Goal: Task Accomplishment & Management: Manage account settings

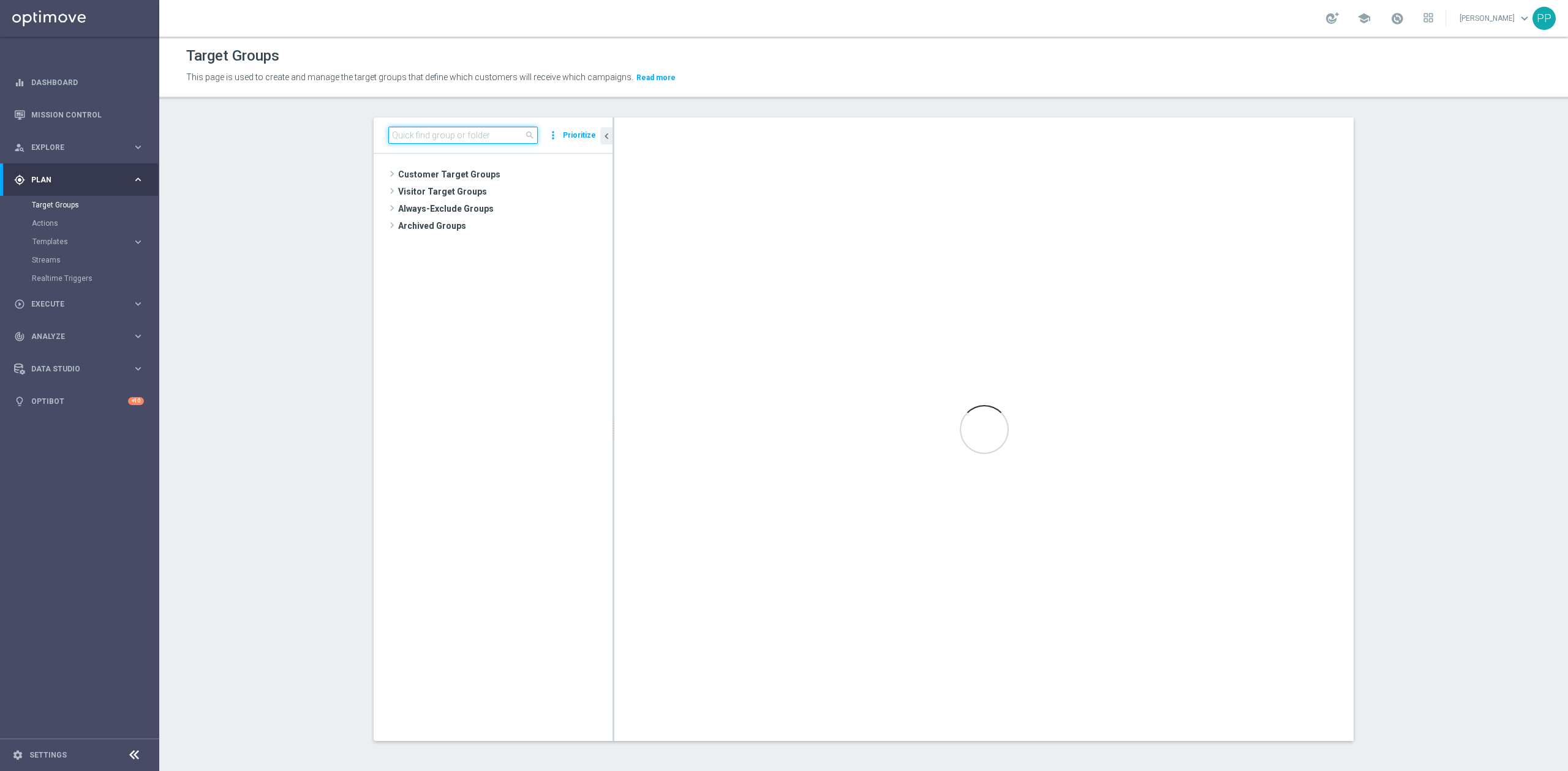
click at [429, 130] on input at bounding box center [463, 135] width 150 height 17
paste input "C_MIN_AUTO_ZBR_100% do 50 PLN_RVM0_DAILY"
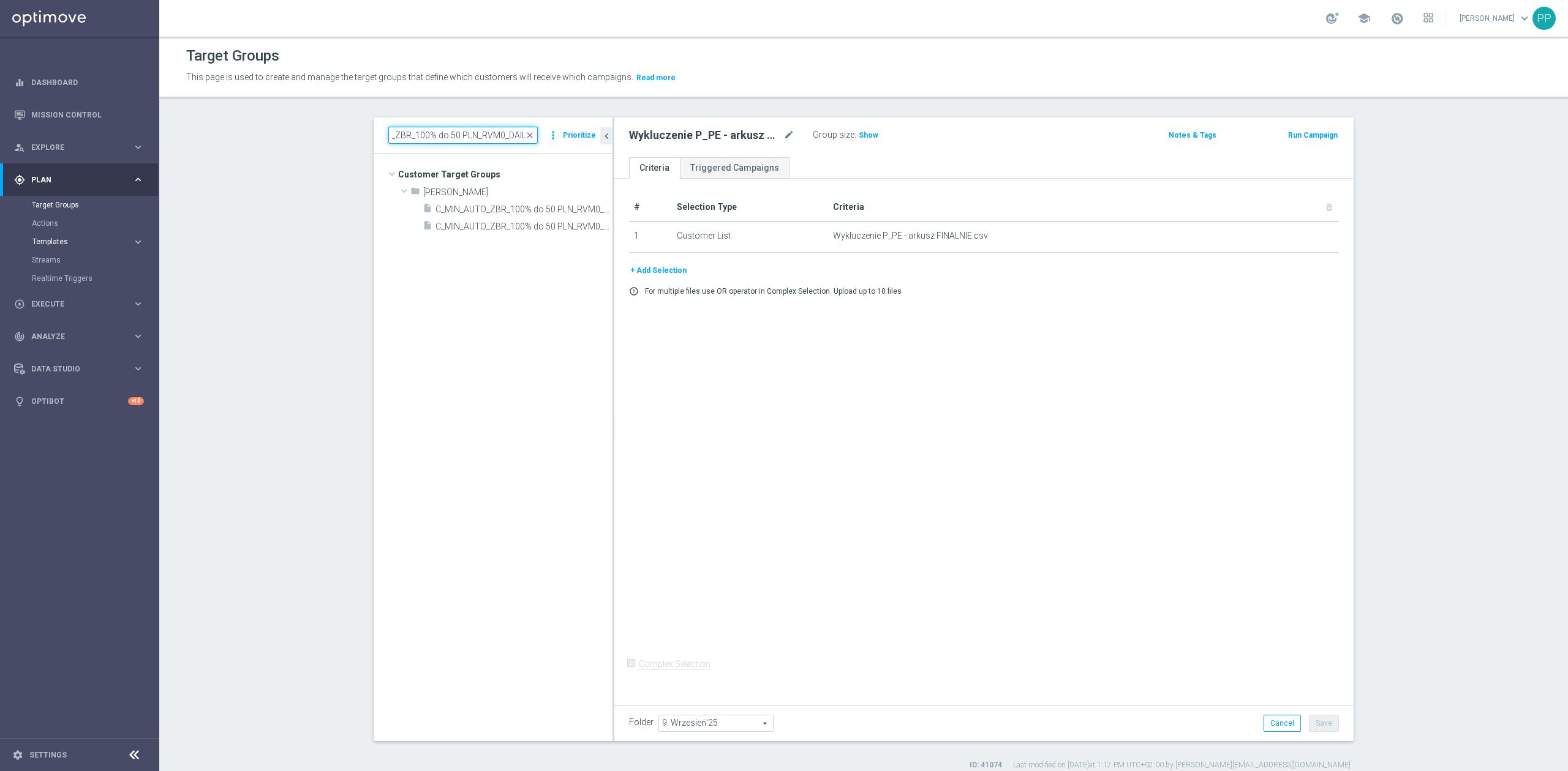
type input "C_MIN_AUTO_ZBR_100% do 50 PLN_RVM0_DAILY"
click at [82, 242] on span "Templates" at bounding box center [77, 242] width 88 height 7
drag, startPoint x: 69, startPoint y: 256, endPoint x: 3, endPoint y: 265, distance: 66.6
click at [69, 256] on link "Optimail" at bounding box center [83, 260] width 89 height 10
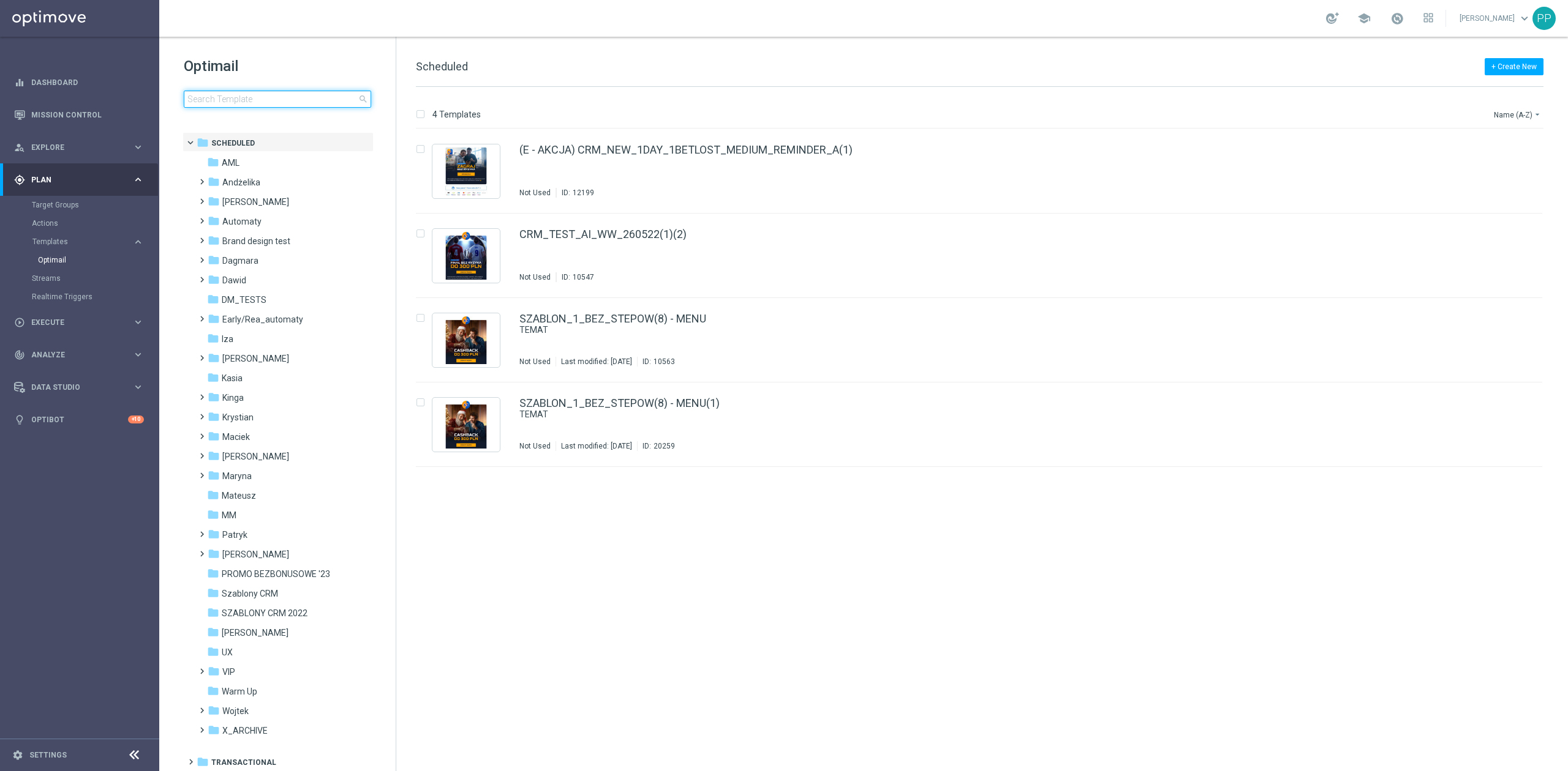
click at [338, 101] on input at bounding box center [278, 98] width 188 height 17
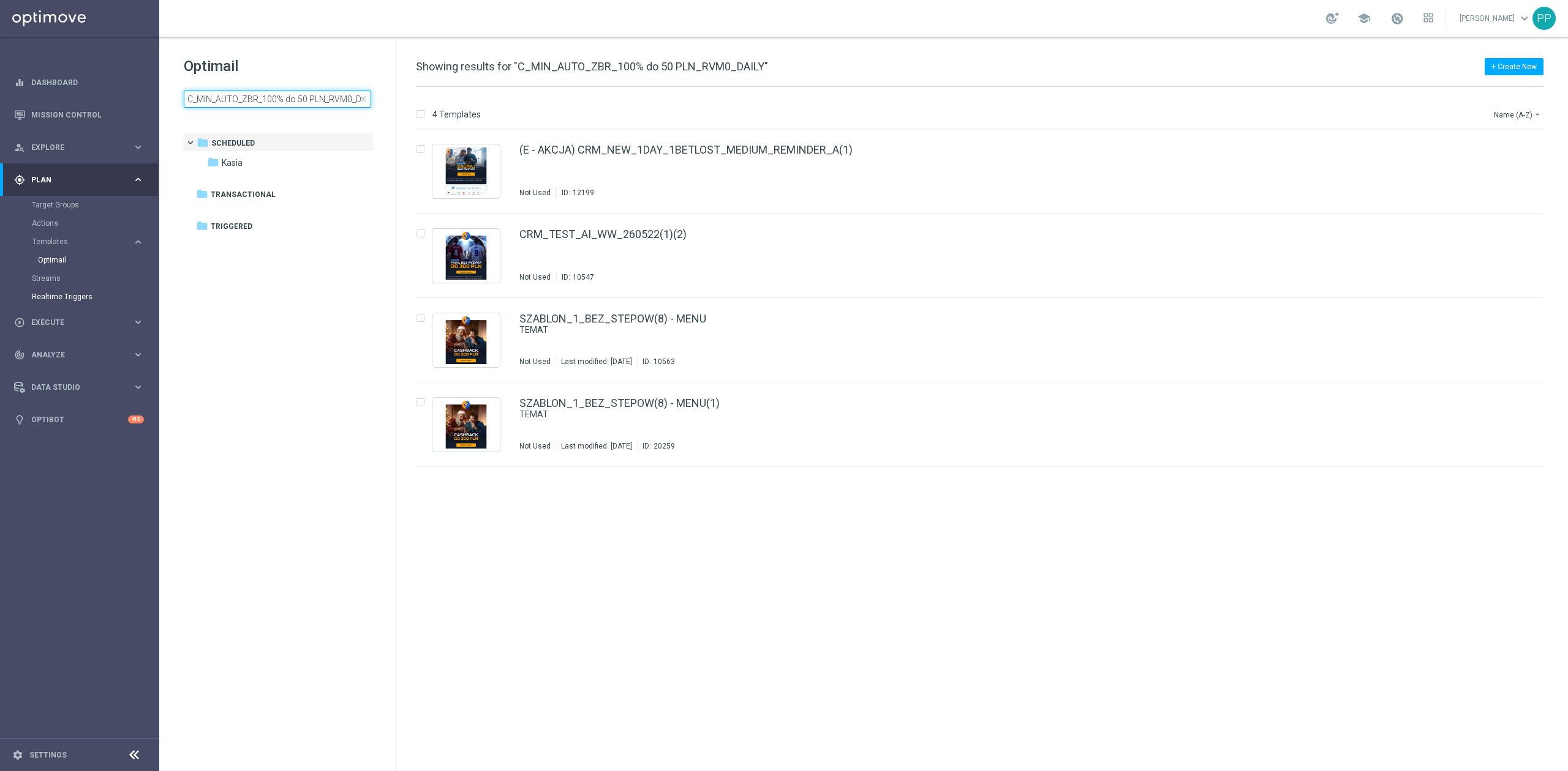
scroll to position [0, 14]
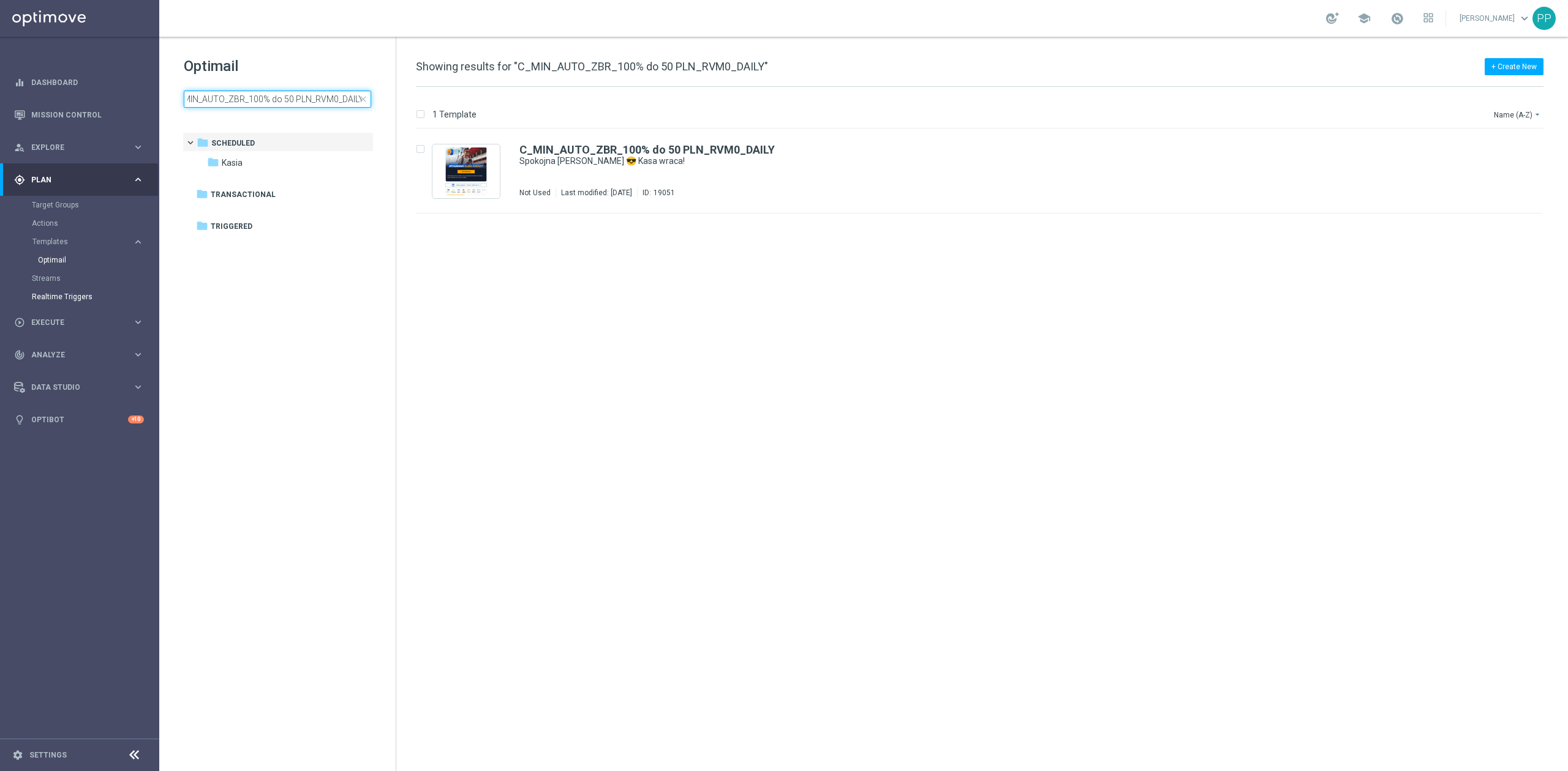
type input "C_MIN_AUTO_ZBR_100% do 50 PLN_RVM0_DAILY"
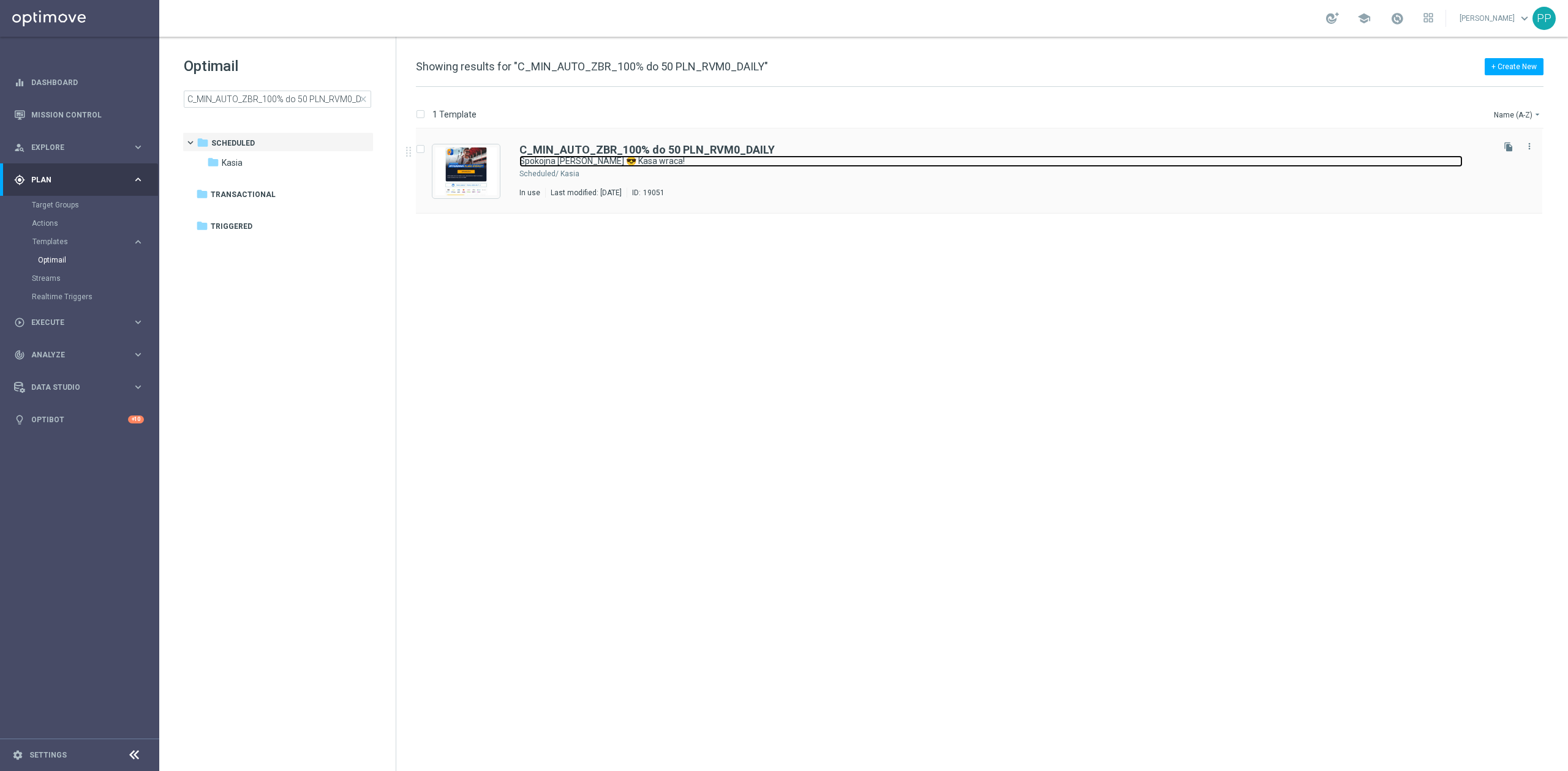
click at [912, 162] on link "Spokojna głowa 😎 Kasa wraca!" at bounding box center [991, 161] width 944 height 12
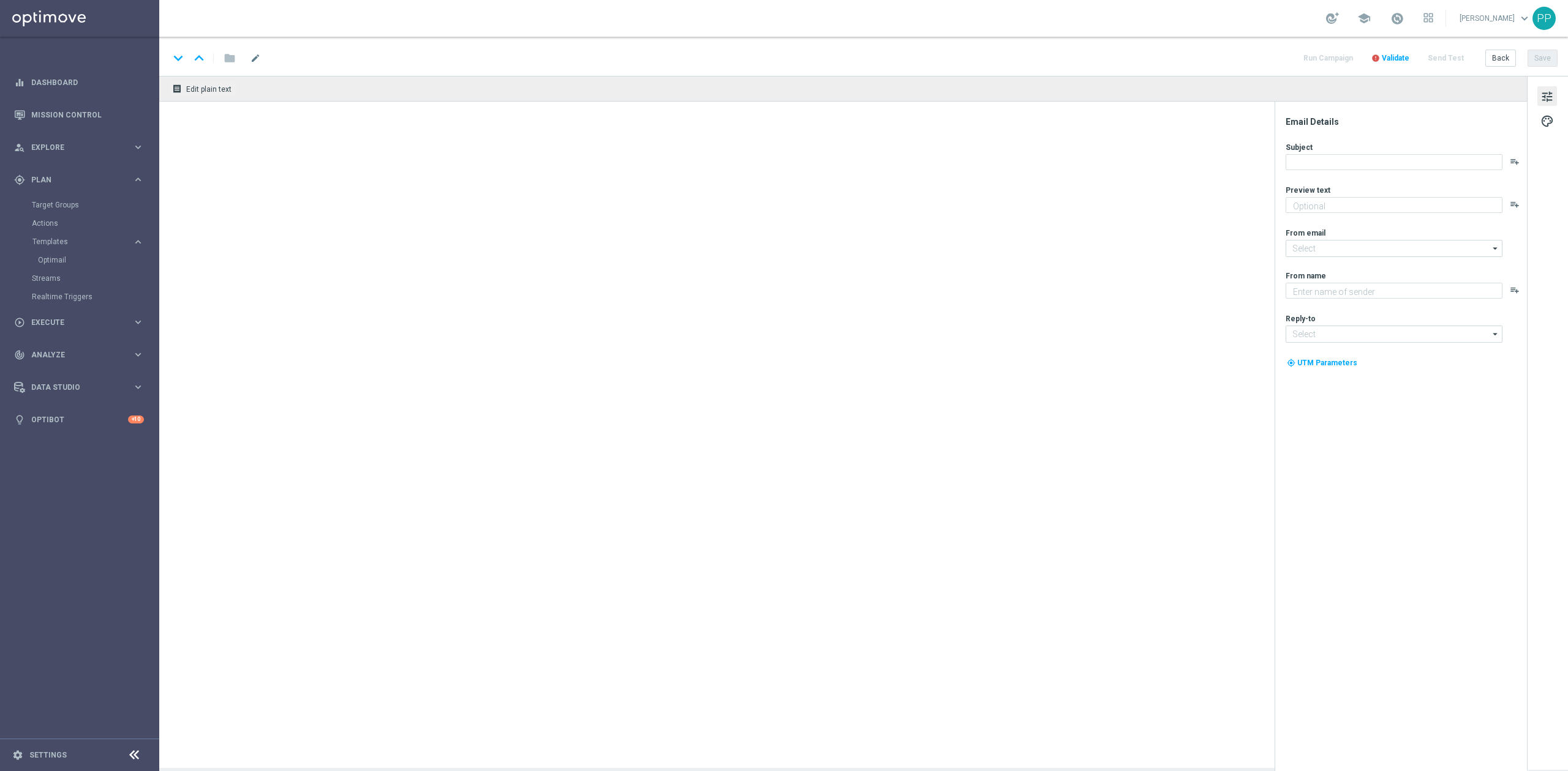
type textarea "Graj bez ryzyka do 50 zł🛡️ ‌ ‌ ‌"
type input "oferta@sts.pl"
type textarea "STS"
type input "kontakt@sts.pl"
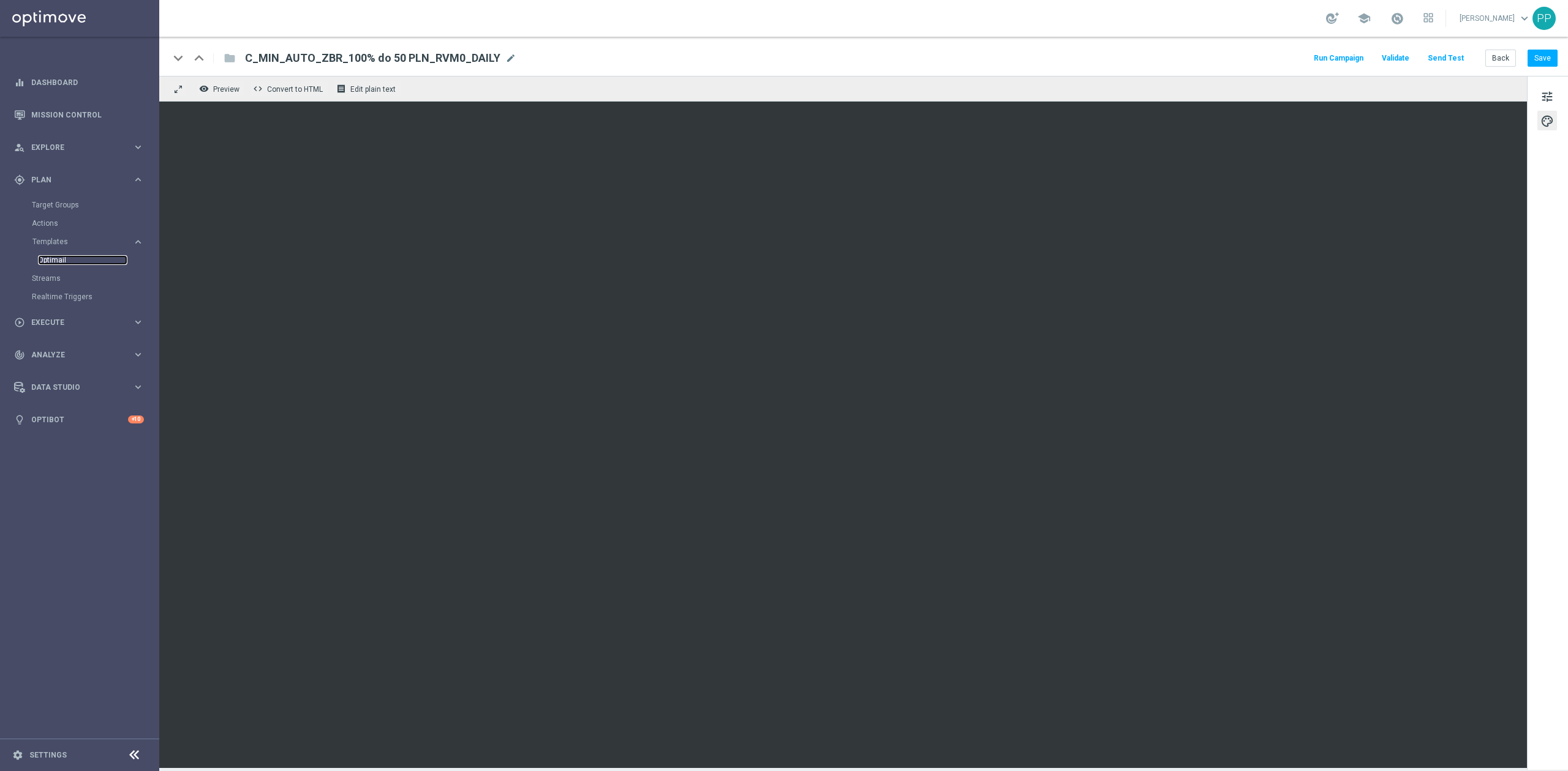
click at [63, 261] on link "Optimail" at bounding box center [83, 260] width 89 height 10
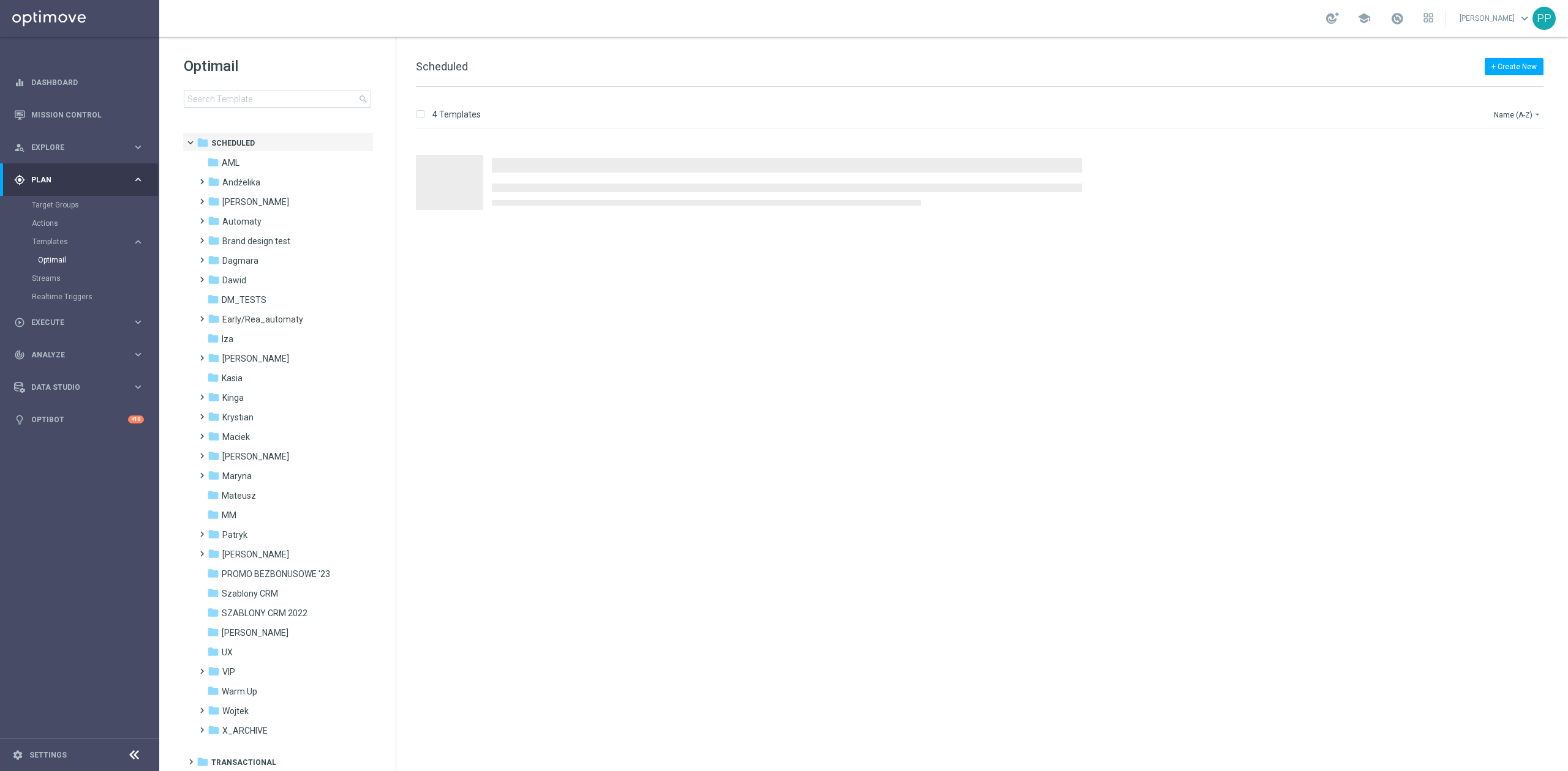
click at [238, 104] on div "Optimail search folder 1 Folder folder Scheduled more_vert folder AML more_vert" at bounding box center [277, 112] width 236 height 152
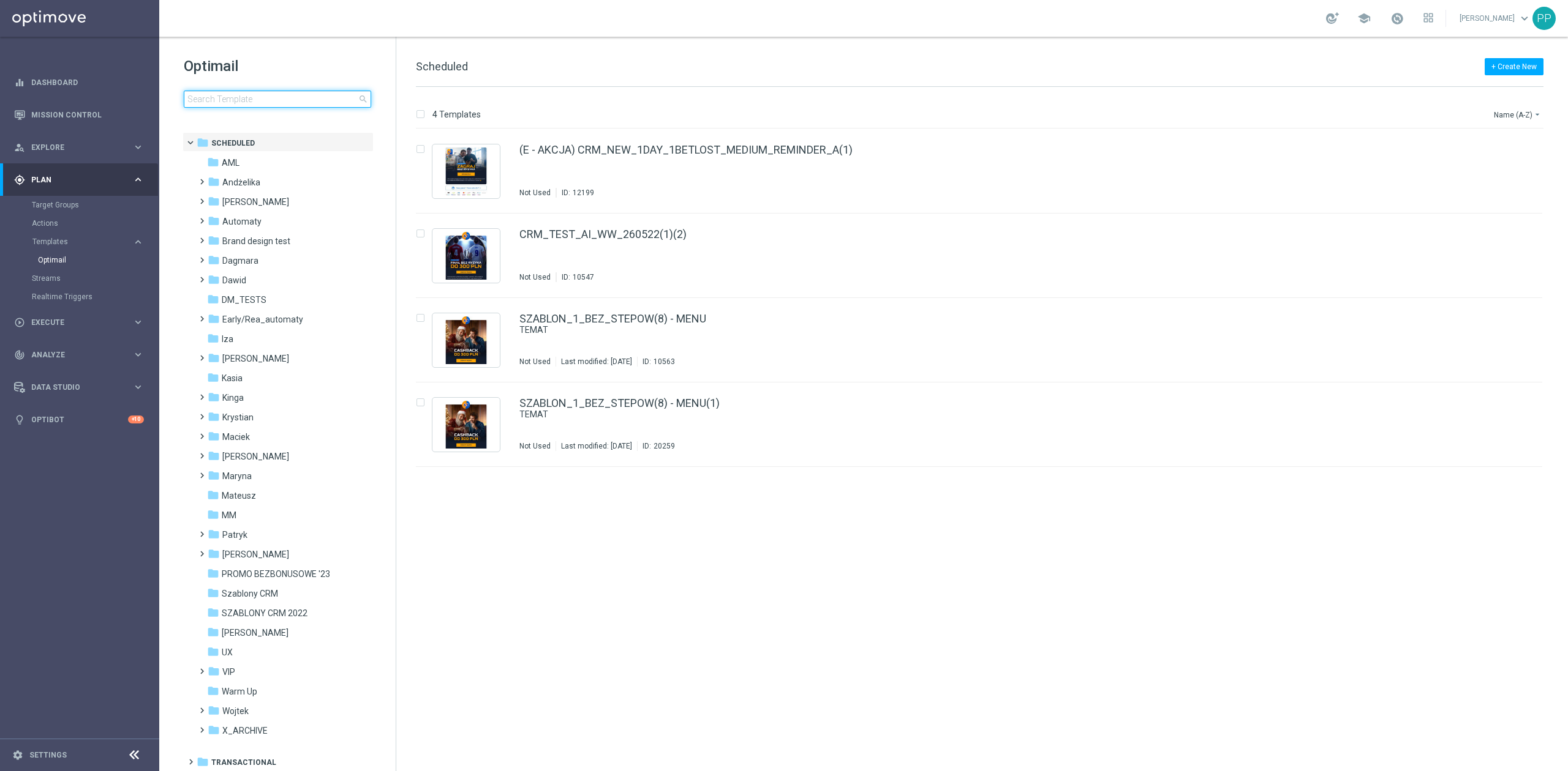
click at [238, 101] on input at bounding box center [278, 98] width 188 height 17
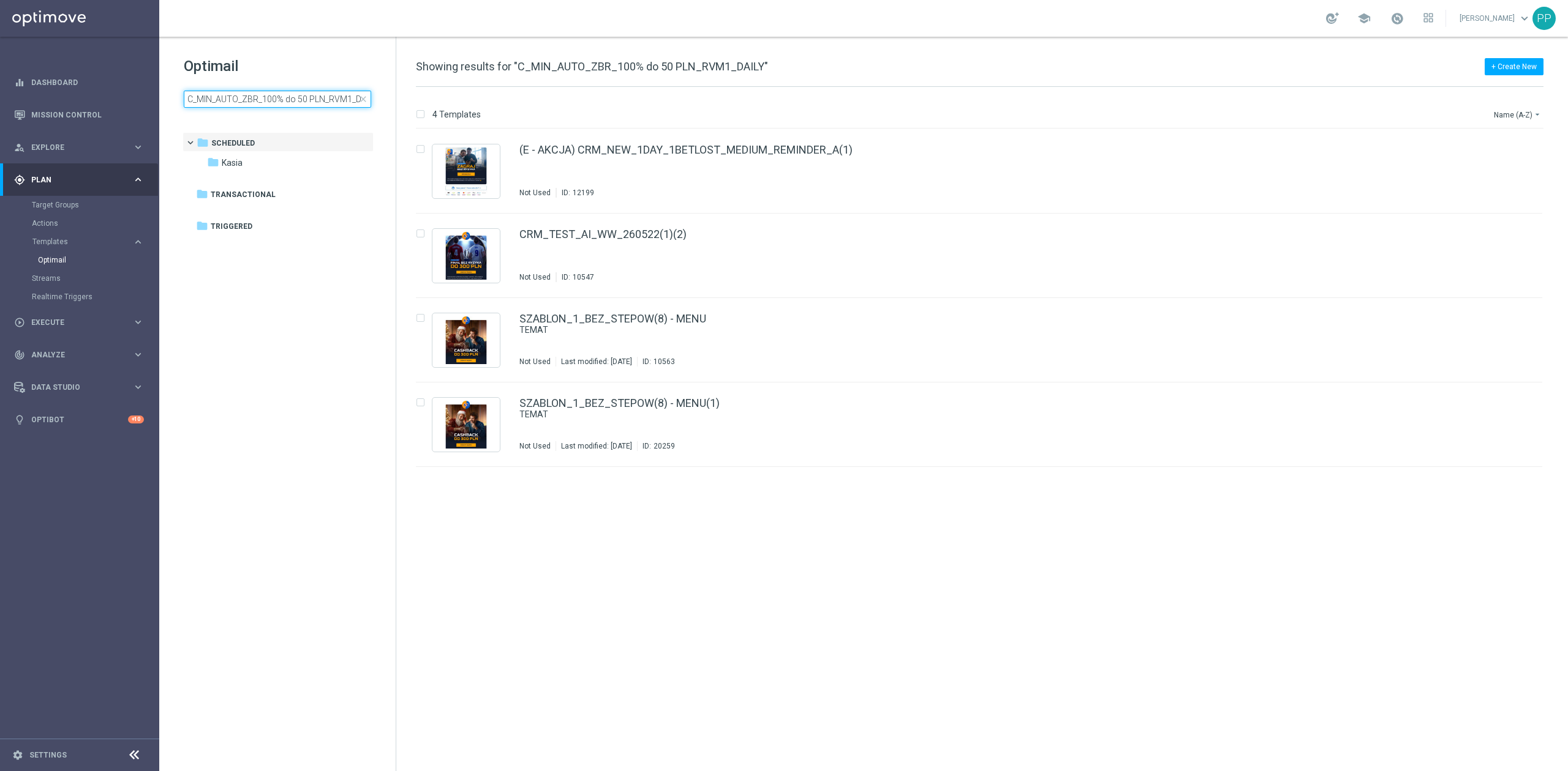
scroll to position [0, 14]
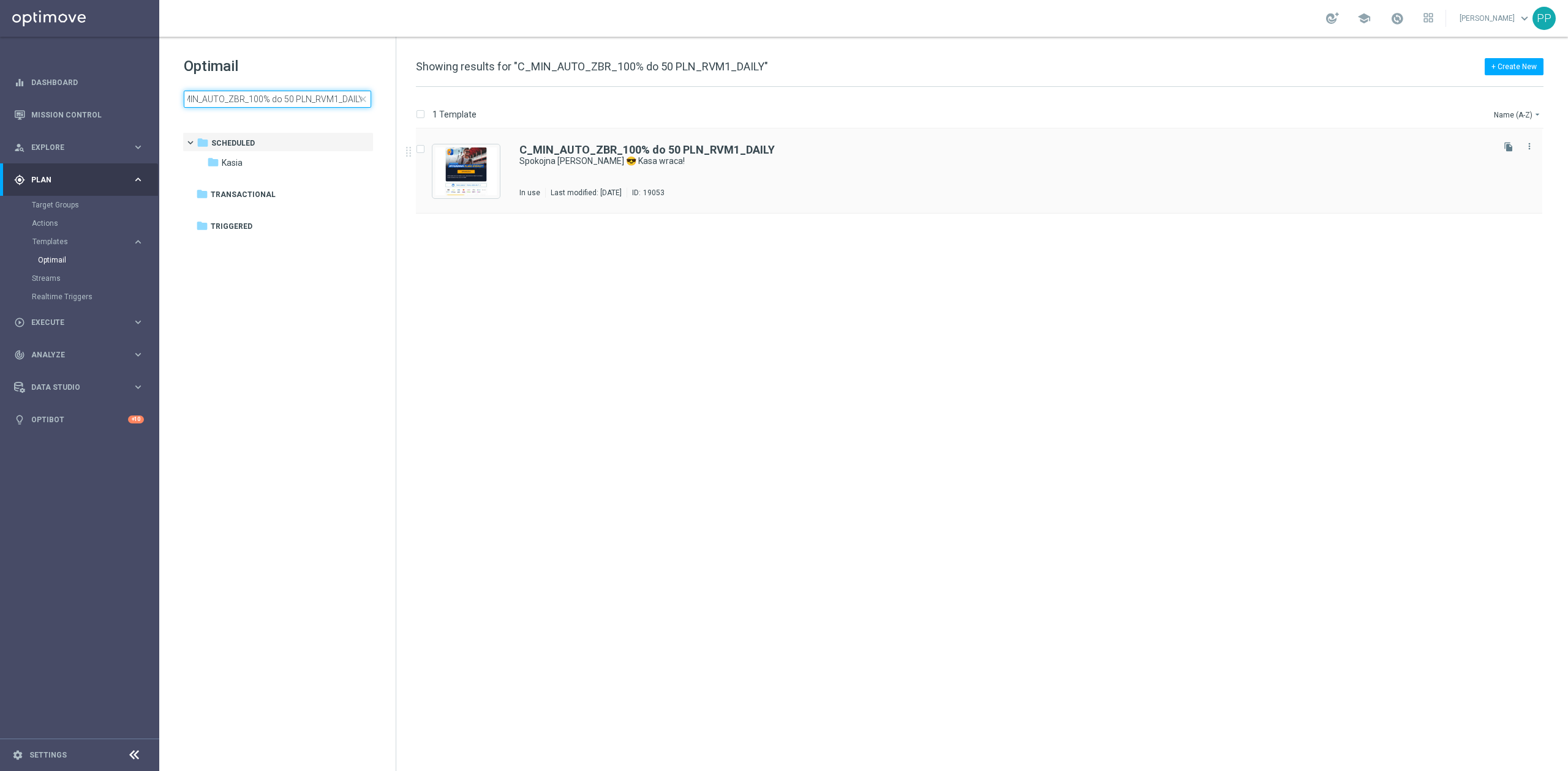
type input "C_MIN_AUTO_ZBR_100% do 50 PLN_RVM1_DAILY"
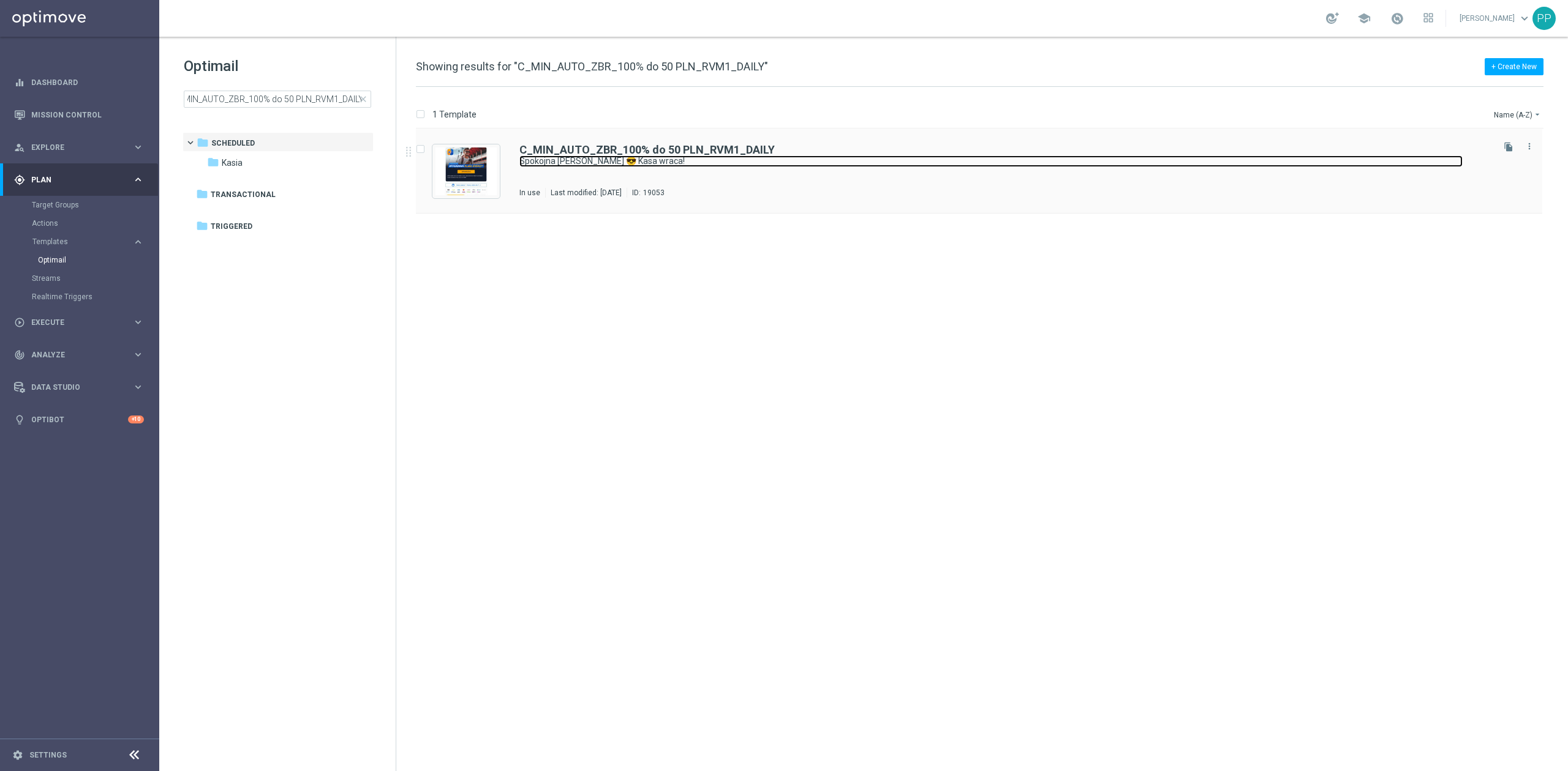
click at [552, 158] on link "Spokojna głowa 😎 Kasa wraca!" at bounding box center [991, 161] width 944 height 12
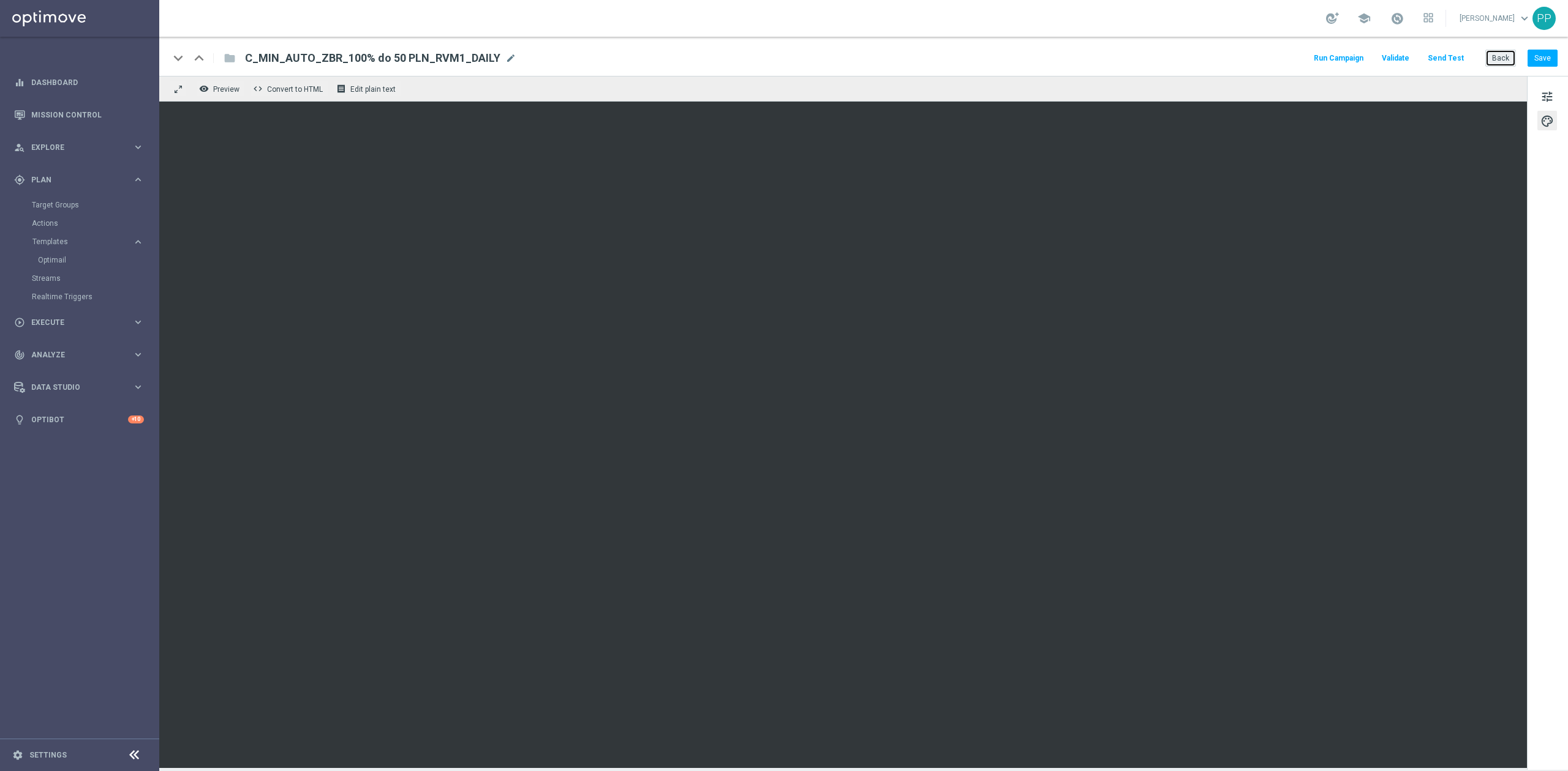
click at [1494, 63] on button "Back" at bounding box center [1501, 57] width 31 height 17
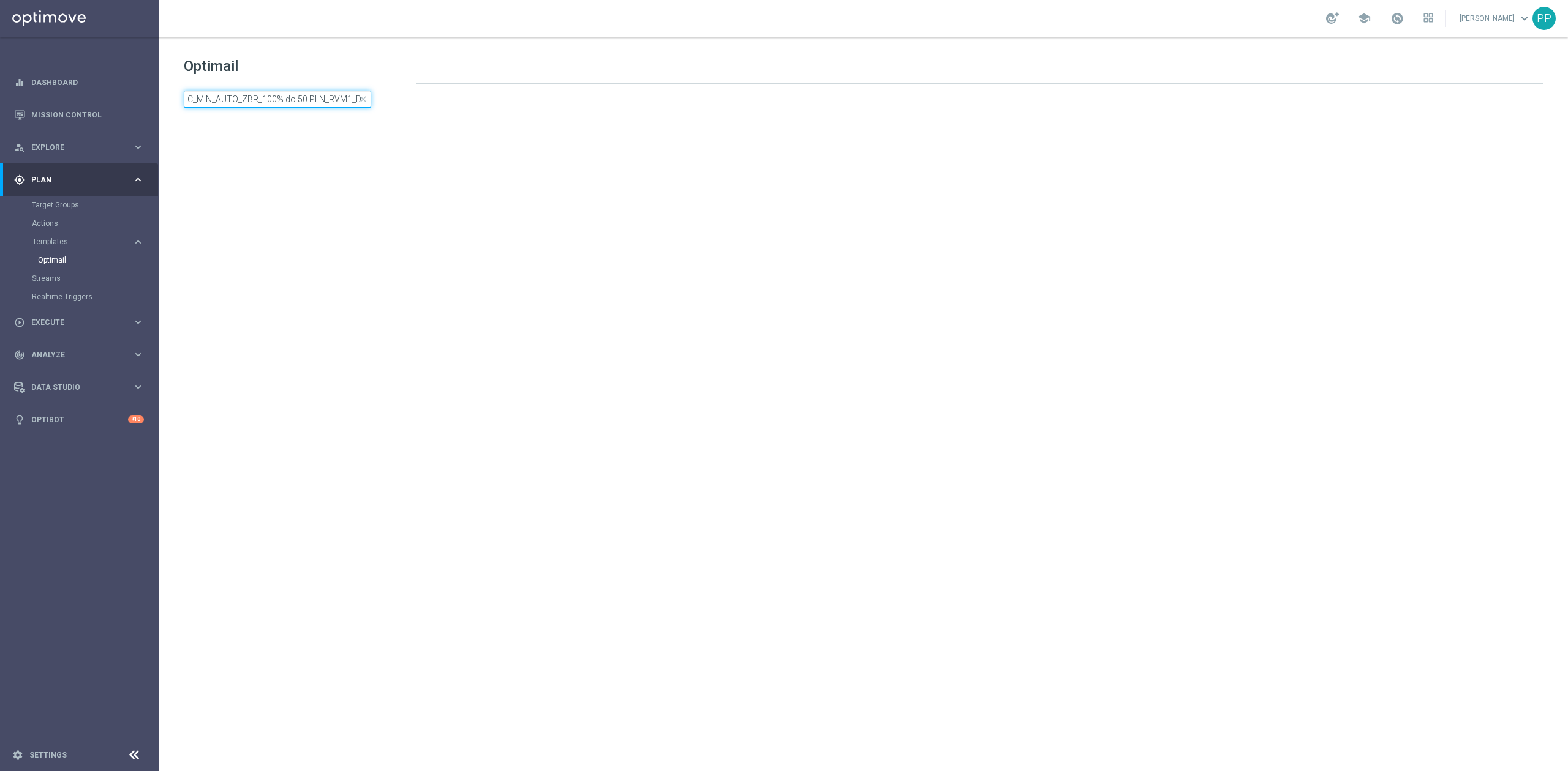
click at [307, 98] on input "C_MIN_AUTO_ZBR_100% do 50 PLN_RVM1_DAILY" at bounding box center [278, 98] width 188 height 17
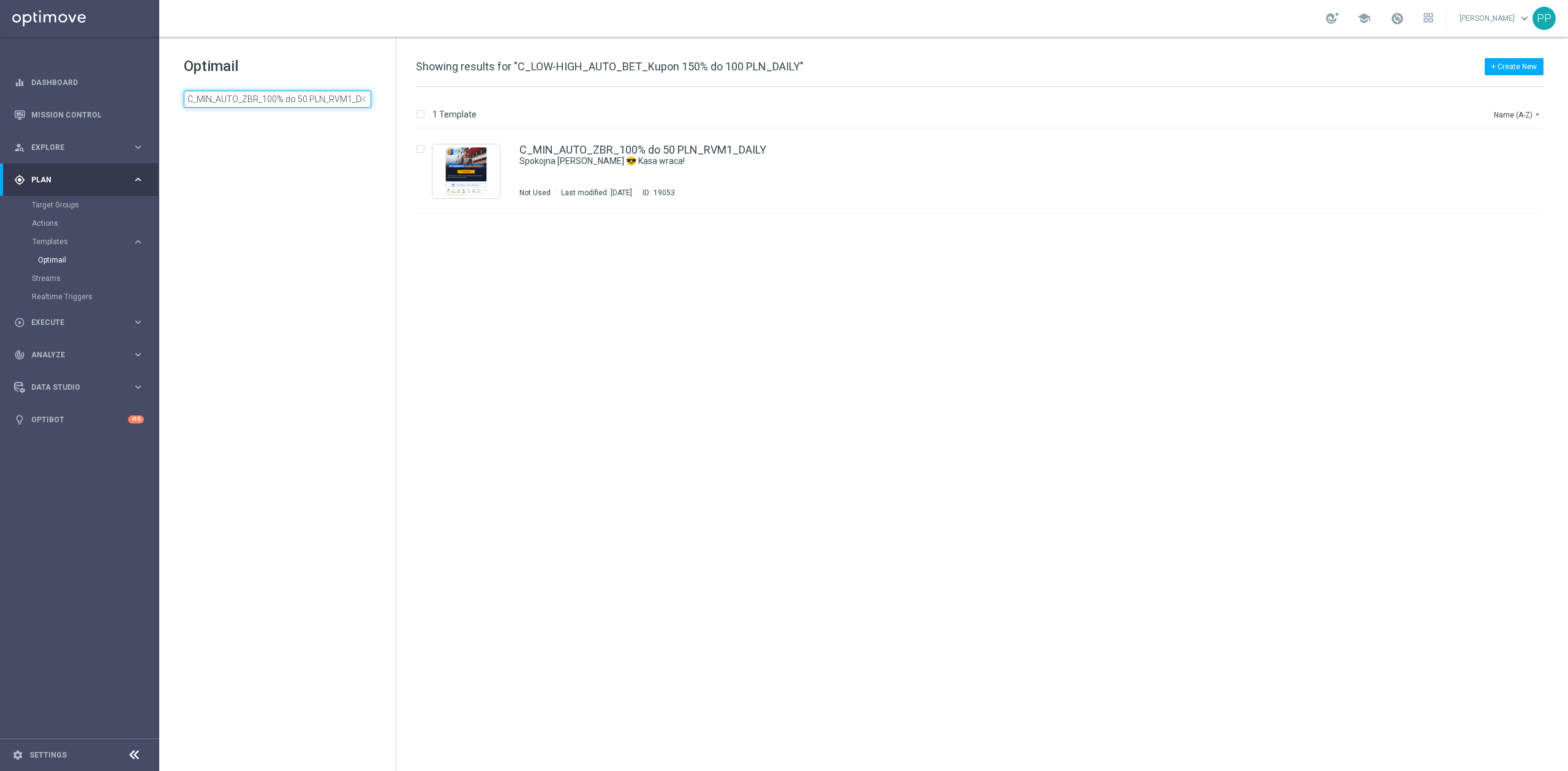
type input "C_LOW-HIGH_AUTO_BET_Kupon 150% do 100 PLN_DAILY"
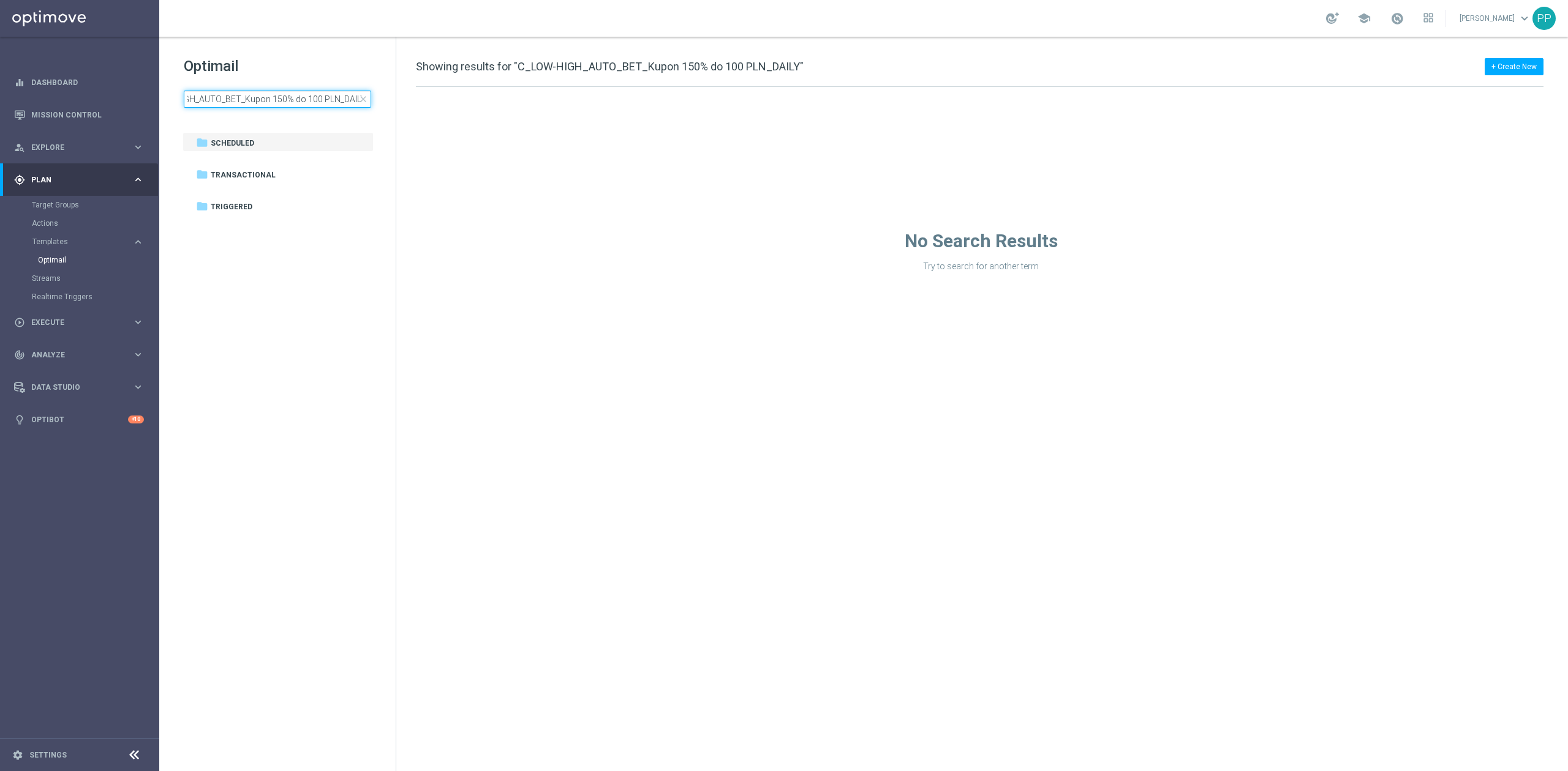
click at [284, 102] on input "C_LOW-HIGH_AUTO_BET_Kupon 150% do 100 PLN_DAILY" at bounding box center [278, 98] width 188 height 17
click at [293, 97] on input "C_LOW-HIGH_AUTO_BET_Kupon 150% do 100 PLN_DAILY" at bounding box center [278, 98] width 188 height 17
click at [292, 97] on input "C_LOW-HIGH_AUTO_BET_Kupon 150% do 100 PLN_DAILY" at bounding box center [278, 98] width 188 height 17
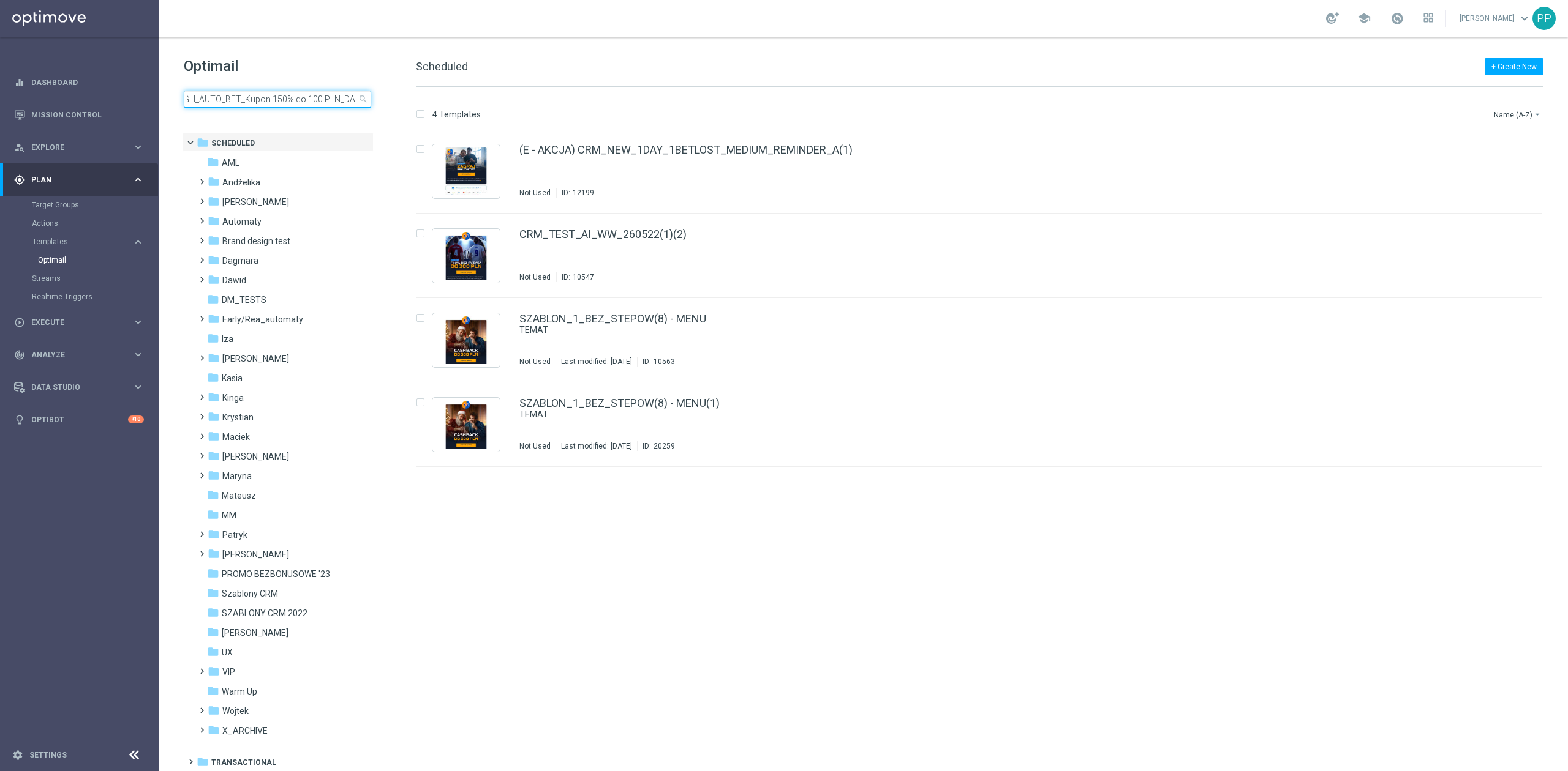
scroll to position [0, 42]
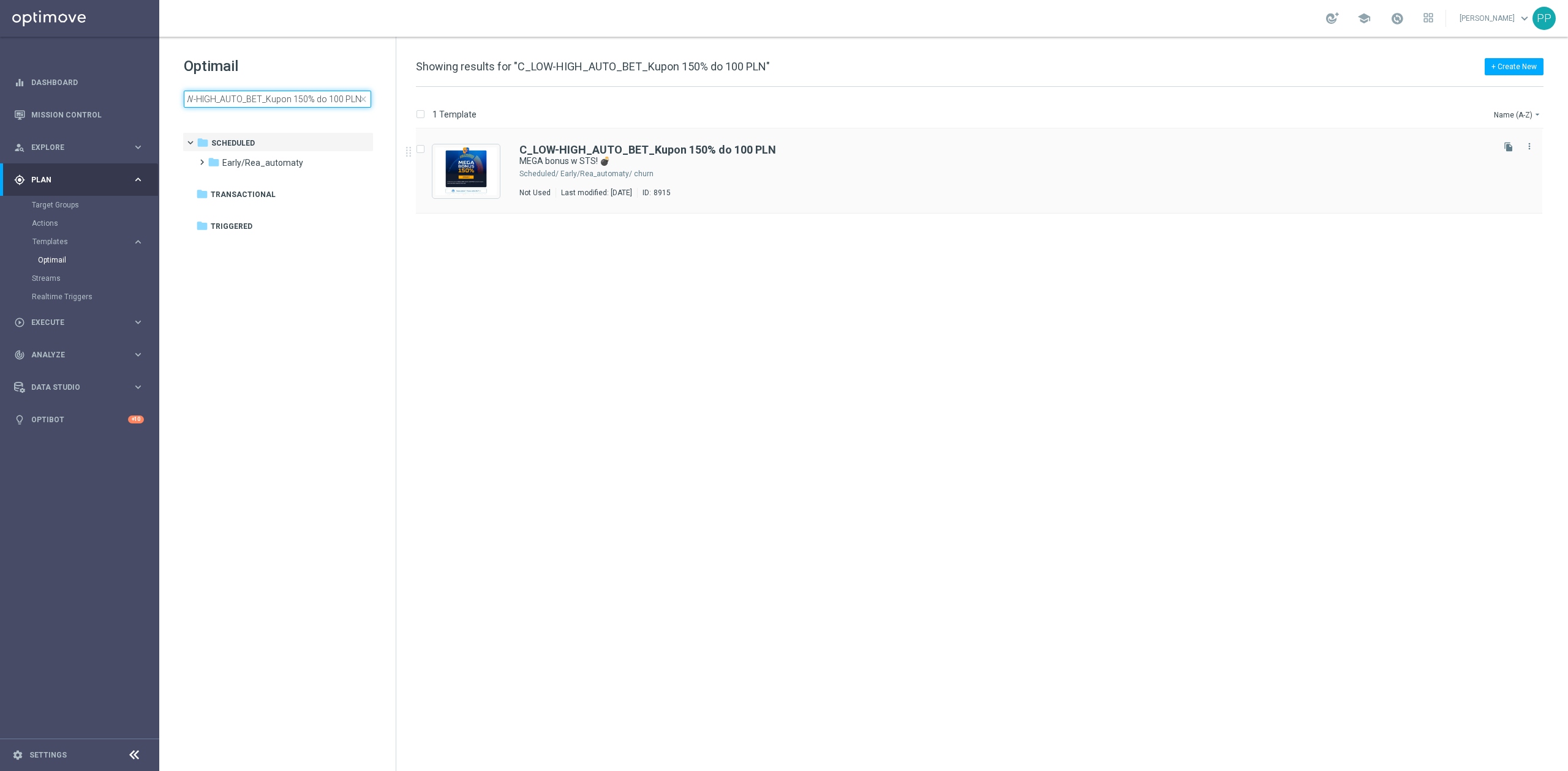
type input "C_LOW-HIGH_AUTO_BET_Kupon 150% do 100 PLN"
click at [678, 170] on div "Early/Rea_automaty/ churn" at bounding box center [1026, 173] width 930 height 10
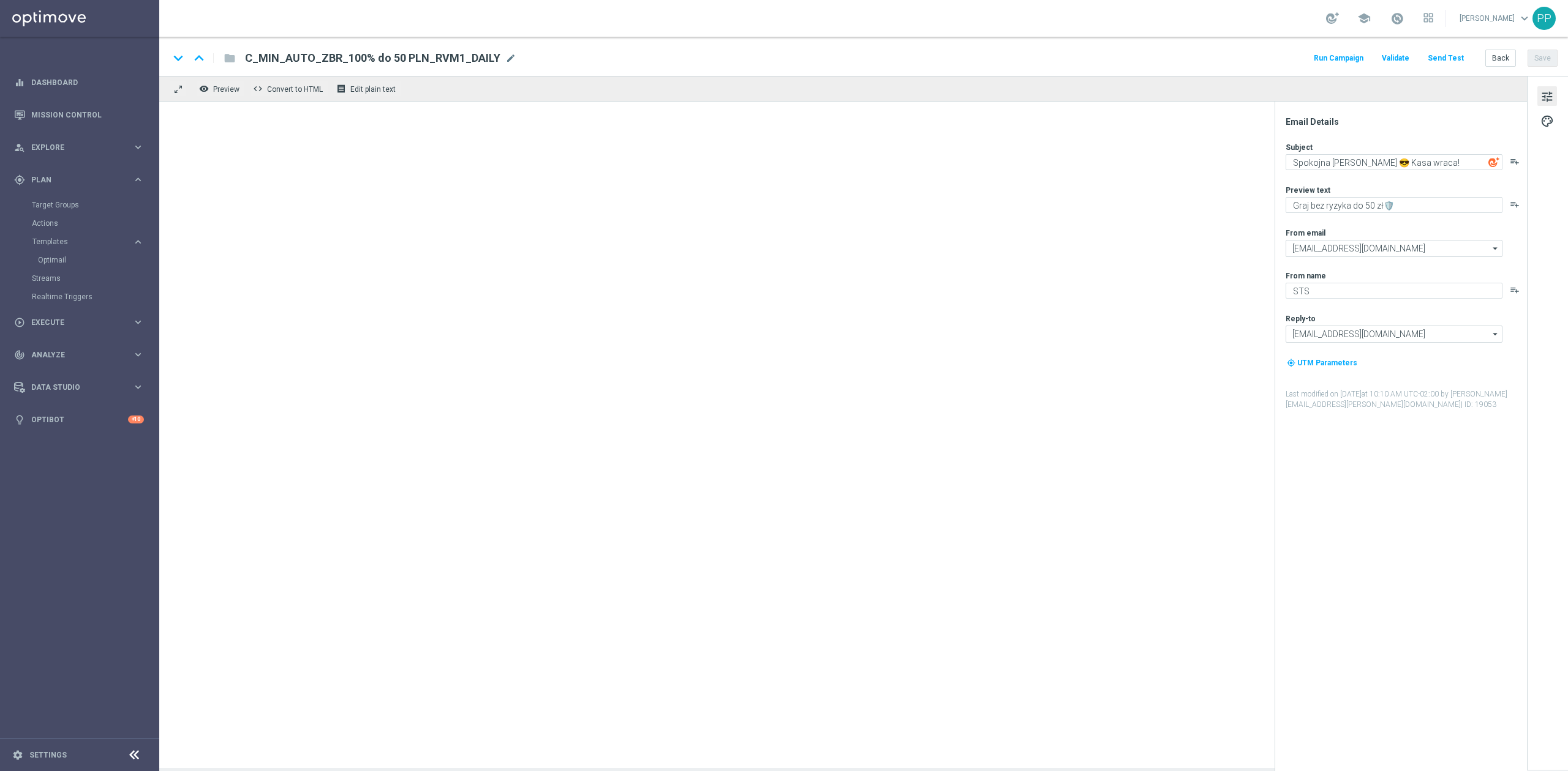
type textarea "MEGA bonus w STS! 💣"
type textarea "Zgarnij do 100 PLN 💰"
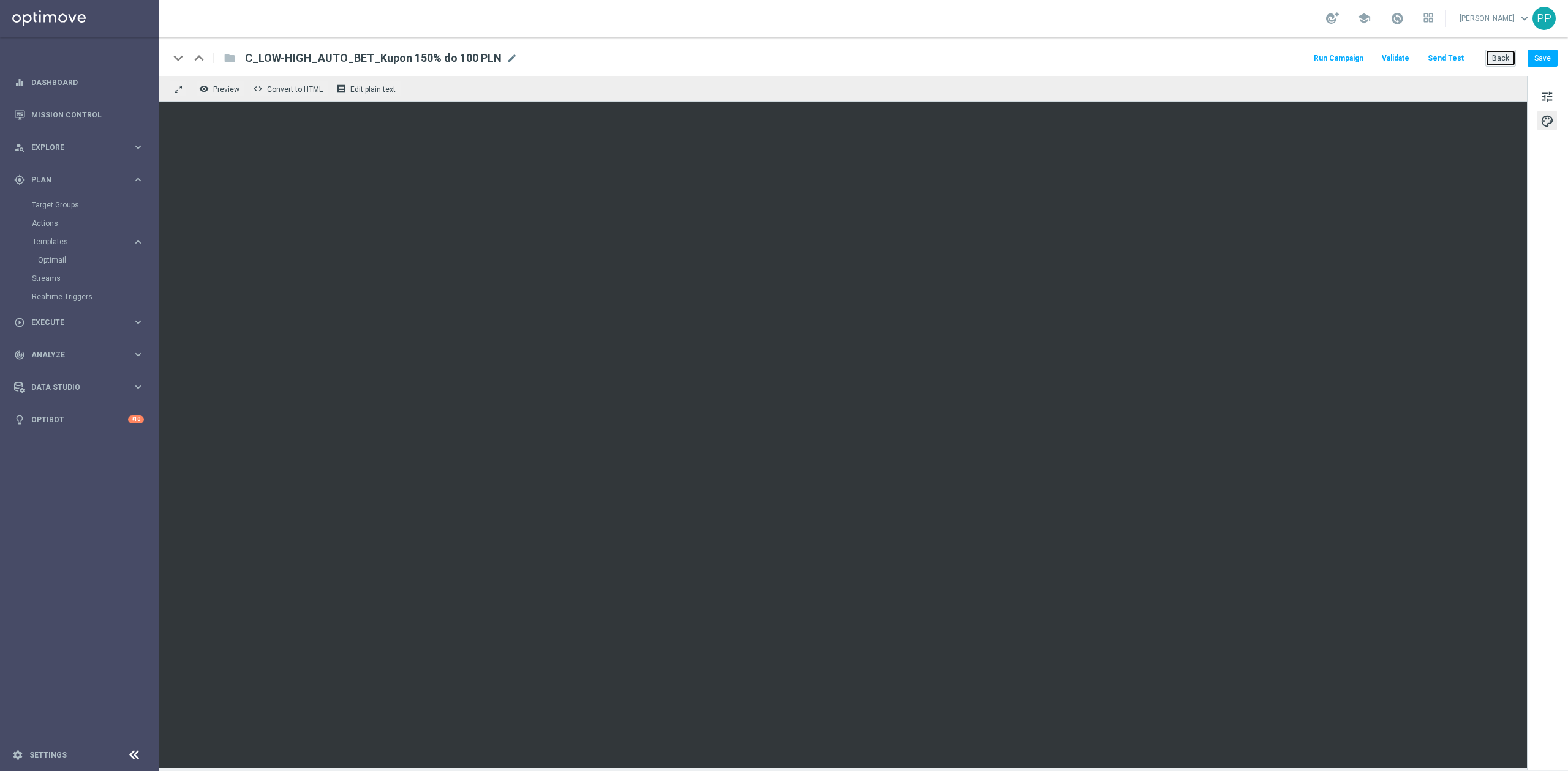
click at [1500, 58] on button "Back" at bounding box center [1501, 57] width 31 height 17
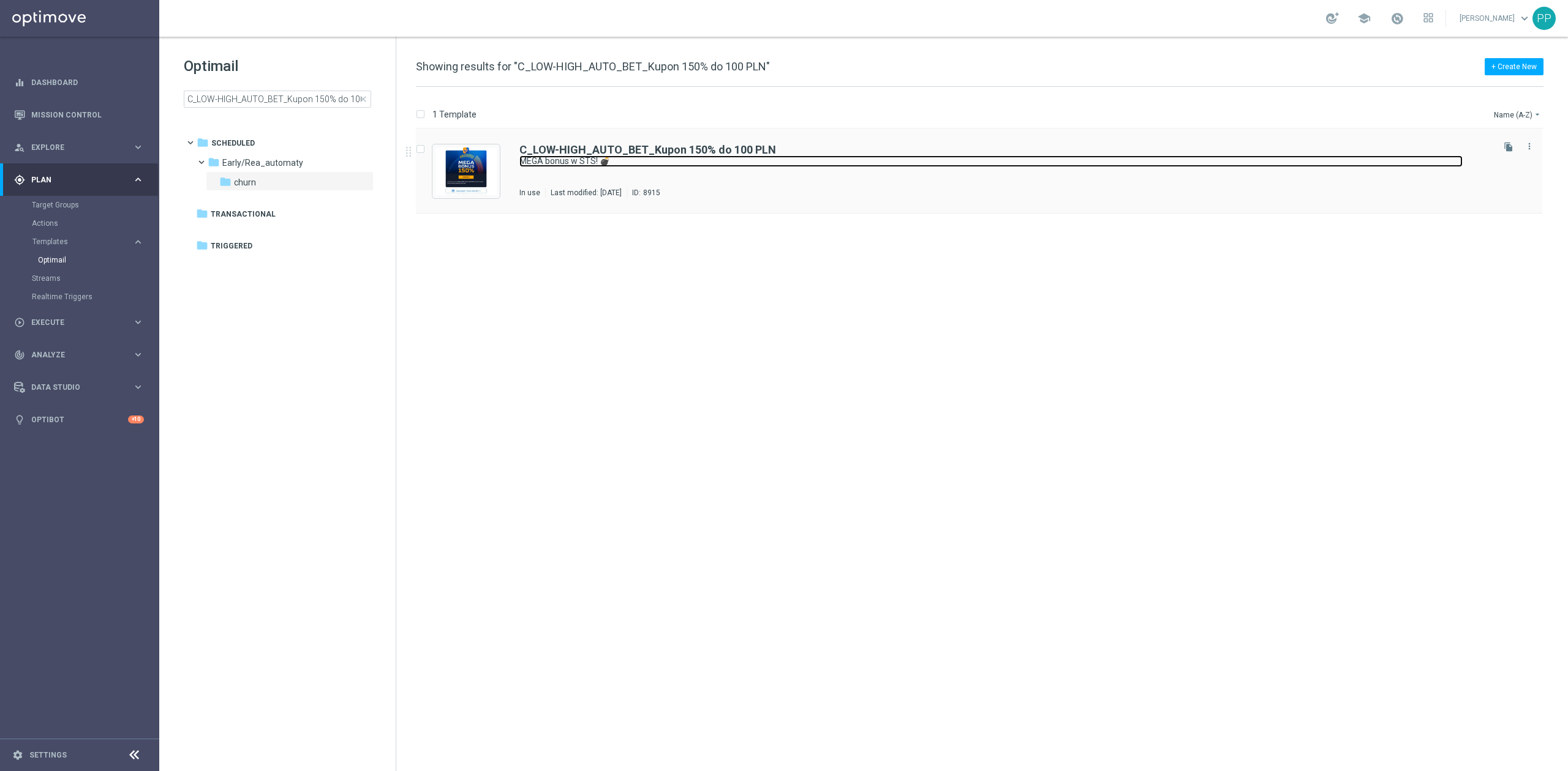
click at [539, 164] on link "MEGA bonus w STS! 💣" at bounding box center [991, 161] width 944 height 12
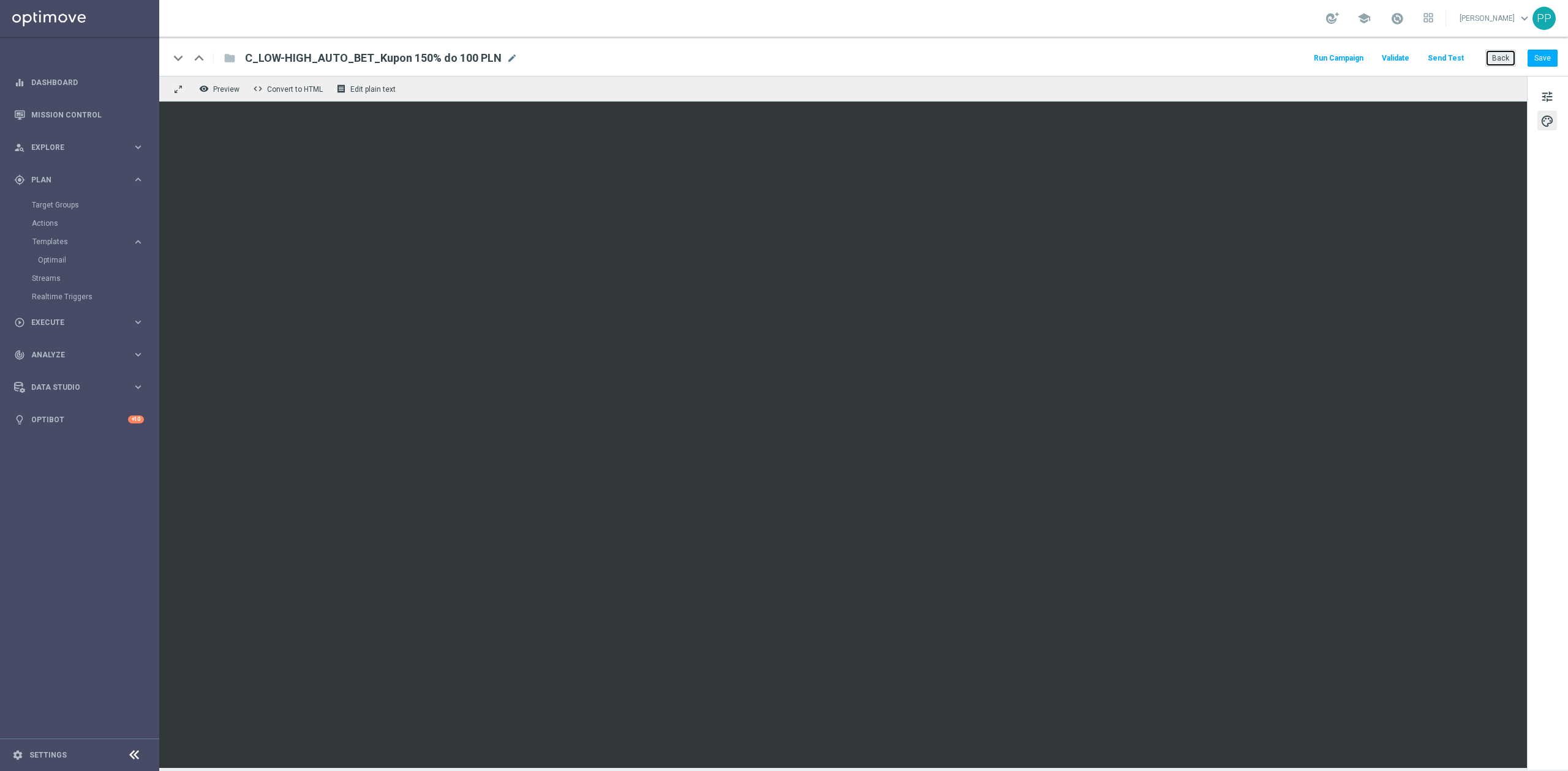
click at [1495, 57] on button "Back" at bounding box center [1501, 57] width 31 height 17
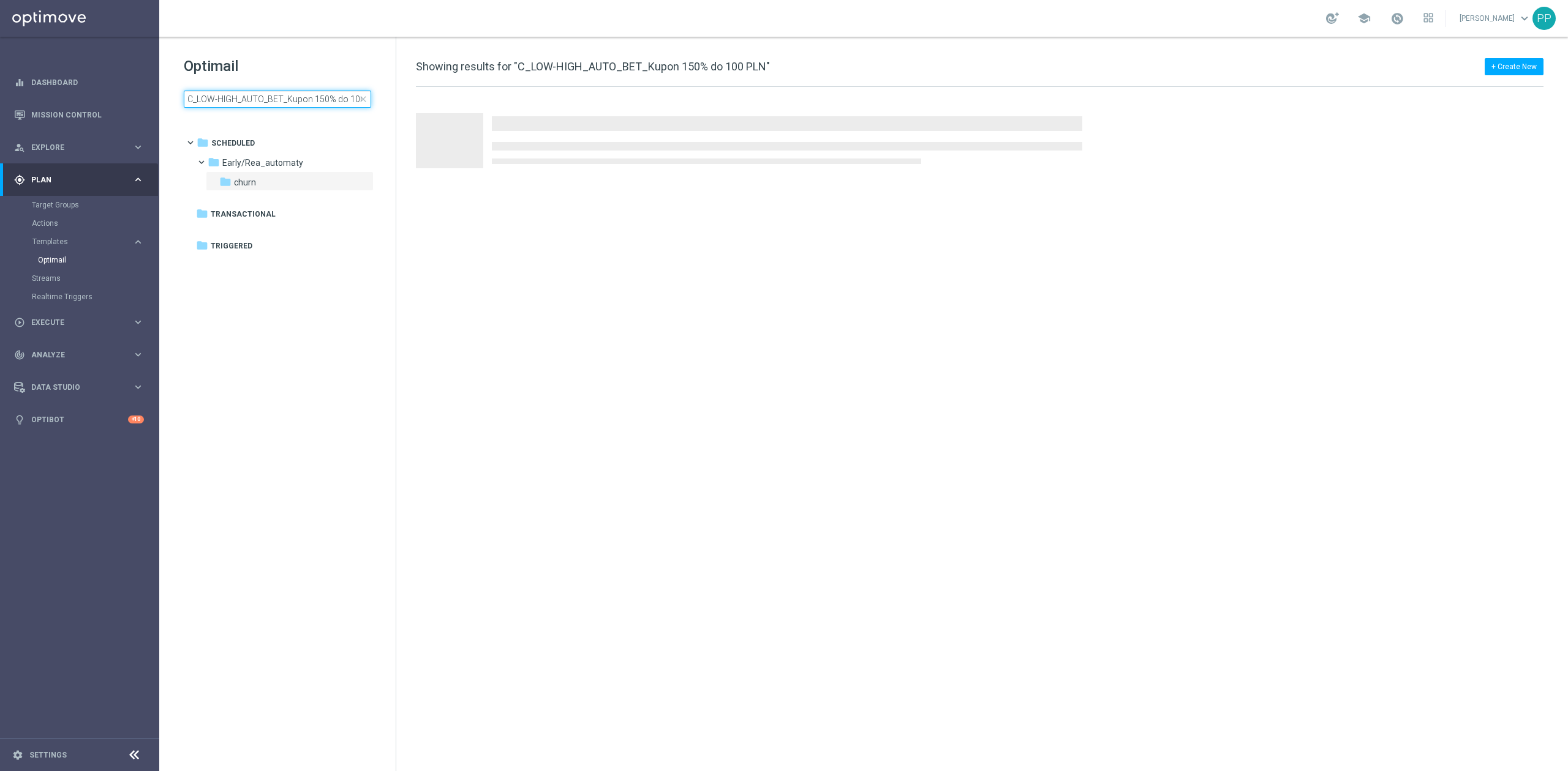
click at [315, 94] on input "C_LOW-HIGH_AUTO_BET_Kupon 150% do 100 PLN" at bounding box center [278, 98] width 188 height 17
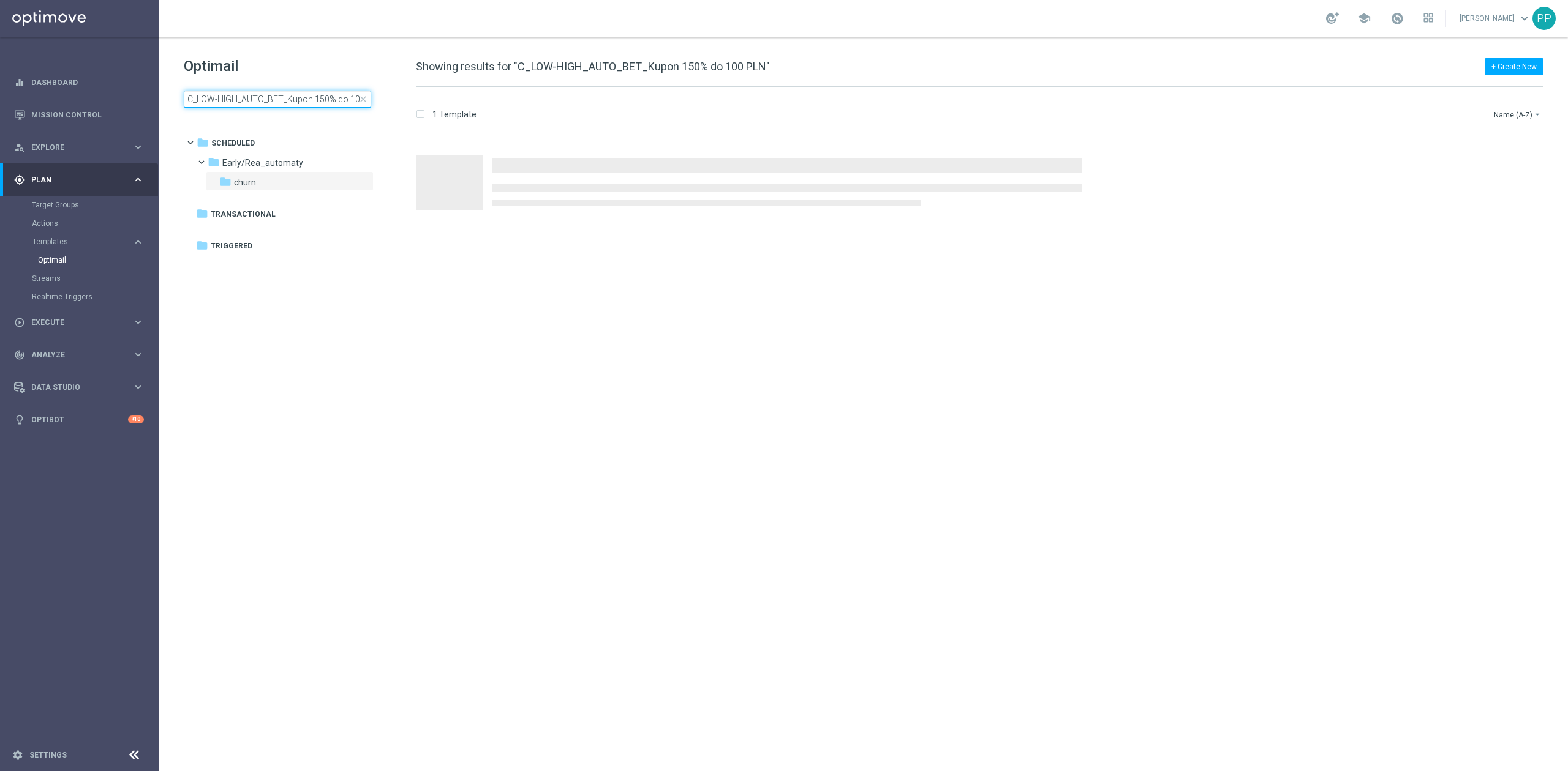
click at [315, 94] on input "C_LOW-HIGH_AUTO_BET_Kupon 150% do 100 PLN" at bounding box center [278, 98] width 188 height 17
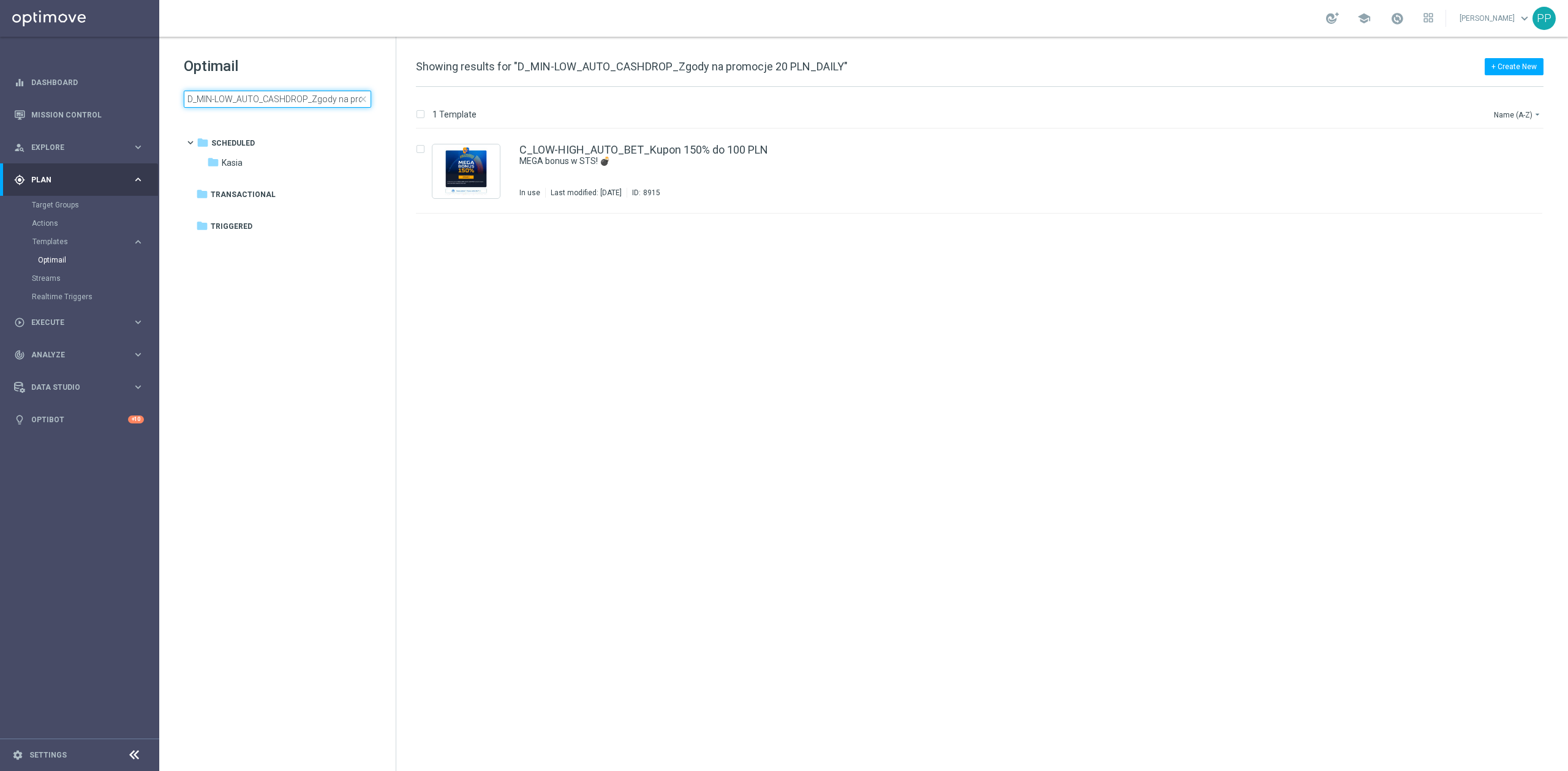
scroll to position [0, 76]
type input "D_MIN-LOW_AUTO_CASHDROP_Zgody na promocje 20 PLN_DAILY"
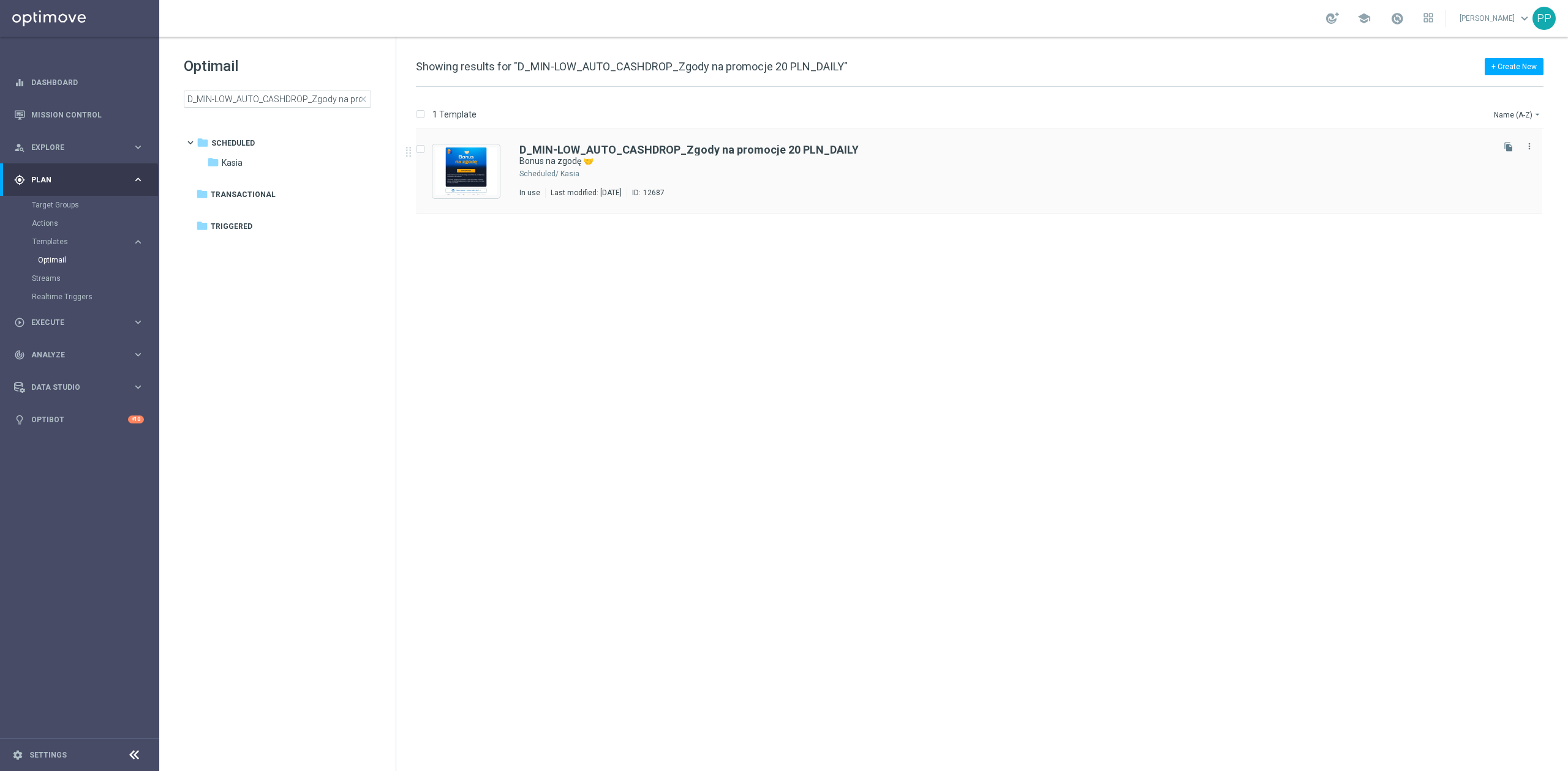
click at [778, 179] on div "Kasia" at bounding box center [1026, 173] width 930 height 10
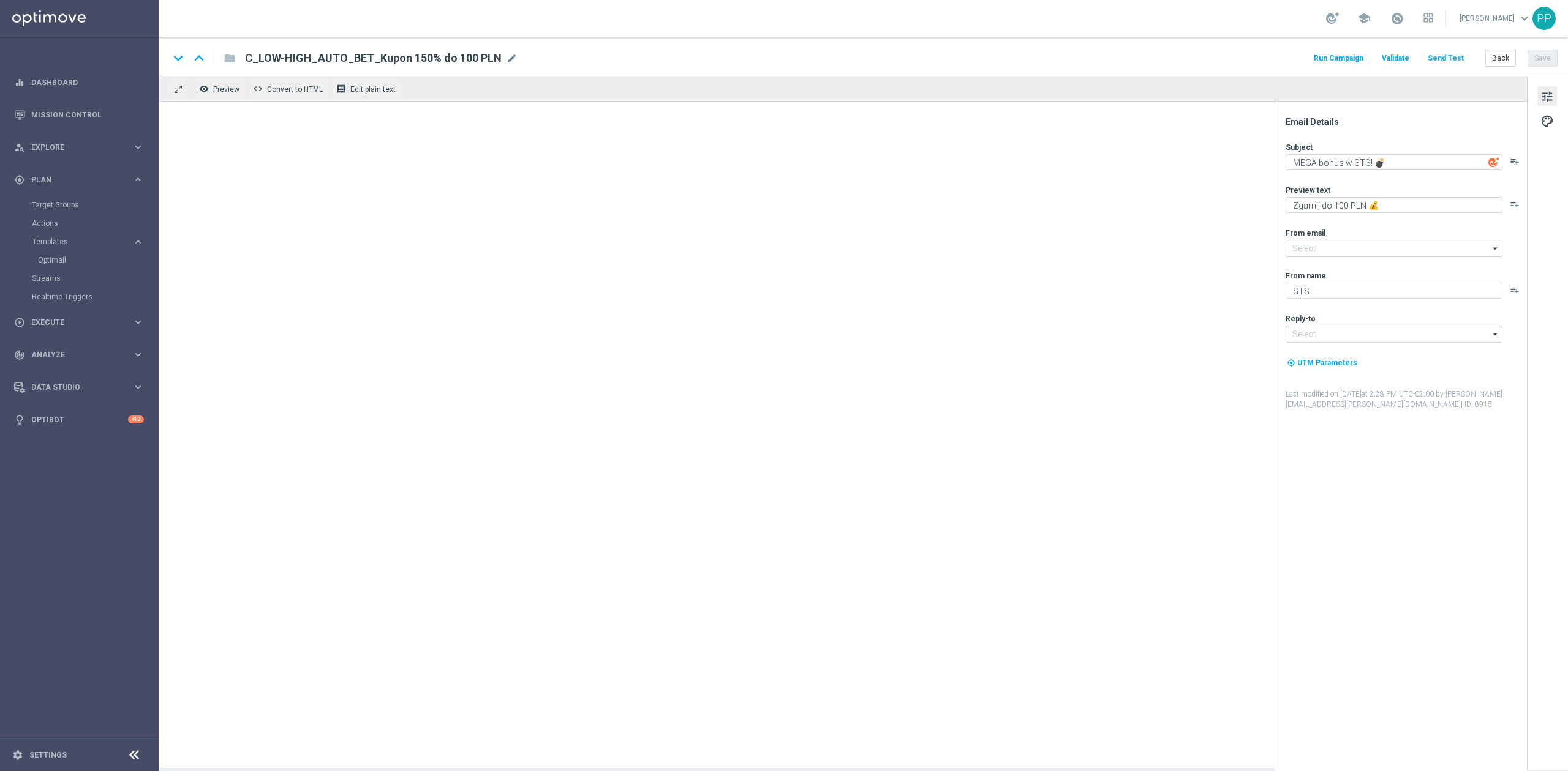
type input "oferta@sts.pl"
type input "kontakt@sts.pl"
type textarea "Bonus na zgodę 🤝"
type textarea "Zgarnij 20 PLN i ciesz się wyjątkowymi ofertami 💸"
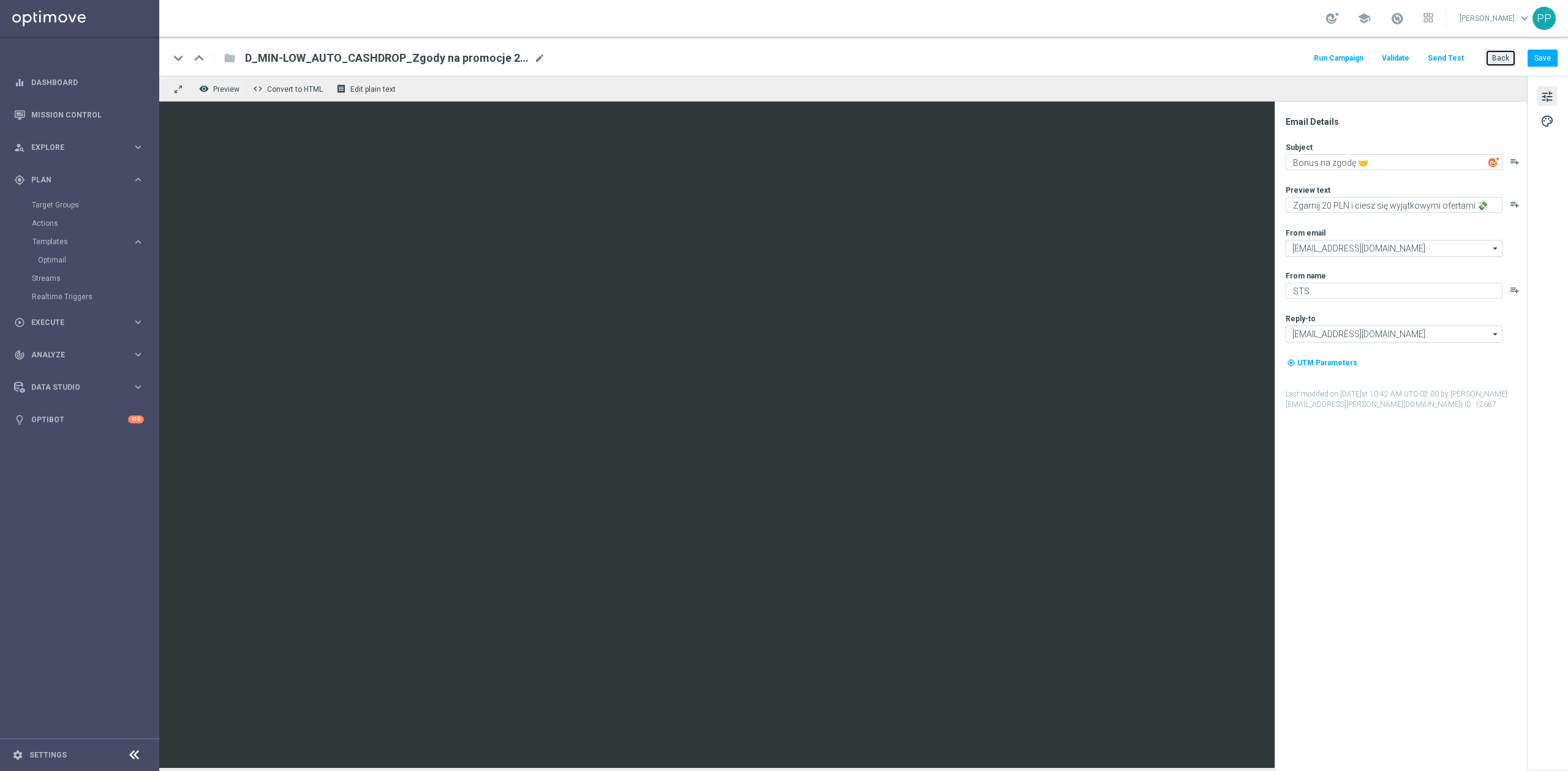
click at [1508, 58] on button "Back" at bounding box center [1501, 57] width 31 height 17
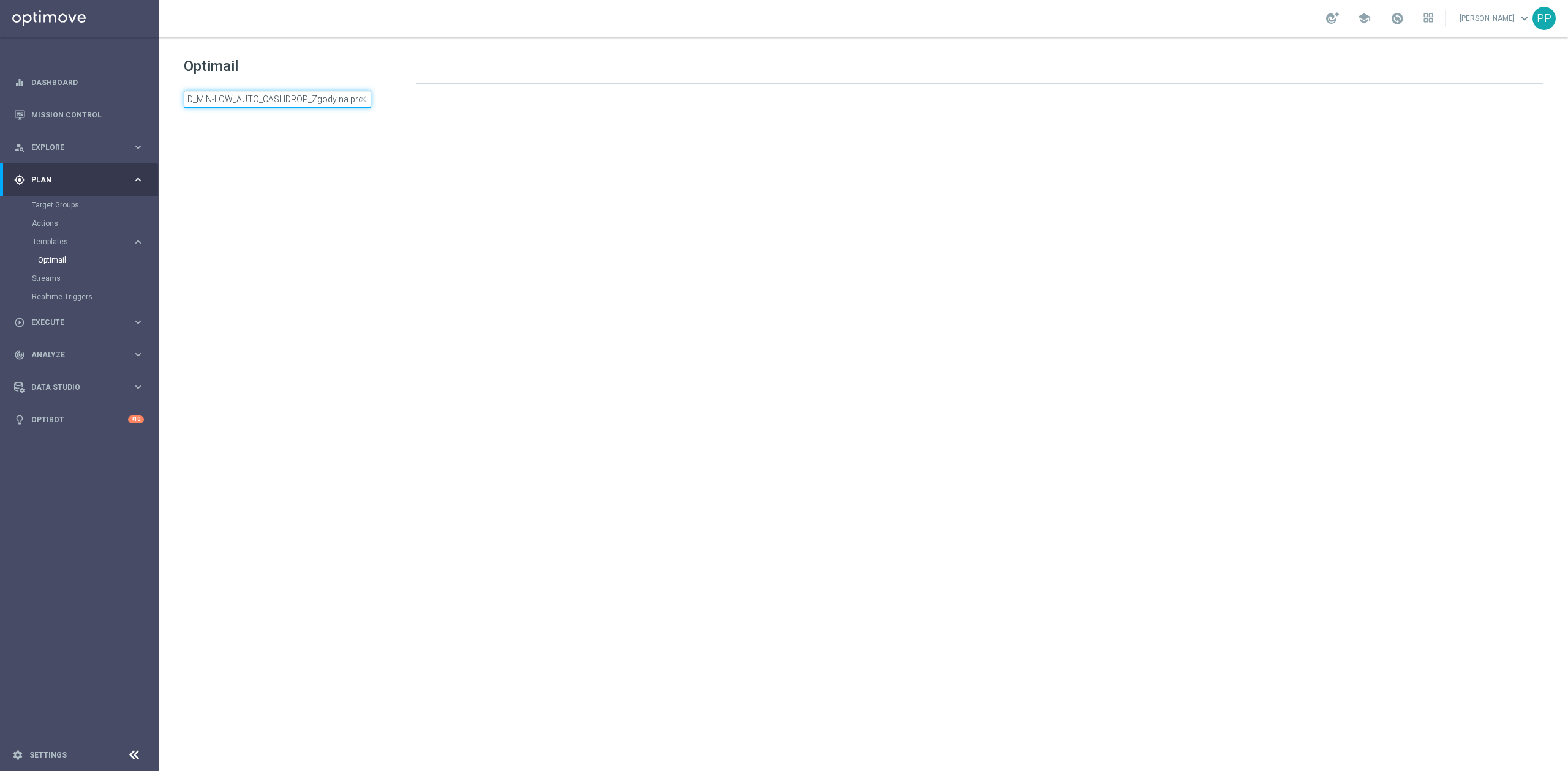
click at [341, 94] on input "D_MIN-LOW_AUTO_CASHDROP_Zgody na promocje 20 PLN_DAILY" at bounding box center [278, 98] width 188 height 17
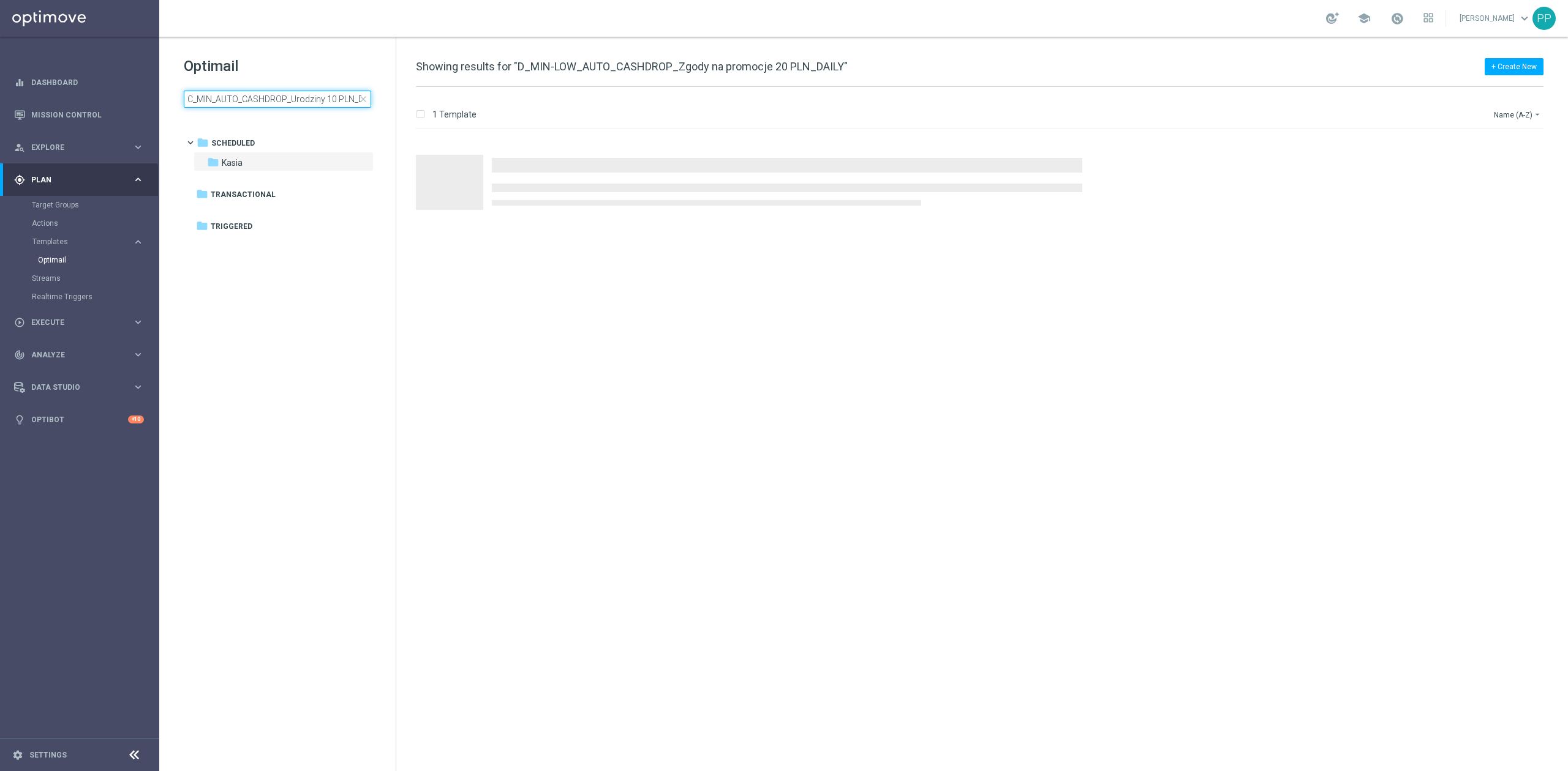
scroll to position [0, 15]
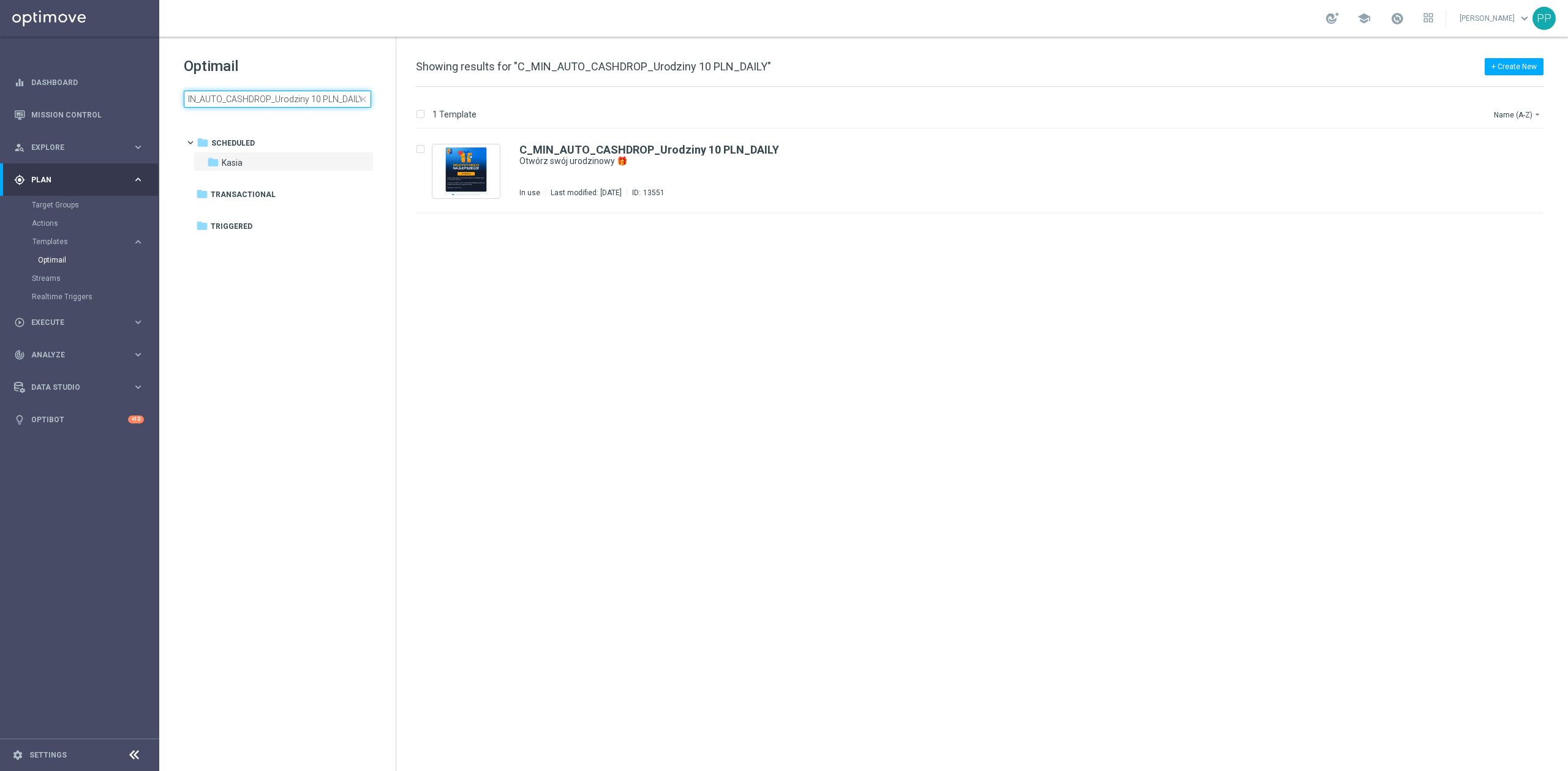
drag, startPoint x: 335, startPoint y: 102, endPoint x: 439, endPoint y: 102, distance: 104.0
click at [439, 102] on div "Optimail C_MIN_AUTO_CASHDROP_Urodziny 10 PLN_DAILY close folder 1 Folder folder…" at bounding box center [863, 404] width 1408 height 735
type input "C_MIN_AUTO_CASHDROP_Urodziny 10 PLN_DAILY"
click at [599, 149] on b "C_MIN_AUTO_CASHDROP_Urodziny 10 PLN_DAILY" at bounding box center [649, 149] width 260 height 13
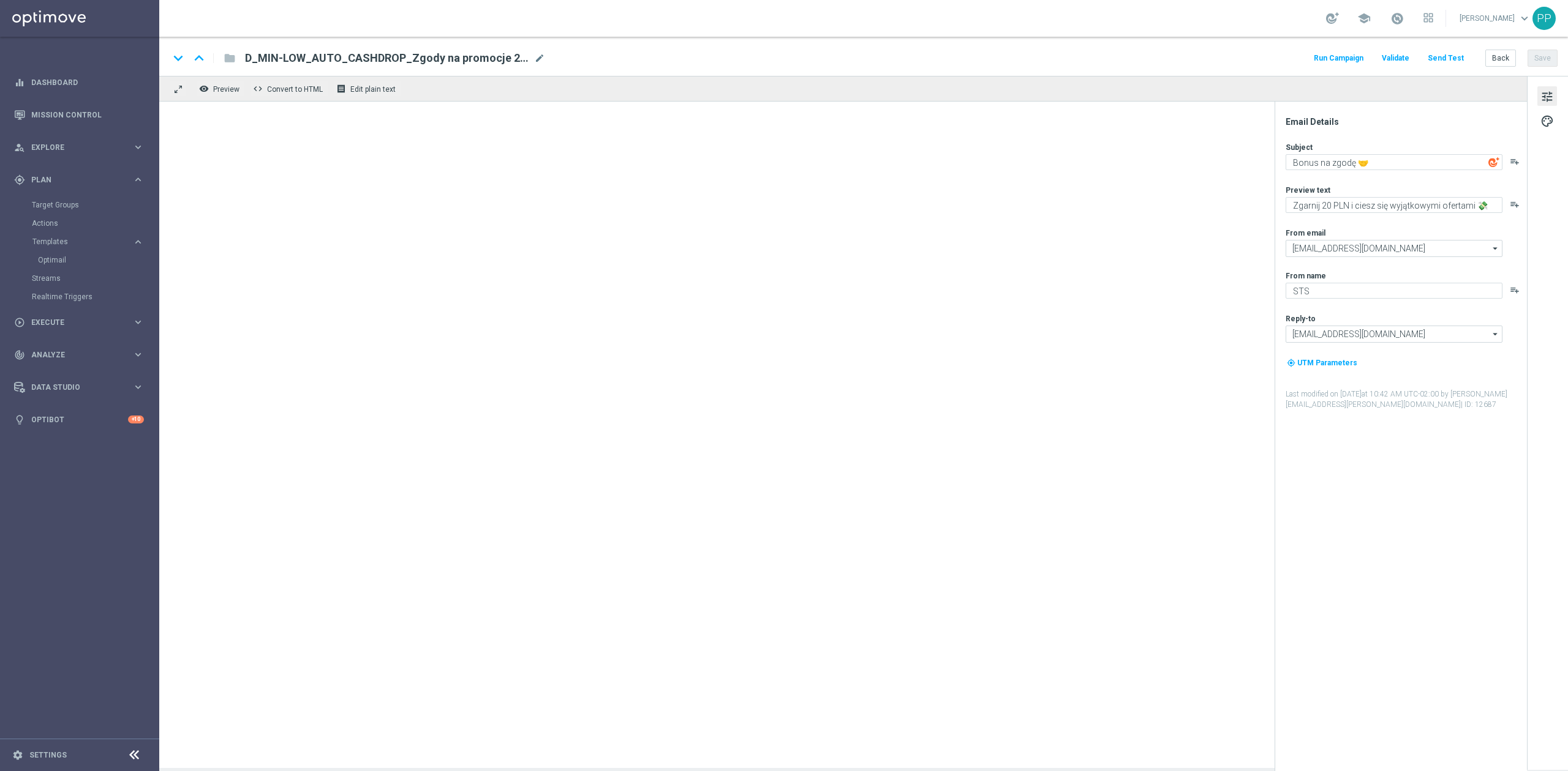
type textarea "Otwórz swój urodzinowy 🎁"
type textarea "Wszystkiego najlepszego 🥳"
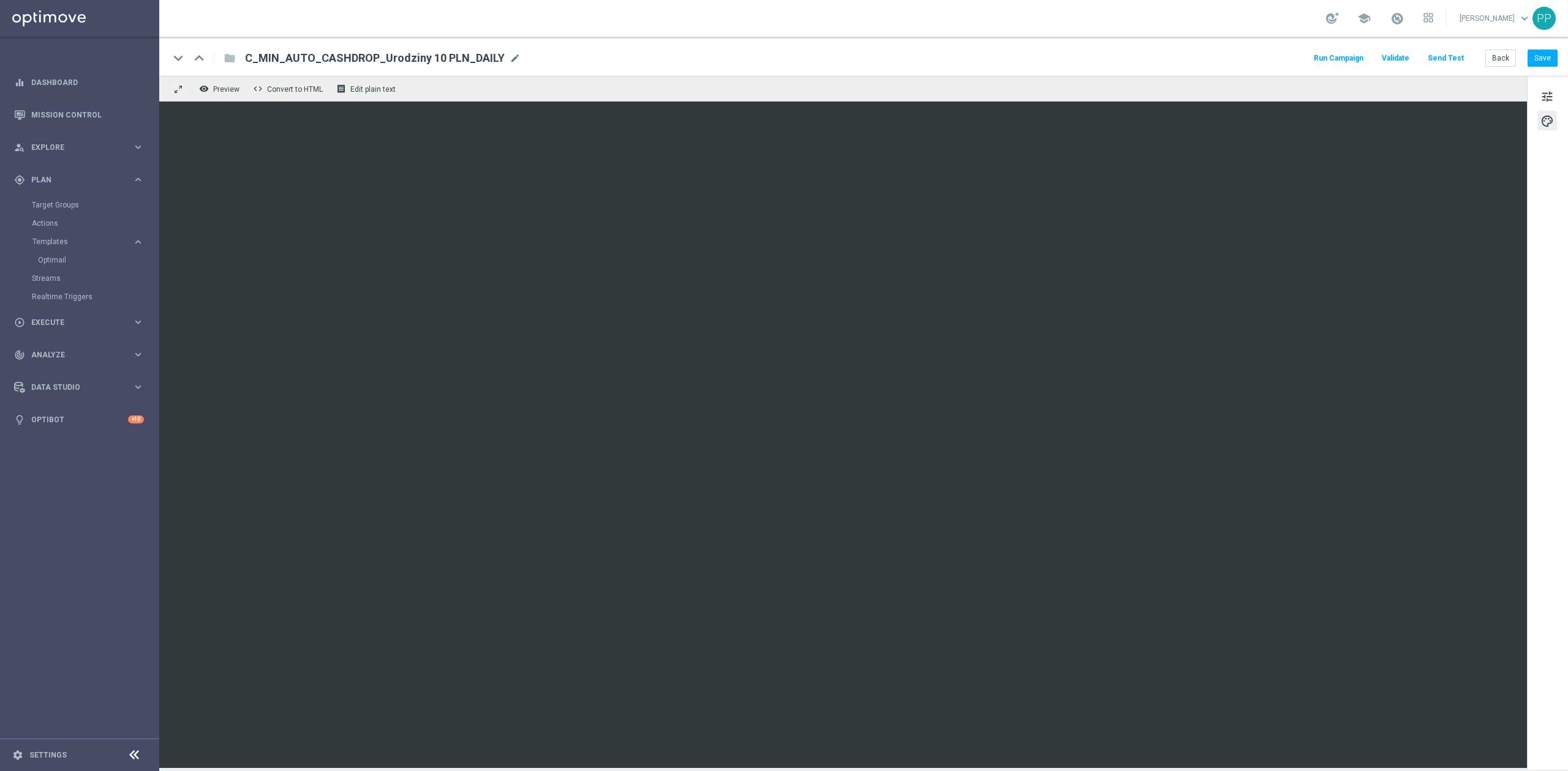
click at [628, 51] on div "keyboard_arrow_down keyboard_arrow_up folder C_MIN_AUTO_CASHDROP_Urodziny 10 PL…" at bounding box center [862, 57] width 1388 height 15
click at [841, 74] on div "keyboard_arrow_down keyboard_arrow_up folder C_MIN_AUTO_CASHDROP_Urodziny 10 PL…" at bounding box center [863, 56] width 1408 height 39
click at [1493, 57] on button "Back" at bounding box center [1501, 57] width 31 height 17
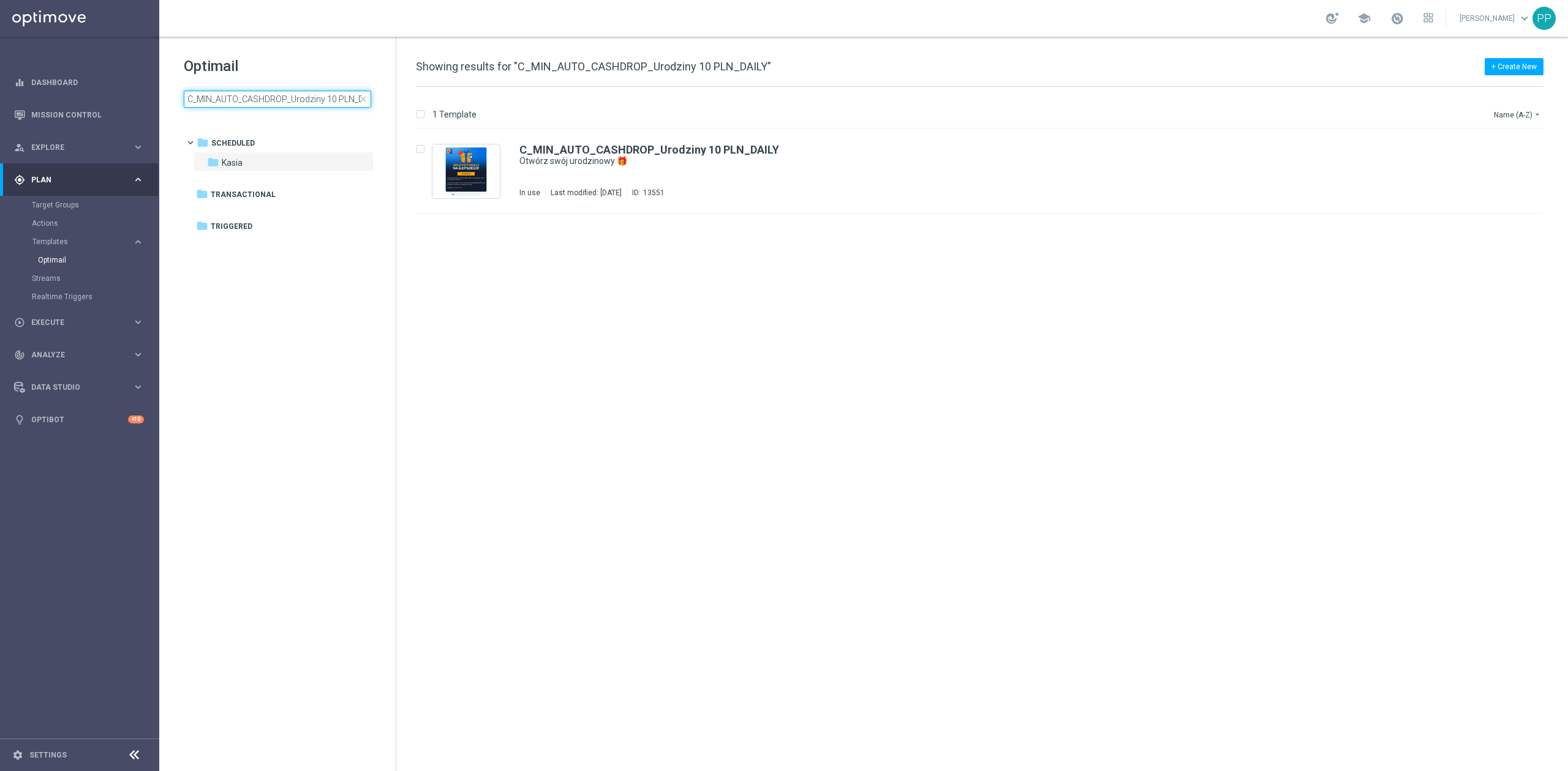
drag, startPoint x: 1488, startPoint y: 57, endPoint x: 300, endPoint y: 99, distance: 1188.7
click at [300, 99] on input "C_MIN_AUTO_CASHDROP_Urodziny 10 PLN_DAILY" at bounding box center [278, 98] width 188 height 17
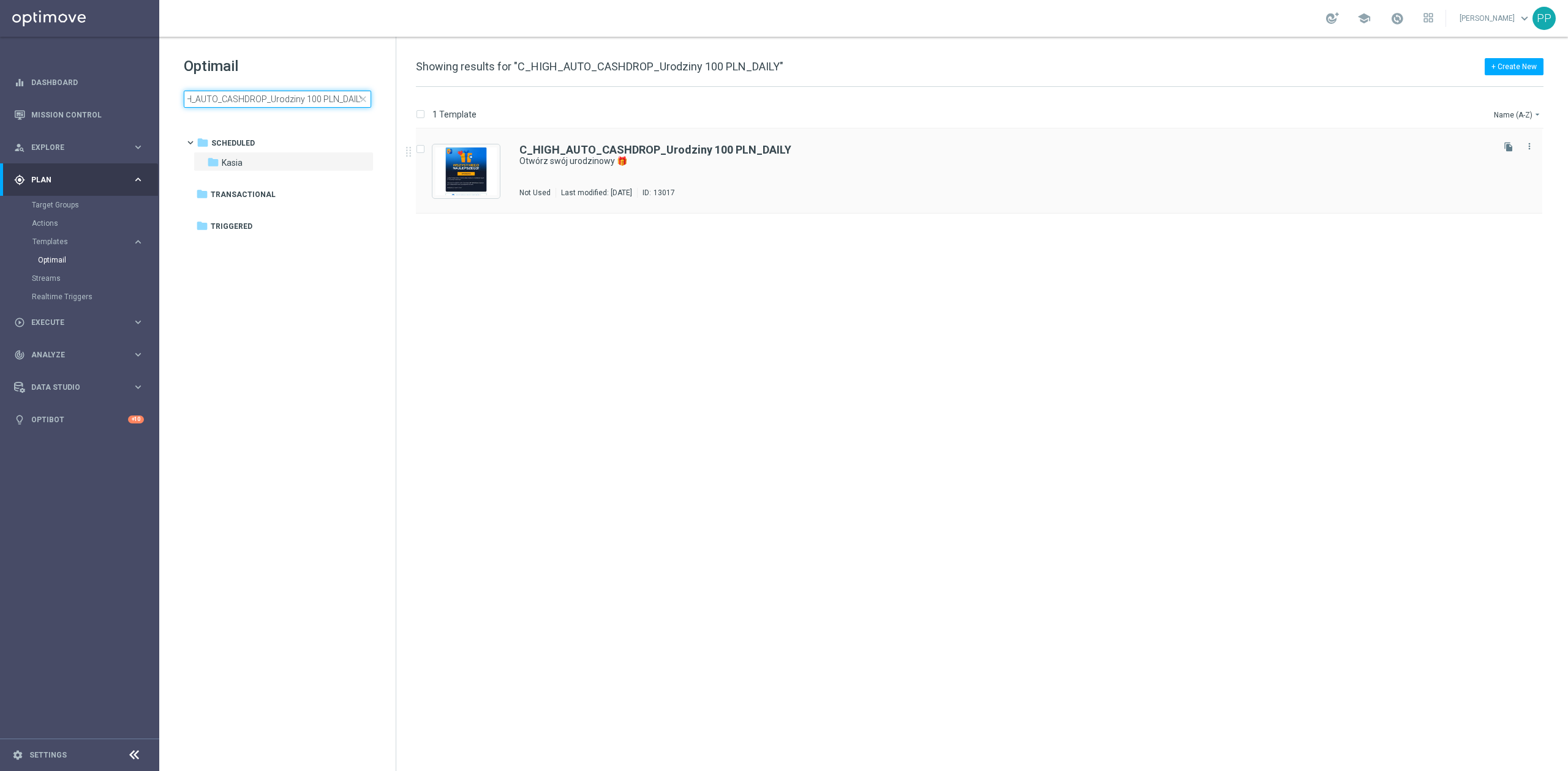
type input "C_HIGH_AUTO_CASHDROP_Urodziny 100 PLN_DAILY"
click at [577, 180] on div "C_HIGH_AUTO_CASHDROP_Urodziny 100 PLN_DAILY Otwórz swój urodzinowy 🎁 Not Used L…" at bounding box center [1005, 171] width 971 height 53
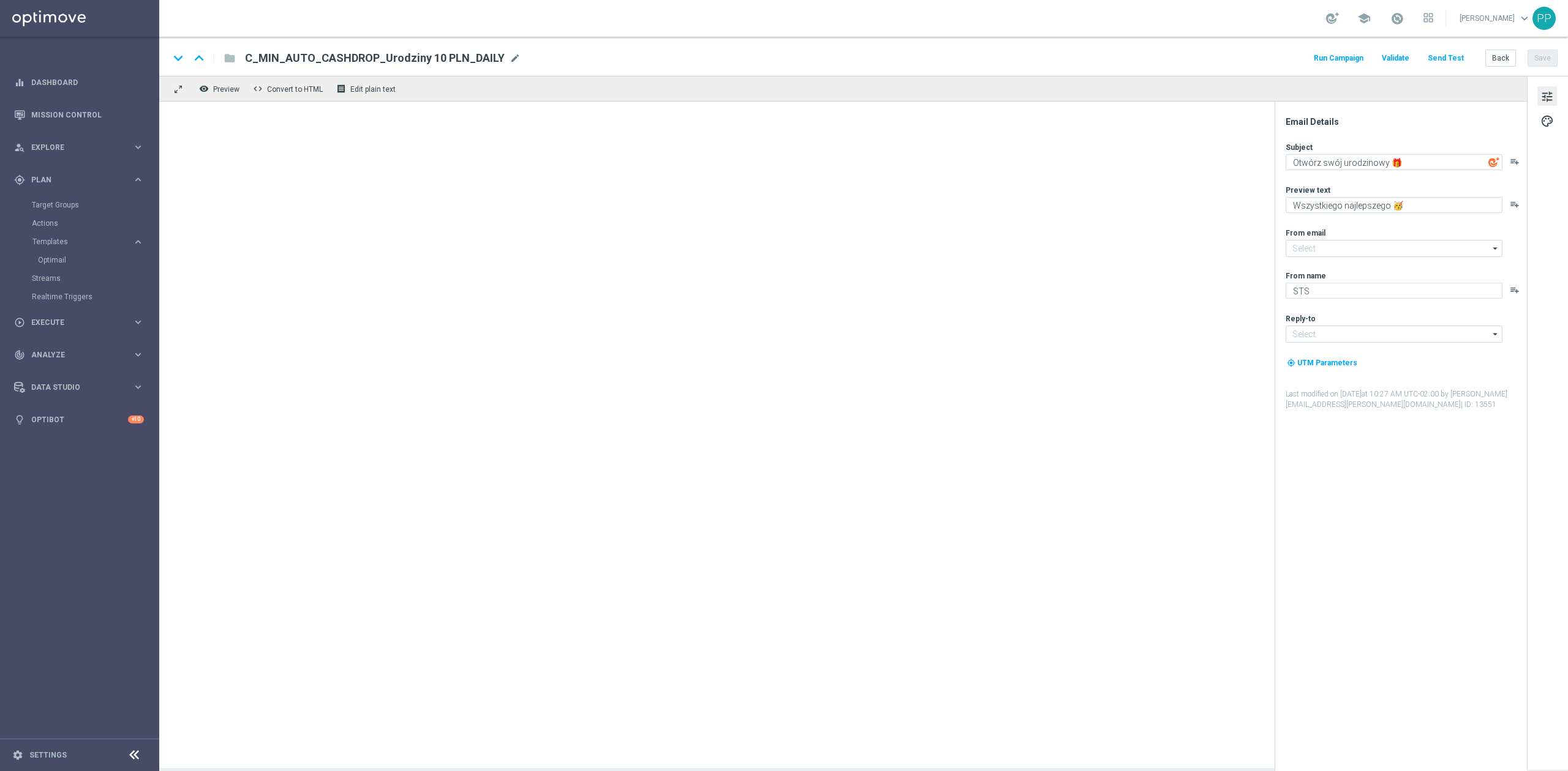
type input "oferta@sts.pl"
type input "kontakt@sts.pl"
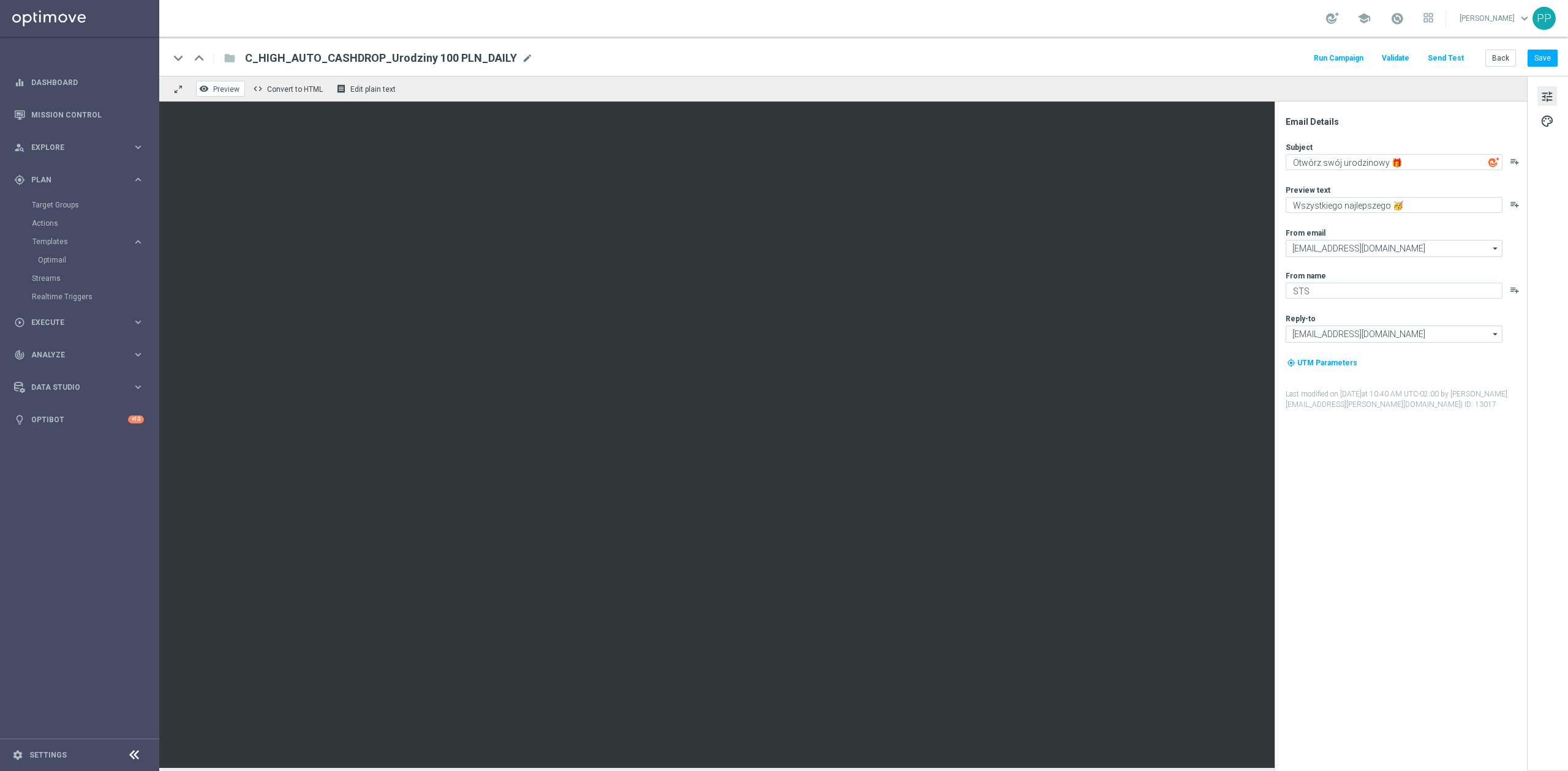
click at [233, 91] on span "Preview" at bounding box center [226, 88] width 26 height 8
click at [1504, 58] on button "Back" at bounding box center [1501, 57] width 31 height 17
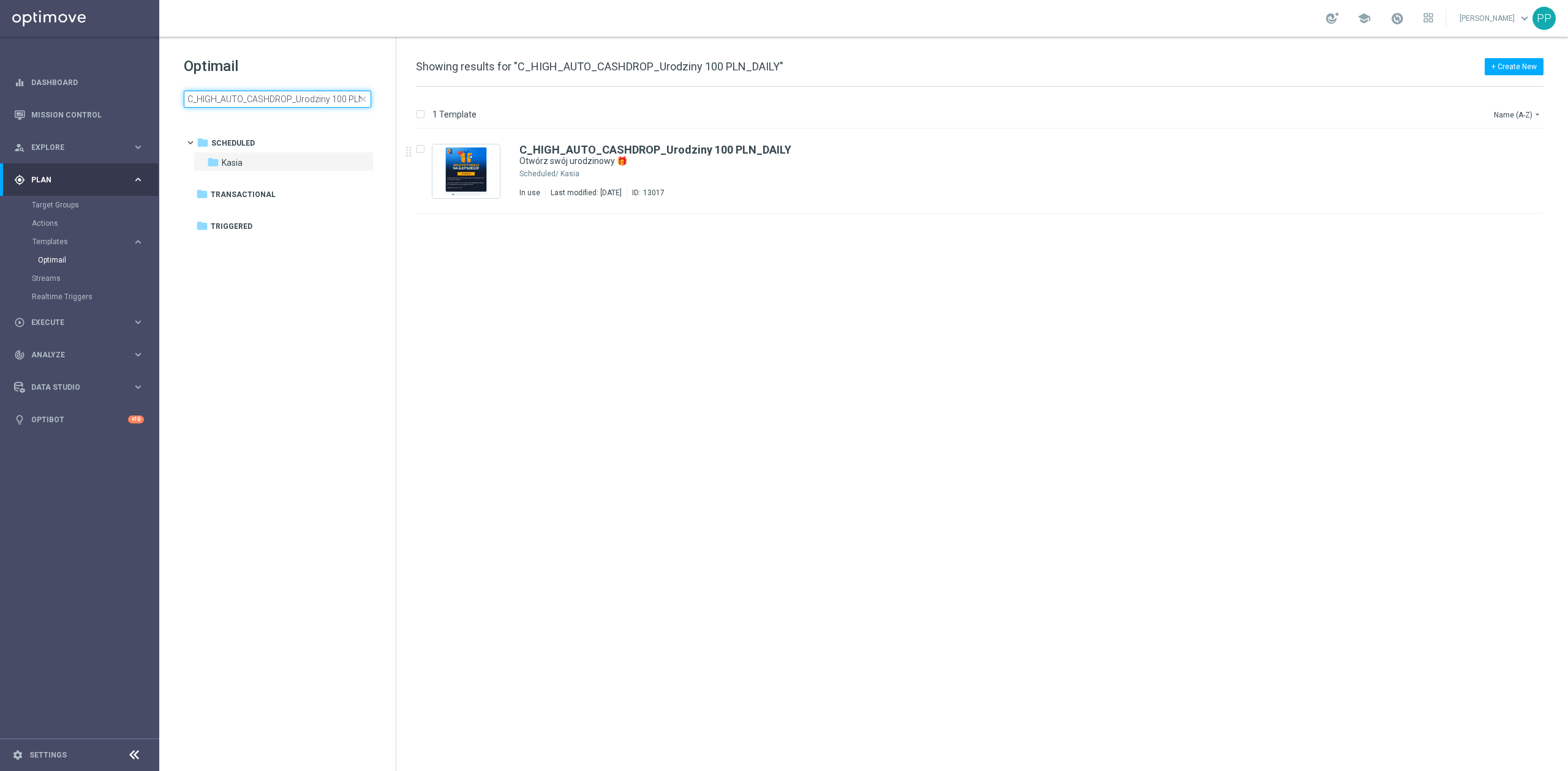
click at [328, 94] on input "C_HIGH_AUTO_CASHDROP_Urodziny 100 PLN_DAILY" at bounding box center [278, 98] width 188 height 17
type input "C_PREM_AUTO_CASHDROP_Urodzinowe Doładowanie - 50 PLN"
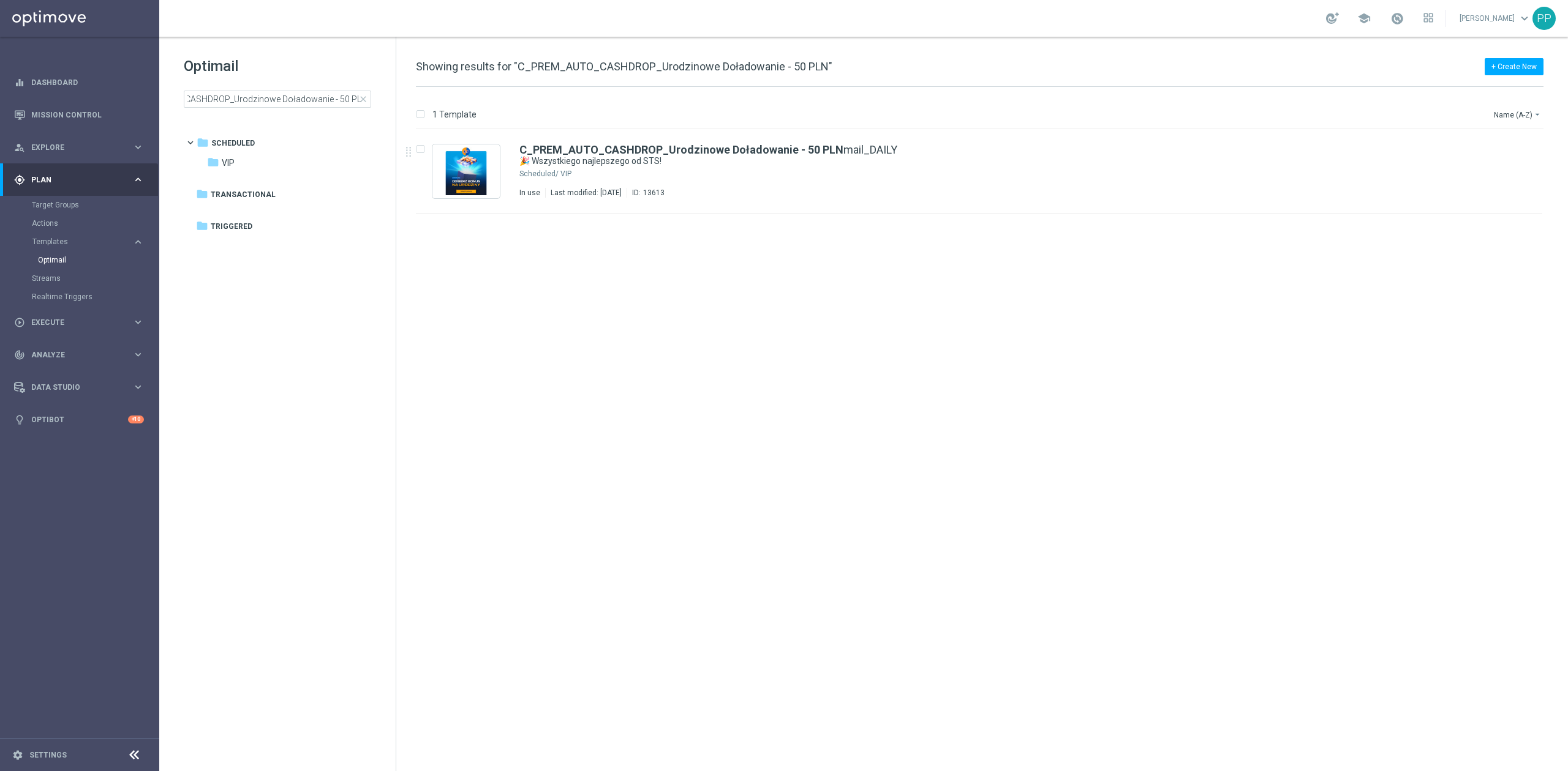
scroll to position [0, 0]
click at [626, 197] on div "Last modified: Tuesday, September 9, 2025" at bounding box center [586, 192] width 81 height 10
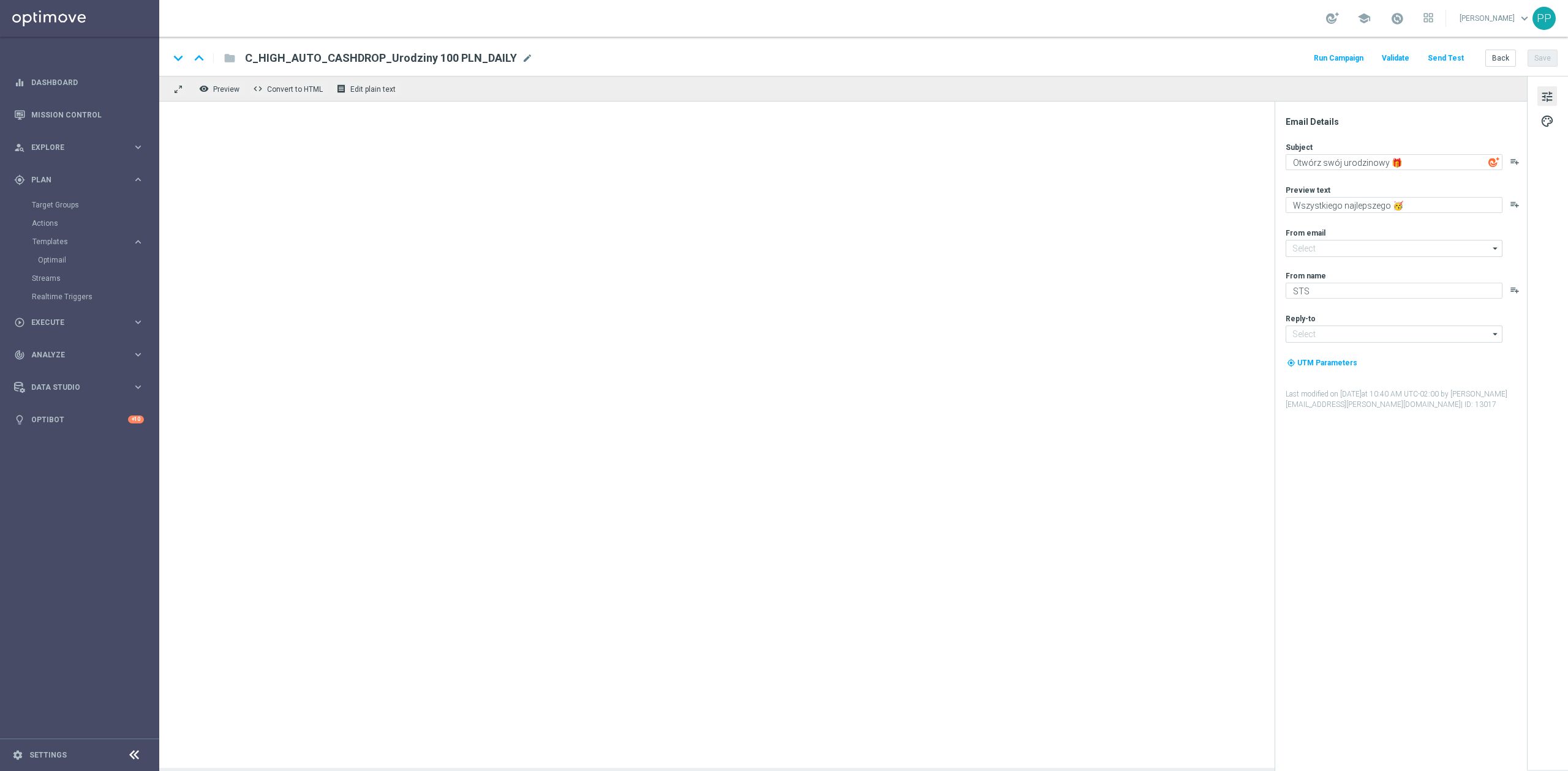
type input "oferta@sts.pl"
type input "kontakt@sts.pl"
type textarea "🎉 Wszystkiego najlepszego od STS!"
type textarea "Aby uczcić ten wyjątkowy dzień, przygotowaliśmy dla Ciebie drobny upominek."
type input "vip@sts.pl"
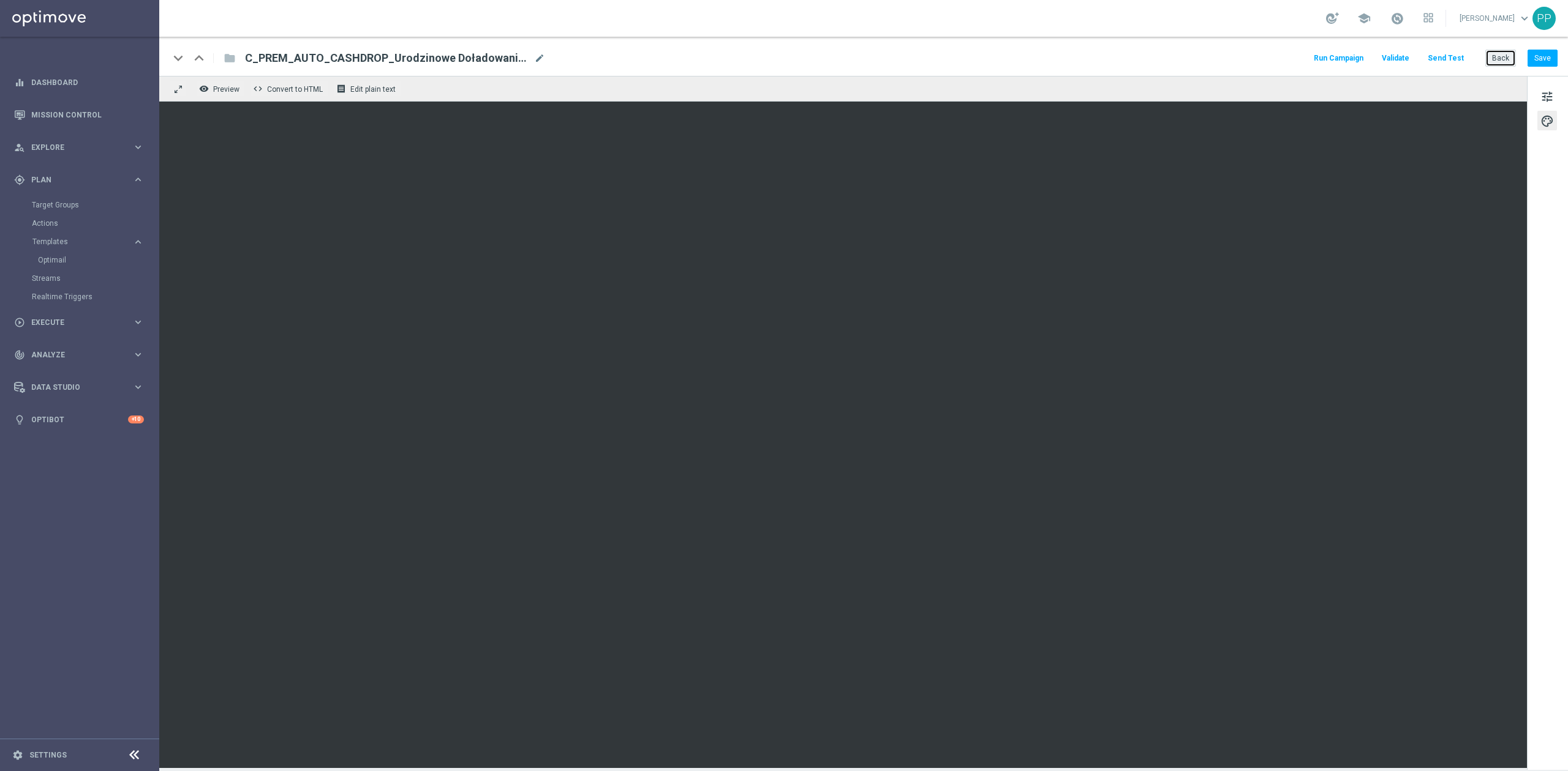
click at [1500, 59] on button "Back" at bounding box center [1501, 57] width 31 height 17
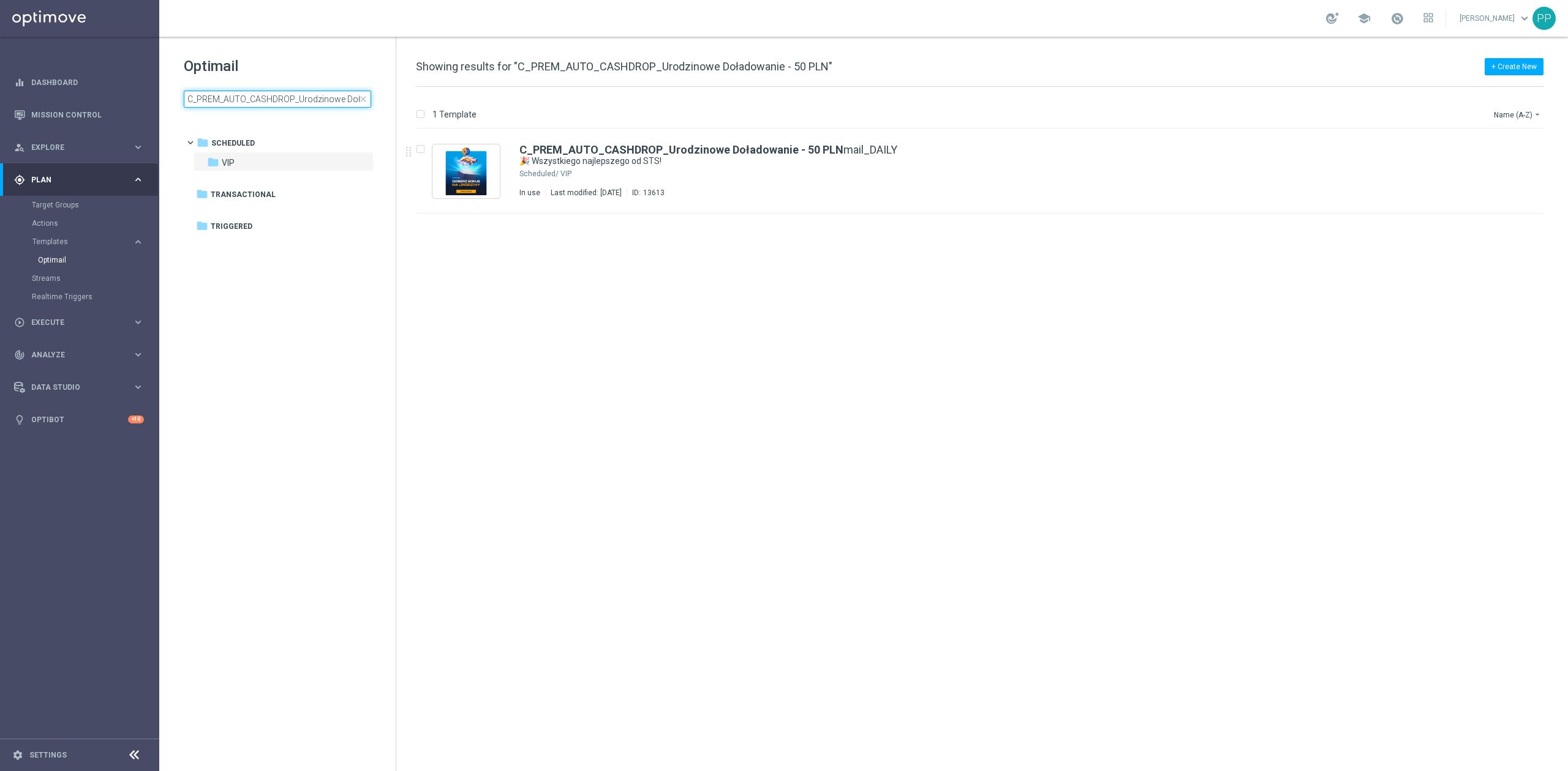
click at [287, 94] on input "C_PREM_AUTO_CASHDROP_Urodzinowe Doładowanie - 50 PLN" at bounding box center [278, 98] width 188 height 17
click at [314, 99] on input "C_PREM_AUTO_WAGER_Dobre Zagrania - 100% do 2000 PLN MAIL_DAILY" at bounding box center [278, 98] width 188 height 17
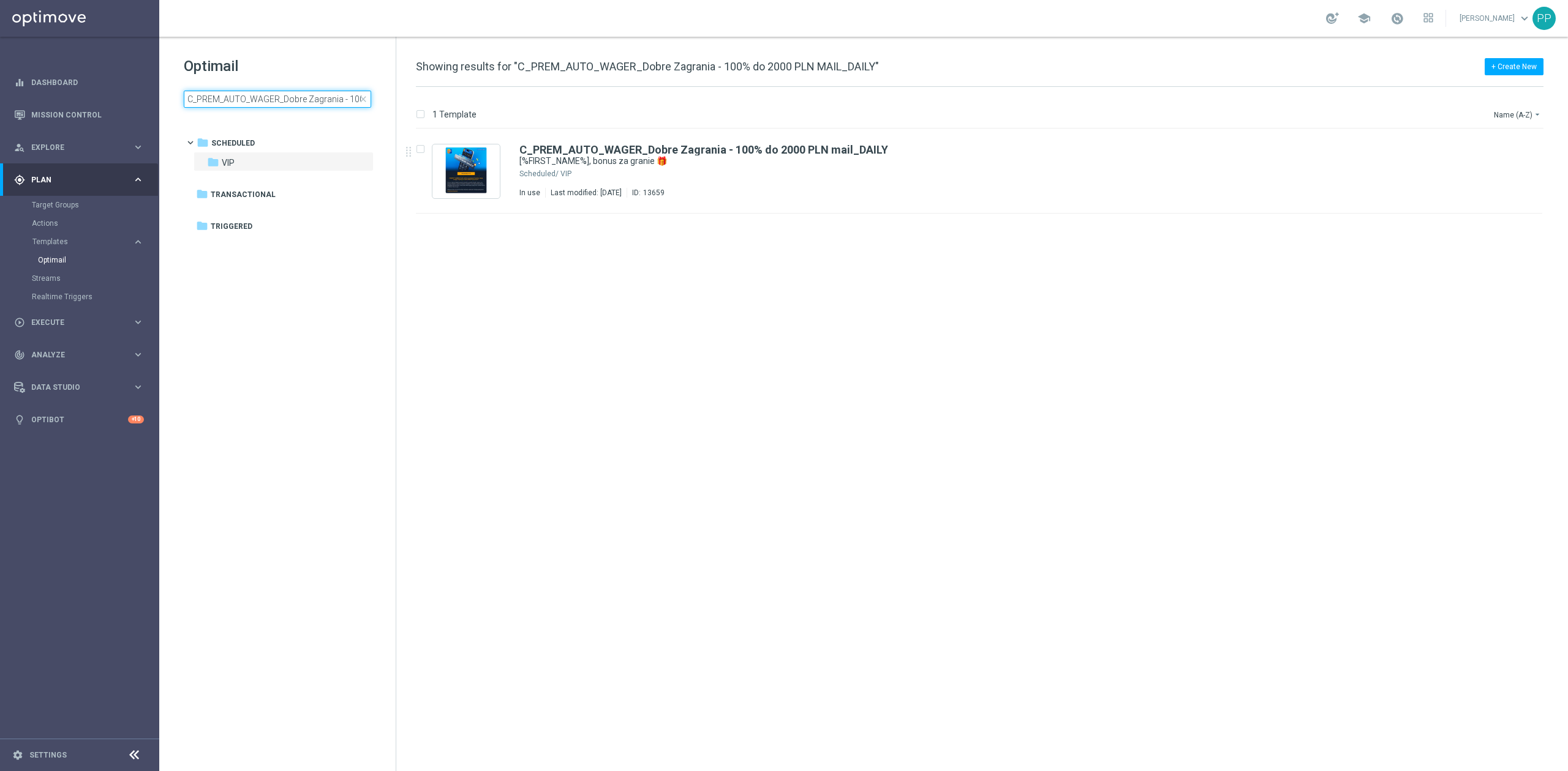
click at [314, 99] on input "C_PREM_AUTO_WAGER_Dobre Zagrania - 100% do 2000 PLN MAIL_DAILY" at bounding box center [278, 98] width 188 height 17
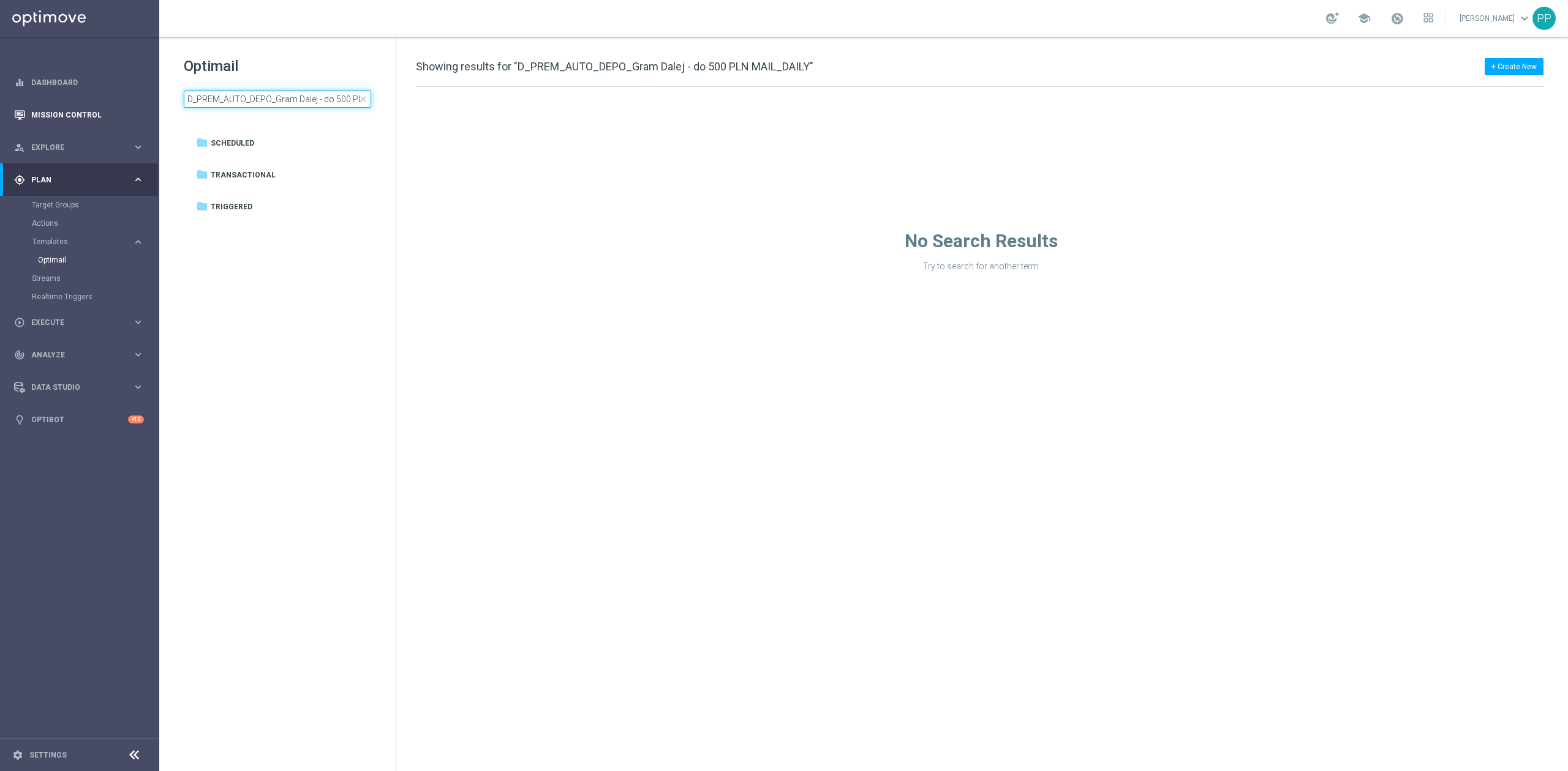
drag, startPoint x: 146, startPoint y: 110, endPoint x: 108, endPoint y: 110, distance: 38.0
click at [108, 110] on main "equalizer Dashboard Mission Control" at bounding box center [784, 386] width 1568 height 771
type input "MAIL_DAILY"
drag, startPoint x: 286, startPoint y: 97, endPoint x: 372, endPoint y: 102, distance: 86.1
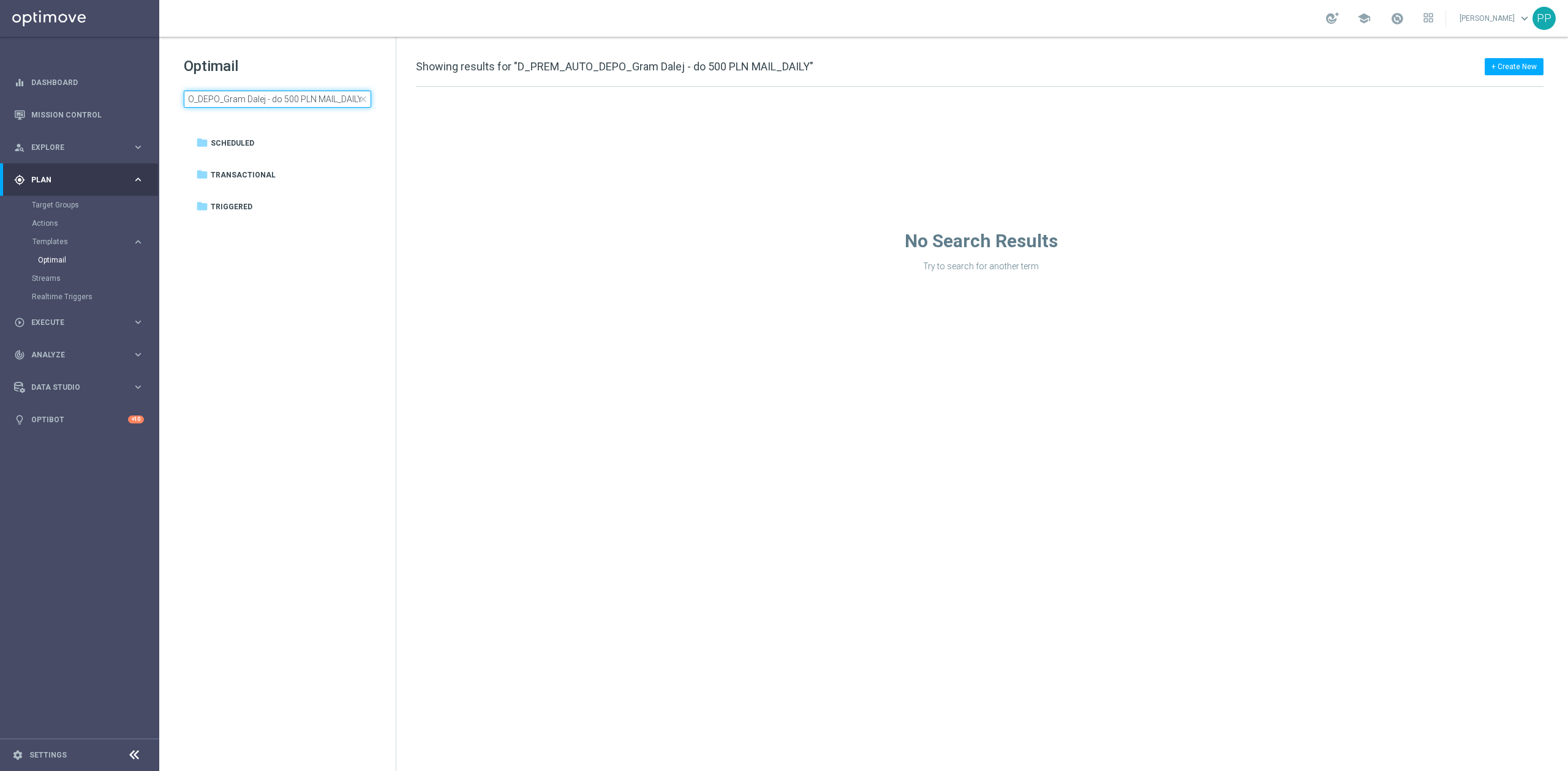
click at [407, 98] on div "Optimail D_PREM_AUTO_DEPO_Gram Dalej - do 500 PLN MAIL_DAILY close folder 1 Fol…" at bounding box center [863, 404] width 1408 height 735
click at [352, 100] on input "D_PREM_AUTO_DEPO_Gram Dalej - do 500 PLN MAIL_DAILY" at bounding box center [278, 98] width 188 height 17
click at [312, 98] on input "D_PREM_AUTO_DEPO_Gram Dalej - do 500 PLN MAIL" at bounding box center [278, 98] width 188 height 17
drag, startPoint x: 304, startPoint y: 98, endPoint x: 88, endPoint y: 94, distance: 216.0
click at [88, 94] on main "equalizer Dashboard Mission Control" at bounding box center [784, 386] width 1568 height 771
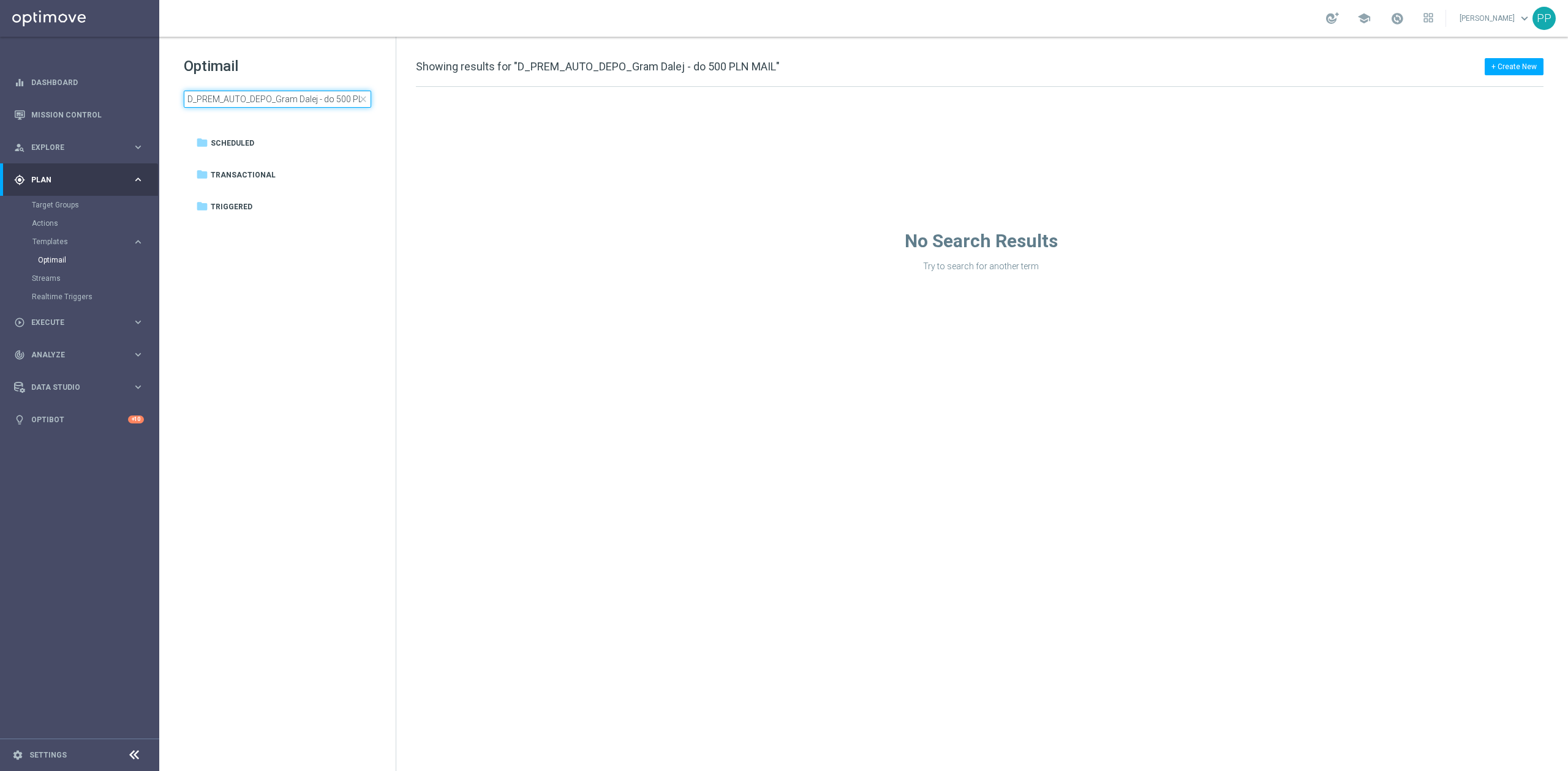
click at [287, 91] on input "D_PREM_AUTO_DEPO_Gram Dalej - do 500 PLN MAIL" at bounding box center [278, 98] width 188 height 17
click at [287, 96] on input "D_PREM_AUTO_DEPO_Gram Dalej - do 500 PLN MAIL" at bounding box center [278, 98] width 188 height 17
click at [277, 258] on tree-viewport "folder Scheduled more_vert folder Transactional more_vert" at bounding box center [288, 450] width 211 height 637
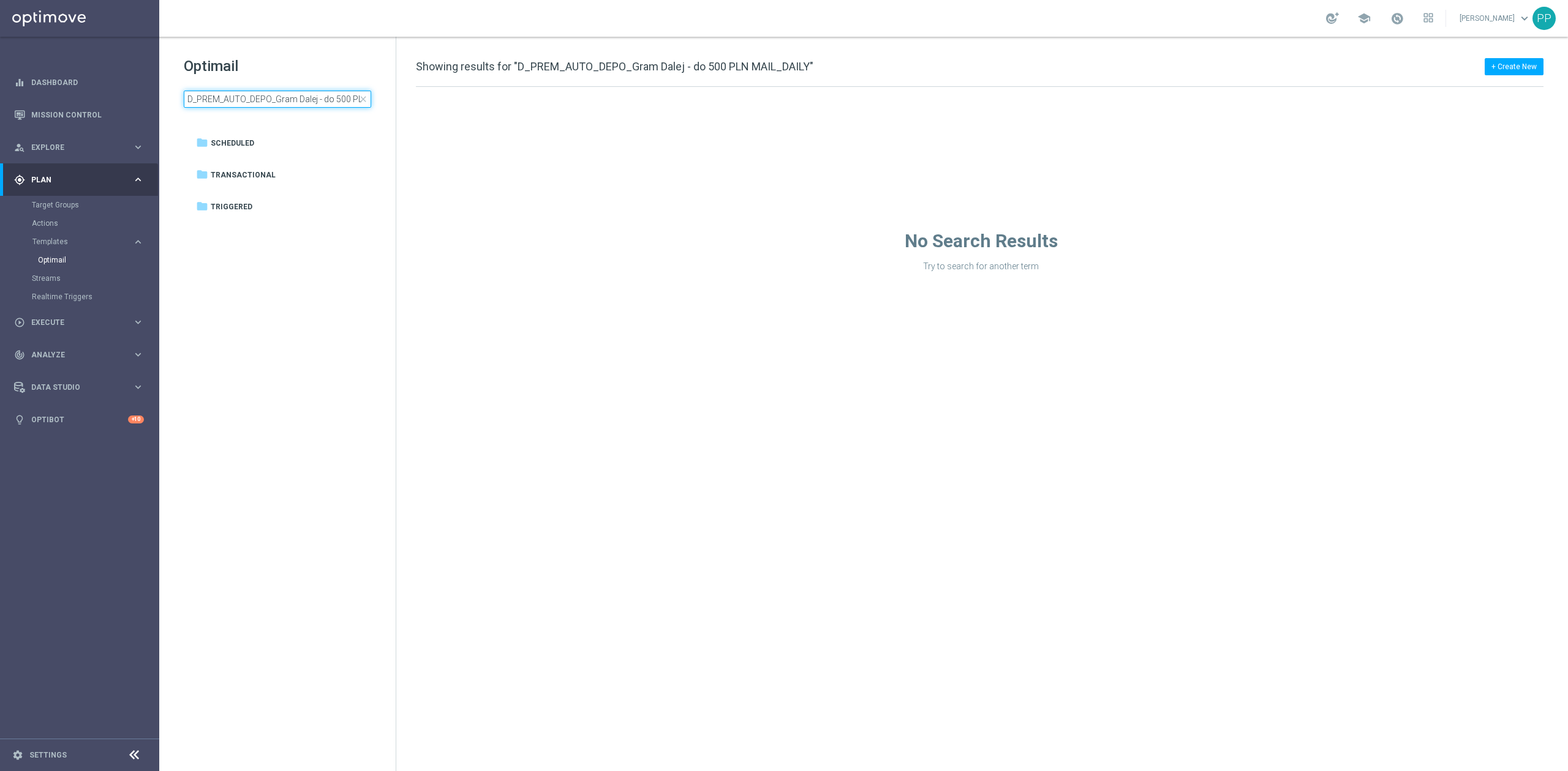
click at [253, 96] on input "D_PREM_AUTO_DEPO_Gram Dalej - do 500 PLN MAIL_DAILY" at bounding box center [278, 98] width 188 height 17
drag, startPoint x: 304, startPoint y: 103, endPoint x: 368, endPoint y: 98, distance: 64.2
click at [368, 98] on input "D_PREM_AUTO_DEPO_Gram Dalej - do 500 PLN MAIL_DAILY" at bounding box center [278, 98] width 188 height 17
click at [348, 98] on input "D_PREM_AUTO_DEPO_Gram Dalej - do 500 PLN MAIL_DAILY" at bounding box center [278, 98] width 188 height 17
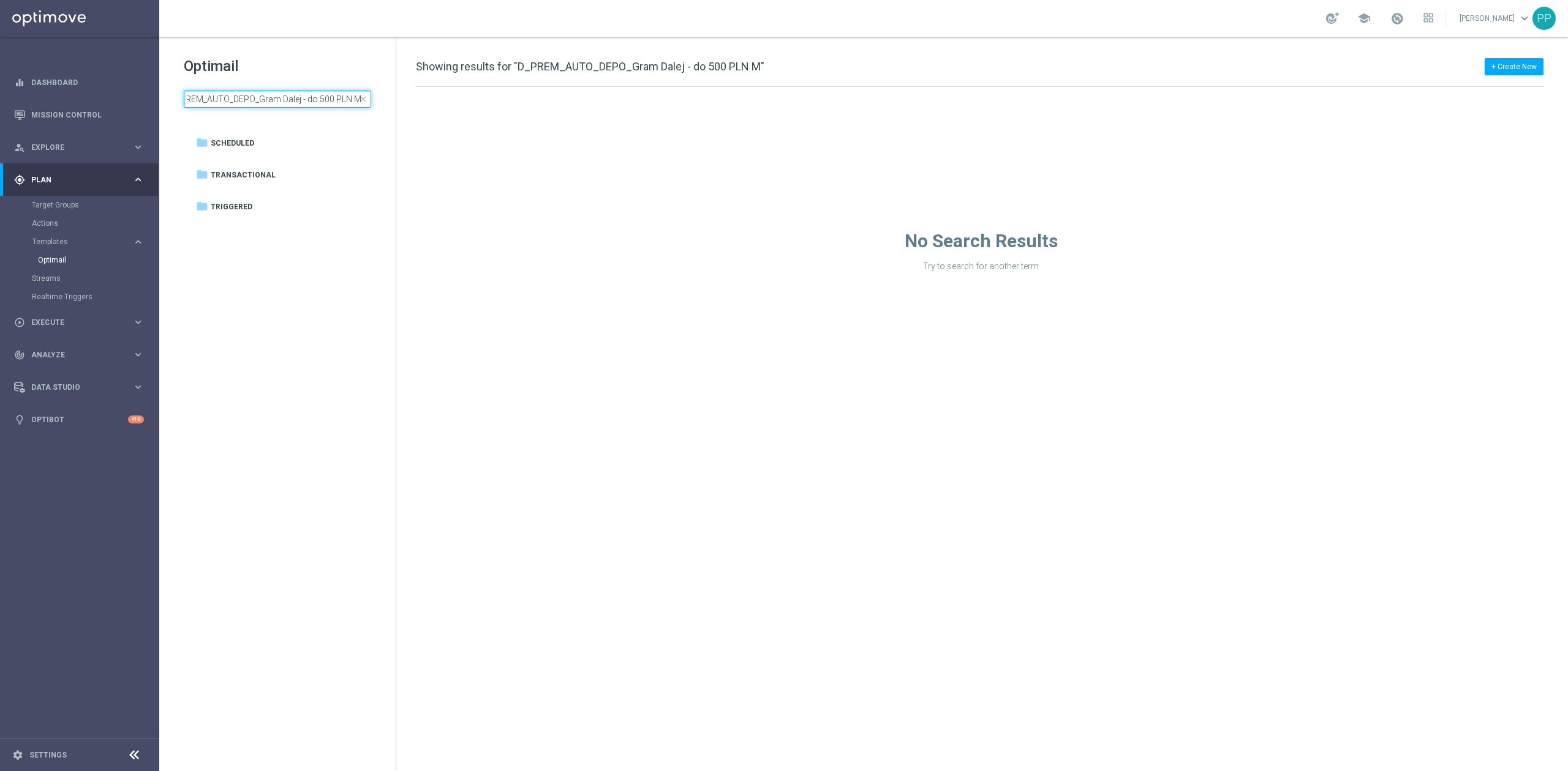
scroll to position [0, 14]
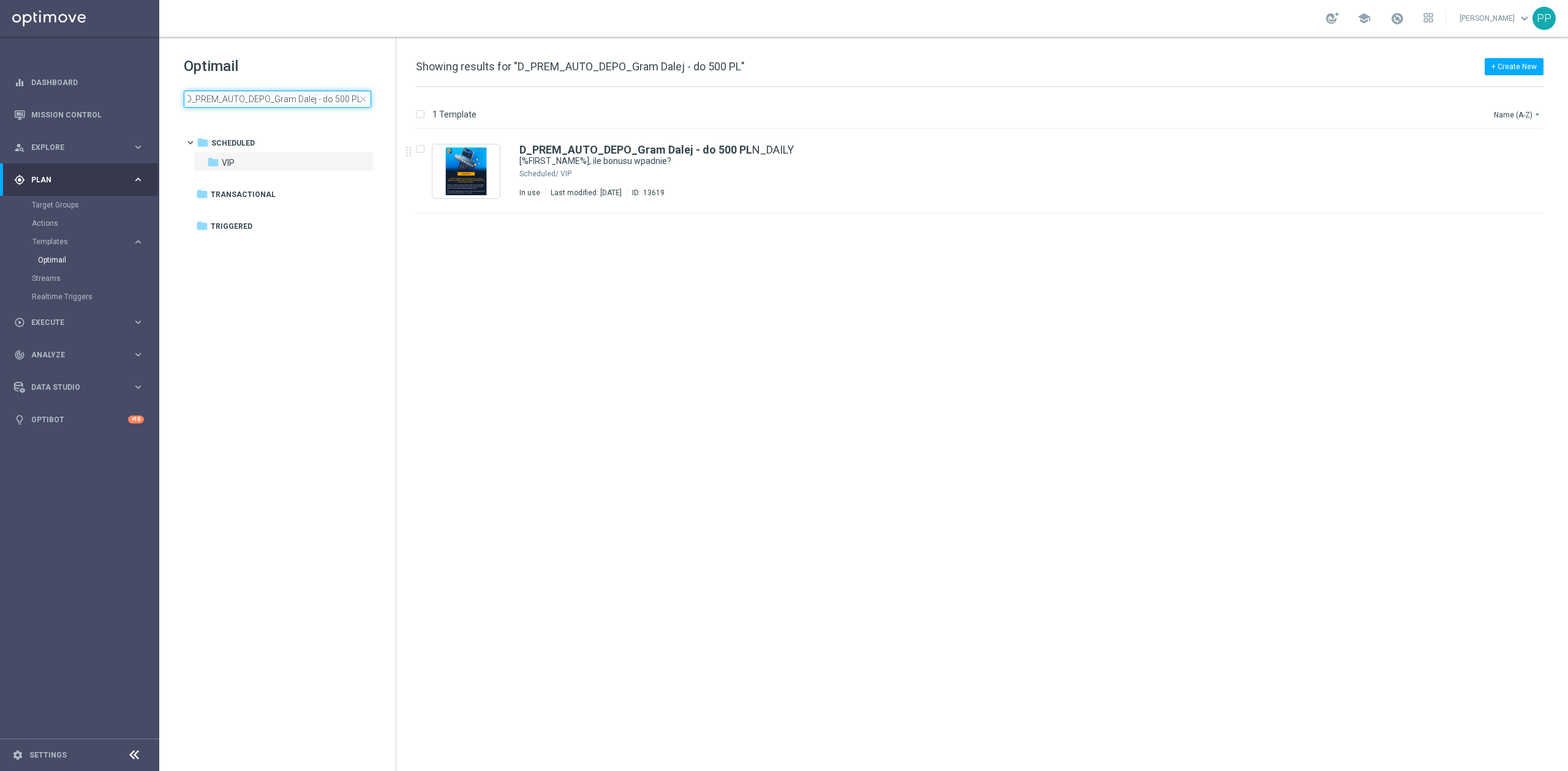
click at [286, 96] on input "D_PREM_AUTO_DEPO_Gram Dalej - do 500 PL" at bounding box center [278, 98] width 188 height 17
click at [296, 91] on input "D_PREM_AUTO_WAGER_Dobre Zagrania - 100% do 2000 PLN MAIL_DAILY" at bounding box center [278, 98] width 188 height 17
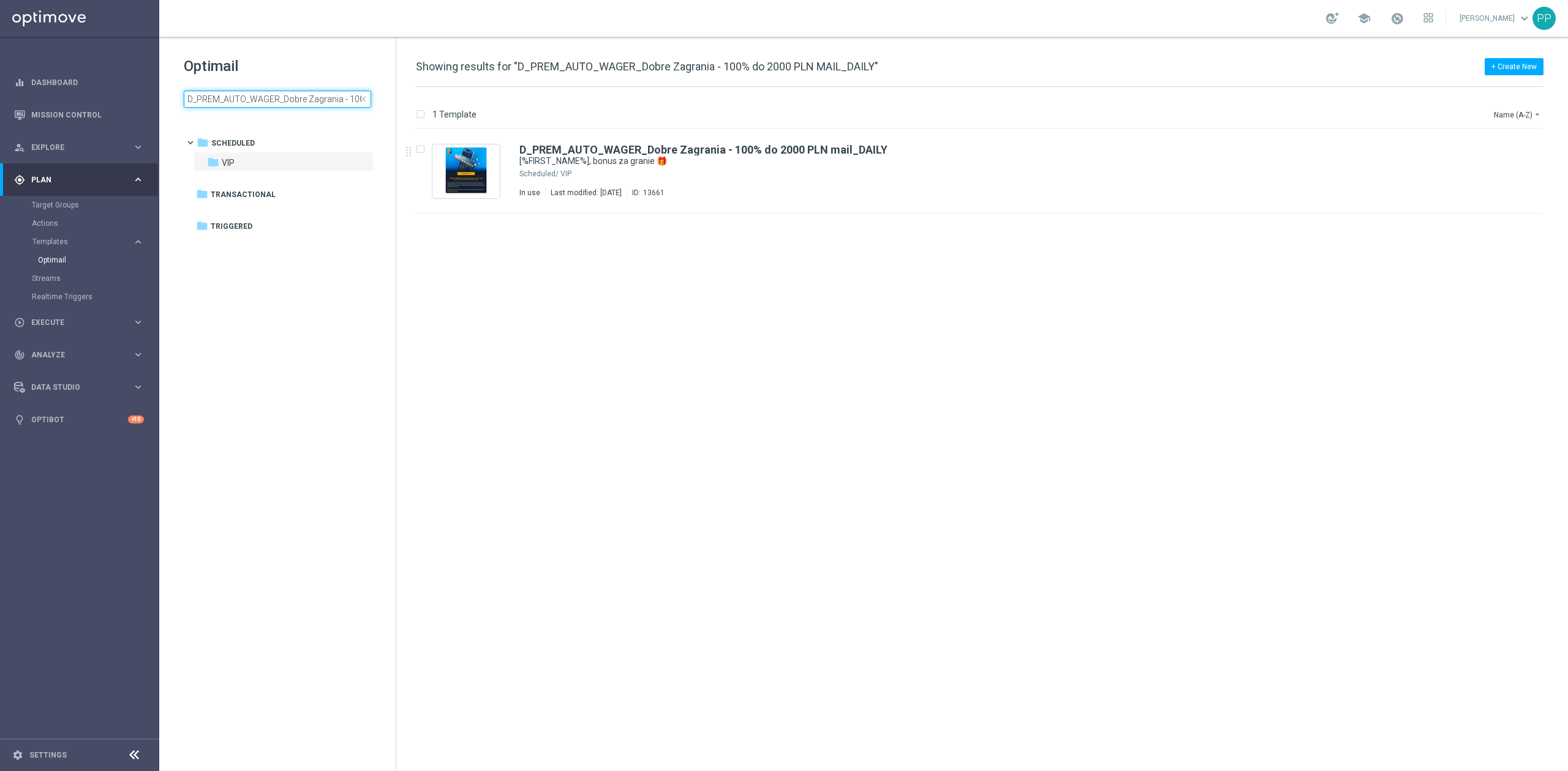
click at [296, 91] on input "D_PREM_AUTO_WAGER_Dobre Zagrania - 100% do 2000 PLN MAIL_DAILY" at bounding box center [278, 98] width 188 height 17
click at [299, 92] on input "C_PEXTRA_AUTO_CASHDROP_Urodzinowe Doładowanie - 100 PLN_DAILY" at bounding box center [278, 98] width 188 height 17
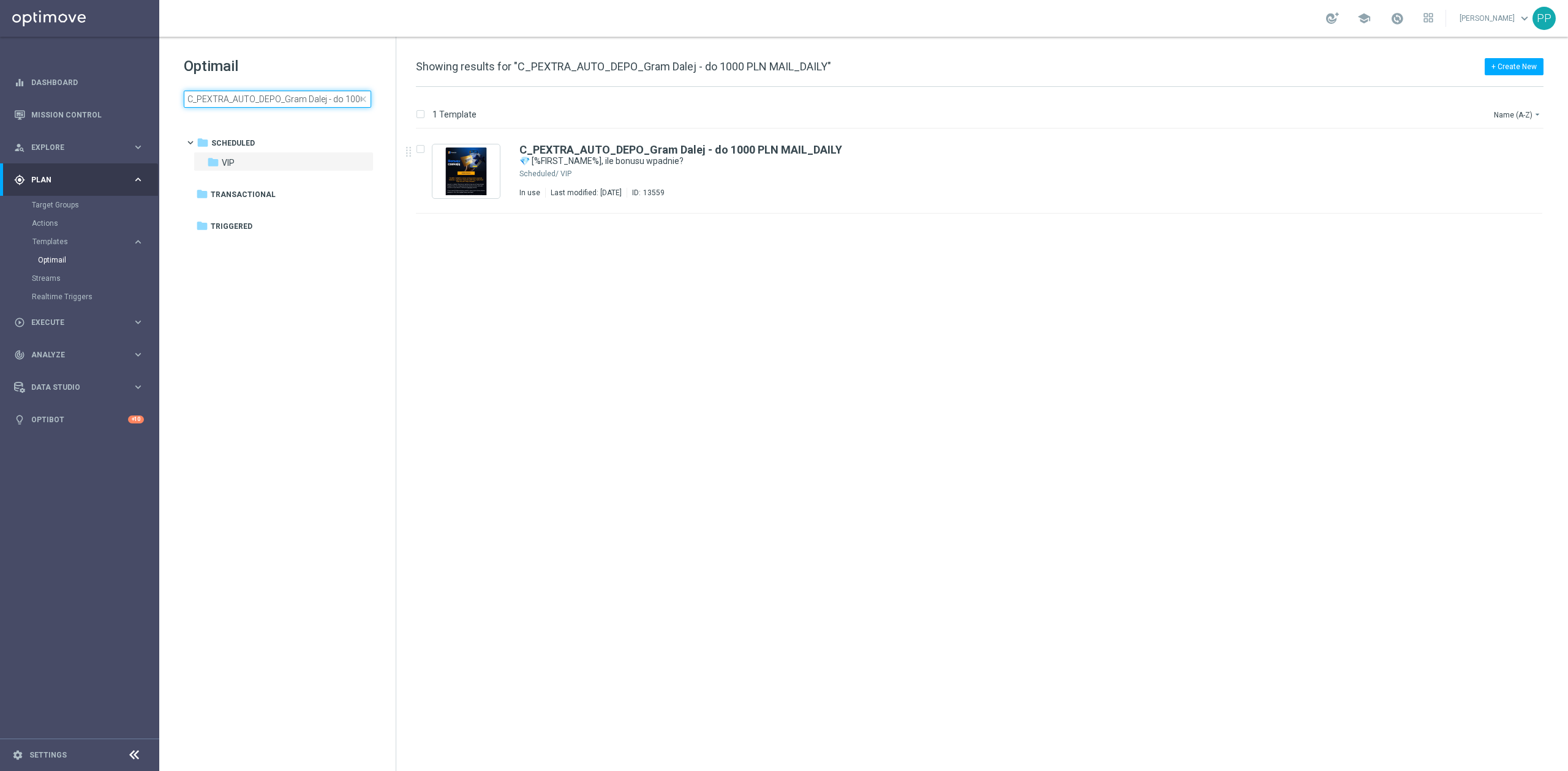
click at [303, 92] on input "C_PEXTRA_AUTO_DEPO_Gram Dalej - do 1000 PLN MAIL_DAILY" at bounding box center [278, 98] width 188 height 17
click at [297, 102] on input "C_PEXTRA_AUTO_WAGER_Dobre Zagrania - 100% do 2000 PLN MAIL_DAILY" at bounding box center [278, 98] width 188 height 17
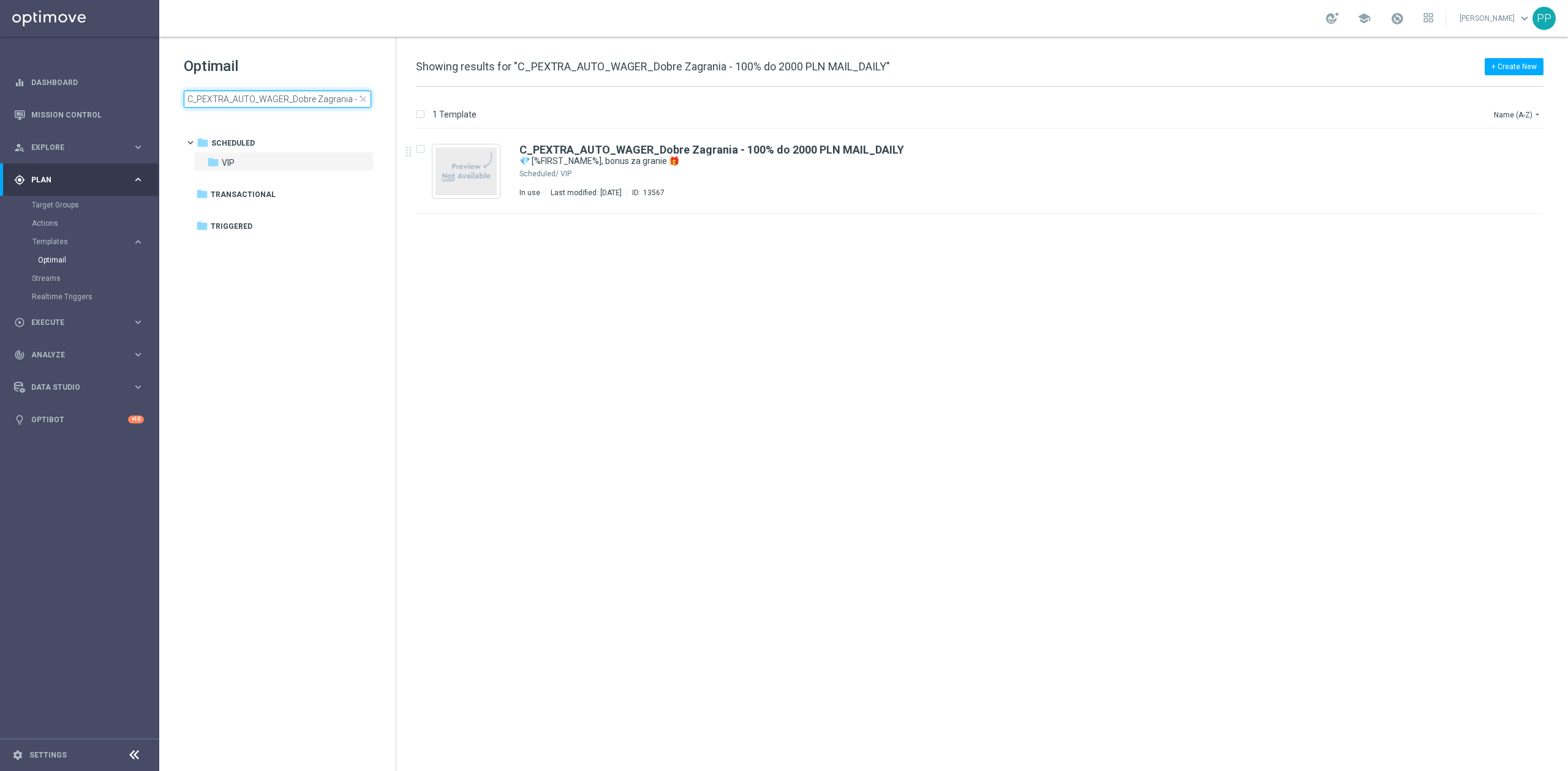
click at [297, 102] on input "C_PEXTRA_AUTO_WAGER_Dobre Zagrania - 100% do 2000 PLN MAIL_DAILY" at bounding box center [278, 98] width 188 height 17
click at [297, 102] on input "D_PEXTRA_AUTO_DEPO_Gram Dalej - do 1000 PLN MAIL_DAILY" at bounding box center [278, 98] width 188 height 17
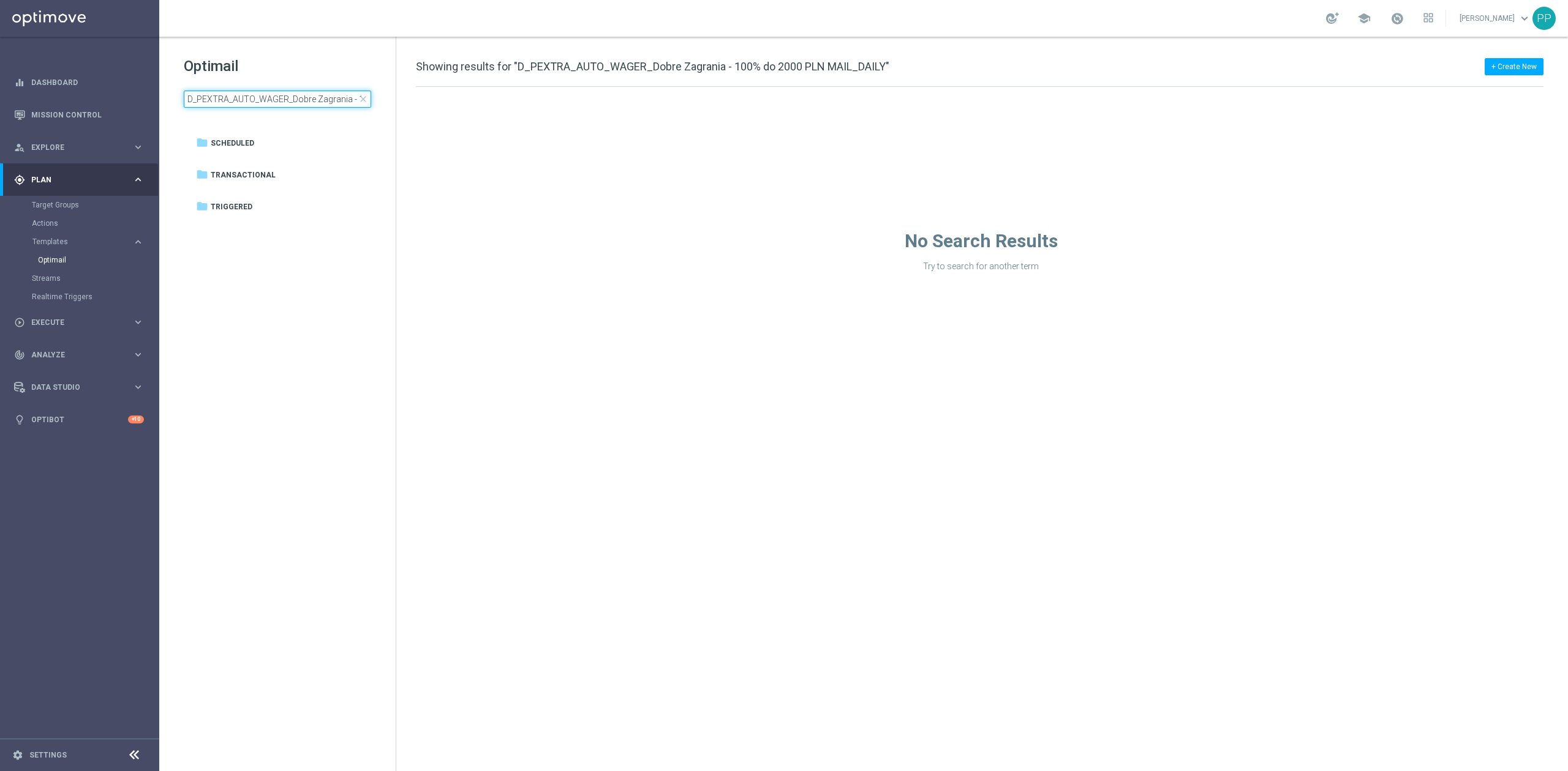
scroll to position [0, 111]
drag, startPoint x: 256, startPoint y: 100, endPoint x: 417, endPoint y: 101, distance: 161.0
click at [417, 101] on div "Optimail D_PEXTRA_AUTO_WAGER_Dobre Zagrania - 100% do 2000 PLN MAIL_DAILY close…" at bounding box center [863, 404] width 1408 height 735
click at [348, 98] on input "D_PEXTRA_AUTO_WAGER_Dobre Zagrania - 100% do 2000 PLN MAIL_DAILY" at bounding box center [278, 98] width 188 height 17
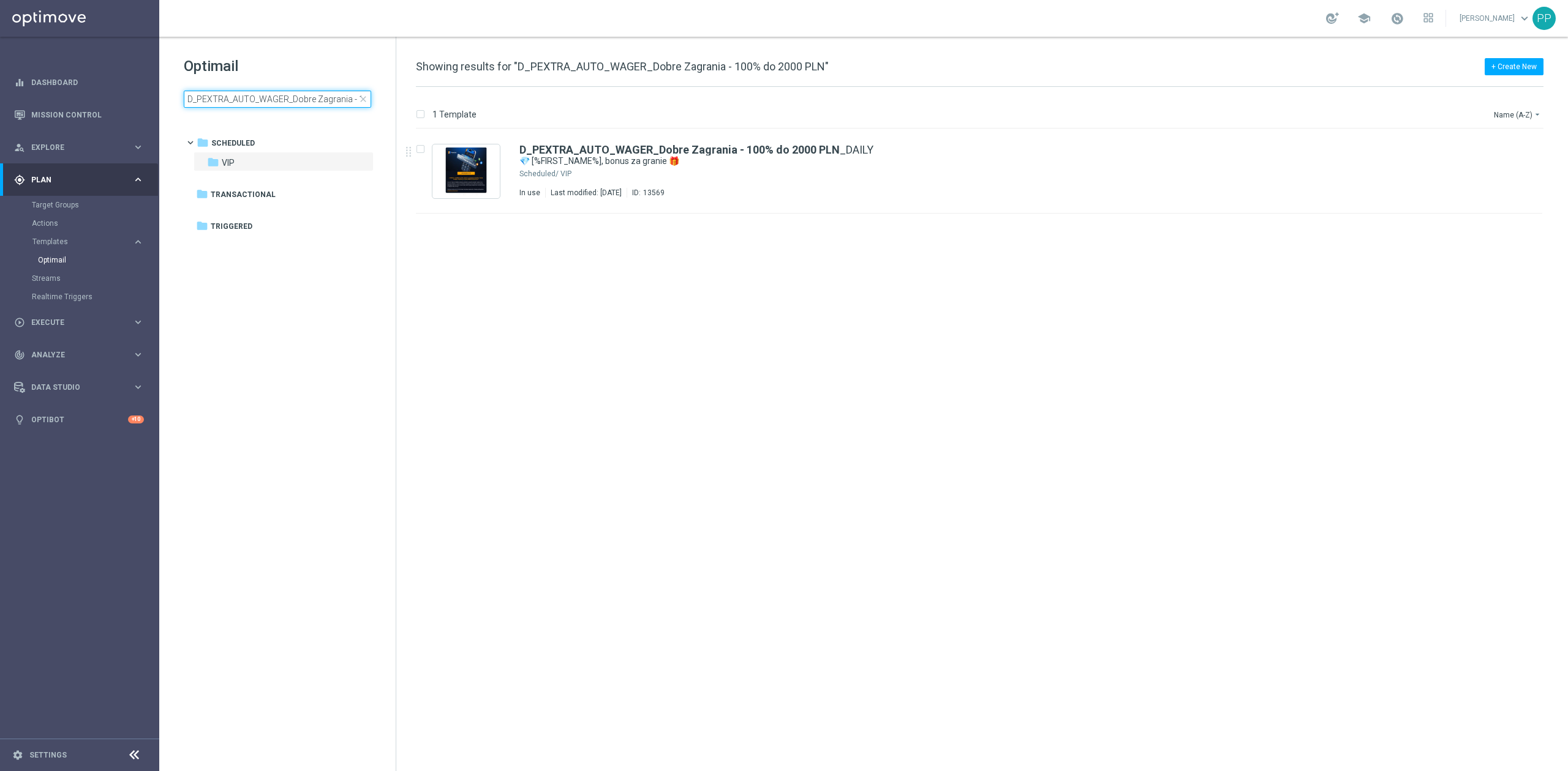
click at [251, 94] on input "D_PEXTRA_AUTO_WAGER_Dobre Zagrania - 100% do 2000 PLN" at bounding box center [278, 98] width 188 height 17
click at [251, 93] on input "D_PEXTRA_AUTO_WAGER_Dobre Zagrania - 100% do 2000 PLN" at bounding box center [278, 98] width 188 height 17
click at [253, 93] on input "D_PEXTRA_AUTO_WAGER_Dobre Zagrania - 100% do 2000 PLN" at bounding box center [278, 98] width 188 height 17
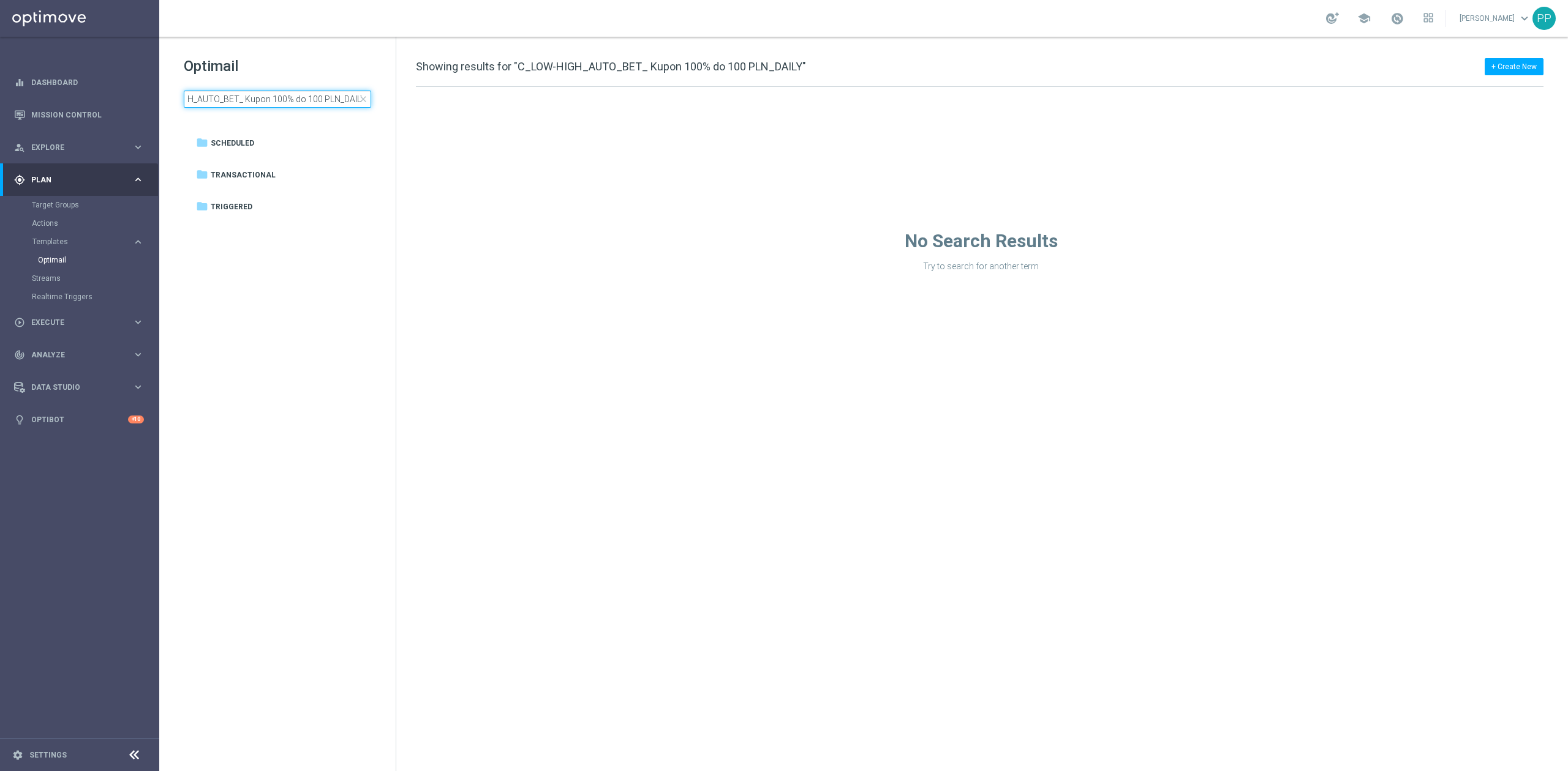
drag, startPoint x: 316, startPoint y: 98, endPoint x: 377, endPoint y: 98, distance: 61.0
click at [377, 98] on div "Optimail C_LOW-HIGH_AUTO_BET_ Kupon 100% do 100 PLN_DAILY close" at bounding box center [290, 82] width 211 height 51
click at [342, 103] on input "C_LOW-HIGH_AUTO_BET_ Kupon 100% do 100 PLN_DAILY" at bounding box center [278, 98] width 188 height 17
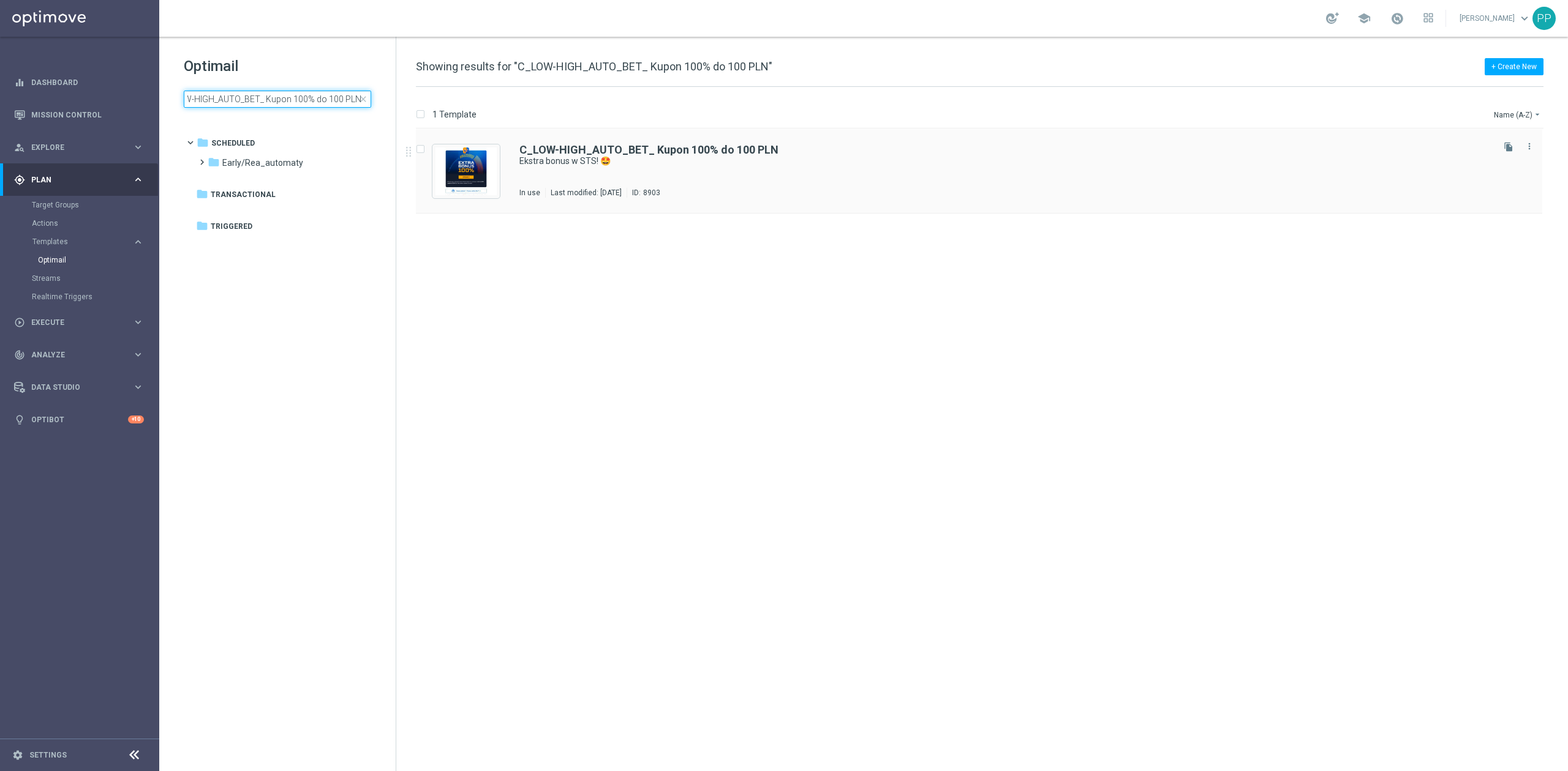
type input "C_LOW-HIGH_AUTO_BET_ Kupon 100% do 100 PLN"
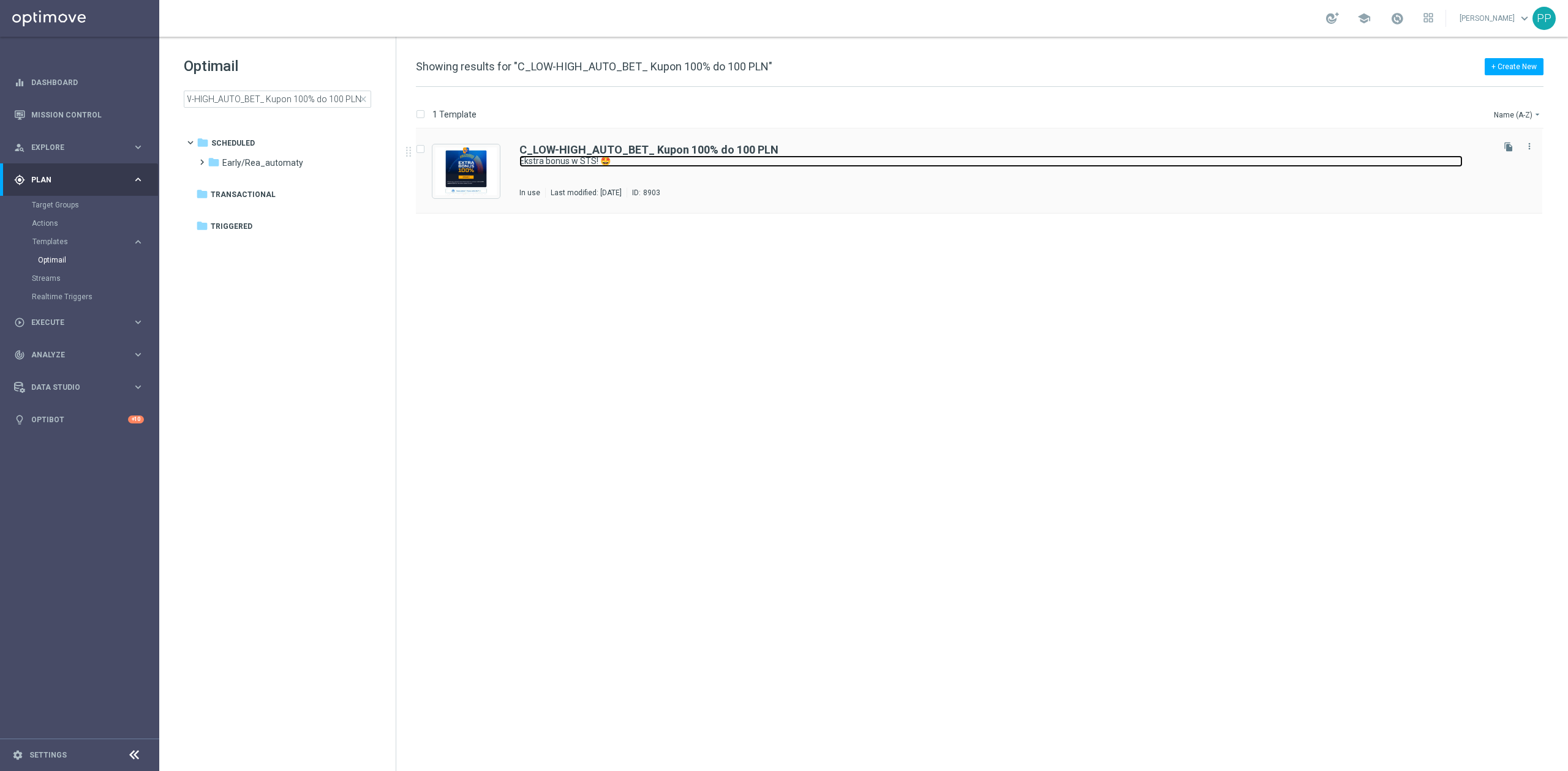
click at [689, 157] on link "Ekstra bonus w STS! 🤩" at bounding box center [991, 161] width 944 height 12
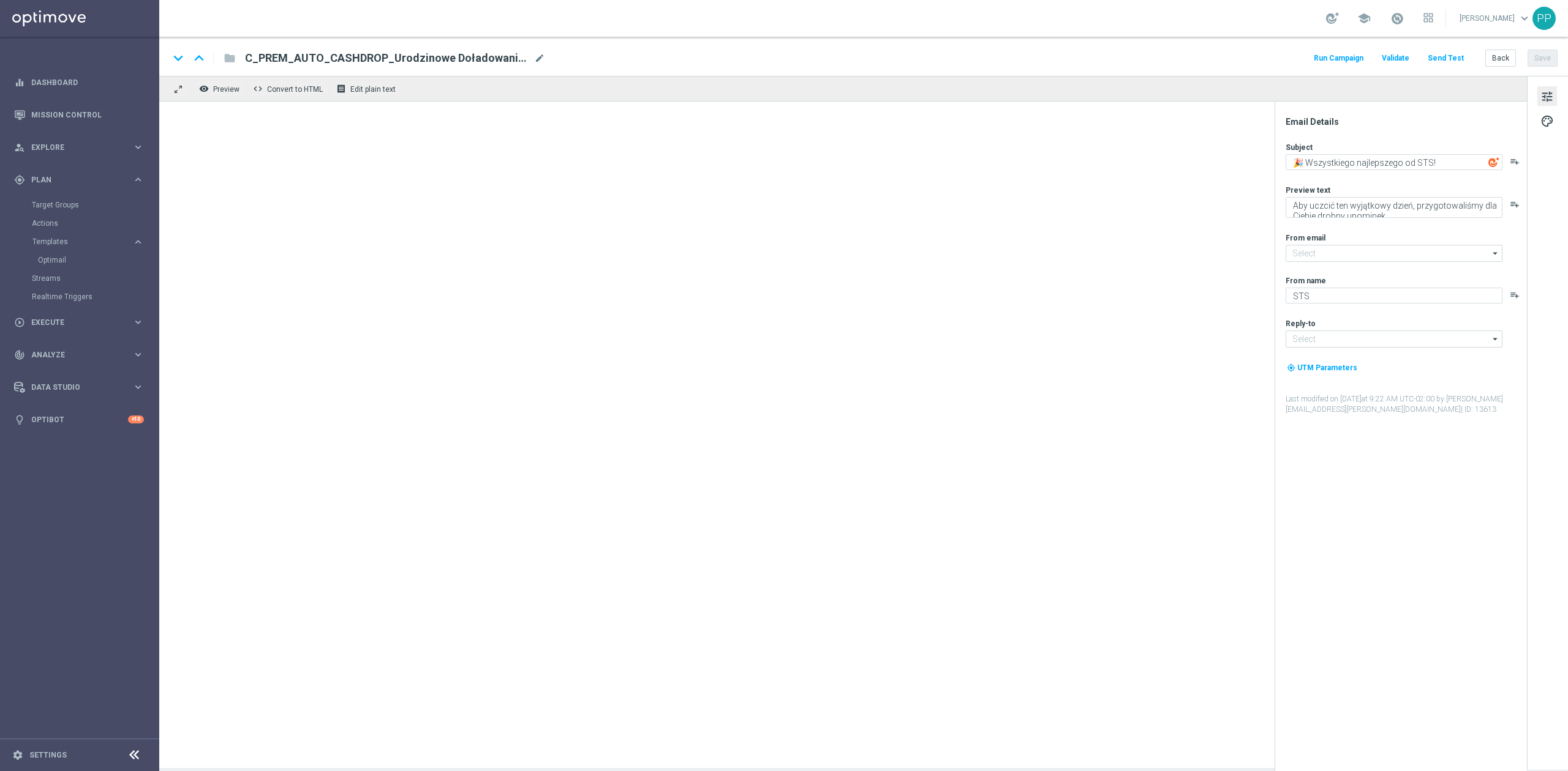
type input "oferta@sts.pl"
type input "vip@sts.pl"
type textarea "Ekstra bonus w STS! 🤩"
type textarea "Obstaw i odbierz do 100 PLN 💪"
type input "kontakt@sts.pl"
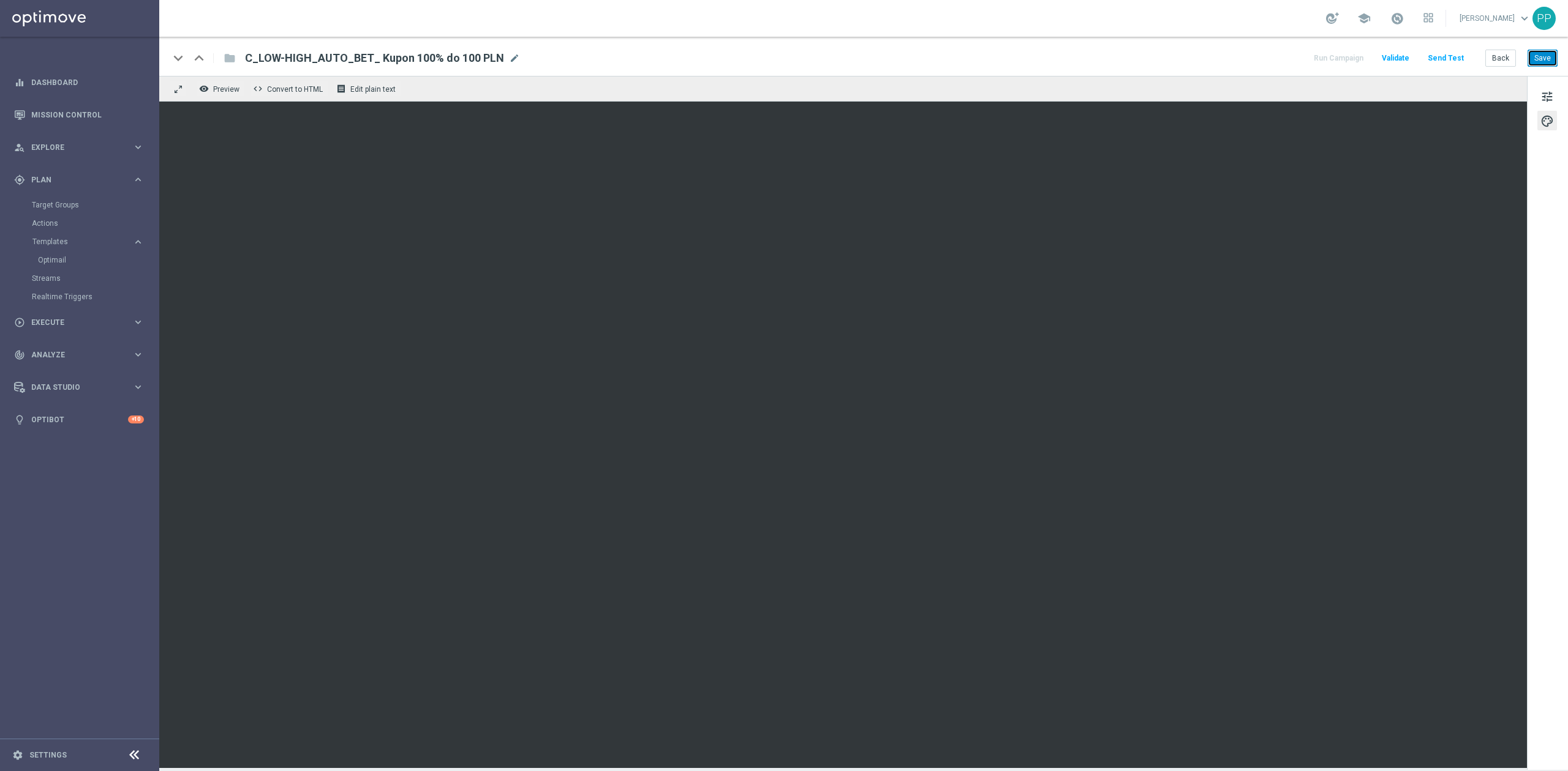
click at [1547, 61] on button "Save" at bounding box center [1542, 57] width 30 height 17
drag, startPoint x: 1540, startPoint y: 57, endPoint x: 1516, endPoint y: 57, distance: 24.0
click at [1540, 57] on button "Save" at bounding box center [1542, 57] width 30 height 17
click at [1498, 61] on button "Back" at bounding box center [1501, 57] width 31 height 17
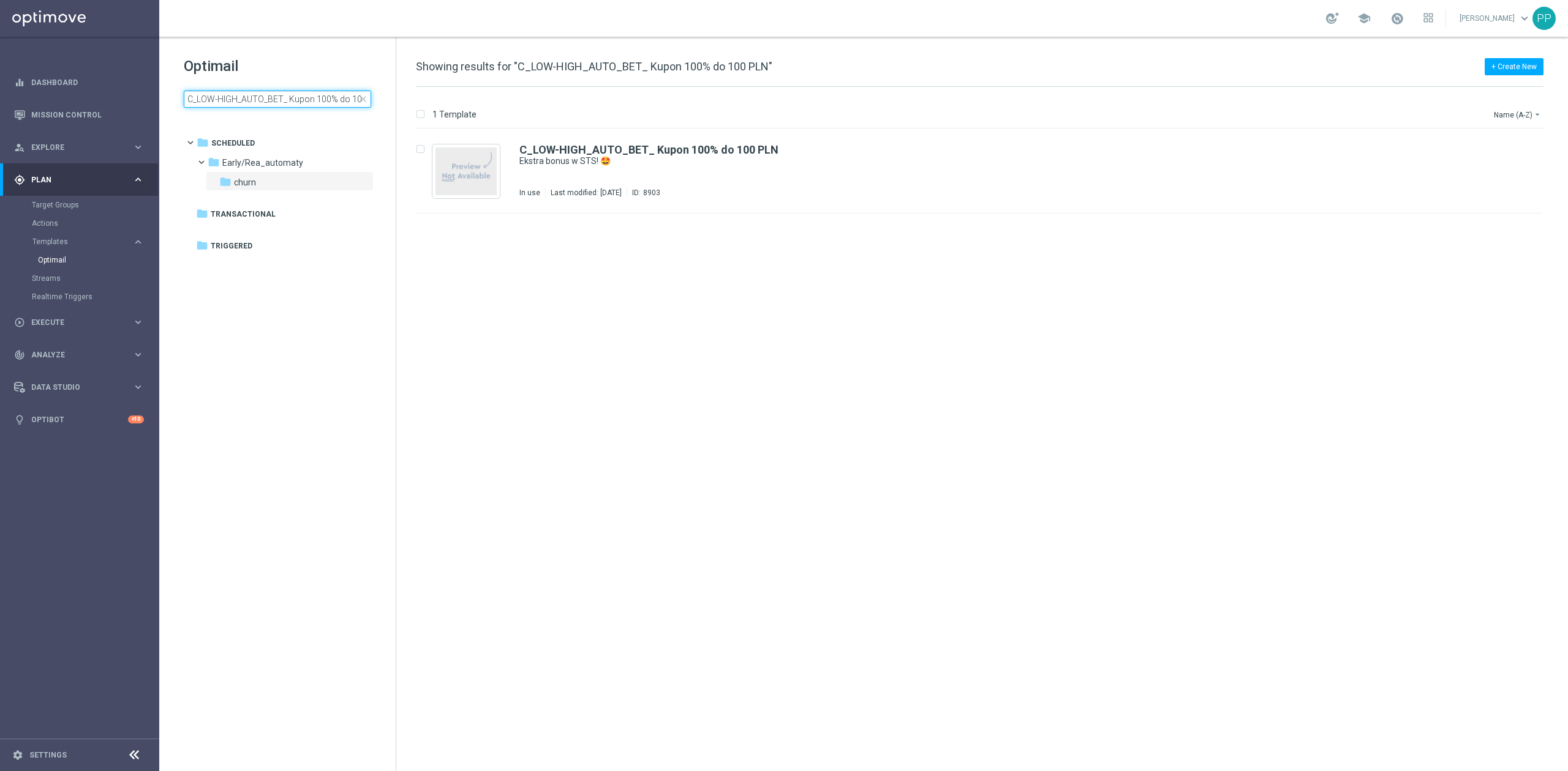
click at [309, 97] on input "C_LOW-HIGH_AUTO_BET_ Kupon 100% do 100 PLN" at bounding box center [278, 98] width 188 height 17
type input "C_LOW-HIGH_AUTO_BET_Kupon 150% do 100 PLN"
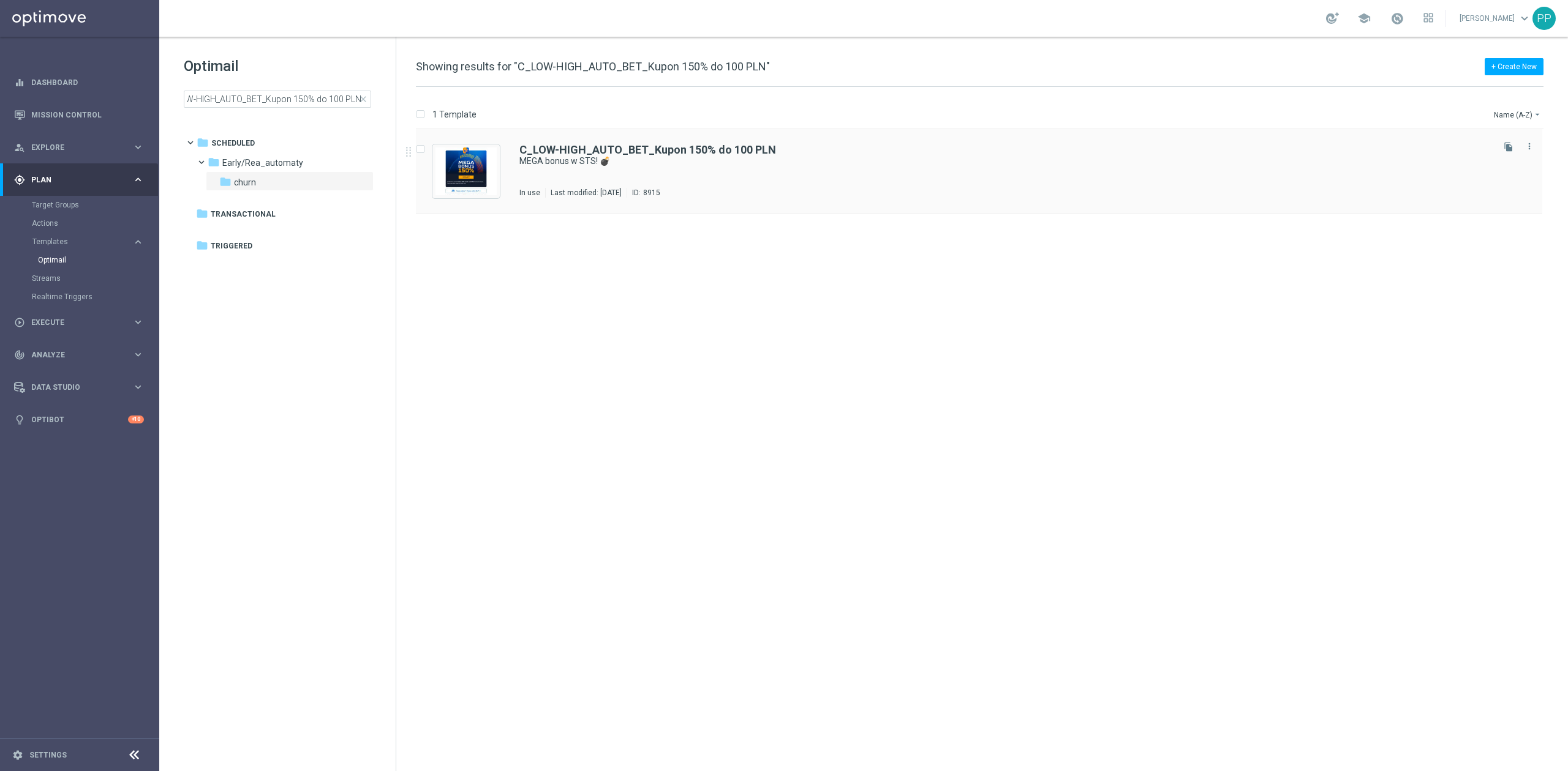
click at [817, 179] on div "C_LOW-HIGH_AUTO_BET_Kupon 150% do 100 PLN MEGA bonus w STS! 💣 In use Last modif…" at bounding box center [1005, 171] width 971 height 53
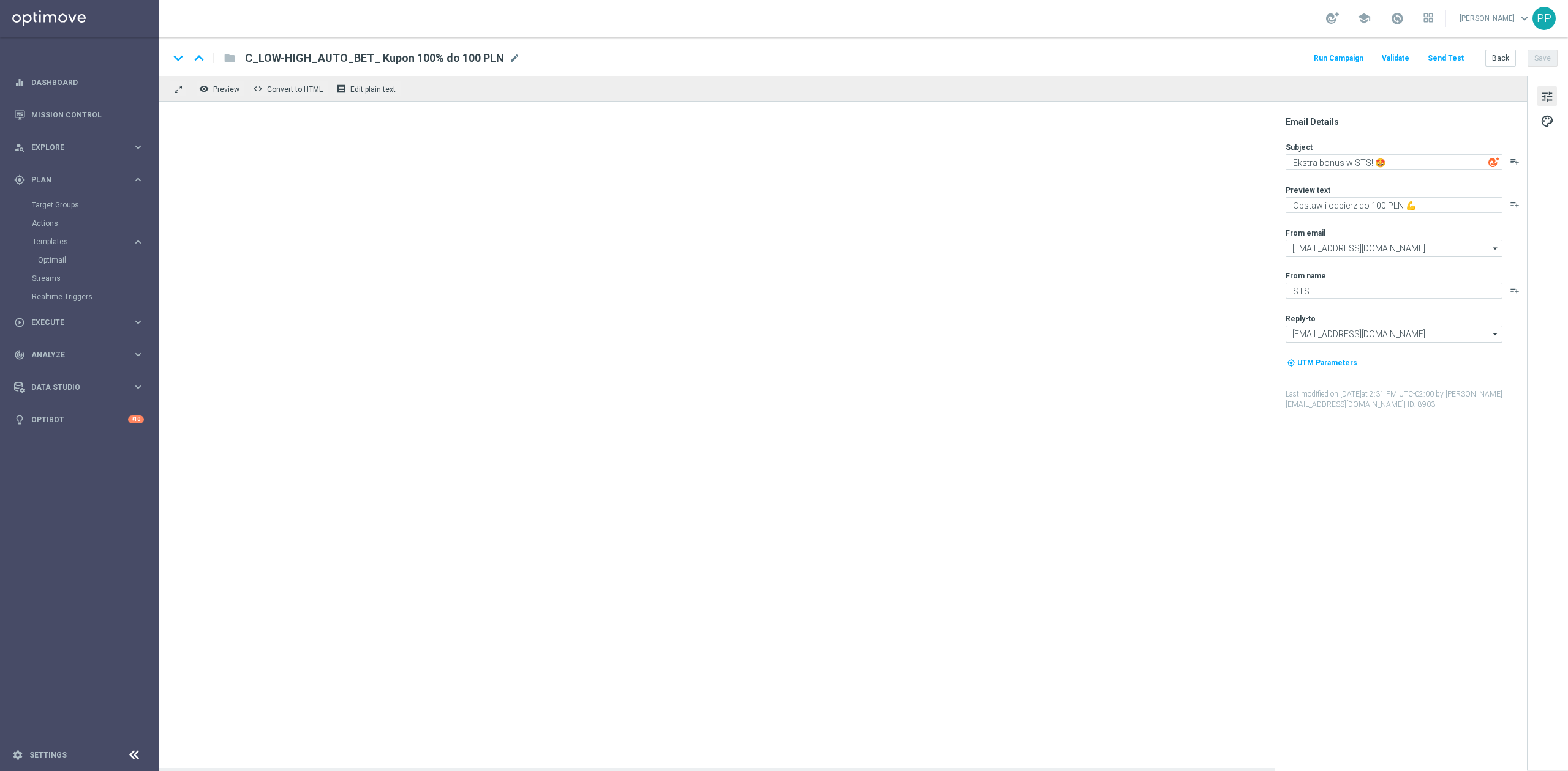
type textarea "MEGA bonus w STS! 💣"
type textarea "Zgarnij do 100 PLN 💰"
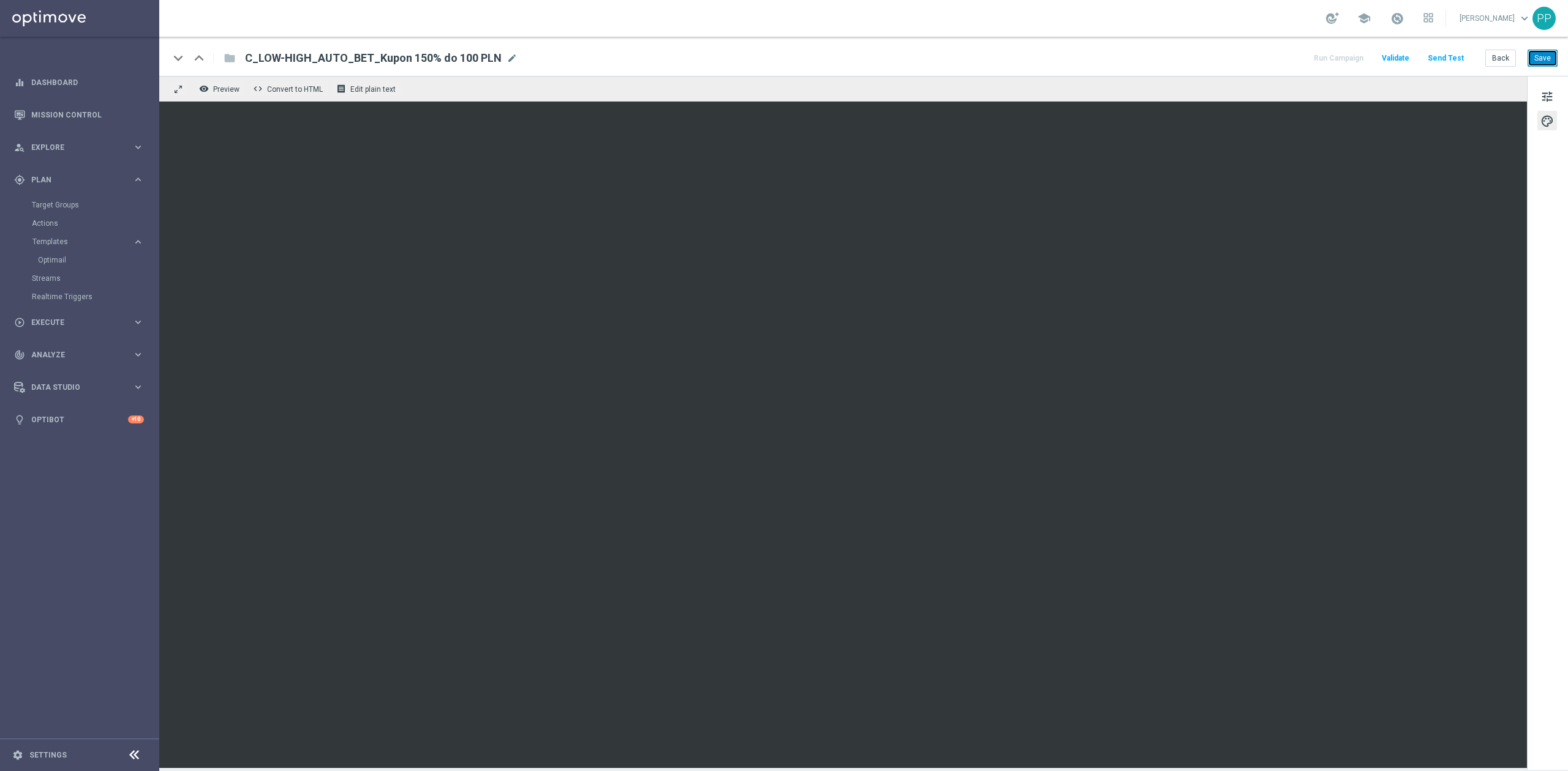
click at [1542, 58] on button "Save" at bounding box center [1542, 57] width 30 height 17
click at [1551, 57] on button "Save" at bounding box center [1542, 57] width 30 height 17
click at [1502, 59] on button "Back" at bounding box center [1501, 57] width 31 height 17
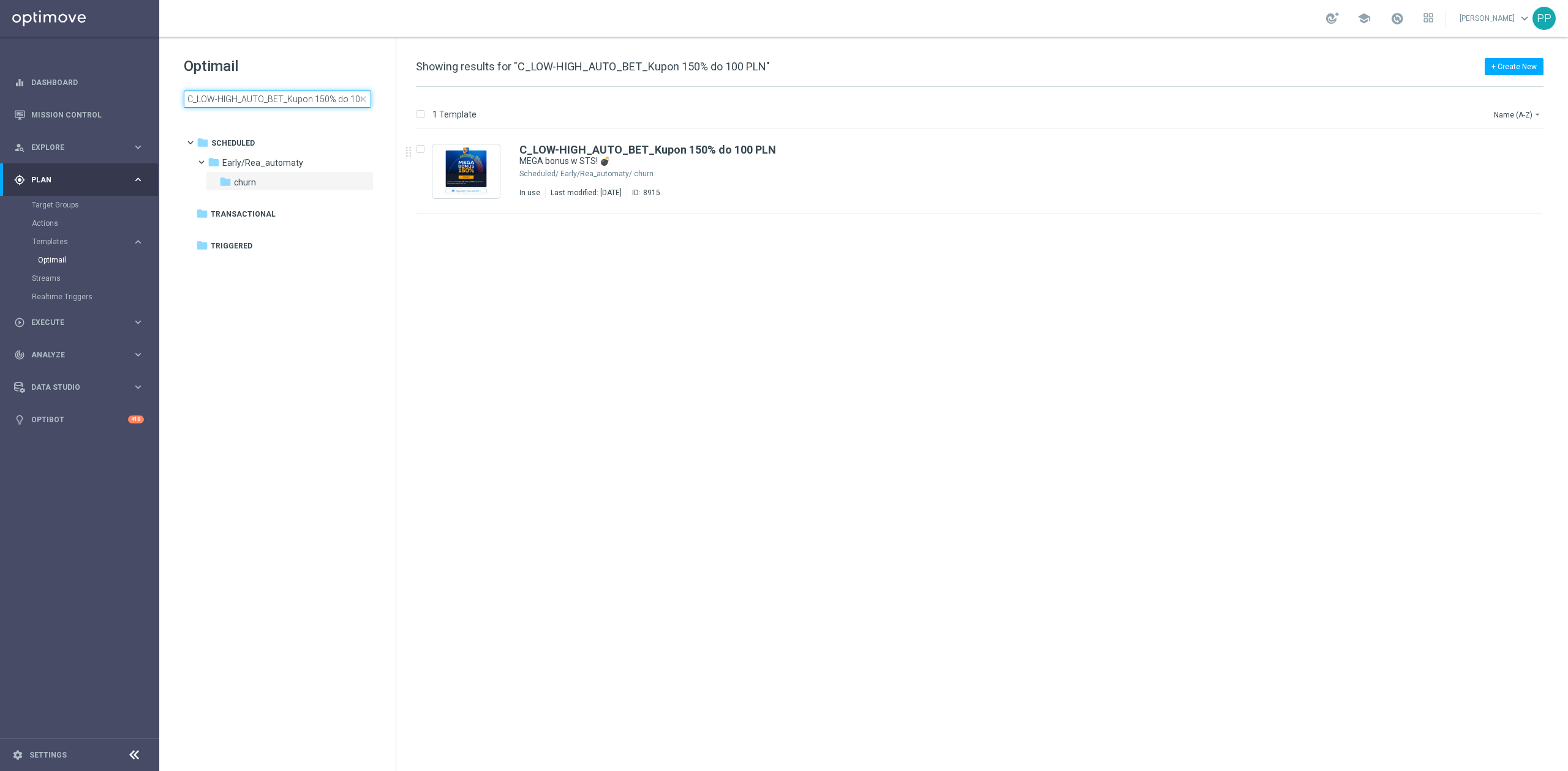
click at [324, 97] on input "C_LOW-HIGH_AUTO_BET_Kupon 150% do 100 PLN" at bounding box center [278, 98] width 188 height 17
type input "C_LOW-HIGH_AUTO_BET_ Kupon 100% do 100 PLN"
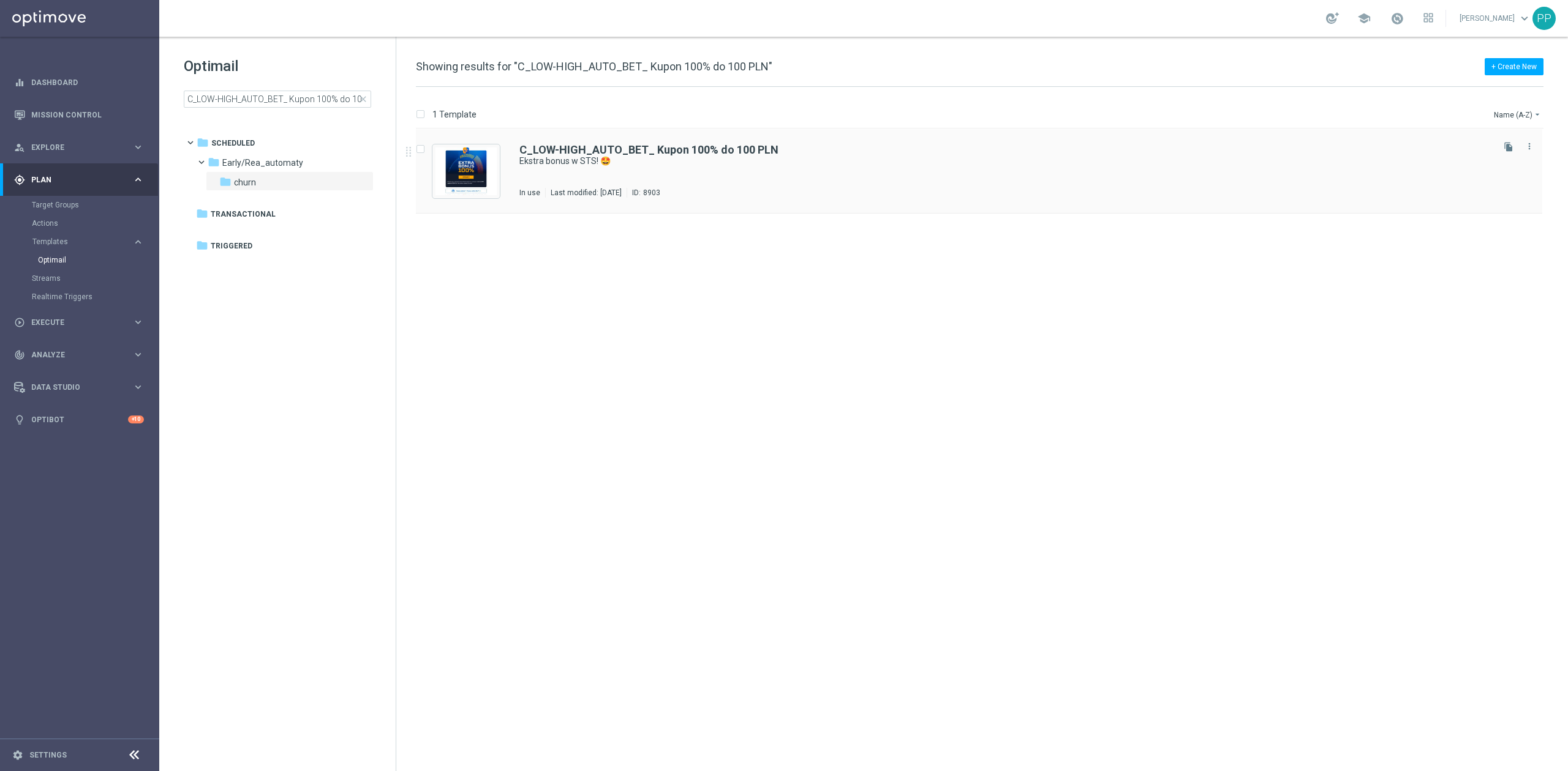
click at [714, 177] on div "C_LOW-HIGH_AUTO_BET_ Kupon 100% do 100 PLN Ekstra bonus w STS! 🤩 In use Last mo…" at bounding box center [1005, 171] width 971 height 53
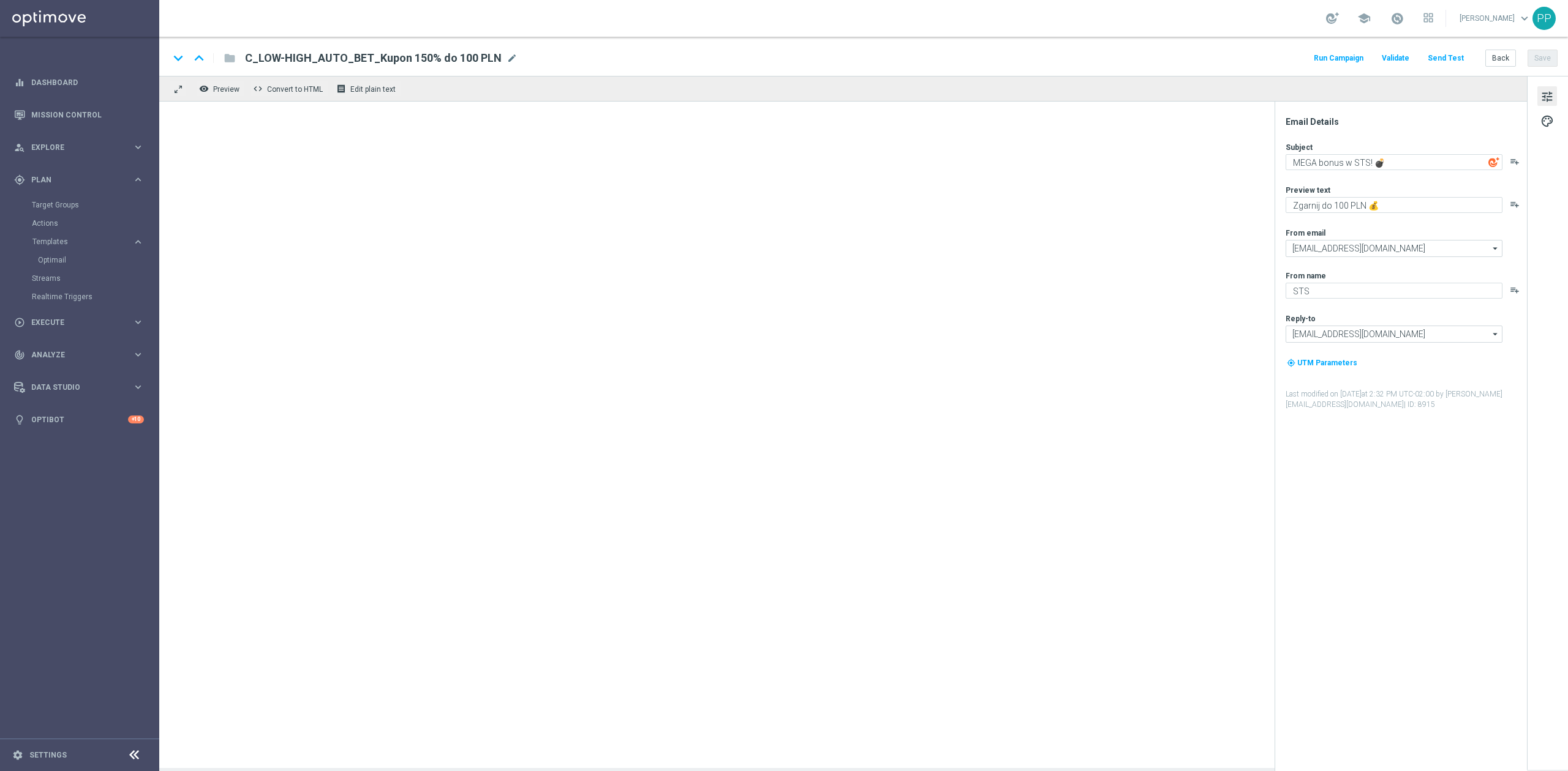
type textarea "Ekstra bonus w STS! 🤩"
type textarea "Obstaw i odbierz do 100 PLN 💪"
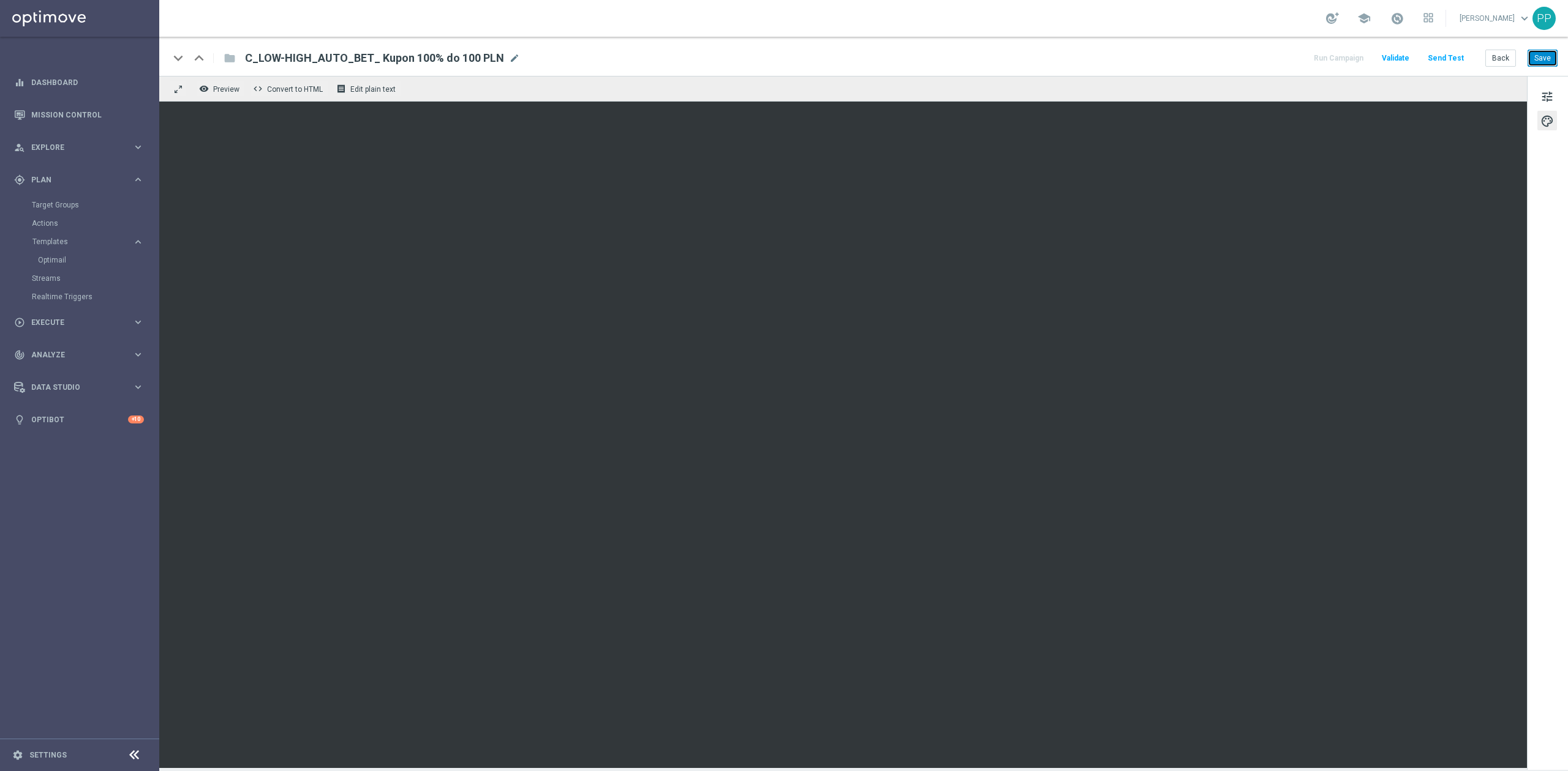
click at [1539, 55] on button "Save" at bounding box center [1542, 57] width 30 height 17
click at [1504, 55] on button "Back" at bounding box center [1501, 57] width 31 height 17
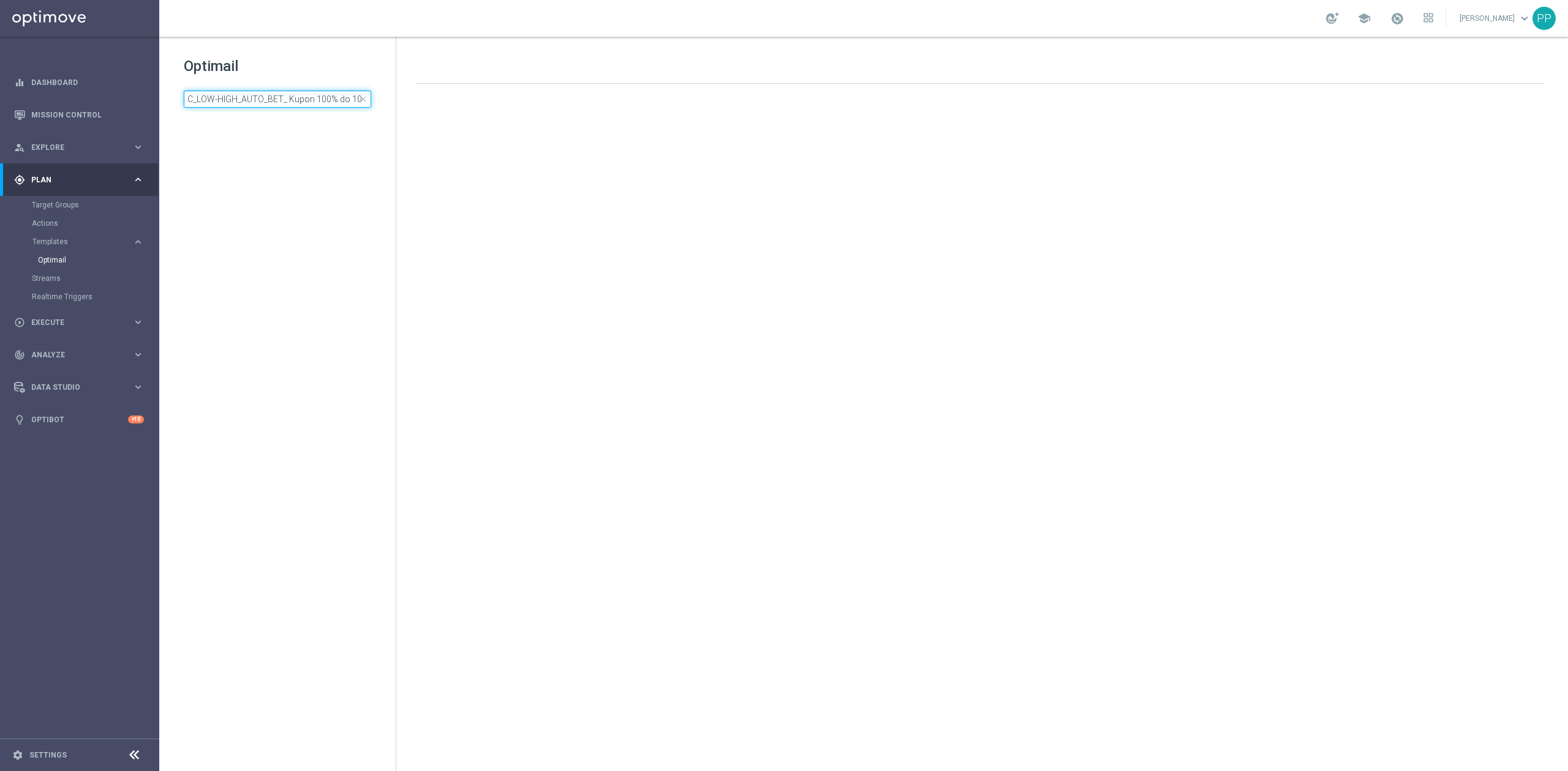
click at [278, 91] on input "C_LOW-HIGH_AUTO_BET_ Kupon 100% do 100 PLN" at bounding box center [278, 98] width 188 height 17
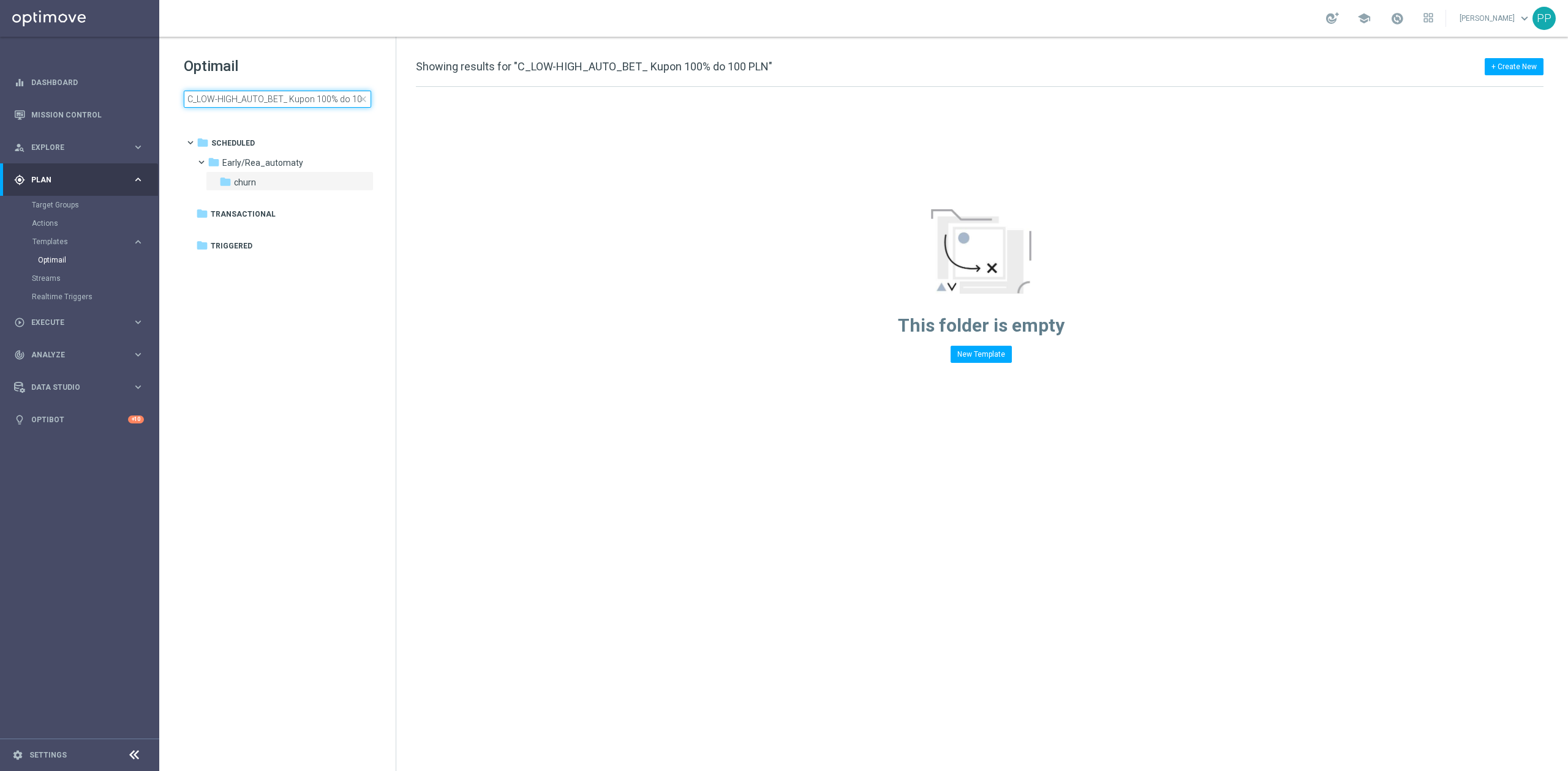
click at [278, 91] on input "C_LOW-HIGH_AUTO_BET_ Kupon 100% do 100 PLN" at bounding box center [278, 98] width 188 height 17
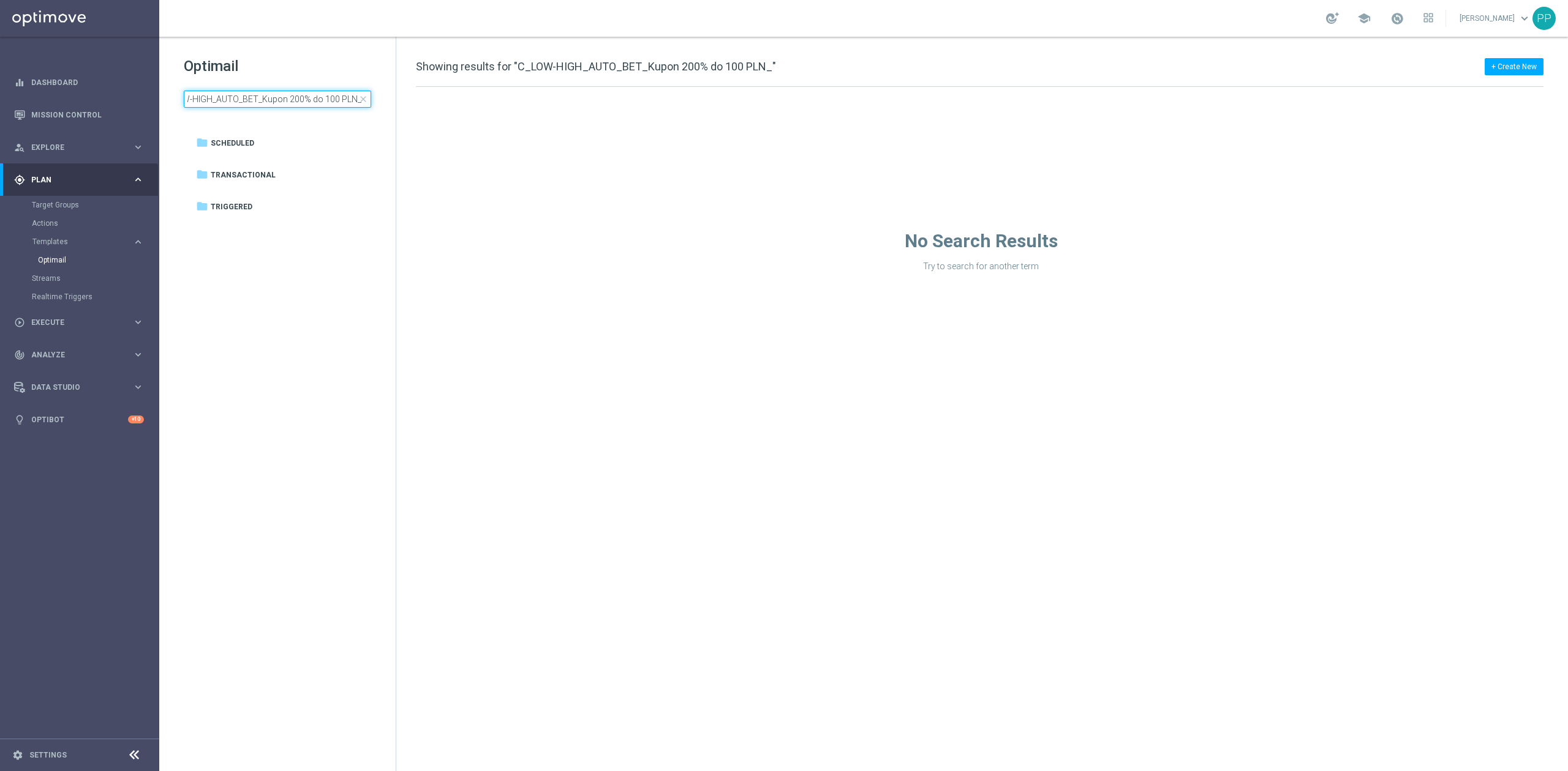
type input "C_LOW-HIGH_AUTO_BET_Kupon 200% do 100 PLN"
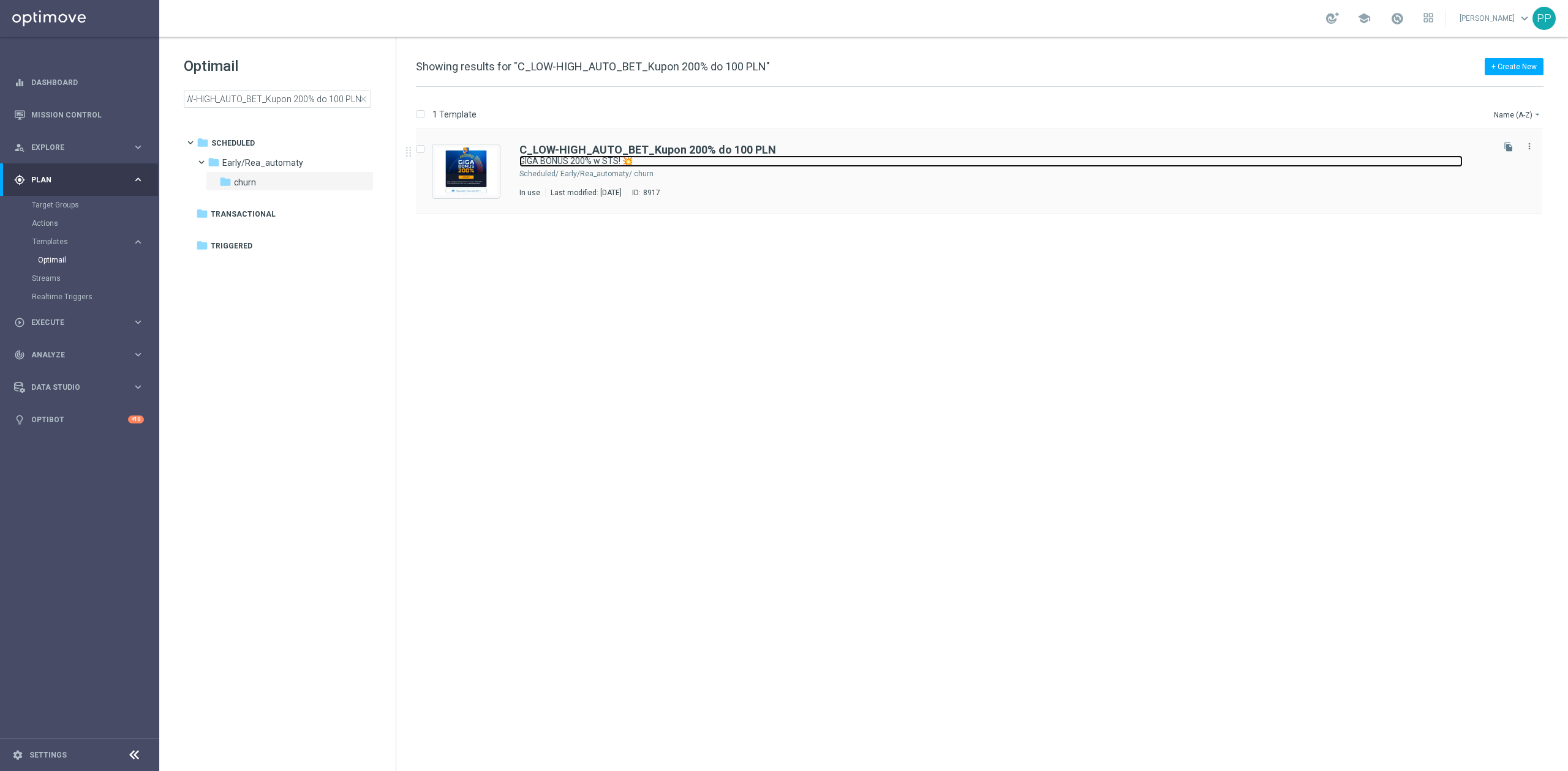
click at [830, 160] on link "GIGA BONUS 200% w STS! 💥" at bounding box center [991, 161] width 944 height 12
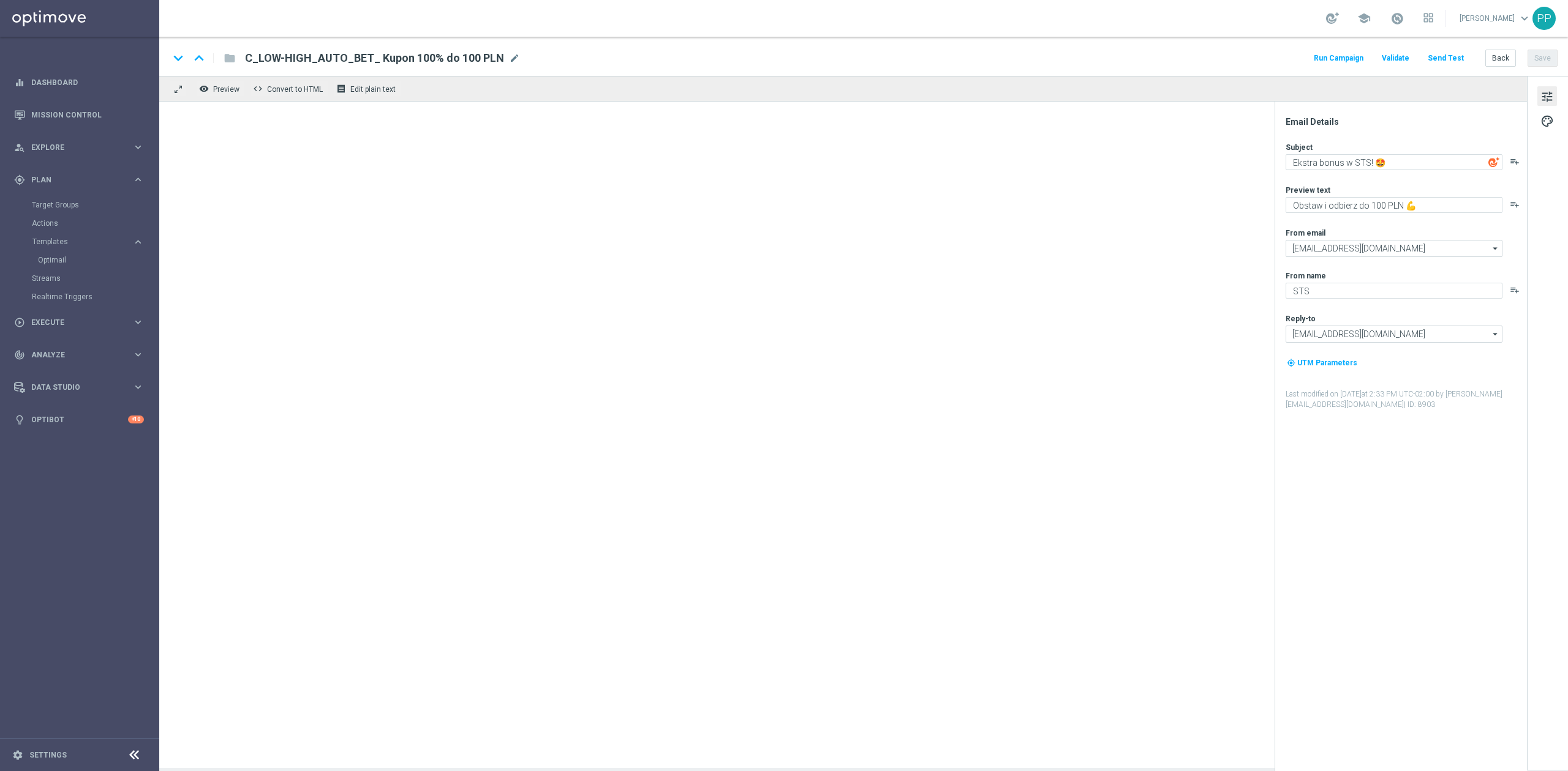
type textarea "GIGA BONUS 200% w STS! 💥"
type textarea "Obstaw i odbierz do 100 PLN 😲"
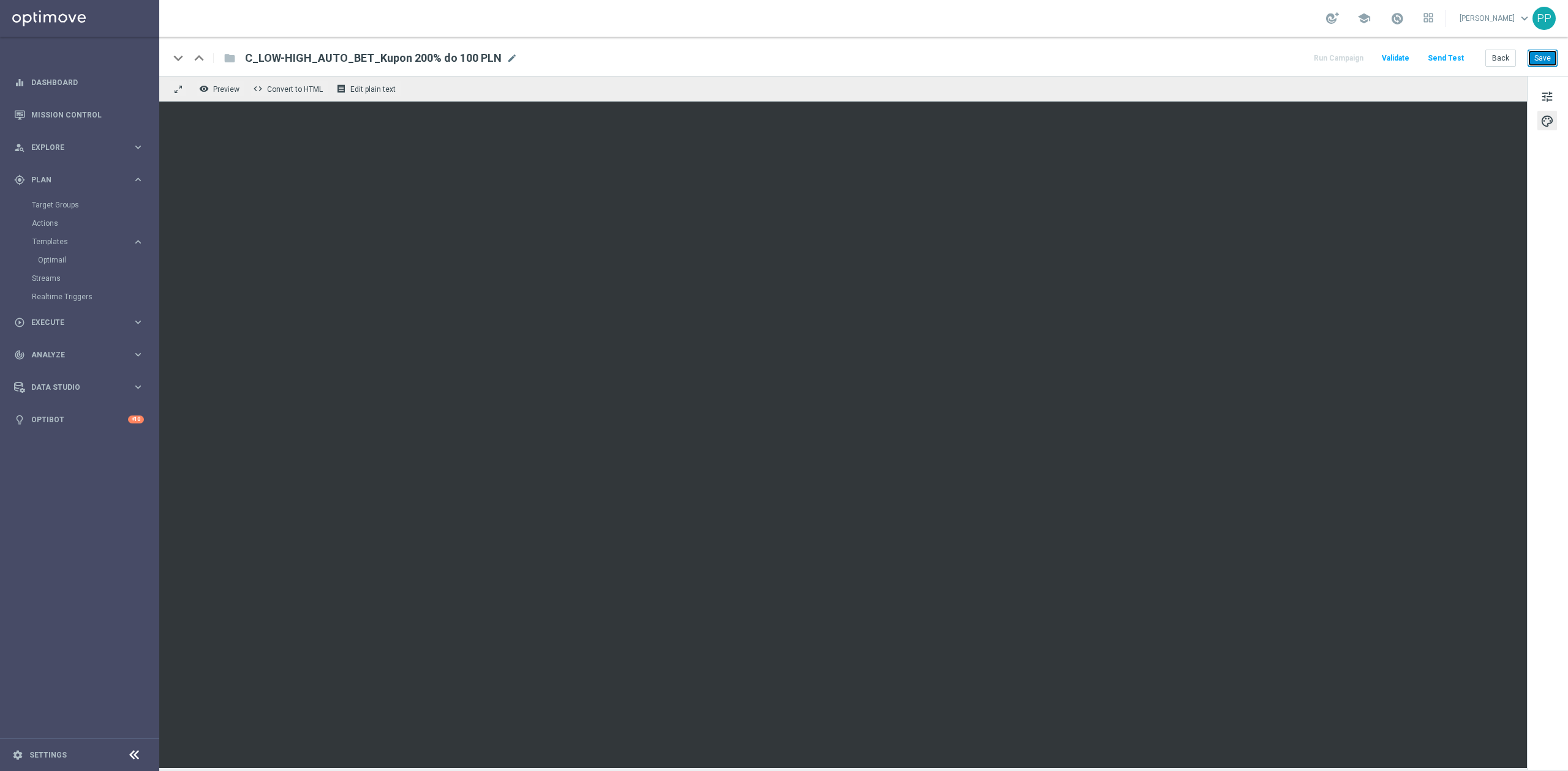
click at [1542, 63] on button "Save" at bounding box center [1542, 57] width 30 height 17
click at [1490, 60] on button "Back" at bounding box center [1501, 57] width 31 height 17
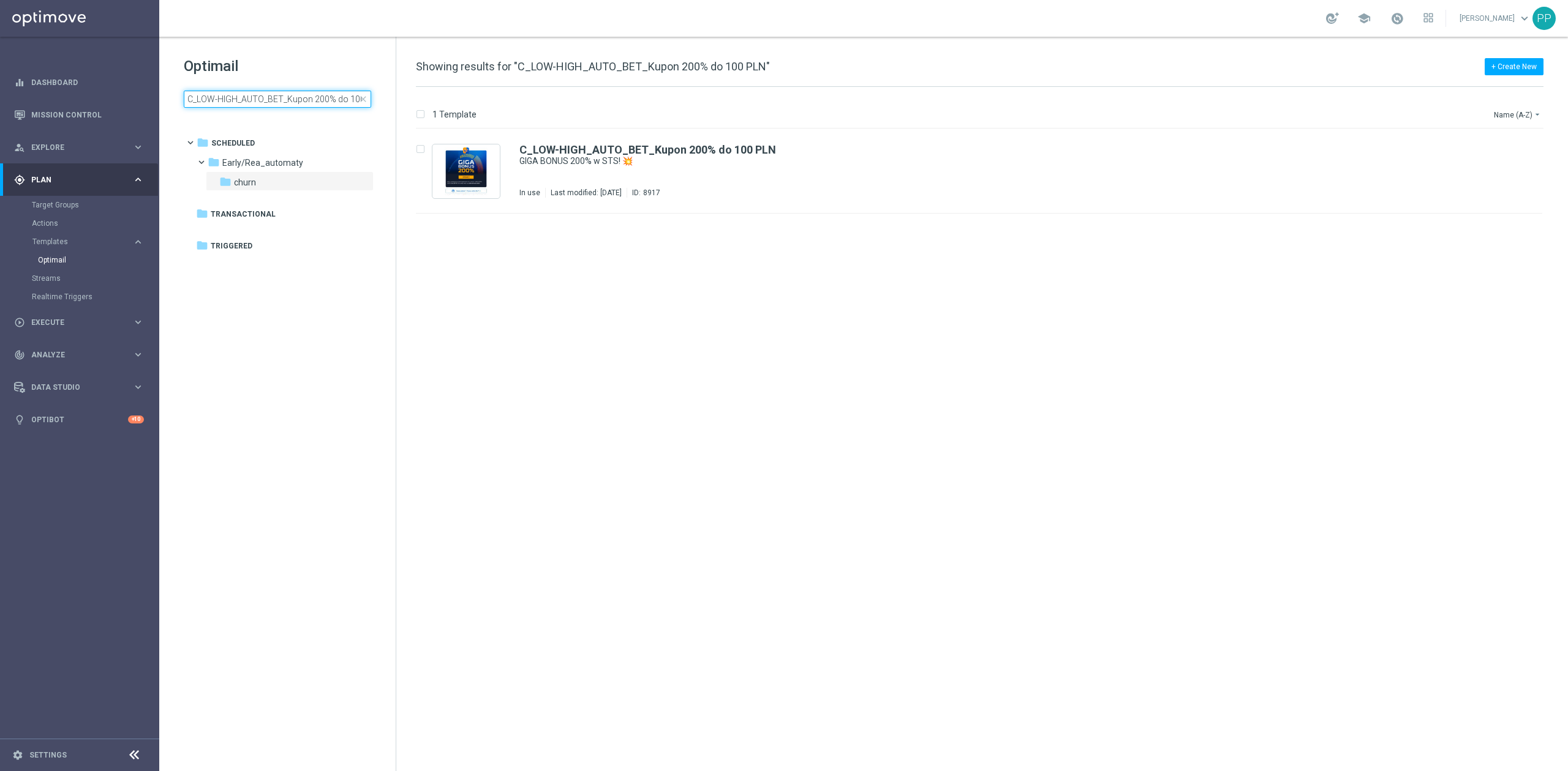
click at [312, 99] on input "C_LOW-HIGH_AUTO_BET_Kupon 200% do 100 PLN" at bounding box center [278, 98] width 188 height 17
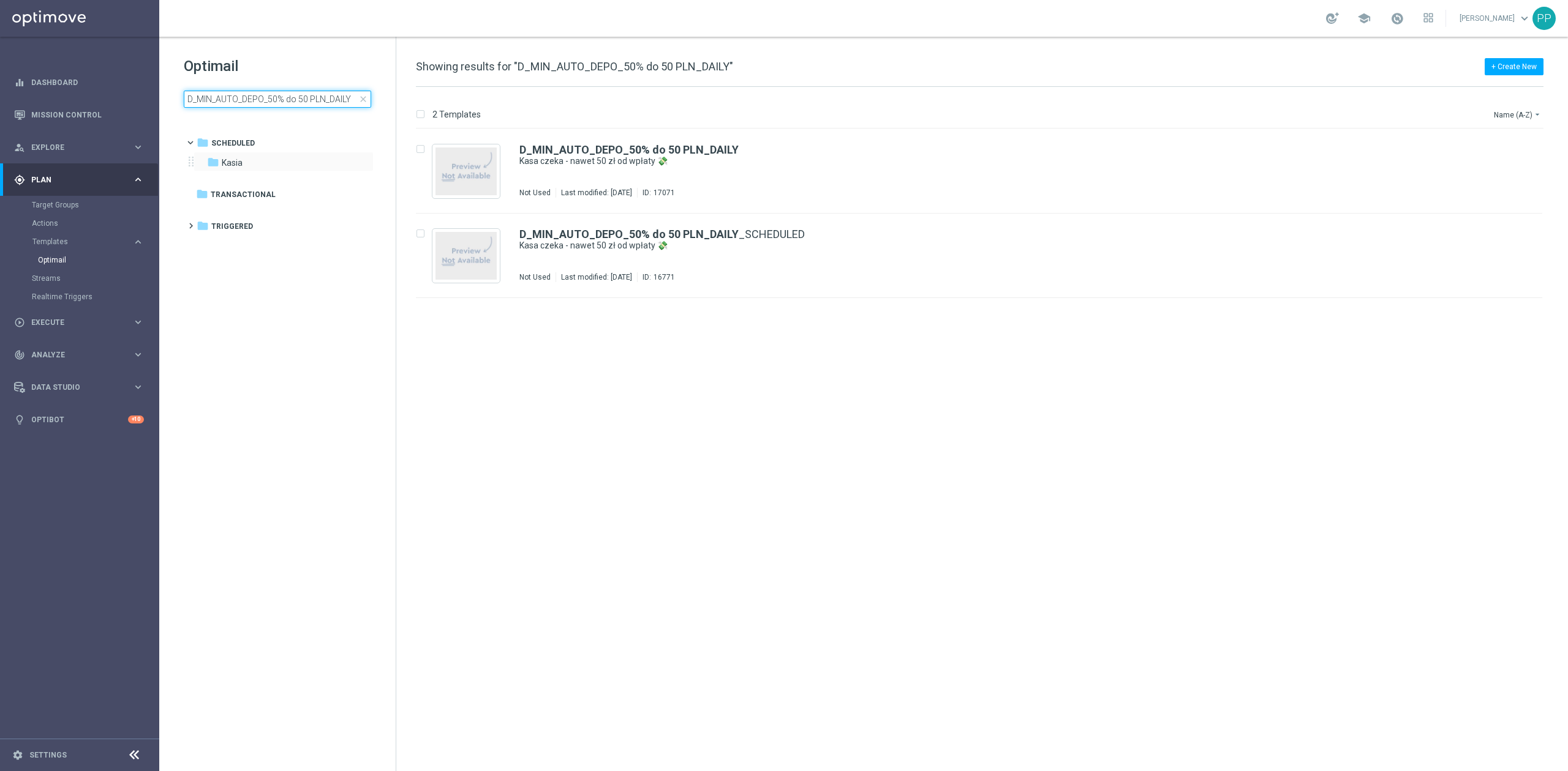
type input "D_MIN_AUTO_DEPO_50% do 50 PLN_DAILY"
drag, startPoint x: 283, startPoint y: 155, endPoint x: 290, endPoint y: 324, distance: 169.1
drag, startPoint x: 290, startPoint y: 324, endPoint x: 266, endPoint y: 336, distance: 26.8
click at [266, 336] on tree-viewport "folder Scheduled more_vert folder Kasia more_vert" at bounding box center [288, 450] width 211 height 637
click at [835, 170] on div "DUMP" at bounding box center [1024, 173] width 934 height 10
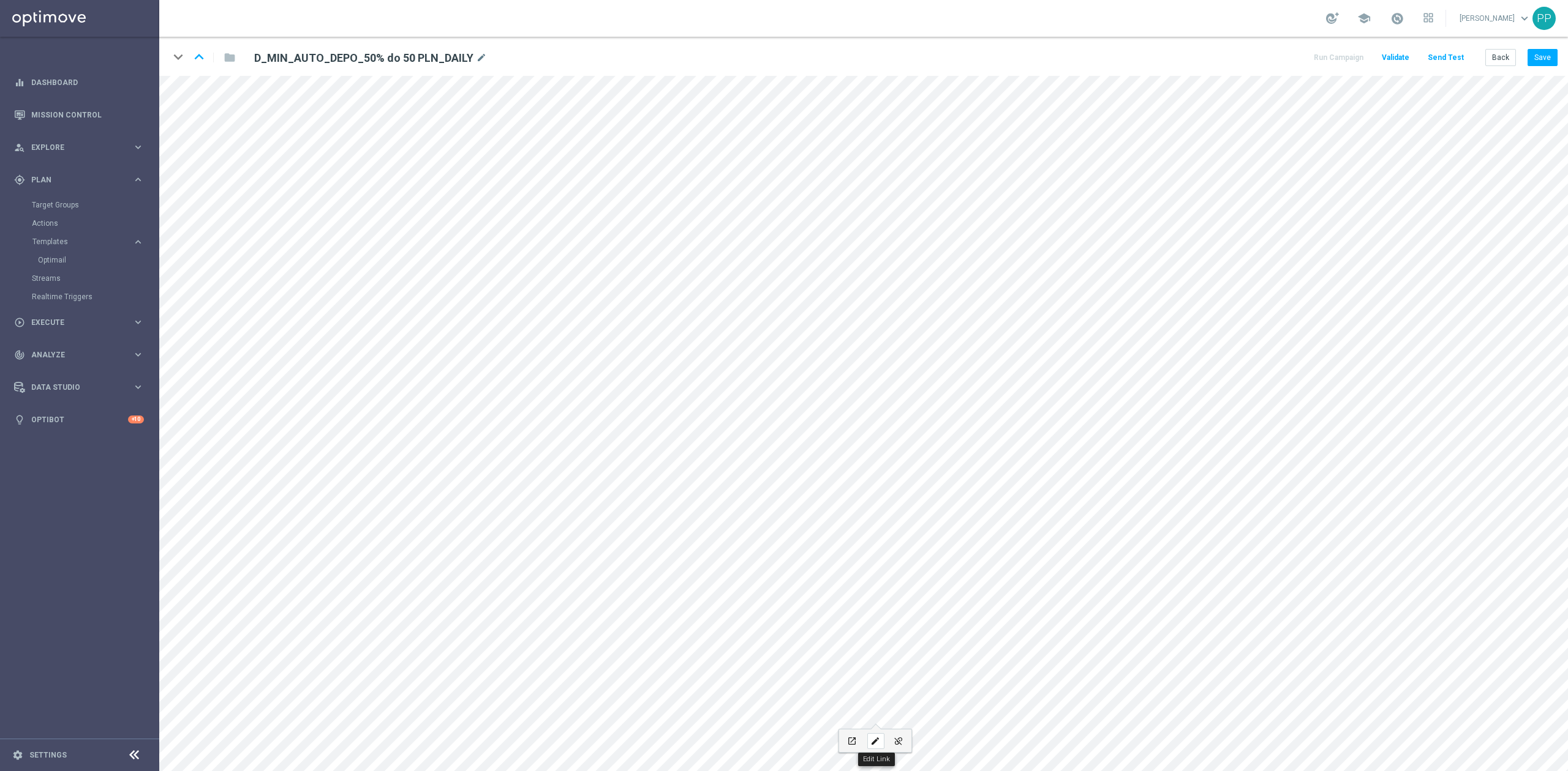
click at [875, 743] on icon "edit" at bounding box center [875, 741] width 9 height 10
click at [876, 739] on icon "edit" at bounding box center [875, 741] width 9 height 10
type input "Regulamin"
checkbox input "true"
paste input "sts.pl/regulaminy"
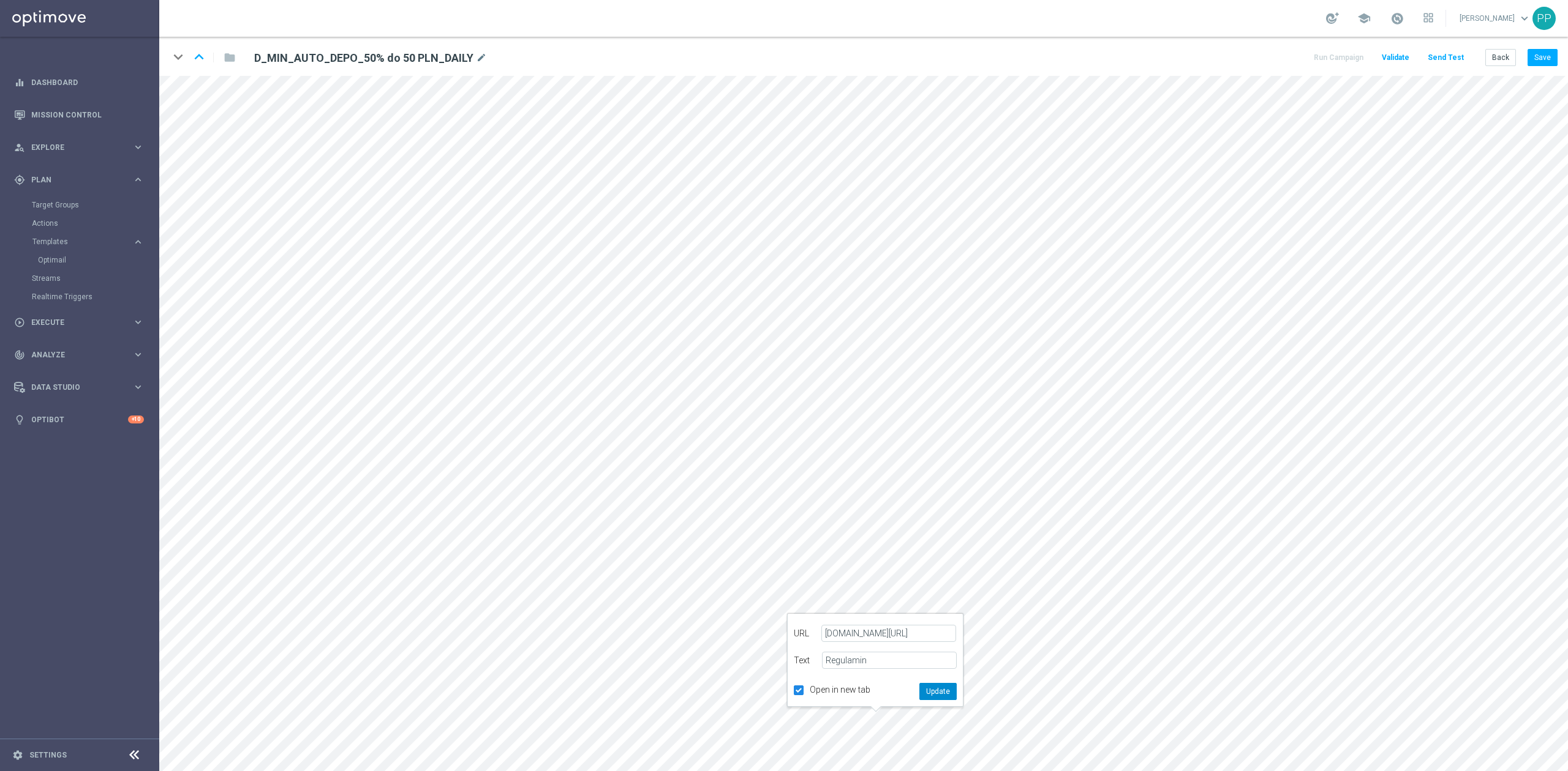
click at [936, 694] on button "Update" at bounding box center [937, 692] width 37 height 17
click at [824, 741] on div "edit" at bounding box center [819, 741] width 17 height 15
type input "https://www.sts.pl/userdata/files/regulaminy/polityka-prywatnosci.pdf"
type input "Polityka prywatności"
checkbox input "true"
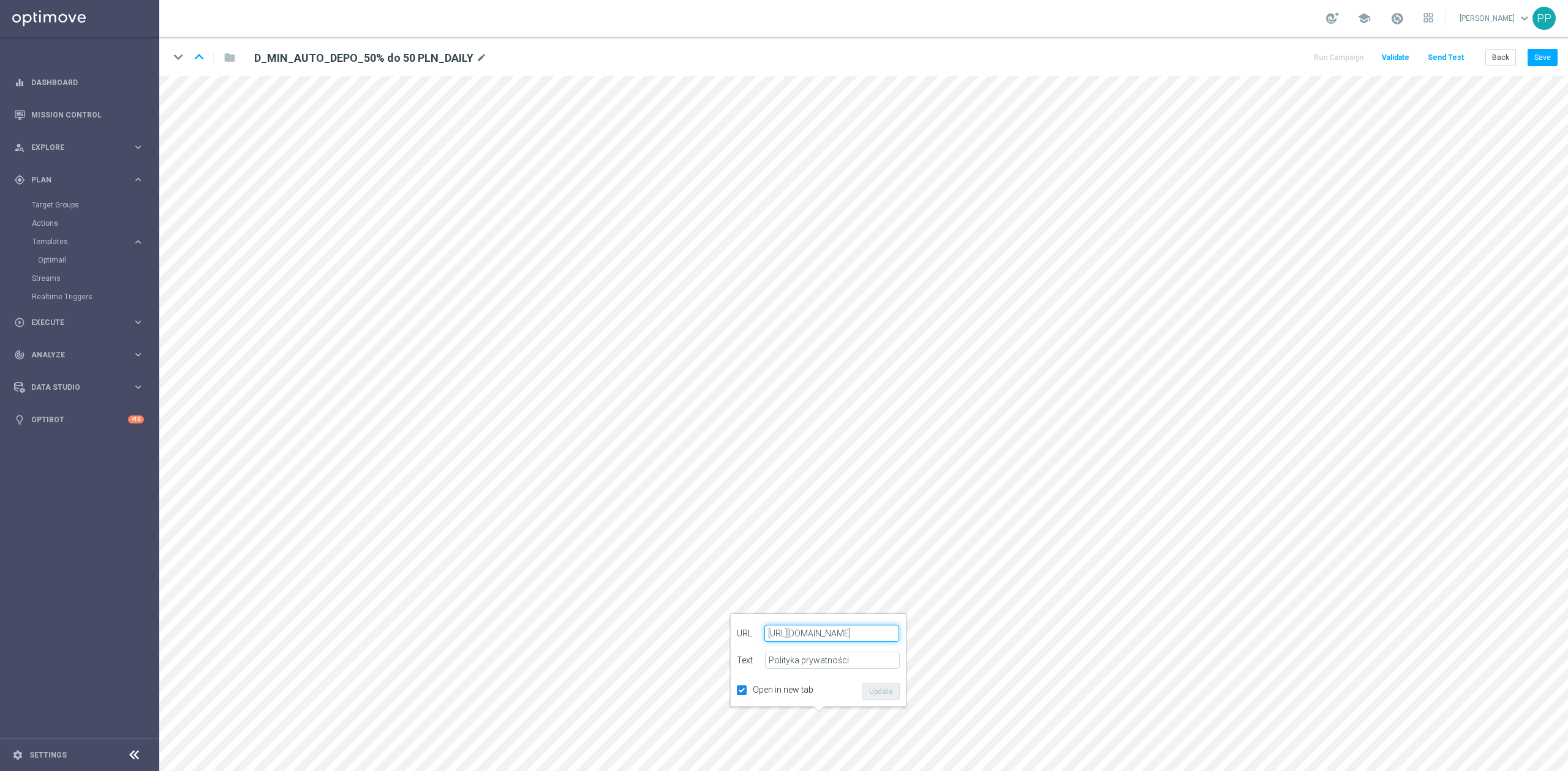
paste input "polityka-prywatnosci"
type input "https://www.sts.pl/polityka-prywatnosci"
click at [874, 691] on button "Update" at bounding box center [881, 692] width 37 height 17
click at [1544, 57] on button "Save" at bounding box center [1542, 57] width 30 height 17
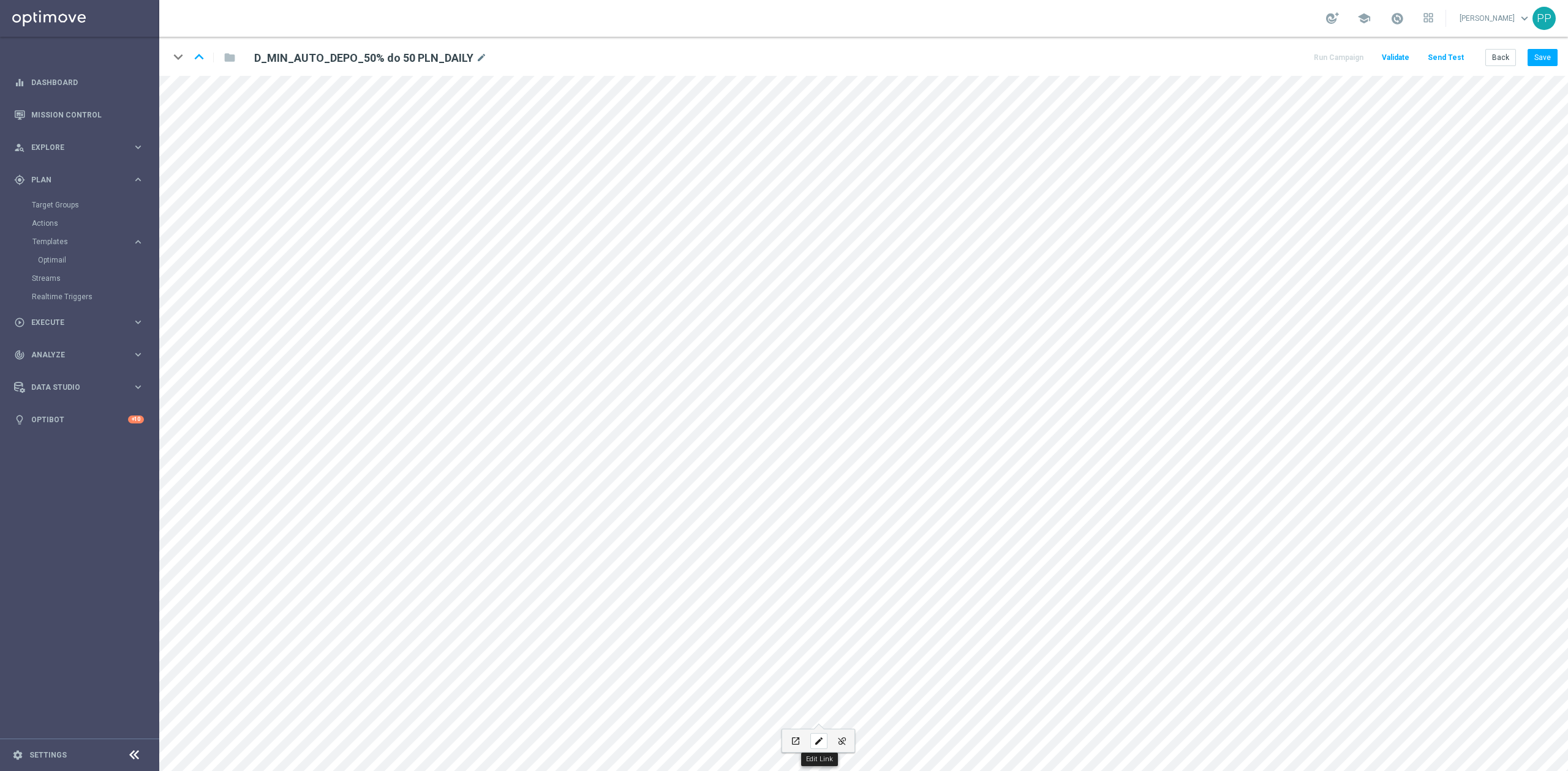
click at [817, 741] on icon "edit" at bounding box center [819, 741] width 9 height 10
type input "Polityka prywatności"
checkbox input "true"
paste input "D_LOW_AUTO_DEPO_50% do 50 PLN_DAILY"
click at [842, 635] on input "https://www.sts.pl/polityka-prywatnosci" at bounding box center [831, 633] width 135 height 17
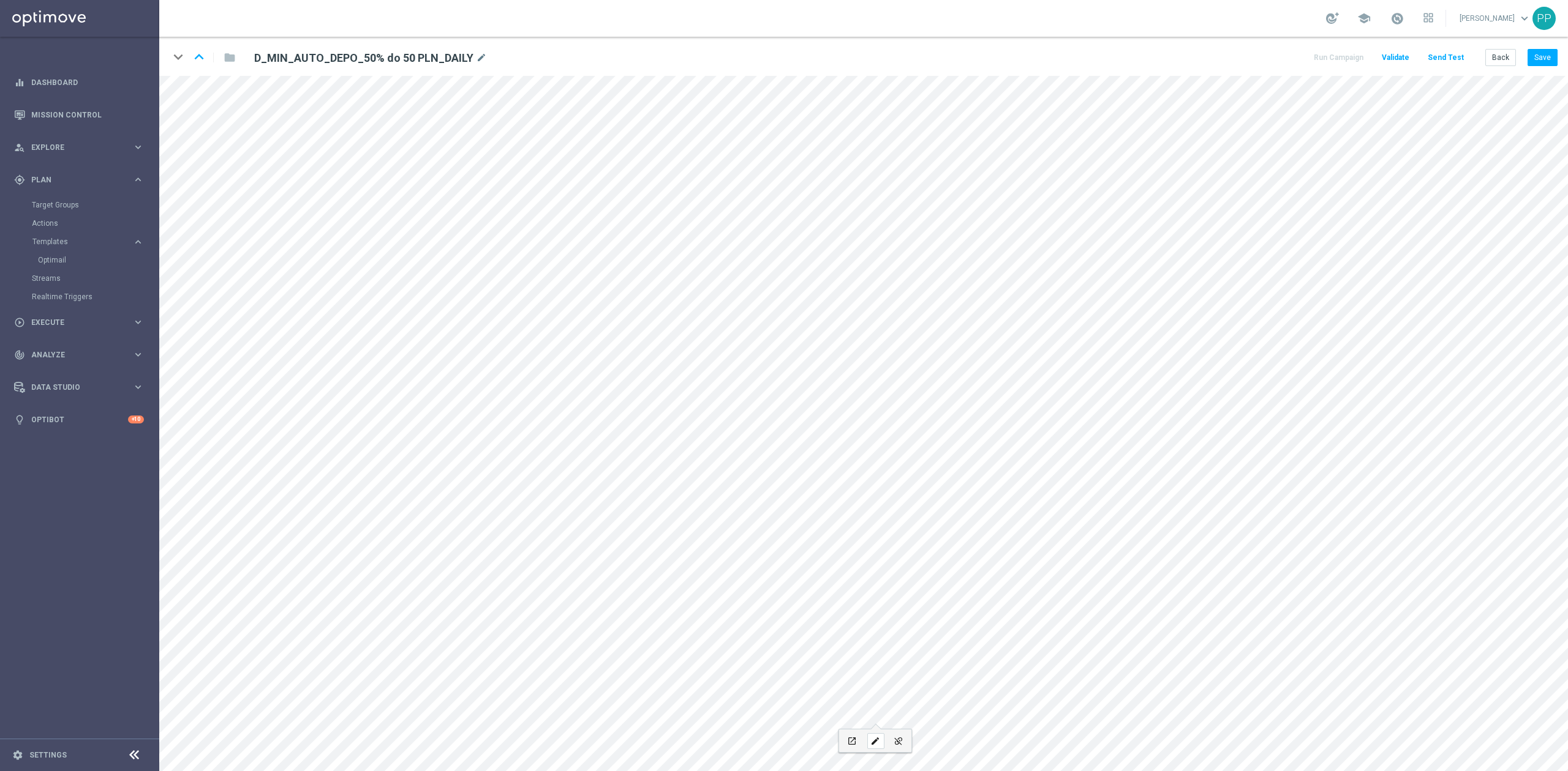
click at [872, 736] on icon "edit" at bounding box center [875, 741] width 9 height 10
type input "https://sts.pl/regulaminy"
type input "Regulamin"
checkbox input "true"
click at [1498, 55] on button "Back" at bounding box center [1501, 57] width 31 height 17
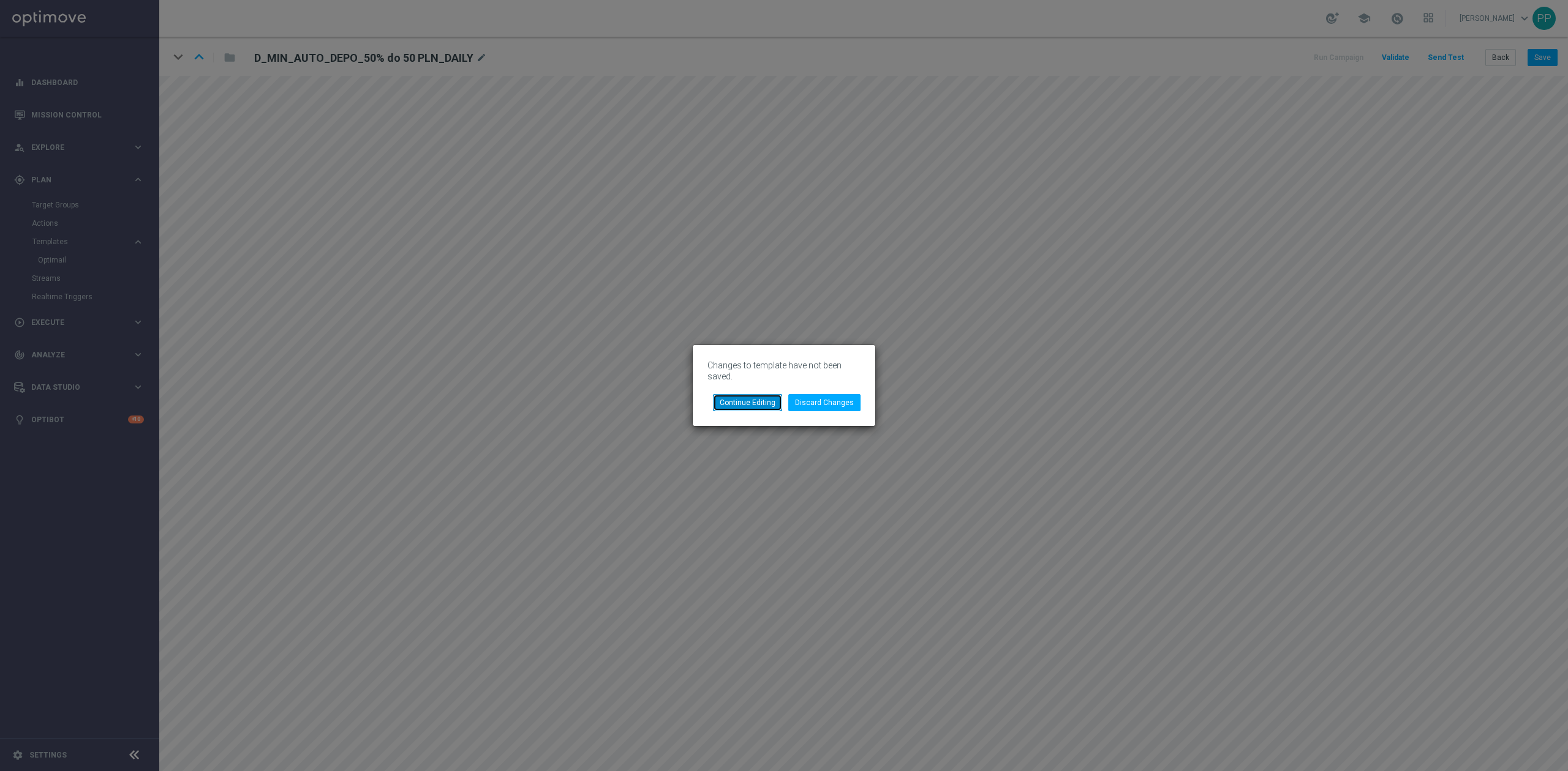
click at [780, 403] on button "Continue Editing" at bounding box center [748, 403] width 69 height 17
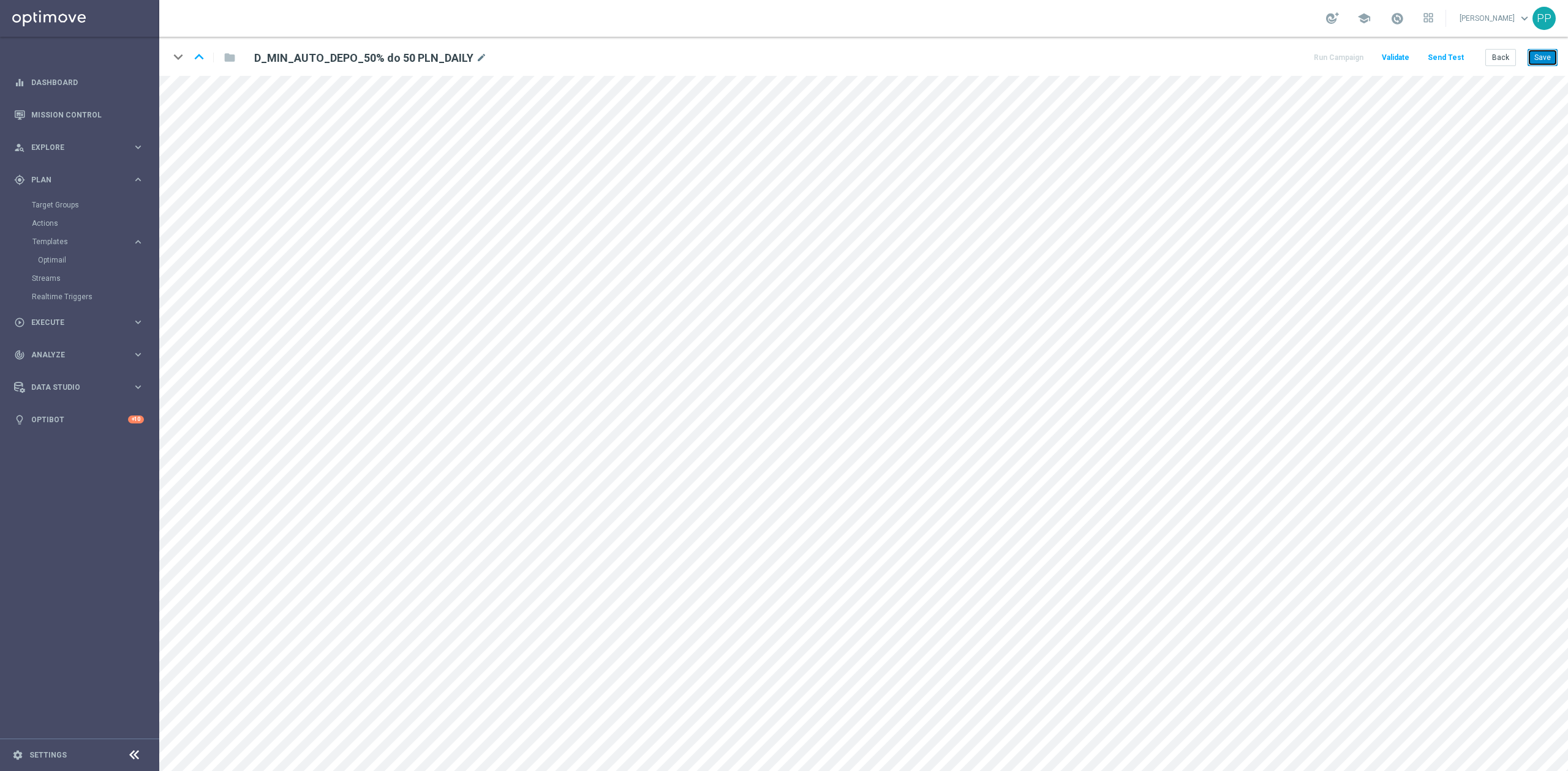
click at [1540, 51] on button "Save" at bounding box center [1542, 57] width 30 height 17
click at [1491, 57] on button "Back" at bounding box center [1501, 57] width 31 height 17
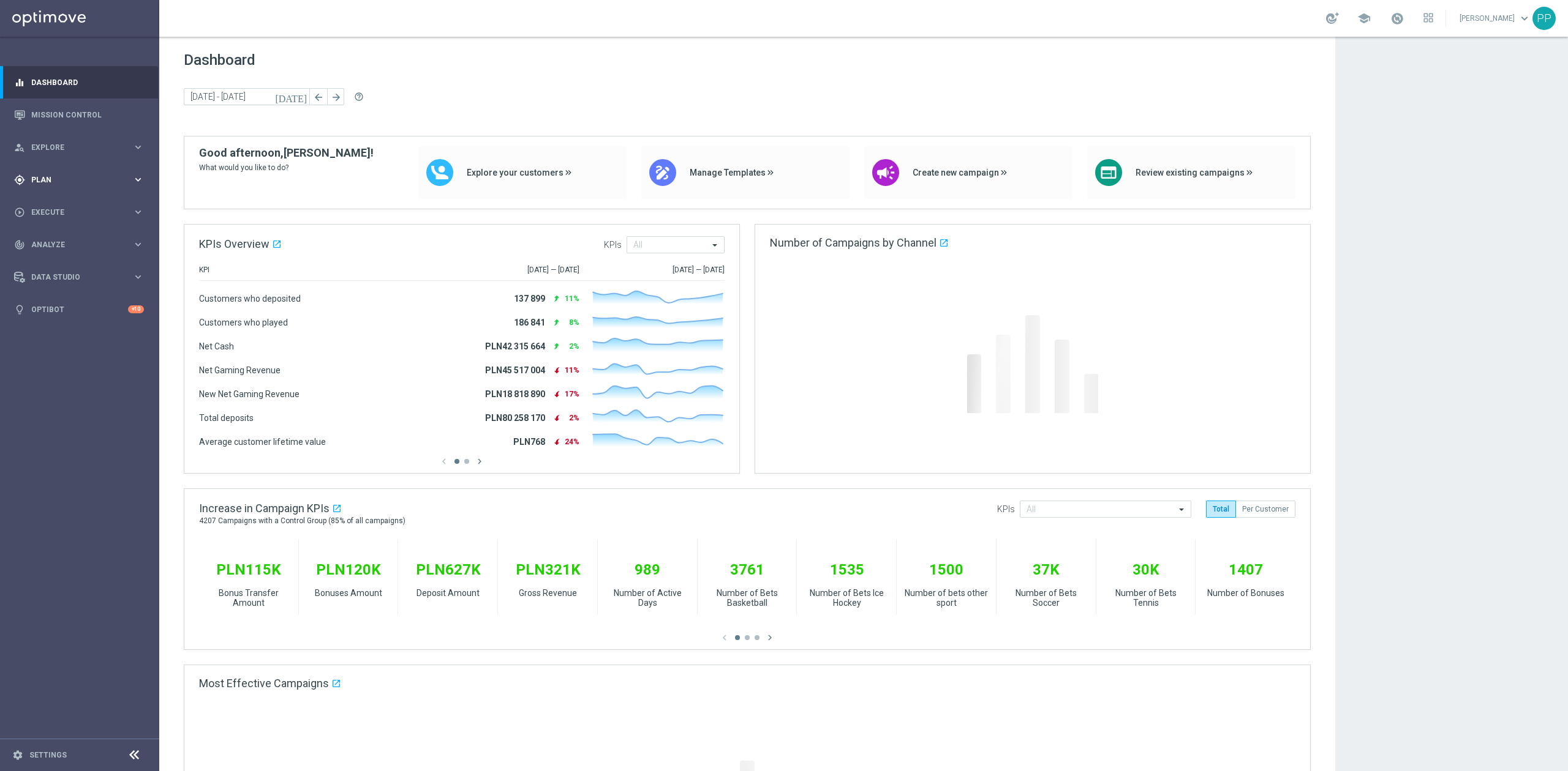
click at [84, 184] on div "gps_fixed Plan" at bounding box center [73, 180] width 119 height 11
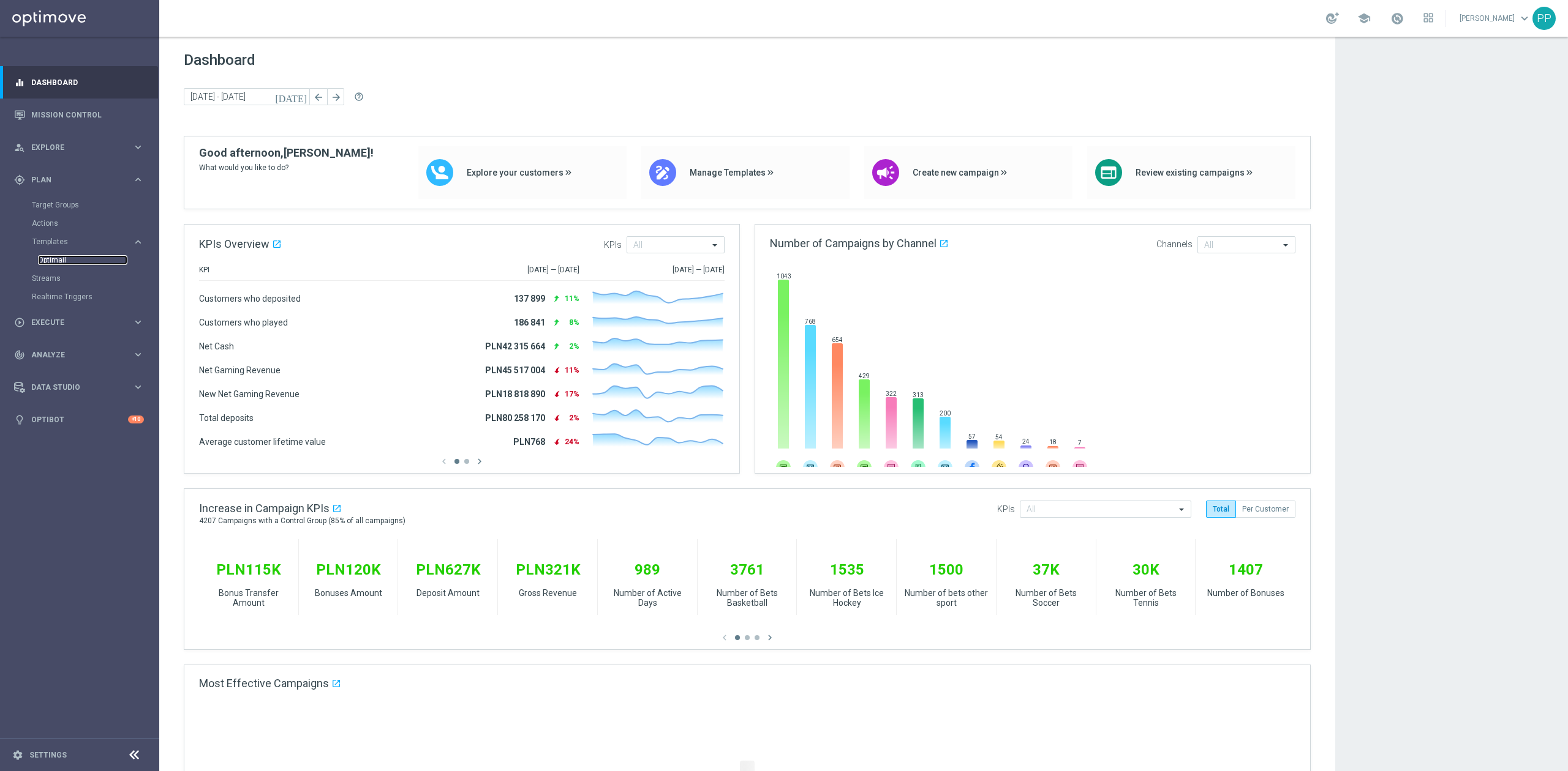
click at [75, 258] on link "Optimail" at bounding box center [83, 260] width 89 height 10
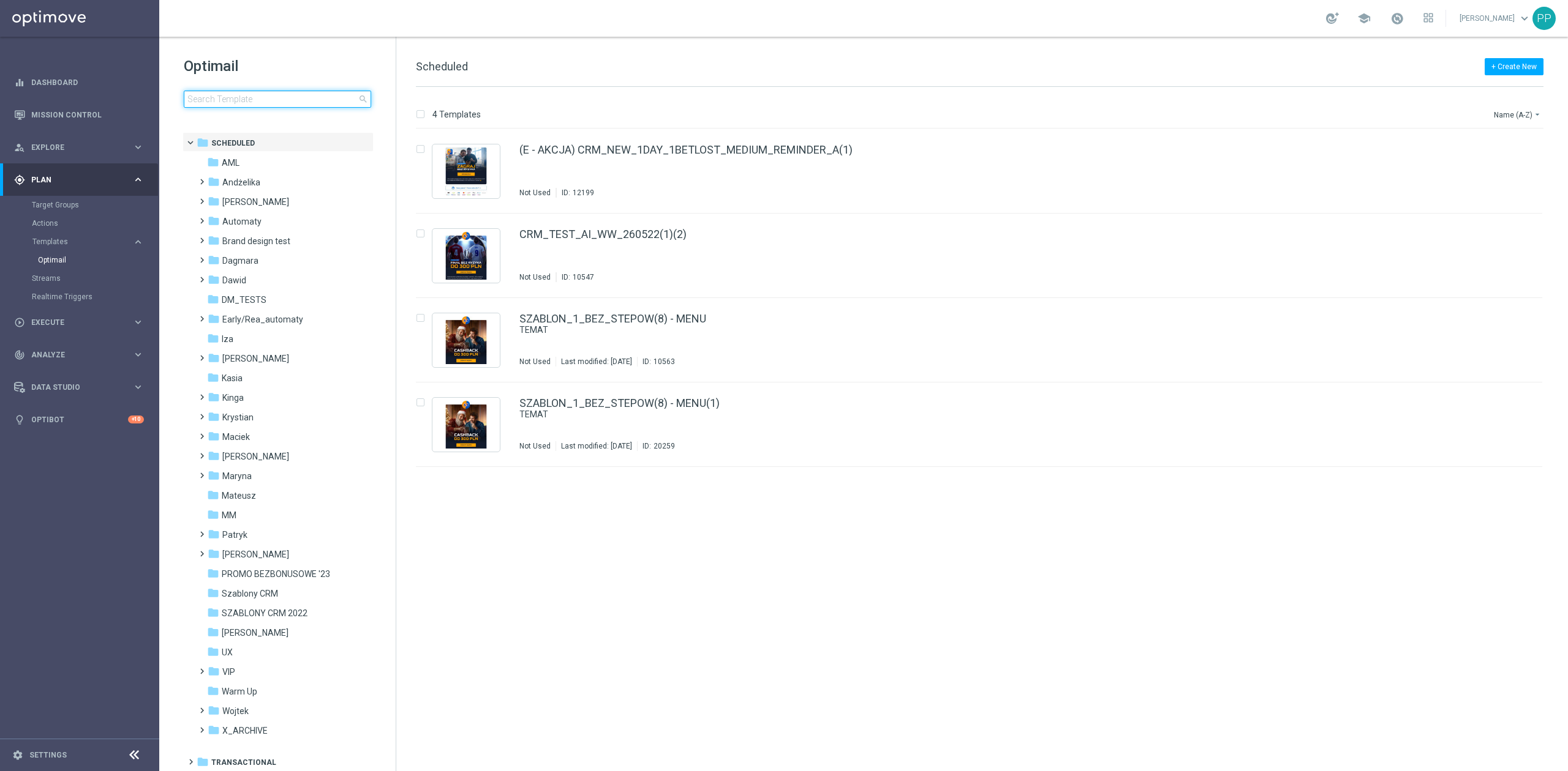
click at [225, 98] on input at bounding box center [278, 98] width 188 height 17
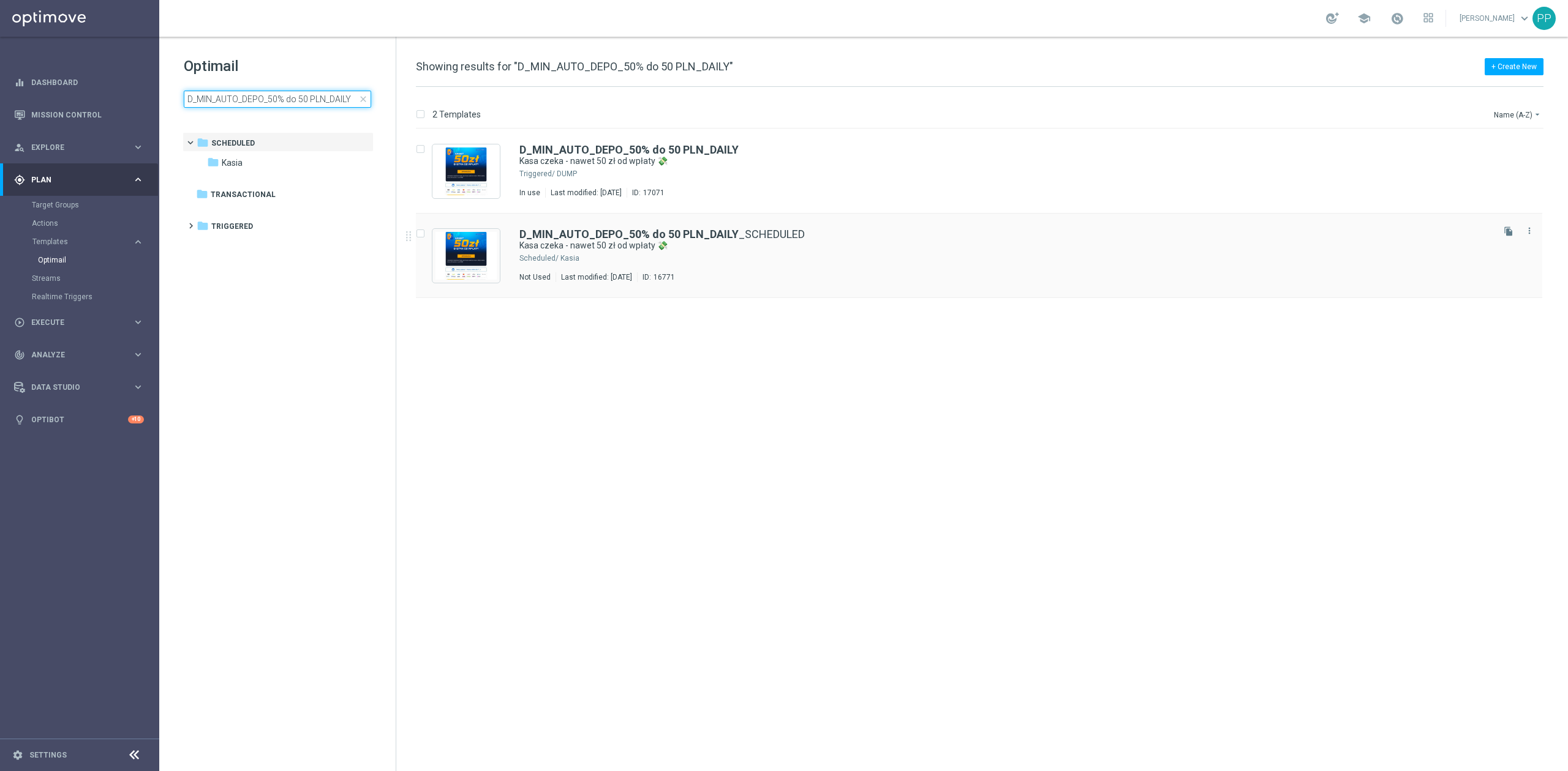
type input "D_MIN_AUTO_DEPO_50% do 50 PLN_DAILY"
click at [830, 262] on div "Kasia" at bounding box center [1026, 258] width 930 height 10
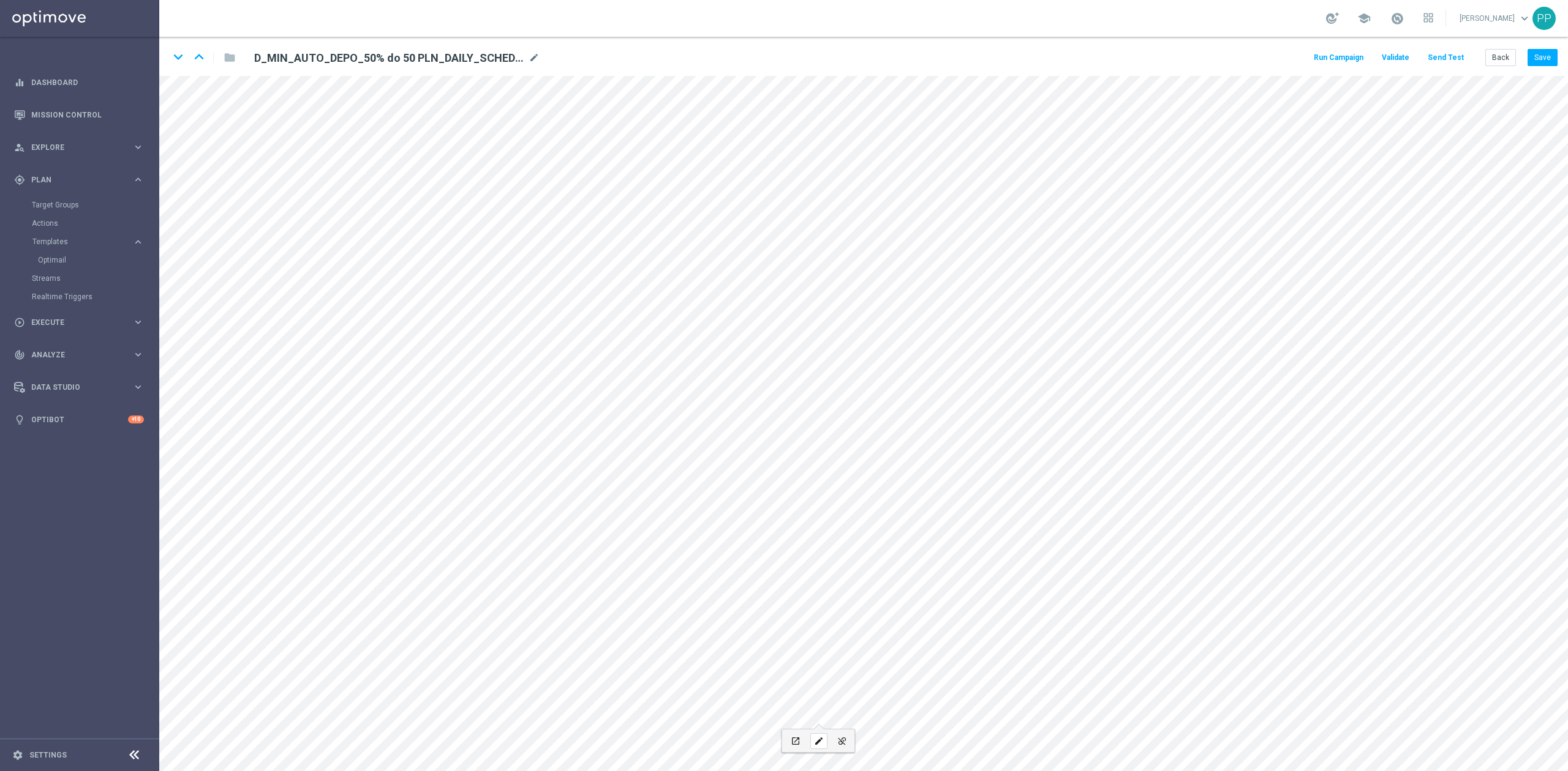
click at [820, 742] on icon "edit" at bounding box center [819, 741] width 9 height 10
click at [837, 640] on input "D_MIN_AUTO_DEPO_50% do 50 PLN_DAILY" at bounding box center [831, 633] width 135 height 17
paste input "https://www.sts.pl/polityka-prywatnosci"
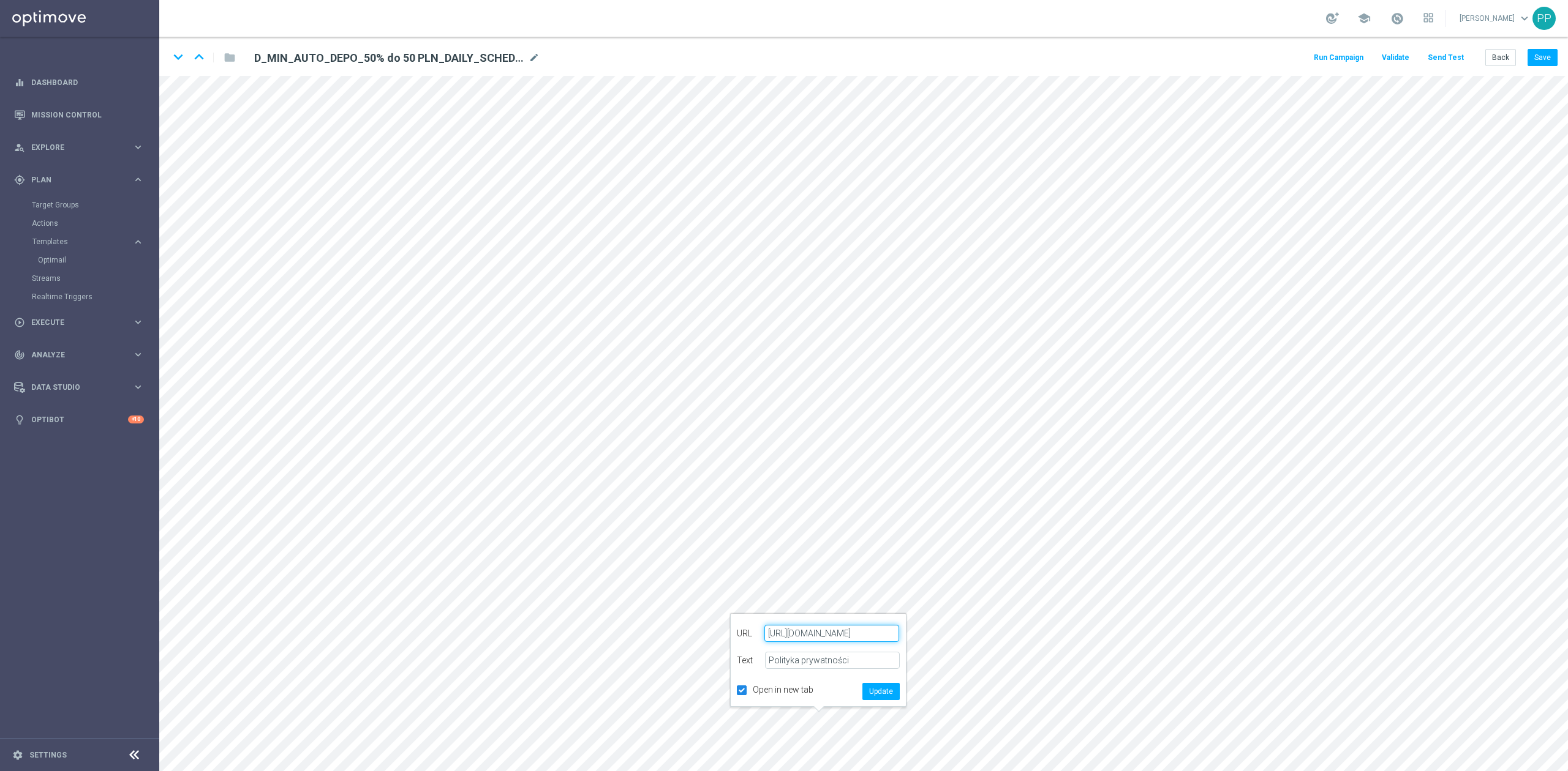
scroll to position [0, 21]
click at [878, 692] on button "Update" at bounding box center [881, 692] width 37 height 17
click at [876, 736] on icon "edit" at bounding box center [875, 741] width 9 height 10
type input "https://static-content.sts.pl/assets/regulations/regulamin-zakladow-online-pl.p…"
type input "Regulamin"
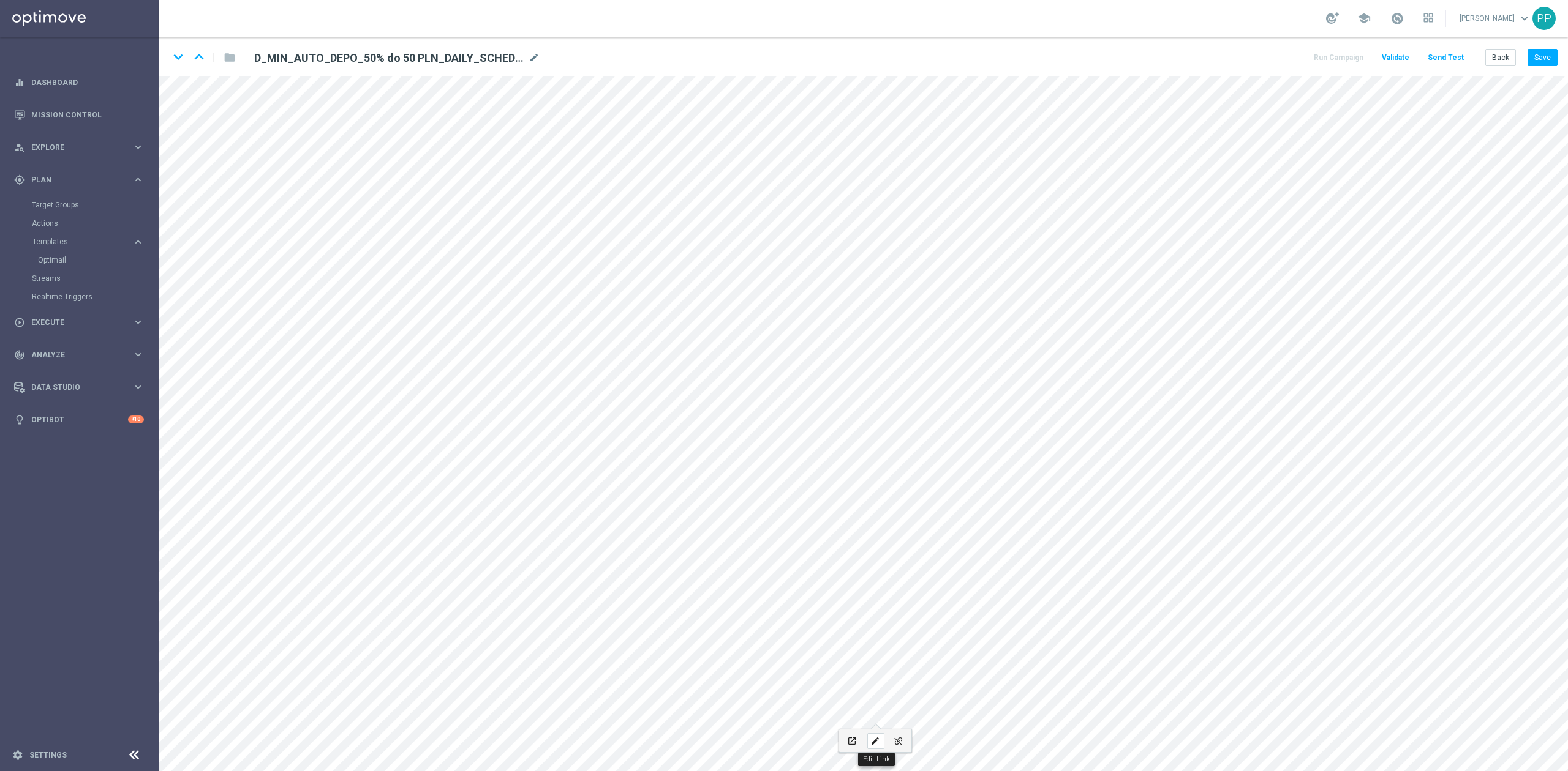
checkbox input "true"
paste input "sts.pl/regulaminy"
type input "sts.pl/regulaminy"
click at [937, 689] on button "Update" at bounding box center [937, 692] width 37 height 17
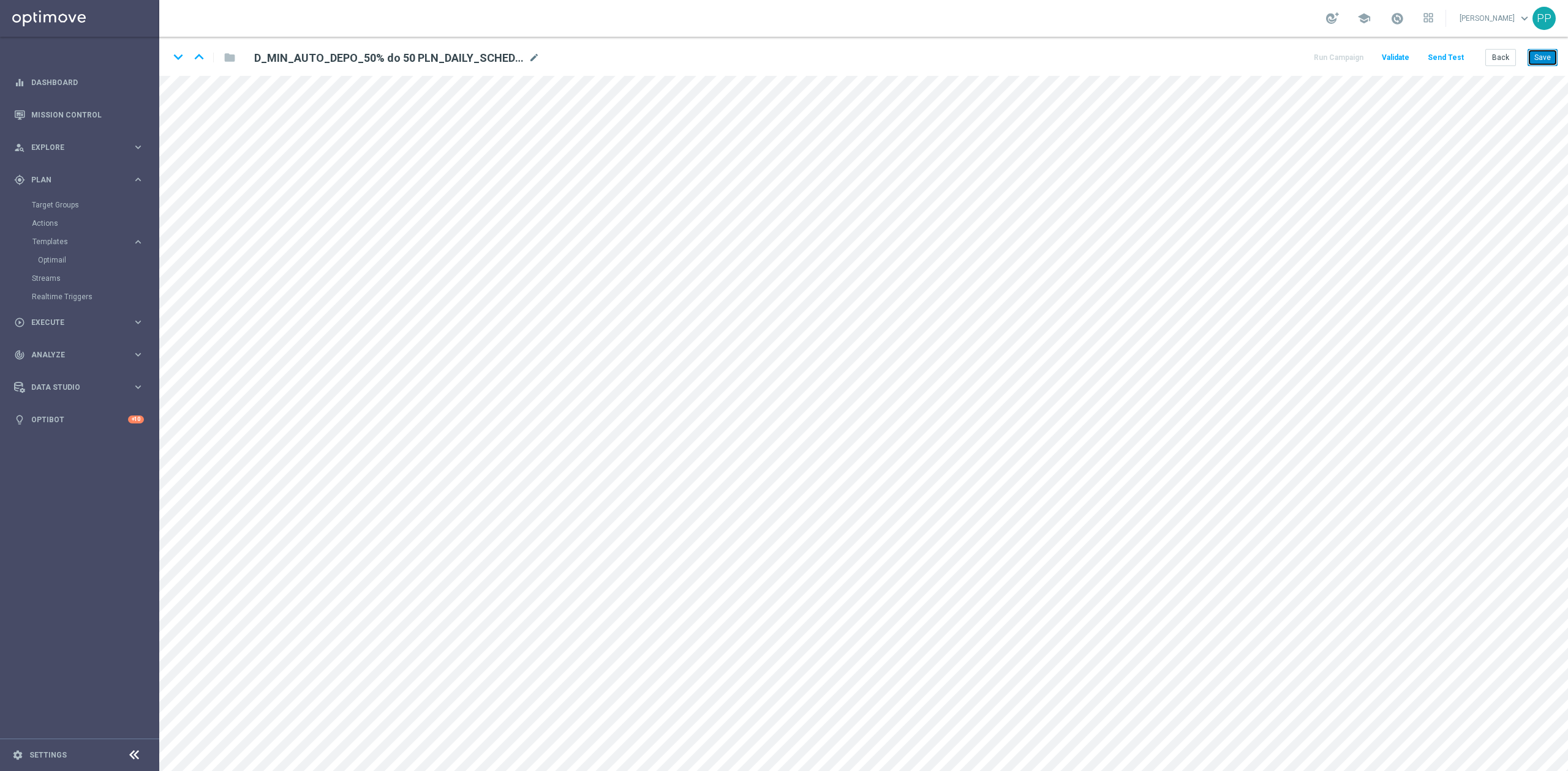
click at [1544, 57] on button "Save" at bounding box center [1542, 57] width 30 height 17
click at [1501, 50] on button "Back" at bounding box center [1501, 57] width 31 height 17
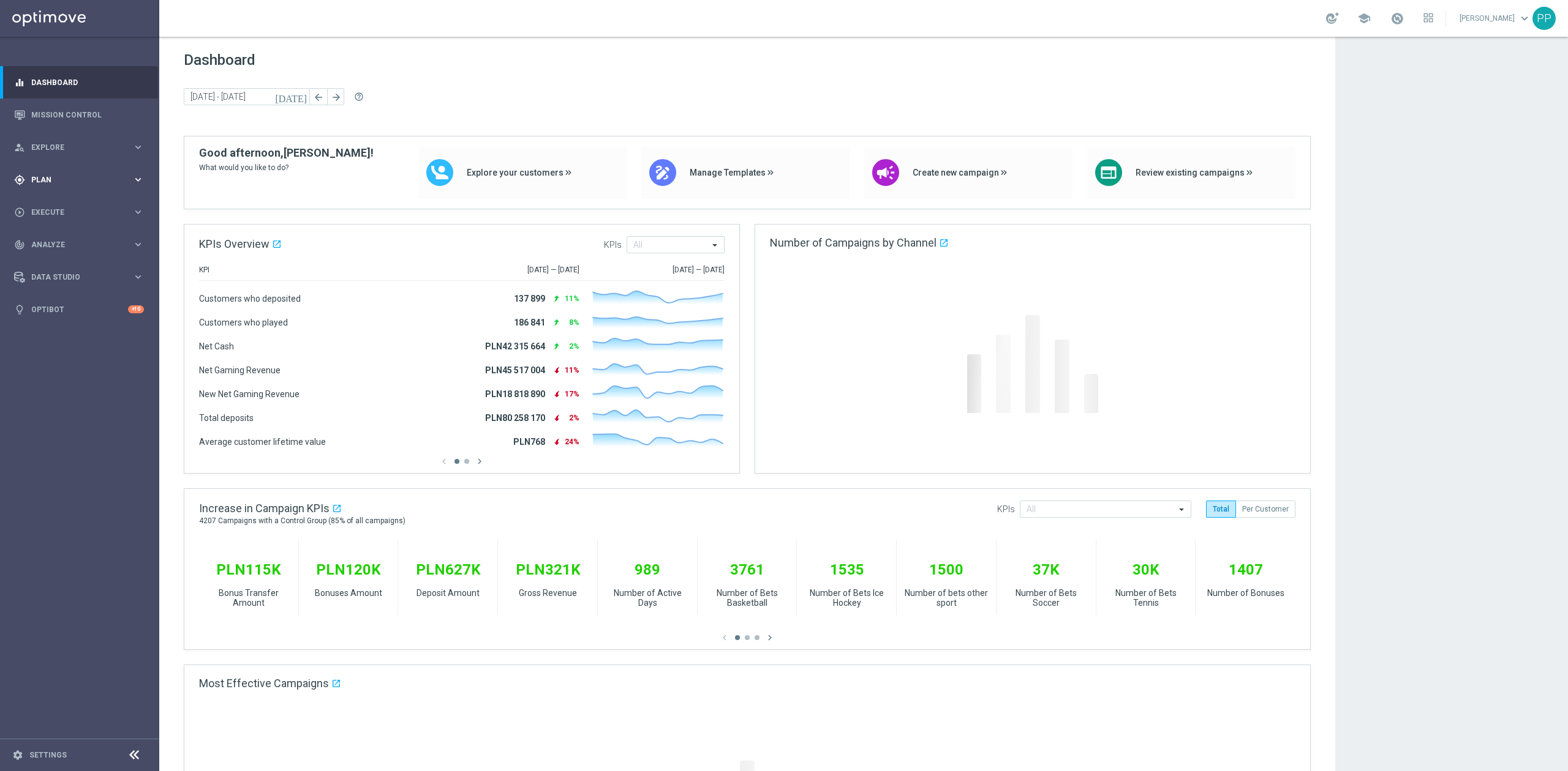
click at [65, 187] on div "gps_fixed Plan keyboard_arrow_right" at bounding box center [78, 180] width 158 height 33
click at [74, 258] on link "Optimail" at bounding box center [83, 260] width 89 height 10
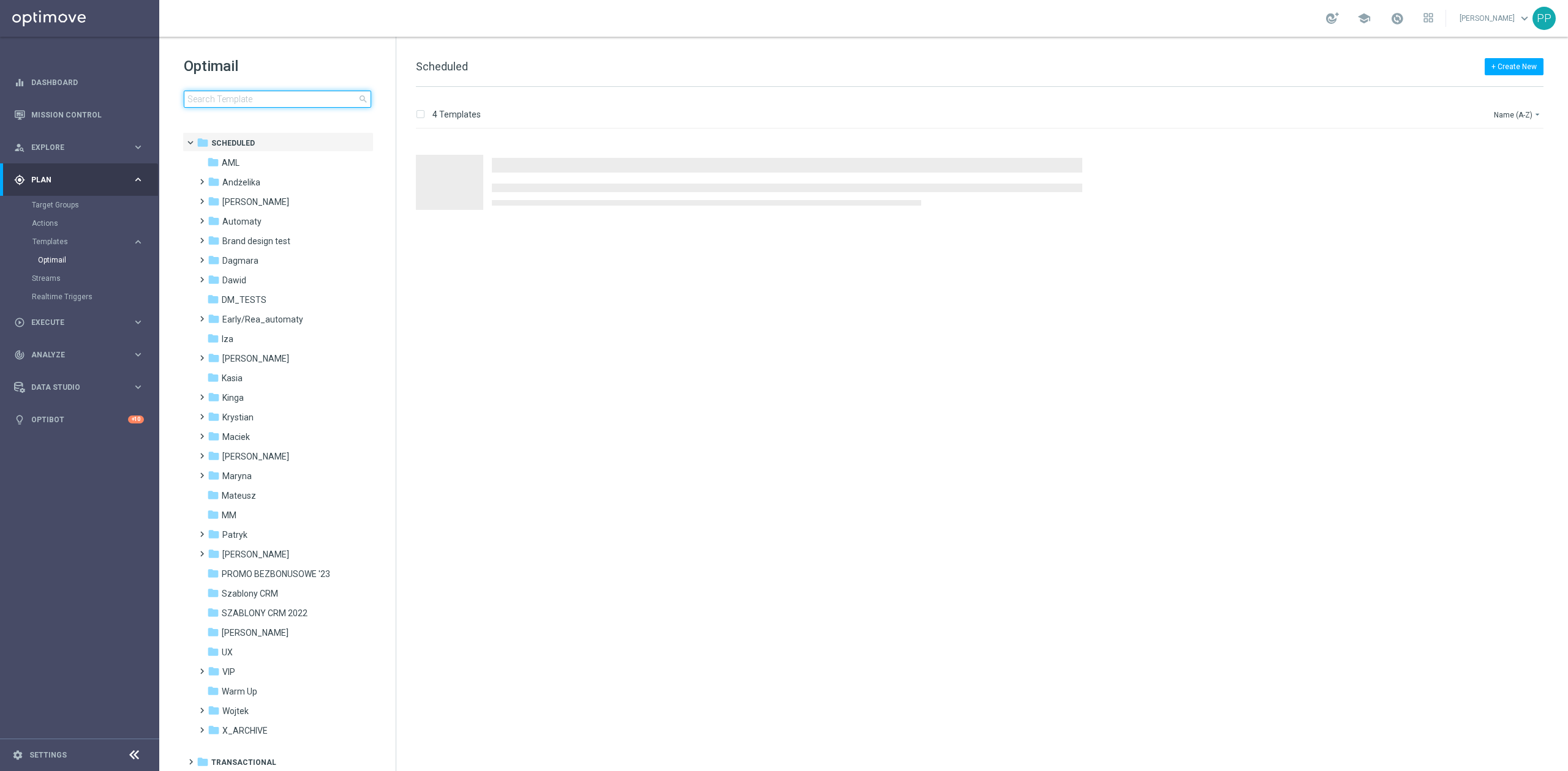
click at [234, 98] on input at bounding box center [278, 98] width 188 height 17
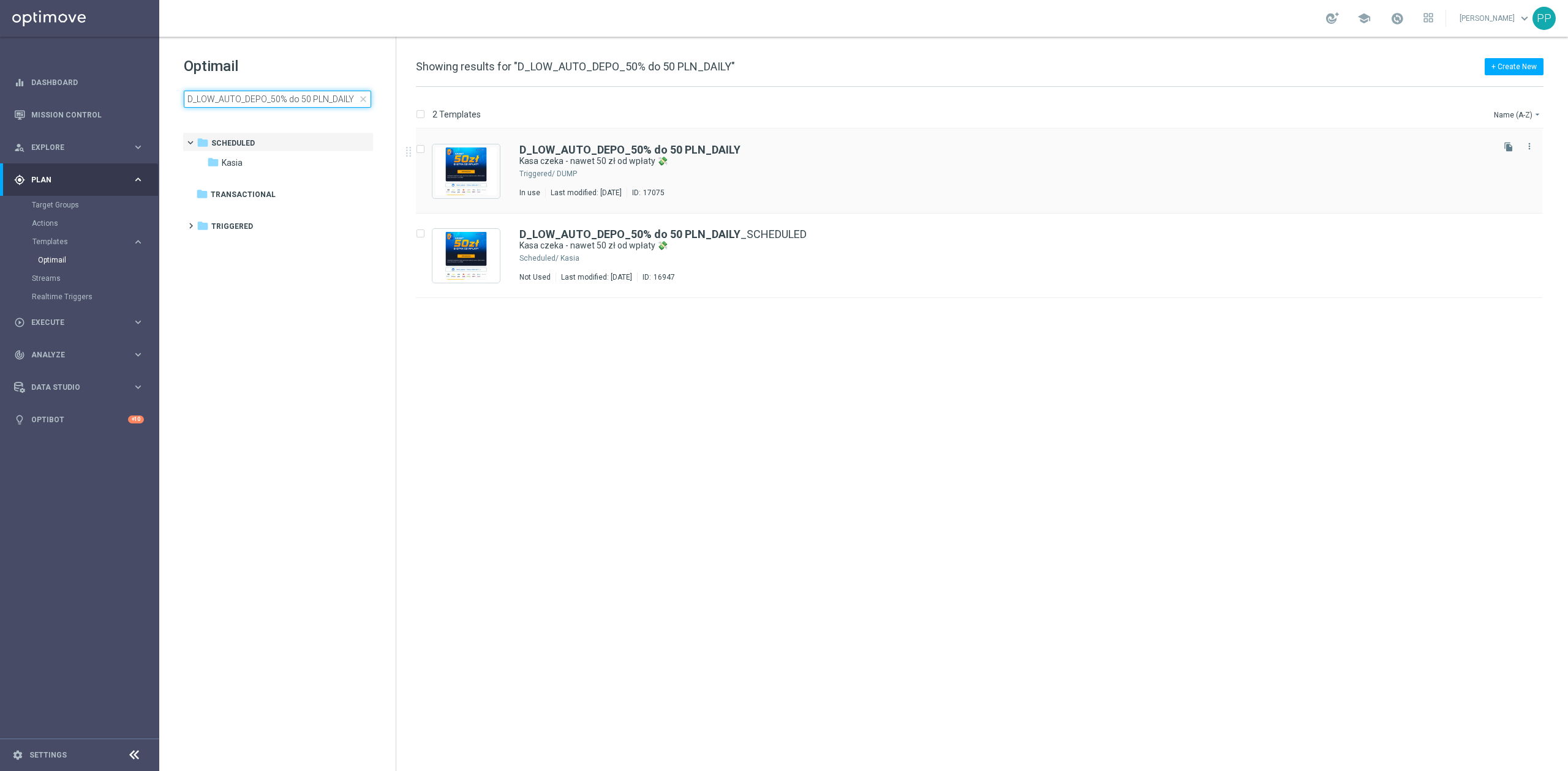
type input "D_LOW_AUTO_DEPO_50% do 50 PLN_DAILY"
click at [807, 167] on div "D_LOW_AUTO_DEPO_50% do 50 PLN_DAILY Kasa czeka - nawet 50 zł od wpłaty 💸 Trigge…" at bounding box center [1005, 171] width 971 height 53
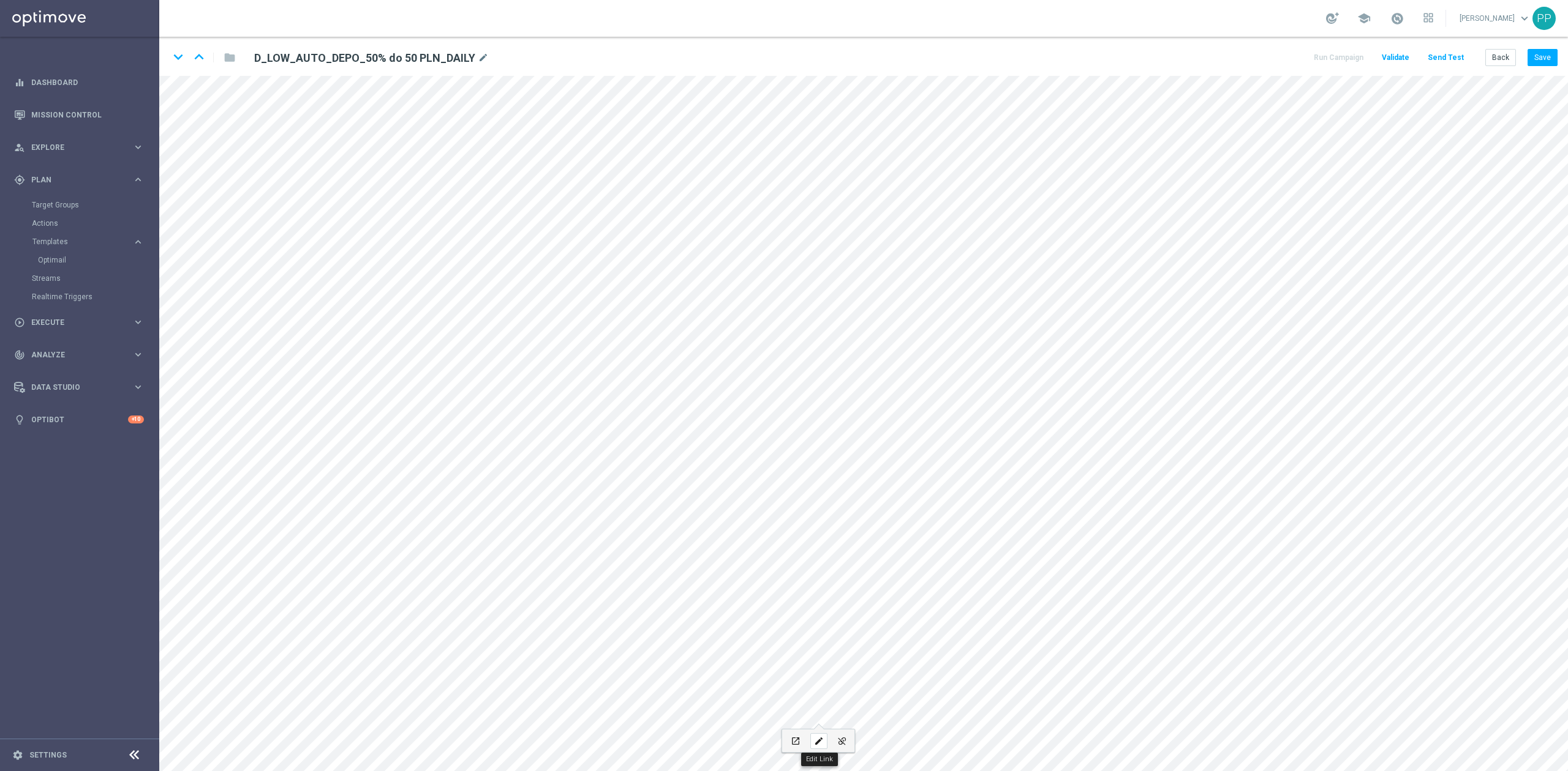
click at [826, 735] on div "edit" at bounding box center [819, 741] width 17 height 15
click at [881, 692] on button "Update" at bounding box center [881, 692] width 37 height 17
click at [876, 735] on div "edit" at bounding box center [875, 741] width 17 height 15
type input "https://static-content.sts.pl/assets/regulations/regulamin-zakladow-online-pl.p…"
type input "Regulamin"
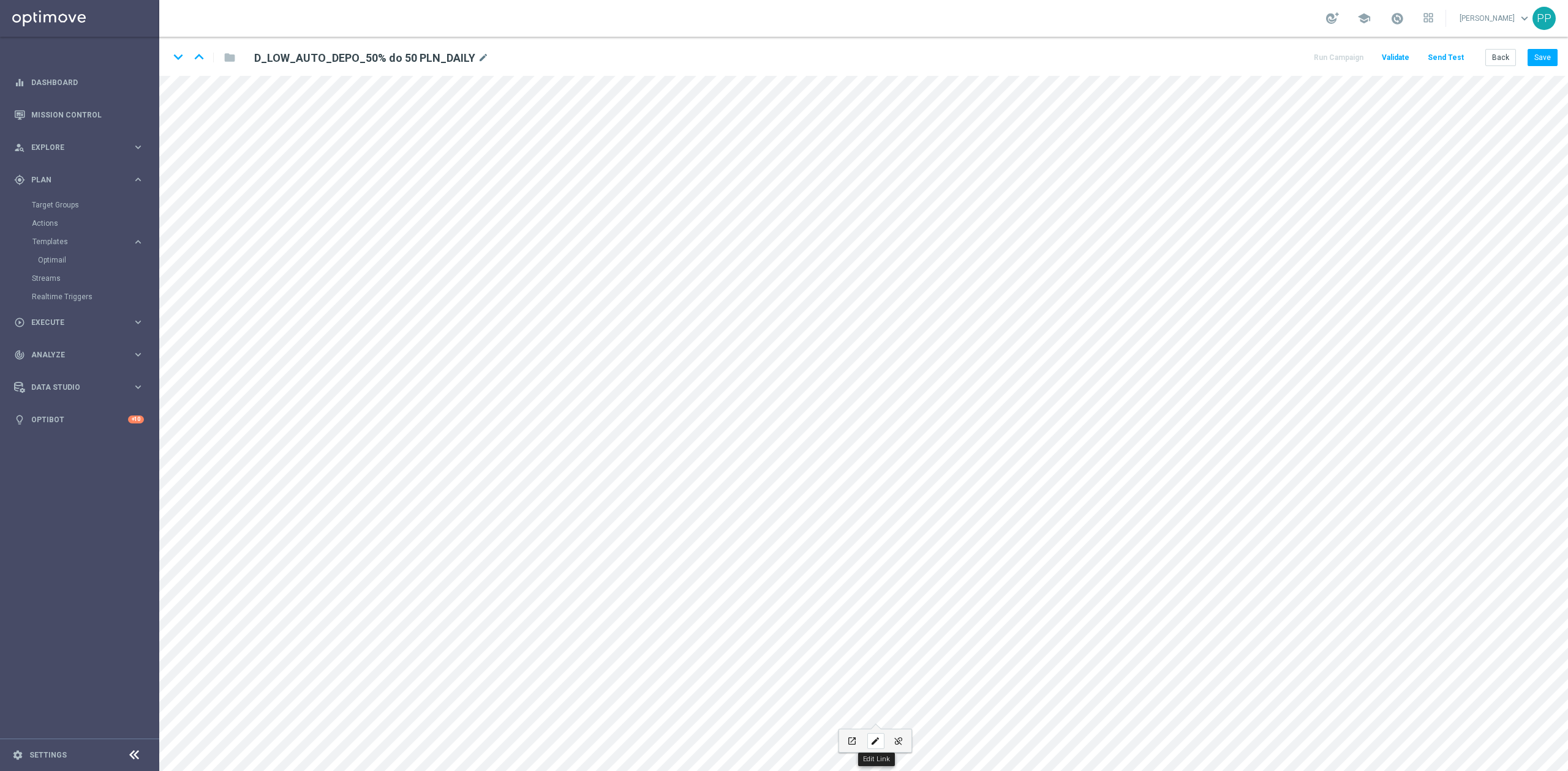
checkbox input "true"
paste input "sts.pl/regulaminy"
click at [938, 698] on button "Update" at bounding box center [937, 692] width 37 height 17
click at [824, 741] on div "edit" at bounding box center [819, 741] width 17 height 15
type input "https://sts.pl/regulaminy"
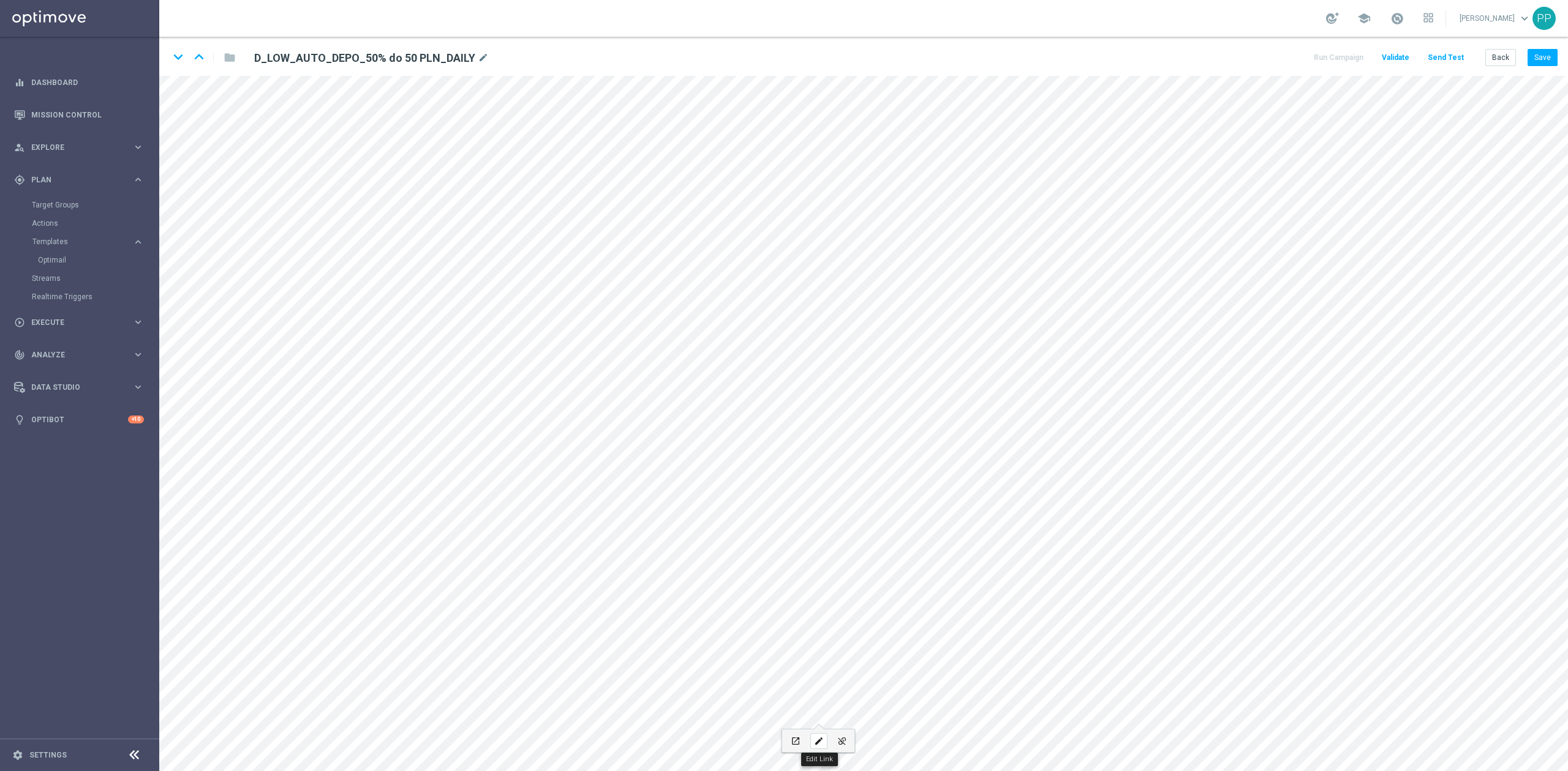
type input "Polityka prywatności"
checkbox input "true"
paste input "www.sts.pl/polityka-prywatnosci"
type input "https://www.sts.pl/polityka-prywatnosci"
drag, startPoint x: 861, startPoint y: 633, endPoint x: 742, endPoint y: 638, distance: 119.1
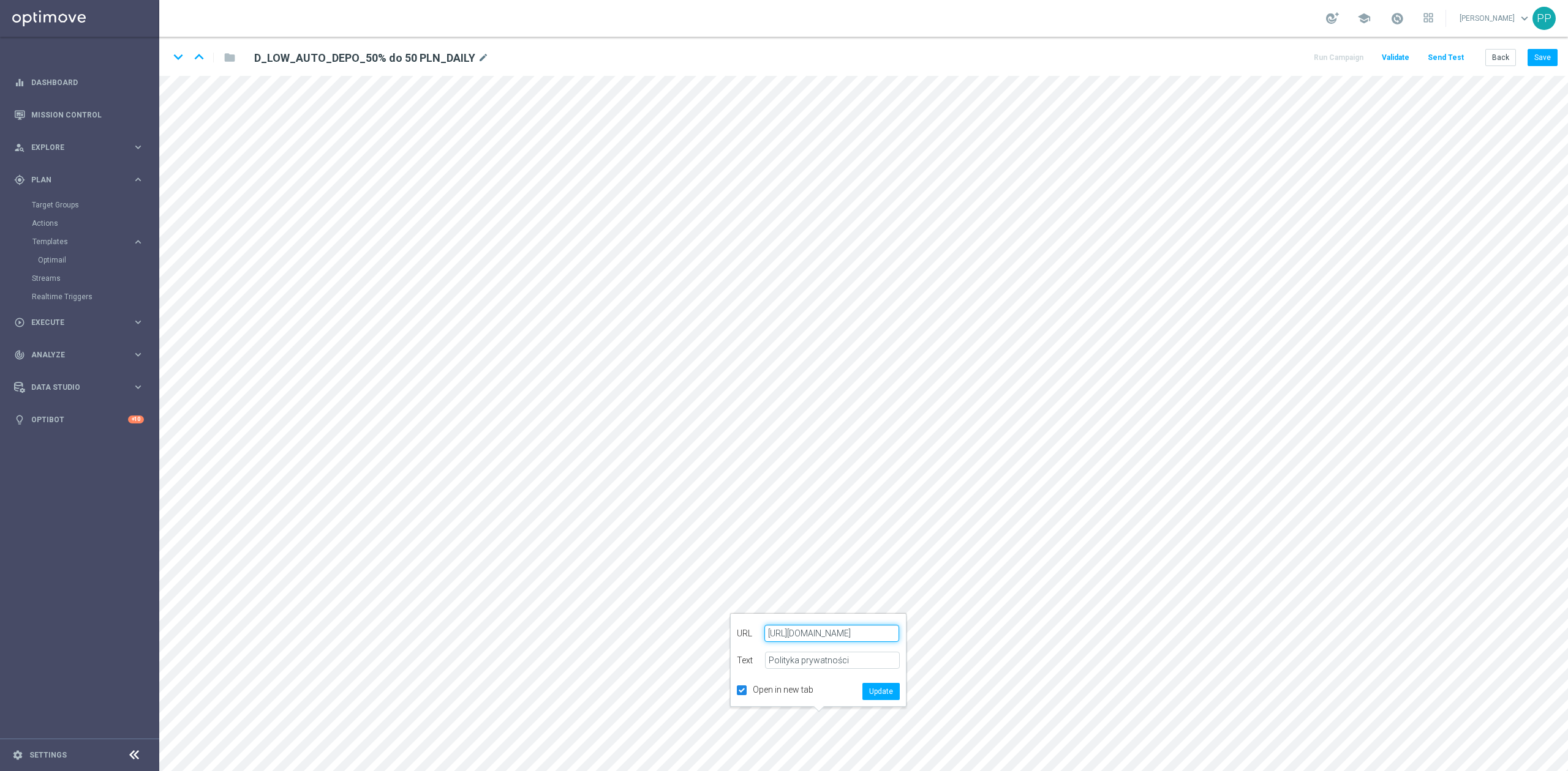
click at [739, 637] on div "URL https://www.sts.pl/polityka-prywatnosci" at bounding box center [818, 633] width 163 height 27
click at [885, 691] on button "Update" at bounding box center [881, 692] width 37 height 17
click at [1541, 58] on button "Save" at bounding box center [1542, 57] width 30 height 17
click at [1501, 61] on button "Back" at bounding box center [1501, 57] width 31 height 17
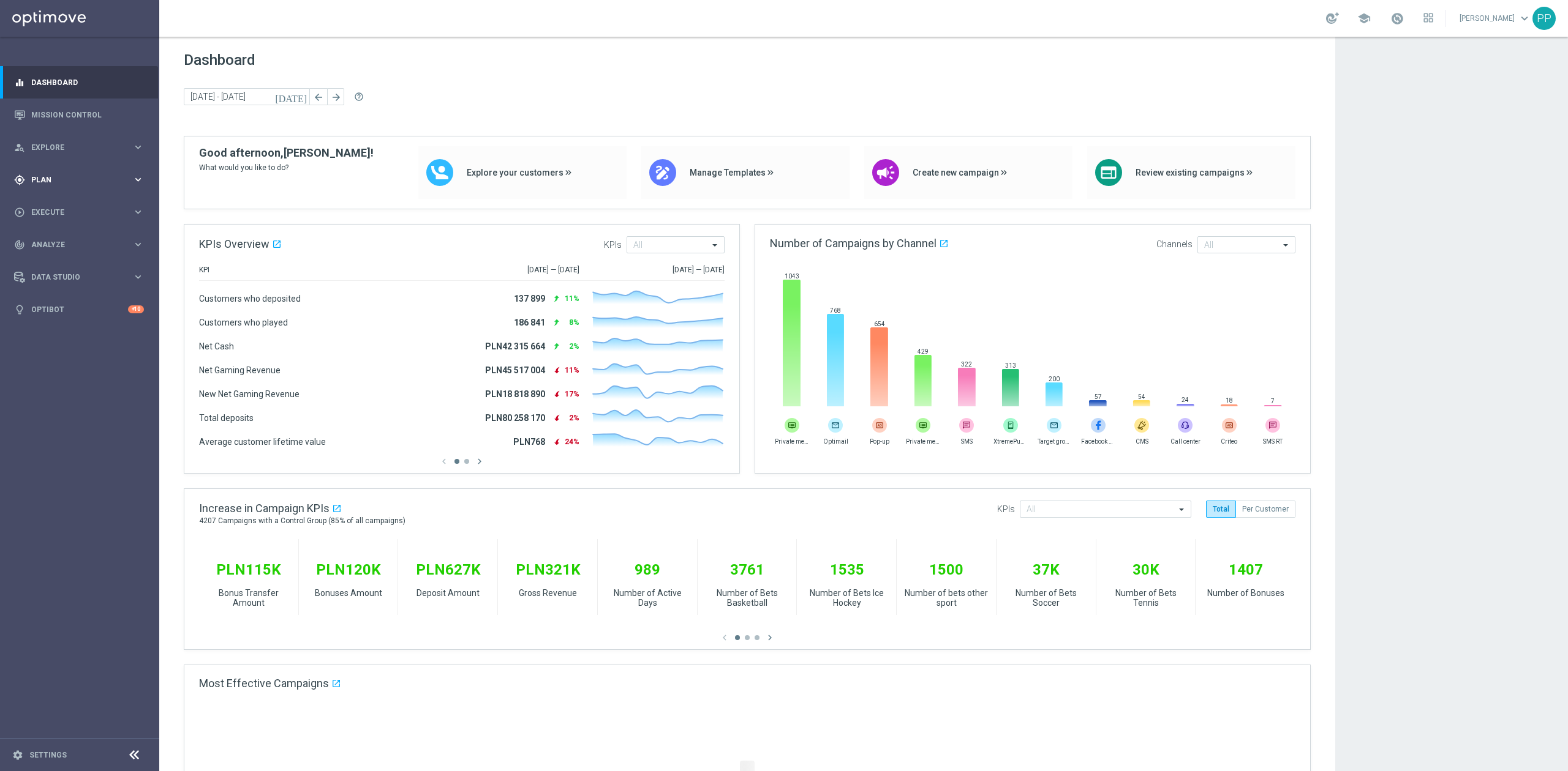
click at [49, 172] on div "gps_fixed Plan keyboard_arrow_right" at bounding box center [78, 180] width 158 height 33
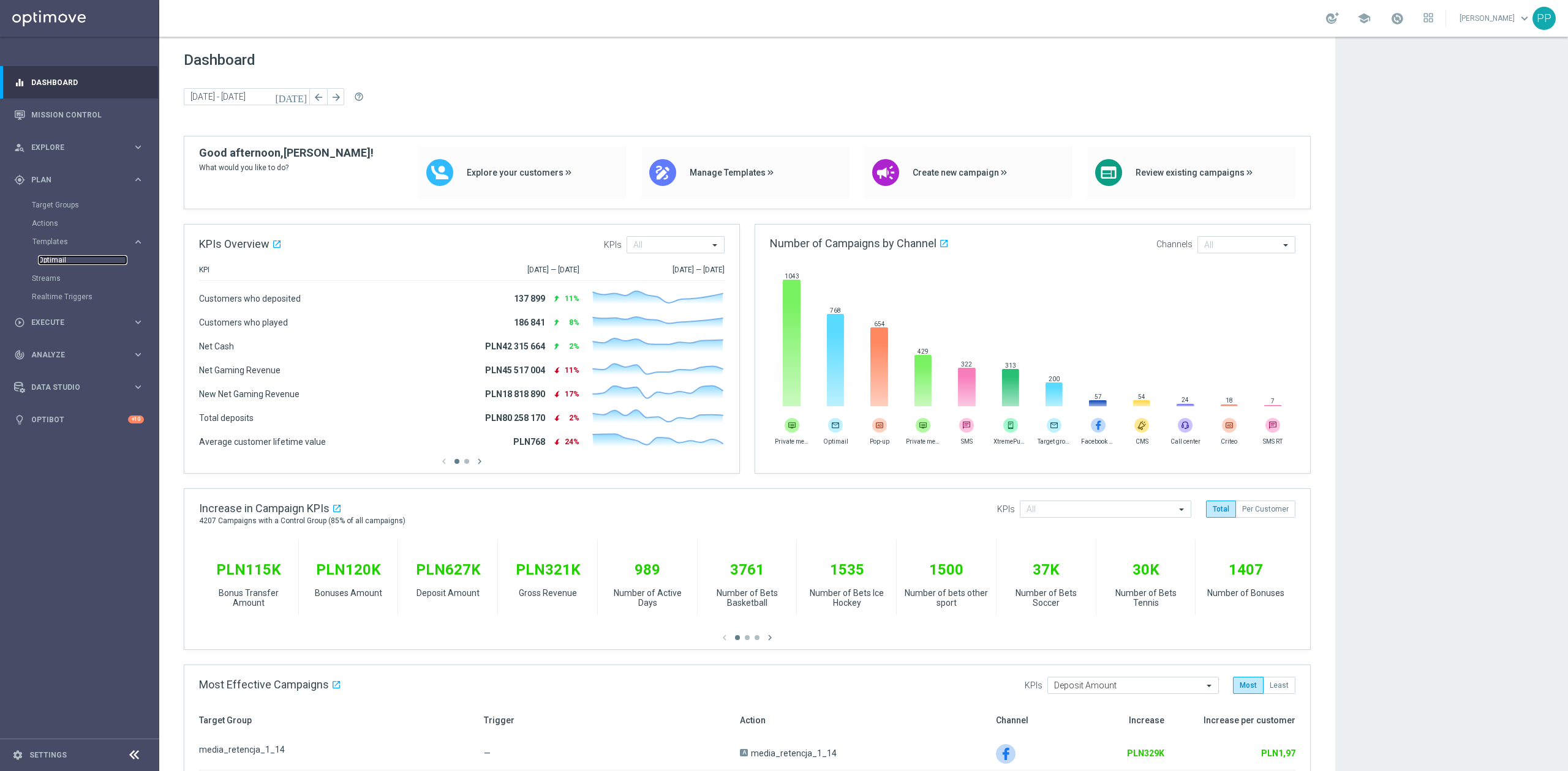
click at [60, 260] on link "Optimail" at bounding box center [83, 260] width 89 height 10
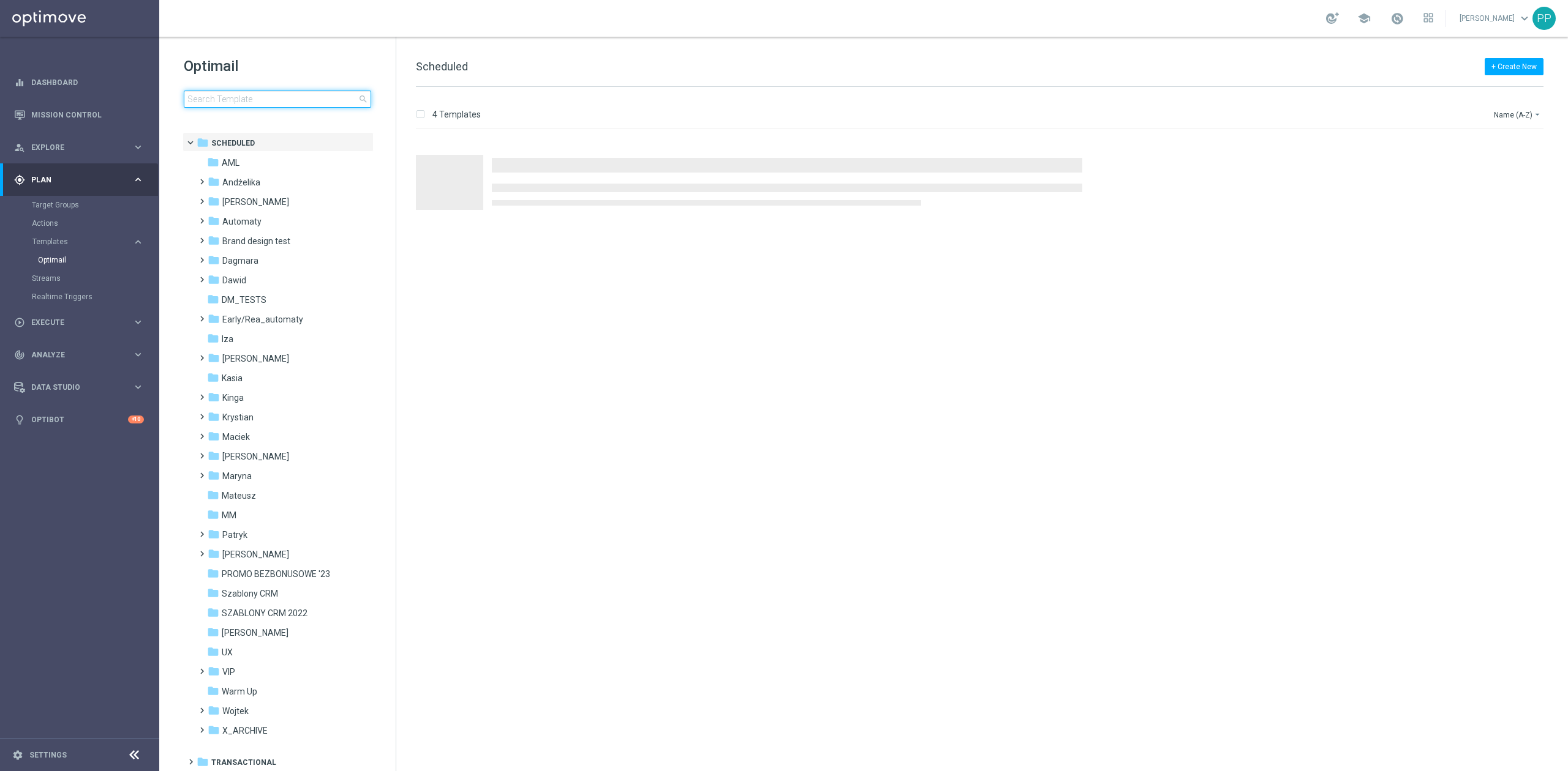
click at [241, 103] on input at bounding box center [278, 98] width 188 height 17
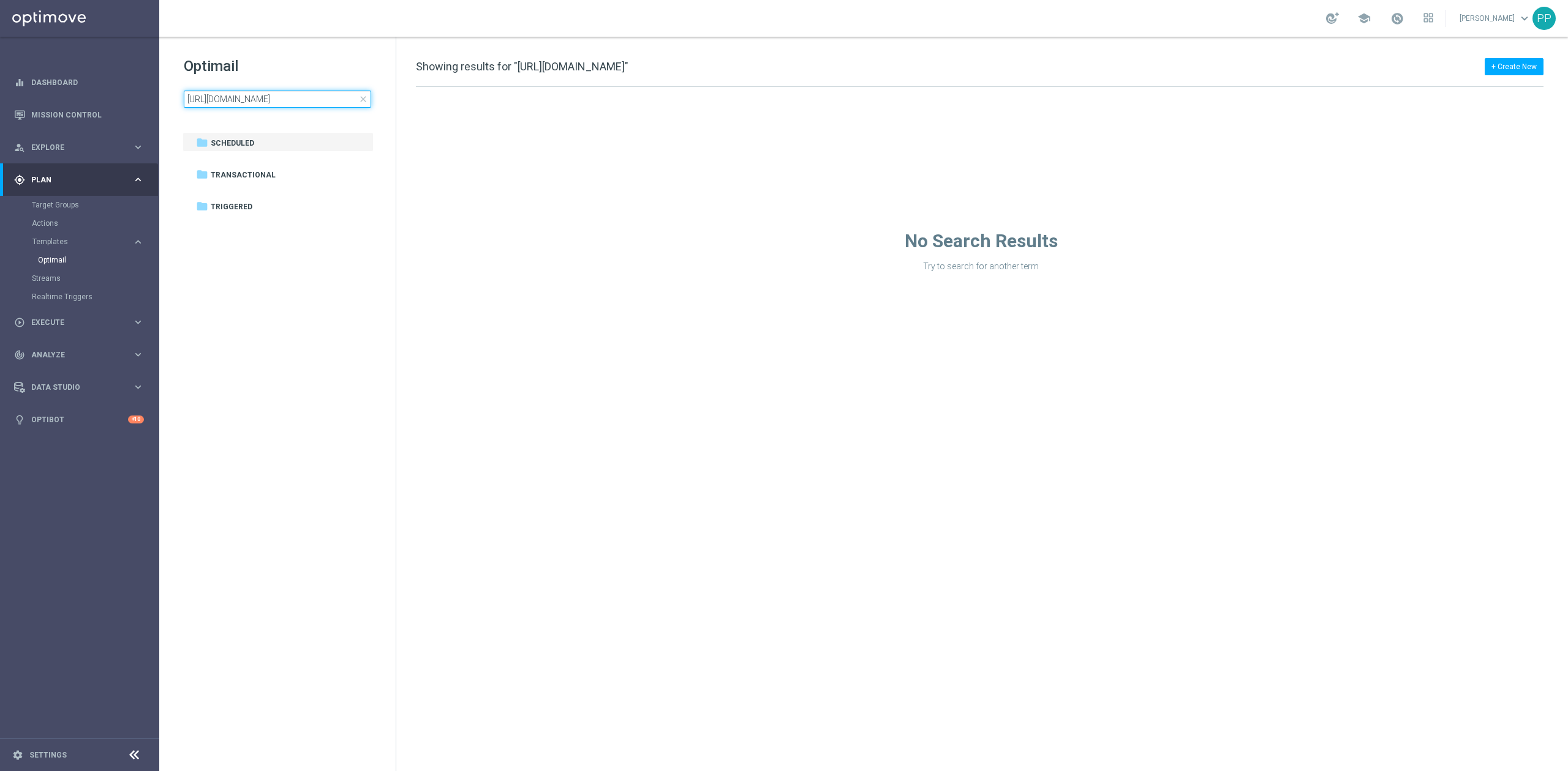
click at [284, 98] on input "https://www.sts.pl/polityka-prywatnosci" at bounding box center [278, 98] width 188 height 17
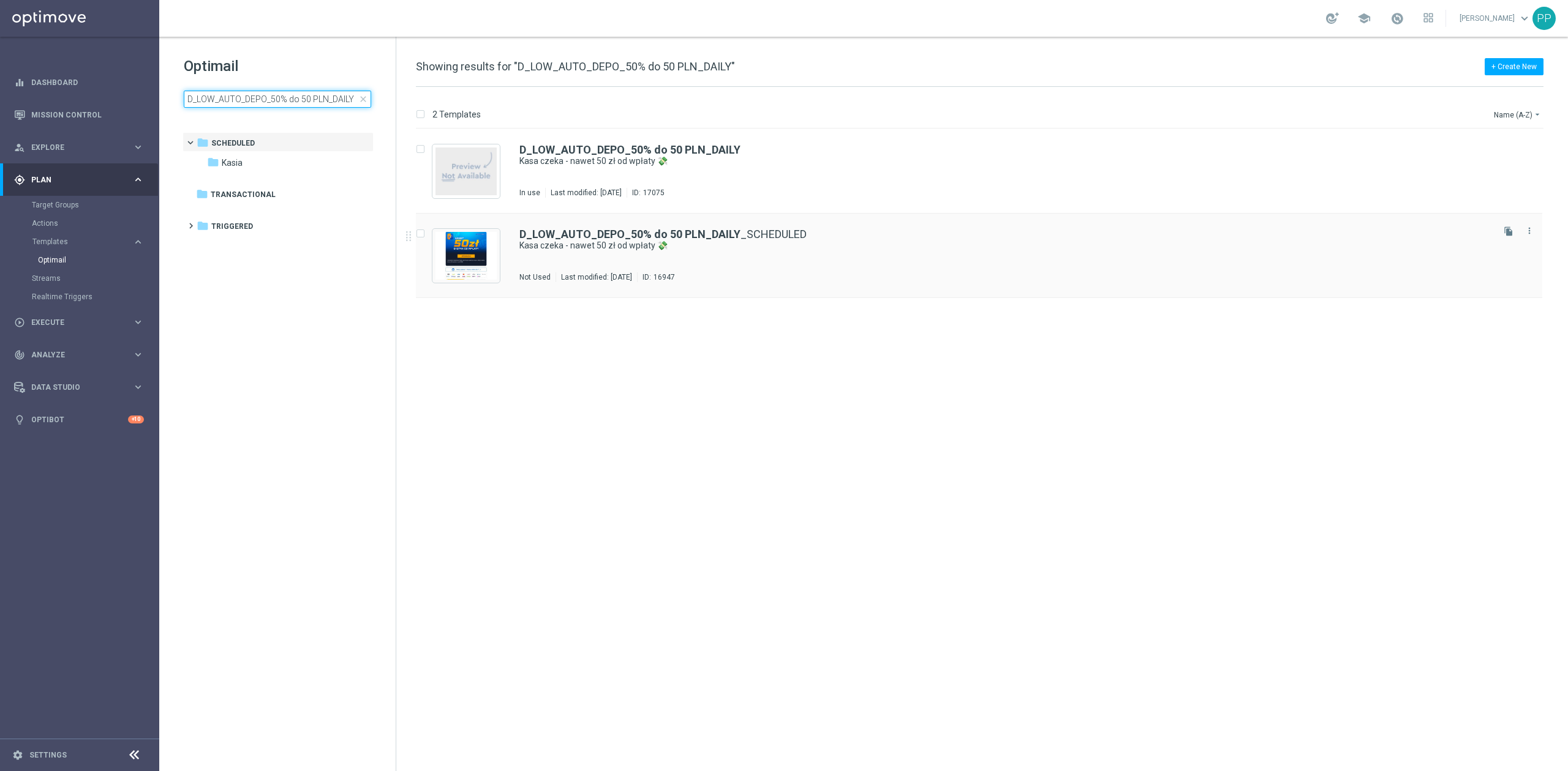
type input "D_LOW_AUTO_DEPO_50% do 50 PLN_DAILY"
click at [628, 236] on b "D_LOW_AUTO_DEPO_50% do 50 PLN_DAILY" at bounding box center [630, 234] width 222 height 13
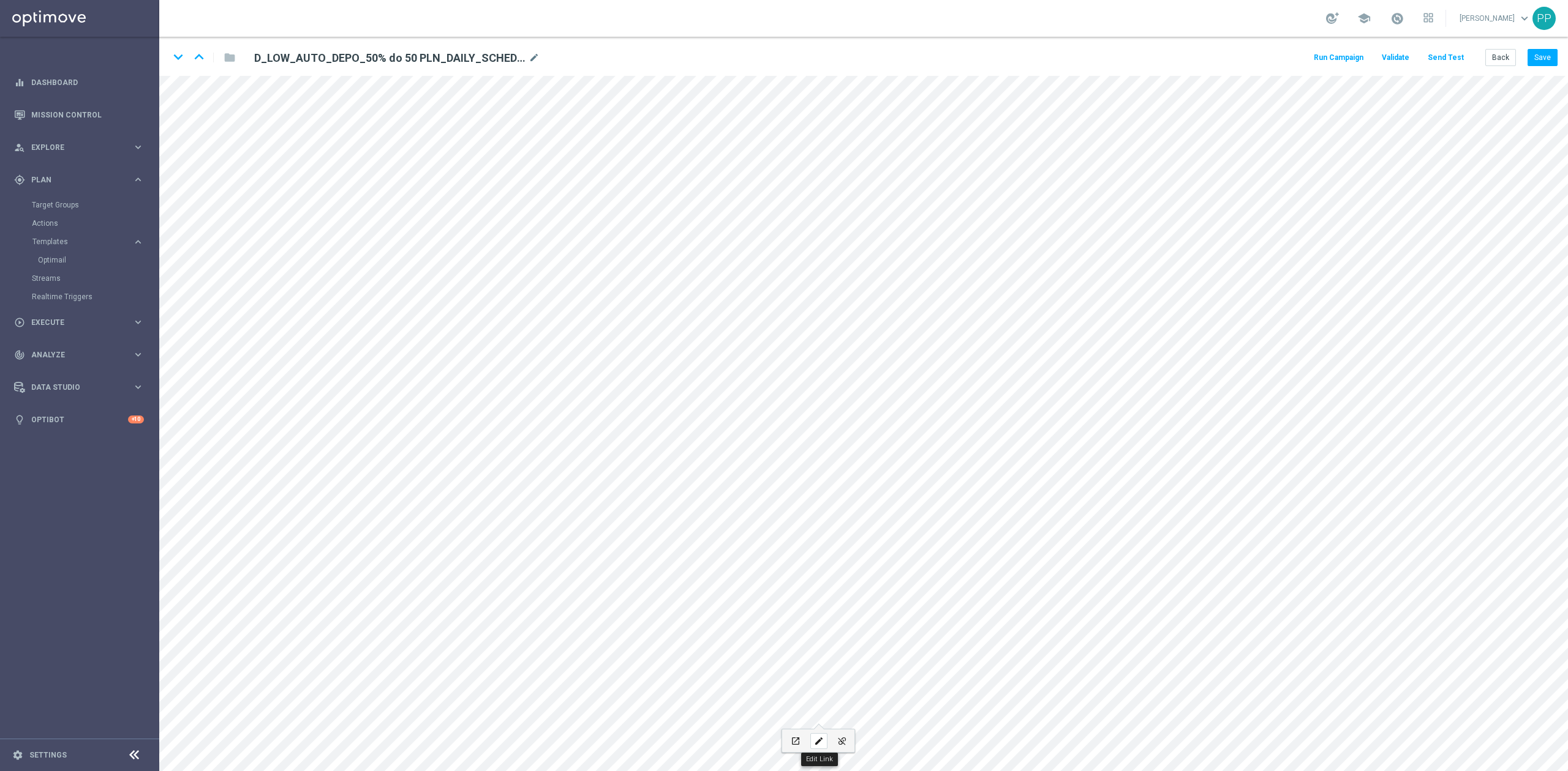
click at [824, 741] on div "edit" at bounding box center [819, 741] width 17 height 15
click at [853, 682] on div "URL https://www.sts.pl/polityka-prywatnosci Text Polityka prywatności Open in n…" at bounding box center [818, 660] width 163 height 80
click at [876, 686] on button "Update" at bounding box center [881, 692] width 37 height 17
click at [878, 738] on icon "edit" at bounding box center [875, 741] width 9 height 10
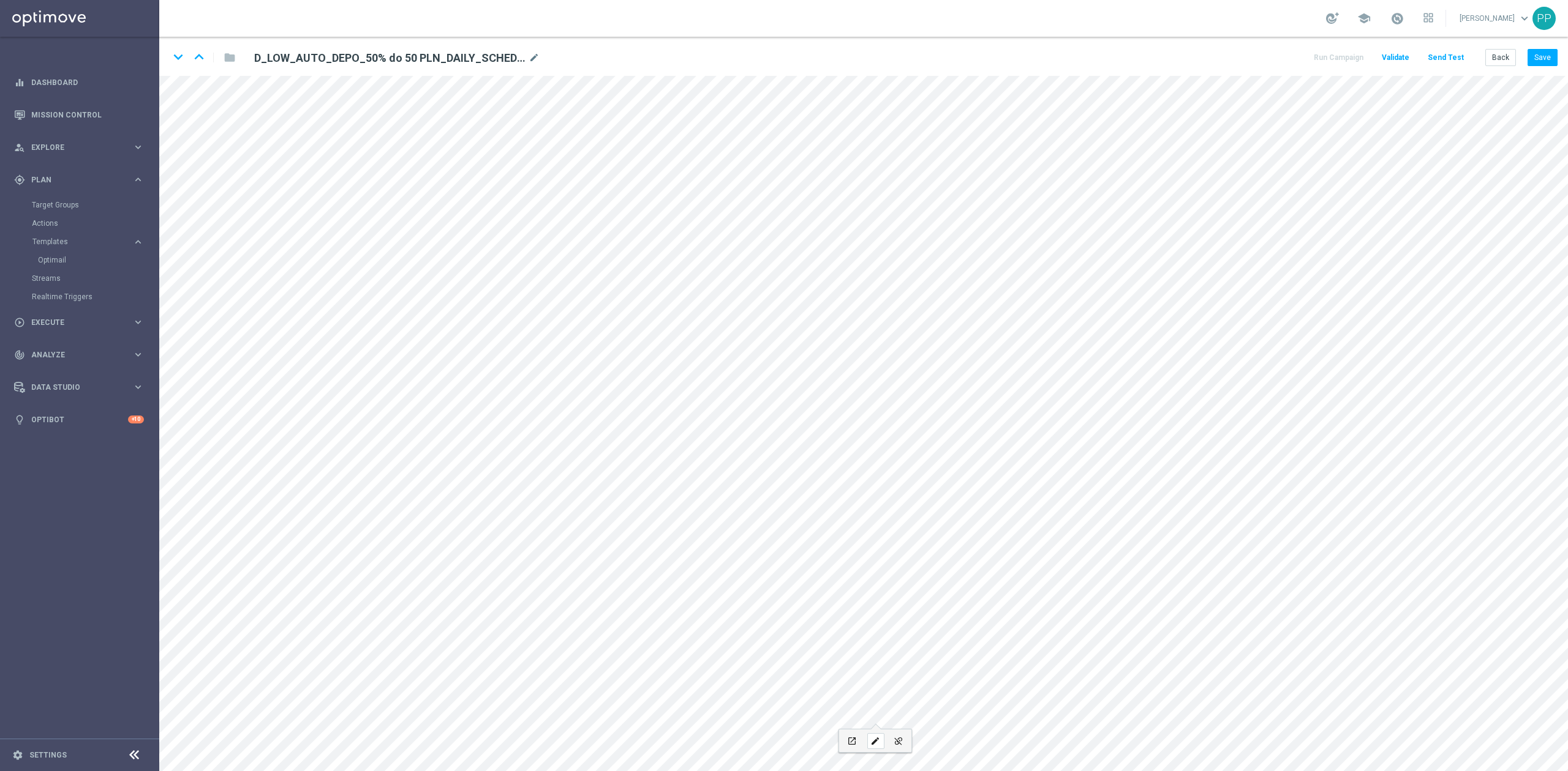
type input "https://static-content.sts.pl/assets/regulations/regulamin-zakladow-online-pl.p…"
type input "Regulamin"
checkbox input "true"
paste input "sts.pl/regulaminy"
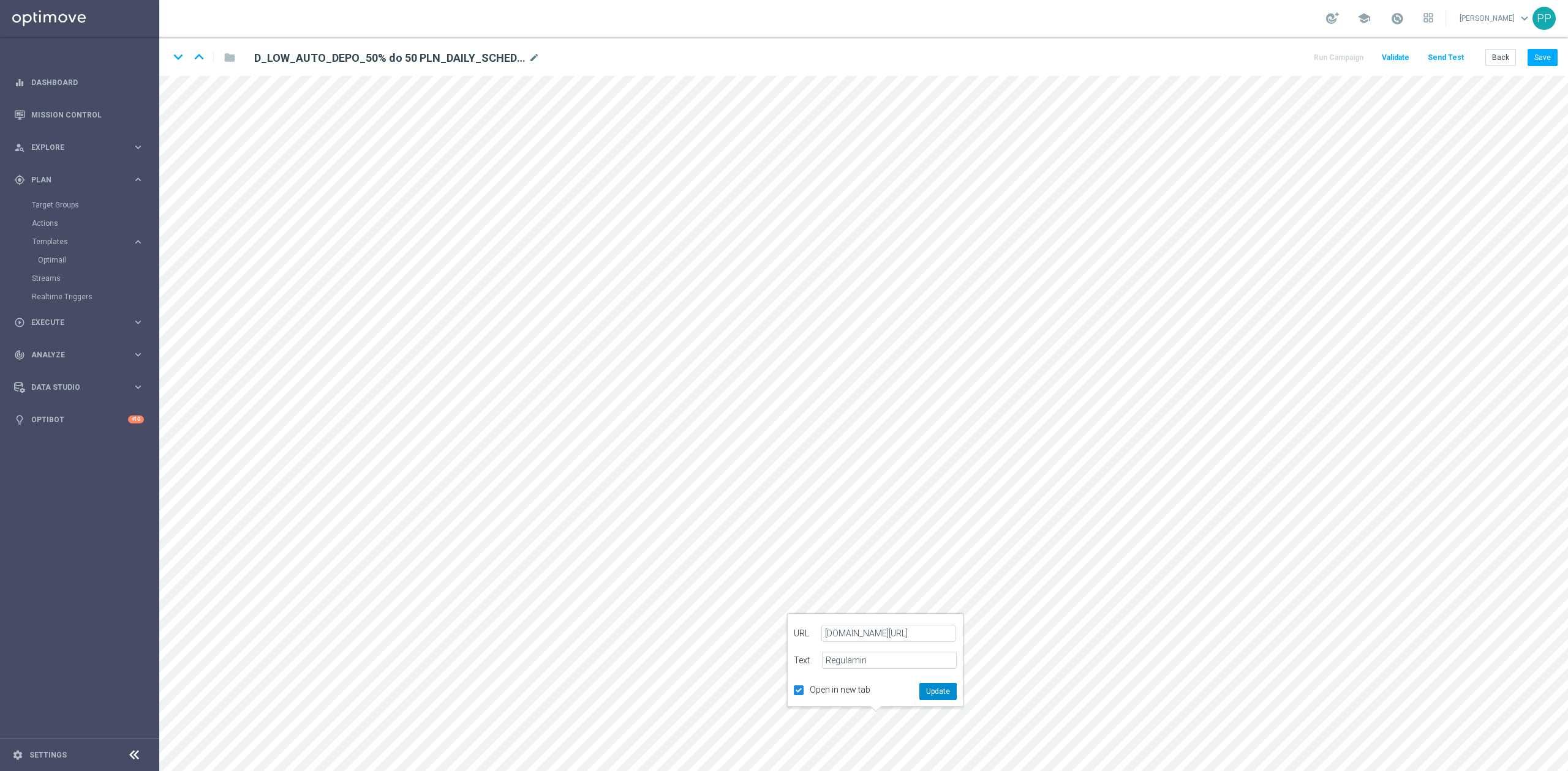
click at [934, 689] on button "Update" at bounding box center [937, 692] width 37 height 17
click at [1538, 62] on button "Save" at bounding box center [1542, 57] width 30 height 17
click at [814, 739] on icon "edit" at bounding box center [819, 741] width 9 height 10
type input "https://www.sts.pl/polityka-prywatnosci"
type input "Polityka prywatności"
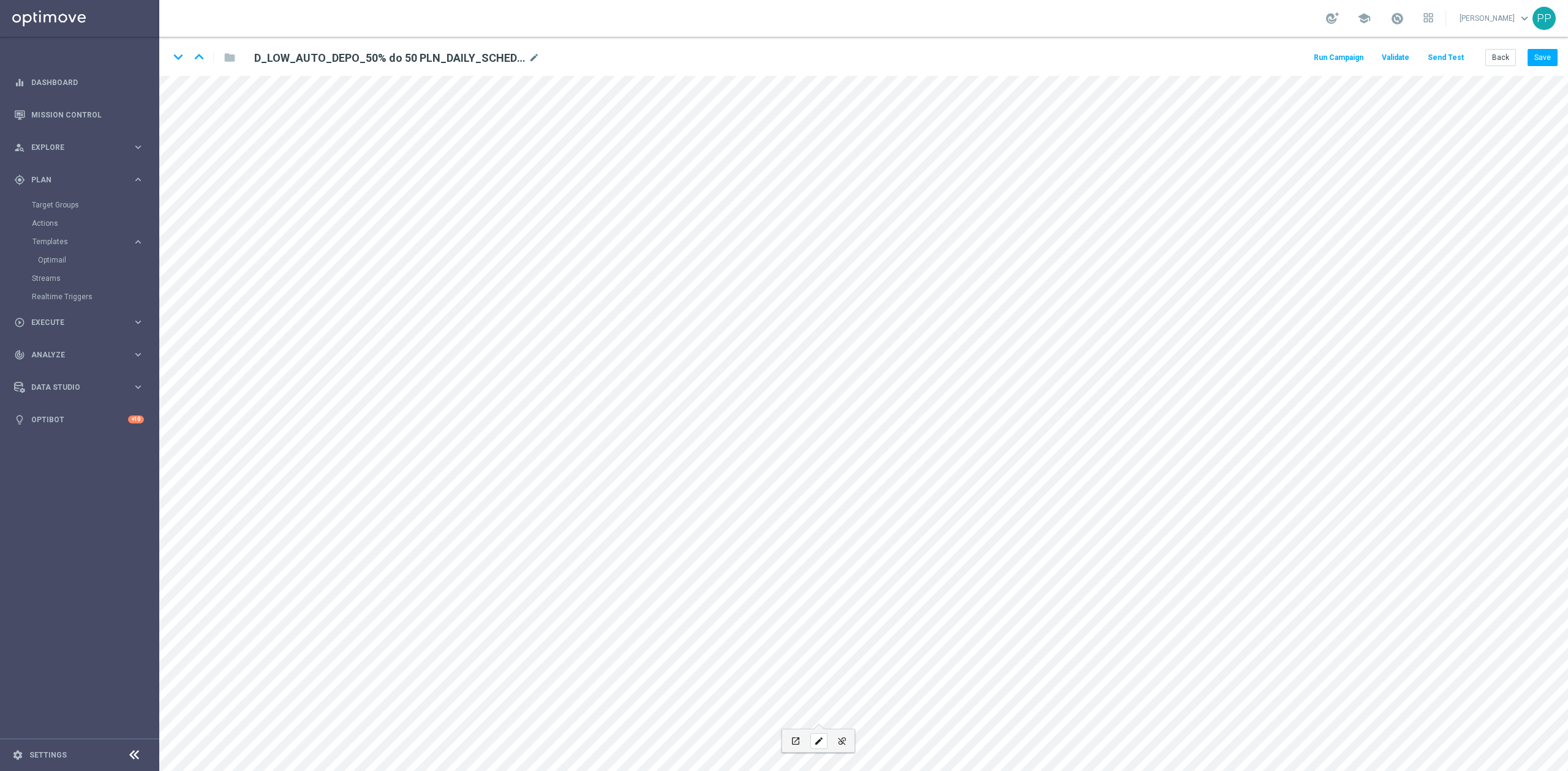
checkbox input "true"
click at [1502, 57] on button "Back" at bounding box center [1501, 57] width 31 height 17
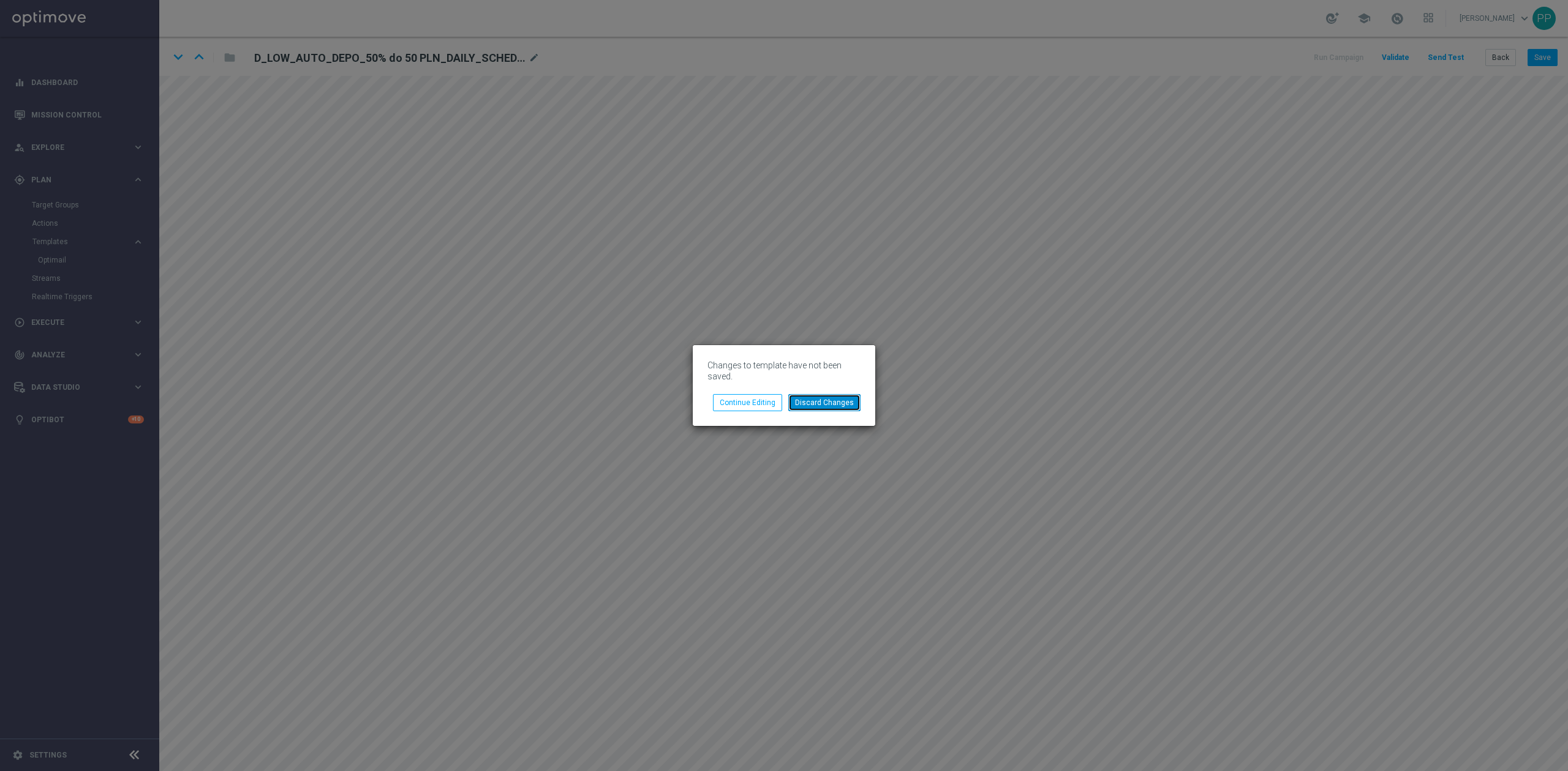
click at [807, 402] on button "Discard Changes" at bounding box center [824, 403] width 72 height 17
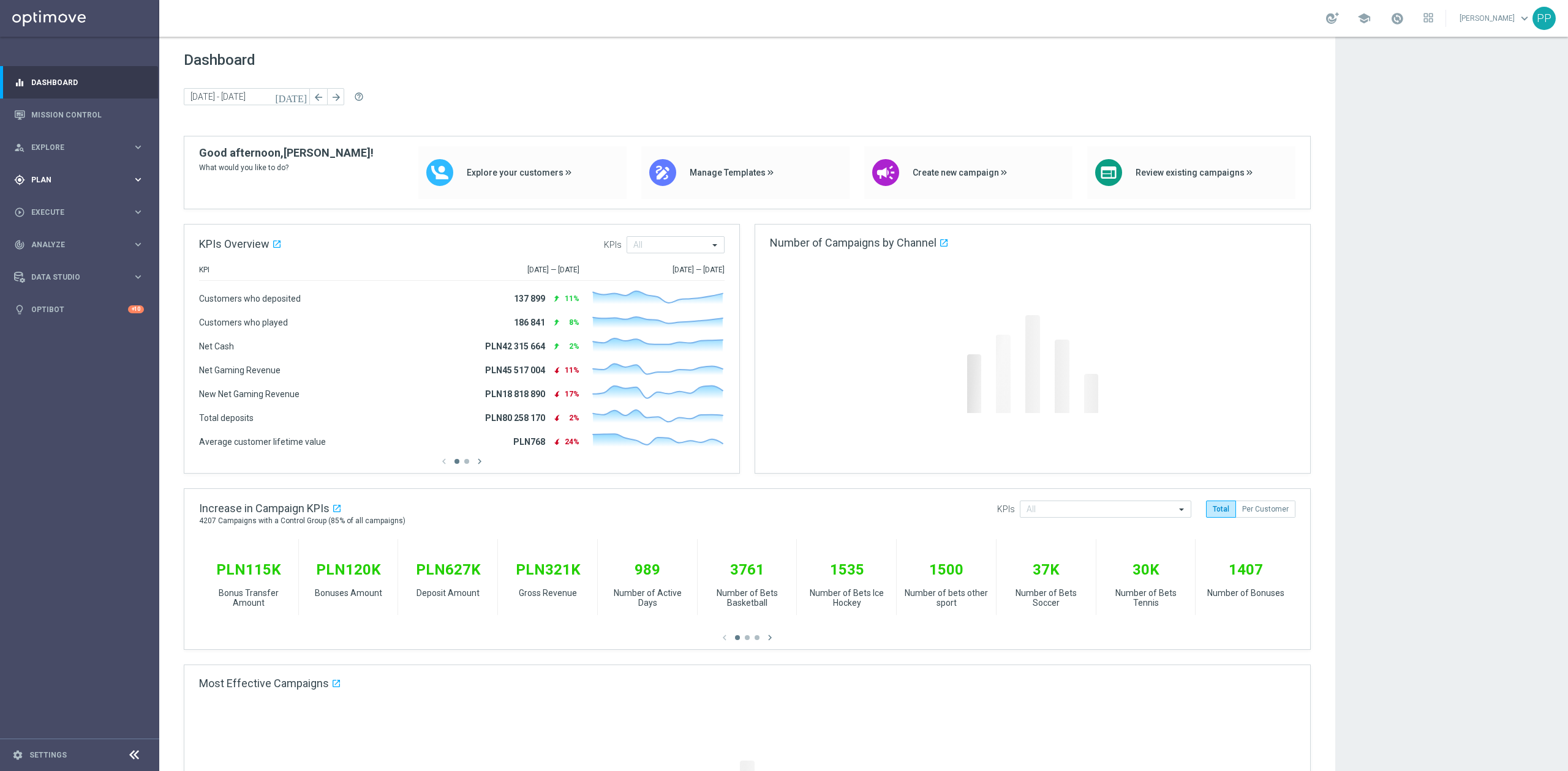
click at [65, 179] on span "Plan" at bounding box center [81, 180] width 101 height 7
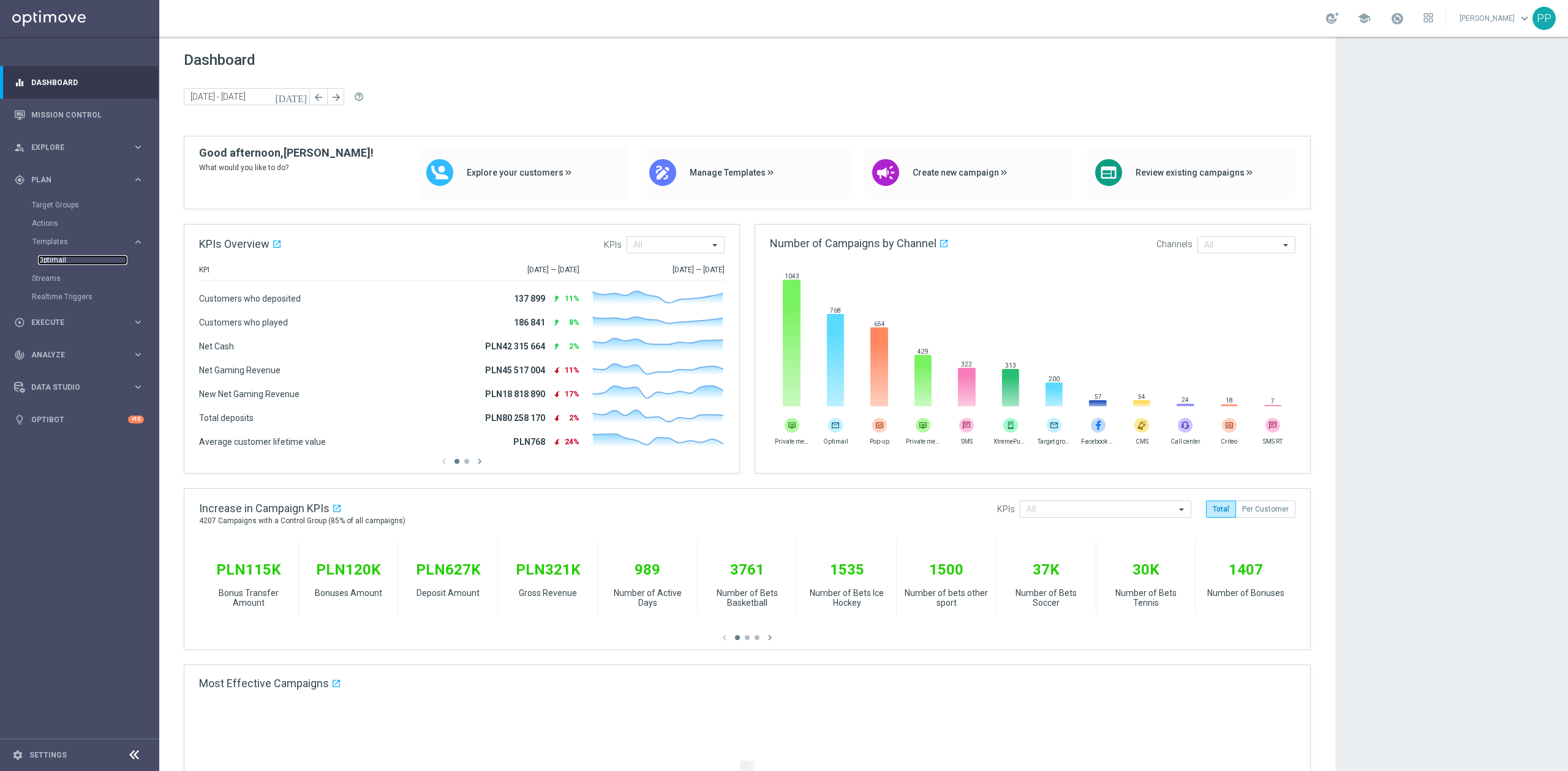
click at [57, 260] on link "Optimail" at bounding box center [83, 260] width 89 height 10
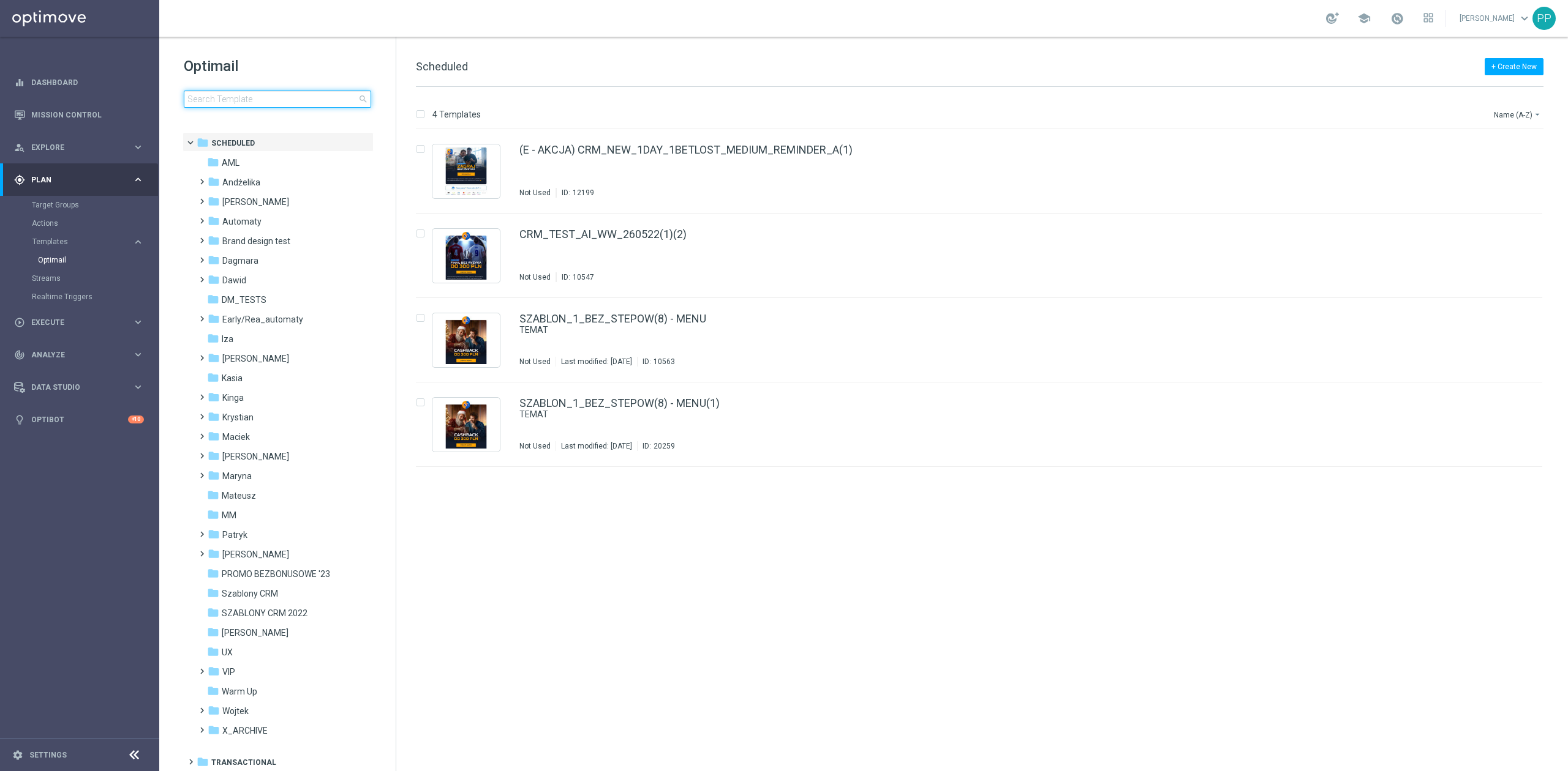
click at [254, 96] on input at bounding box center [278, 98] width 188 height 17
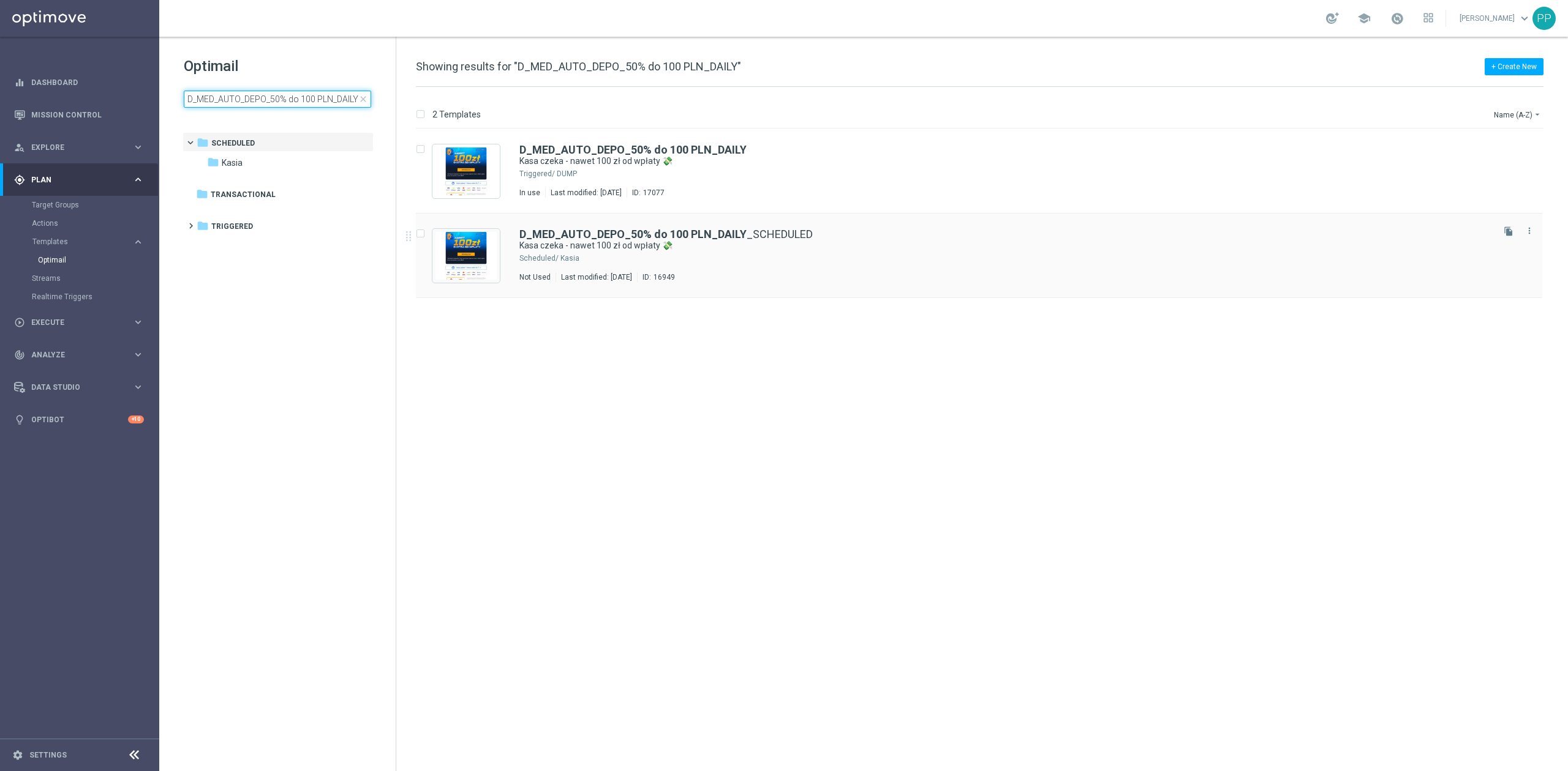
type input "D_MED_AUTO_DEPO_50% do 100 PLN_DAILY"
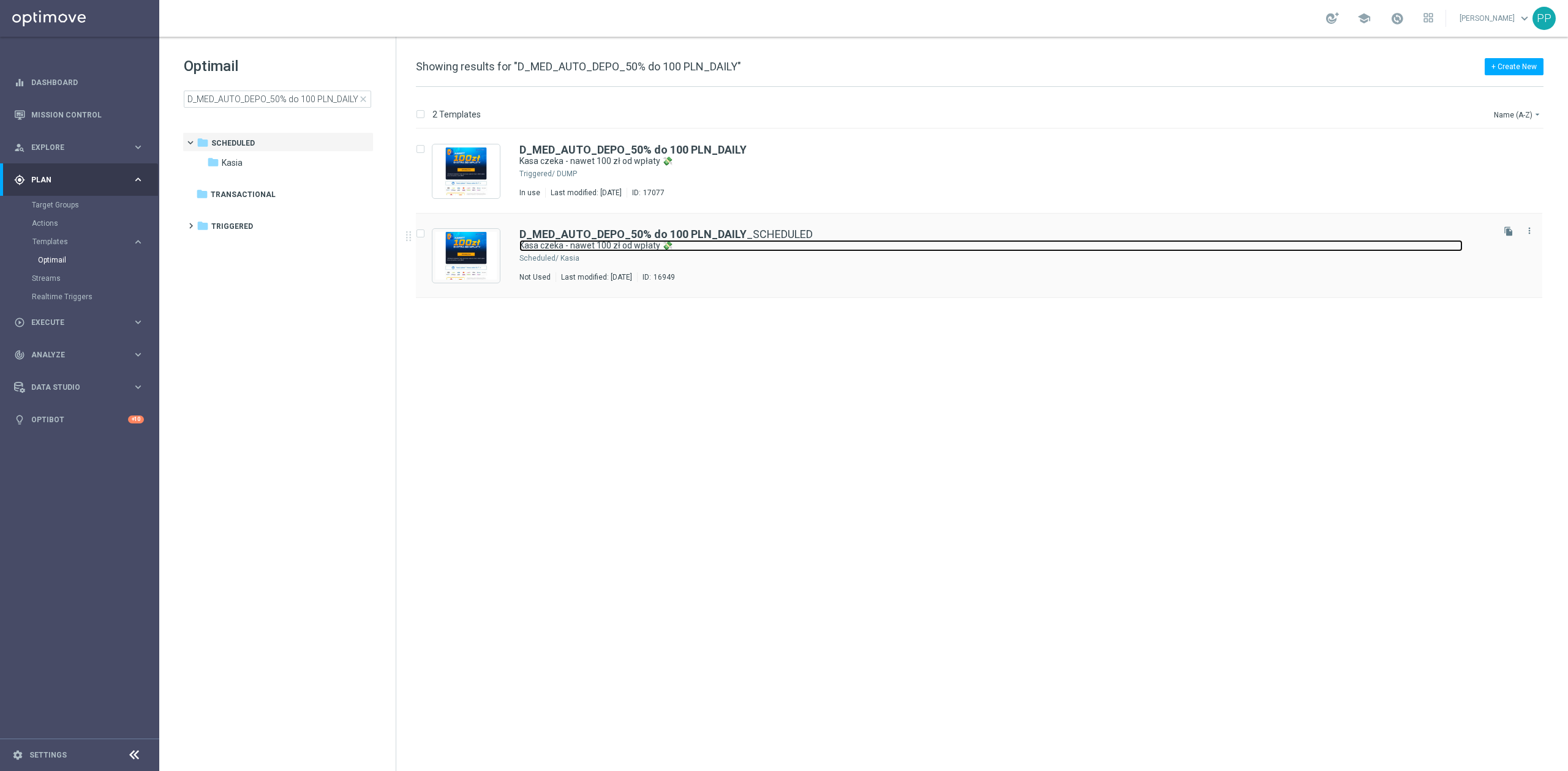
click at [602, 245] on link "Kasa czeka - nawet 100 zł od wpłaty 💸" at bounding box center [991, 245] width 944 height 12
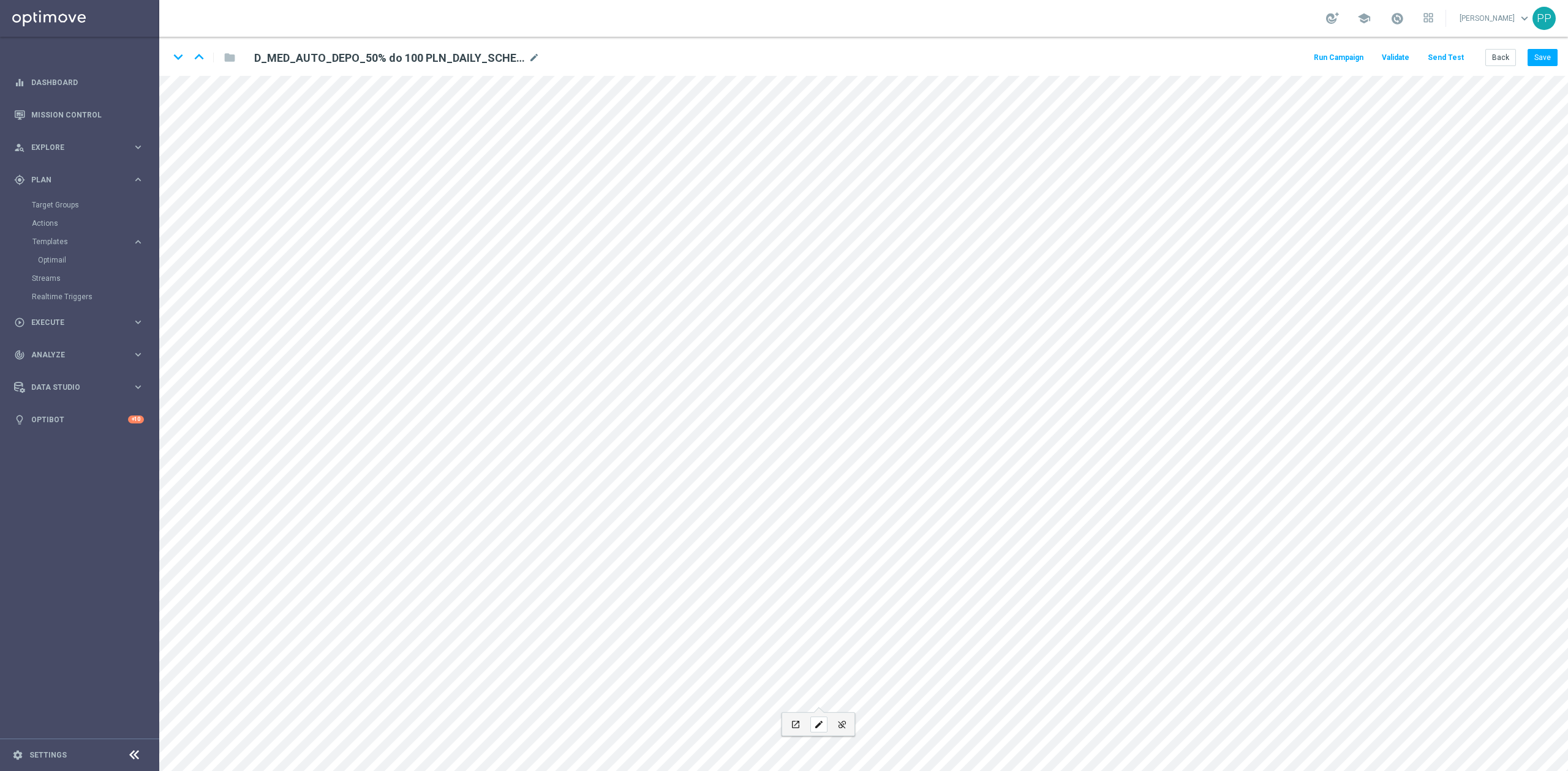
click at [819, 721] on icon "edit" at bounding box center [819, 725] width 9 height 10
click at [809, 617] on input "https://www.sts.pl/userdata/files/regulaminy/polityka-prywatnosci.pdf" at bounding box center [831, 616] width 135 height 17
click at [880, 725] on icon "edit" at bounding box center [875, 725] width 9 height 10
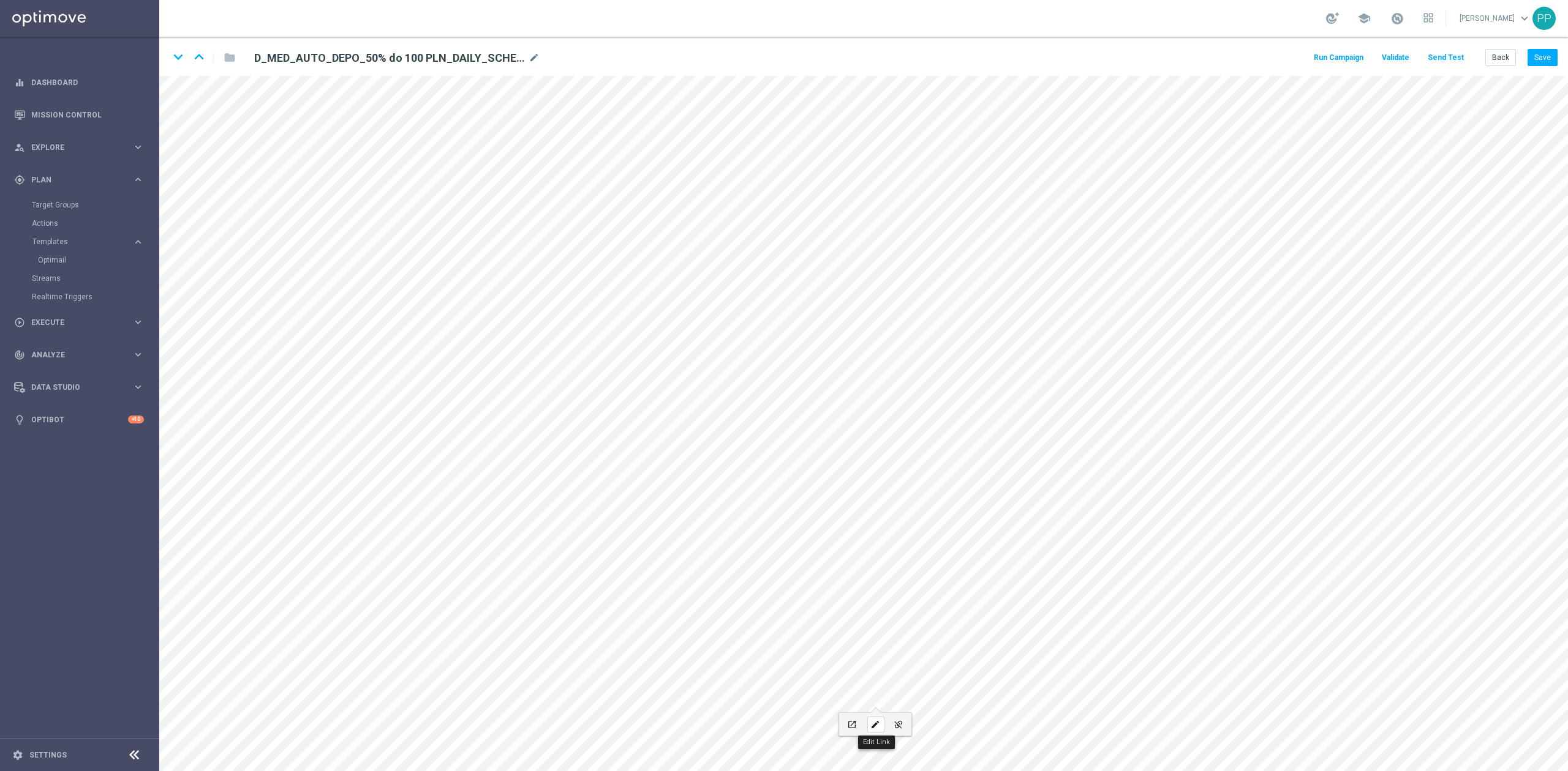
type input "https://static-content.sts.pl/assets/regulations/regulamin-zakladow-online-pl.p…"
type input "Regulamin"
checkbox input "true"
paste input "sts.pl/regulaminy"
click at [929, 674] on button "Update" at bounding box center [937, 674] width 37 height 17
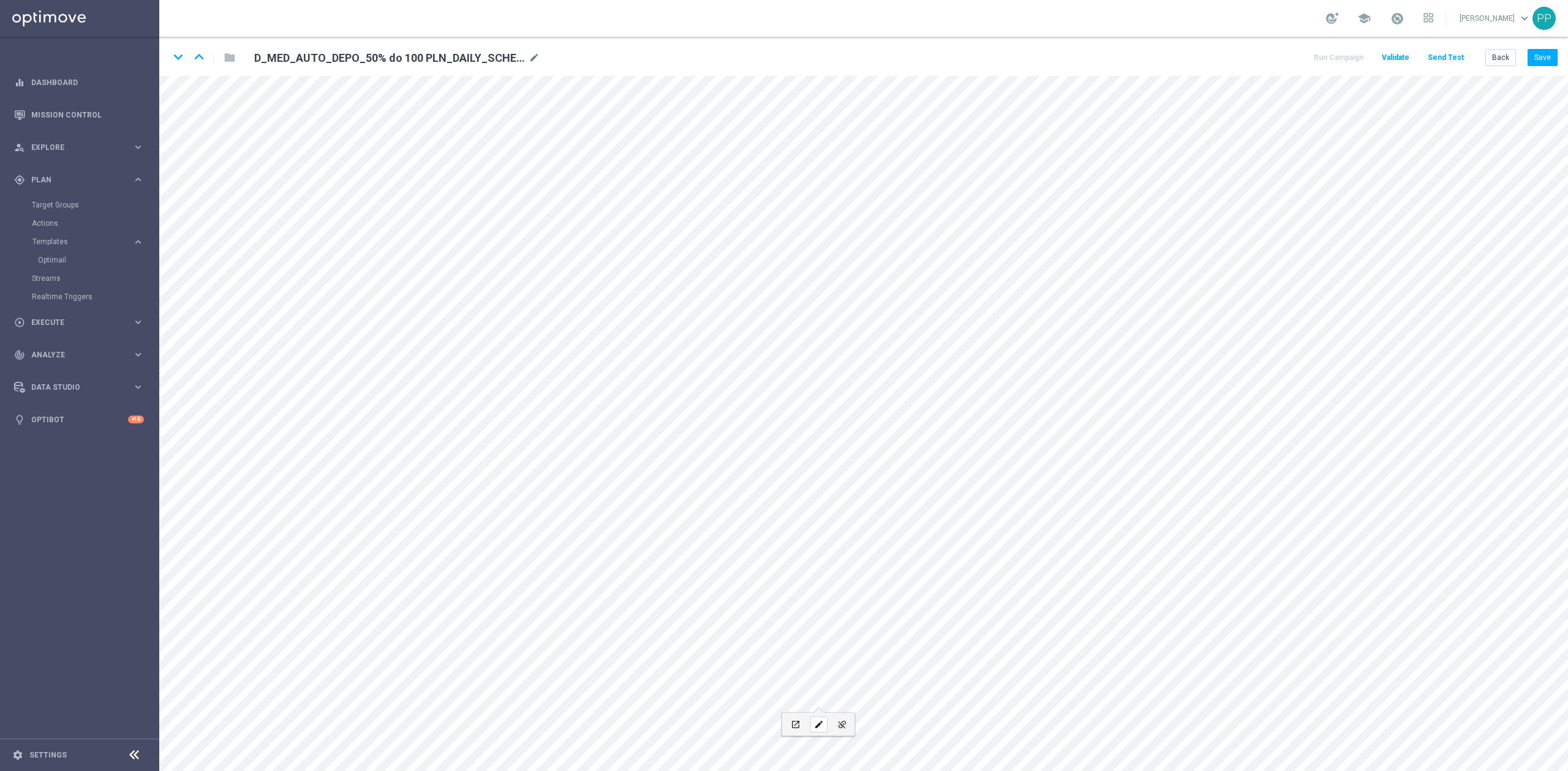
click at [814, 720] on icon "edit" at bounding box center [819, 725] width 9 height 10
type input "https://www.sts.pl/userdata/files/regulaminy/polityka-prywatnosci.pdf"
type input "Polityka prywatności"
checkbox input "true"
paste input "polityka-prywatnosci"
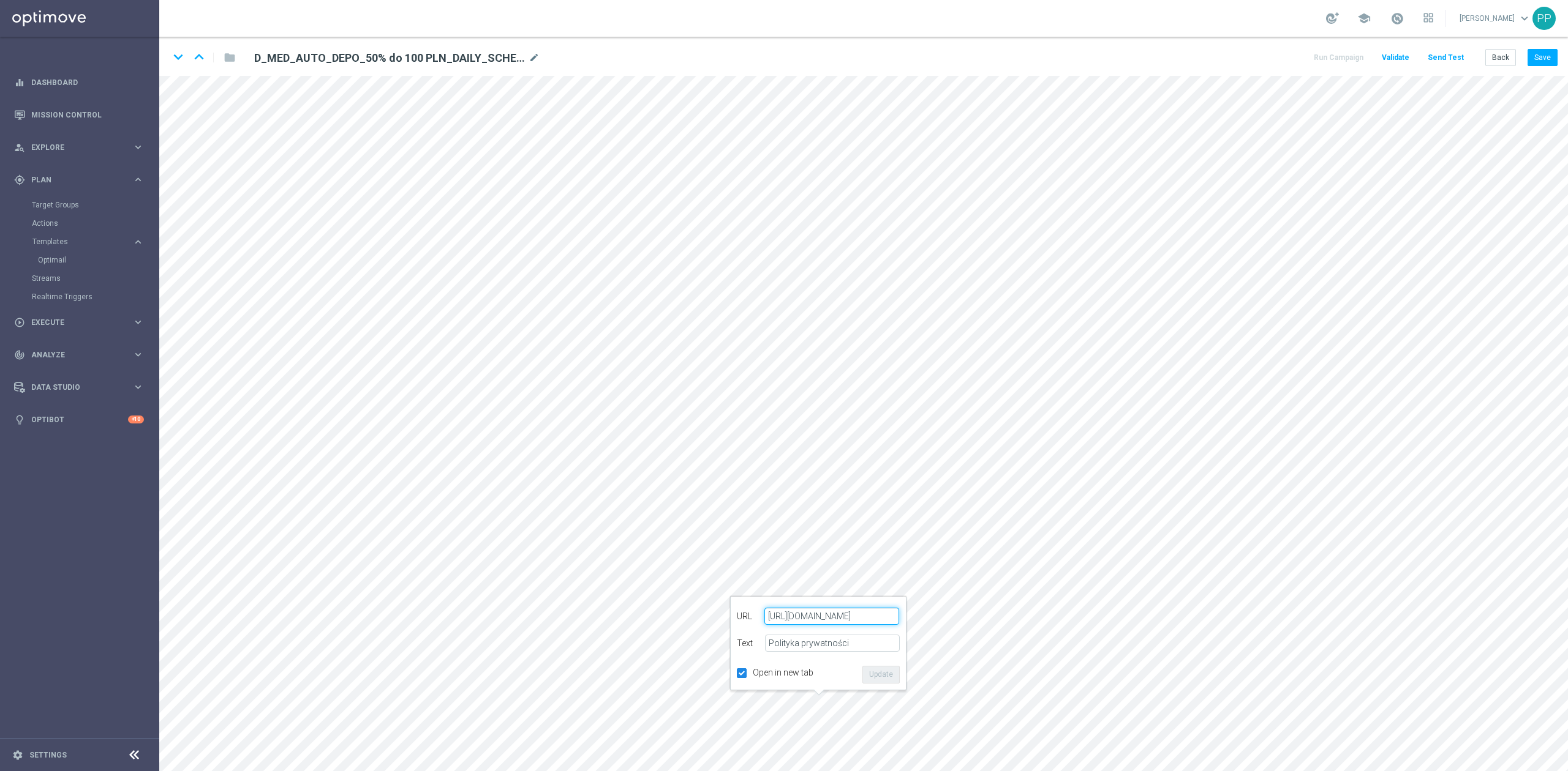
type input "https://www.sts.pl/polityka-prywatnosci"
click at [892, 669] on button "Update" at bounding box center [881, 674] width 37 height 17
click at [816, 727] on icon "edit" at bounding box center [819, 725] width 9 height 10
type input "Polityka prywatności"
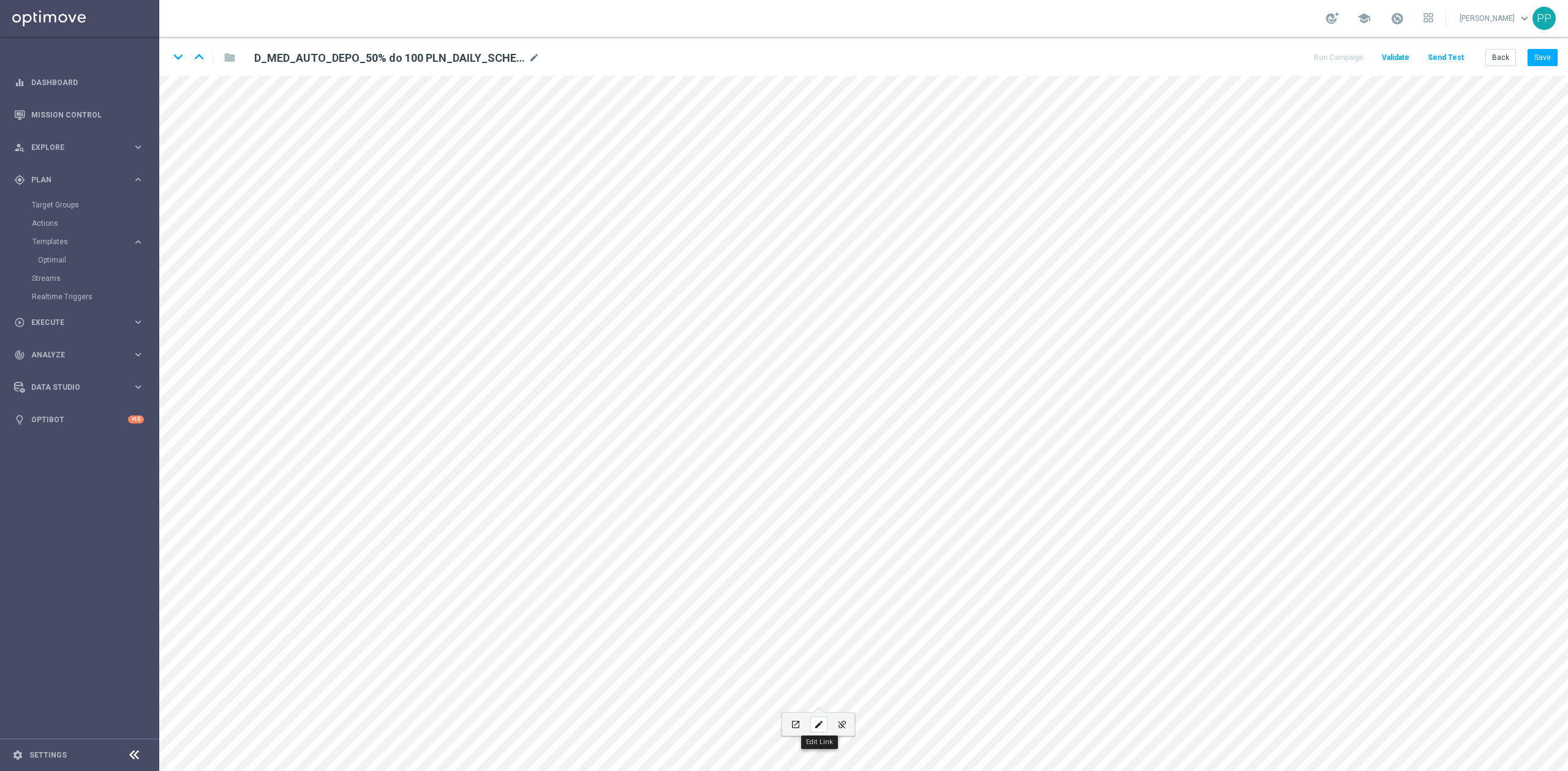
checkbox input "true"
click at [1544, 60] on button "Save" at bounding box center [1542, 57] width 30 height 17
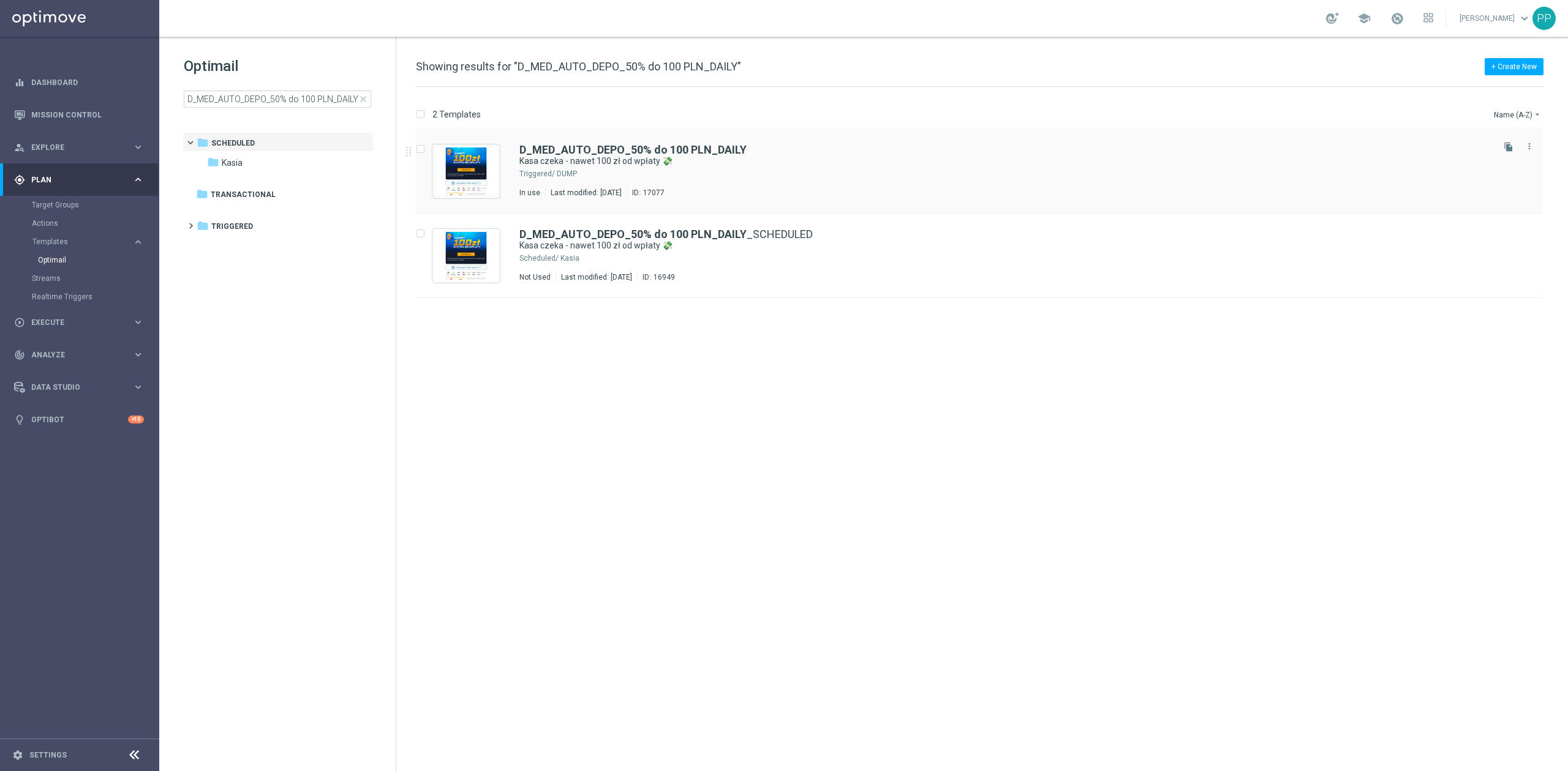
click at [823, 180] on div "D_MED_AUTO_DEPO_50% do 100 PLN_DAILY Kasa czeka - nawet 100 zł od wpłaty 💸 Trig…" at bounding box center [1005, 171] width 971 height 53
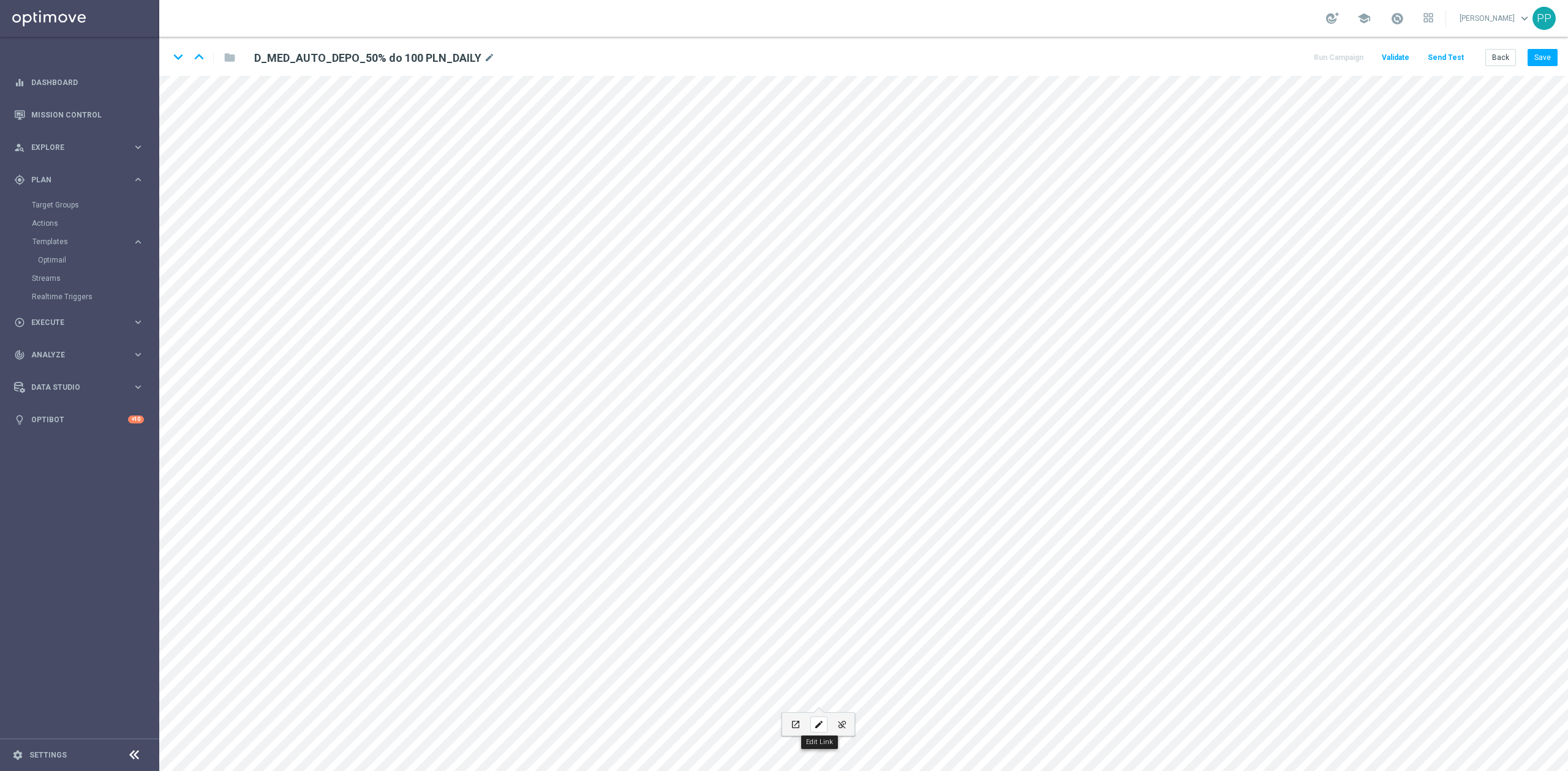
click at [821, 726] on icon "edit" at bounding box center [819, 725] width 9 height 10
click at [830, 608] on input "D_MED_AUTO_DEPO_50% do 100 PLN_DAILY" at bounding box center [831, 616] width 135 height 17
paste input "https://www.sts.pl/polityka-prywatnosci"
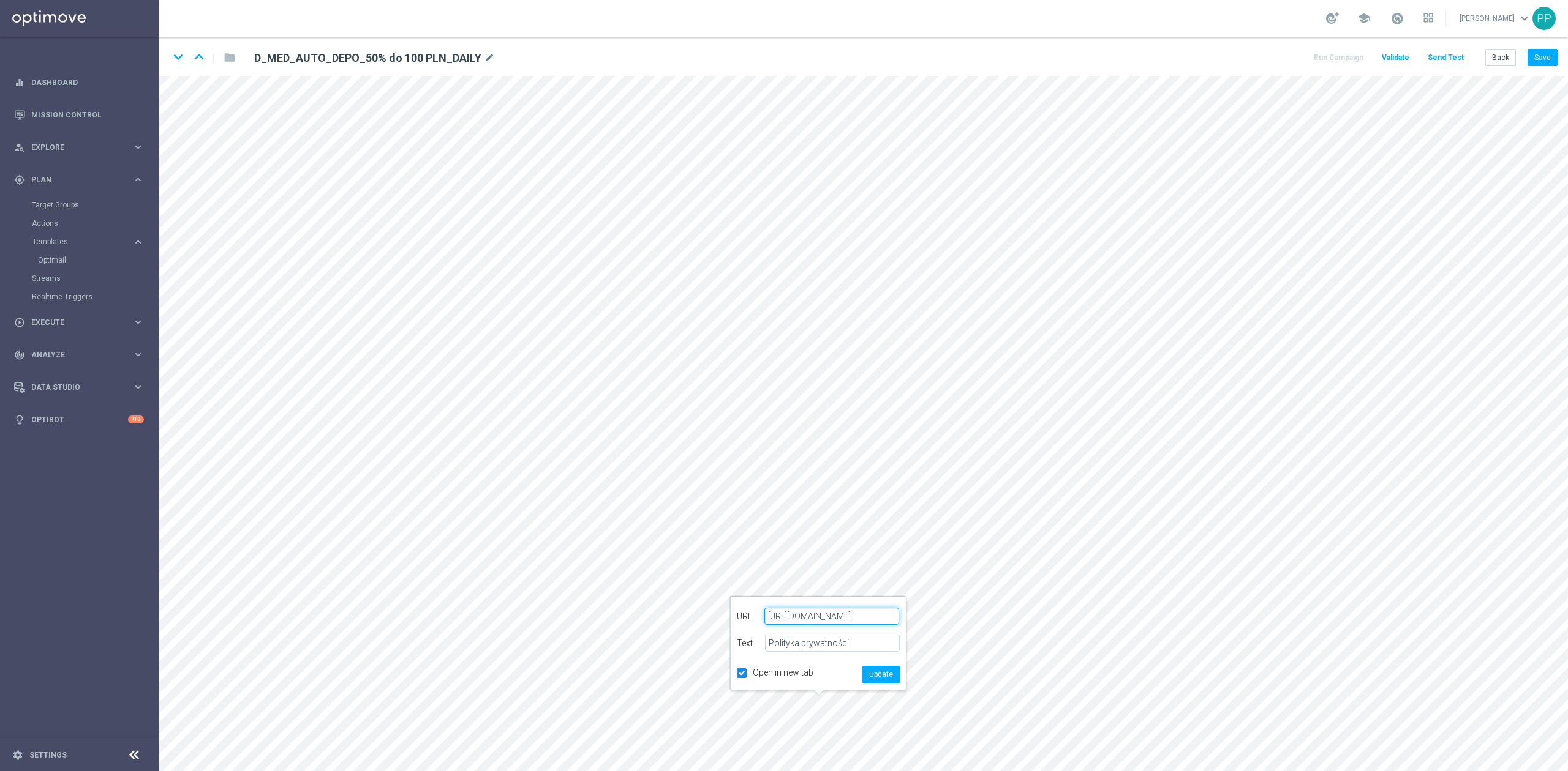
scroll to position [0, 21]
click at [887, 674] on button "Update" at bounding box center [881, 674] width 37 height 17
click at [871, 723] on icon "edit" at bounding box center [875, 725] width 9 height 10
type input "https://static-content.sts.pl/assets/regulations/regulamin-zakladow-online-pl.p…"
type input "Regulamin"
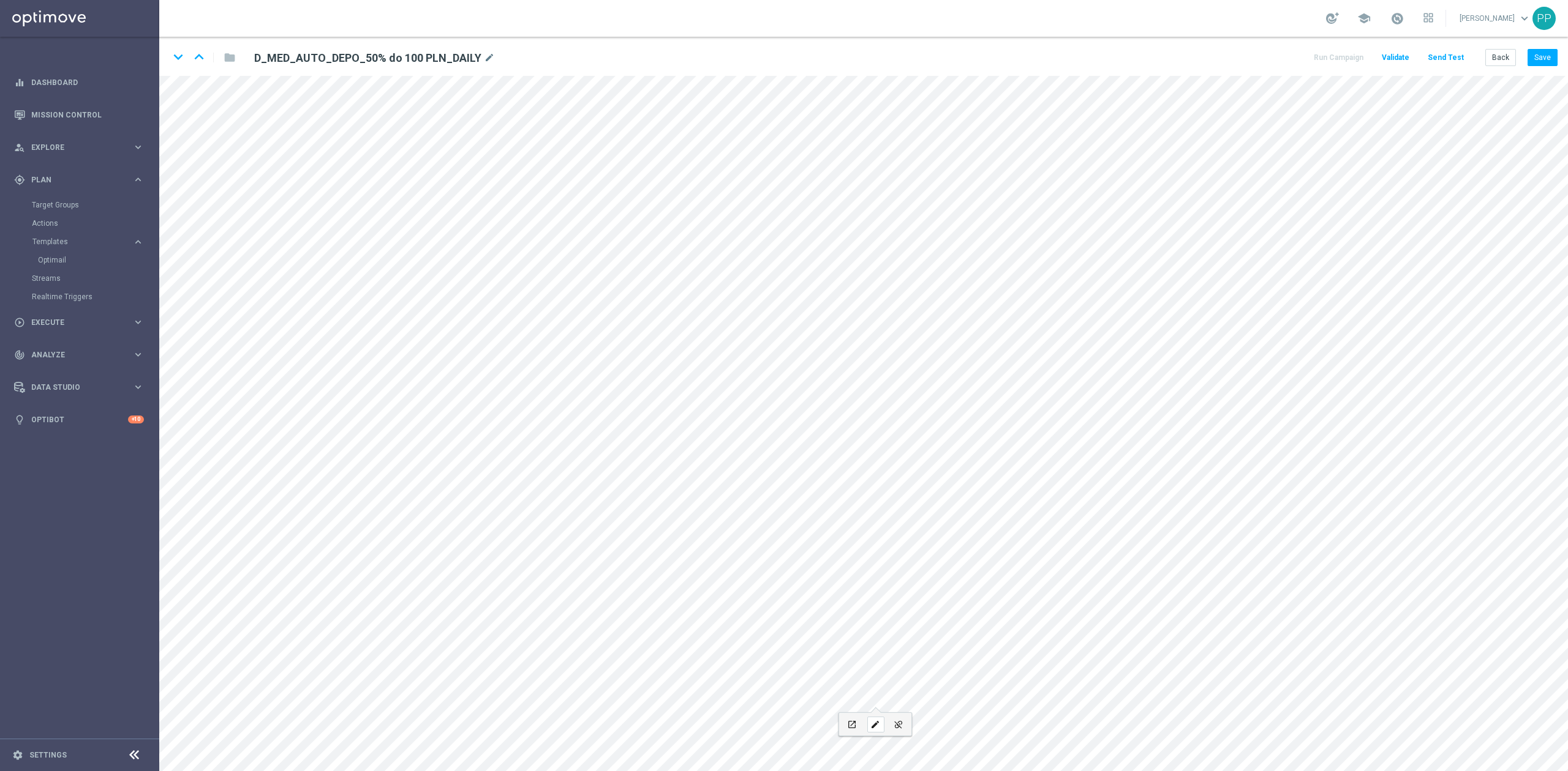
checkbox input "true"
paste input "sts.pl/regulaminy"
type input "sts.pl/regulaminy"
click at [934, 674] on button "Update" at bounding box center [937, 674] width 37 height 17
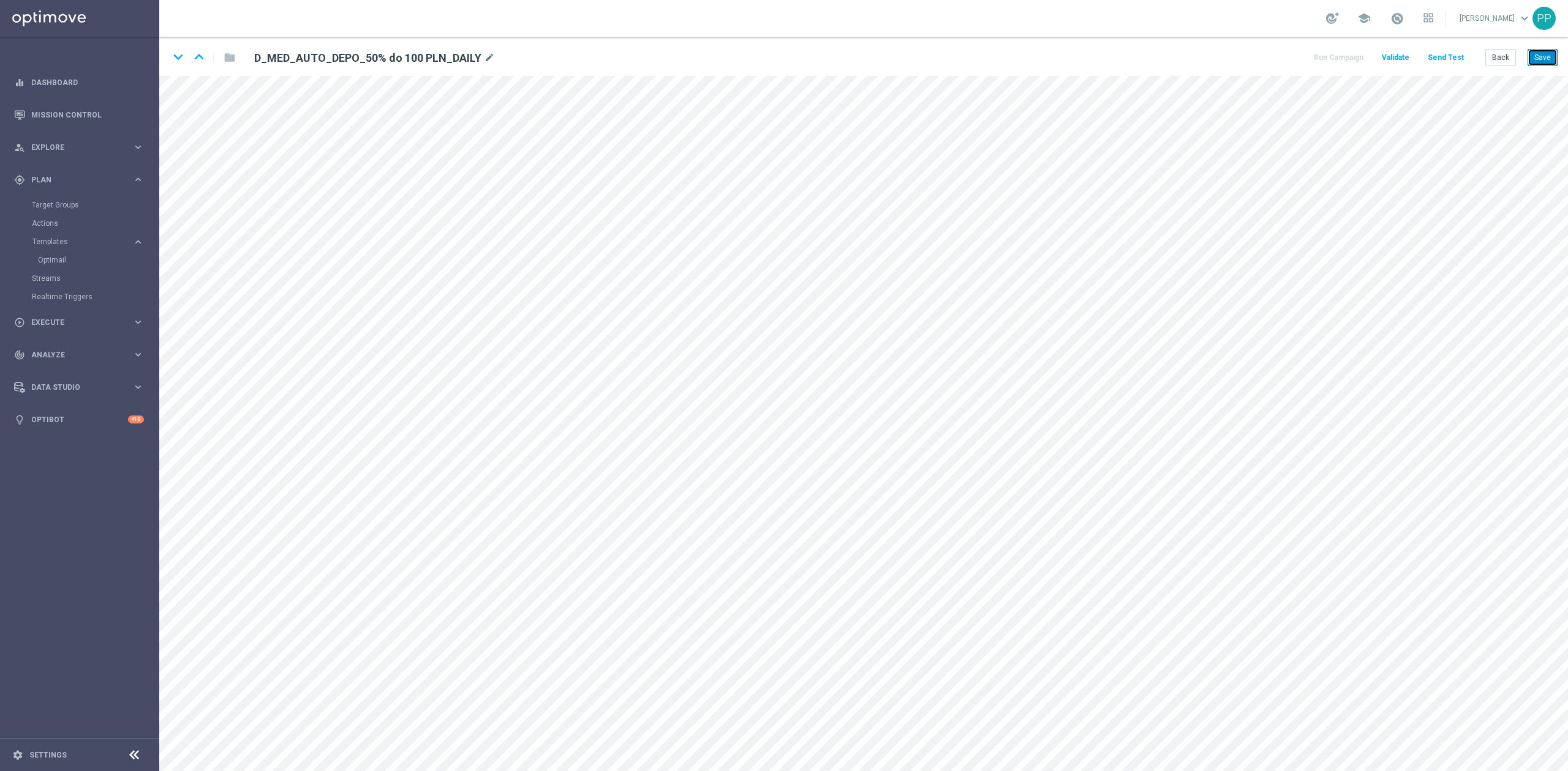
click at [1534, 61] on button "Save" at bounding box center [1542, 57] width 30 height 17
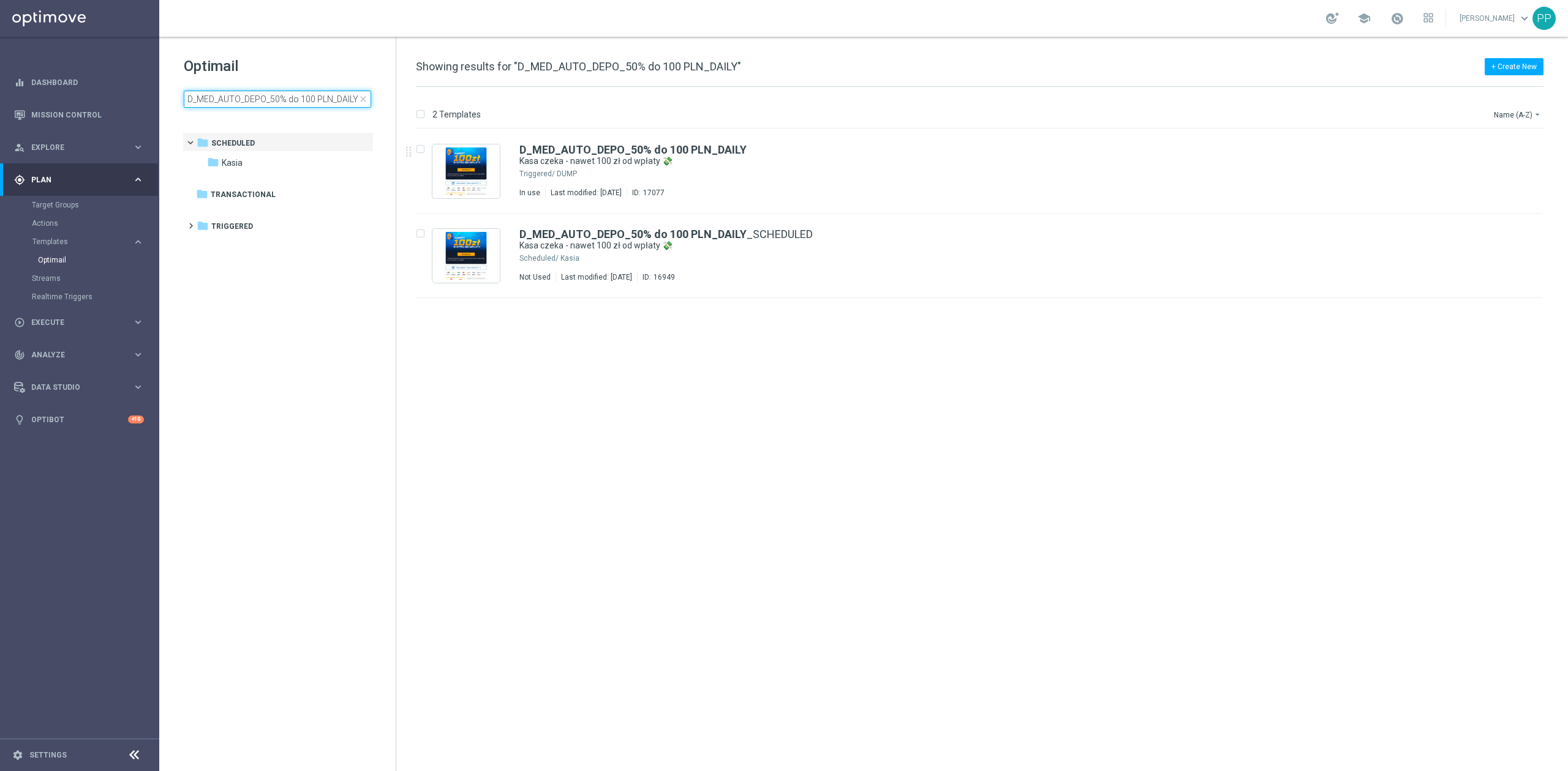
click at [277, 92] on input "D_MED_AUTO_DEPO_50% do 100 PLN_DAILY" at bounding box center [278, 98] width 188 height 17
type input "D_HIGH_AUTO_DEPO_50% do 200 PLN_DAILY"
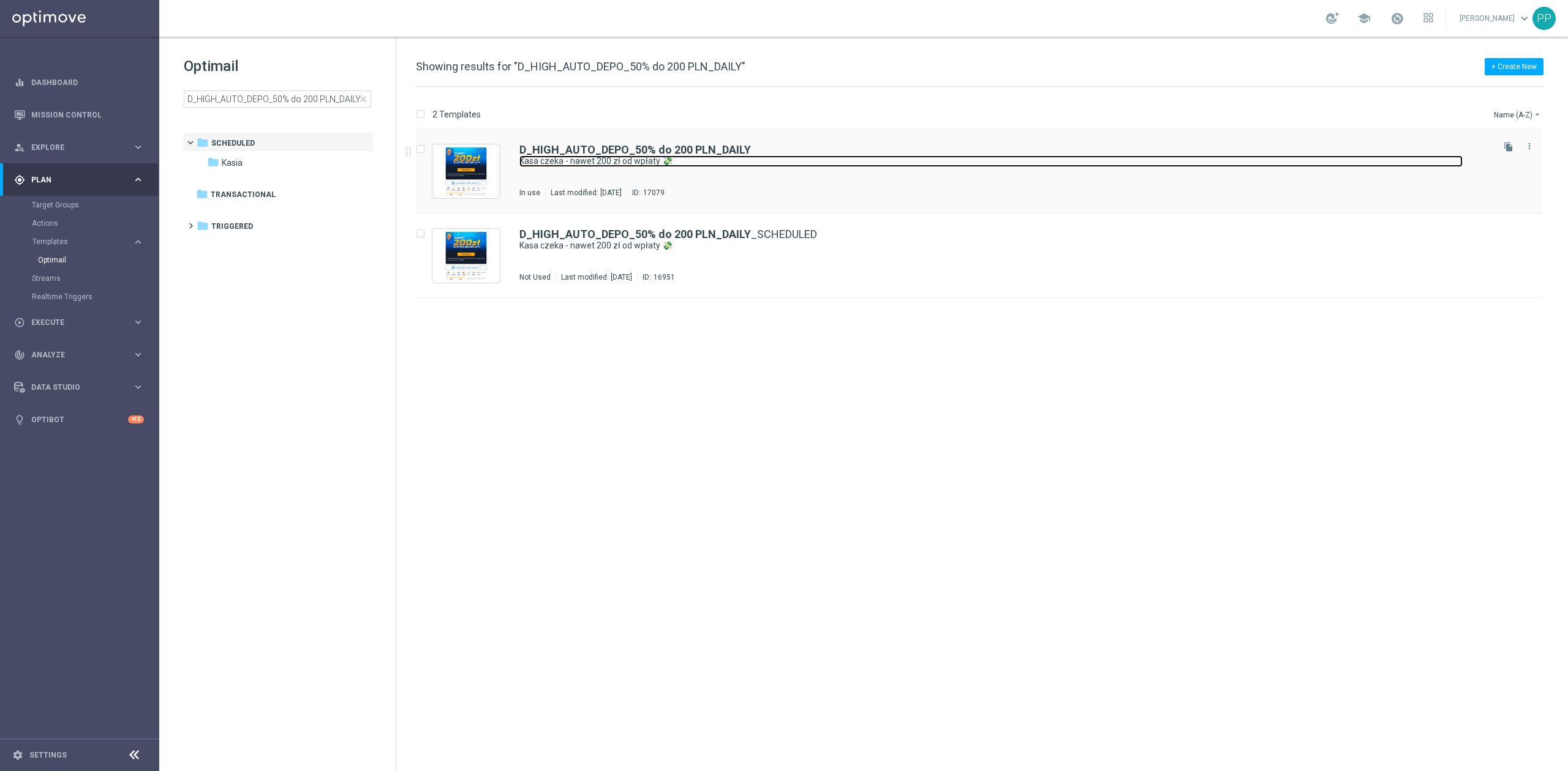
click at [775, 165] on link "Kasa czeka - nawet 200 zł od wpłaty 💸" at bounding box center [991, 161] width 944 height 12
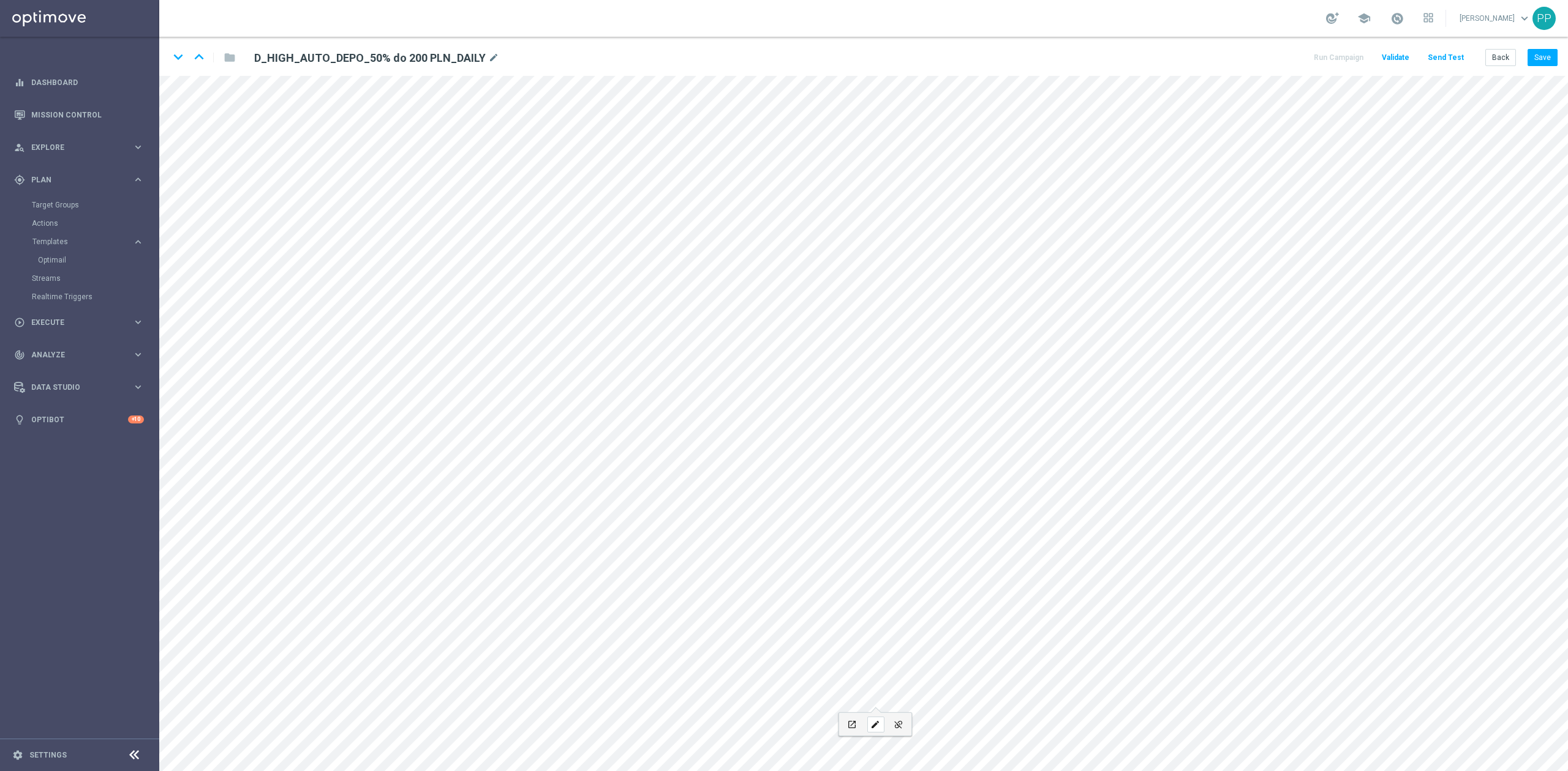
click at [874, 732] on div "edit" at bounding box center [875, 725] width 17 height 15
click at [935, 673] on button "Update" at bounding box center [937, 674] width 37 height 17
click at [823, 724] on icon "edit" at bounding box center [819, 725] width 9 height 10
type input "https://www.sts.pl/userdata/files/regulaminy/polityka-prywatnosci.pdf"
type input "Polityka prywatności"
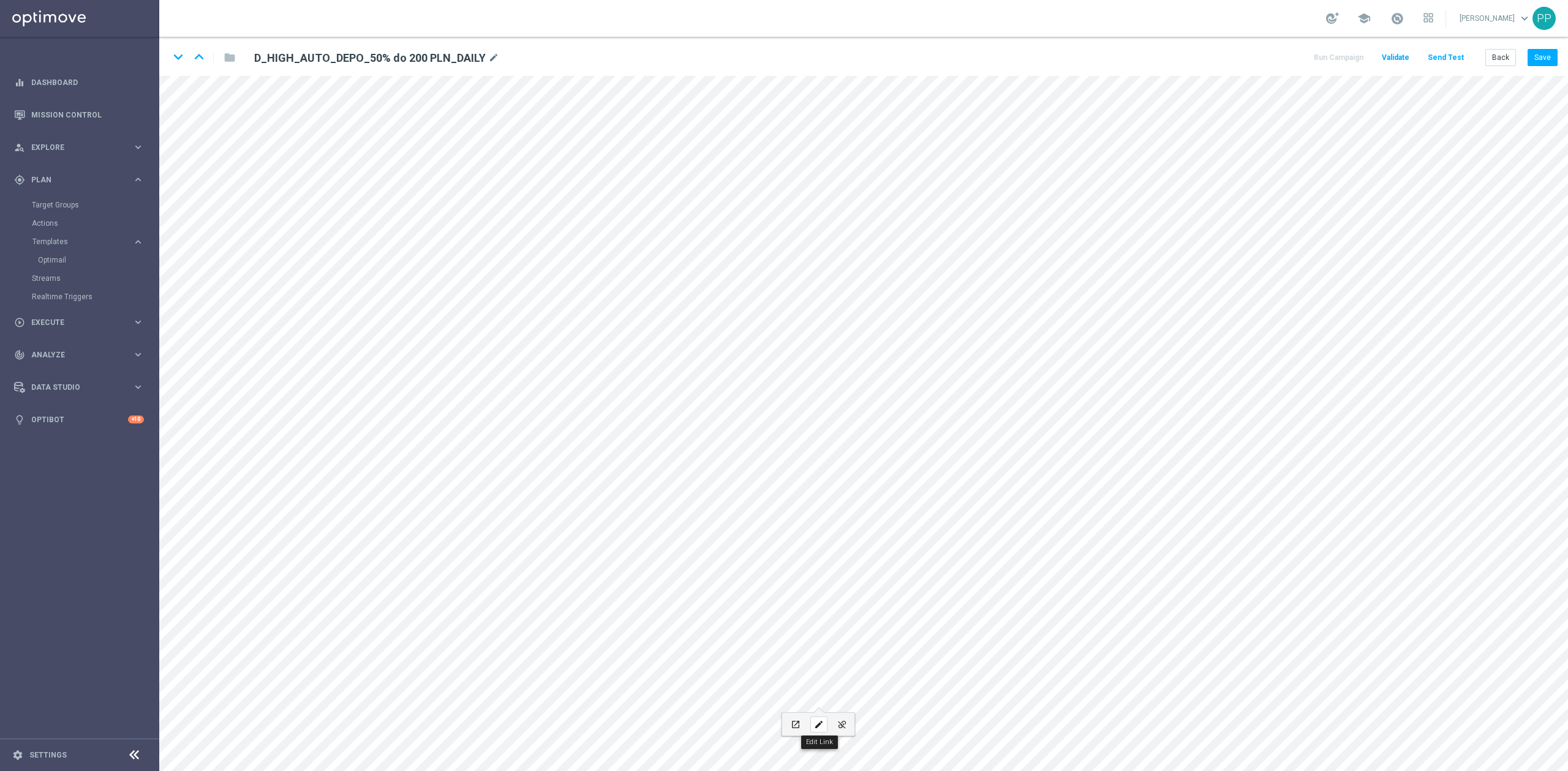
checkbox input "true"
paste input "polityka-prywatnosci"
type input "https://www.sts.pl/polityka-prywatnosci"
click at [880, 671] on button "Update" at bounding box center [881, 674] width 37 height 17
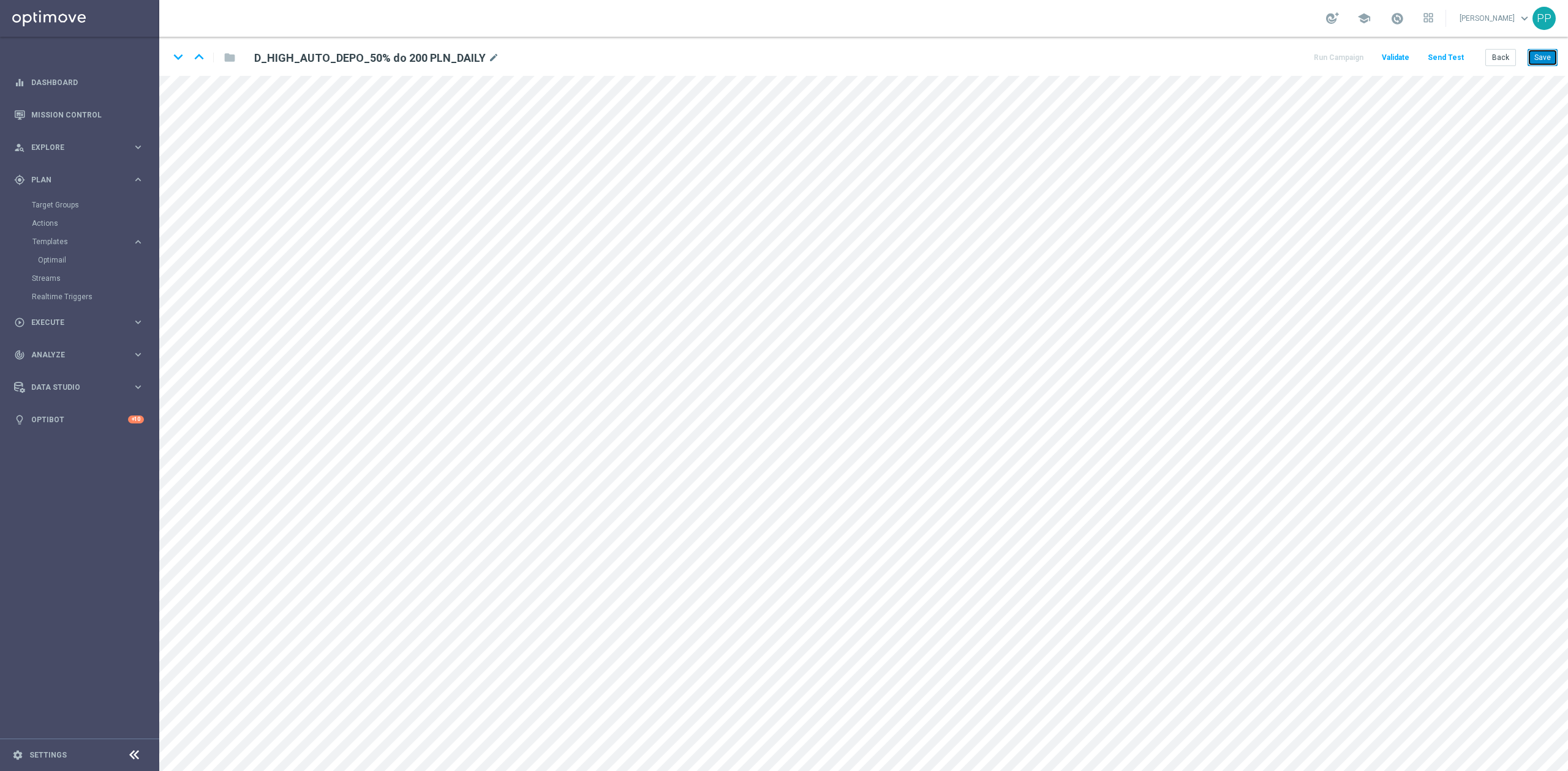
click at [1546, 58] on button "Save" at bounding box center [1542, 57] width 30 height 17
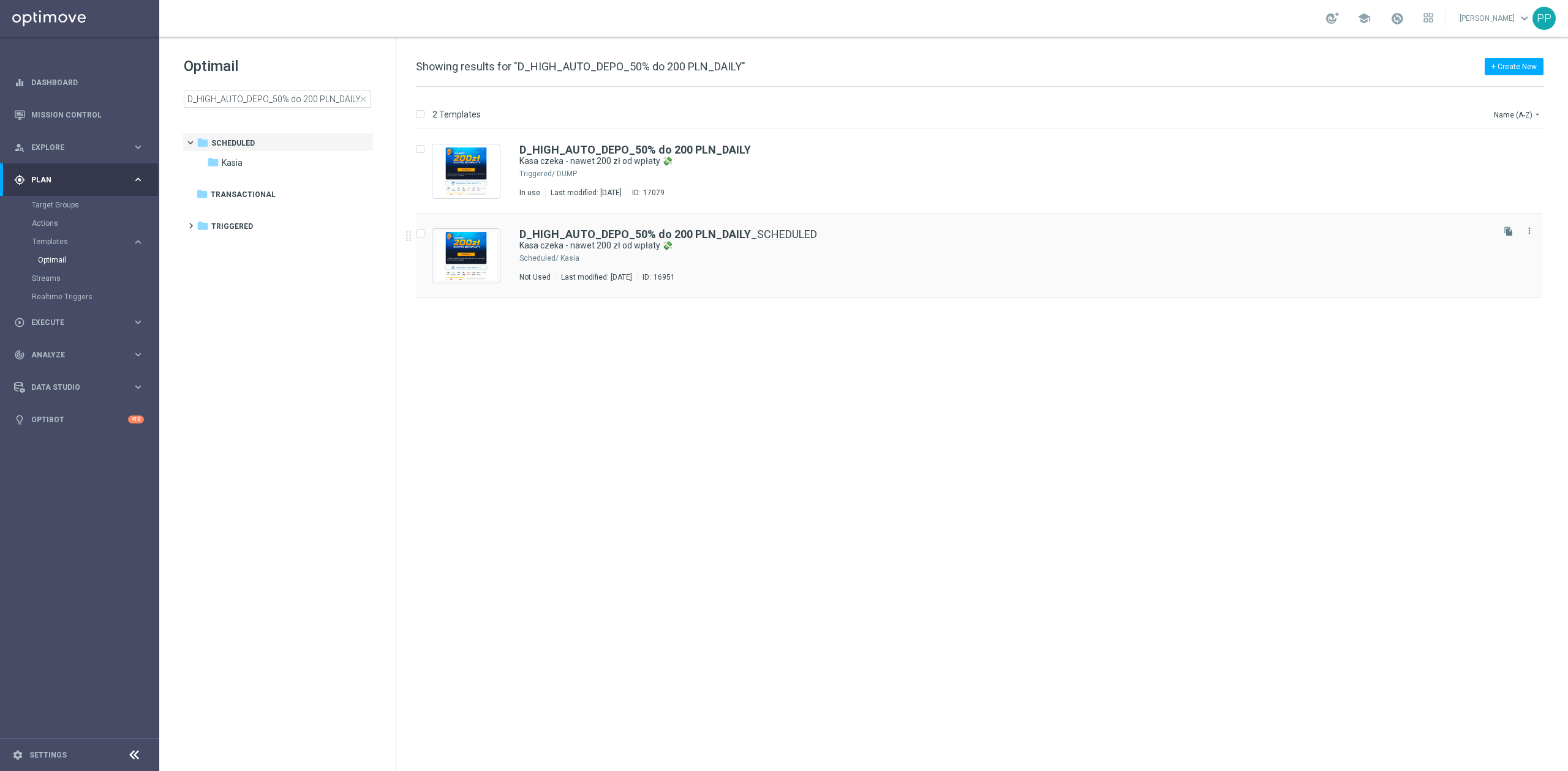
click at [889, 258] on div "Kasia" at bounding box center [1026, 258] width 930 height 10
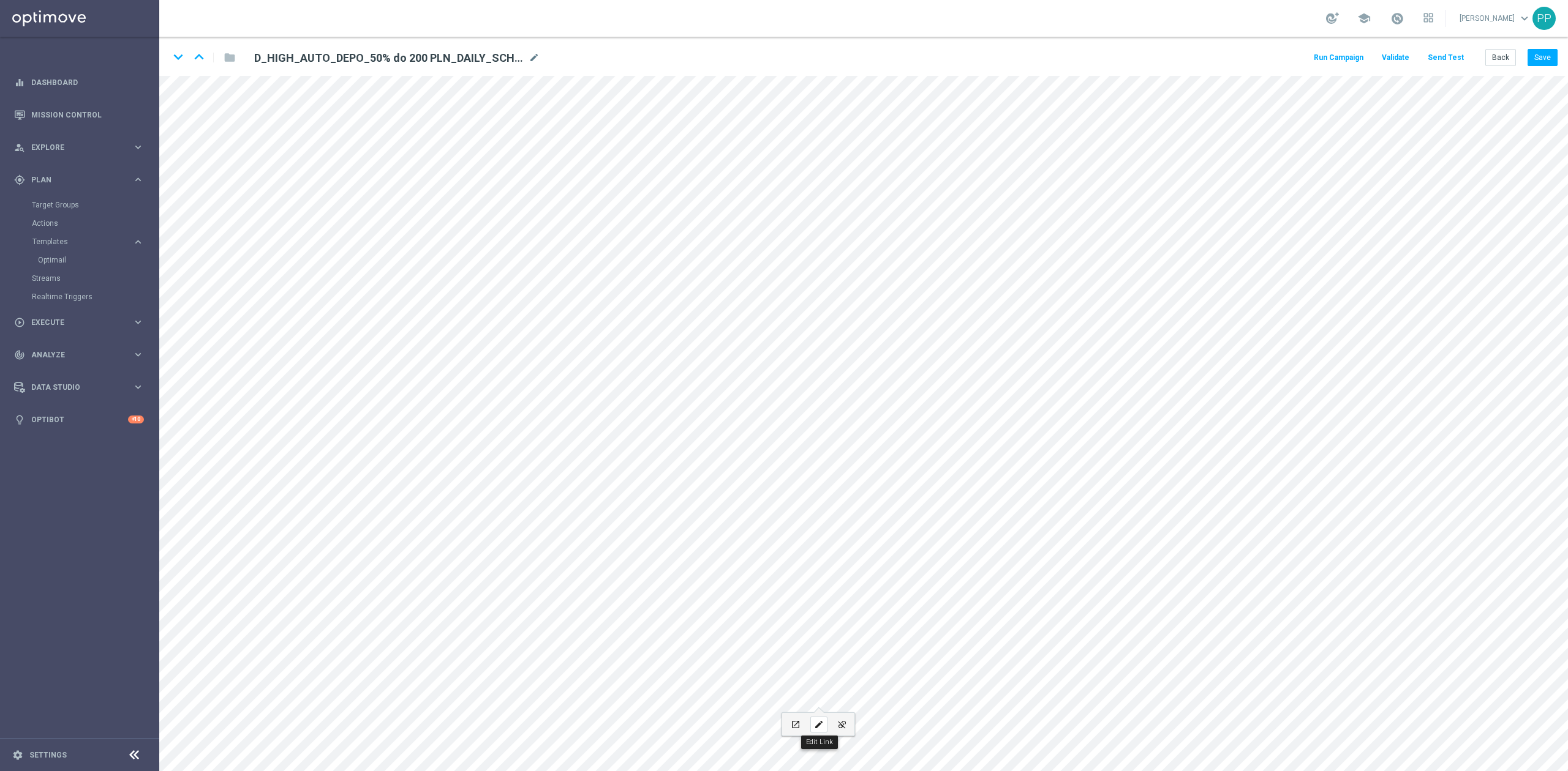
click at [820, 725] on icon "edit" at bounding box center [819, 725] width 9 height 10
click at [884, 663] on div "URL https://www.sts.pl/polityka-prywatnosci Text Polityka prywatności Open in n…" at bounding box center [818, 643] width 163 height 80
click at [887, 674] on button "Update" at bounding box center [881, 674] width 37 height 17
click at [880, 723] on icon "edit" at bounding box center [875, 725] width 9 height 10
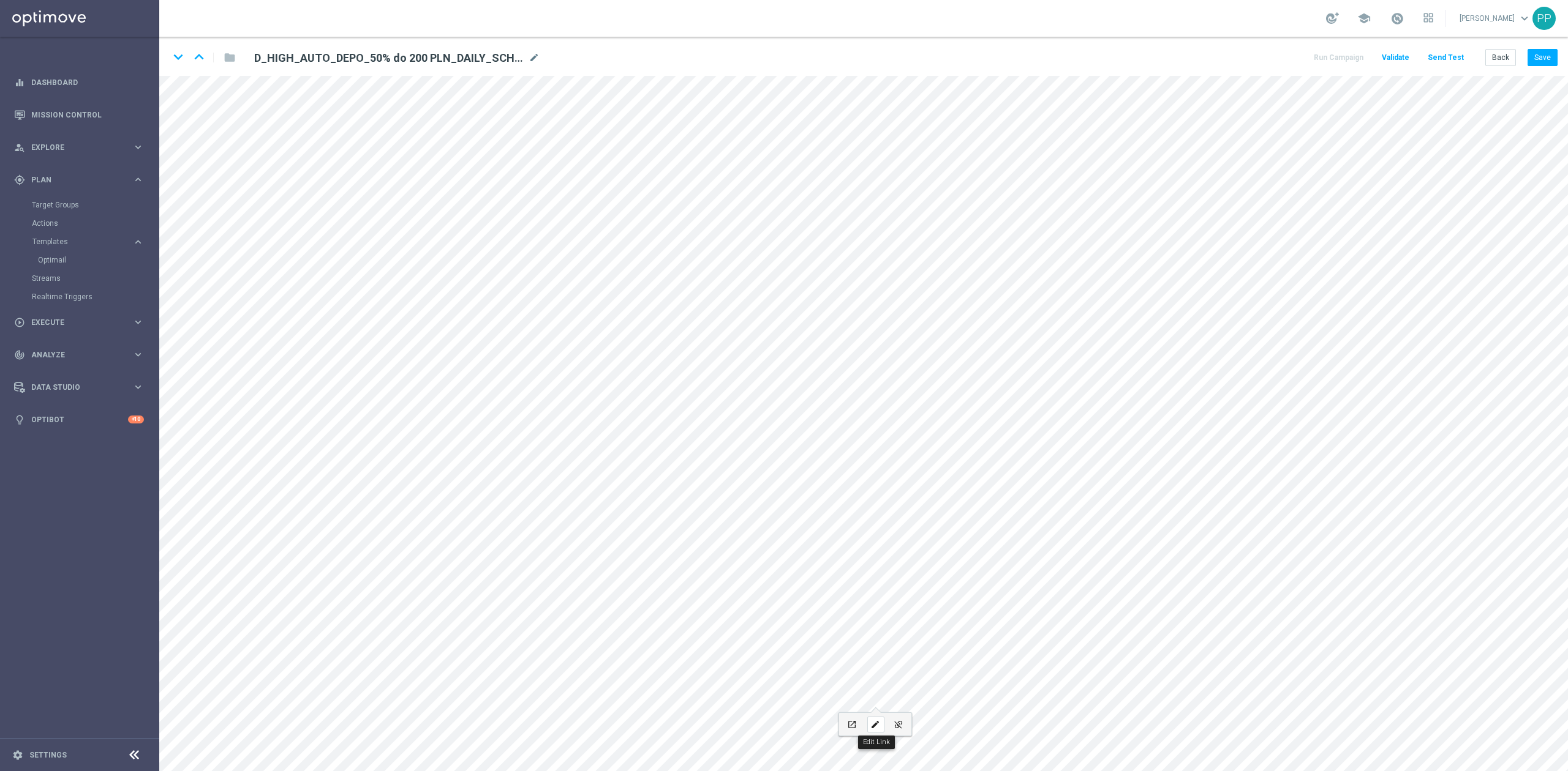
type input "https://static-content.sts.pl/assets/regulations/regulamin-zakladow-online-pl.p…"
type input "Regulamin"
checkbox input "true"
paste input "sts.pl/regulaminy"
type input "sts.pl/regulaminy"
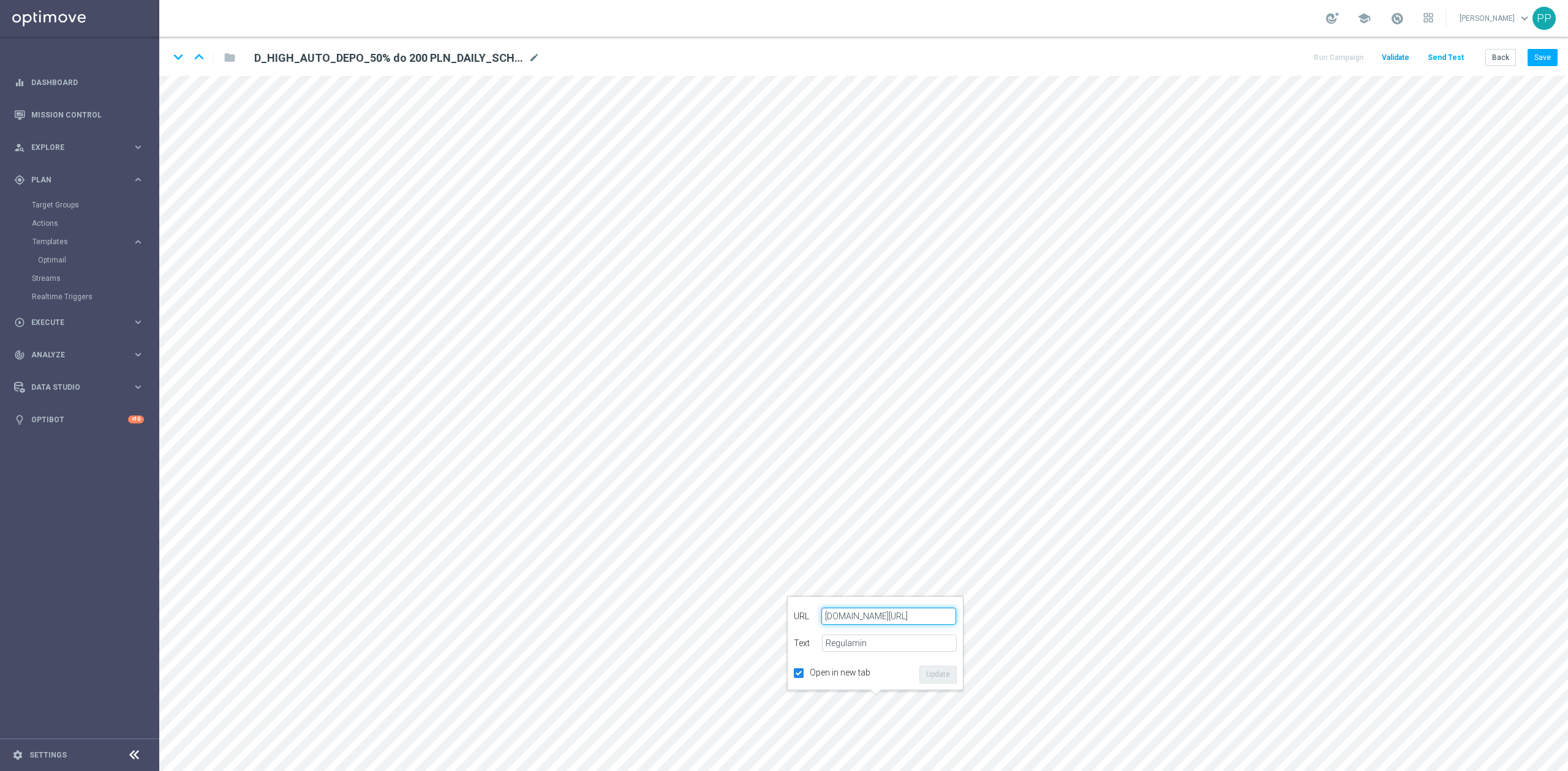
scroll to position [0, 0]
click at [938, 678] on button "Update" at bounding box center [937, 674] width 37 height 17
click at [1534, 55] on button "Save" at bounding box center [1542, 57] width 30 height 17
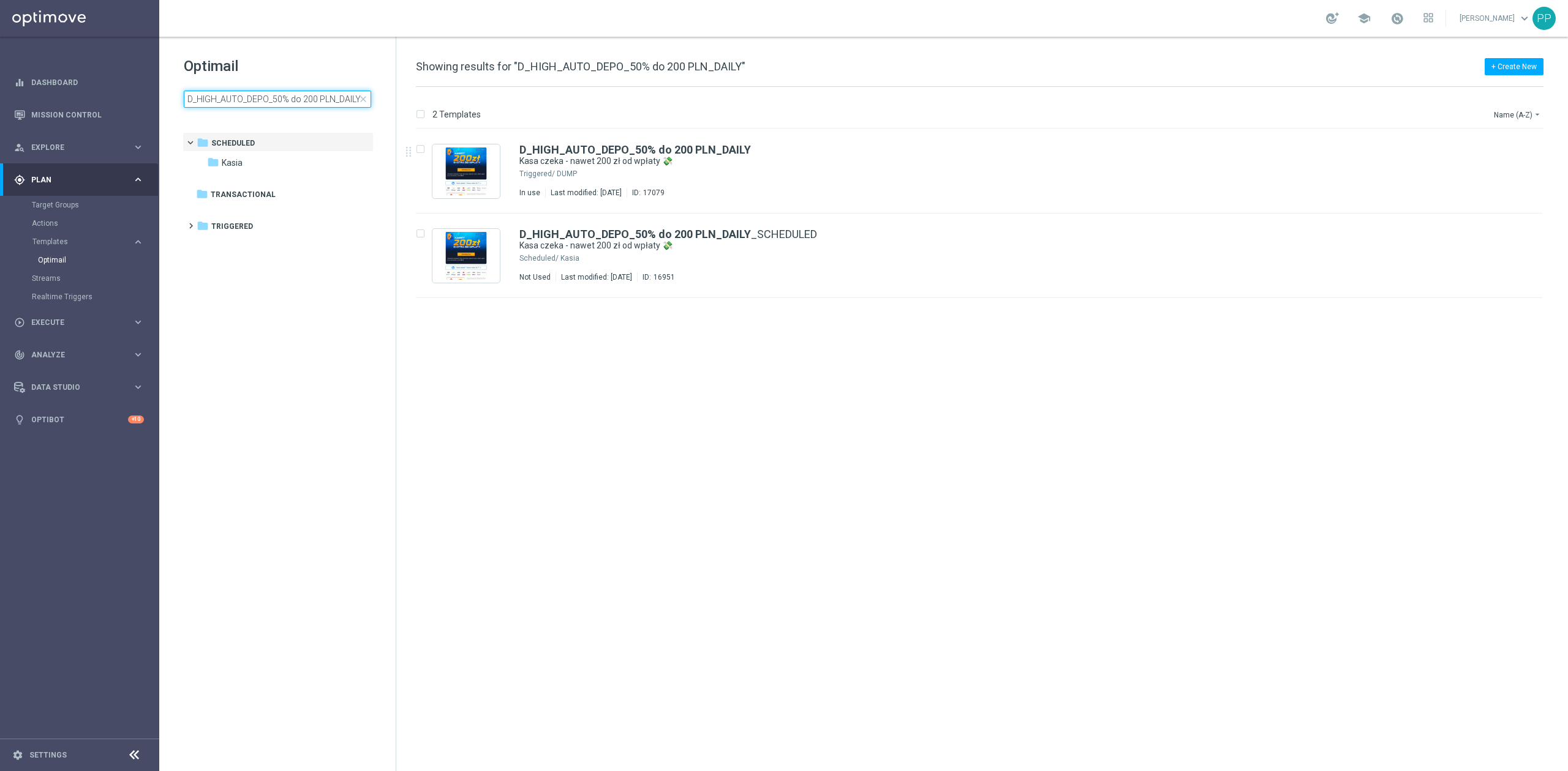
click at [296, 103] on input "D_HIGH_AUTO_DEPO_50% do 200 PLN_DAILY" at bounding box center [278, 98] width 188 height 17
type input "D_MIN_AUTO_BET_50% do 50 PLN_DAILY"
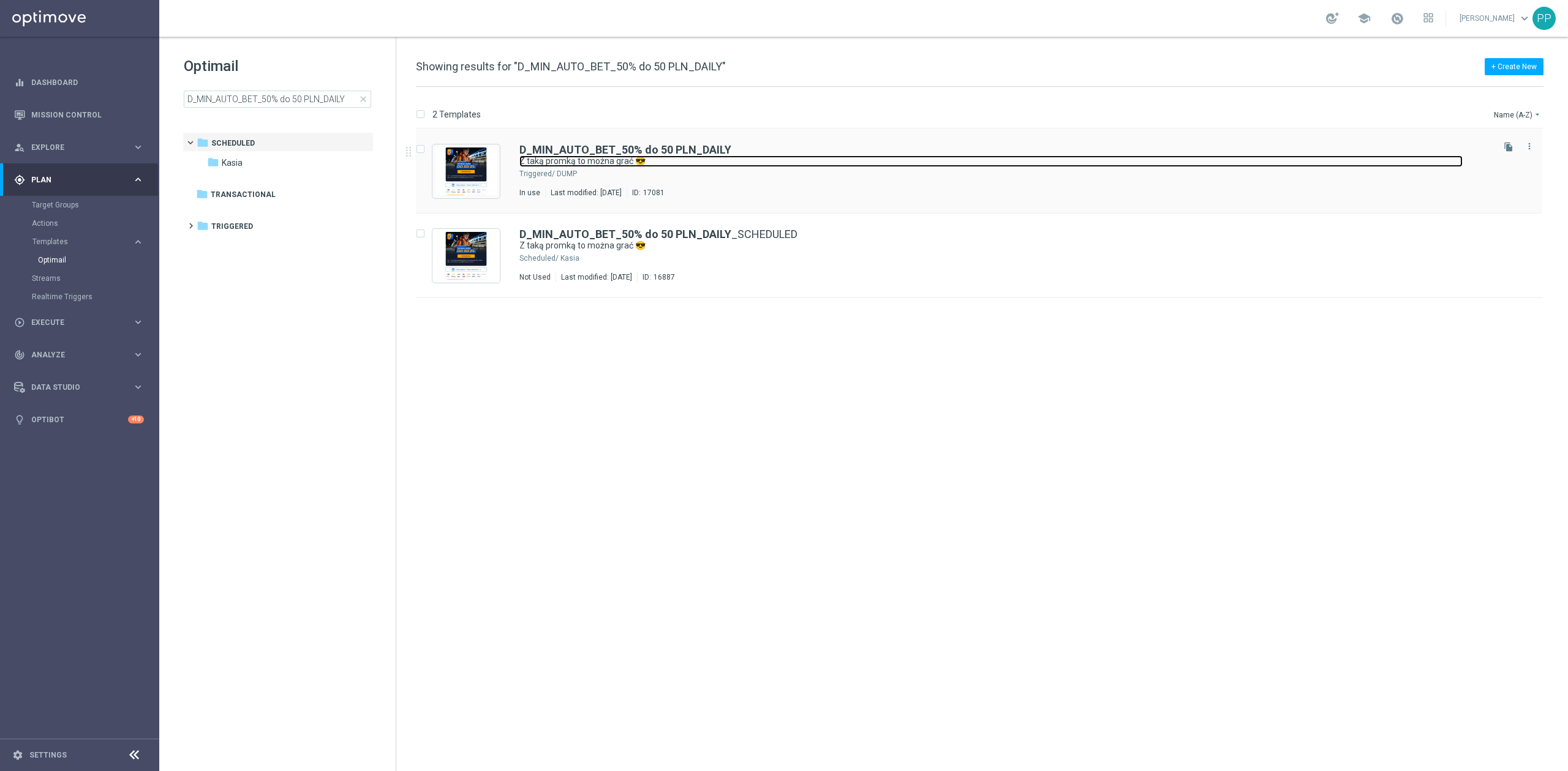
click at [892, 167] on link "Z taką promką to można grać 😎" at bounding box center [991, 161] width 944 height 12
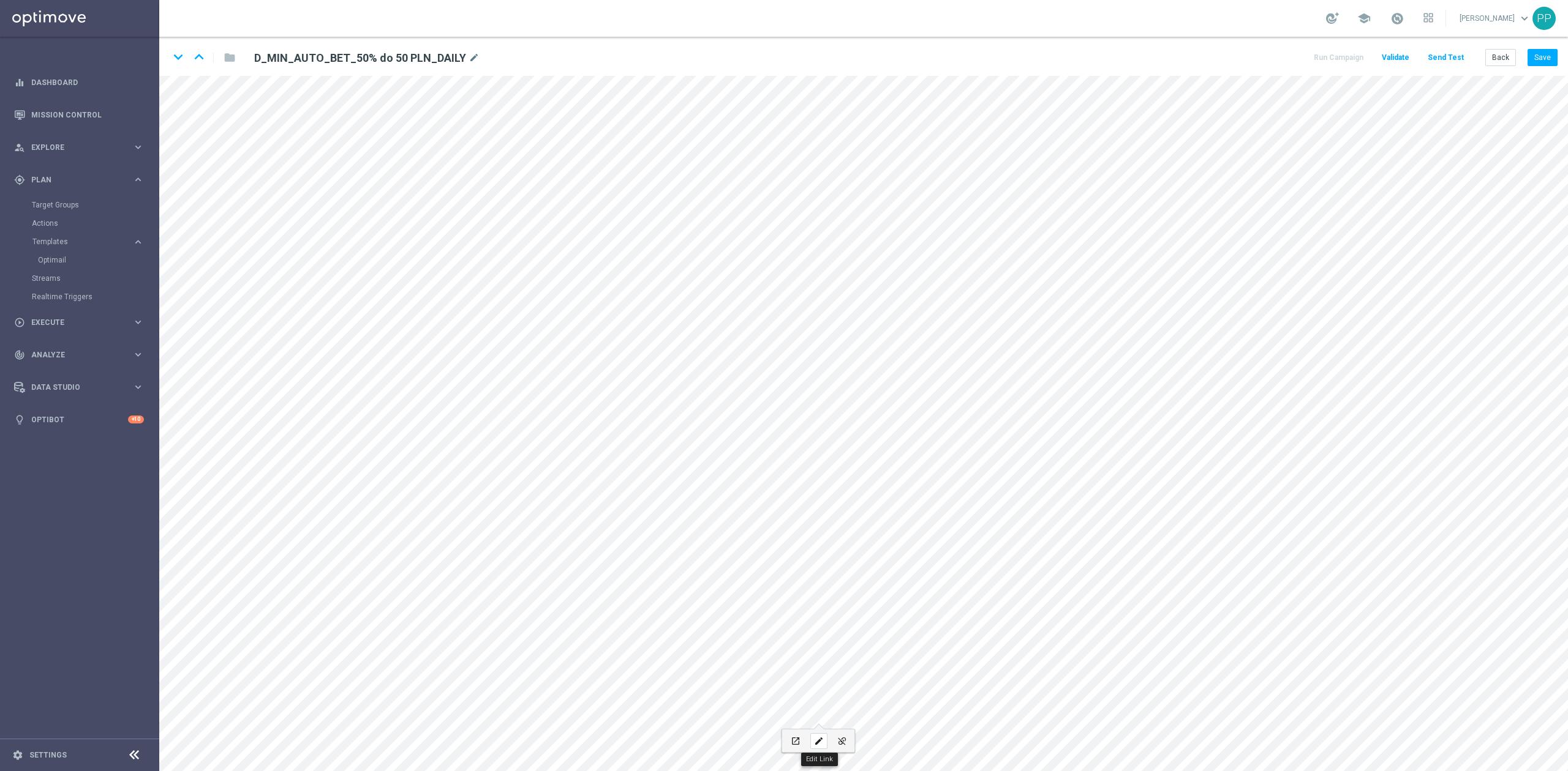
click at [814, 736] on icon "edit" at bounding box center [819, 741] width 9 height 10
click at [874, 742] on icon "edit" at bounding box center [875, 741] width 9 height 10
type input "https://static-content.sts.pl/assets/regulations/regulamin-zakladow-online-pl.p…"
type input "Regulamin"
checkbox input "true"
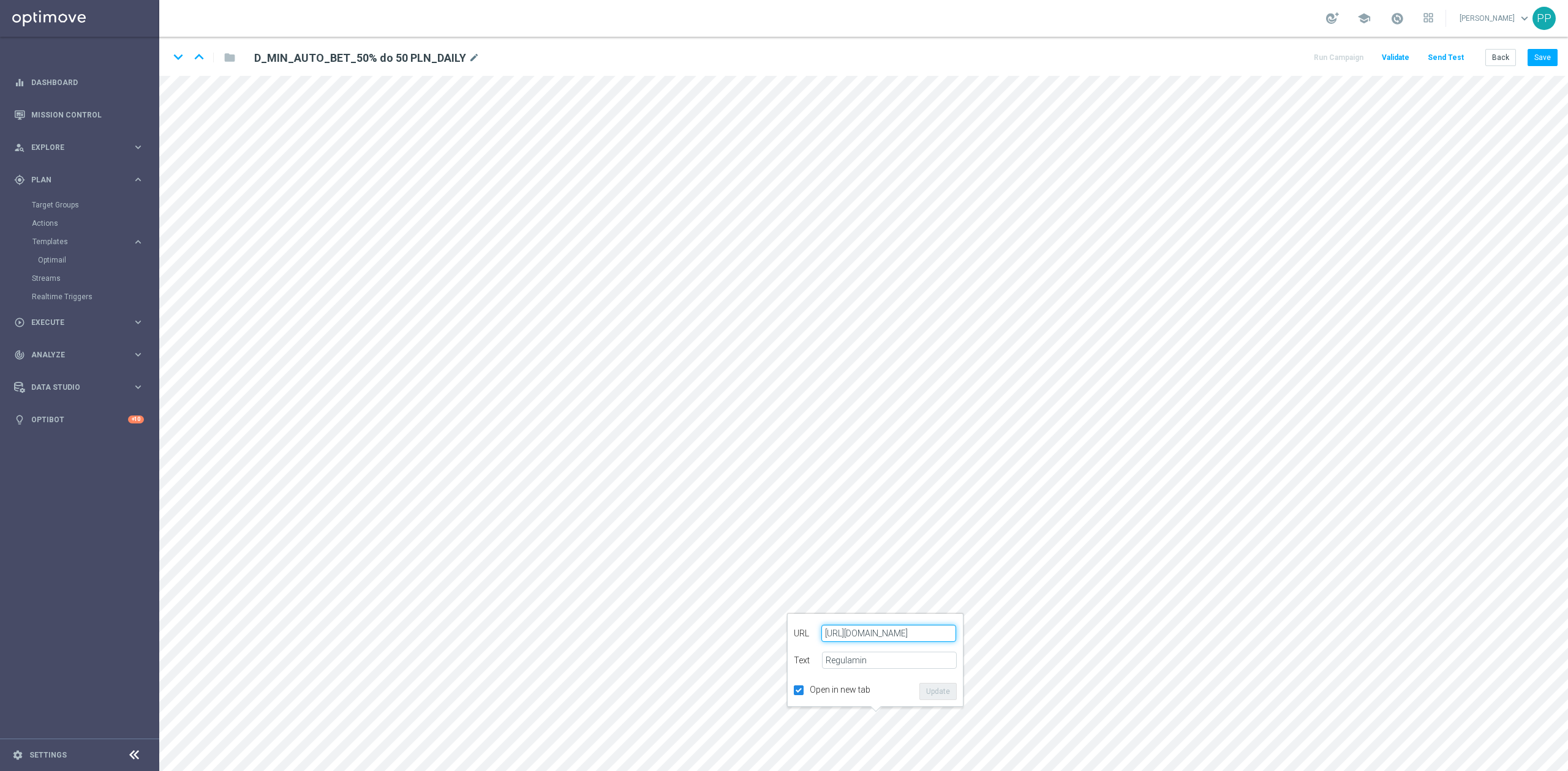
paste input "sts.pl/regulaminy"
click at [941, 695] on button "Update" at bounding box center [937, 692] width 37 height 17
click at [810, 739] on div "edit" at bounding box center [819, 741] width 17 height 15
type input "https://www.sts.pl/userdata/files/regulaminy/polityka-prywatnosci.pdf"
type input "Polityka prywatności"
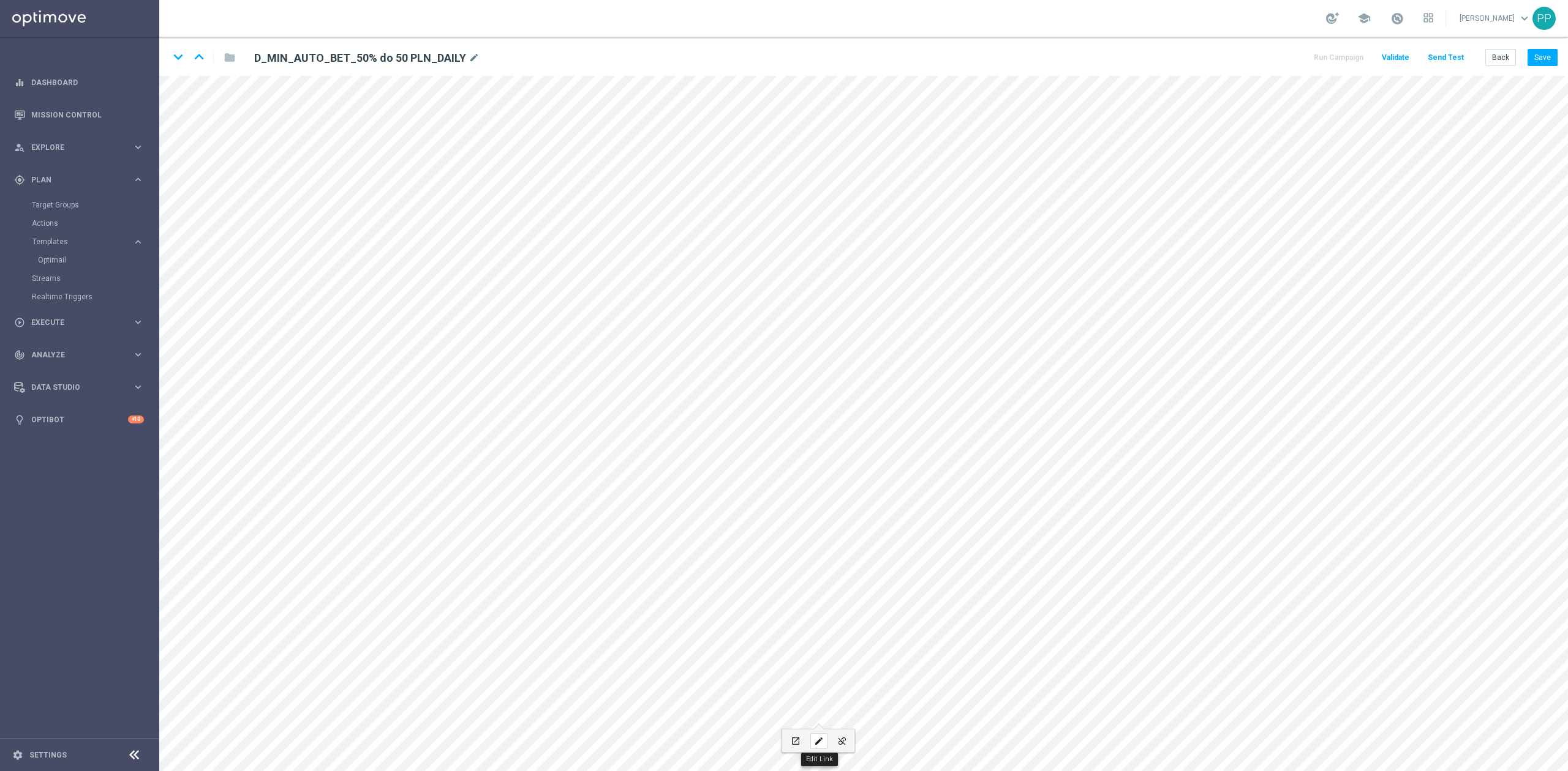
checkbox input "true"
paste input "polityka-prywatnosci"
type input "https://www.sts.pl/polityka-prywatnosci"
click at [884, 693] on button "Update" at bounding box center [881, 692] width 37 height 17
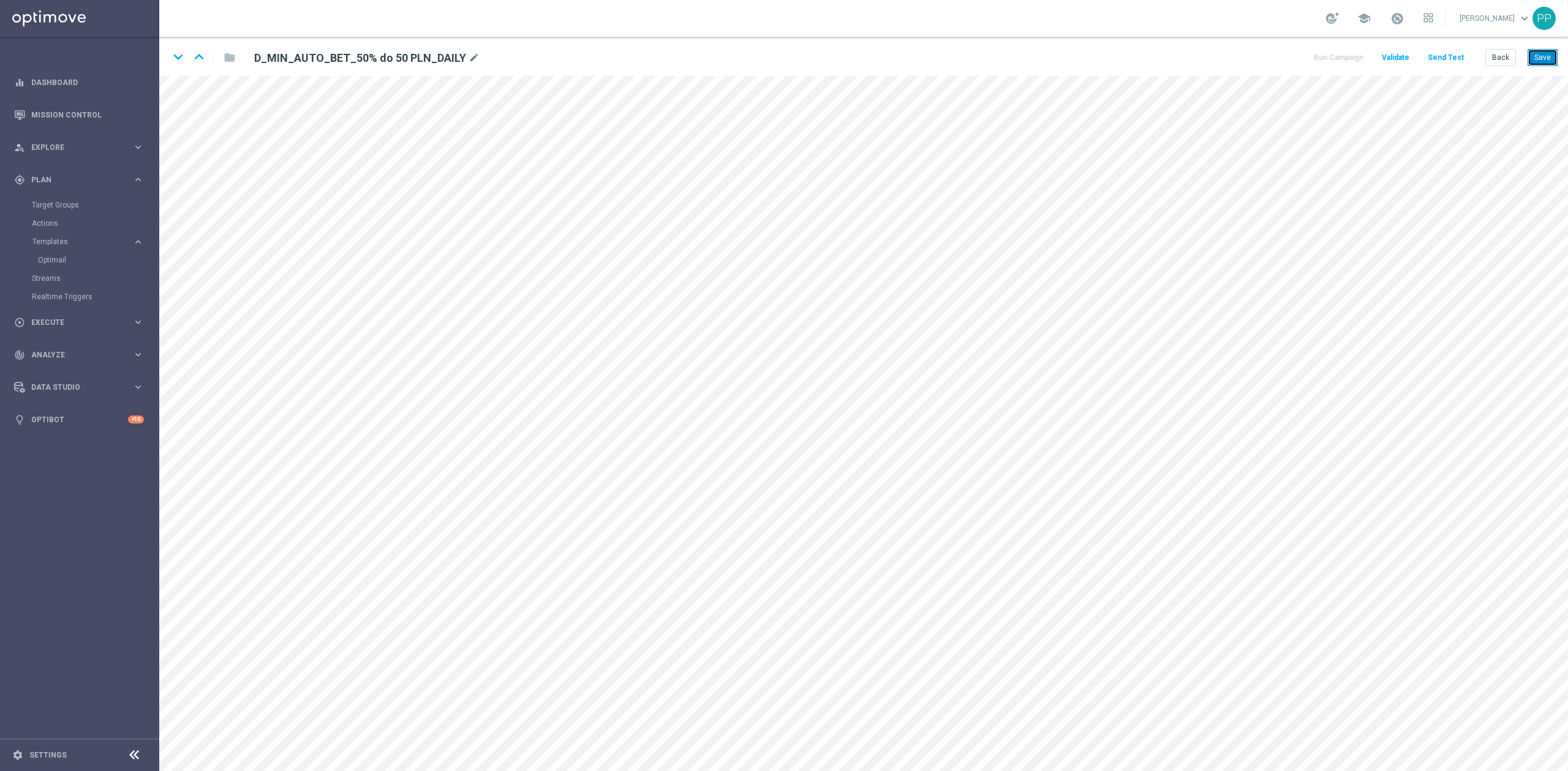
click at [1554, 62] on button "Save" at bounding box center [1542, 57] width 30 height 17
click at [824, 744] on div "edit" at bounding box center [819, 741] width 17 height 15
type input "Polityka prywatności"
checkbox input "true"
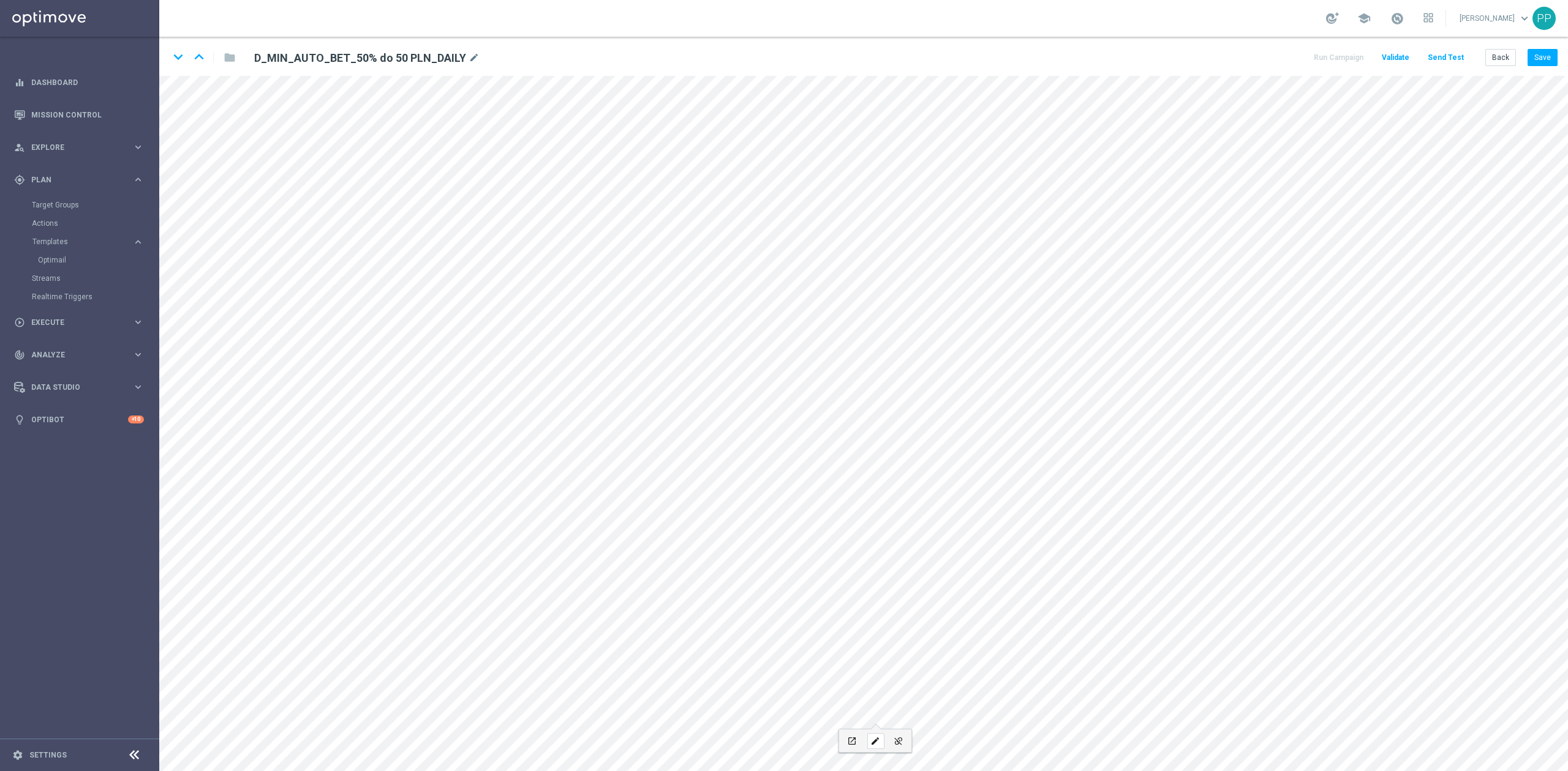
click at [878, 741] on icon "edit" at bounding box center [875, 741] width 9 height 10
type input "https://sts.pl/regulaminy"
type input "Regulamin"
checkbox input "true"
click at [829, 745] on button "edit" at bounding box center [819, 741] width 24 height 23
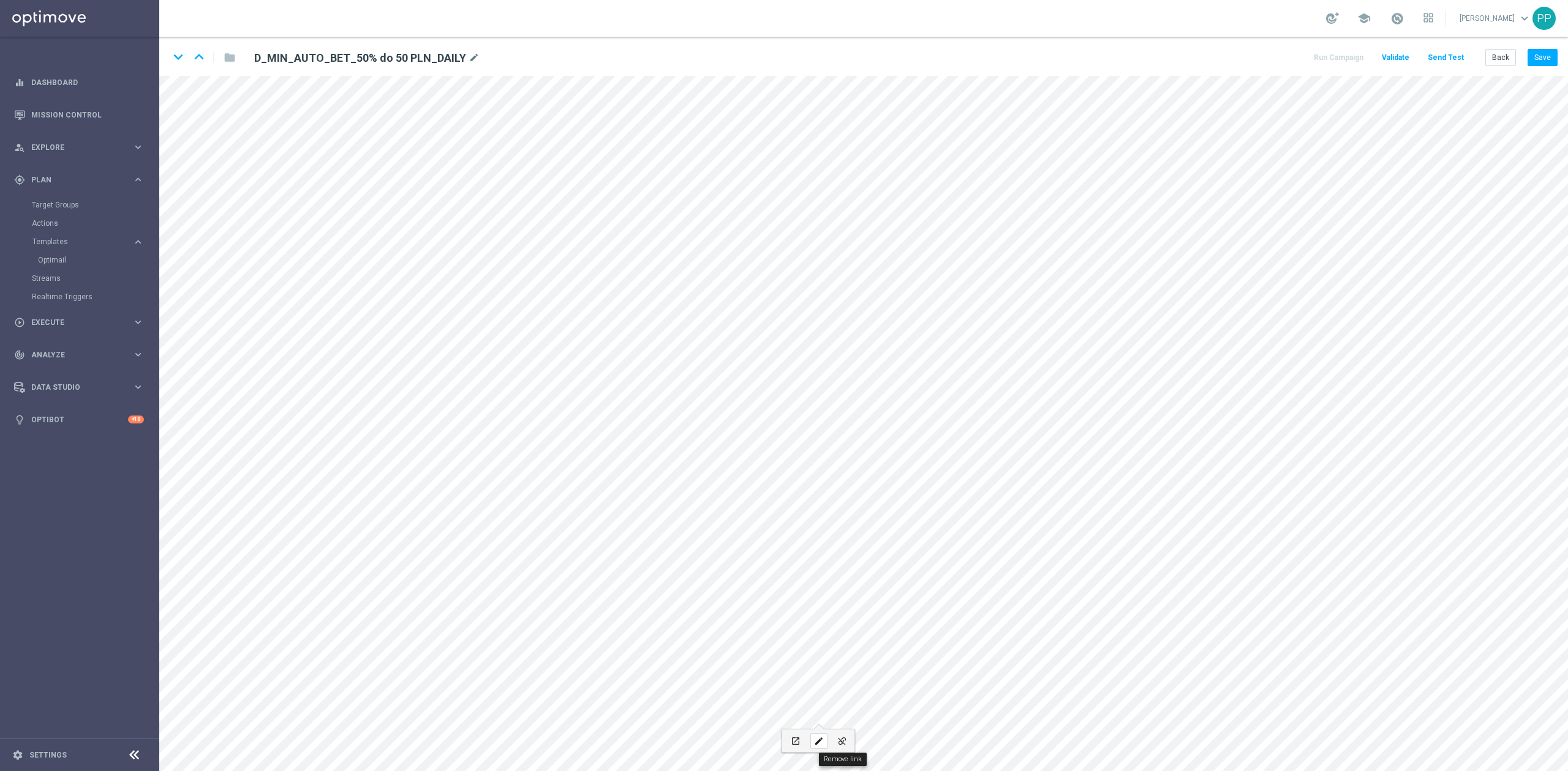
type input "https://www.sts.pl/polityka-prywatnosci"
type input "Polityka prywatności"
checkbox input "true"
click at [873, 745] on icon "edit" at bounding box center [875, 741] width 9 height 10
type input "https://sts.pl/regulaminy"
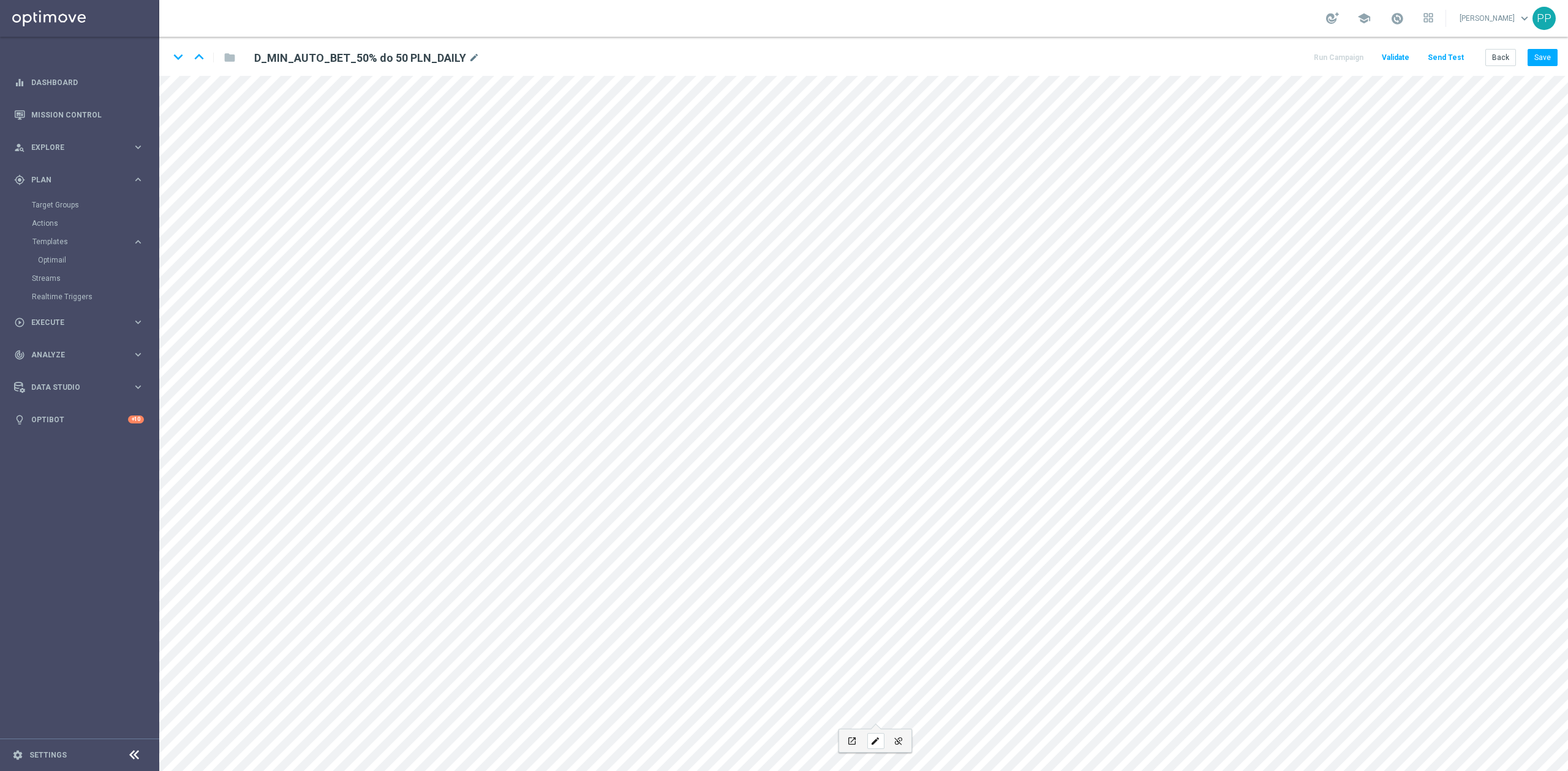
type input "Regulamin"
checkbox input "true"
click at [1537, 58] on button "Save" at bounding box center [1542, 57] width 30 height 17
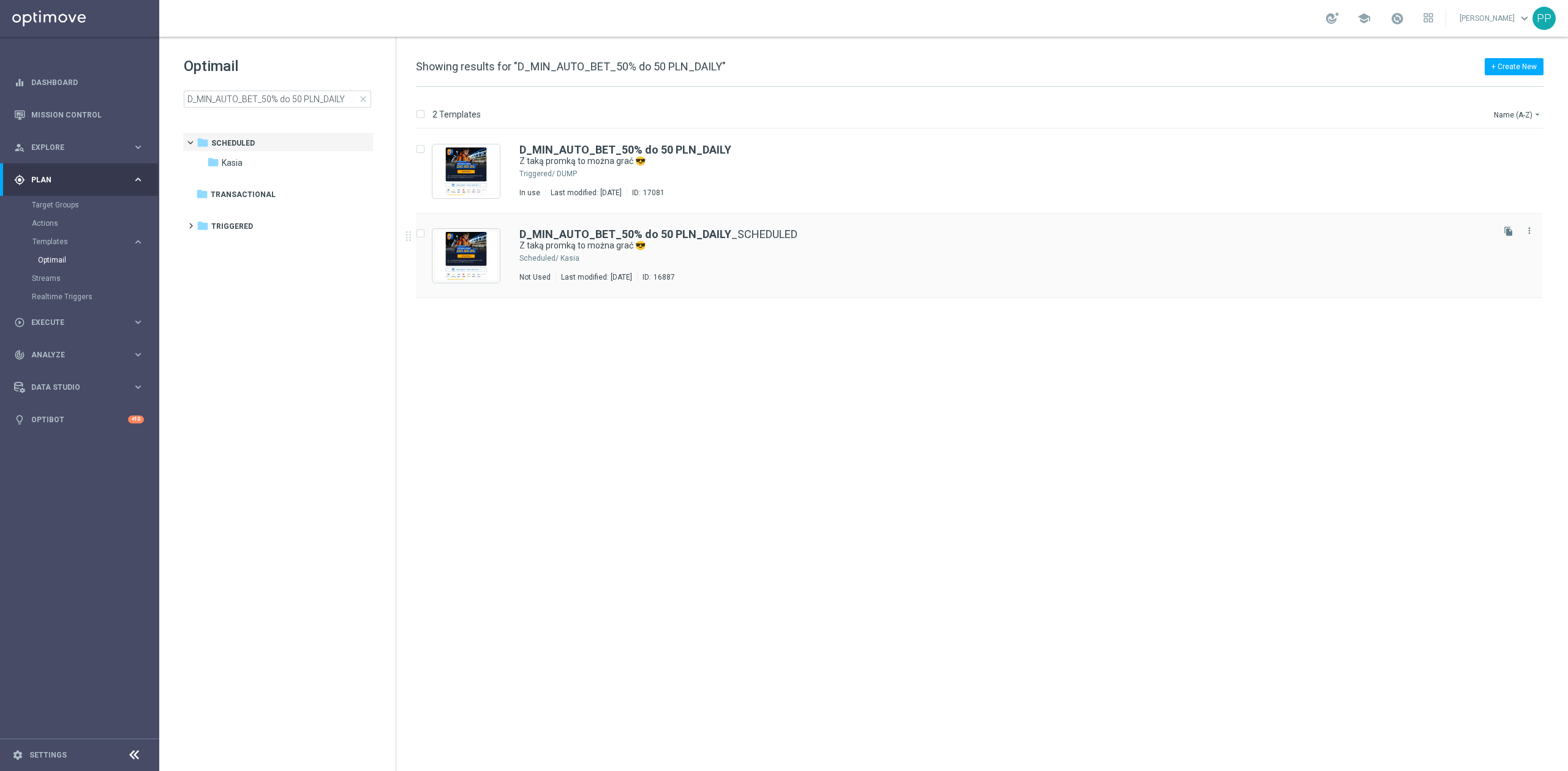
click at [670, 252] on div "D_MIN_AUTO_BET_50% do 50 PLN_DAILY _SCHEDULED Z taką promką to można grać 😎 Sch…" at bounding box center [1005, 255] width 971 height 53
click at [663, 253] on div "Kasia" at bounding box center [1026, 258] width 930 height 10
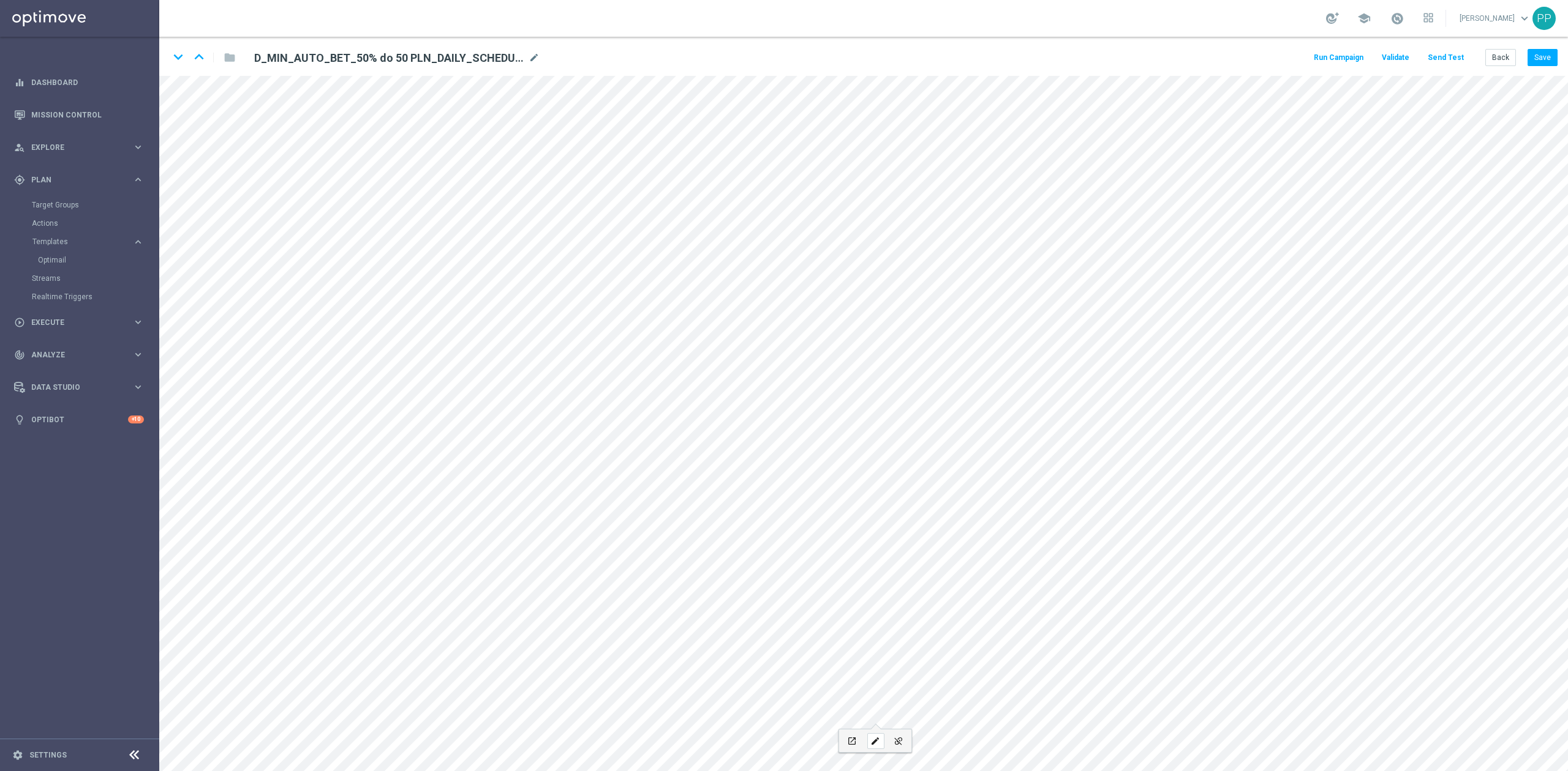
click at [872, 737] on icon "edit" at bounding box center [875, 741] width 9 height 10
click at [937, 696] on button "Update" at bounding box center [937, 692] width 37 height 17
click at [810, 735] on div "edit" at bounding box center [819, 741] width 17 height 15
type input "https://www.sts.pl/userdata/files/regulaminy/polityka-prywatnosci.pdf"
type input "Polityka prywatności"
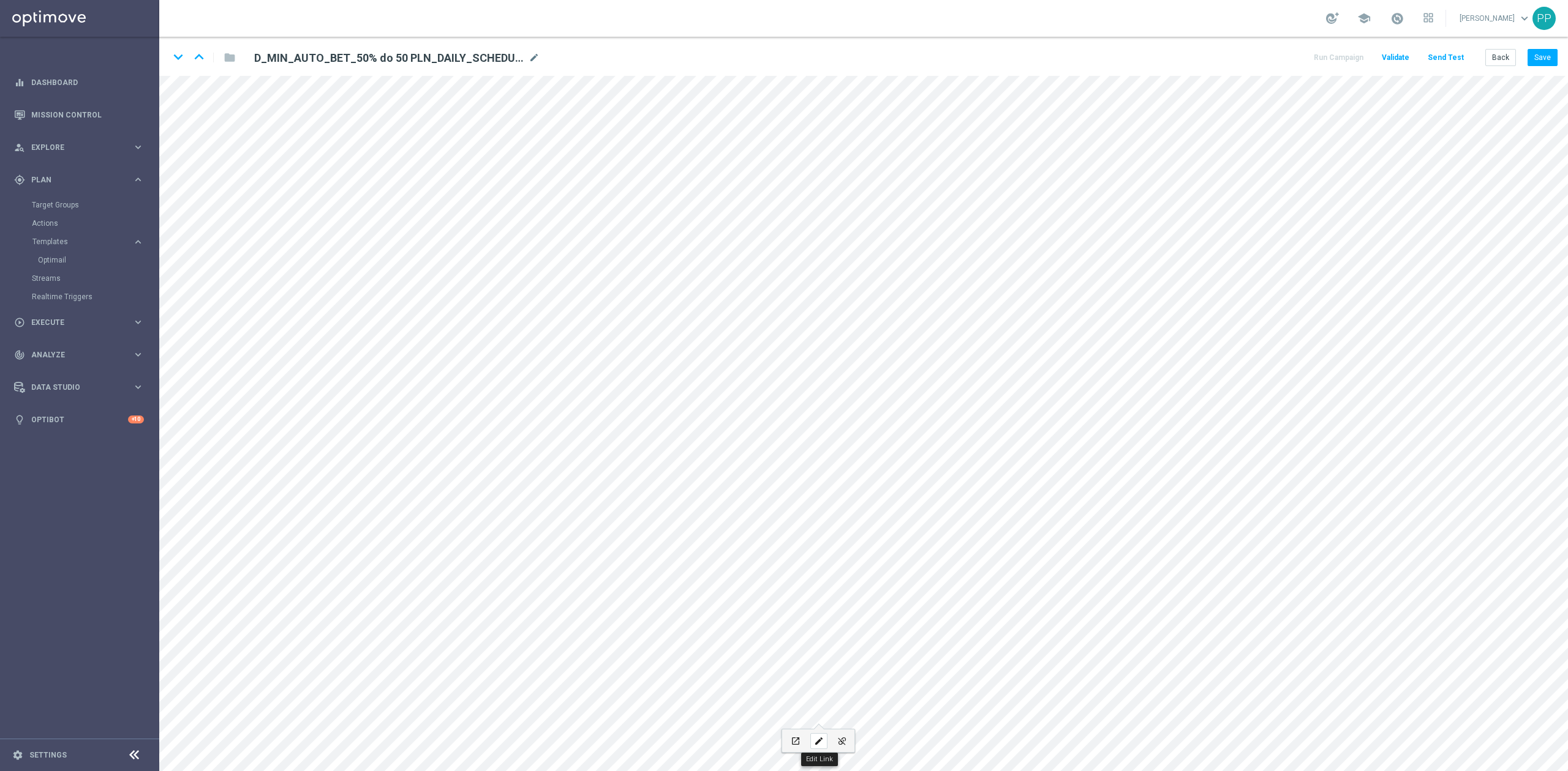
checkbox input "true"
paste input "polityka-prywatnosci"
type input "https://www.sts.pl/polityka-prywatnosci"
click at [894, 691] on button "Update" at bounding box center [881, 692] width 37 height 17
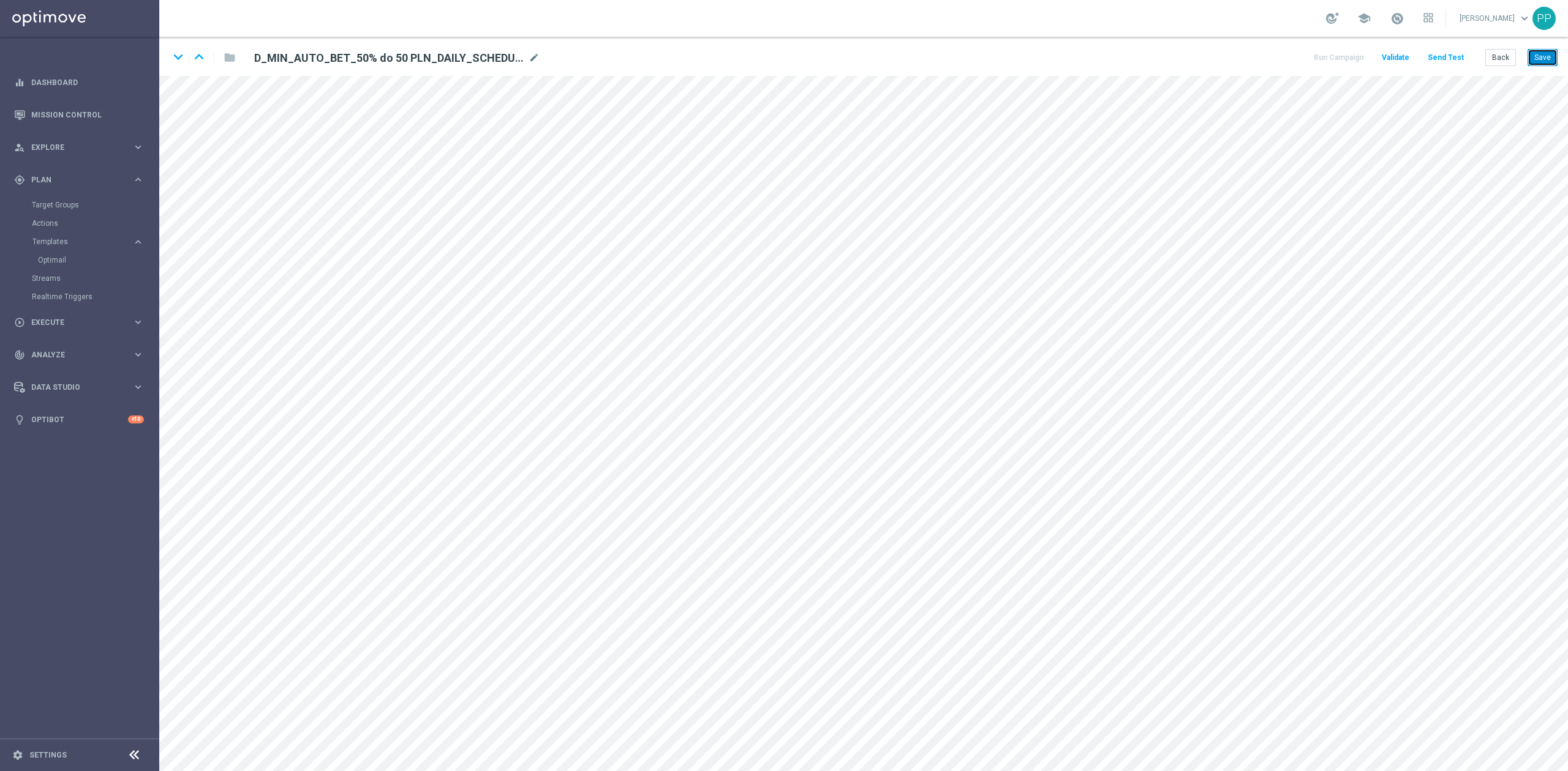
click at [1540, 59] on button "Save" at bounding box center [1542, 57] width 30 height 17
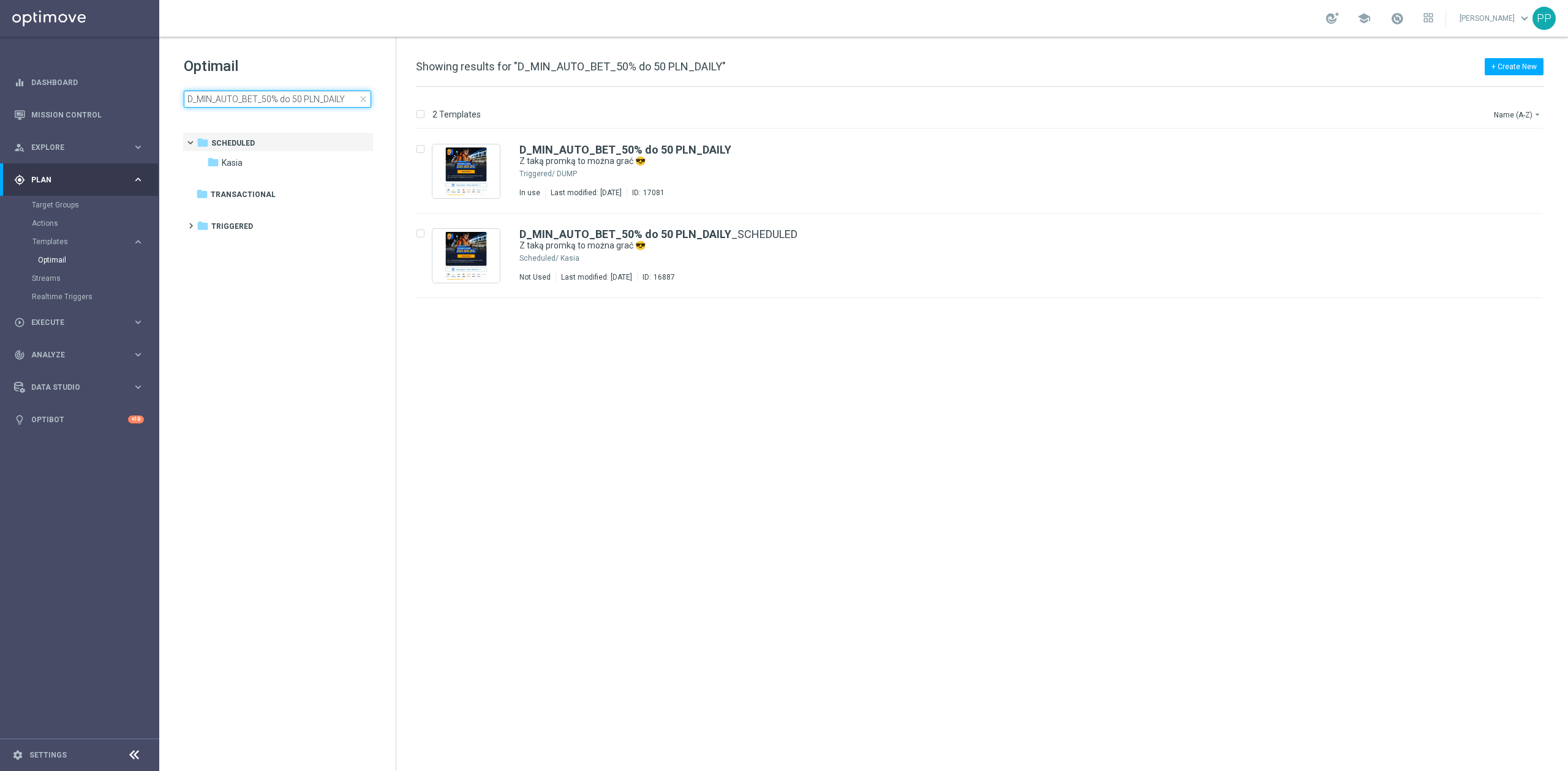
click at [273, 101] on input "D_MIN_AUTO_BET_50% do 50 PLN_DAILY" at bounding box center [278, 98] width 188 height 17
type input "D_LOW_AUTO_BET_50% do 50 PLN_DAILY"
click at [863, 179] on div "D_LOW_AUTO_BET_50% do 50 PLN_DAILY Z taką promką to można grać 😎 Not Used Last …" at bounding box center [1005, 171] width 971 height 53
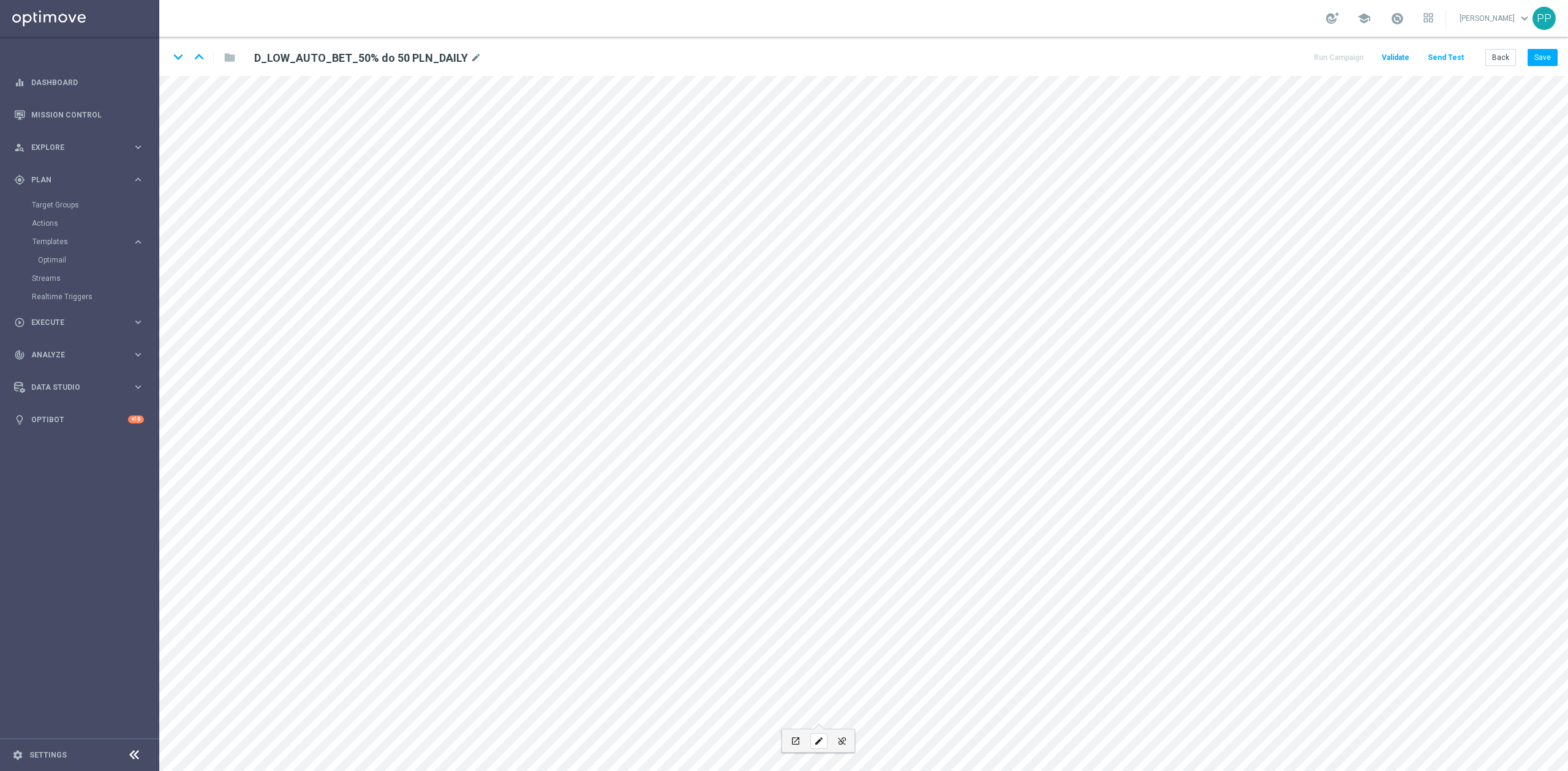
click at [818, 744] on icon "edit" at bounding box center [819, 741] width 9 height 10
click at [883, 684] on button "Update" at bounding box center [881, 692] width 37 height 17
click at [883, 735] on div "edit" at bounding box center [875, 741] width 17 height 15
type input "https://static-content.sts.pl/assets/regulations/regulamin-zakladow-online-pl.p…"
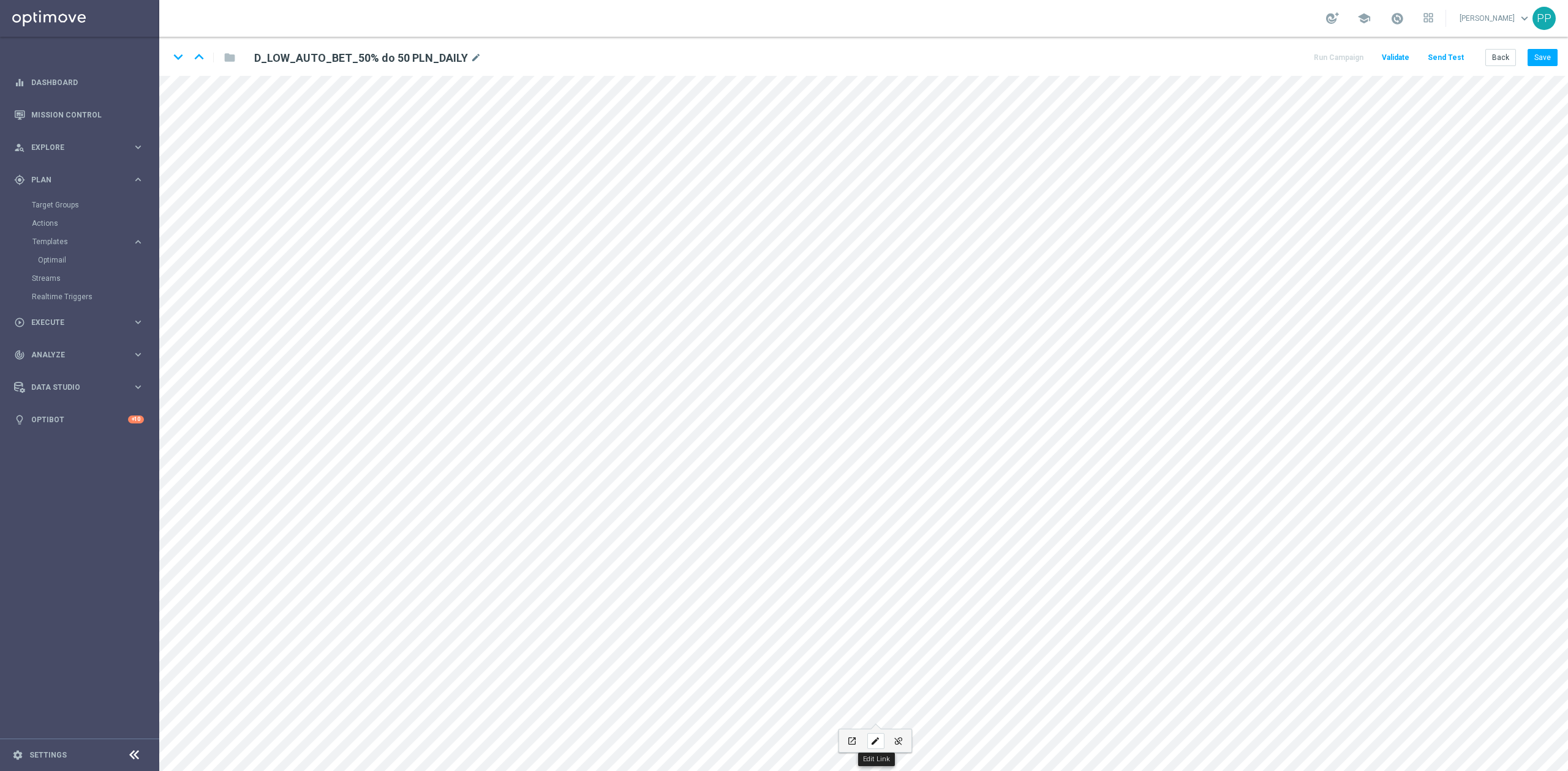
type input "Regulamin"
checkbox input "true"
click at [887, 634] on input "https://static-content.sts.pl/assets/regulations/regulamin-zakladow-online-pl.p…" at bounding box center [889, 633] width 135 height 17
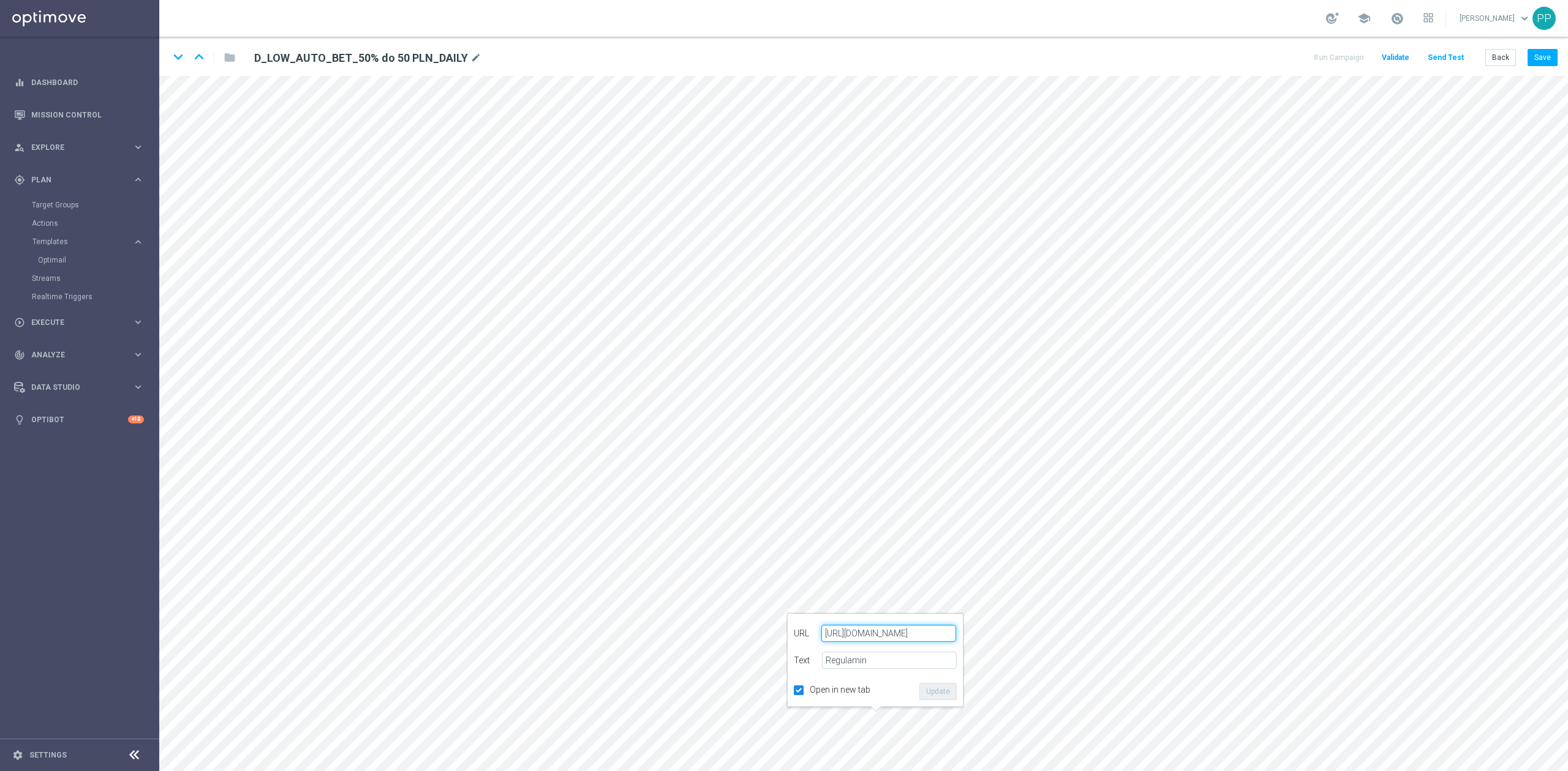
paste input "sts.pl/regulaminy"
type input "sts.pl/regulaminy"
click at [910, 684] on div "Open in new tab Update" at bounding box center [875, 692] width 163 height 17
click at [951, 691] on button "Update" at bounding box center [937, 692] width 37 height 17
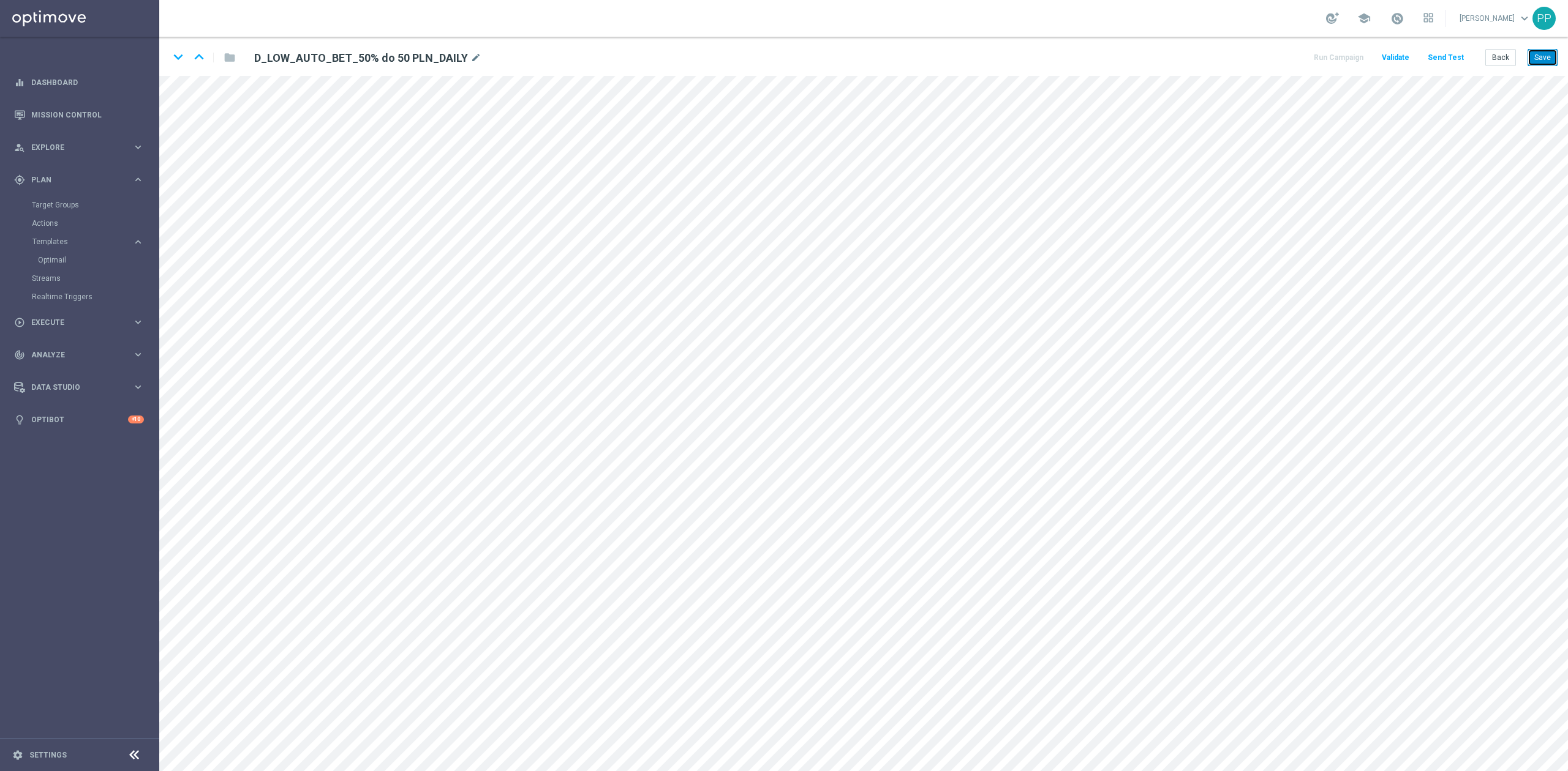
click at [1551, 57] on button "Save" at bounding box center [1542, 57] width 30 height 17
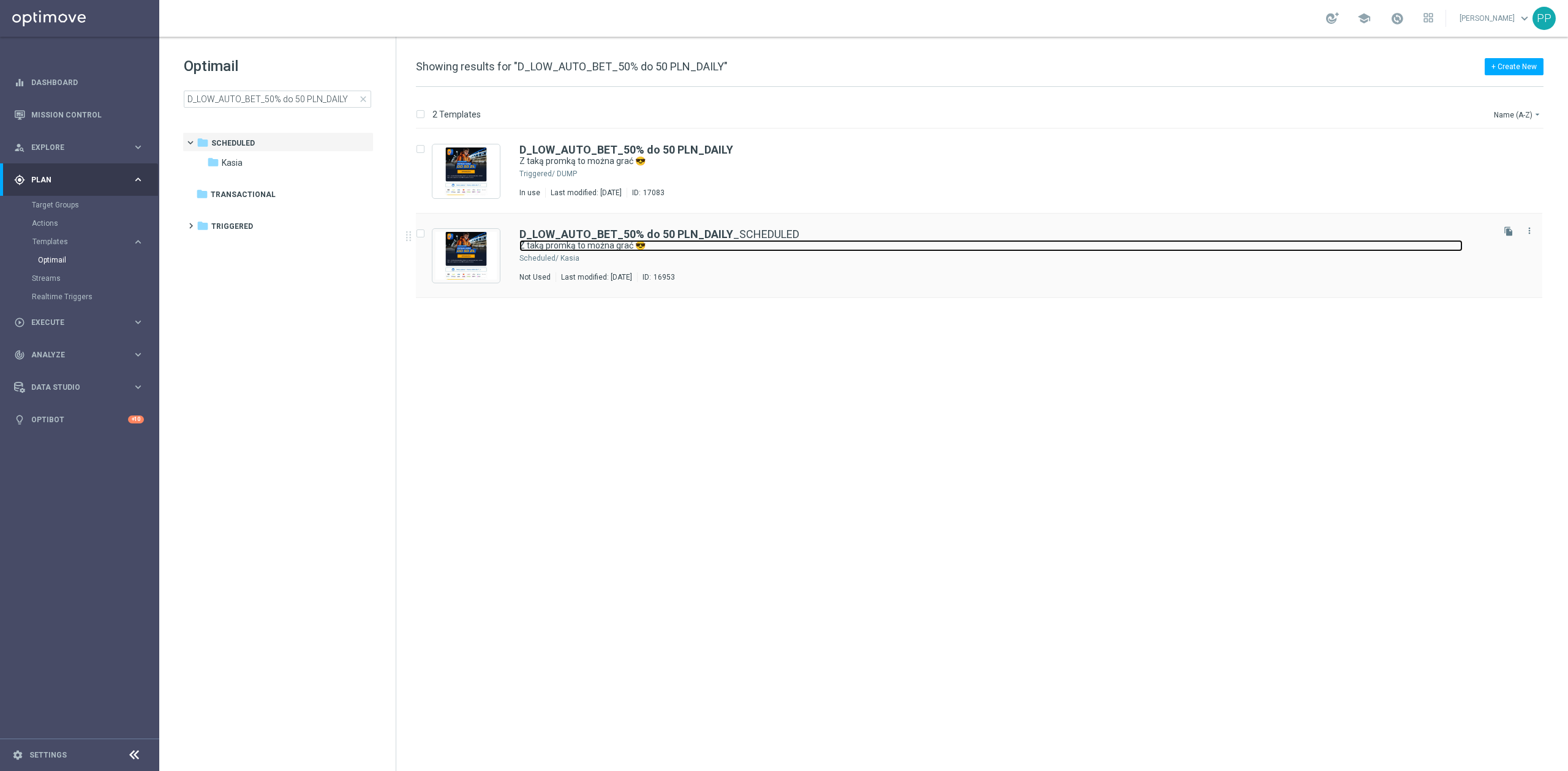
click at [718, 250] on link "Z taką promką to można grać 😎" at bounding box center [991, 245] width 944 height 12
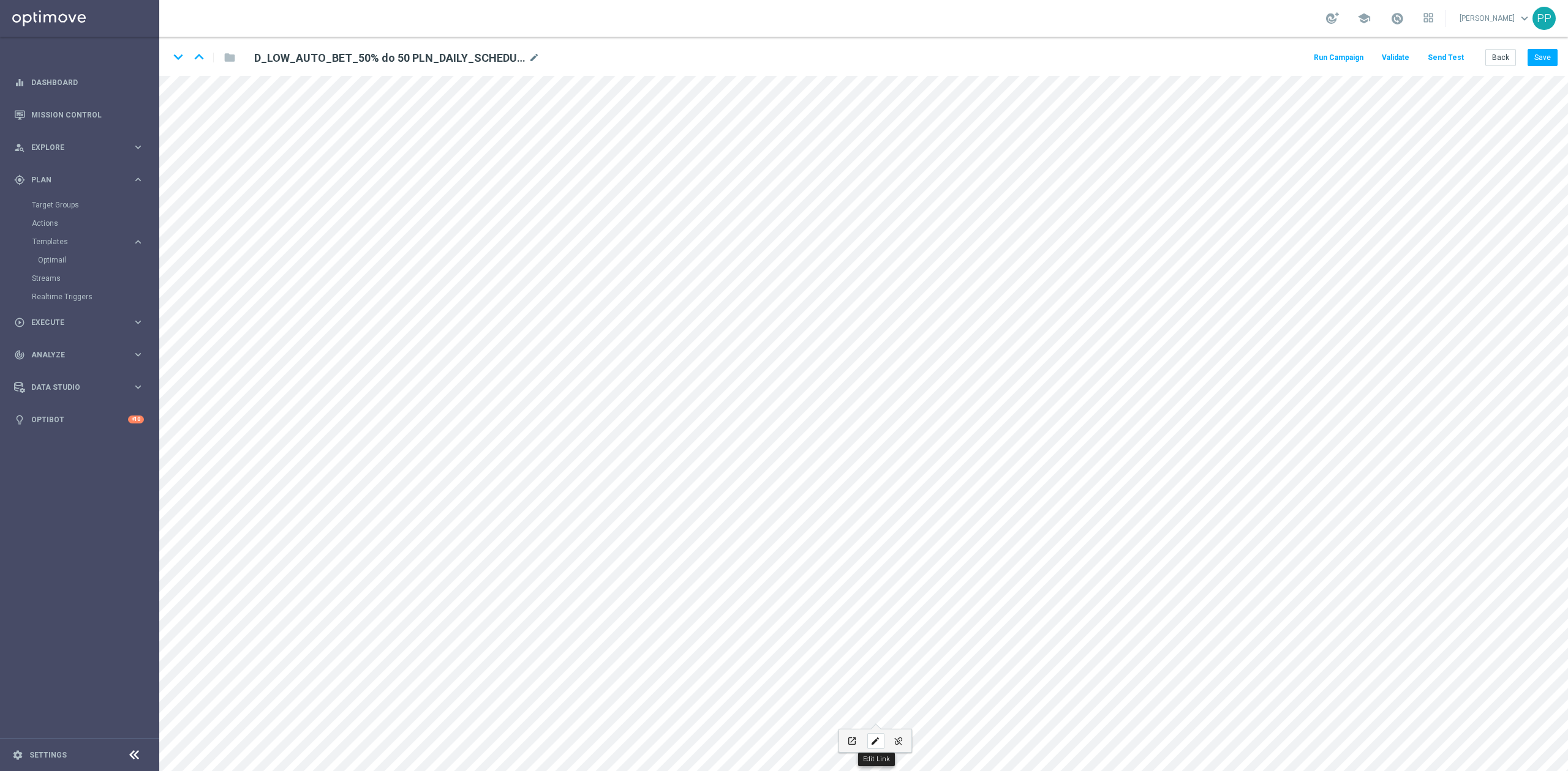
click at [871, 737] on icon "edit" at bounding box center [875, 741] width 9 height 10
click at [944, 689] on button "Update" at bounding box center [937, 692] width 37 height 17
click at [823, 739] on icon "edit" at bounding box center [819, 741] width 9 height 10
type input "https://www.sts.pl/userdata/files/regulaminy/polityka-prywatnosci.pdf"
type input "Polityka prywatności"
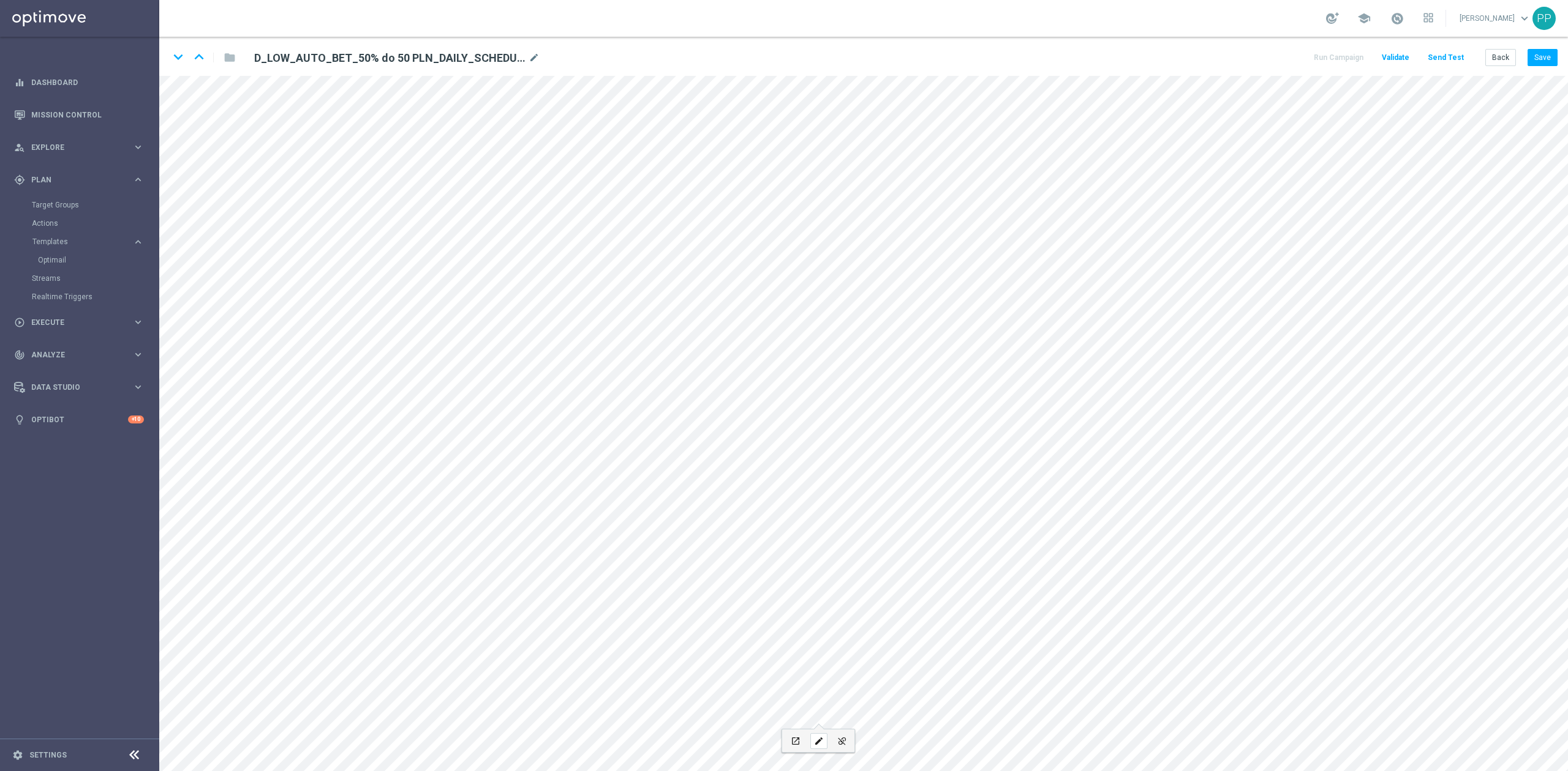
checkbox input "true"
paste input "polityka-prywatnosci"
type input "https://www.sts.pl/polityka-prywatnosci"
click at [884, 698] on button "Update" at bounding box center [881, 692] width 37 height 17
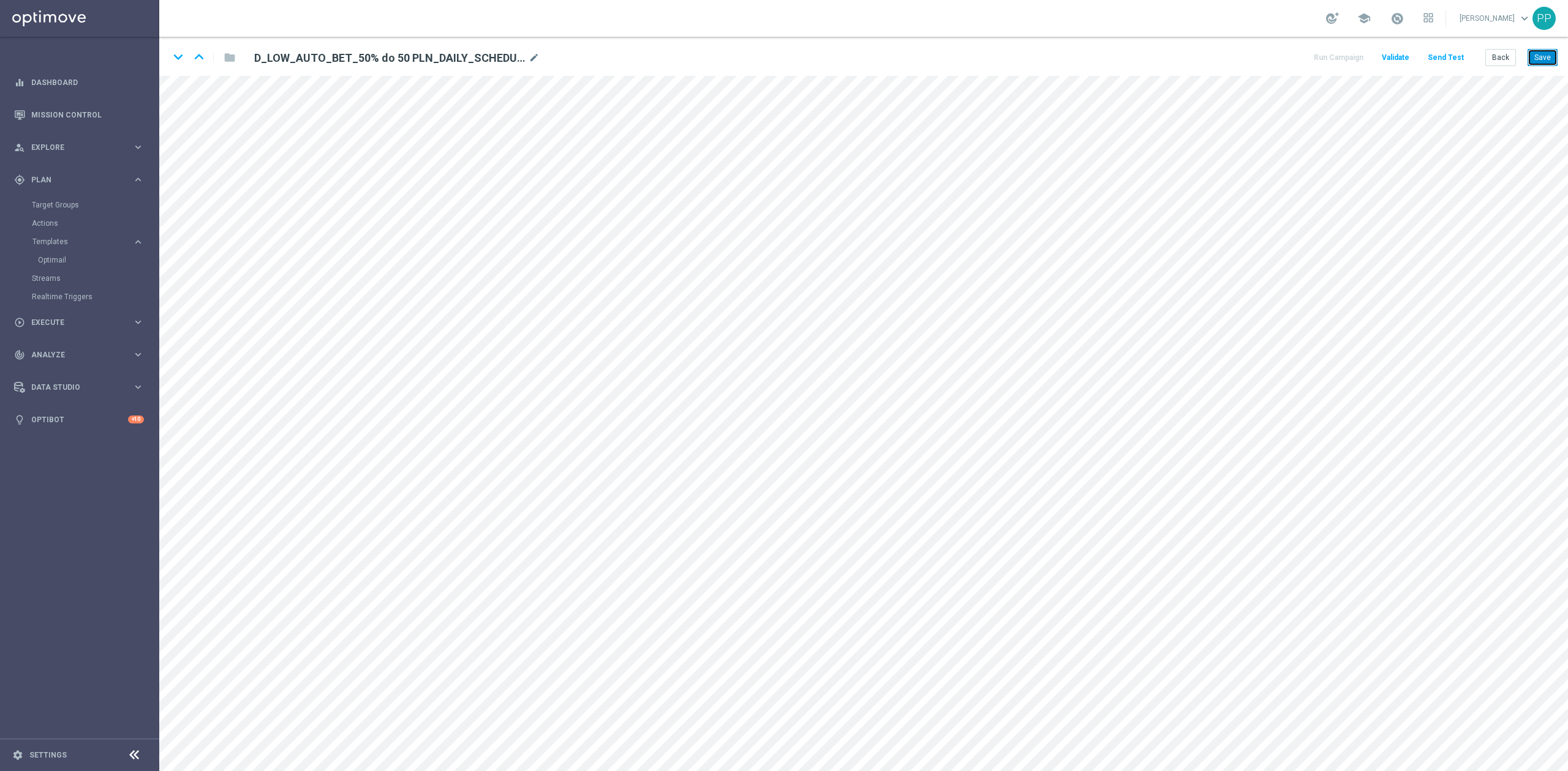
click at [1542, 50] on button "Save" at bounding box center [1542, 57] width 30 height 17
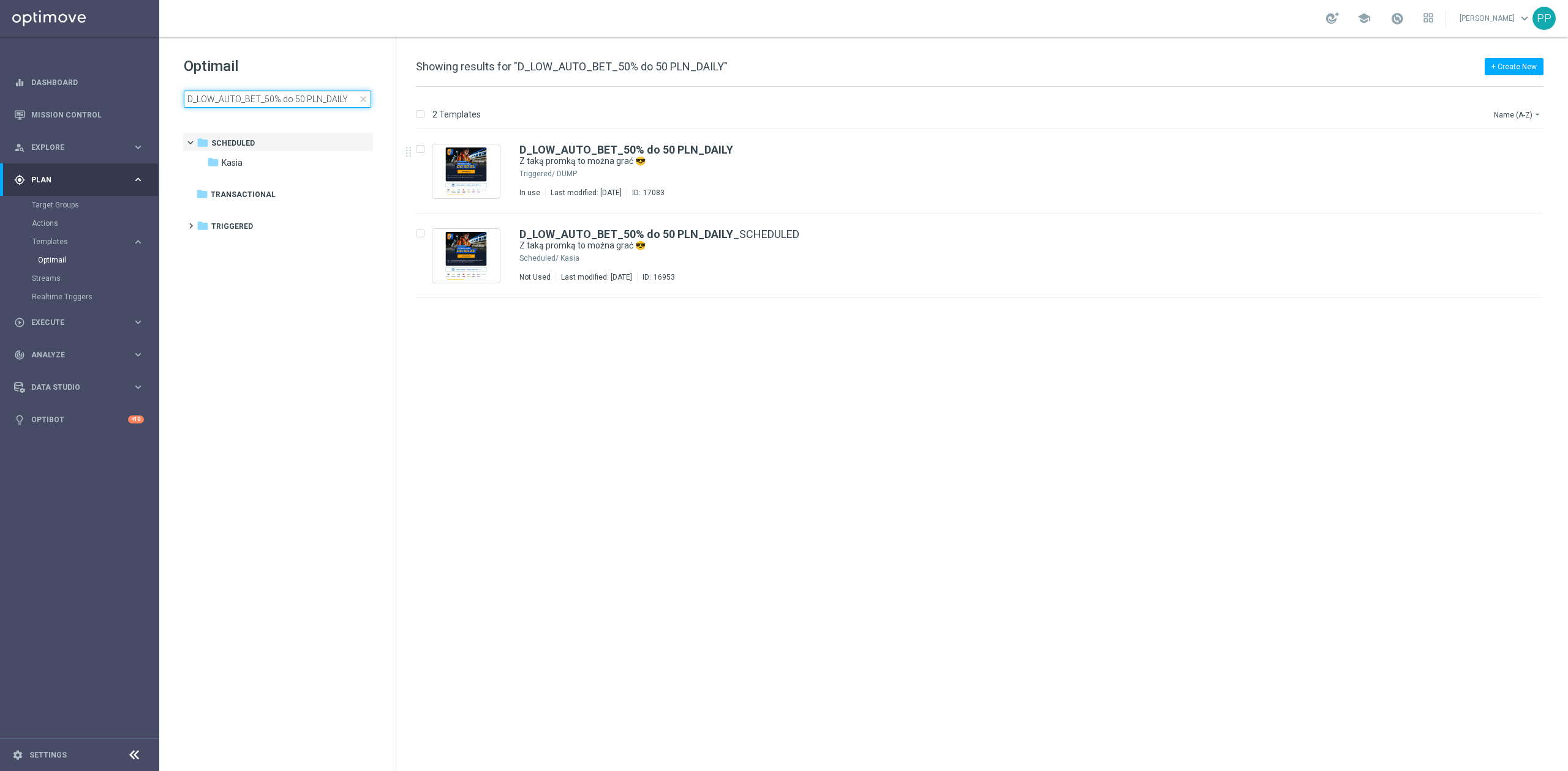
click at [297, 90] on input "D_LOW_AUTO_BET_50% do 50 PLN_DAILY" at bounding box center [278, 98] width 188 height 17
type input "D_MED_AUTO_BET_50% do 100 PLN_DAILY"
click at [844, 167] on div "D_MED_AUTO_BET_50% do 100 PLN_DAILY Z taką promką to można grać 😎 Triggered/ DU…" at bounding box center [1005, 171] width 971 height 53
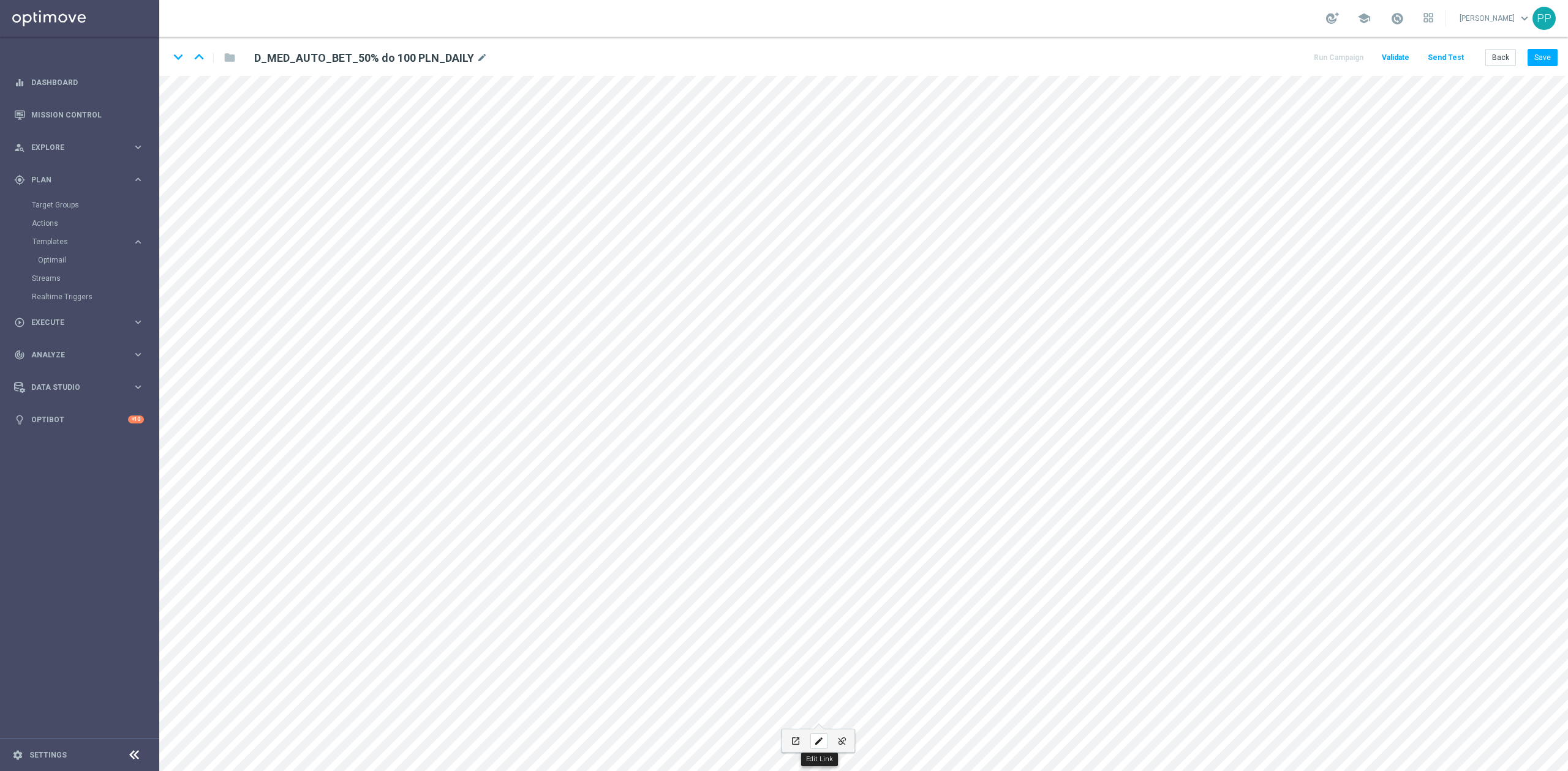
click at [816, 742] on icon "edit" at bounding box center [819, 741] width 9 height 10
click at [839, 684] on div "Open in new tab Update" at bounding box center [818, 692] width 163 height 17
click at [874, 692] on button "Update" at bounding box center [881, 692] width 37 height 17
click at [823, 735] on div "edit" at bounding box center [819, 741] width 17 height 15
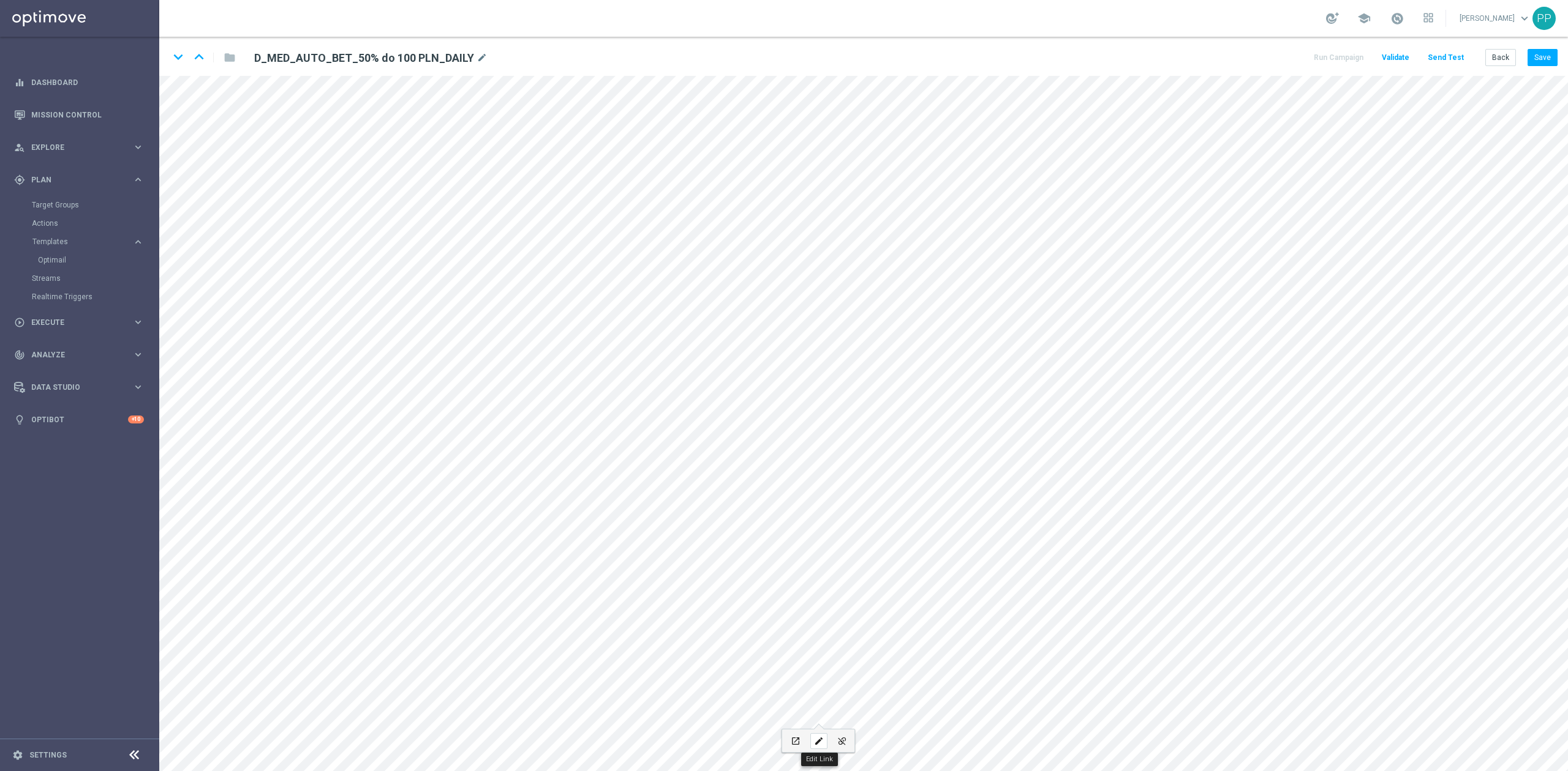
type input "https://ttps://www.sts.pl/polityka-prywatnosci"
type input "Polityka prywatności"
checkbox input "true"
paste input "text"
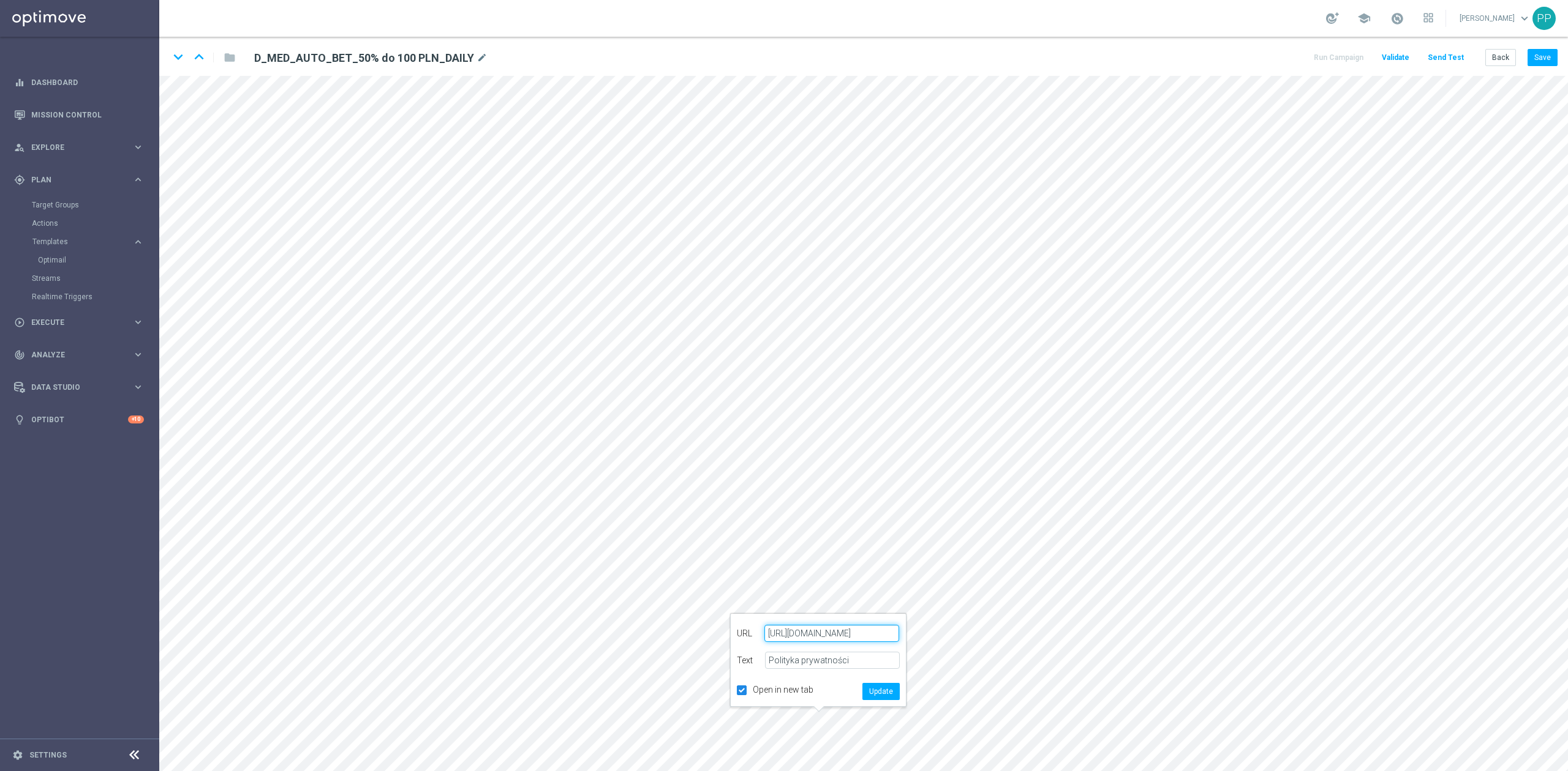
drag, startPoint x: 821, startPoint y: 635, endPoint x: 730, endPoint y: 641, distance: 91.2
click at [730, 641] on div "arrow-left URL https://www.sts.pl/polityka-prywatnosci Text Polityka prywatnośc…" at bounding box center [818, 661] width 176 height 93
click at [820, 735] on div "edit" at bounding box center [819, 741] width 17 height 15
type input "https://ttps://www.sts.pl/polityka-prywatnosci"
type input "Polityka prywatności"
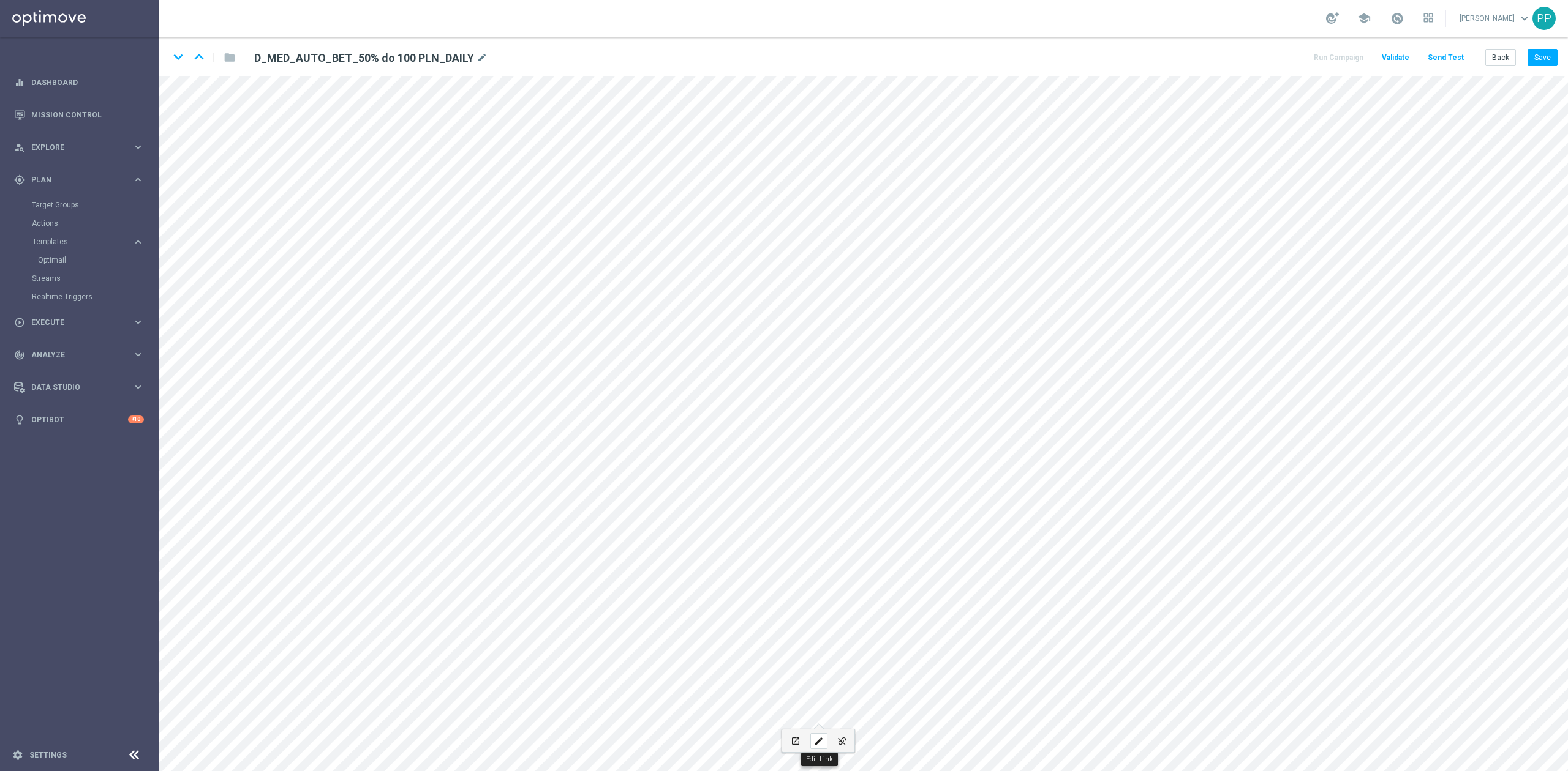
checkbox input "true"
paste input "https://www.sts.pl/polityka-prywatnosci"
click at [875, 694] on button "Update" at bounding box center [881, 692] width 37 height 17
click at [876, 743] on icon "edit" at bounding box center [875, 741] width 9 height 10
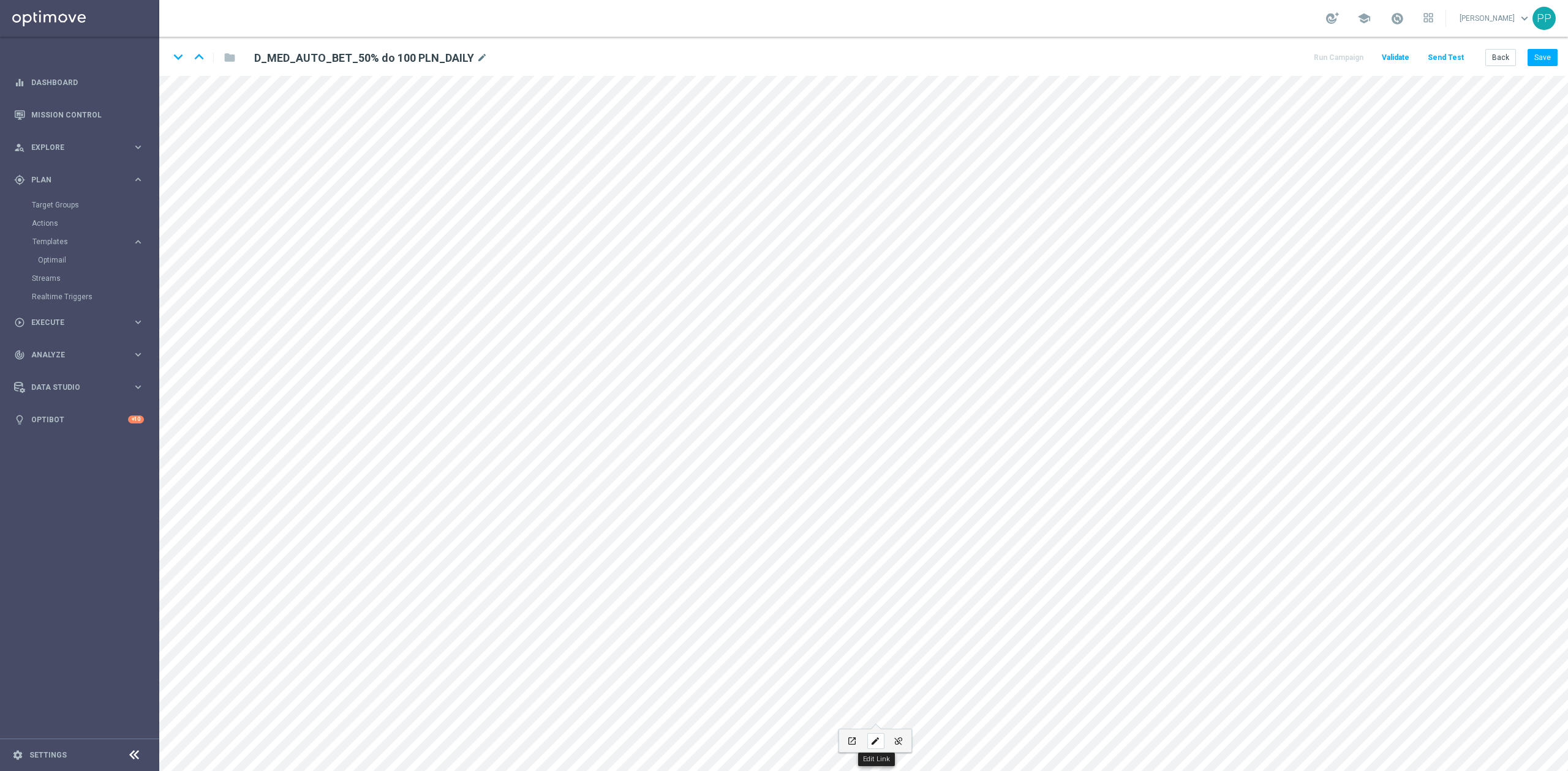
type input "https://static-content.sts.pl/assets/regulations/regulamin-zakladow-online-pl.p…"
type input "Regulamin"
checkbox input "true"
paste input "sts.pl/regulaminy"
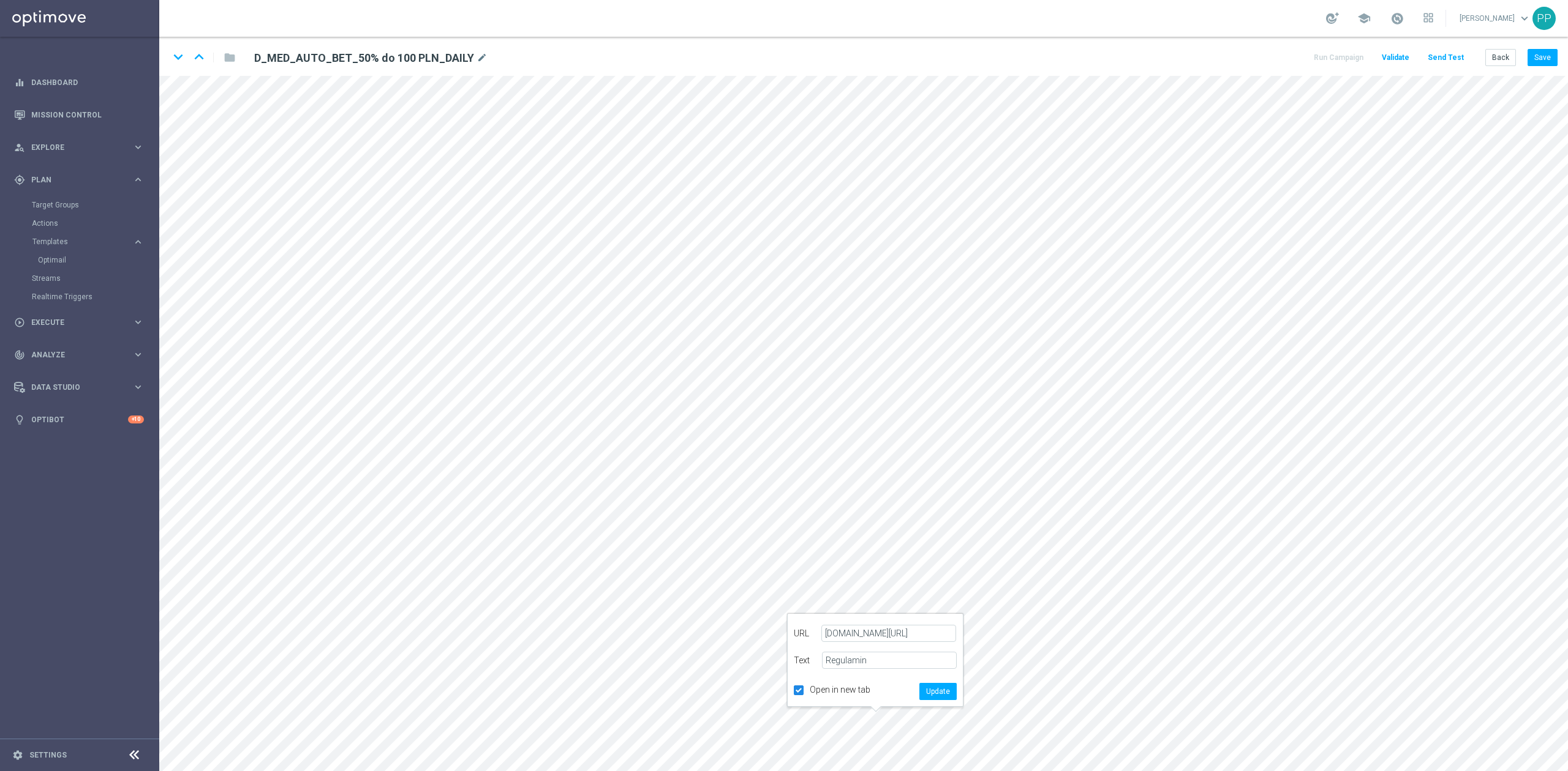
click at [896, 704] on div "arrow-left URL sts.pl/regulaminy Text Regulamin Open in new tab Update" at bounding box center [874, 661] width 176 height 93
click at [880, 735] on div "edit" at bounding box center [875, 741] width 17 height 15
type input "https://static-content.sts.pl/assets/regulations/regulamin-zakladow-online-pl.p…"
type input "Regulamin"
checkbox input "true"
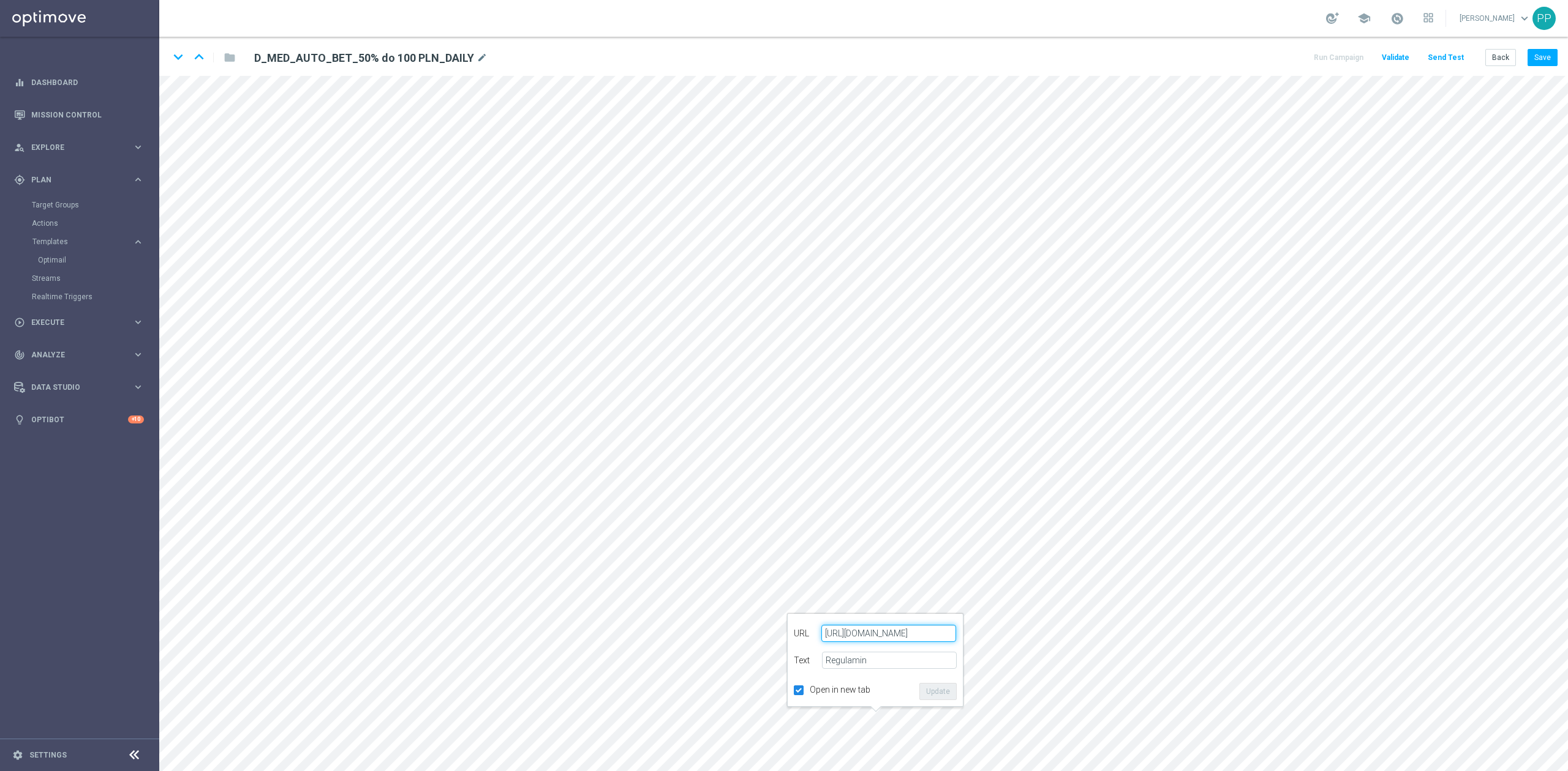
paste input "sts.pl/regulaminy"
type input "sts.pl/regulaminy"
click at [894, 685] on div "Open in new tab Update" at bounding box center [875, 692] width 163 height 17
click at [938, 696] on button "Update" at bounding box center [937, 692] width 37 height 17
click at [1547, 59] on button "Save" at bounding box center [1542, 57] width 30 height 17
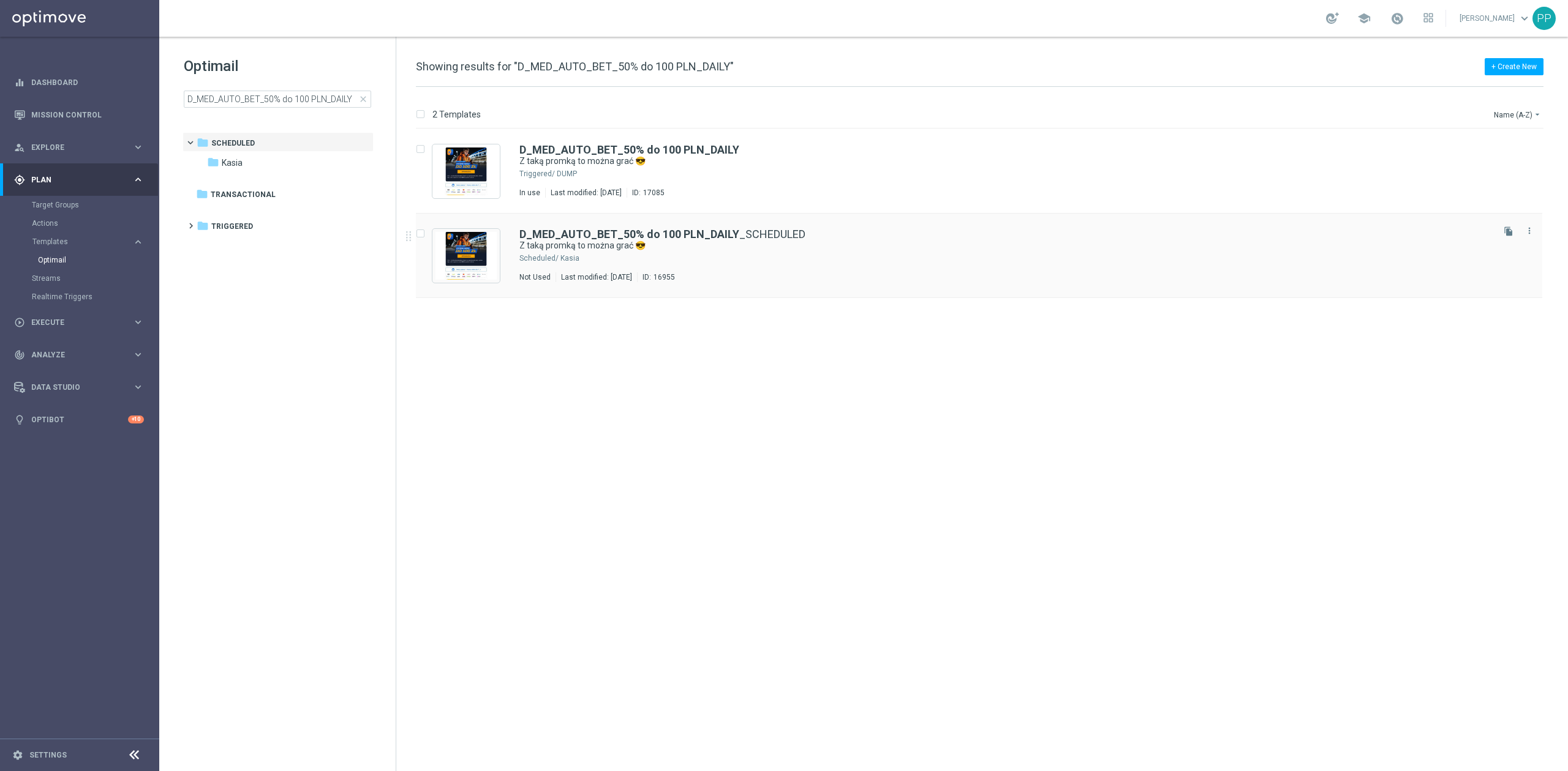
click at [792, 253] on div "Kasia" at bounding box center [1026, 258] width 930 height 10
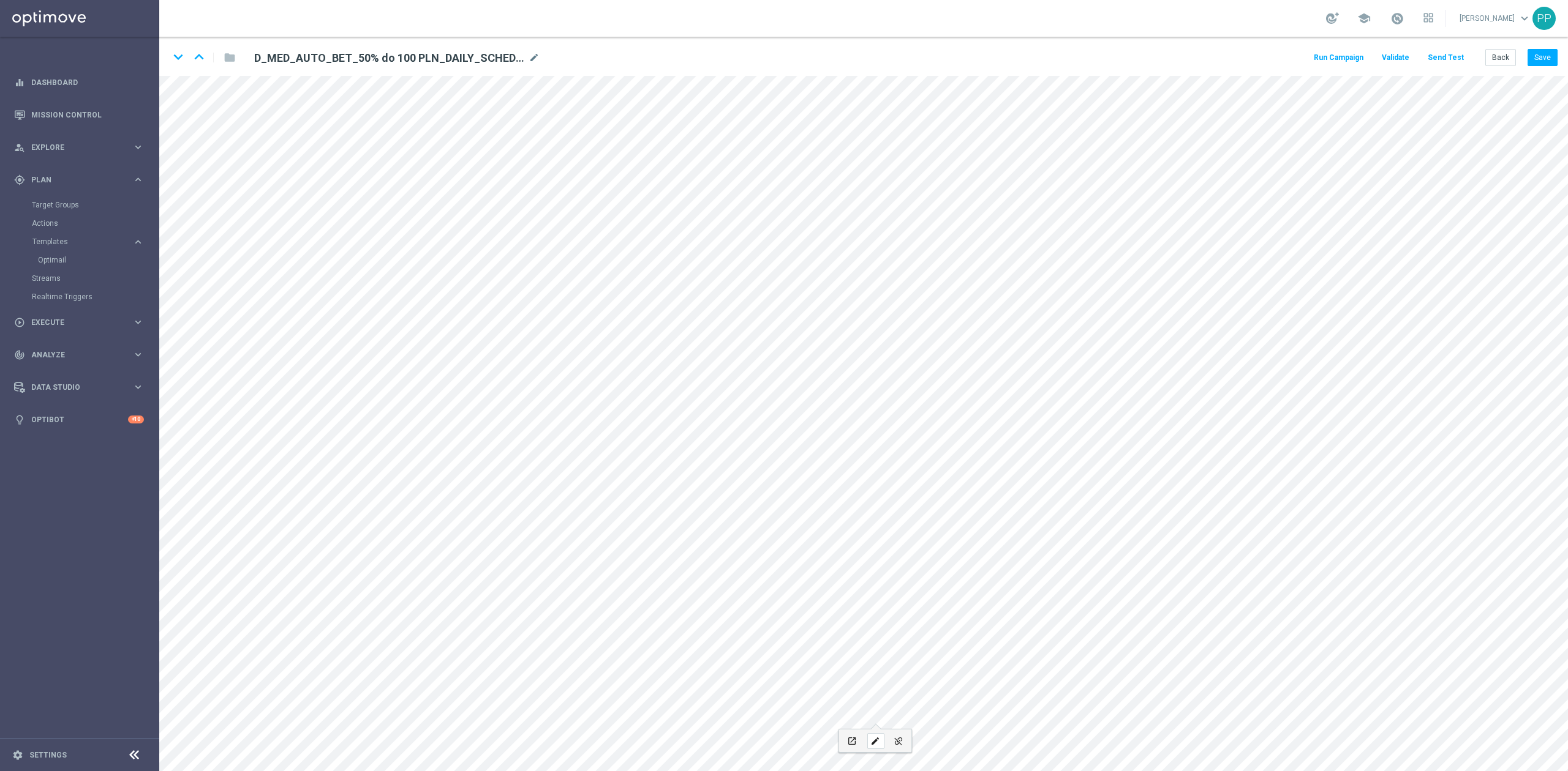
click at [878, 739] on icon "edit" at bounding box center [875, 741] width 9 height 10
drag, startPoint x: 894, startPoint y: 689, endPoint x: 917, endPoint y: 692, distance: 23.2
click at [895, 689] on div "Open in new tab Update" at bounding box center [875, 692] width 163 height 17
click at [937, 694] on button "Update" at bounding box center [937, 692] width 37 height 17
click at [821, 743] on icon "edit" at bounding box center [819, 741] width 9 height 10
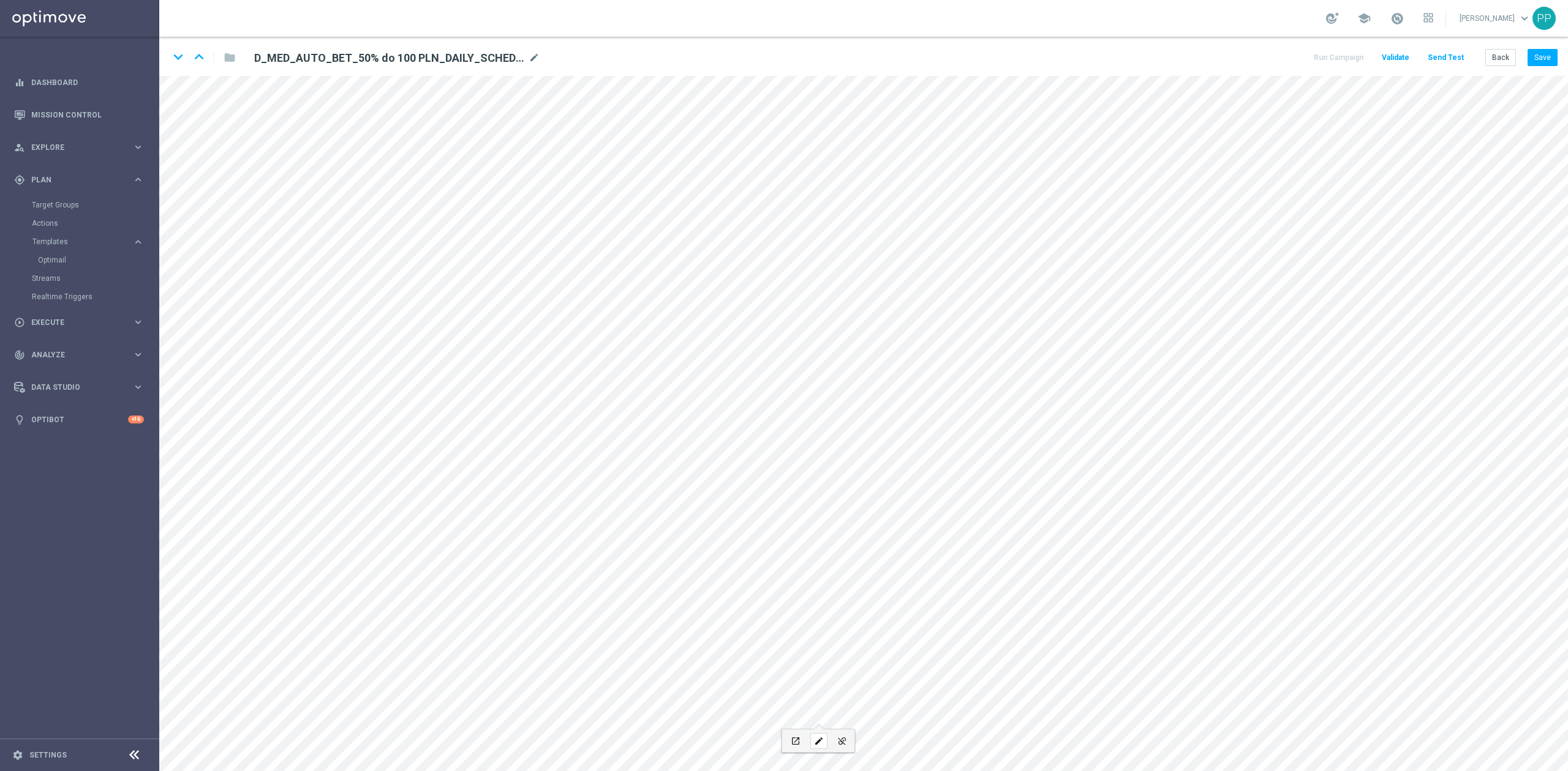
type input "https://www.sts.pl/userdata/files/regulaminy/polityka-prywatnosci.pdf"
type input "Polityka prywatności"
checkbox input "true"
paste input "polityka-prywatnosci"
type input "https://www.sts.pl/polityka-prywatnosci"
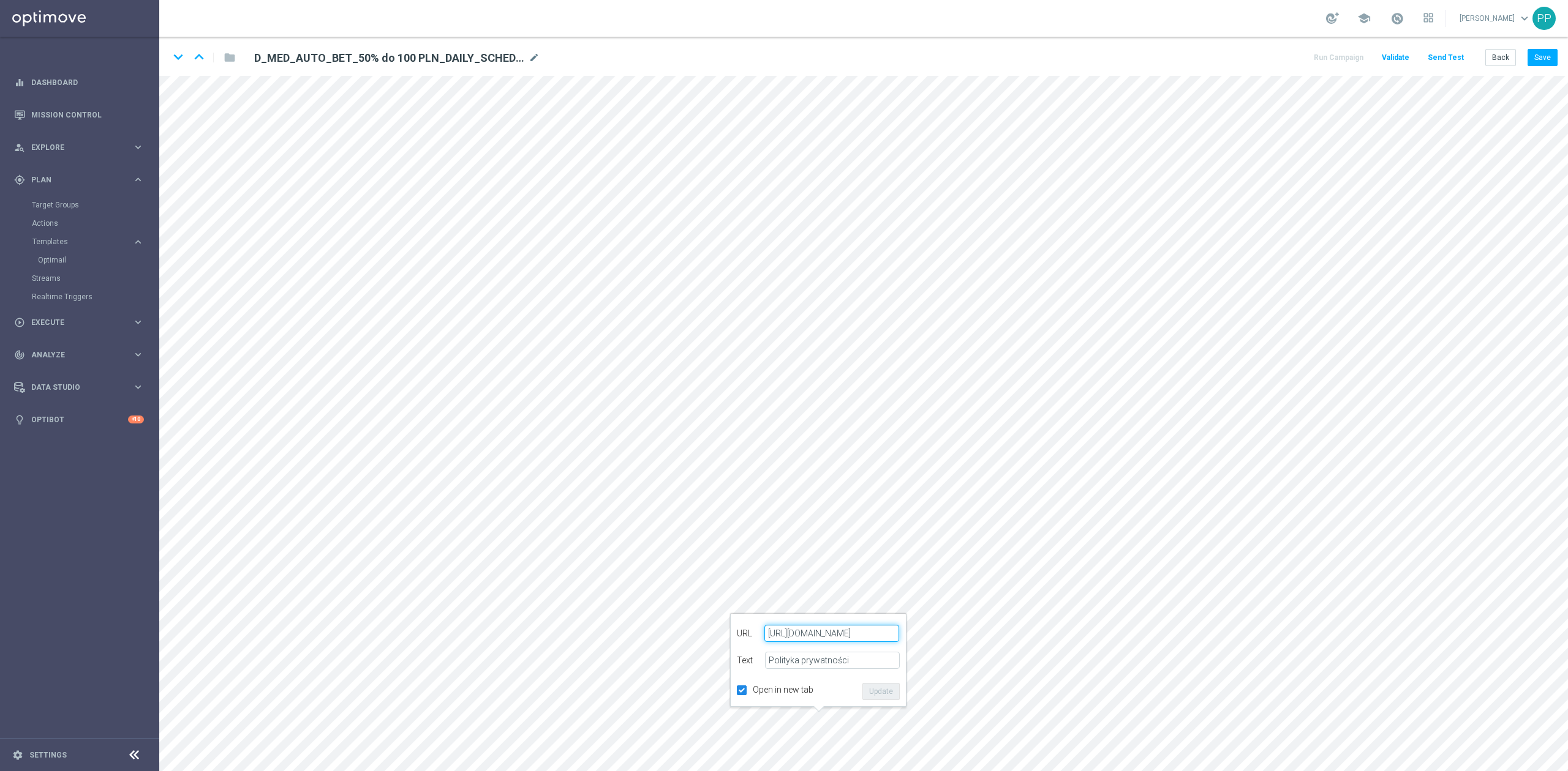
scroll to position [0, 21]
click at [851, 682] on div "URL https://www.sts.pl/polityka-prywatnosci Text Polityka prywatności Open in n…" at bounding box center [818, 660] width 163 height 80
click at [894, 694] on button "Update" at bounding box center [881, 692] width 37 height 17
click at [1543, 55] on button "Save" at bounding box center [1542, 57] width 30 height 17
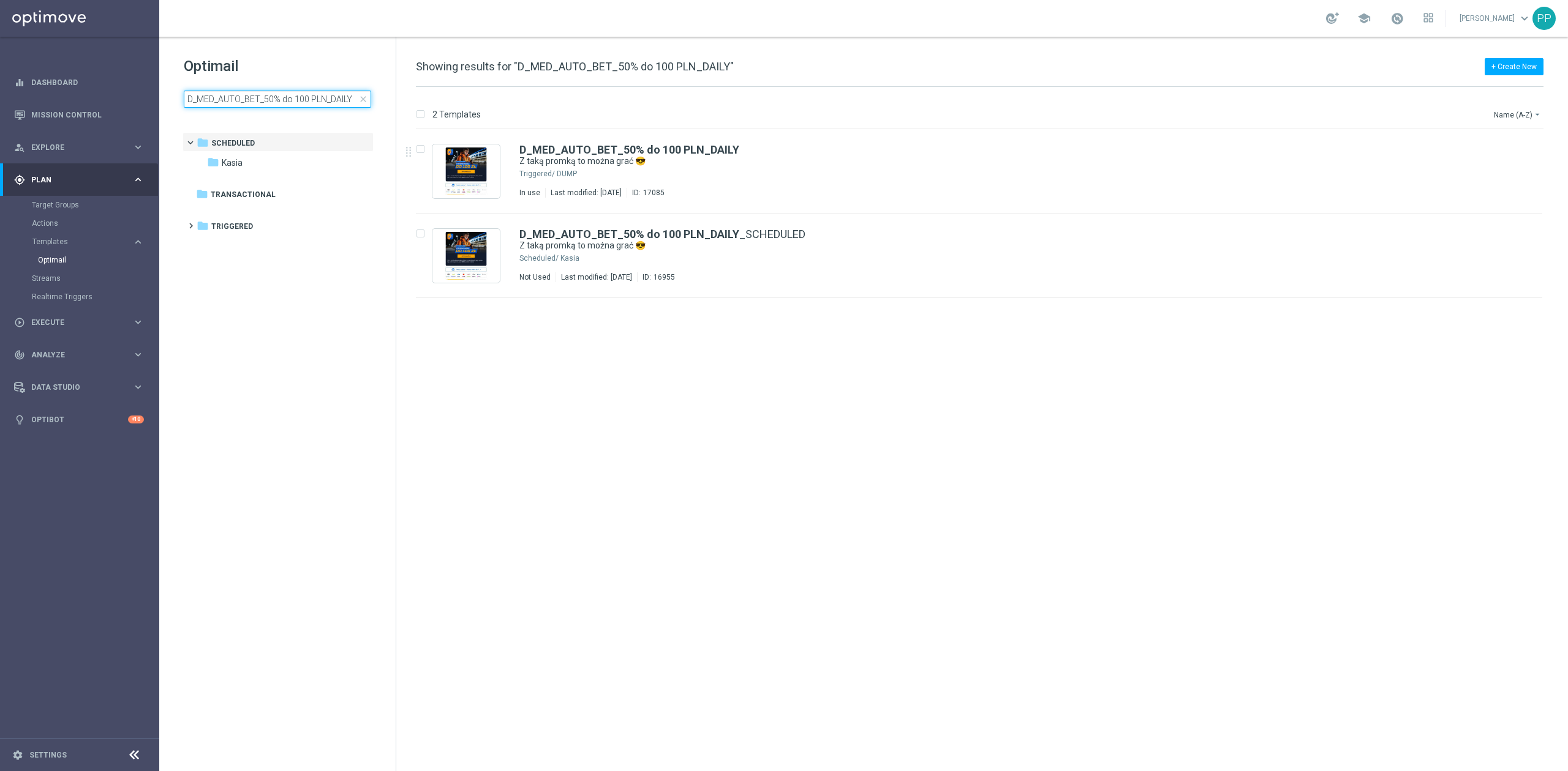
click at [280, 94] on input "D_MED_AUTO_BET_50% do 100 PLN_DAILY" at bounding box center [278, 98] width 188 height 17
type input "D_HIGH_AUTO_BET_50% do 200 PLN_DAILY"
click at [806, 167] on div "D_HIGH_AUTO_BET_50% do 200 PLN_DAILY Z taką promką to można grać 😎 Not Used Las…" at bounding box center [1005, 171] width 971 height 53
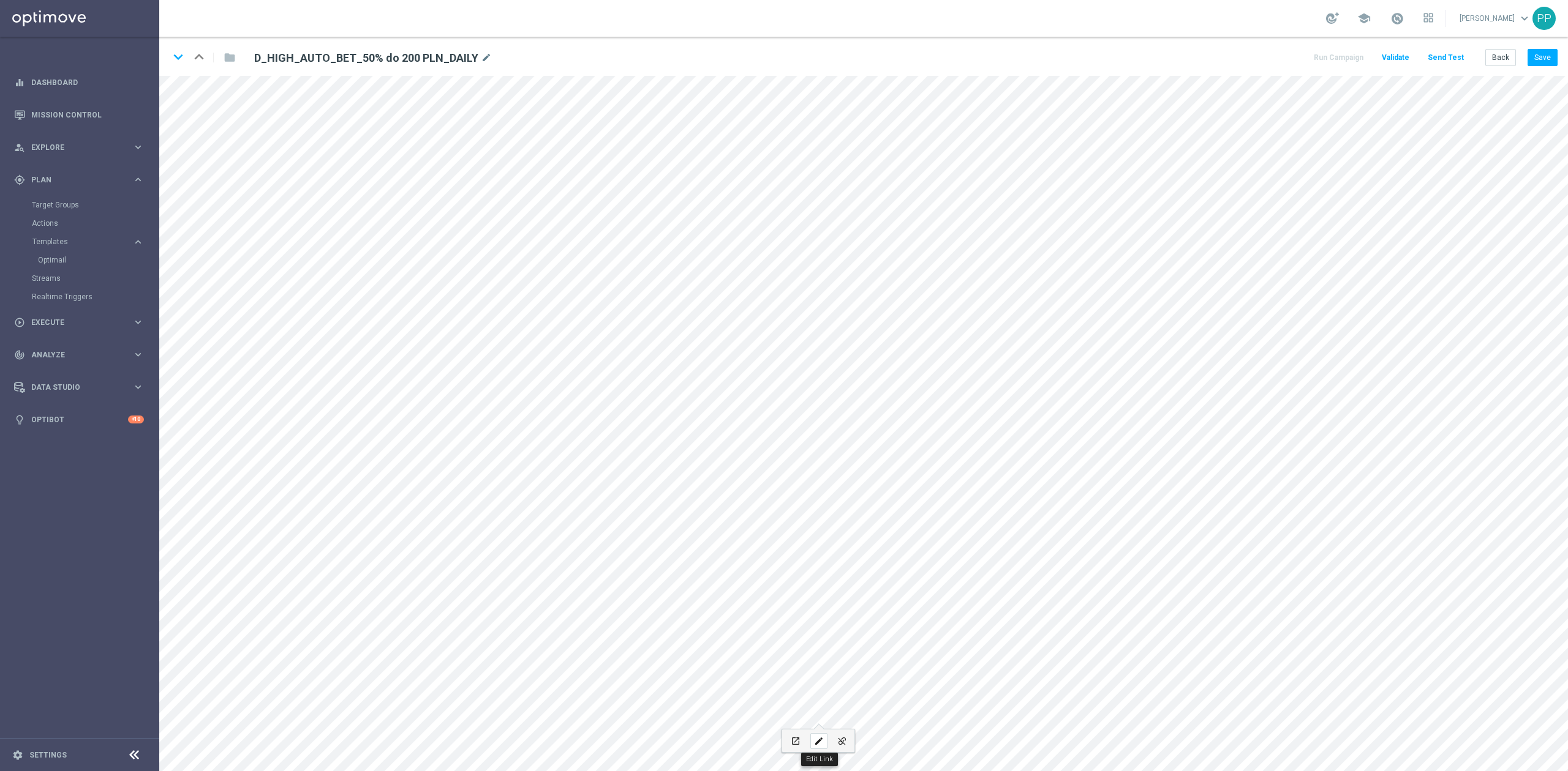
click at [824, 735] on div "edit" at bounding box center [819, 741] width 17 height 15
click at [887, 698] on button "Update" at bounding box center [881, 692] width 37 height 17
click at [878, 744] on icon "edit" at bounding box center [875, 741] width 9 height 10
type input "https://static-content.sts.pl/assets/regulations/regulamin-zakladow-online-pl.p…"
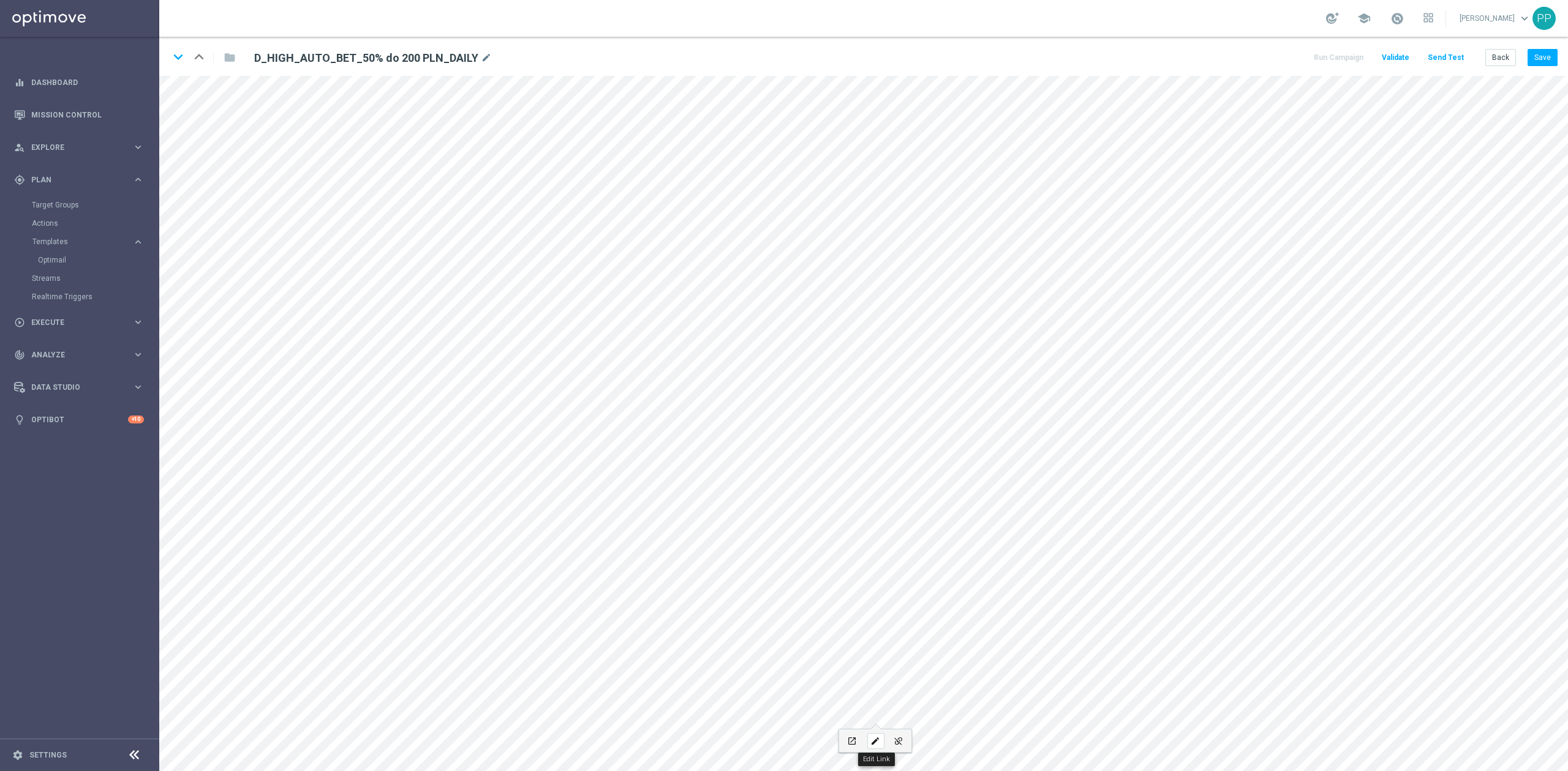
type input "Regulamin"
checkbox input "true"
paste input "sts.pl/regulaminy"
type input "sts.pl/regulaminy"
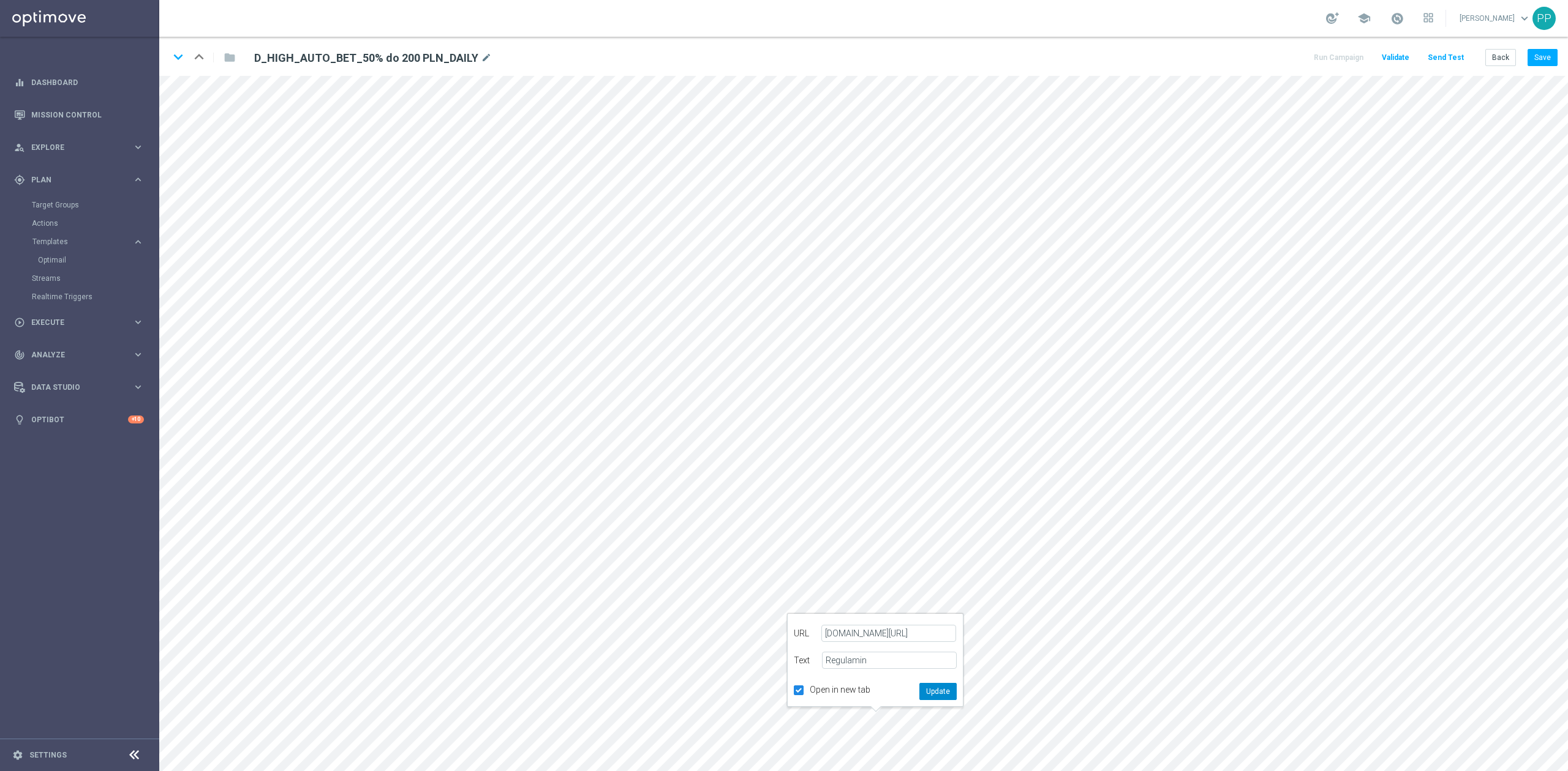
click at [936, 689] on button "Update" at bounding box center [937, 692] width 37 height 17
click at [1537, 59] on button "Save" at bounding box center [1542, 57] width 30 height 17
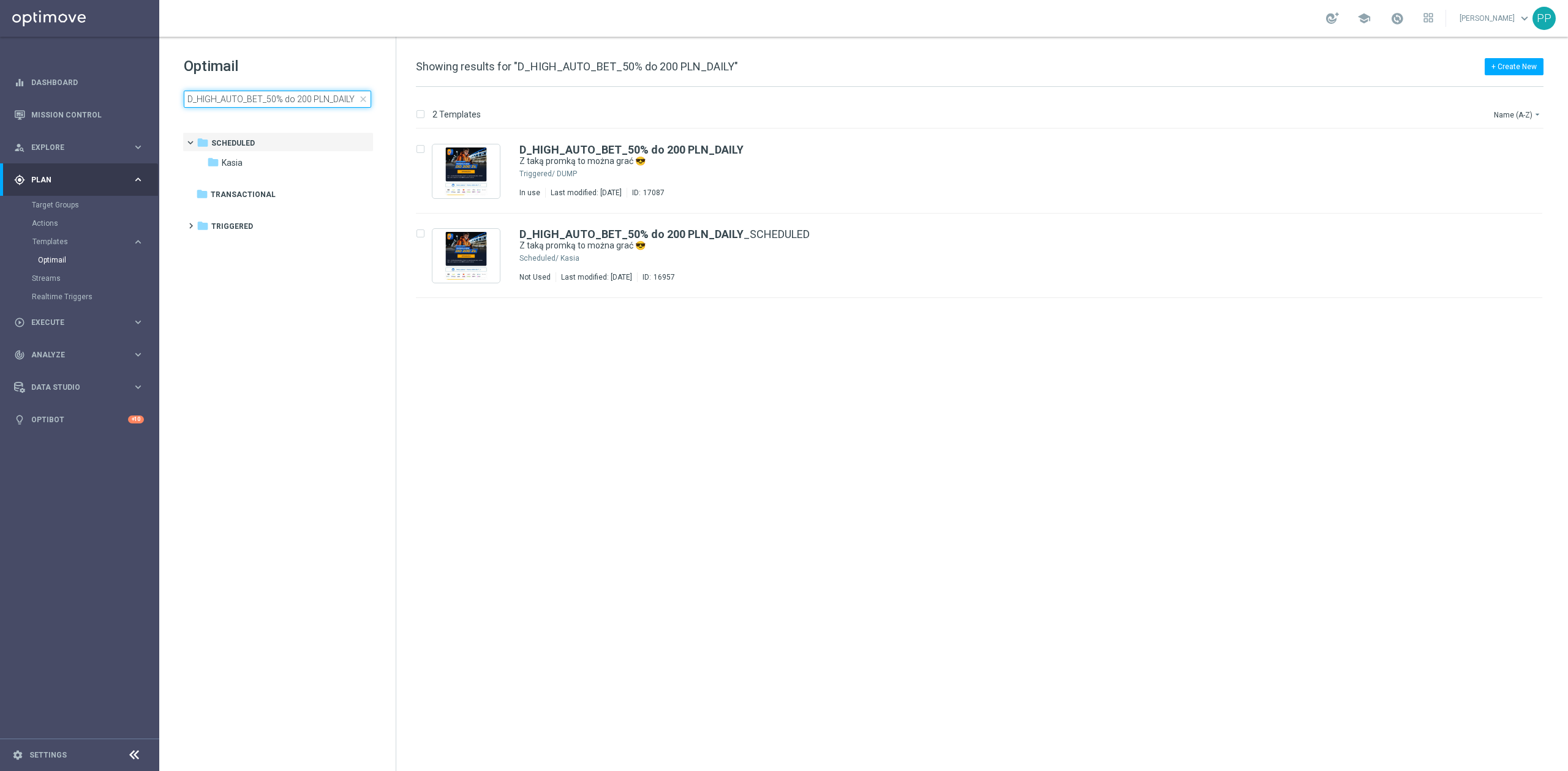
click at [250, 96] on input "D_HIGH_AUTO_BET_50% do 200 PLN_DAILY" at bounding box center [278, 98] width 188 height 17
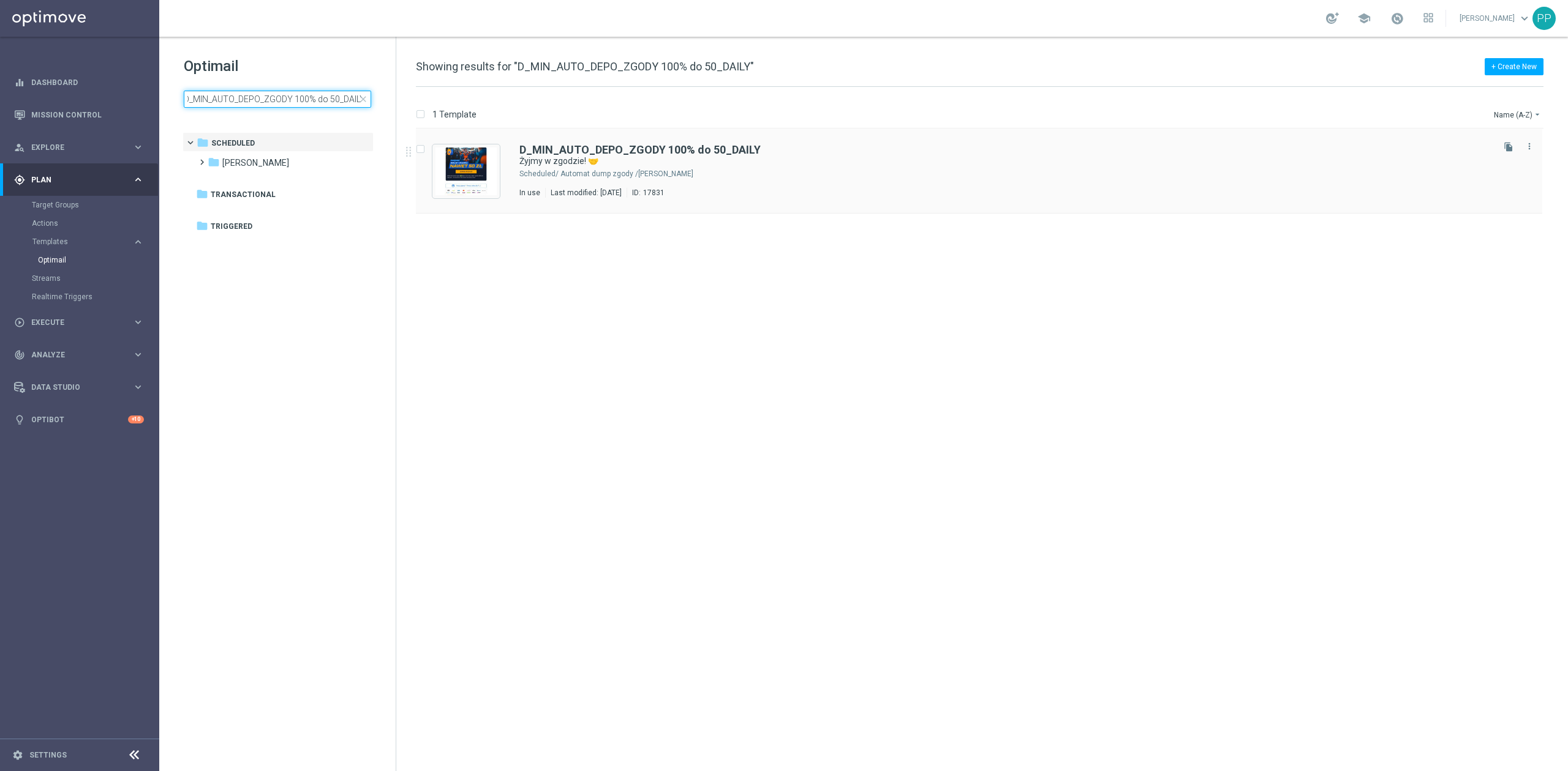
type input "D_MIN_AUTO_DEPO_ZGODY 100% do 50_DAILY"
click at [756, 177] on div "Antoni L./ Automat dump zgody" at bounding box center [1026, 173] width 930 height 10
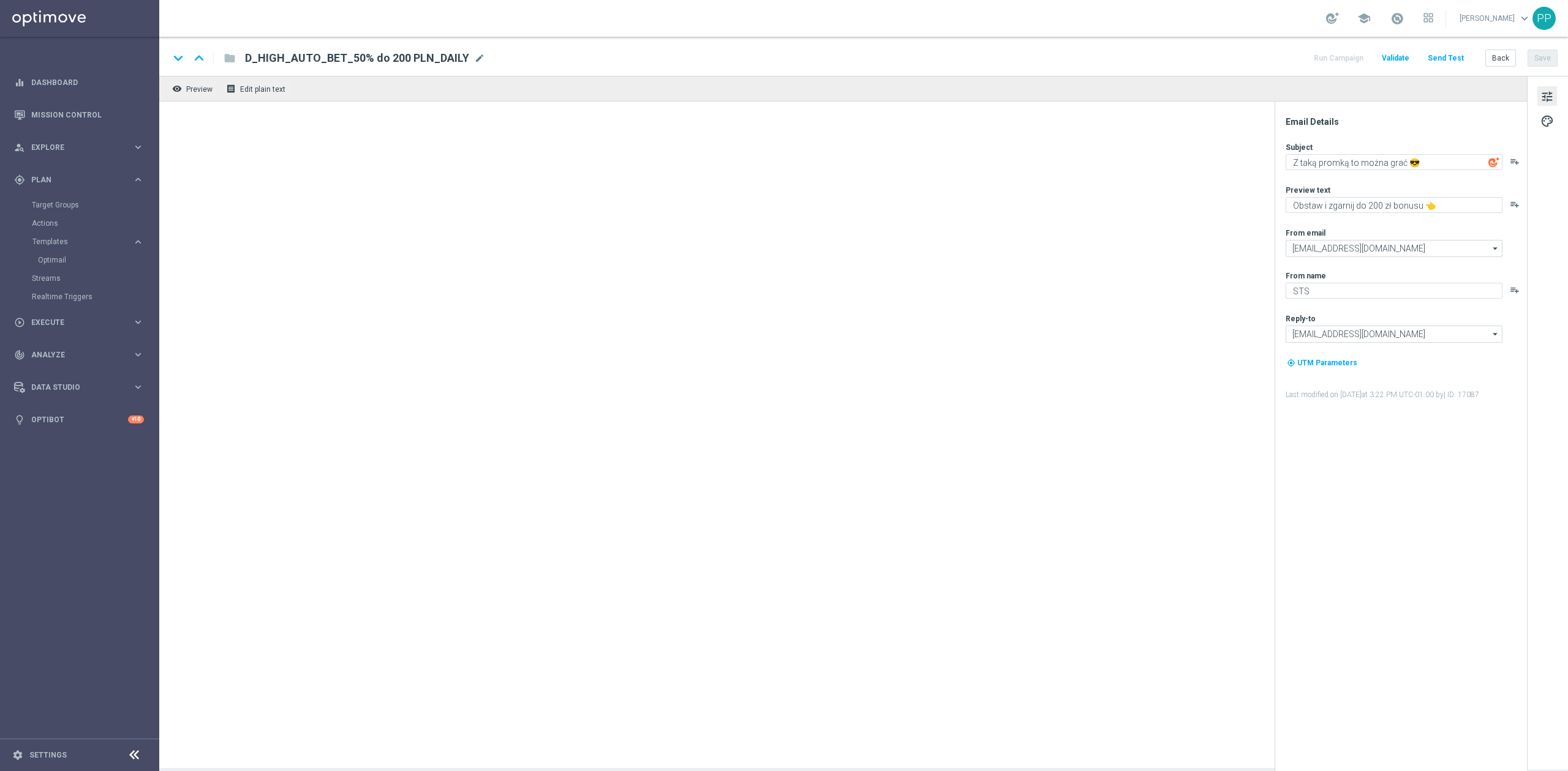
type textarea "Żyjmy w zgodzie! 🤝"
type textarea "Zgarnij bonus od wpłaty do 50 zł 💸"
type input "oferta@sts.pl"
type input "kontakt@sts.pl"
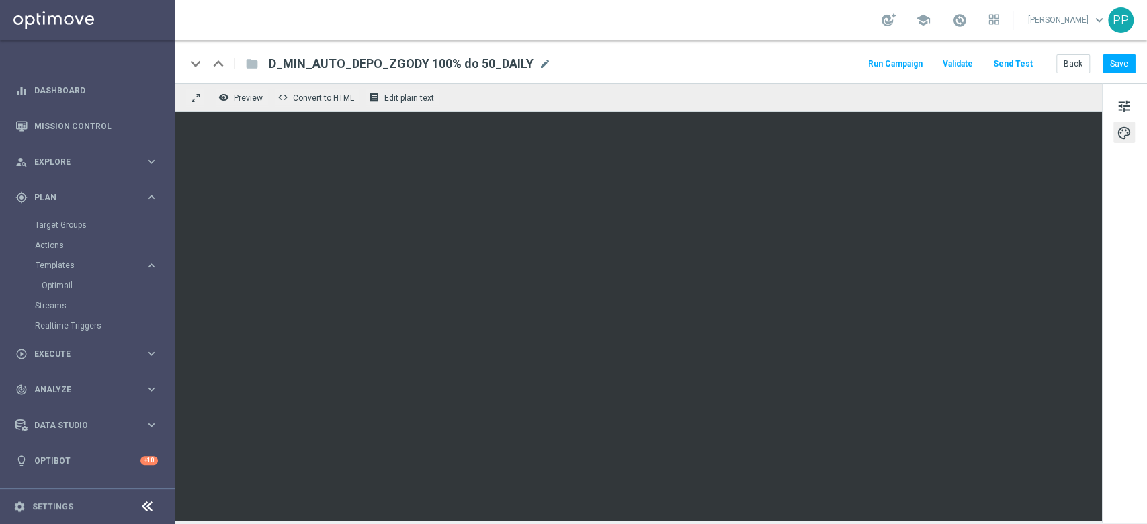
click at [228, 28] on div "school Patryk Przybolewski keyboard_arrow_down PP" at bounding box center [661, 20] width 972 height 40
drag, startPoint x: 79, startPoint y: 13, endPoint x: 168, endPoint y: 80, distance: 111.4
click at [79, 13] on link at bounding box center [87, 20] width 175 height 40
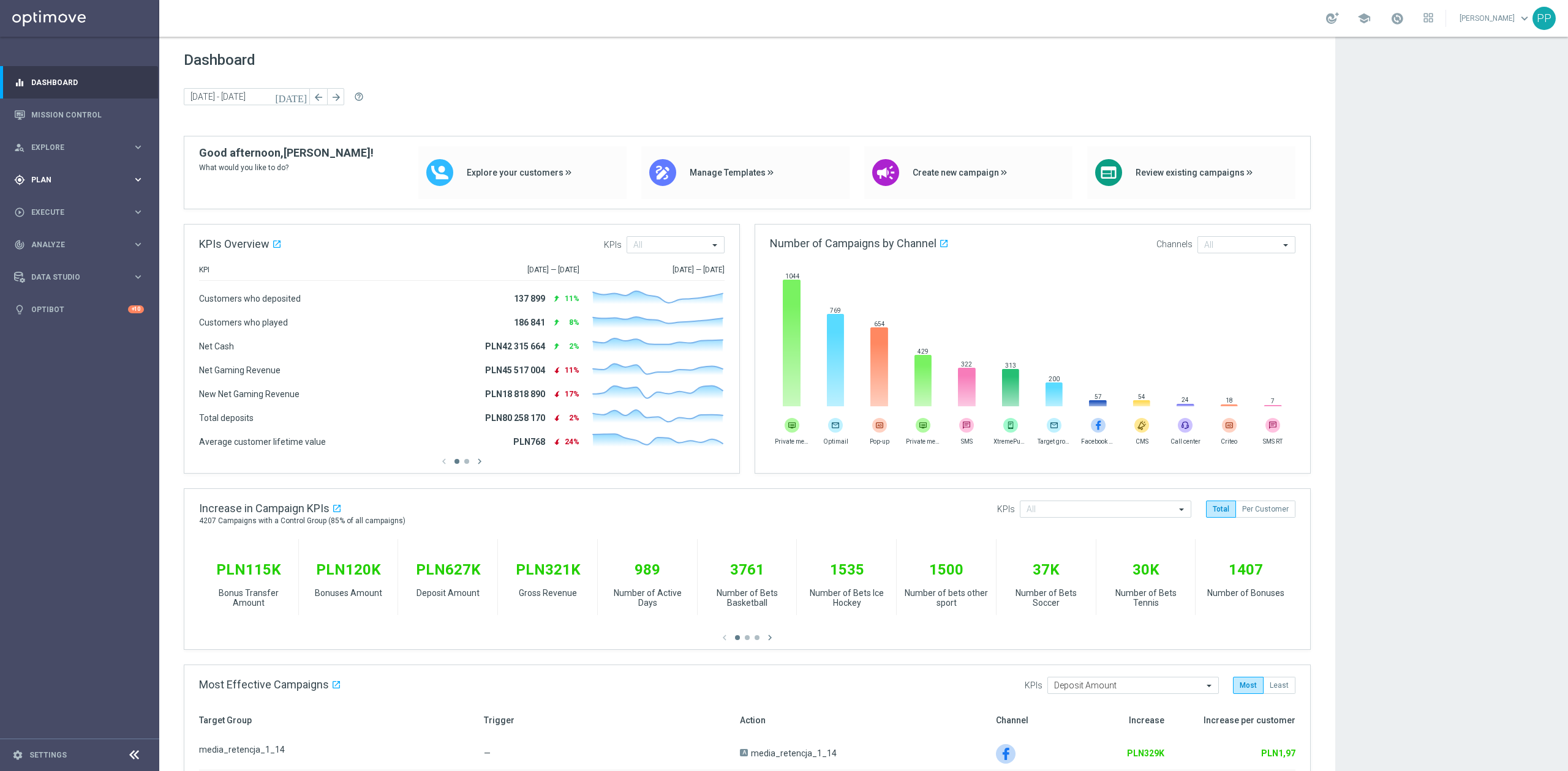
drag, startPoint x: 57, startPoint y: 181, endPoint x: 63, endPoint y: 187, distance: 8.5
click at [57, 181] on span "Plan" at bounding box center [81, 180] width 101 height 7
click at [83, 147] on span "Explore" at bounding box center [81, 148] width 101 height 7
click at [83, 121] on link "Mission Control" at bounding box center [88, 115] width 113 height 33
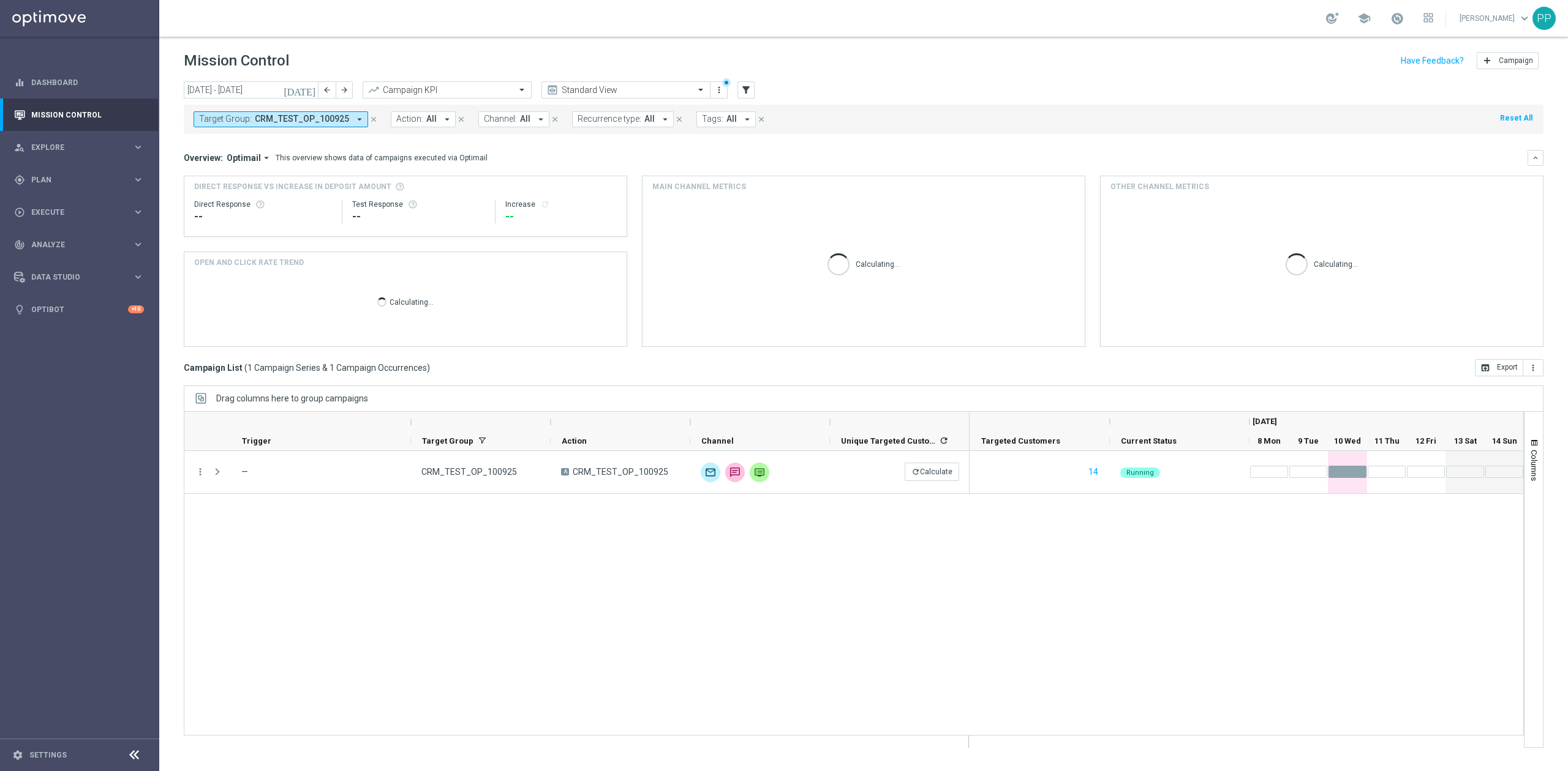
click at [283, 118] on span "CRM_TEST_OP_100925" at bounding box center [301, 118] width 94 height 10
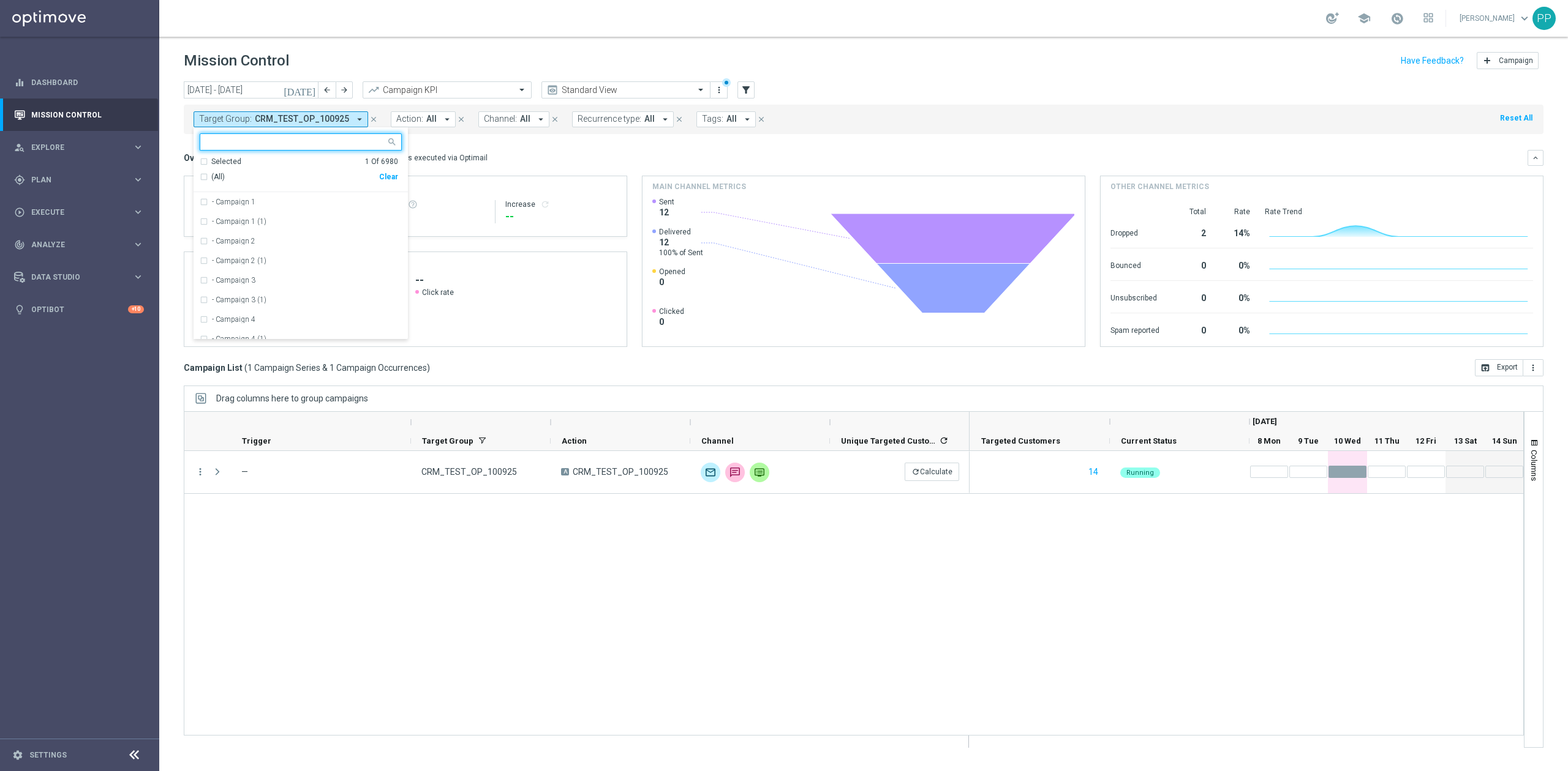
click at [0, 0] on div "Clear" at bounding box center [0, 0] width 0 height 0
click at [338, 143] on input "text" at bounding box center [295, 141] width 180 height 10
paste input "C_LOW-HIGH_AUTO_BET_ Kupon 100% do 100 PLN_DAILY"
click at [279, 201] on label "C_LOW-HIGH_AUTO_BET_ Kupon 100% do 100 PLN_DAILY" at bounding box center [306, 202] width 190 height 7
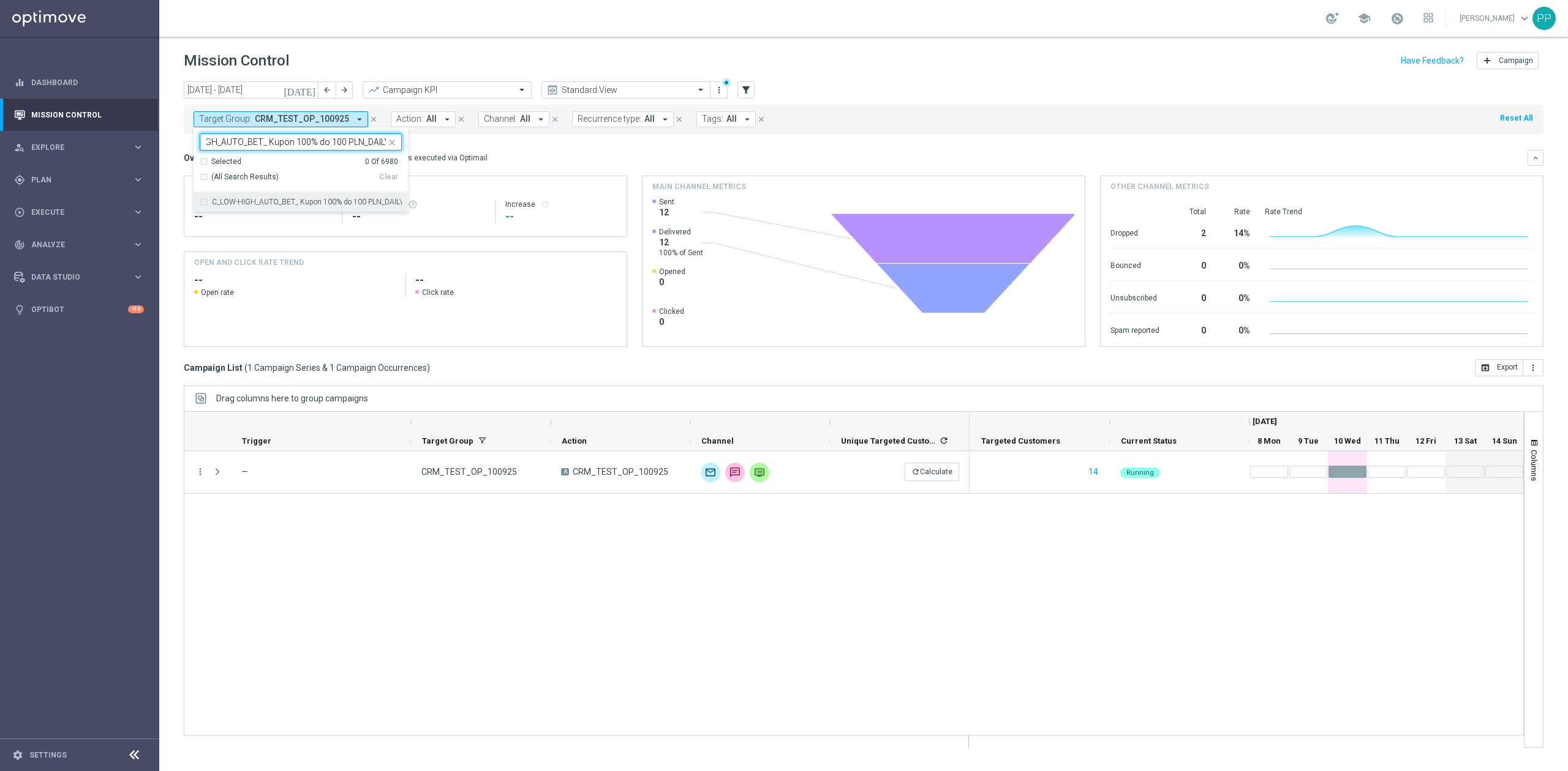
type input "C_LOW-HIGH_AUTO_BET_ Kupon 100% do 100 PLN_DAILY"
click at [329, 57] on div "Mission Control add Campaign" at bounding box center [863, 61] width 1359 height 24
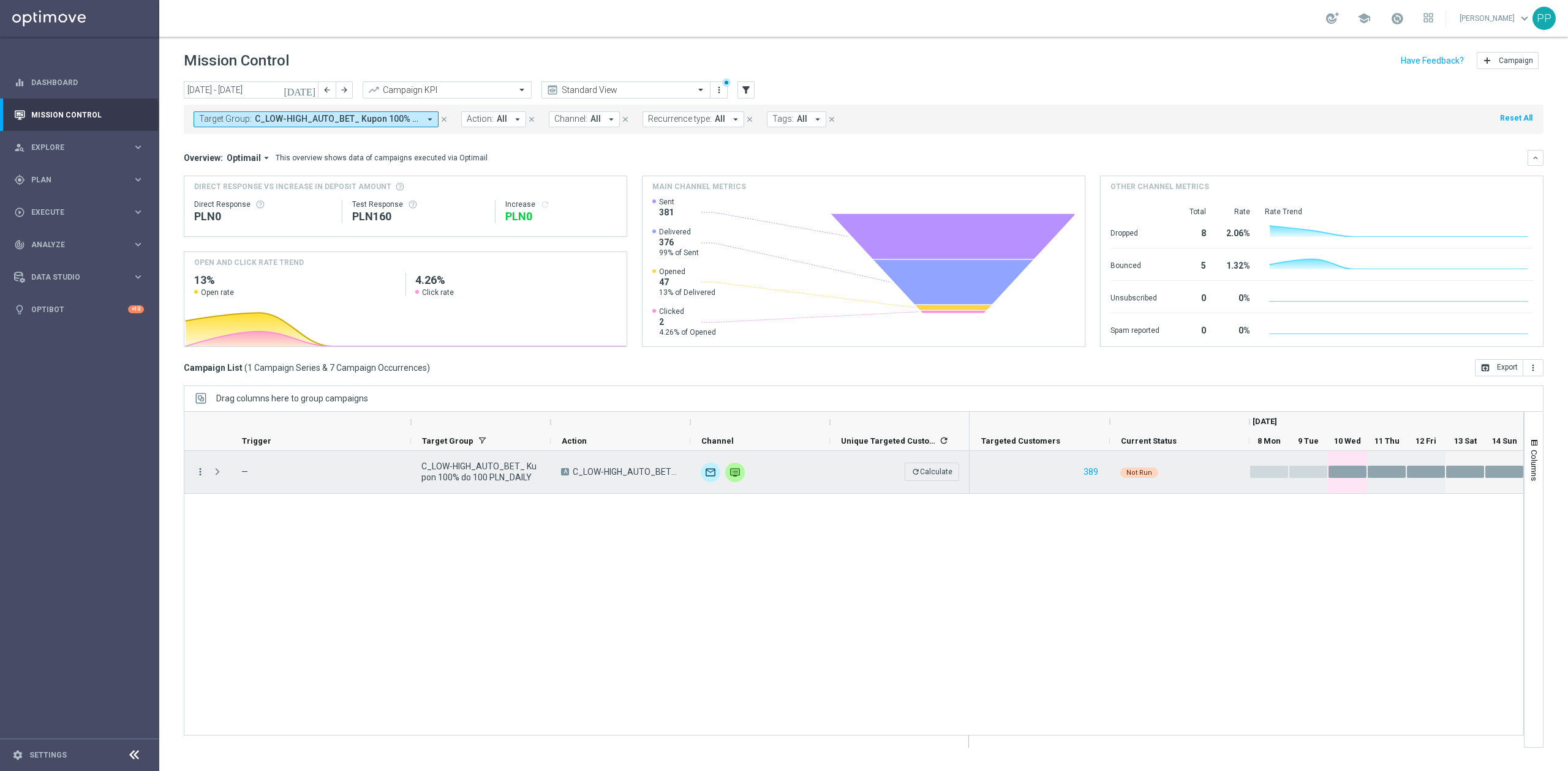
click at [201, 470] on icon "more_vert" at bounding box center [201, 472] width 11 height 11
click at [268, 620] on div "Delete" at bounding box center [282, 622] width 114 height 8
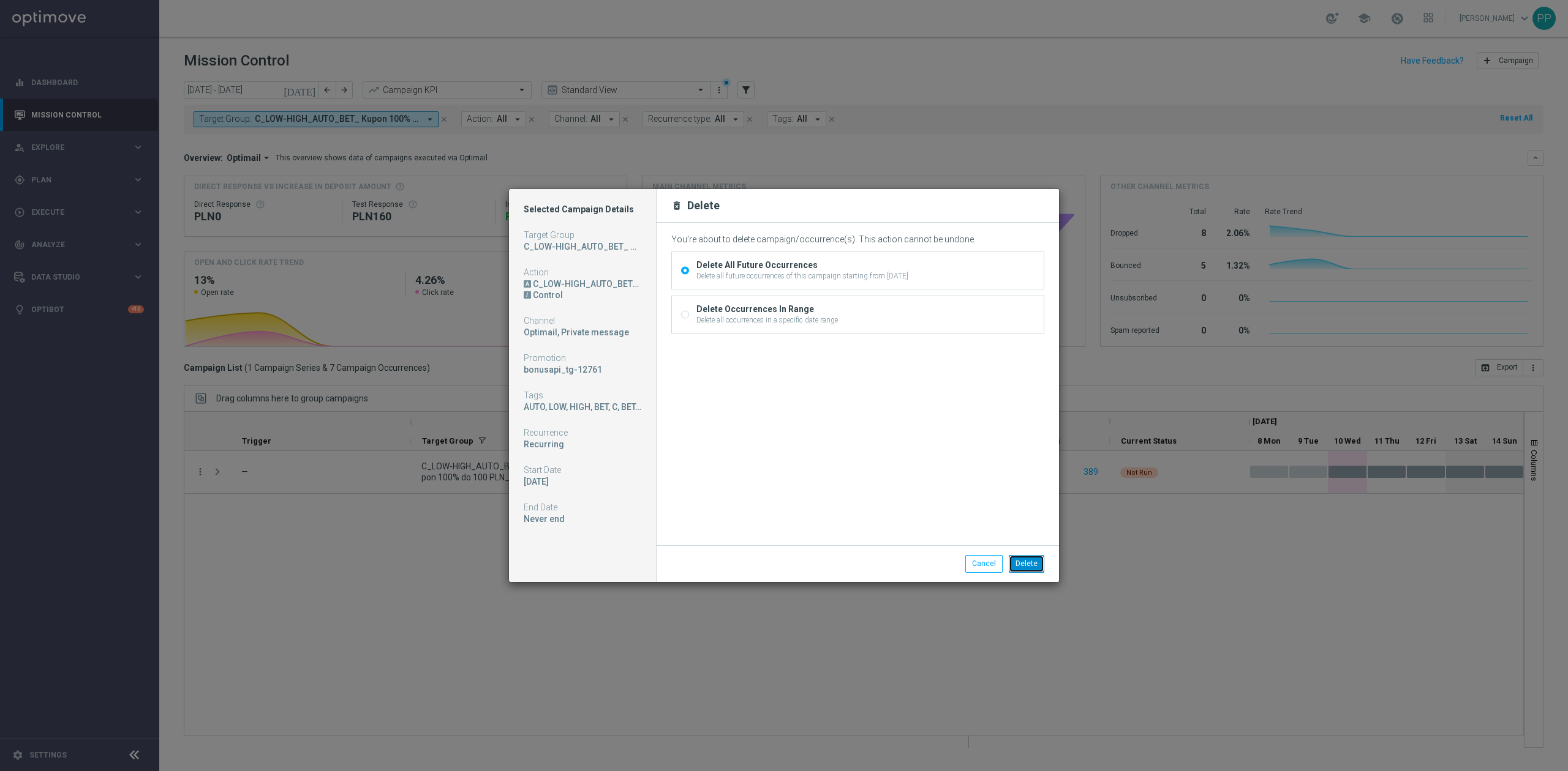
click at [1023, 560] on button "Delete" at bounding box center [1026, 563] width 36 height 17
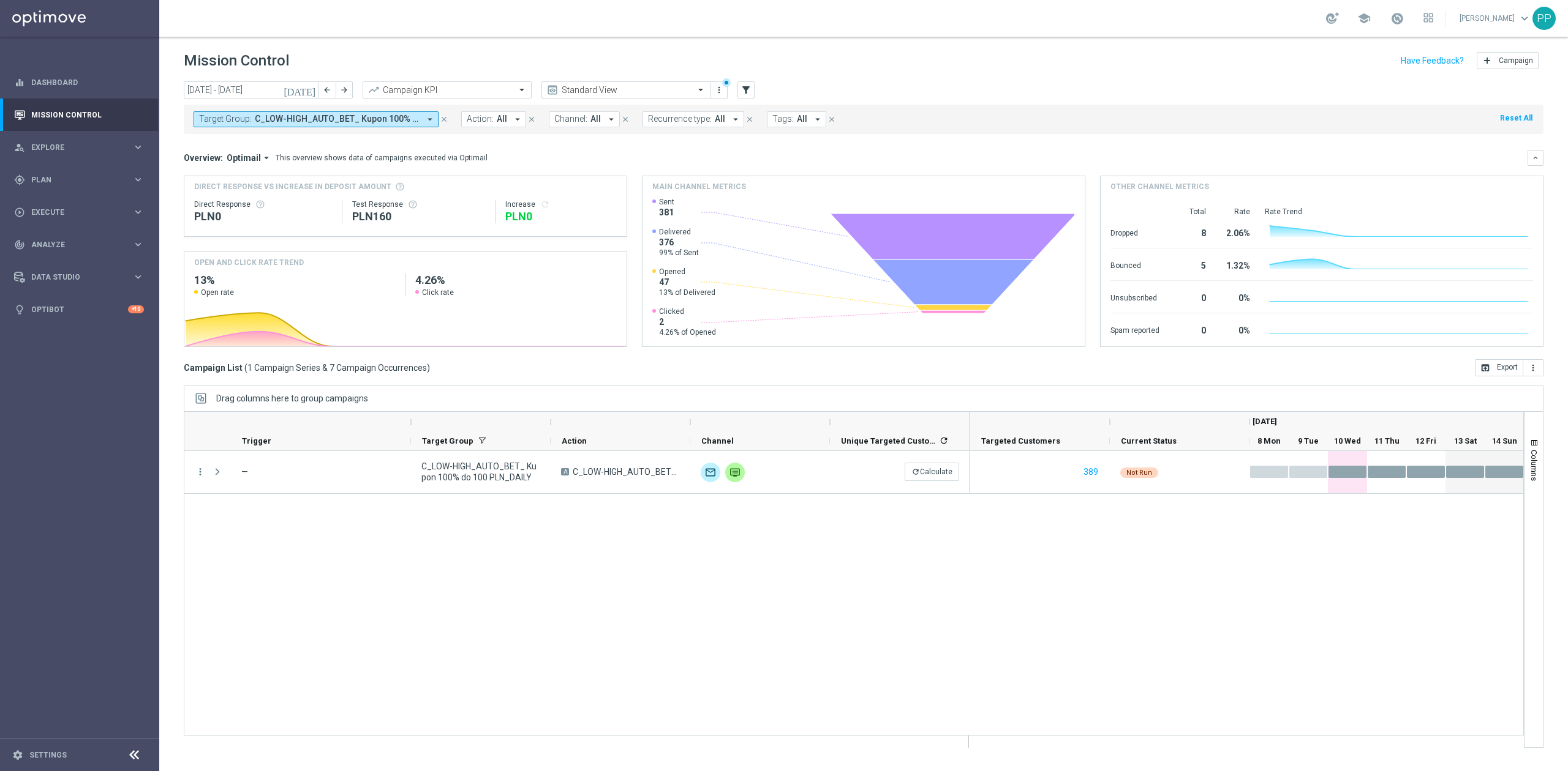
click at [359, 125] on button "Target Group: C_LOW-HIGH_AUTO_BET_ Kupon 100% do 100 PLN_DAILY arrow_drop_down" at bounding box center [315, 118] width 245 height 15
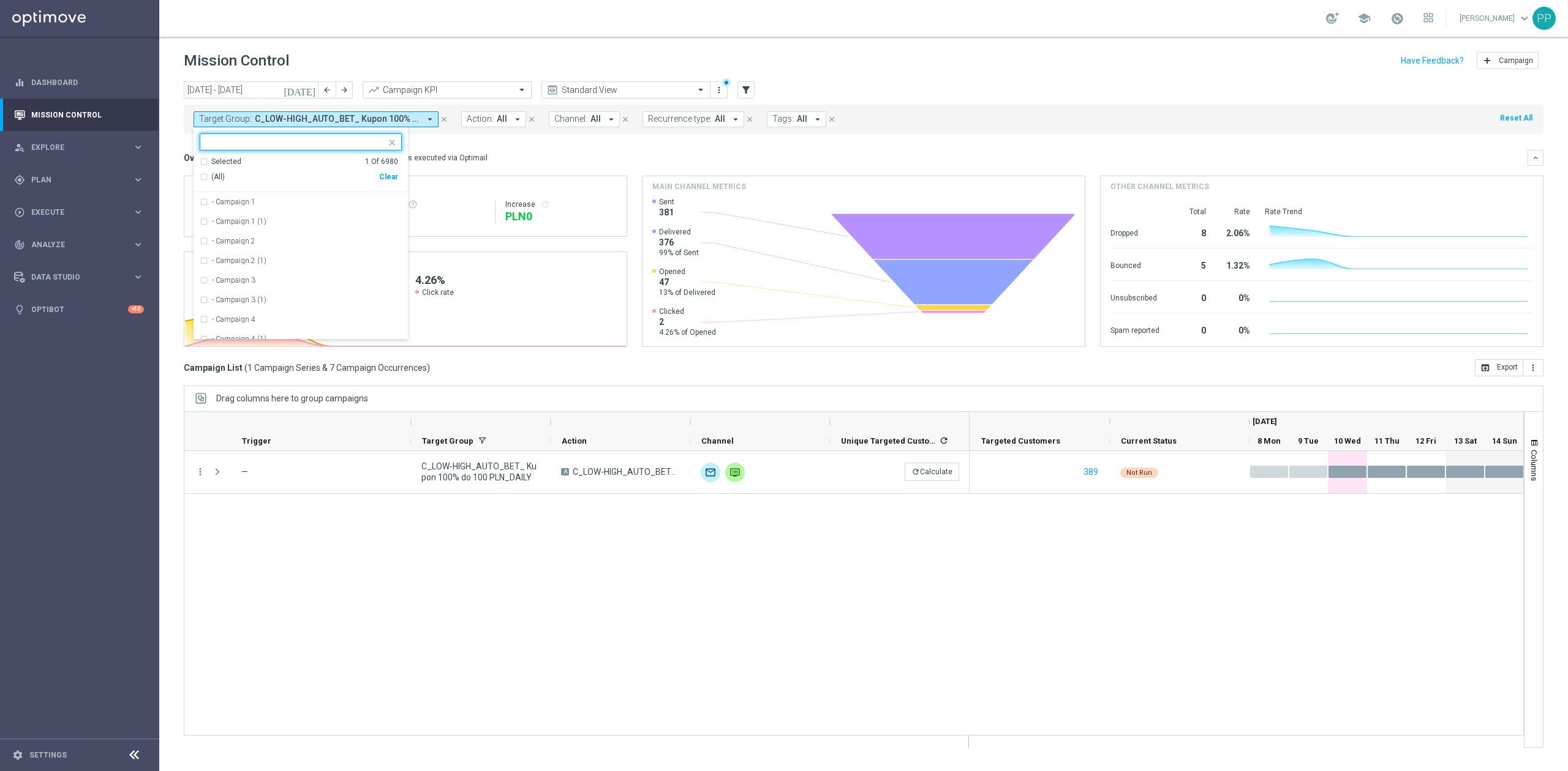
click at [356, 139] on input "text" at bounding box center [295, 141] width 180 height 10
drag, startPoint x: 386, startPoint y: 117, endPoint x: 326, endPoint y: 137, distance: 63.2
click at [386, 117] on span "C_LOW-HIGH_AUTO_BET_ Kupon 100% do 100 PLN_DAILY" at bounding box center [336, 118] width 165 height 10
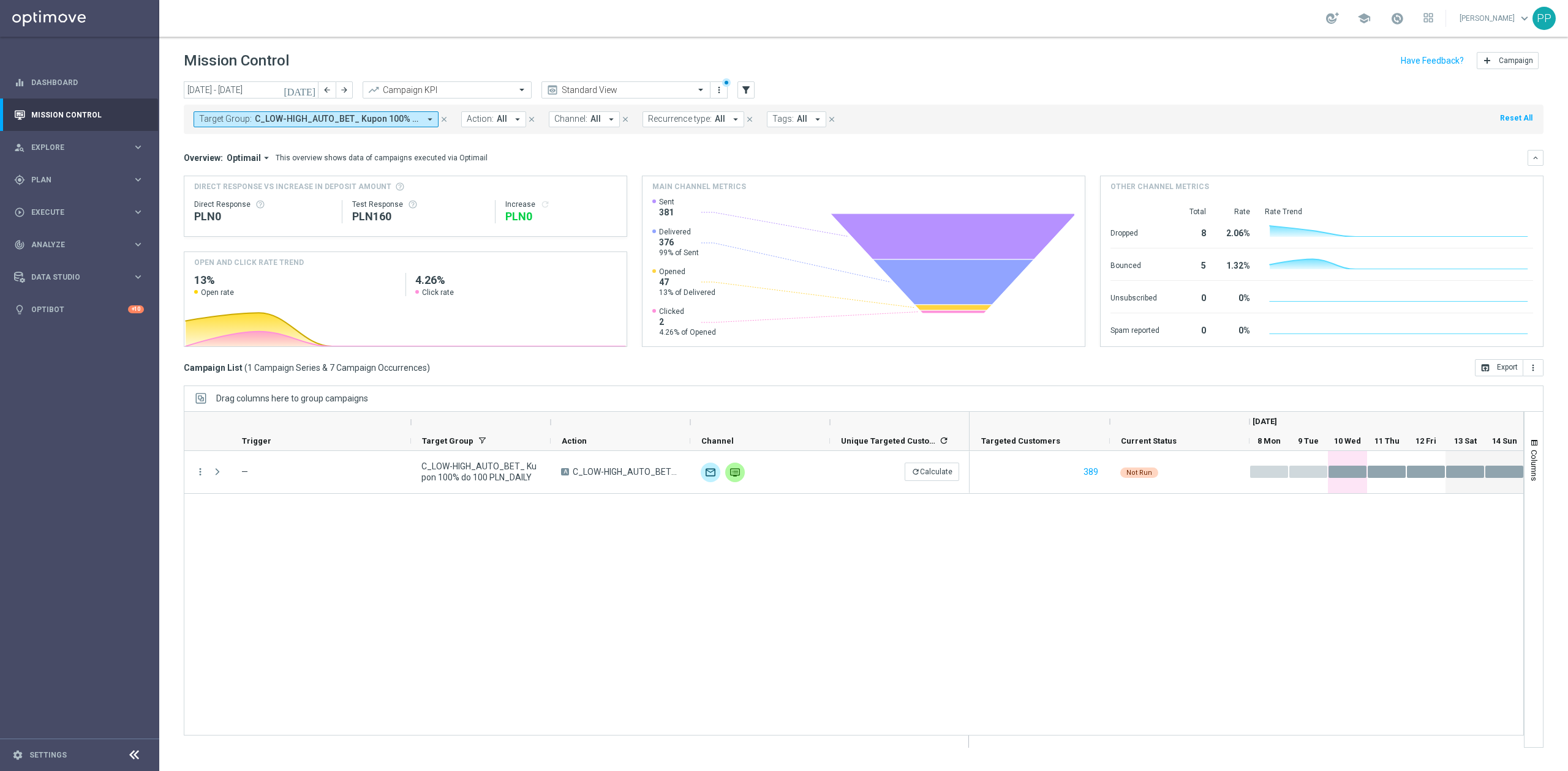
click at [317, 137] on mini-dashboard "Overview: Optimail arrow_drop_down This overview shows data of campaigns execut…" at bounding box center [863, 246] width 1359 height 225
click at [305, 120] on span "C_LOW-HIGH_AUTO_BET_ Kupon 100% do 100 PLN_DAILY" at bounding box center [336, 118] width 165 height 10
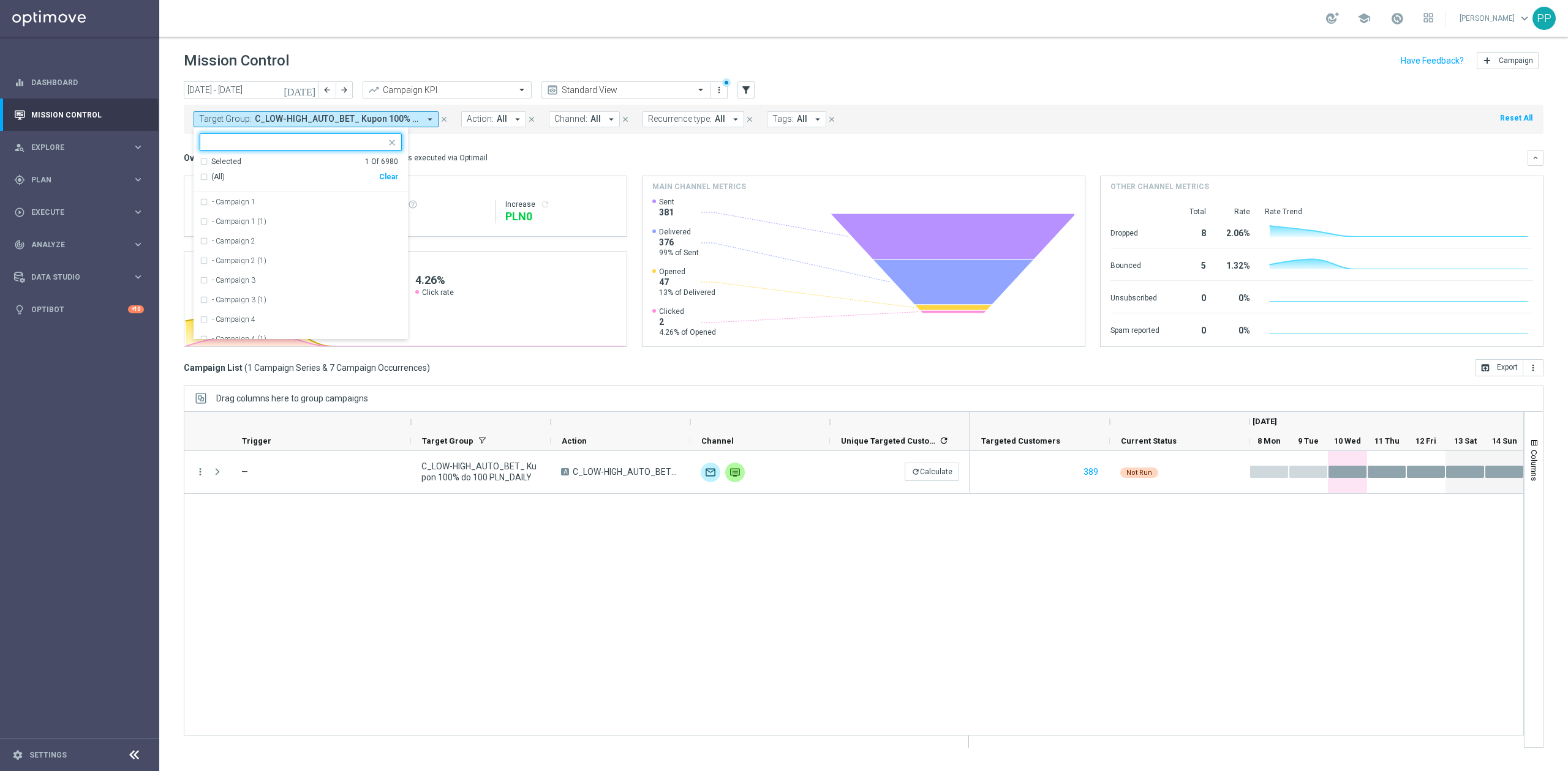
click at [302, 137] on input "text" at bounding box center [295, 141] width 180 height 10
type input "C_LOW-HIGH_AUTO_BET_ Kupon 100% do 100"
click at [521, 150] on div "Overview: Optimail arrow_drop_down This overview shows data of campaigns execut…" at bounding box center [863, 158] width 1359 height 15
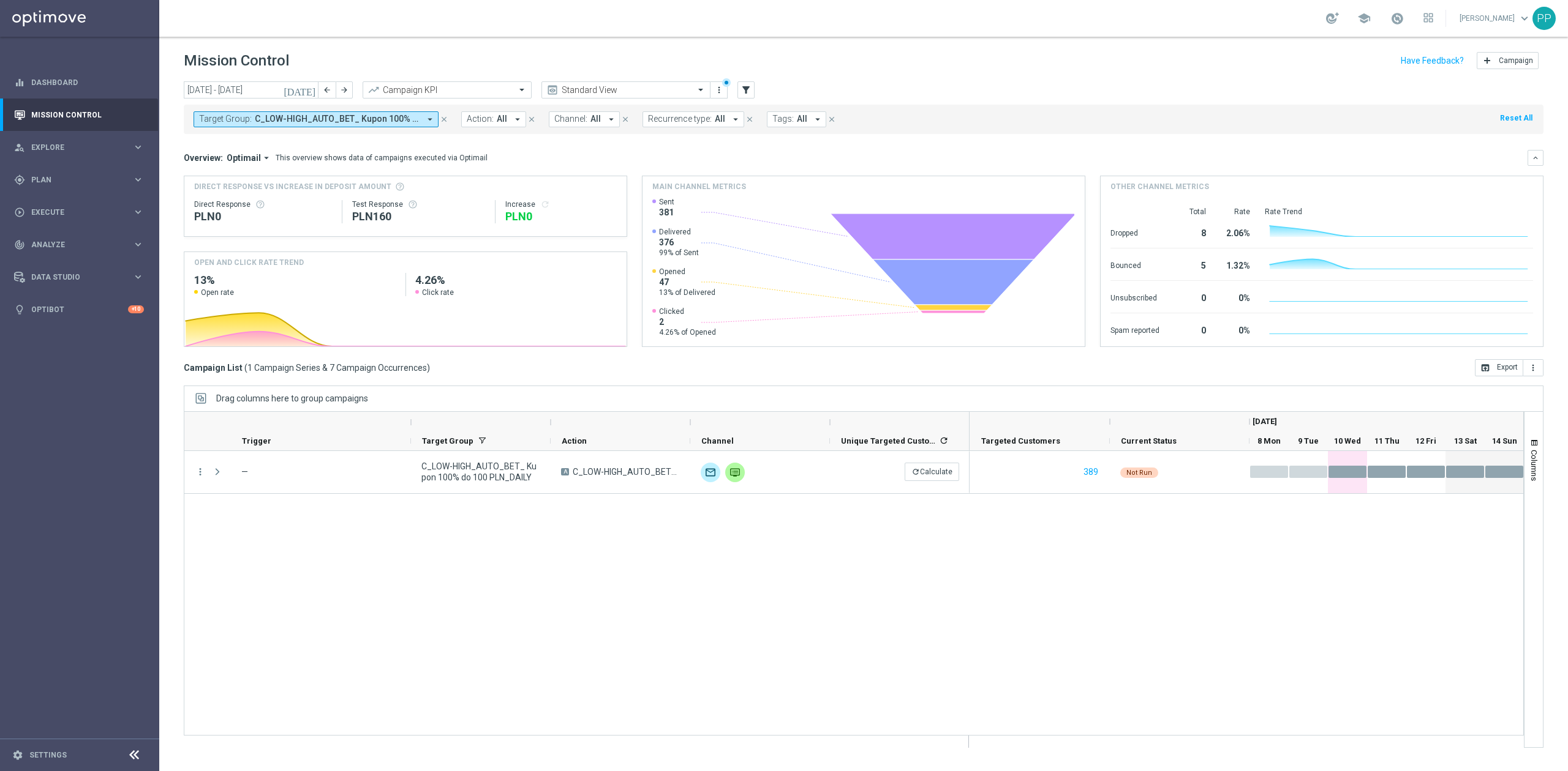
click at [611, 573] on div "more_vert — C_LOW-HIGH_AUTO_BET_ Kupon 100% do 100 PLN_DAILY A C_LOW-HIGH_AUTO_…" at bounding box center [854, 593] width 1340 height 284
click at [402, 122] on span "C_LOW-HIGH_AUTO_BET_ Kupon 100% do 100 PLN_DAILY" at bounding box center [336, 118] width 165 height 10
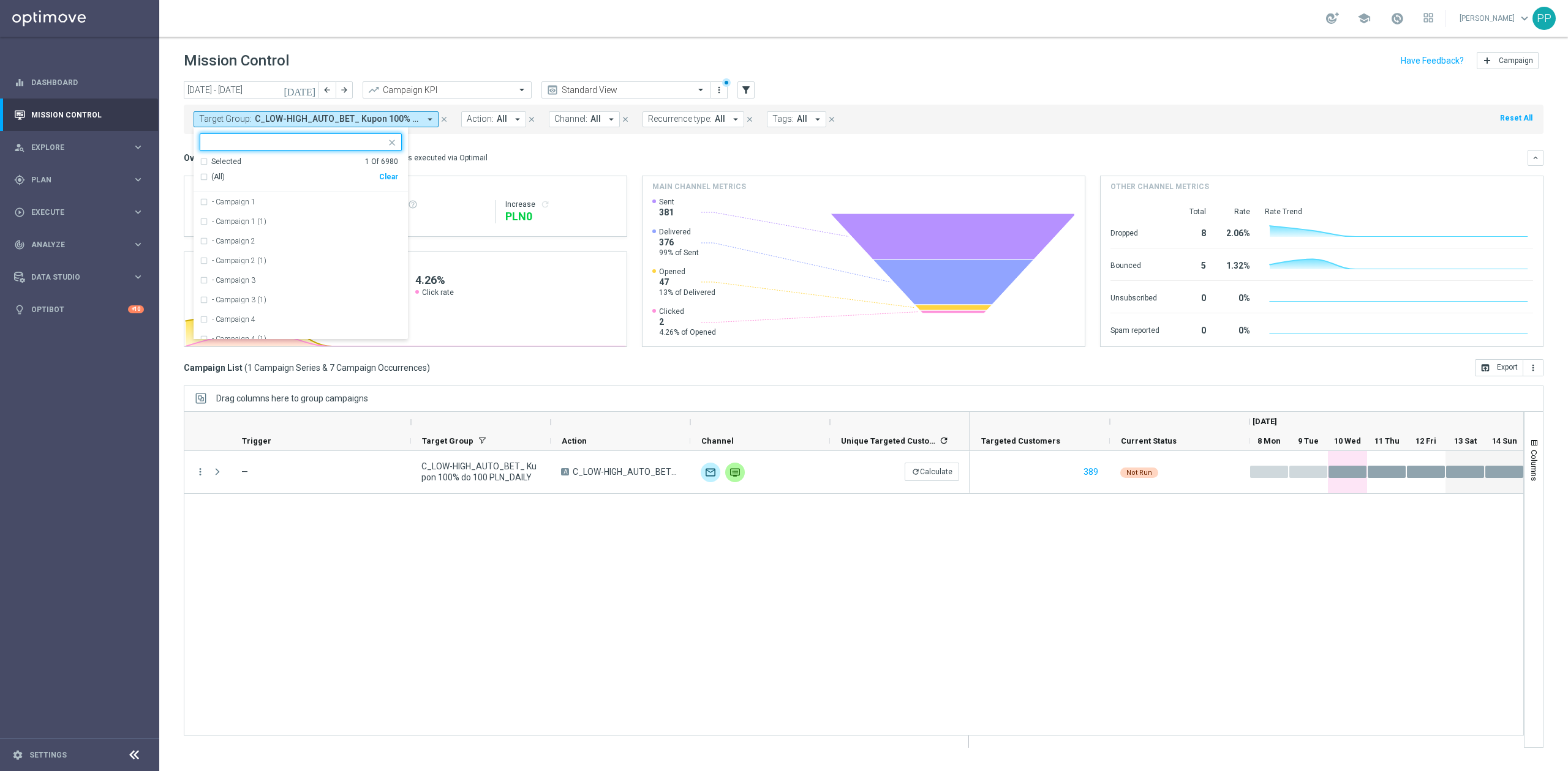
click at [0, 0] on div "Clear" at bounding box center [0, 0] width 0 height 0
drag, startPoint x: 495, startPoint y: 27, endPoint x: 682, endPoint y: 128, distance: 212.5
click at [496, 28] on div "school Patryk Przybolewski keyboard_arrow_down PP" at bounding box center [863, 18] width 1408 height 36
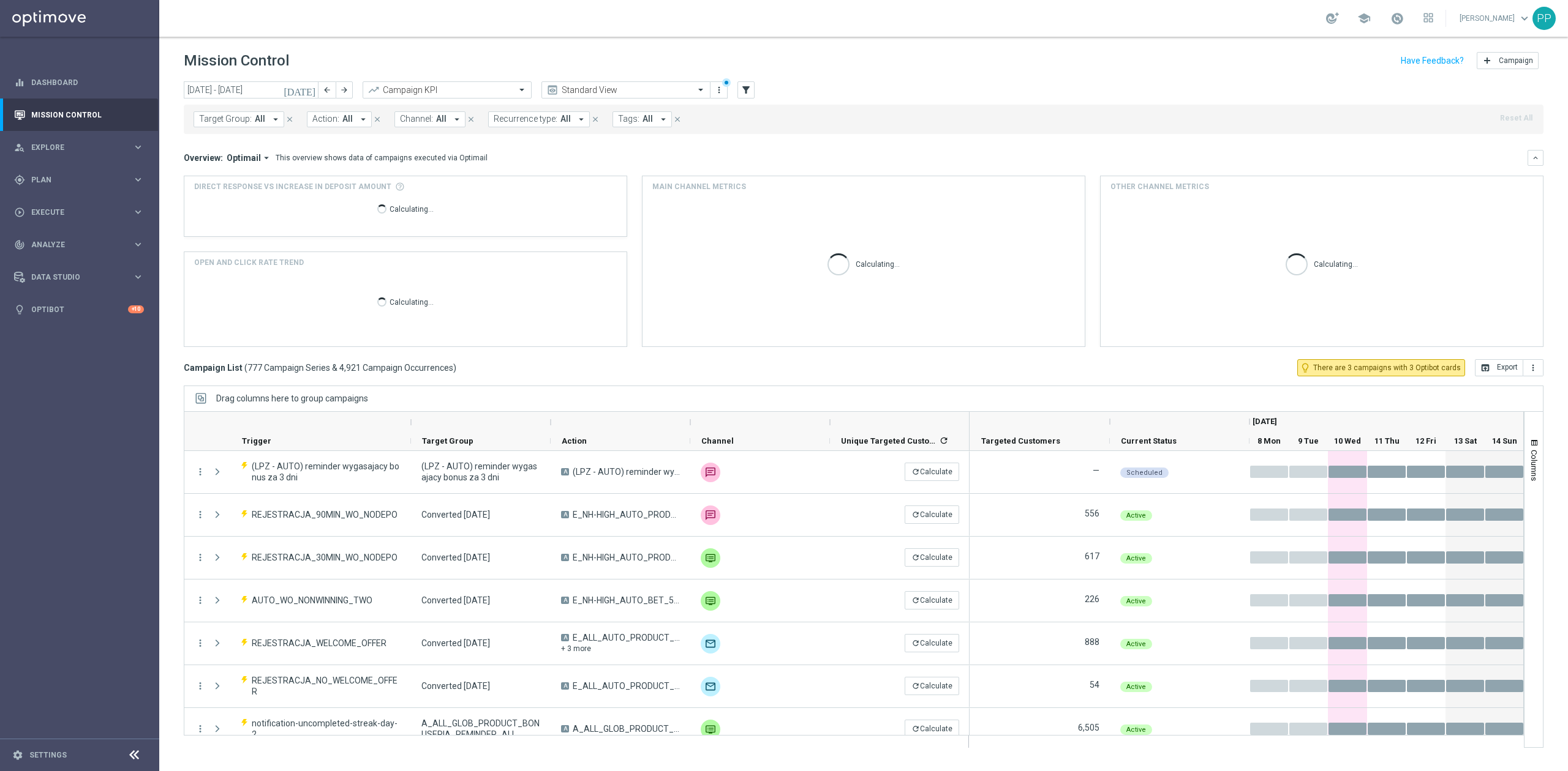
click at [552, 116] on span "Recurrence type:" at bounding box center [525, 118] width 64 height 10
click at [559, 196] on div "Non-Recurring" at bounding box center [544, 192] width 76 height 7
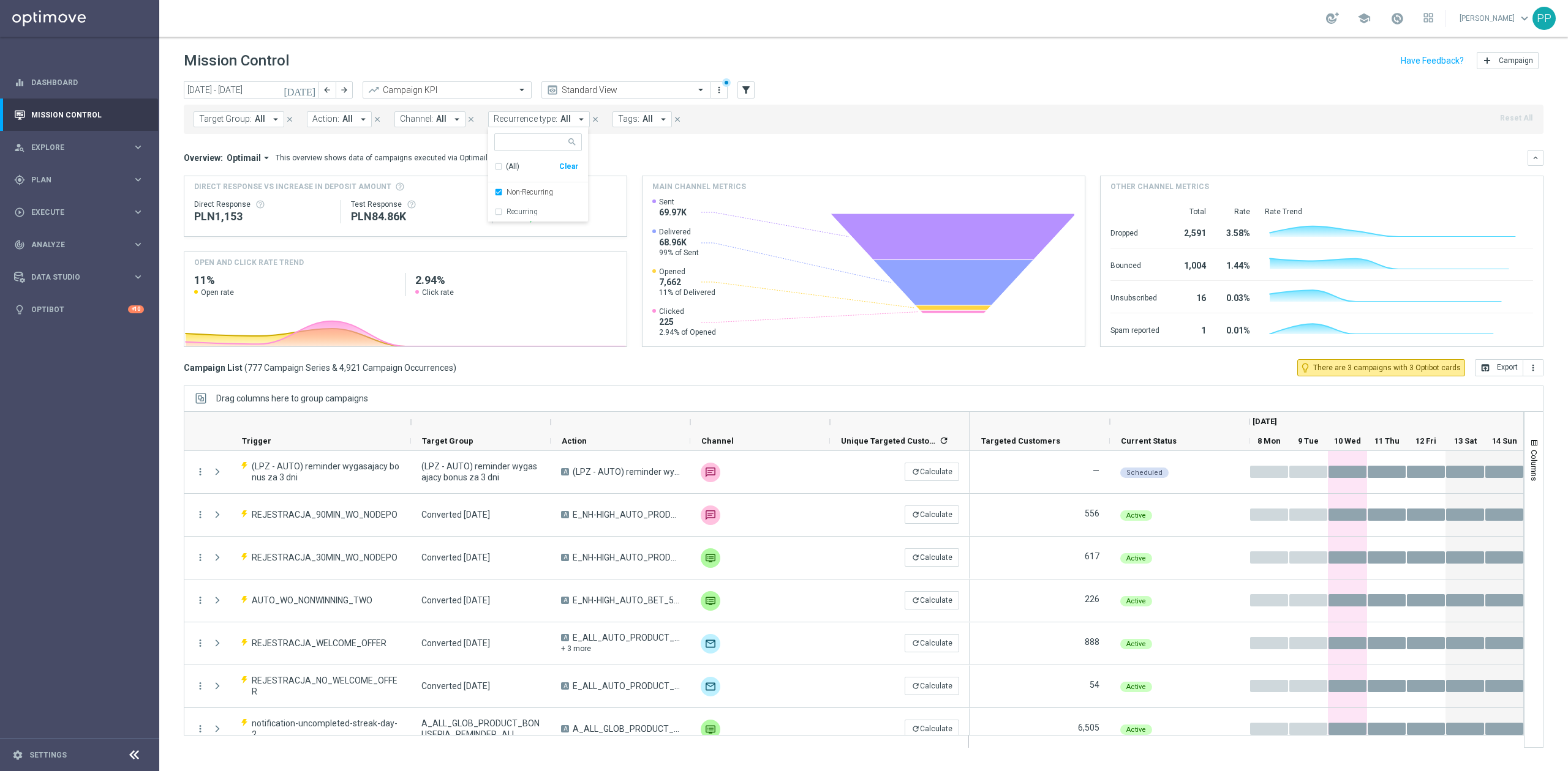
click at [714, 126] on div "Target Group: All arrow_drop_down close Action: All arrow_drop_down close Chann…" at bounding box center [863, 119] width 1359 height 29
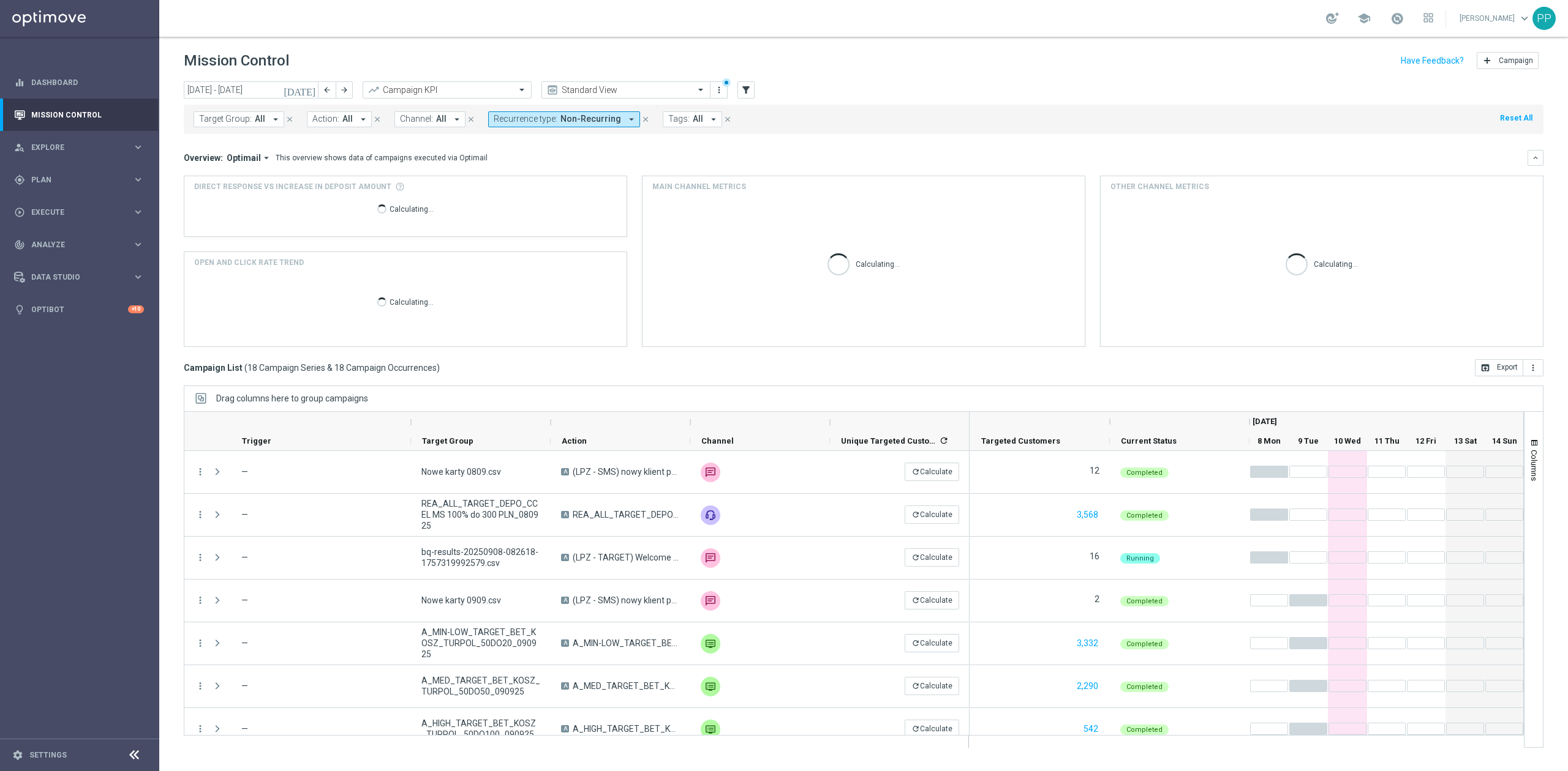
click at [682, 120] on button "Tags: All arrow_drop_down" at bounding box center [692, 118] width 59 height 15
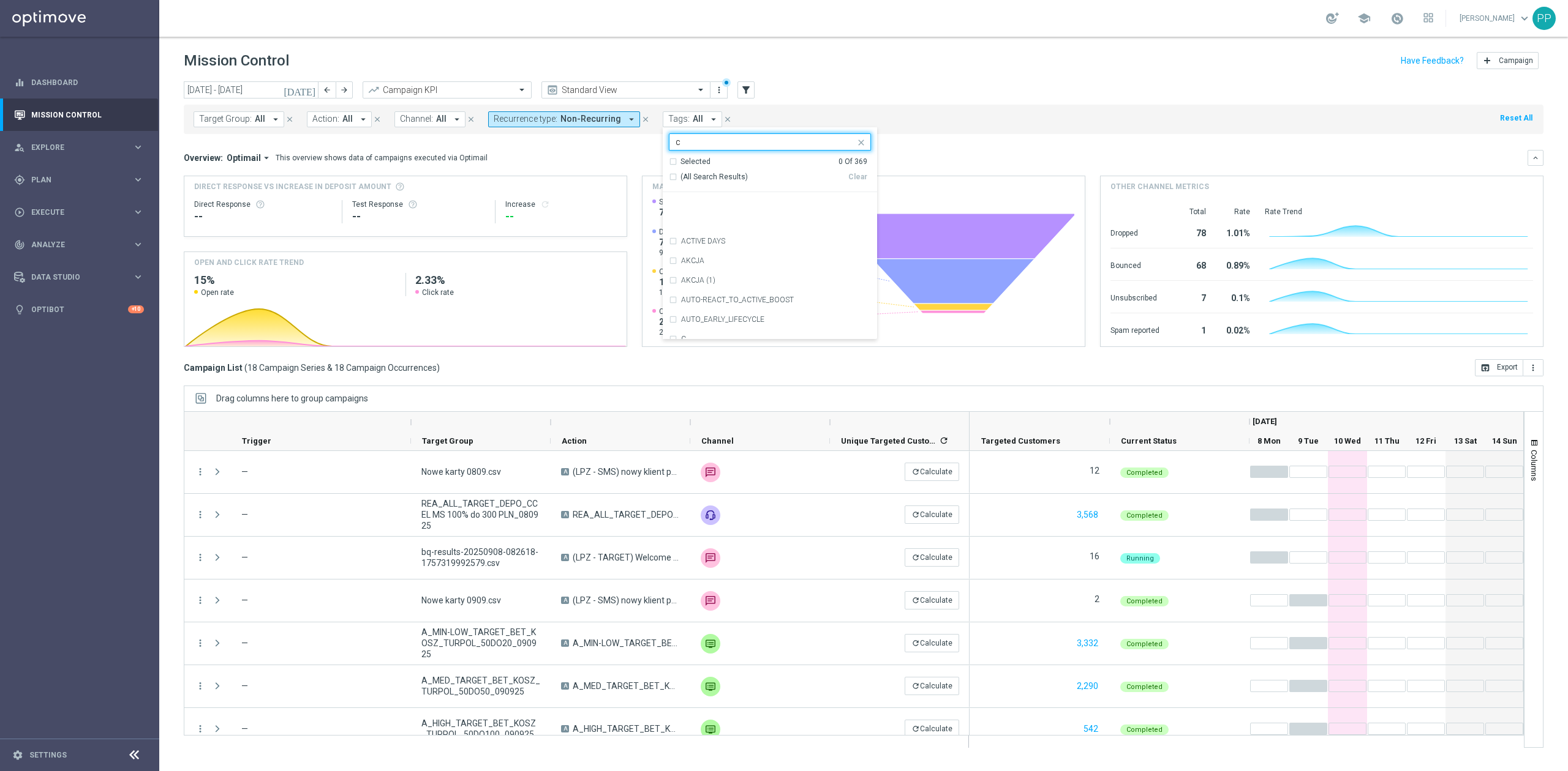
scroll to position [980, 0]
click at [710, 223] on div "C" at bounding box center [776, 221] width 190 height 7
type input "c"
click at [698, 145] on input "c" at bounding box center [765, 141] width 180 height 10
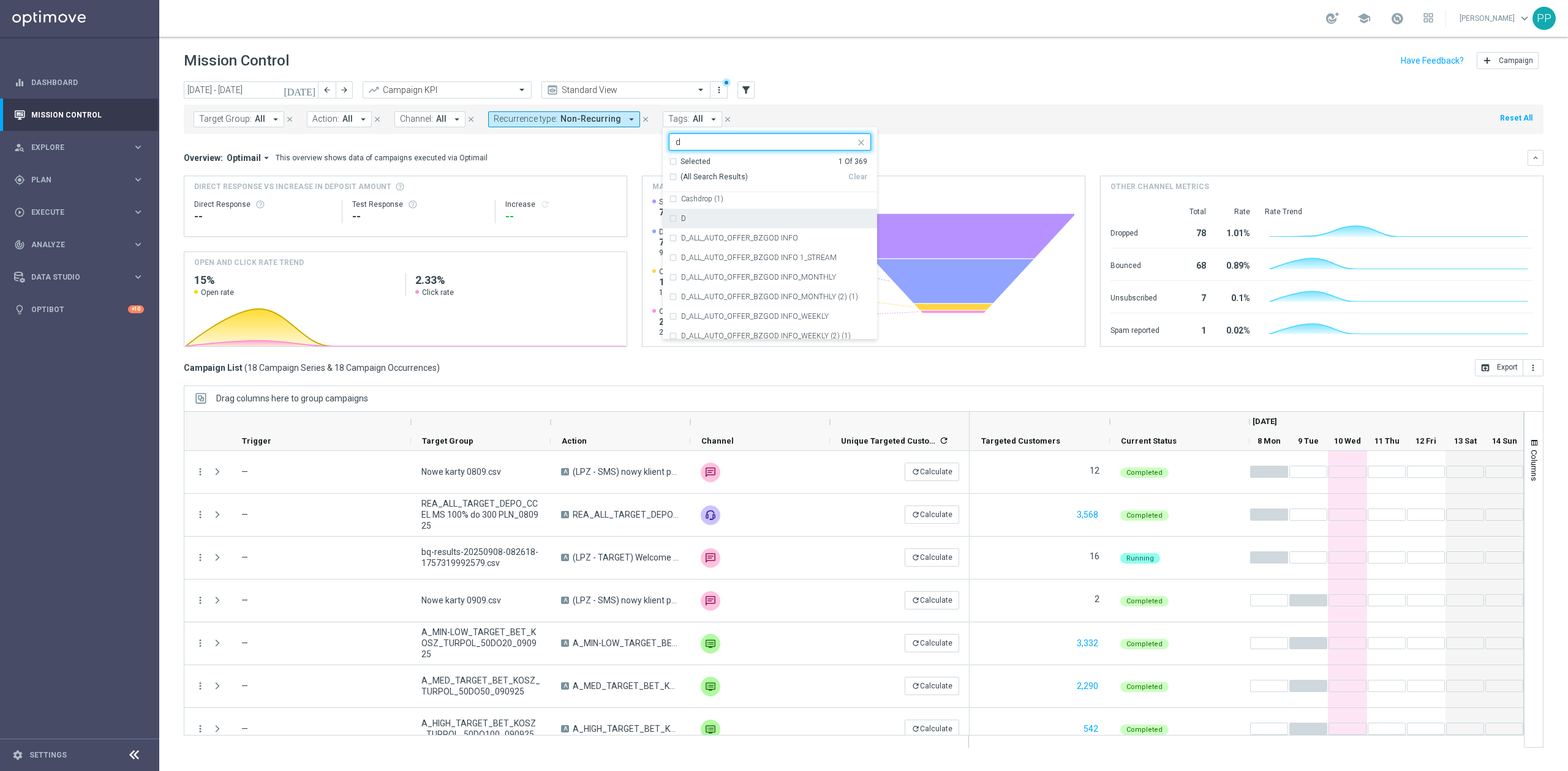
click at [721, 224] on div "D" at bounding box center [770, 218] width 202 height 19
type input "d"
drag, startPoint x: 588, startPoint y: 150, endPoint x: 576, endPoint y: 126, distance: 26.8
click at [587, 150] on div "Overview: Optimail arrow_drop_down This overview shows data of campaigns execut…" at bounding box center [863, 158] width 1359 height 15
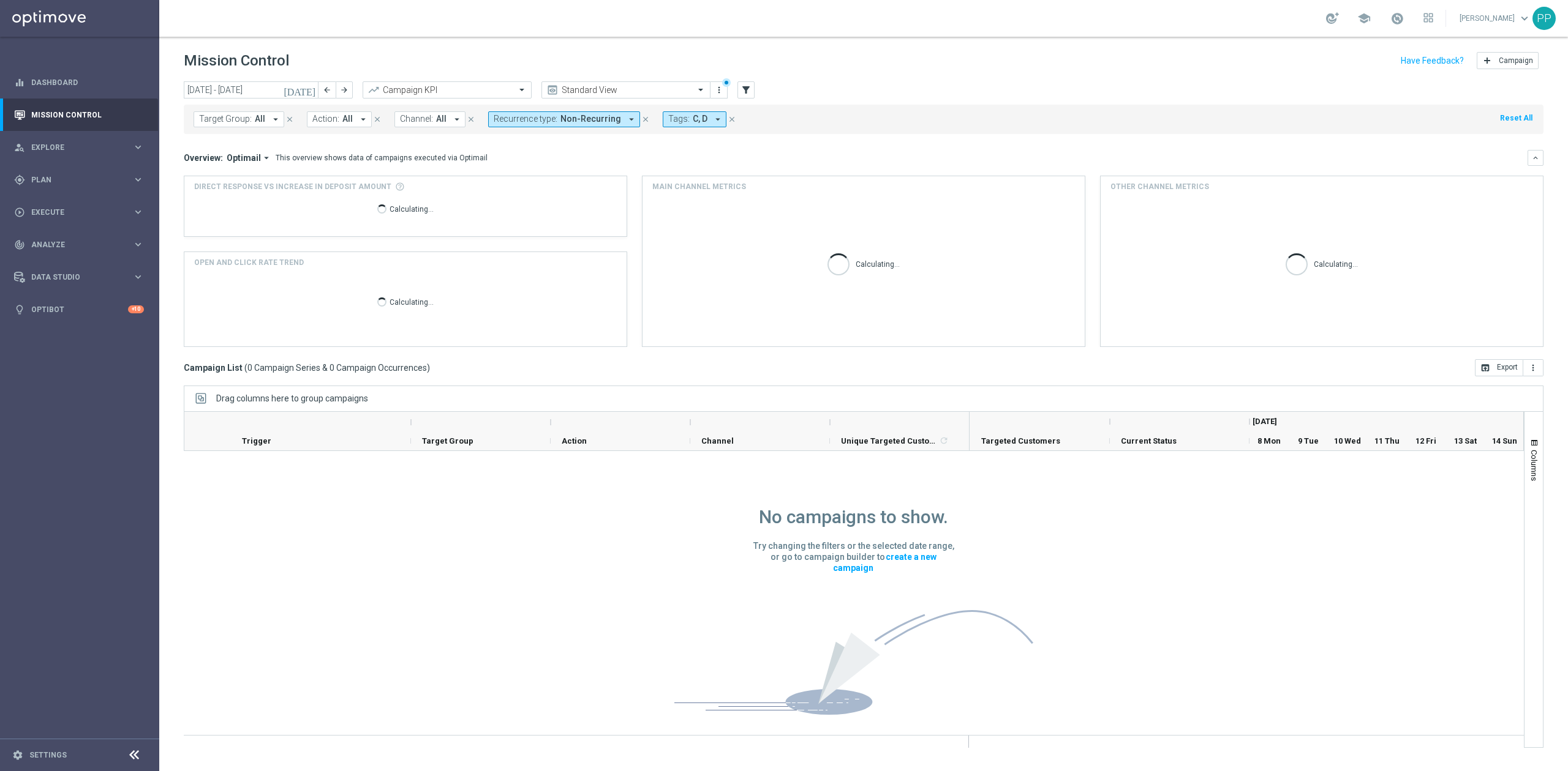
click at [574, 118] on span "Non-Recurring" at bounding box center [591, 118] width 61 height 10
click at [524, 210] on label "Recurring" at bounding box center [522, 211] width 31 height 7
click at [523, 197] on div "Non-Recurring" at bounding box center [538, 191] width 88 height 19
click at [544, 65] on div "Mission Control add Campaign" at bounding box center [863, 61] width 1359 height 24
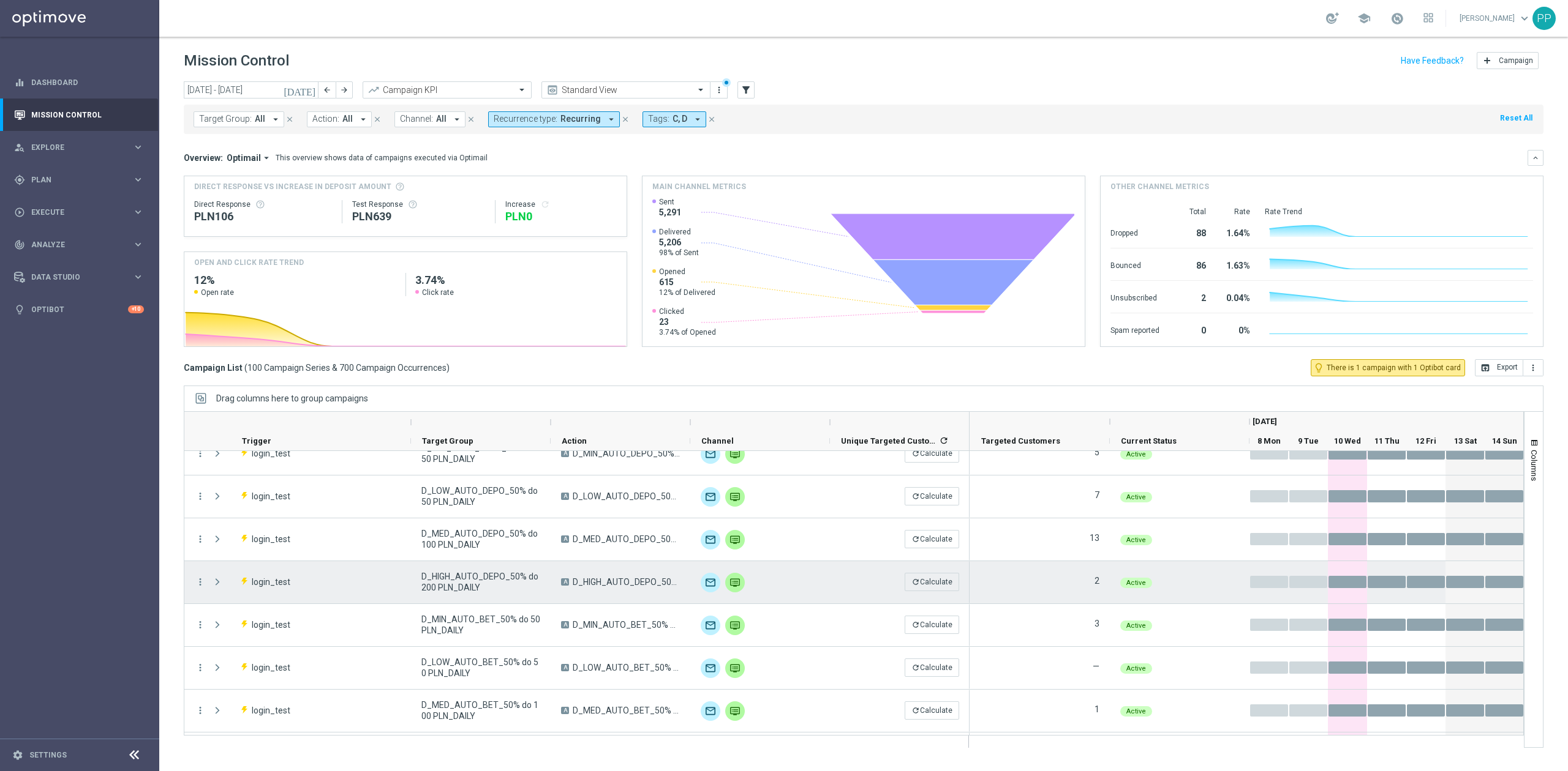
scroll to position [0, 0]
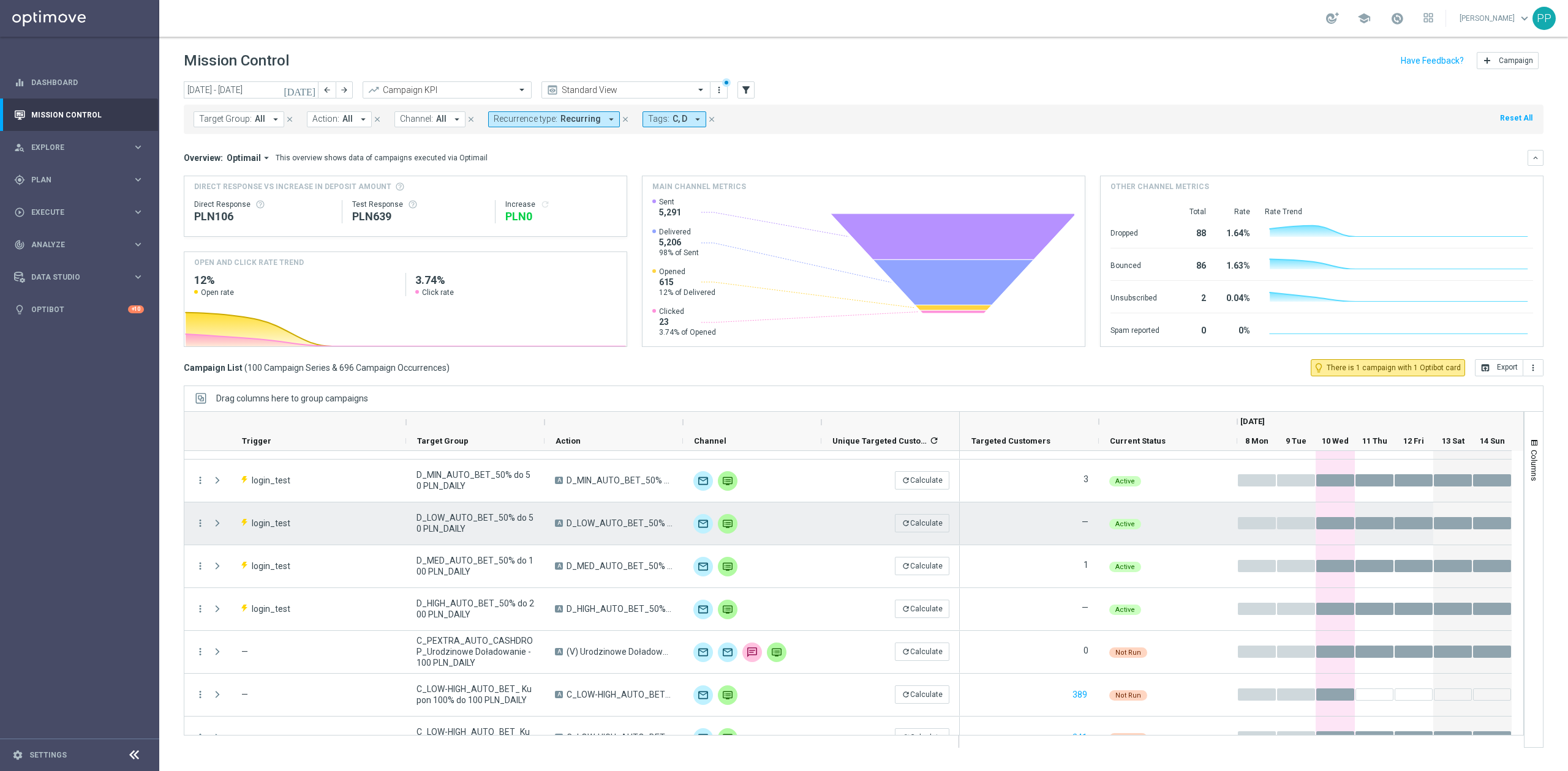
scroll to position [326, 0]
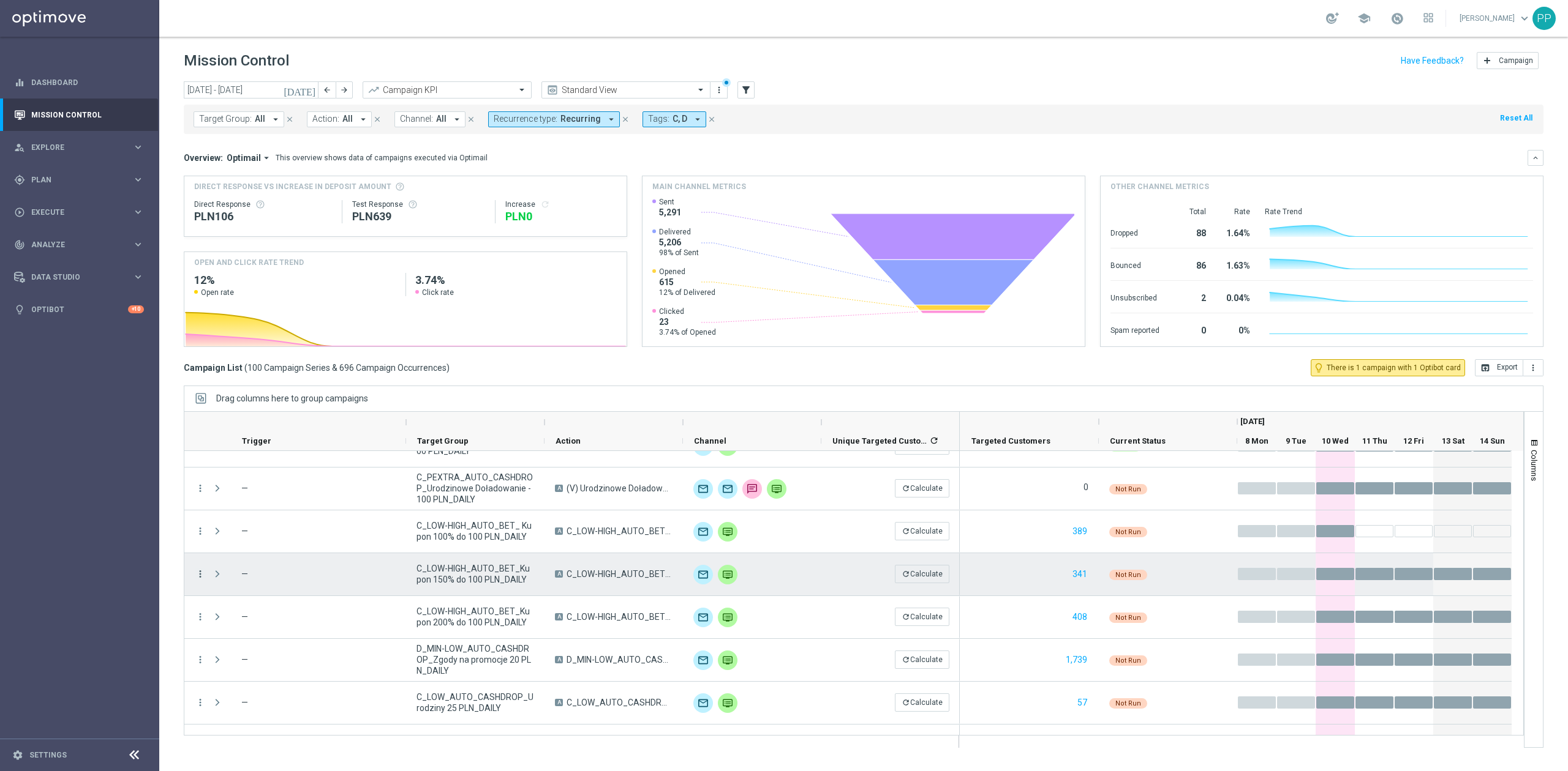
click at [201, 576] on icon "more_vert" at bounding box center [201, 574] width 11 height 11
click at [283, 723] on div "Delete" at bounding box center [282, 725] width 114 height 8
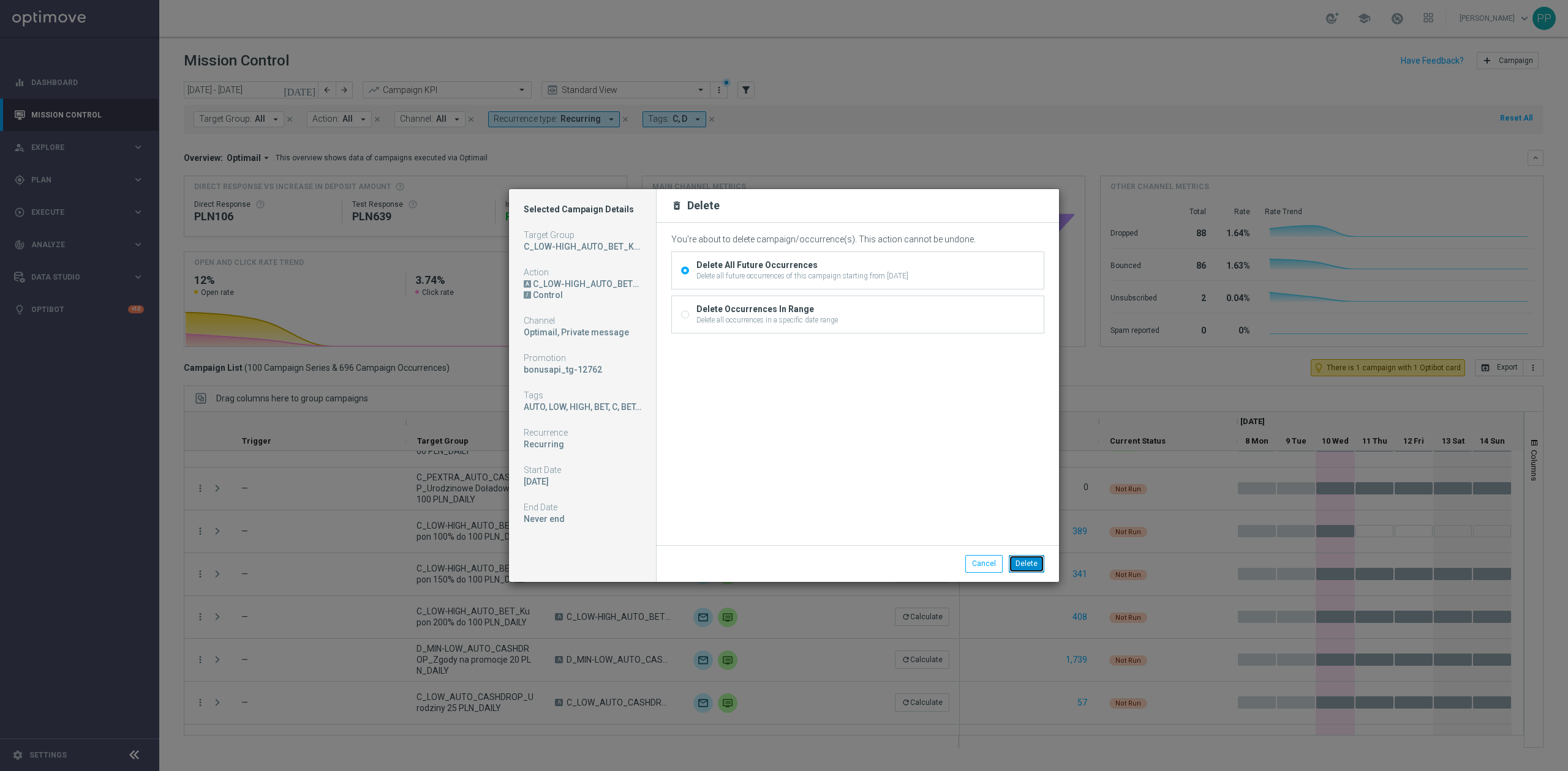
click at [1026, 564] on button "Delete" at bounding box center [1026, 563] width 36 height 17
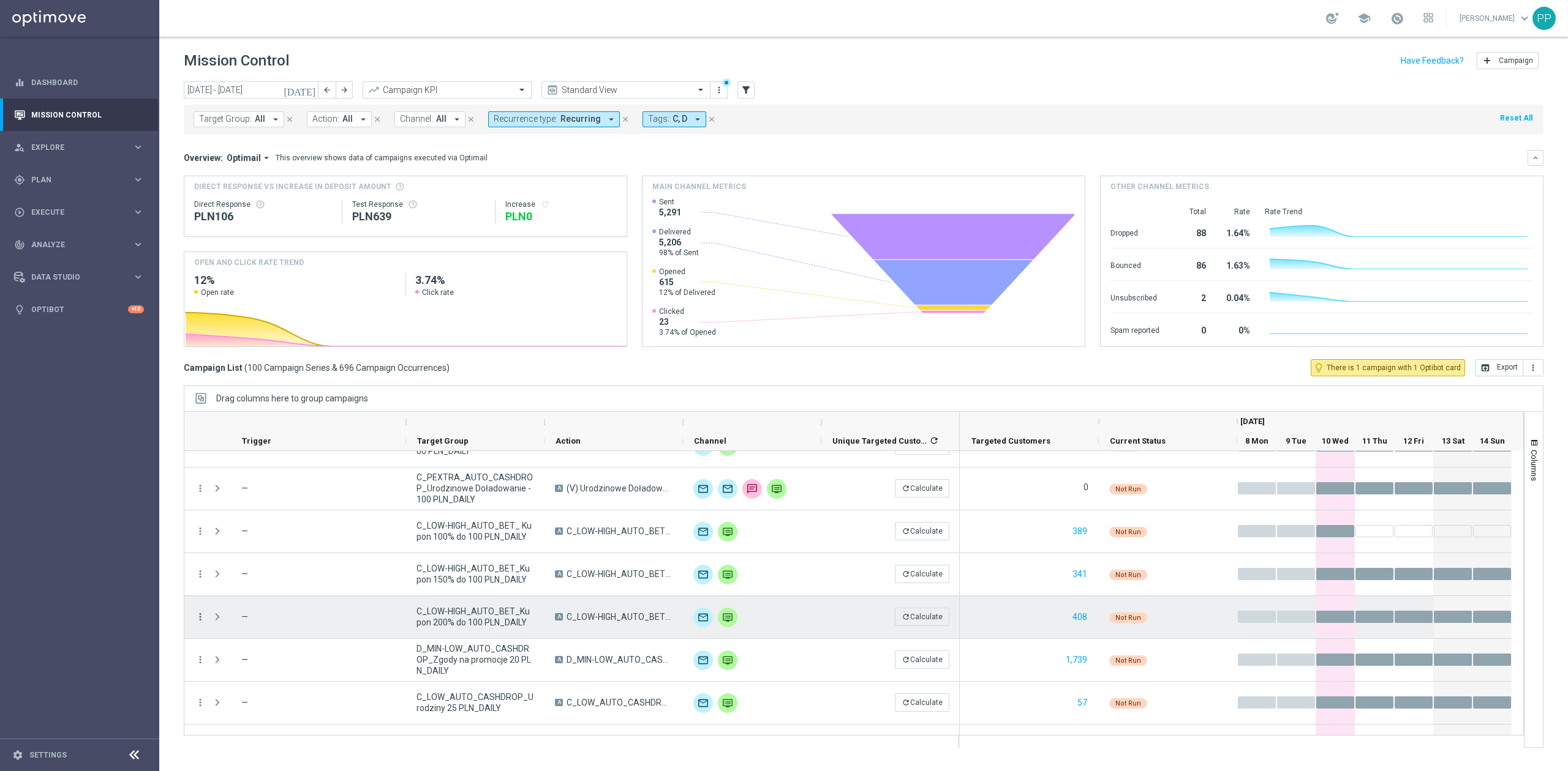
click at [199, 618] on icon "more_vert" at bounding box center [201, 617] width 11 height 11
click at [263, 599] on div "Delete" at bounding box center [282, 598] width 114 height 8
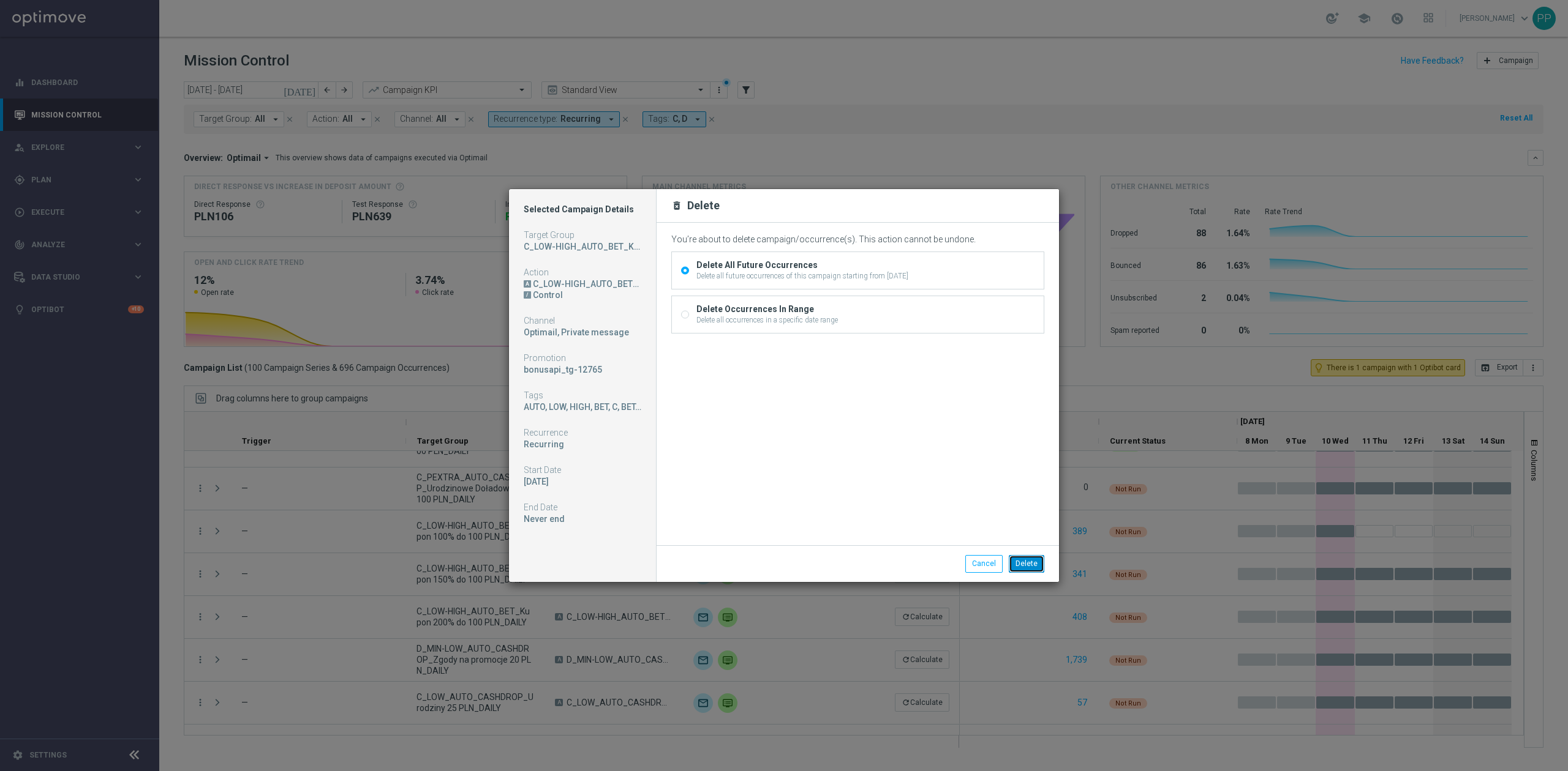
click at [1020, 560] on button "Delete" at bounding box center [1026, 563] width 36 height 17
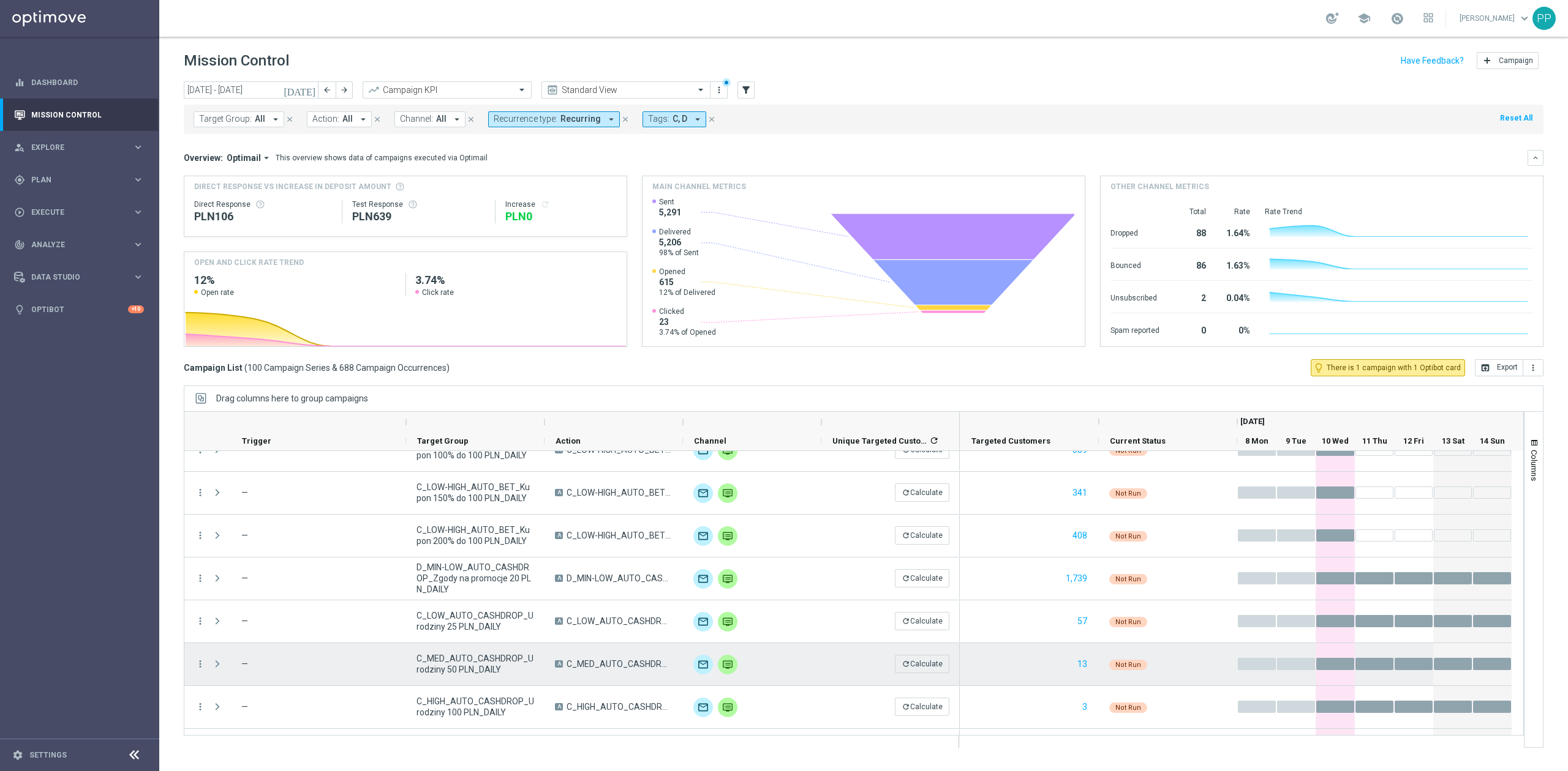
scroll to position [489, 0]
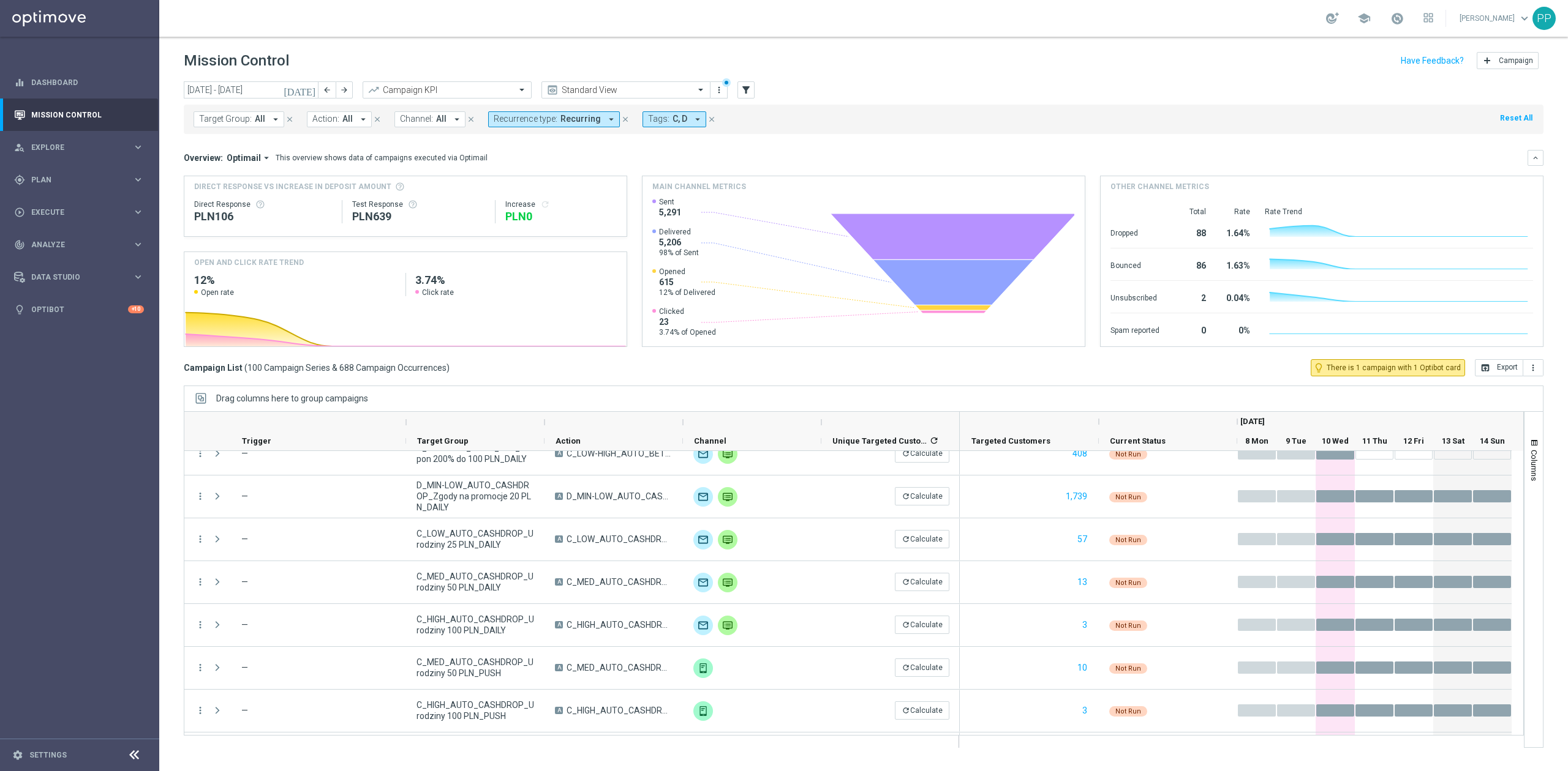
click at [491, 379] on div "today 08 Sep 2025 - 14 Sep 2025 arrow_back arrow_forward Campaign KPI trending_…" at bounding box center [863, 420] width 1408 height 679
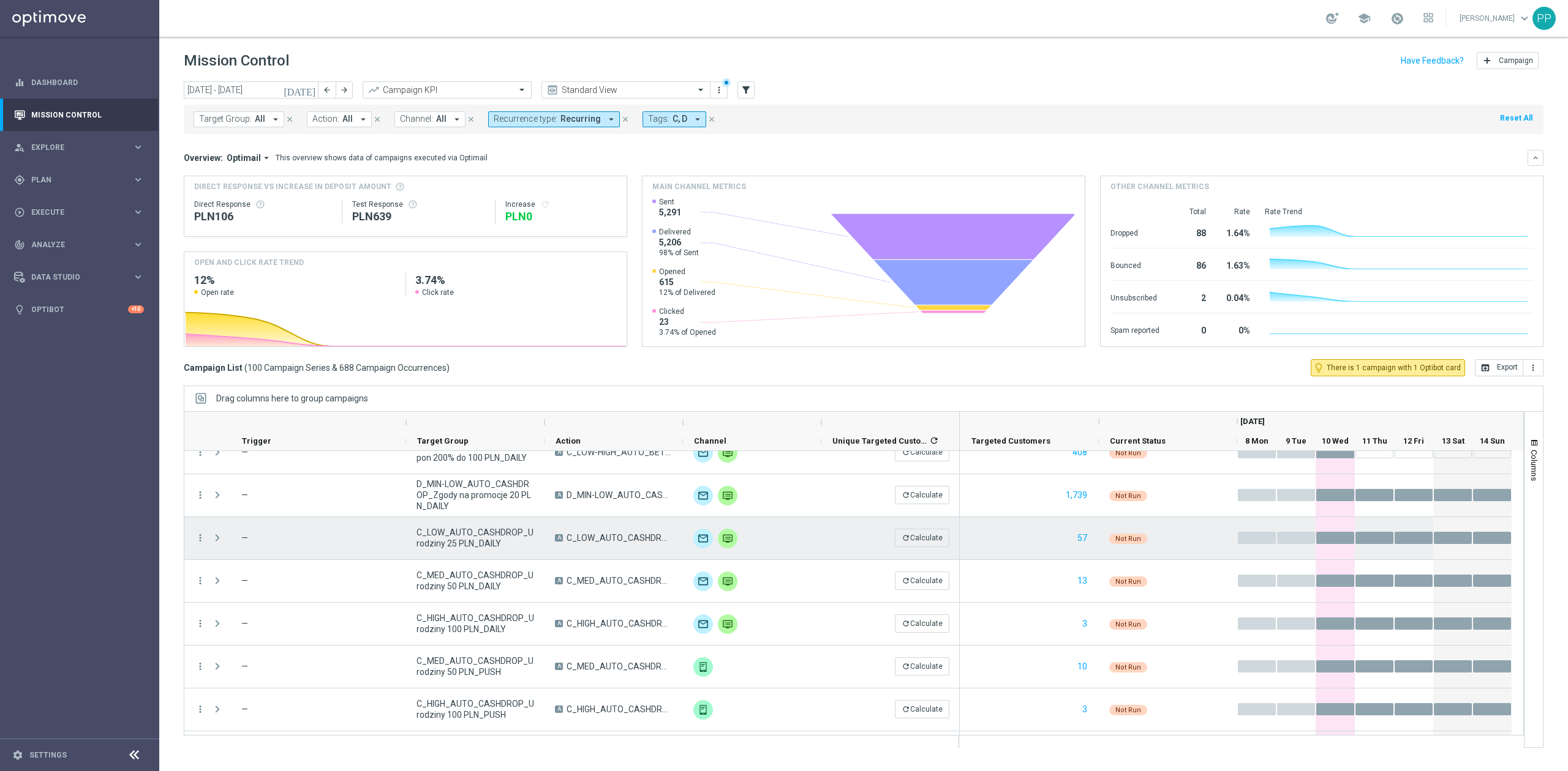
scroll to position [0, 0]
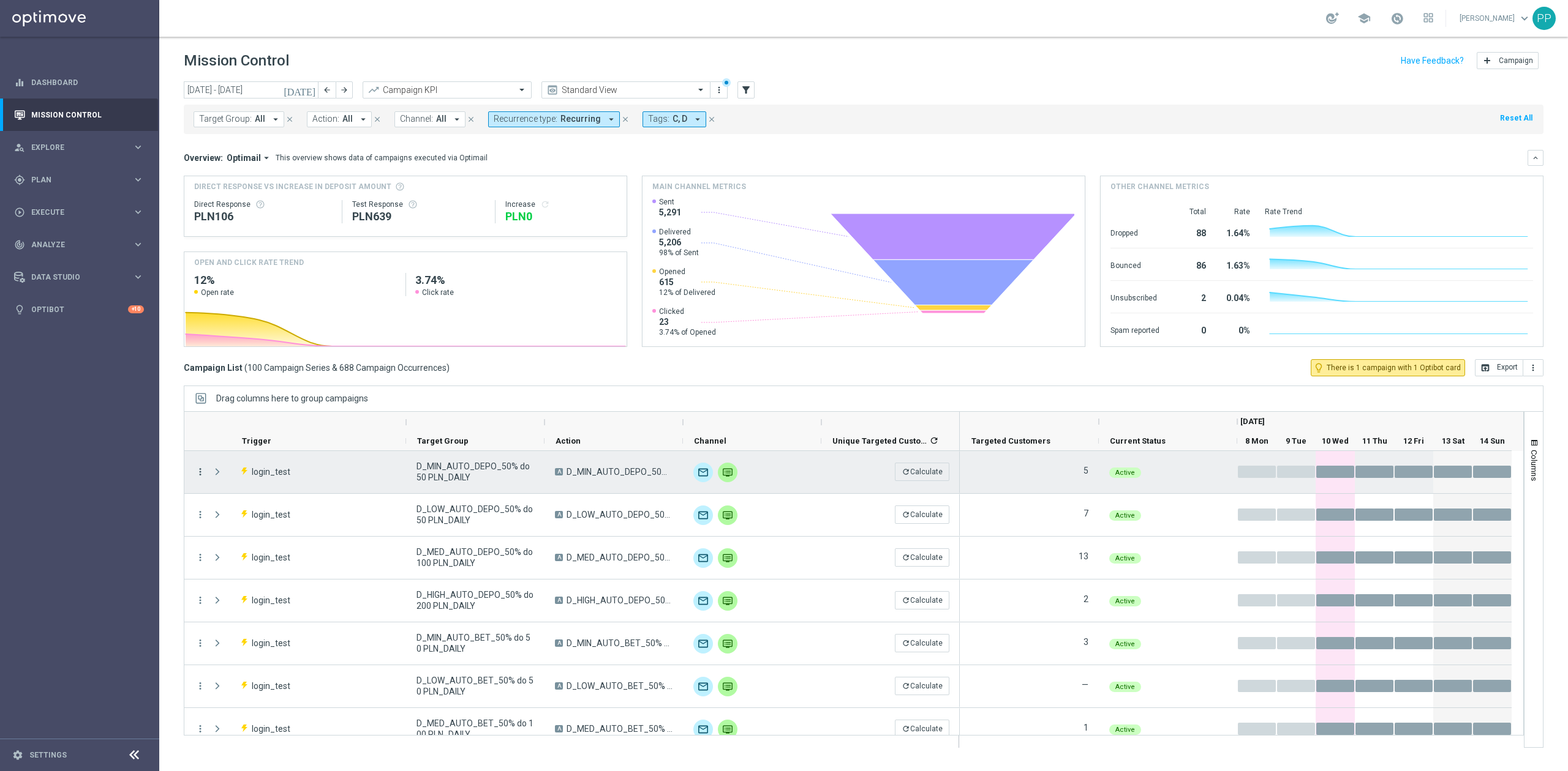
click at [199, 469] on icon "more_vert" at bounding box center [201, 472] width 11 height 11
click at [251, 566] on div "delete_forever [GEOGRAPHIC_DATA]" at bounding box center [274, 571] width 138 height 17
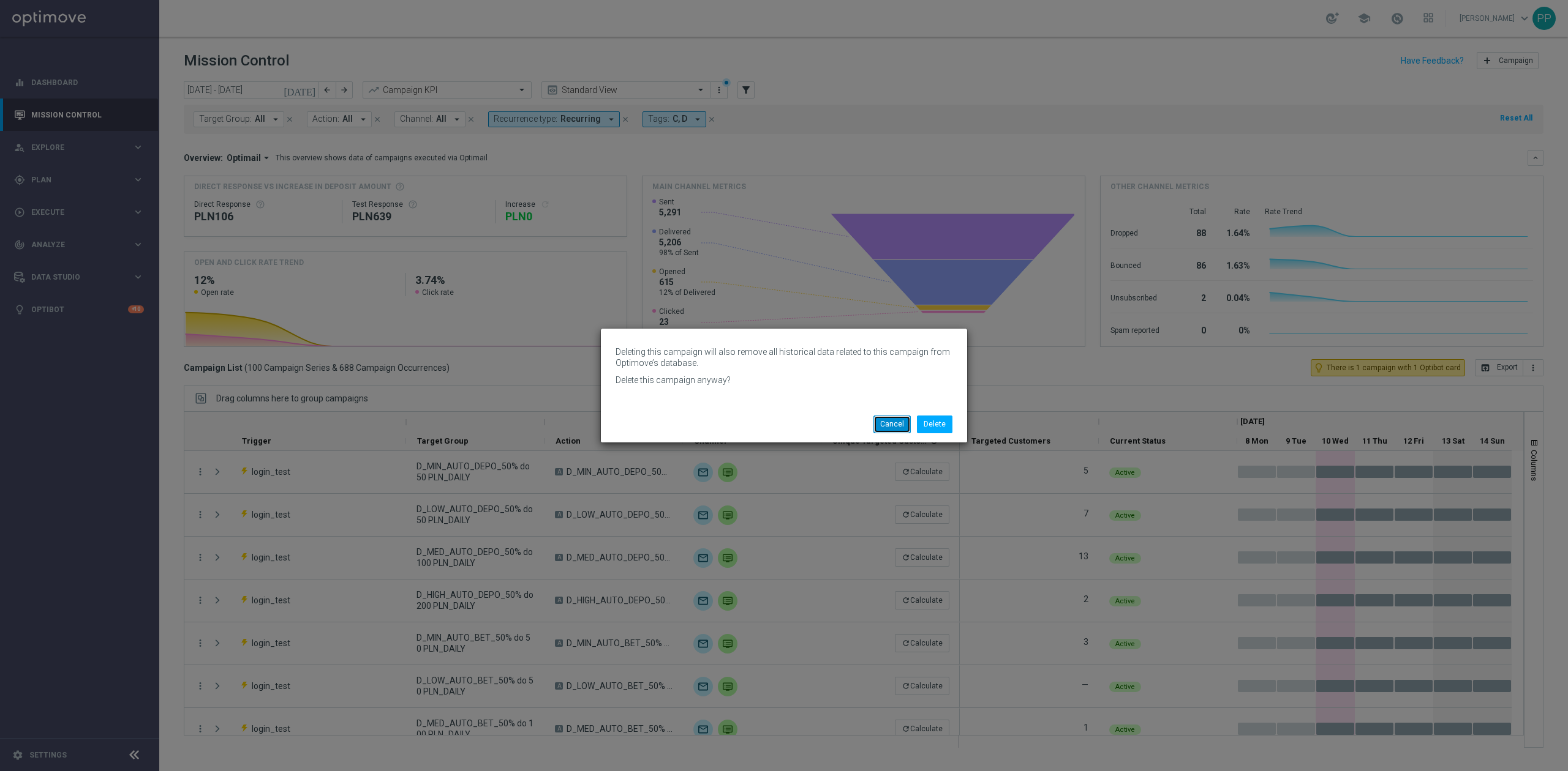
click at [903, 425] on button "Cancel" at bounding box center [892, 424] width 37 height 17
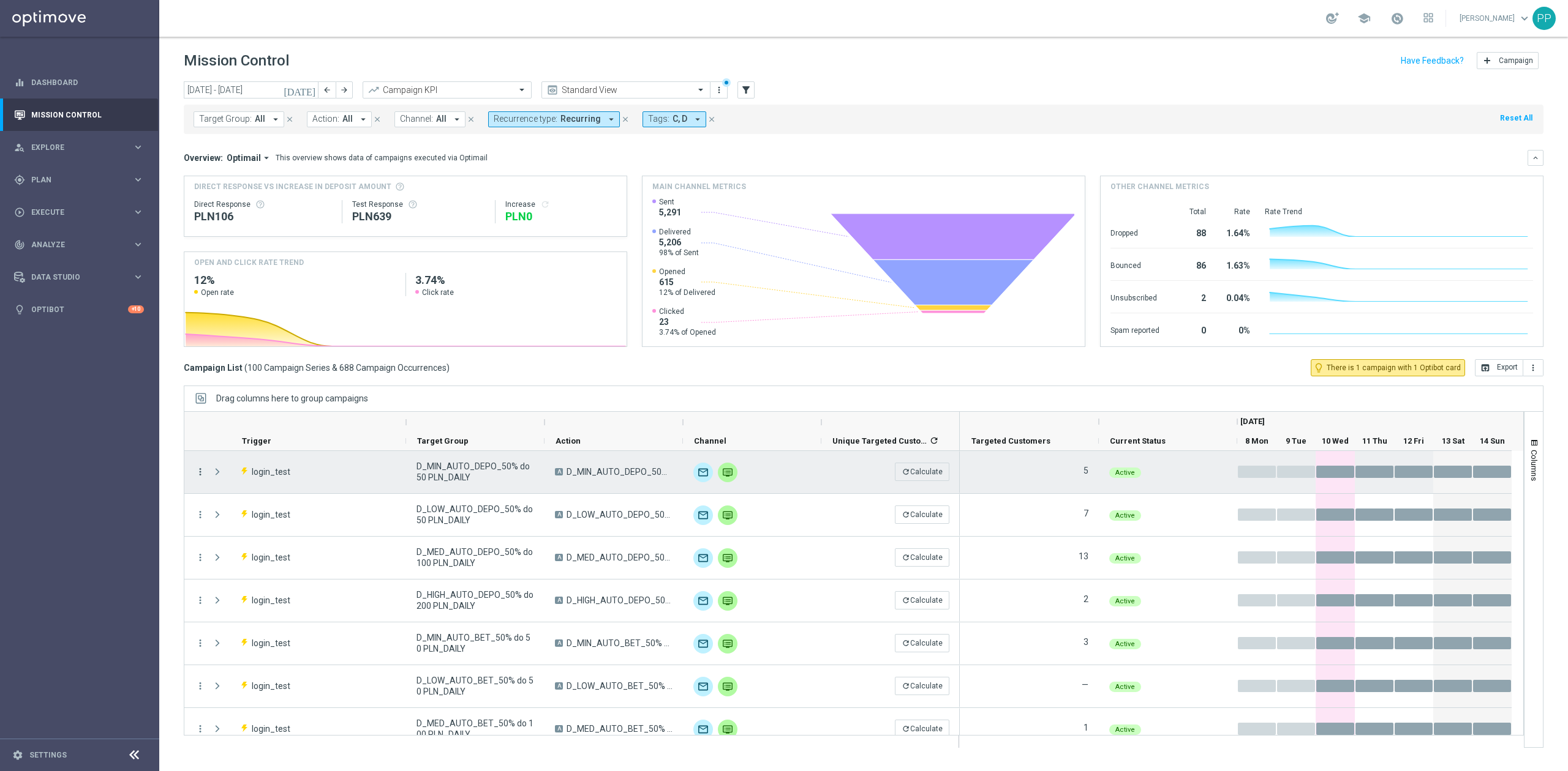
click at [203, 473] on icon "more_vert" at bounding box center [201, 472] width 11 height 11
click at [267, 564] on div "delete_forever [GEOGRAPHIC_DATA]" at bounding box center [274, 571] width 138 height 17
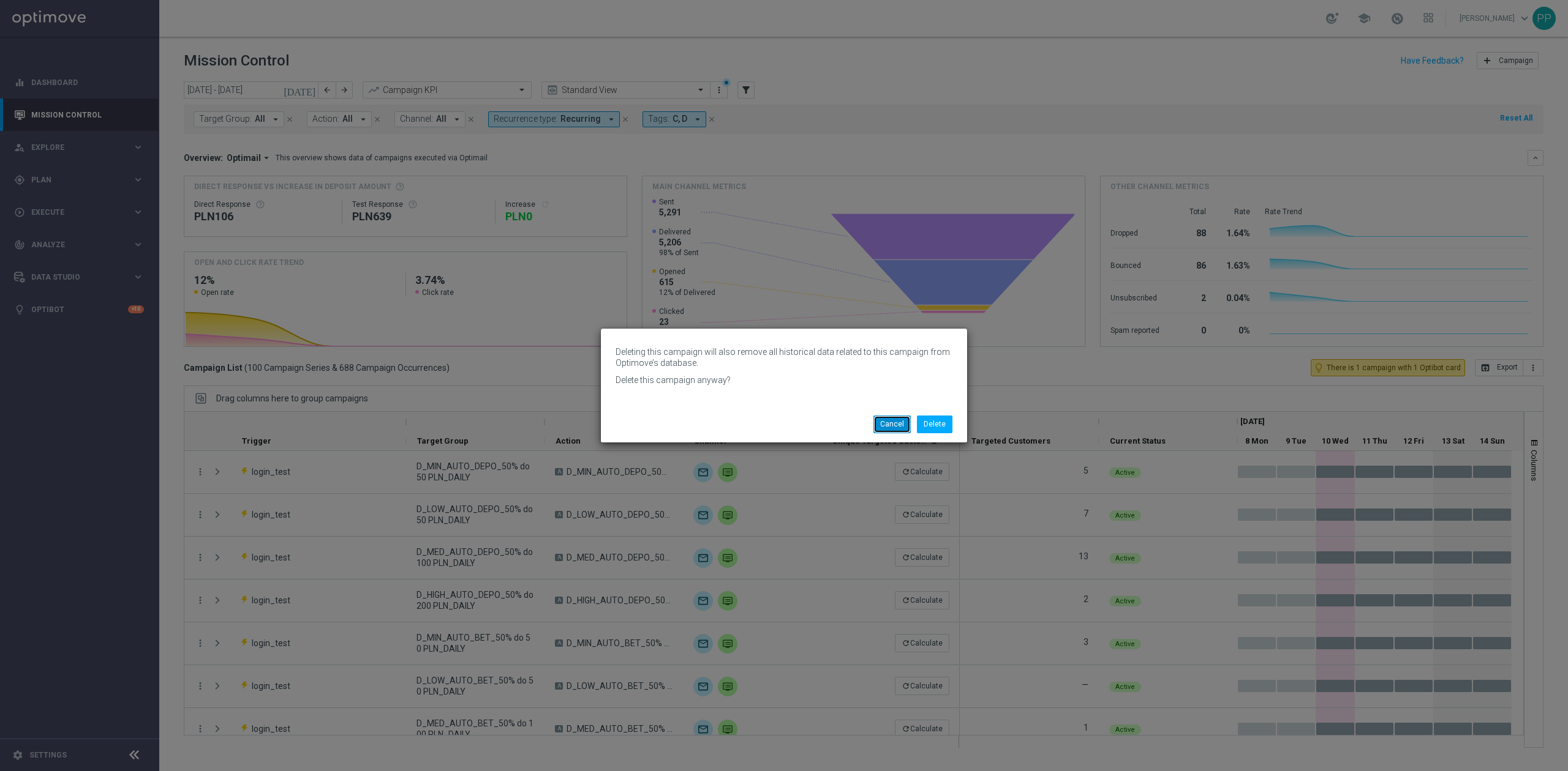
click at [887, 421] on button "Cancel" at bounding box center [892, 424] width 37 height 17
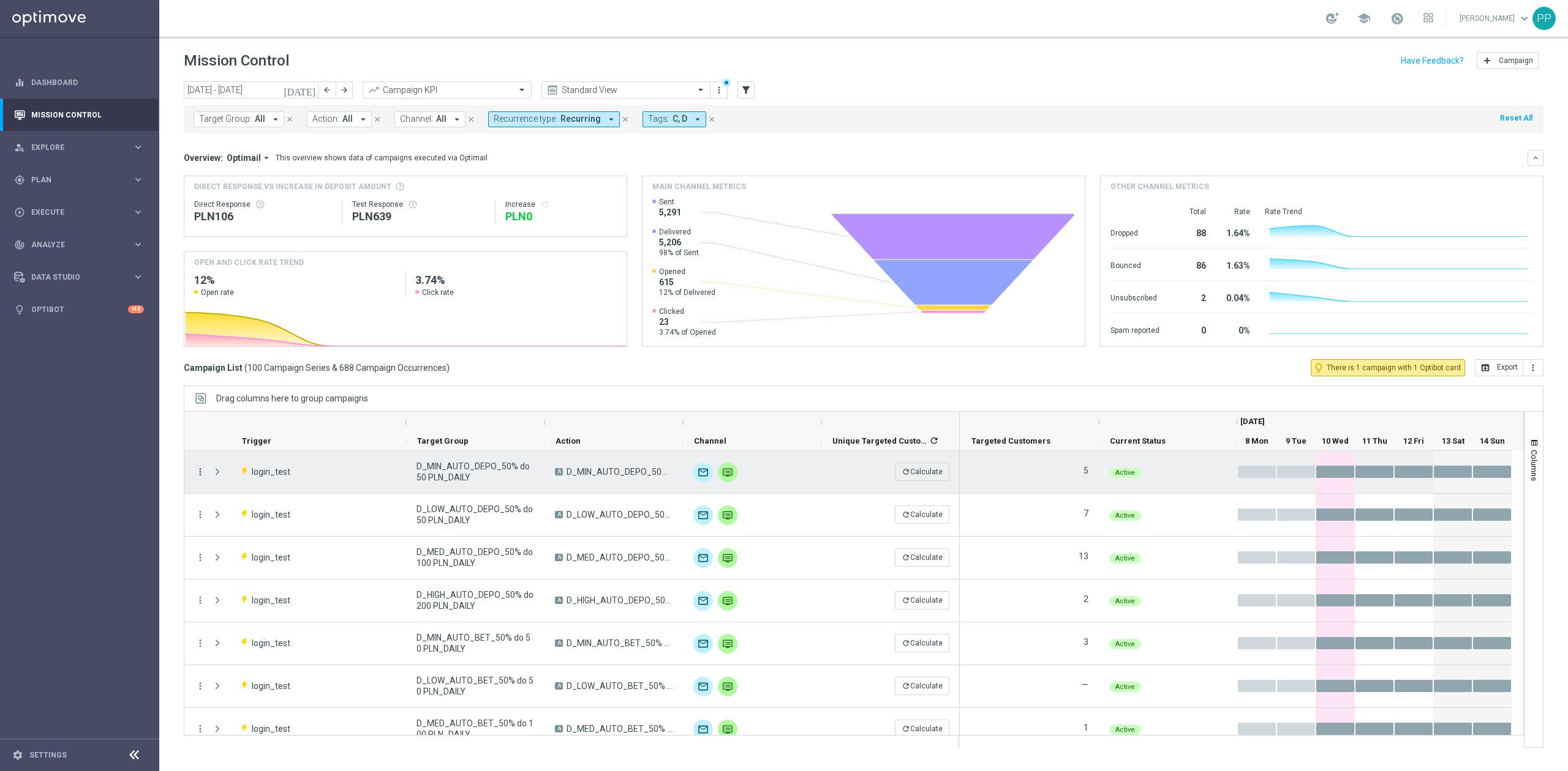
click at [200, 471] on icon "more_vert" at bounding box center [201, 472] width 11 height 11
click at [149, 596] on sidenavbar "equalizer Dashboard Mission Control" at bounding box center [79, 386] width 160 height 771
click at [203, 471] on icon "more_vert" at bounding box center [201, 472] width 11 height 11
click at [268, 566] on div "delete_forever [GEOGRAPHIC_DATA]" at bounding box center [274, 571] width 138 height 17
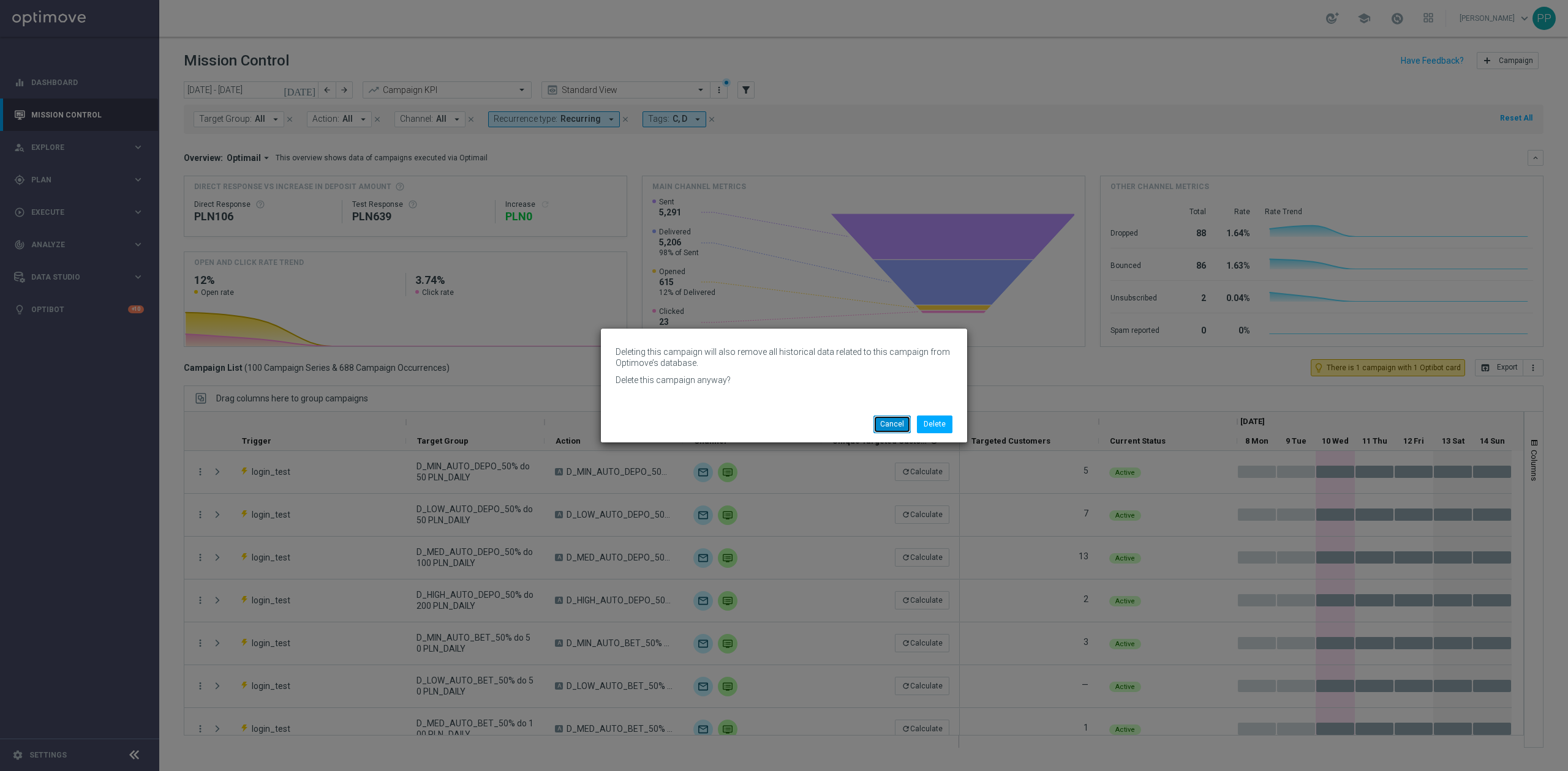
click at [878, 424] on button "Cancel" at bounding box center [892, 424] width 37 height 17
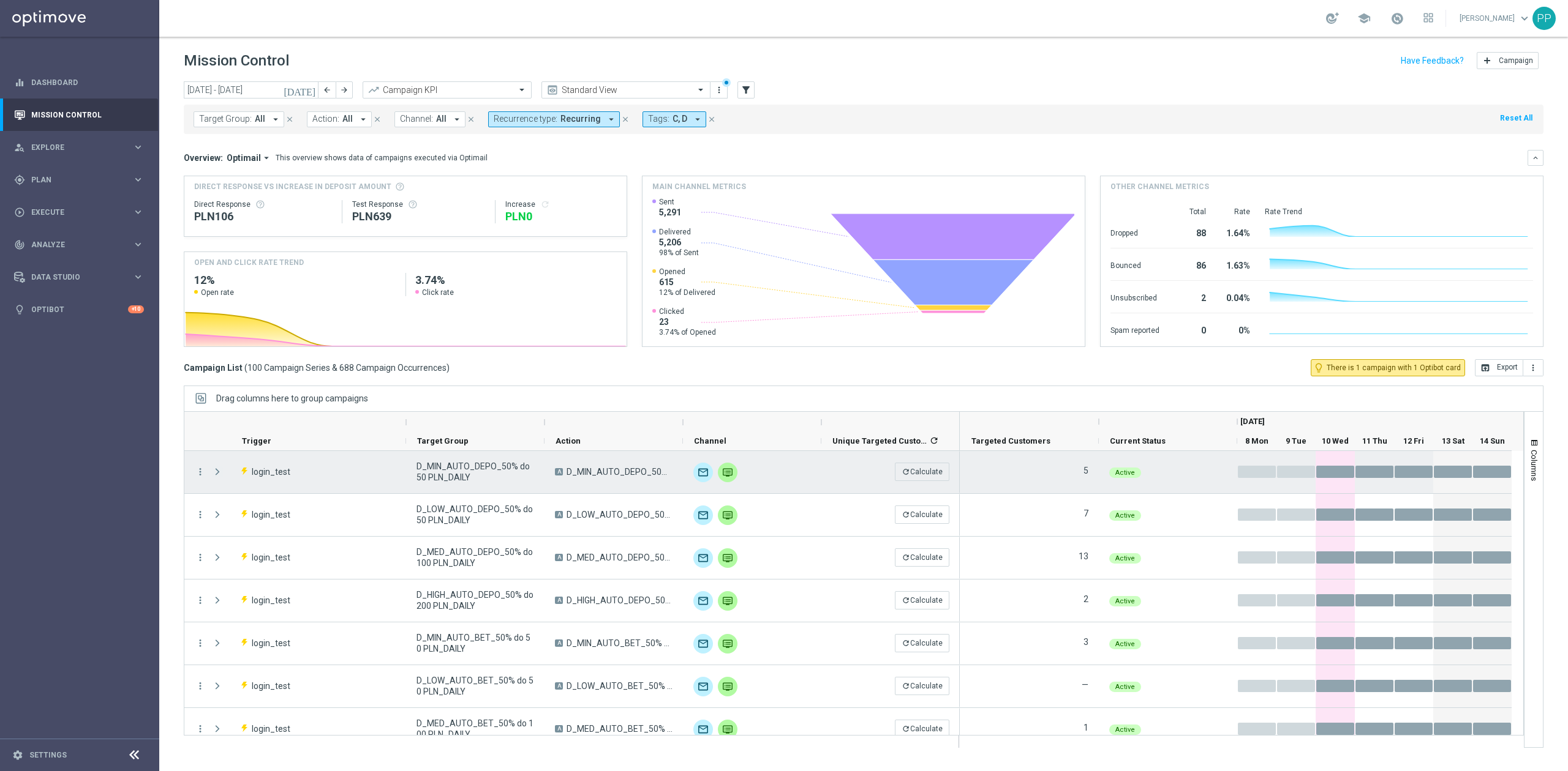
click at [218, 475] on span "Press SPACE to select this row." at bounding box center [217, 472] width 11 height 10
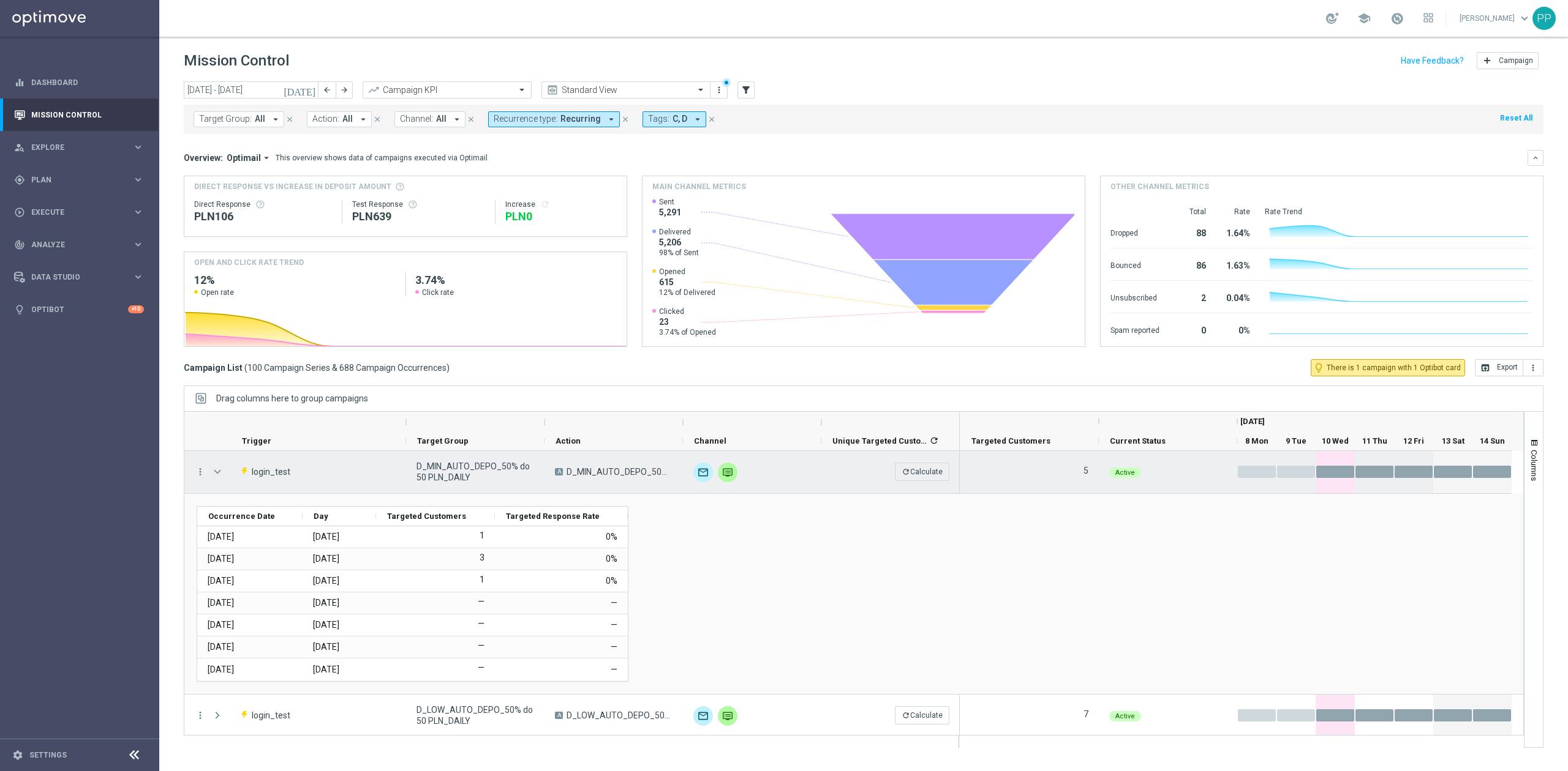
click at [219, 473] on span "Press SPACE to select this row." at bounding box center [217, 472] width 11 height 10
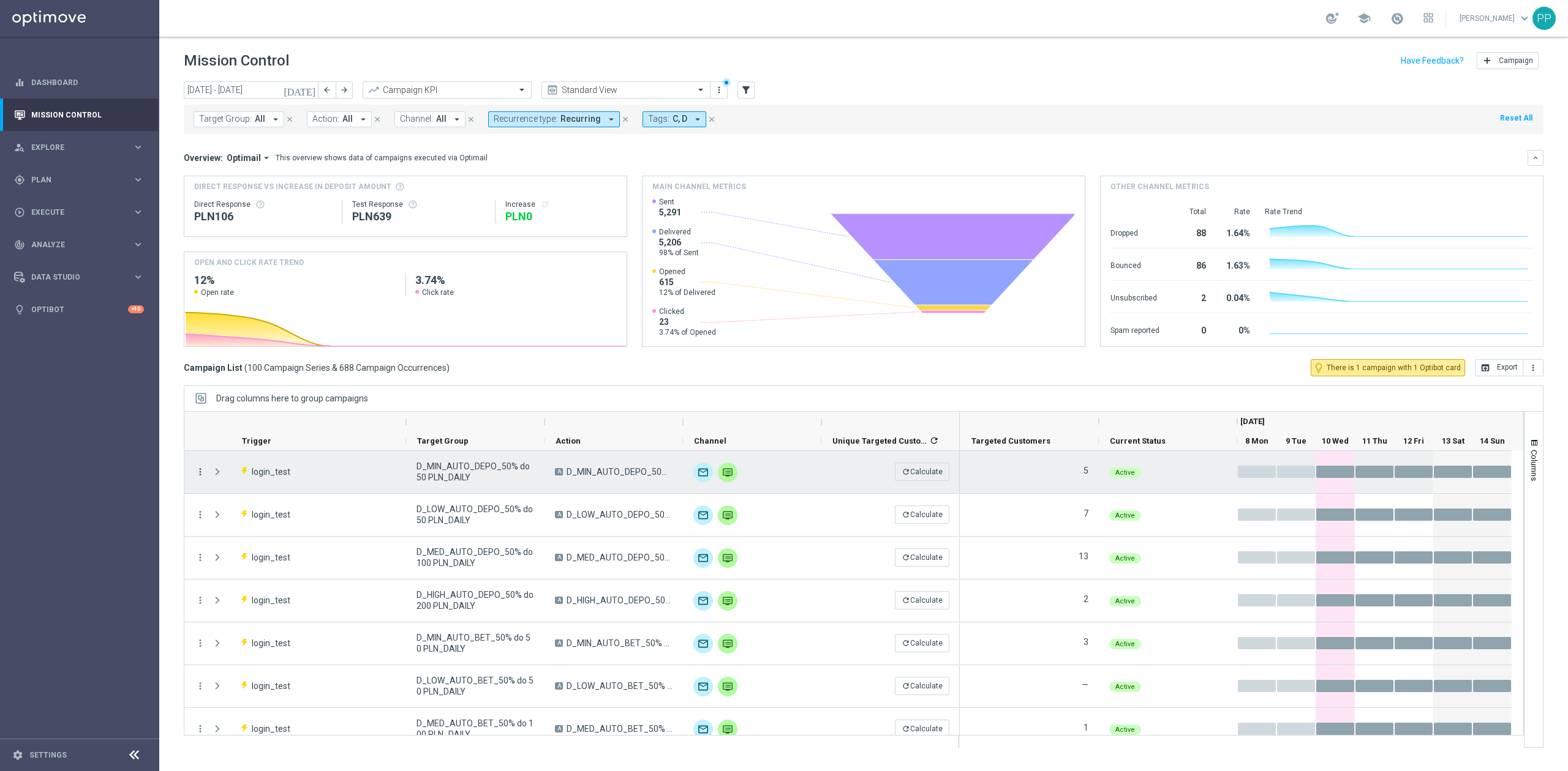
click at [202, 473] on icon "more_vert" at bounding box center [201, 472] width 11 height 11
click at [273, 550] on div "edit Edit" at bounding box center [274, 554] width 138 height 17
click at [202, 473] on icon "more_vert" at bounding box center [201, 472] width 11 height 11
click at [251, 571] on div "Delete" at bounding box center [282, 571] width 114 height 8
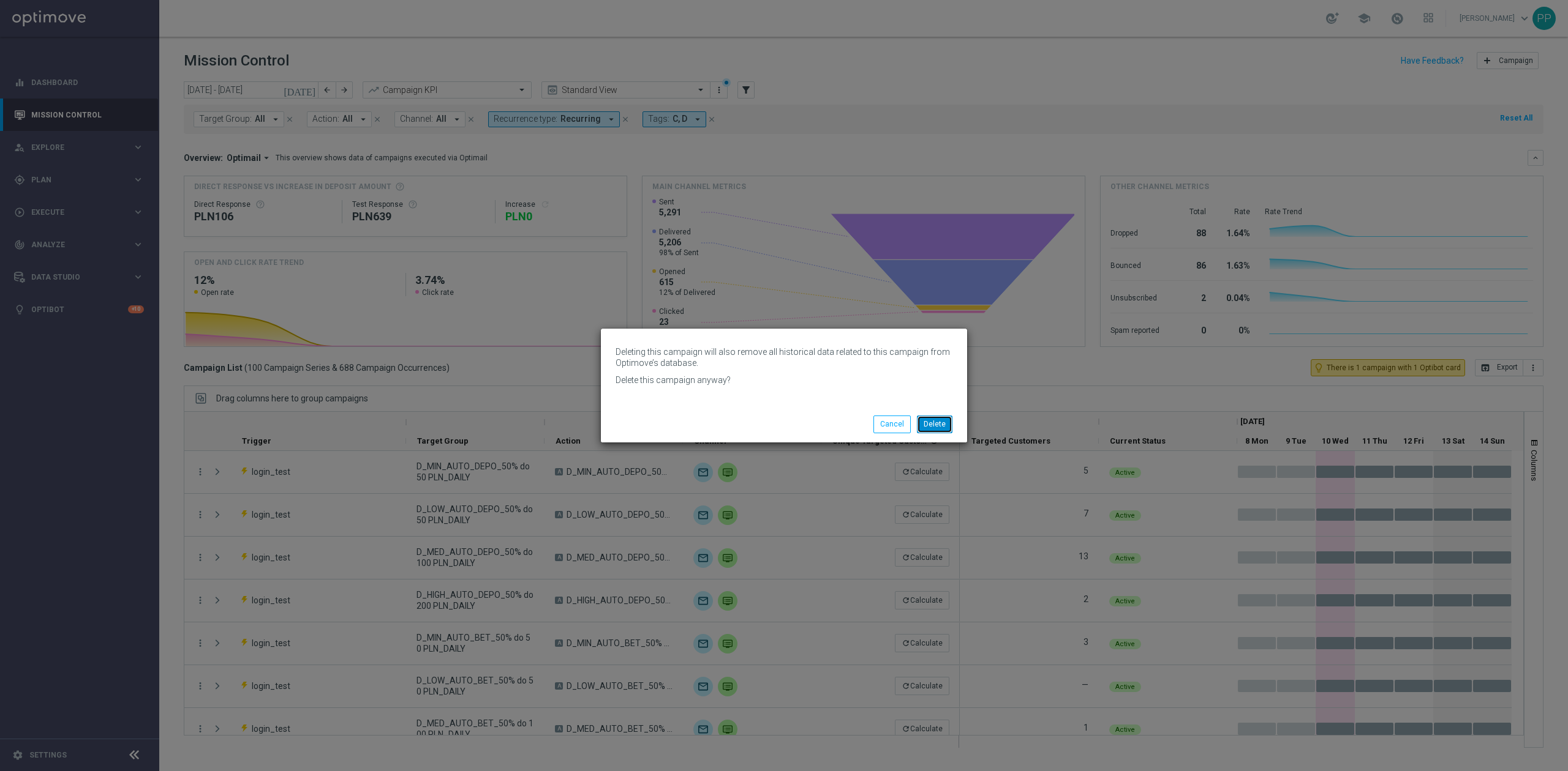
click at [931, 419] on button "Delete" at bounding box center [934, 424] width 36 height 17
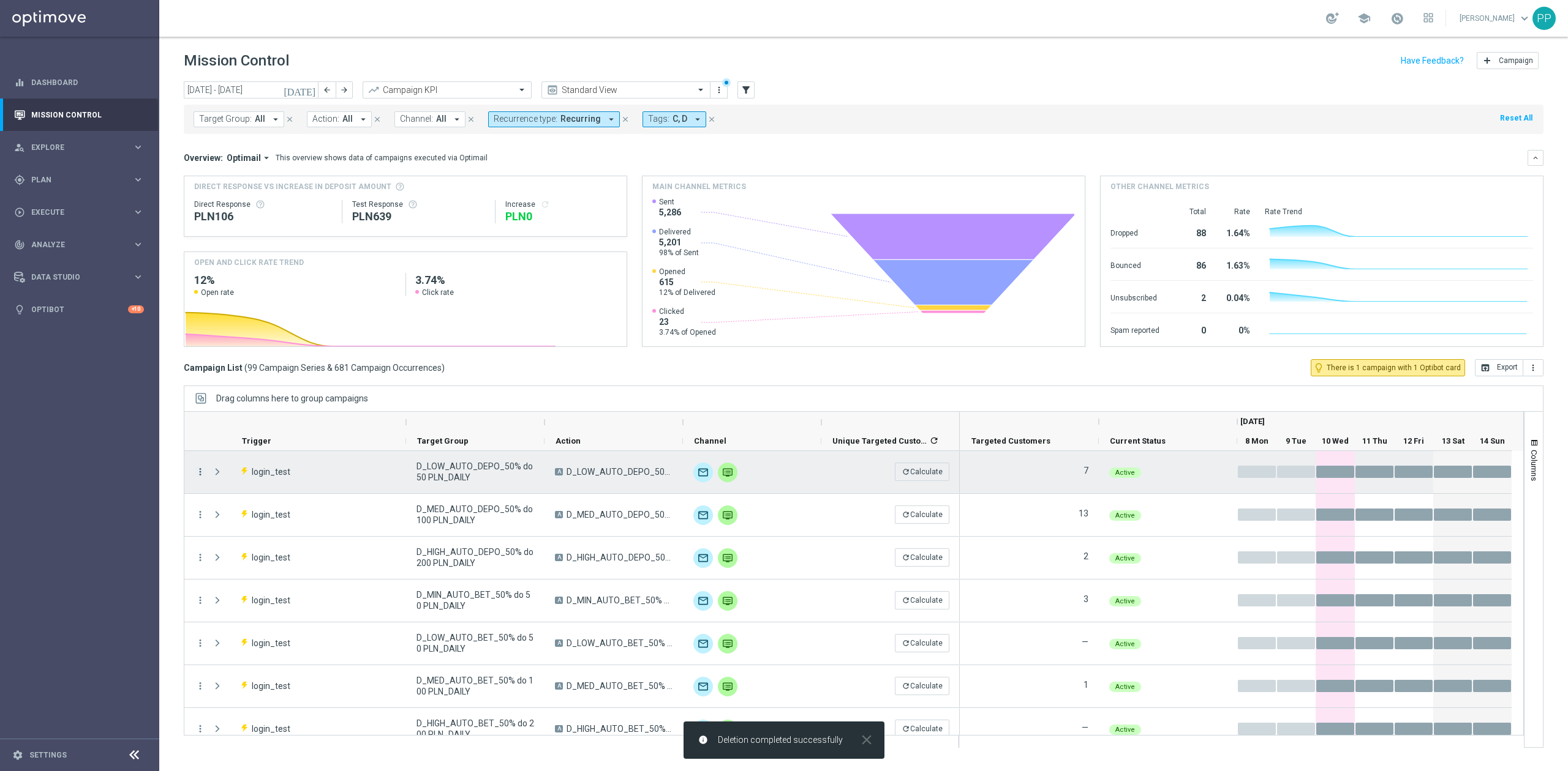
click at [199, 471] on icon "more_vert" at bounding box center [201, 472] width 11 height 11
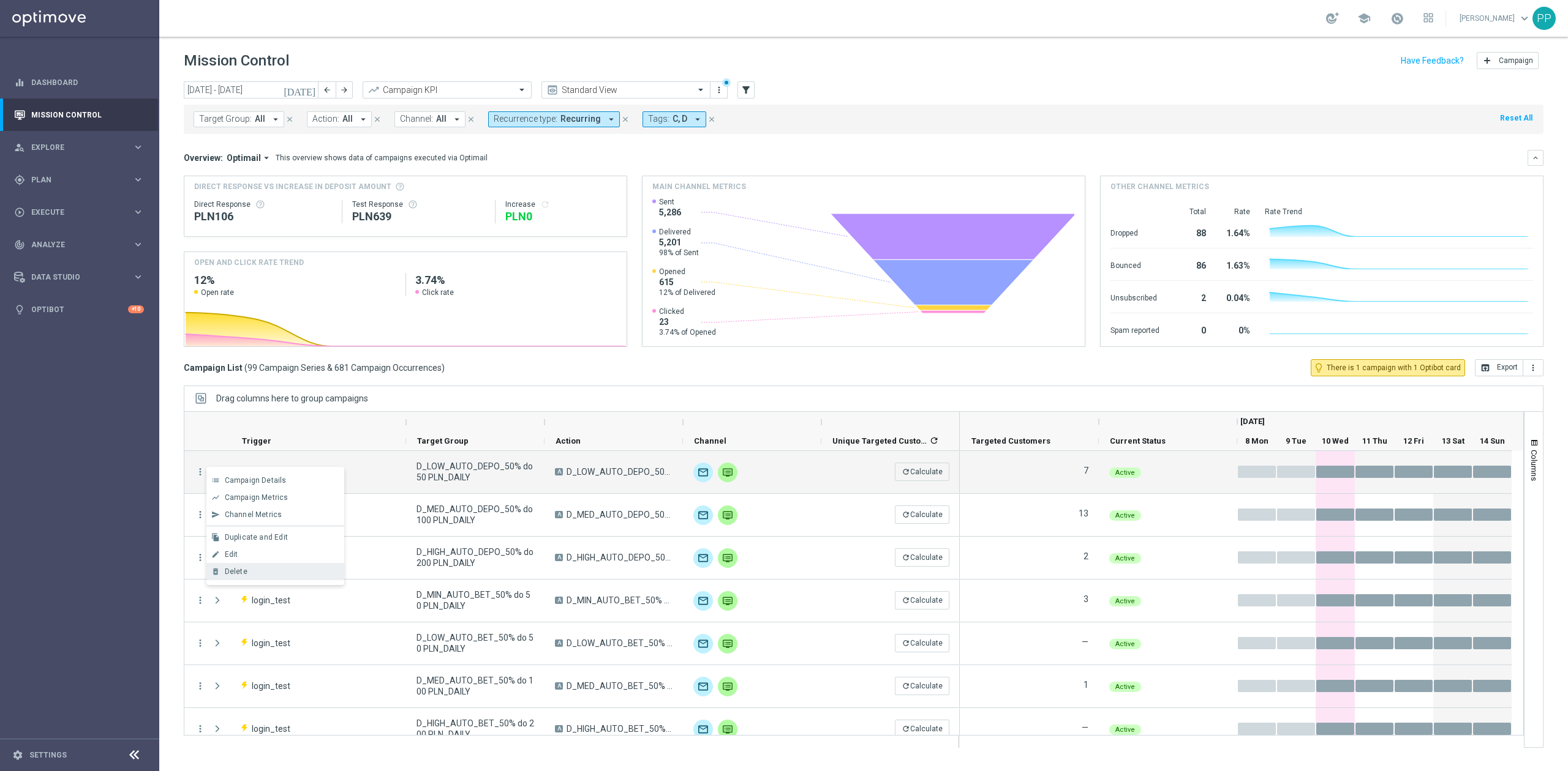
click at [254, 566] on div "delete_forever [GEOGRAPHIC_DATA]" at bounding box center [274, 571] width 138 height 17
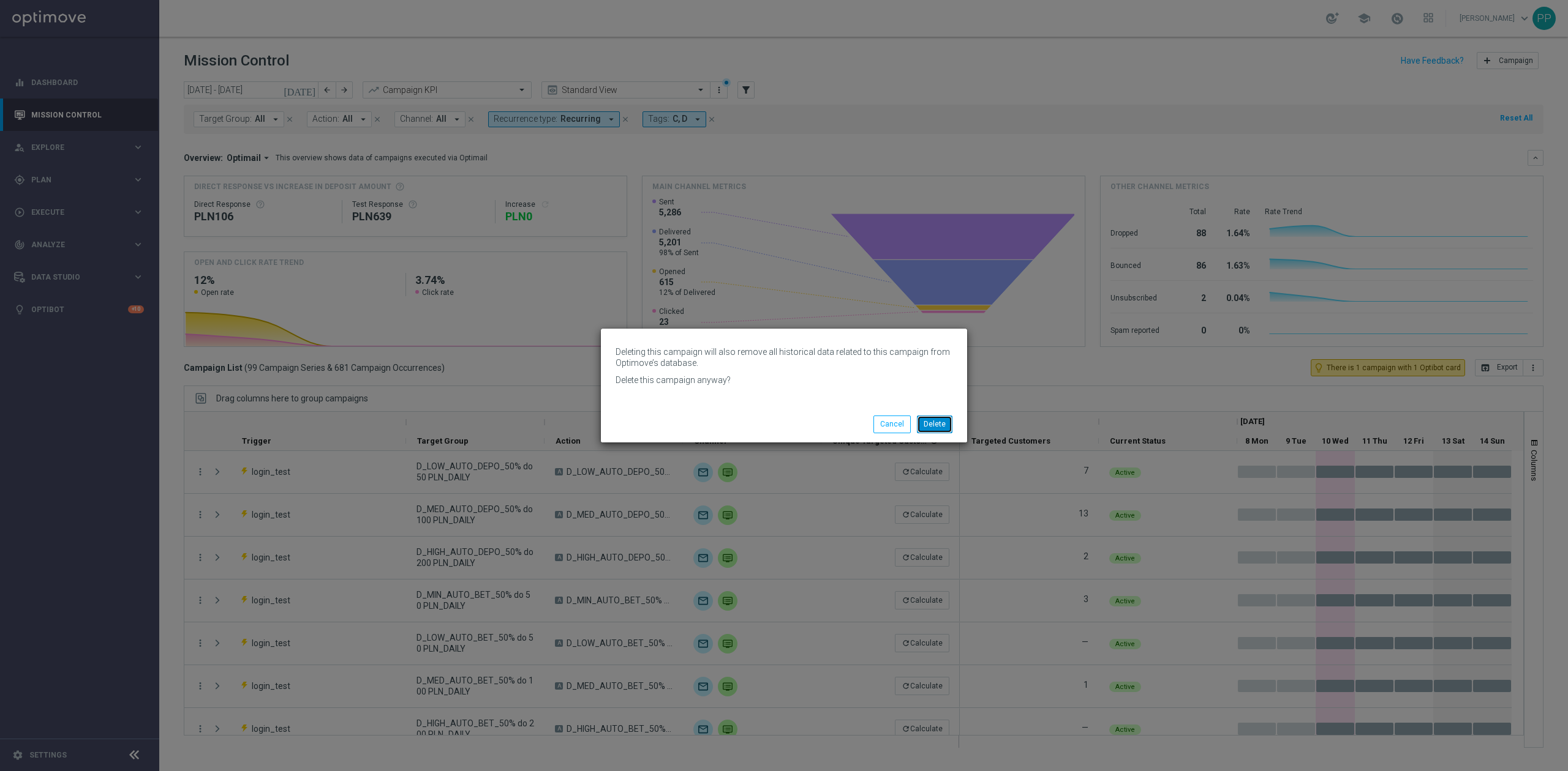
click at [932, 427] on button "Delete" at bounding box center [934, 424] width 36 height 17
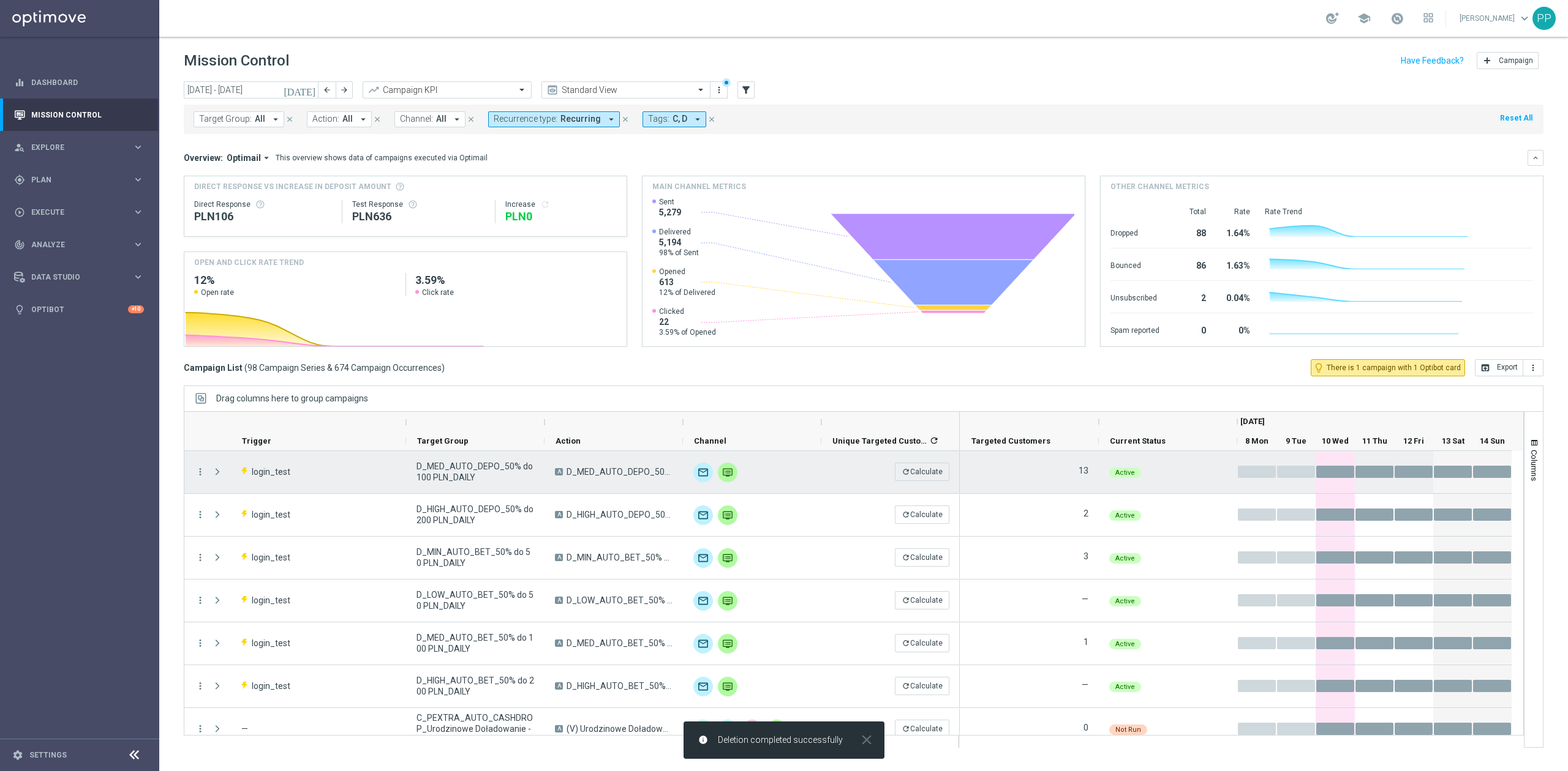
click at [192, 475] on div "more_vert" at bounding box center [195, 472] width 22 height 42
click at [199, 477] on icon "more_vert" at bounding box center [201, 472] width 11 height 11
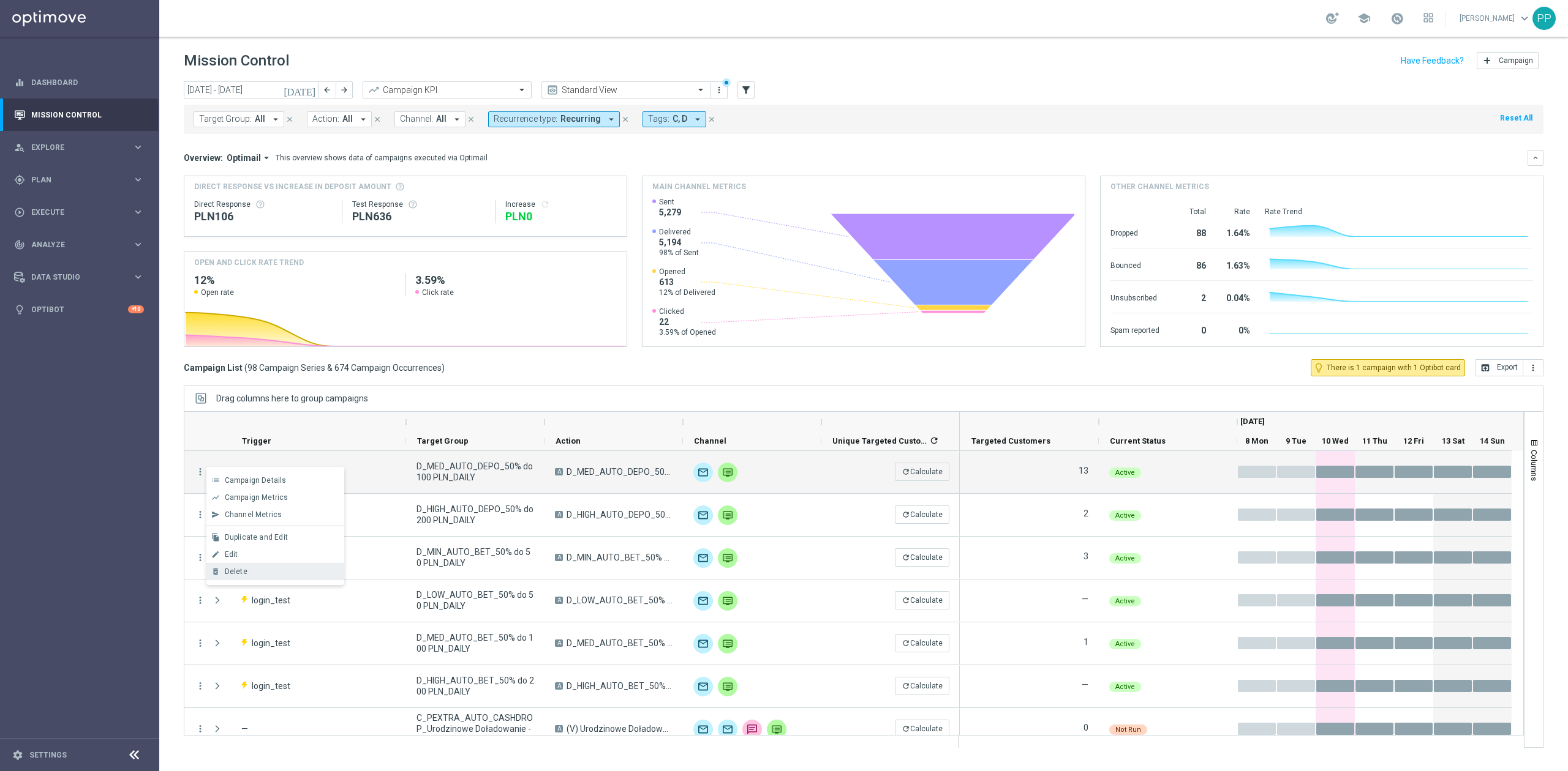
click at [261, 574] on div "Delete" at bounding box center [282, 571] width 114 height 8
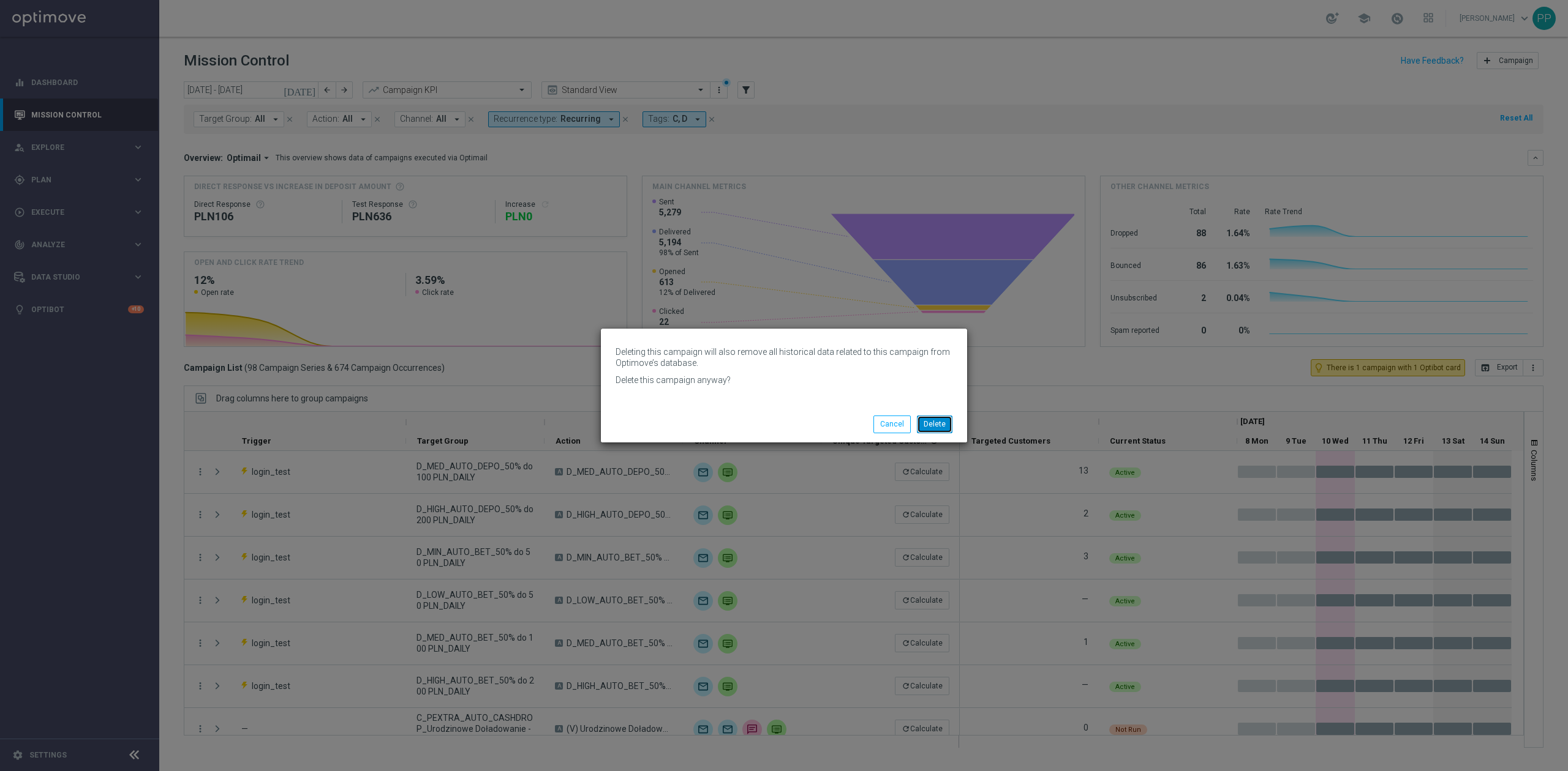
click at [931, 427] on button "Delete" at bounding box center [934, 424] width 36 height 17
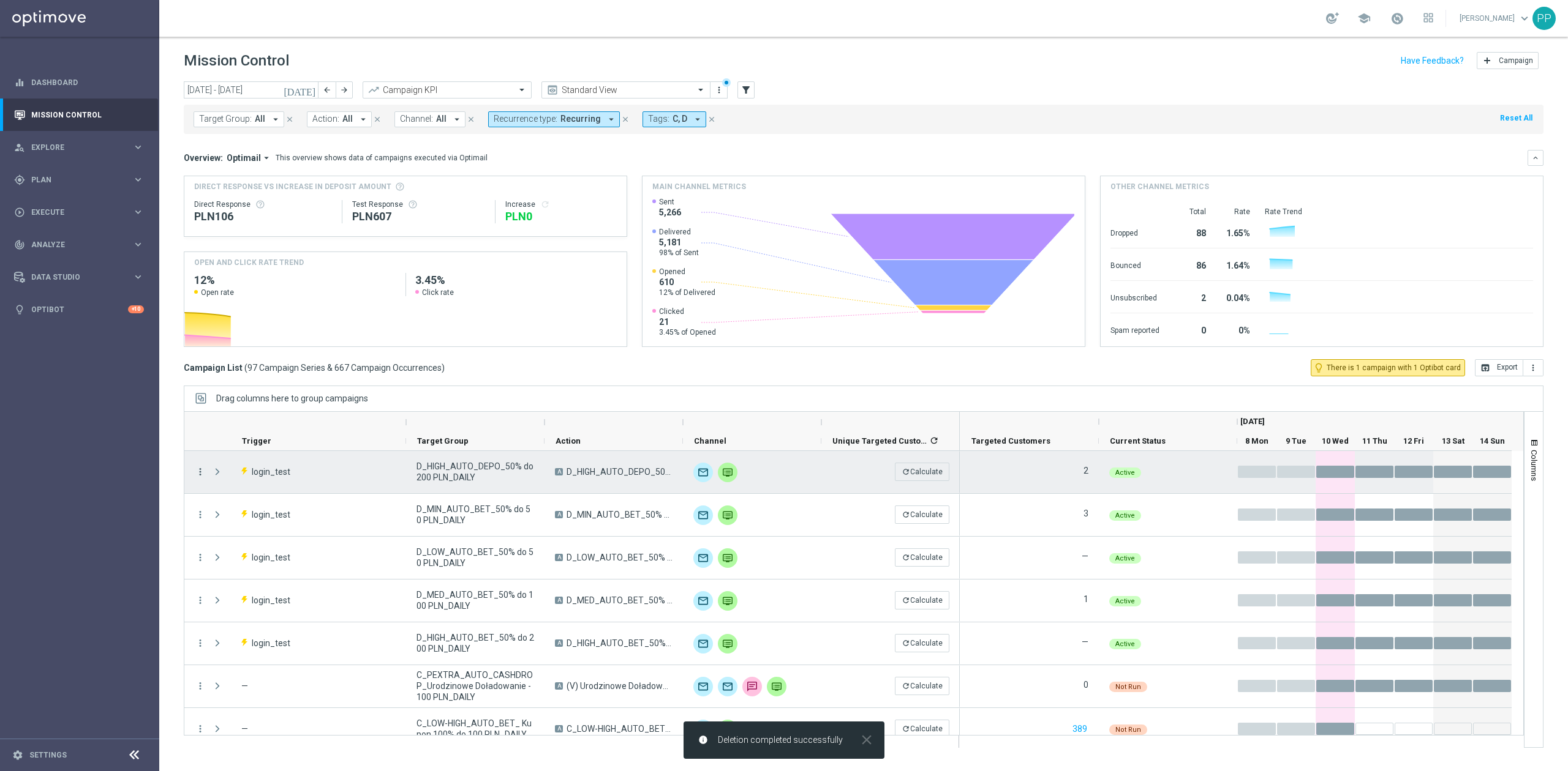
click at [201, 473] on icon "more_vert" at bounding box center [201, 472] width 11 height 11
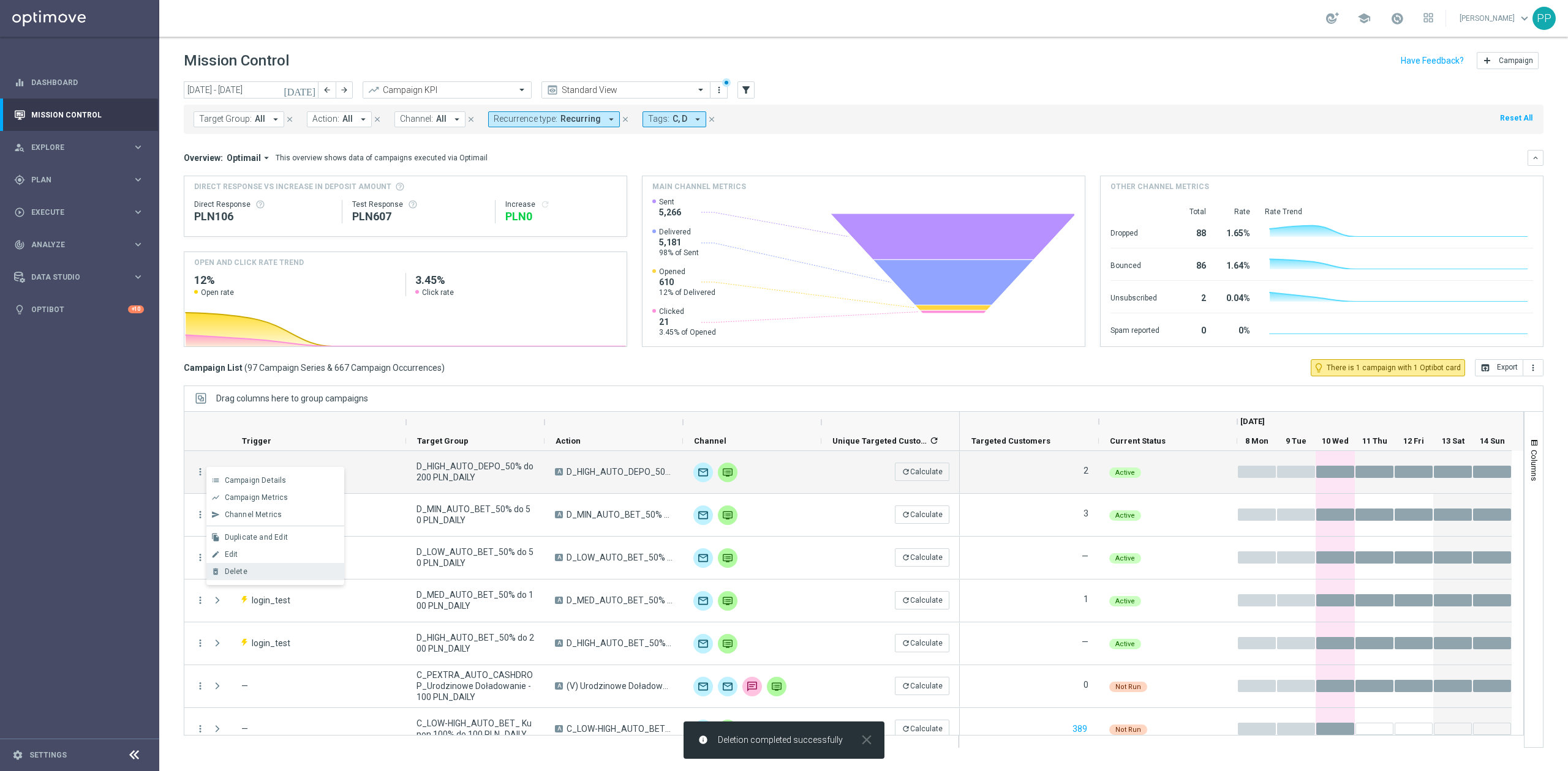
click at [272, 569] on div "Delete" at bounding box center [282, 571] width 114 height 8
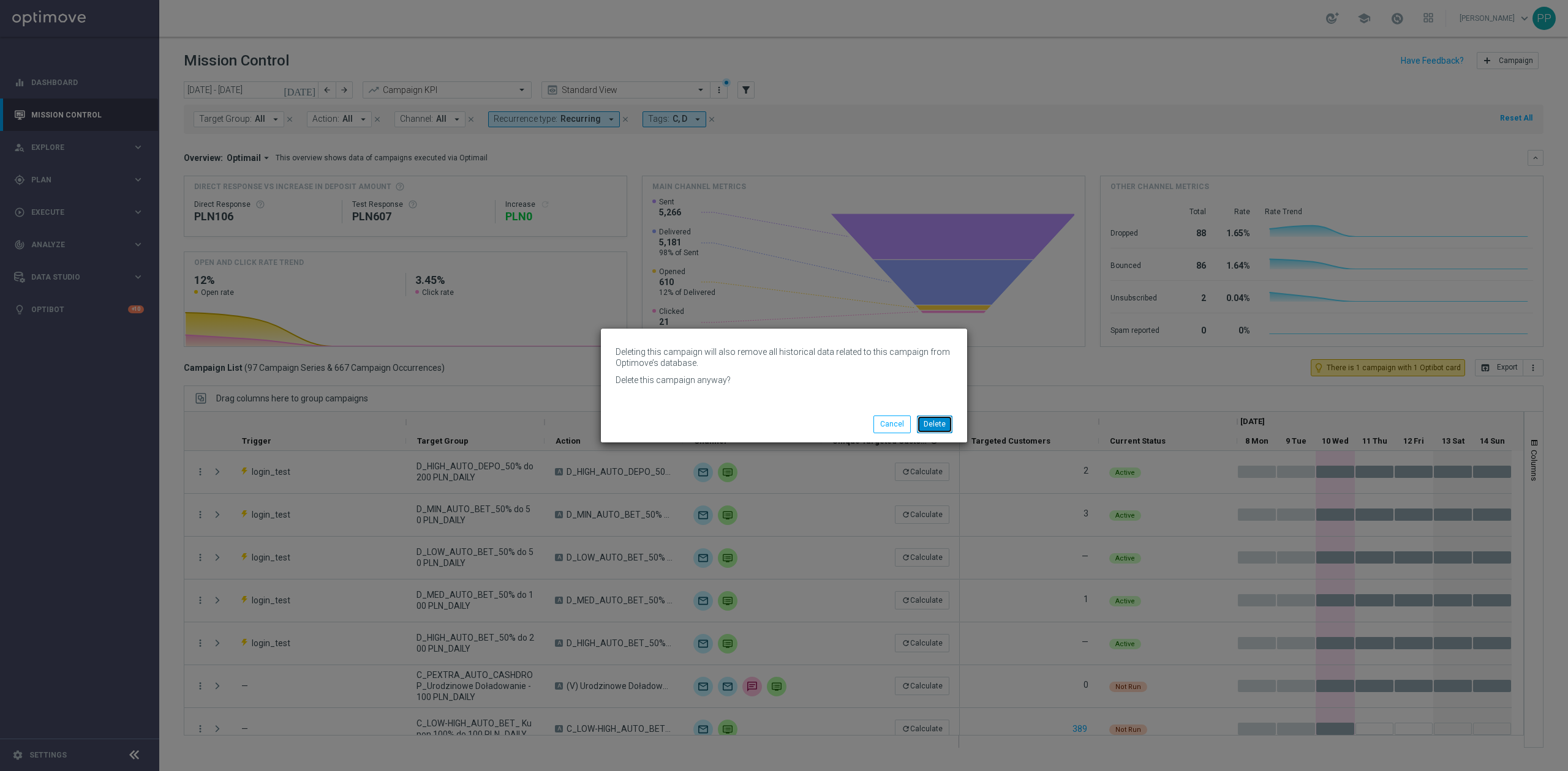
click at [932, 425] on button "Delete" at bounding box center [934, 424] width 36 height 17
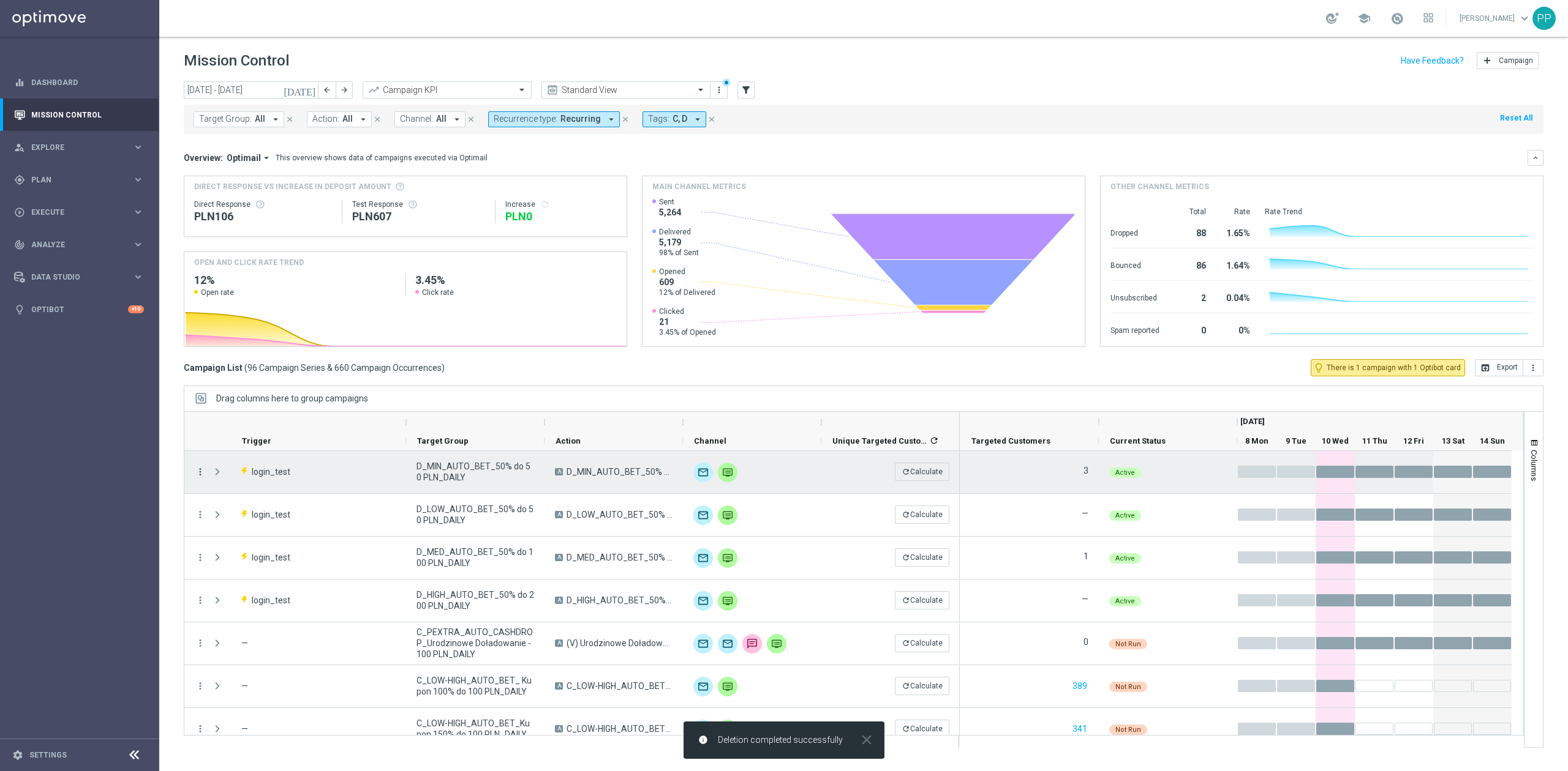
click at [197, 469] on icon "more_vert" at bounding box center [201, 472] width 11 height 11
click at [246, 571] on div "Delete" at bounding box center [282, 571] width 114 height 8
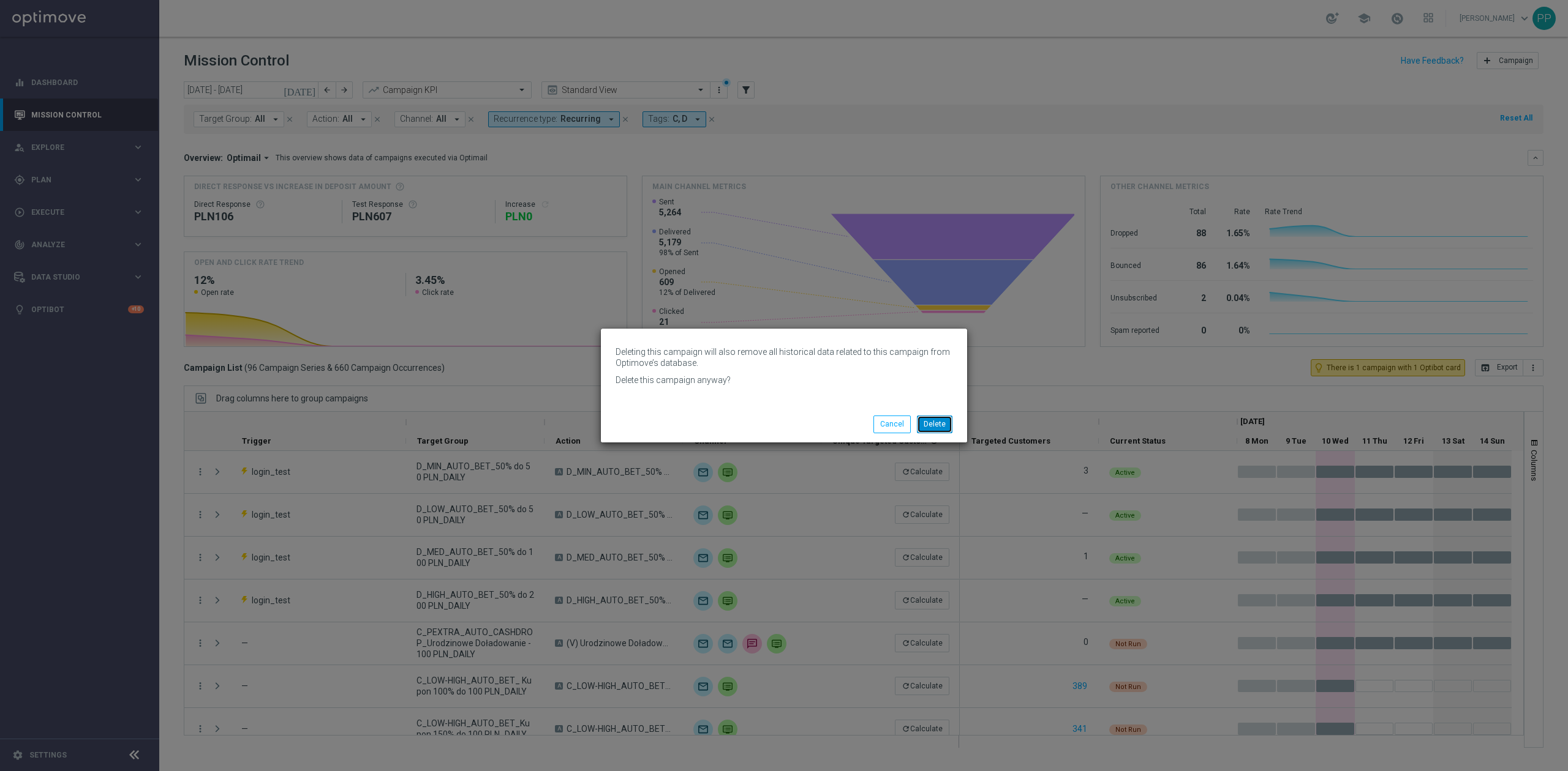
click at [931, 429] on button "Delete" at bounding box center [934, 424] width 36 height 17
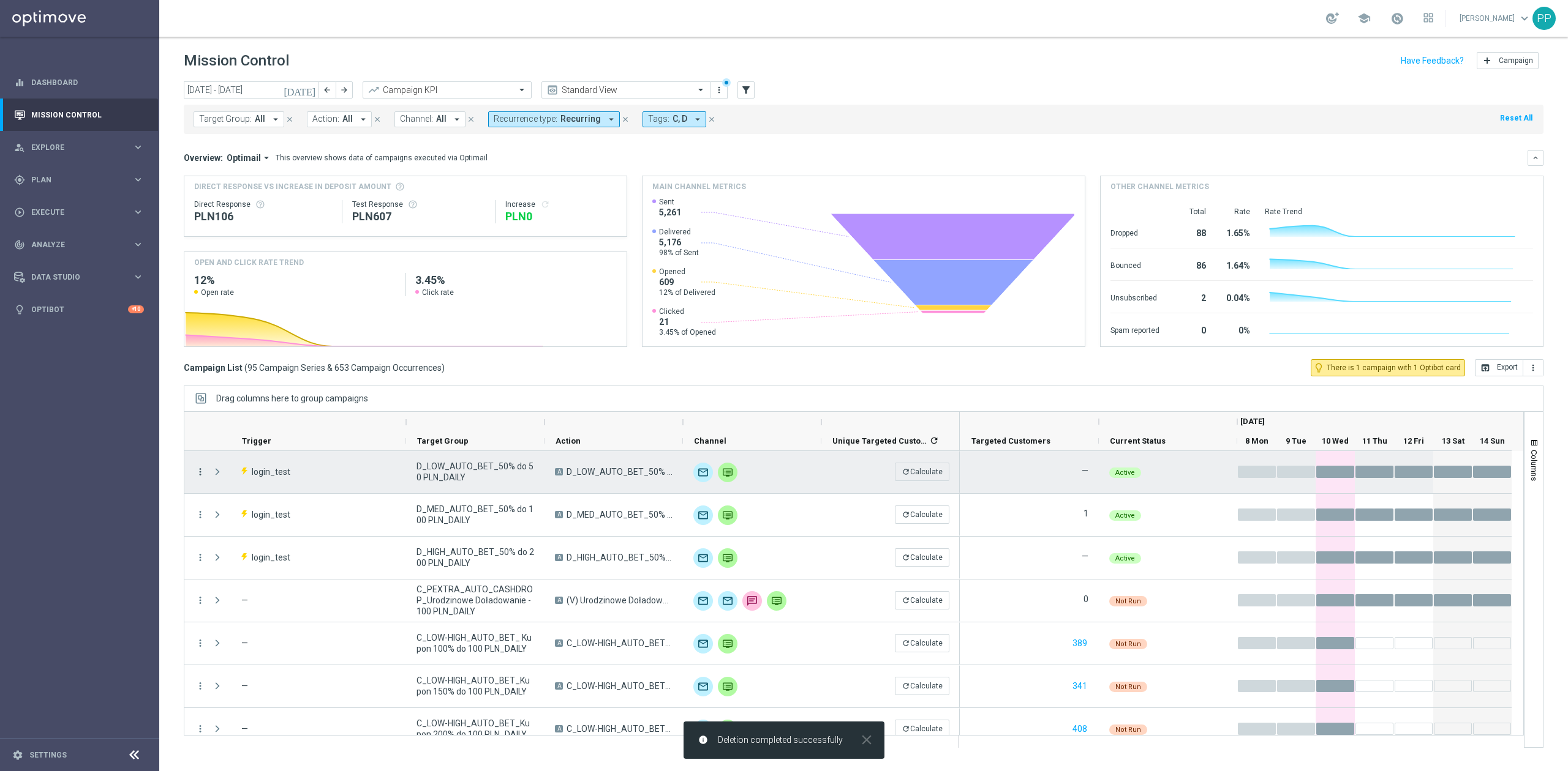
click at [199, 474] on icon "more_vert" at bounding box center [201, 472] width 11 height 11
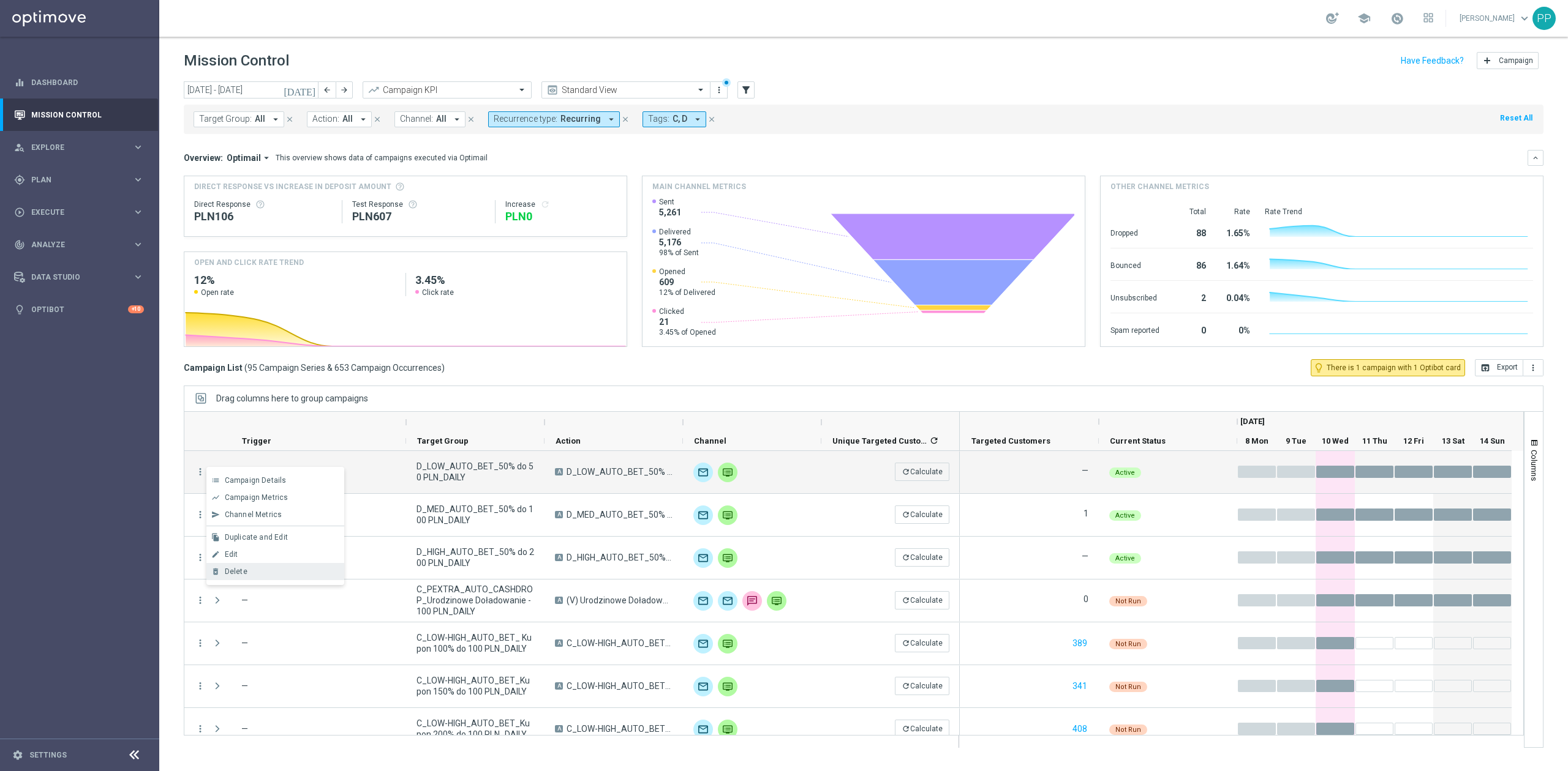
click at [258, 576] on div "Delete" at bounding box center [282, 571] width 114 height 8
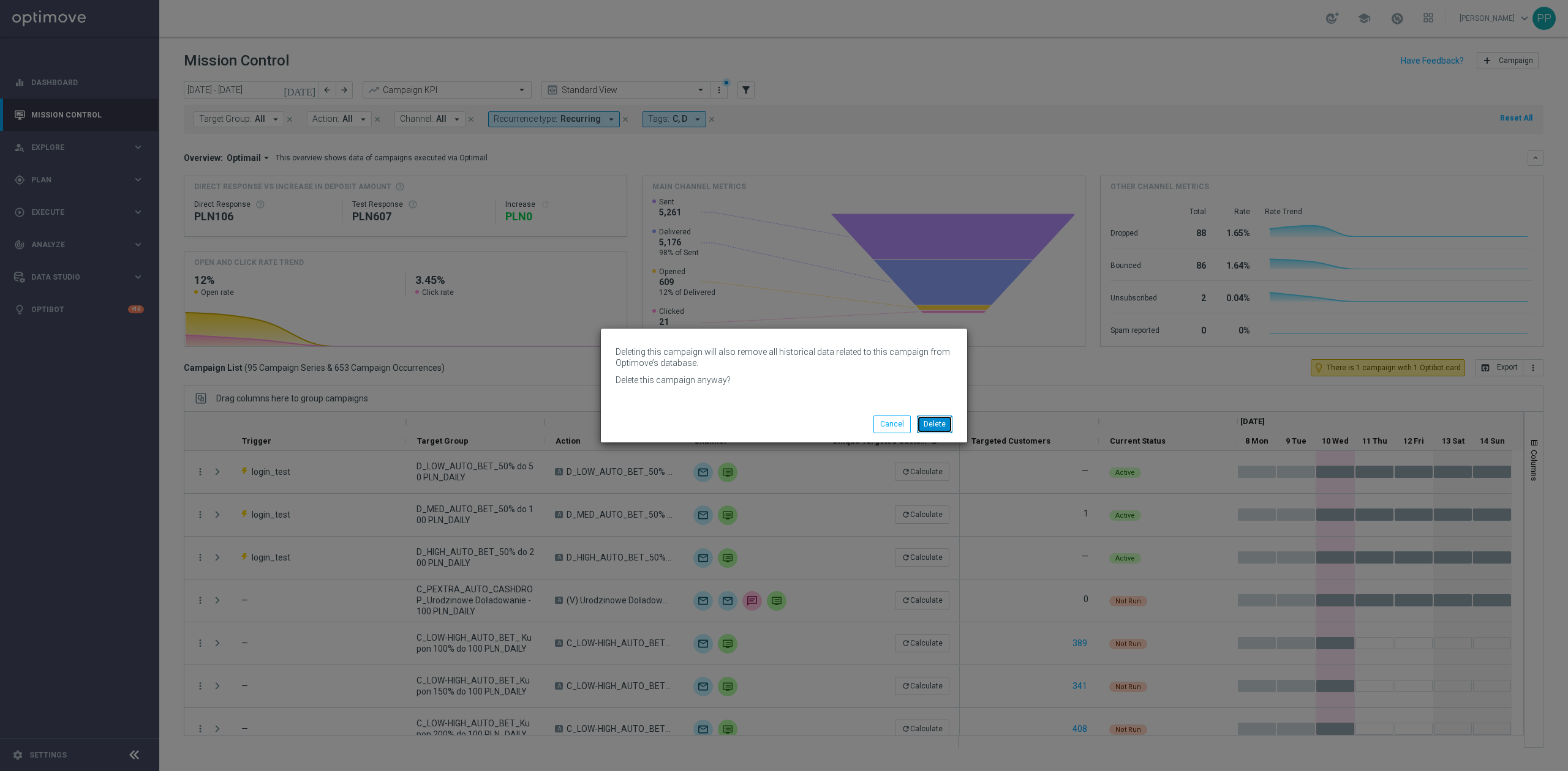
click at [938, 425] on button "Delete" at bounding box center [934, 424] width 36 height 17
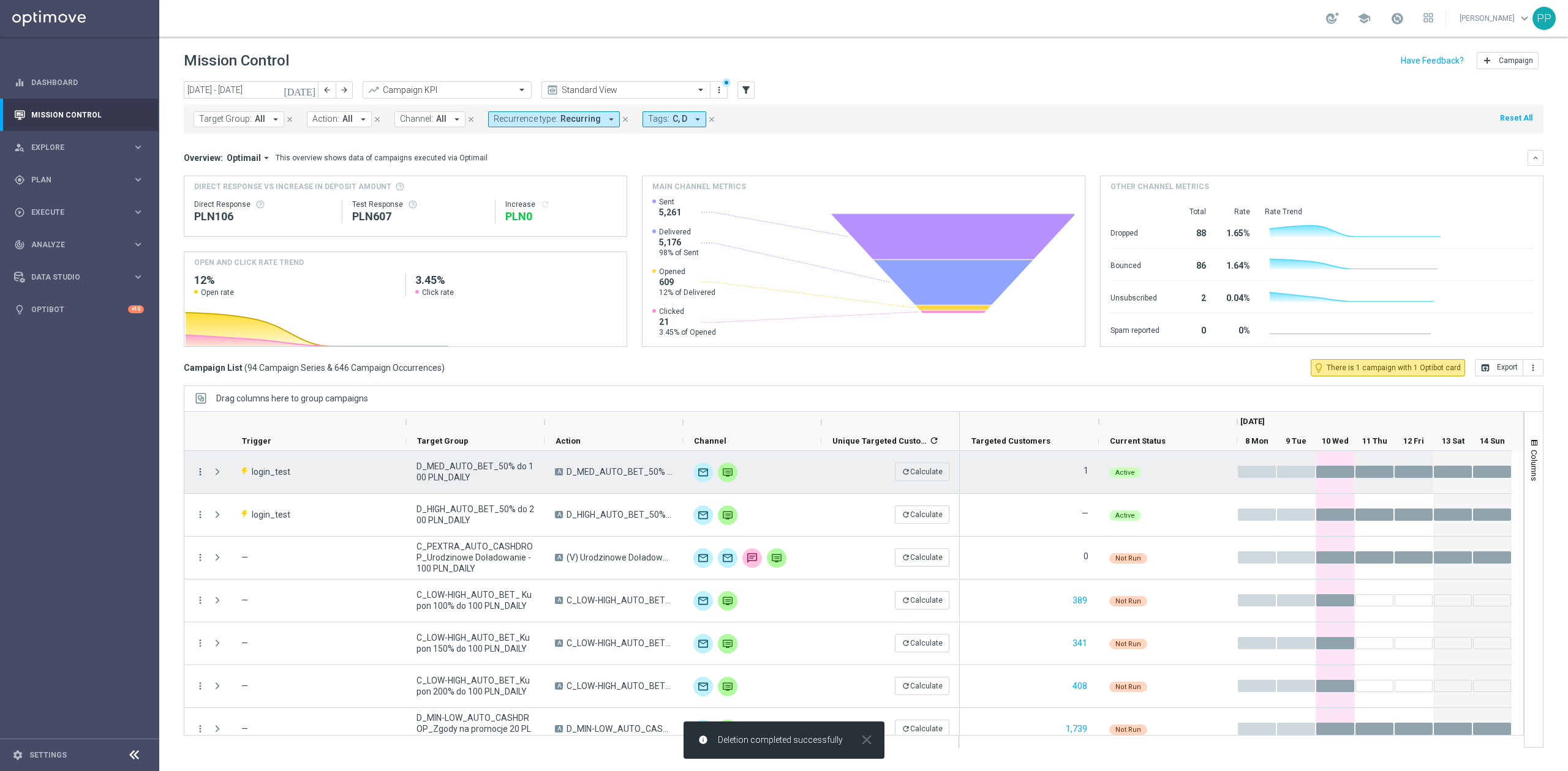
click at [201, 473] on icon "more_vert" at bounding box center [201, 472] width 11 height 11
click at [263, 571] on div "Delete" at bounding box center [282, 571] width 114 height 8
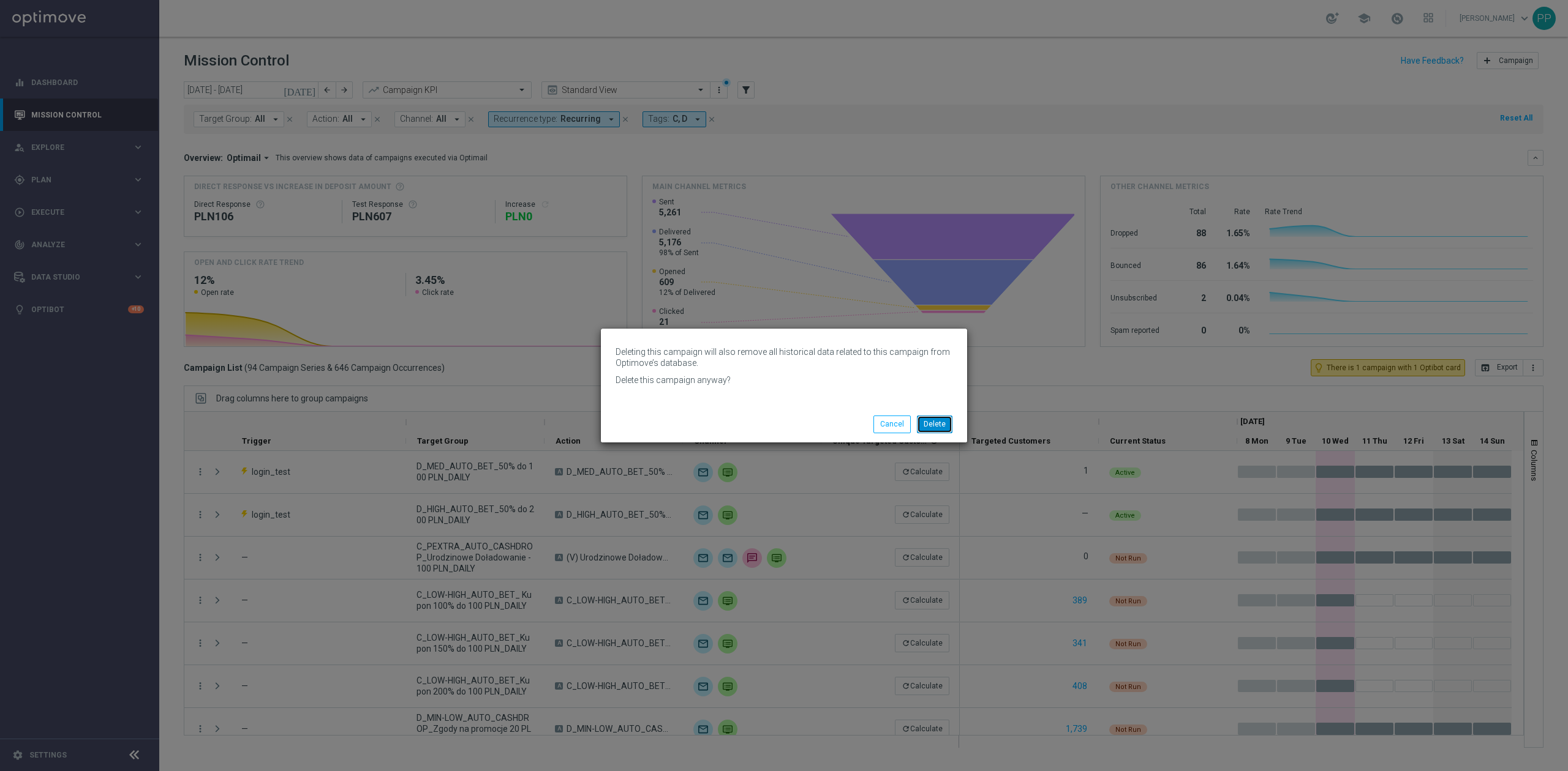
click at [944, 425] on button "Delete" at bounding box center [934, 424] width 36 height 17
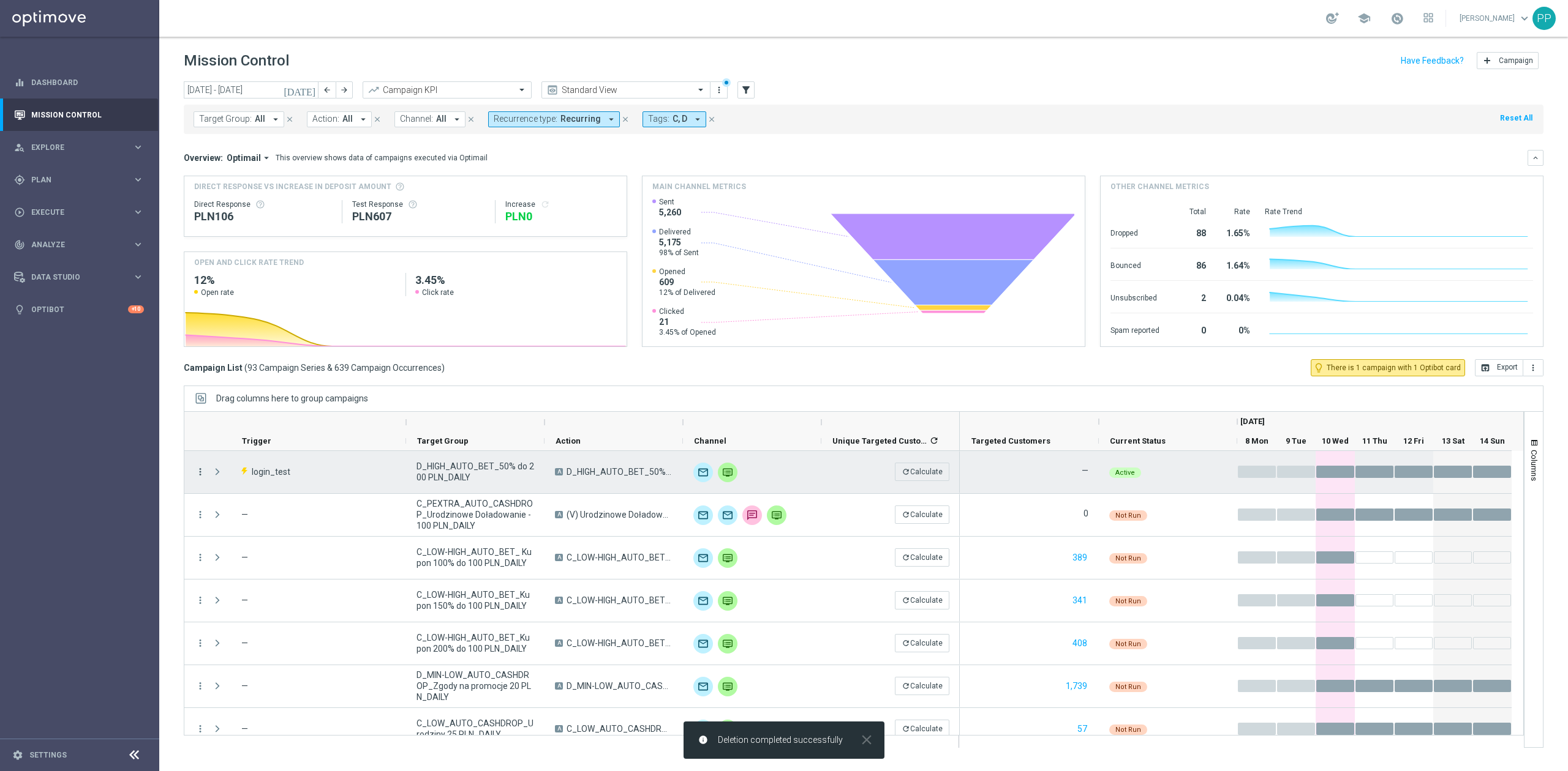
click at [199, 470] on icon "more_vert" at bounding box center [201, 472] width 11 height 11
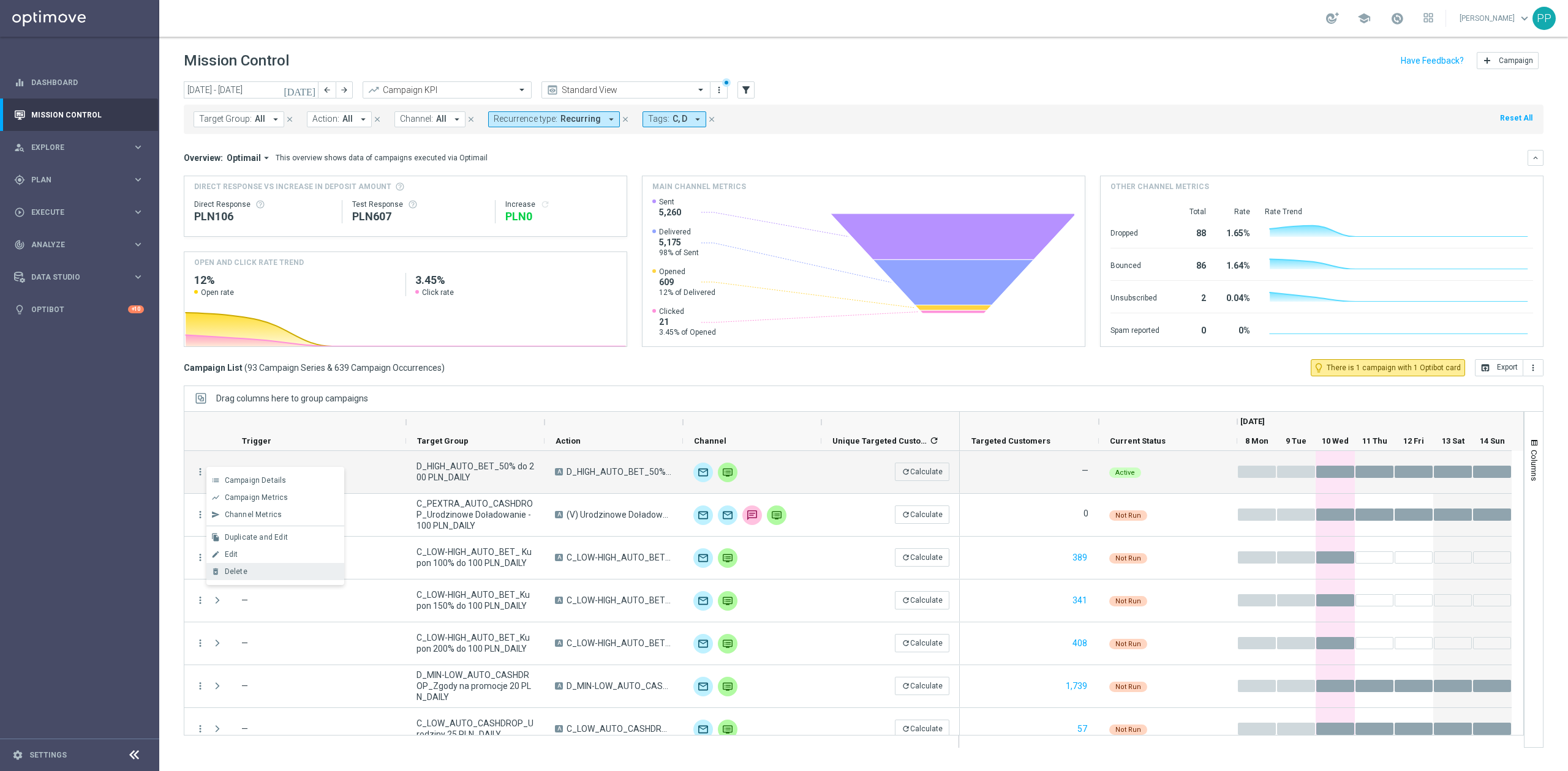
click at [241, 568] on span "Delete" at bounding box center [236, 571] width 23 height 8
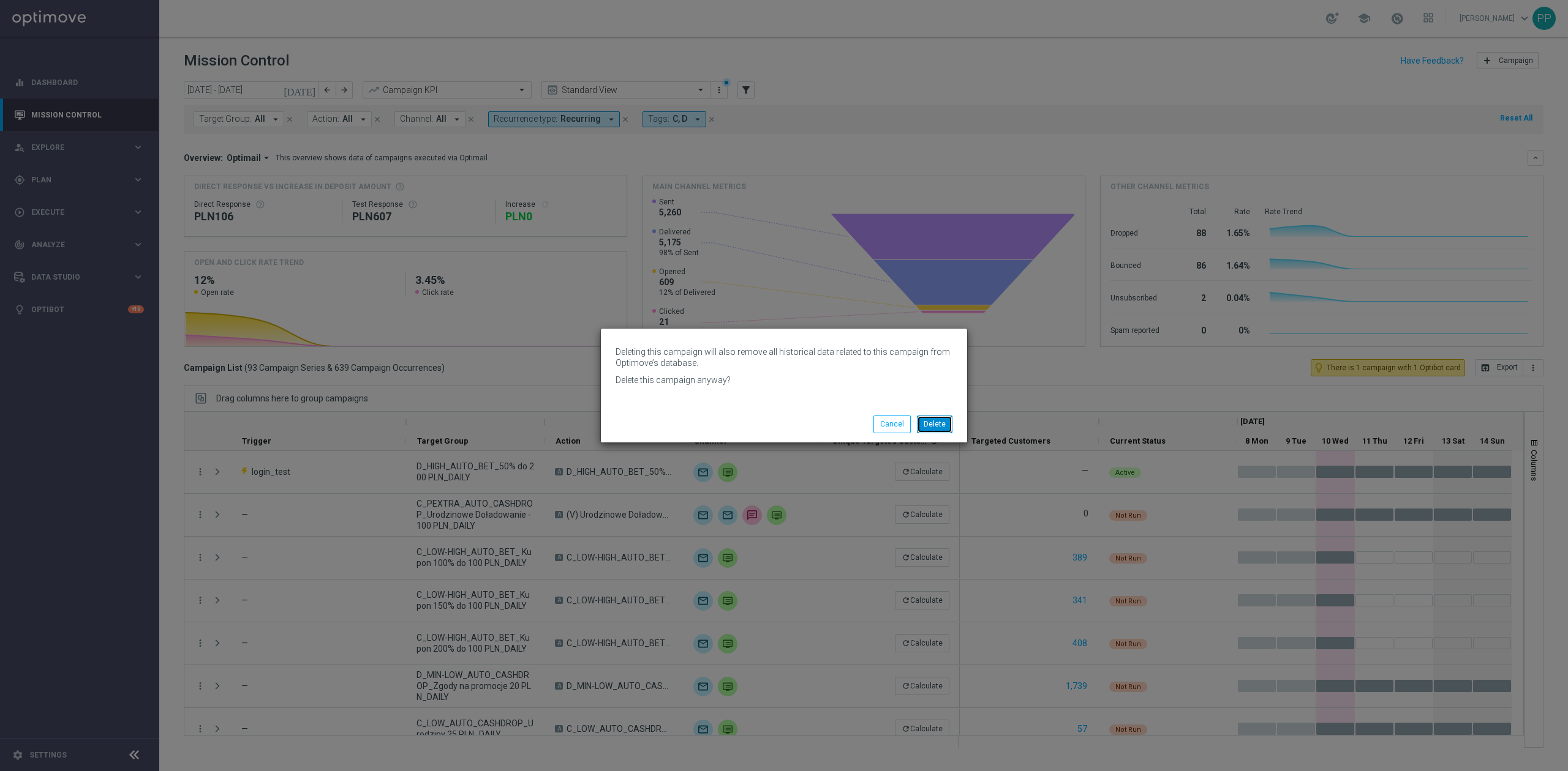
click at [939, 429] on button "Delete" at bounding box center [934, 424] width 36 height 17
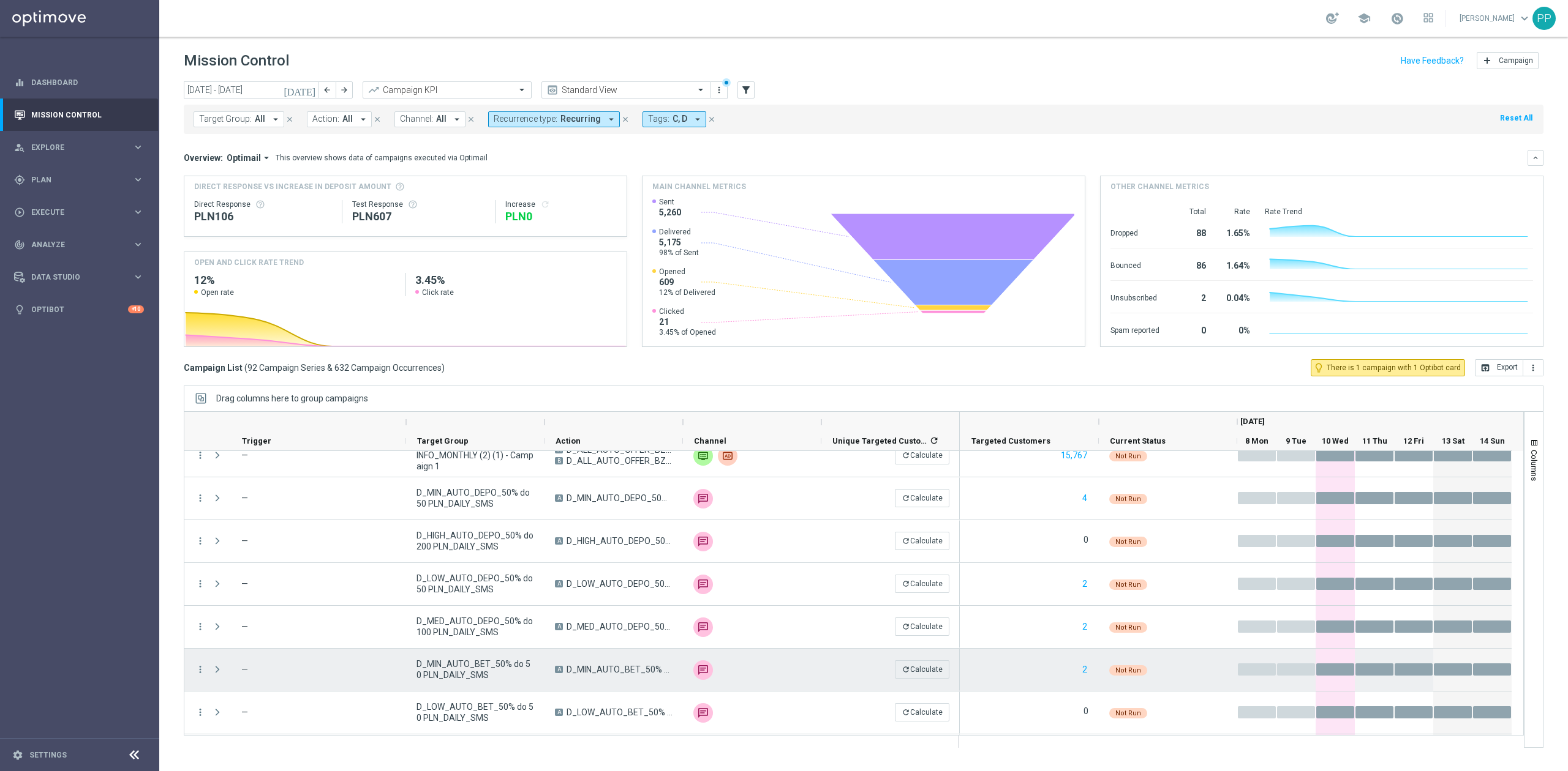
scroll to position [2189, 0]
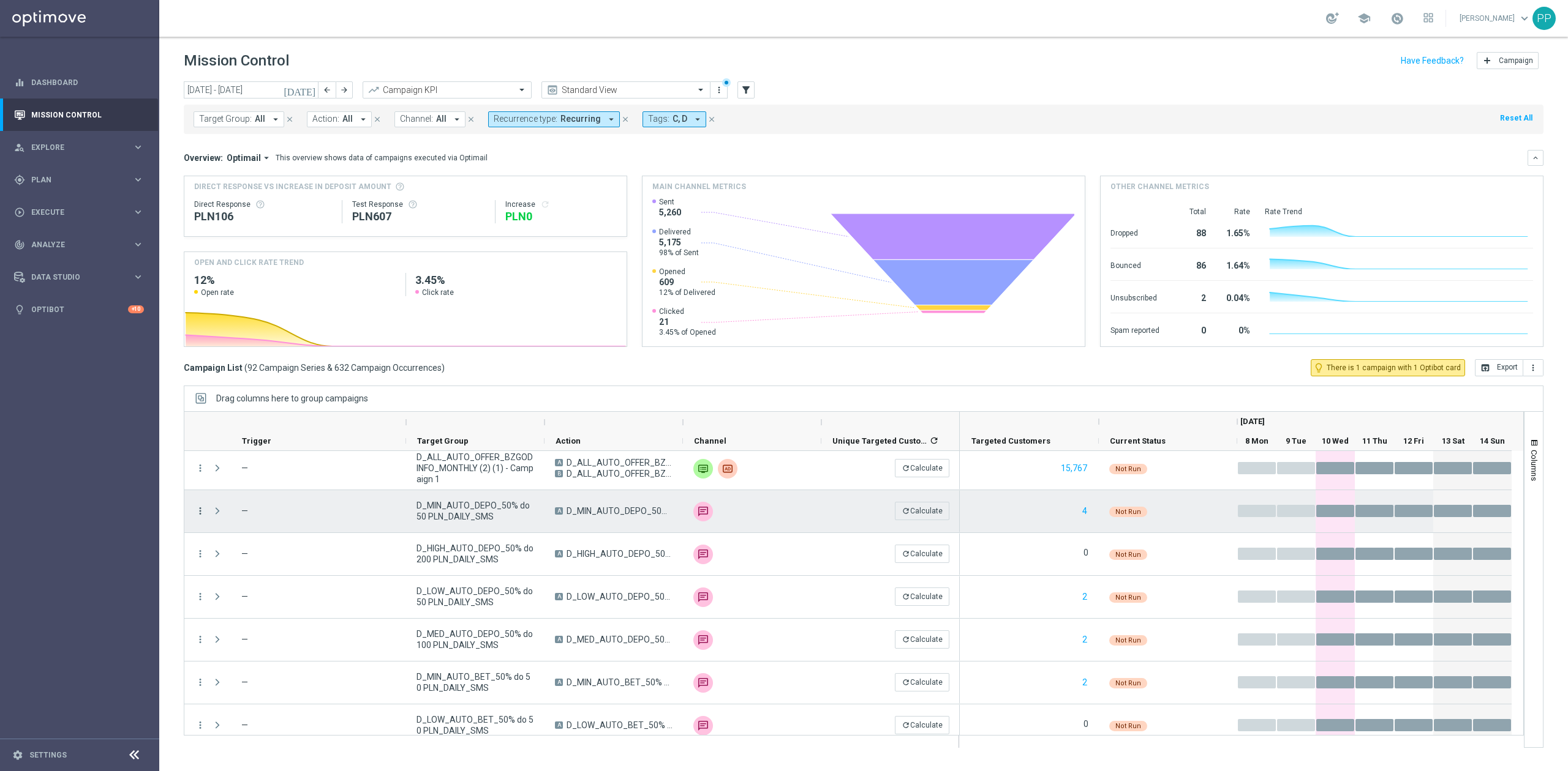
click at [199, 512] on icon "more_vert" at bounding box center [201, 511] width 11 height 11
click at [271, 657] on div "delete_forever [GEOGRAPHIC_DATA]" at bounding box center [274, 662] width 138 height 17
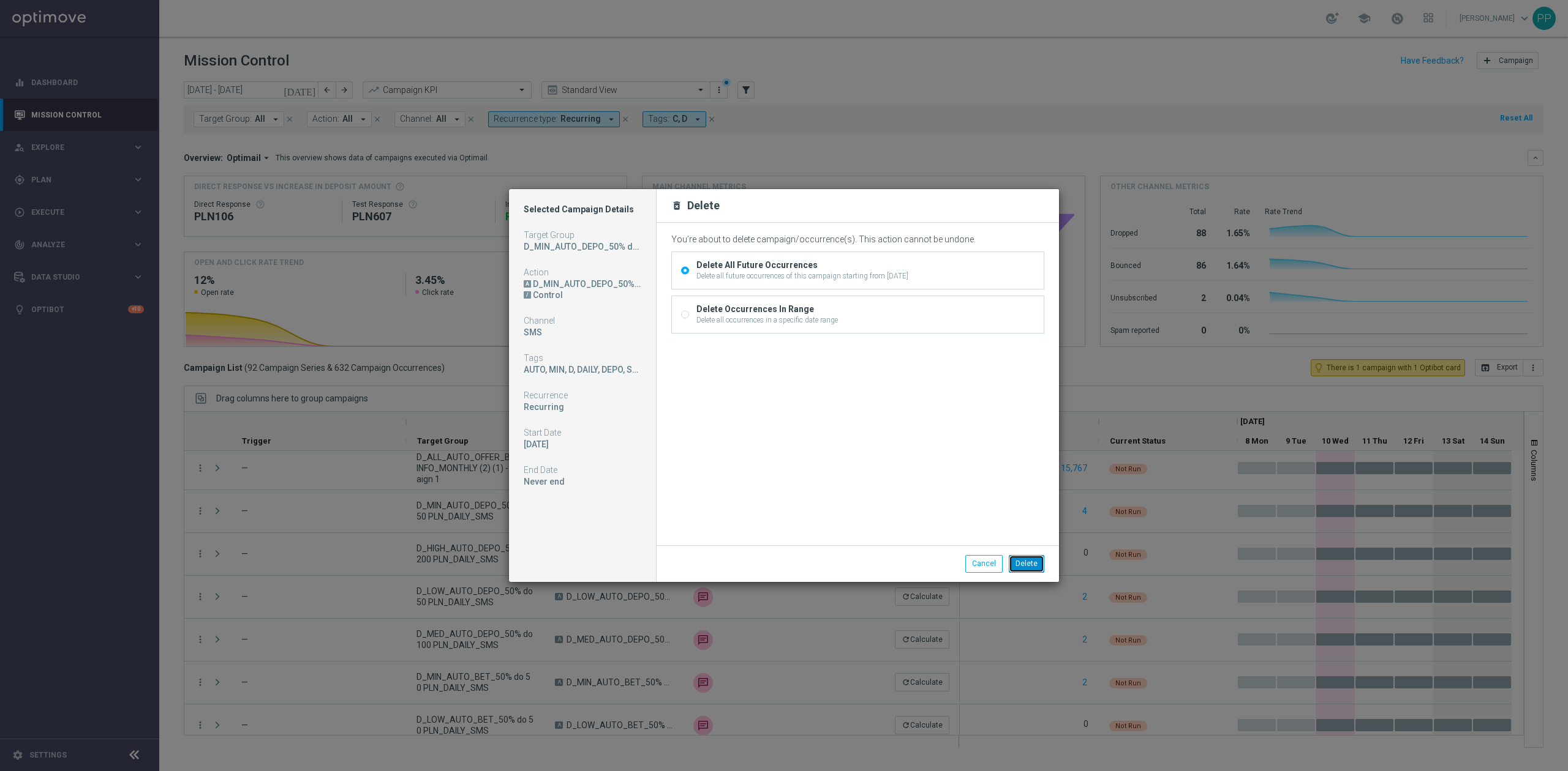
click at [1037, 562] on button "Delete" at bounding box center [1026, 563] width 36 height 17
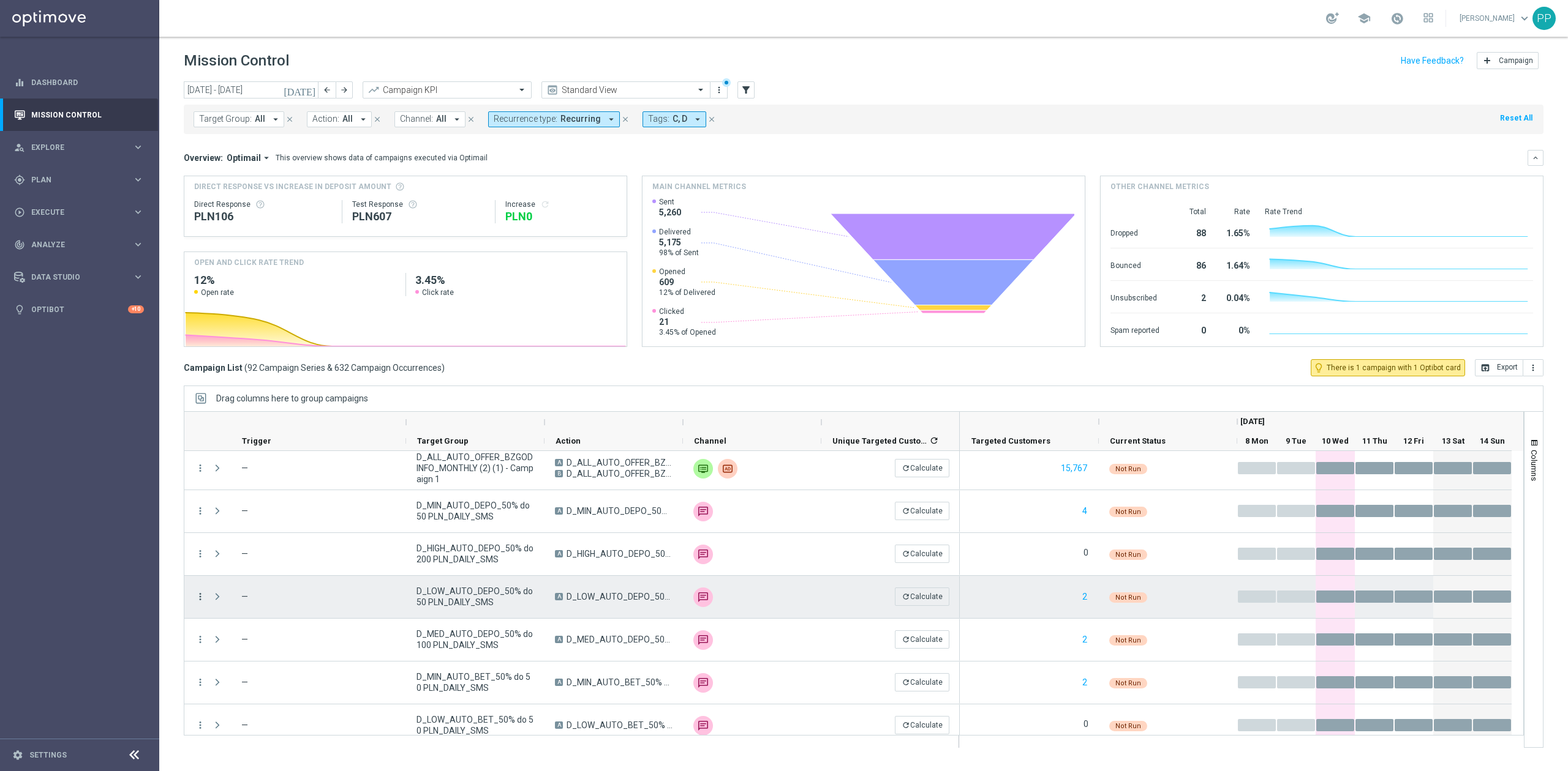
click at [200, 596] on icon "more_vert" at bounding box center [201, 597] width 11 height 11
click at [288, 750] on div "Delete" at bounding box center [282, 747] width 114 height 8
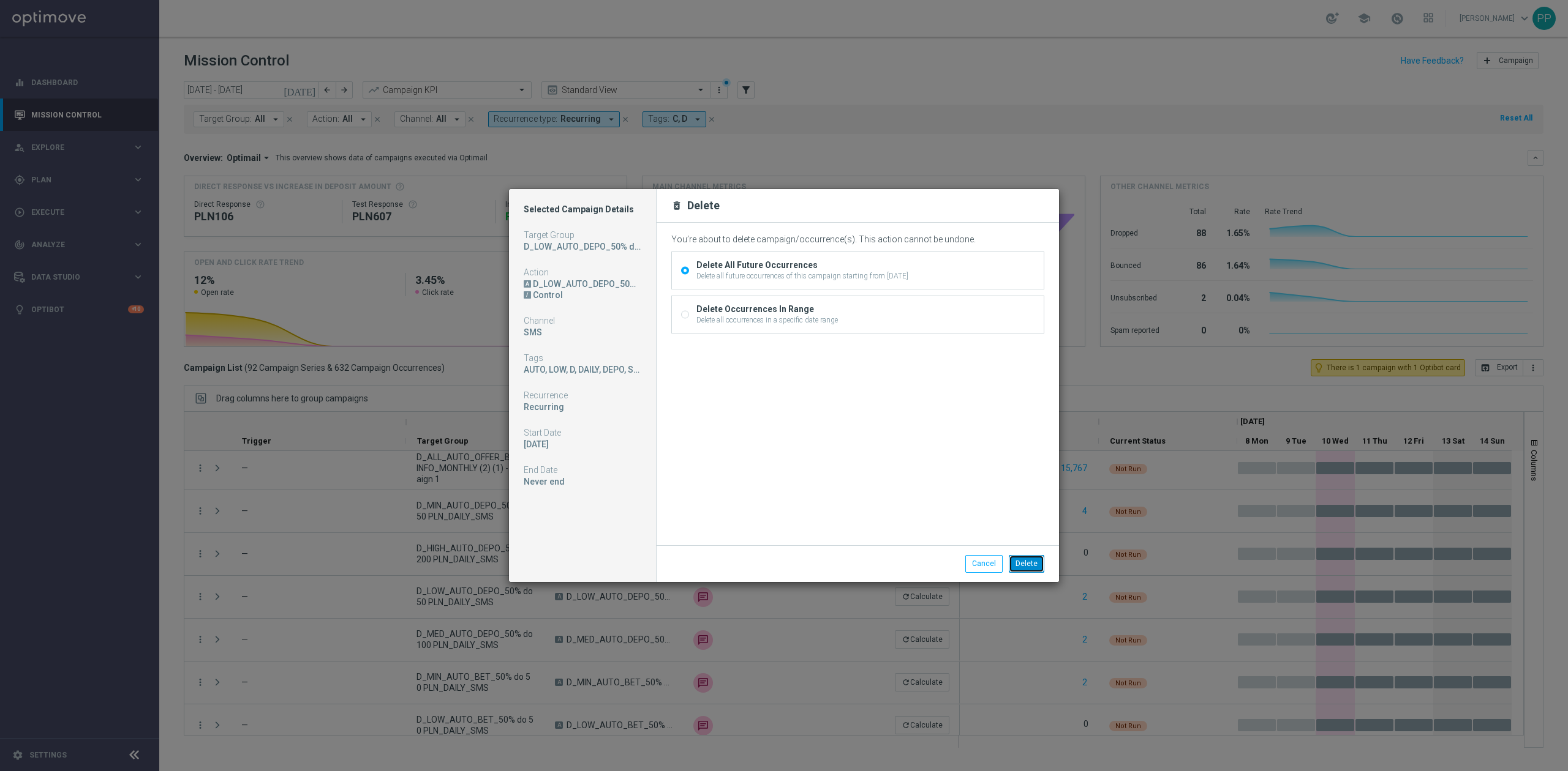
click at [1032, 560] on button "Delete" at bounding box center [1026, 563] width 36 height 17
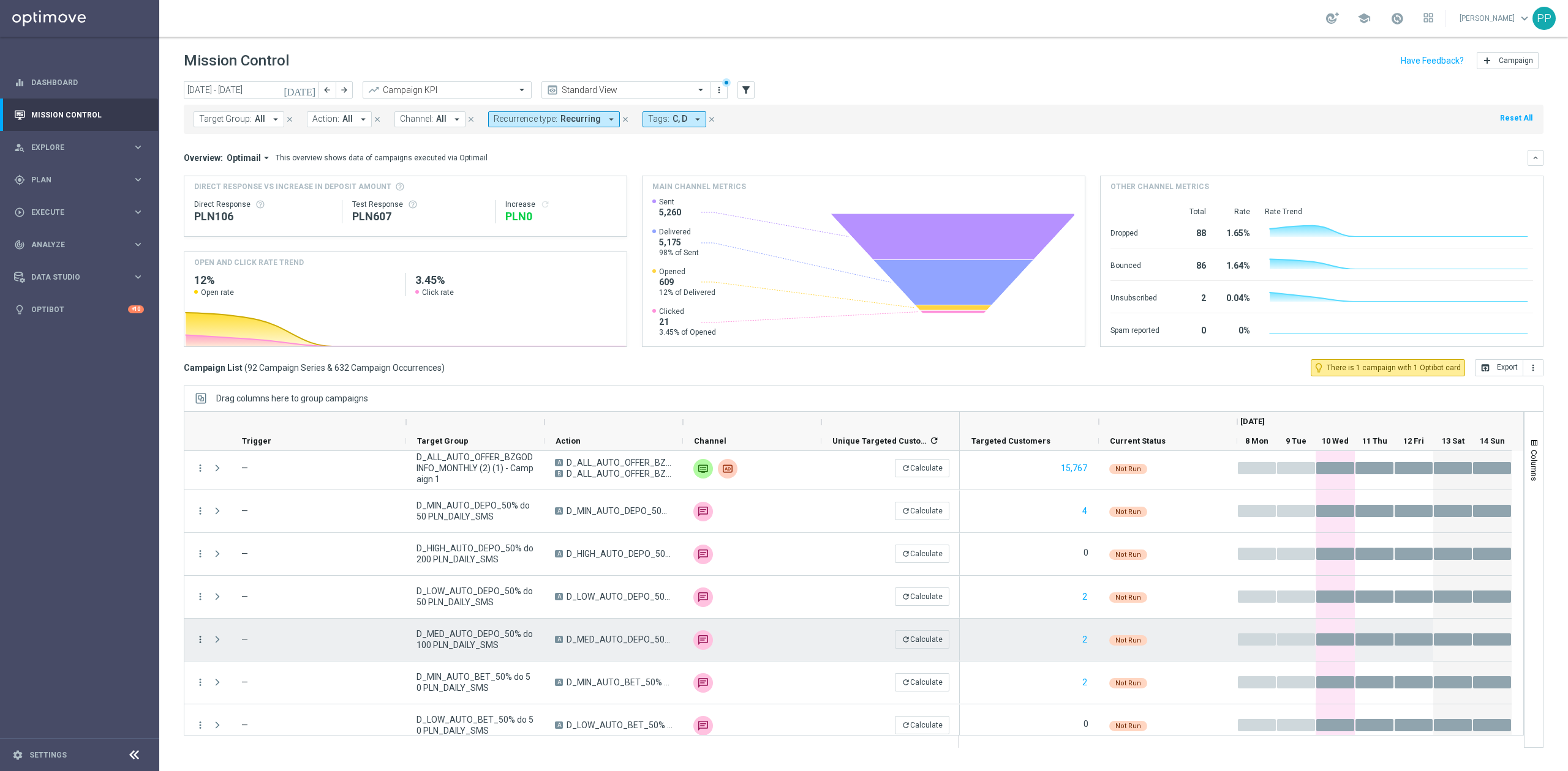
click at [200, 644] on icon "more_vert" at bounding box center [201, 640] width 11 height 11
click at [228, 618] on span "Delete" at bounding box center [236, 621] width 23 height 8
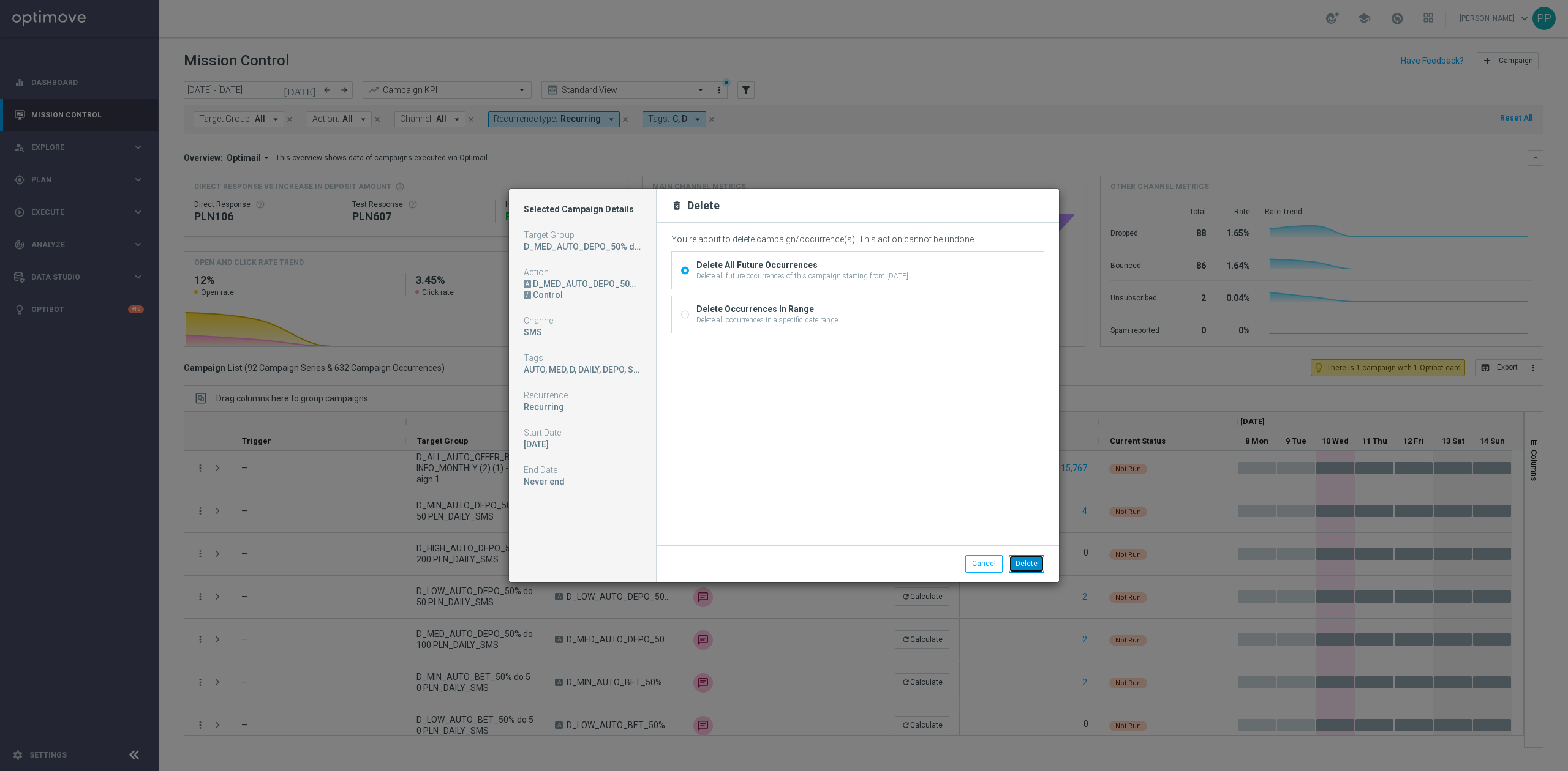
click at [1029, 560] on button "Delete" at bounding box center [1026, 563] width 36 height 17
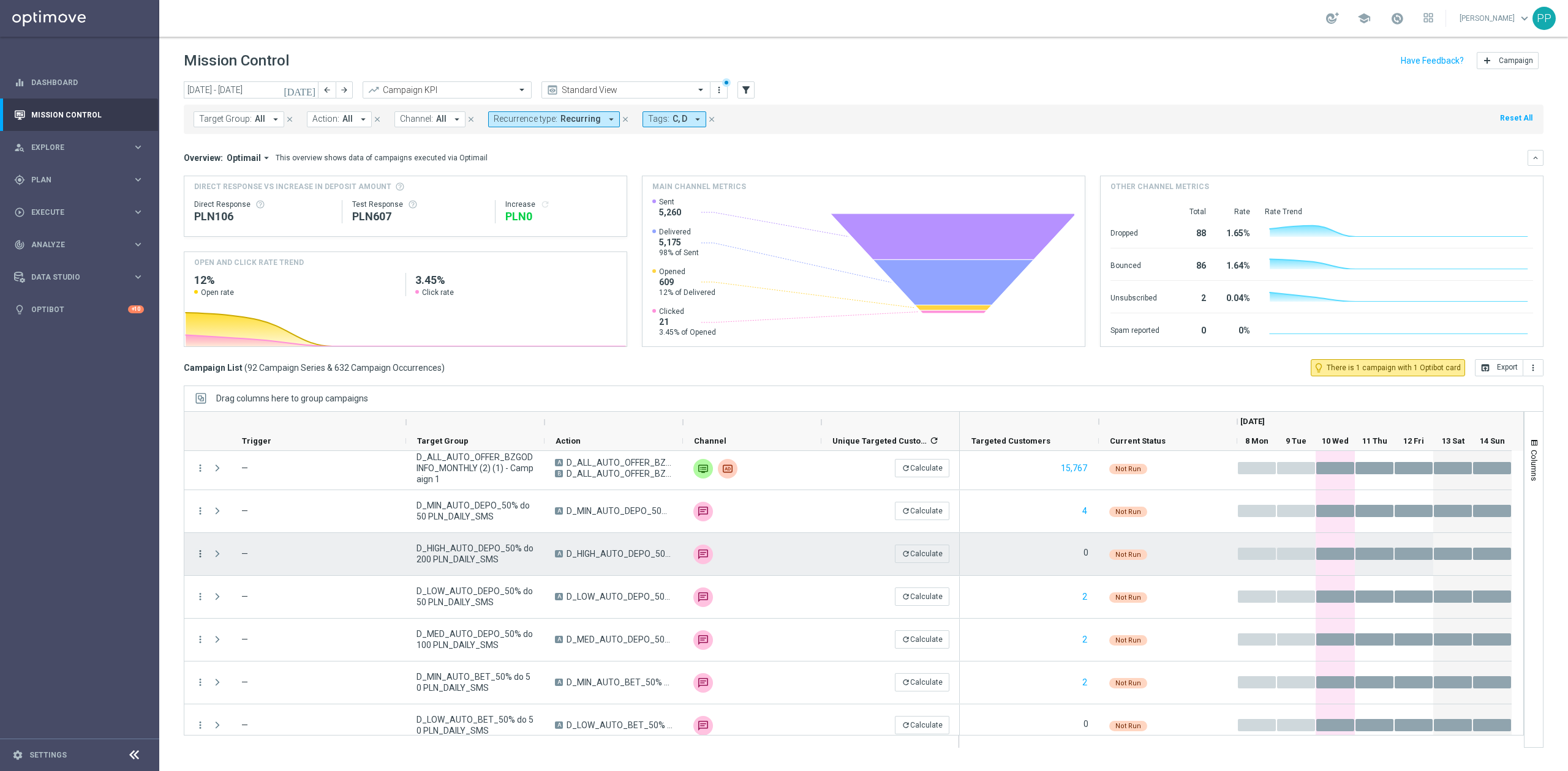
click at [202, 557] on icon "more_vert" at bounding box center [201, 554] width 11 height 11
click at [200, 557] on icon "more_vert" at bounding box center [201, 554] width 11 height 11
click at [275, 708] on div "Delete" at bounding box center [282, 704] width 114 height 8
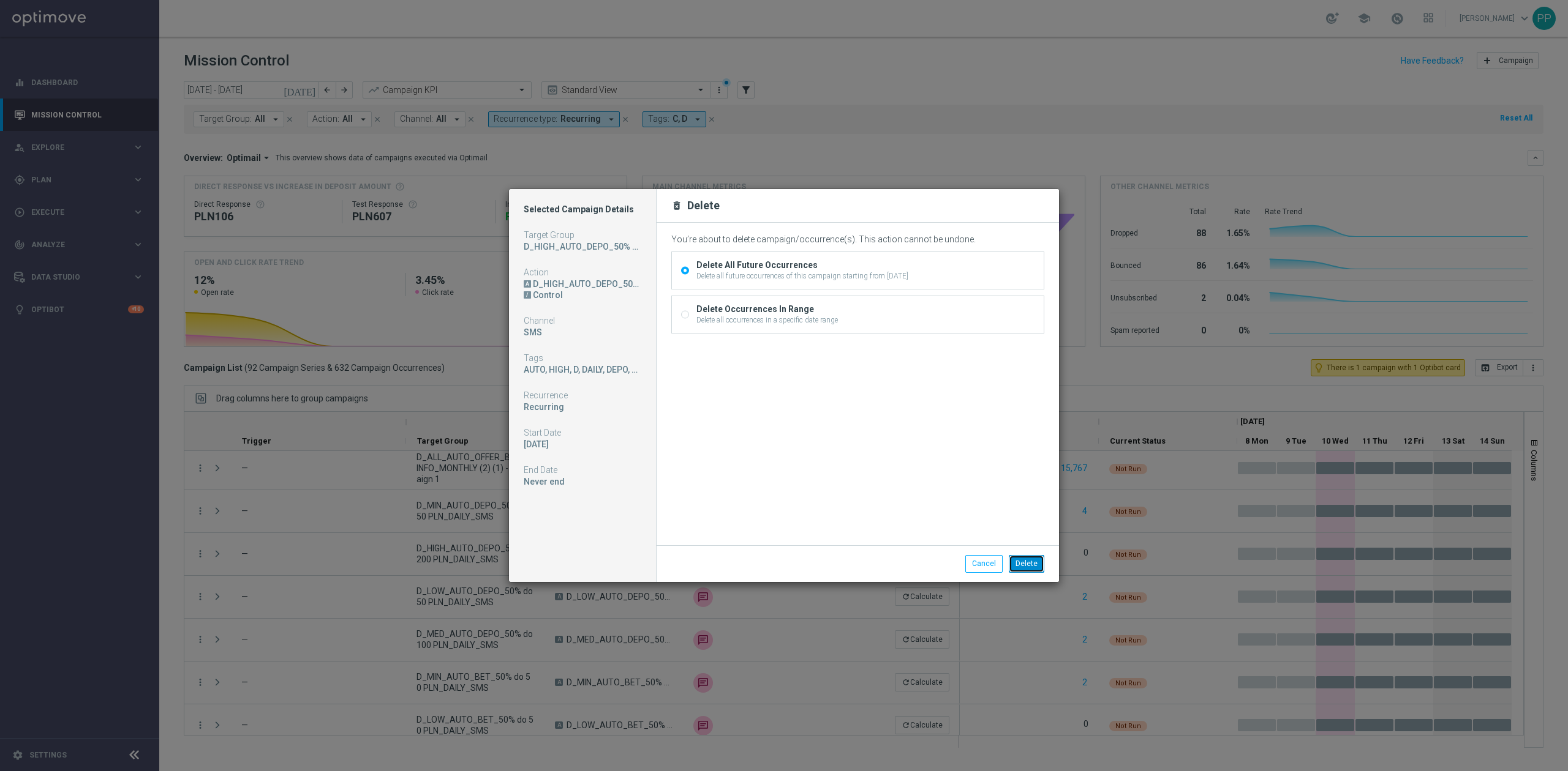
click at [1039, 559] on button "Delete" at bounding box center [1026, 563] width 36 height 17
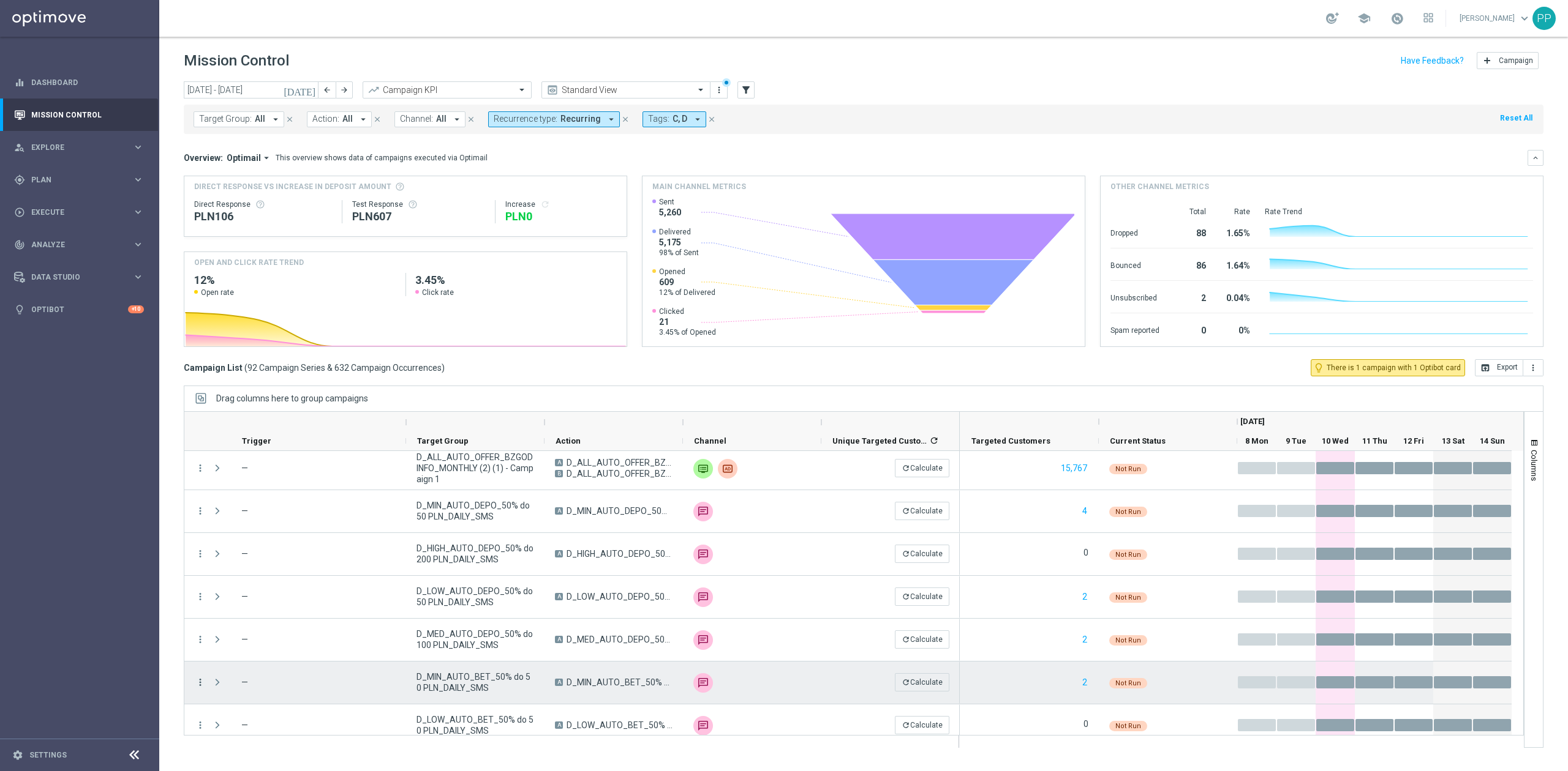
click at [199, 684] on icon "more_vert" at bounding box center [201, 683] width 11 height 11
click at [254, 665] on div "Delete" at bounding box center [282, 663] width 114 height 8
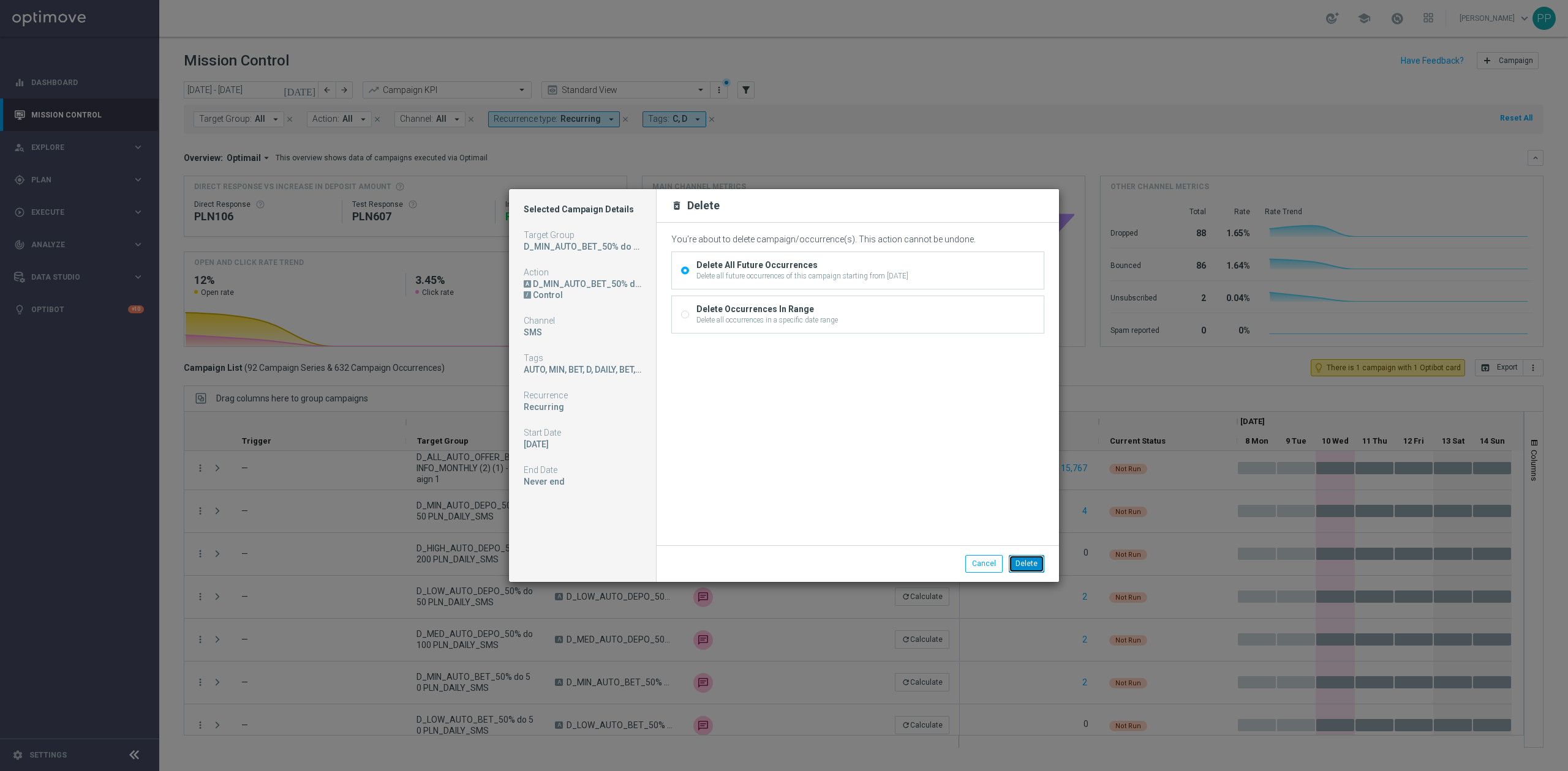
click at [1015, 564] on button "Delete" at bounding box center [1026, 563] width 36 height 17
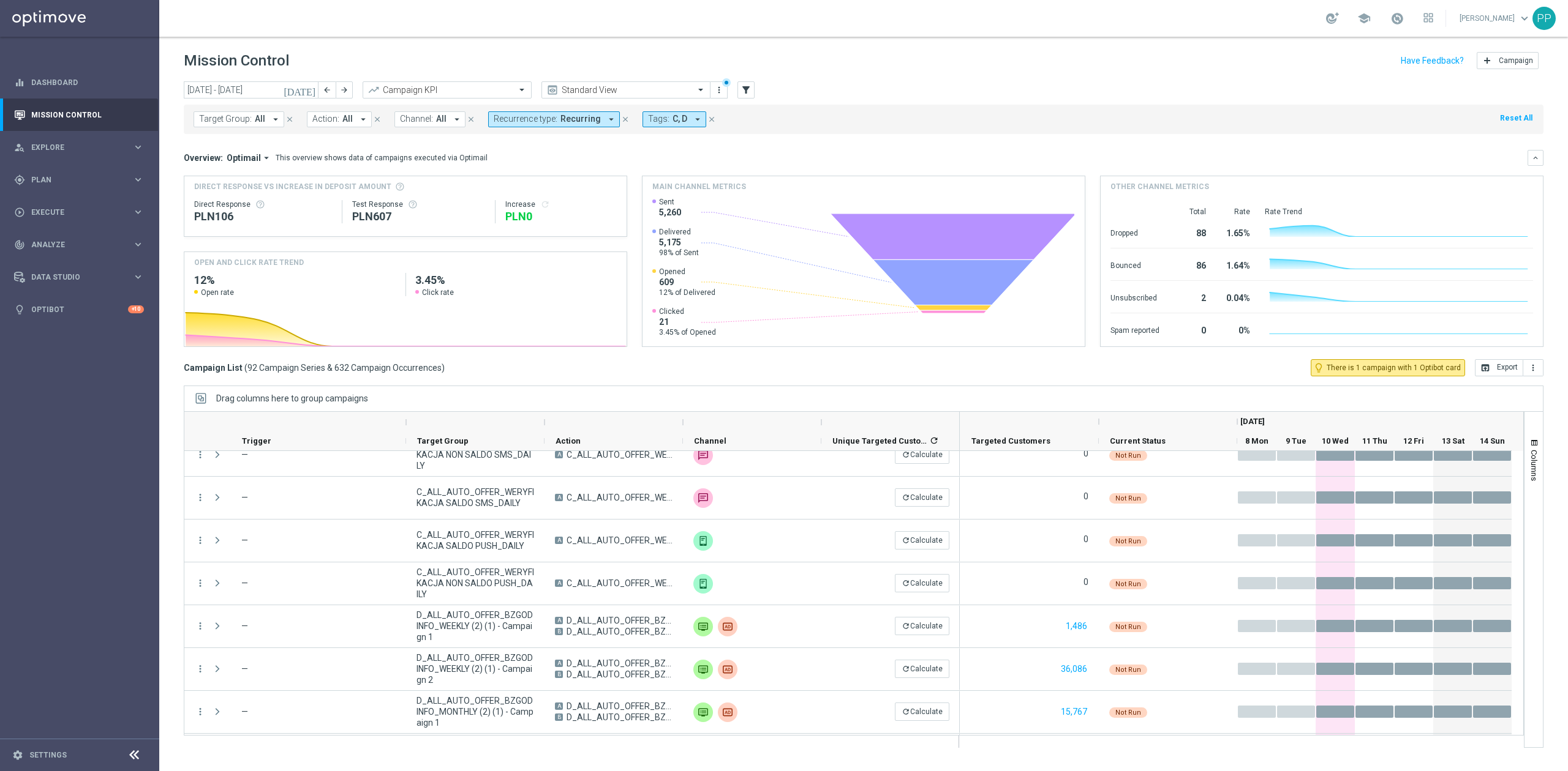
scroll to position [2191, 0]
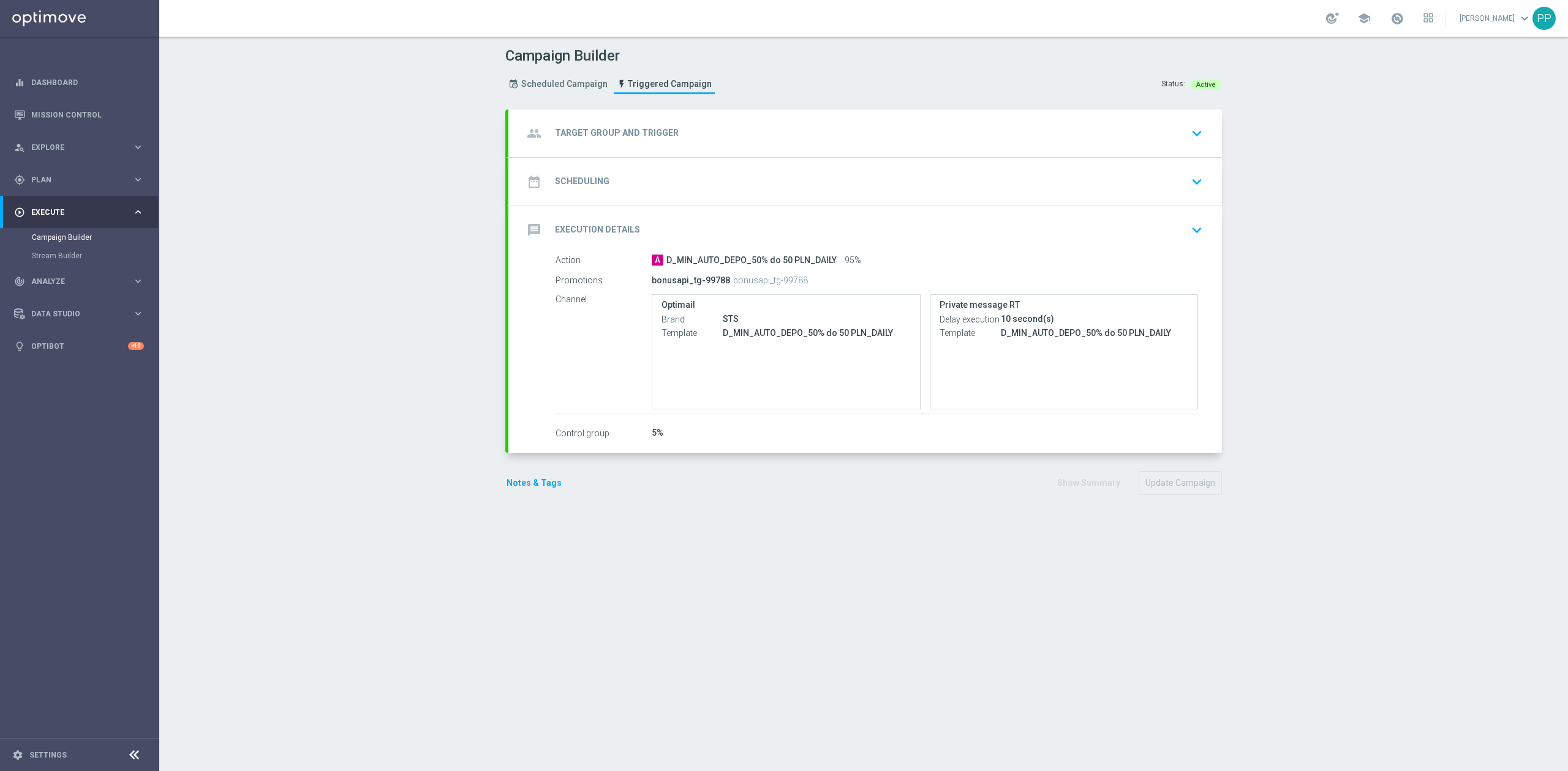
type input "D_MIN_AUTO_DEPO_50% do 50 PLN_DAILY"
radio input "false"
radio input "true"
type input "login_test"
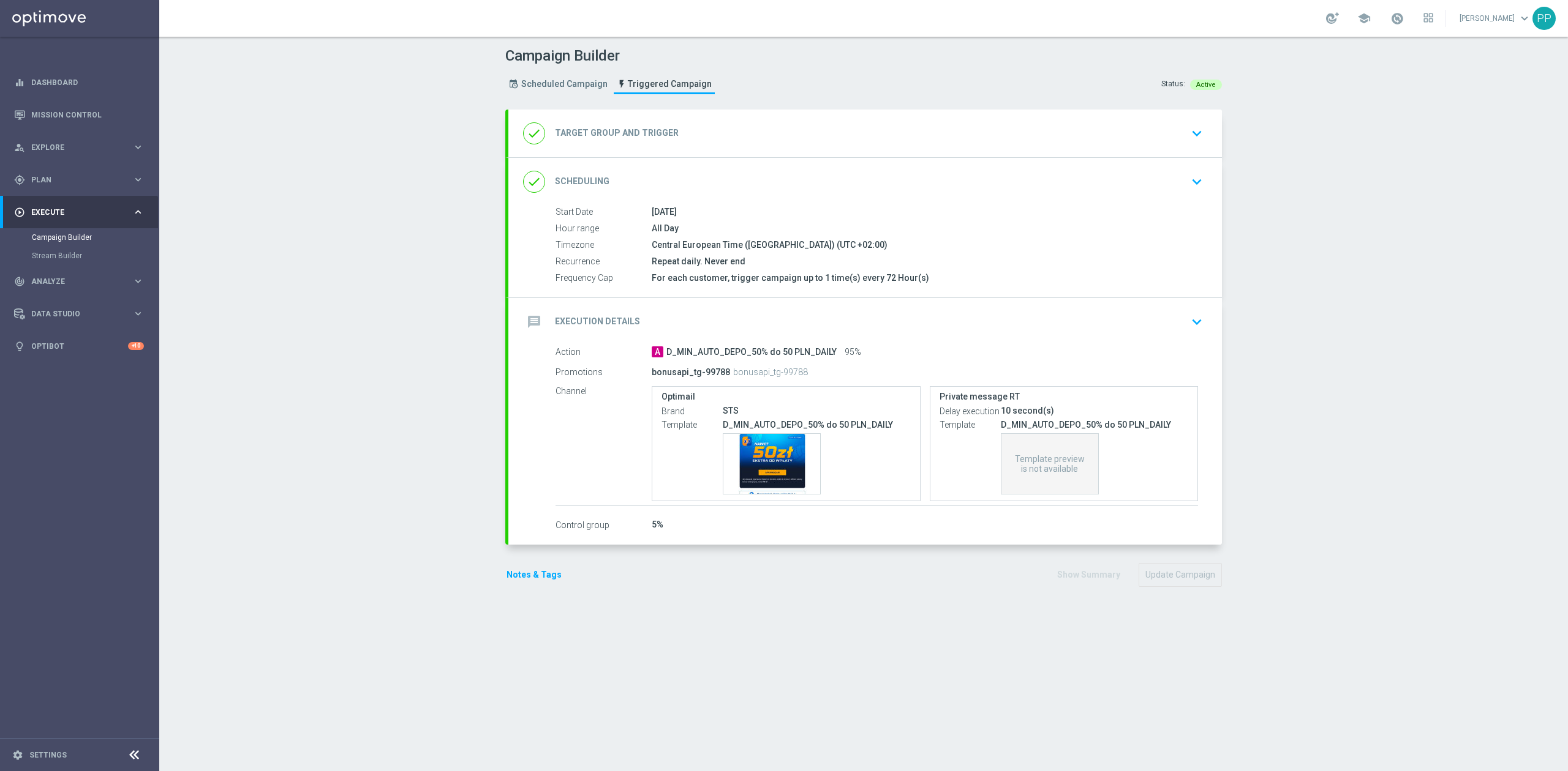
type input "Deposit Amount"
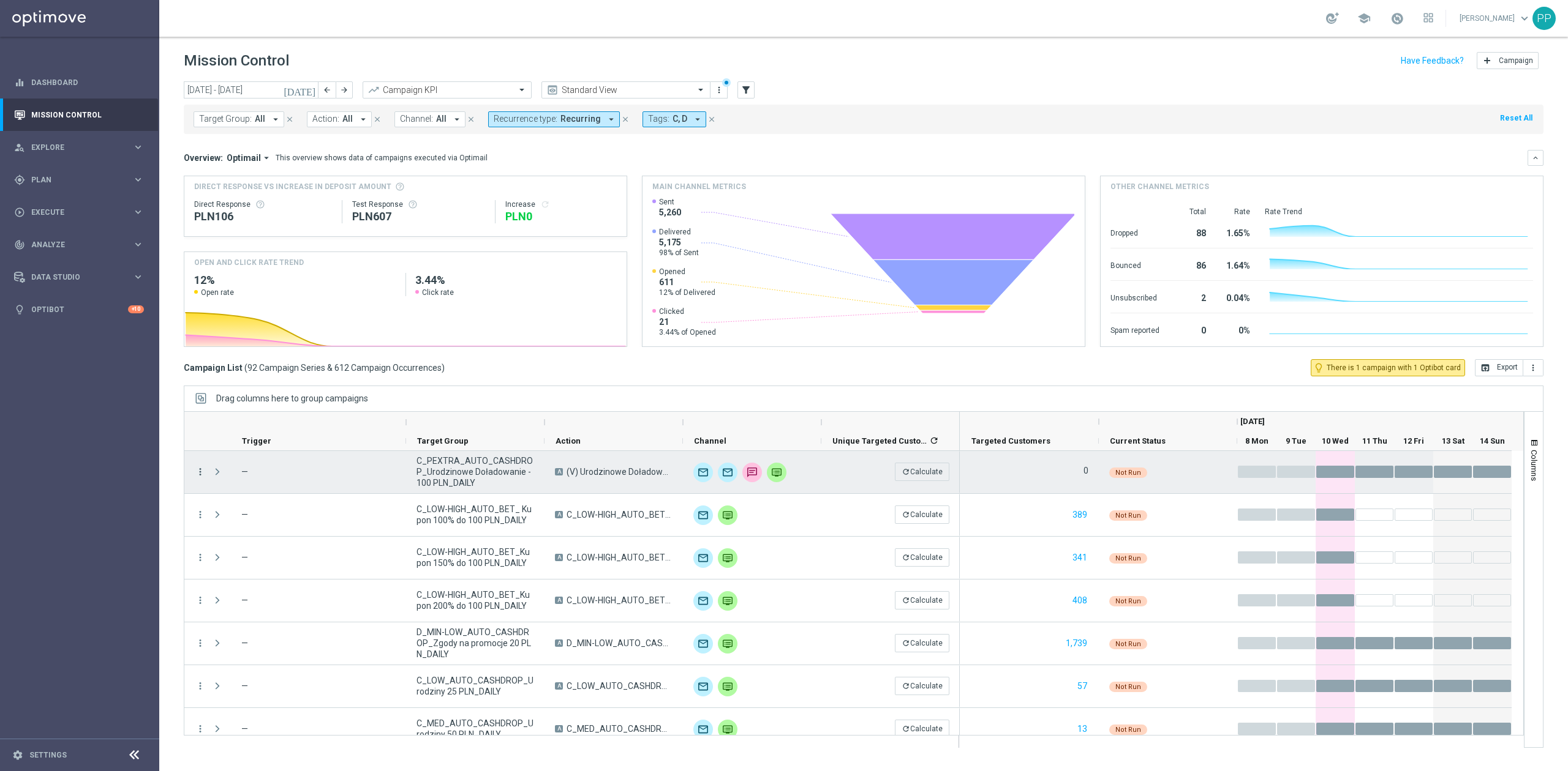
click at [199, 471] on icon "more_vert" at bounding box center [201, 472] width 11 height 11
click at [260, 477] on span "Campaign Details" at bounding box center [256, 480] width 62 height 8
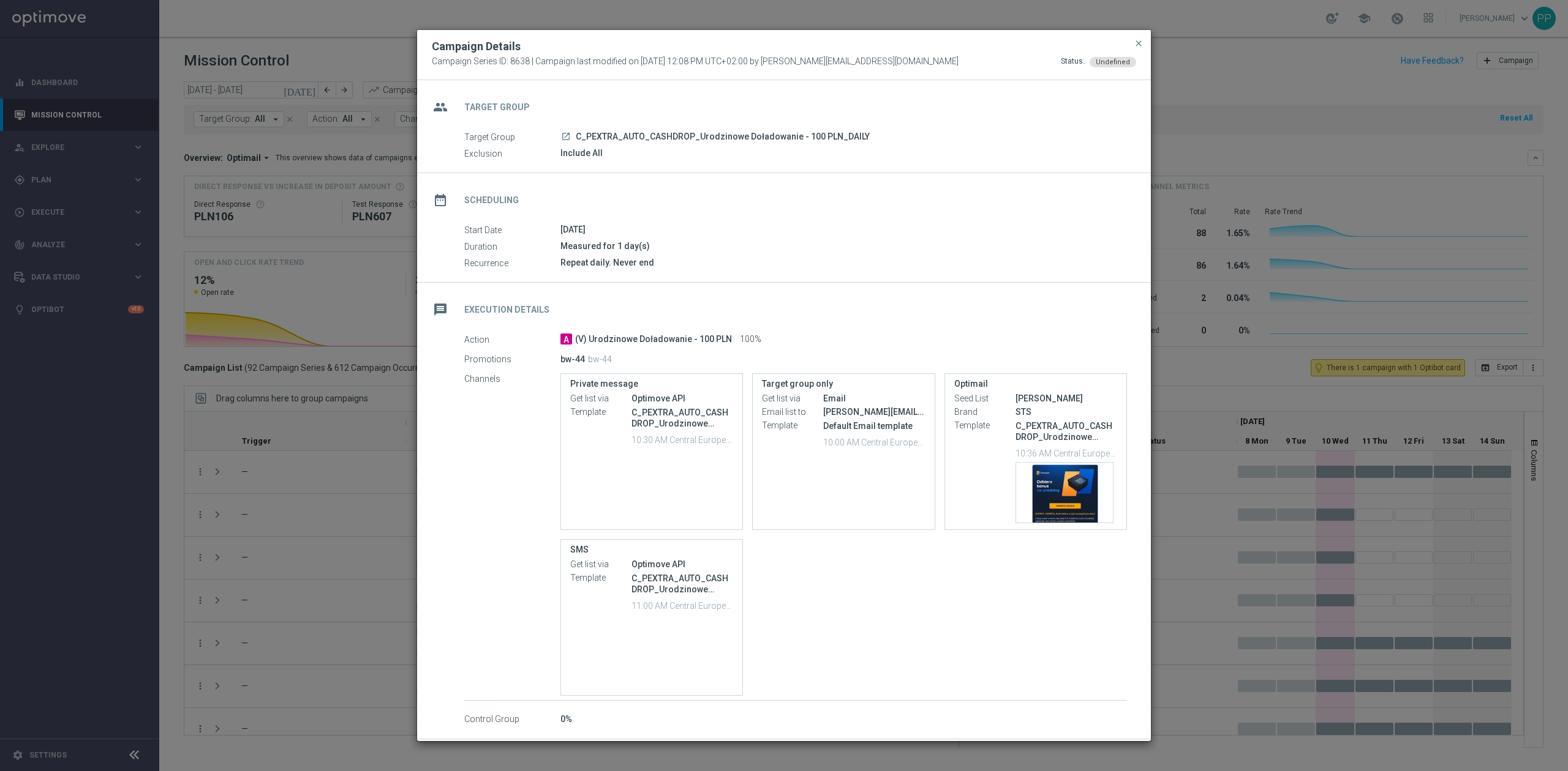
click at [162, 468] on modal-container "Campaign Details Campaign Series ID: 8638 | Campaign last modified on [DATE] 12…" at bounding box center [784, 386] width 1568 height 771
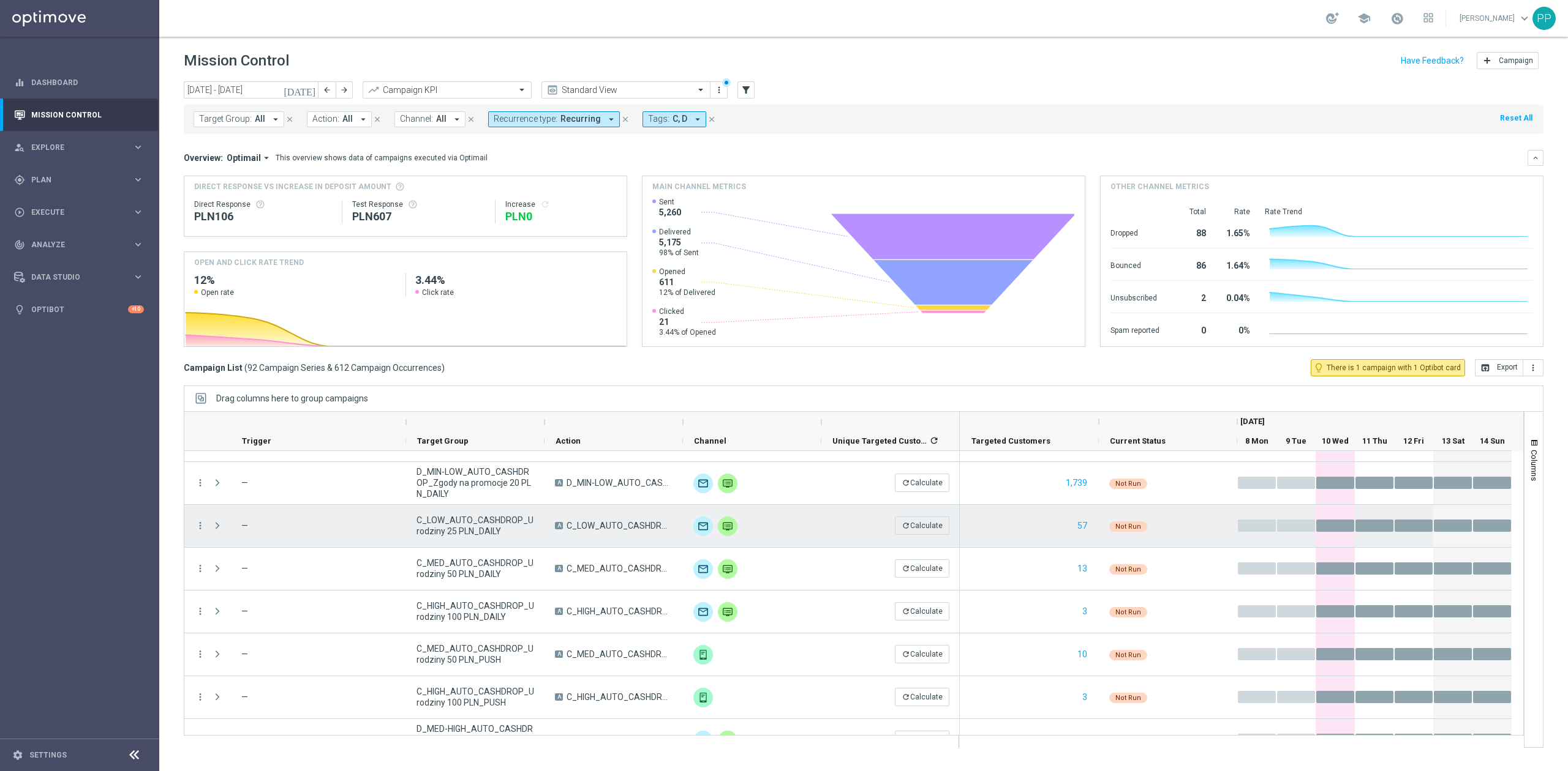
scroll to position [163, 0]
drag, startPoint x: 427, startPoint y: 512, endPoint x: 130, endPoint y: 541, distance: 298.4
click at [128, 544] on sidenavbar "equalizer Dashboard Mission Control" at bounding box center [79, 386] width 160 height 771
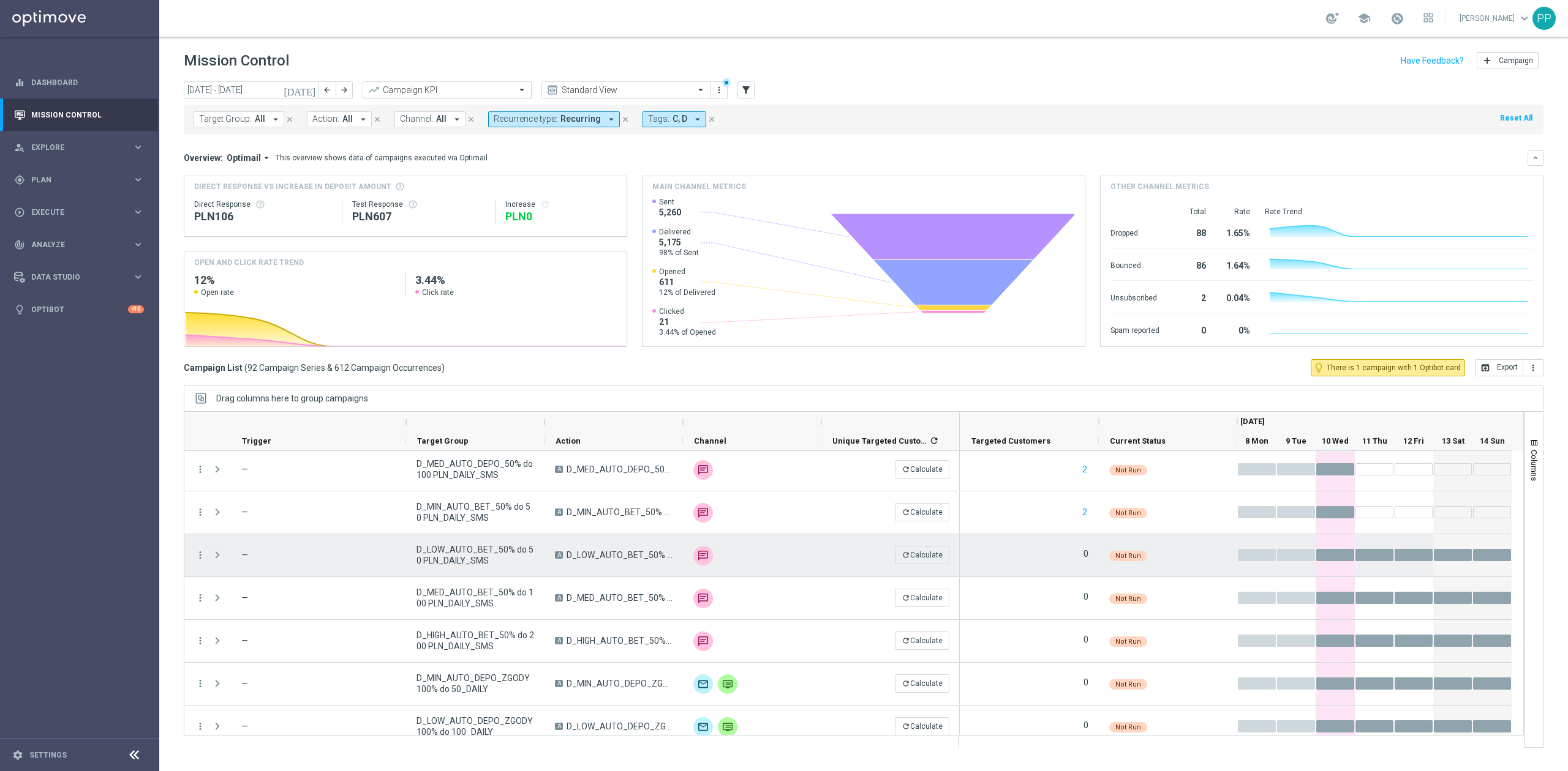
scroll to position [2367, 0]
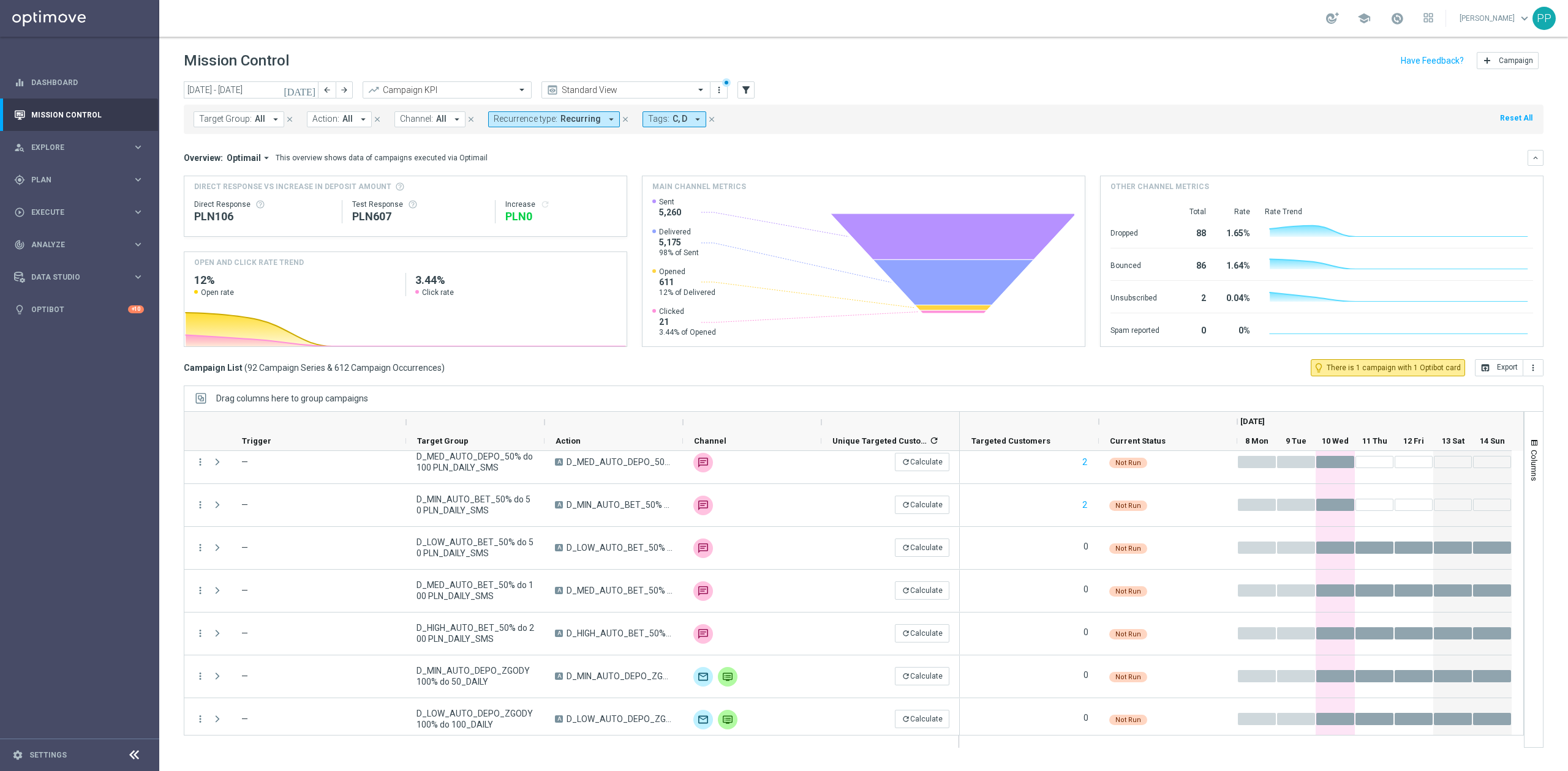
click at [1068, 69] on div "Mission Control add Campaign" at bounding box center [863, 61] width 1359 height 24
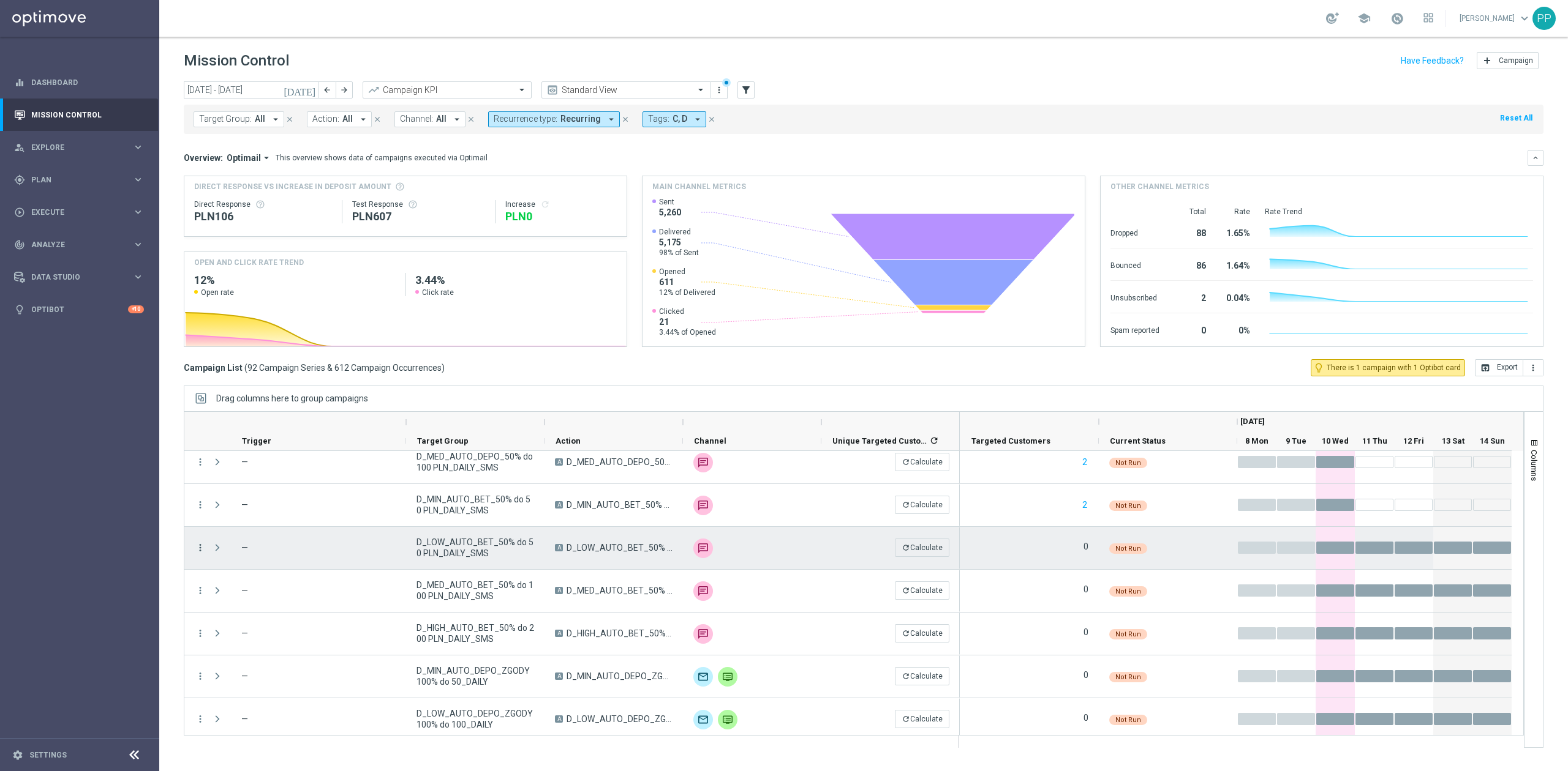
click at [199, 549] on icon "more_vert" at bounding box center [201, 548] width 11 height 11
click at [270, 692] on div "delete_forever [GEOGRAPHIC_DATA]" at bounding box center [274, 698] width 138 height 17
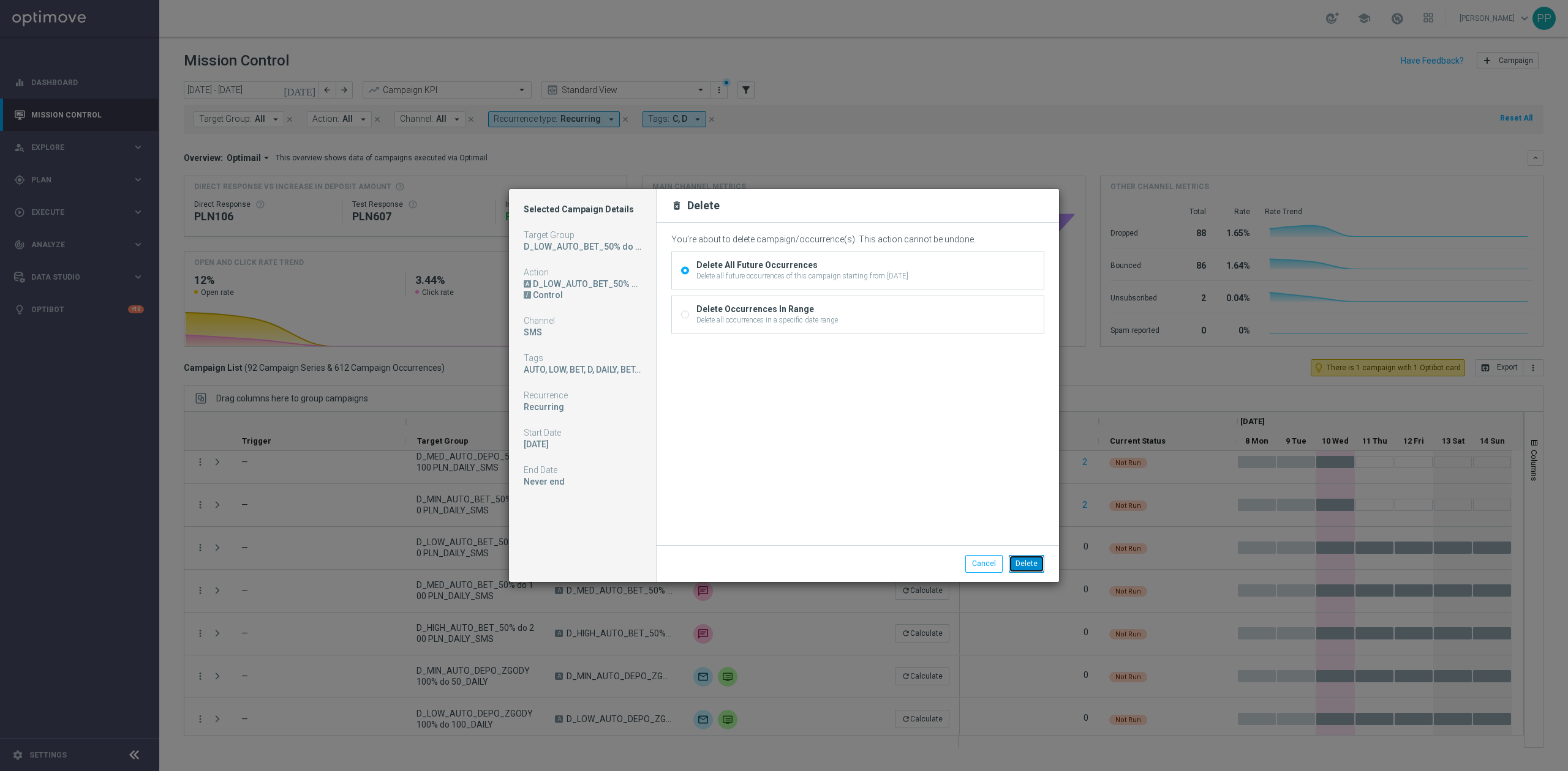
click at [1020, 566] on button "Delete" at bounding box center [1026, 563] width 36 height 17
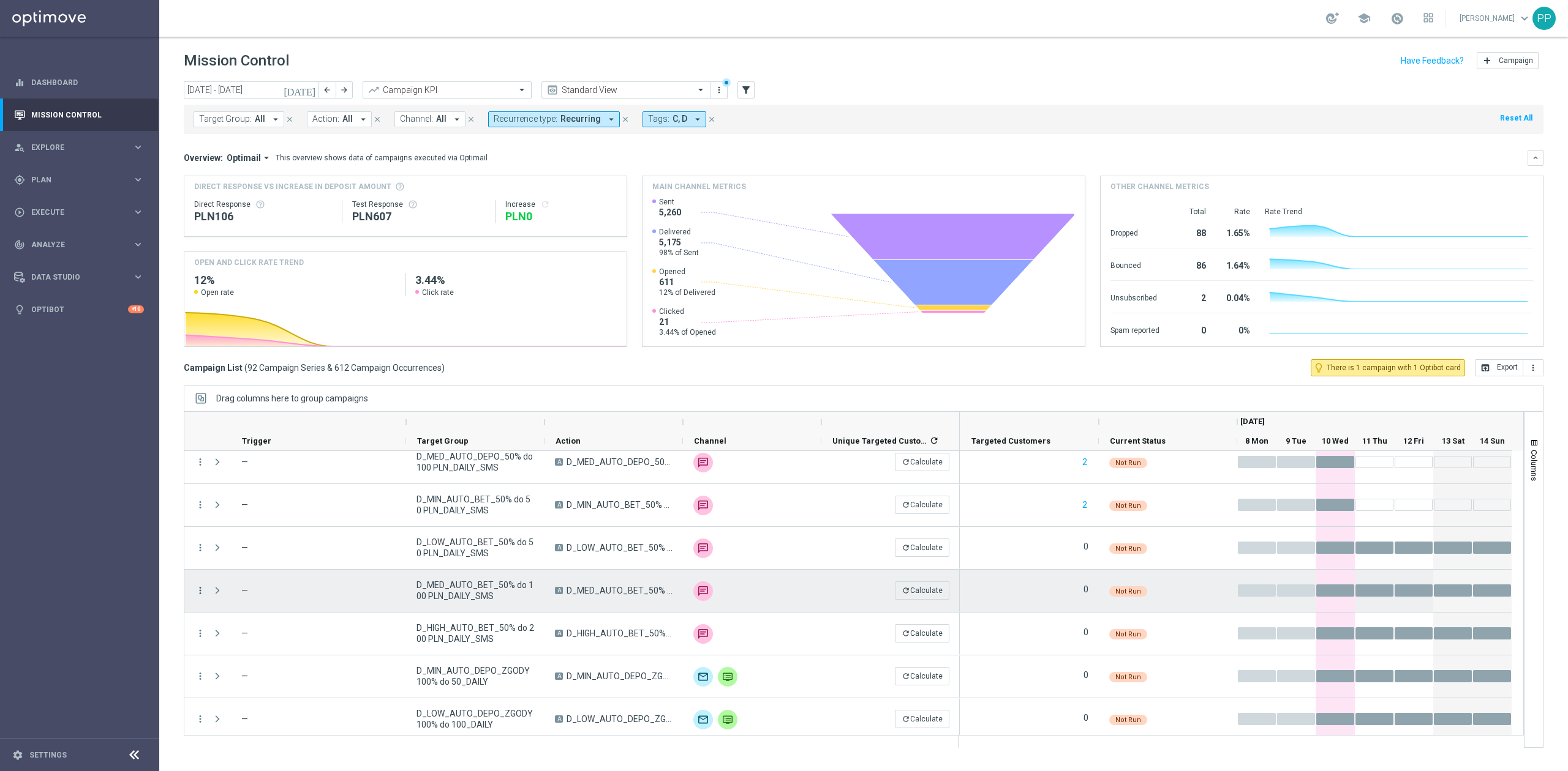
click at [197, 591] on icon "more_vert" at bounding box center [201, 591] width 11 height 11
click at [251, 743] on div "Delete" at bounding box center [282, 741] width 114 height 8
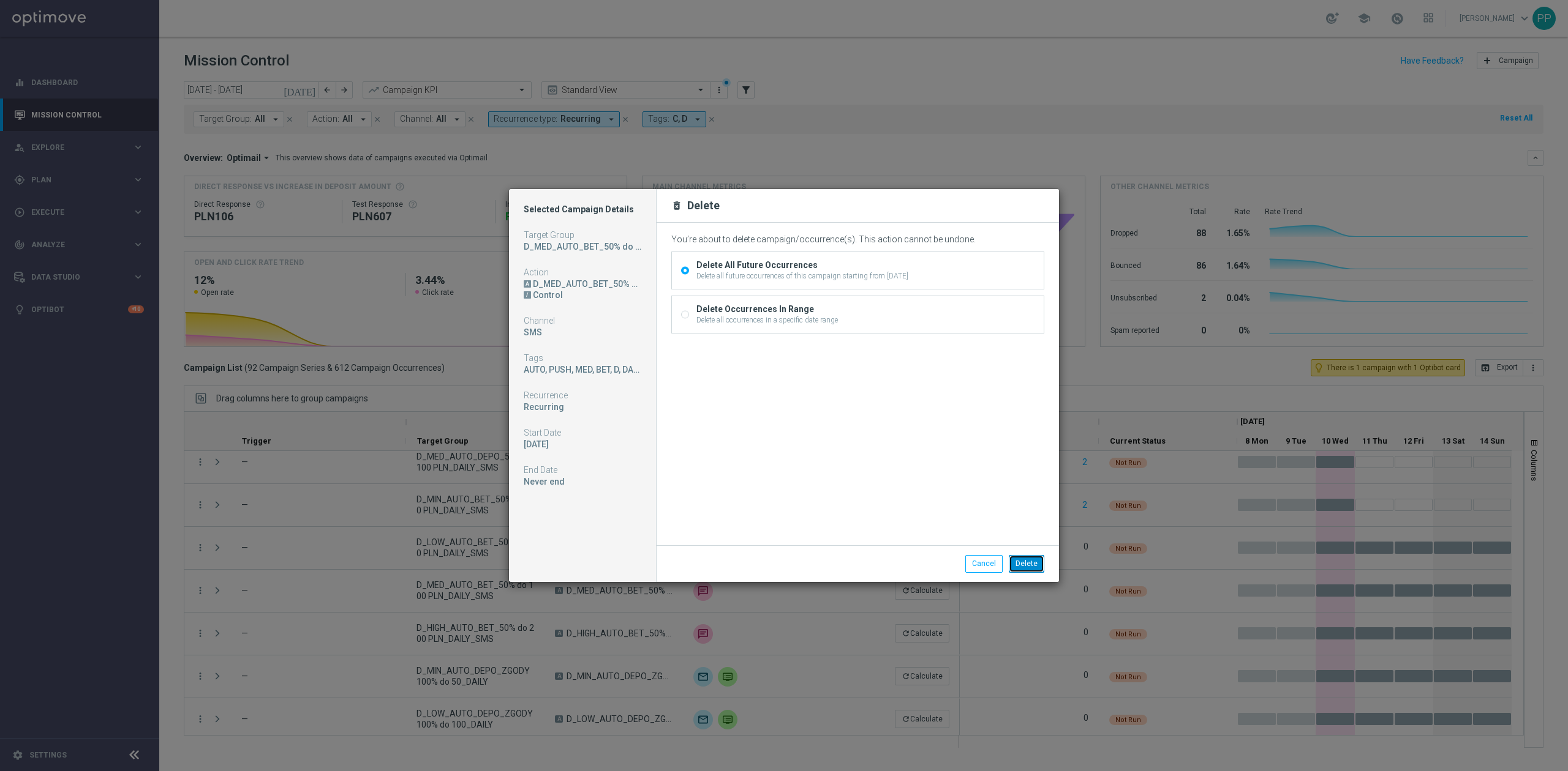
click at [1037, 562] on button "Delete" at bounding box center [1026, 563] width 36 height 17
drag, startPoint x: 1037, startPoint y: 562, endPoint x: 919, endPoint y: 505, distance: 131.0
click at [939, 507] on div "You’re about to delete campaign/occurrence(s). This action cannot be undone. De…" at bounding box center [857, 382] width 373 height 296
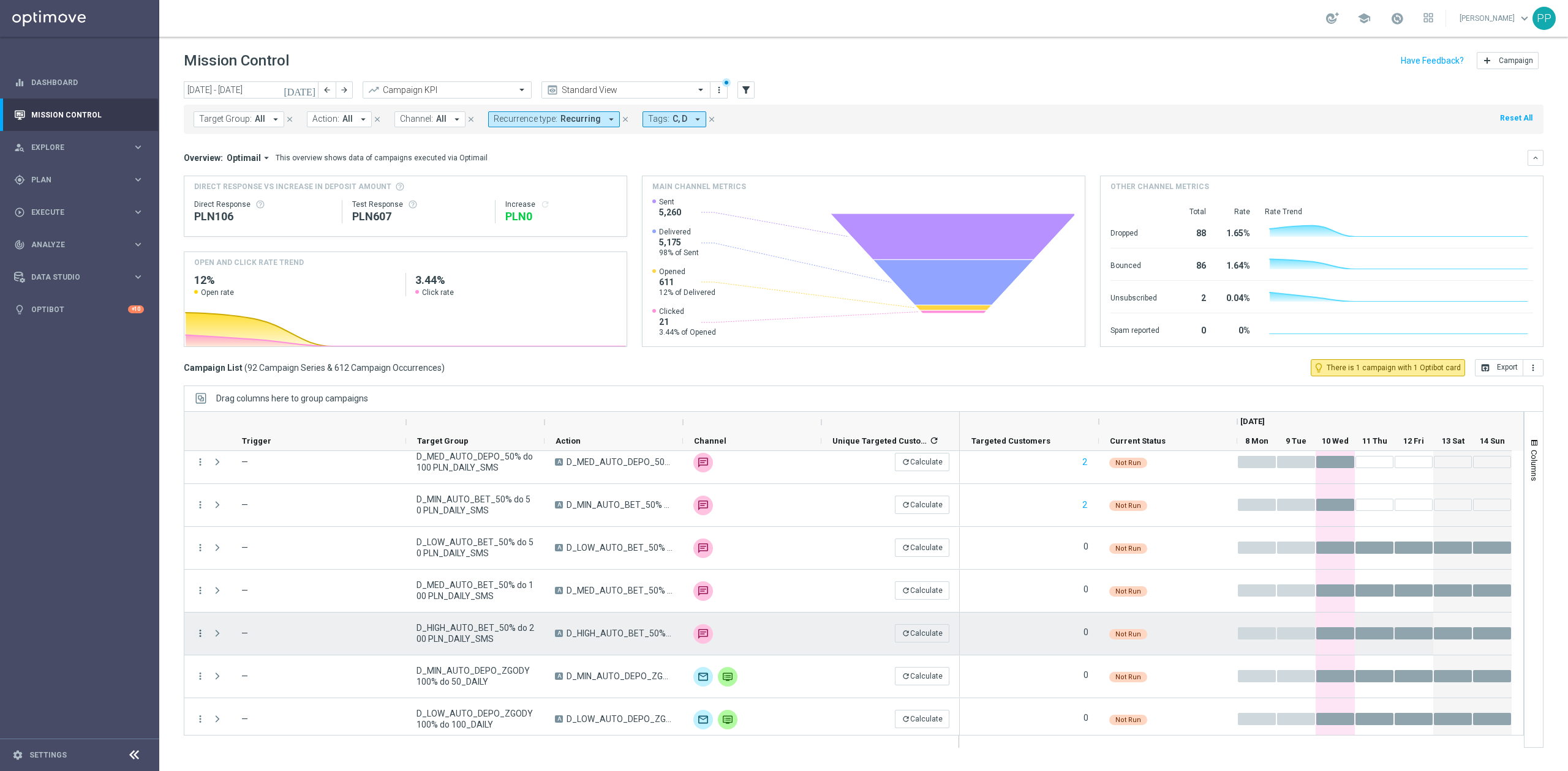
click at [201, 632] on icon "more_vert" at bounding box center [201, 633] width 11 height 11
click at [263, 611] on div "Delete" at bounding box center [282, 614] width 114 height 8
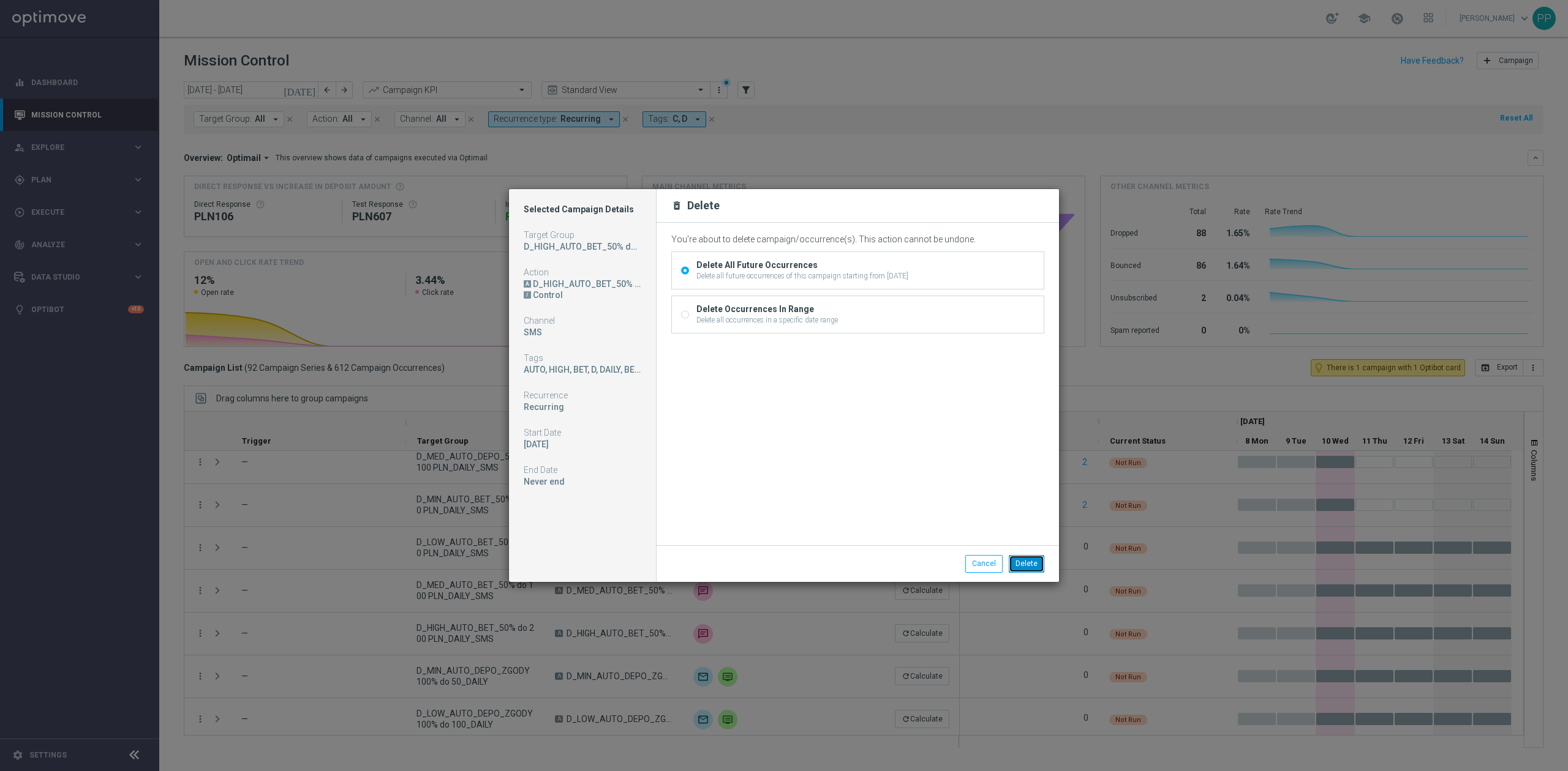
click at [1023, 562] on button "Delete" at bounding box center [1026, 563] width 36 height 17
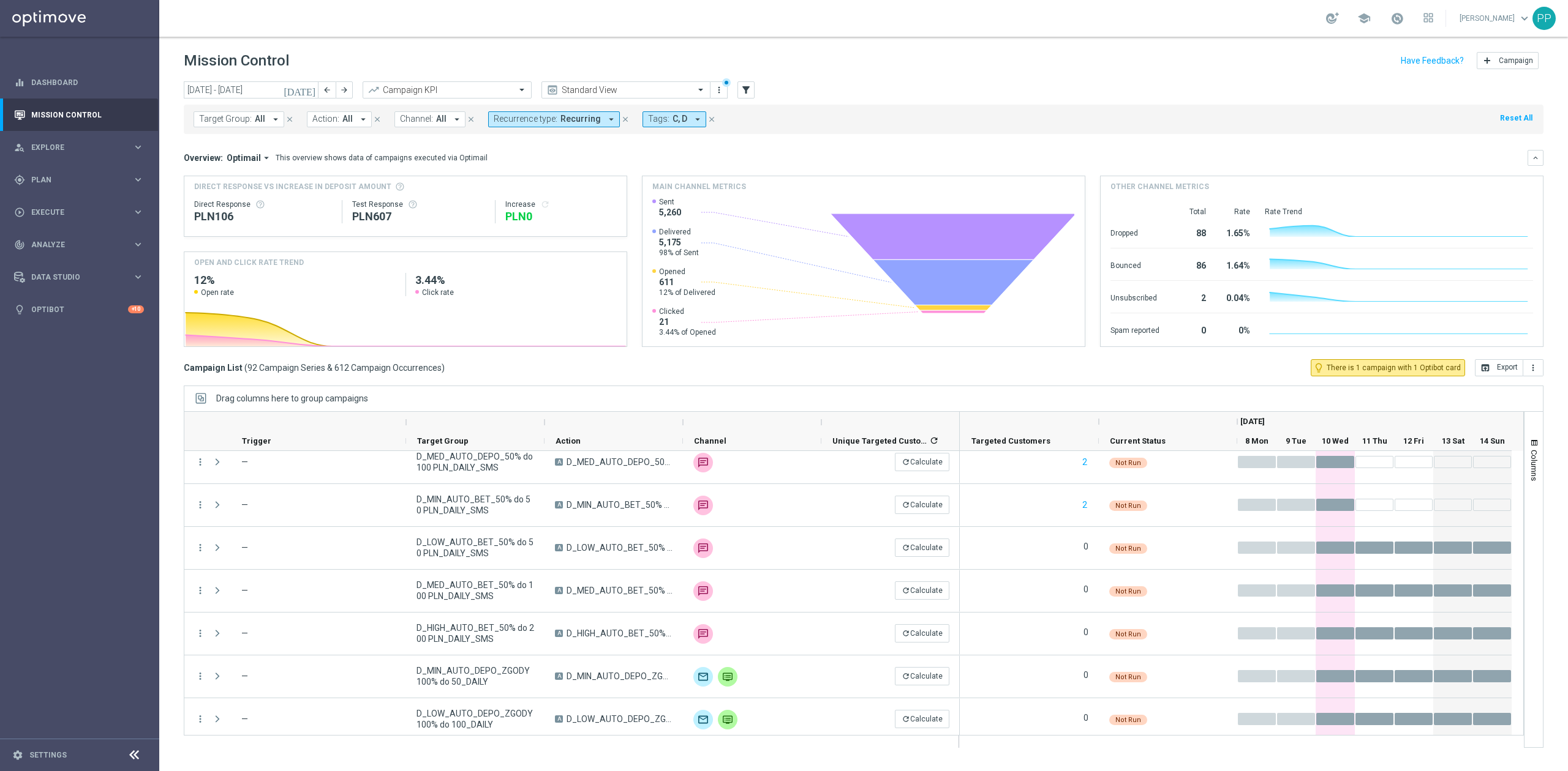
click at [820, 393] on div "Drag columns here to group campaigns" at bounding box center [863, 398] width 1359 height 26
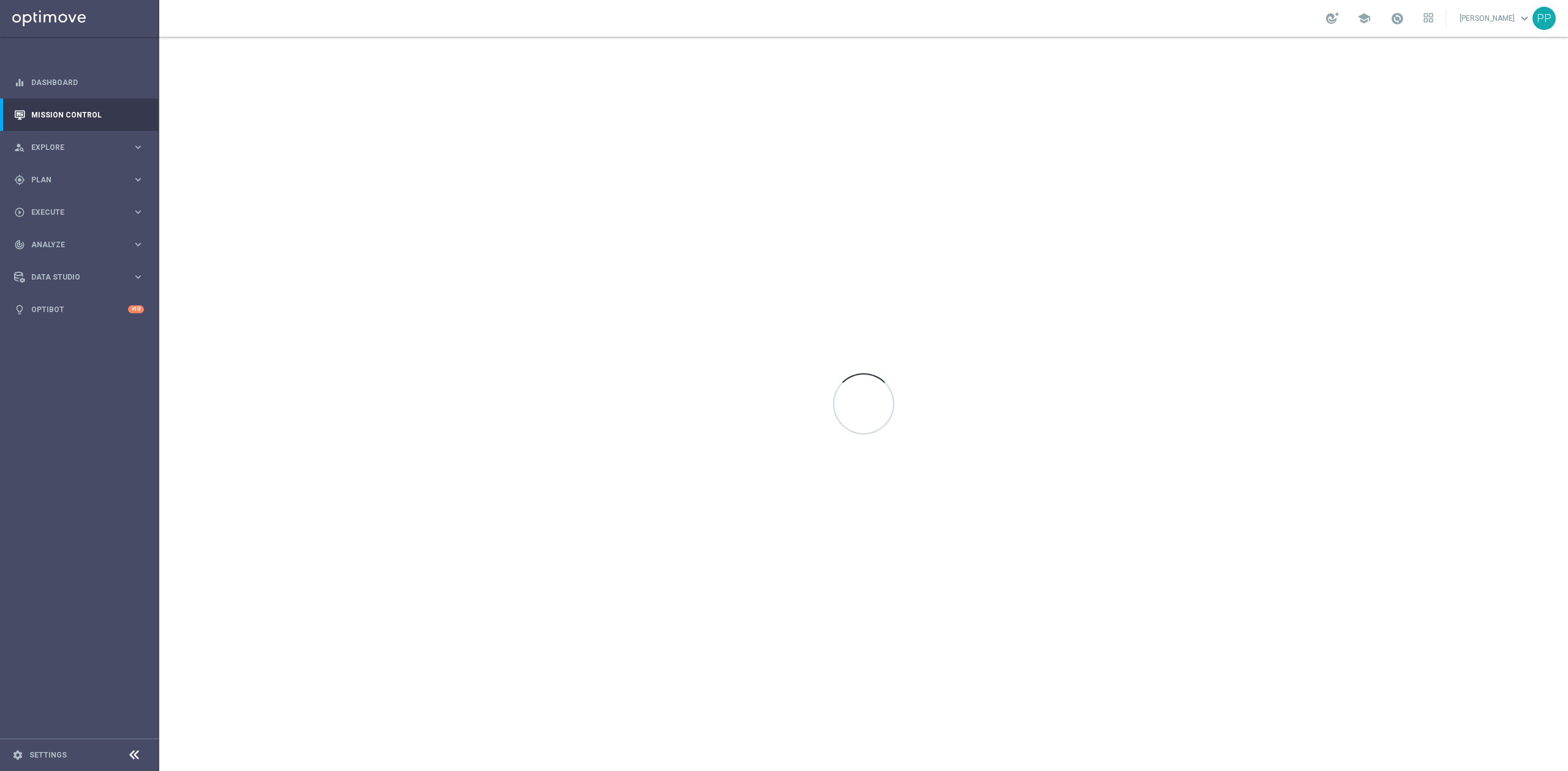
click at [201, 17] on div "school [PERSON_NAME] keyboard_arrow_down PP" at bounding box center [863, 18] width 1408 height 36
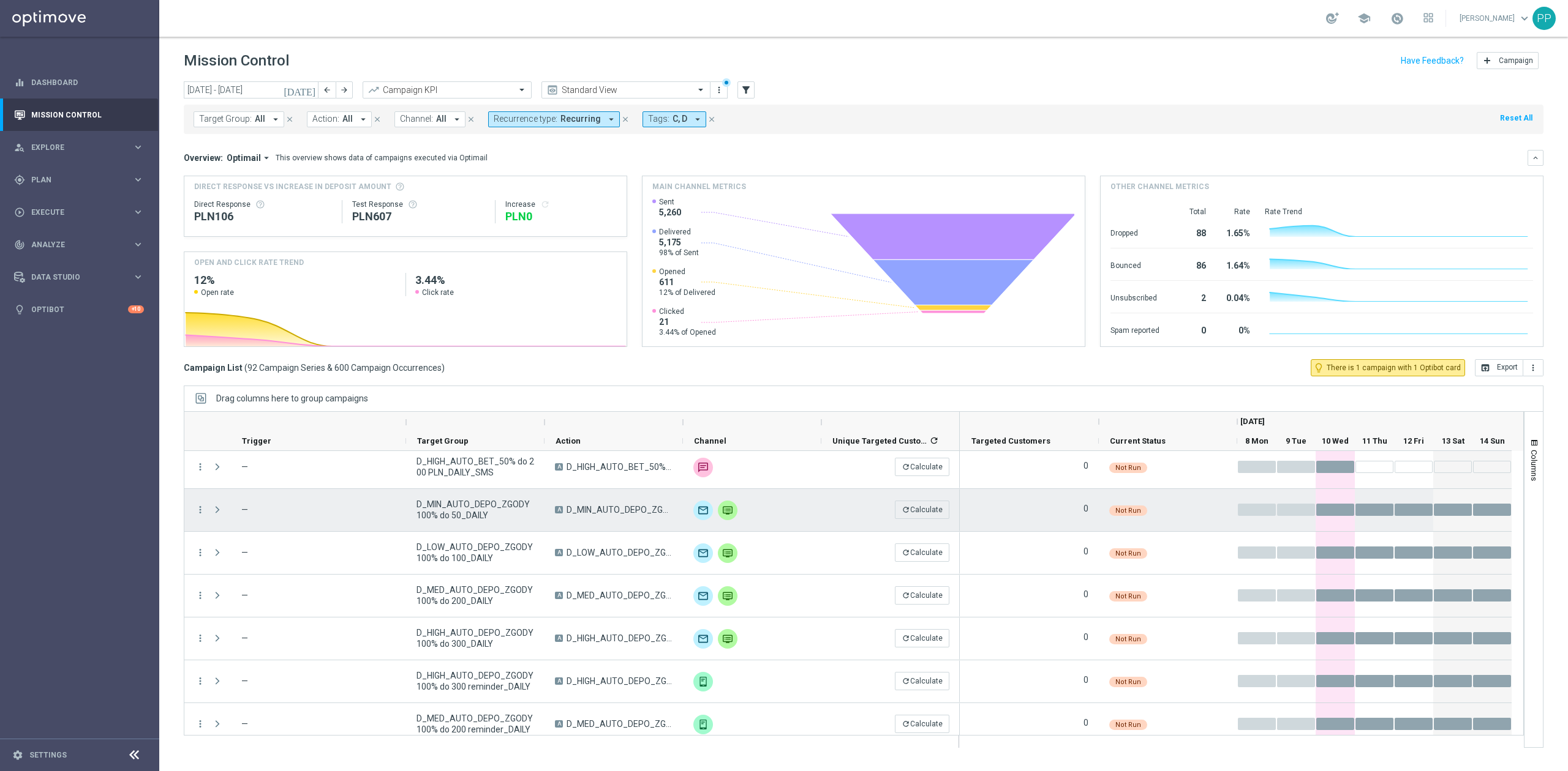
scroll to position [2530, 0]
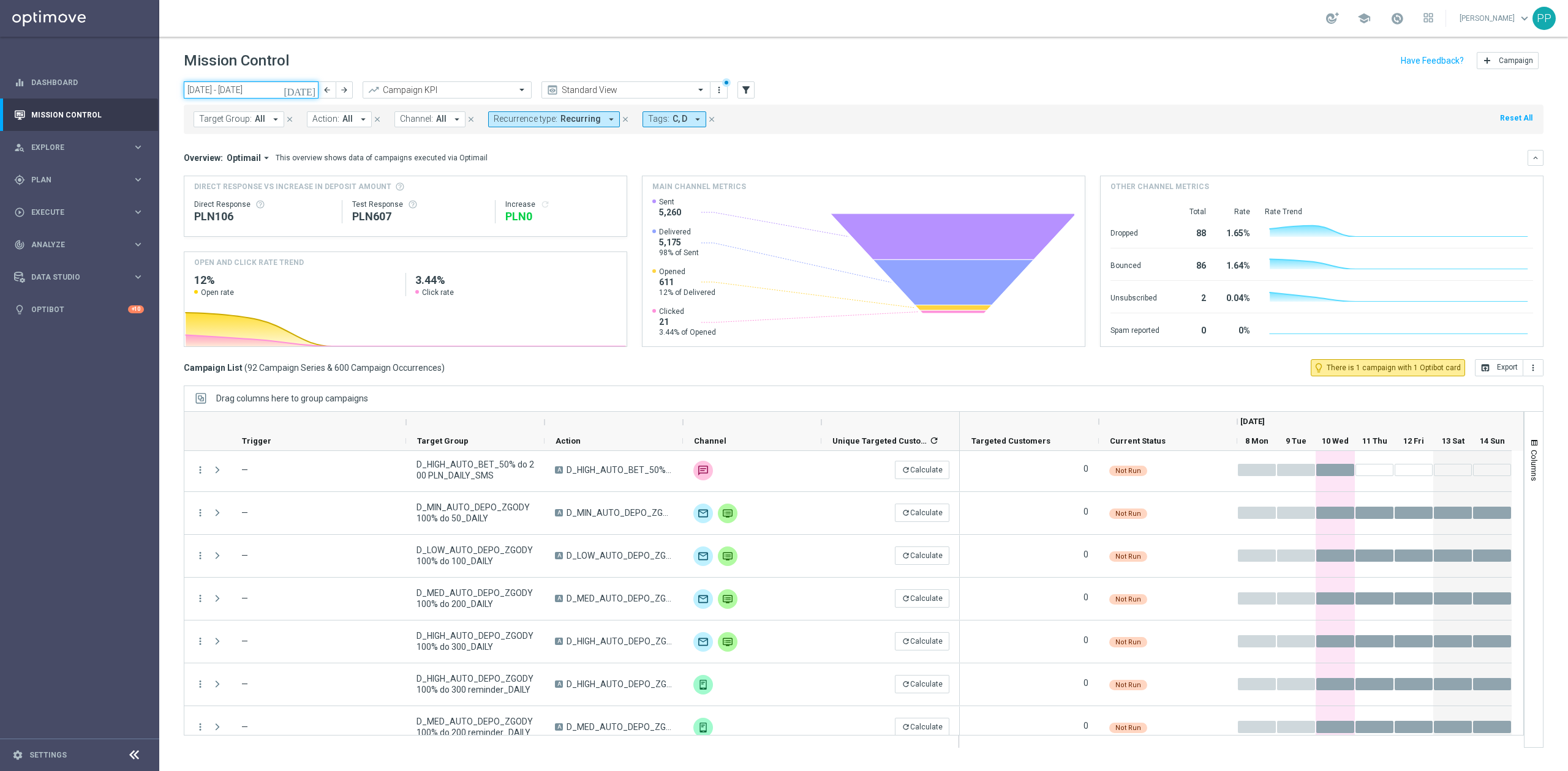
click at [254, 86] on input "[DATE] - [DATE]" at bounding box center [252, 89] width 135 height 17
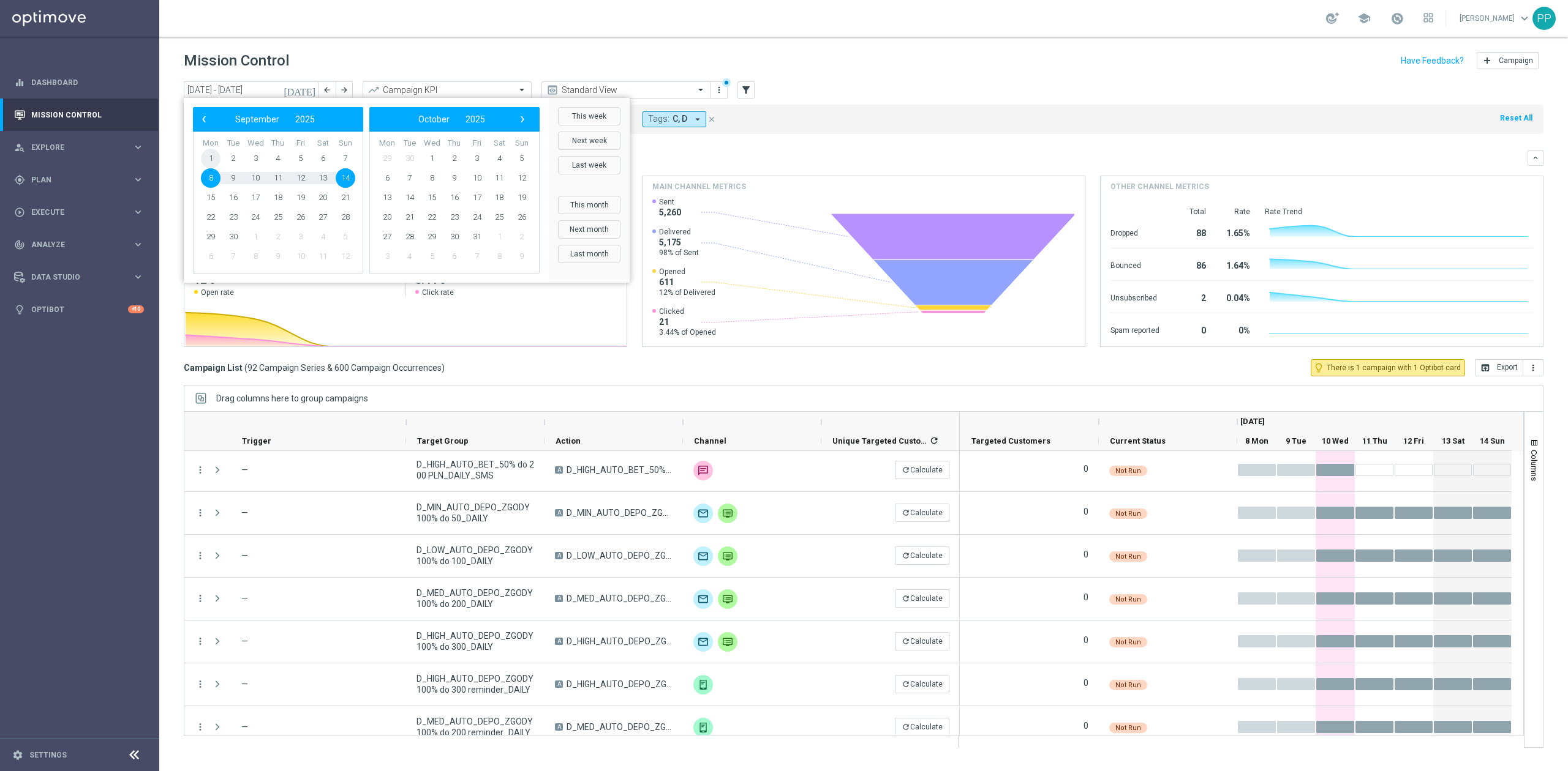
click at [210, 152] on span "1" at bounding box center [210, 158] width 19 height 19
click at [238, 236] on span "30" at bounding box center [232, 236] width 19 height 19
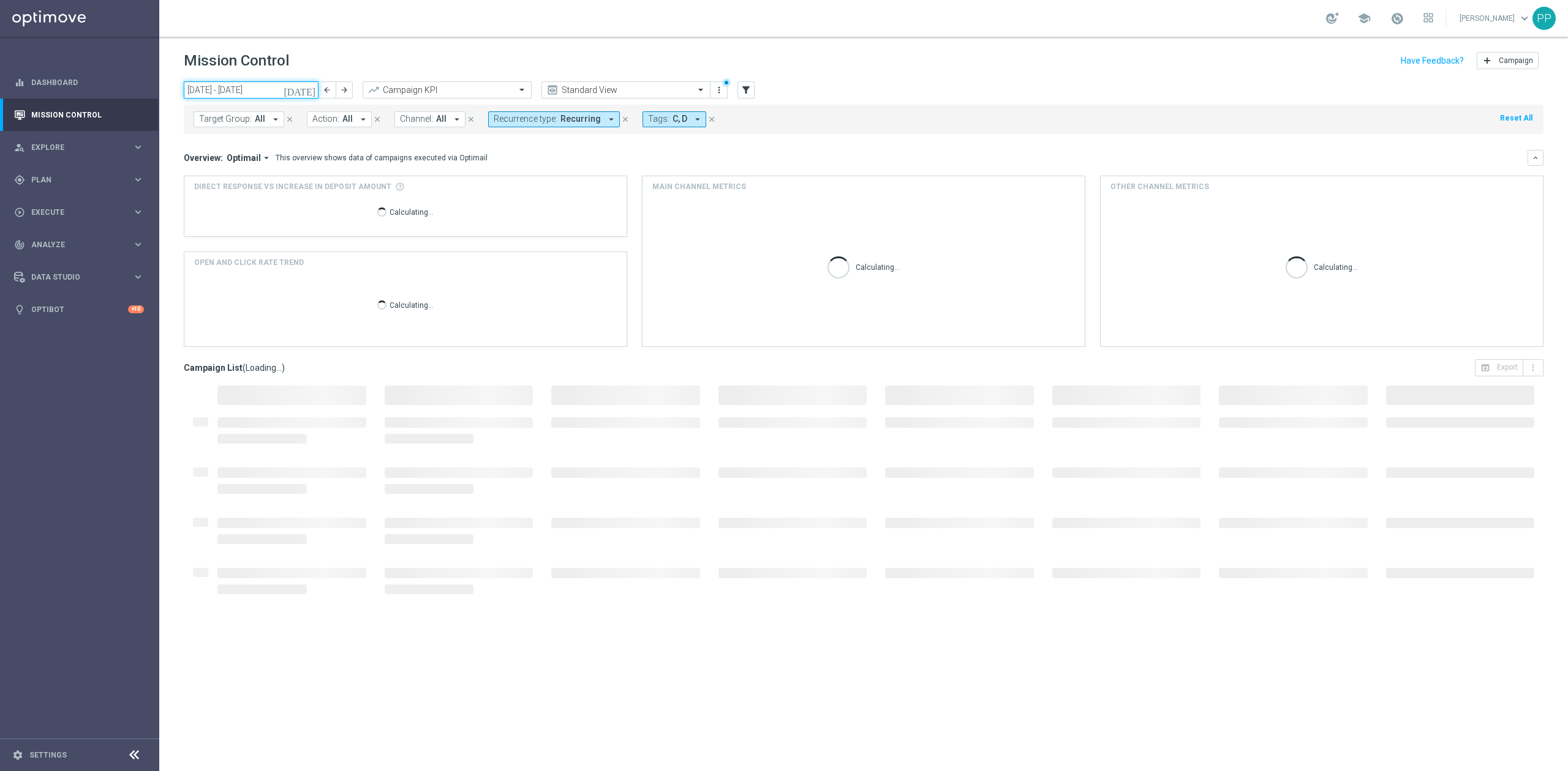
click at [232, 89] on input "[DATE] - [DATE]" at bounding box center [252, 89] width 135 height 17
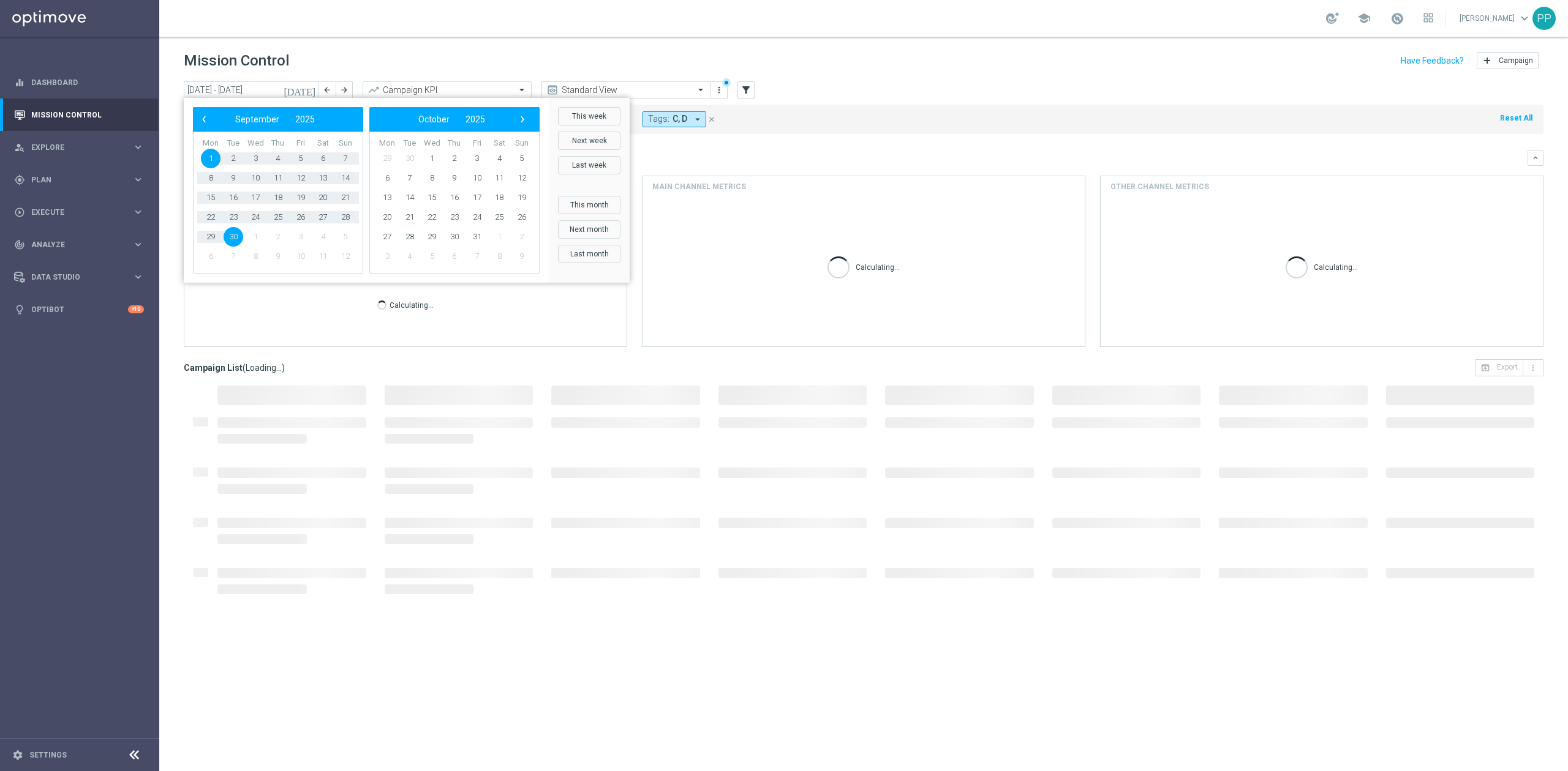
click at [356, 61] on div "Mission Control add Campaign" at bounding box center [863, 61] width 1359 height 24
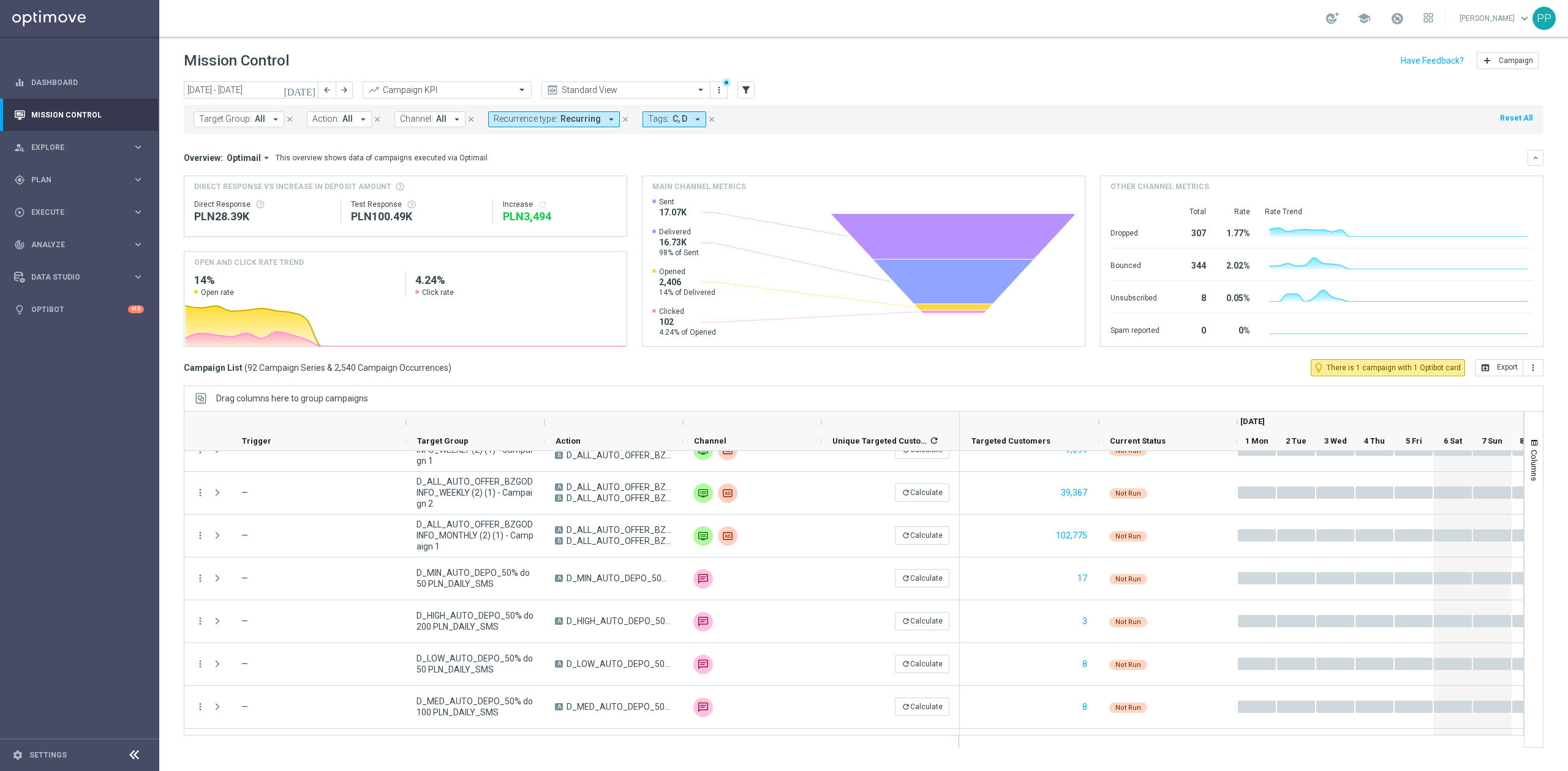
scroll to position [2367, 0]
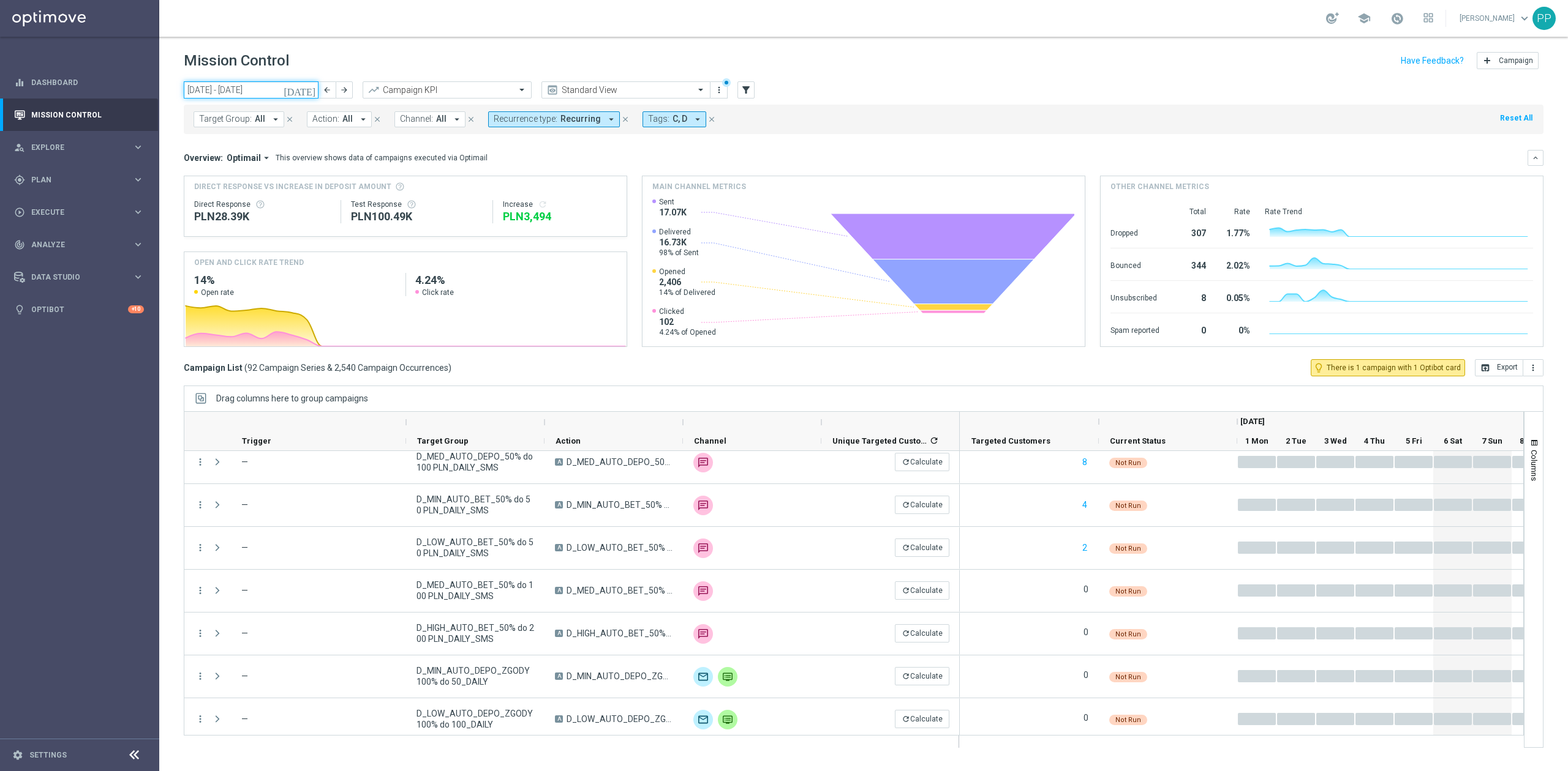
click at [242, 89] on input "[DATE] - [DATE]" at bounding box center [252, 89] width 135 height 17
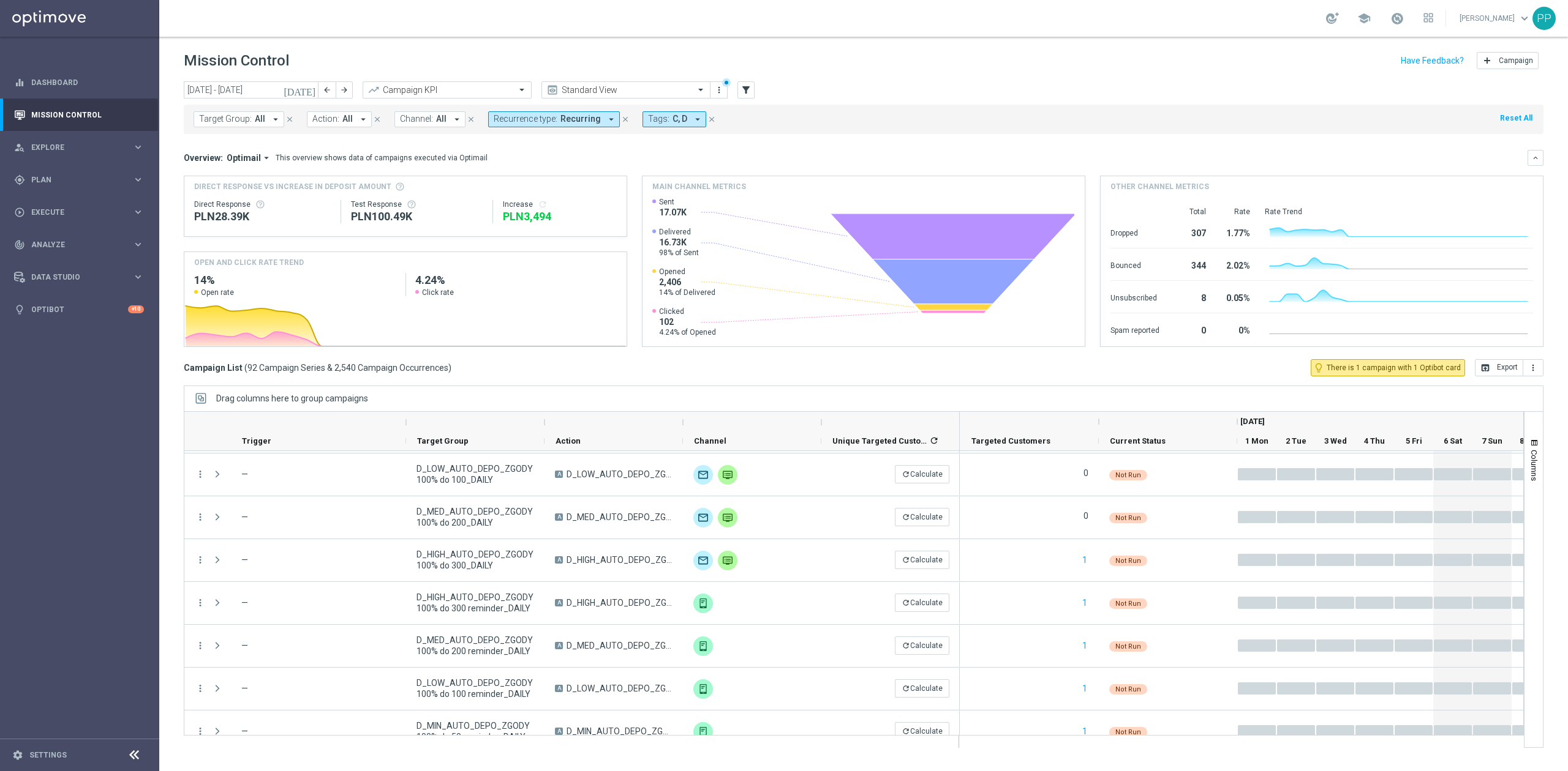
click at [1007, 370] on div "Campaign List ( 92 Campaign Series & 2,540 Campaign Occurrences ) lightbulb_out…" at bounding box center [863, 367] width 1359 height 17
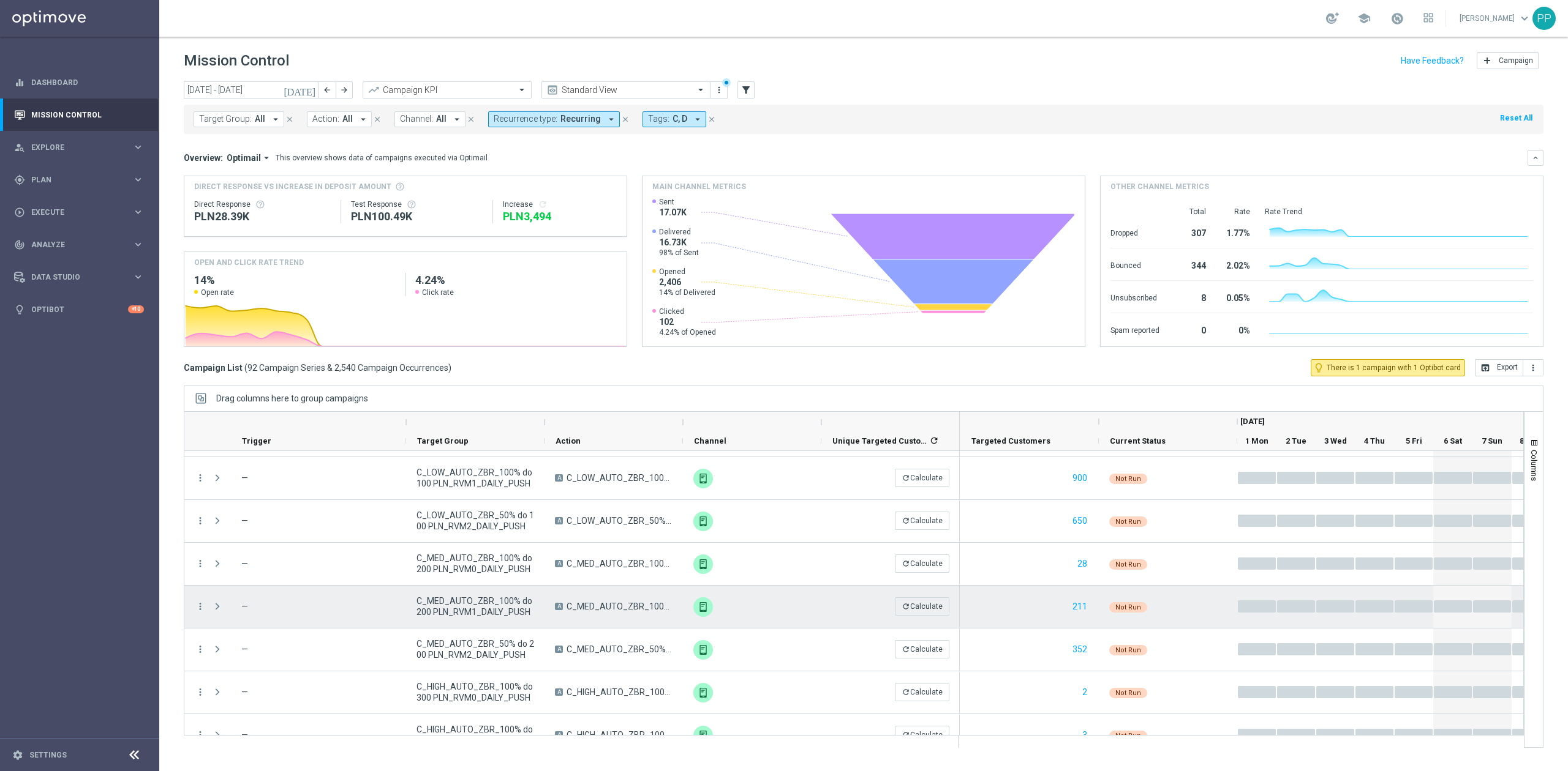
scroll to position [3659, 0]
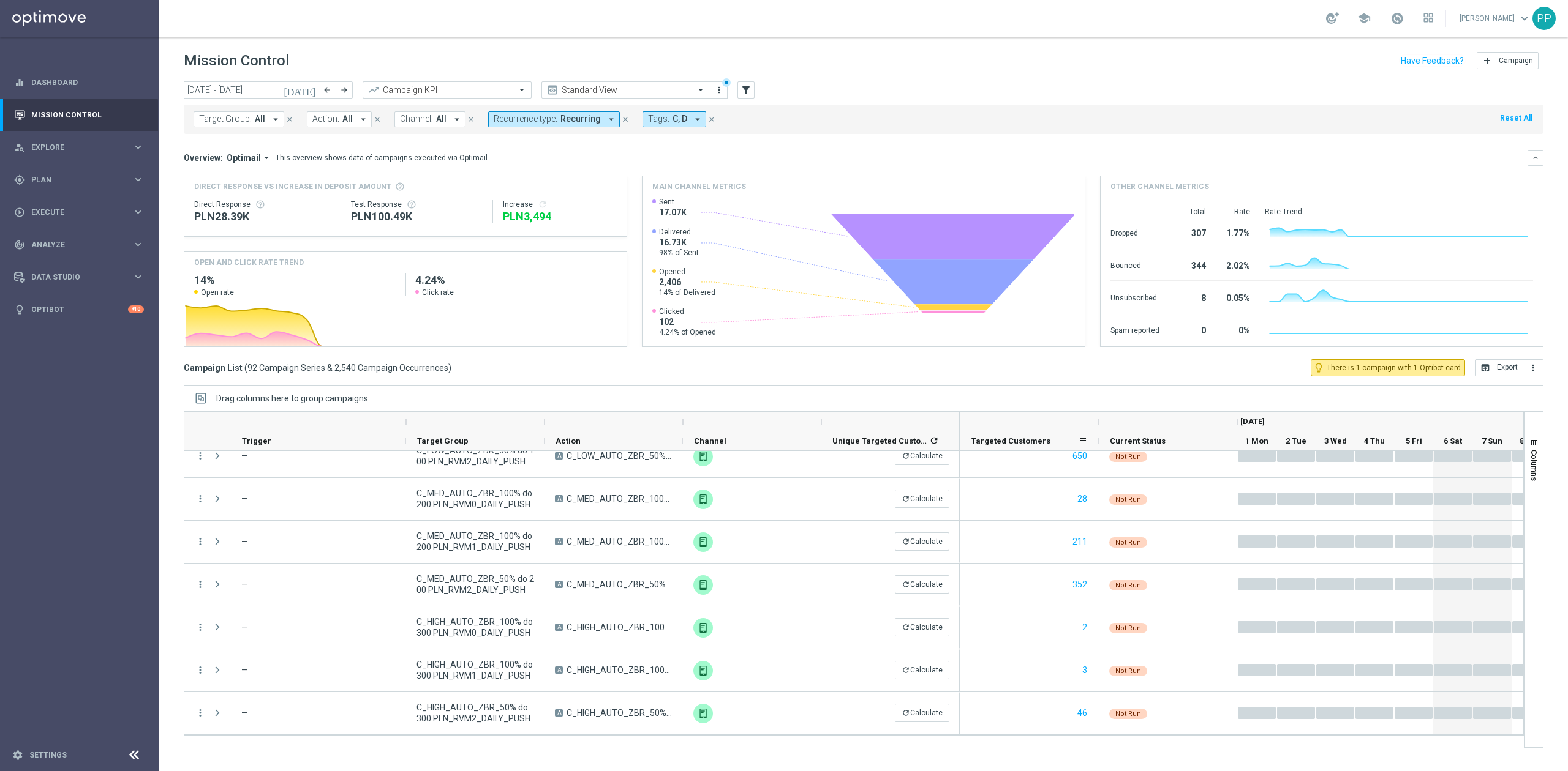
click at [1024, 436] on div "Targeted Customers" at bounding box center [1024, 441] width 107 height 19
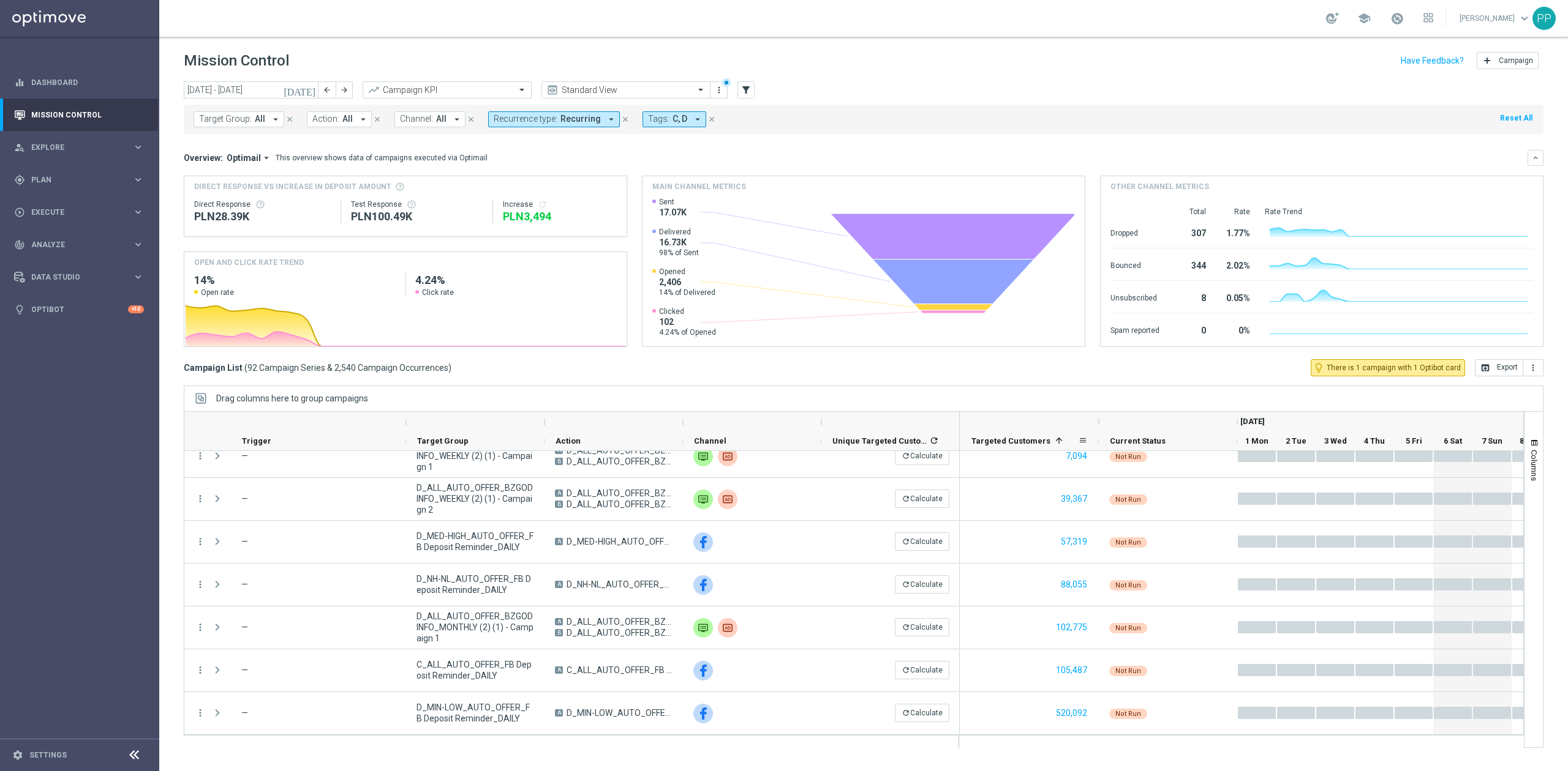
click at [1037, 446] on span "Targeted Customers" at bounding box center [1010, 441] width 79 height 9
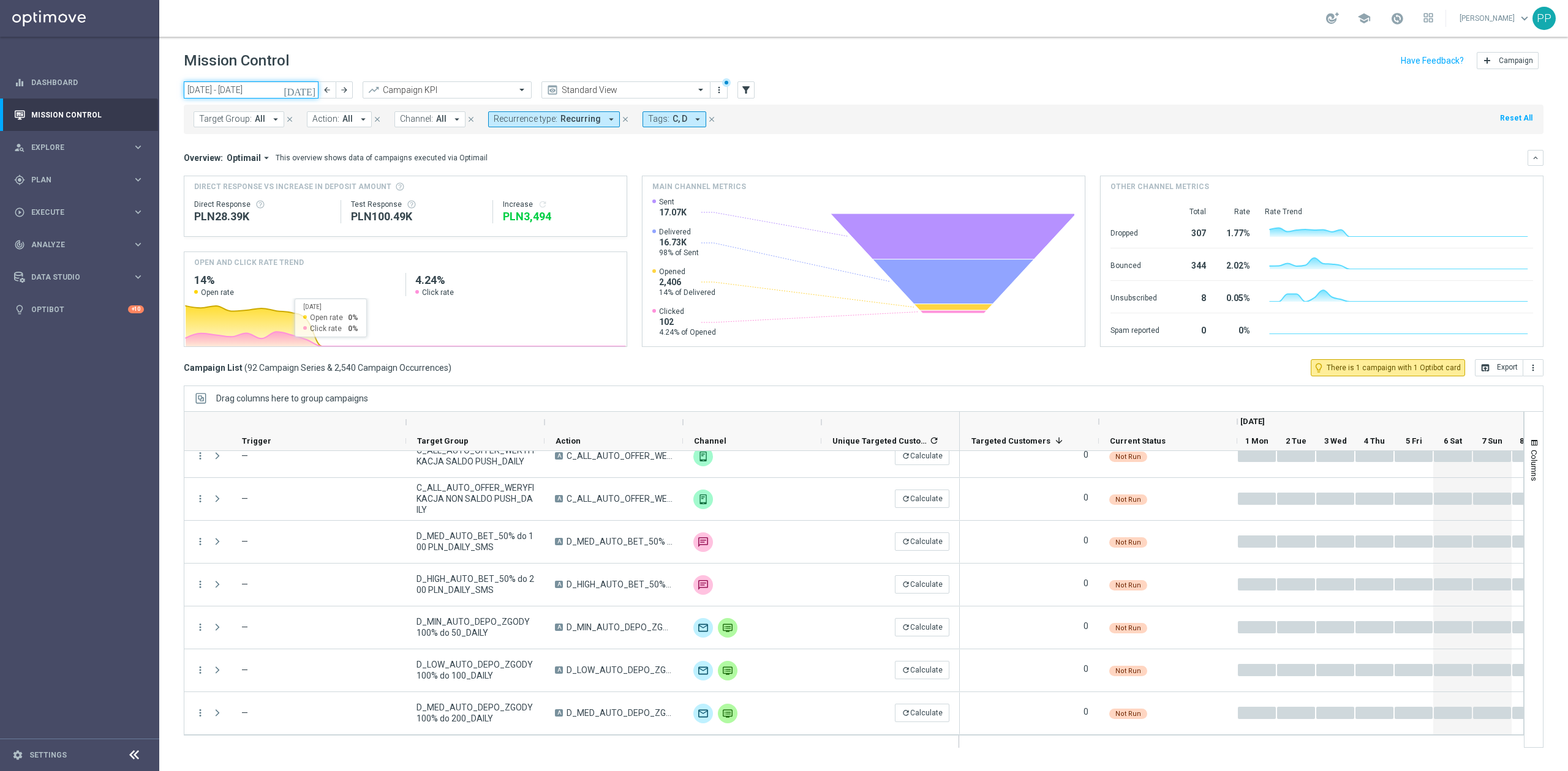
click at [266, 88] on input "[DATE] - [DATE]" at bounding box center [252, 89] width 135 height 17
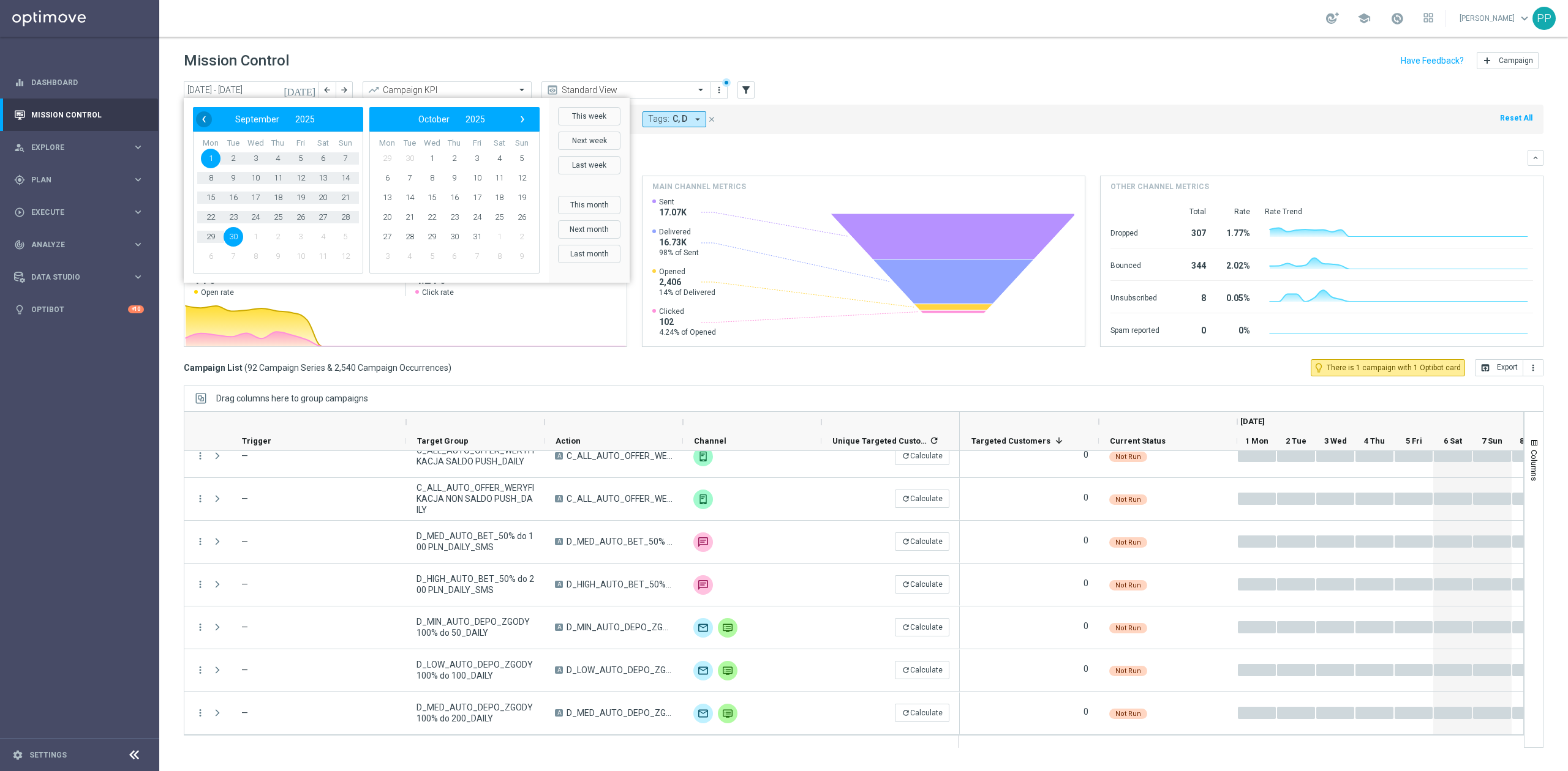
click at [197, 115] on span "‹" at bounding box center [203, 118] width 15 height 15
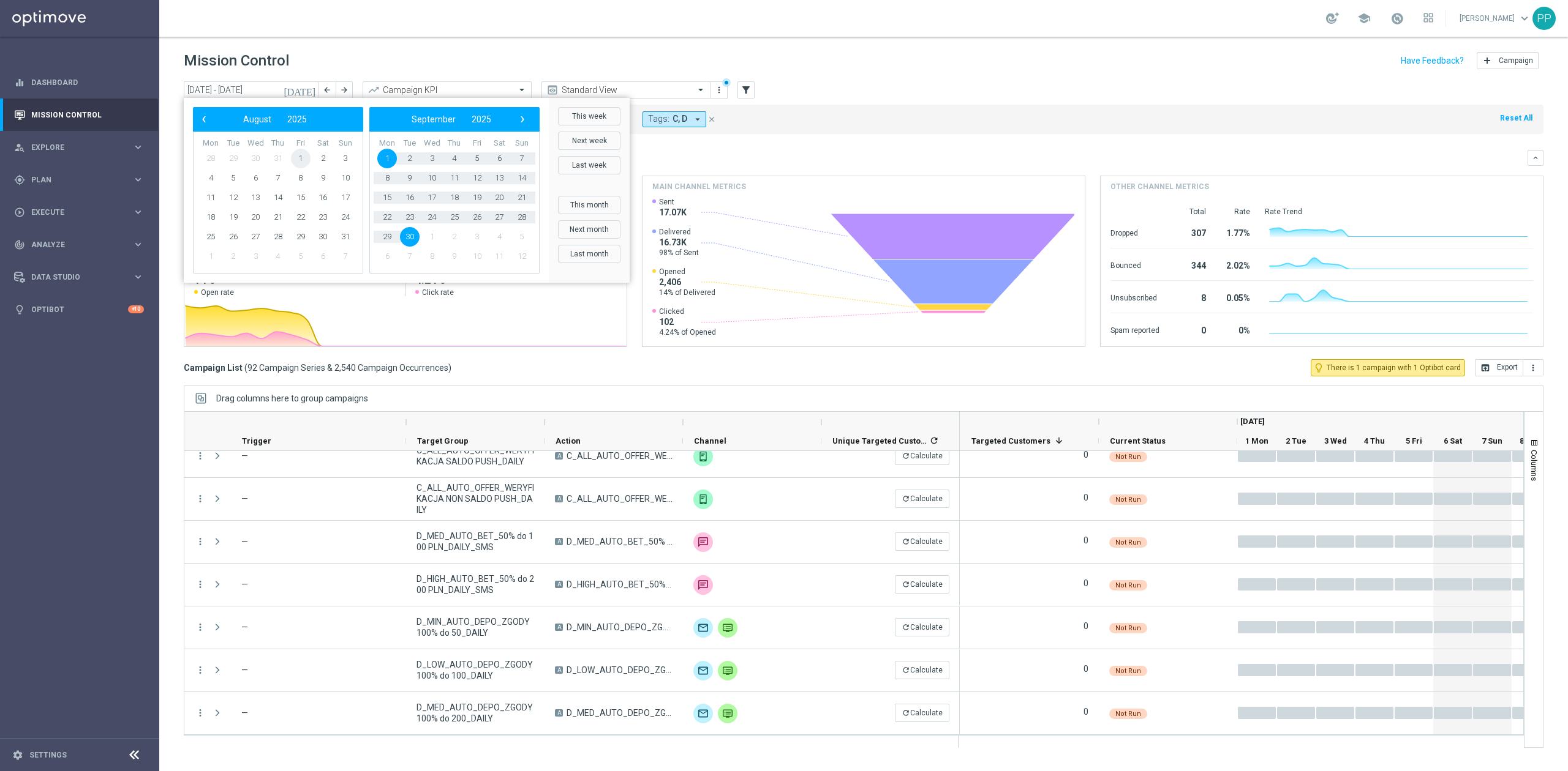
click at [300, 160] on span "1" at bounding box center [300, 158] width 19 height 19
click at [412, 236] on span "30" at bounding box center [409, 236] width 19 height 19
type input "[DATE] - [DATE]"
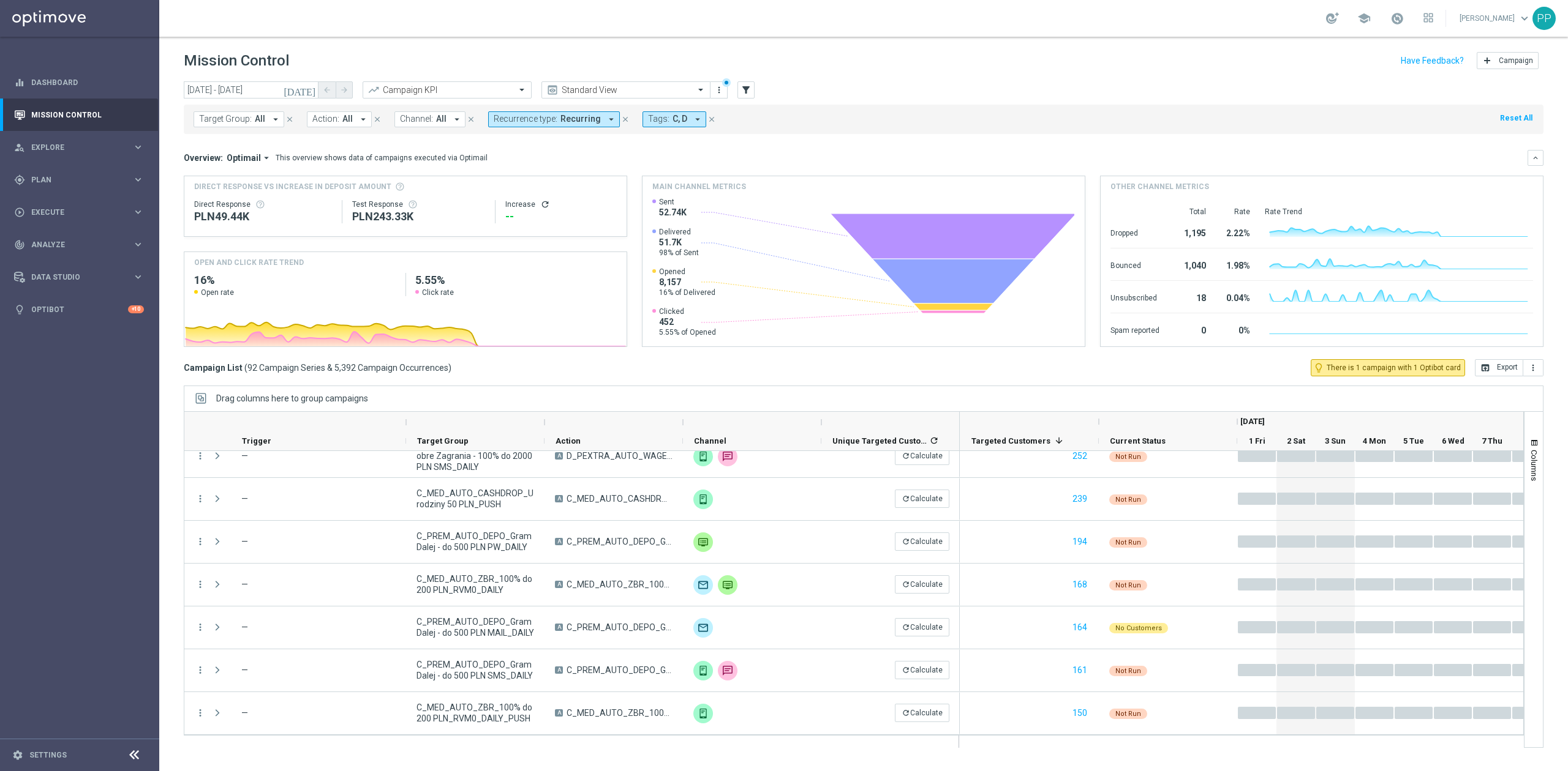
scroll to position [1537, 0]
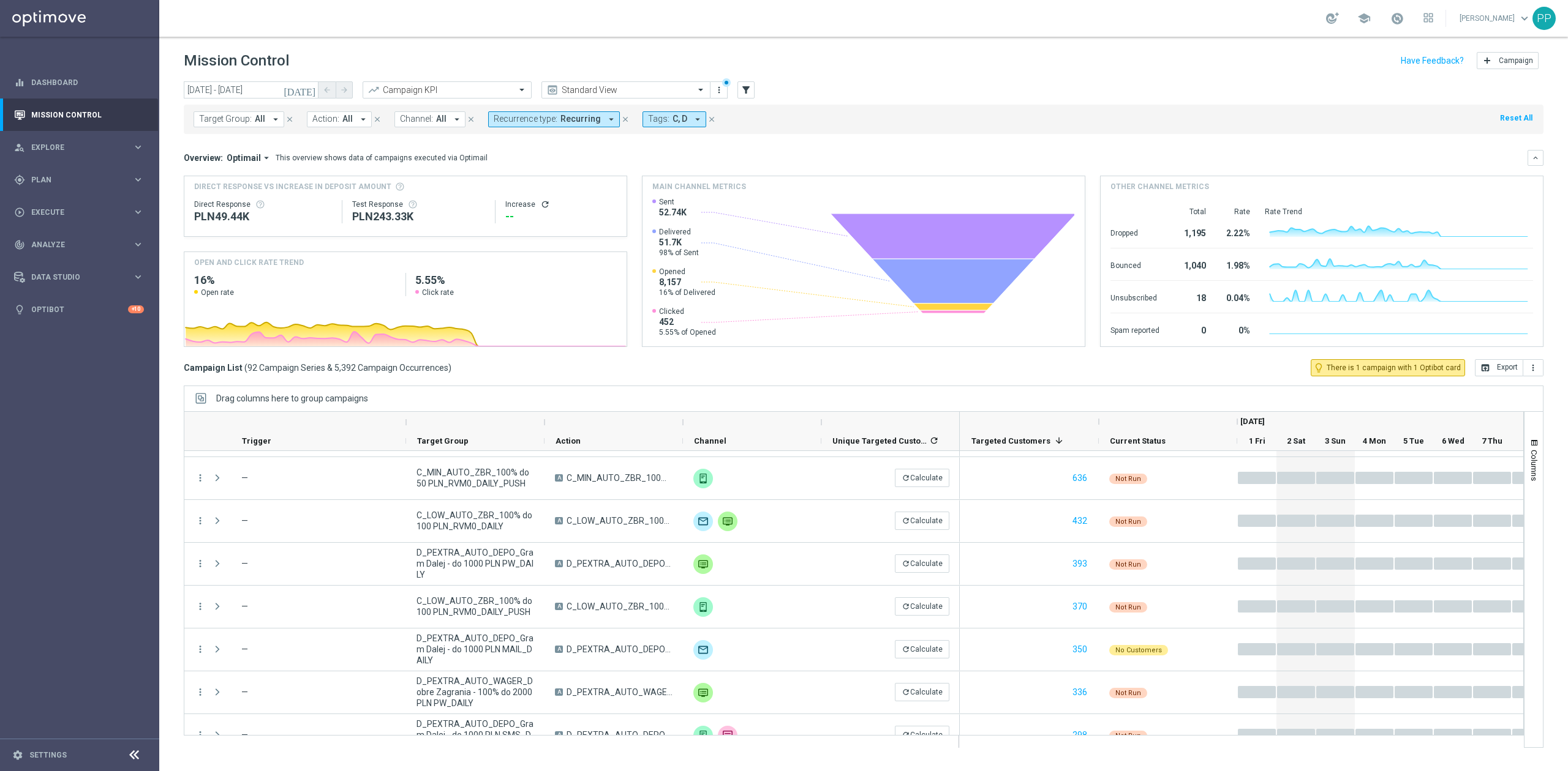
click at [214, 118] on span "Target Group:" at bounding box center [225, 118] width 53 height 10
click at [263, 200] on label "D_MIN_AUTO_DEPO_ZGODY 100% do 50_DAILY" at bounding box center [290, 197] width 158 height 7
type input "D_MIN_AUTO_DEPO_ZGODY 100% do 50_DAILY"
click at [581, 150] on div "Overview: Optimail arrow_drop_down This overview shows data of campaigns execut…" at bounding box center [863, 158] width 1359 height 15
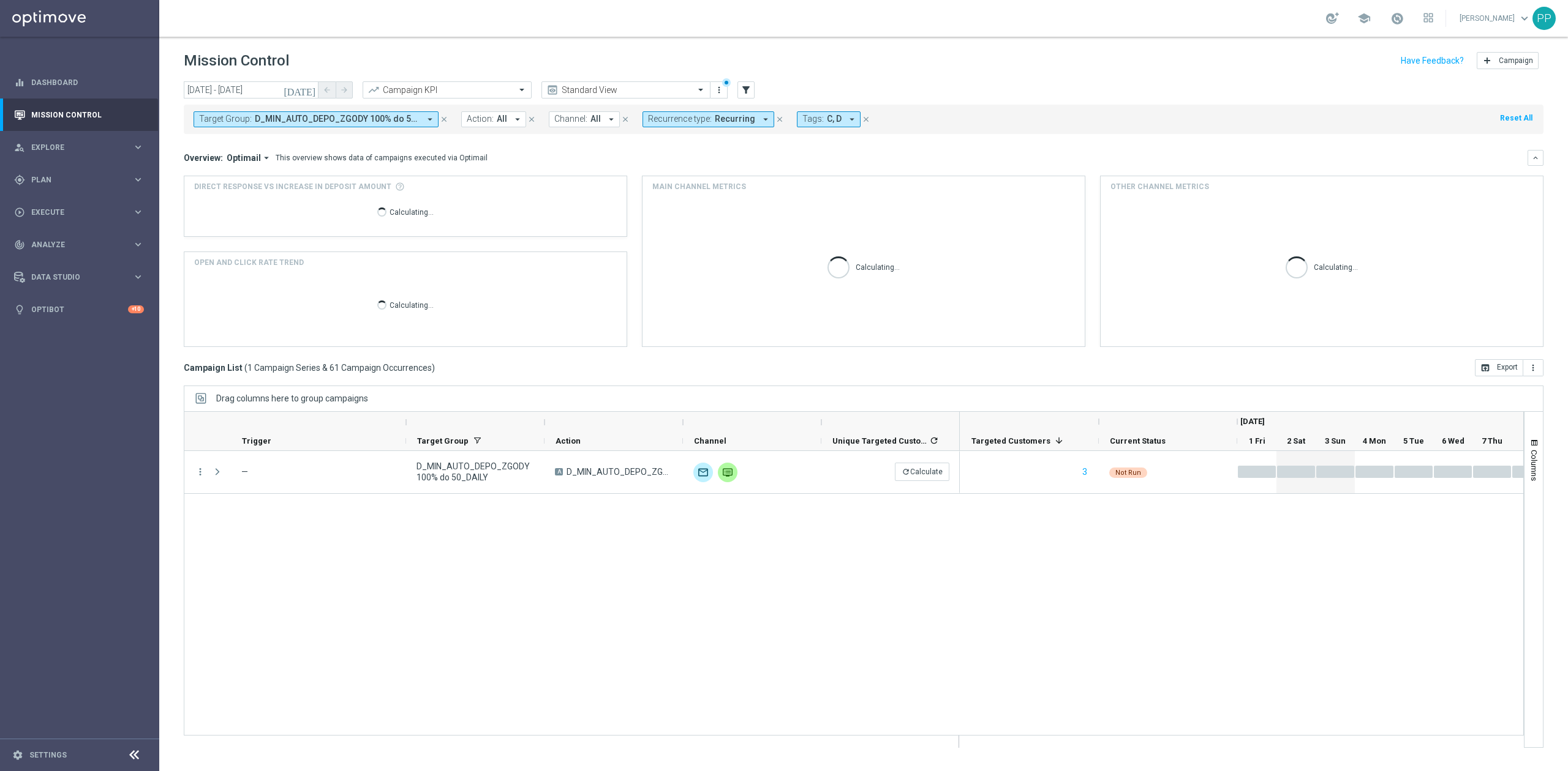
scroll to position [0, 0]
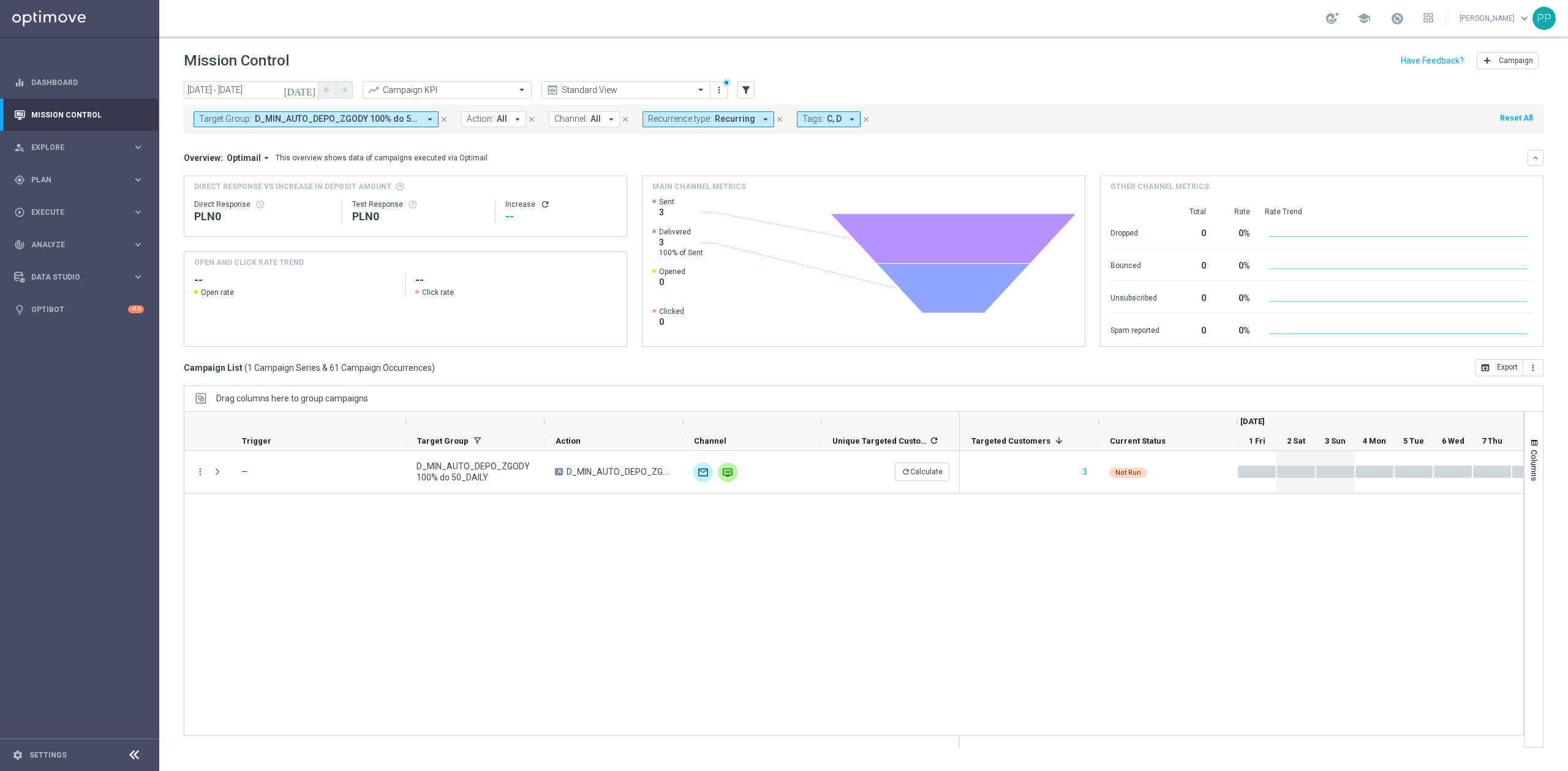
click at [336, 121] on span "D_MIN_AUTO_DEPO_ZGODY 100% do 50_DAILY" at bounding box center [336, 118] width 165 height 10
click at [331, 141] on input "text" at bounding box center [295, 141] width 180 height 10
click at [340, 206] on div "D_MIN_AUTO_DEPO_ZGODY 100% do 50 reminder_DAILY" at bounding box center [301, 197] width 202 height 19
type input "D_MIN_AUTO_DEPO_ZGODY 100% do 50"
click at [553, 139] on mini-dashboard "Overview: Optimail arrow_drop_down This overview shows data of campaigns execut…" at bounding box center [863, 246] width 1359 height 225
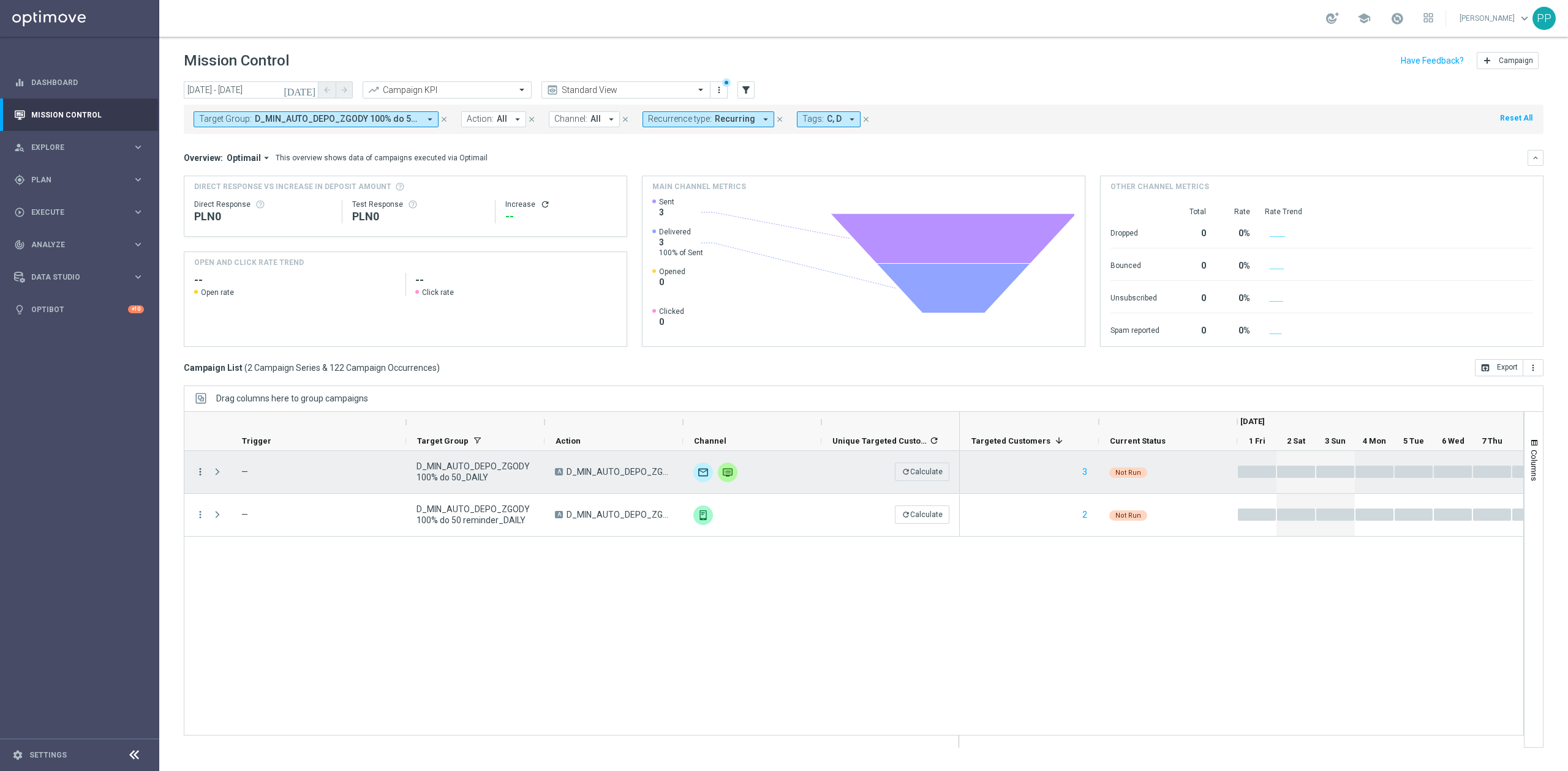
click at [199, 473] on icon "more_vert" at bounding box center [201, 472] width 11 height 11
click at [255, 622] on div "Delete" at bounding box center [282, 622] width 114 height 8
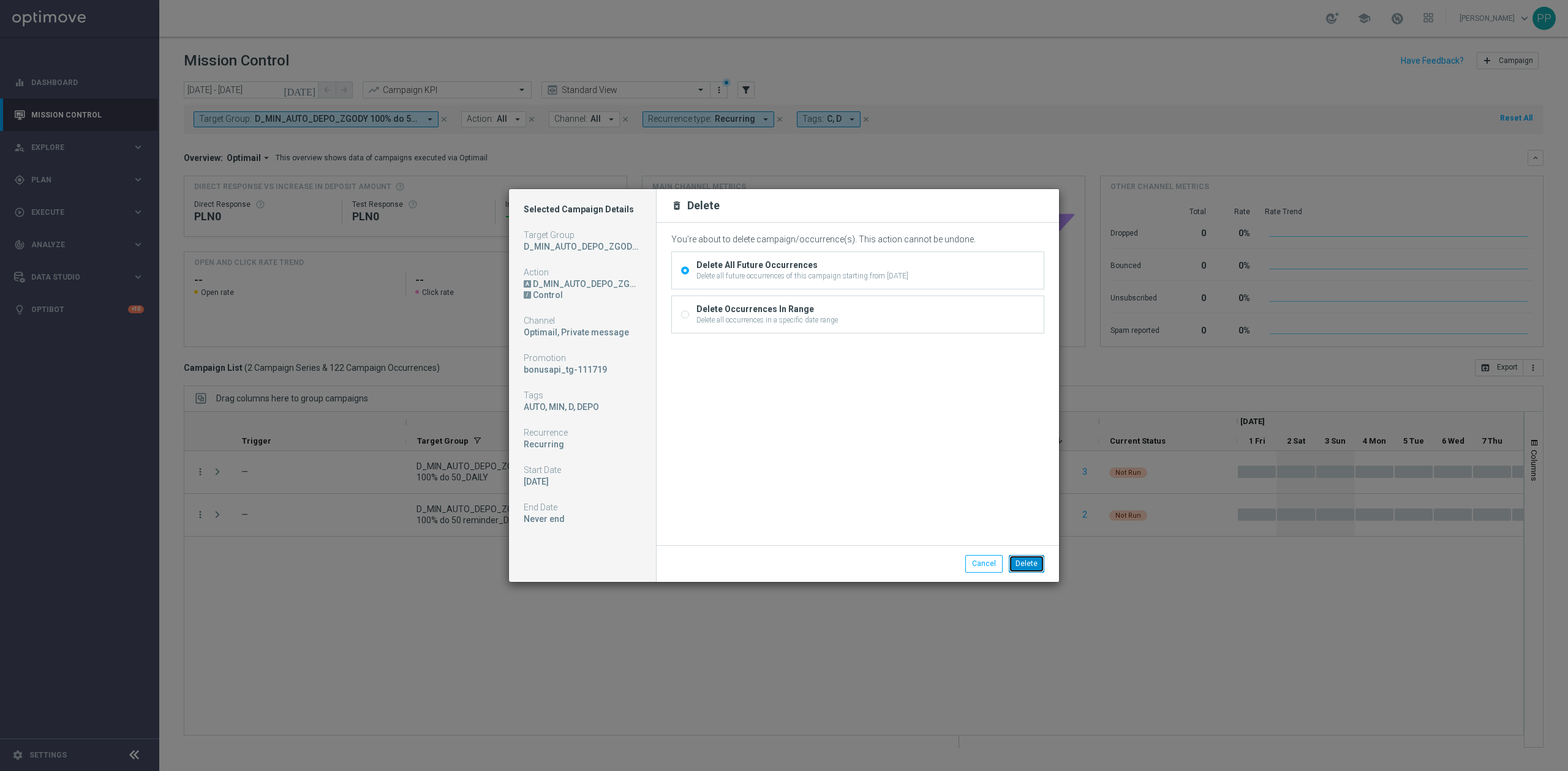
click at [1026, 561] on button "Delete" at bounding box center [1026, 563] width 36 height 17
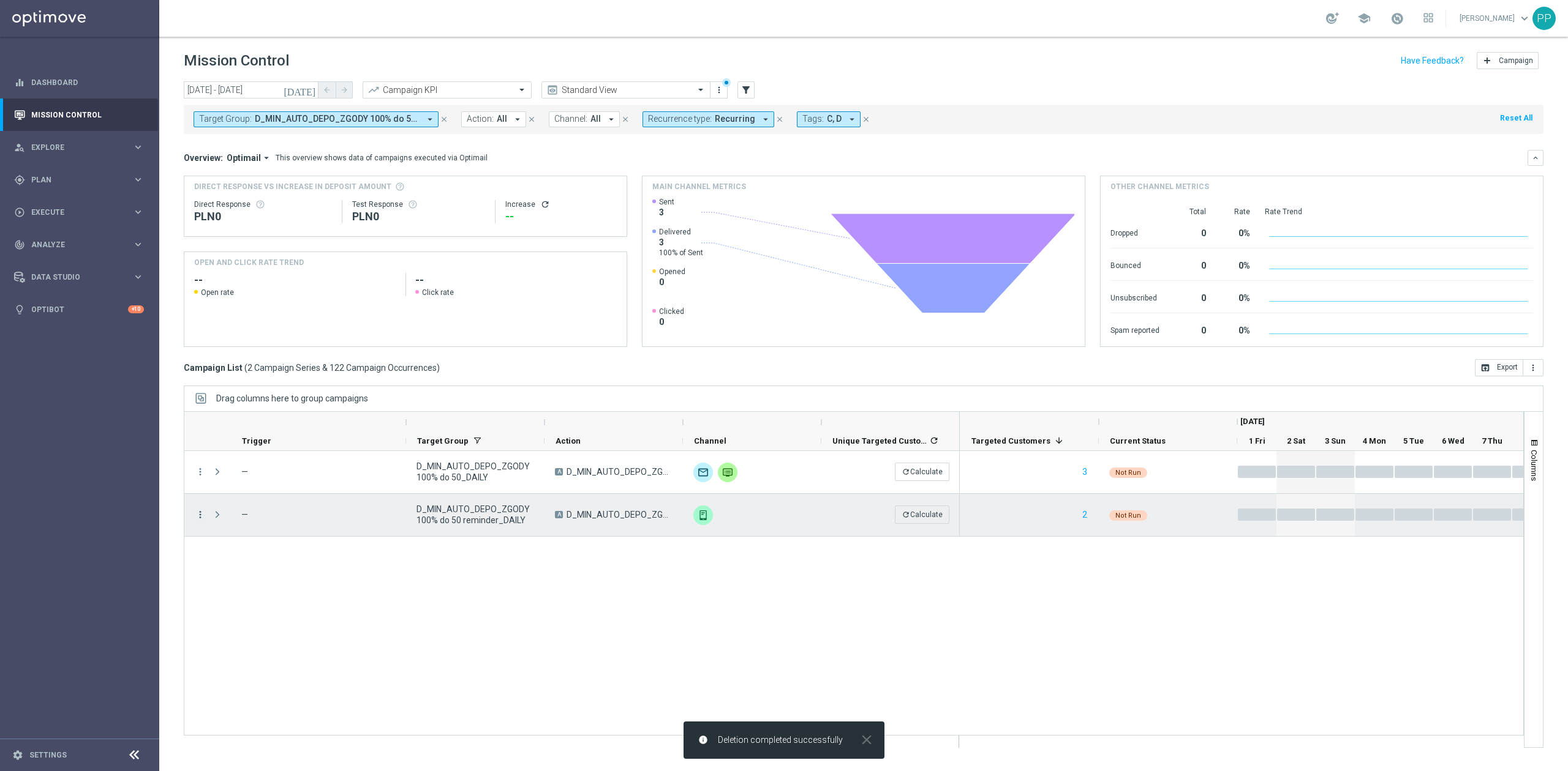
click at [201, 512] on icon "more_vert" at bounding box center [201, 515] width 11 height 11
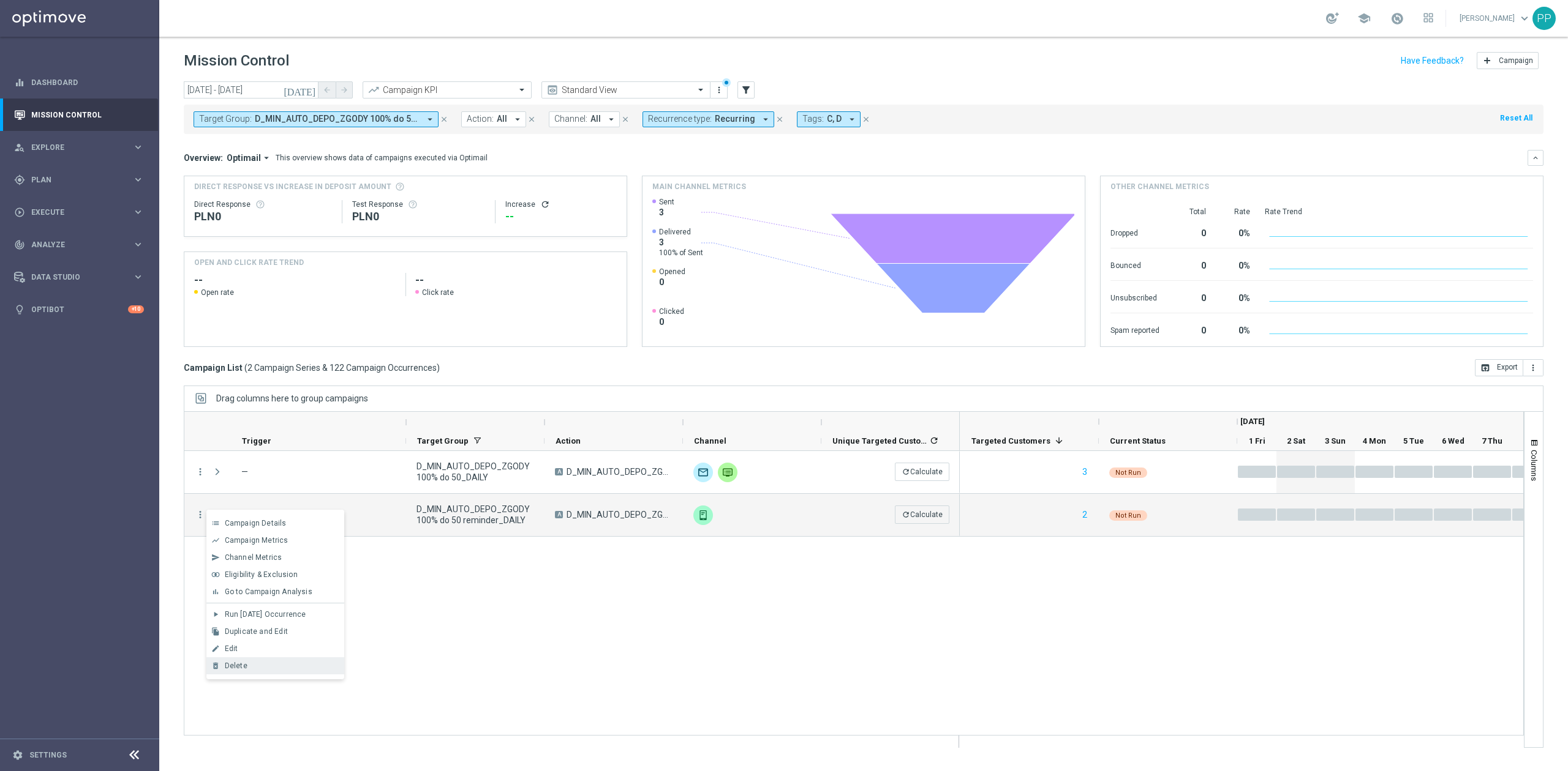
click at [265, 664] on div "Delete" at bounding box center [282, 665] width 114 height 8
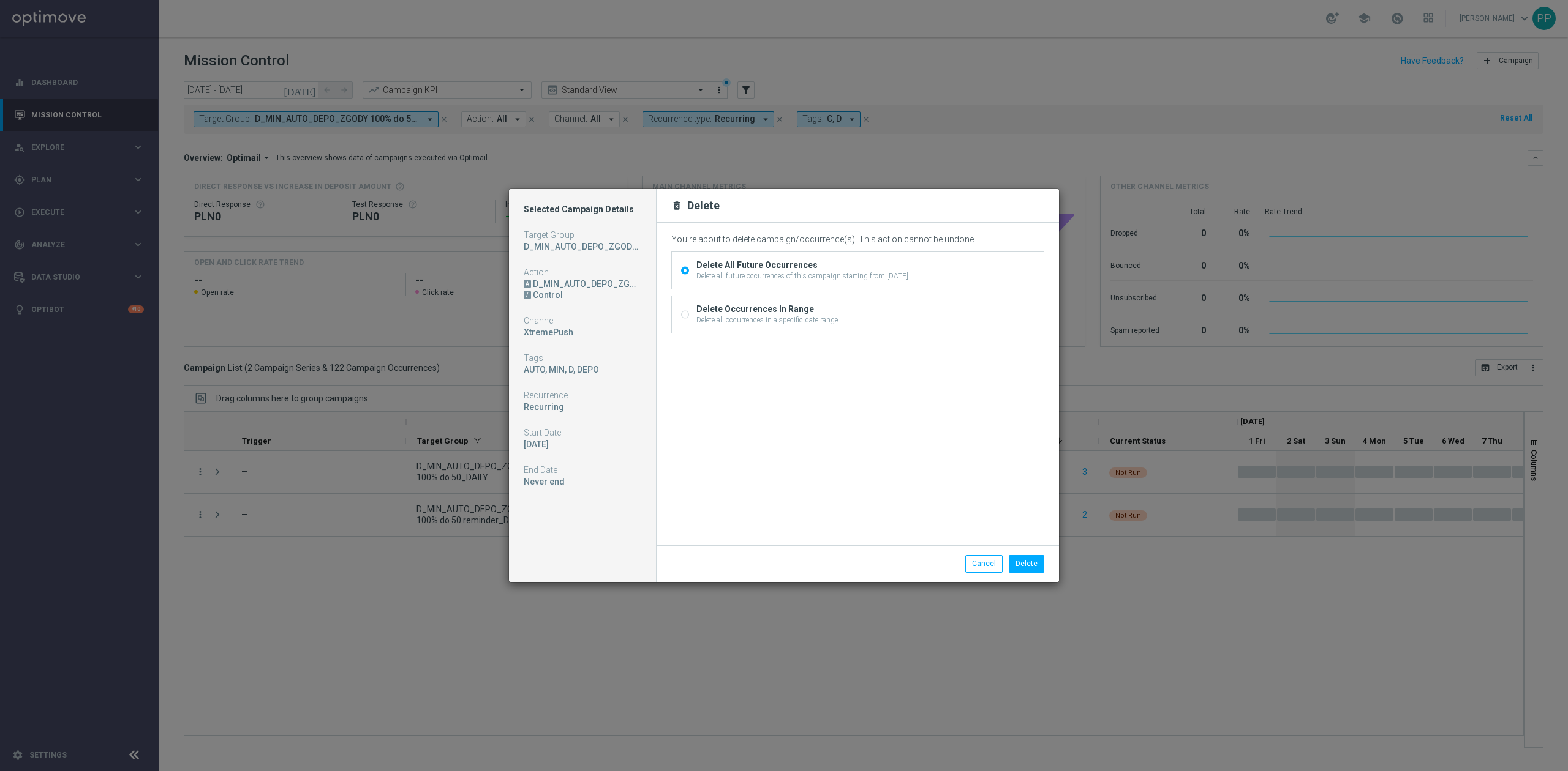
click at [744, 318] on div "Delete all occurrences in a specific date range" at bounding box center [767, 320] width 141 height 11
click at [689, 318] on input "Delete Occurrences In Range Delete all occurrences in a specific date range" at bounding box center [685, 316] width 8 height 8
radio input "true"
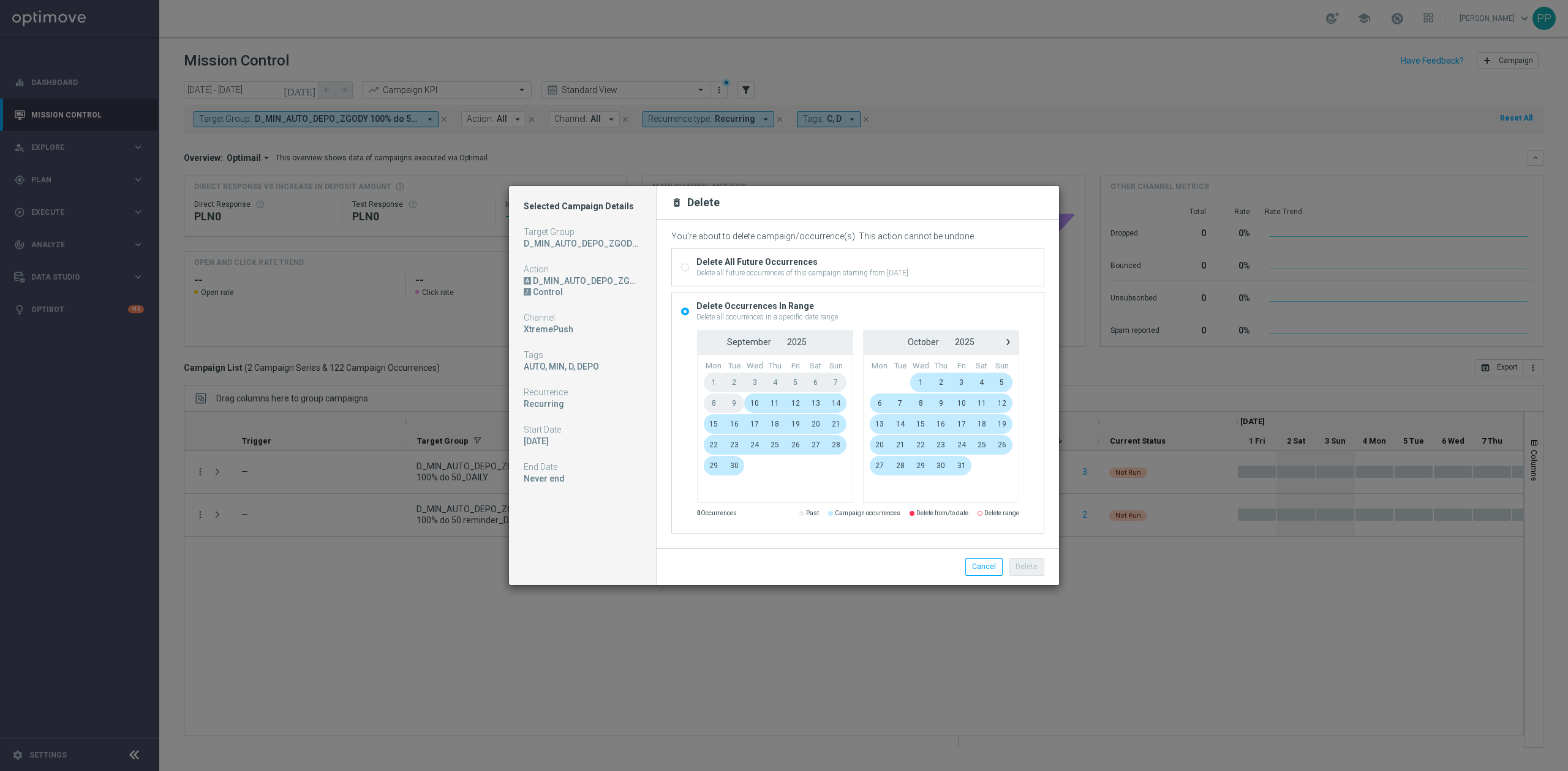
click at [781, 262] on div "Delete All Future Occurrences" at bounding box center [802, 262] width 211 height 11
click at [689, 264] on input "Delete All Future Occurrences Delete all future occurrences of this campaign st…" at bounding box center [685, 268] width 8 height 8
radio input "true"
radio input "false"
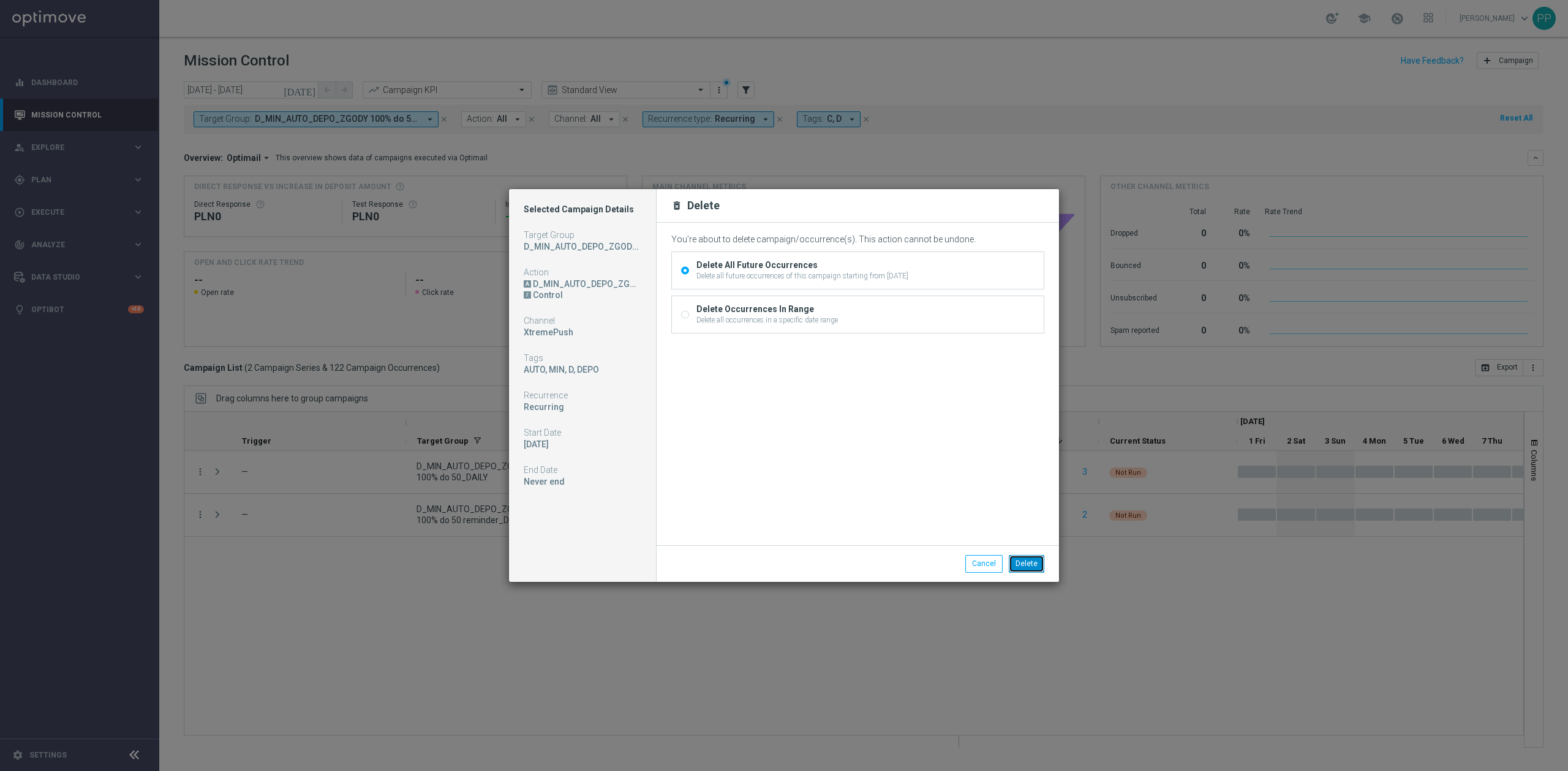
click at [1017, 560] on button "Delete" at bounding box center [1026, 563] width 36 height 17
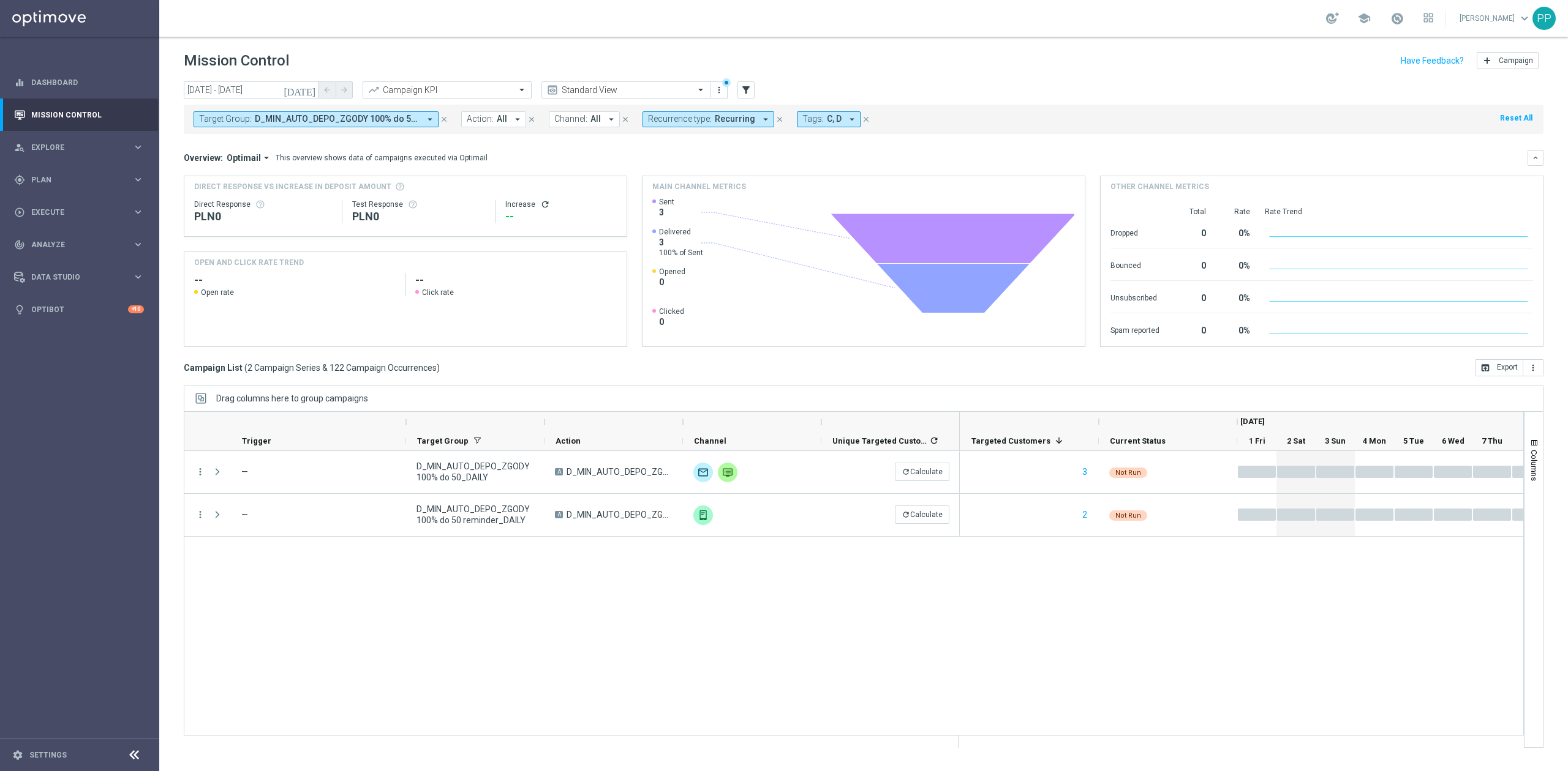
click at [309, 115] on span "D_MIN_AUTO_DEPO_ZGODY 100% do 50 reminder_DAILY, D_MIN_AUTO_DEPO_ZGODY 100% do …" at bounding box center [336, 118] width 165 height 10
drag, startPoint x: 395, startPoint y: 178, endPoint x: 388, endPoint y: 170, distance: 10.6
click at [0, 0] on div "Clear" at bounding box center [0, 0] width 0 height 0
click at [357, 142] on input "text" at bounding box center [295, 141] width 180 height 10
paste input "D_LOW_AUTO_DEPO_ZGODY 100% do 100_DAILY"
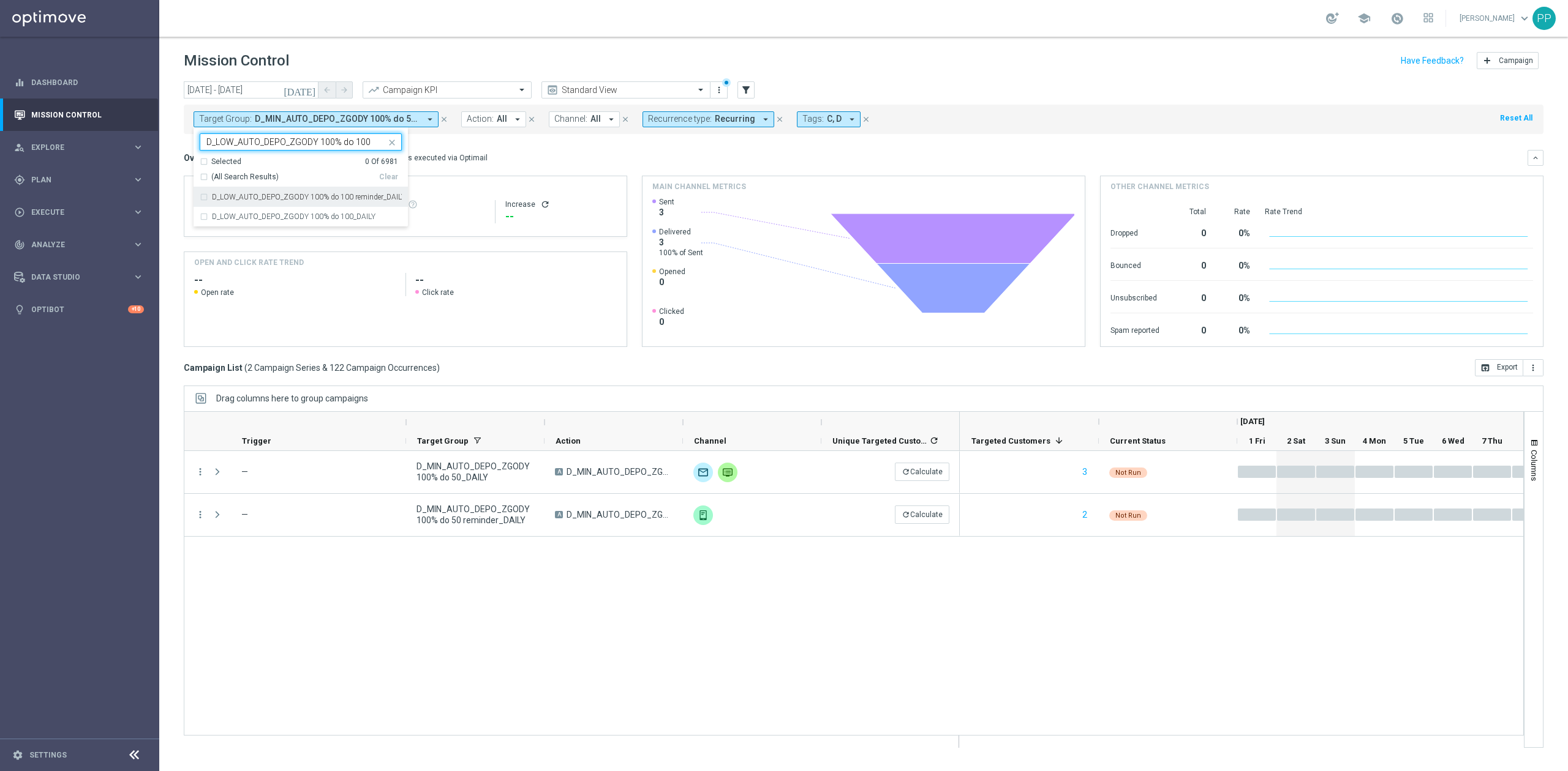
click at [346, 199] on label "D_LOW_AUTO_DEPO_ZGODY 100% do 100 reminder_DAILY" at bounding box center [306, 197] width 190 height 7
type input "D_LOW_AUTO_DEPO_ZGODY 100% do 100"
click at [341, 216] on label "D_LOW_AUTO_DEPO_ZGODY 100% do 100_DAILY" at bounding box center [293, 217] width 163 height 7
click at [540, 153] on div "Overview: Optimail arrow_drop_down This overview shows data of campaigns execut…" at bounding box center [856, 158] width 1344 height 11
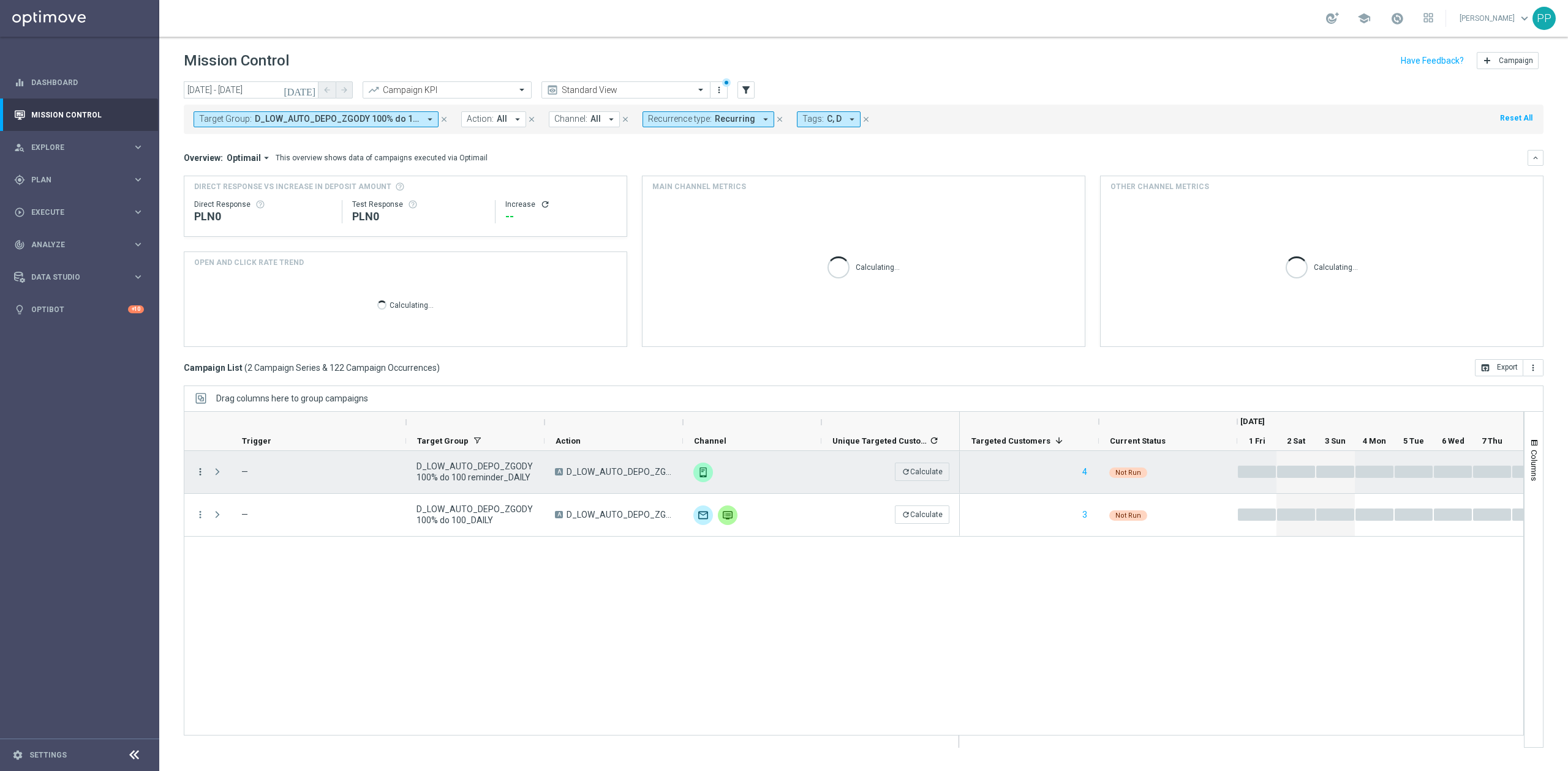
click at [197, 473] on icon "more_vert" at bounding box center [201, 472] width 11 height 11
click at [231, 628] on div "Delete" at bounding box center [282, 622] width 114 height 8
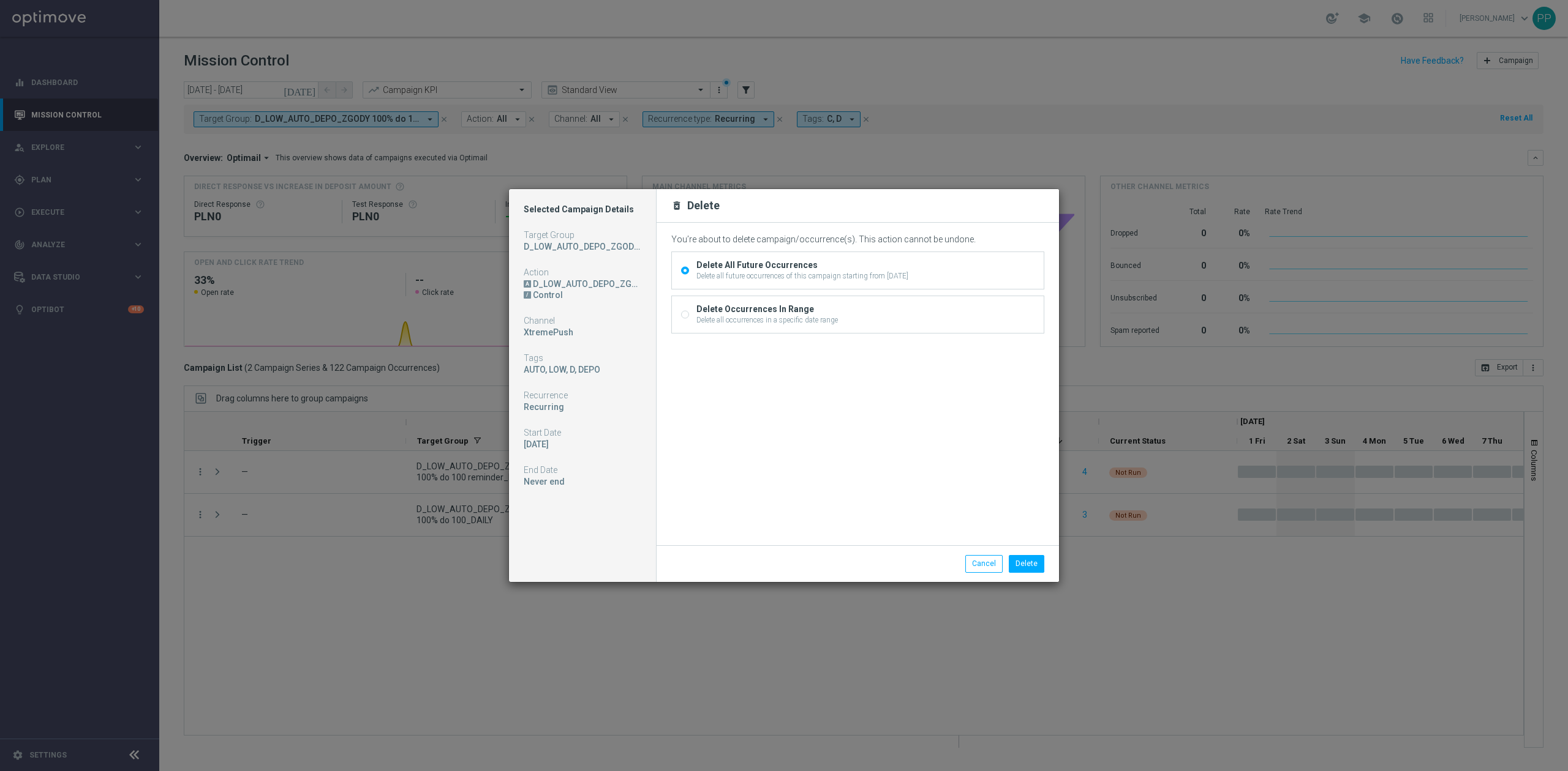
click at [767, 316] on div "Delete all occurrences in a specific date range" at bounding box center [767, 320] width 141 height 11
click at [689, 316] on input "Delete Occurrences In Range Delete all occurrences in a specific date range" at bounding box center [685, 316] width 8 height 8
radio input "true"
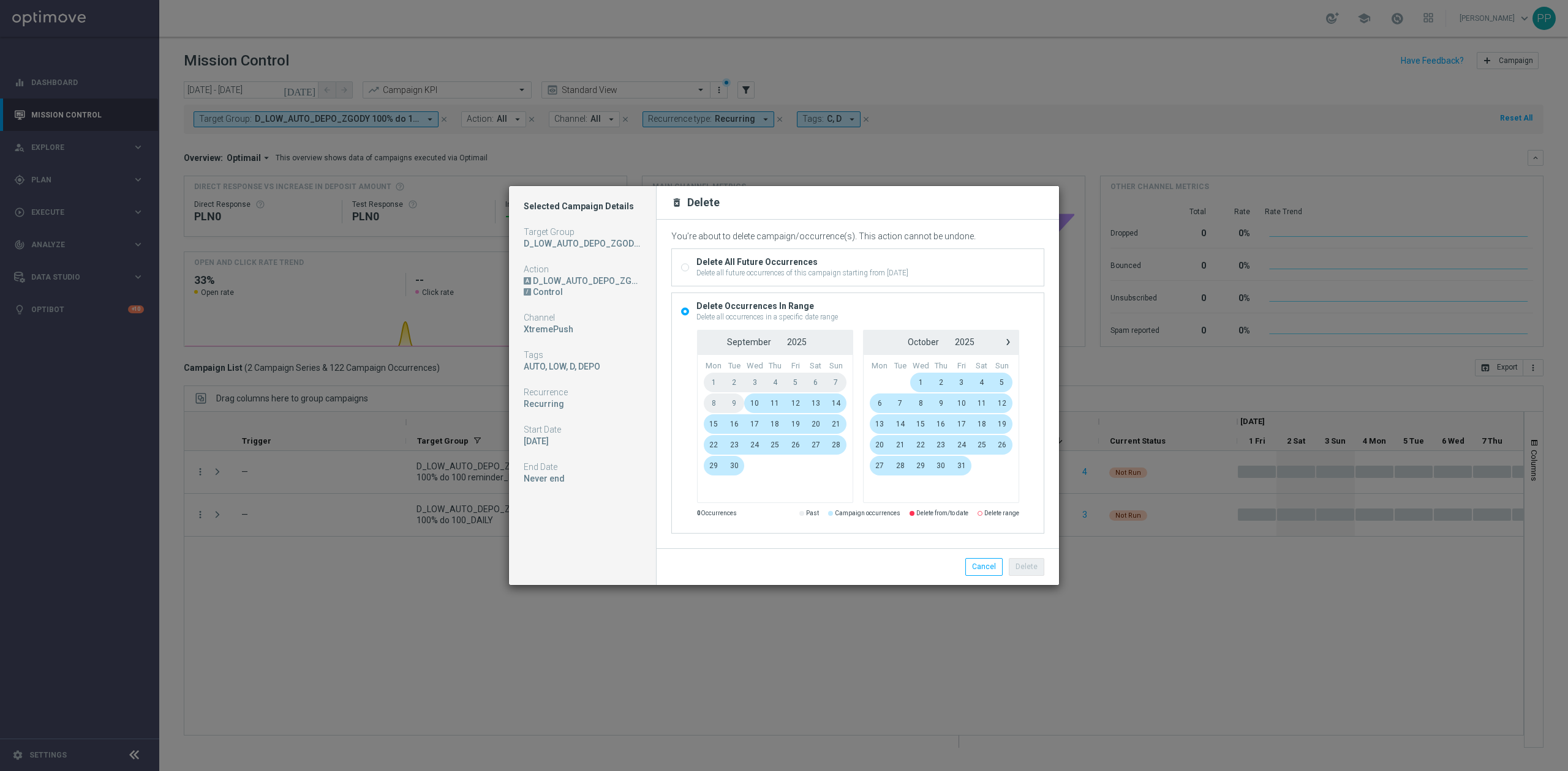
click at [774, 270] on div "Delete all future occurrences of this campaign starting from [DATE]" at bounding box center [802, 273] width 211 height 11
click at [689, 270] on input "Delete All Future Occurrences Delete all future occurrences of this campaign st…" at bounding box center [685, 268] width 8 height 8
radio input "true"
radio input "false"
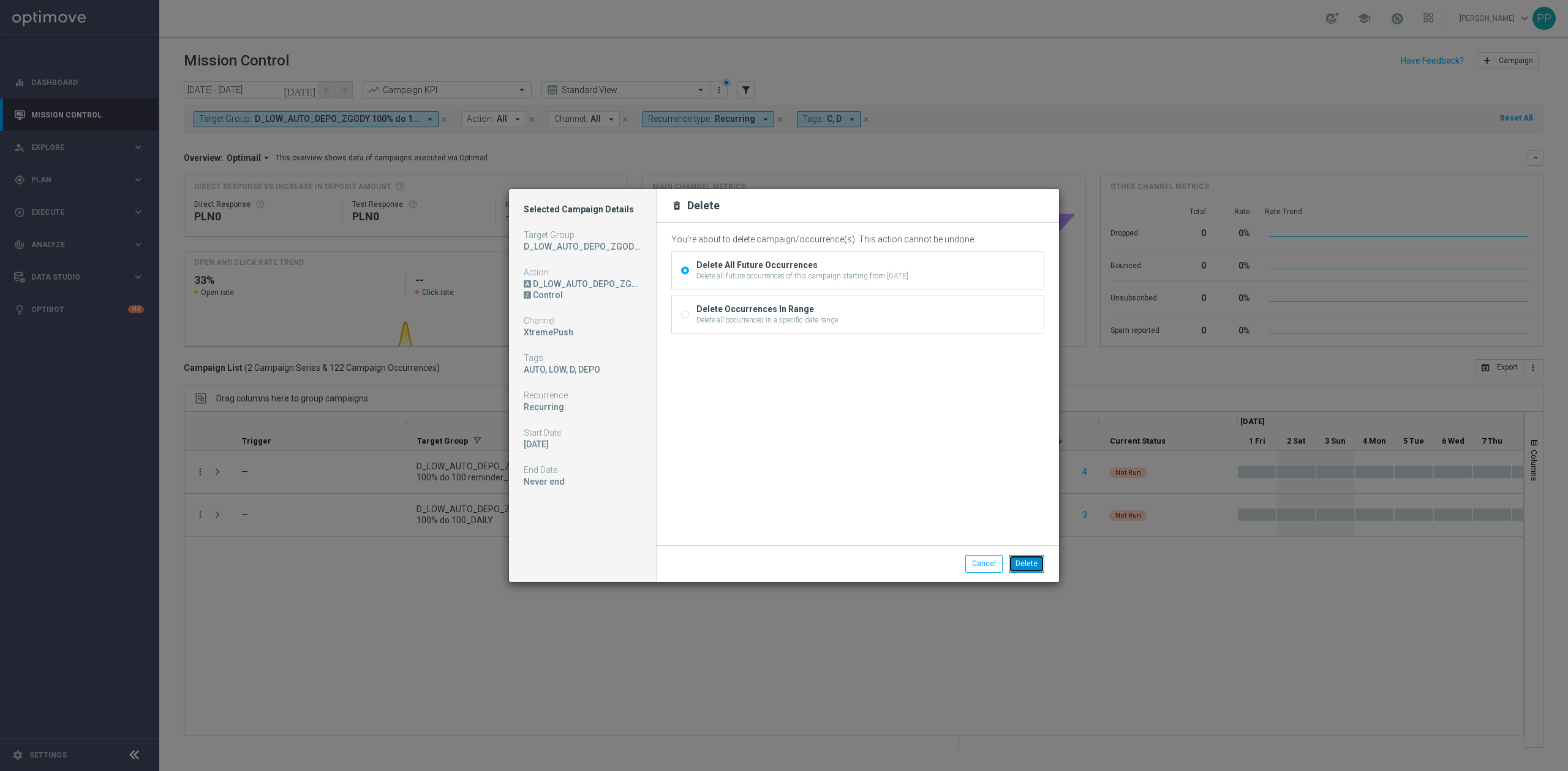
click at [1029, 564] on button "Delete" at bounding box center [1026, 563] width 36 height 17
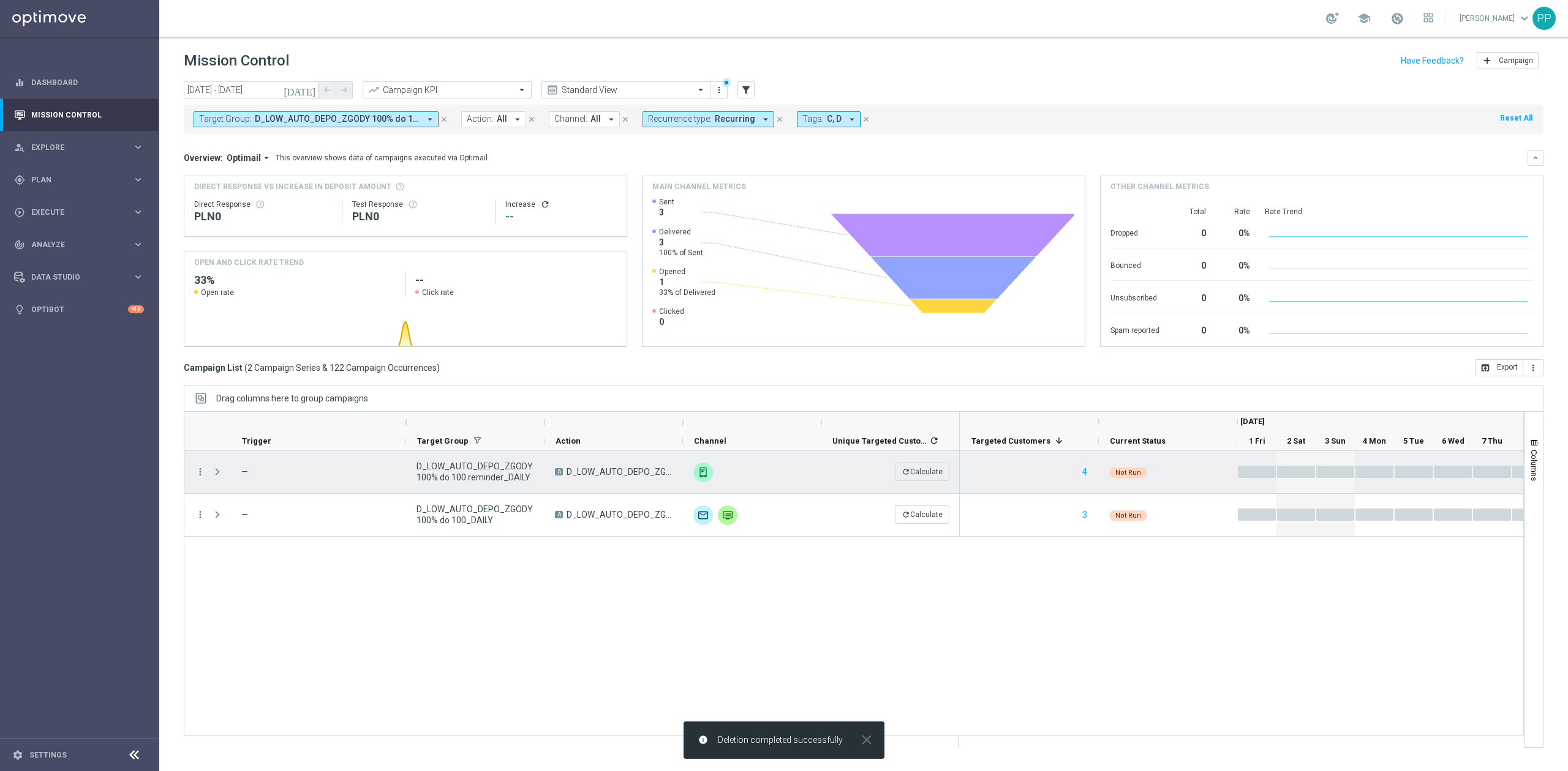
drag, startPoint x: 755, startPoint y: 491, endPoint x: 655, endPoint y: 557, distance: 119.8
click at [755, 571] on div "more_vert — D_LOW_AUTO_DEPO_ZGODY 100% do 100 reminder_DAILY A D_LOW_AUTO_DEPO_…" at bounding box center [854, 593] width 1340 height 284
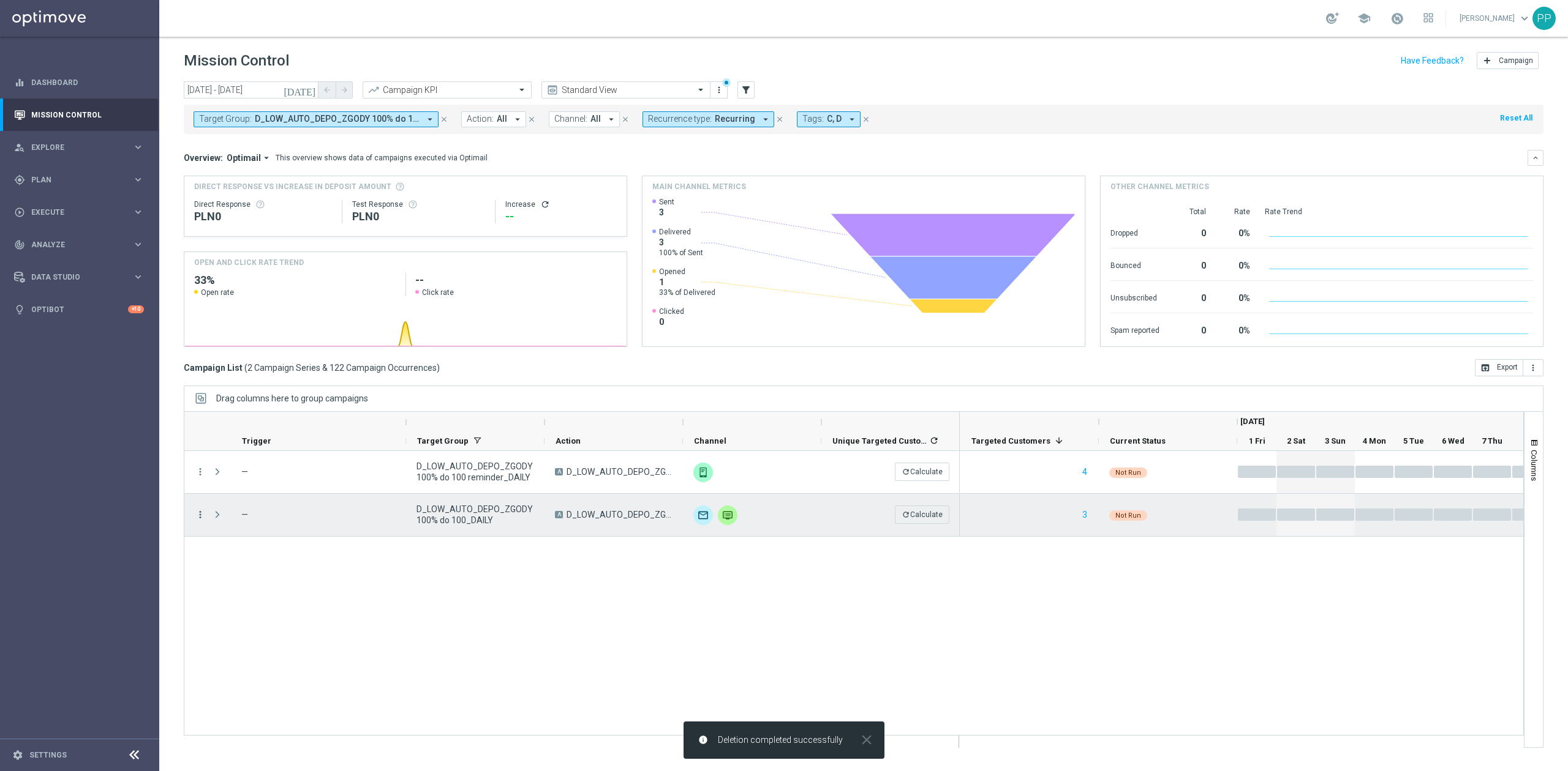
click at [201, 517] on icon "more_vert" at bounding box center [201, 515] width 11 height 11
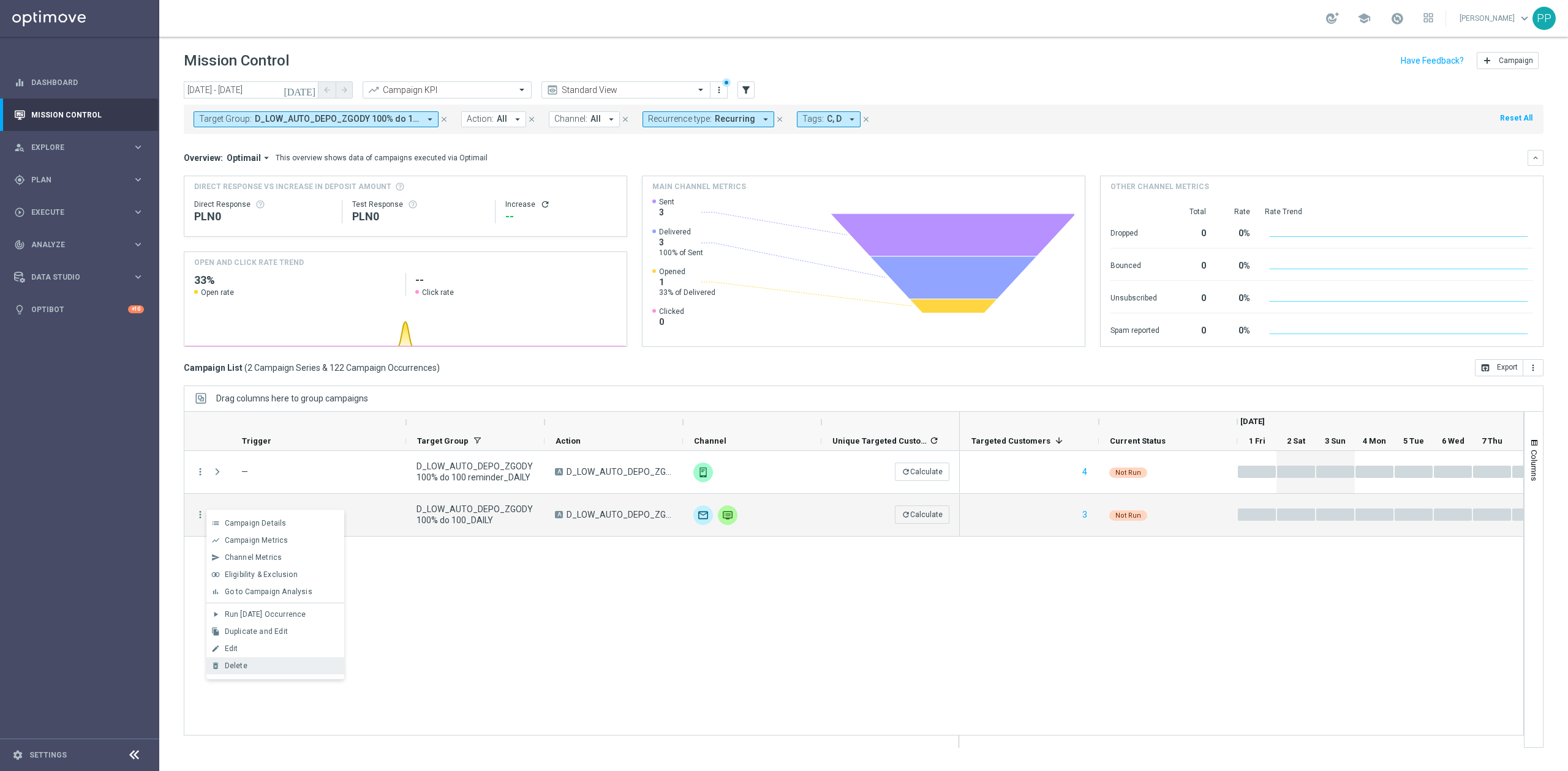
click at [245, 659] on div "delete_forever [GEOGRAPHIC_DATA]" at bounding box center [274, 665] width 138 height 17
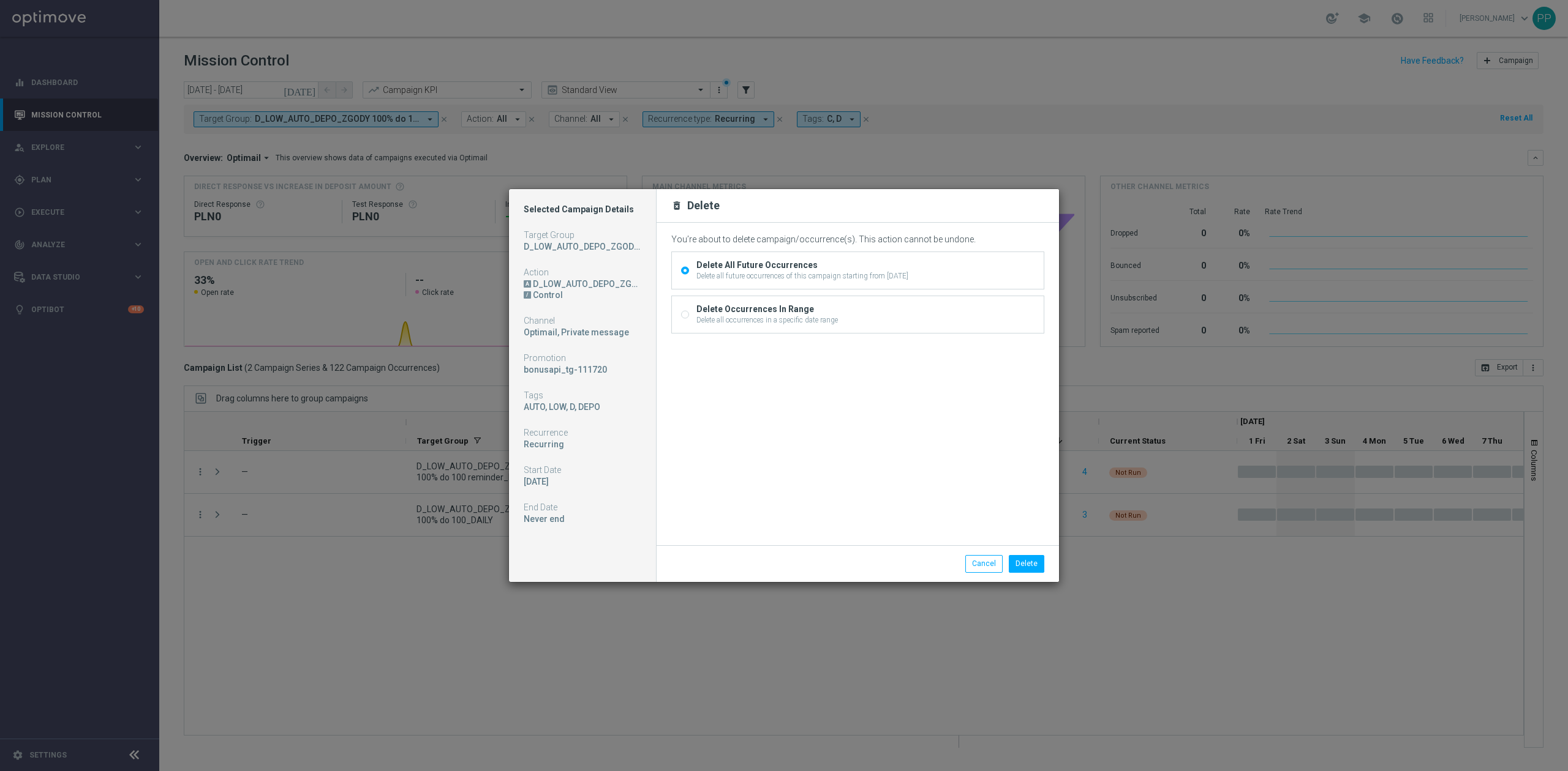
click at [713, 310] on div "Delete Occurrences In Range" at bounding box center [767, 309] width 141 height 11
click at [689, 313] on input "Delete Occurrences In Range Delete all occurrences in a specific date range" at bounding box center [685, 316] width 8 height 8
radio input "true"
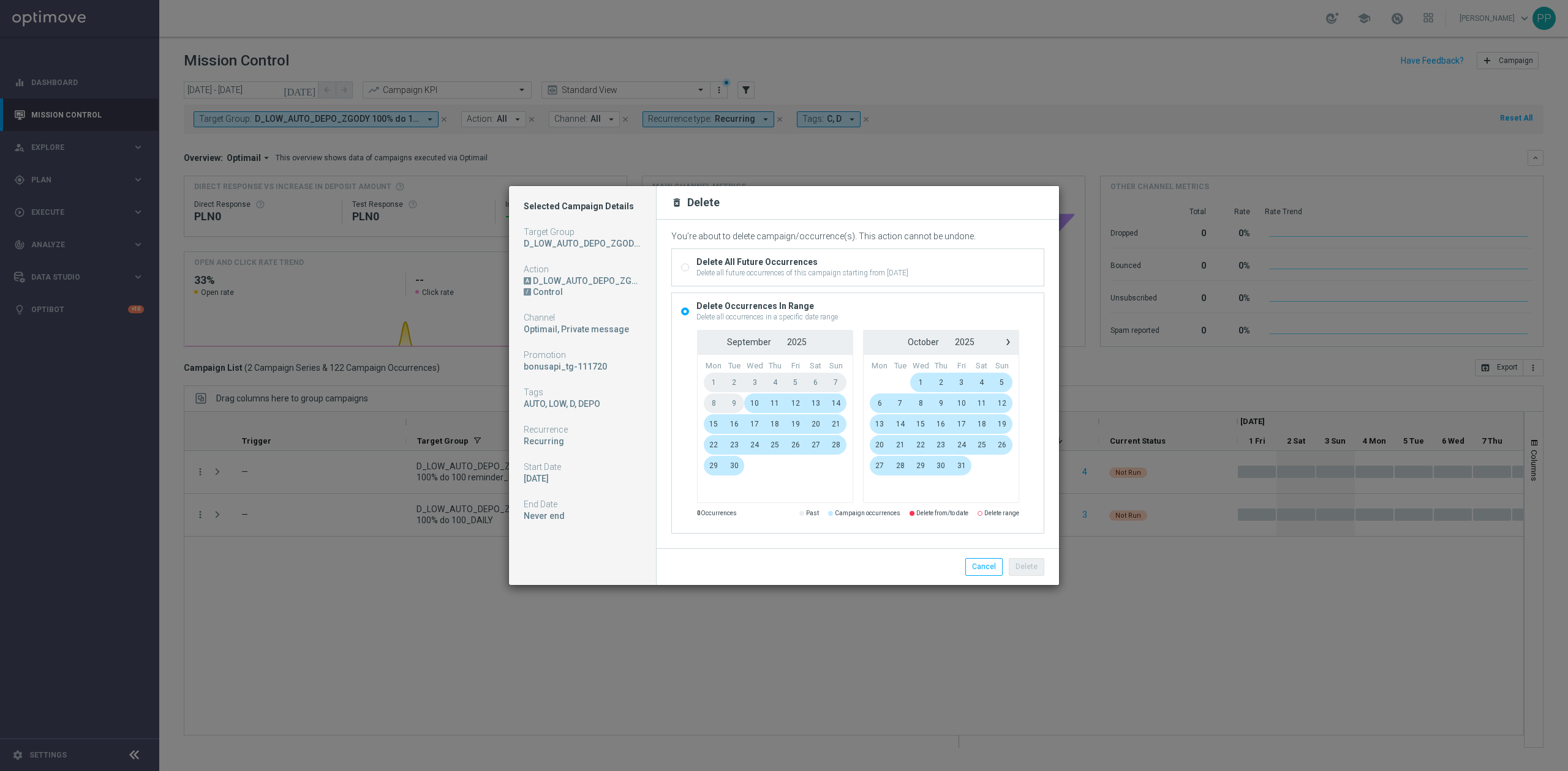
click at [782, 265] on div "Delete All Future Occurrences" at bounding box center [802, 262] width 211 height 11
click at [689, 265] on input "Delete All Future Occurrences Delete all future occurrences of this campaign st…" at bounding box center [685, 268] width 8 height 8
radio input "true"
radio input "false"
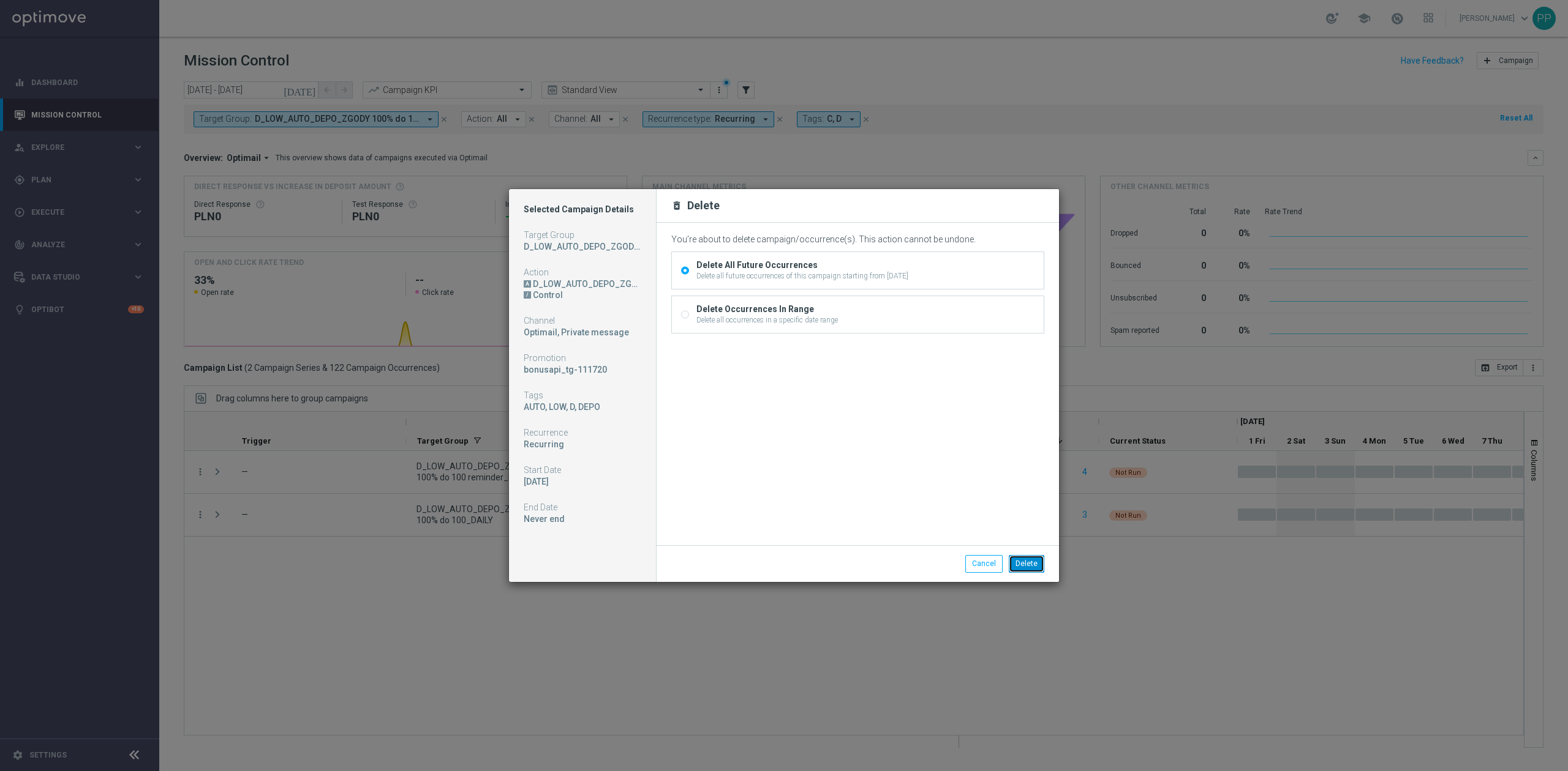
click at [1014, 571] on button "Delete" at bounding box center [1026, 563] width 36 height 17
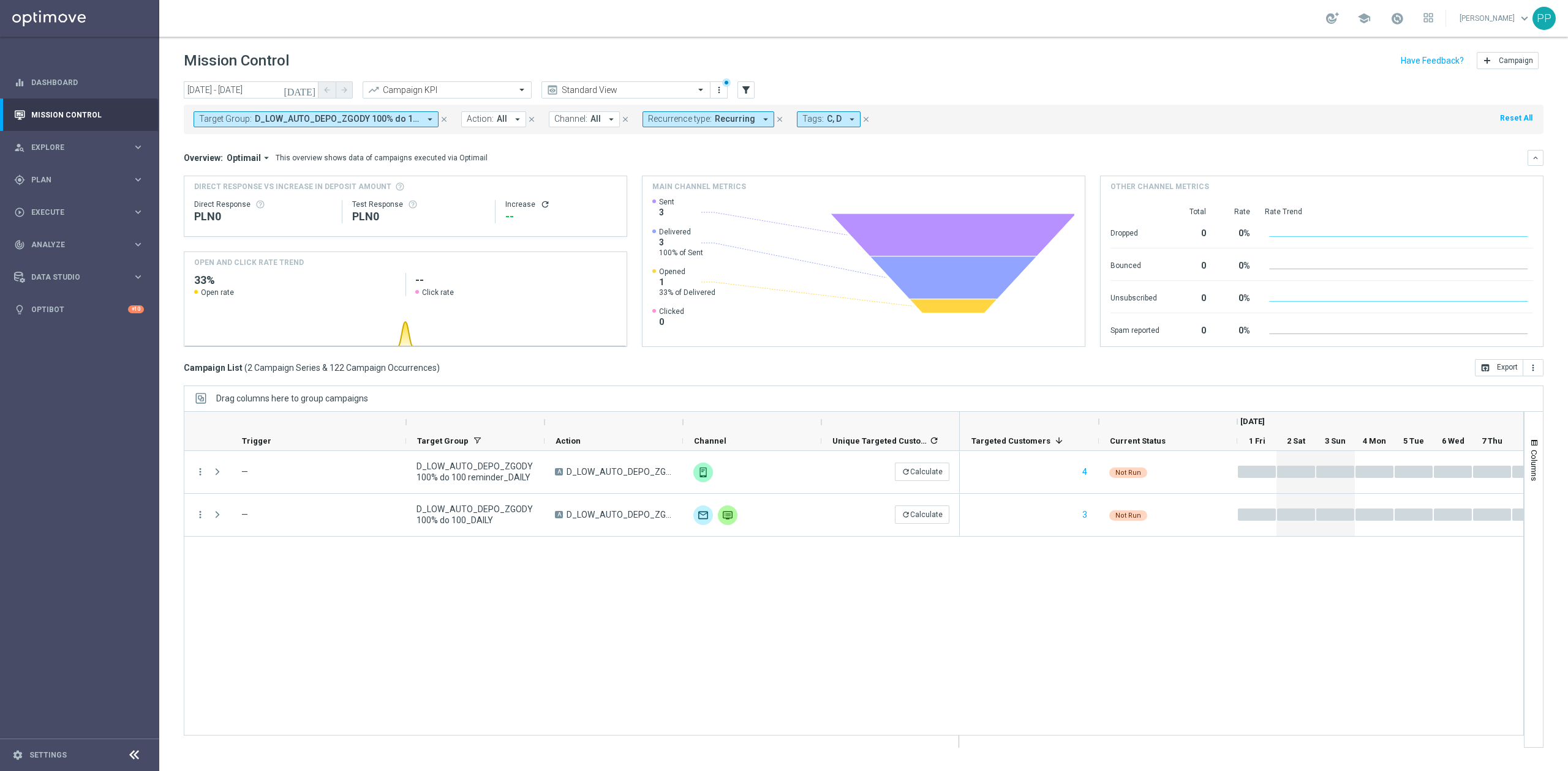
click at [363, 121] on span "D_LOW_AUTO_DEPO_ZGODY 100% do 100 reminder_DAILY, D_LOW_AUTO_DEPO_ZGODY 100% do…" at bounding box center [336, 118] width 165 height 10
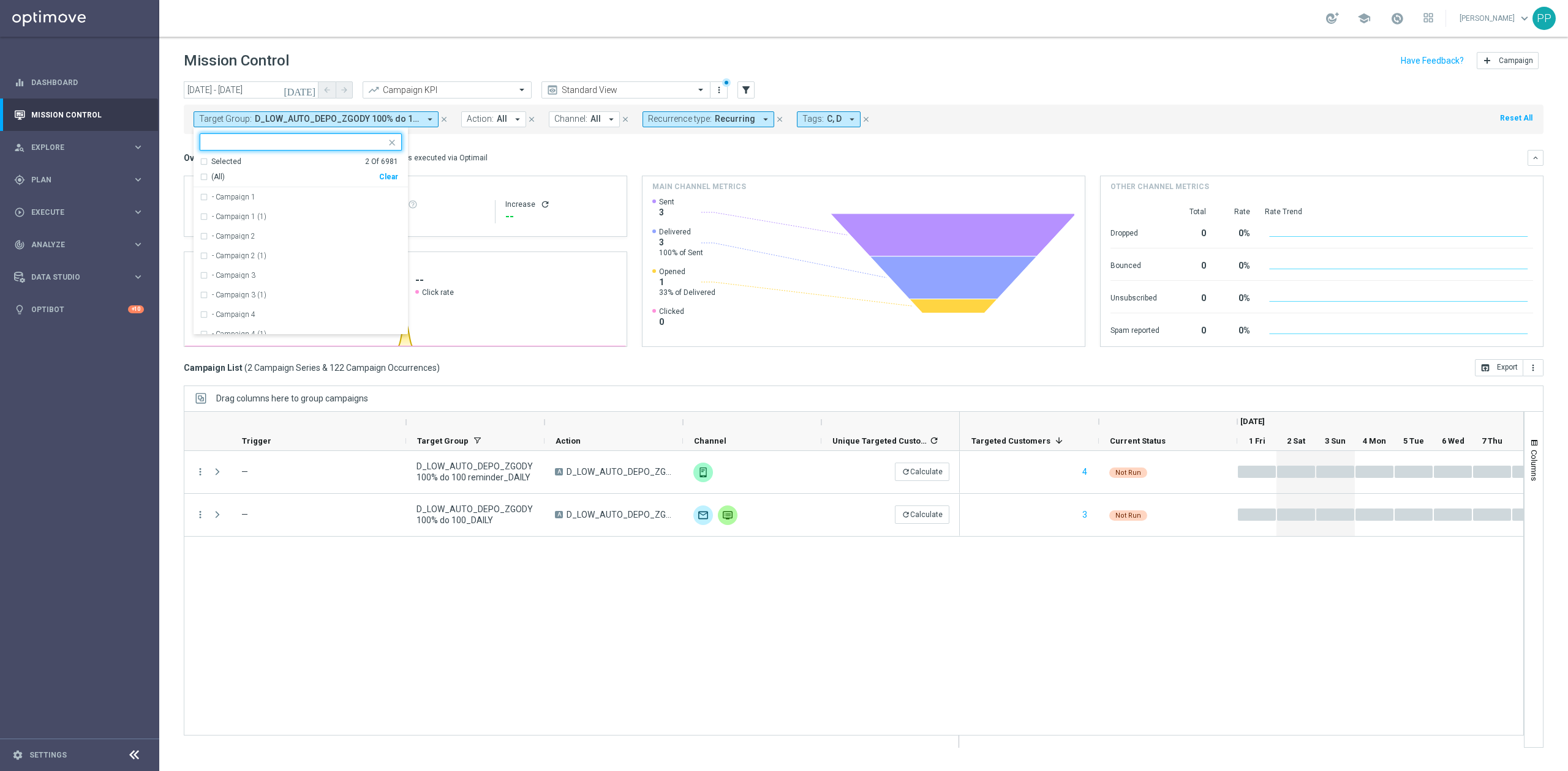
click at [0, 0] on div "Clear" at bounding box center [0, 0] width 0 height 0
click at [360, 138] on input "text" at bounding box center [295, 141] width 180 height 10
paste input "D_MED_AUTO_DEPO_ZGODY 100% do 200_DAILY"
click at [319, 199] on label "D_MED_AUTO_DEPO_ZGODY 100% do 200_DAILY" at bounding box center [293, 197] width 163 height 7
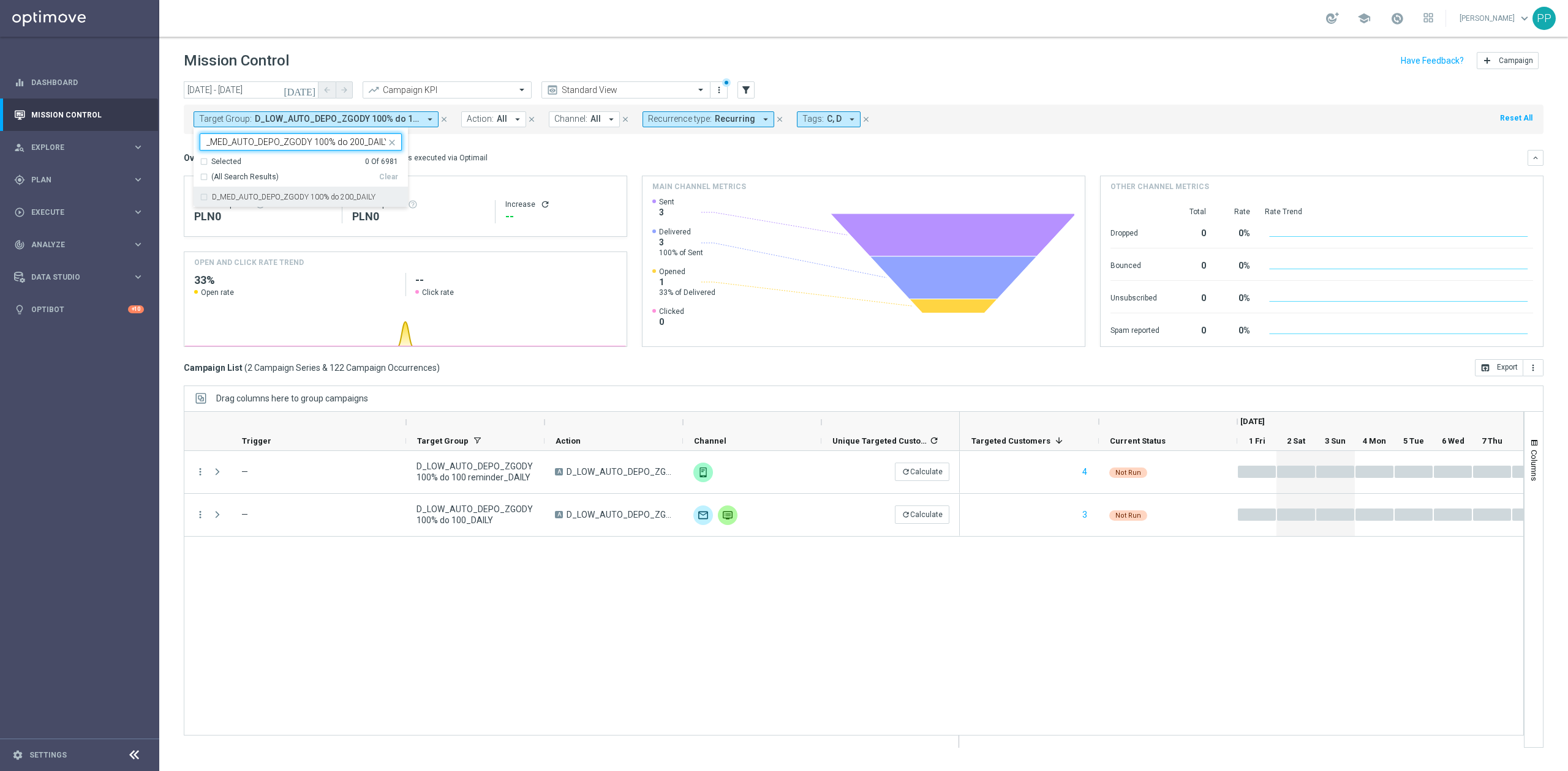
type input "D_MED_AUTO_DEPO_ZGODY 100% do 200_DAILY"
click at [527, 159] on div "Overview: Optimail arrow_drop_down This overview shows data of campaigns execut…" at bounding box center [856, 158] width 1344 height 11
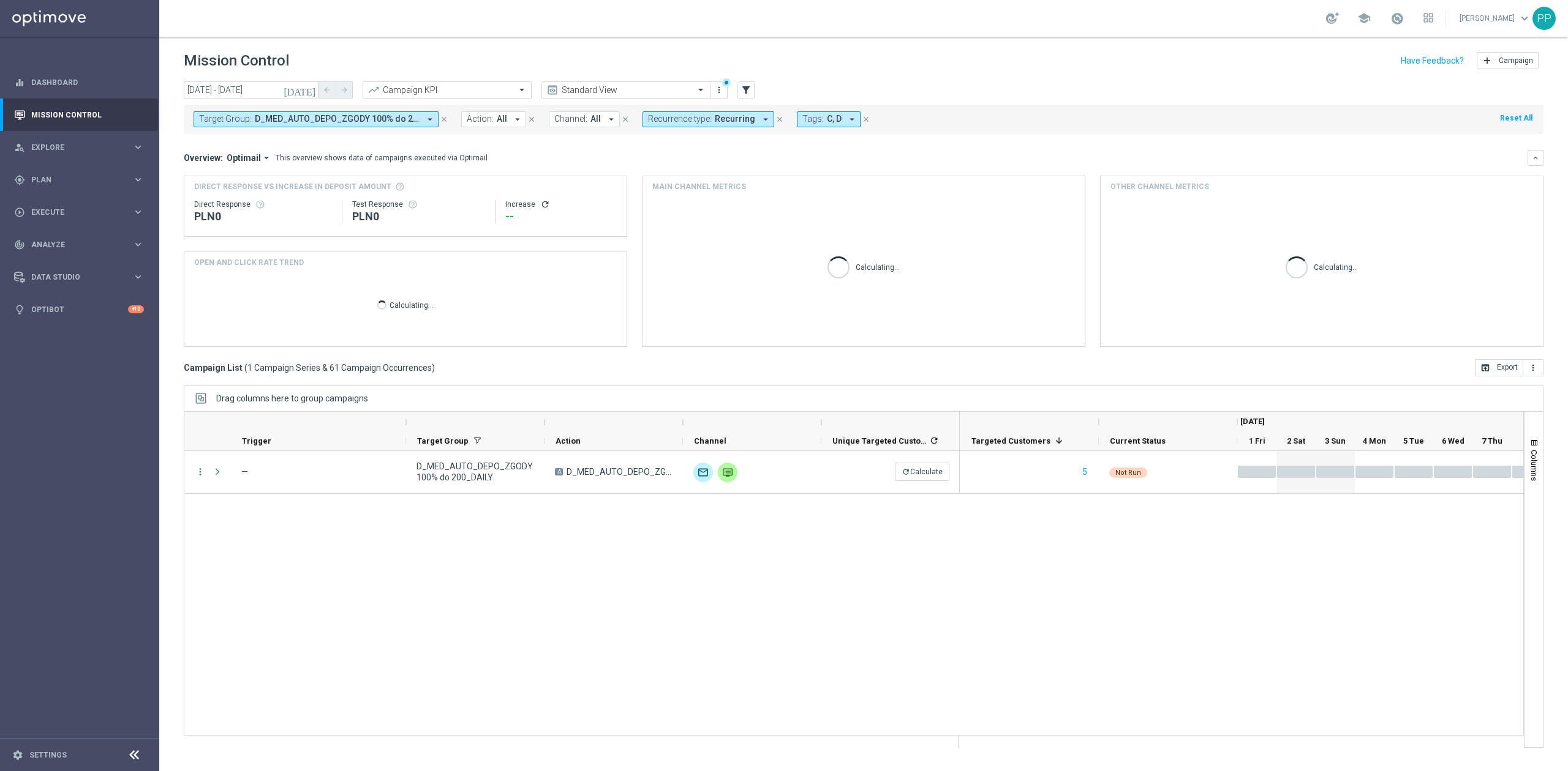
click at [381, 118] on span "D_MED_AUTO_DEPO_ZGODY 100% do 200_DAILY" at bounding box center [336, 118] width 165 height 10
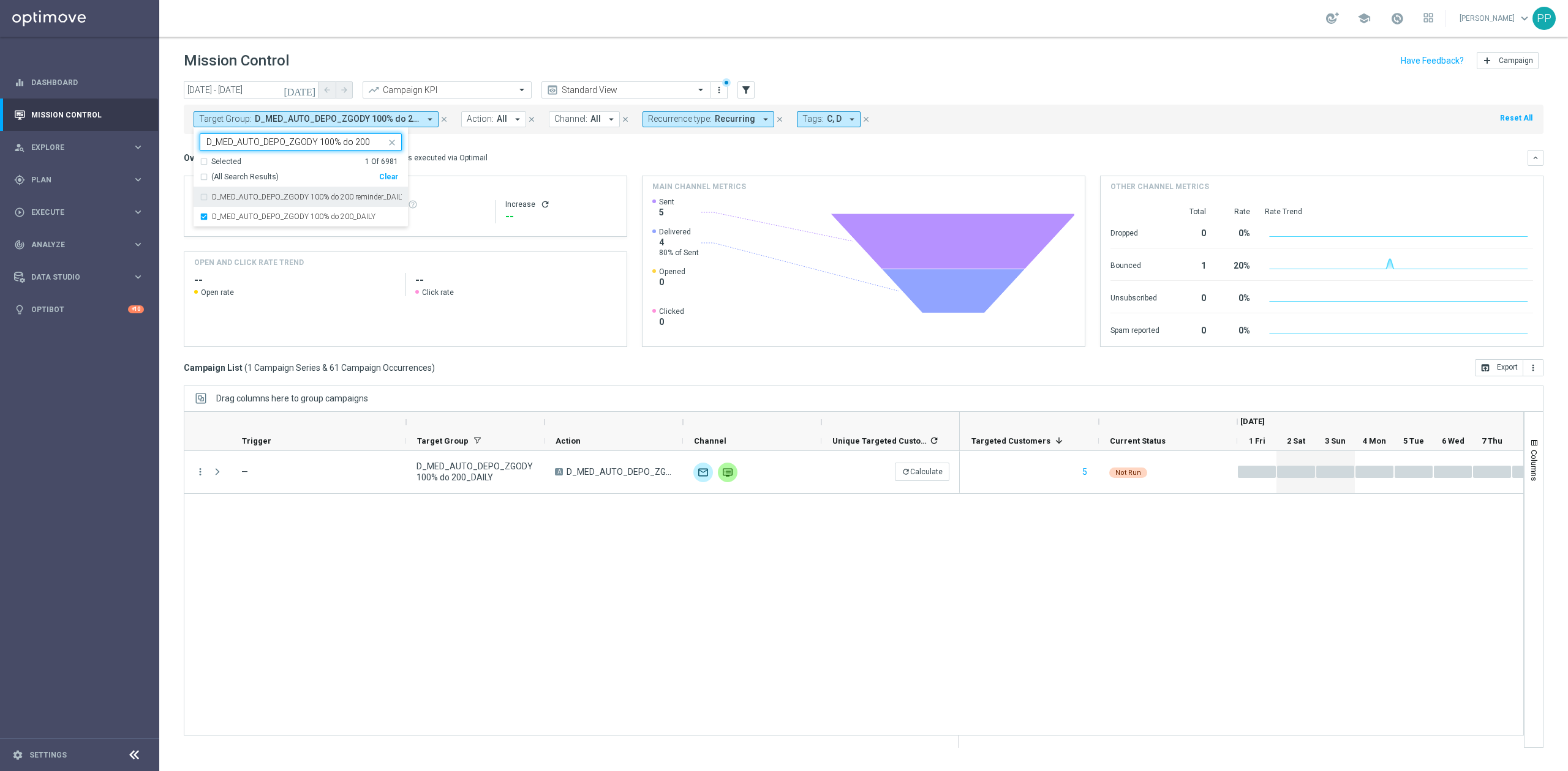
click at [333, 200] on label "D_MED_AUTO_DEPO_ZGODY 100% do 200 reminder_DAILY" at bounding box center [306, 197] width 190 height 7
type input "D_MED_AUTO_DEPO_ZGODY 100% do 200"
click at [545, 167] on div "Overview: Optimail arrow_drop_down This overview shows data of campaigns execut…" at bounding box center [863, 249] width 1359 height 197
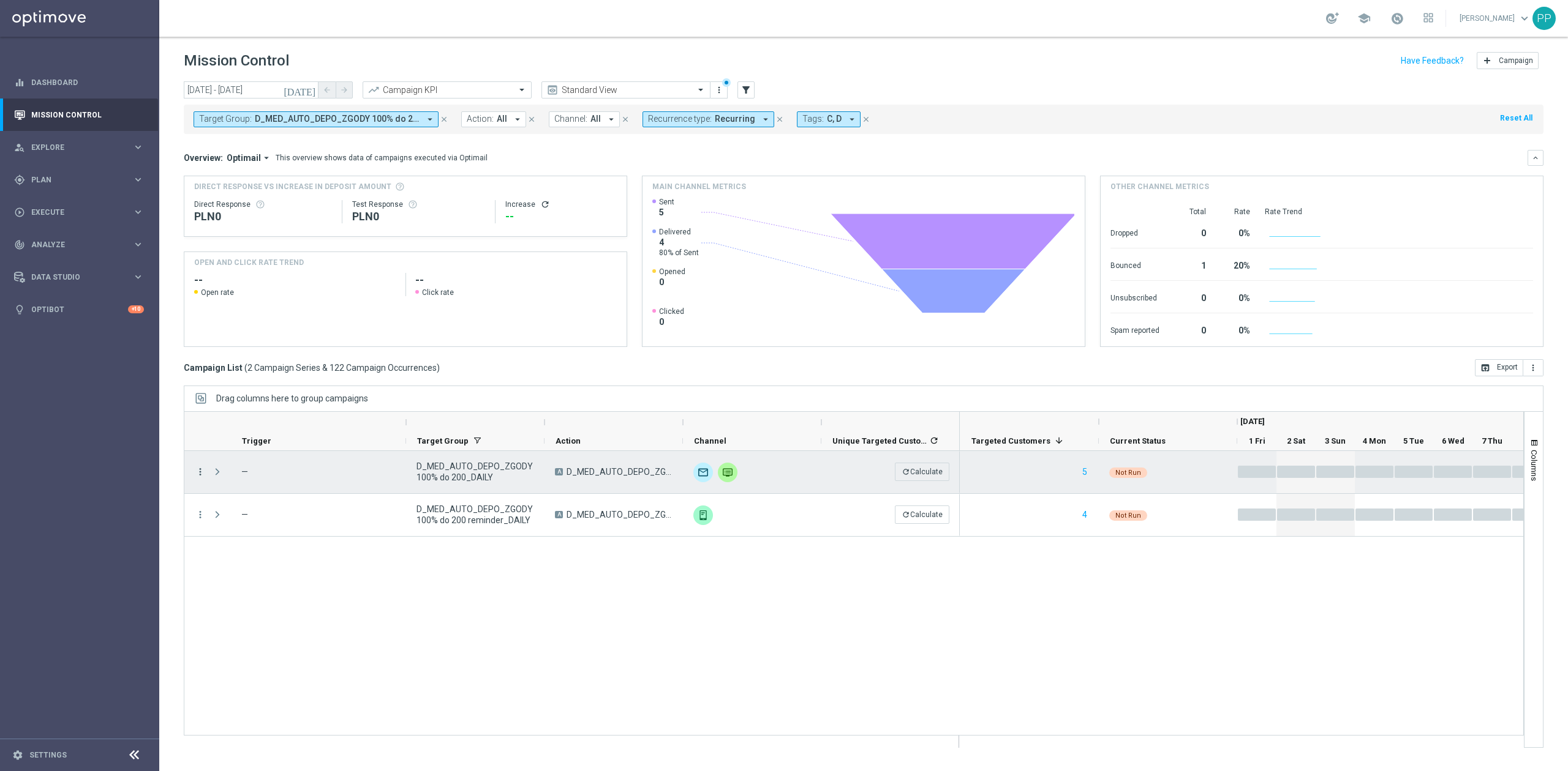
click at [199, 471] on icon "more_vert" at bounding box center [201, 472] width 11 height 11
click at [257, 624] on div "Delete" at bounding box center [282, 622] width 114 height 8
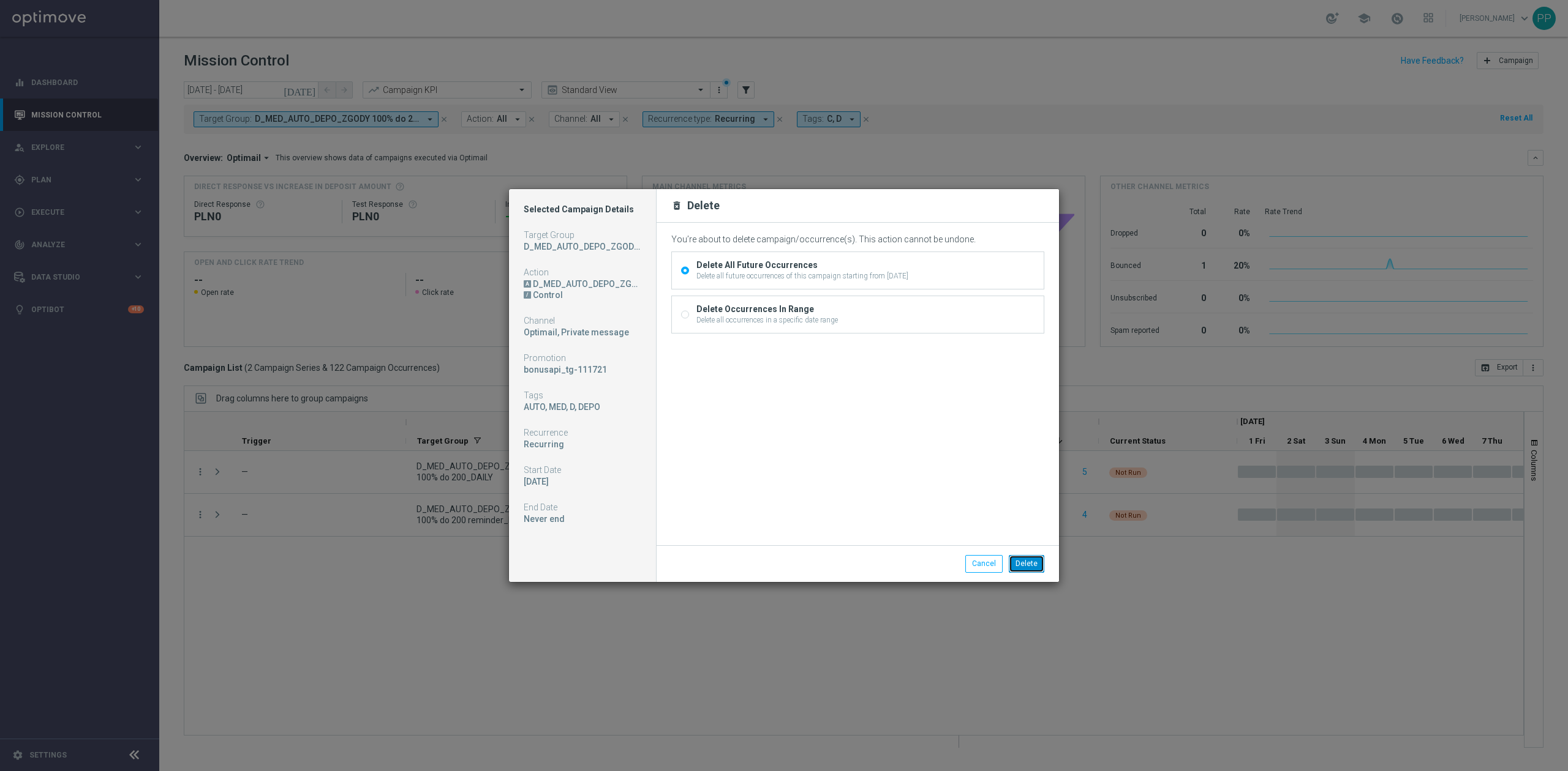
click at [1031, 568] on button "Delete" at bounding box center [1026, 563] width 36 height 17
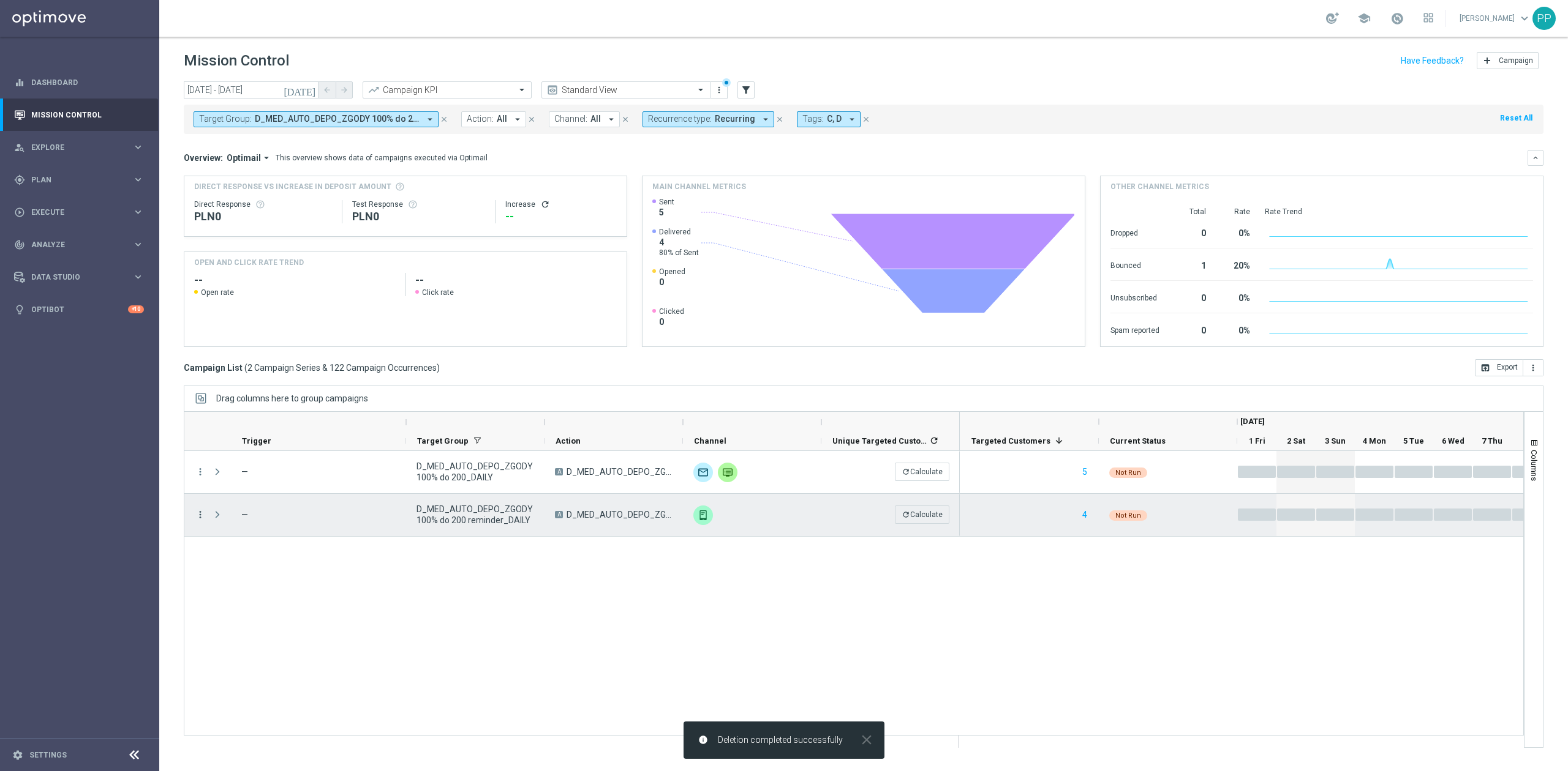
click at [196, 512] on icon "more_vert" at bounding box center [201, 515] width 11 height 11
click at [260, 664] on div "Delete" at bounding box center [282, 665] width 114 height 8
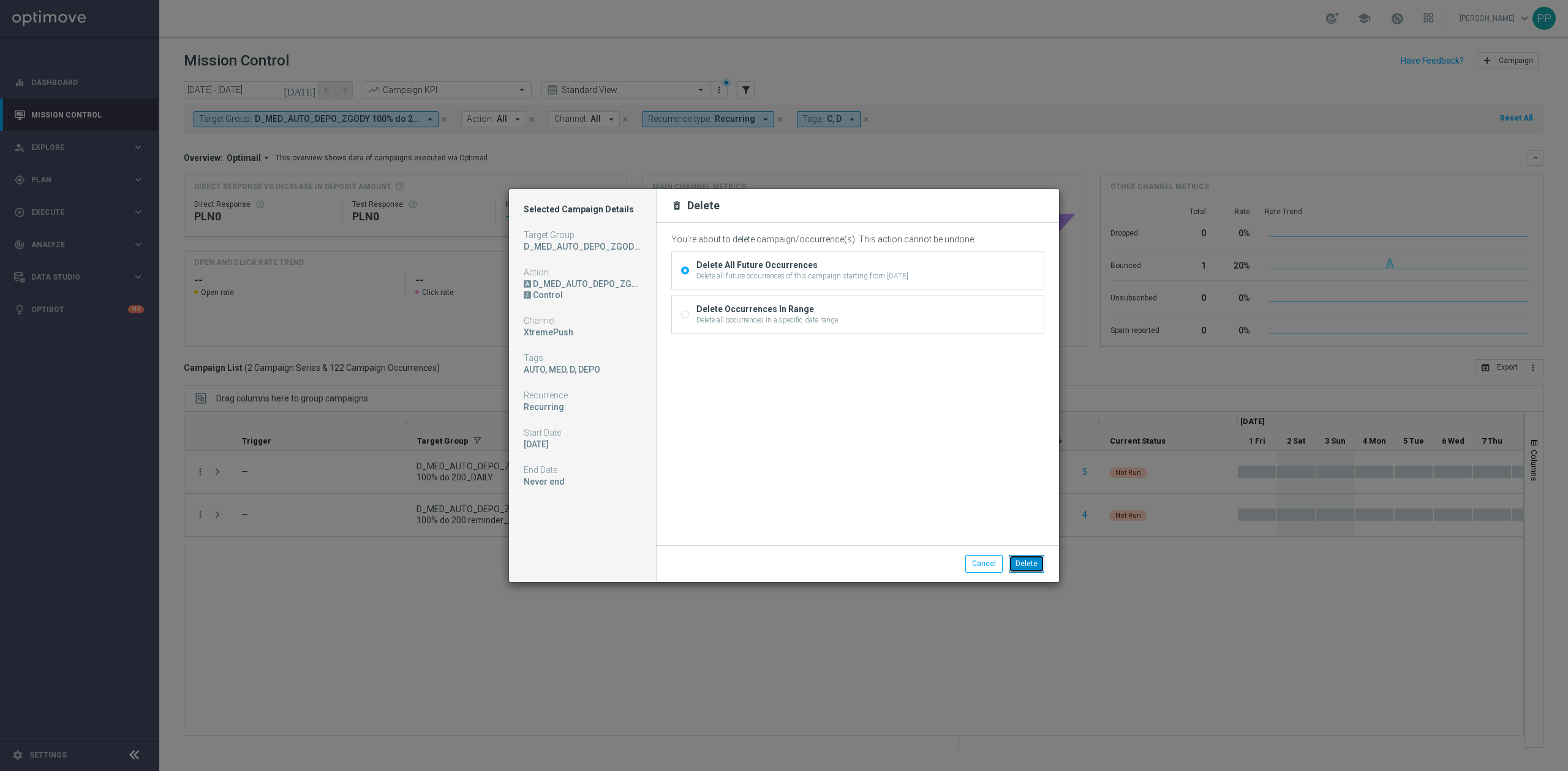
click at [1030, 567] on button "Delete" at bounding box center [1026, 563] width 36 height 17
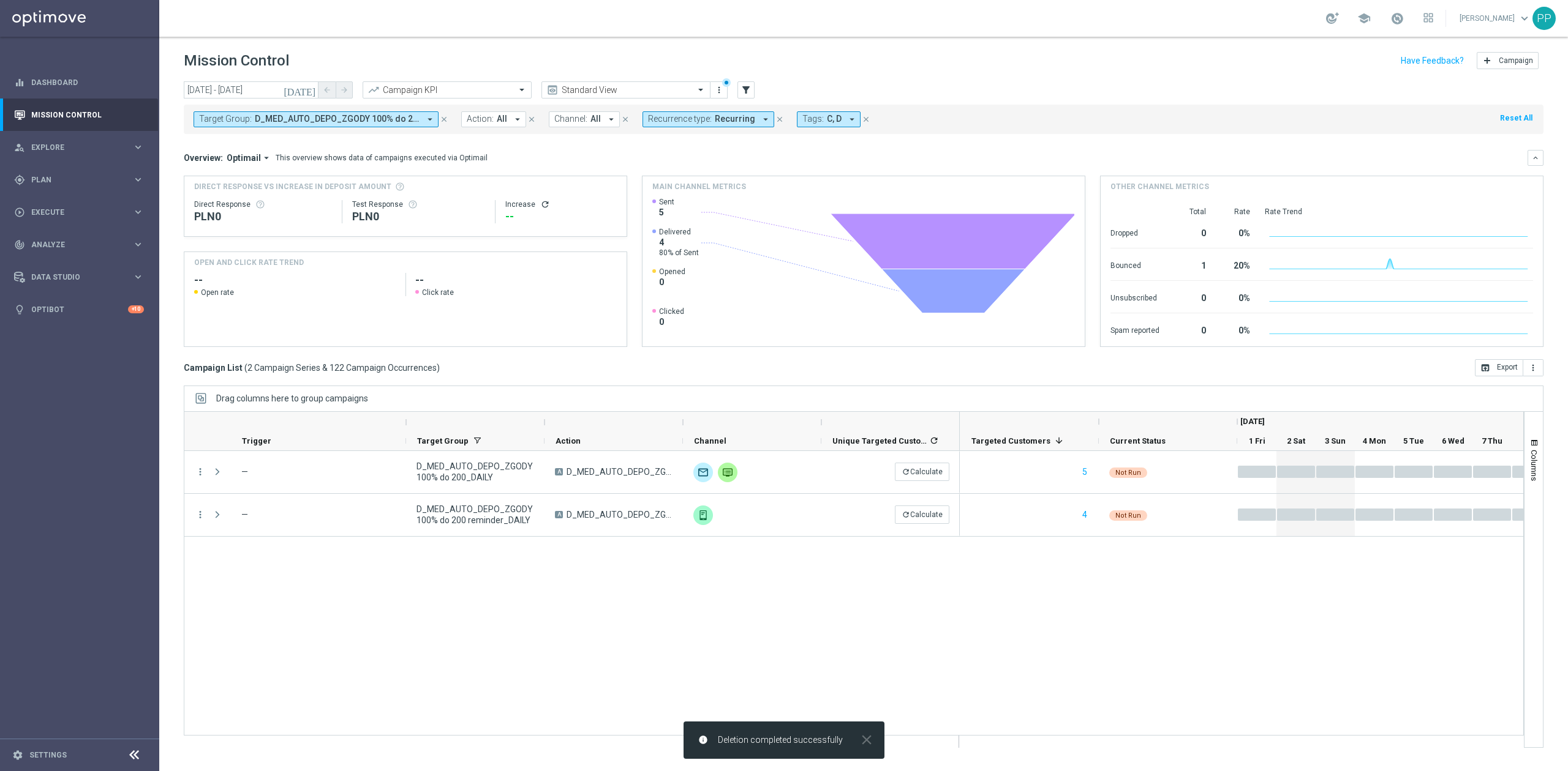
click at [1016, 579] on div "5 Not Run play_arrow 4 Not Run play_arrow" at bounding box center [1242, 599] width 563 height 296
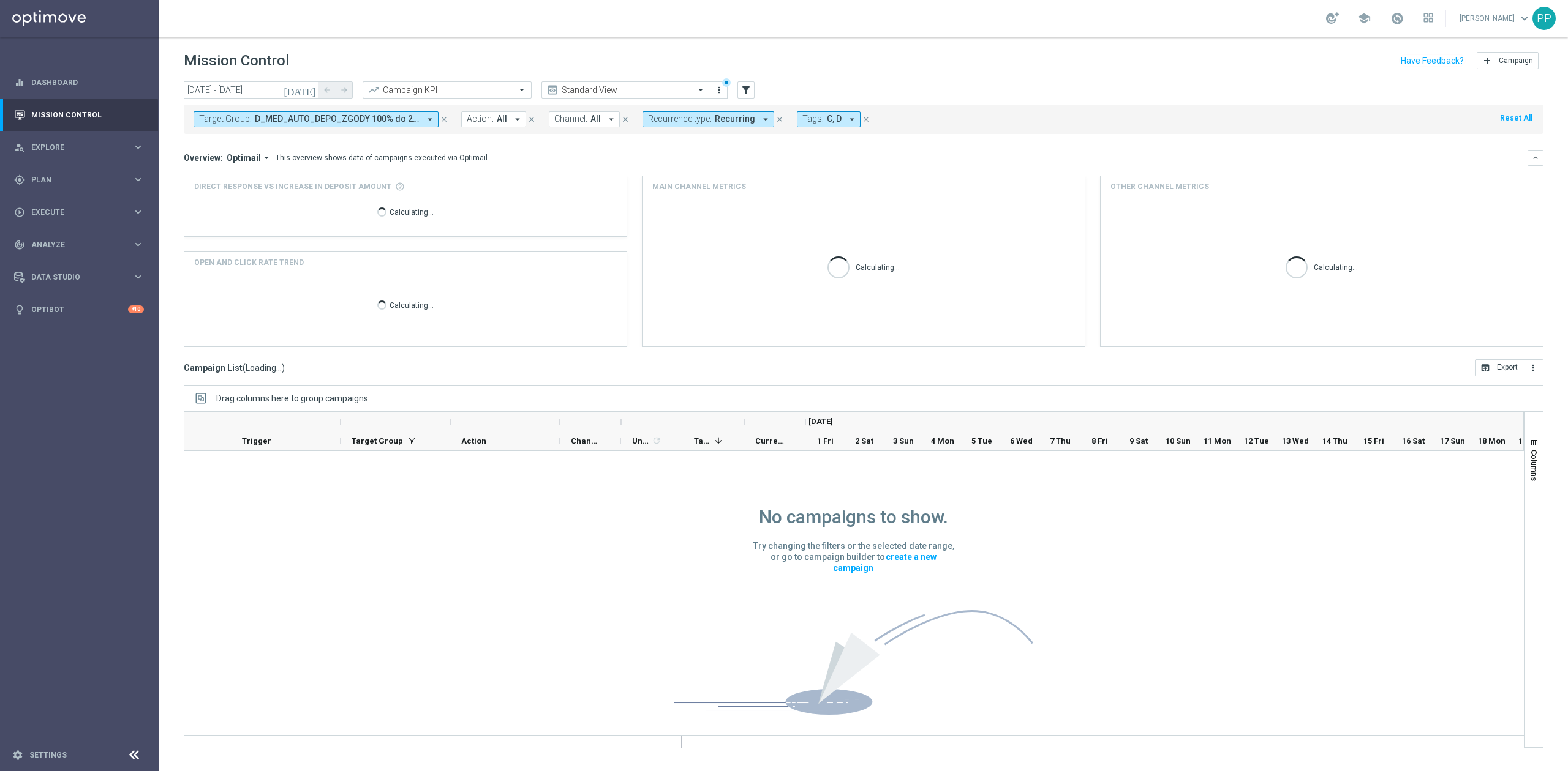
click at [349, 126] on button "Target Group: D_MED_AUTO_DEPO_ZGODY 100% do 200 reminder_DAILY, D_MED_AUTO_DEPO…" at bounding box center [315, 118] width 245 height 15
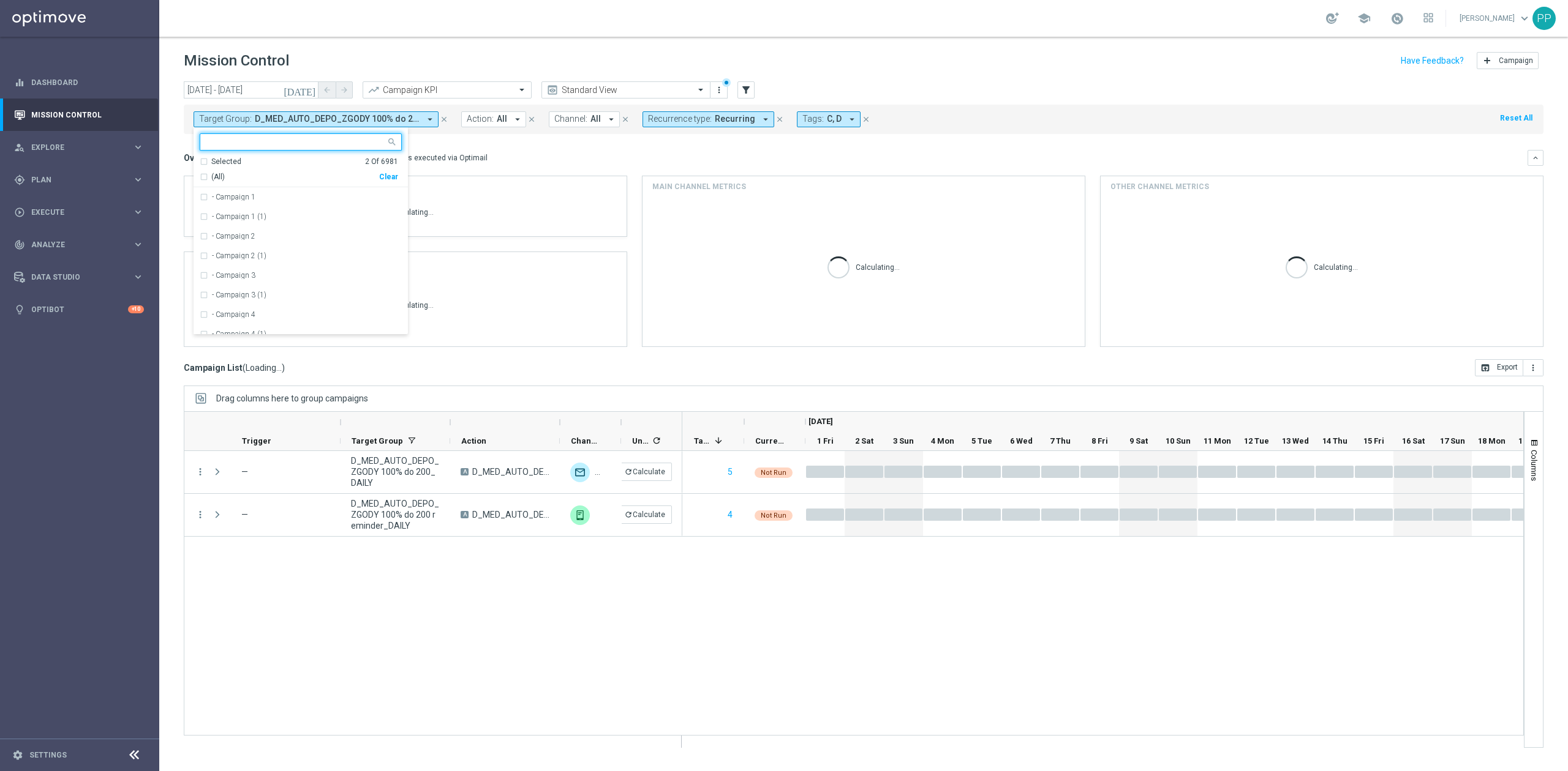
click at [0, 0] on div "Clear" at bounding box center [0, 0] width 0 height 0
click at [368, 145] on input "text" at bounding box center [295, 141] width 180 height 10
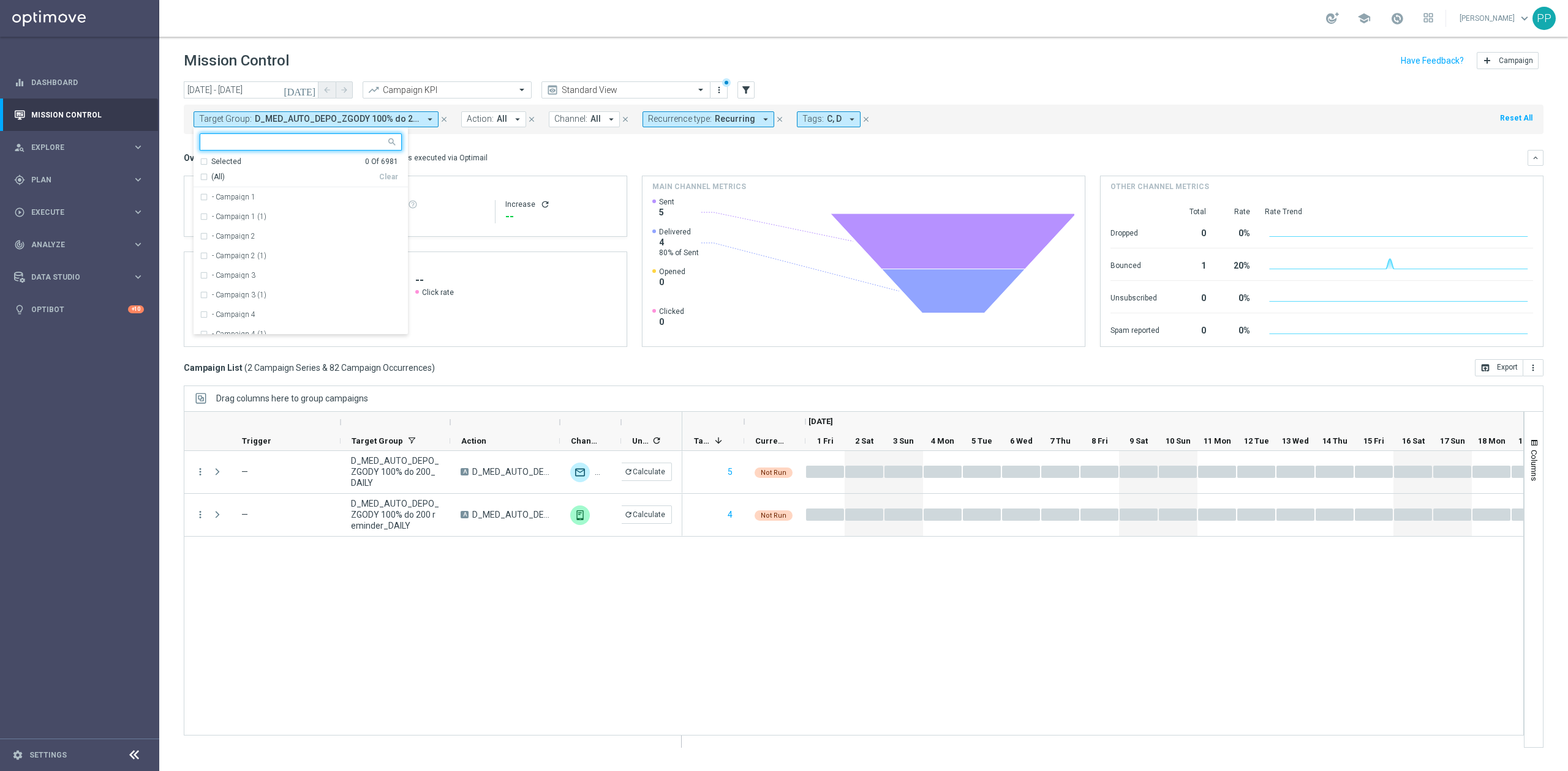
paste input "D_HIGH_AUTO_DEPO_ZGODY 100% do 300_DAILY"
click at [335, 200] on label "D_HIGH_AUTO_DEPO_ZGODY 100% do 300 reminder_DAILY" at bounding box center [306, 197] width 190 height 7
type input "D_HIGH_AUTO_DEPO_ZGODY 100% do 300"
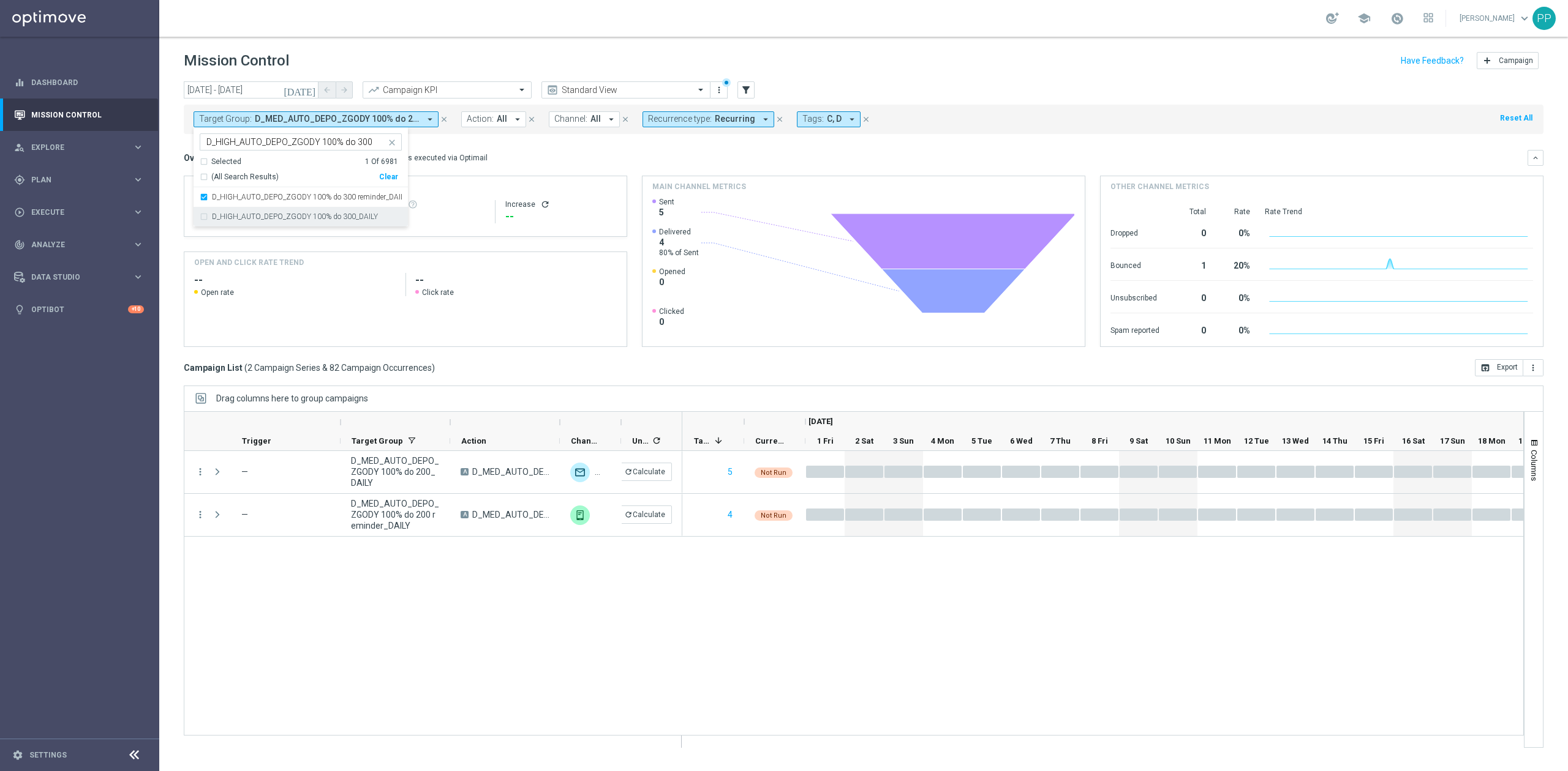
click at [335, 207] on div "D_HIGH_AUTO_DEPO_ZGODY 100% do 300_DAILY" at bounding box center [301, 216] width 202 height 19
click at [322, 60] on div "Mission Control add Campaign" at bounding box center [863, 61] width 1359 height 24
click at [324, 121] on span "D_HIGH_AUTO_DEPO_ZGODY 100% do 300 reminder_DAILY, D_HIGH_AUTO_DEPO_ZGODY 100% …" at bounding box center [336, 118] width 165 height 10
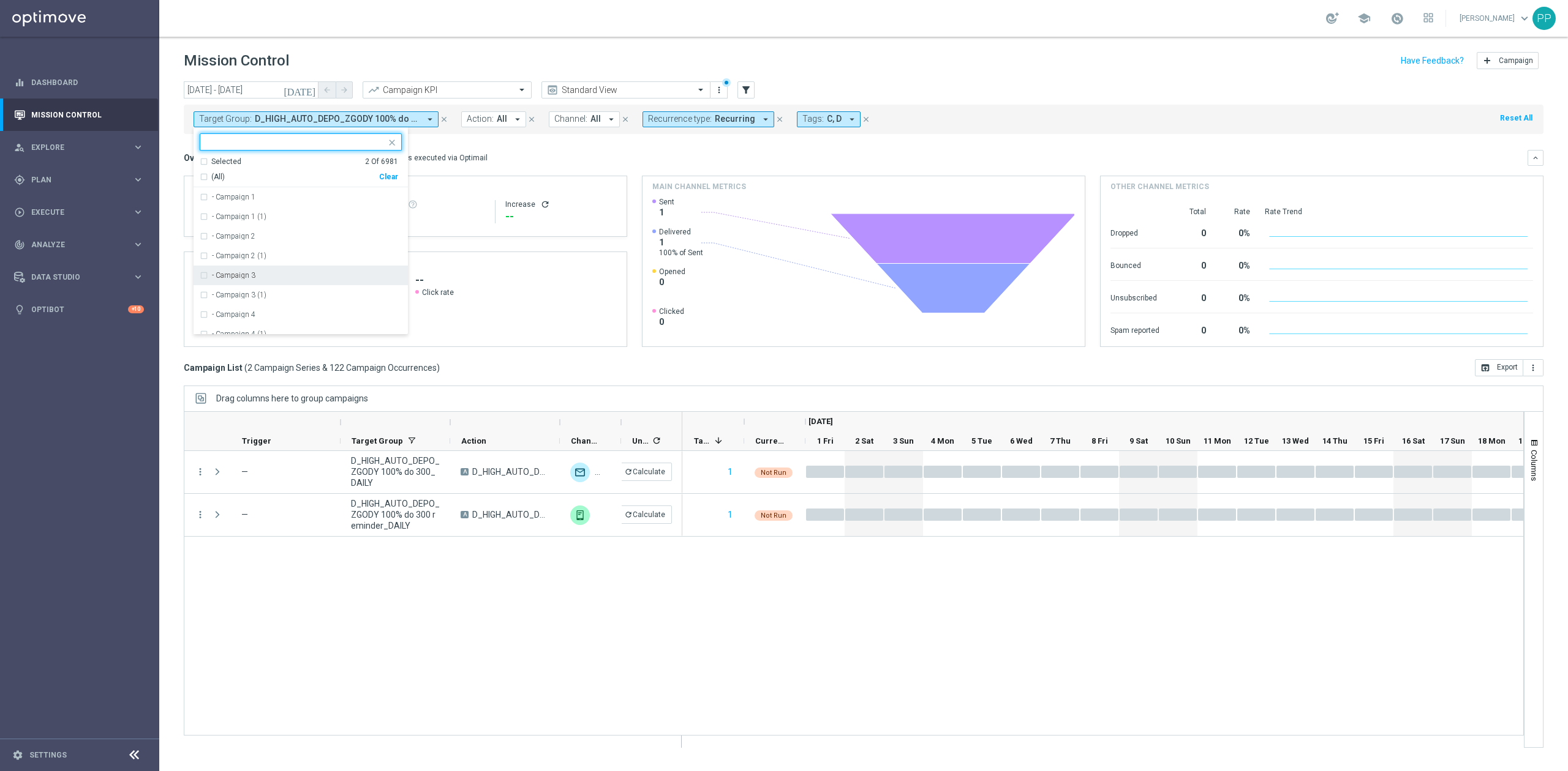
click at [358, 609] on div "more_vert — D_HIGH_AUTO_DEPO_ZGODY 100% do 300_DAILY A D_HIGH_AUTO_DEPO_ZGODY 1…" at bounding box center [854, 593] width 1340 height 284
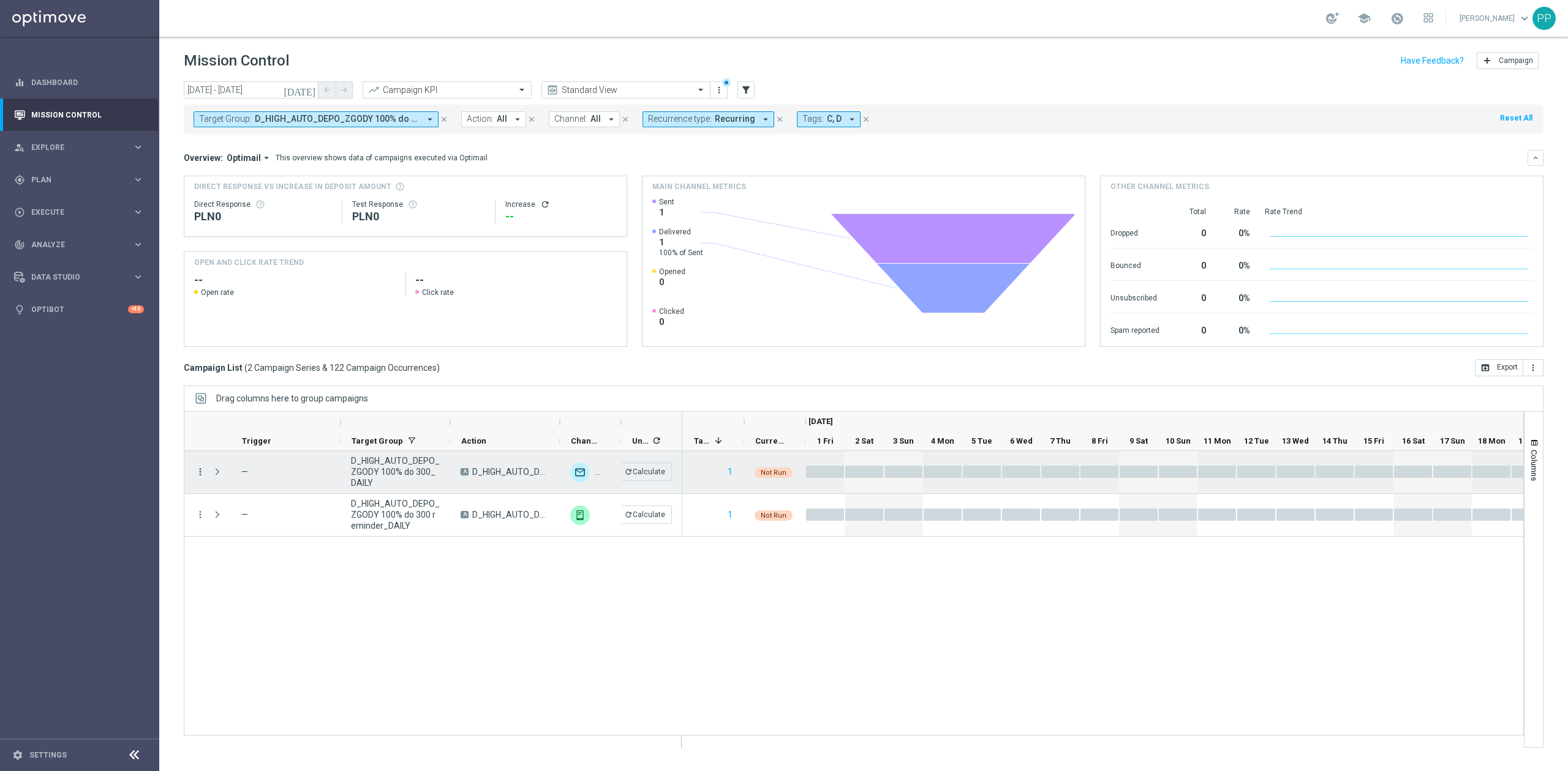
click at [201, 475] on icon "more_vert" at bounding box center [201, 472] width 11 height 11
click at [253, 616] on div "delete_forever [GEOGRAPHIC_DATA]" at bounding box center [274, 622] width 138 height 17
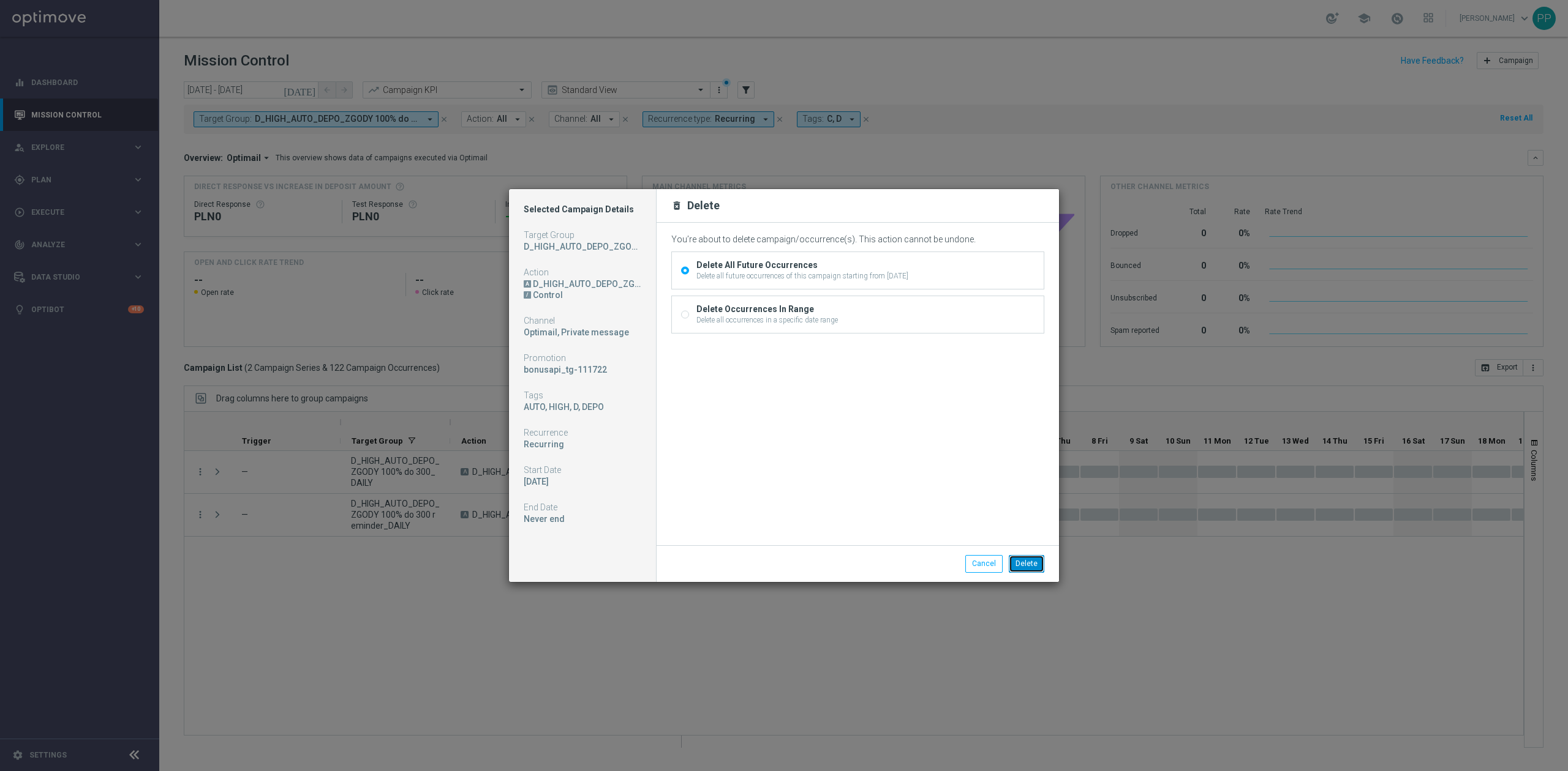
click at [1037, 566] on button "Delete" at bounding box center [1026, 563] width 36 height 17
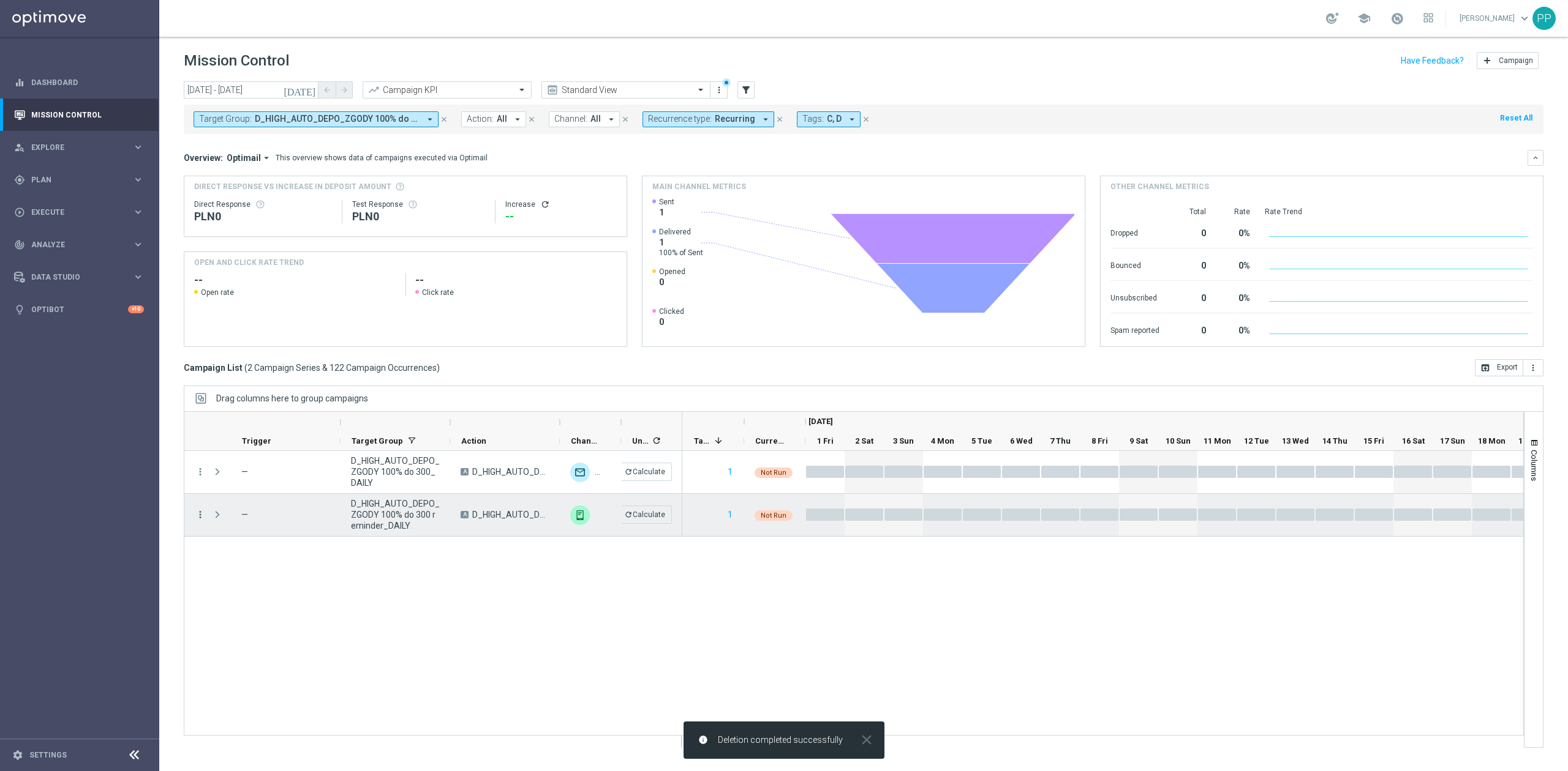
click at [199, 515] on icon "more_vert" at bounding box center [201, 515] width 11 height 11
click at [265, 662] on div "Delete" at bounding box center [282, 665] width 114 height 8
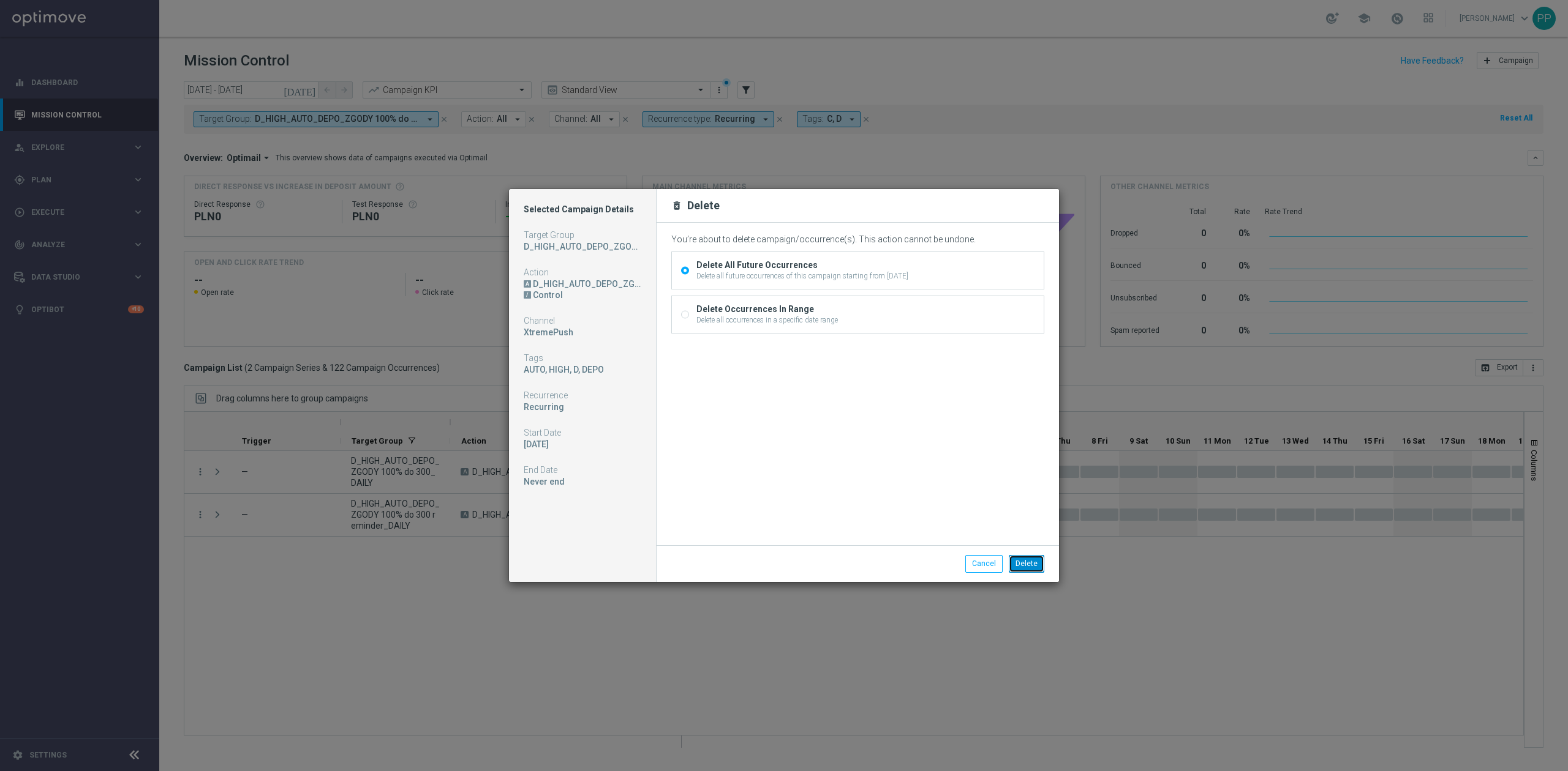
click at [1034, 566] on button "Delete" at bounding box center [1026, 563] width 36 height 17
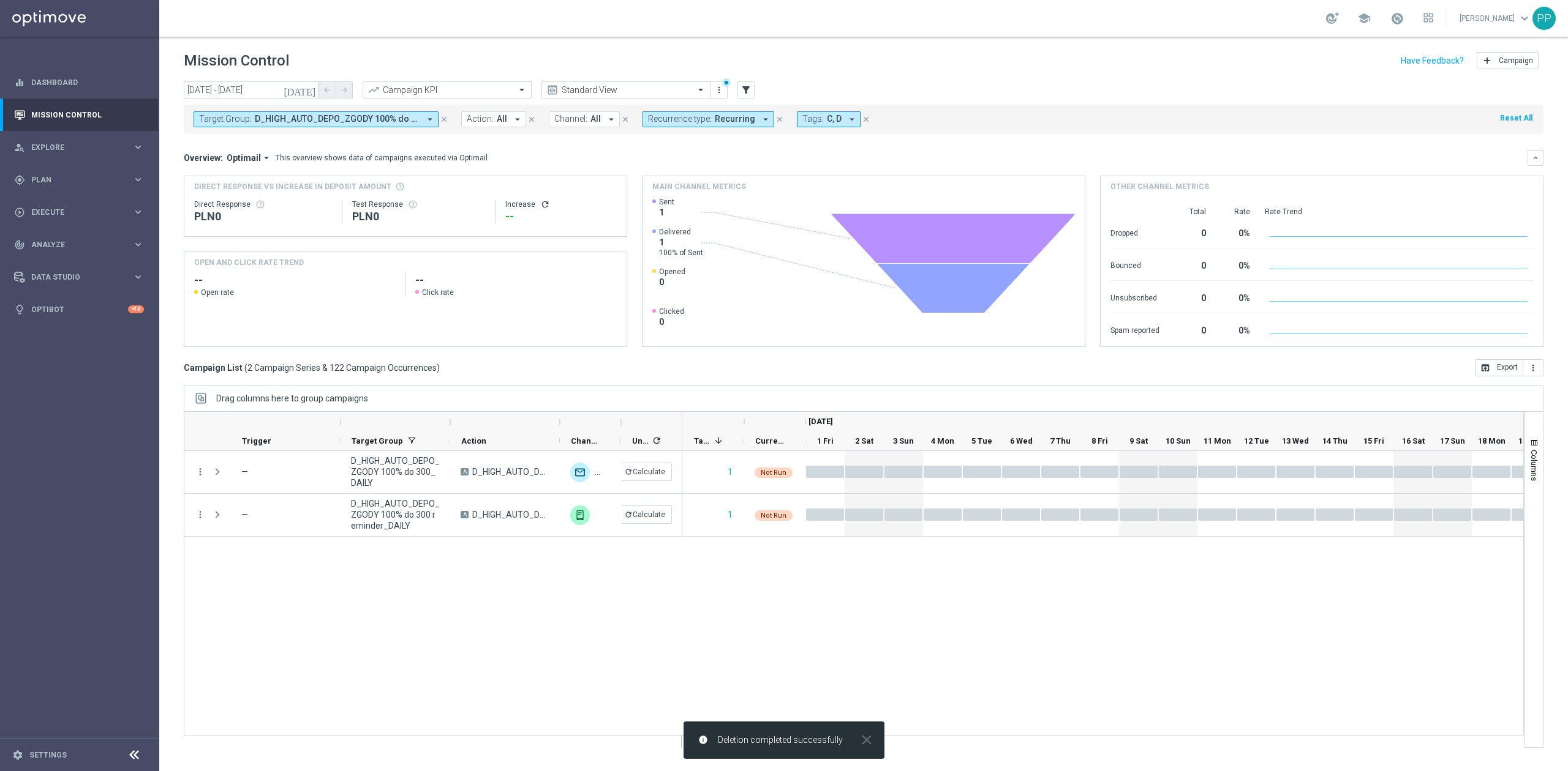
click at [1030, 585] on div "Not Run play_arrow 1 Not Run play_arrow 1" at bounding box center [1102, 599] width 841 height 296
click at [302, 113] on button "Target Group: D_HIGH_AUTO_DEPO_ZGODY 100% do 300 reminder_DAILY, D_HIGH_AUTO_DE…" at bounding box center [315, 118] width 245 height 15
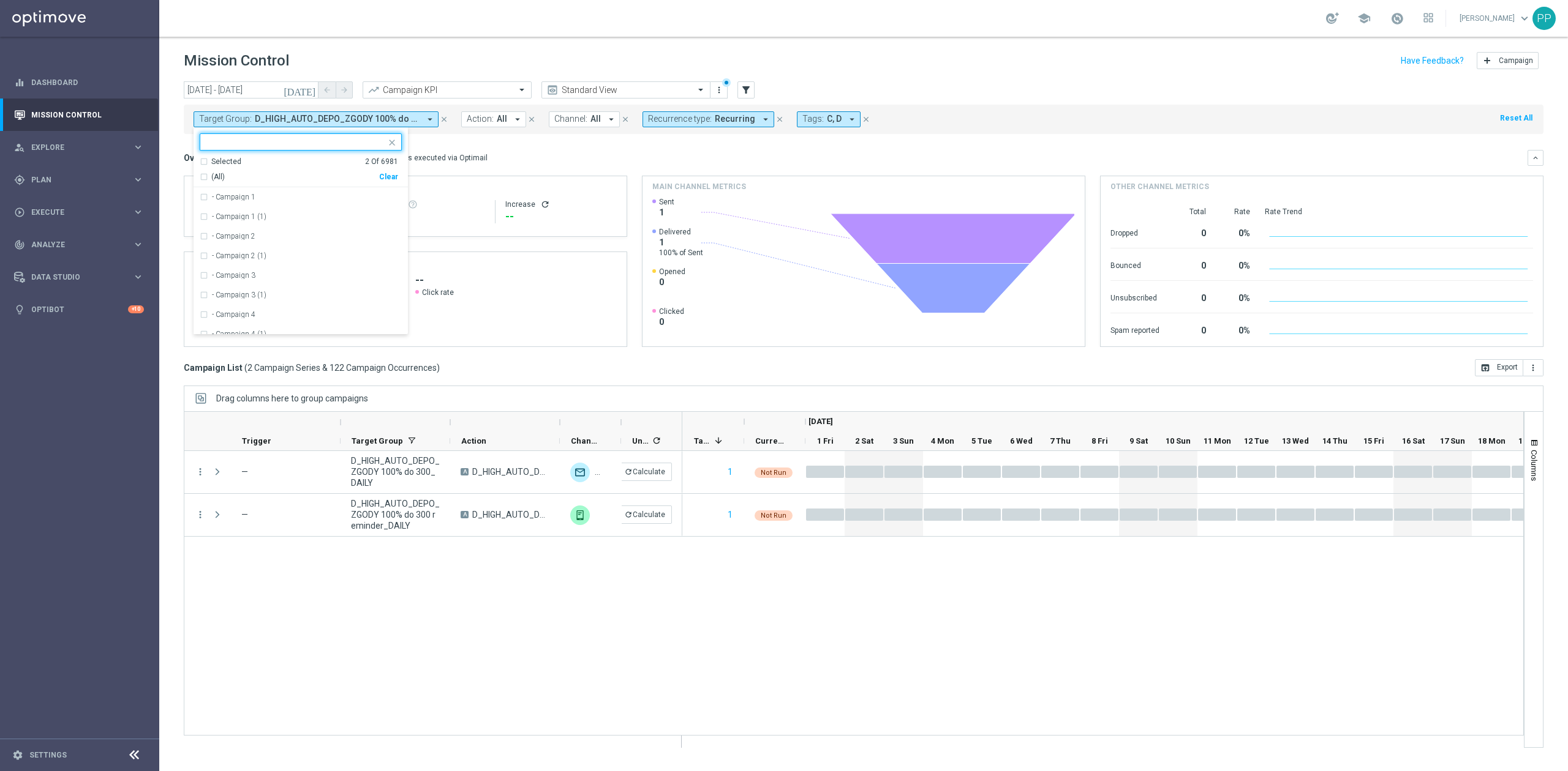
click at [0, 0] on div "Clear" at bounding box center [0, 0] width 0 height 0
drag, startPoint x: 469, startPoint y: 46, endPoint x: 489, endPoint y: 110, distance: 67.1
click at [469, 46] on header "Mission Control add Campaign" at bounding box center [863, 58] width 1408 height 45
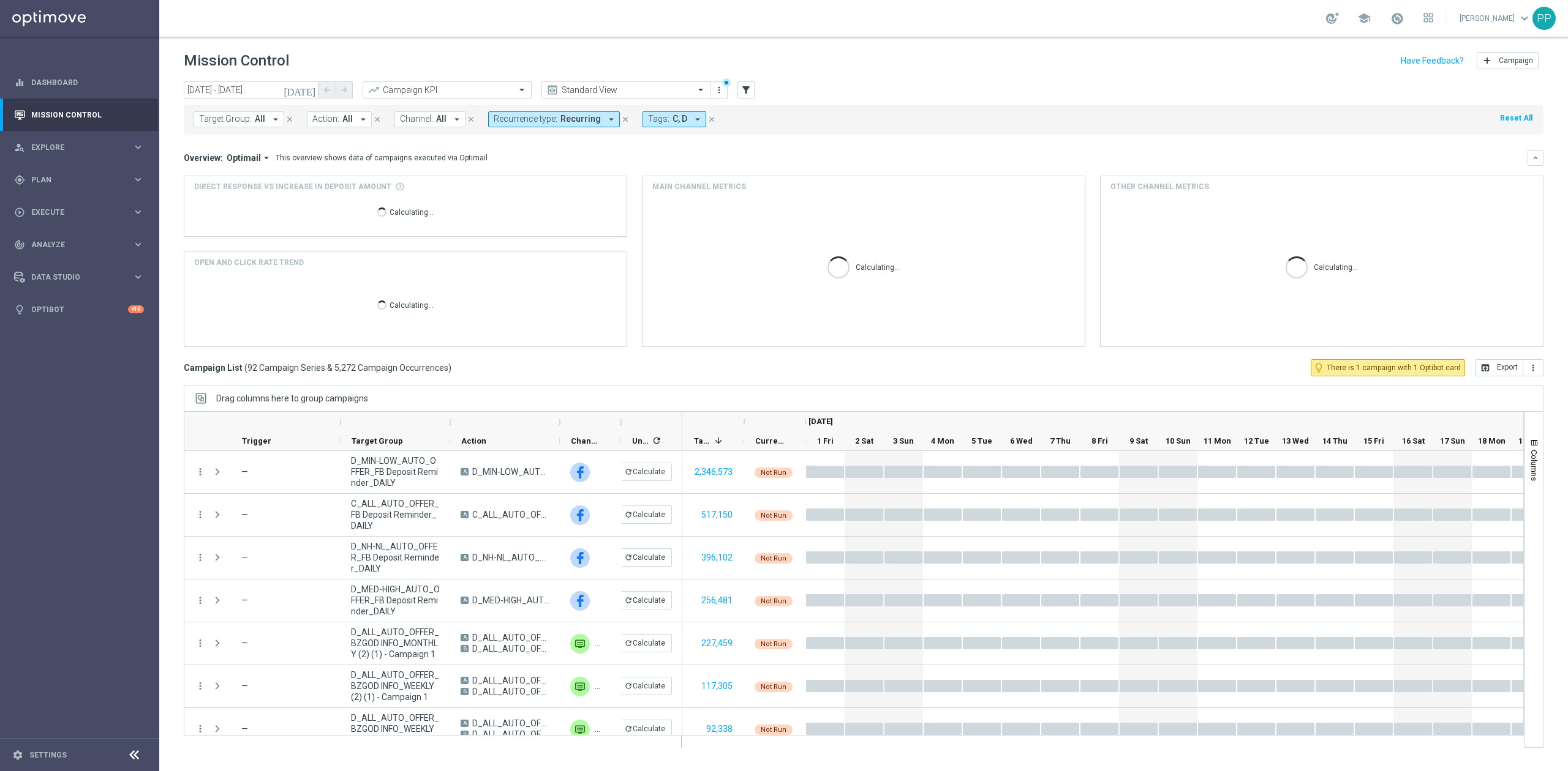
click at [423, 120] on span "Channel:" at bounding box center [417, 118] width 33 height 10
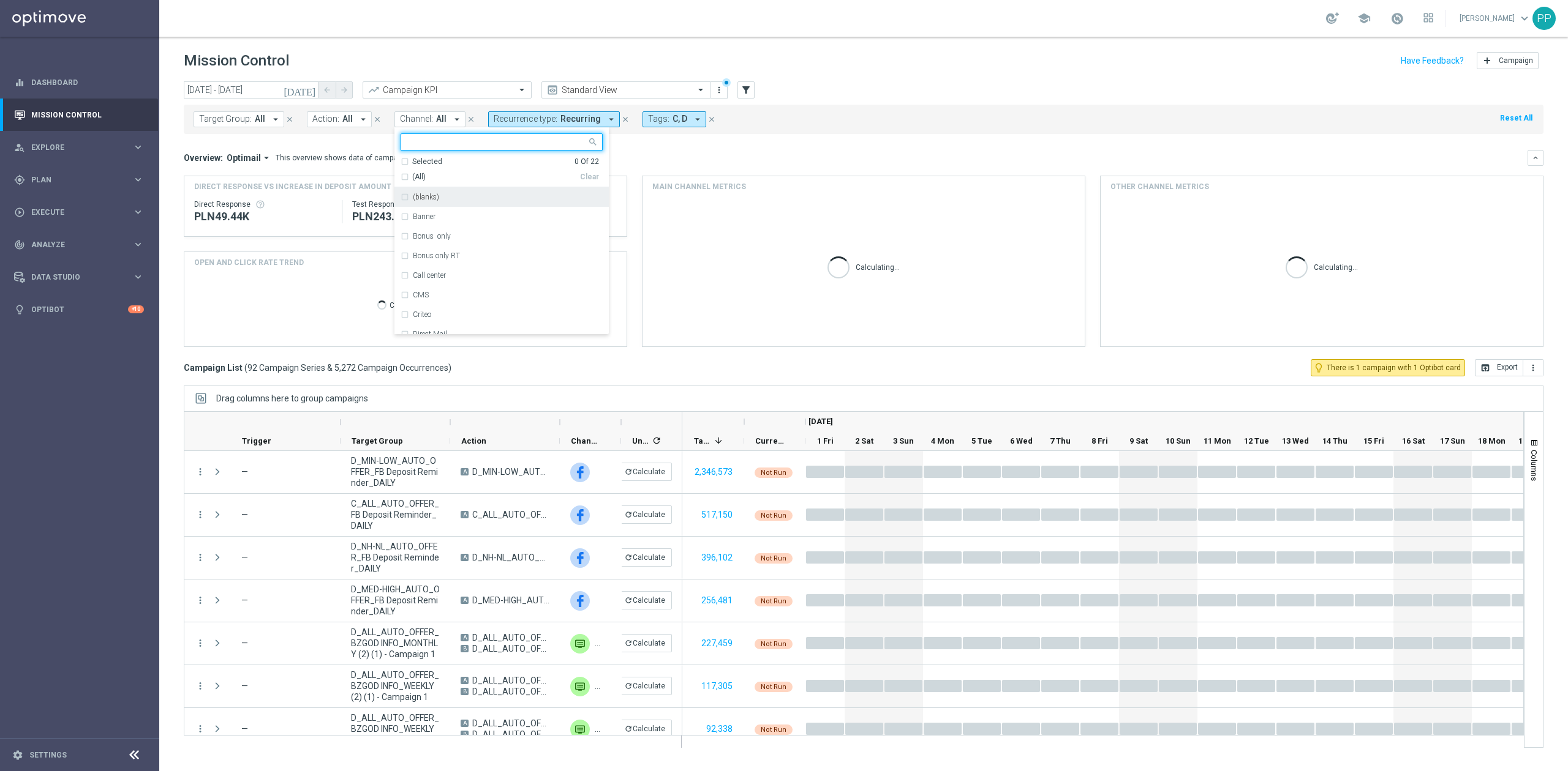
click at [404, 172] on div "(All)" at bounding box center [490, 177] width 180 height 10
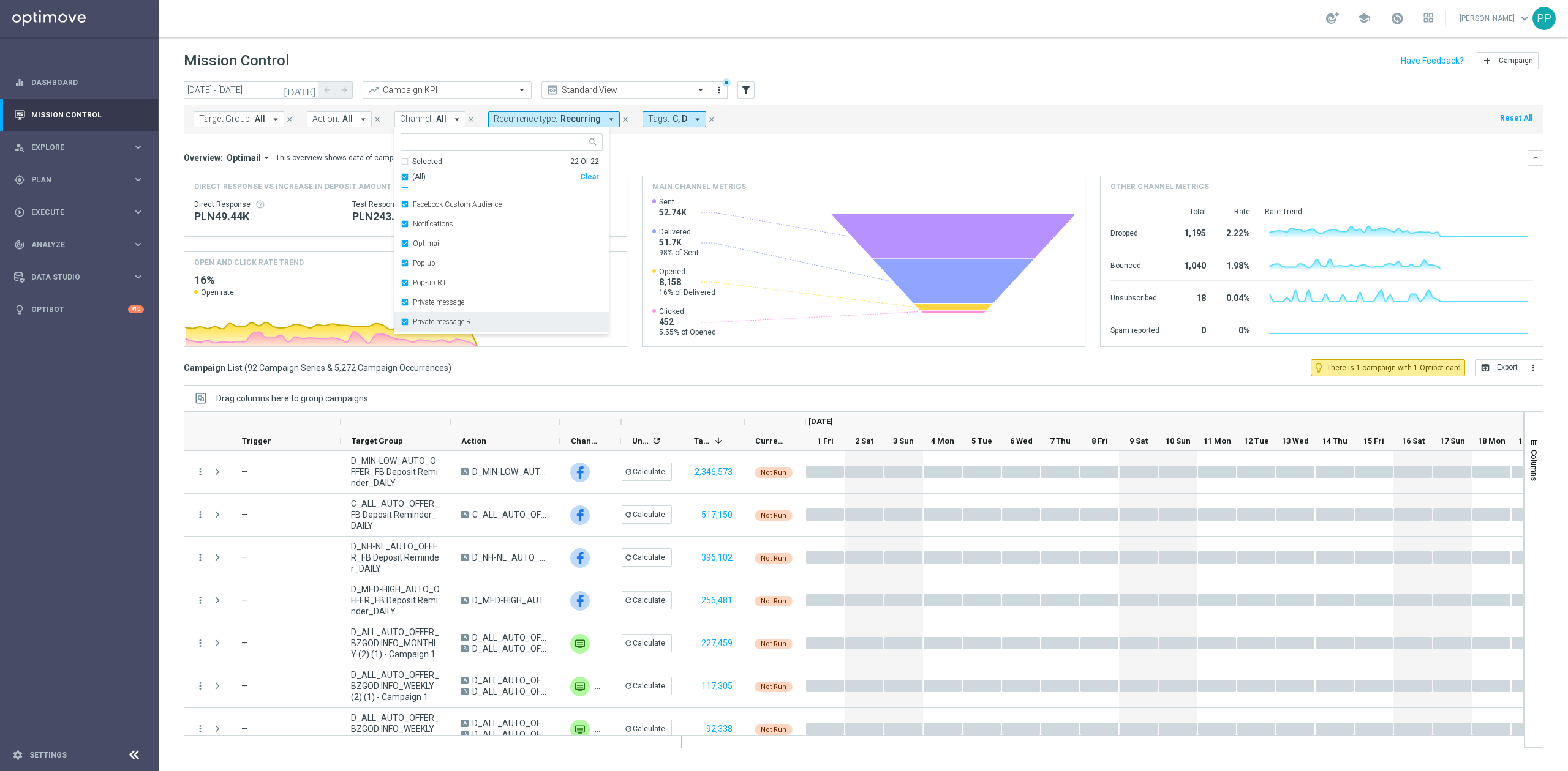
scroll to position [120, 0]
drag, startPoint x: 476, startPoint y: 238, endPoint x: 601, endPoint y: 209, distance: 128.3
click at [477, 237] on label "Facebook Custom Audience" at bounding box center [457, 233] width 88 height 7
click at [714, 158] on div "Overview: Optimail arrow_drop_down This overview shows data of campaigns execut…" at bounding box center [856, 158] width 1344 height 11
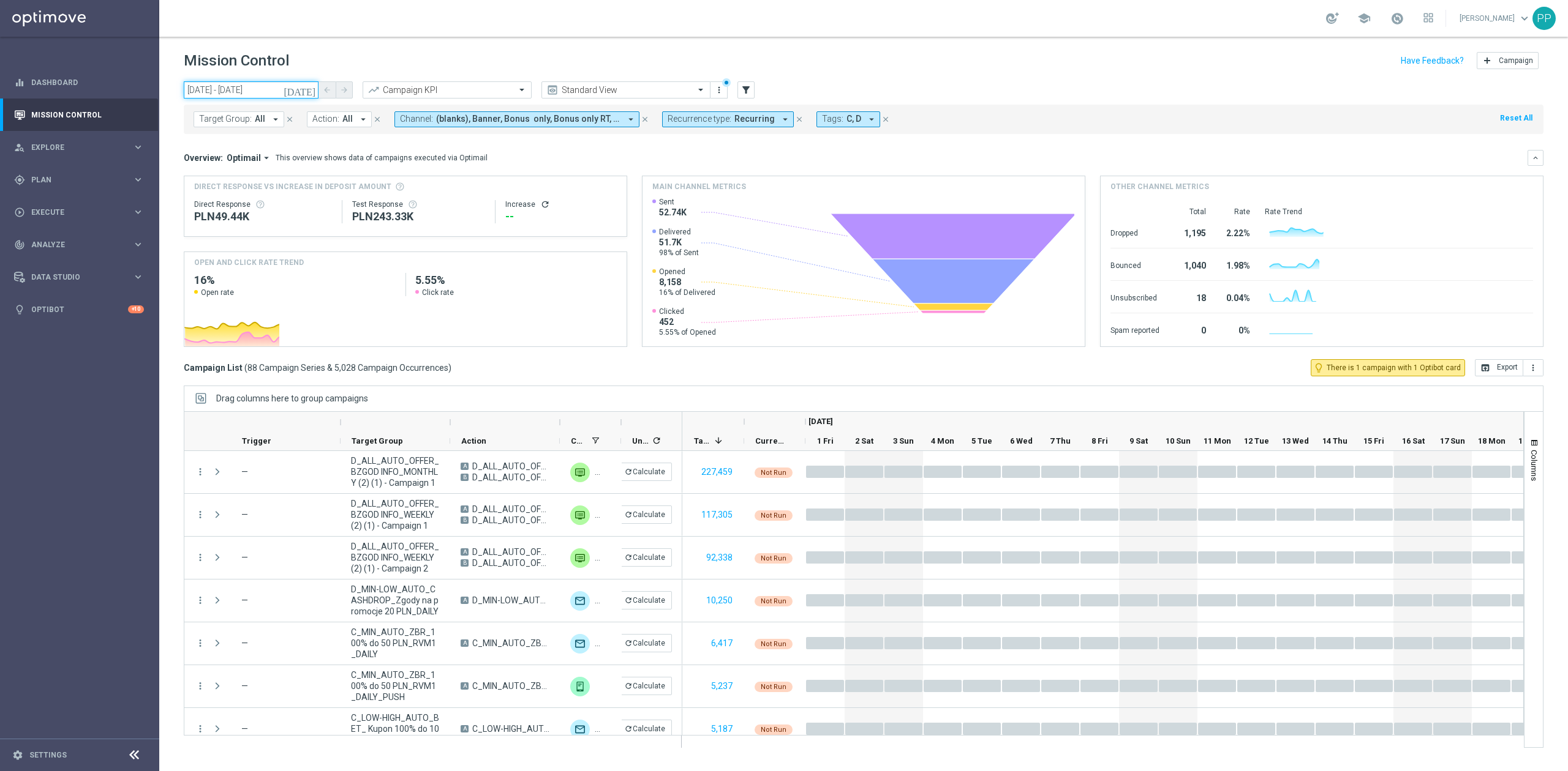
click at [254, 93] on input "[DATE] - [DATE]" at bounding box center [252, 89] width 135 height 17
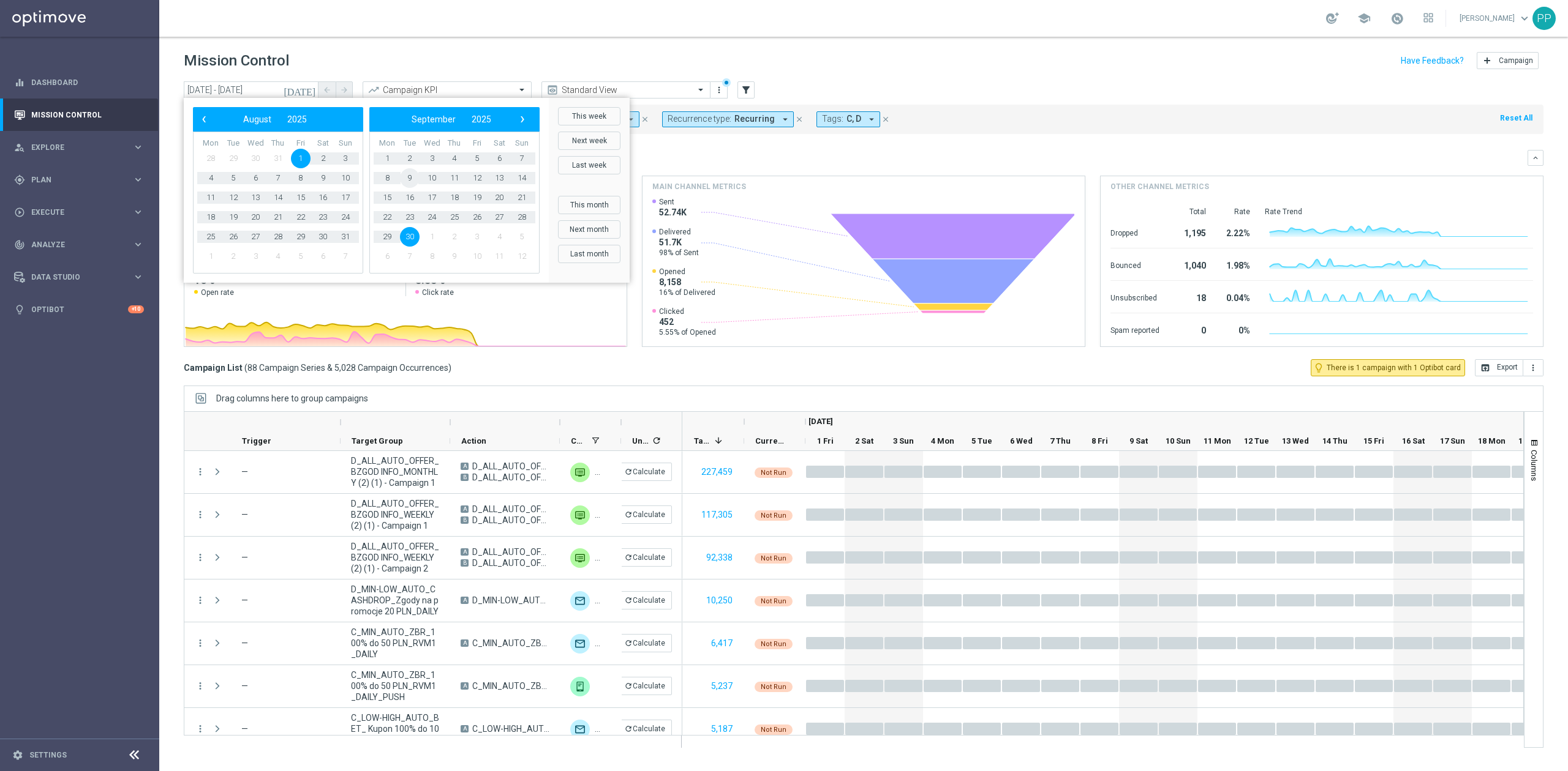
click at [415, 176] on span "9" at bounding box center [409, 178] width 19 height 19
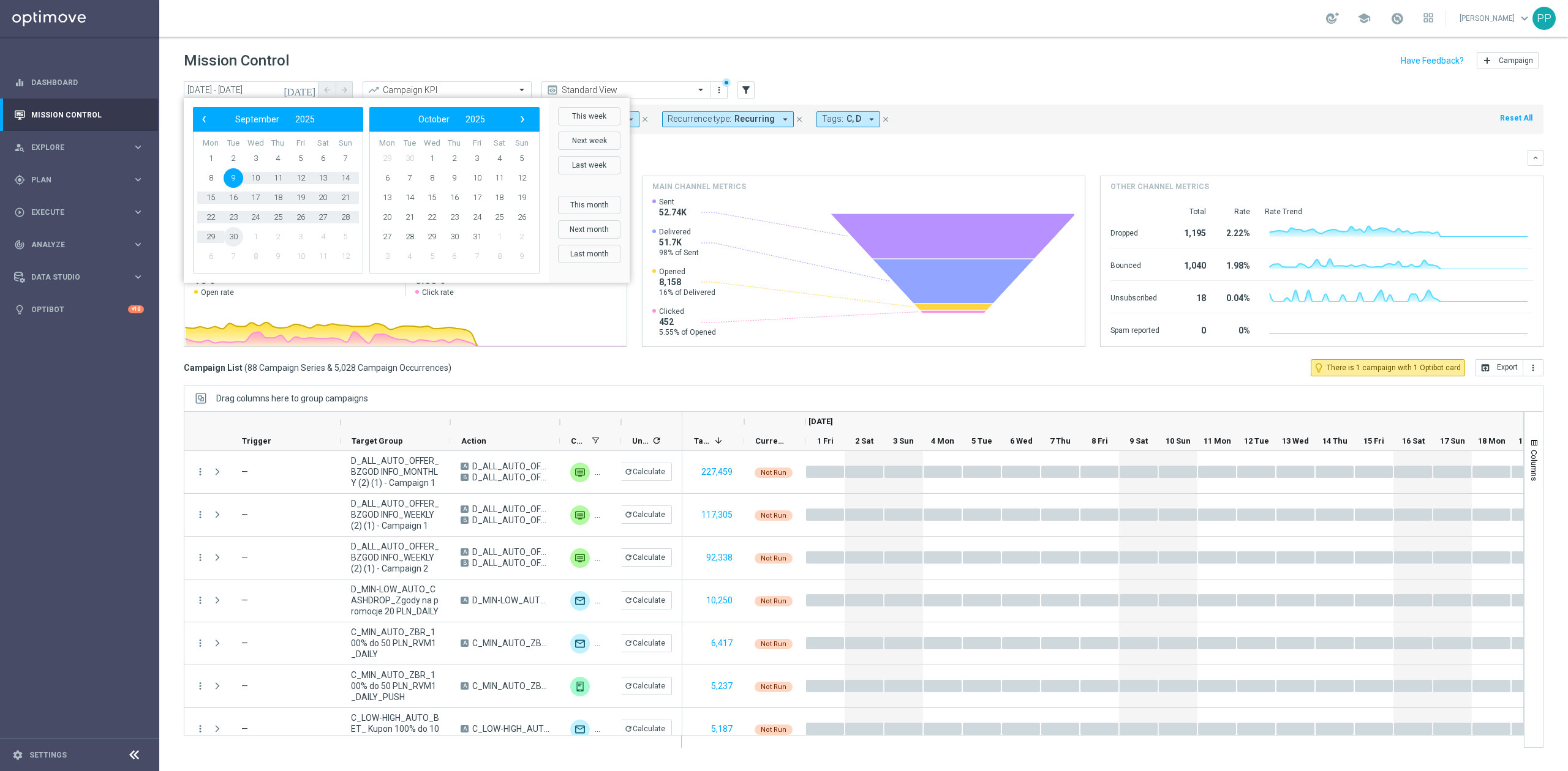
click at [236, 233] on span "30" at bounding box center [232, 236] width 19 height 19
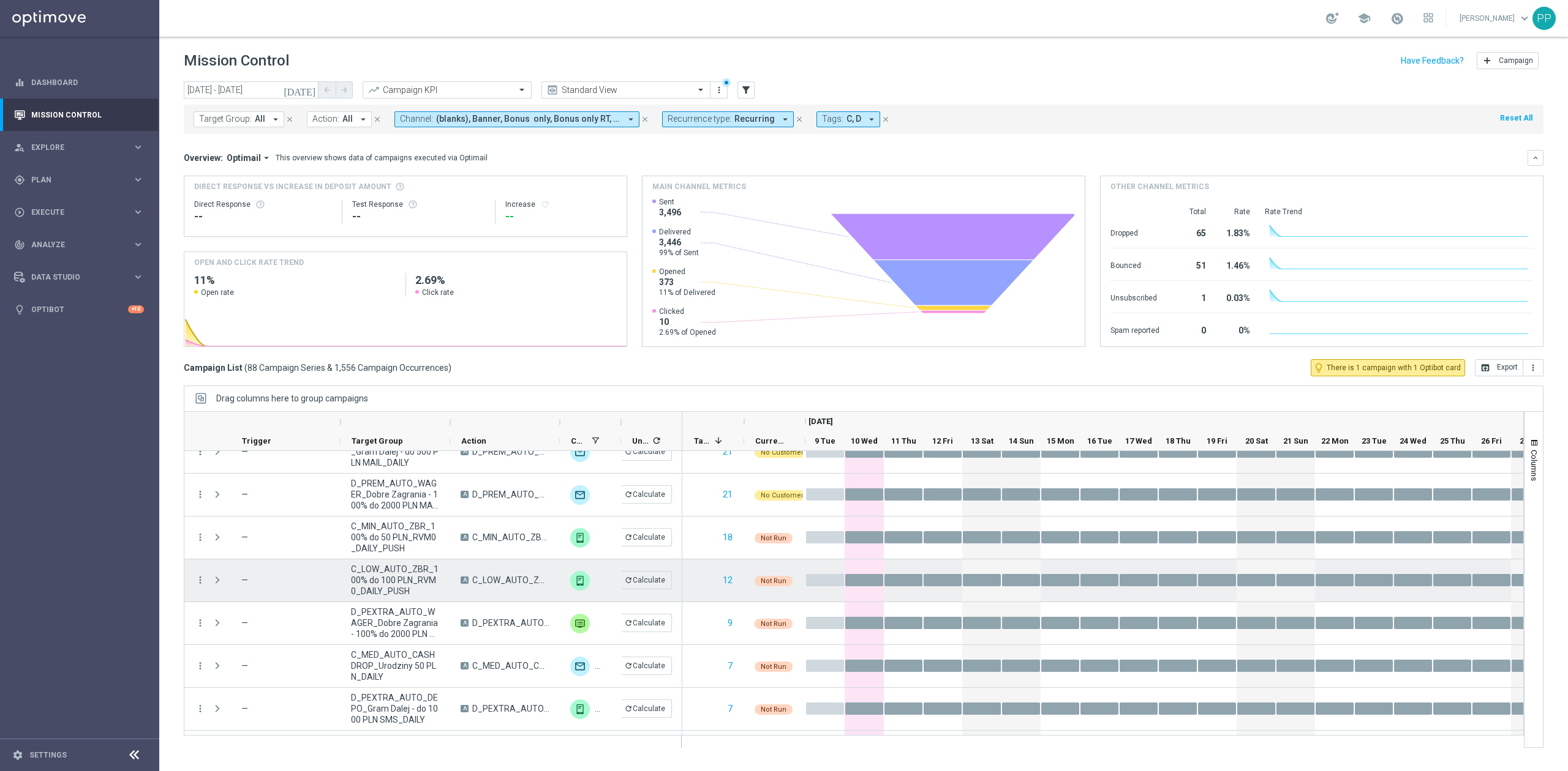
scroll to position [1225, 0]
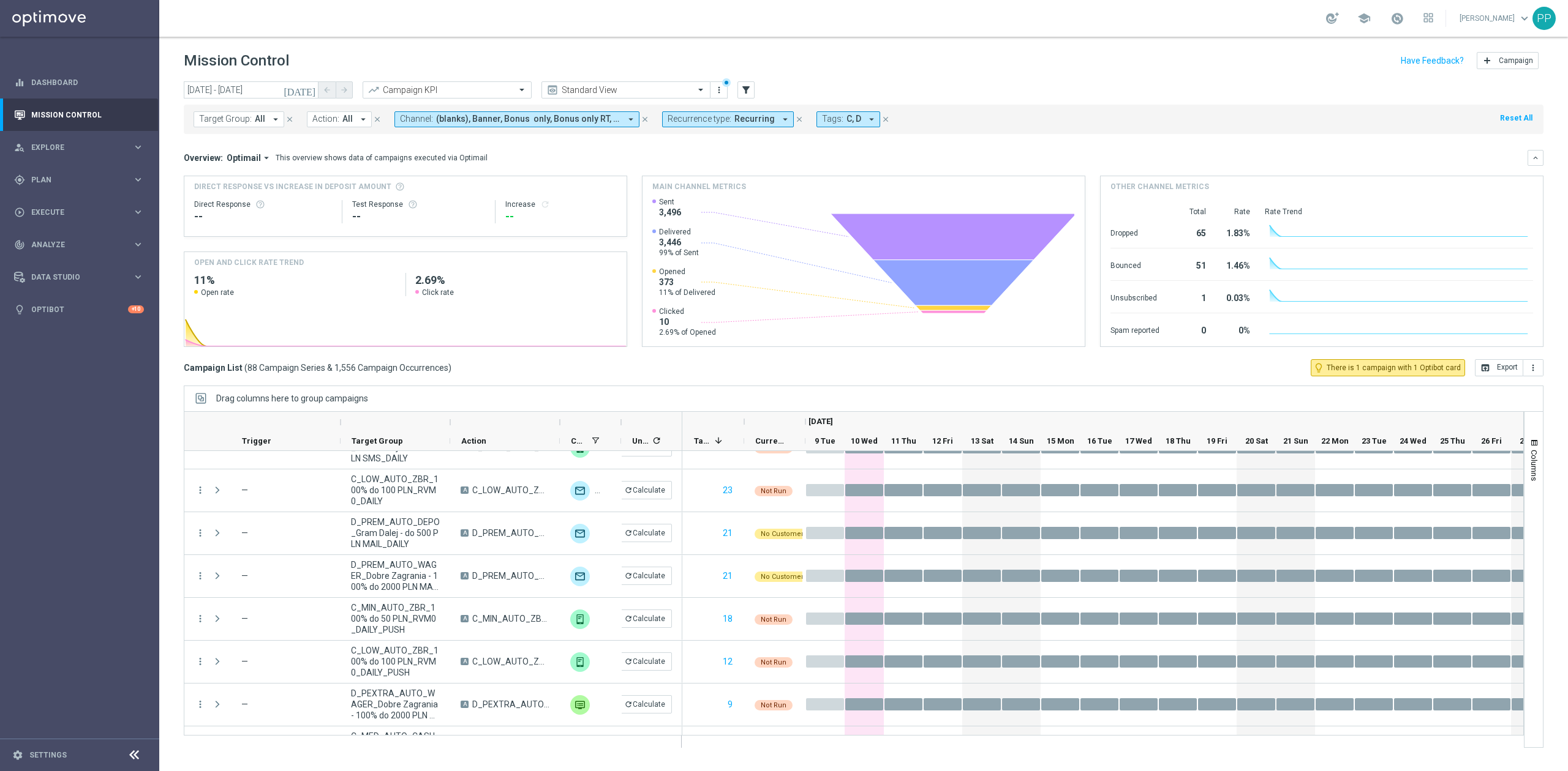
drag, startPoint x: 727, startPoint y: 589, endPoint x: 172, endPoint y: 588, distance: 555.0
click at [172, 588] on div "[DATE] [DATE] - [DATE] arrow_back arrow_forward Campaign KPI trending_up Standa…" at bounding box center [863, 420] width 1408 height 679
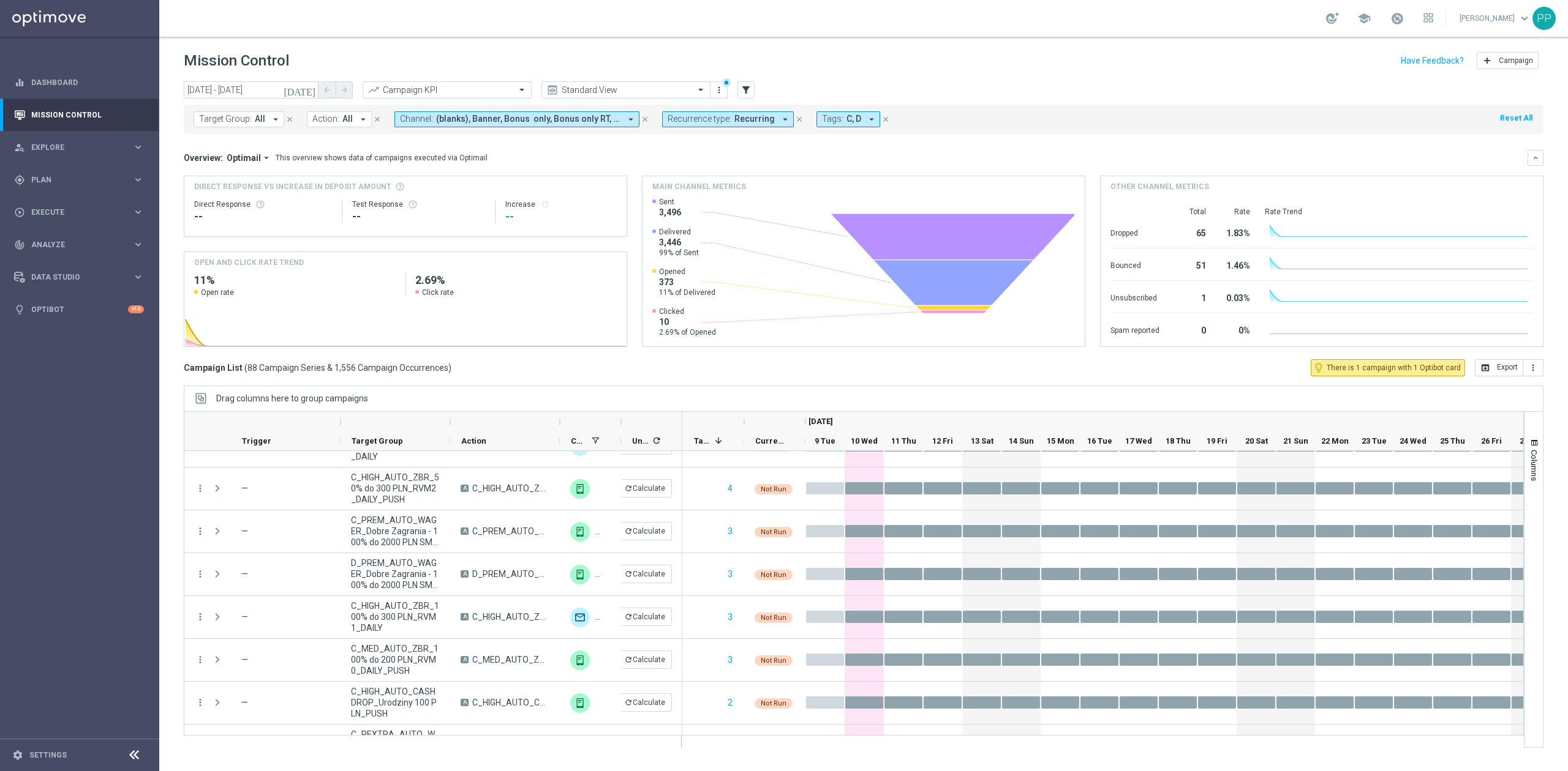
scroll to position [1632, 0]
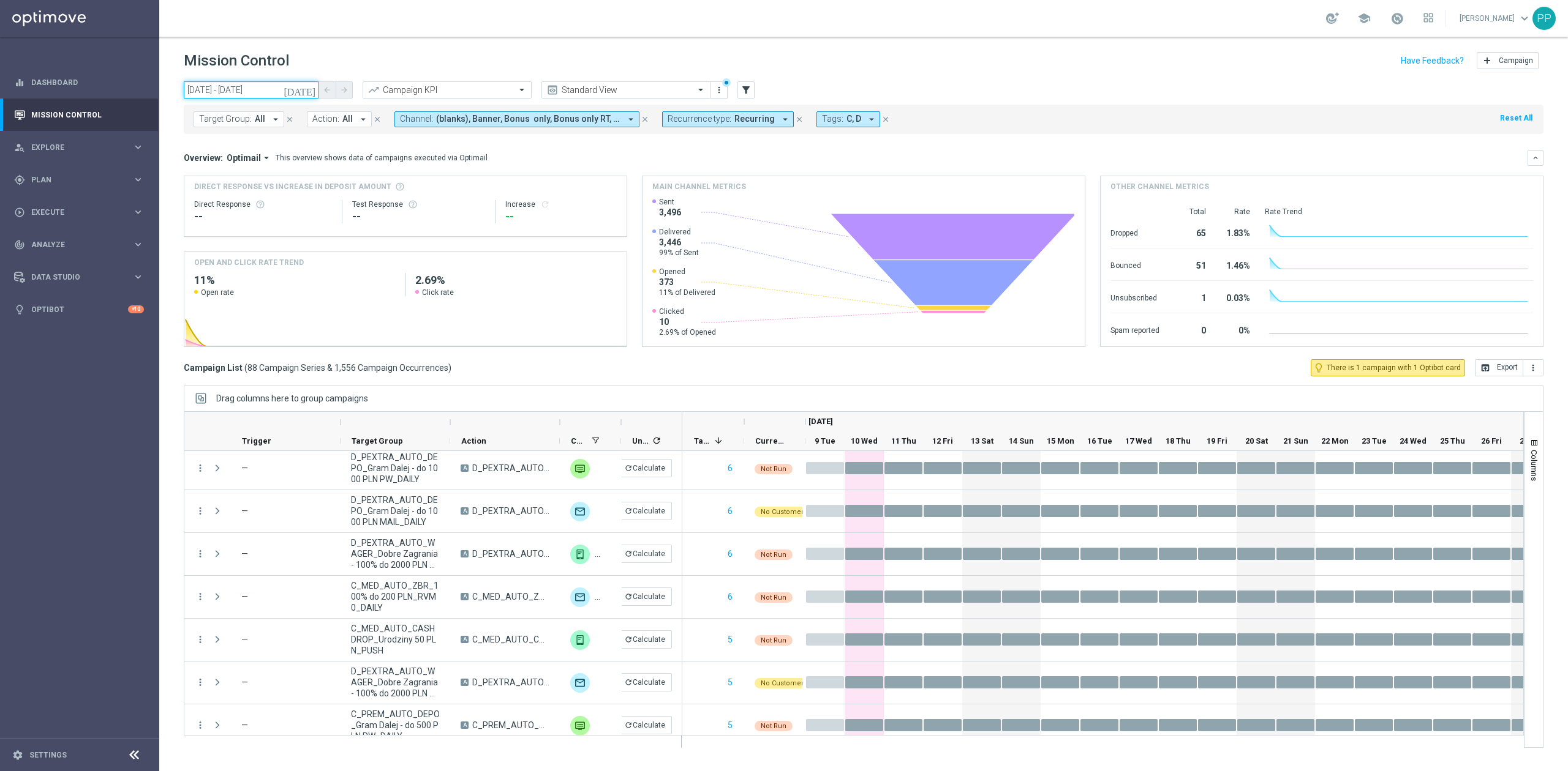
click at [246, 88] on input "[DATE] - [DATE]" at bounding box center [252, 89] width 135 height 17
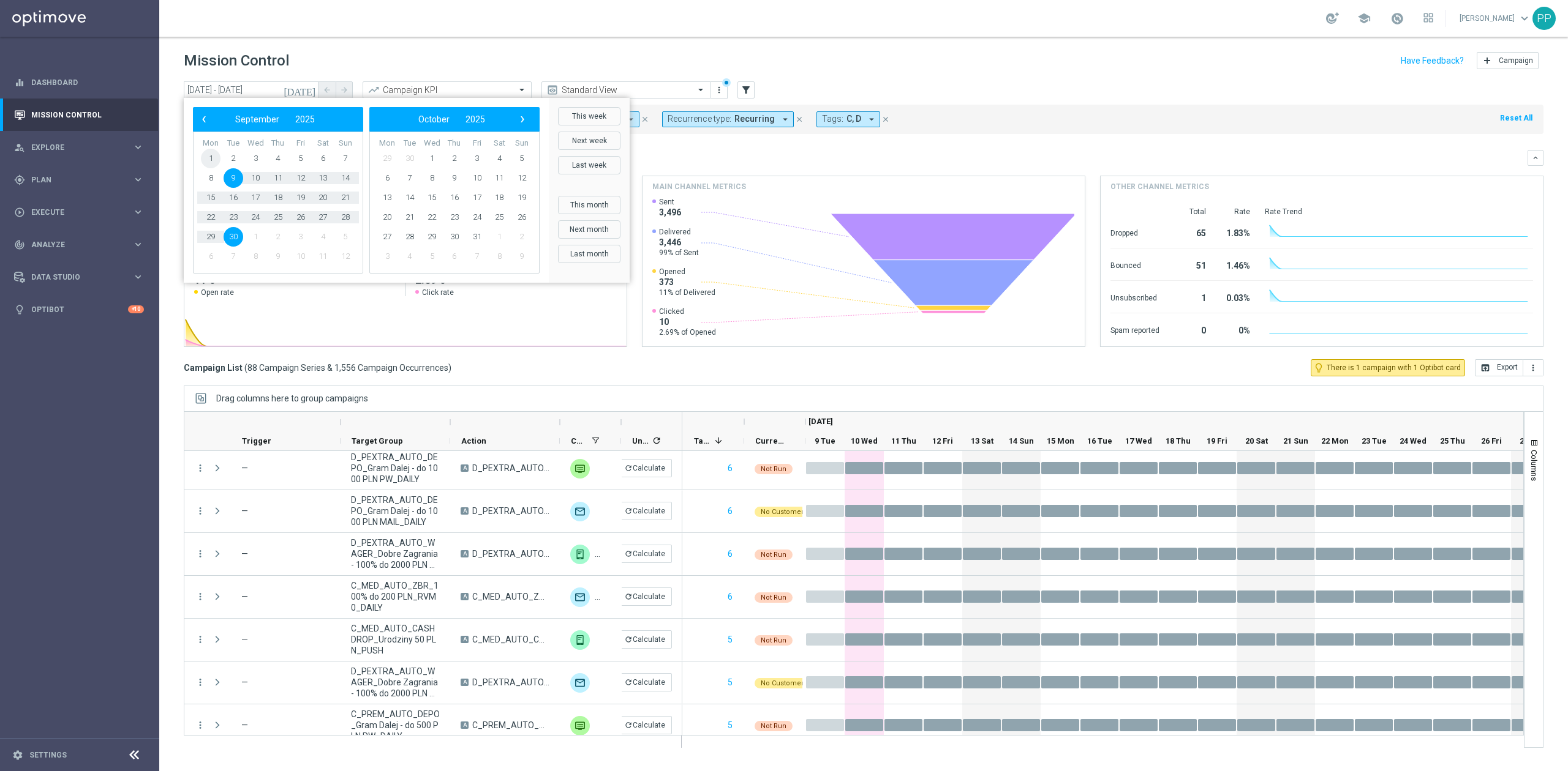
click at [211, 153] on span "1" at bounding box center [210, 158] width 19 height 19
click at [236, 235] on span "30" at bounding box center [232, 236] width 19 height 19
type input "[DATE] - [DATE]"
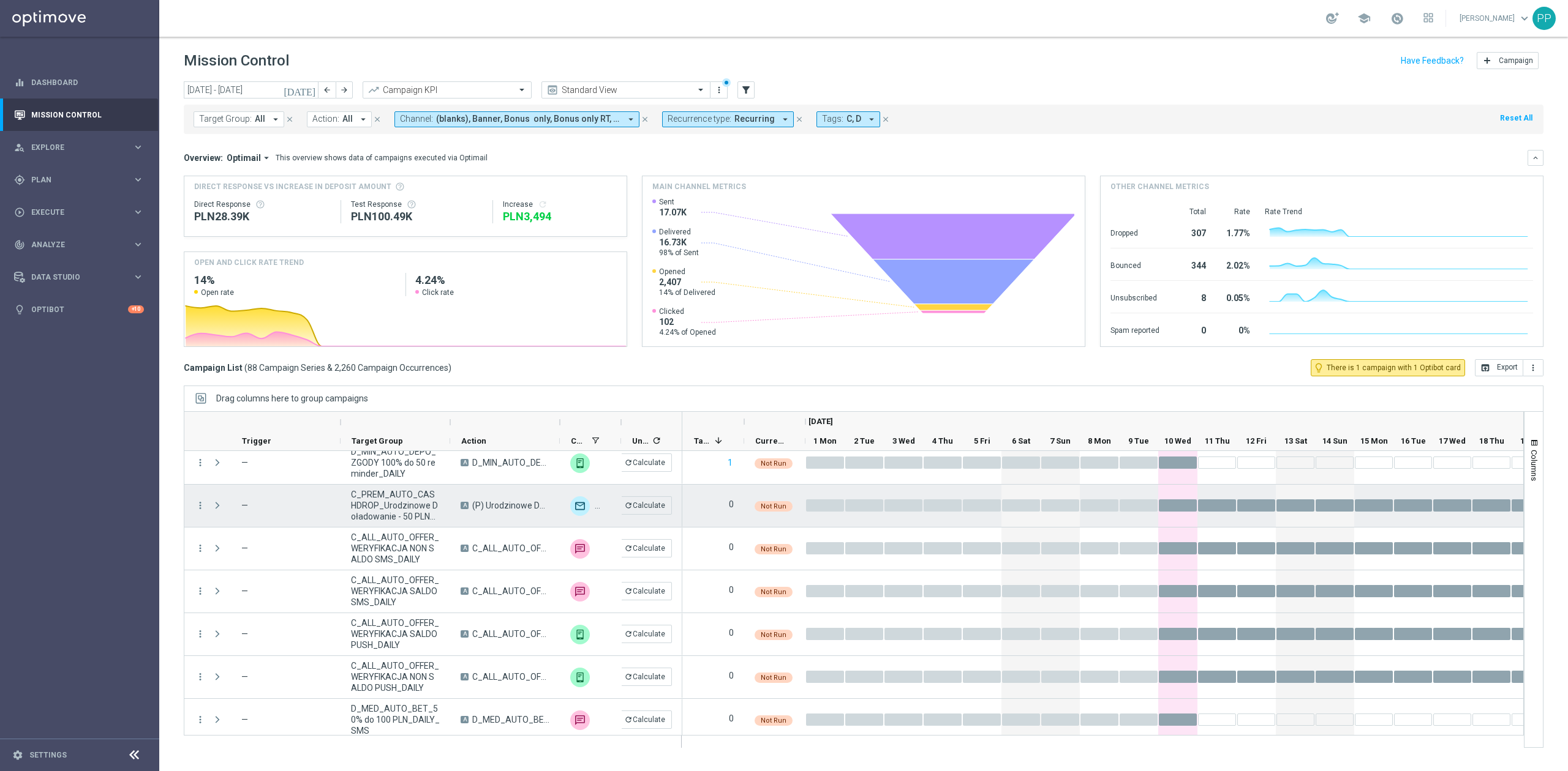
scroll to position [3325, 0]
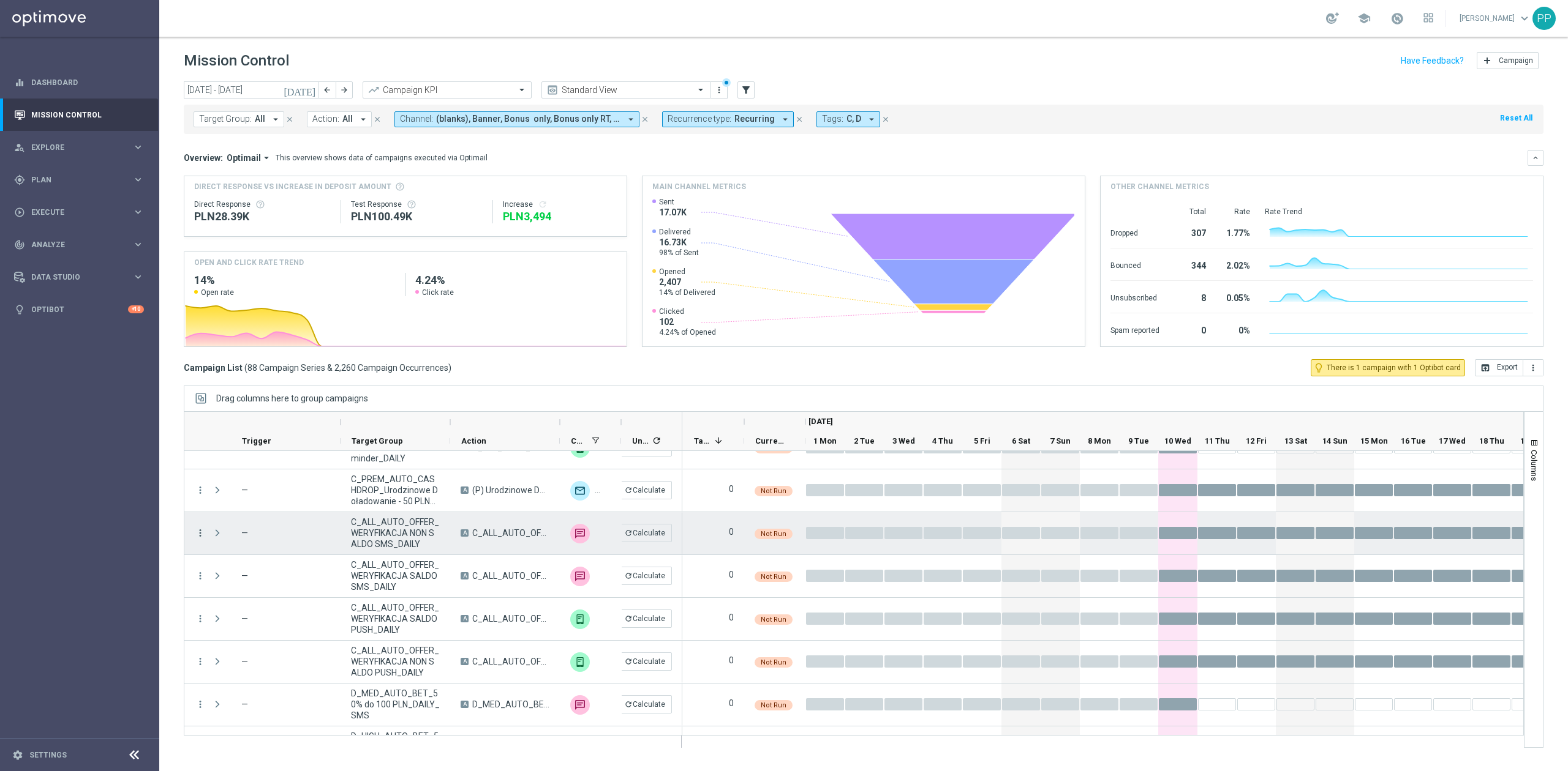
click at [201, 534] on icon "more_vert" at bounding box center [201, 533] width 11 height 11
click at [180, 529] on div "[DATE] [DATE] - [DATE] arrow_back arrow_forward Campaign KPI trending_up Standa…" at bounding box center [863, 420] width 1408 height 679
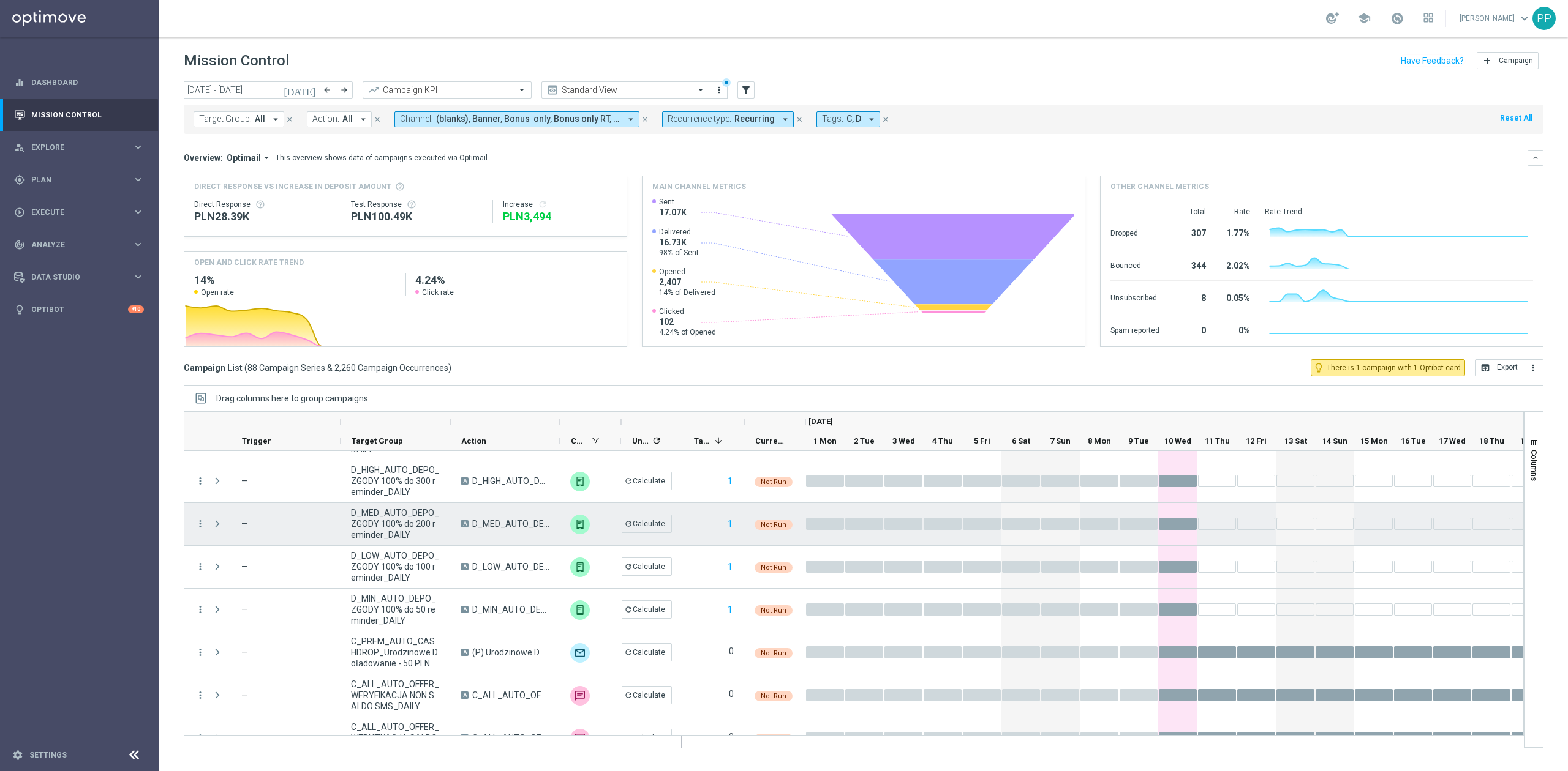
scroll to position [2998, 0]
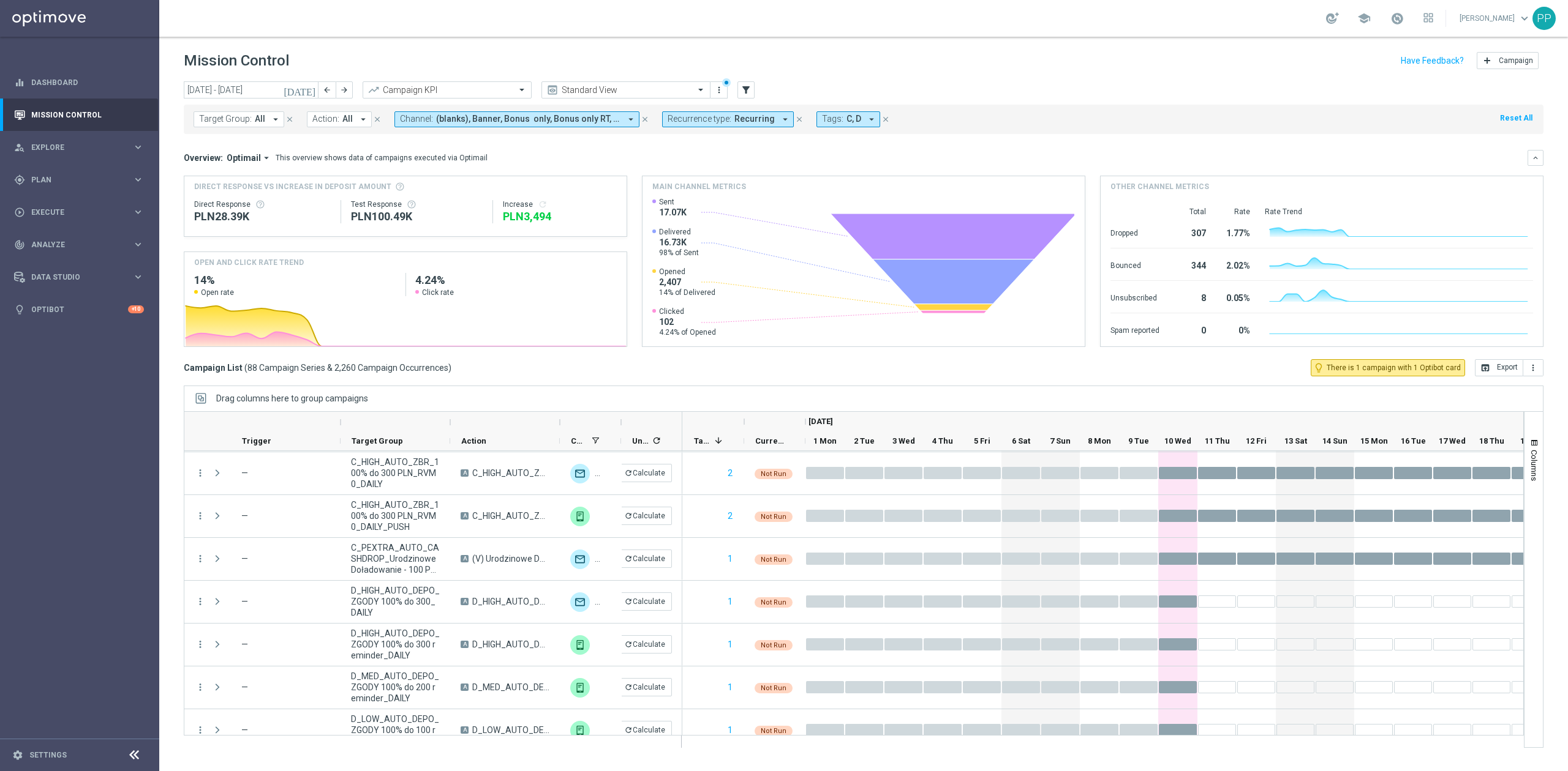
click at [223, 114] on span "Target Group:" at bounding box center [225, 118] width 53 height 10
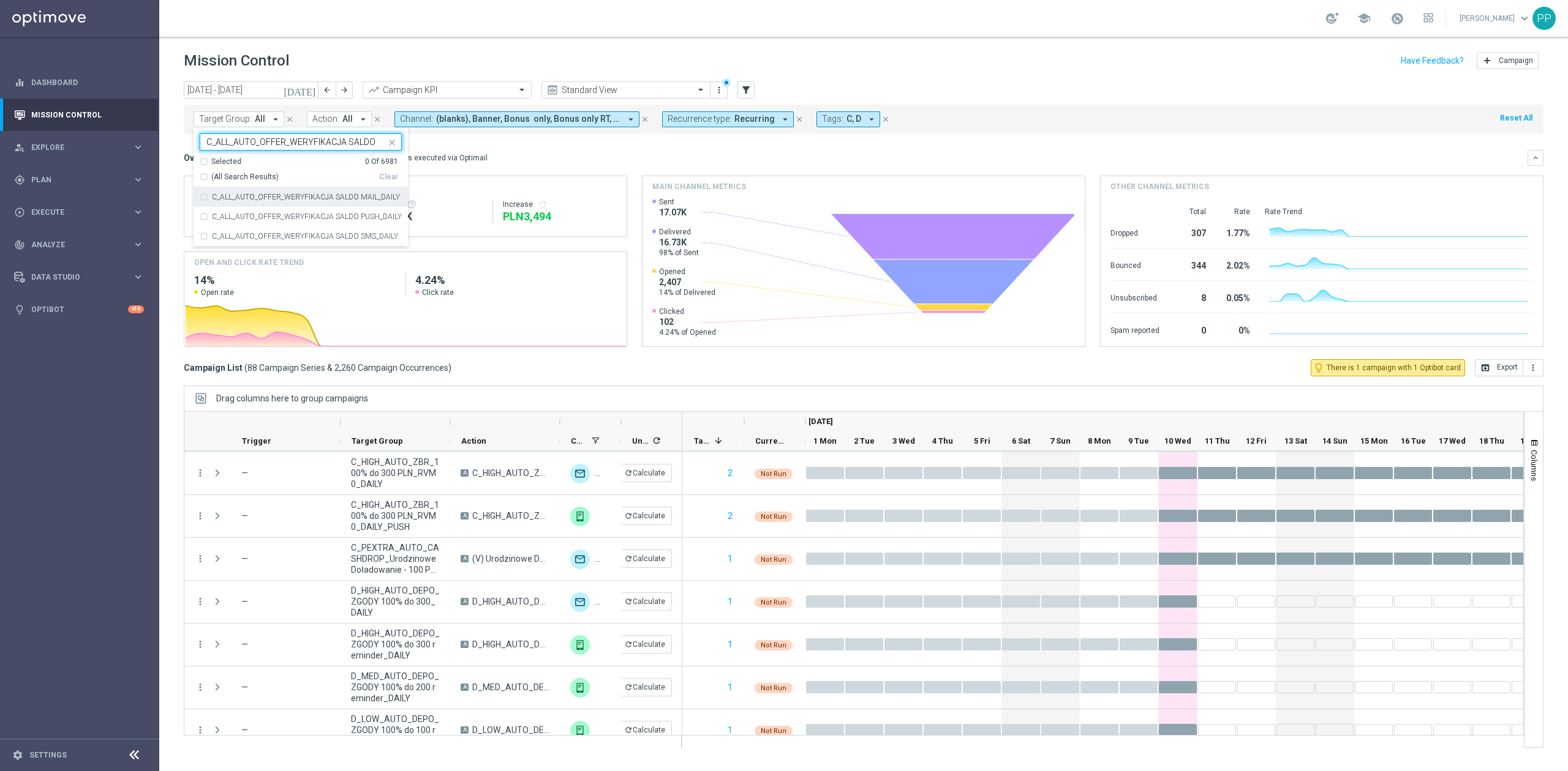
click at [268, 202] on div "C_ALL_AUTO_OFFER_WERYFIKACJA SALDO MAIL_DAILY" at bounding box center [301, 197] width 202 height 19
type input "C_ALL_AUTO_OFFER_WERYFIKACJA SALDO"
click at [268, 216] on label "C_ALL_AUTO_OFFER_WERYFIKACJA SALDO PUSH_DAILY" at bounding box center [306, 217] width 190 height 7
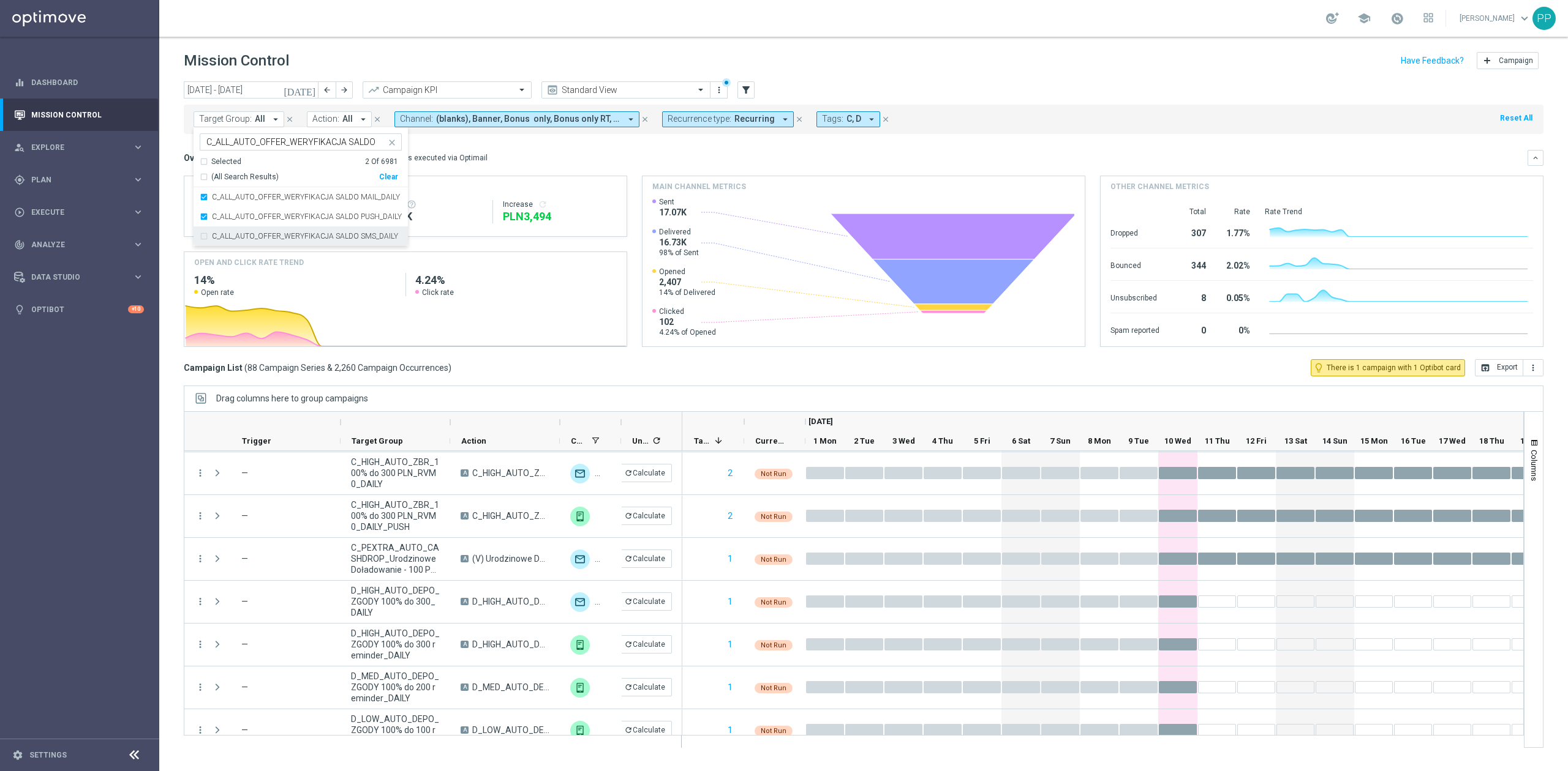
click at [264, 234] on label "C_ALL_AUTO_OFFER_WERYFIKACJA SALDO SMS_DAILY" at bounding box center [304, 236] width 186 height 7
click at [495, 145] on mini-dashboard "Overview: Optimail arrow_drop_down This overview shows data of campaigns execut…" at bounding box center [863, 246] width 1359 height 225
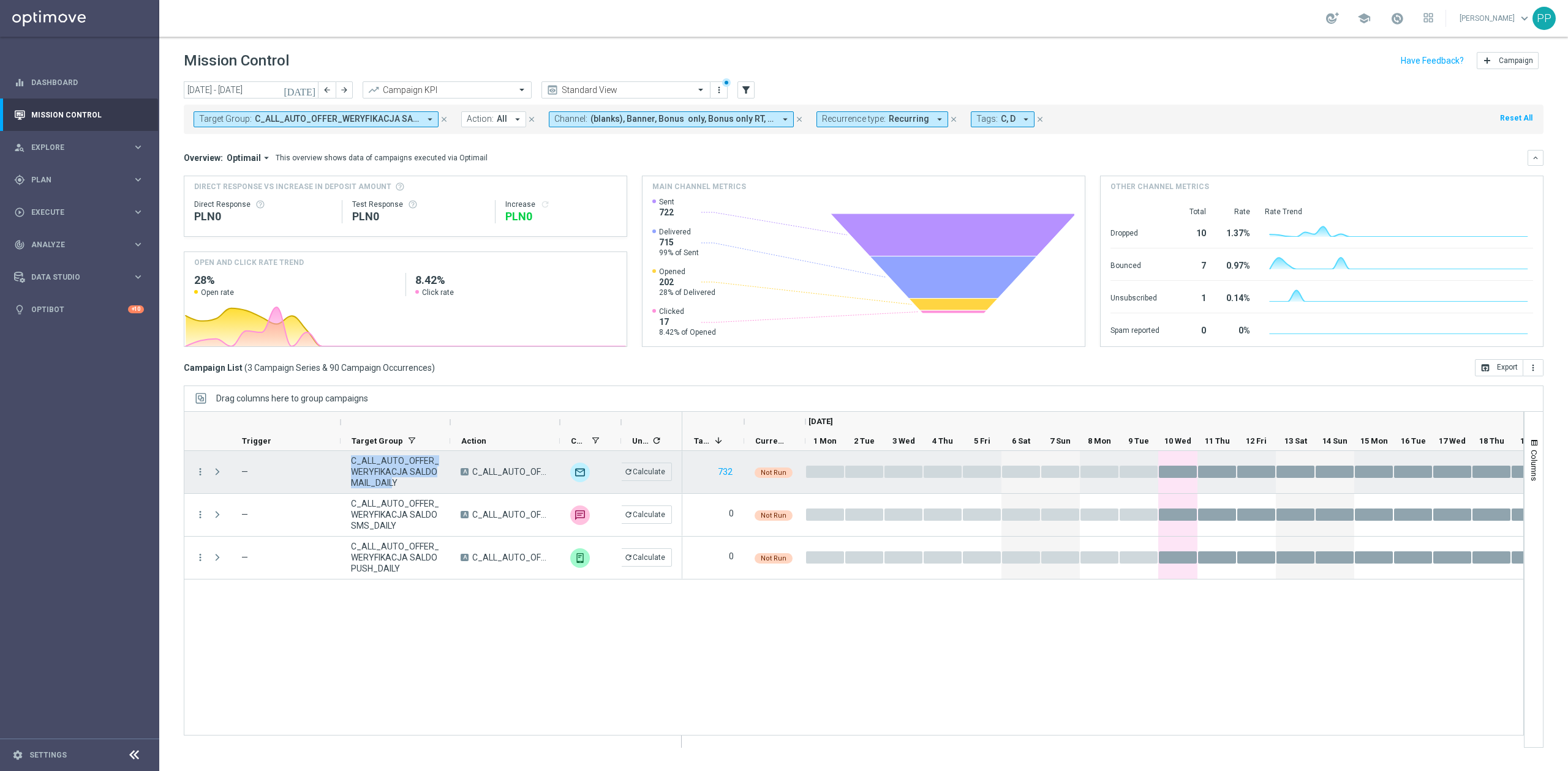
drag, startPoint x: 393, startPoint y: 482, endPoint x: 348, endPoint y: 458, distance: 51.0
click at [348, 458] on div "C_ALL_AUTO_OFFER_WERYFIKACJA SALDO MAIL_DAILY" at bounding box center [395, 472] width 109 height 42
click at [361, 468] on span "C_ALL_AUTO_OFFER_WERYFIKACJA SALDO MAIL_DAILY" at bounding box center [395, 472] width 88 height 33
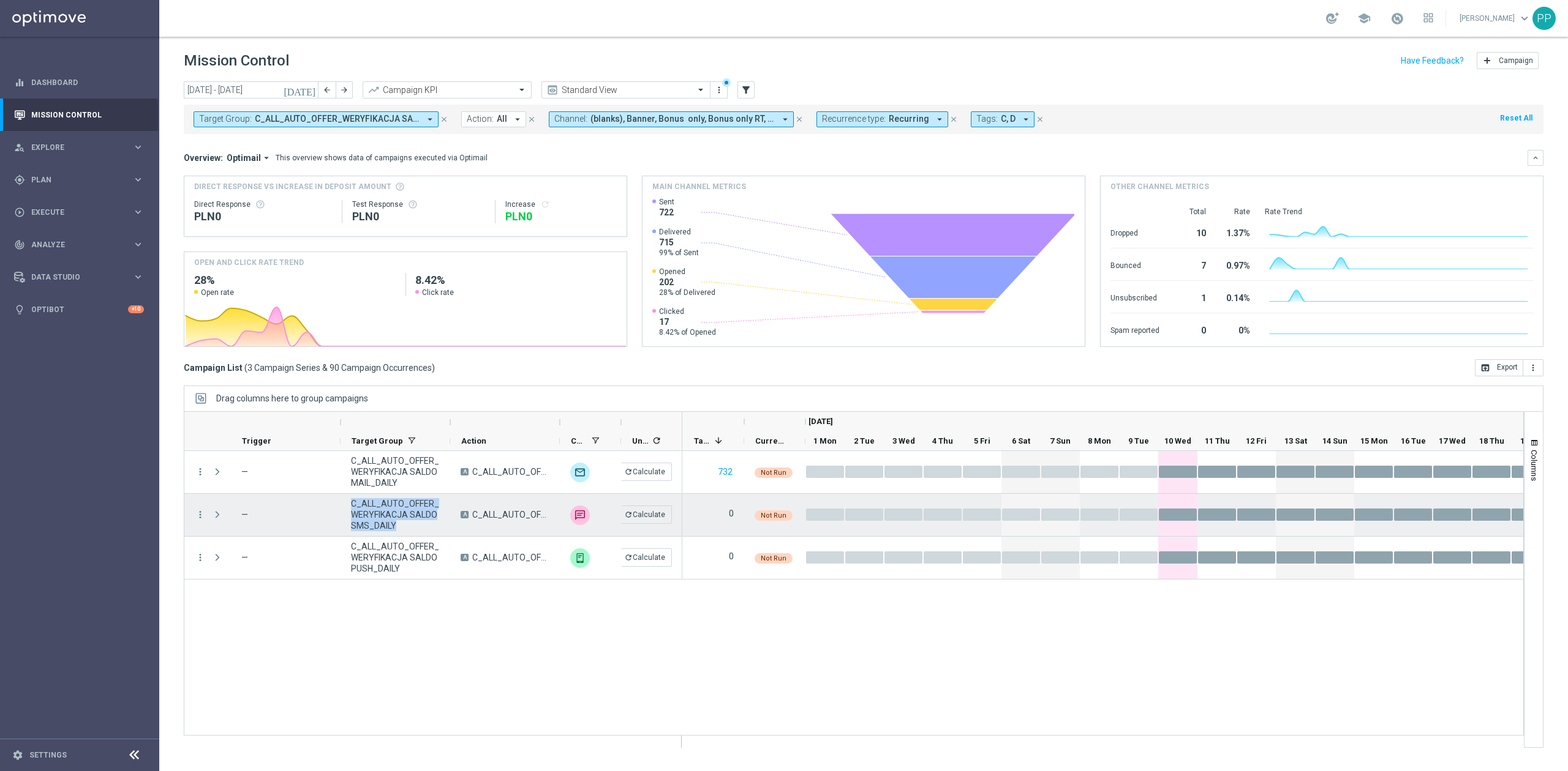
drag, startPoint x: 398, startPoint y: 527, endPoint x: 346, endPoint y: 506, distance: 56.1
click at [346, 506] on div "C_ALL_AUTO_OFFER_WERYFIKACJA SALDO SMS_DAILY" at bounding box center [395, 515] width 109 height 42
drag, startPoint x: 324, startPoint y: 486, endPoint x: 361, endPoint y: 527, distance: 55.2
click at [361, 527] on span "C_ALL_AUTO_OFFER_WERYFIKACJA SALDO SMS_DAILY" at bounding box center [395, 515] width 88 height 33
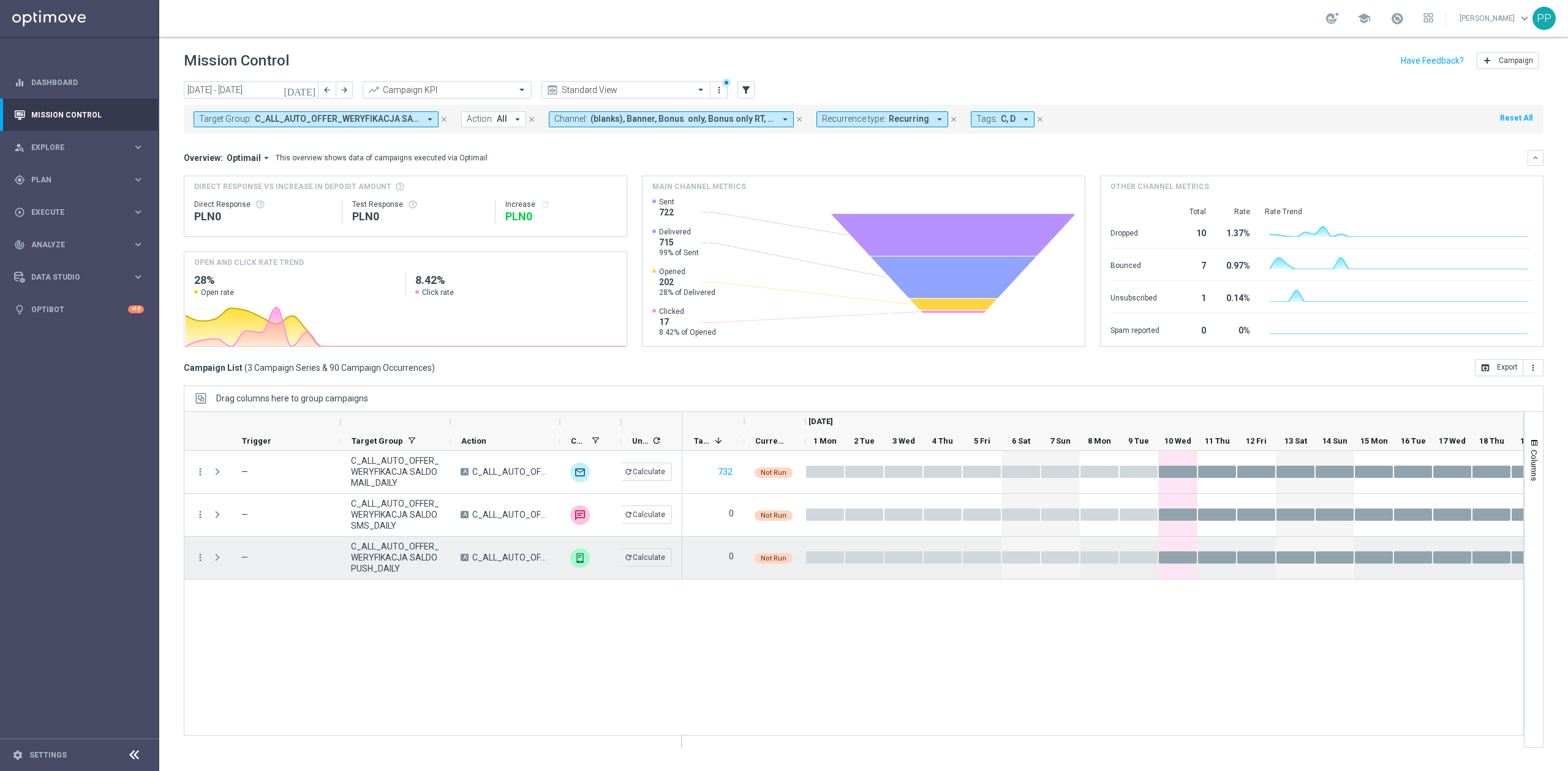
click at [399, 563] on span "C_ALL_AUTO_OFFER_WERYFIKACJA SALDO PUSH_DAILY" at bounding box center [395, 558] width 88 height 33
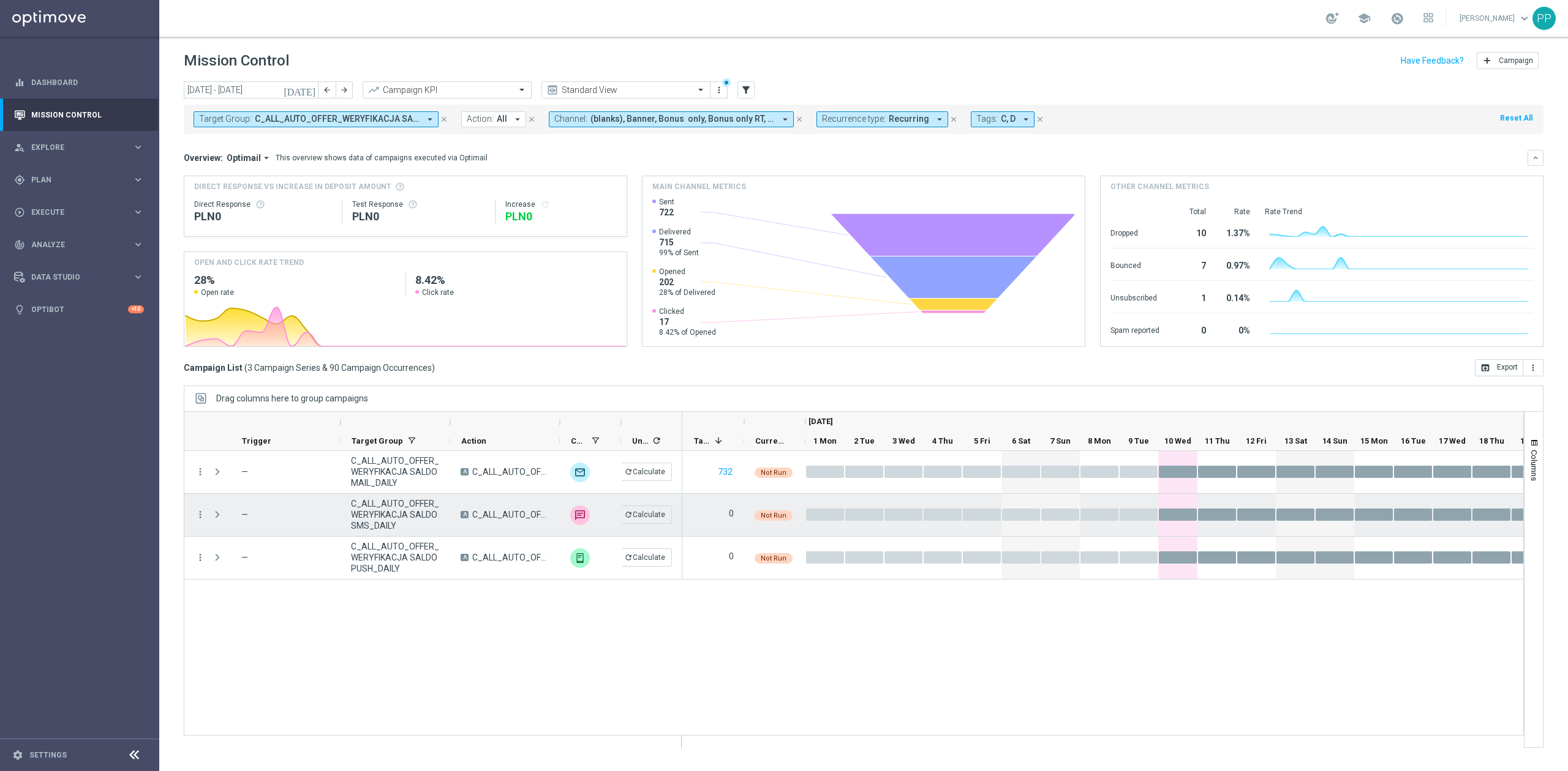
click at [399, 523] on span "C_ALL_AUTO_OFFER_WERYFIKACJA SALDO SMS_DAILY" at bounding box center [395, 515] width 88 height 33
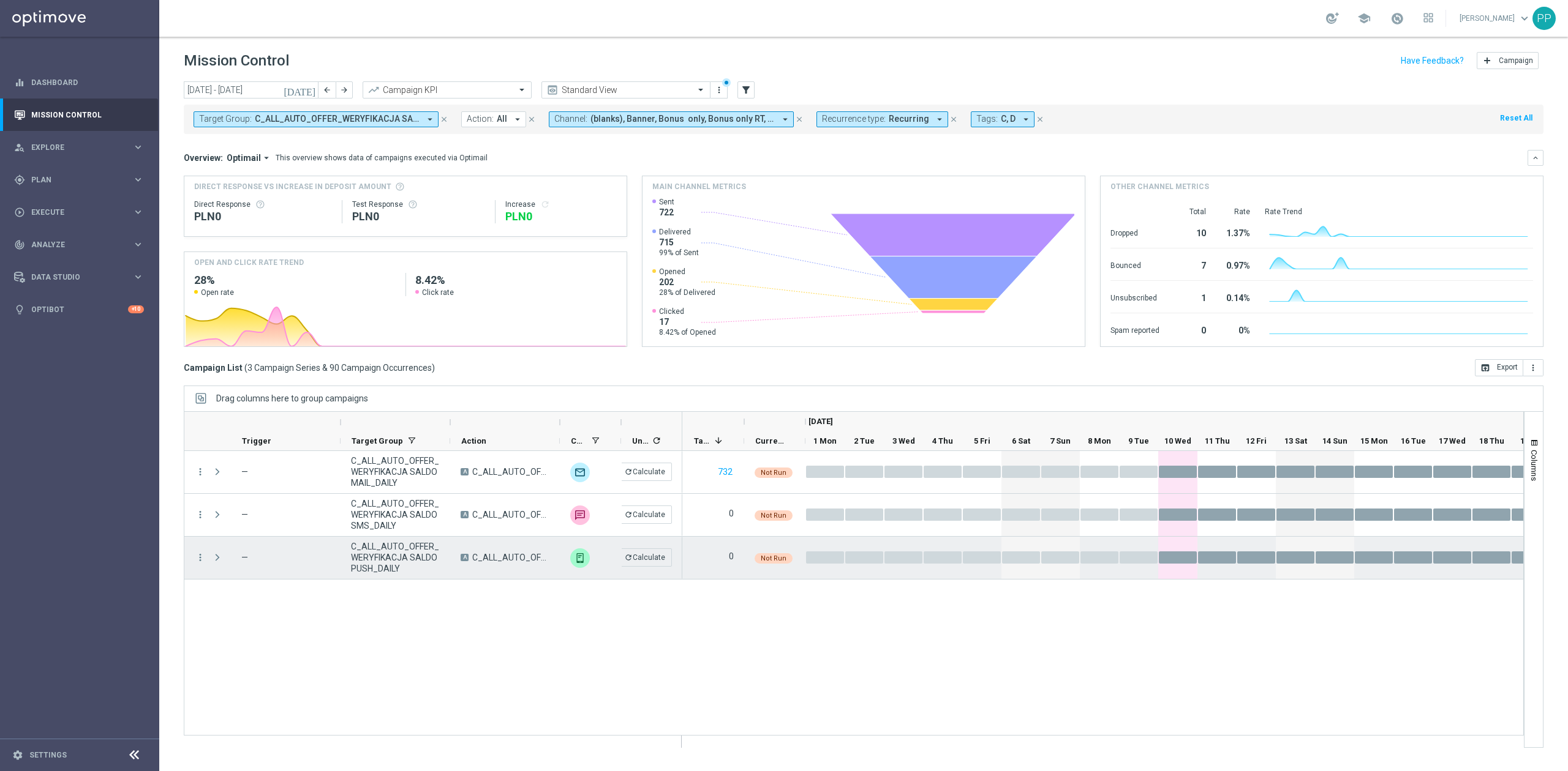
click at [390, 564] on span "C_ALL_AUTO_OFFER_WERYFIKACJA SALDO PUSH_DAILY" at bounding box center [395, 558] width 88 height 33
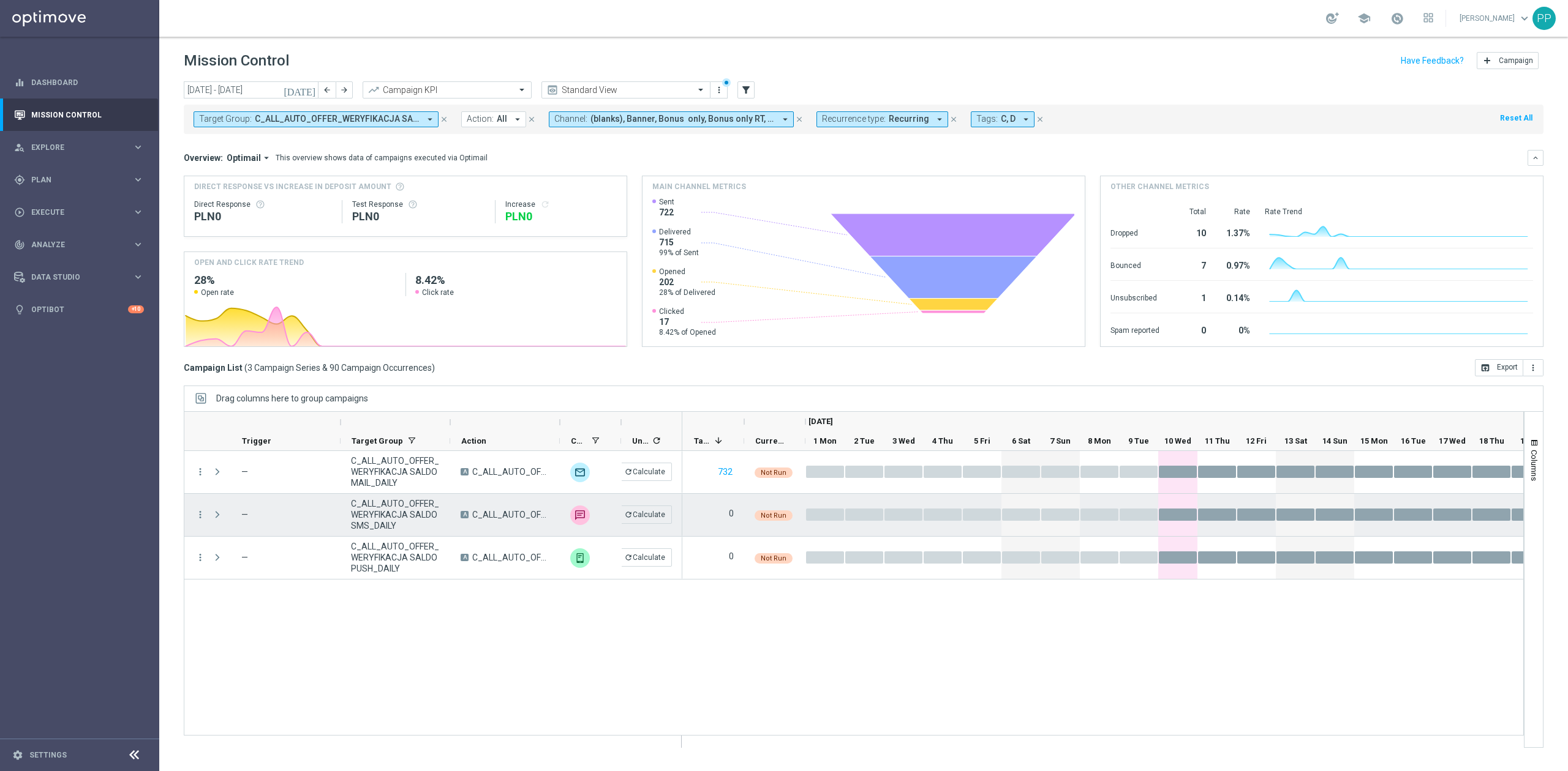
click at [391, 527] on span "C_ALL_AUTO_OFFER_WERYFIKACJA SALDO SMS_DAILY" at bounding box center [395, 515] width 88 height 33
click at [197, 518] on icon "more_vert" at bounding box center [201, 515] width 11 height 11
click at [245, 669] on span "Delete" at bounding box center [236, 665] width 23 height 8
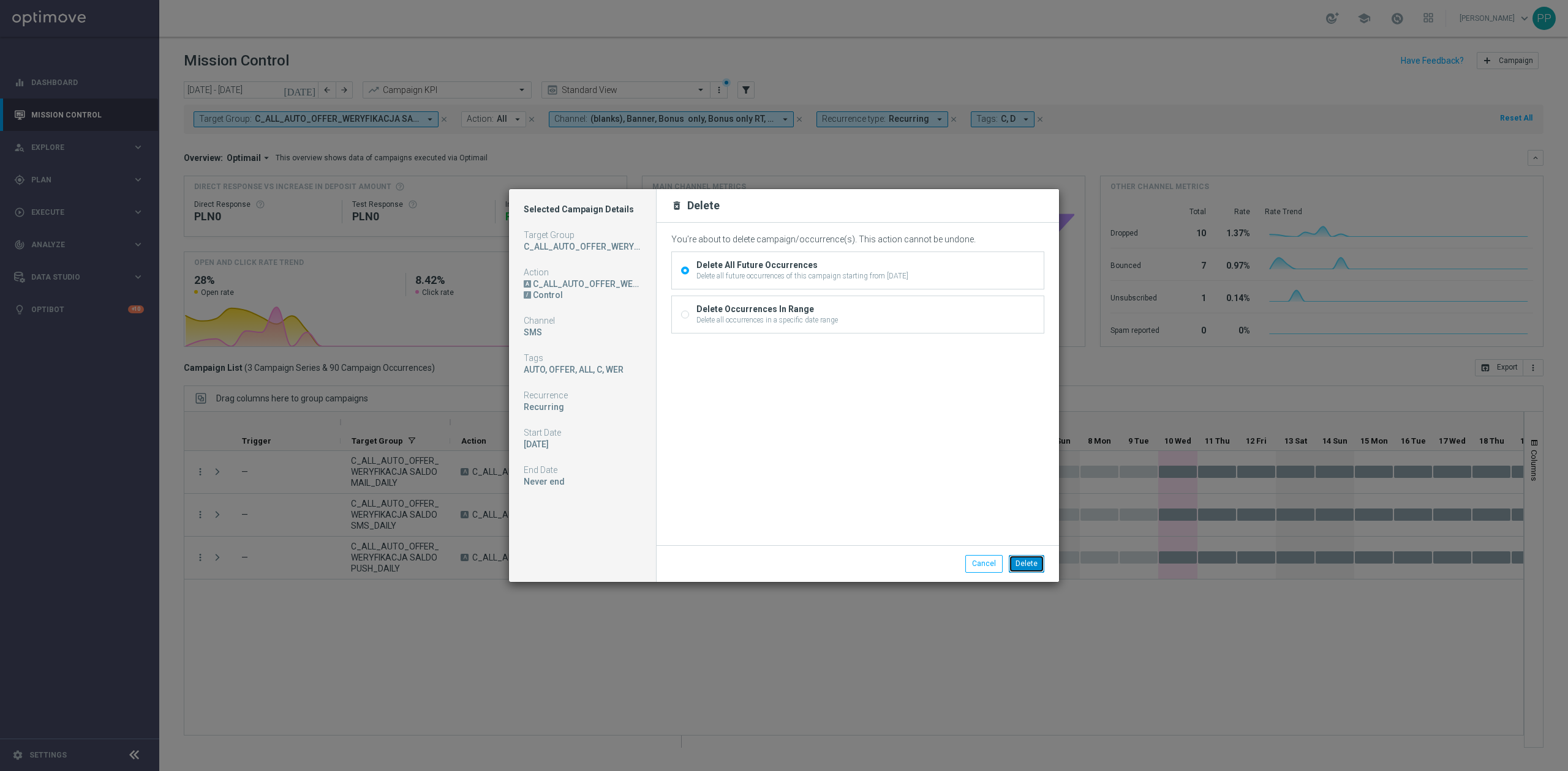
click at [1034, 564] on button "Delete" at bounding box center [1026, 563] width 36 height 17
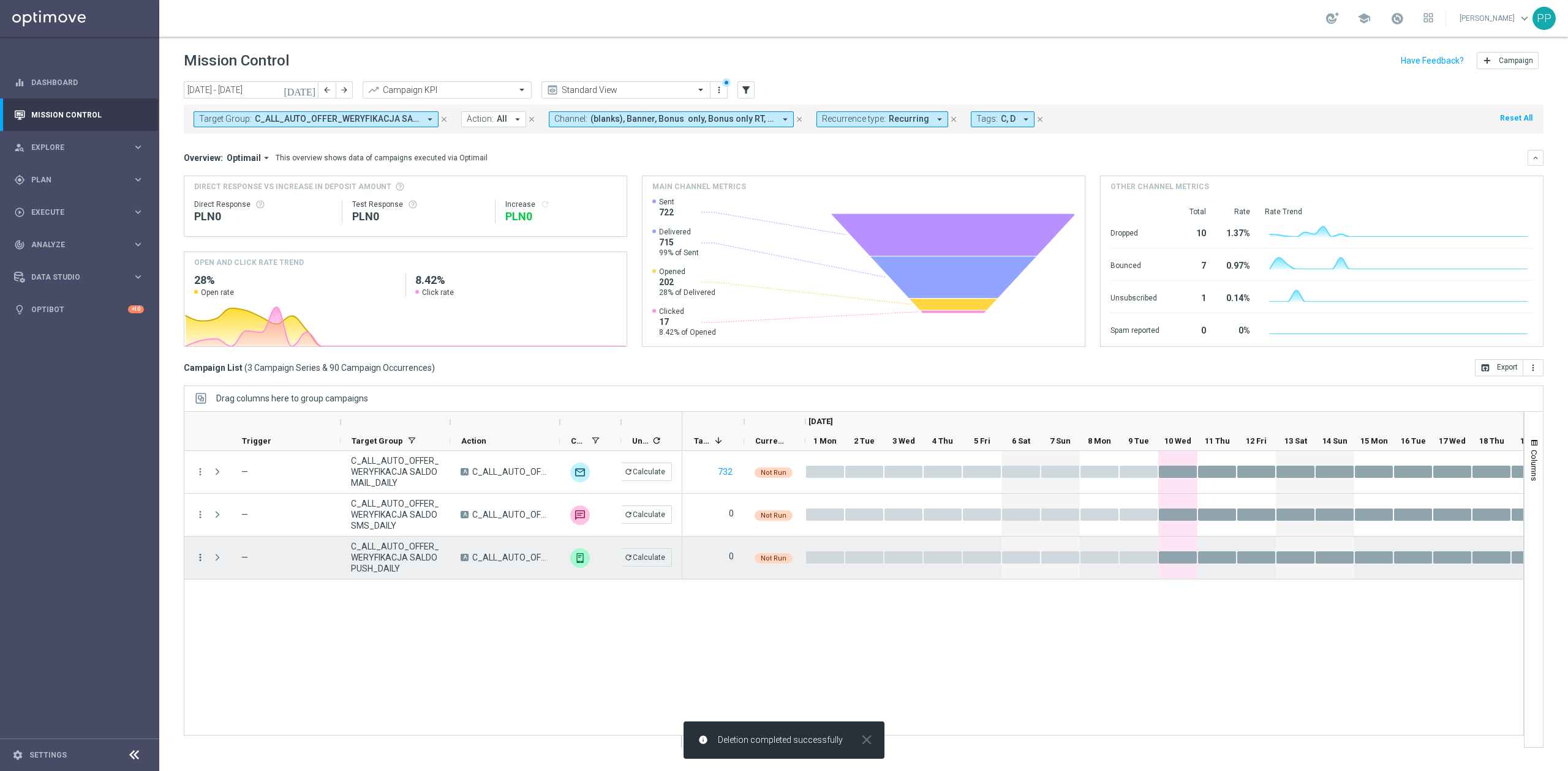
click at [202, 560] on icon "more_vert" at bounding box center [201, 558] width 11 height 11
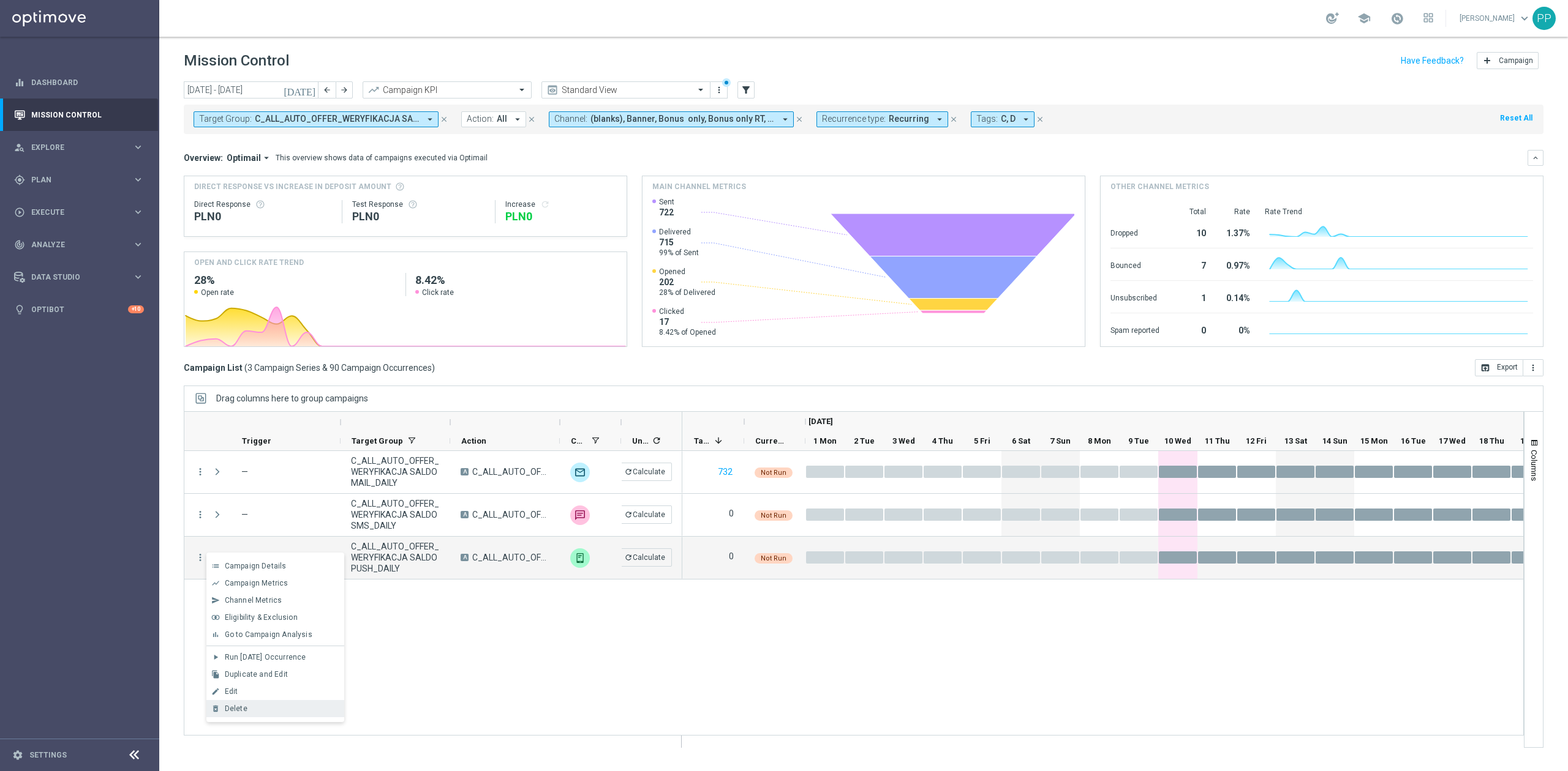
click at [281, 704] on div "Delete" at bounding box center [282, 708] width 114 height 8
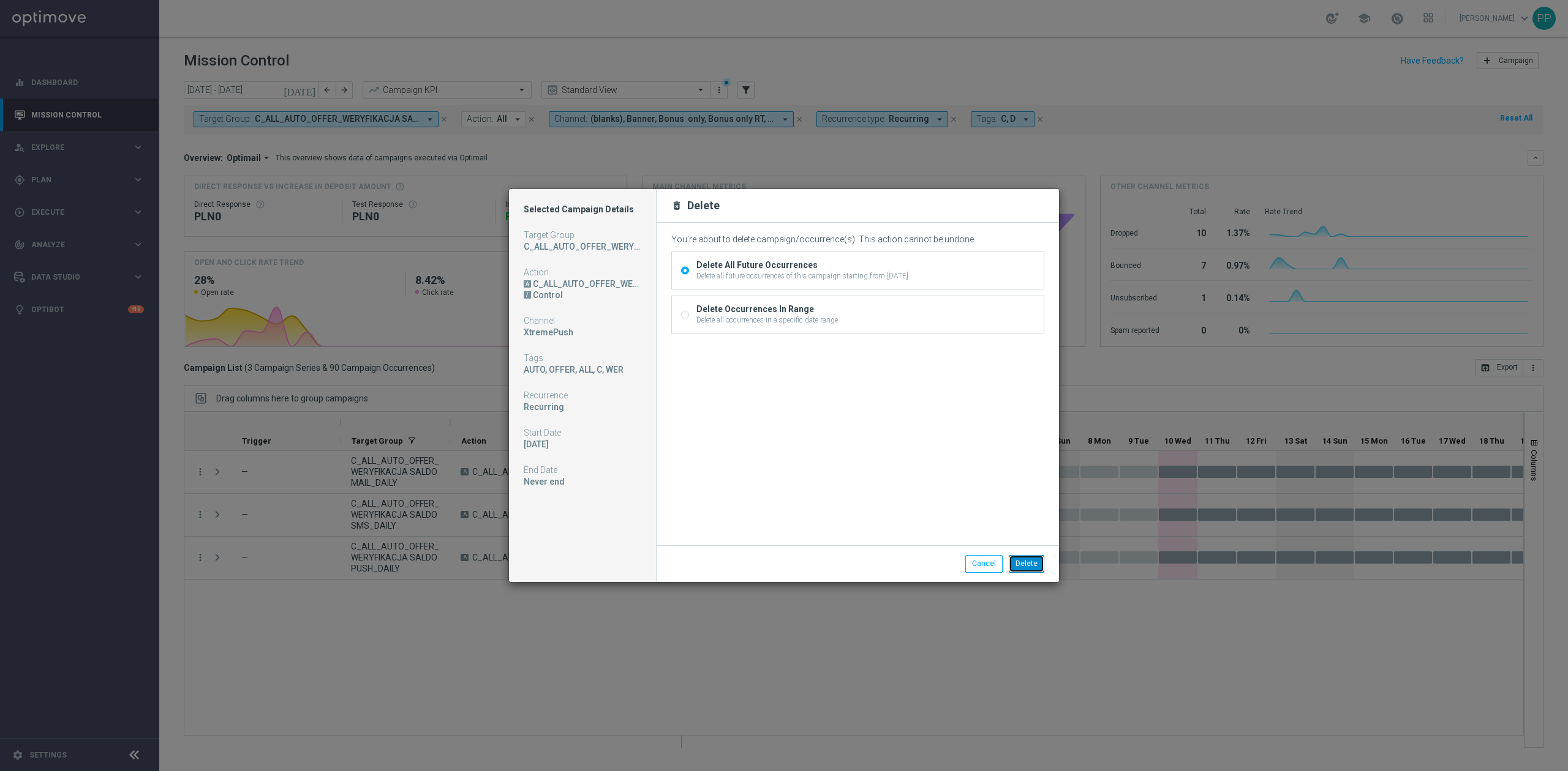
click at [1034, 569] on button "Delete" at bounding box center [1026, 563] width 36 height 17
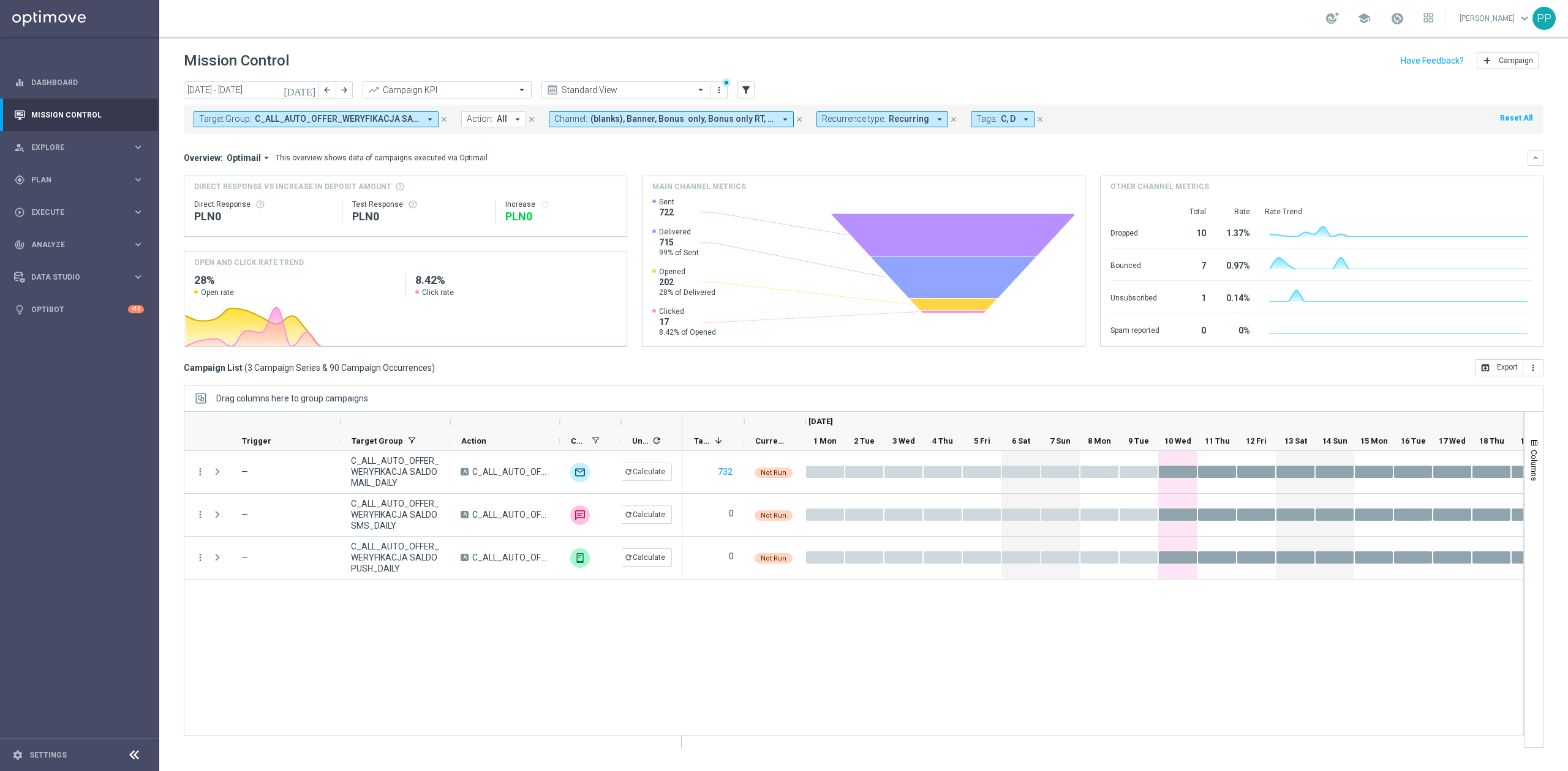
click at [378, 117] on span "C_ALL_AUTO_OFFER_WERYFIKACJA SALDO MAIL_DAILY, C_ALL_AUTO_OFFER_WERYFIKACJA SAL…" at bounding box center [336, 118] width 165 height 10
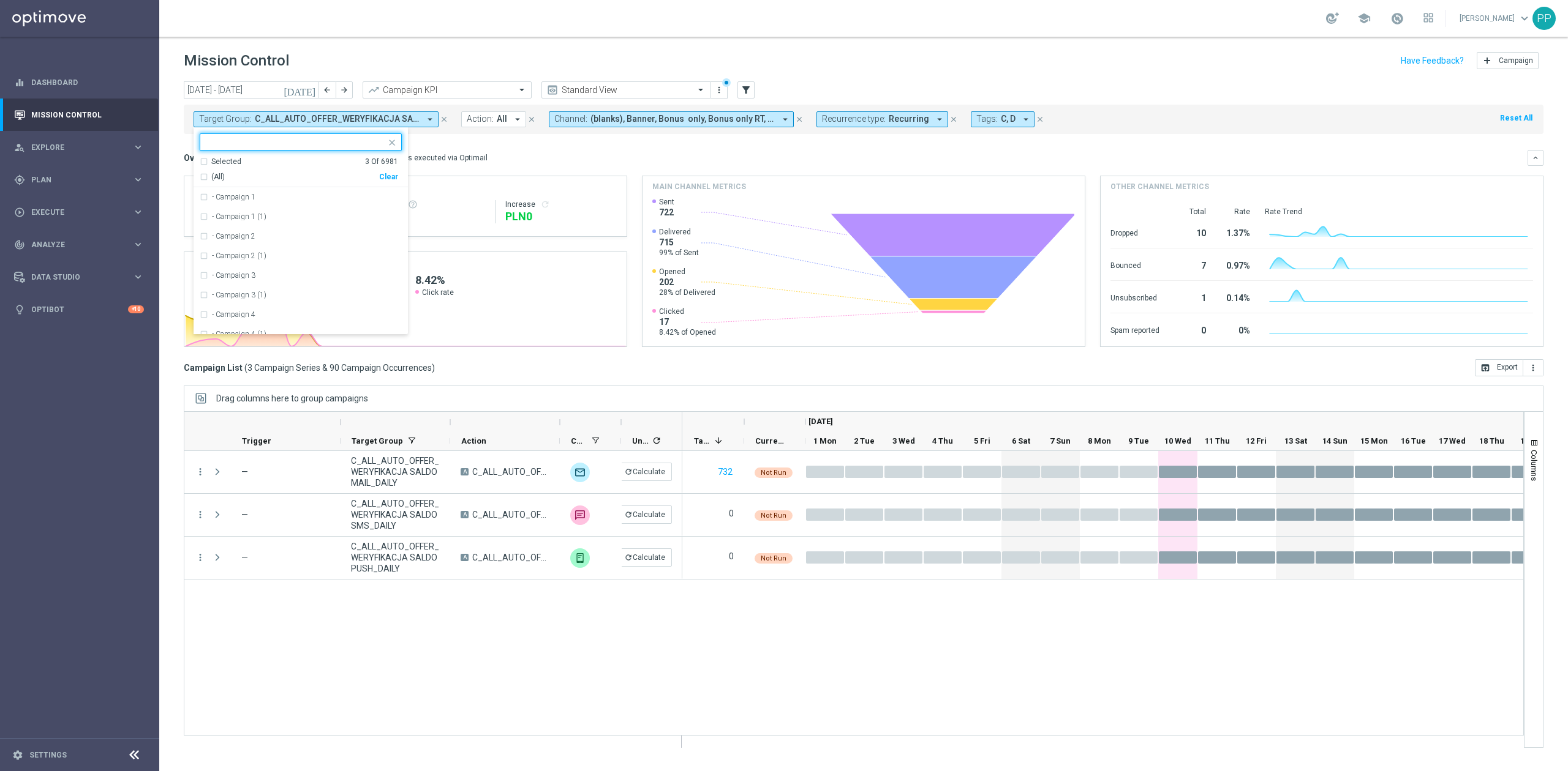
click at [0, 0] on div "Clear" at bounding box center [0, 0] width 0 height 0
click at [364, 145] on input "text" at bounding box center [295, 141] width 180 height 10
paste input "C_ALL_AUTO_OFFER_WERYFIKACJA NON SALDO MAIL_DAILY"
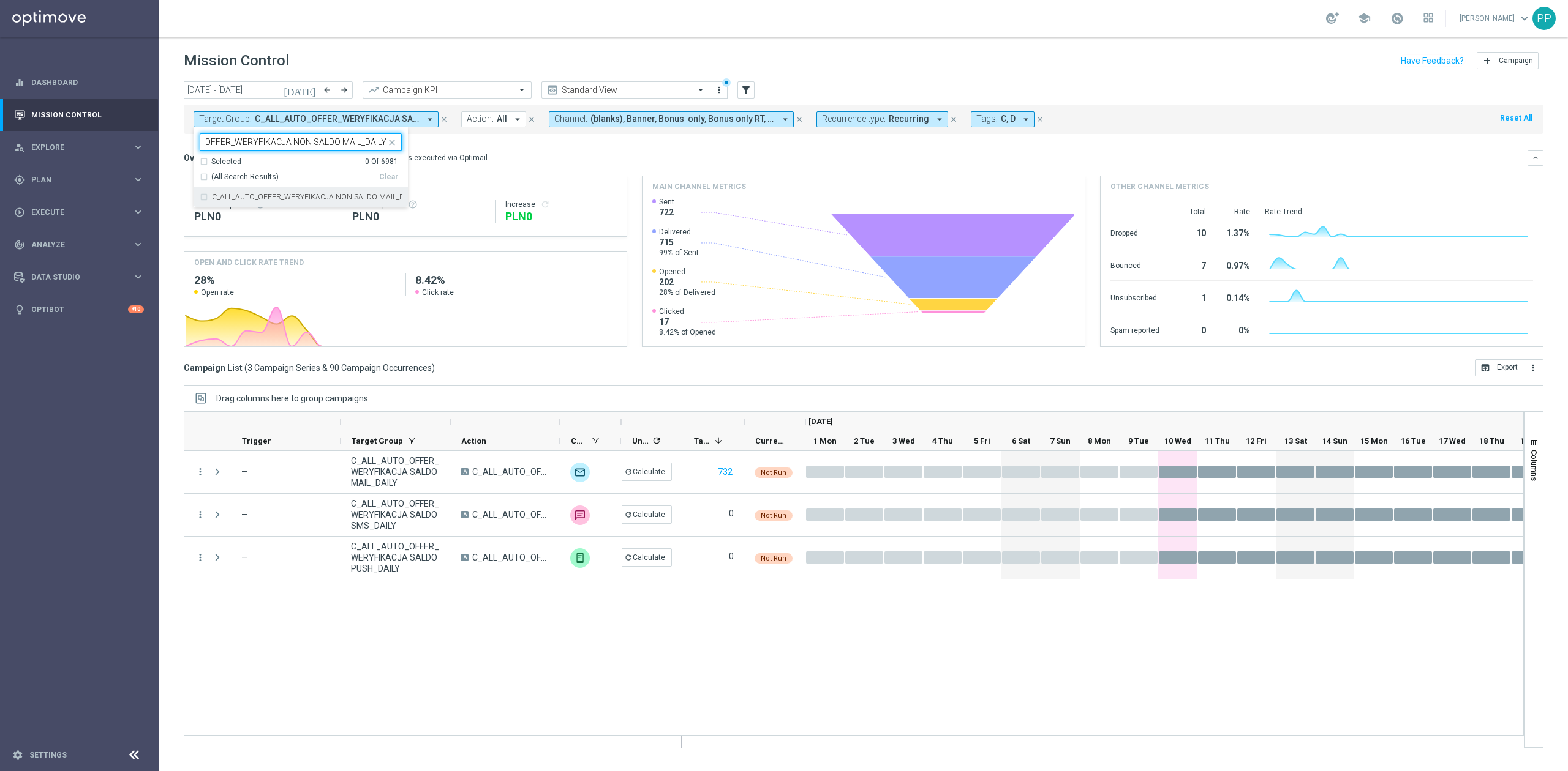
click at [334, 202] on div "C_ALL_AUTO_OFFER_WERYFIKACJA NON SALDO MAIL_DAILY" at bounding box center [301, 197] width 202 height 19
click at [346, 142] on input "C_ALL_AUTO_OFFER_WERYFIKACJA NON SALDO MAIL_DAILY" at bounding box center [295, 141] width 180 height 10
click at [322, 215] on label "C_ALL_AUTO_OFFER_WERYFIKACJA NON SALDO PUSH_DAILY" at bounding box center [306, 217] width 190 height 7
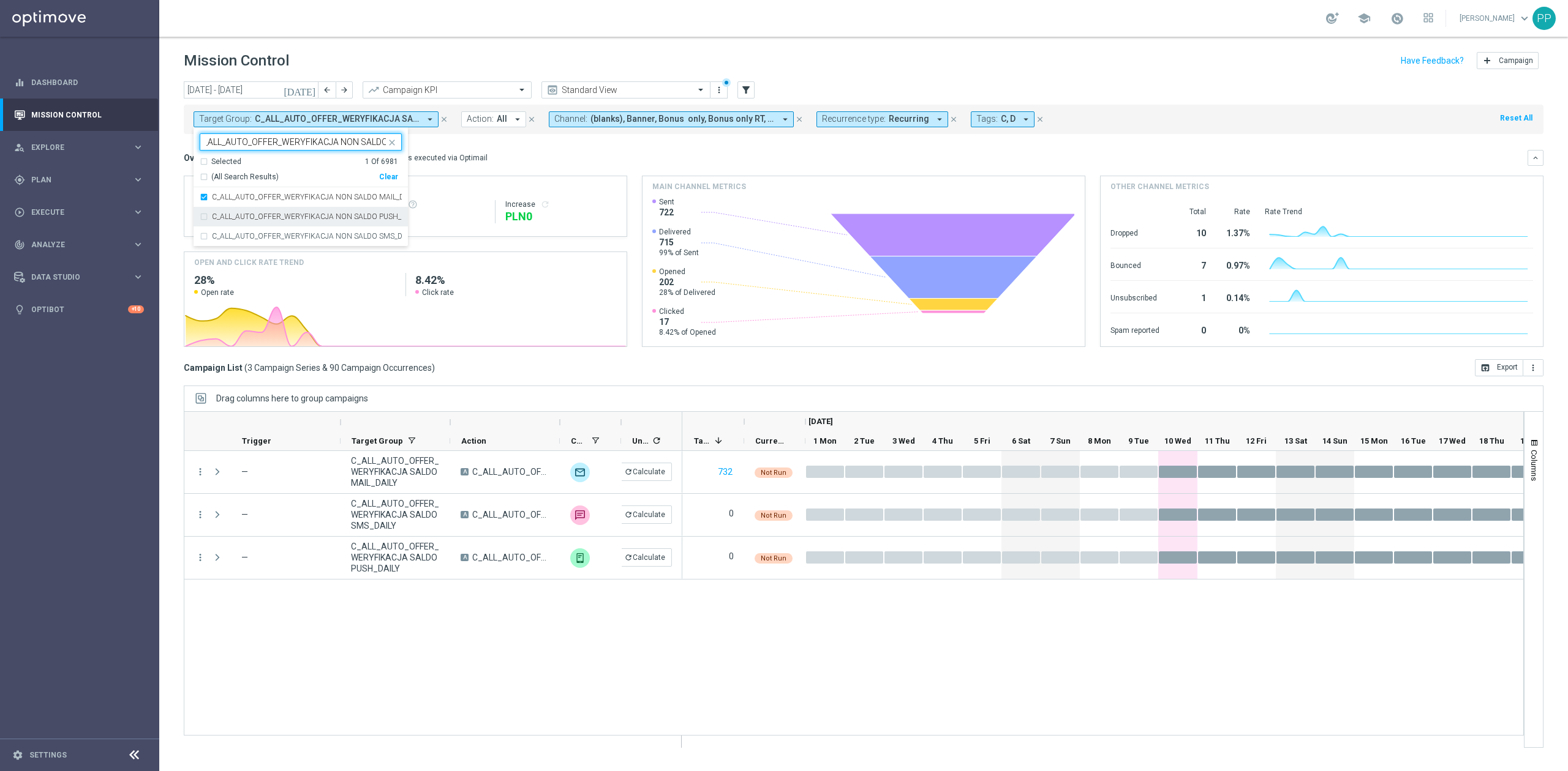
type input "C_ALL_AUTO_OFFER_WERYFIKACJA NON SALDO"
click at [317, 233] on label "C_ALL_AUTO_OFFER_WERYFIKACJA NON SALDO SMS_DAILY" at bounding box center [306, 236] width 190 height 7
click at [532, 160] on div "Overview: Optimail arrow_drop_down This overview shows data of campaigns execut…" at bounding box center [856, 158] width 1344 height 11
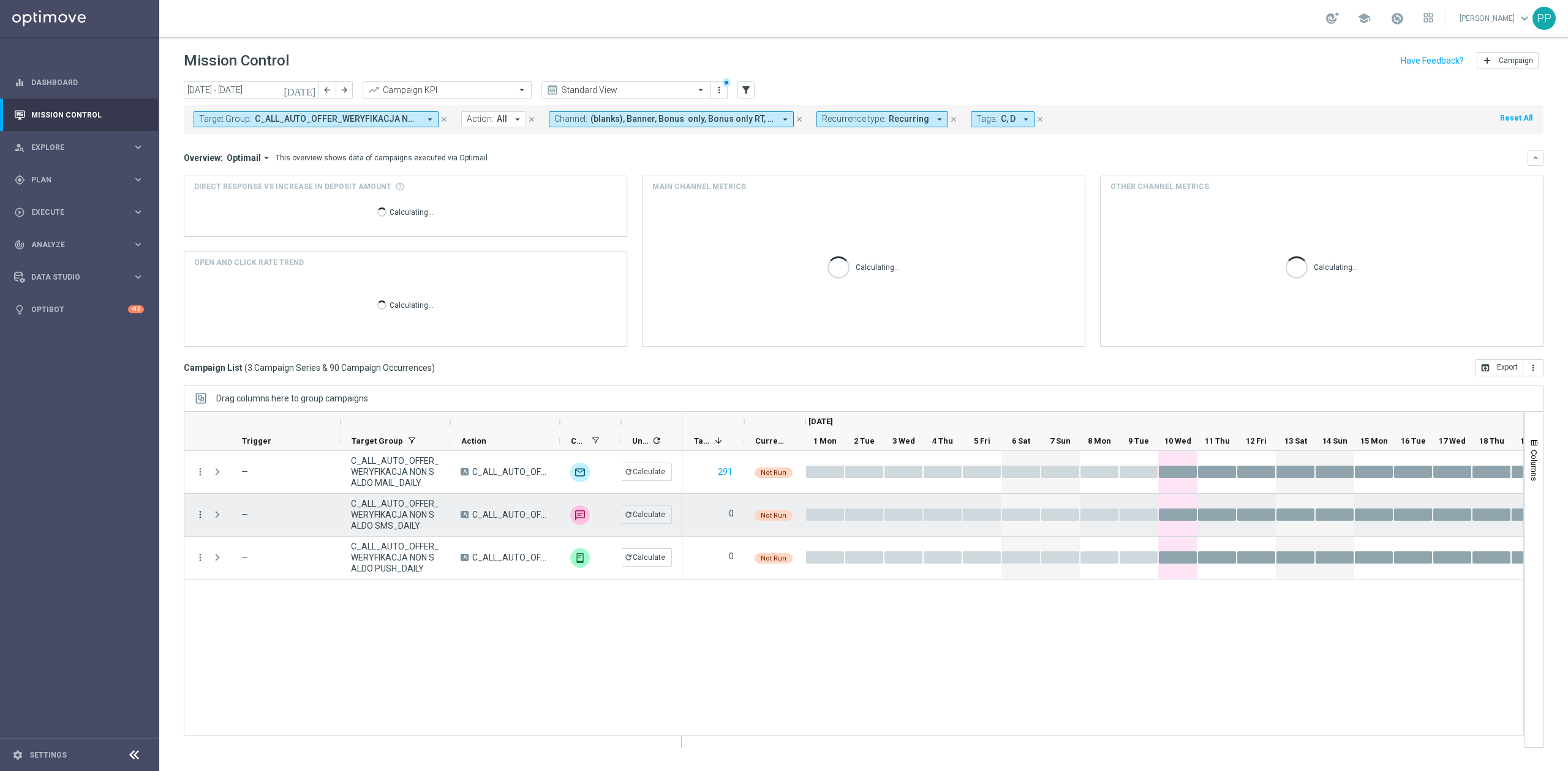
click at [200, 512] on icon "more_vert" at bounding box center [201, 515] width 11 height 11
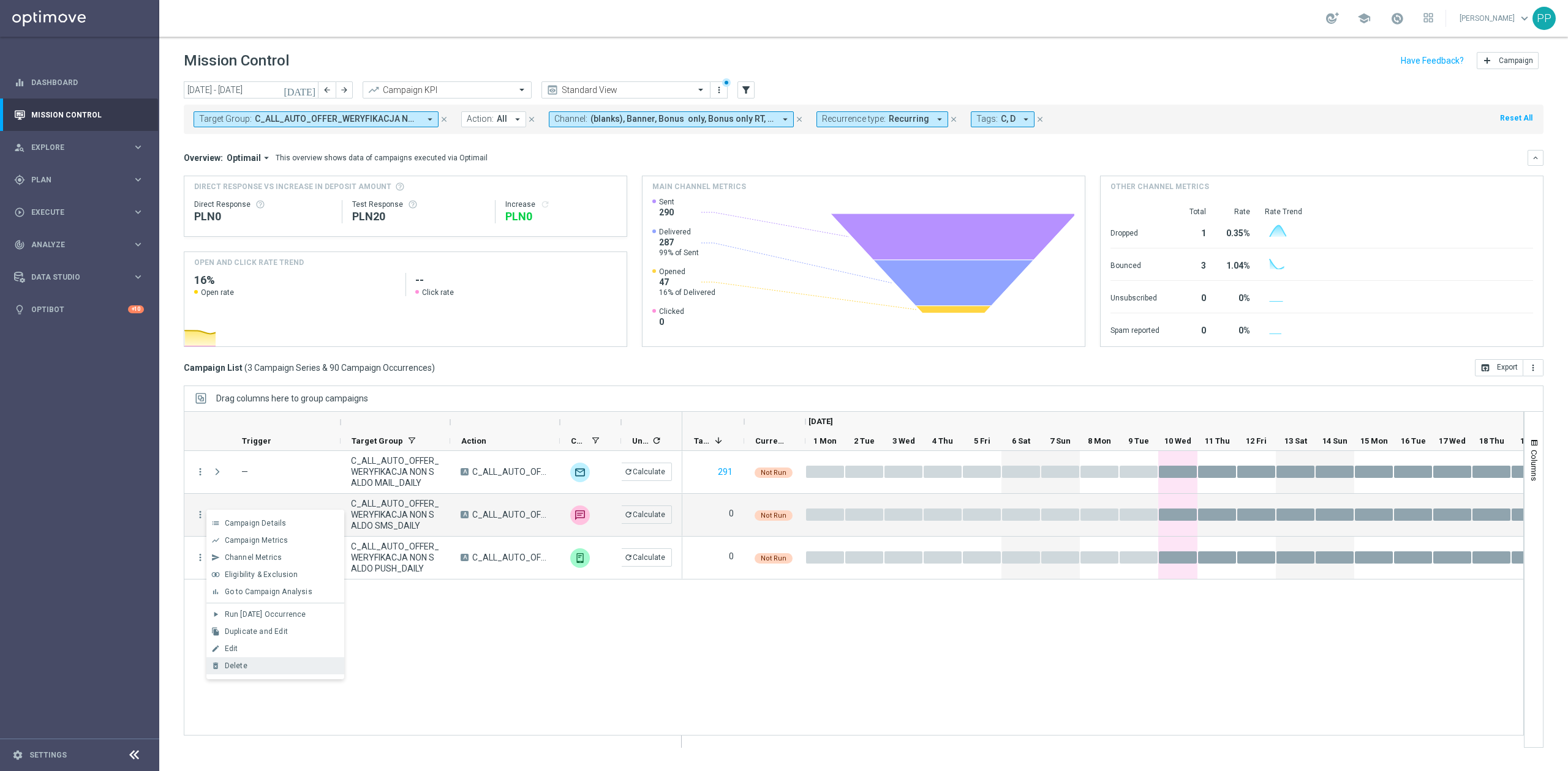
click at [238, 667] on span "Delete" at bounding box center [236, 665] width 23 height 8
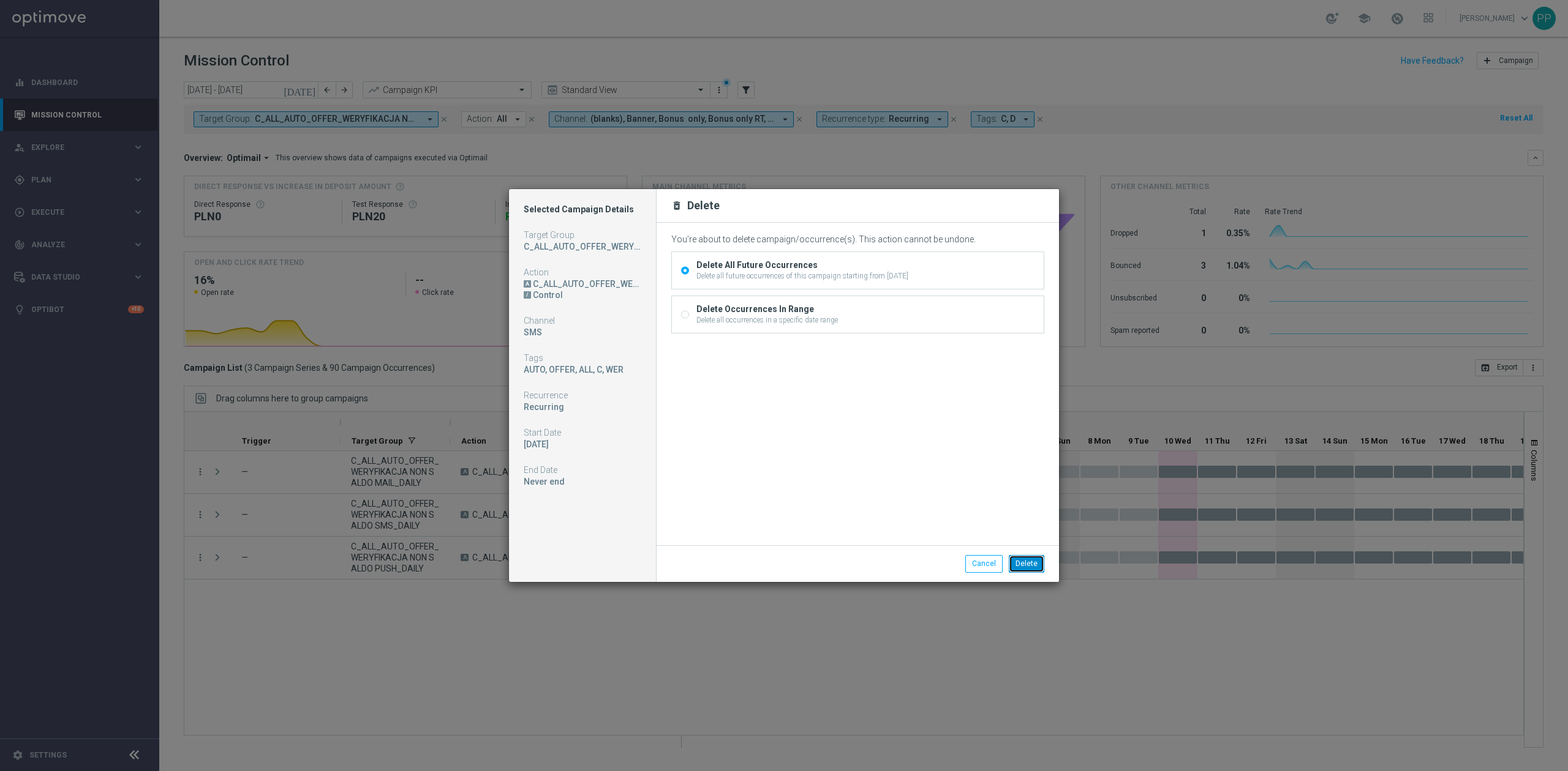
click at [1017, 559] on button "Delete" at bounding box center [1026, 563] width 36 height 17
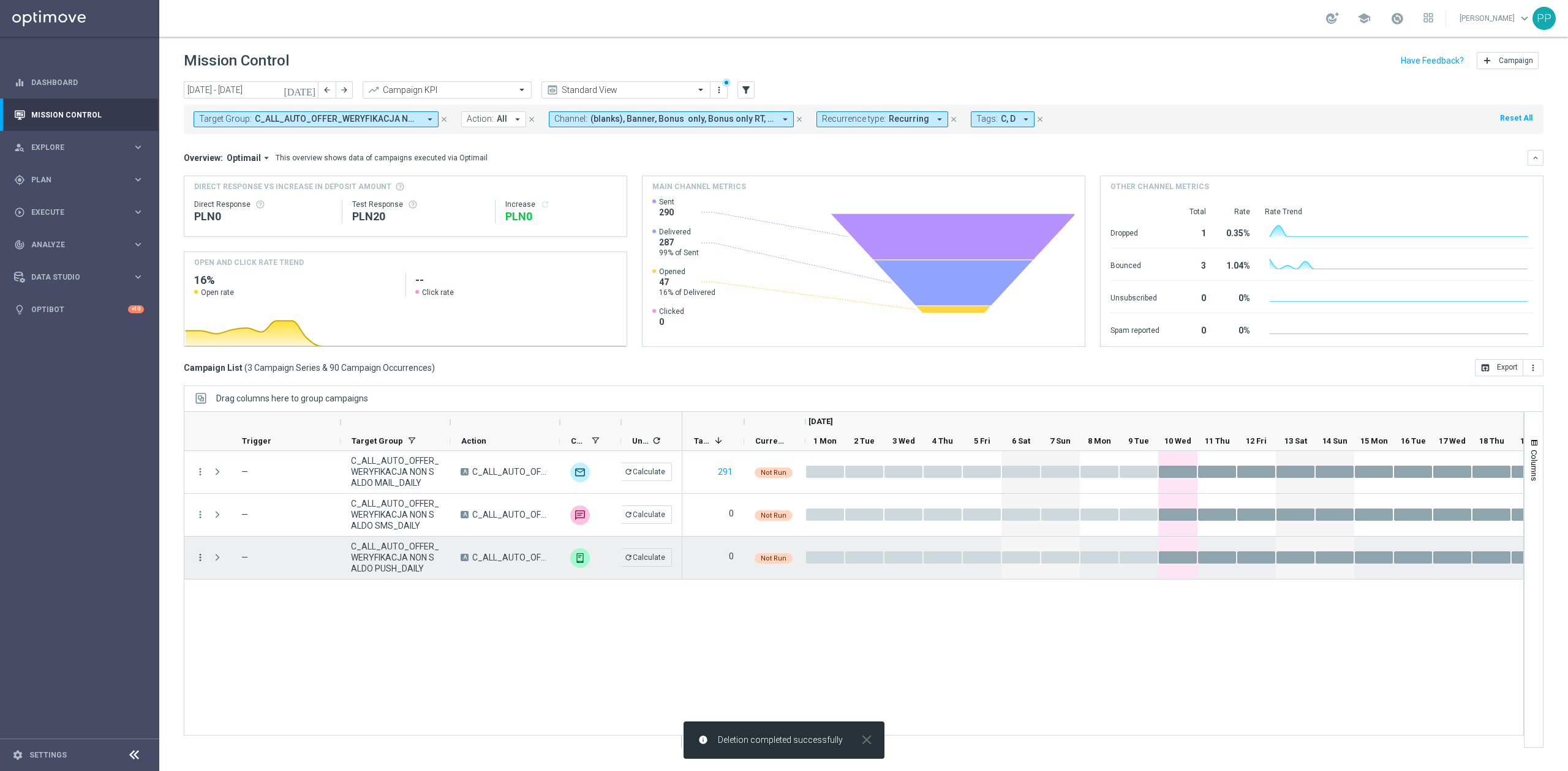
click at [201, 557] on icon "more_vert" at bounding box center [201, 558] width 11 height 11
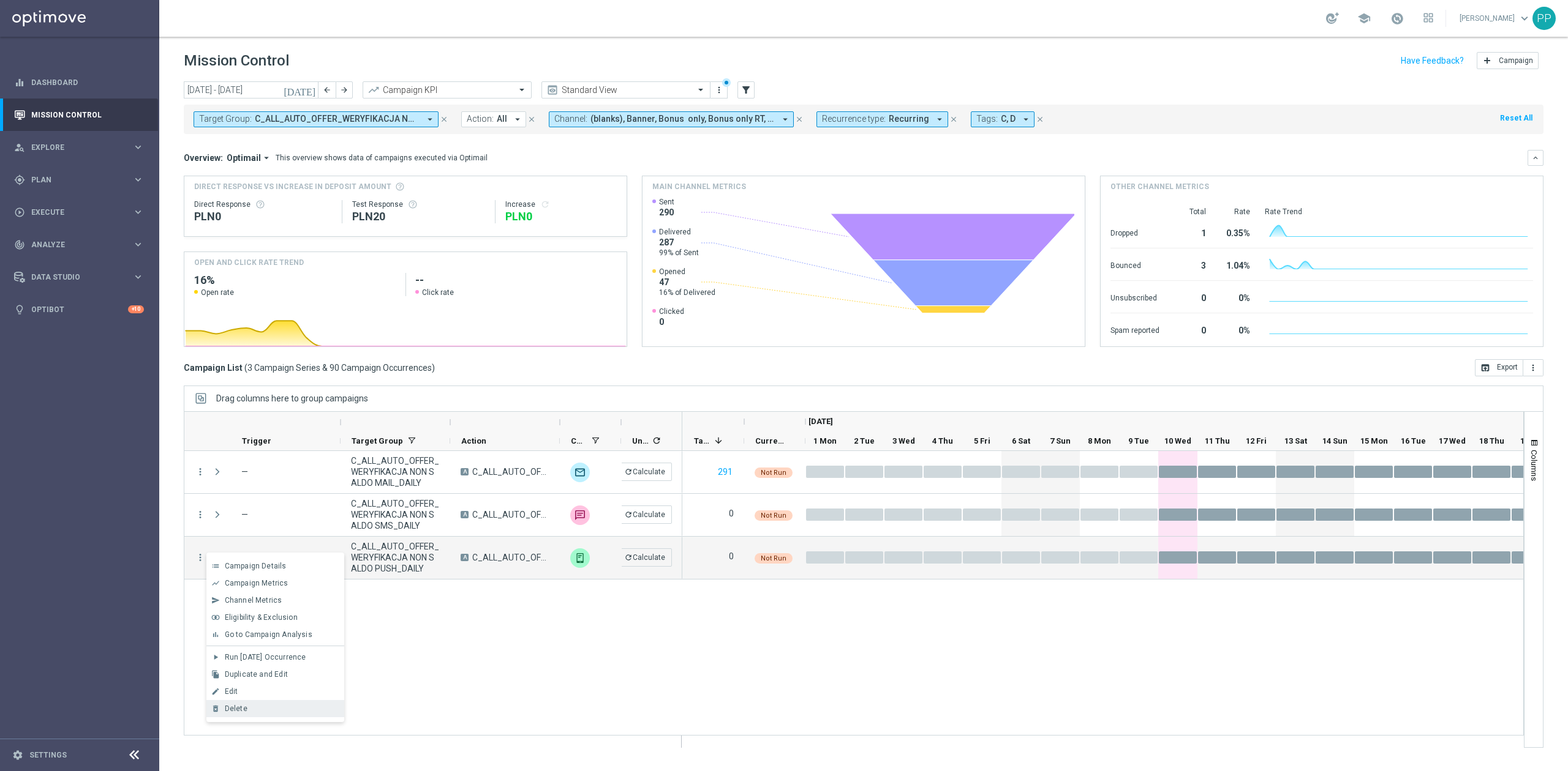
click at [250, 710] on div "Delete" at bounding box center [282, 708] width 114 height 8
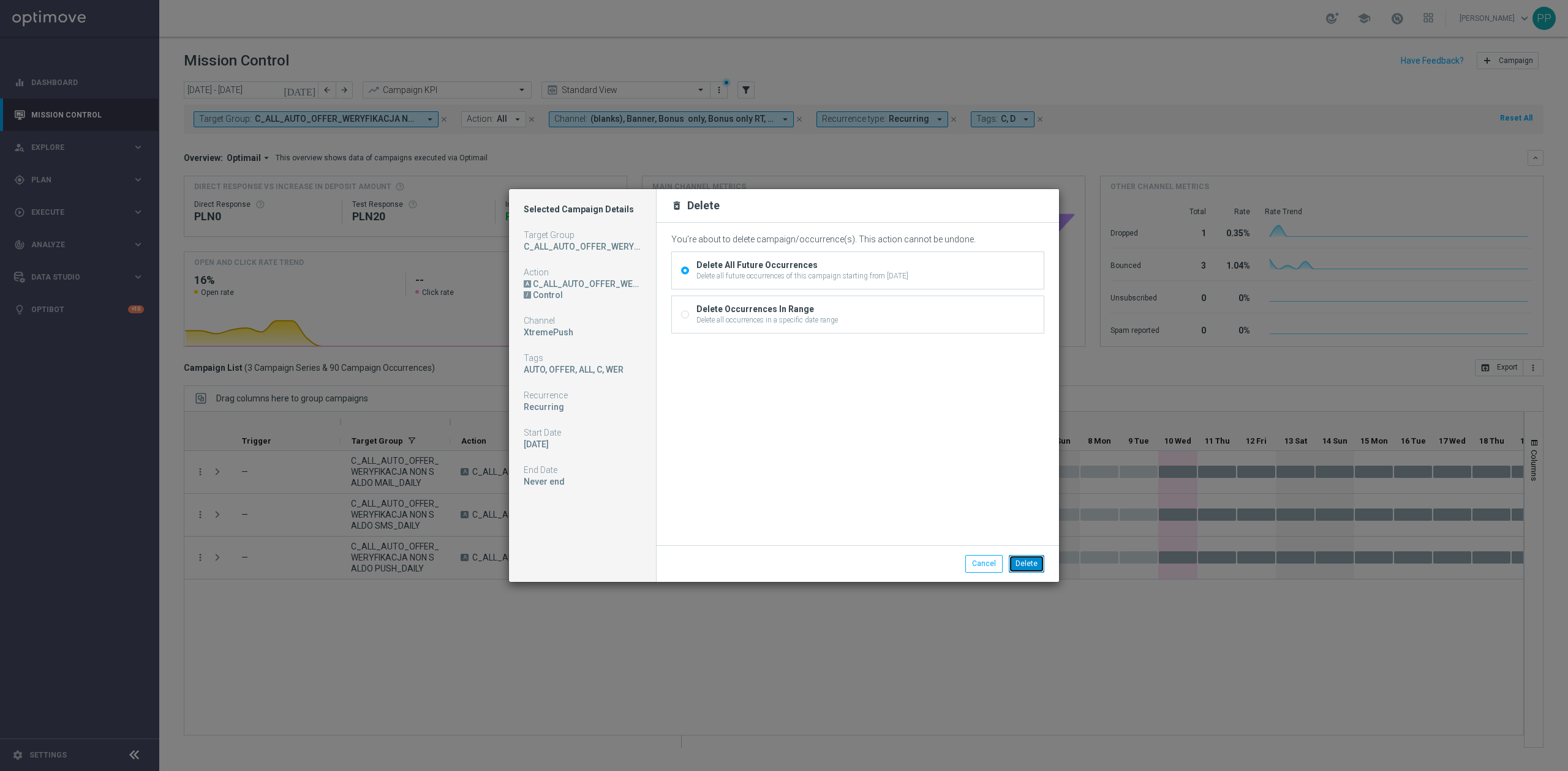
click at [1029, 564] on button "Delete" at bounding box center [1026, 563] width 36 height 17
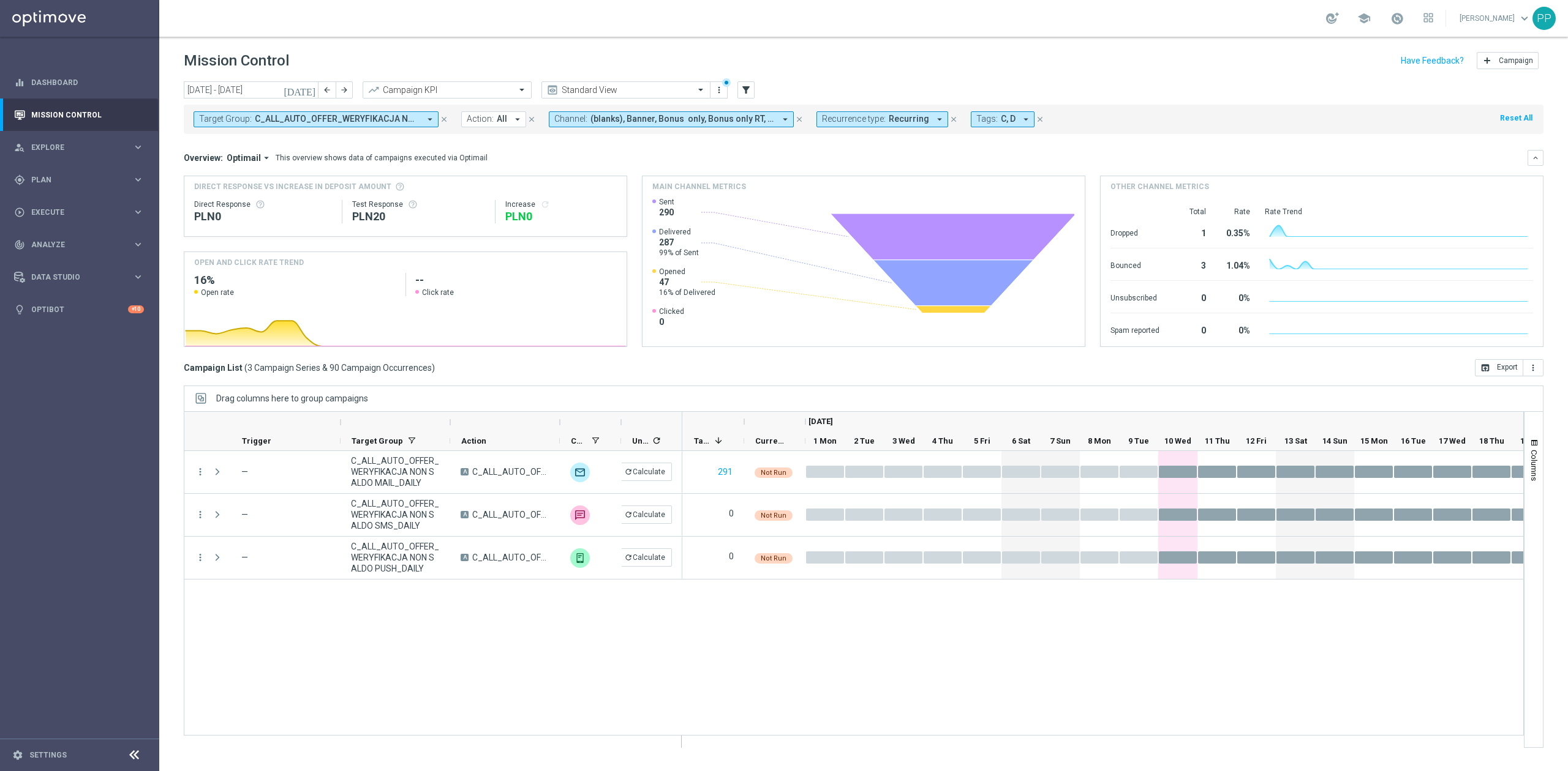
click at [404, 122] on span "C_ALL_AUTO_OFFER_WERYFIKACJA NON SALDO MAIL_DAILY, C_ALL_AUTO_OFFER_WERYFIKACJA…" at bounding box center [336, 118] width 165 height 10
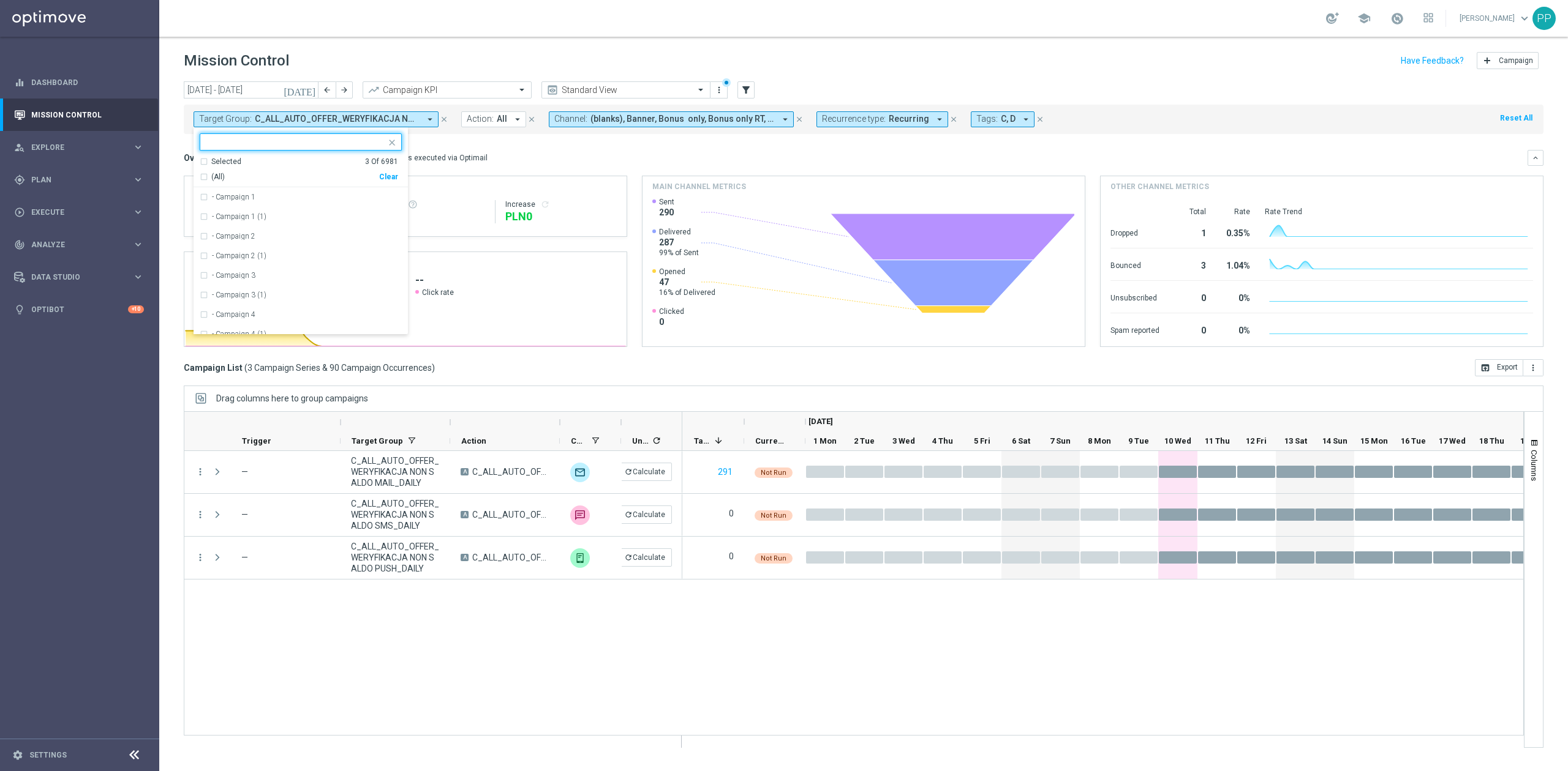
click at [0, 0] on div "Clear" at bounding box center [0, 0] width 0 height 0
click at [452, 53] on div "Mission Control add Campaign" at bounding box center [863, 61] width 1359 height 24
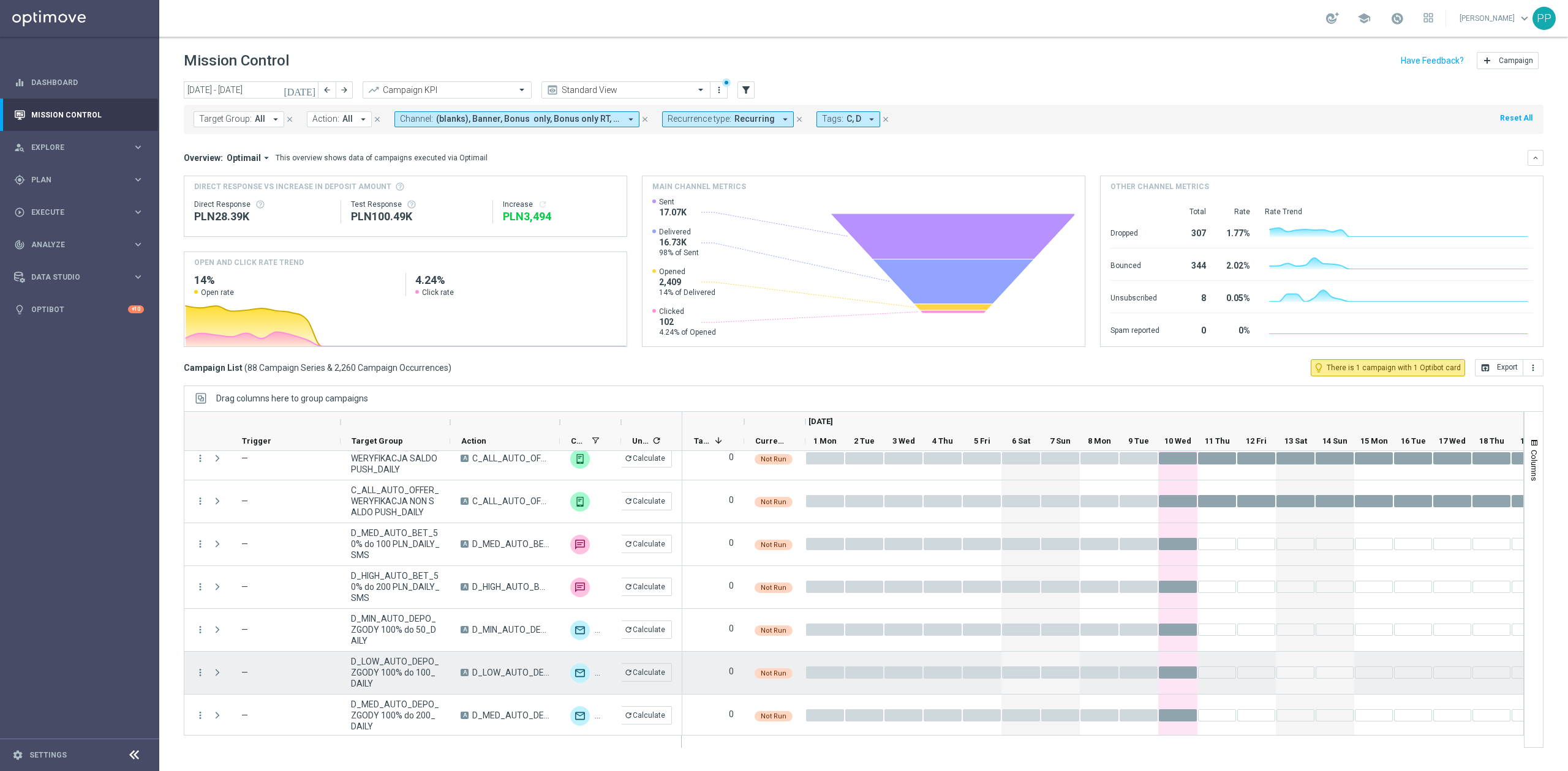
scroll to position [3488, 0]
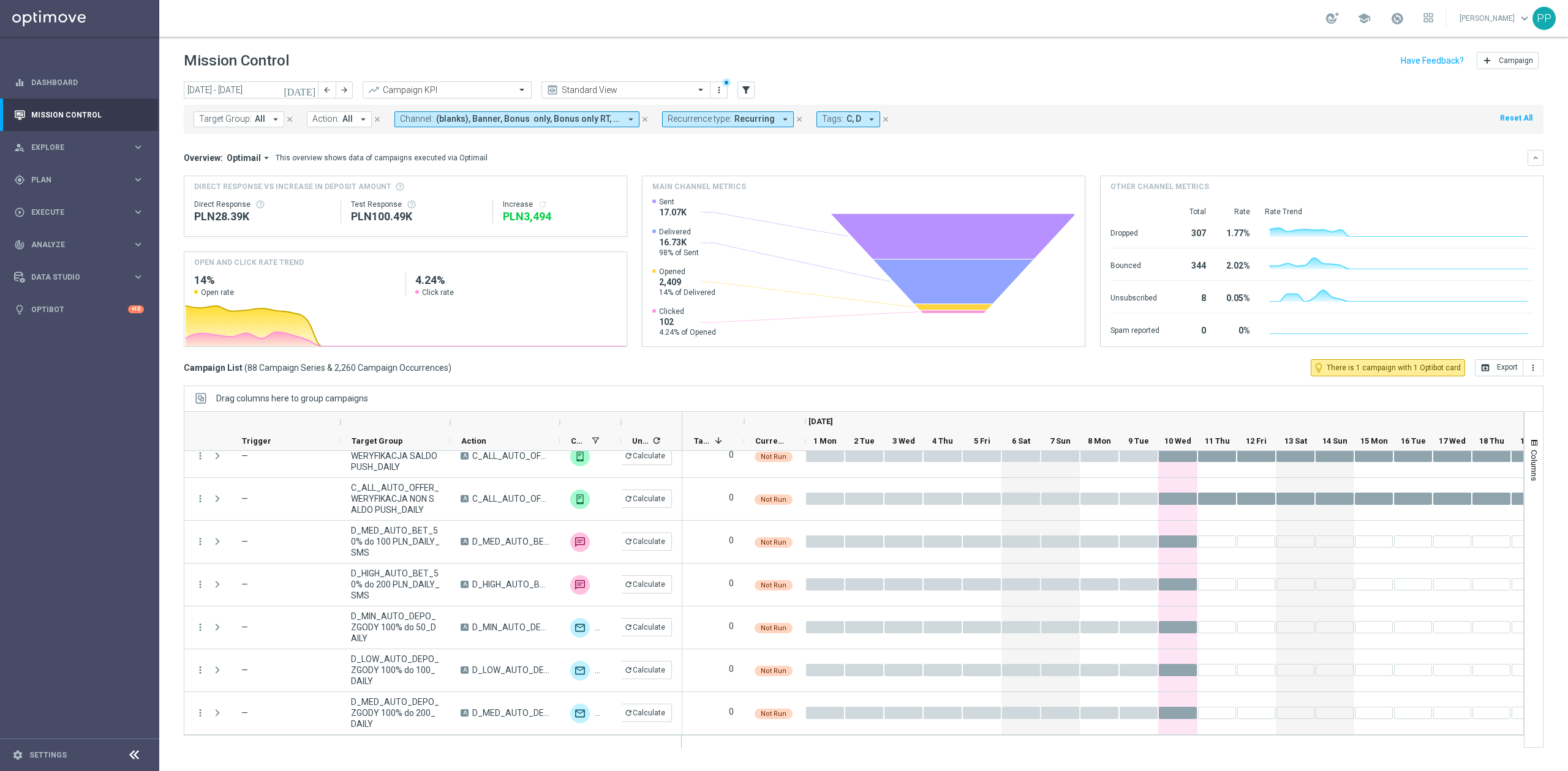
click at [251, 113] on button "Target Group: All arrow_drop_down" at bounding box center [238, 118] width 90 height 15
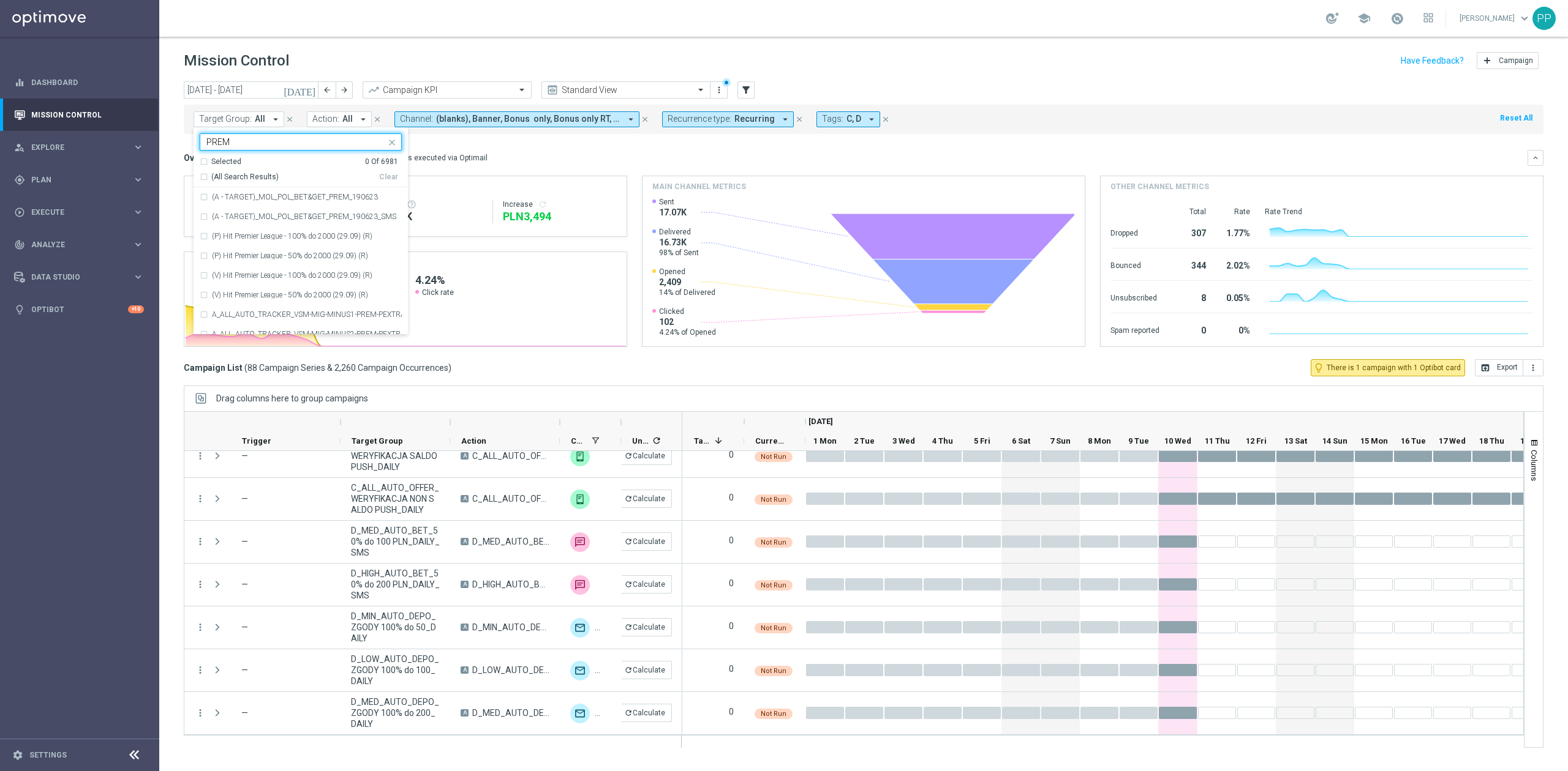
click at [219, 176] on span "(All Search Results)" at bounding box center [245, 177] width 67 height 10
type input "PREM"
click at [398, 57] on div "Mission Control add Campaign" at bounding box center [863, 61] width 1359 height 24
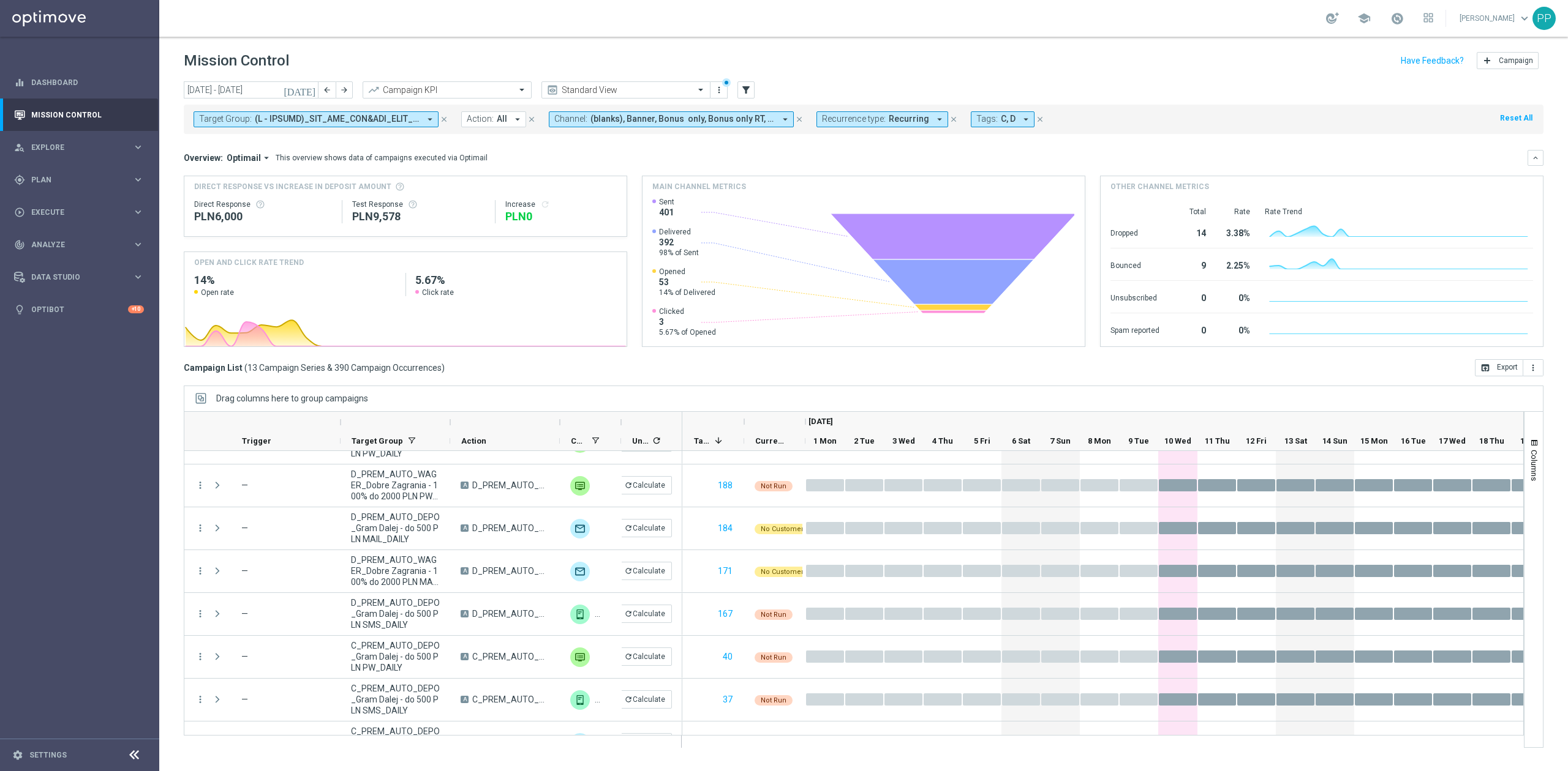
scroll to position [0, 0]
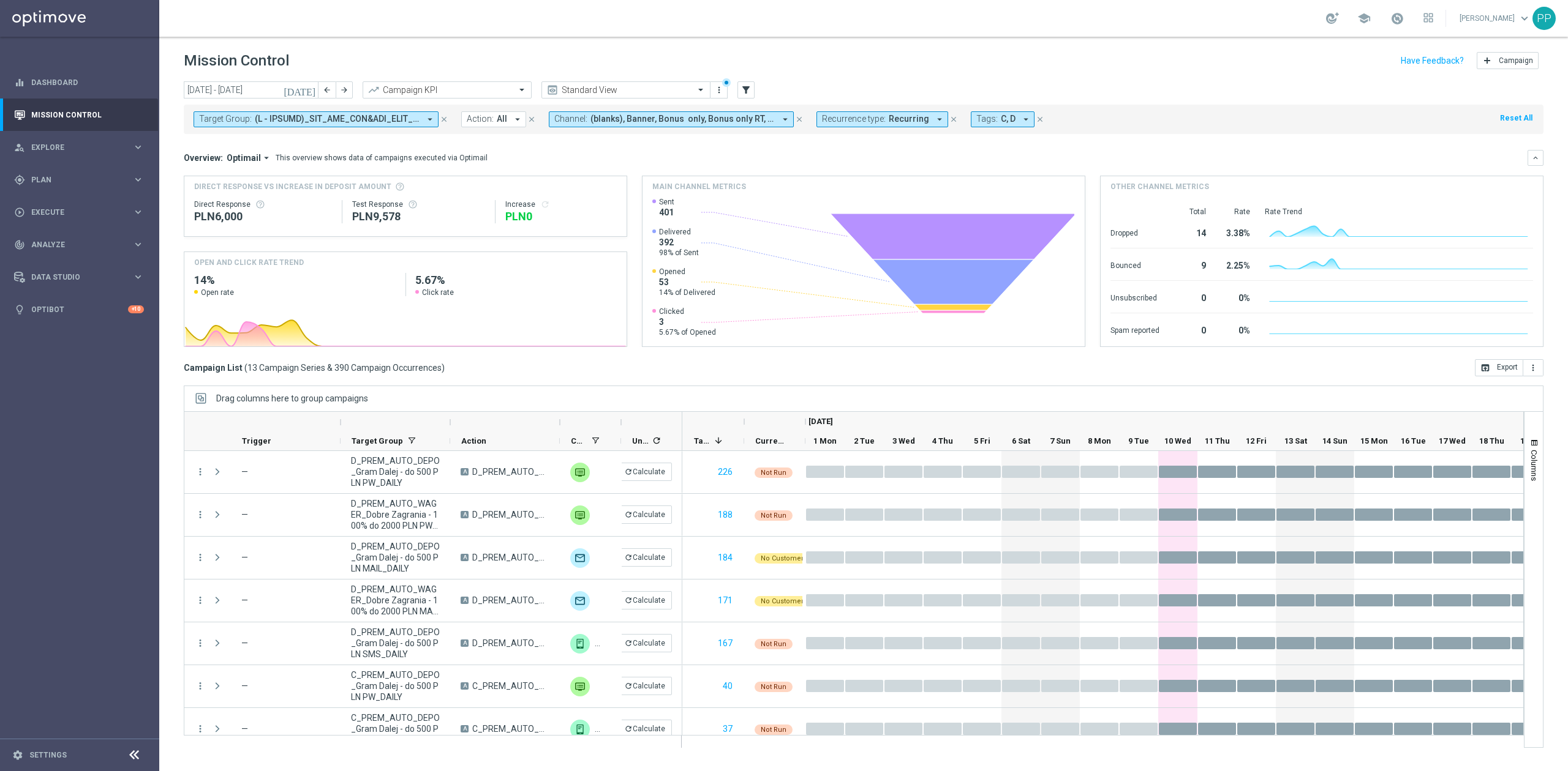
drag, startPoint x: 256, startPoint y: 466, endPoint x: 119, endPoint y: 463, distance: 137.0
drag, startPoint x: 119, startPoint y: 463, endPoint x: 165, endPoint y: 473, distance: 47.1
click at [165, 473] on div "today 01 Sep 2025 - 30 Sep 2025 arrow_back arrow_forward Campaign KPI trending_…" at bounding box center [863, 420] width 1408 height 679
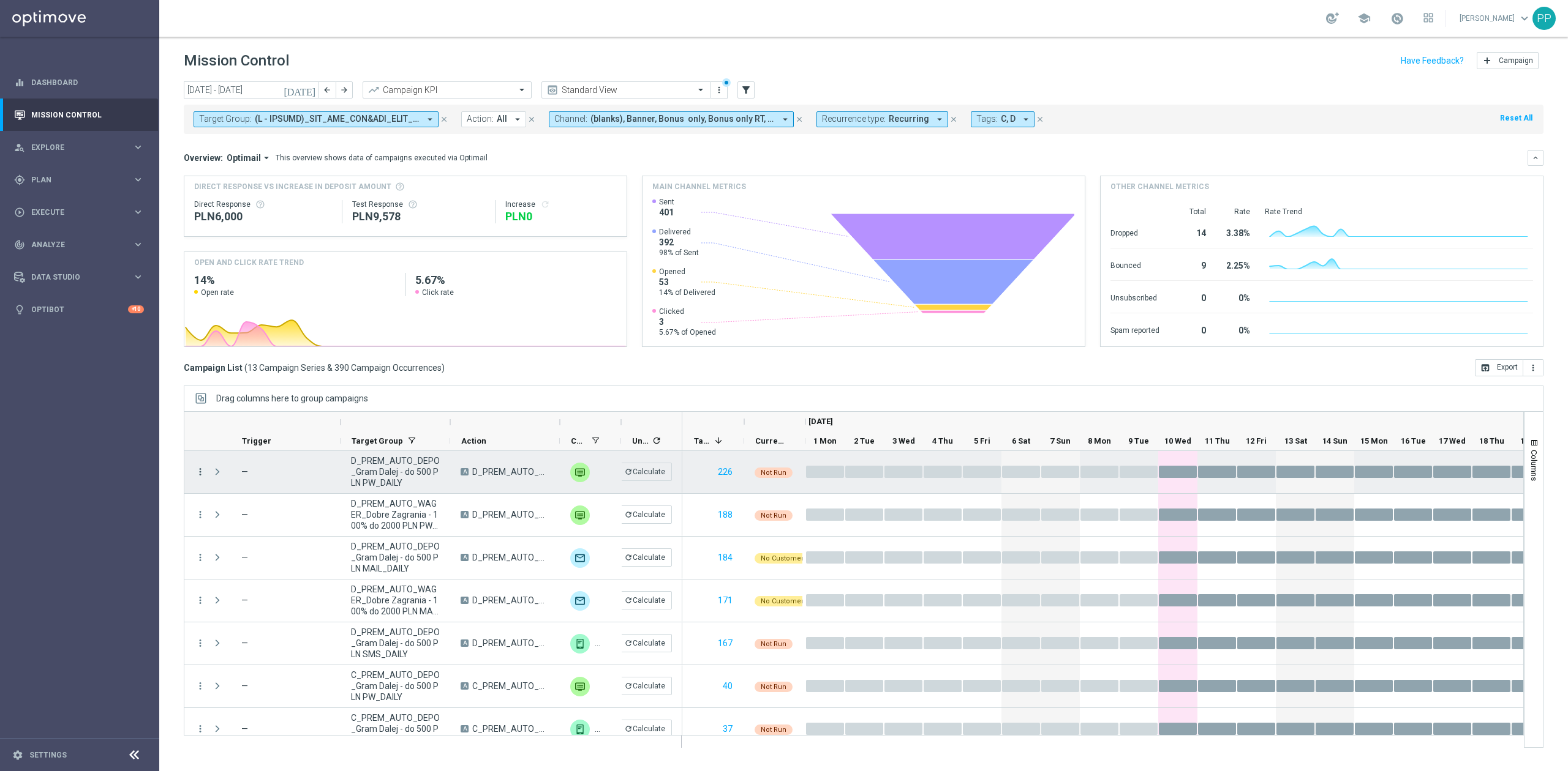
click at [201, 473] on icon "more_vert" at bounding box center [201, 472] width 11 height 11
click at [175, 506] on div "today 01 Sep 2025 - 30 Sep 2025 arrow_back arrow_forward Campaign KPI trending_…" at bounding box center [863, 420] width 1408 height 679
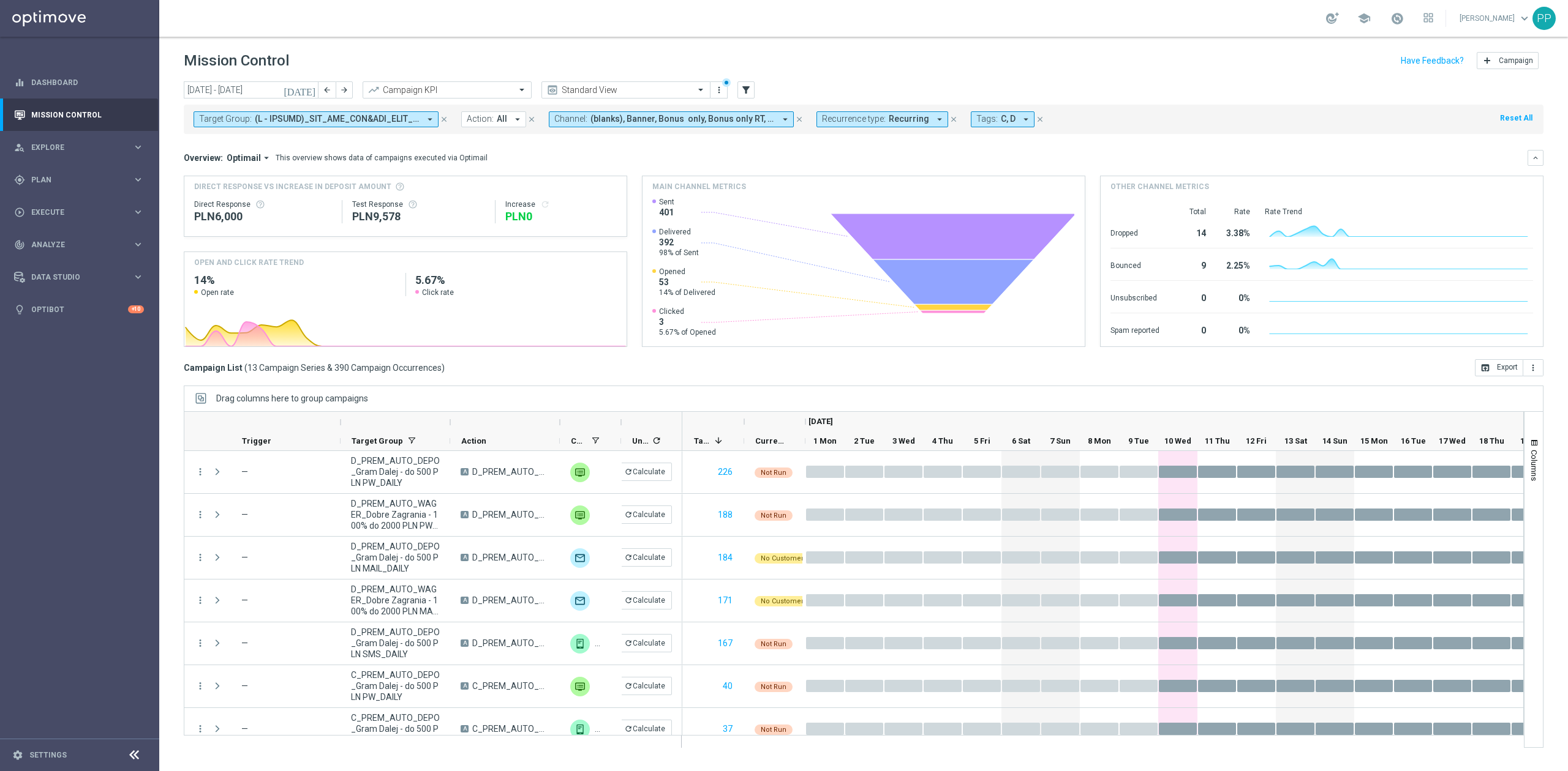
click at [243, 158] on span "Optimail" at bounding box center [244, 158] width 35 height 11
click at [253, 172] on div "Analysis" at bounding box center [238, 177] width 73 height 17
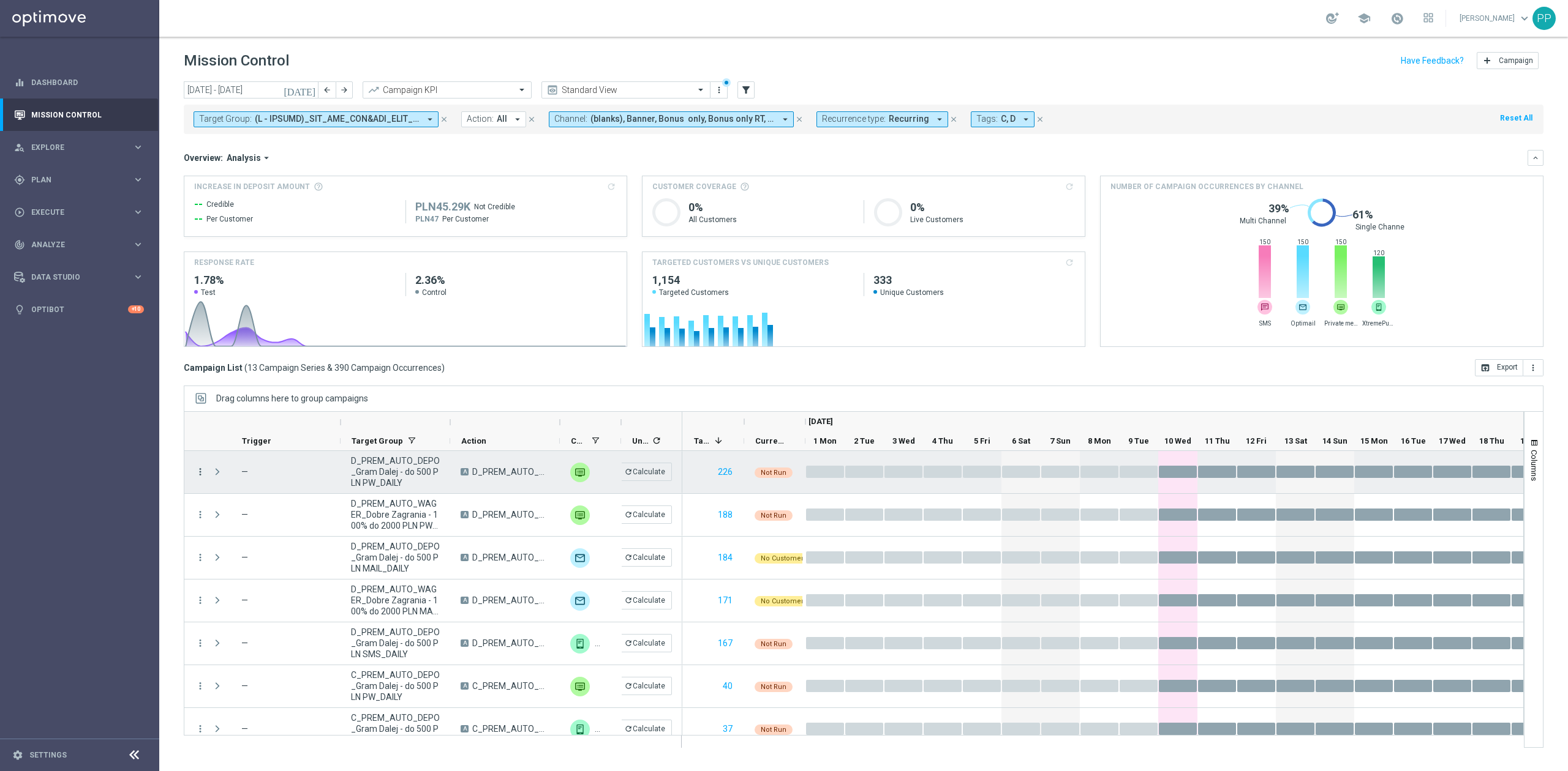
click at [200, 471] on icon "more_vert" at bounding box center [201, 472] width 11 height 11
click at [268, 620] on div "Delete" at bounding box center [282, 622] width 114 height 8
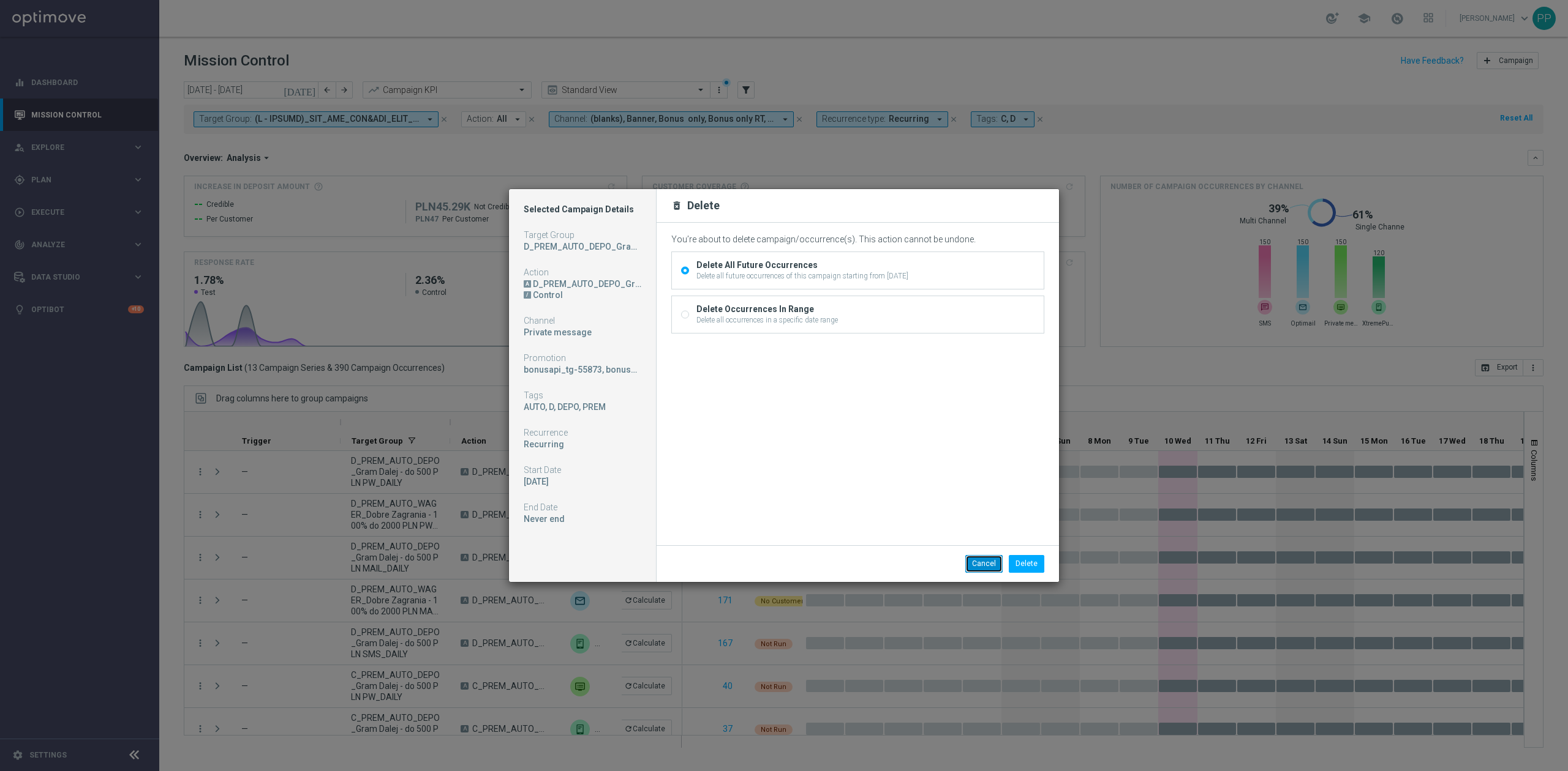
click at [988, 568] on button "Cancel" at bounding box center [984, 563] width 37 height 17
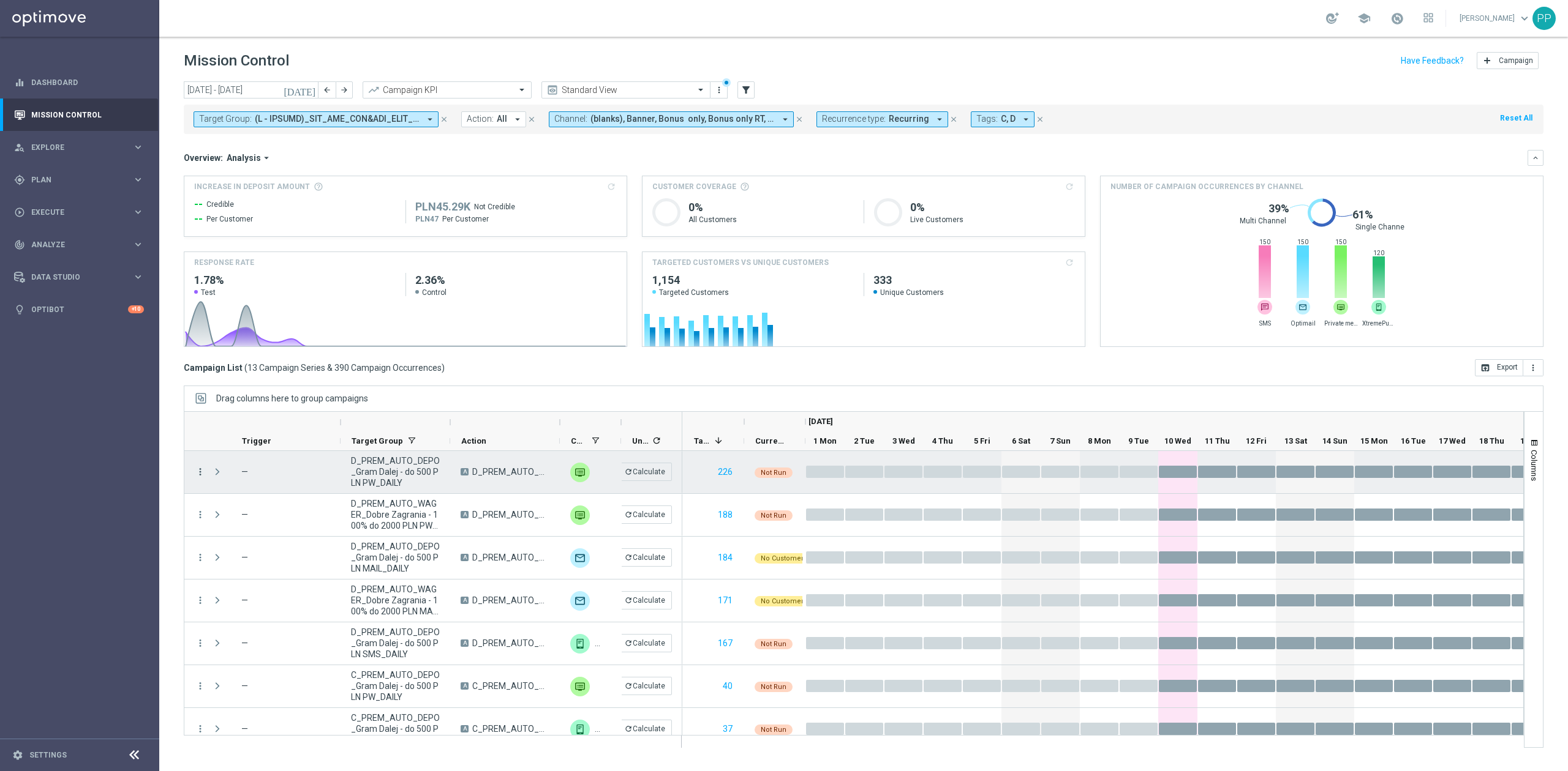
click at [201, 471] on icon "more_vert" at bounding box center [201, 472] width 11 height 11
click at [238, 621] on span "Delete" at bounding box center [236, 622] width 23 height 8
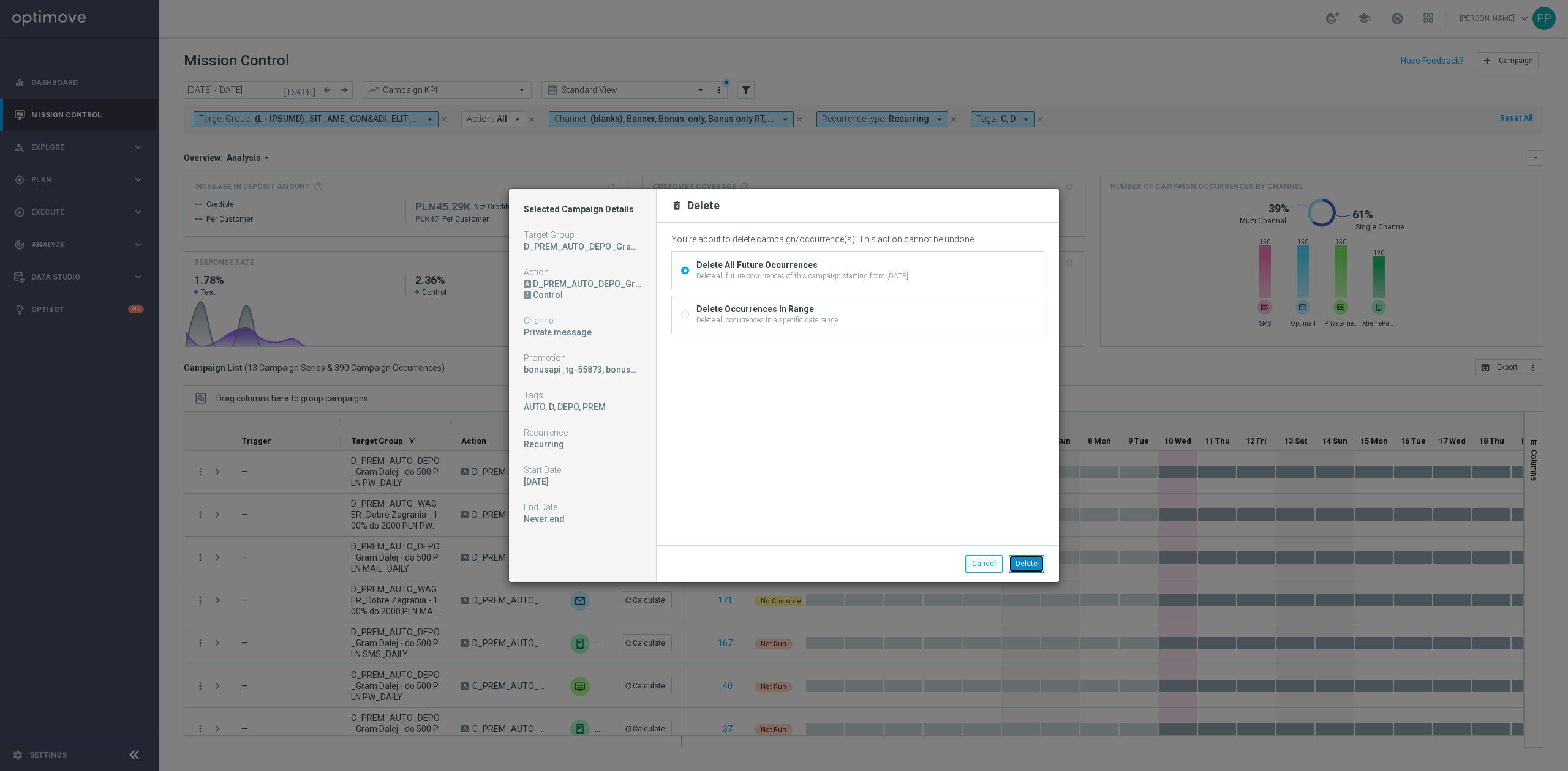
click at [1016, 561] on button "Delete" at bounding box center [1026, 563] width 36 height 17
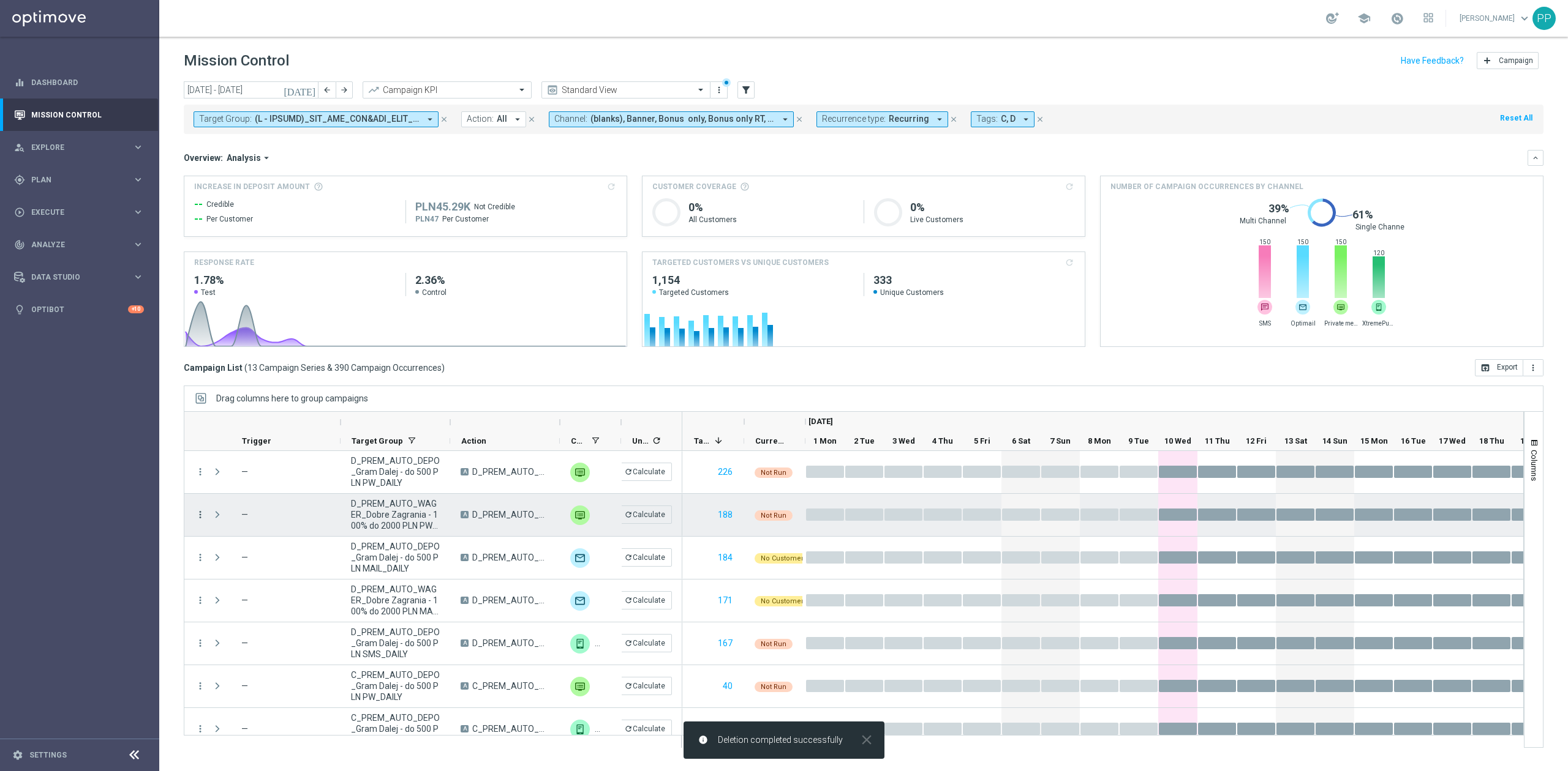
click at [201, 515] on icon "more_vert" at bounding box center [201, 515] width 11 height 11
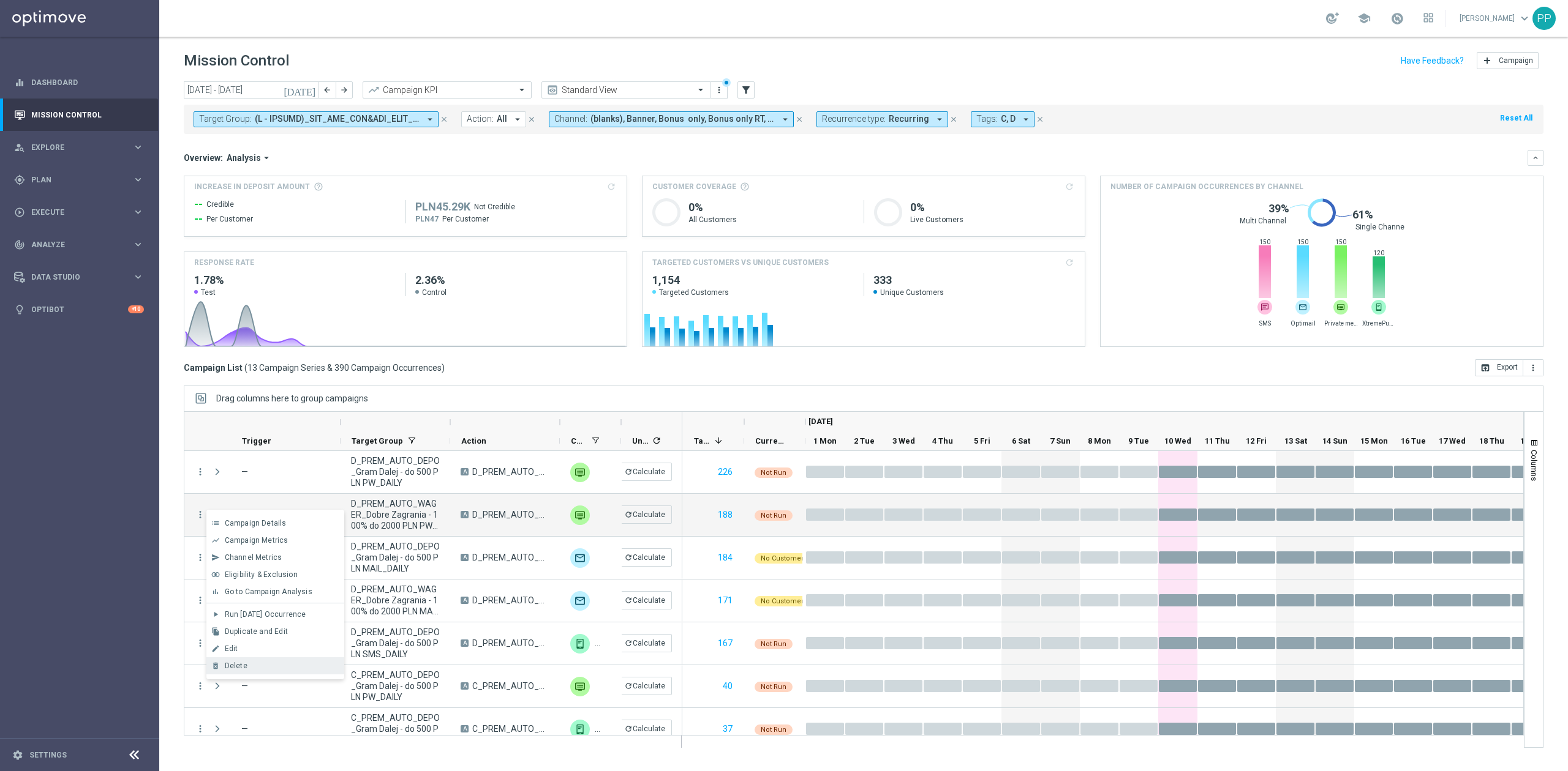
click at [273, 667] on div "Delete" at bounding box center [282, 665] width 114 height 8
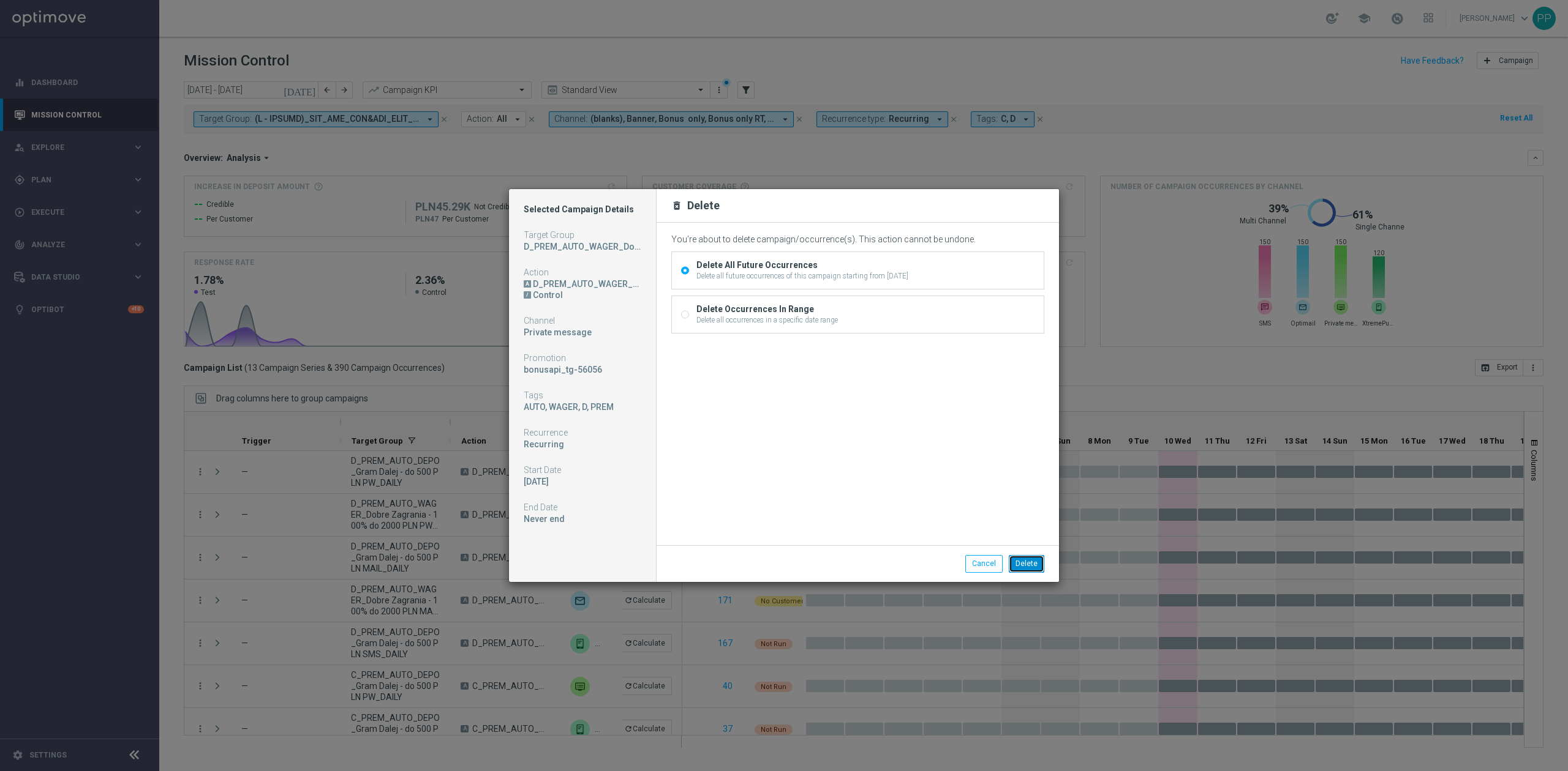
click at [1016, 564] on button "Delete" at bounding box center [1026, 563] width 36 height 17
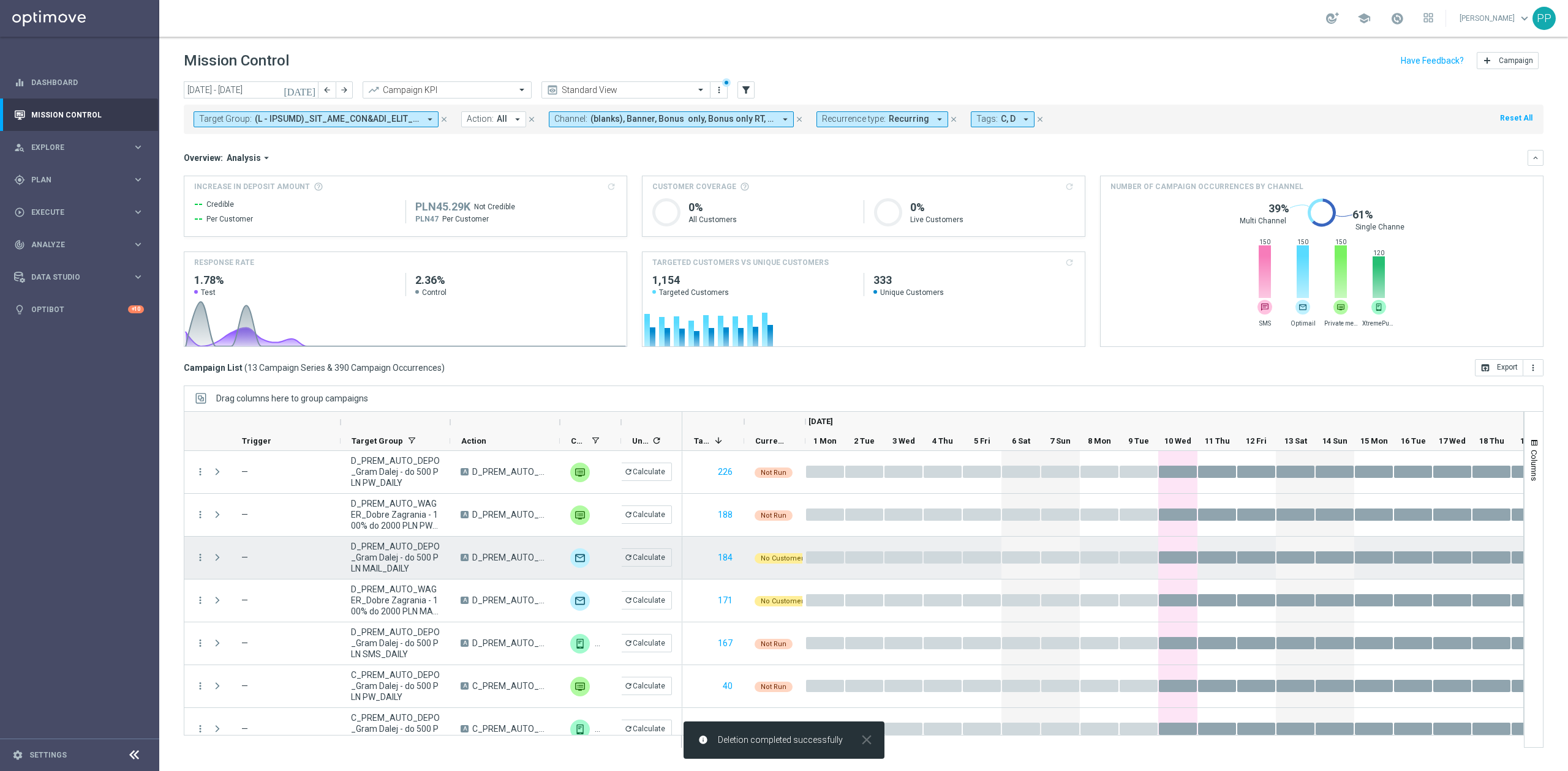
click at [199, 557] on icon "more_vert" at bounding box center [201, 558] width 11 height 11
click at [245, 694] on span "Delete" at bounding box center [236, 691] width 23 height 8
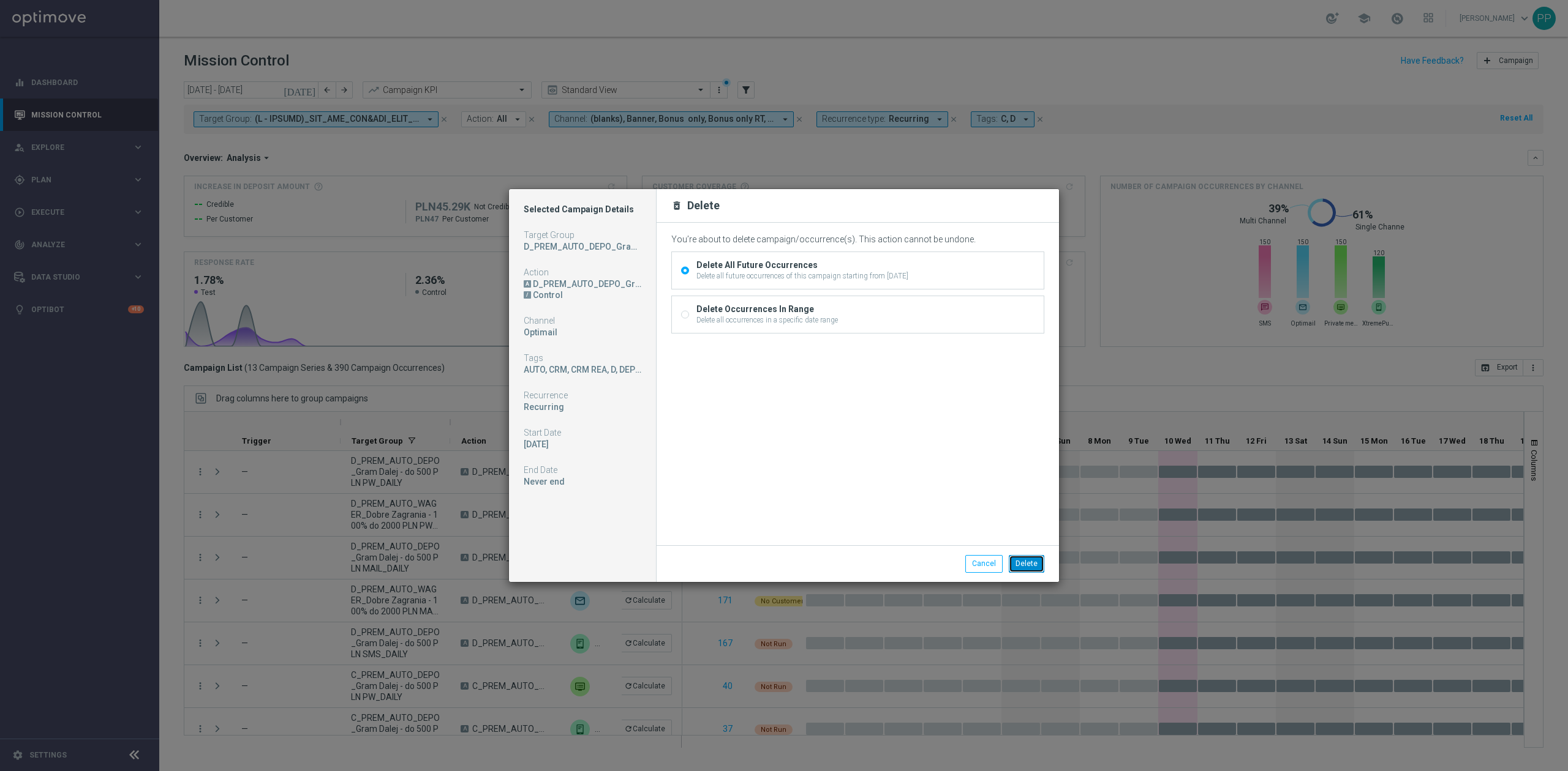
click at [1038, 560] on button "Delete" at bounding box center [1026, 563] width 36 height 17
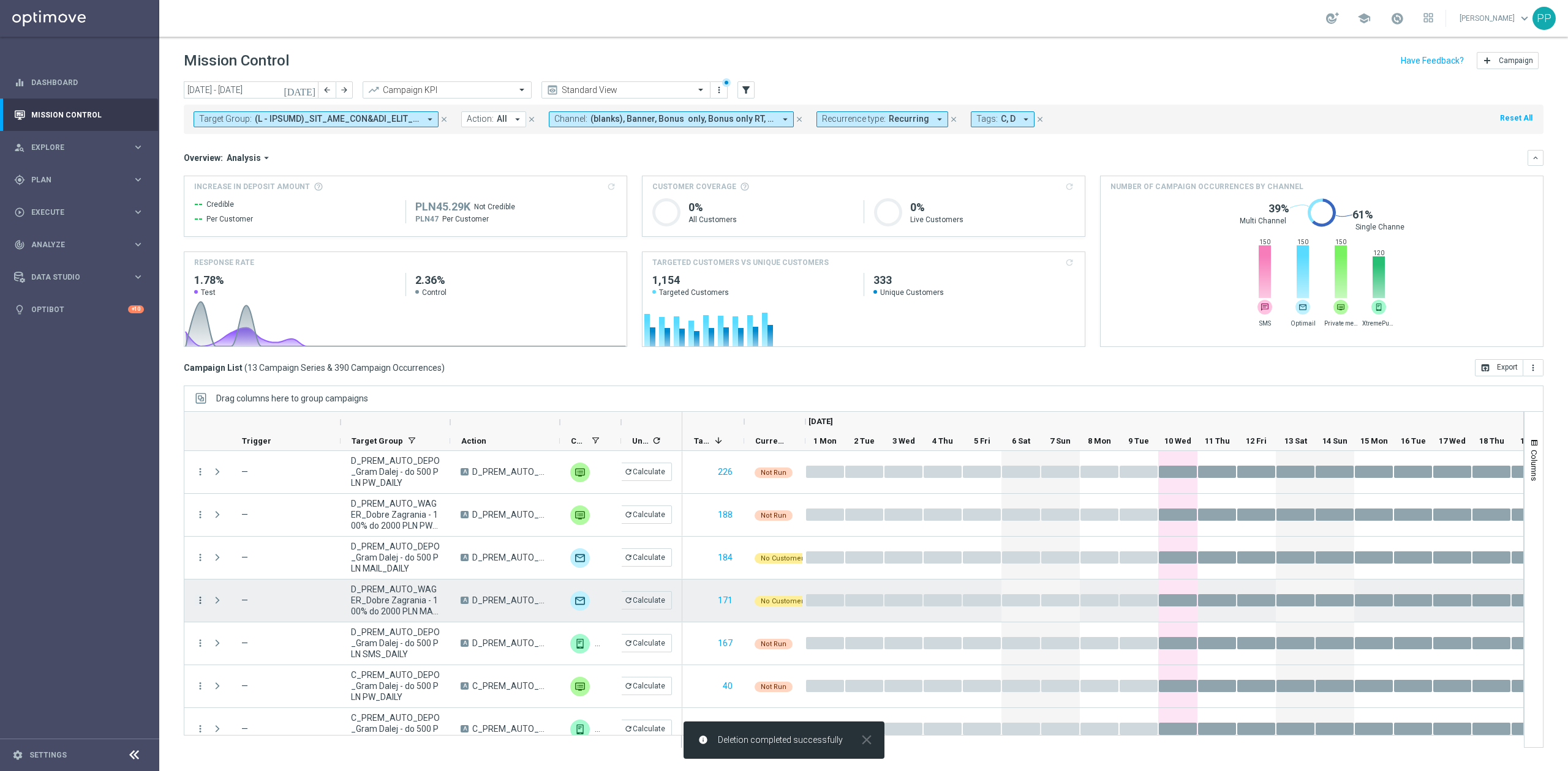
click at [201, 599] on icon "more_vert" at bounding box center [201, 601] width 11 height 11
click at [260, 735] on div "Delete" at bounding box center [282, 734] width 114 height 8
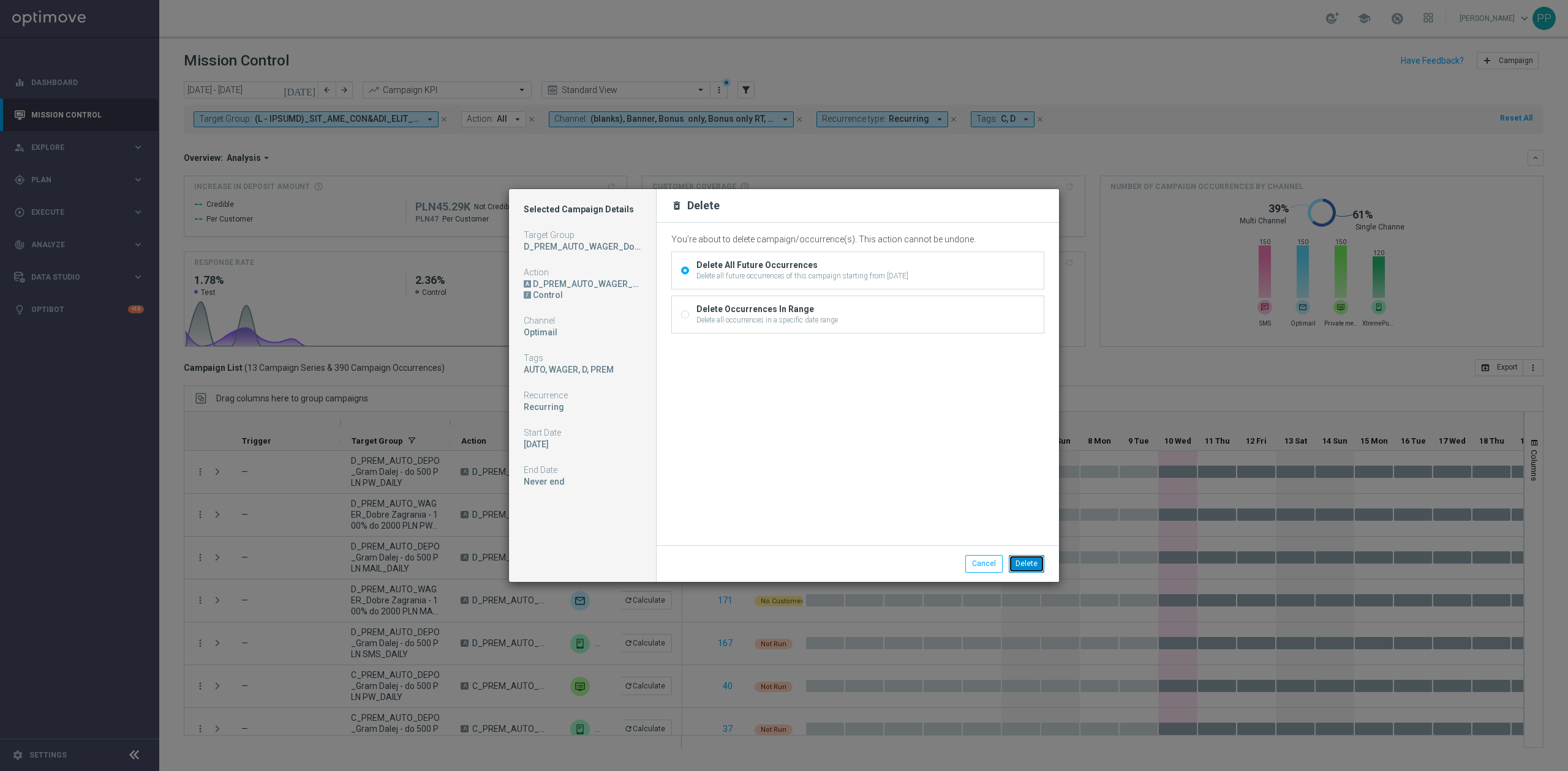
click at [1016, 564] on button "Delete" at bounding box center [1026, 563] width 36 height 17
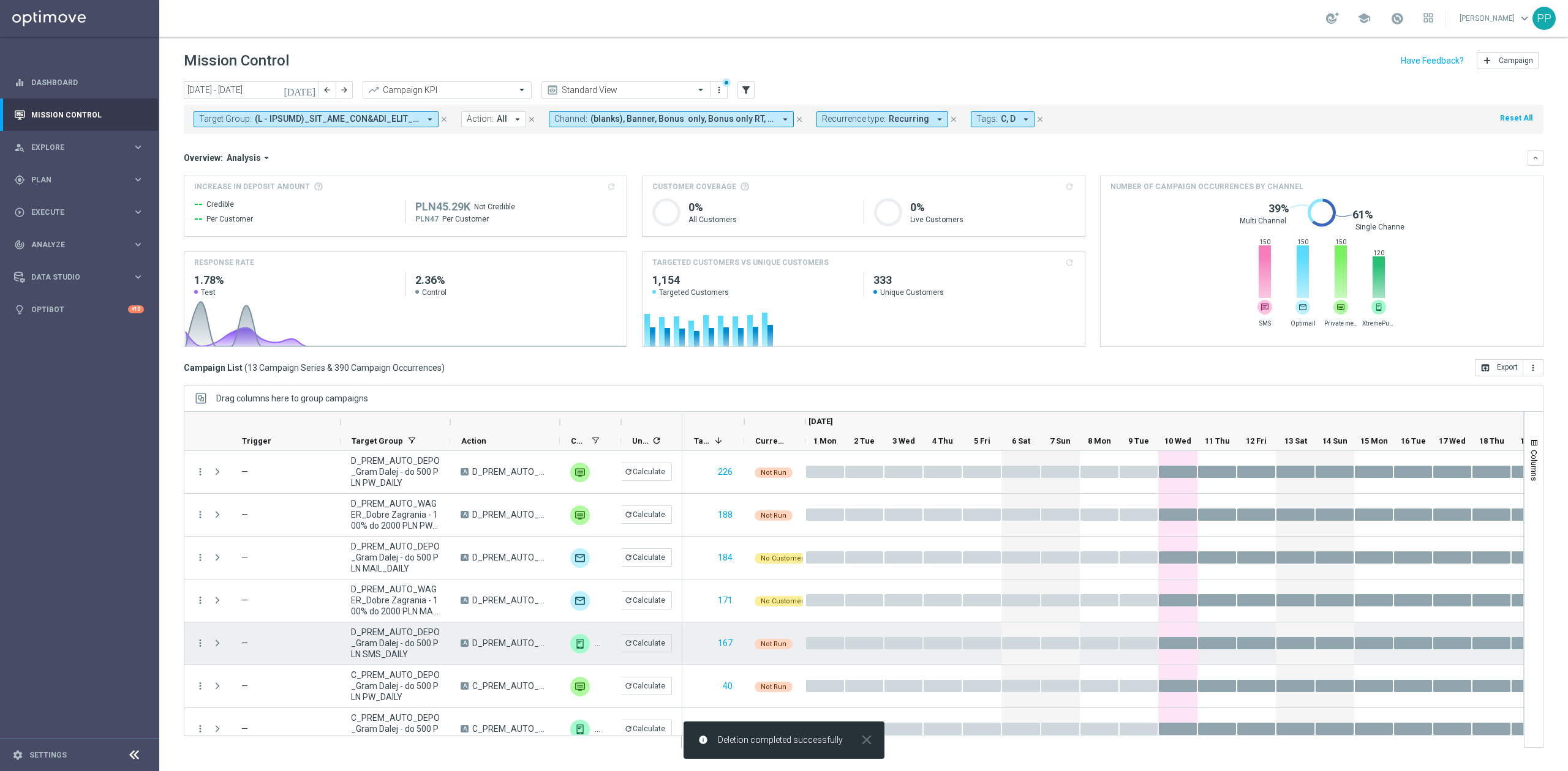
click at [199, 642] on icon "more_vert" at bounding box center [201, 643] width 11 height 11
click at [292, 622] on div "Delete" at bounding box center [282, 624] width 114 height 8
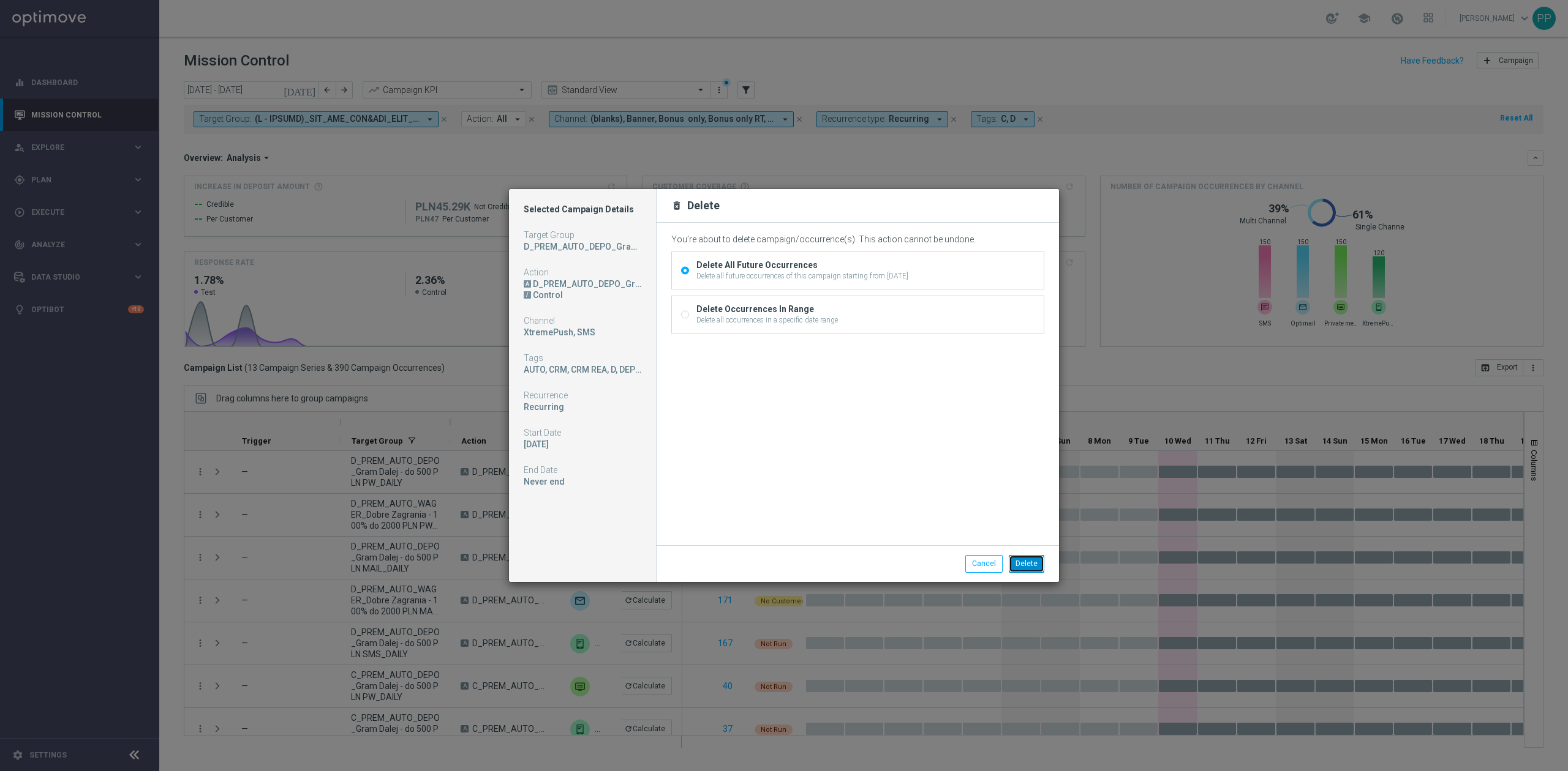
click at [1026, 566] on button "Delete" at bounding box center [1026, 563] width 36 height 17
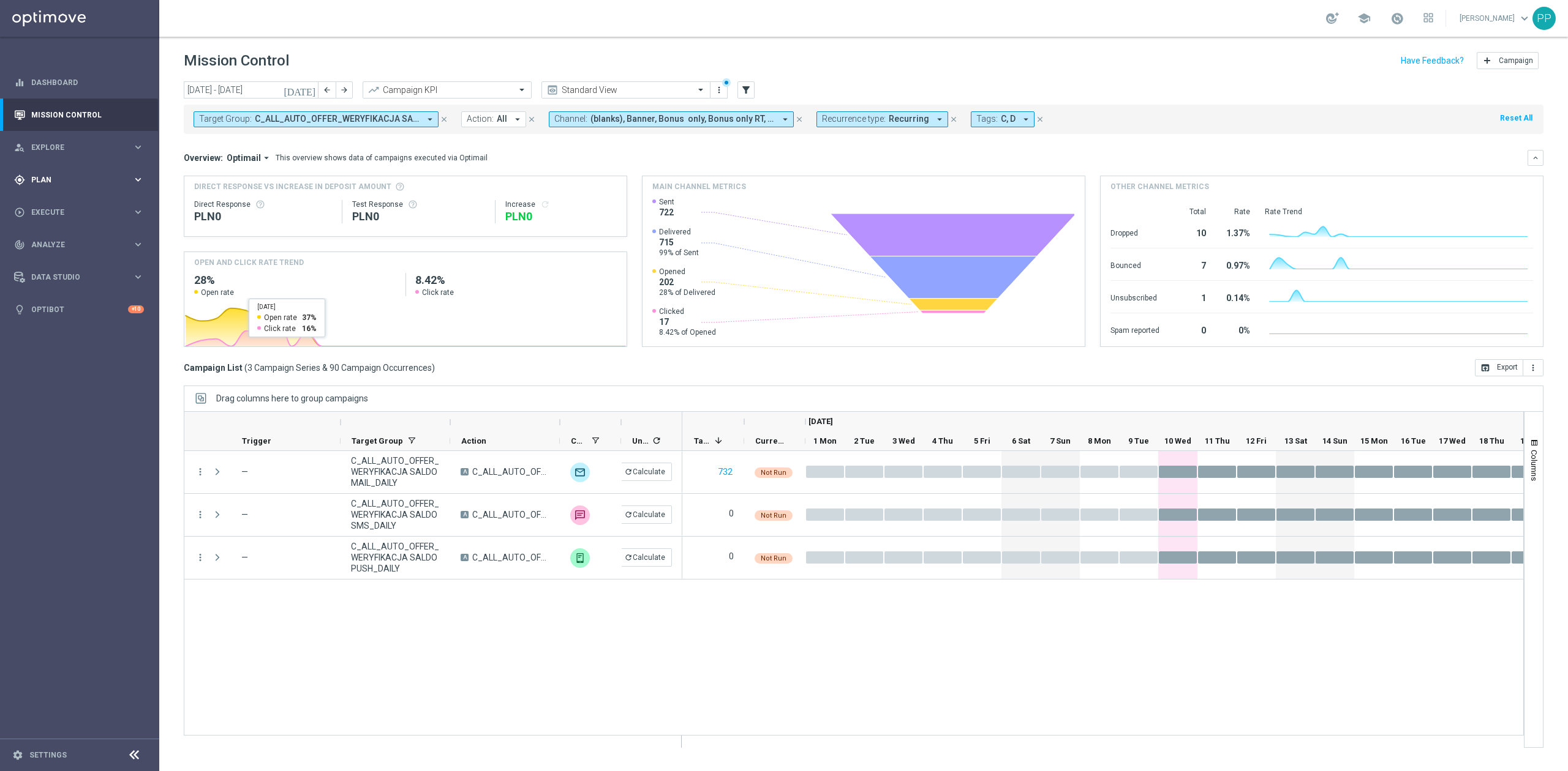
click at [97, 182] on span "Plan" at bounding box center [81, 180] width 101 height 7
click at [96, 209] on link "Target Groups" at bounding box center [79, 205] width 96 height 10
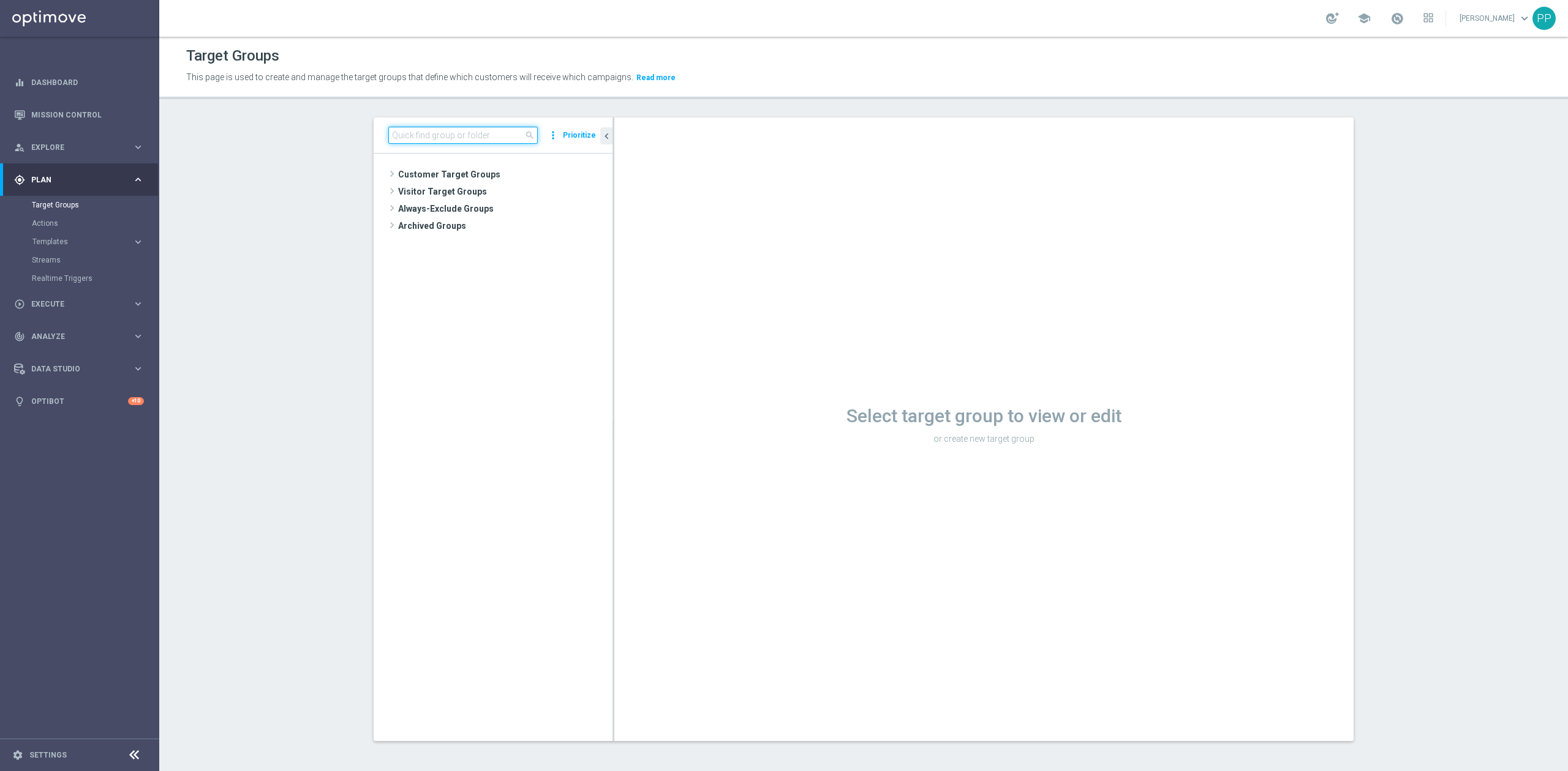
click at [406, 140] on input at bounding box center [463, 135] width 150 height 17
paste input "C_ALL_AUTO_OFFER_WERYFIKACJA SALDO MAIL_DAILY"
type input "C_ALL_AUTO_OFFER_WERYFIKACJA SALDO MAIL_DAILY"
click at [459, 227] on span "C_ALL_AUTO_OFFER_WERYFIKACJA SALDO MAIL_DAILY" at bounding box center [516, 226] width 137 height 10
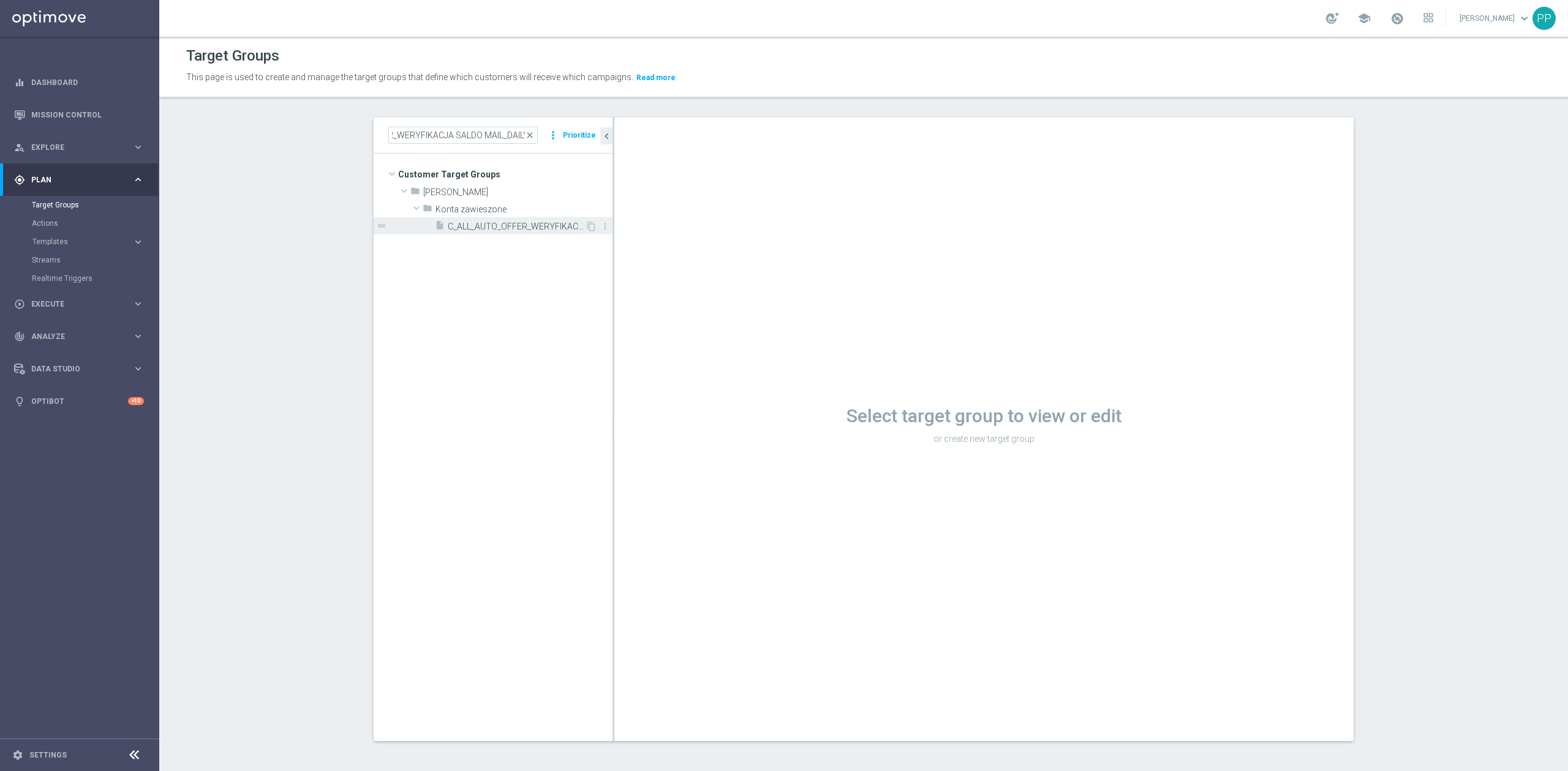
scroll to position [0, 0]
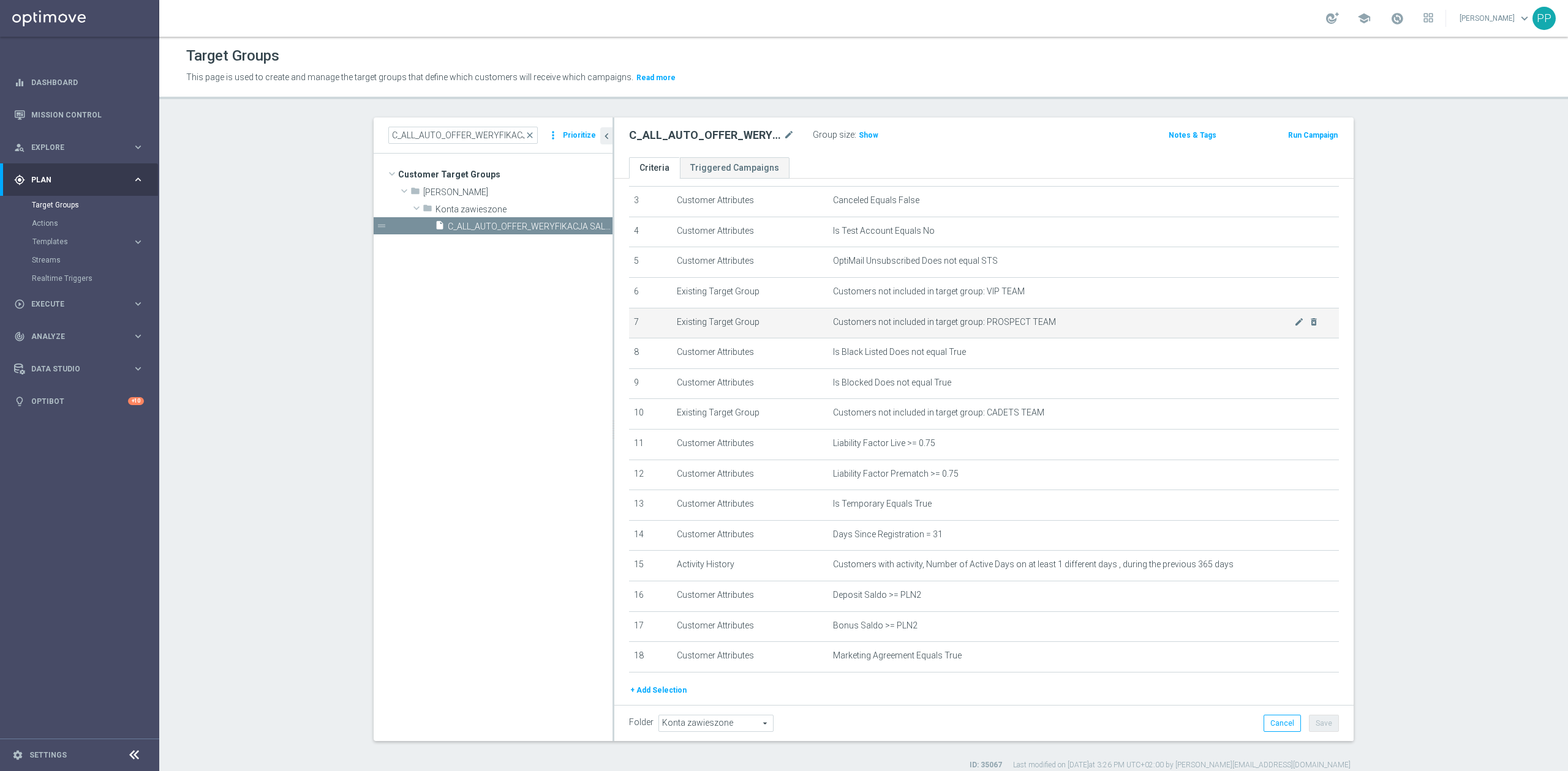
scroll to position [67, 0]
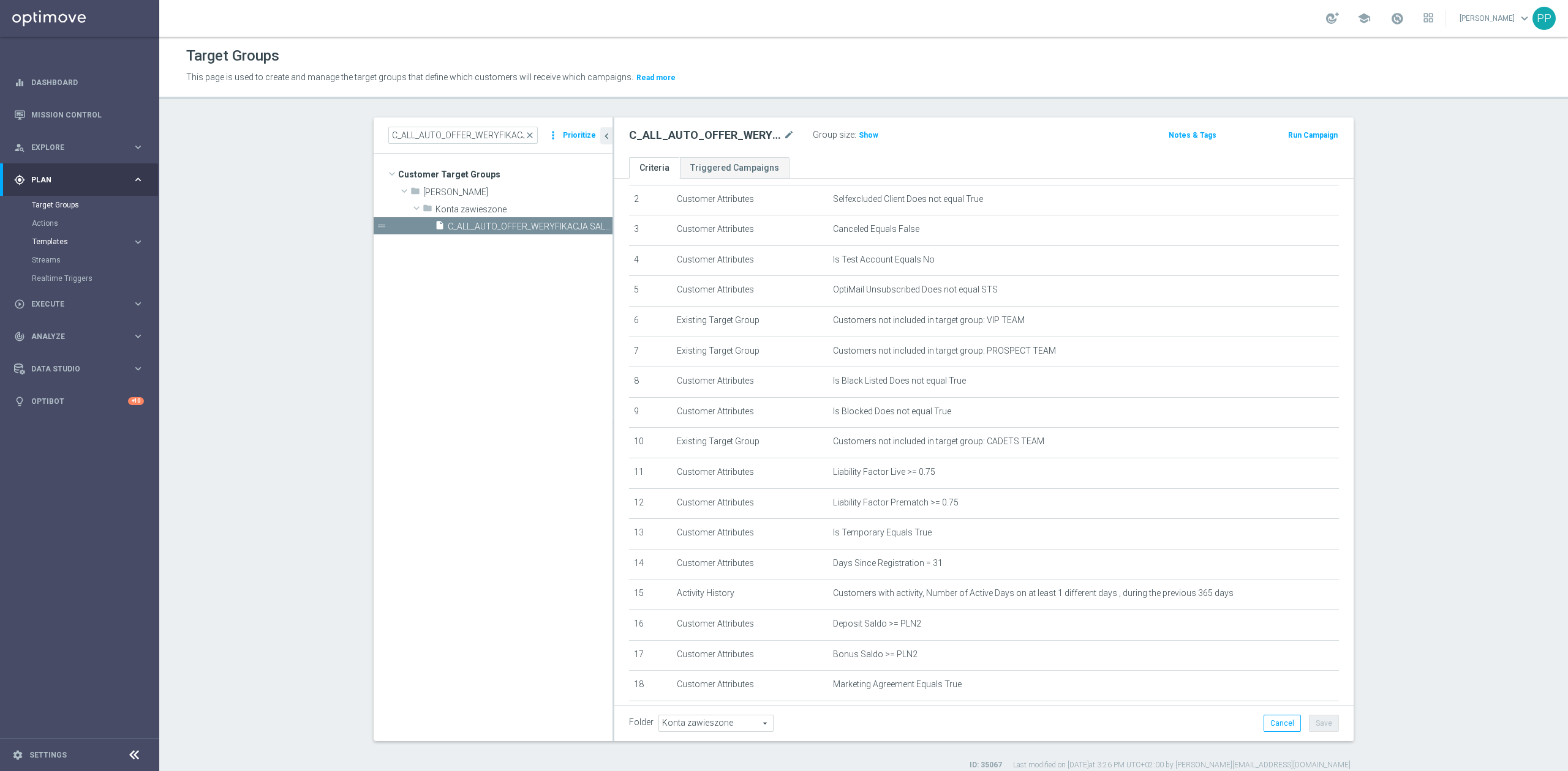
click at [90, 240] on span "Templates" at bounding box center [77, 242] width 88 height 7
click at [79, 257] on link "Optimail" at bounding box center [83, 260] width 89 height 10
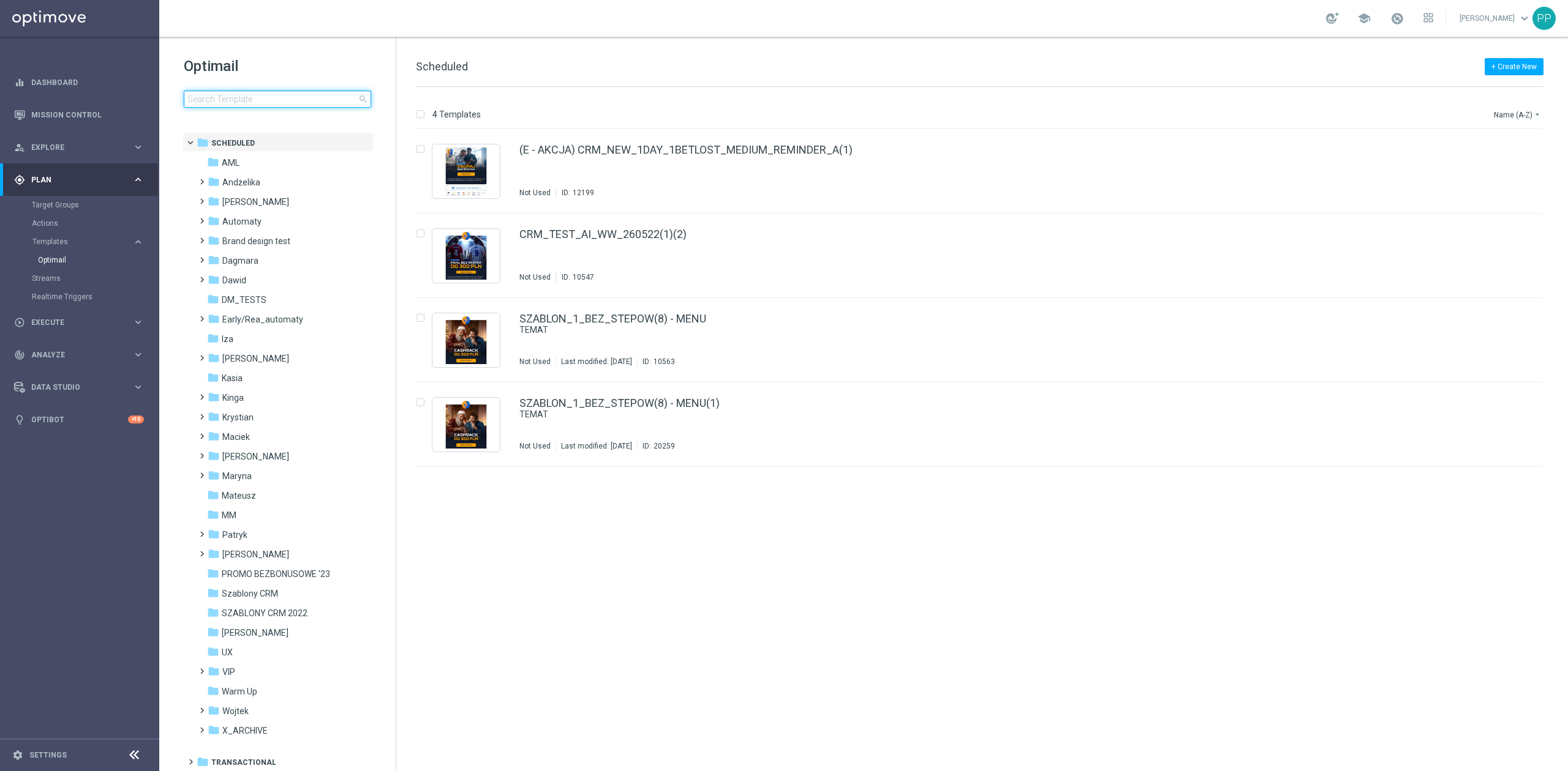
click at [277, 99] on input at bounding box center [278, 98] width 188 height 17
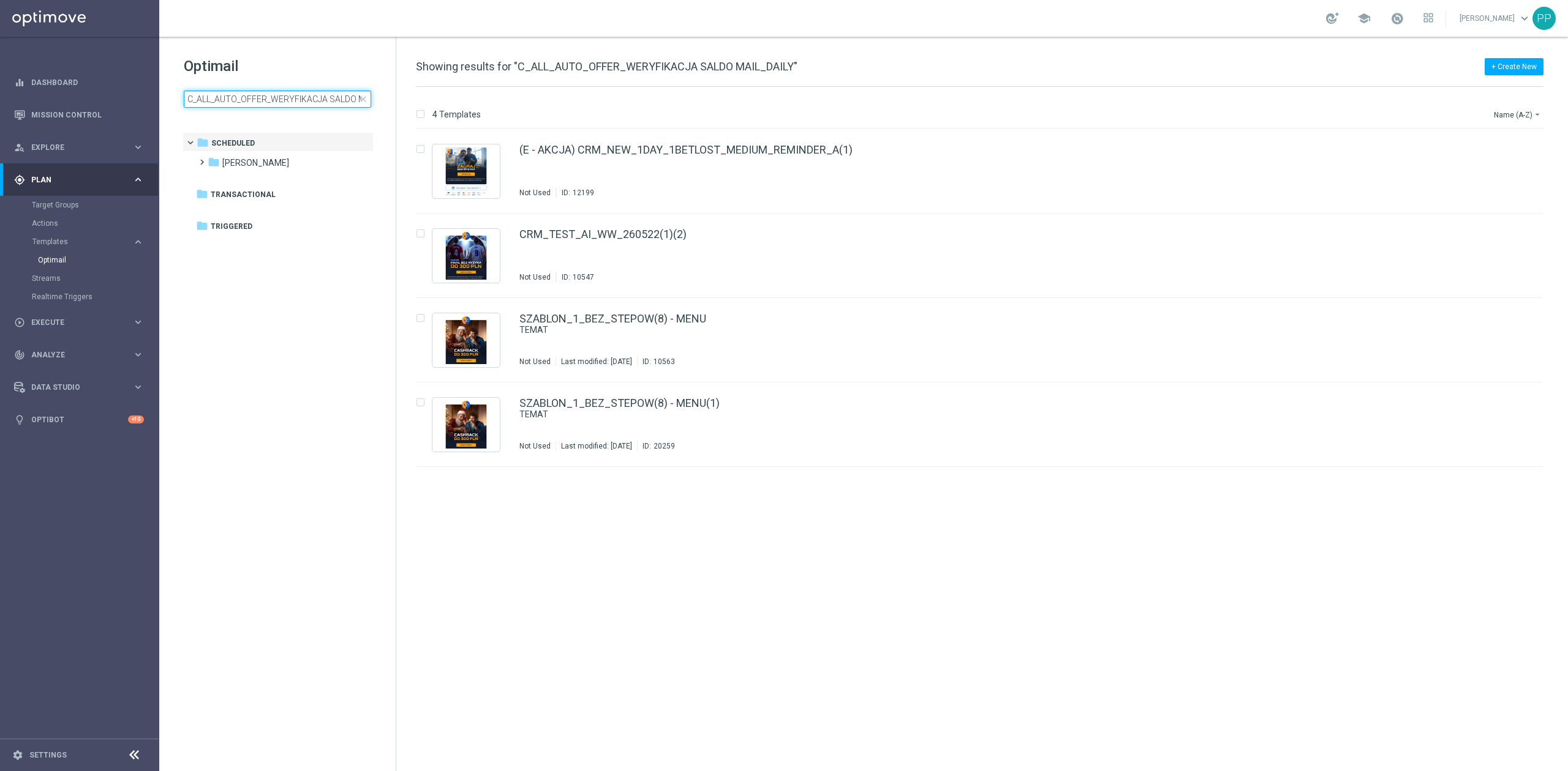
scroll to position [0, 40]
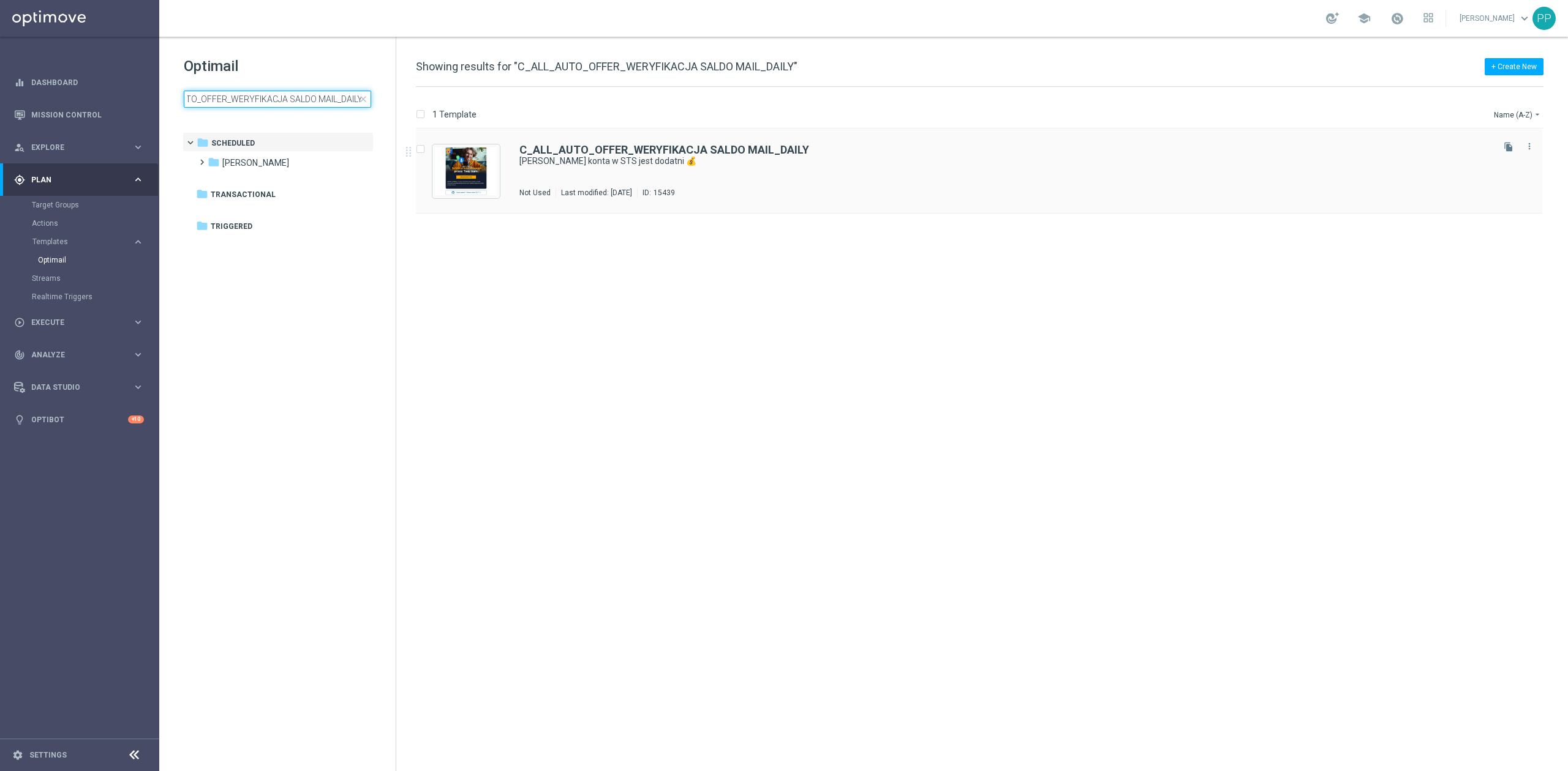
type input "C_ALL_AUTO_OFFER_WERYFIKACJA SALDO MAIL_DAILY"
click at [562, 171] on div "C_ALL_AUTO_OFFER_WERYFIKACJA SALDO MAIL_DAILY Stan Twojego konta w STS jest dod…" at bounding box center [1005, 171] width 971 height 53
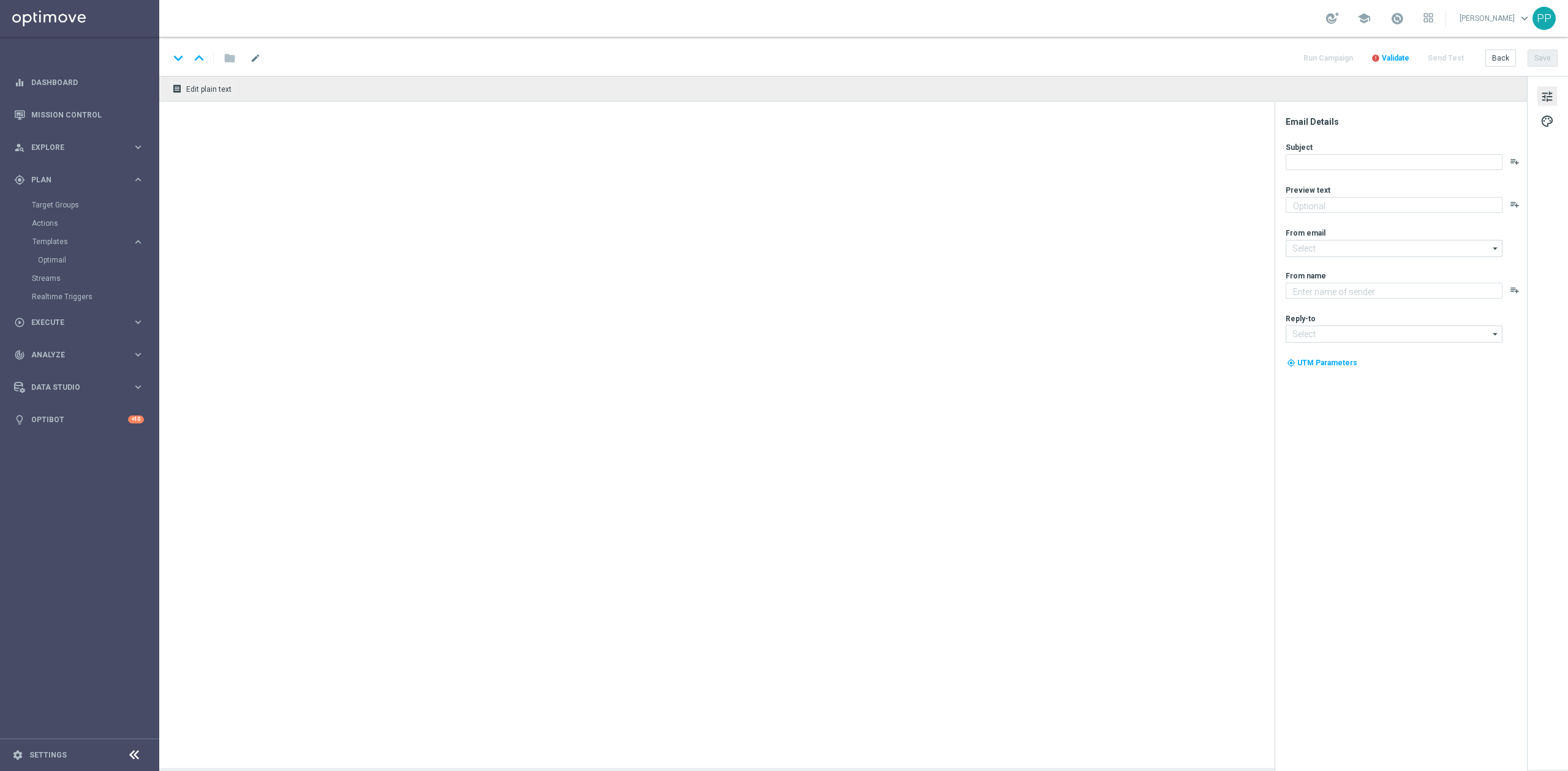
type textarea "Sprawdź szybką weryfikację przez bank! ⚡"
type input "oferta@sts.pl"
type textarea "STS"
type input "kontakt@sts.pl"
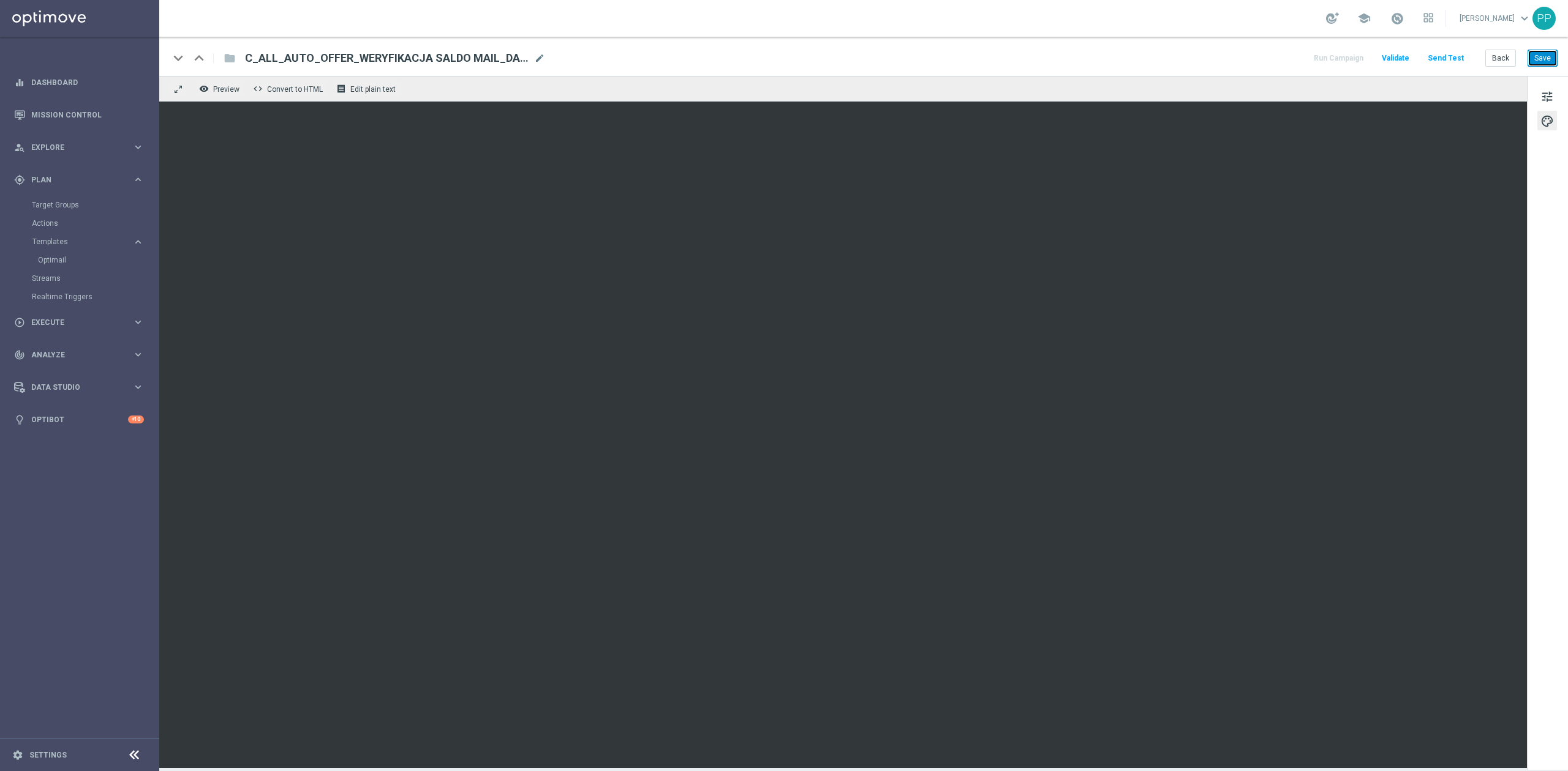
click at [1534, 65] on button "Save" at bounding box center [1542, 57] width 30 height 17
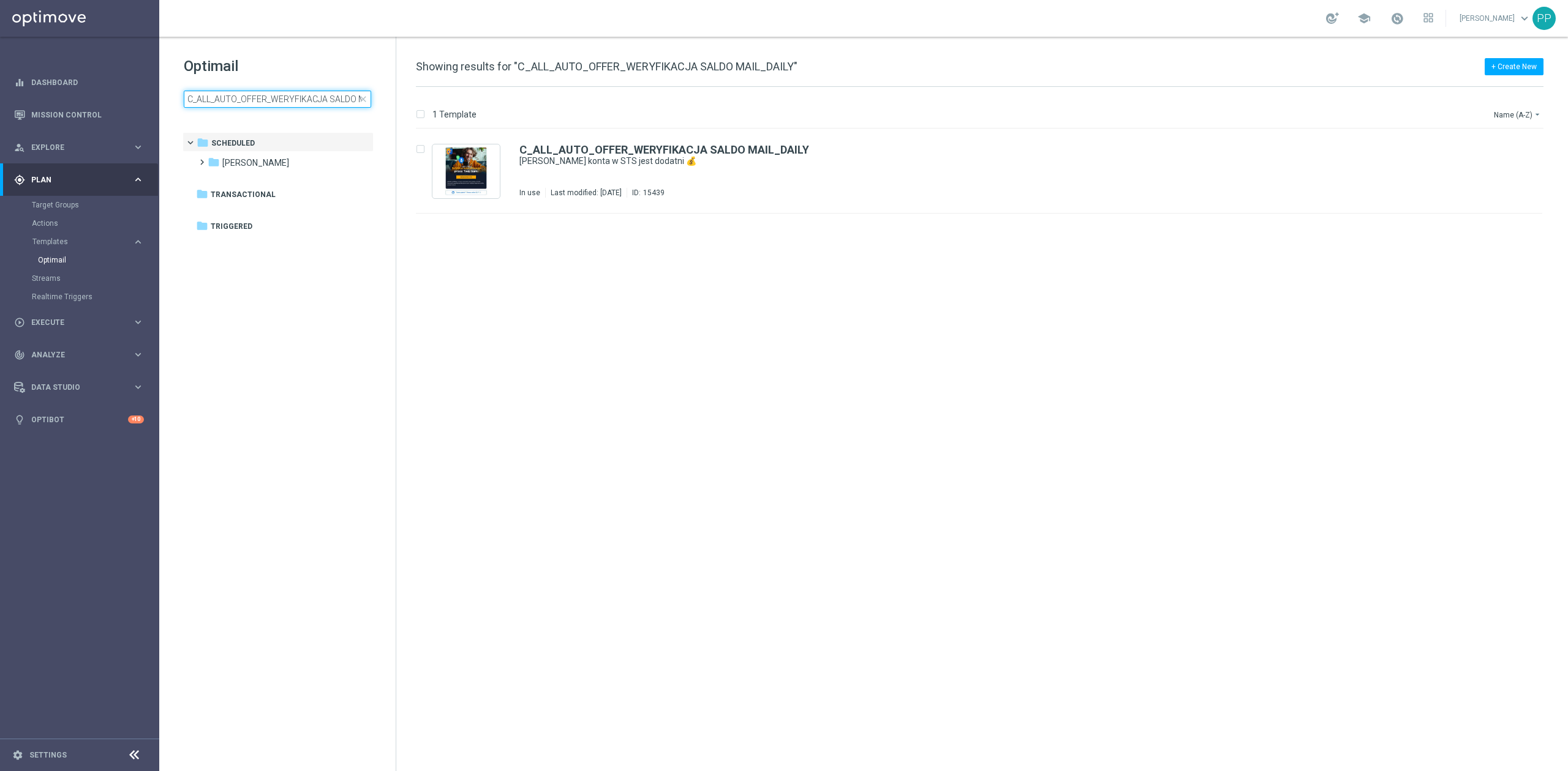
click at [335, 99] on input "C_ALL_AUTO_OFFER_WERYFIKACJA SALDO MAIL_DAILY" at bounding box center [278, 98] width 188 height 17
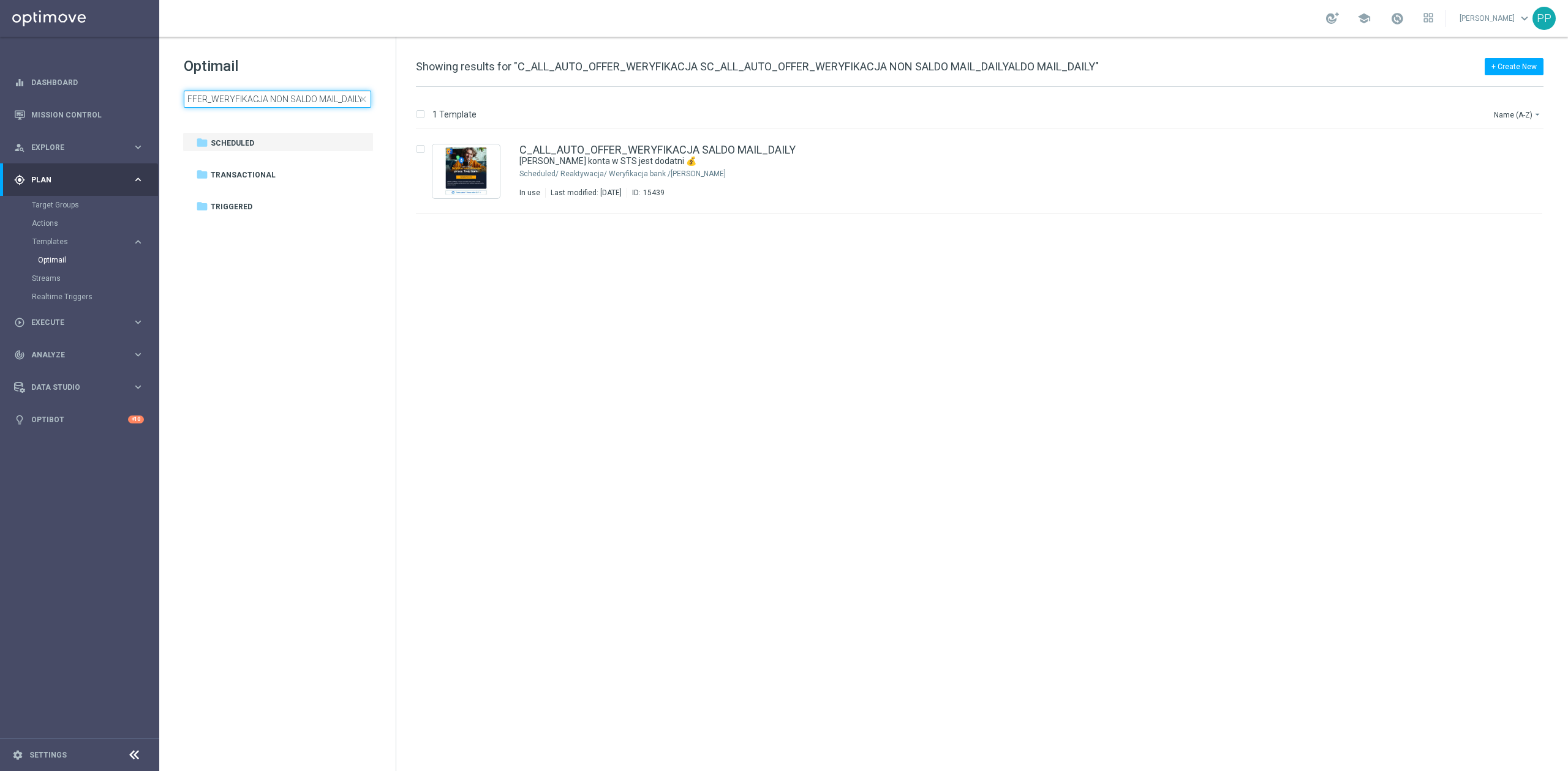
click at [335, 99] on input "C_ALL_AUTO_OFFER_WERYFIKACJA SC_ALL_AUTO_OFFER_WERYFIKACJA NON SALDO MAIL_DAILY…" at bounding box center [278, 98] width 188 height 17
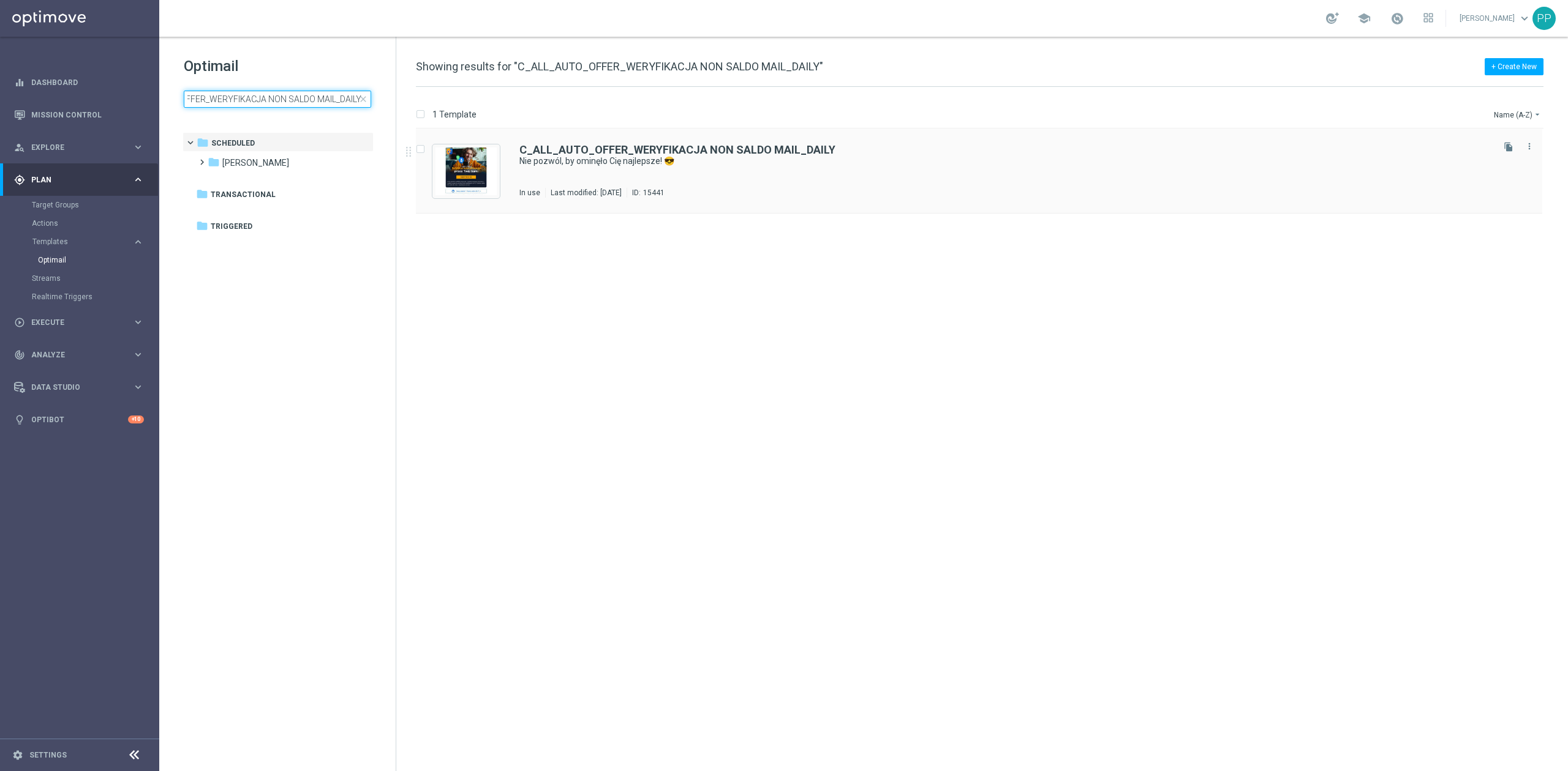
type input "C_ALL_AUTO_OFFER_WERYFIKACJA NON SALDO MAIL_DAILY"
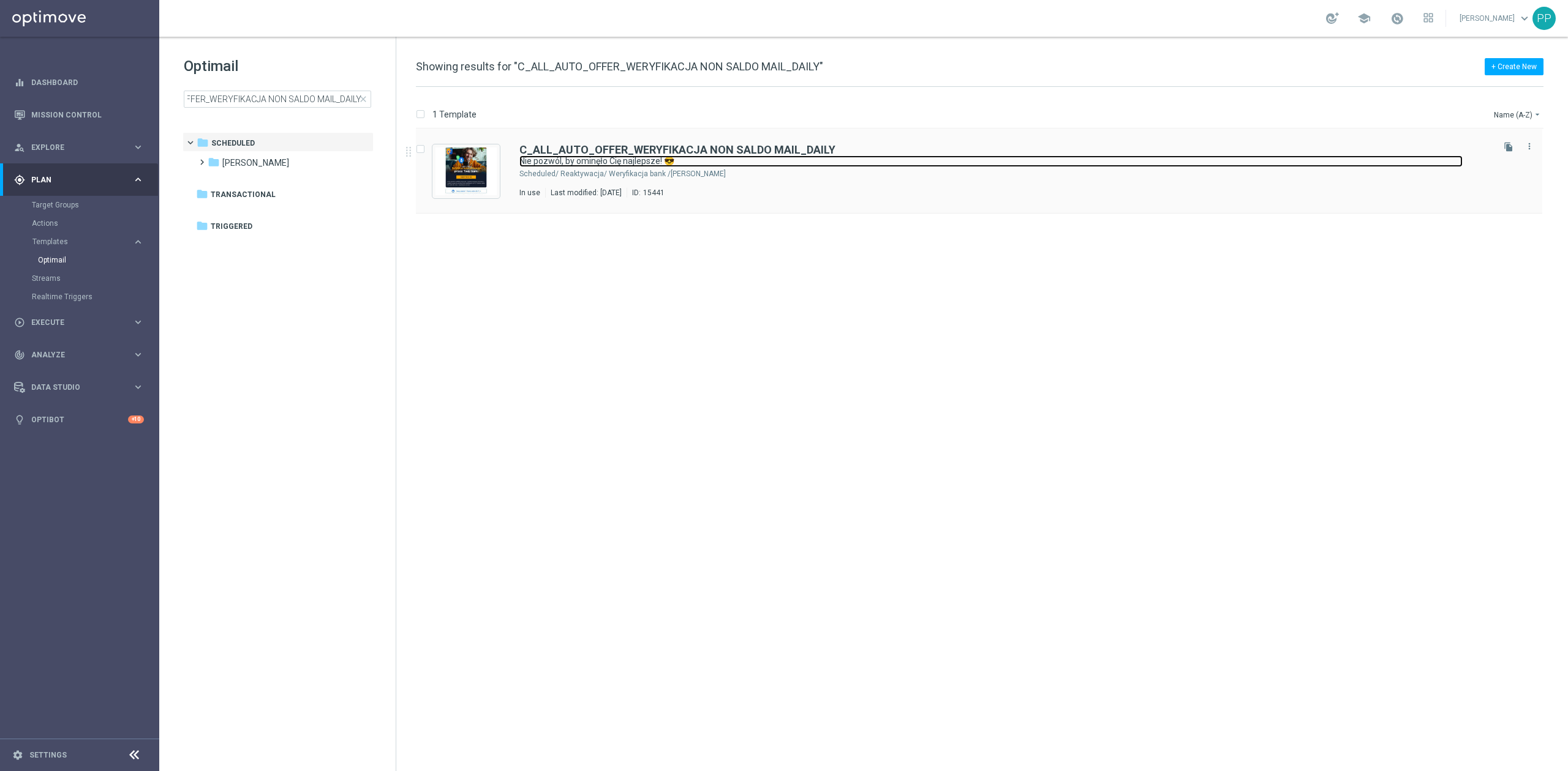
click at [710, 164] on link "Nie pozwól, by ominęło Cię najlepsze! 😎" at bounding box center [991, 161] width 944 height 12
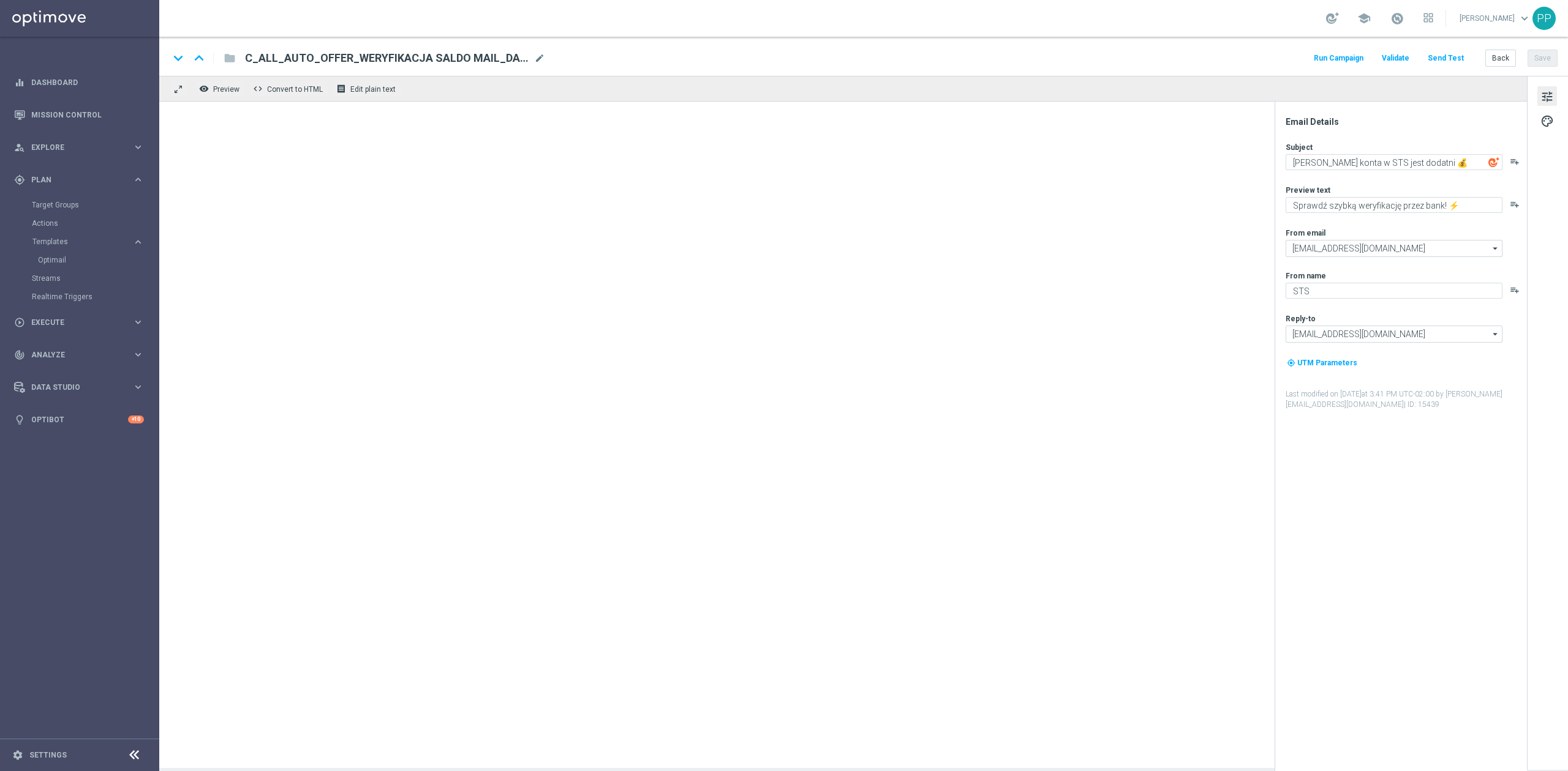
type textarea "Nie pozwól, by ominęło Cię najlepsze! 😎"
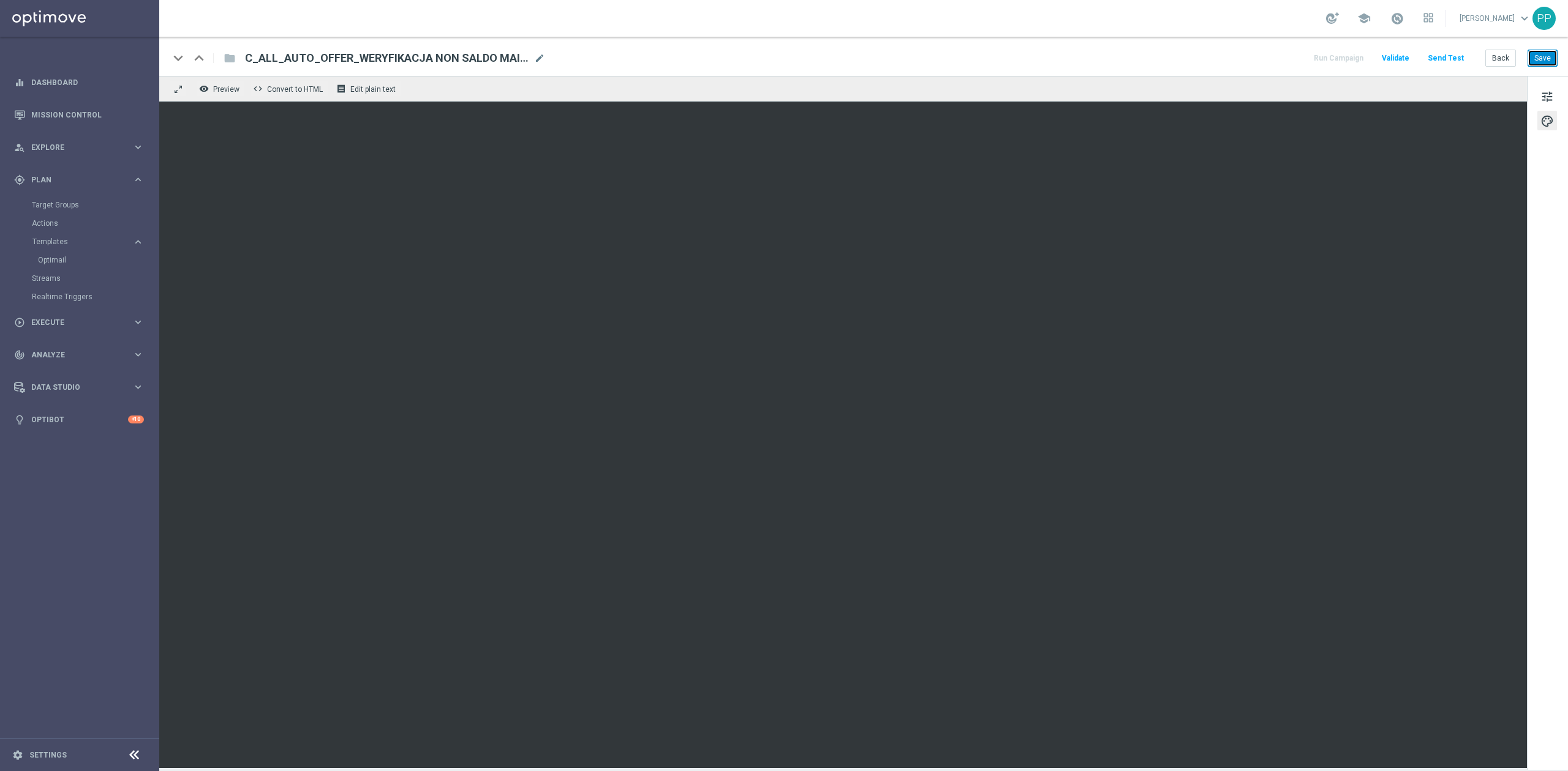
click at [1547, 60] on button "Save" at bounding box center [1542, 57] width 30 height 17
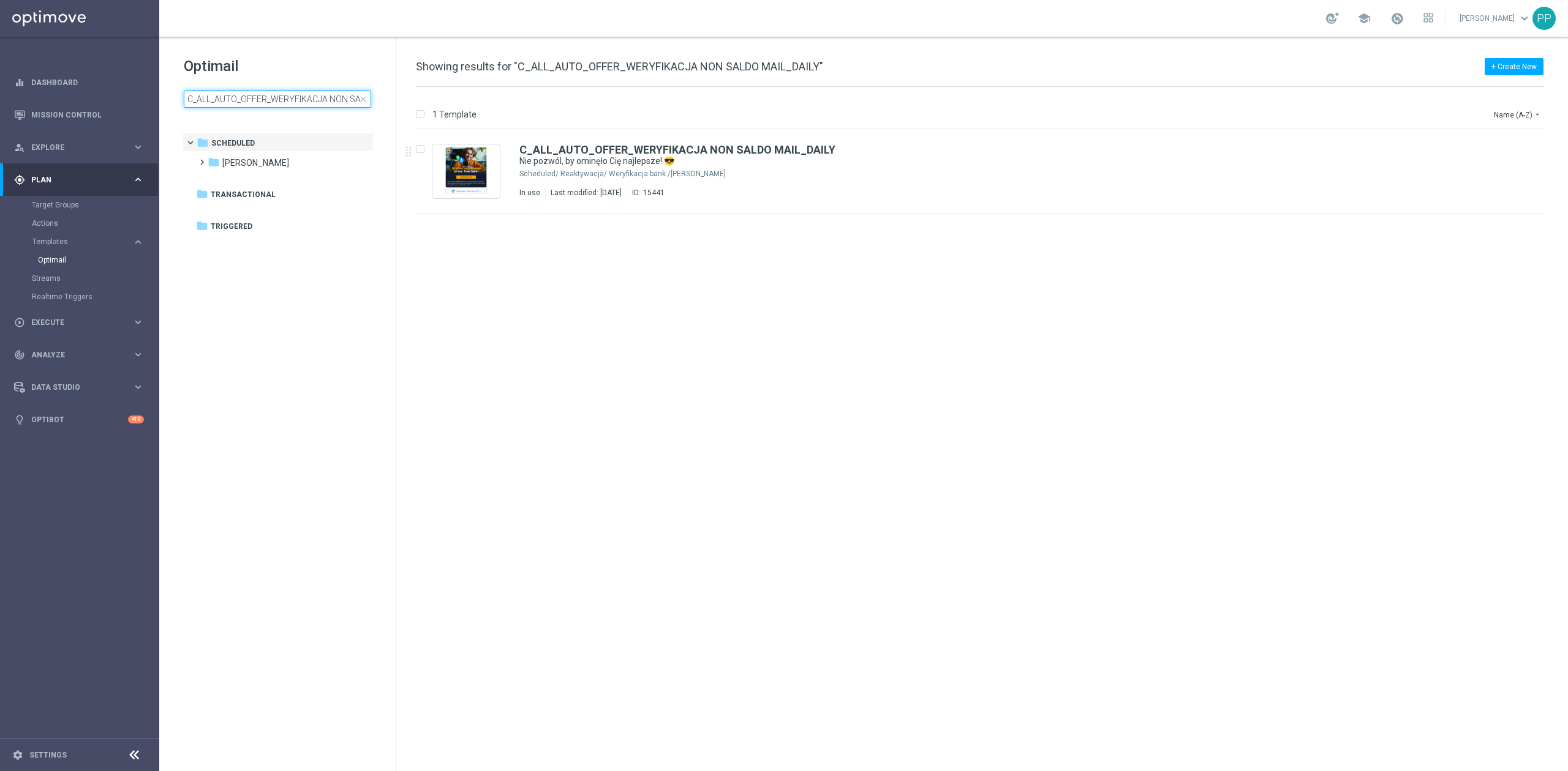
click at [258, 100] on input "C_ALL_AUTO_OFFER_WERYFIKACJA NON SALDO MAIL_DAILY" at bounding box center [278, 98] width 188 height 17
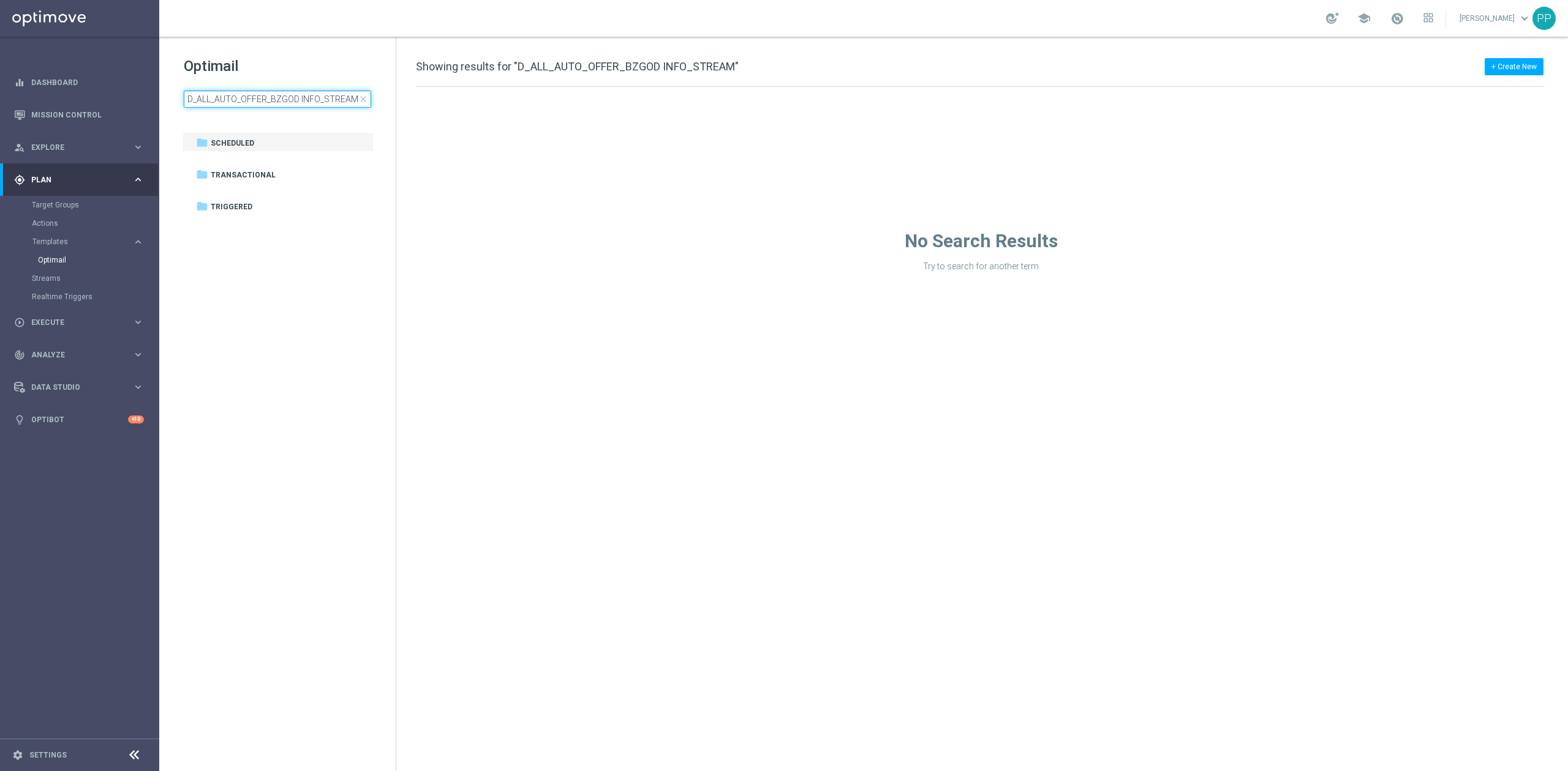
type input "D_ALL_AUTO_OFFER_BZGOD INFO_STREAM"
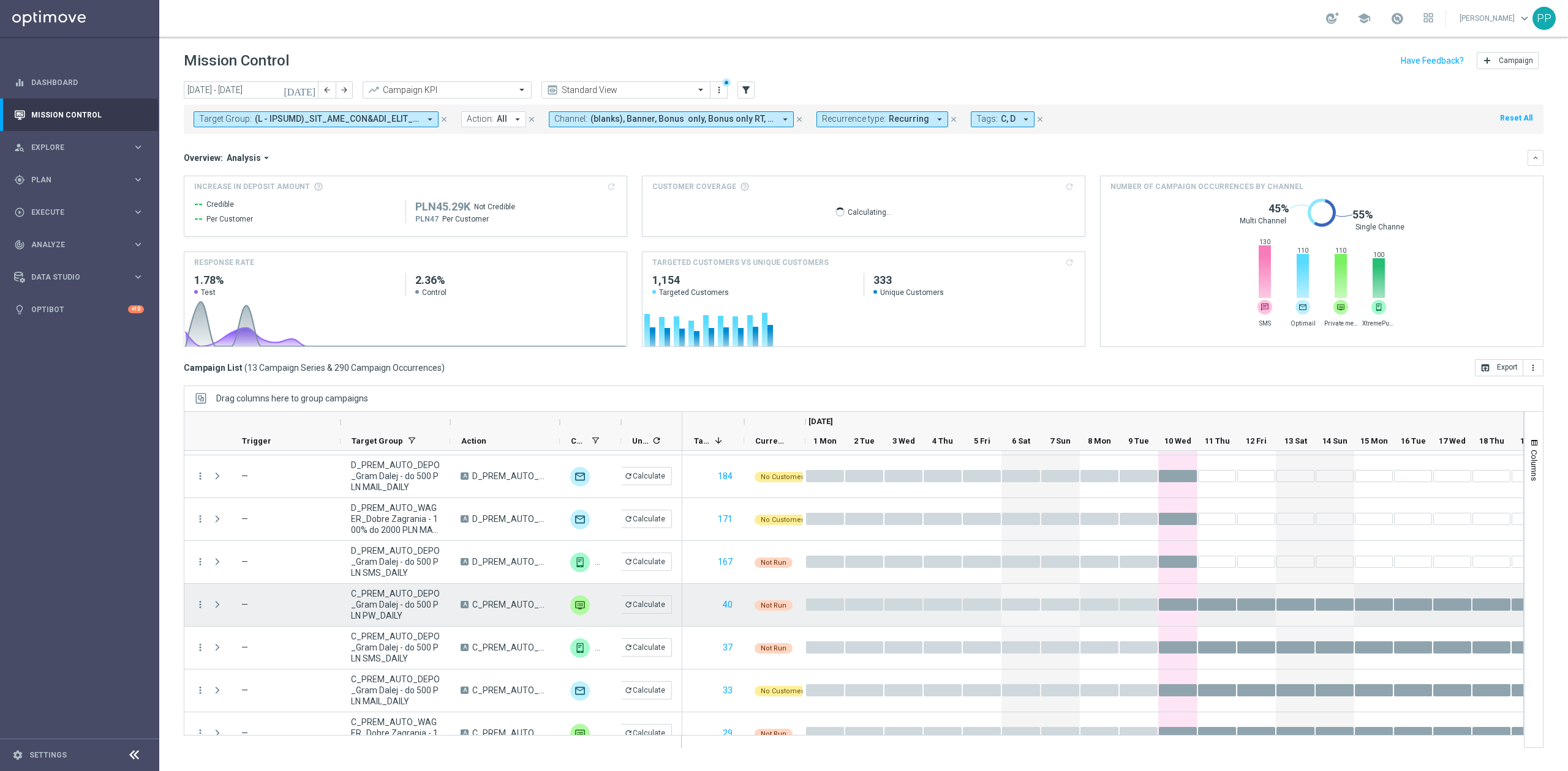
scroll to position [163, 0]
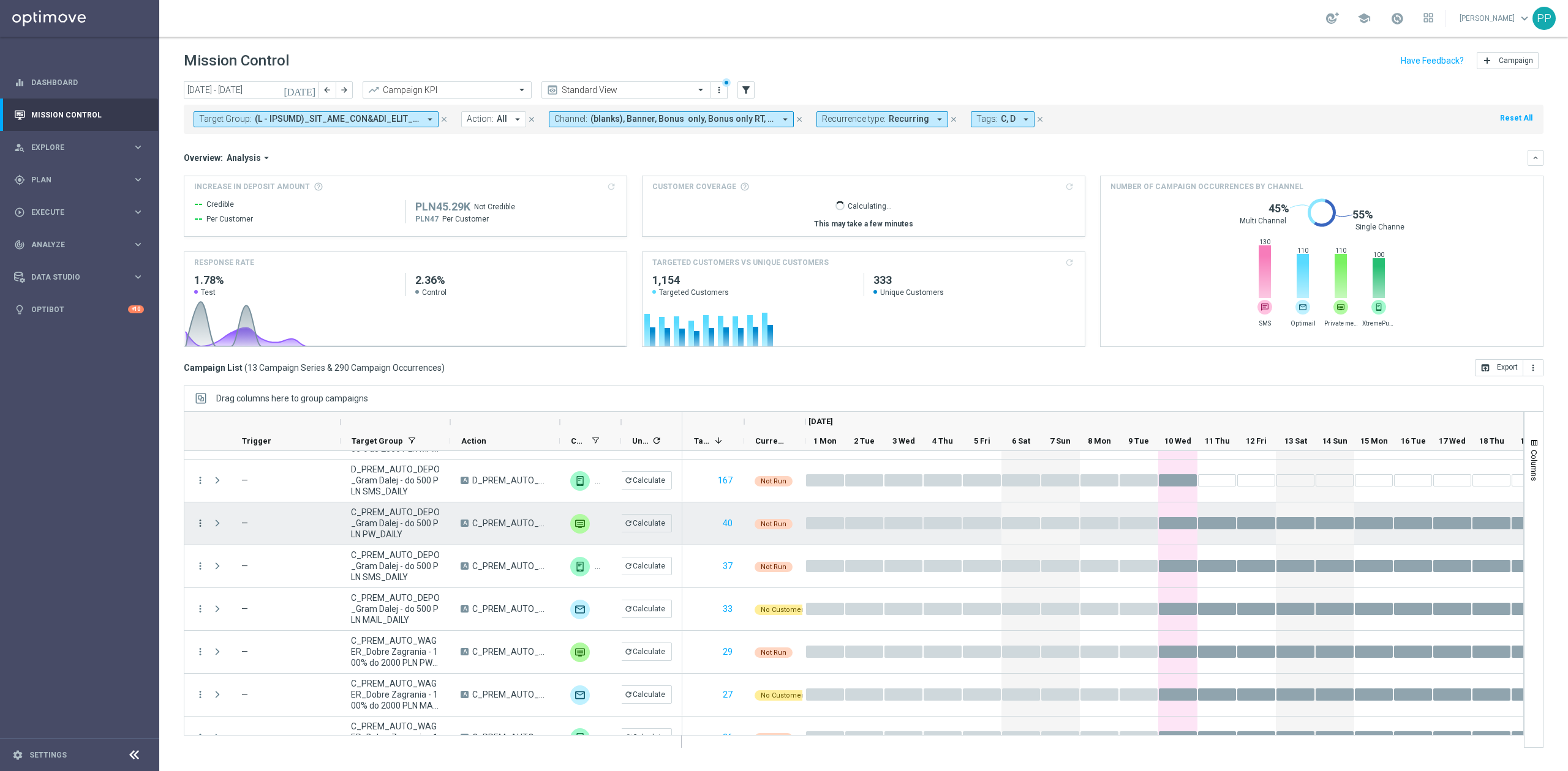
click at [200, 520] on icon "more_vert" at bounding box center [201, 523] width 11 height 11
click at [240, 667] on div "delete_forever [GEOGRAPHIC_DATA]" at bounding box center [274, 673] width 138 height 17
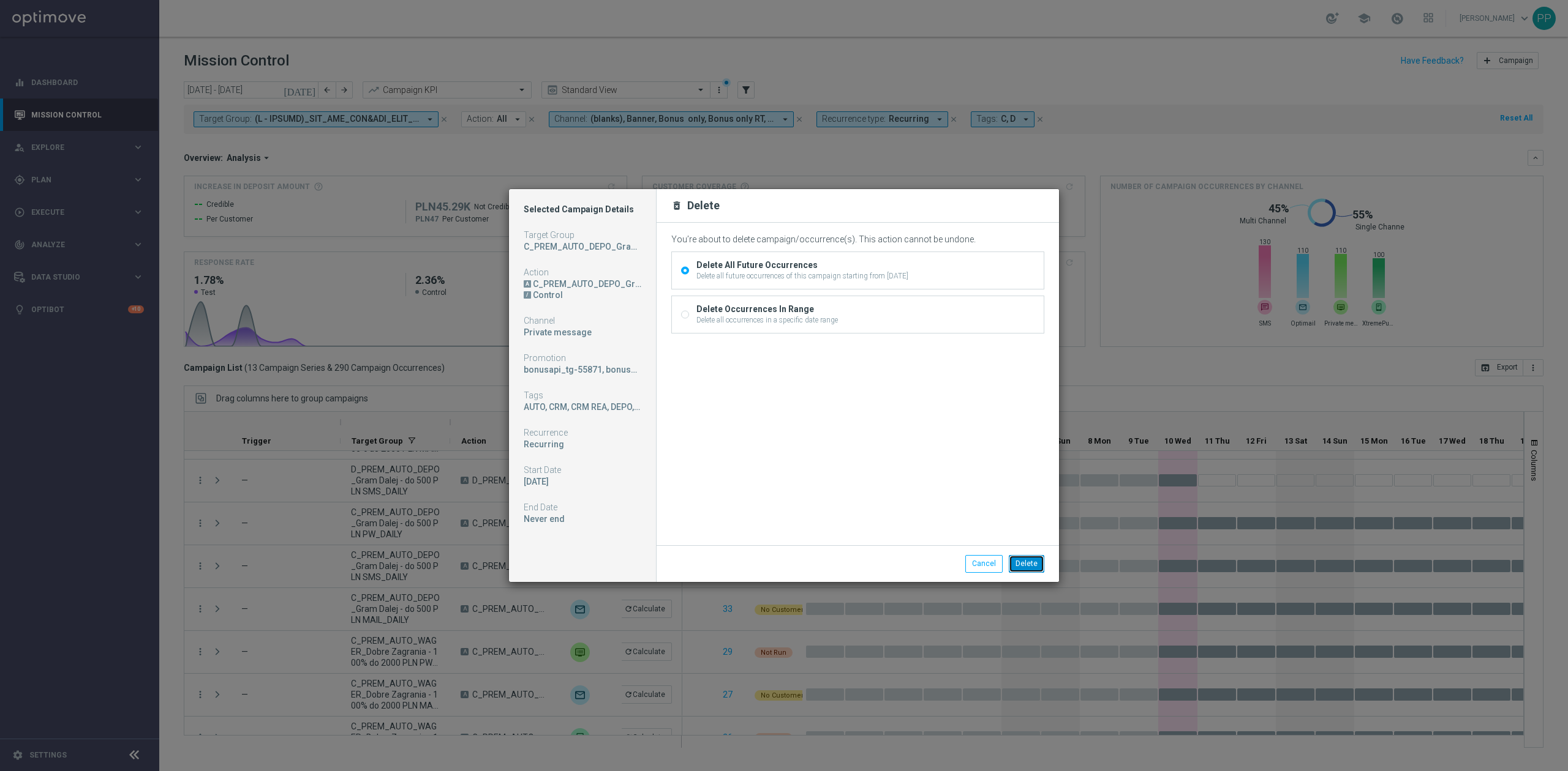
click at [1034, 560] on button "Delete" at bounding box center [1026, 563] width 36 height 17
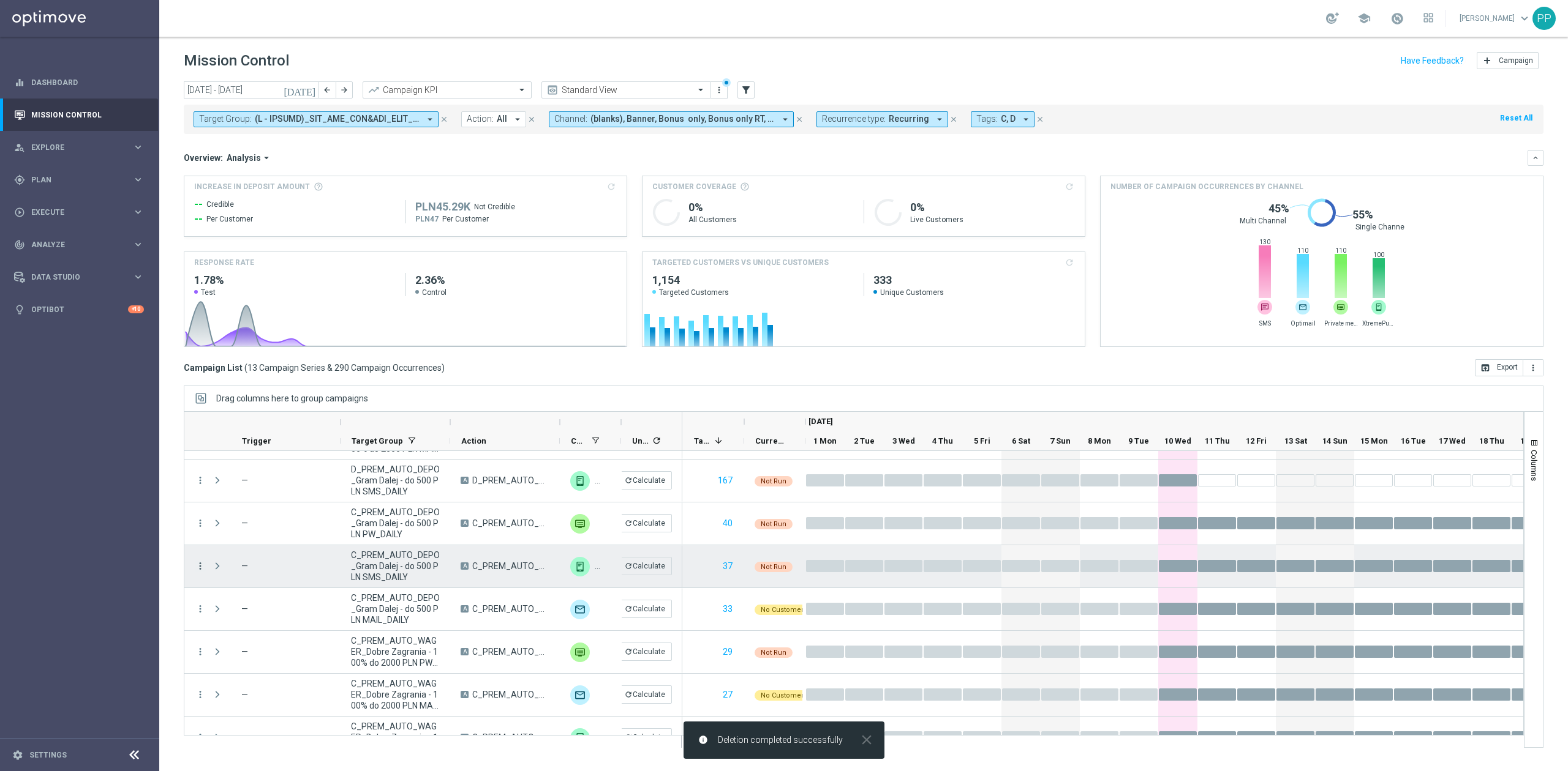
click at [201, 564] on icon "more_vert" at bounding box center [201, 566] width 11 height 11
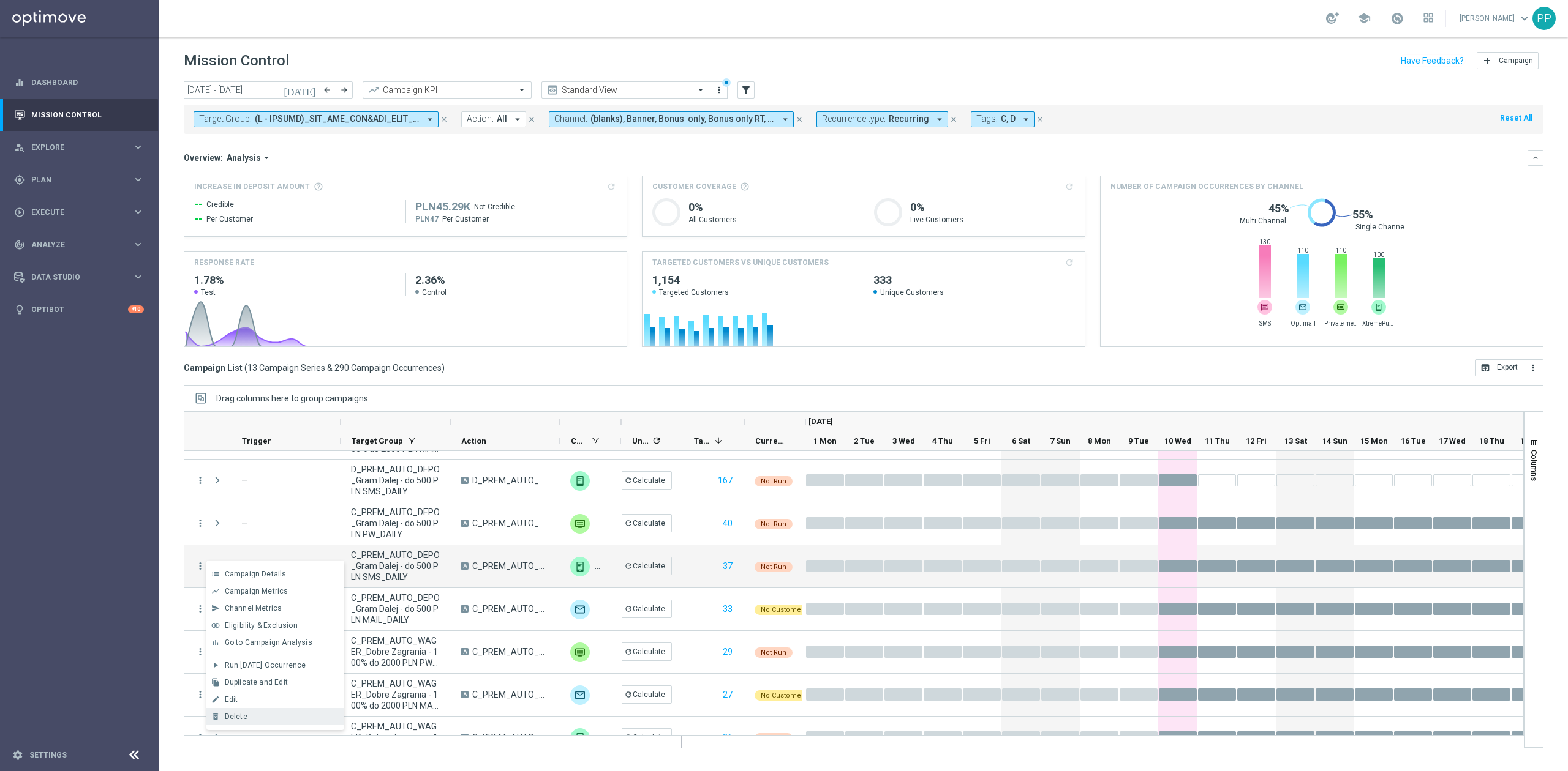
click at [263, 723] on div "delete_forever [GEOGRAPHIC_DATA]" at bounding box center [274, 716] width 138 height 17
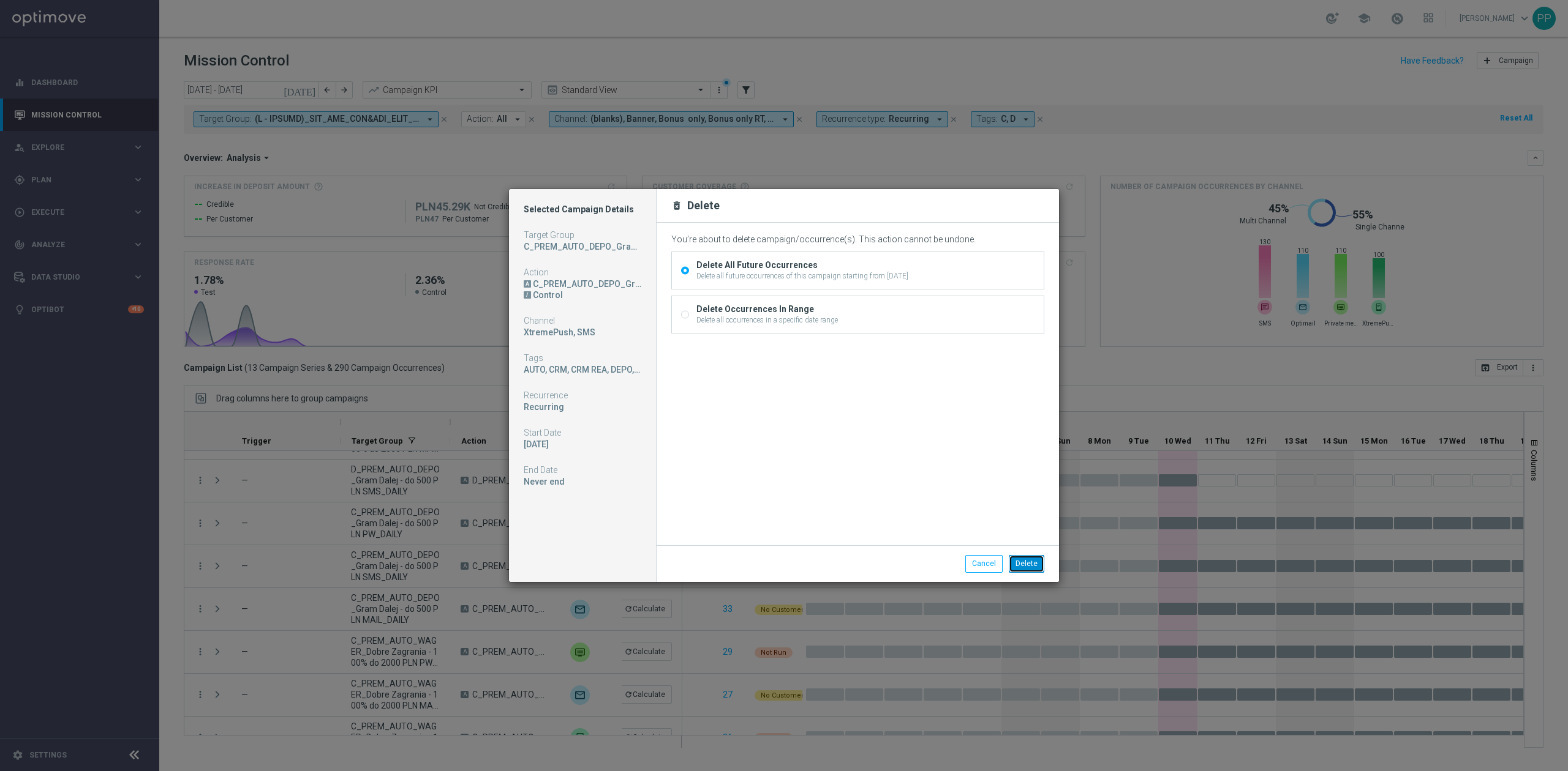
click at [1016, 563] on button "Delete" at bounding box center [1026, 563] width 36 height 17
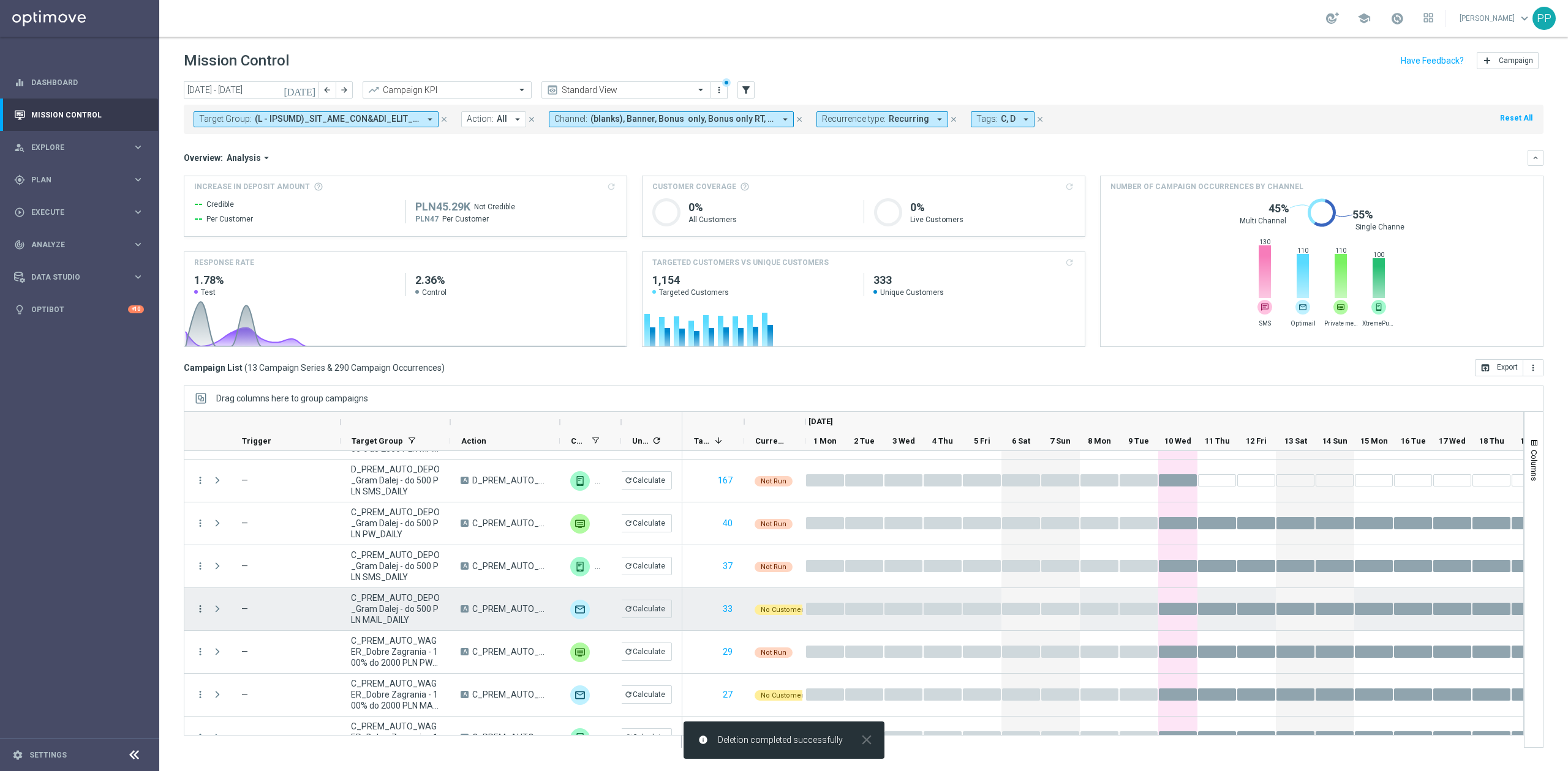
click at [201, 607] on icon "more_vert" at bounding box center [201, 609] width 11 height 11
click at [266, 737] on div "delete_forever [GEOGRAPHIC_DATA]" at bounding box center [274, 742] width 138 height 17
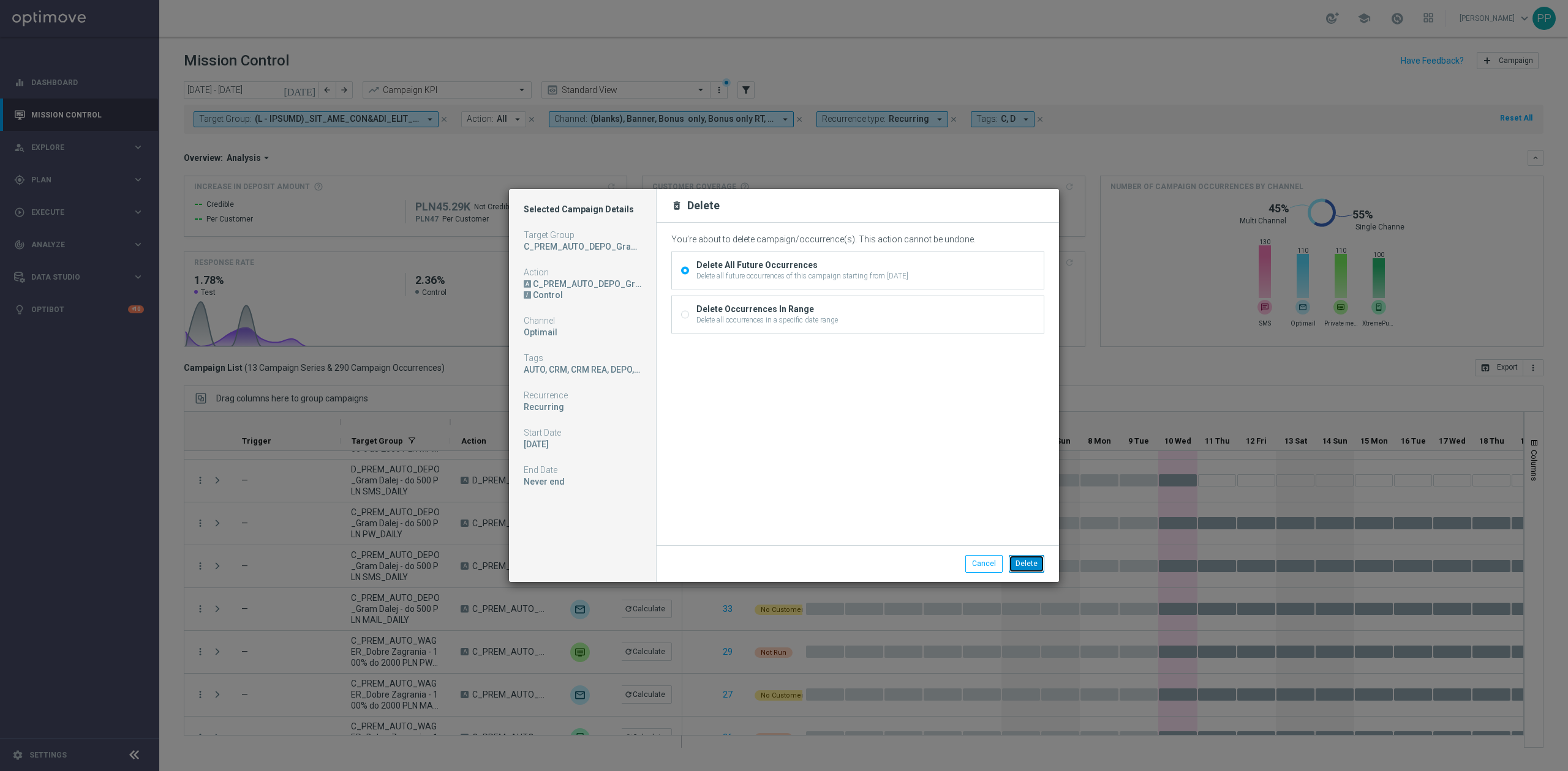
click at [1026, 560] on button "Delete" at bounding box center [1026, 563] width 36 height 17
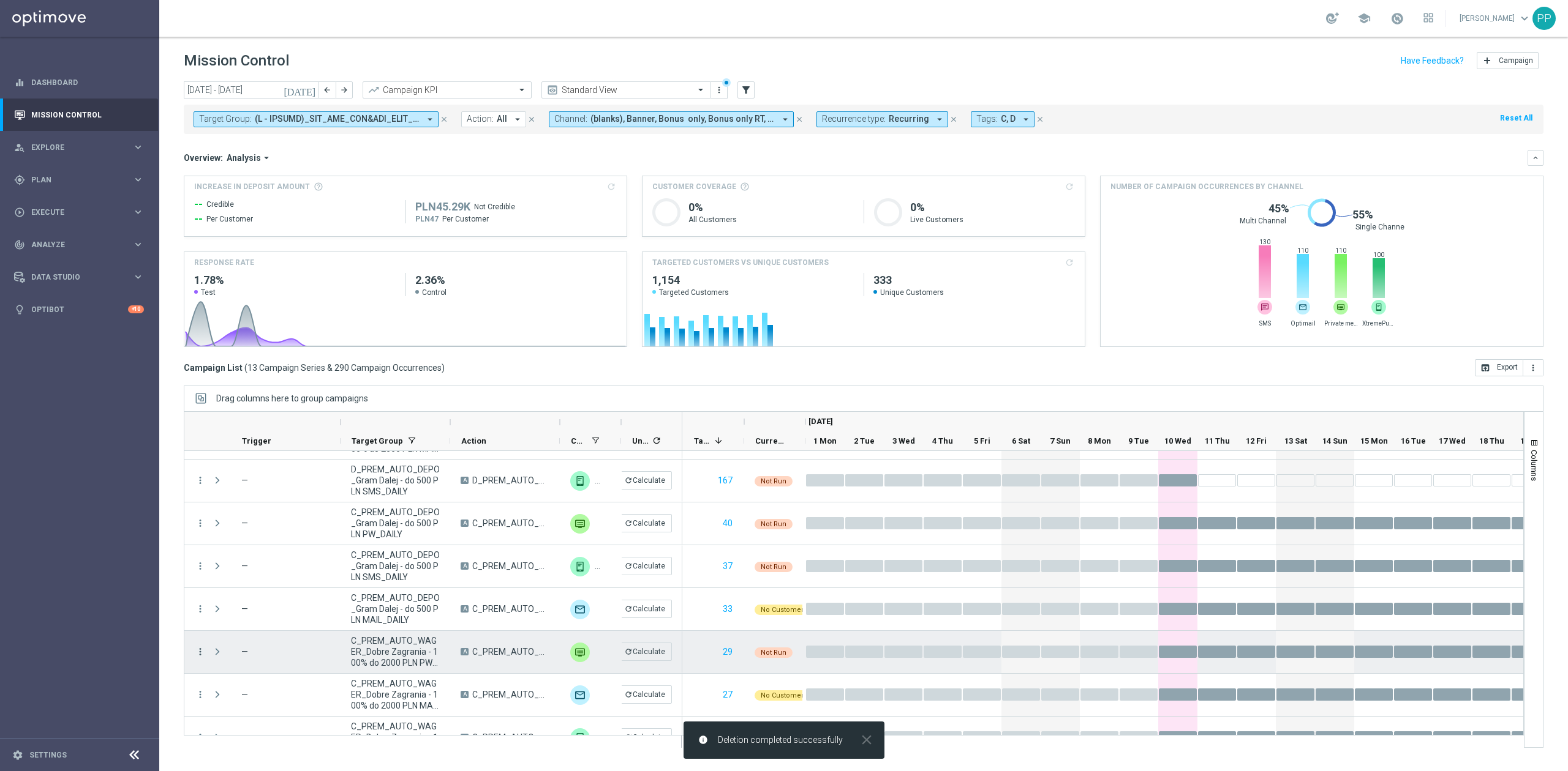
click at [197, 652] on icon "more_vert" at bounding box center [201, 652] width 11 height 11
click at [292, 632] on div "Delete" at bounding box center [282, 632] width 114 height 8
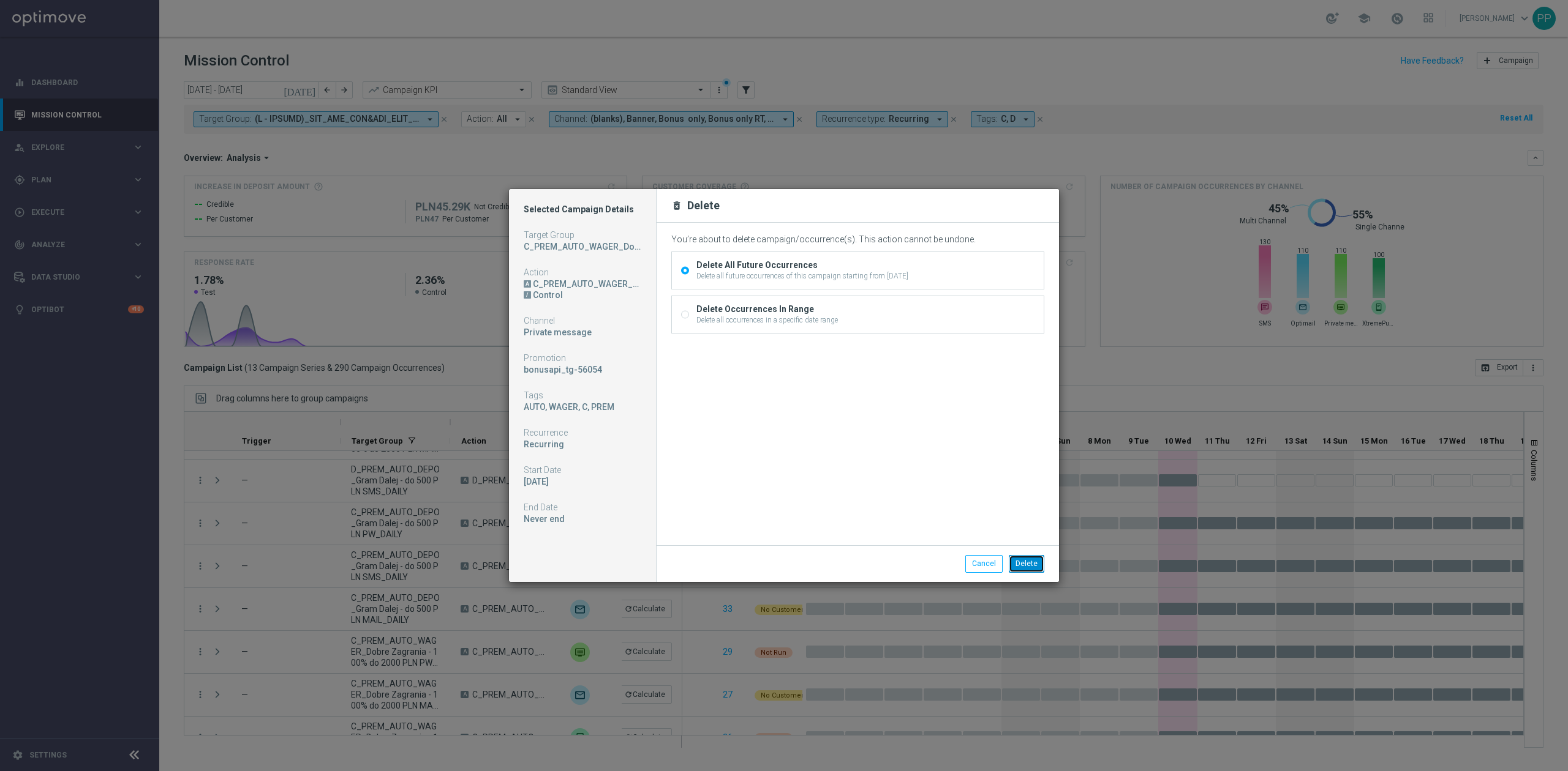
click at [1033, 564] on button "Delete" at bounding box center [1026, 563] width 36 height 17
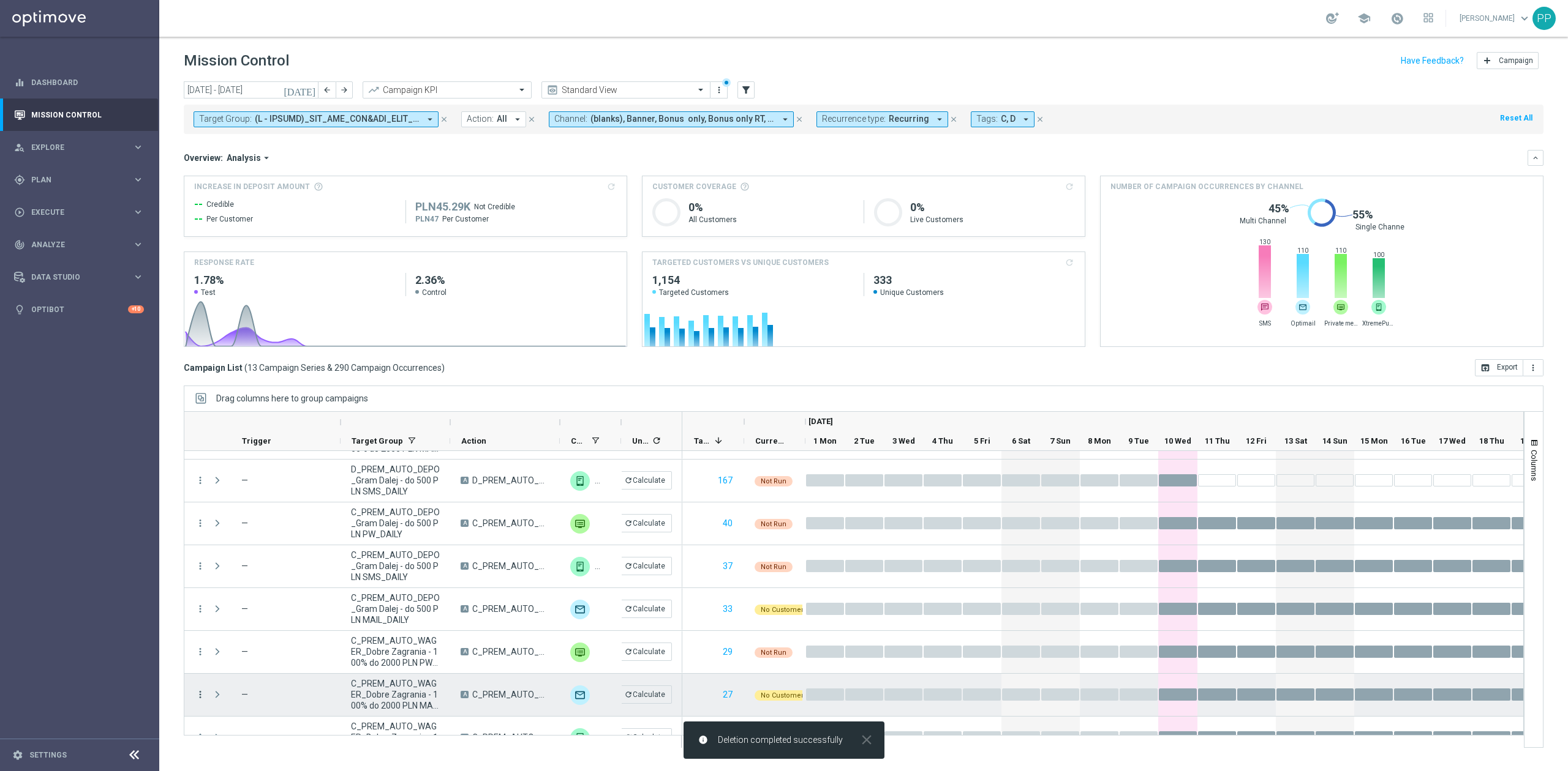
click at [197, 693] on icon "more_vert" at bounding box center [201, 694] width 11 height 11
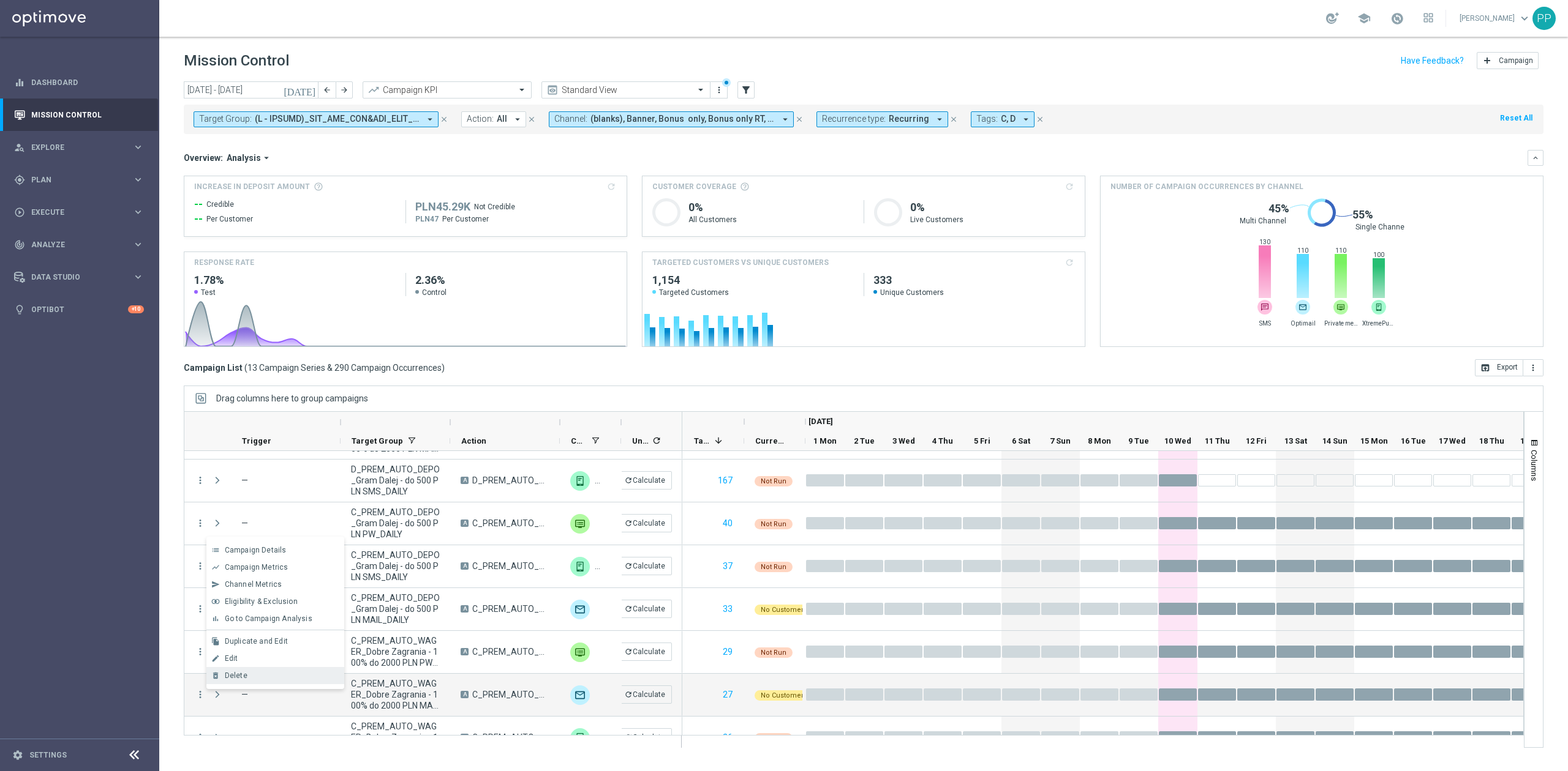
click at [242, 677] on span "Delete" at bounding box center [236, 675] width 23 height 8
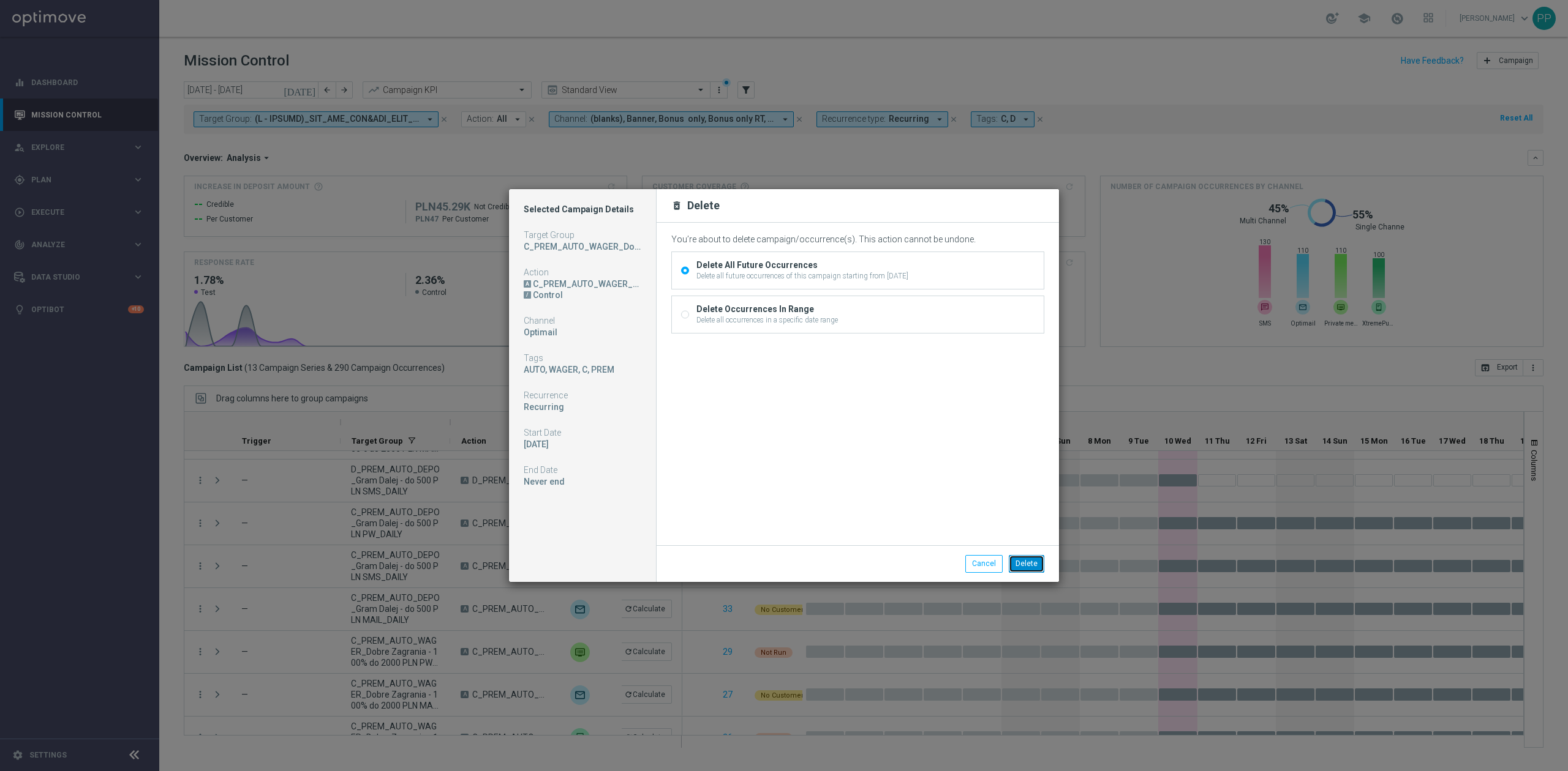
click at [1016, 557] on button "Delete" at bounding box center [1026, 563] width 36 height 17
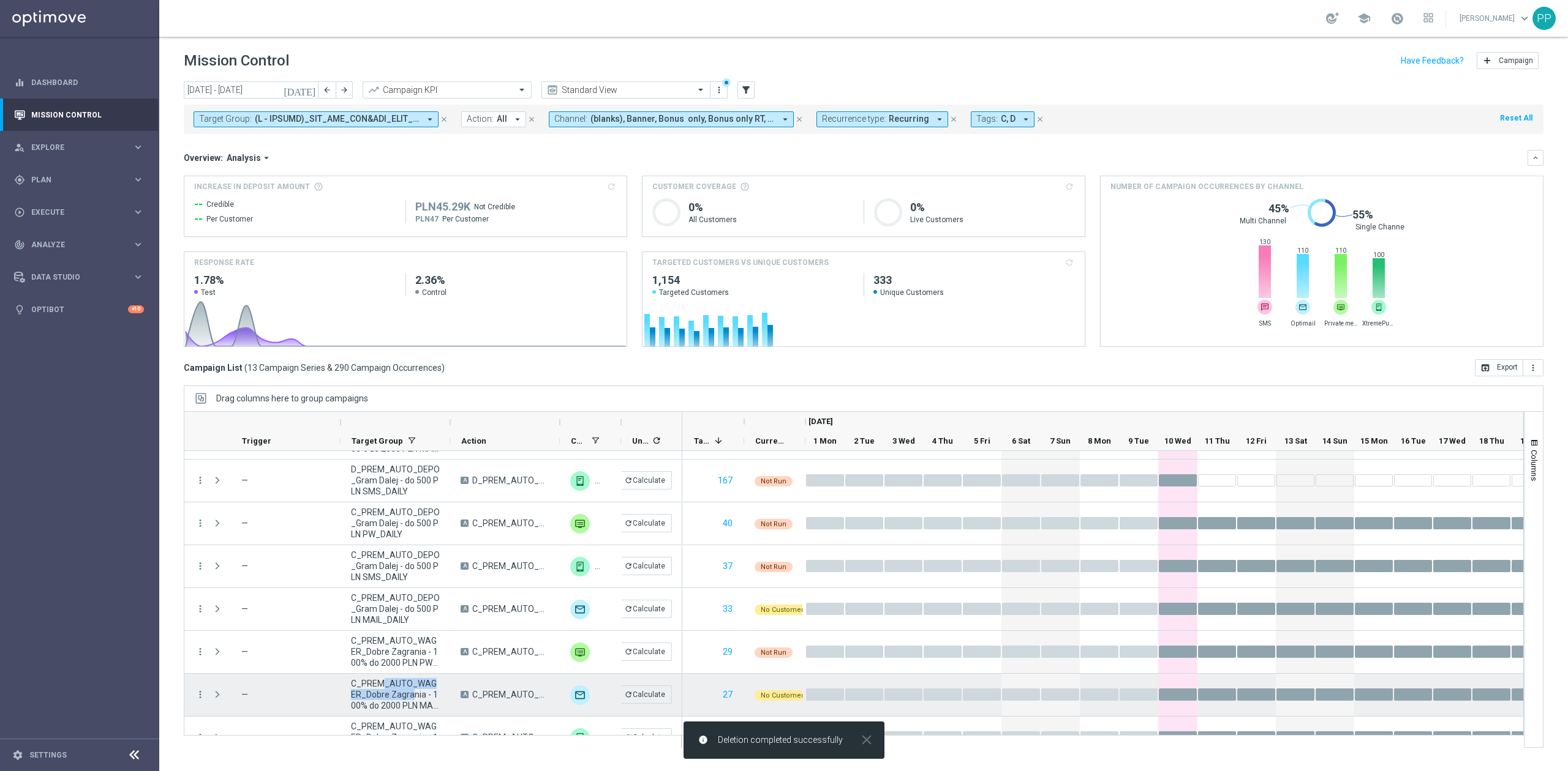
drag, startPoint x: 397, startPoint y: 689, endPoint x: 384, endPoint y: 684, distance: 13.9
click at [384, 684] on span "C_PREM_AUTO_WAGER_Dobre Zagrania - 100% do 2000 PLN MAIL_DAILY" at bounding box center [395, 694] width 88 height 33
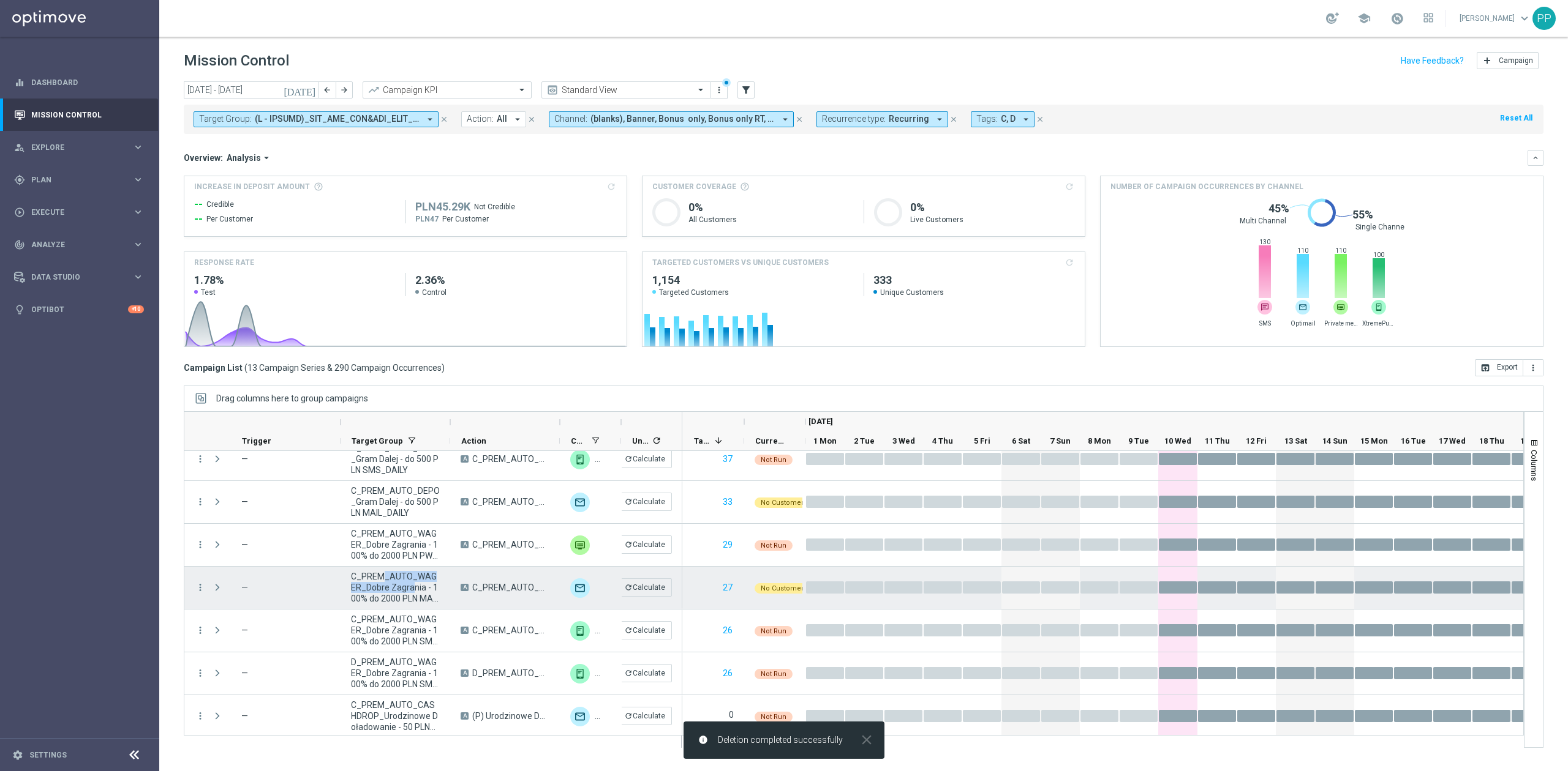
scroll to position [274, 0]
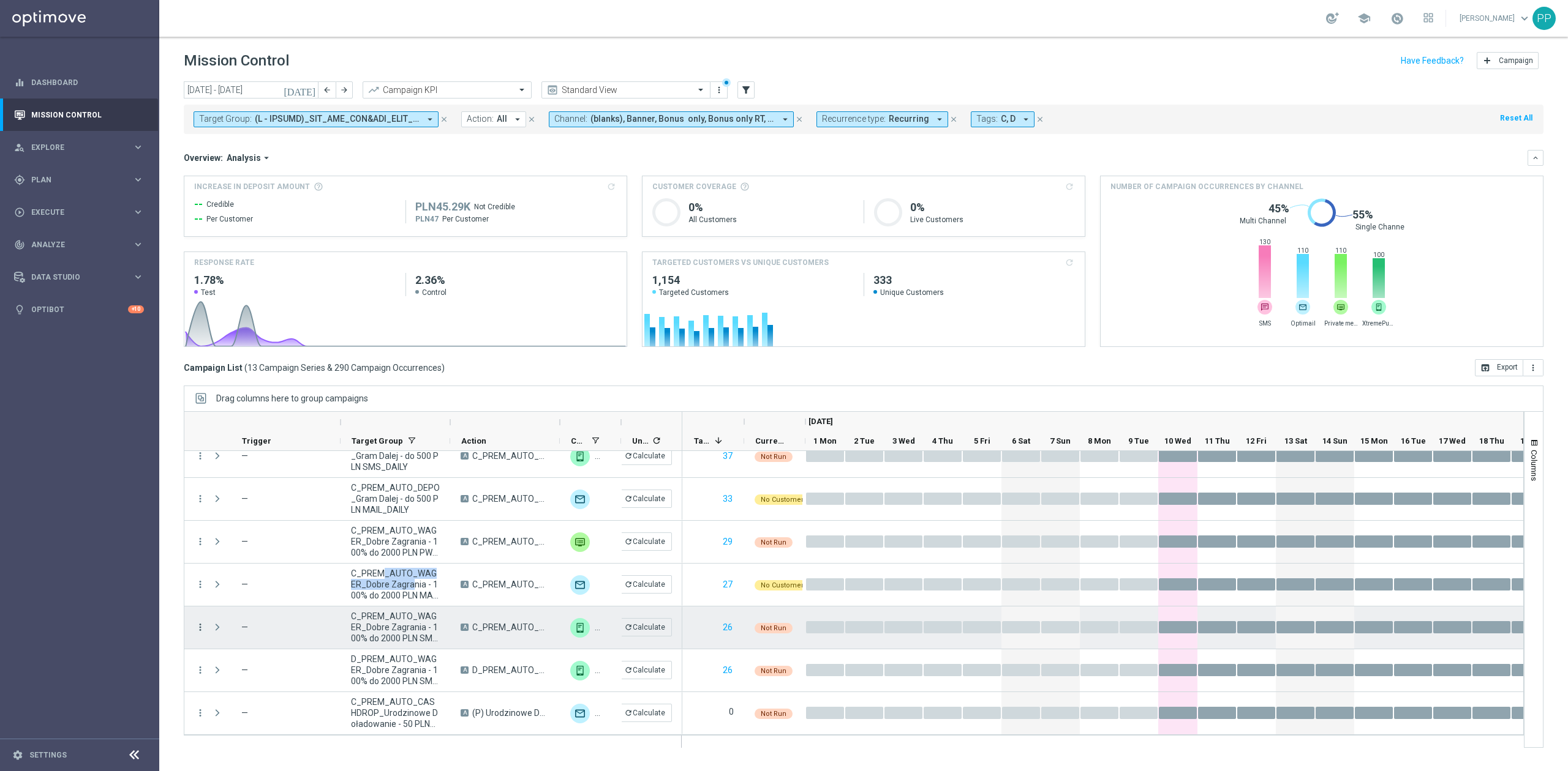
click at [196, 625] on icon "more_vert" at bounding box center [201, 628] width 11 height 11
click at [234, 607] on span "Delete" at bounding box center [236, 607] width 23 height 8
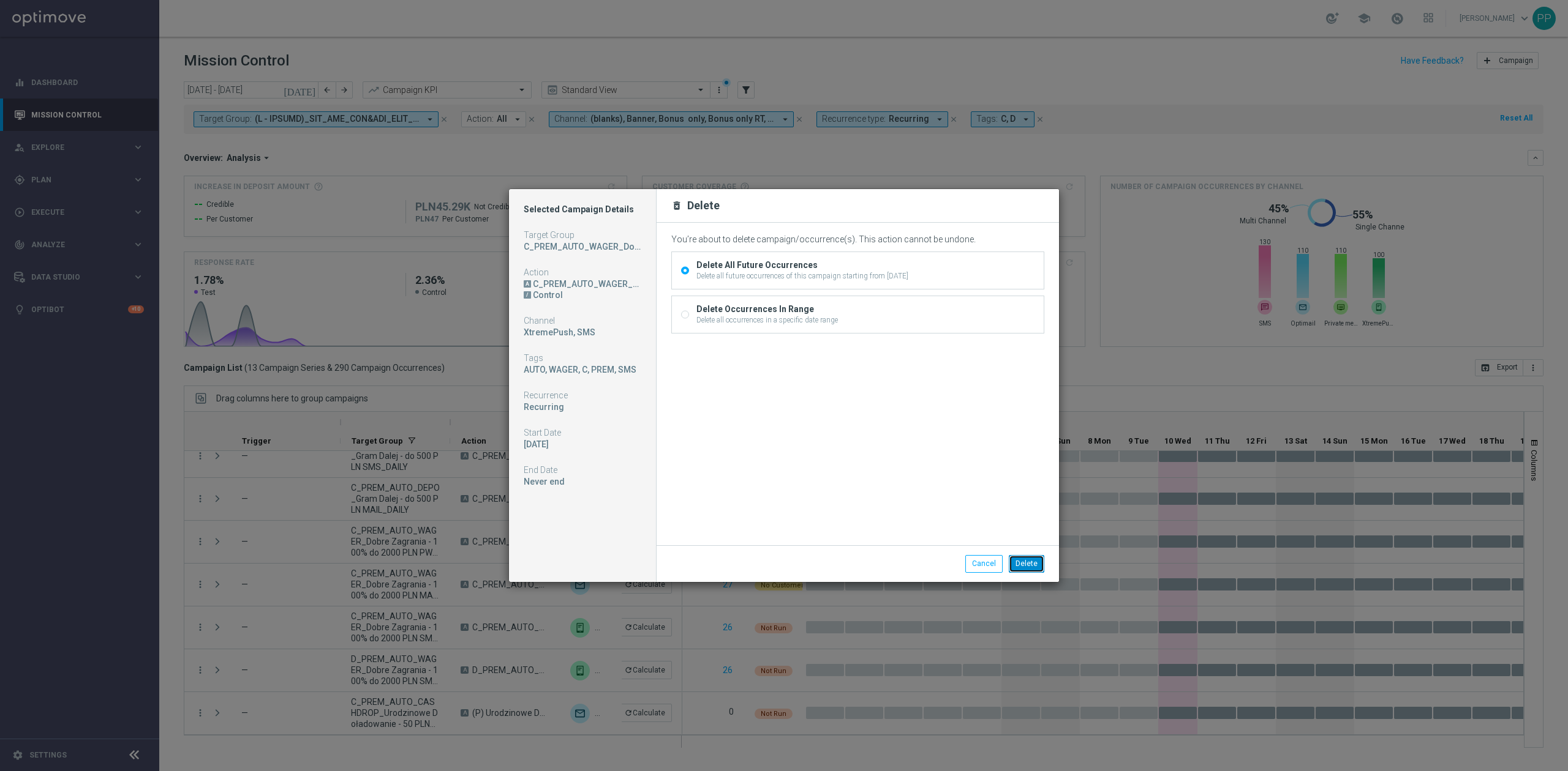
click at [1029, 561] on button "Delete" at bounding box center [1026, 563] width 36 height 17
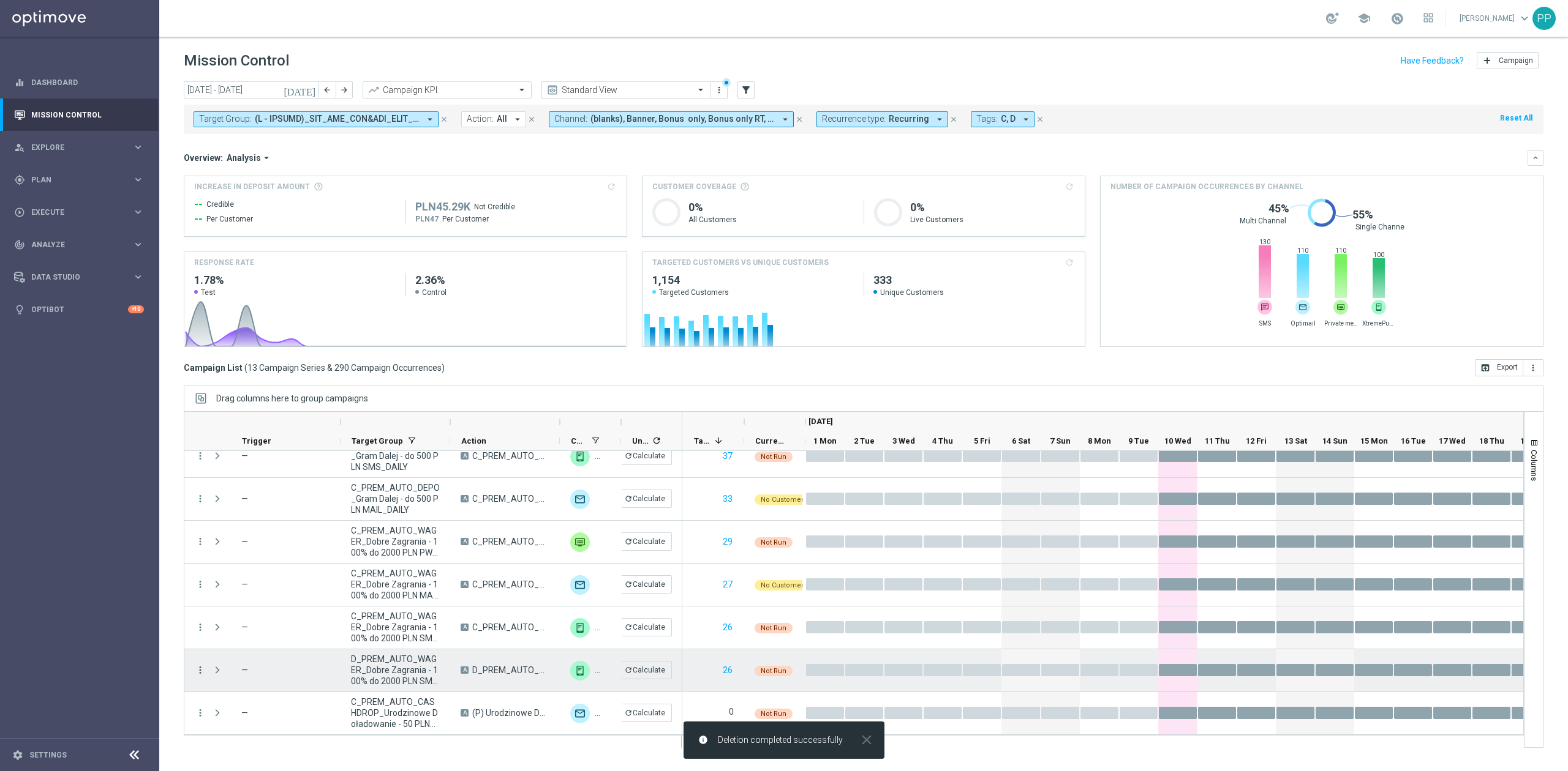
click at [202, 669] on icon "more_vert" at bounding box center [201, 671] width 11 height 11
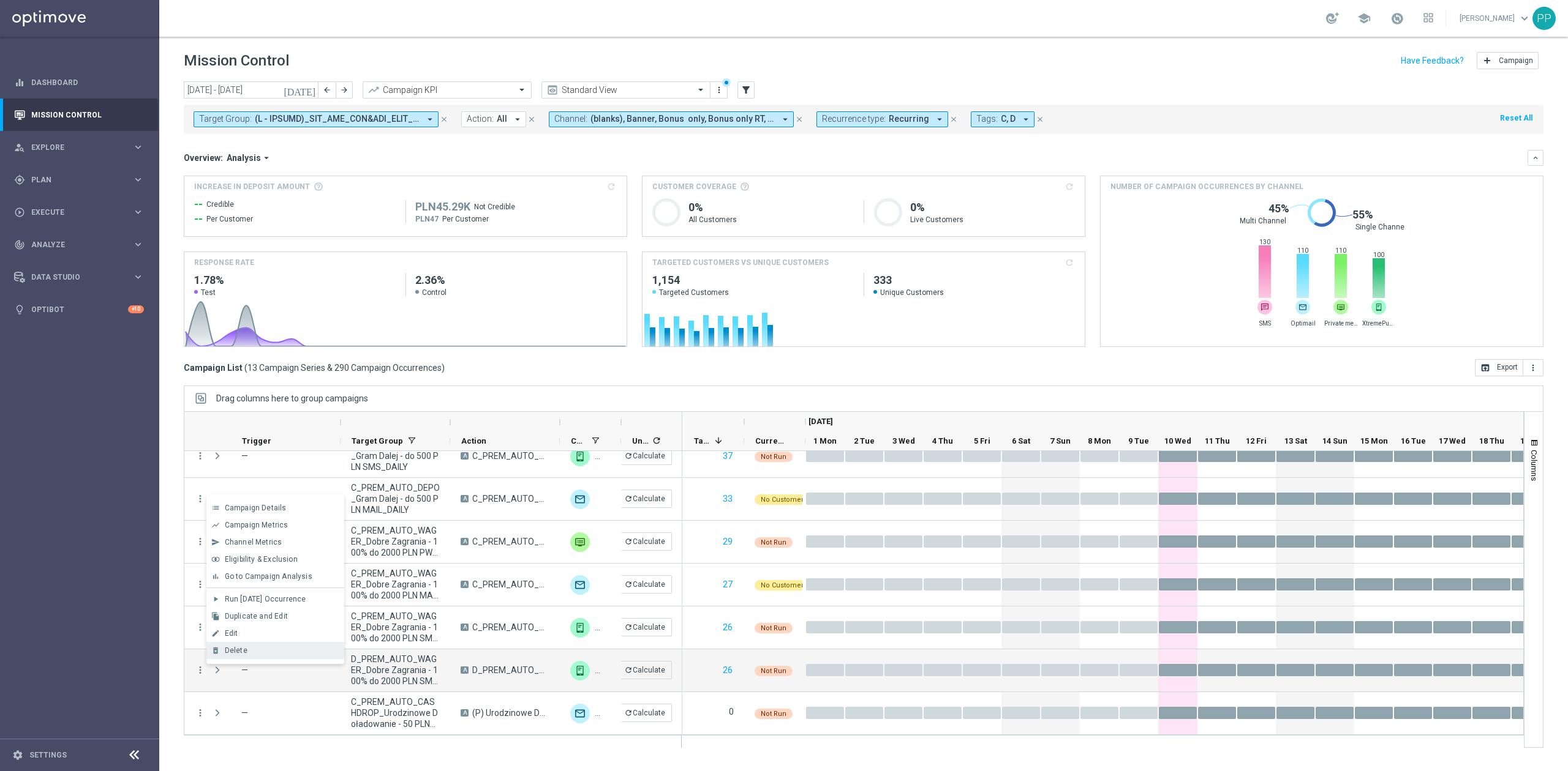
click at [229, 655] on div "delete_forever Delete" at bounding box center [274, 651] width 138 height 17
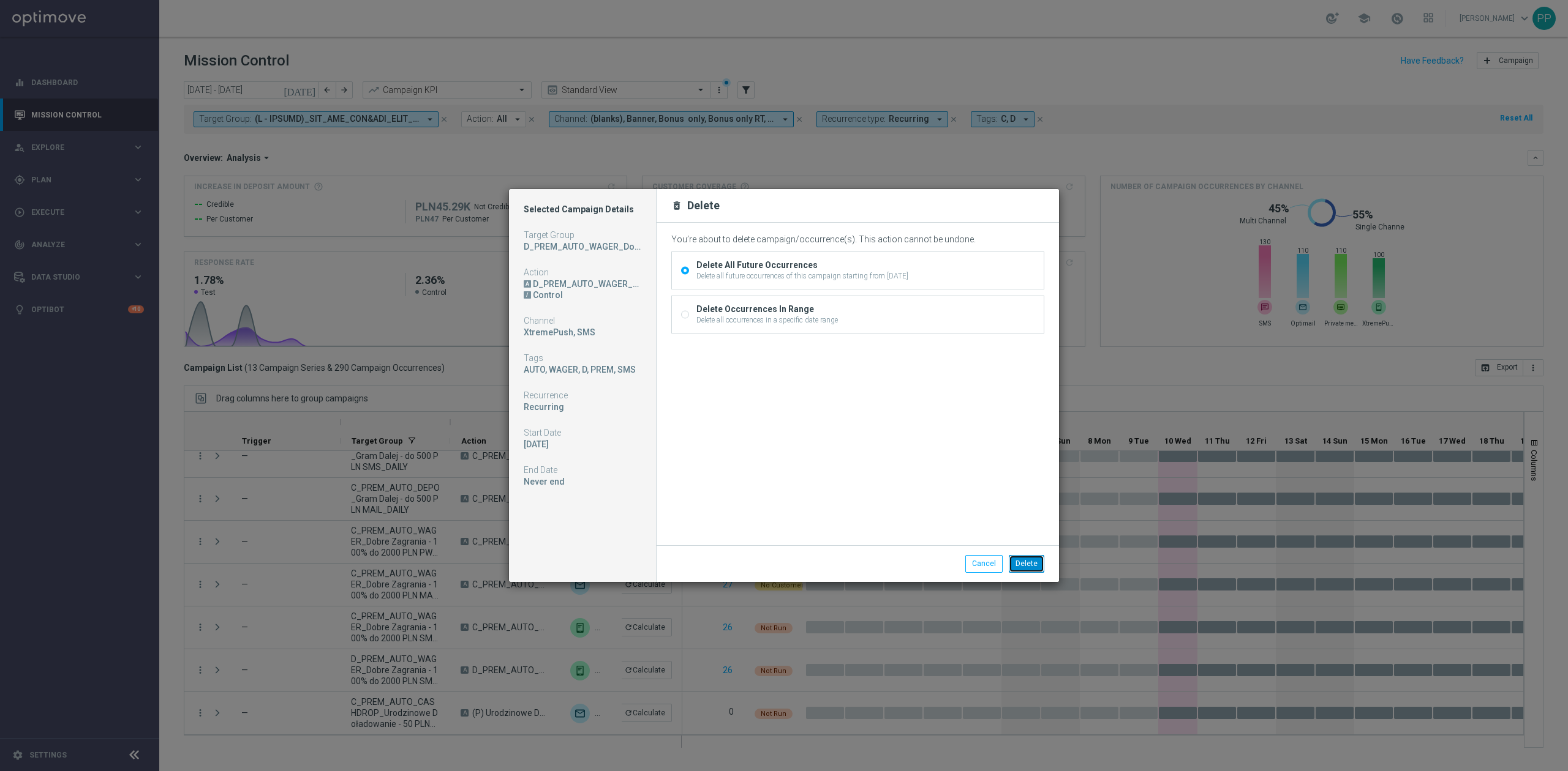
click at [1035, 564] on button "Delete" at bounding box center [1026, 563] width 36 height 17
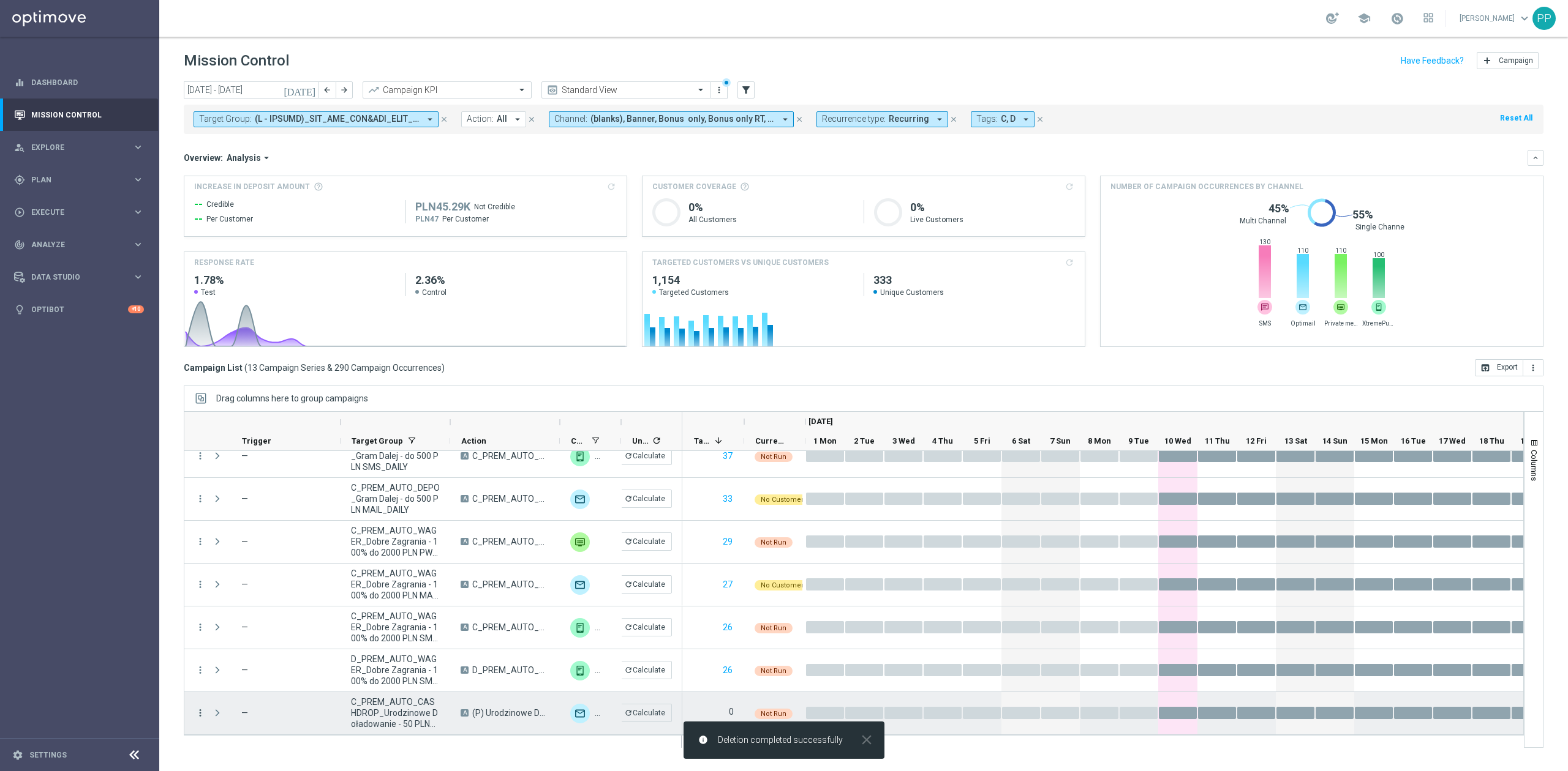
click at [201, 710] on icon "more_vert" at bounding box center [201, 714] width 11 height 11
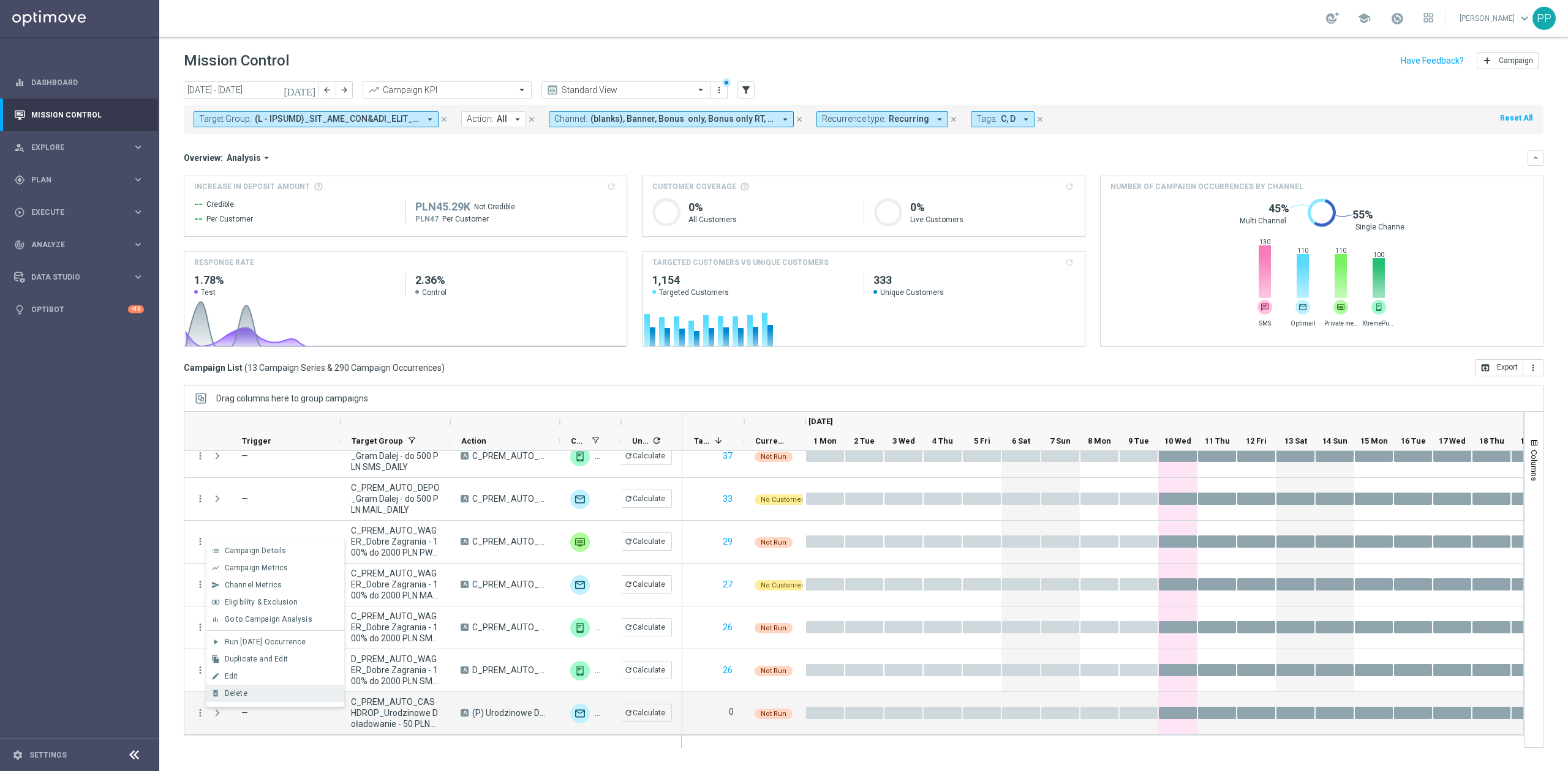
click at [250, 696] on div "Delete" at bounding box center [282, 693] width 114 height 8
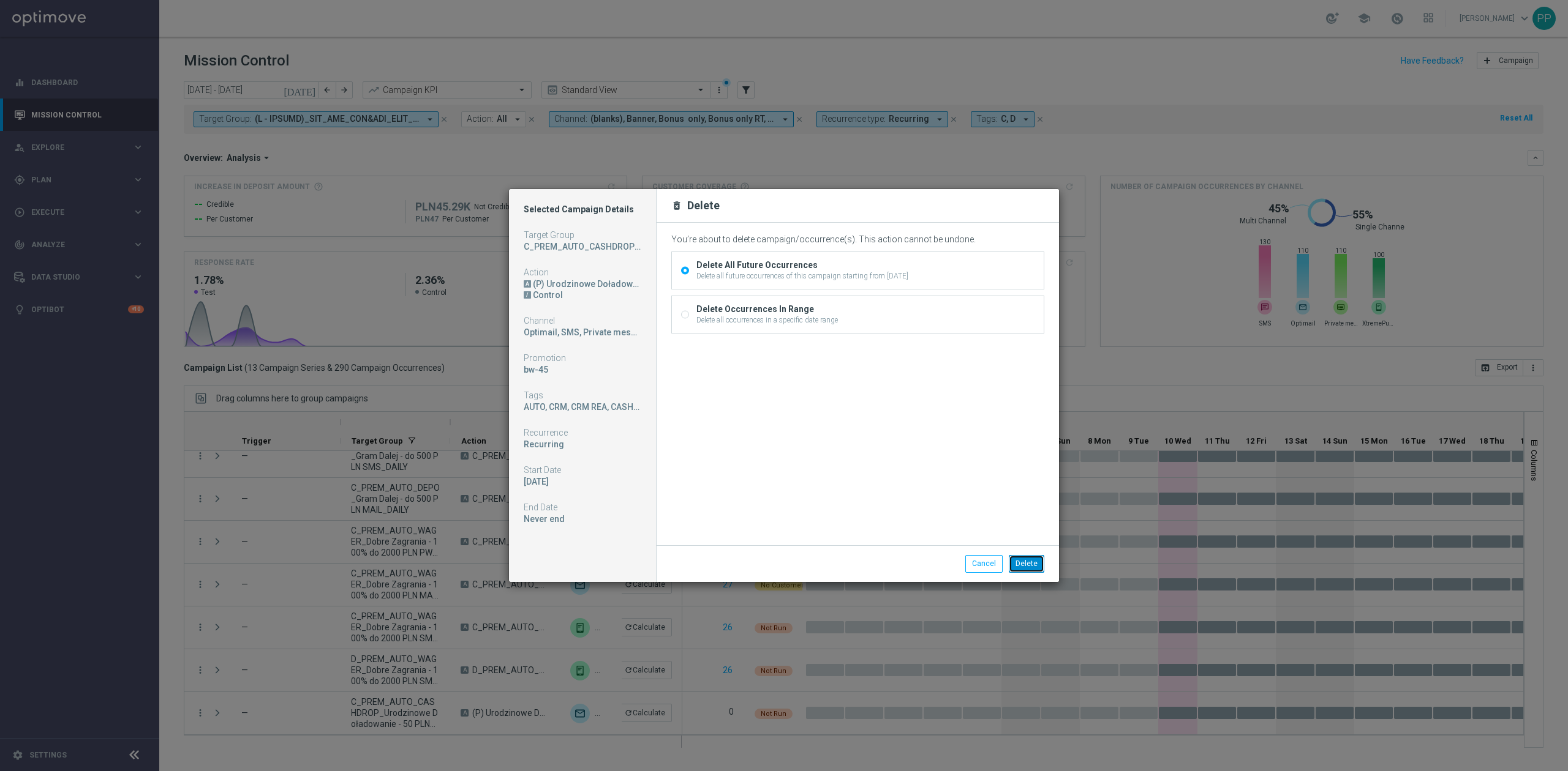
click at [1031, 562] on button "Delete" at bounding box center [1026, 563] width 36 height 17
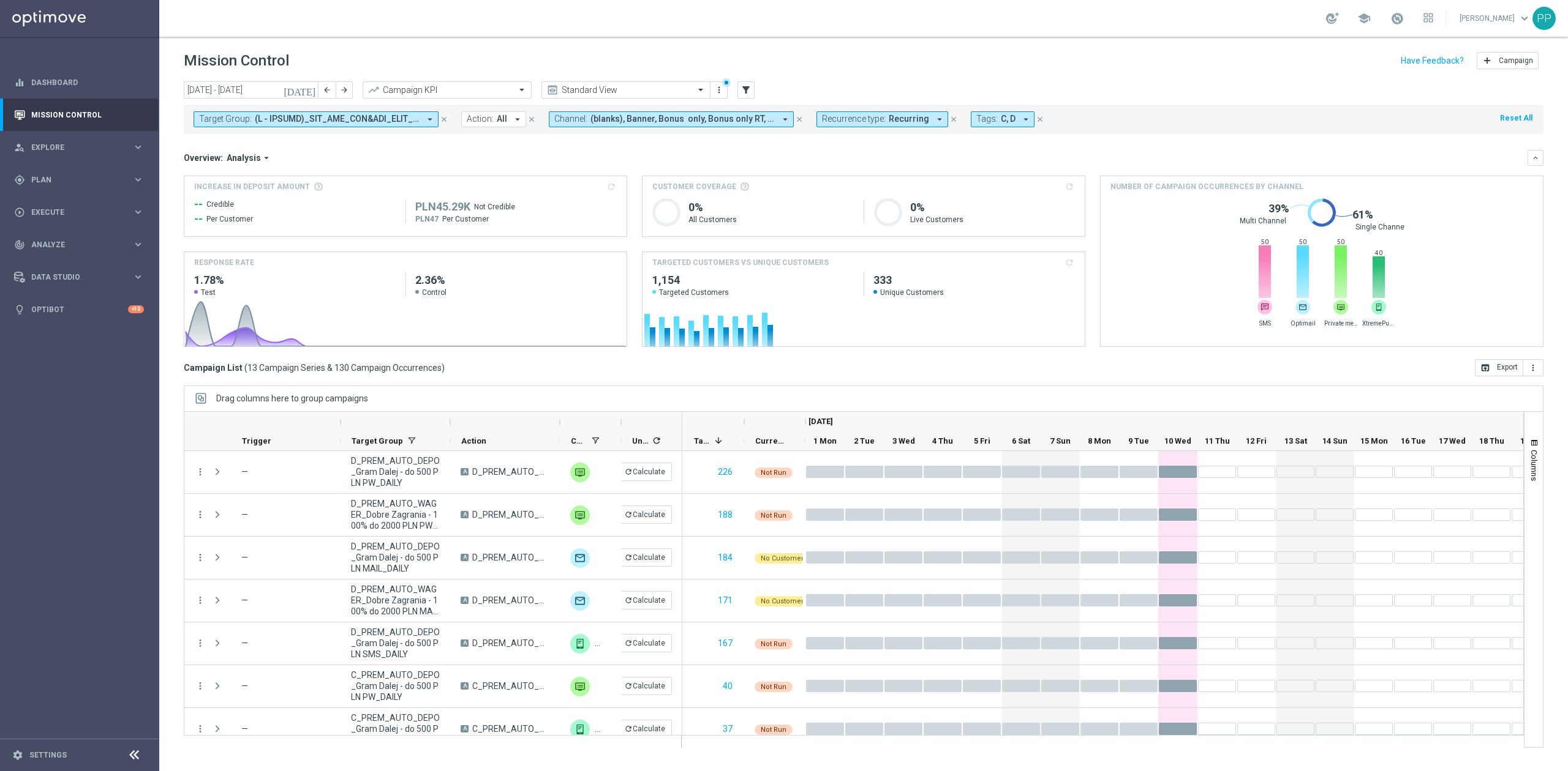
click at [271, 118] on span at bounding box center [336, 118] width 165 height 10
drag, startPoint x: 392, startPoint y: 178, endPoint x: 334, endPoint y: 139, distance: 69.9
click at [0, 0] on div "Clear" at bounding box center [0, 0] width 0 height 0
click at [336, 143] on input "text" at bounding box center [295, 141] width 180 height 10
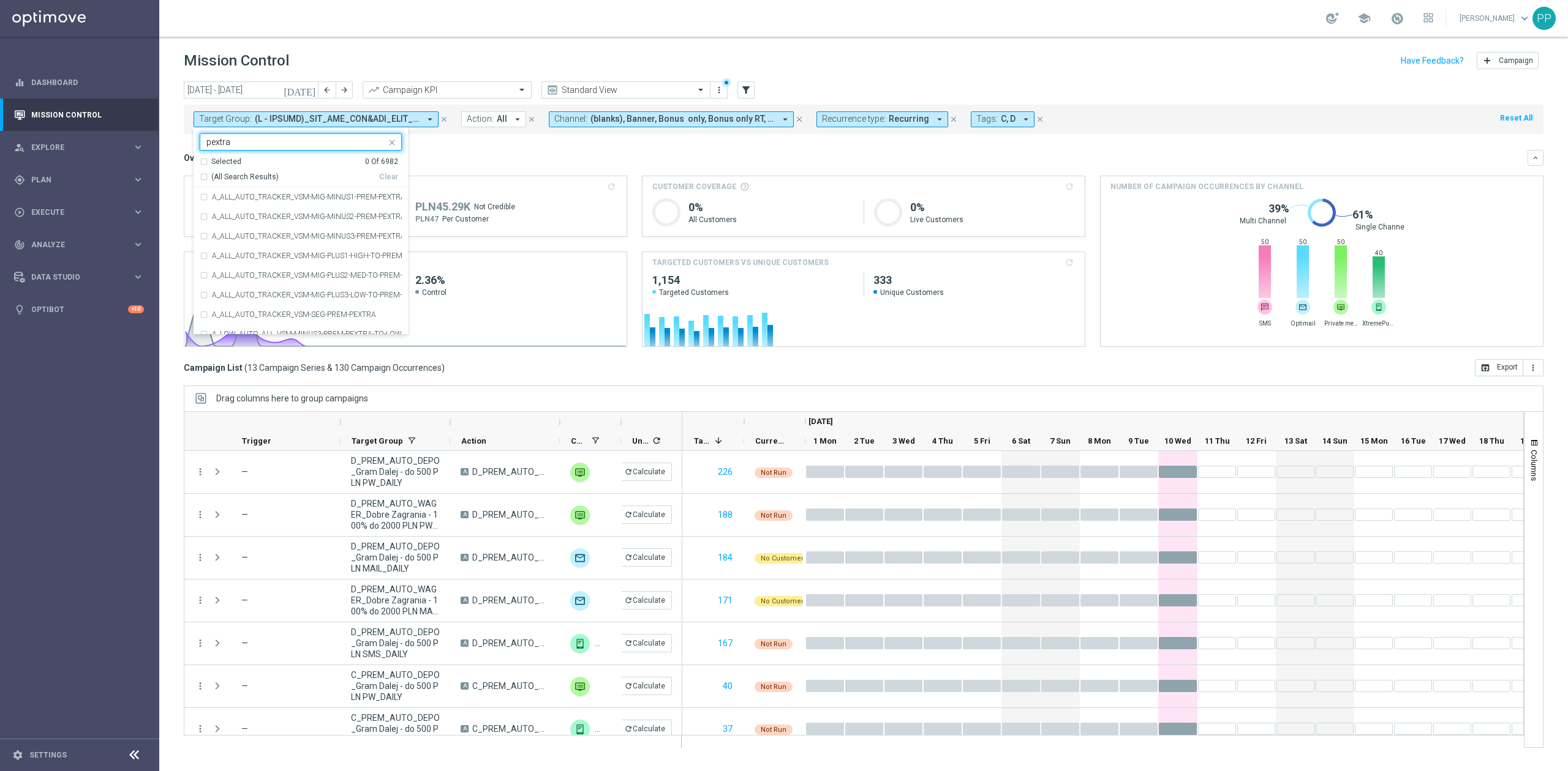
click at [271, 177] on span "(All Search Results)" at bounding box center [245, 177] width 67 height 10
type input "pextra"
click at [482, 145] on mini-dashboard "Overview: Analysis arrow_drop_down keyboard_arrow_down Increase In Deposit Amou…" at bounding box center [863, 246] width 1359 height 225
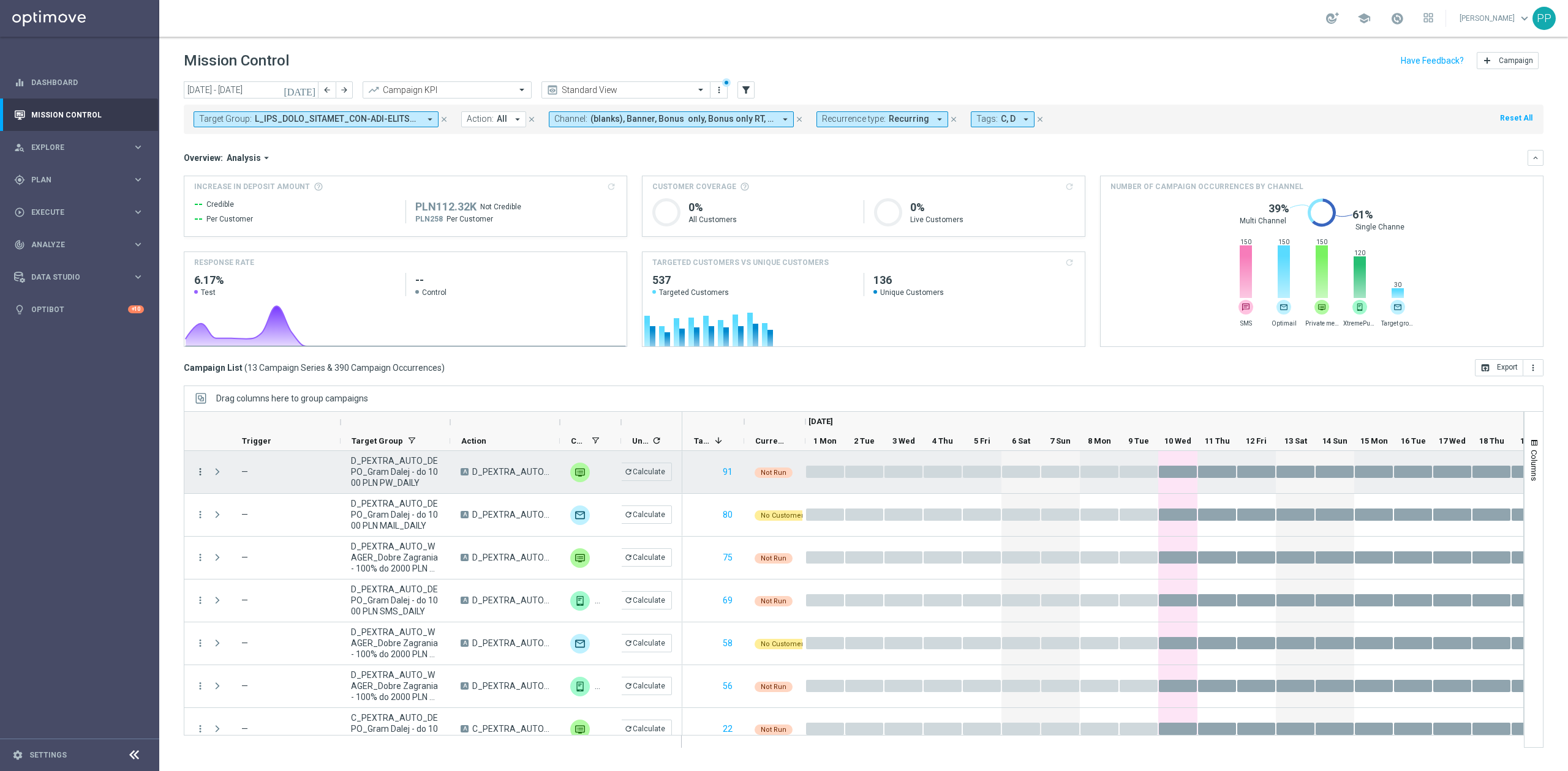
click at [197, 471] on icon "more_vert" at bounding box center [201, 472] width 11 height 11
click at [270, 617] on div "delete_forever [GEOGRAPHIC_DATA]" at bounding box center [274, 622] width 138 height 17
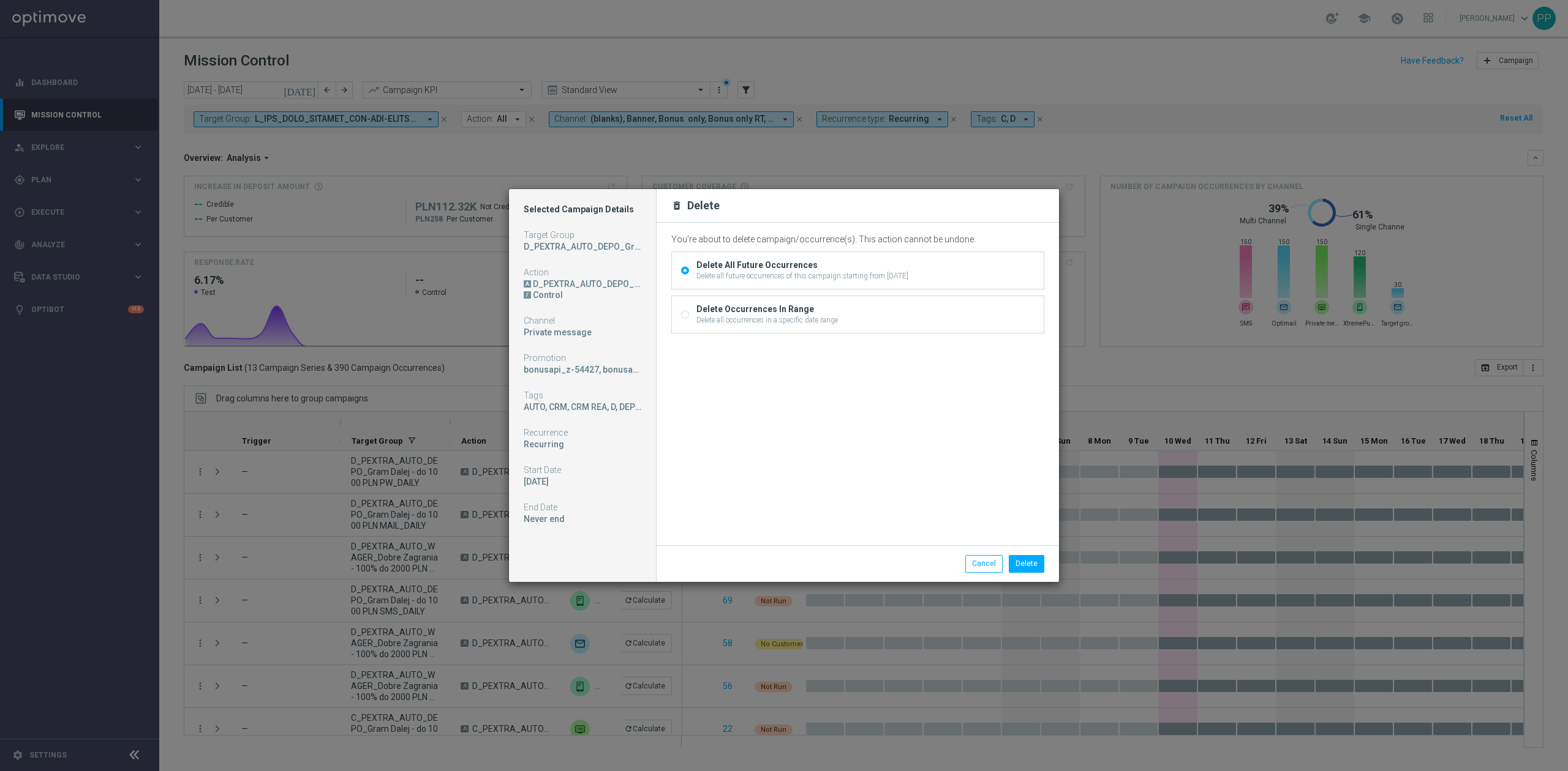
click at [867, 410] on div "You’re about to delete campaign/occurrence(s). This action cannot be undone. De…" at bounding box center [857, 382] width 373 height 296
click at [1024, 567] on button "Delete" at bounding box center [1026, 563] width 36 height 17
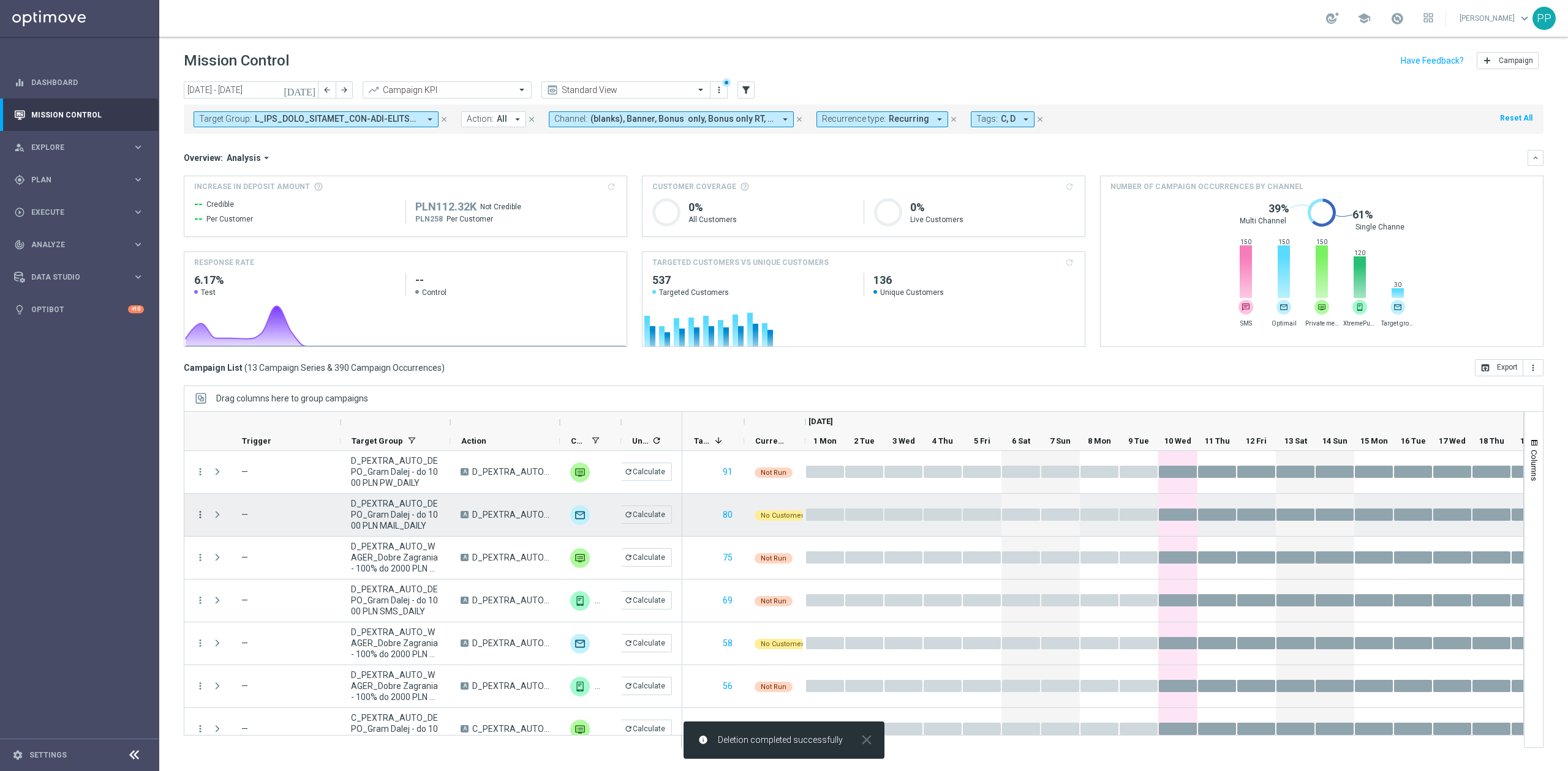
click at [200, 512] on icon "more_vert" at bounding box center [201, 515] width 11 height 11
click at [254, 656] on div "delete_forever [GEOGRAPHIC_DATA]" at bounding box center [274, 649] width 138 height 17
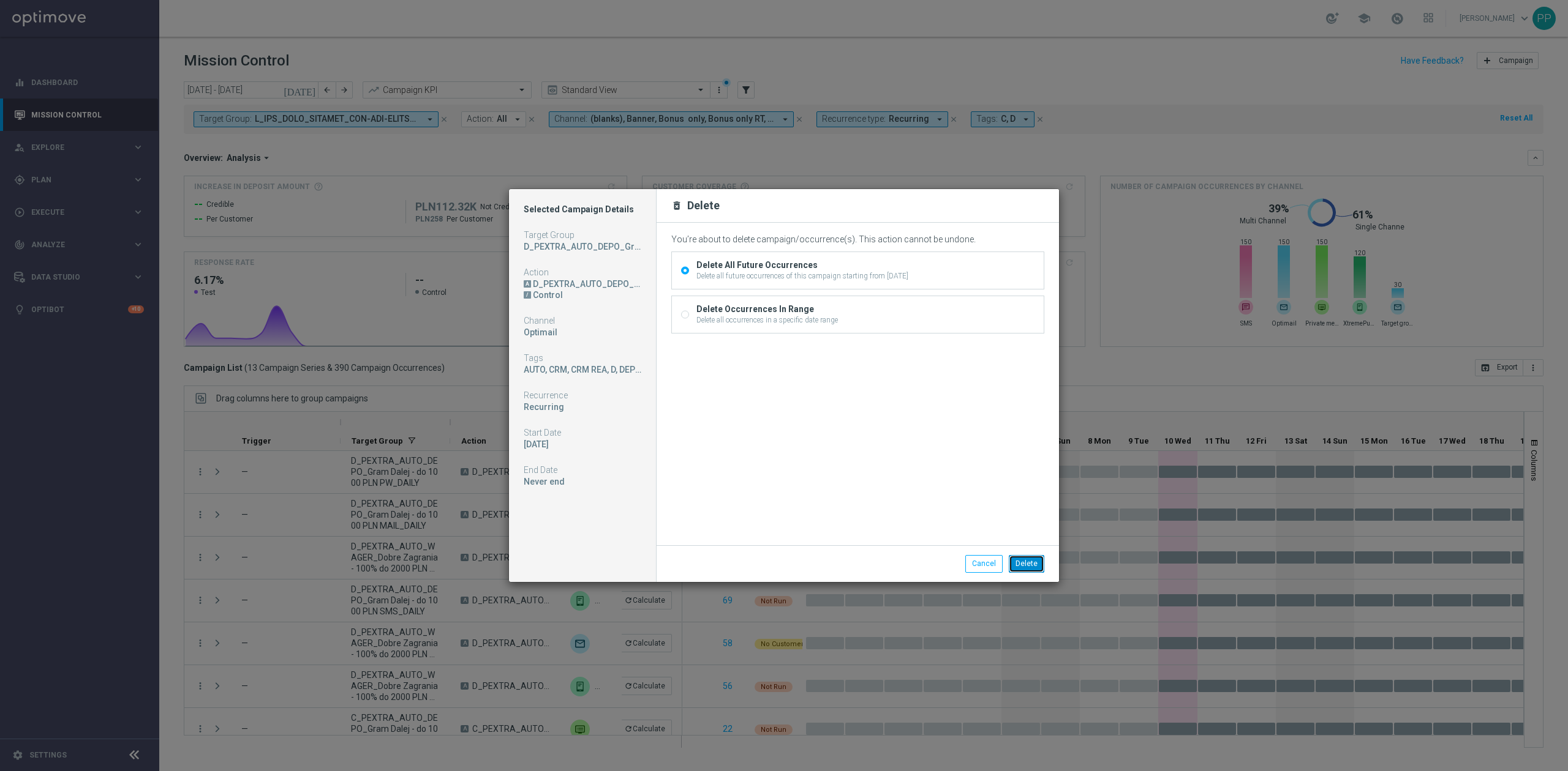
drag, startPoint x: 1021, startPoint y: 571, endPoint x: 299, endPoint y: 547, distance: 722.4
click at [1021, 570] on button "Delete" at bounding box center [1026, 563] width 36 height 17
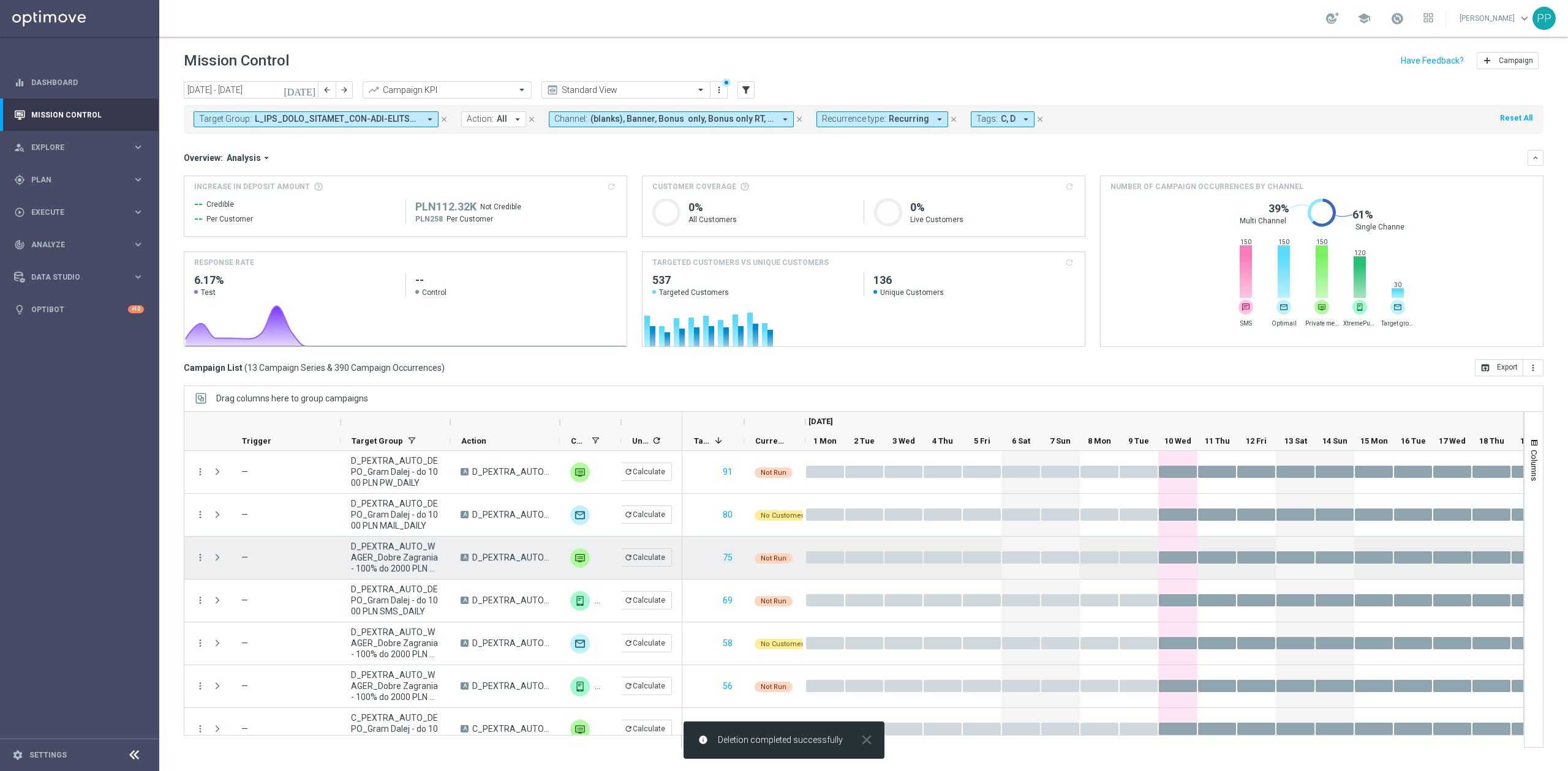
click at [199, 557] on icon "more_vert" at bounding box center [201, 558] width 11 height 11
click at [270, 701] on div "delete_forever [GEOGRAPHIC_DATA]" at bounding box center [274, 708] width 138 height 17
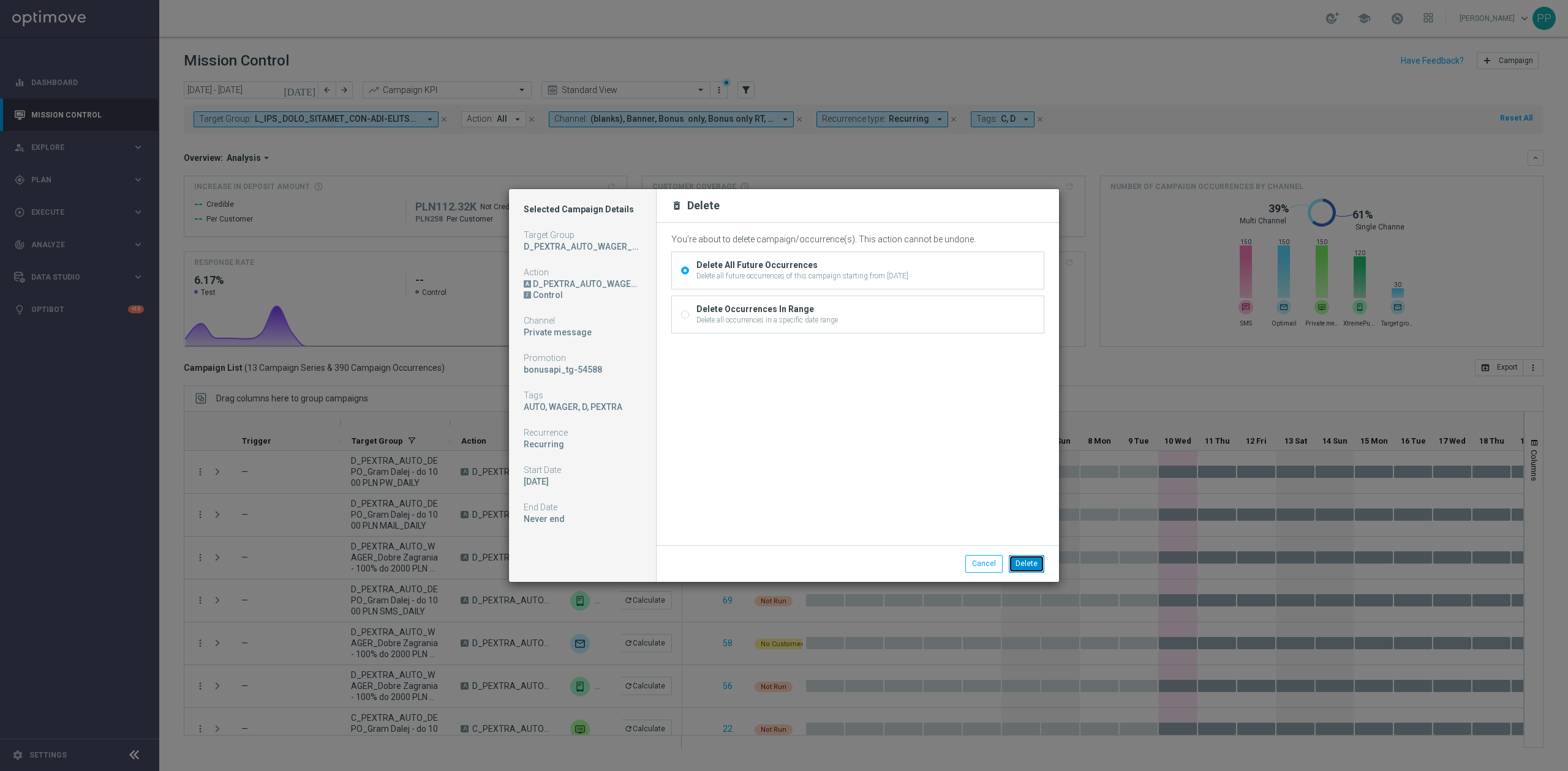
click at [1015, 560] on button "Delete" at bounding box center [1026, 563] width 36 height 17
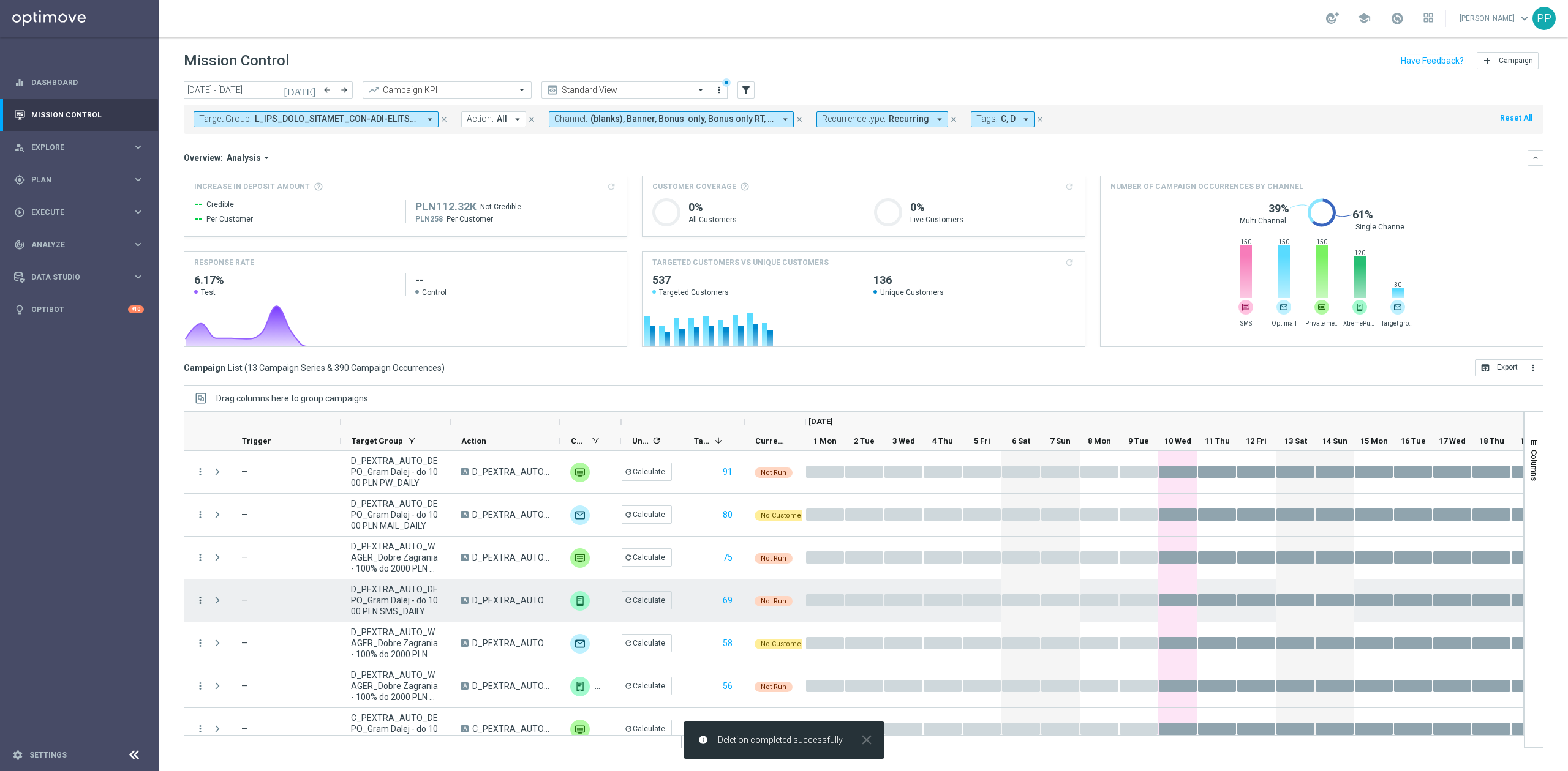
click at [201, 601] on icon "more_vert" at bounding box center [201, 601] width 11 height 11
click at [255, 753] on div "Delete" at bounding box center [282, 751] width 114 height 8
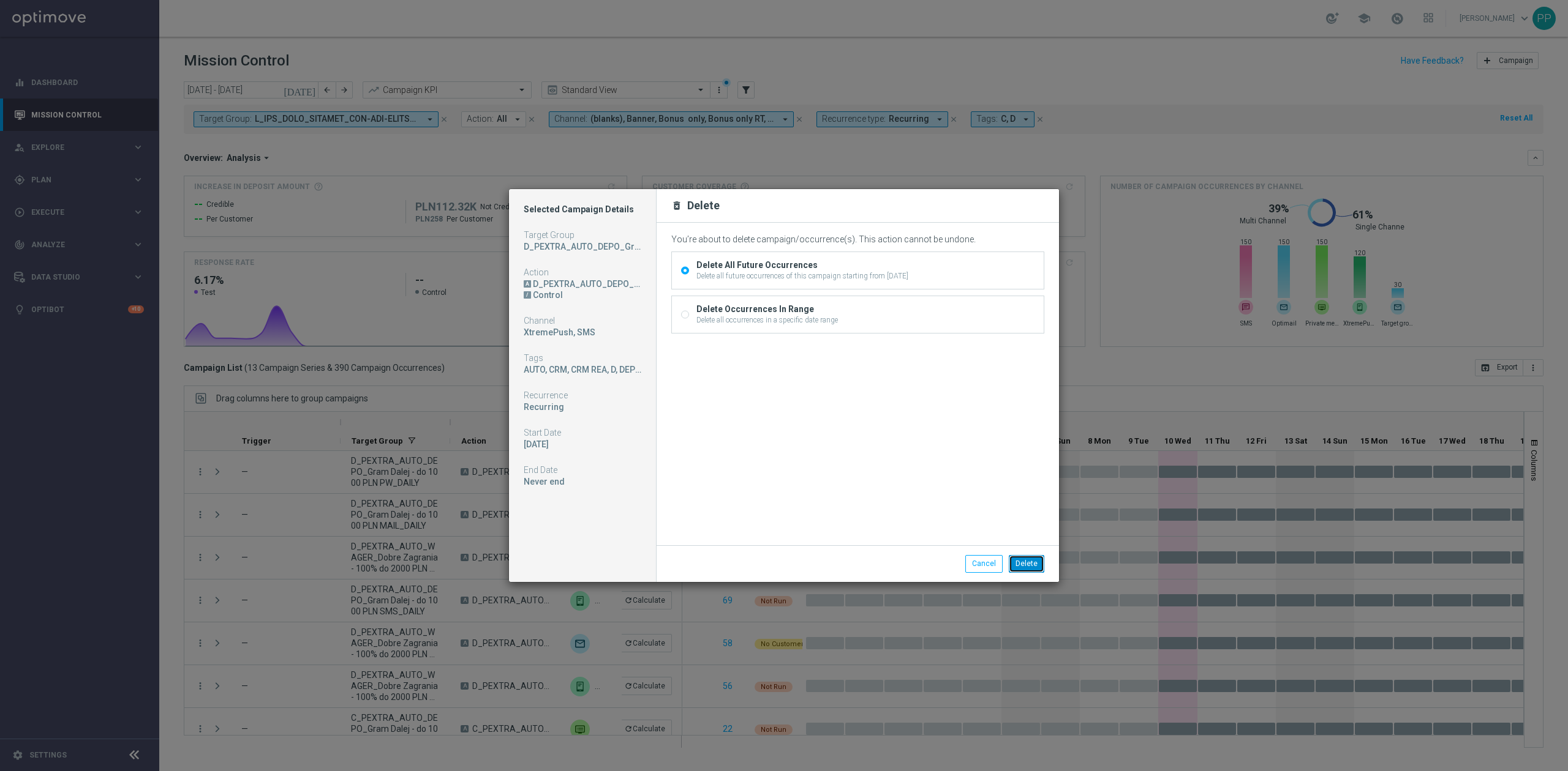
click at [1022, 560] on button "Delete" at bounding box center [1026, 563] width 36 height 17
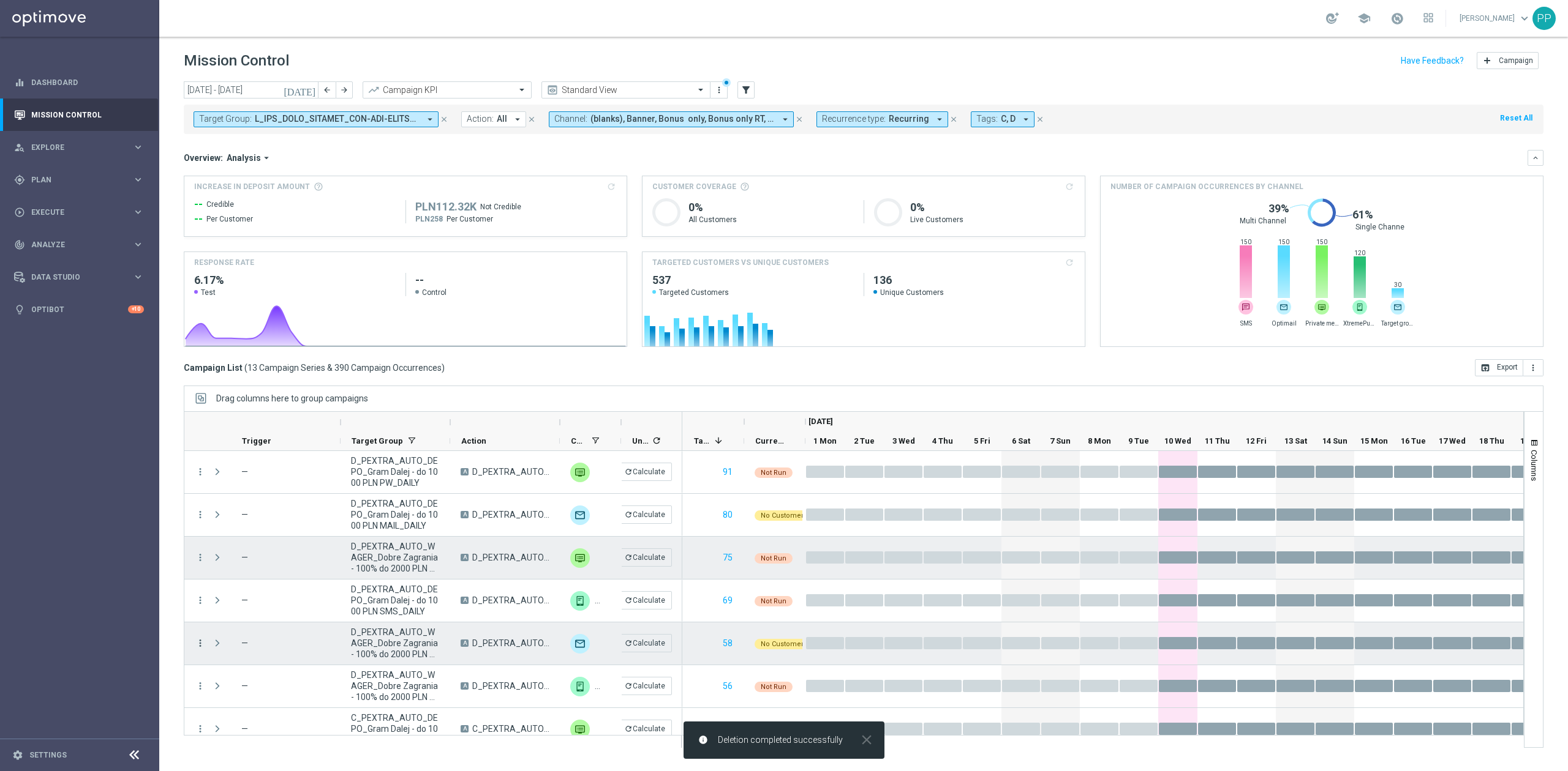
click at [202, 638] on icon "more_vert" at bounding box center [201, 643] width 11 height 11
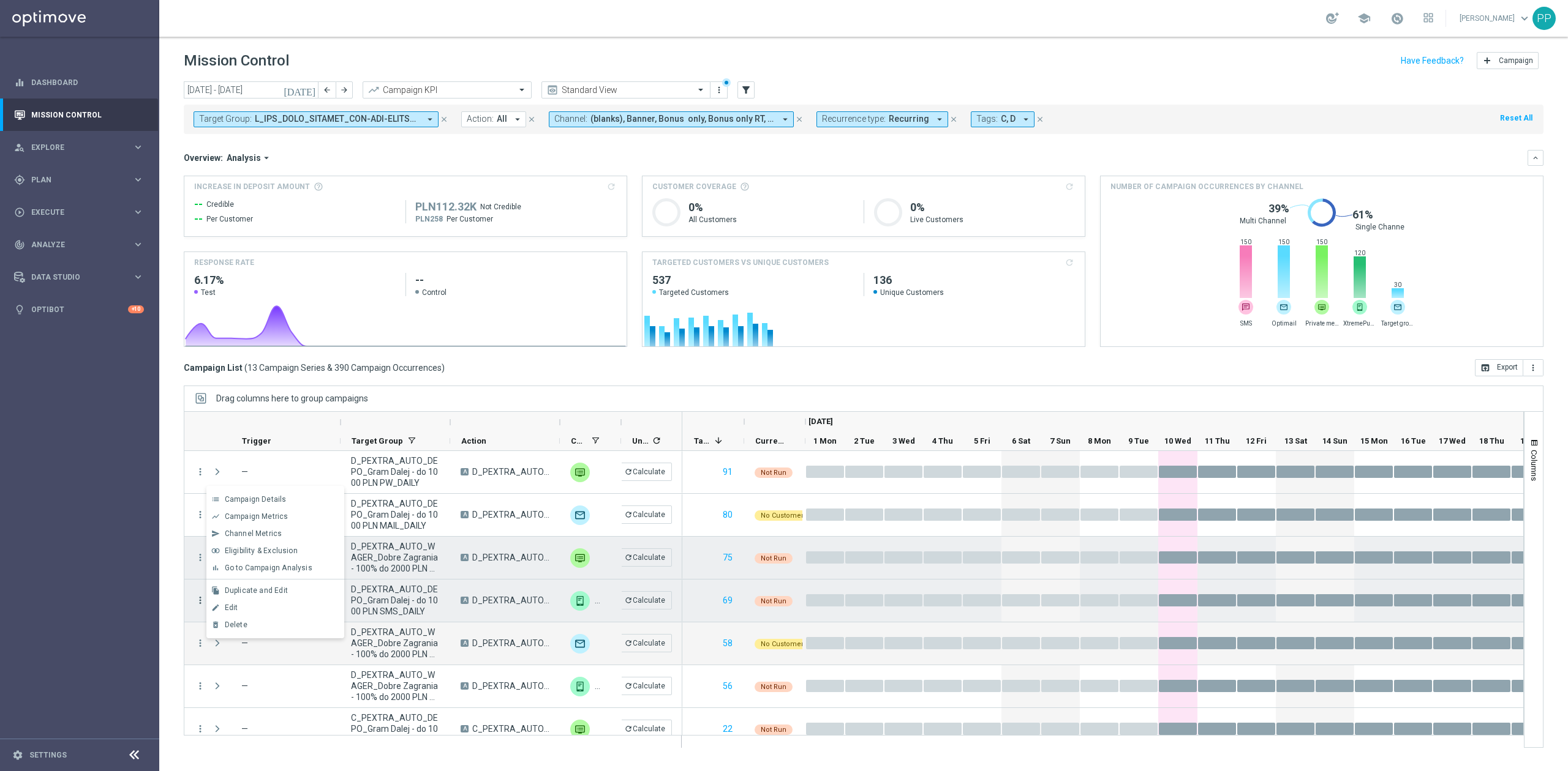
click at [196, 602] on icon "more_vert" at bounding box center [201, 601] width 11 height 11
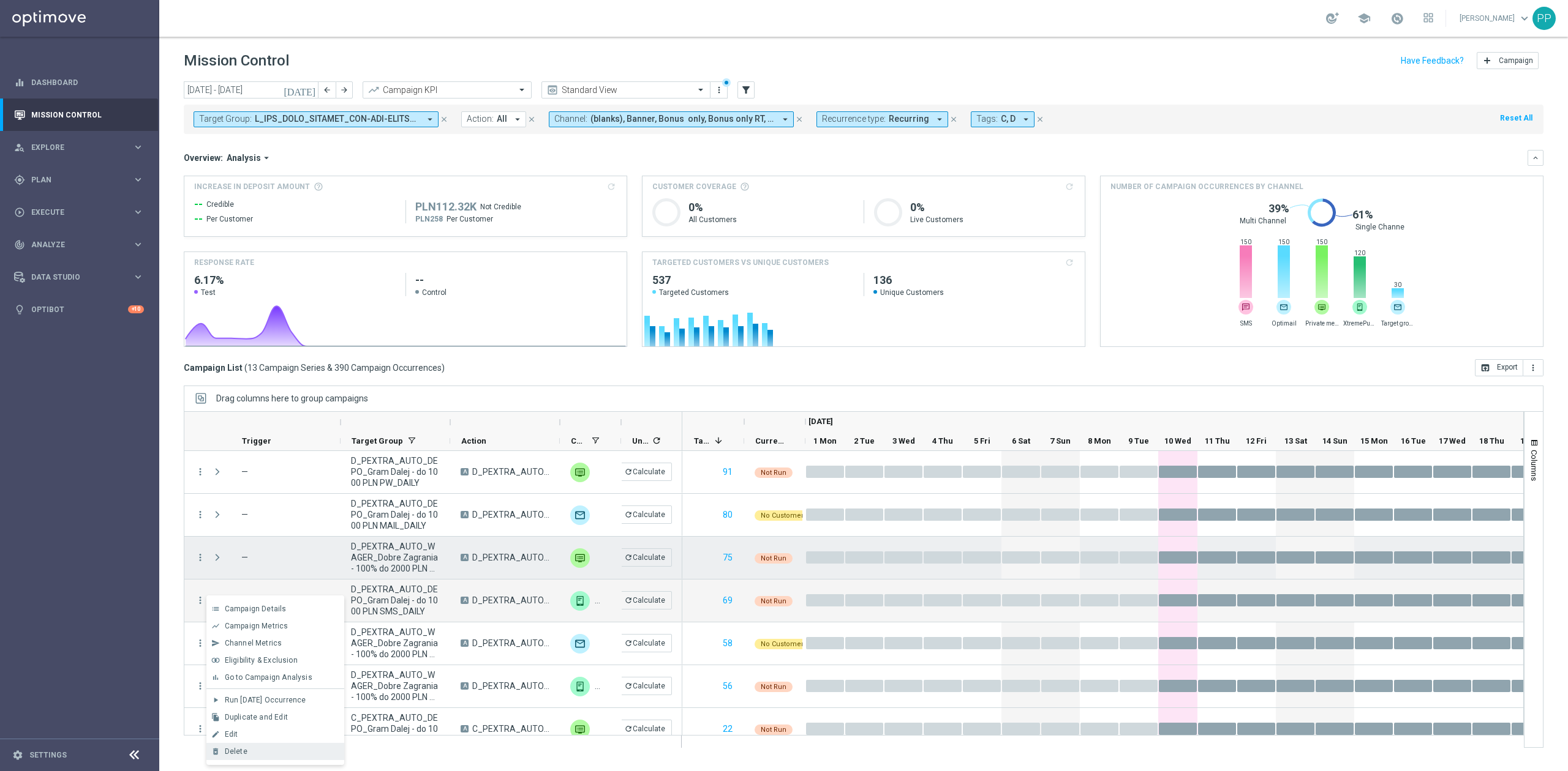
click at [274, 753] on div "Delete" at bounding box center [282, 751] width 114 height 8
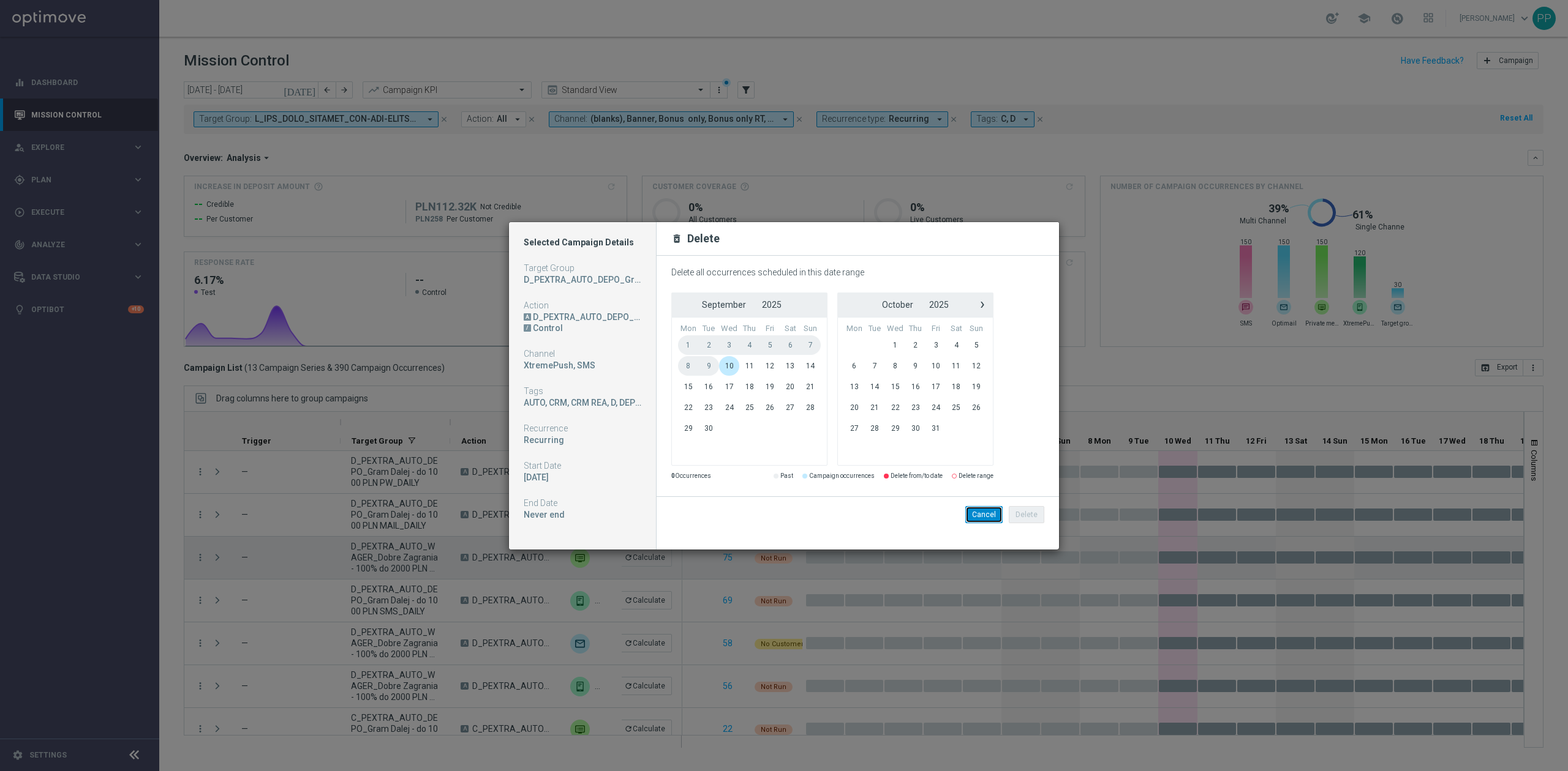
click at [980, 509] on button "Cancel" at bounding box center [984, 515] width 37 height 17
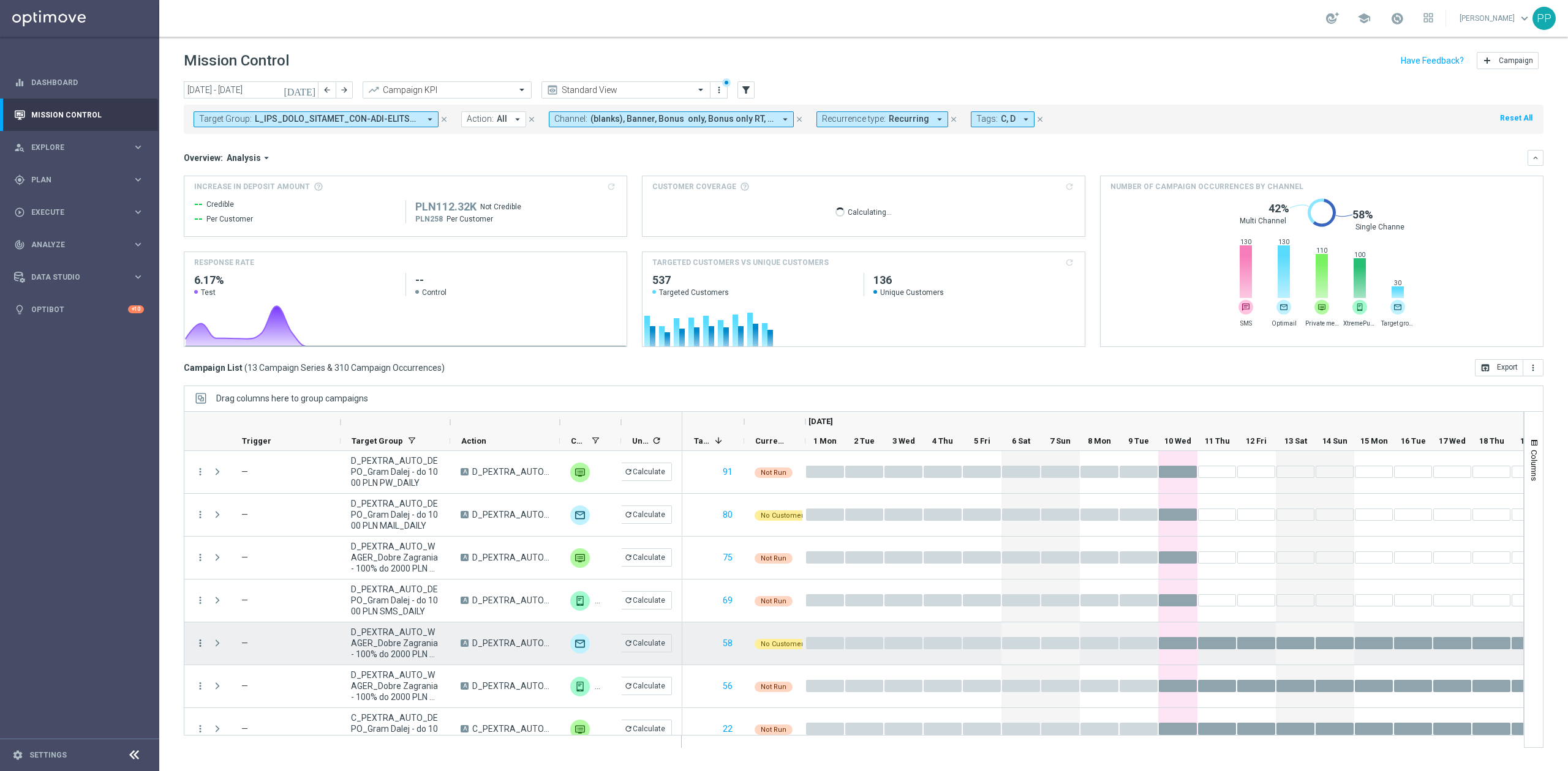
click at [200, 646] on icon "more_vert" at bounding box center [201, 643] width 11 height 11
click at [243, 627] on span "Delete" at bounding box center [236, 624] width 23 height 8
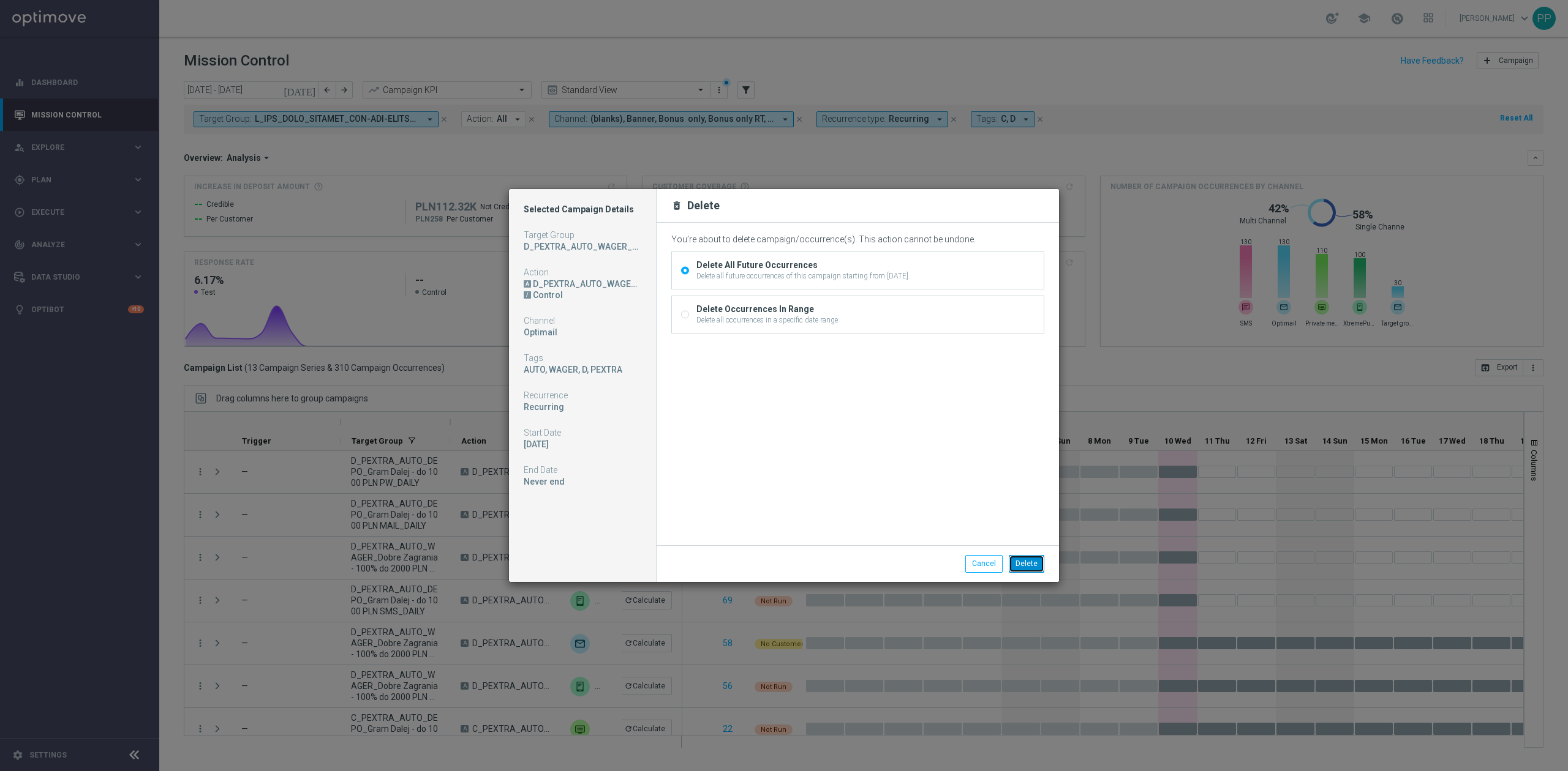
click at [1035, 563] on button "Delete" at bounding box center [1026, 563] width 36 height 17
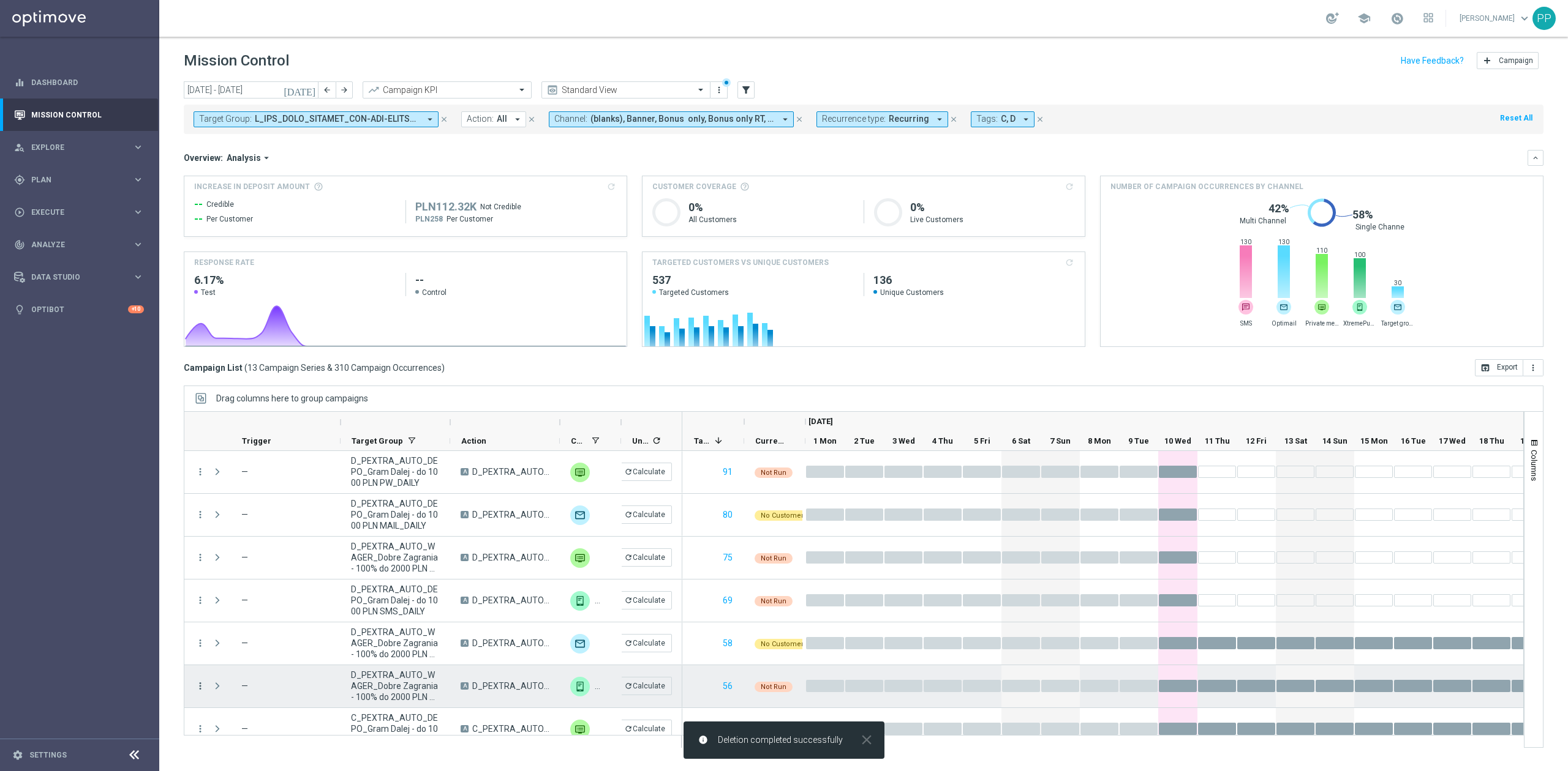
click at [203, 686] on icon "more_vert" at bounding box center [201, 686] width 11 height 11
click at [257, 669] on div "Delete" at bounding box center [282, 667] width 114 height 8
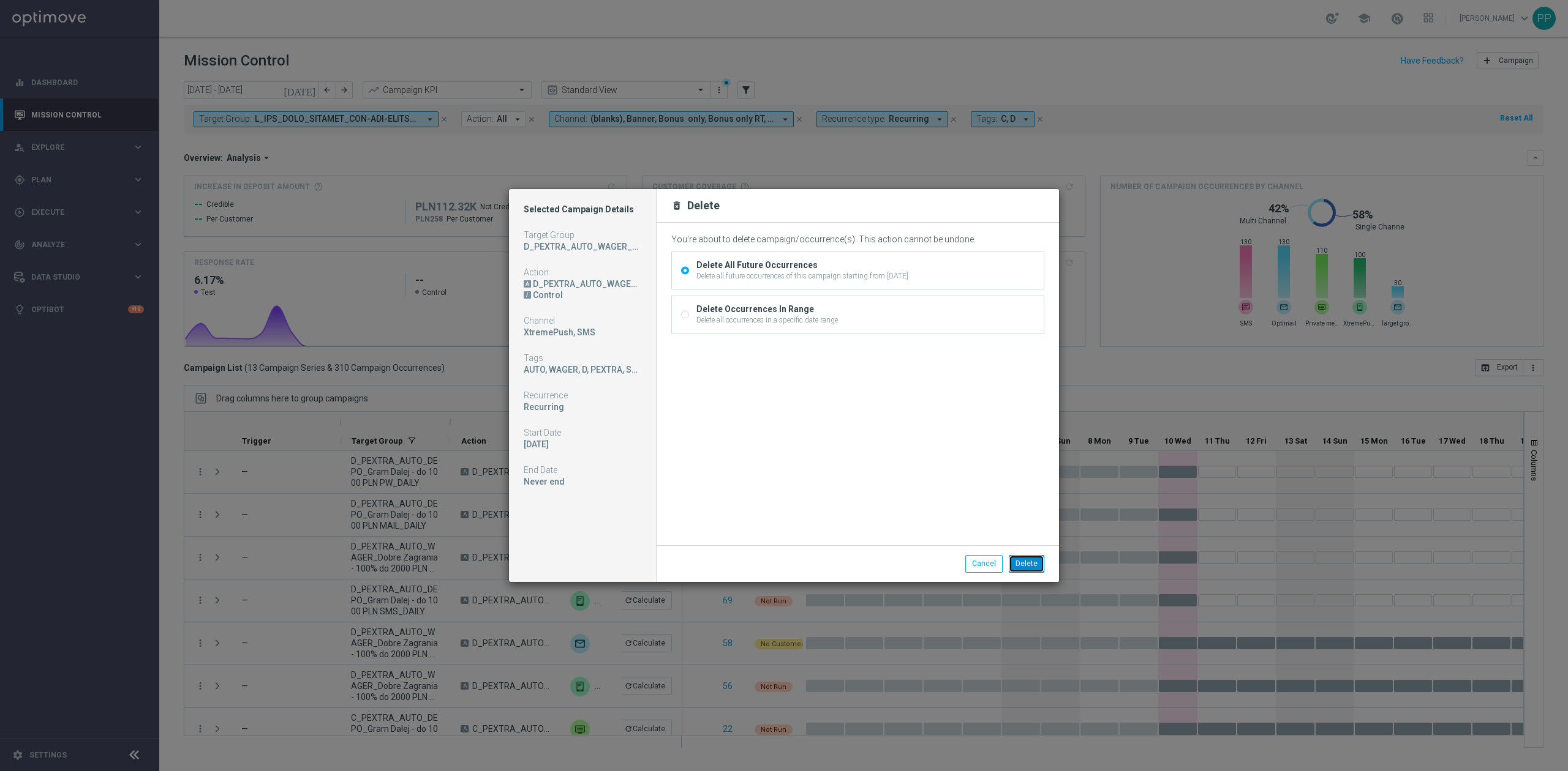
click at [1024, 566] on button "Delete" at bounding box center [1026, 563] width 36 height 17
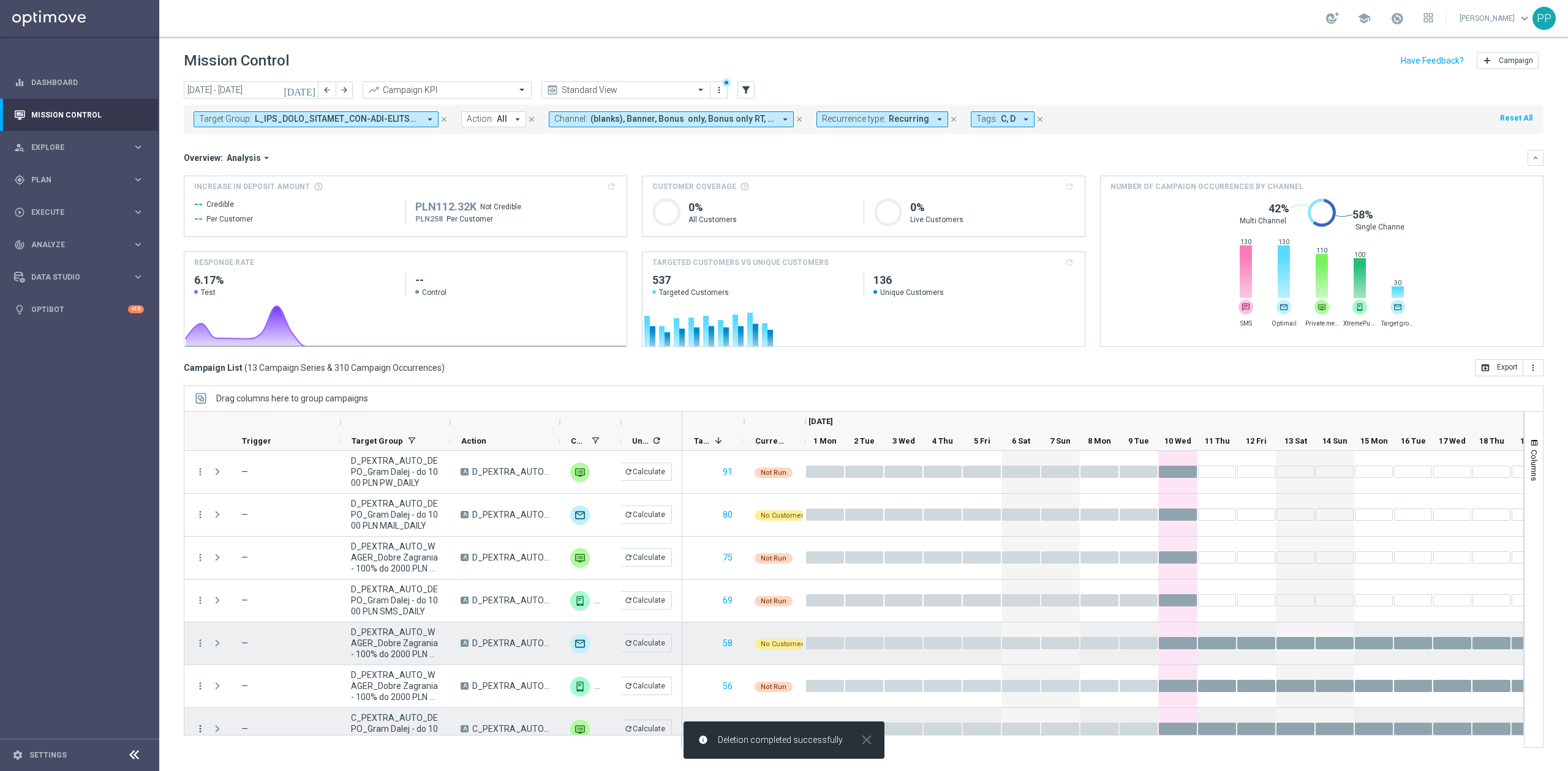
click at [201, 725] on icon "more_vert" at bounding box center [201, 729] width 11 height 11
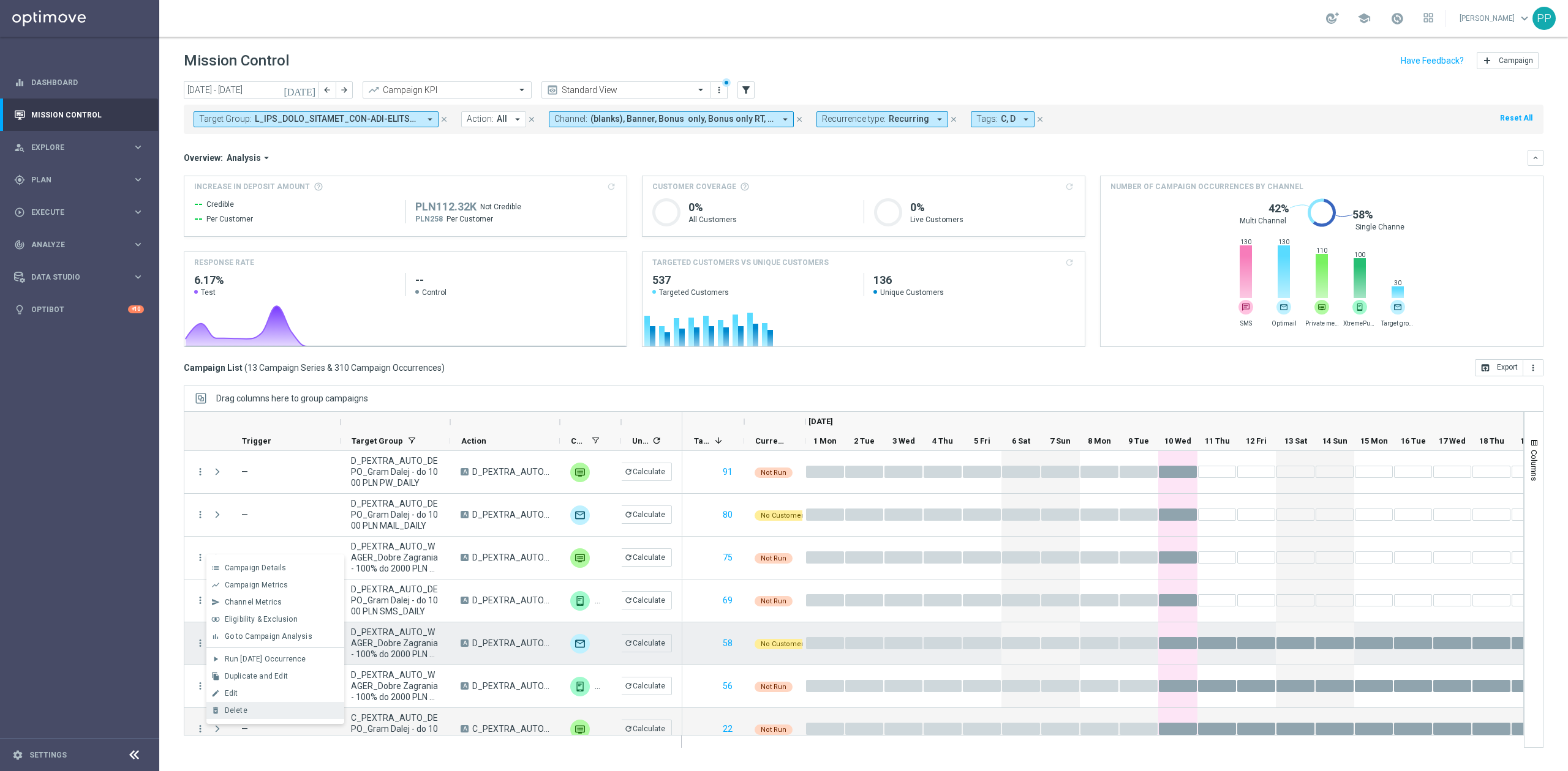
click at [258, 706] on div "Delete" at bounding box center [282, 710] width 114 height 8
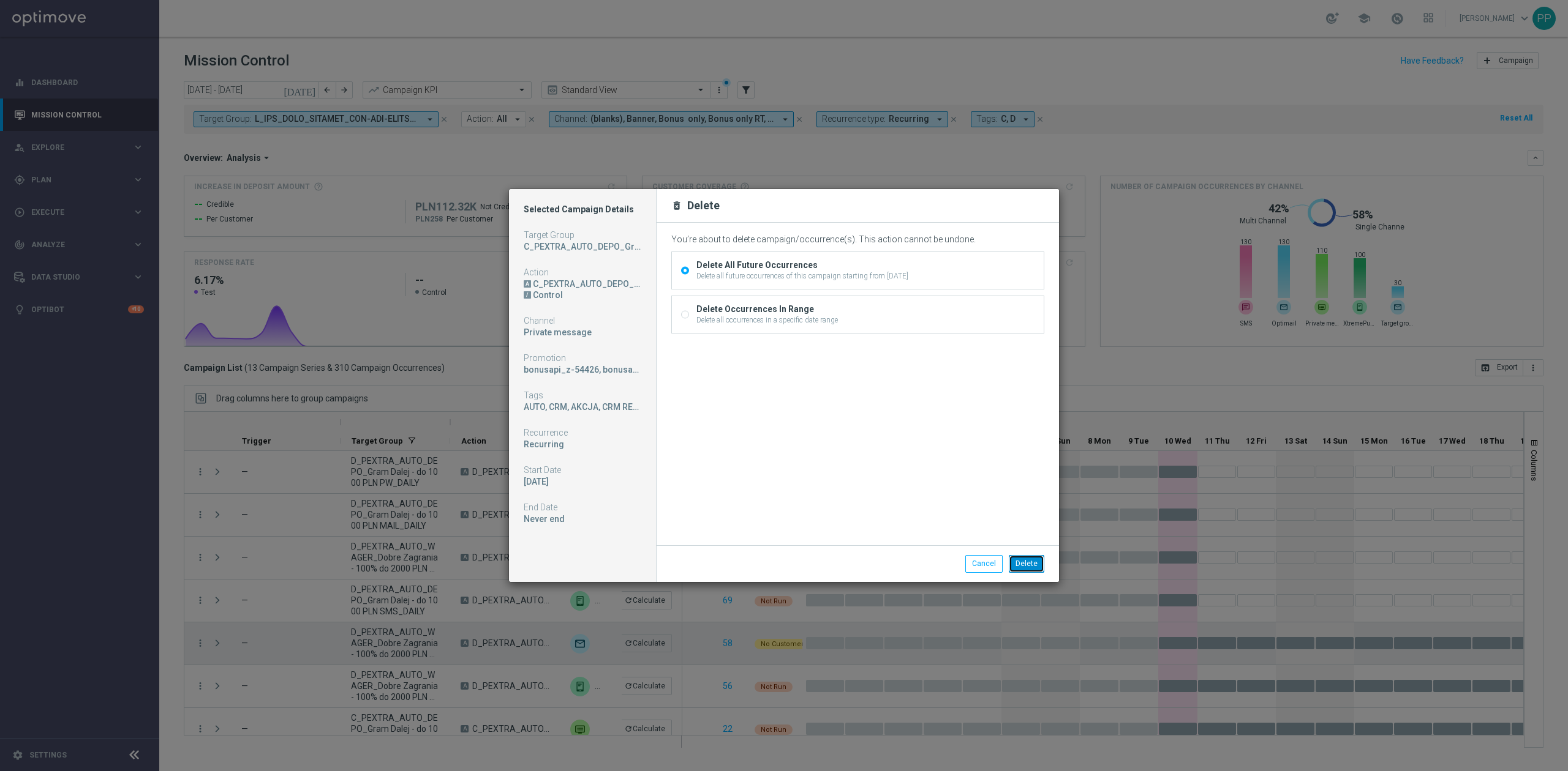
click at [1037, 564] on button "Delete" at bounding box center [1026, 563] width 36 height 17
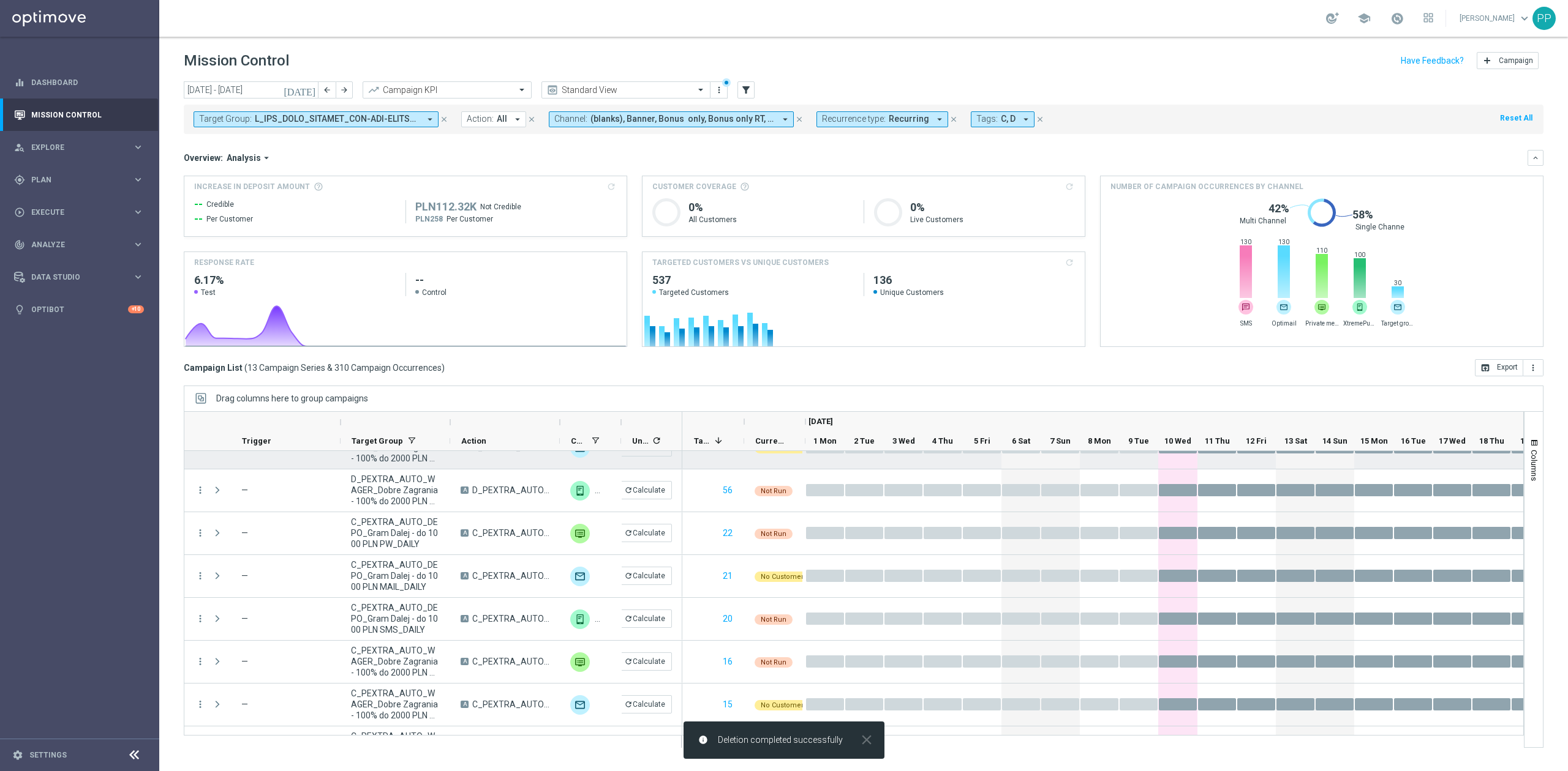
scroll to position [245, 0]
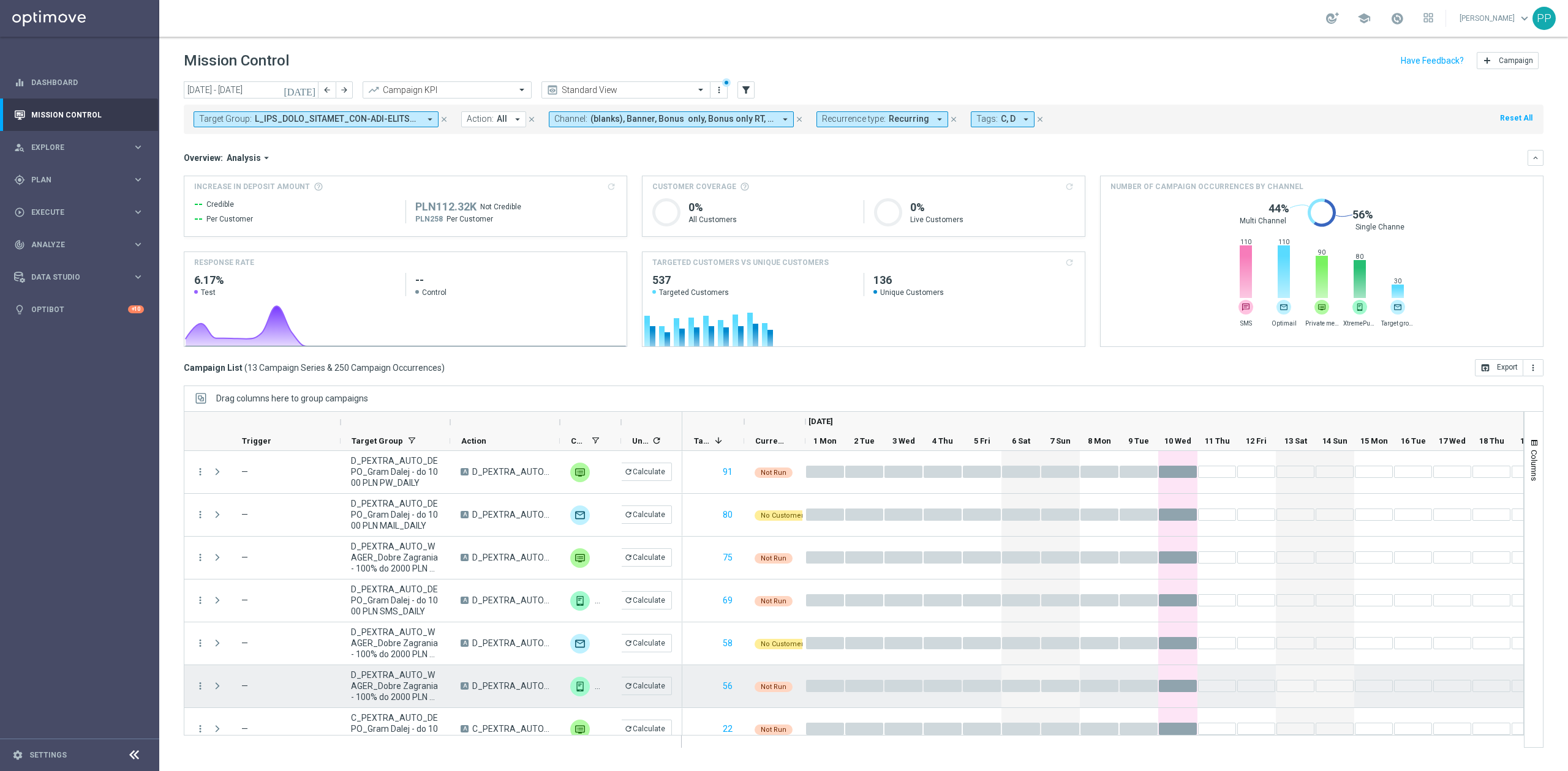
scroll to position [274, 0]
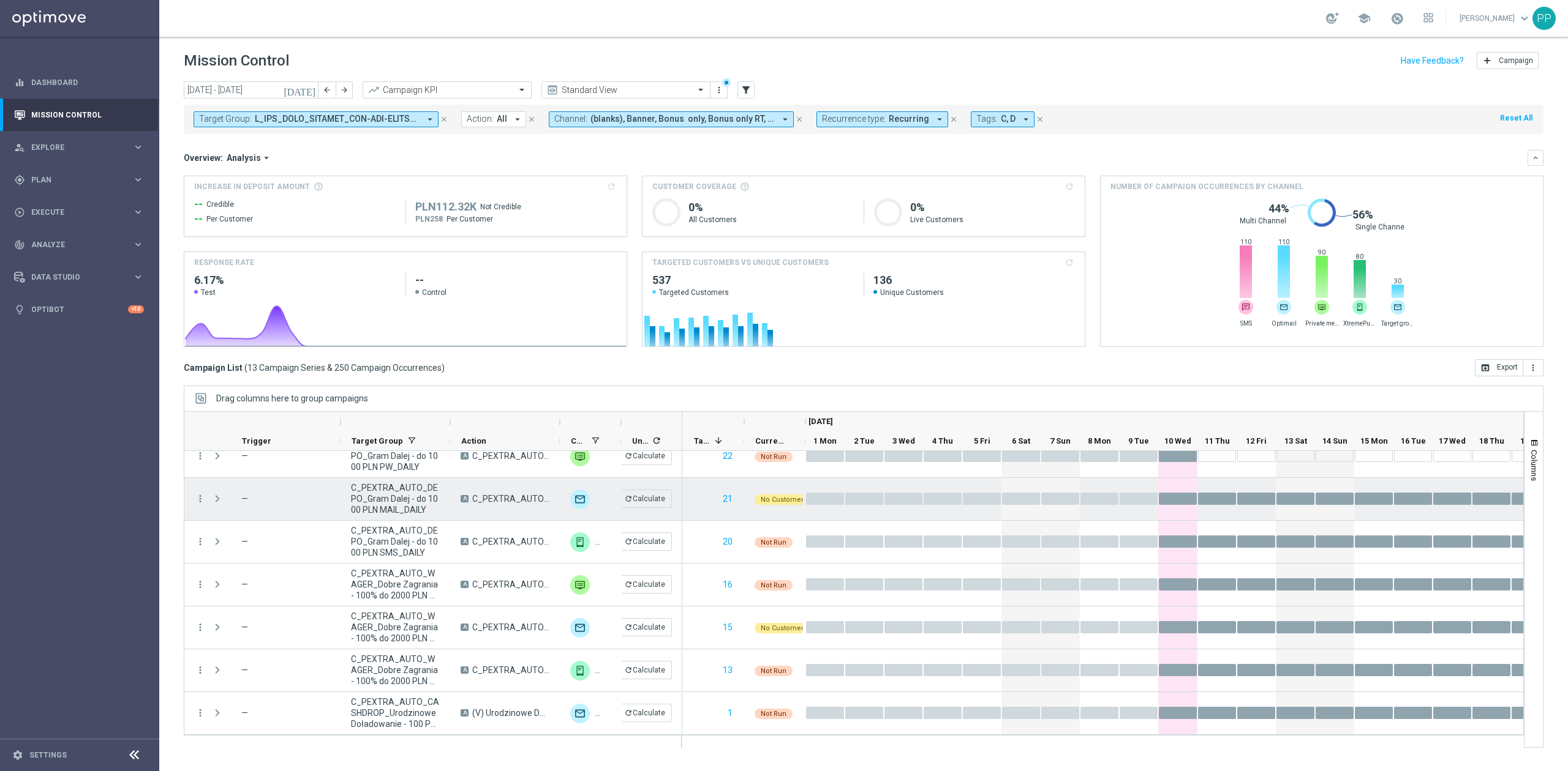
click at [193, 497] on div "more_vert" at bounding box center [195, 499] width 22 height 42
click at [201, 499] on icon "more_vert" at bounding box center [201, 499] width 11 height 11
click at [261, 623] on div "delete_forever [GEOGRAPHIC_DATA]" at bounding box center [274, 632] width 138 height 17
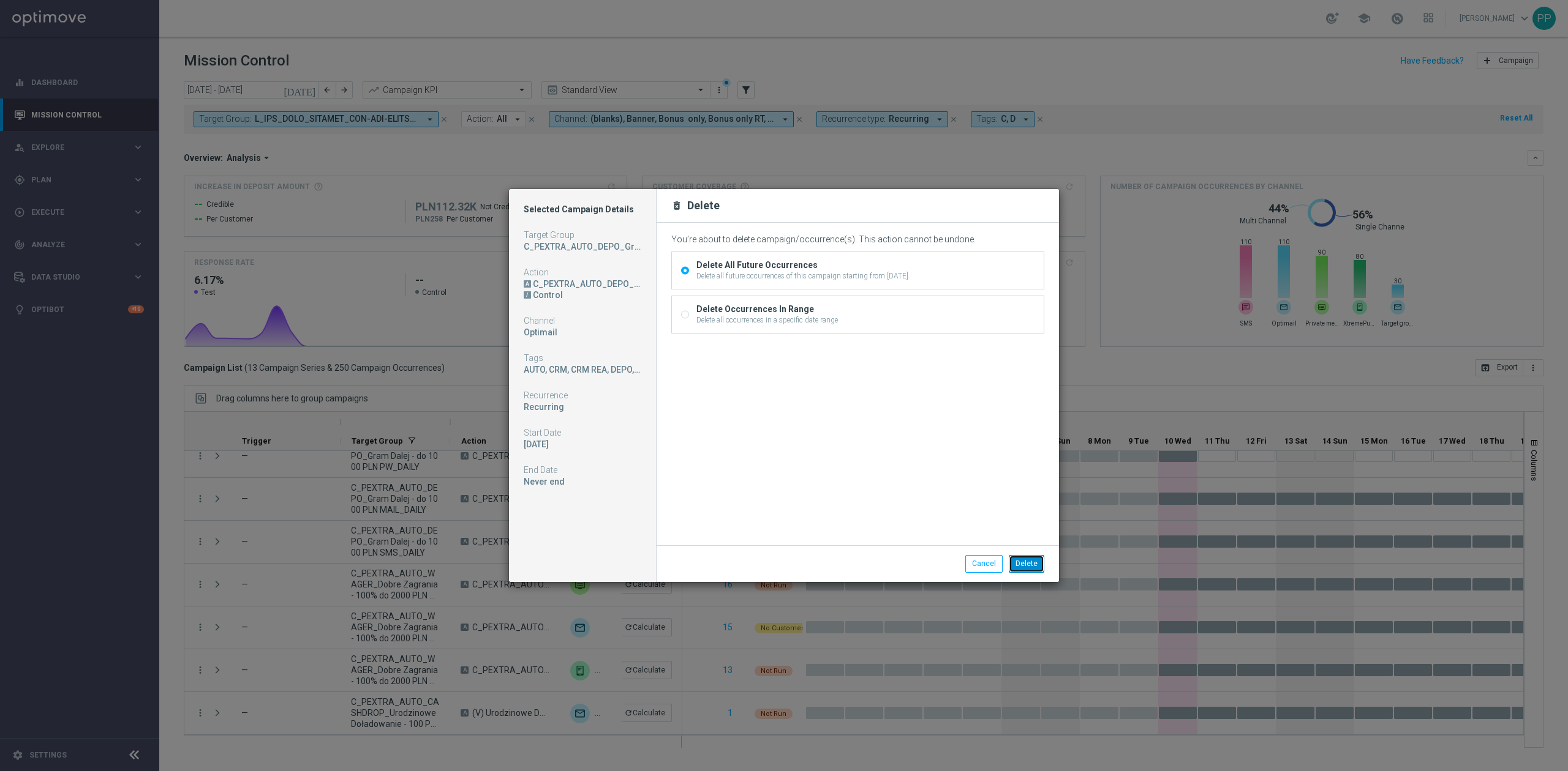
click at [1025, 568] on button "Delete" at bounding box center [1026, 563] width 36 height 17
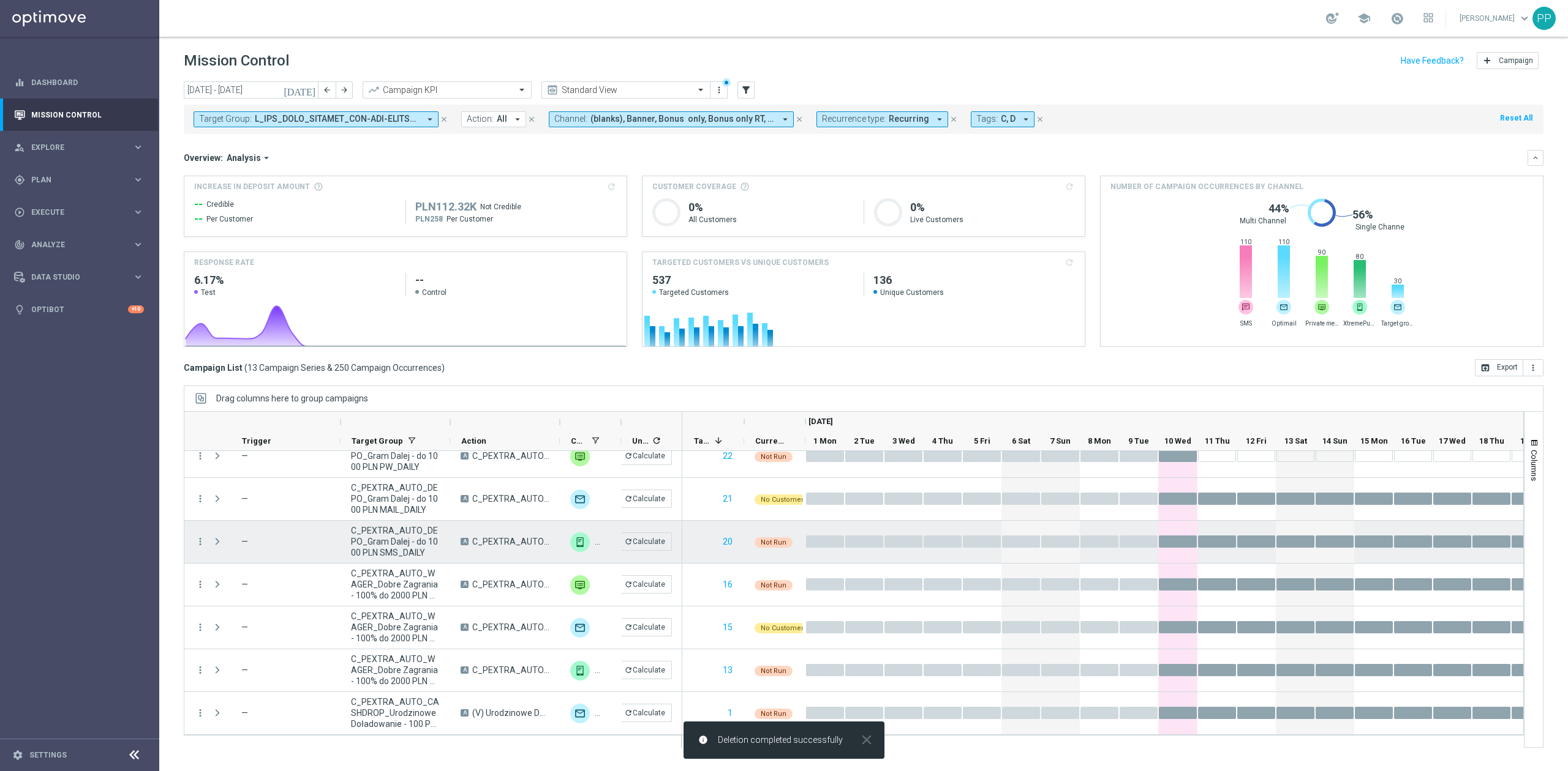
click at [201, 540] on icon "more_vert" at bounding box center [201, 541] width 11 height 11
click at [275, 689] on div "Delete" at bounding box center [282, 691] width 114 height 8
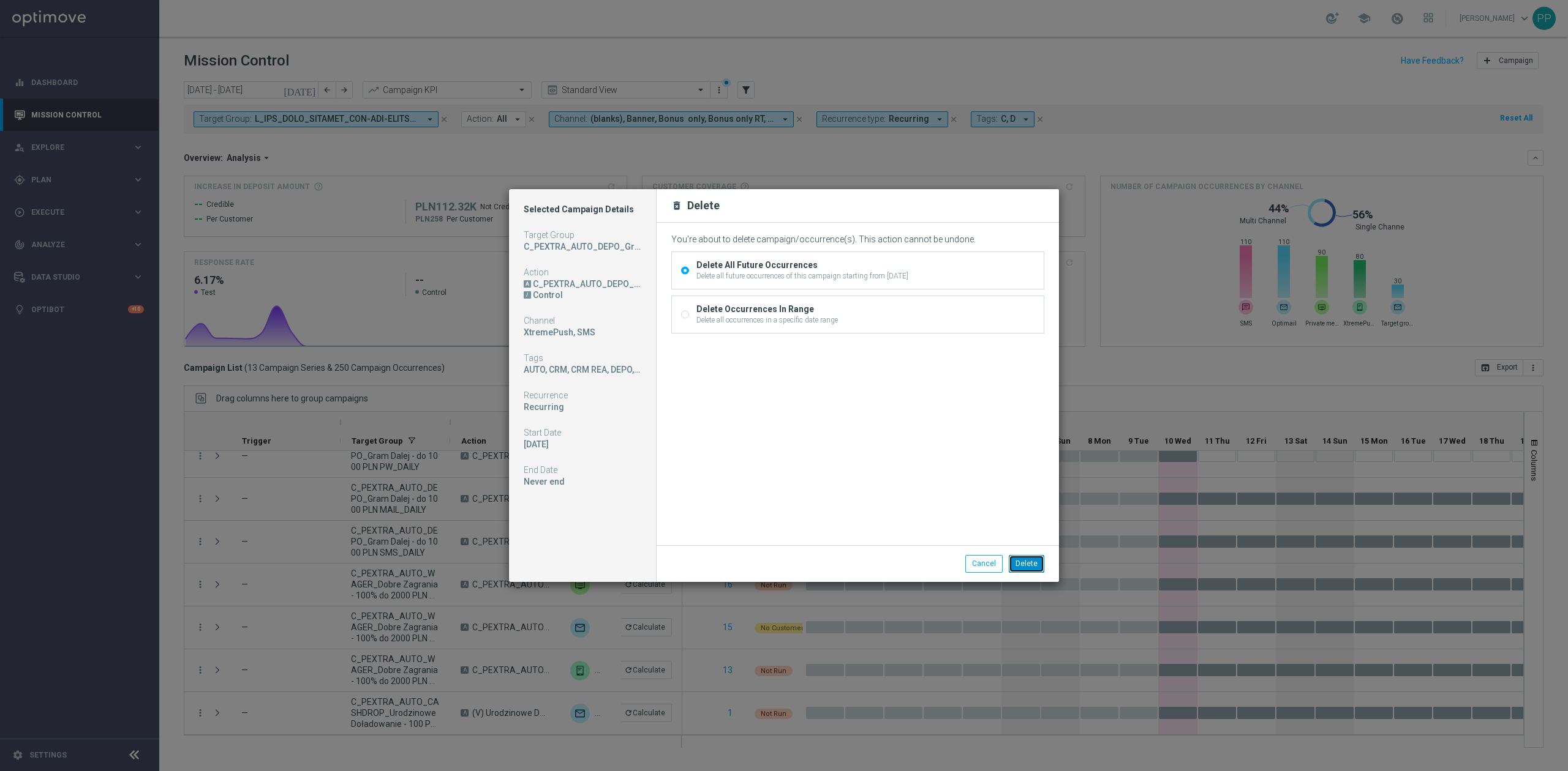
click at [1017, 559] on button "Delete" at bounding box center [1026, 563] width 36 height 17
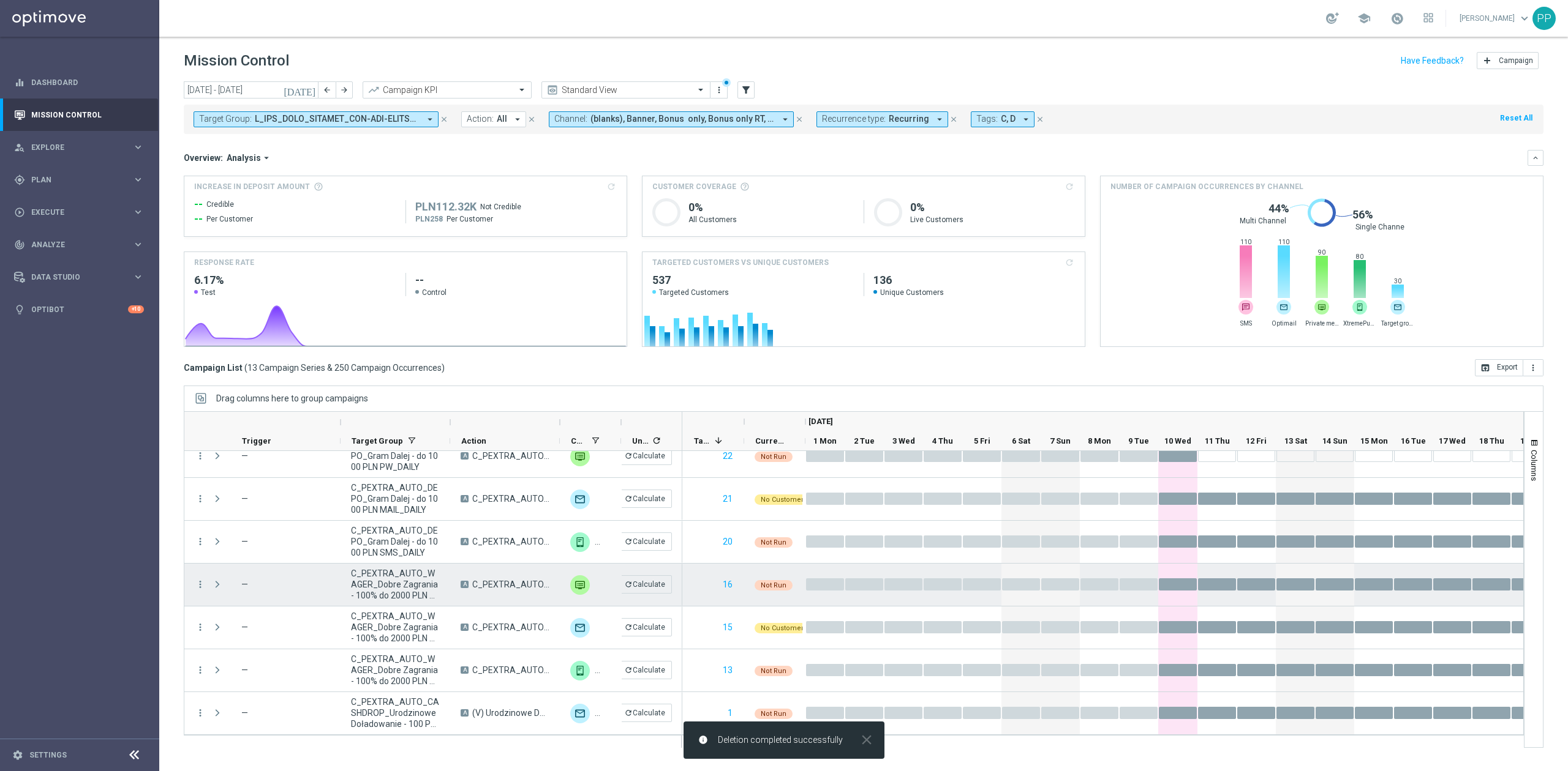
click at [197, 583] on icon "more_vert" at bounding box center [201, 584] width 11 height 11
click at [240, 737] on span "Delete" at bounding box center [236, 734] width 23 height 8
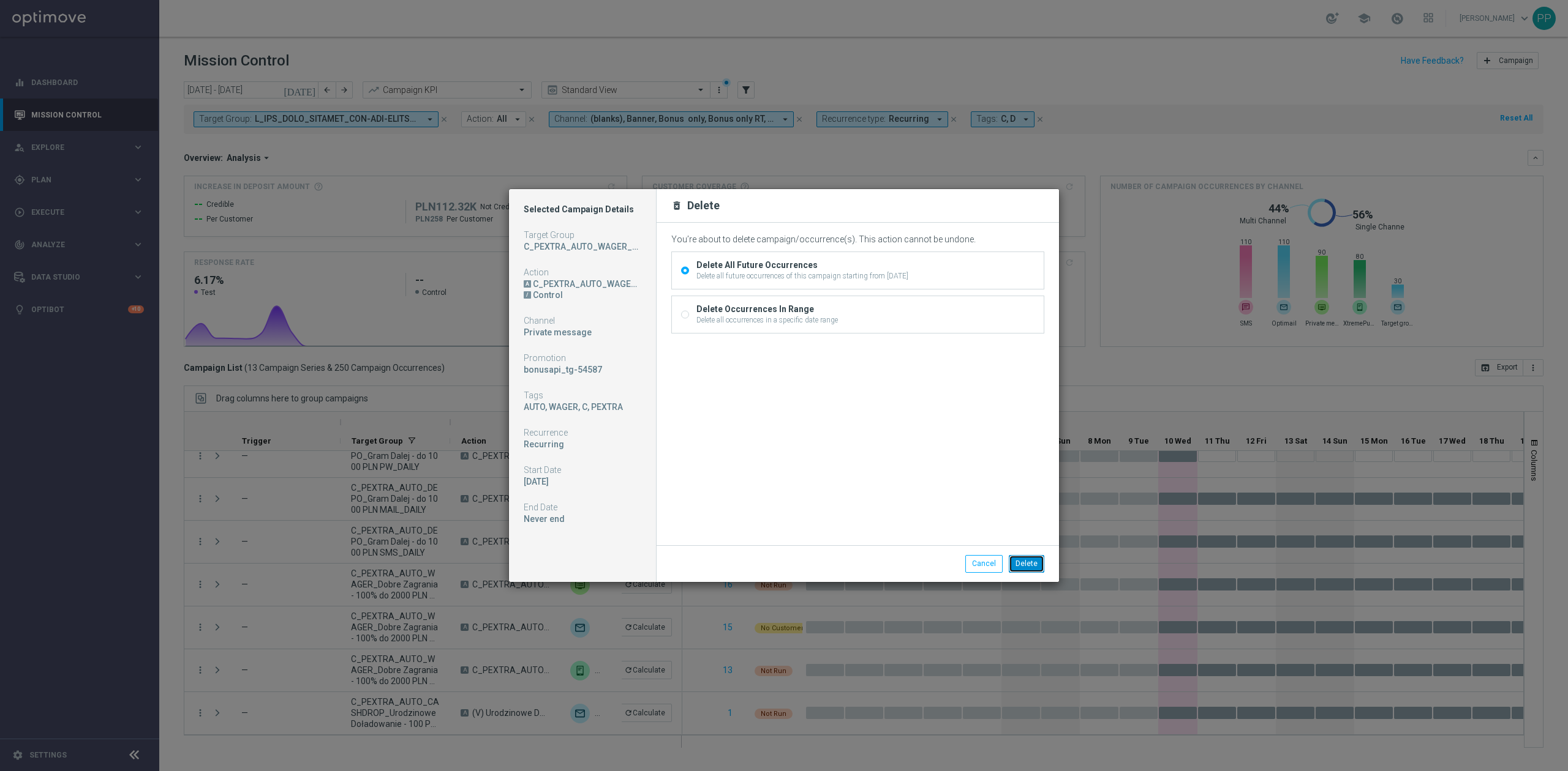
click at [1012, 562] on button "Delete" at bounding box center [1026, 563] width 36 height 17
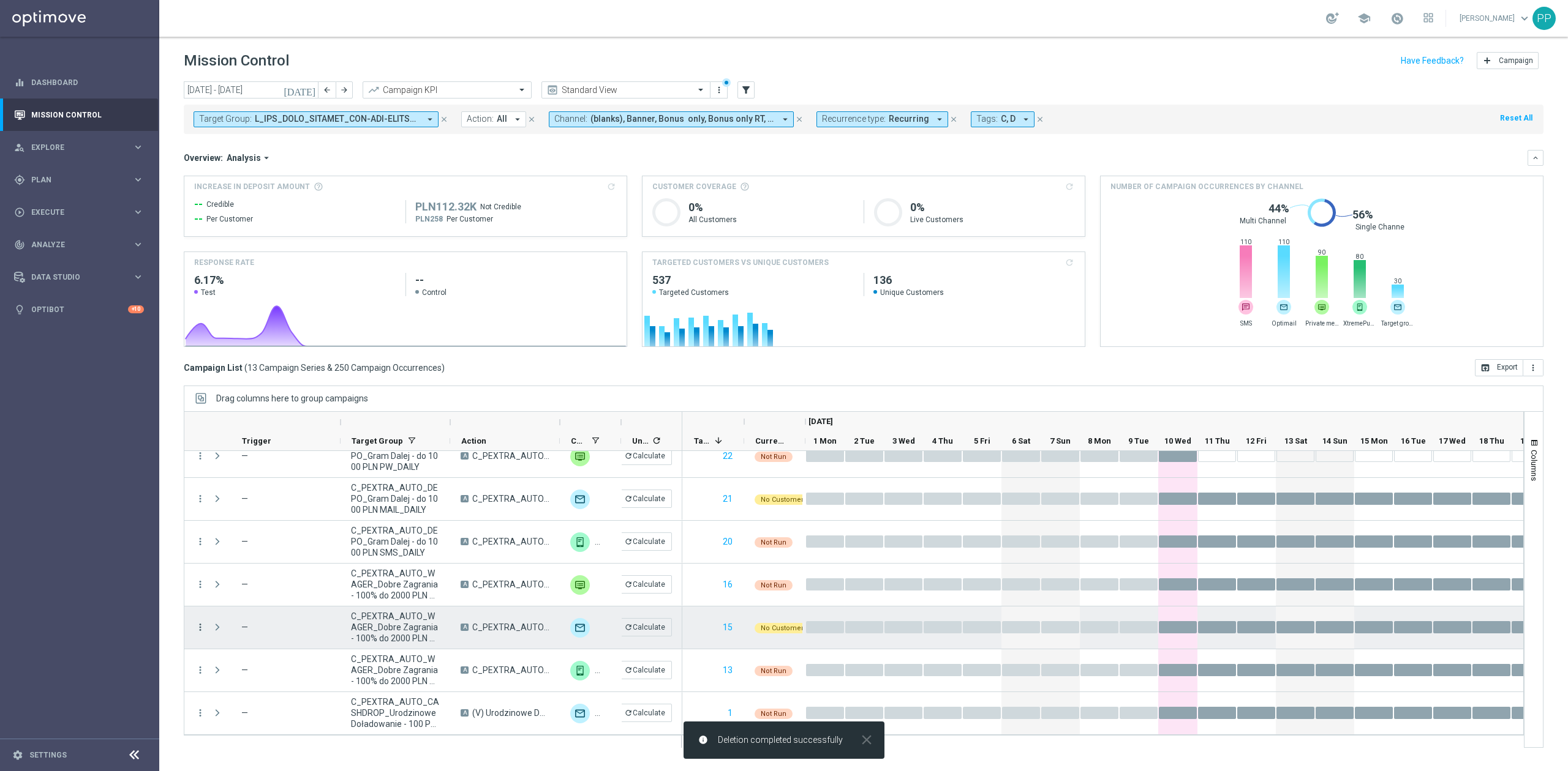
click at [200, 624] on icon "more_vert" at bounding box center [201, 628] width 11 height 11
click at [288, 605] on div "Delete" at bounding box center [282, 607] width 114 height 8
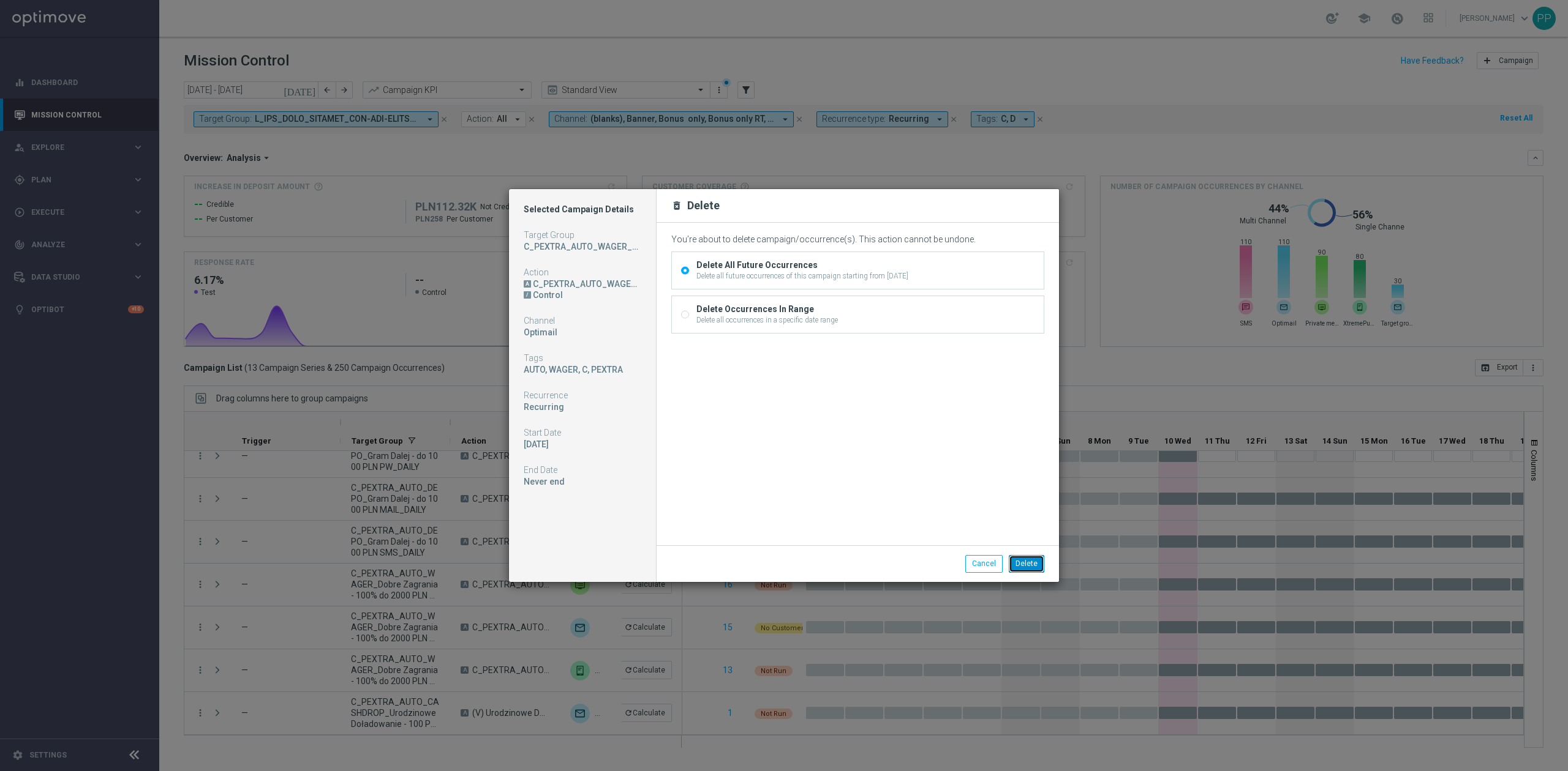
click at [1026, 570] on button "Delete" at bounding box center [1026, 563] width 36 height 17
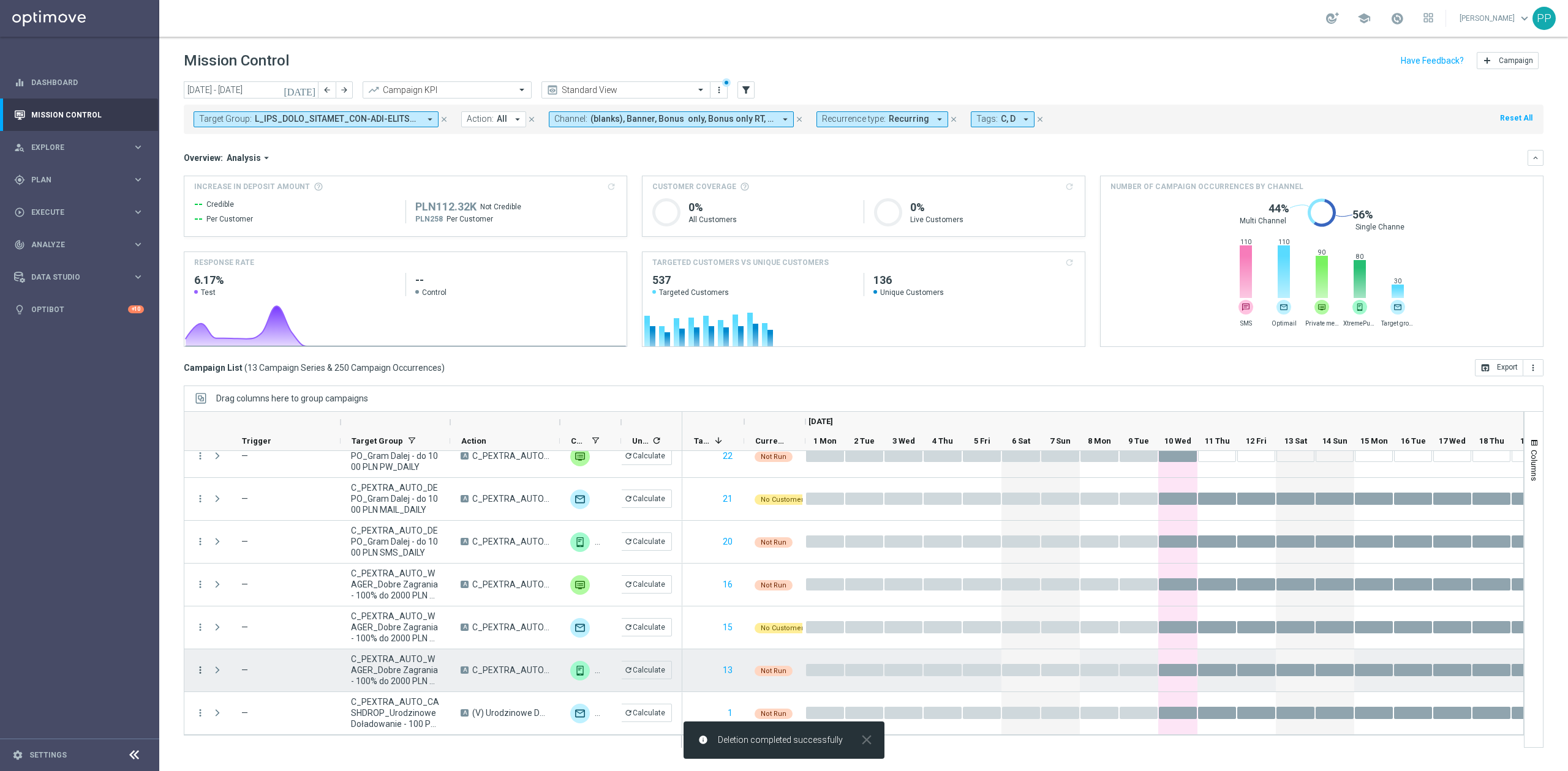
click at [202, 667] on icon "more_vert" at bounding box center [201, 671] width 11 height 11
click at [242, 647] on span "Delete" at bounding box center [236, 650] width 23 height 8
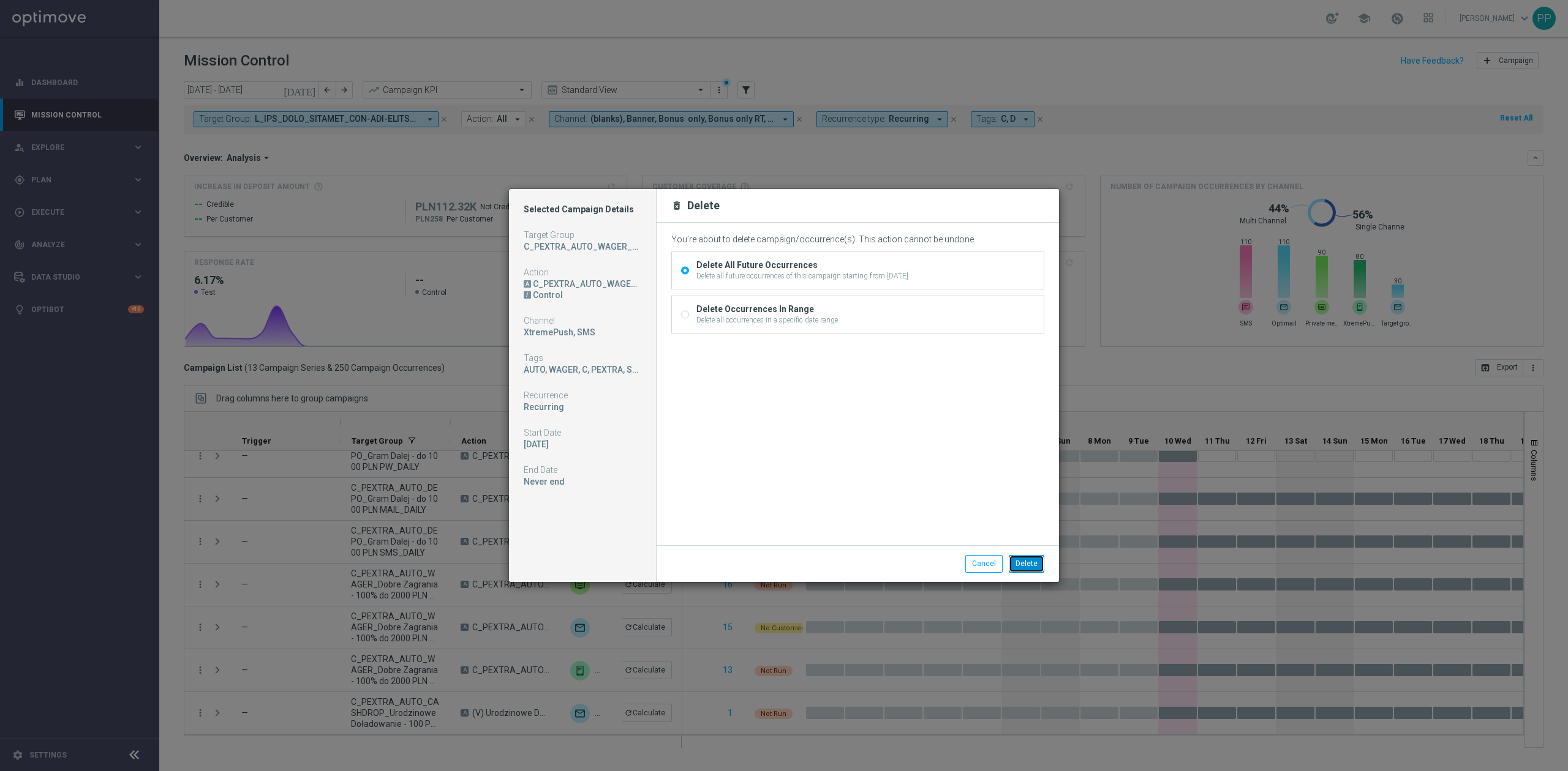
click at [1030, 559] on button "Delete" at bounding box center [1026, 563] width 36 height 17
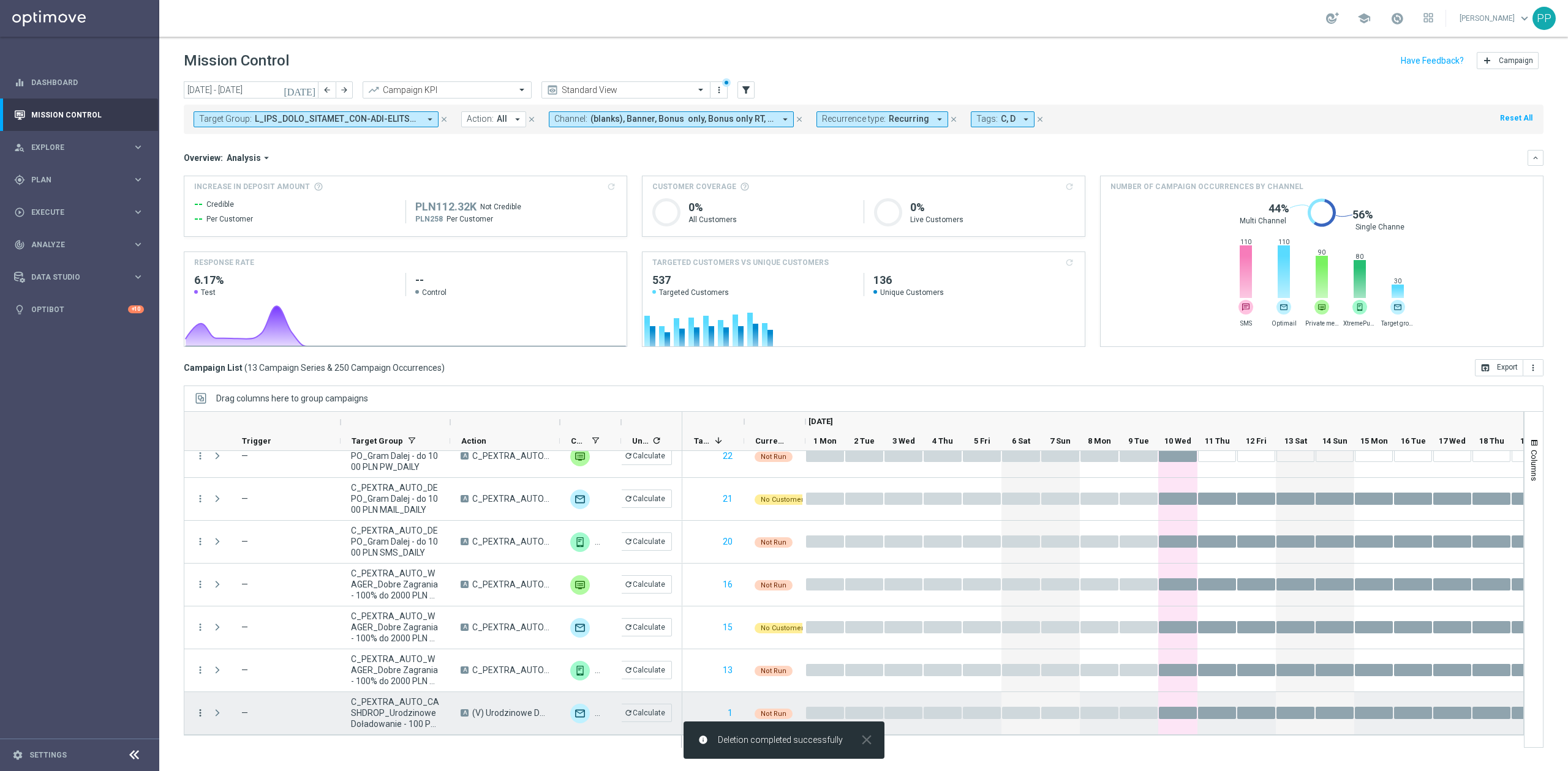
click at [196, 709] on icon "more_vert" at bounding box center [201, 714] width 11 height 11
click at [245, 694] on span "Delete" at bounding box center [236, 693] width 23 height 8
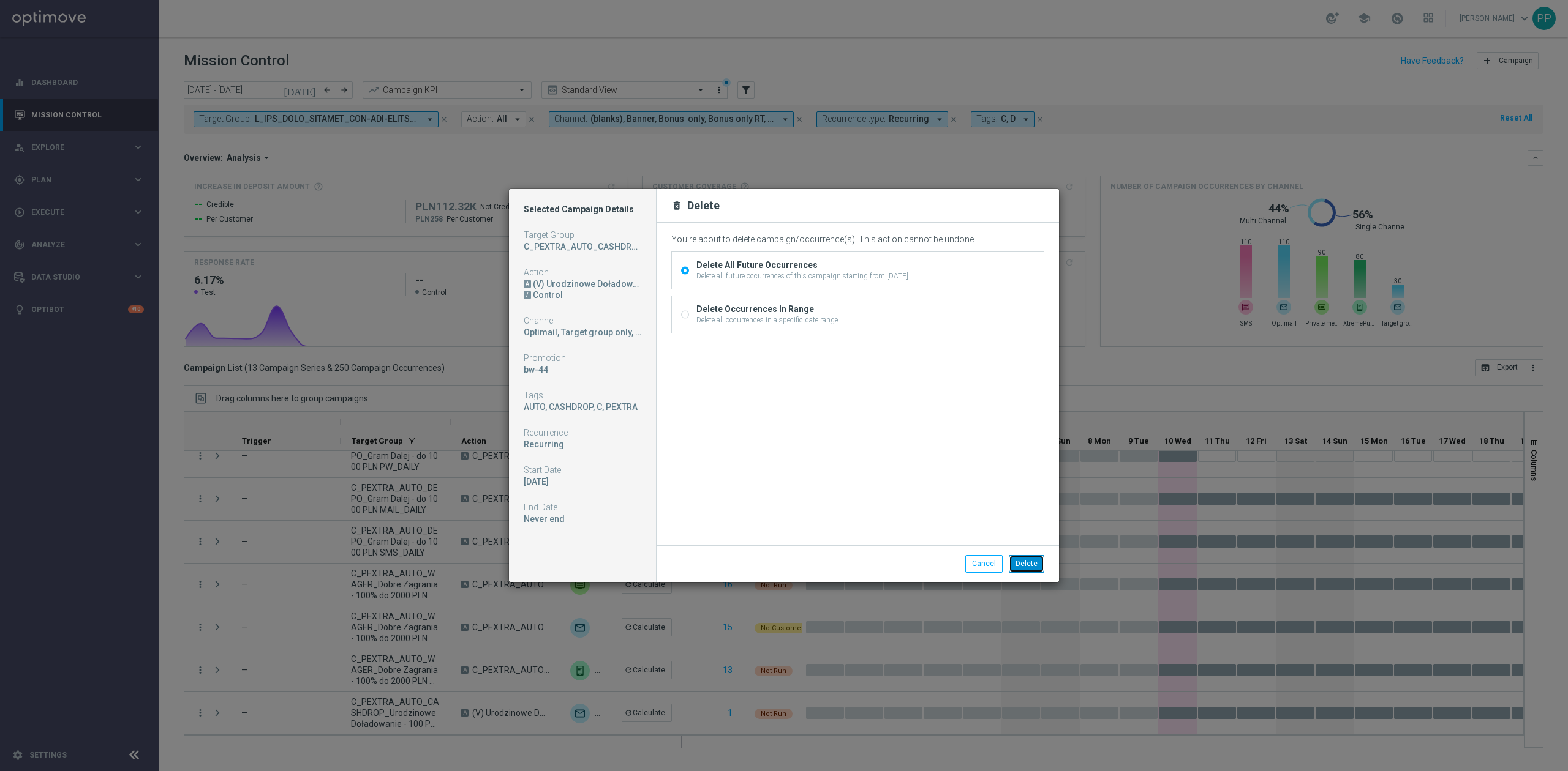
click at [1024, 568] on button "Delete" at bounding box center [1026, 563] width 36 height 17
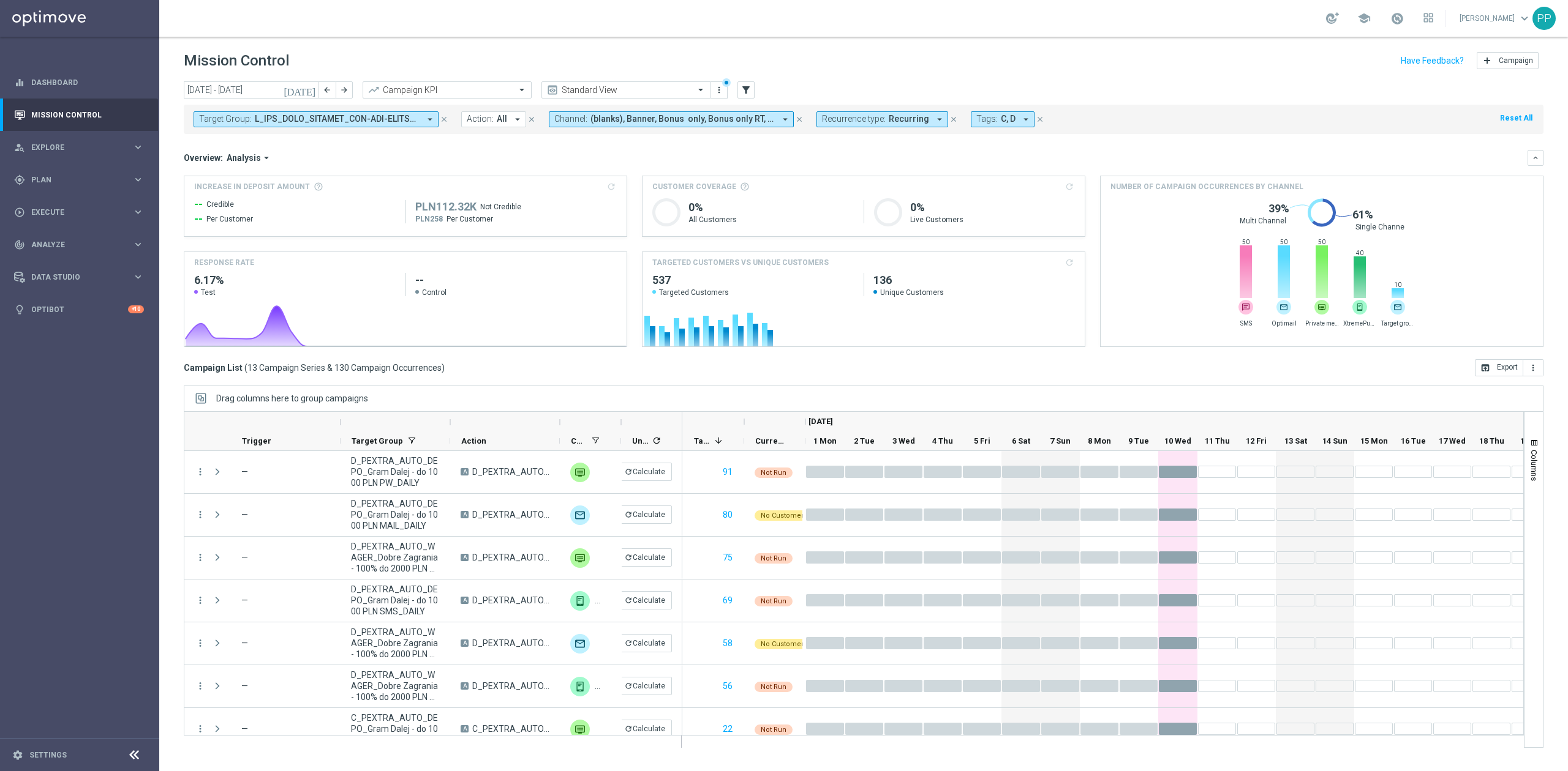
click at [411, 110] on div "Target Group: arrow_drop_down close Action: All arrow_drop_down close Channel: …" at bounding box center [863, 119] width 1359 height 29
click at [418, 121] on span at bounding box center [336, 118] width 165 height 10
click at [0, 0] on div "Clear" at bounding box center [0, 0] width 0 height 0
click at [518, 165] on div "Overview: Analysis arrow_drop_down keyboard_arrow_down" at bounding box center [863, 158] width 1359 height 15
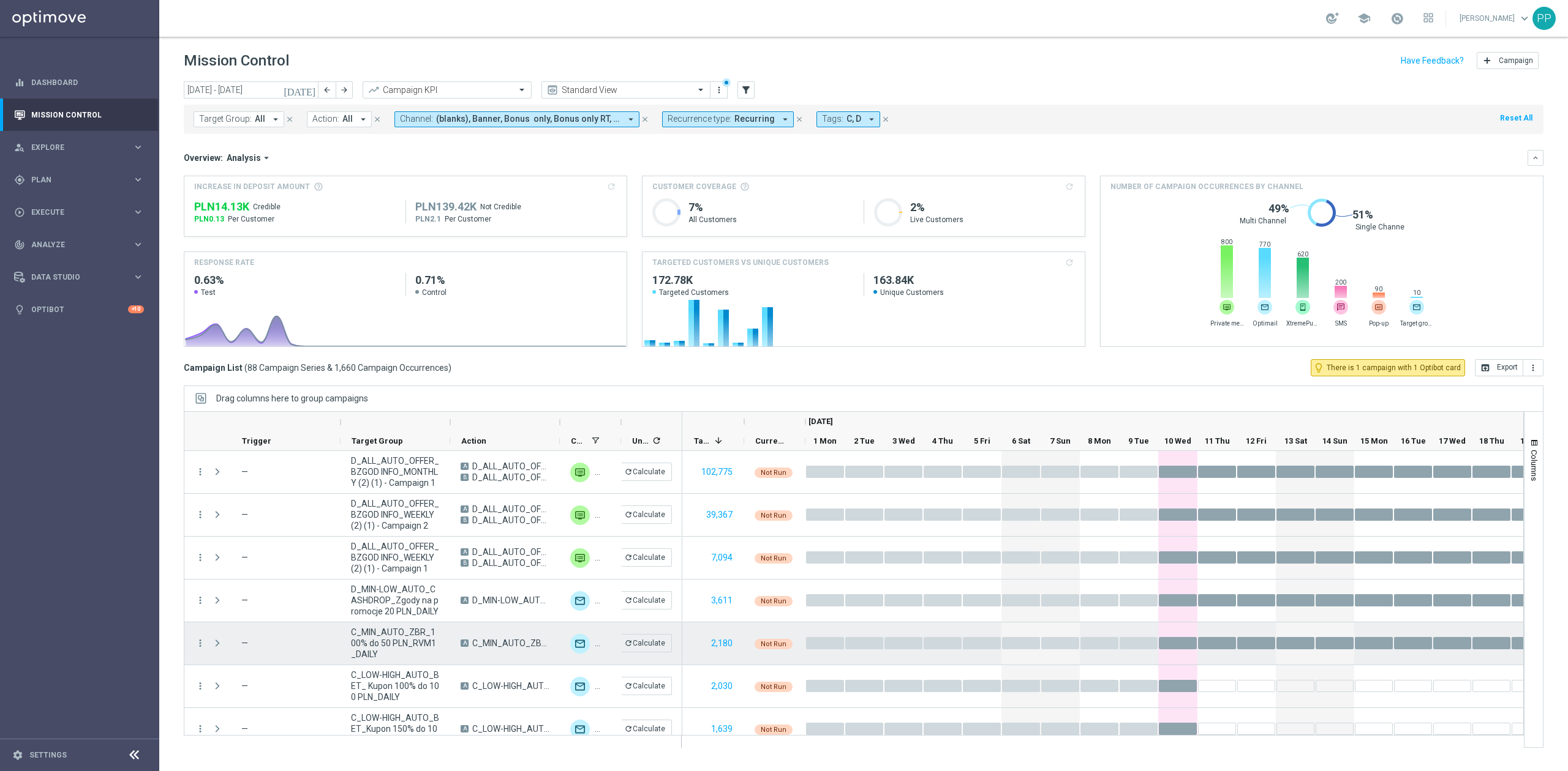
drag, startPoint x: 520, startPoint y: 644, endPoint x: 145, endPoint y: 628, distance: 375.3
click at [142, 632] on sidenavbar "equalizer Dashboard Mission Control" at bounding box center [79, 386] width 160 height 771
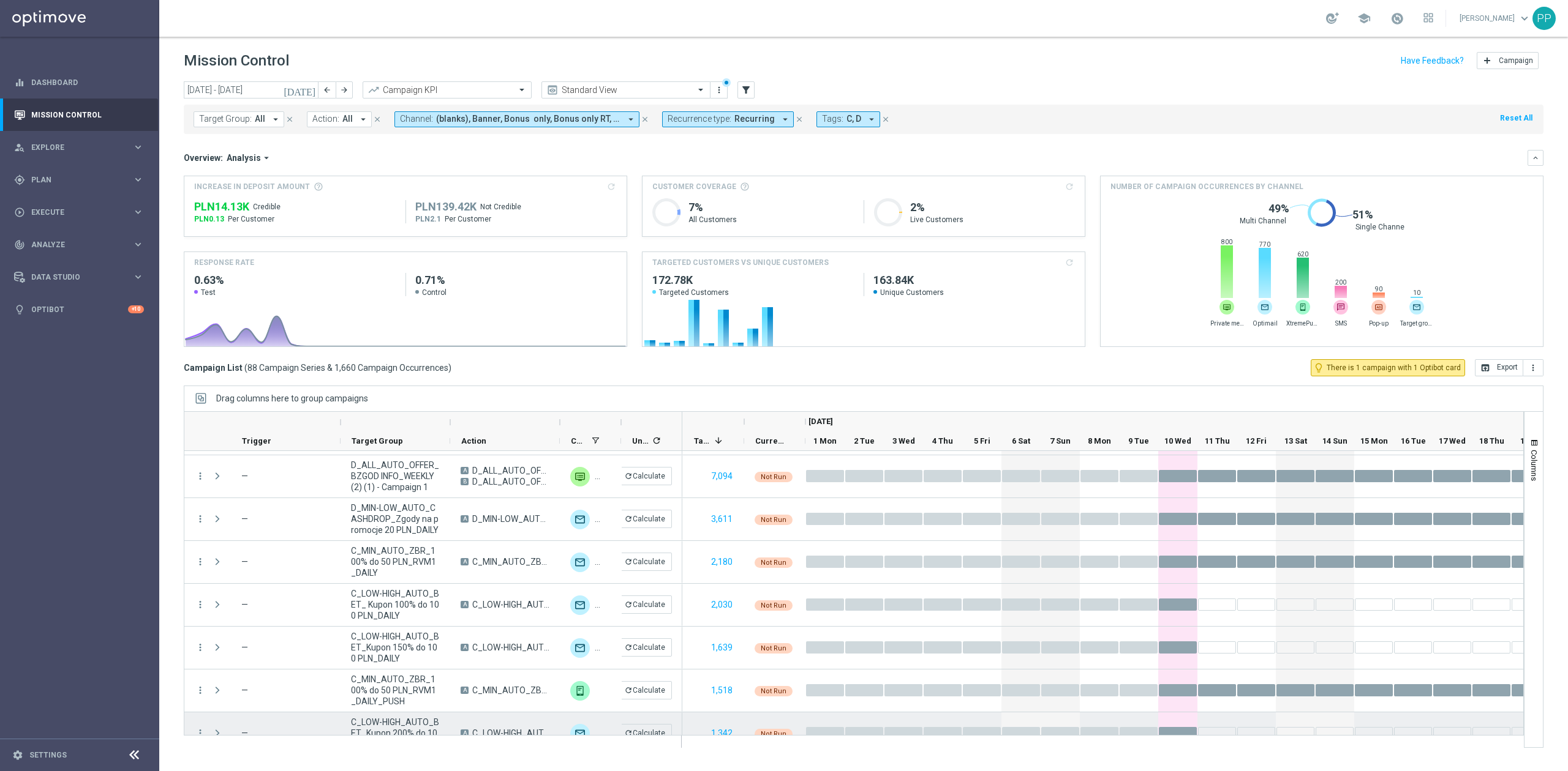
scroll to position [245, 0]
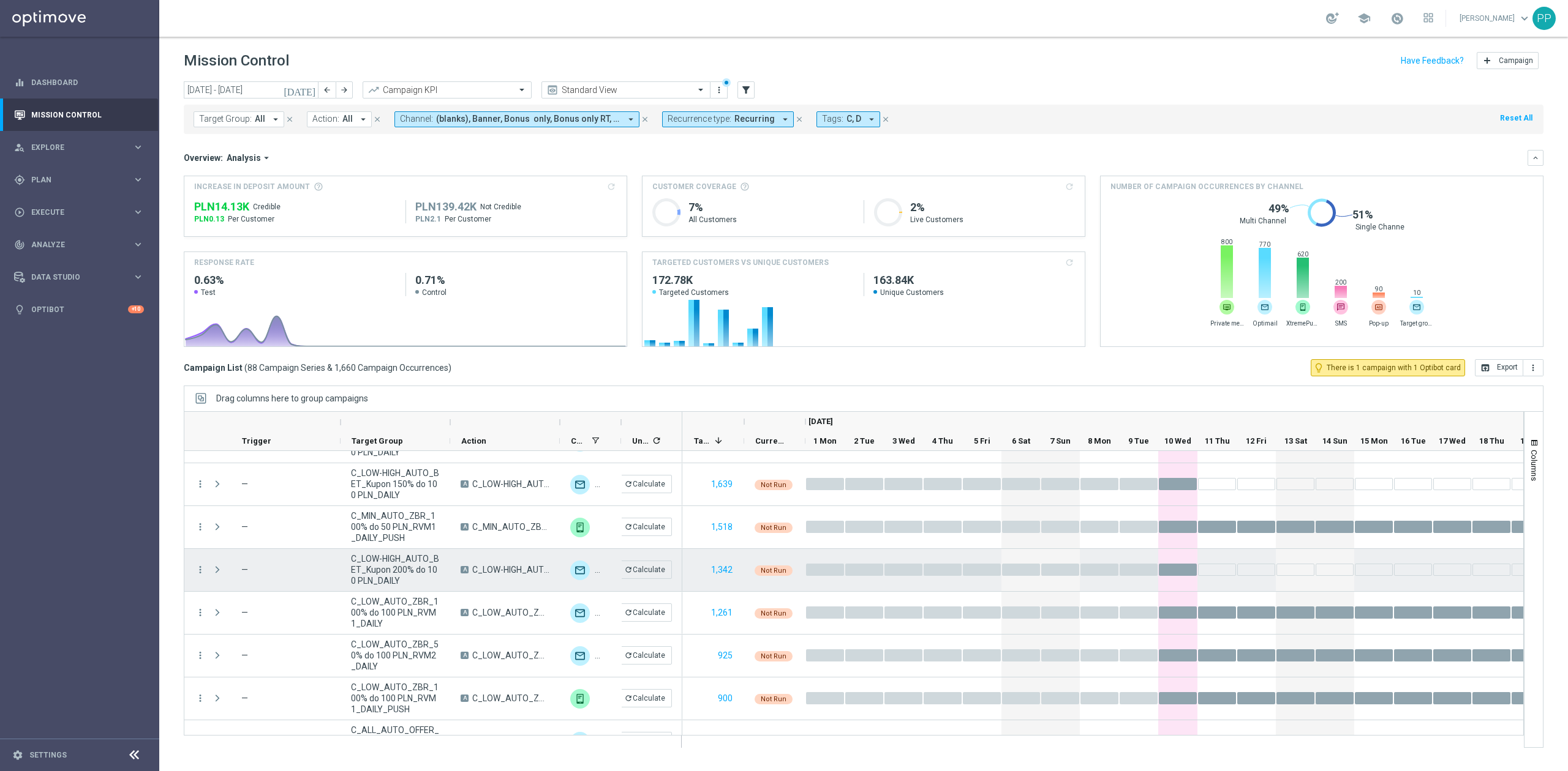
drag, startPoint x: 404, startPoint y: 571, endPoint x: 119, endPoint y: 589, distance: 285.6
click at [119, 589] on sidenavbar "equalizer Dashboard Mission Control" at bounding box center [79, 386] width 160 height 771
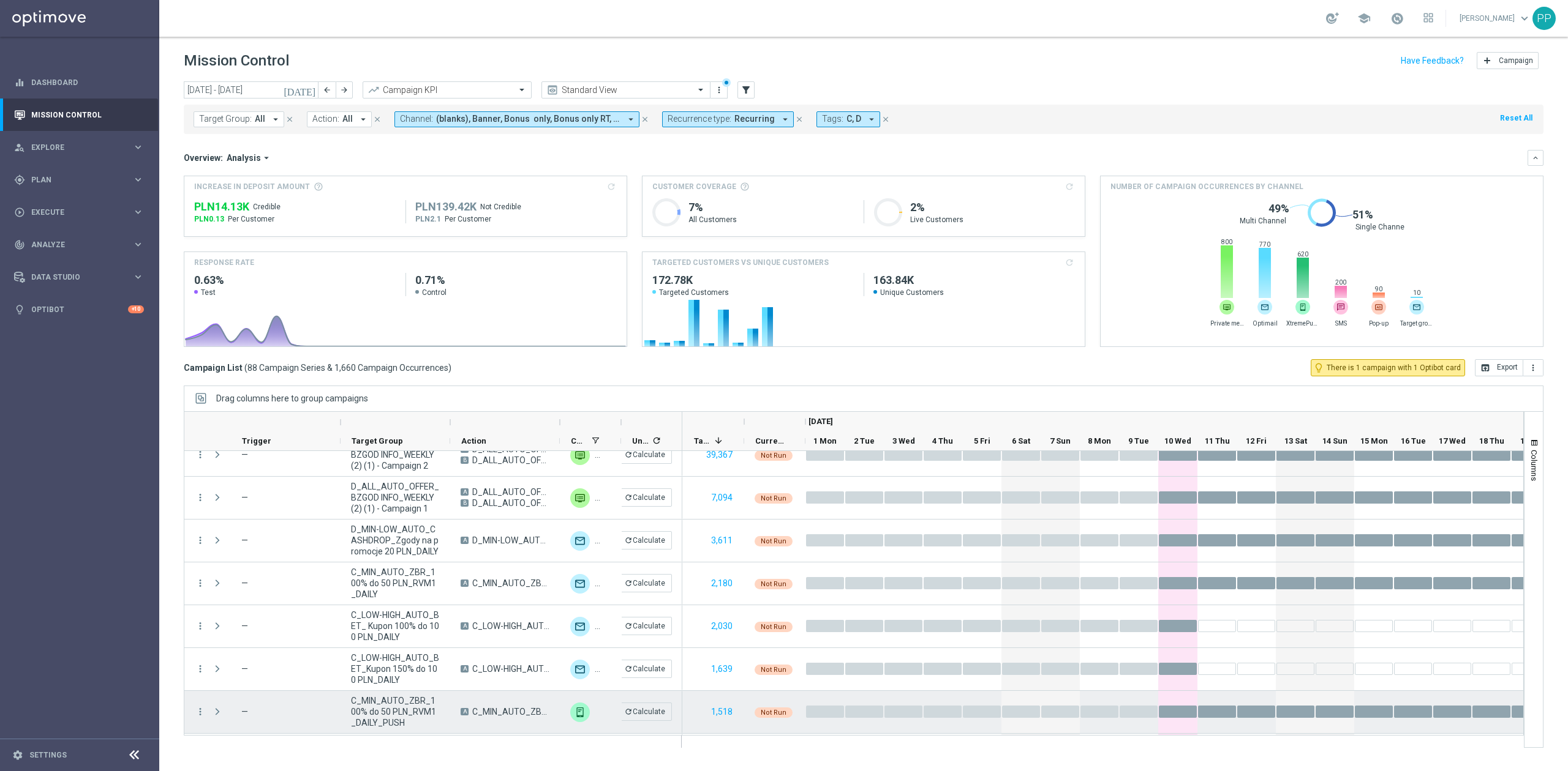
scroll to position [0, 0]
